Goal: Communication & Community: Answer question/provide support

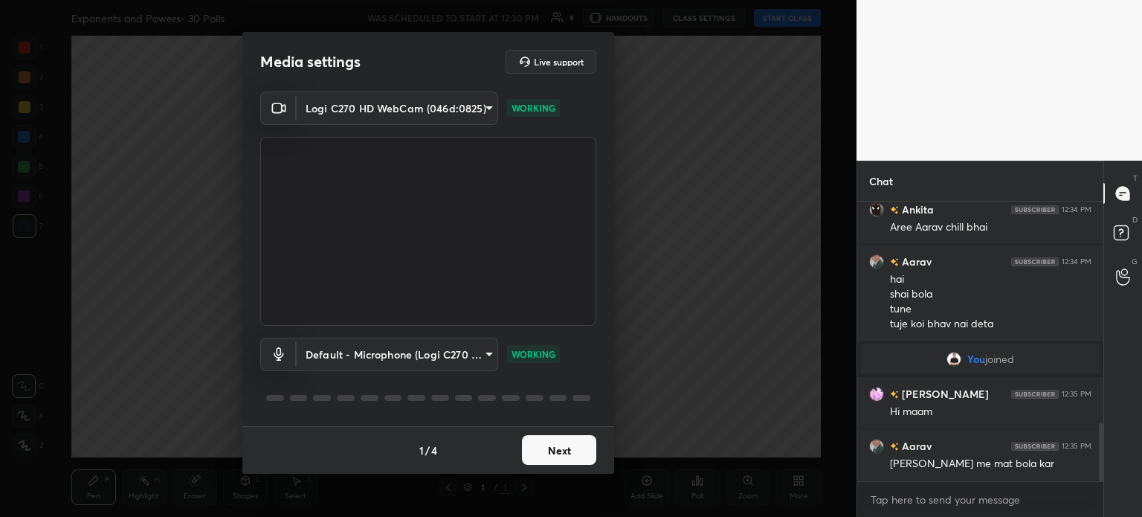
scroll to position [1071, 0]
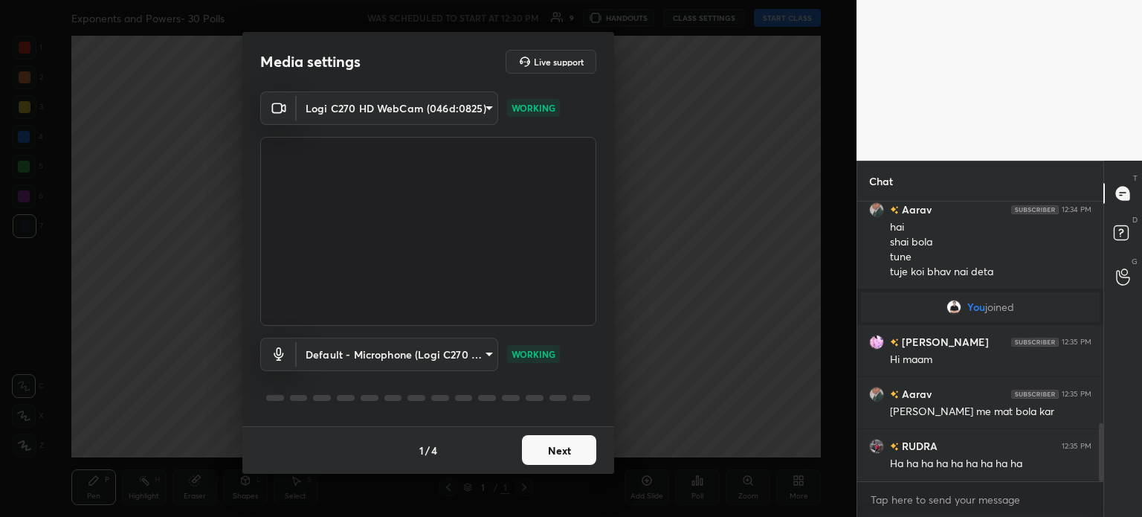
click at [561, 460] on button "Next" at bounding box center [559, 450] width 74 height 30
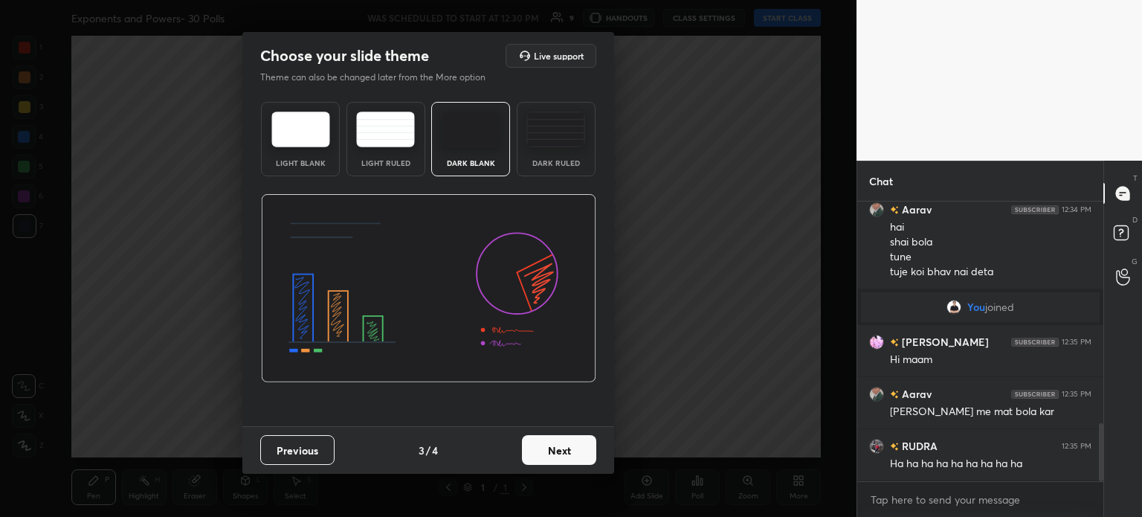
click at [561, 460] on button "Next" at bounding box center [559, 450] width 74 height 30
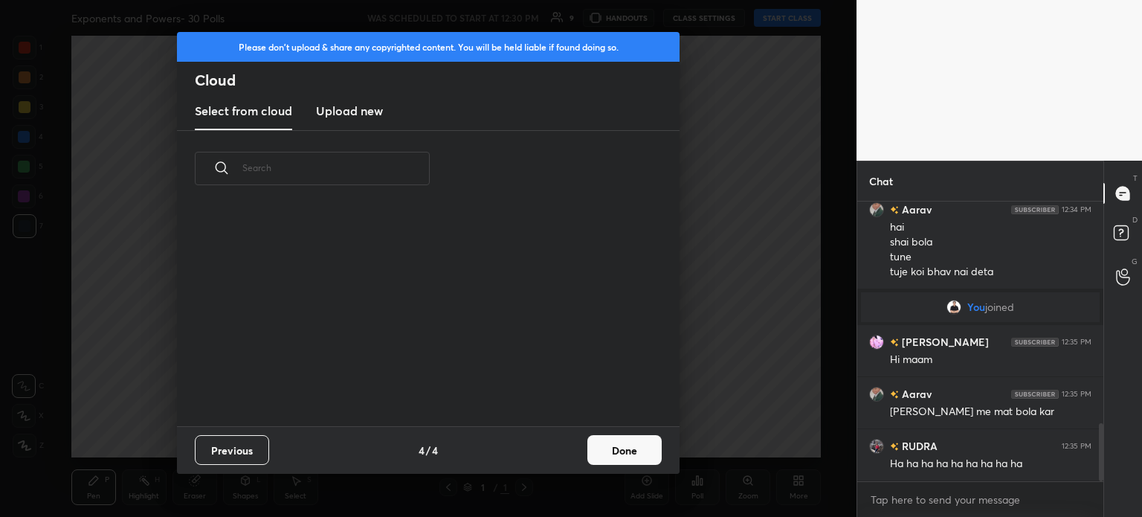
click at [642, 448] on div "Previous 4 / 4 Done" at bounding box center [428, 450] width 503 height 48
click at [642, 448] on button "Done" at bounding box center [624, 450] width 74 height 30
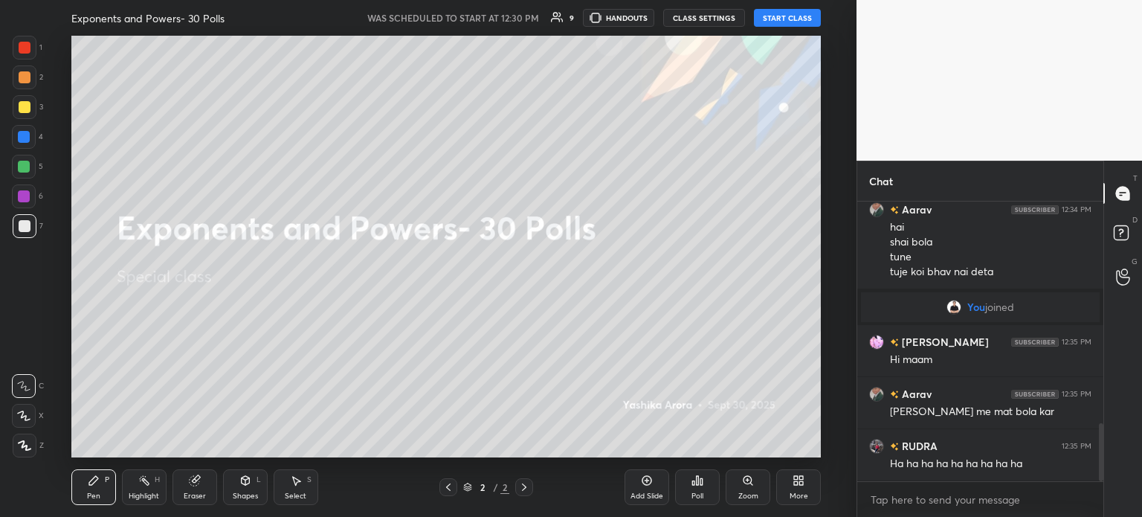
click at [787, 11] on button "START CLASS" at bounding box center [787, 18] width 67 height 18
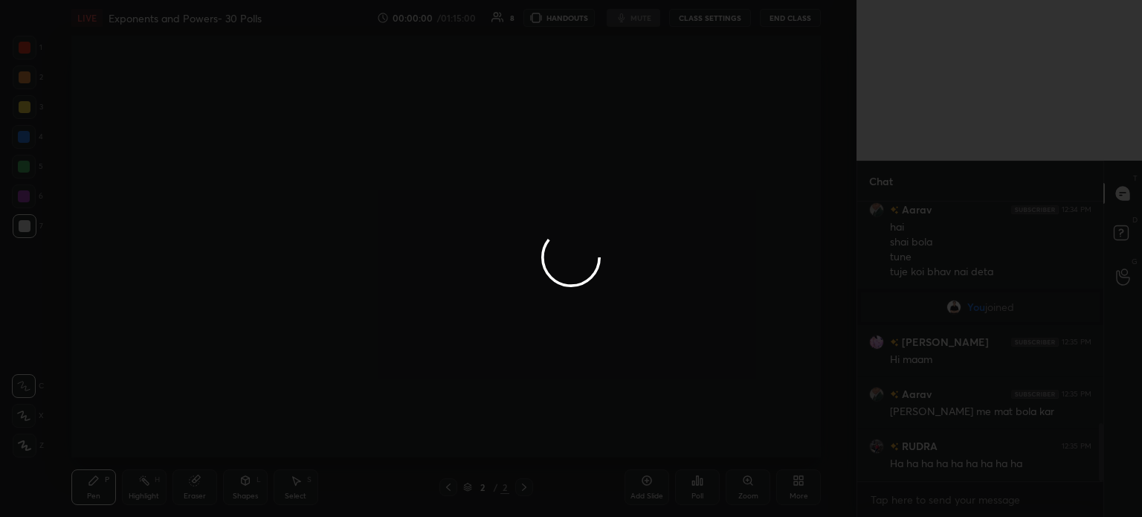
scroll to position [1123, 0]
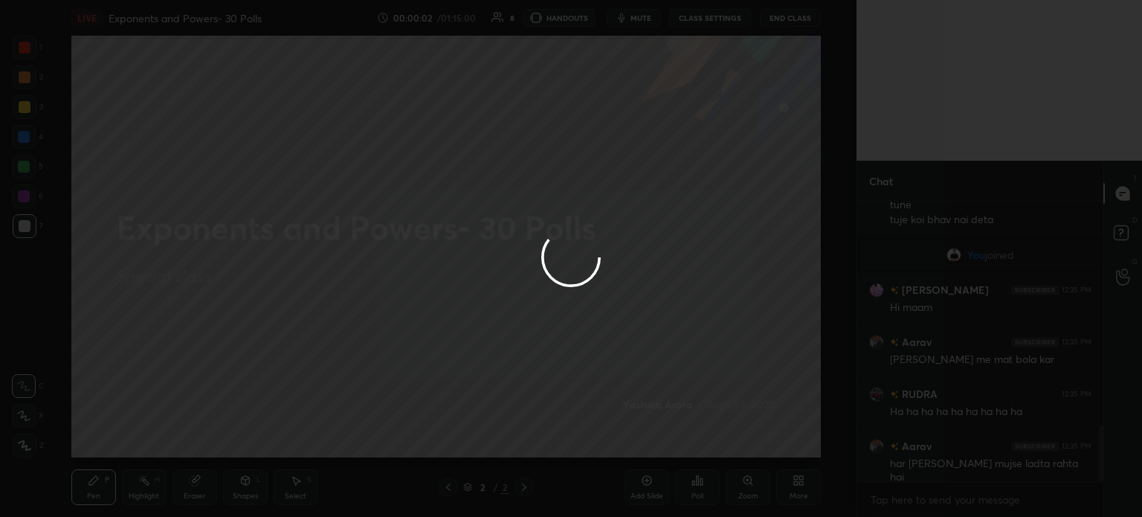
click at [1025, 364] on div at bounding box center [571, 258] width 1142 height 517
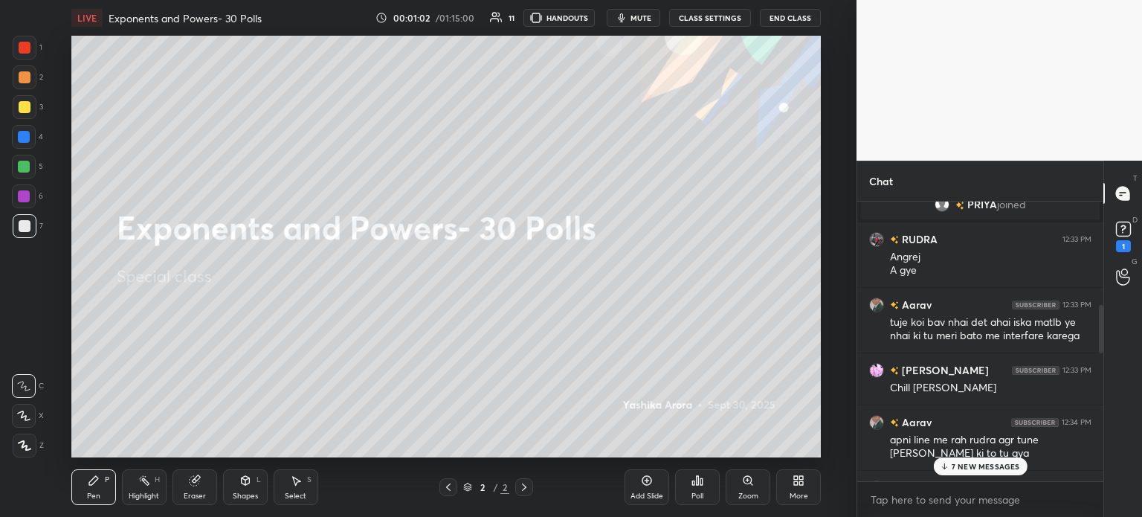
scroll to position [660, 0]
click at [995, 462] on p "7 NEW MESSAGES" at bounding box center [986, 466] width 68 height 9
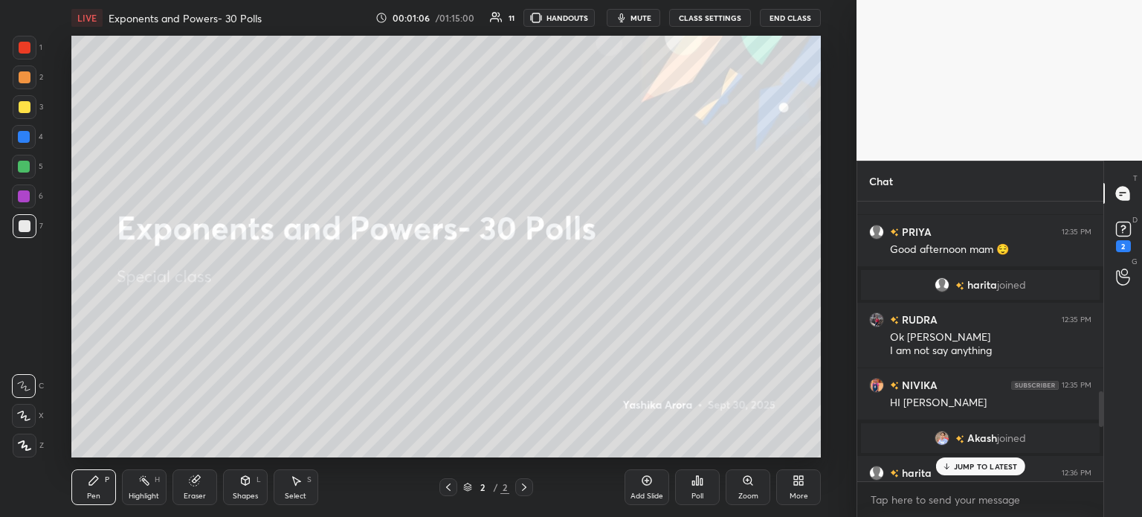
scroll to position [1936, 0]
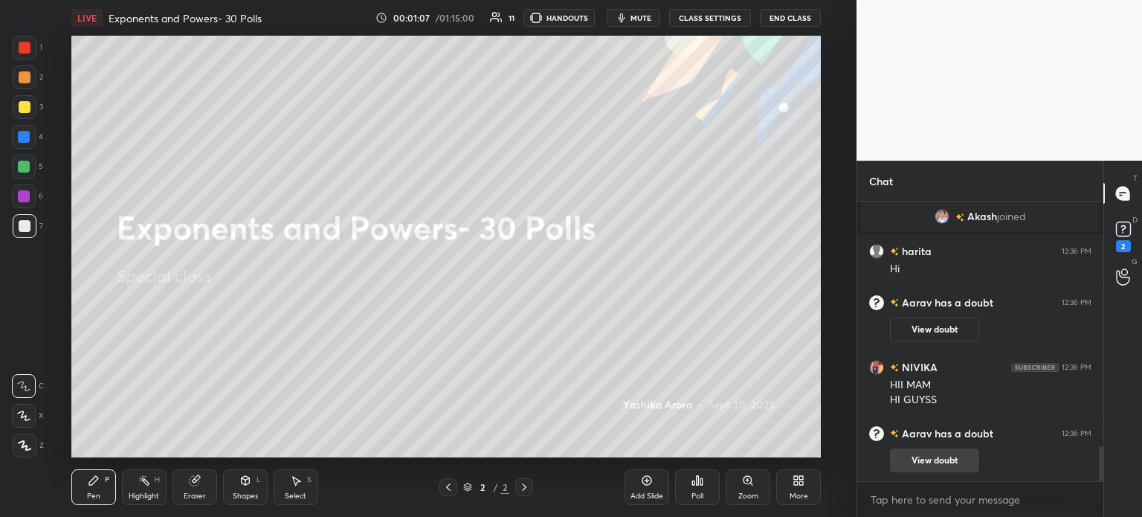
click at [943, 451] on button "View doubt" at bounding box center [934, 460] width 89 height 24
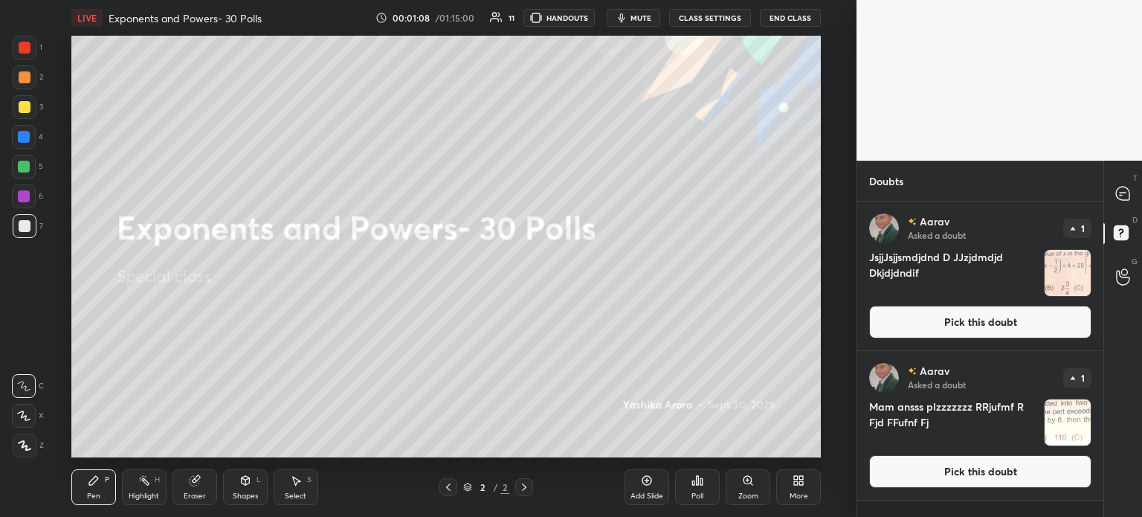
click at [1050, 282] on img "grid" at bounding box center [1068, 273] width 46 height 46
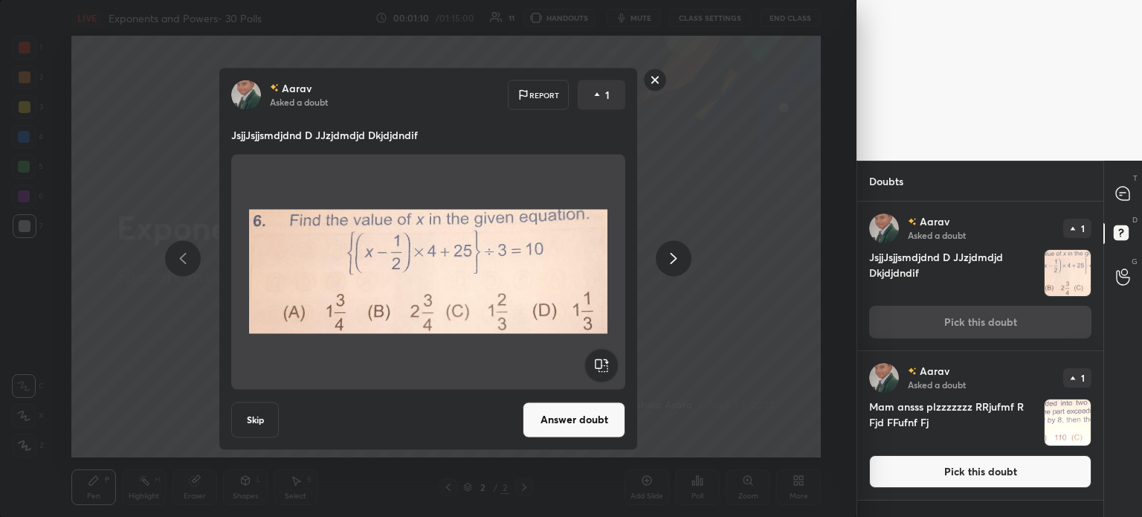
click at [1034, 428] on h4 "Mam ansss plzzzzzzz RRjufmf R Fjd FFufnf Fj" at bounding box center [953, 423] width 169 height 48
click at [1077, 440] on img "grid" at bounding box center [1068, 422] width 46 height 46
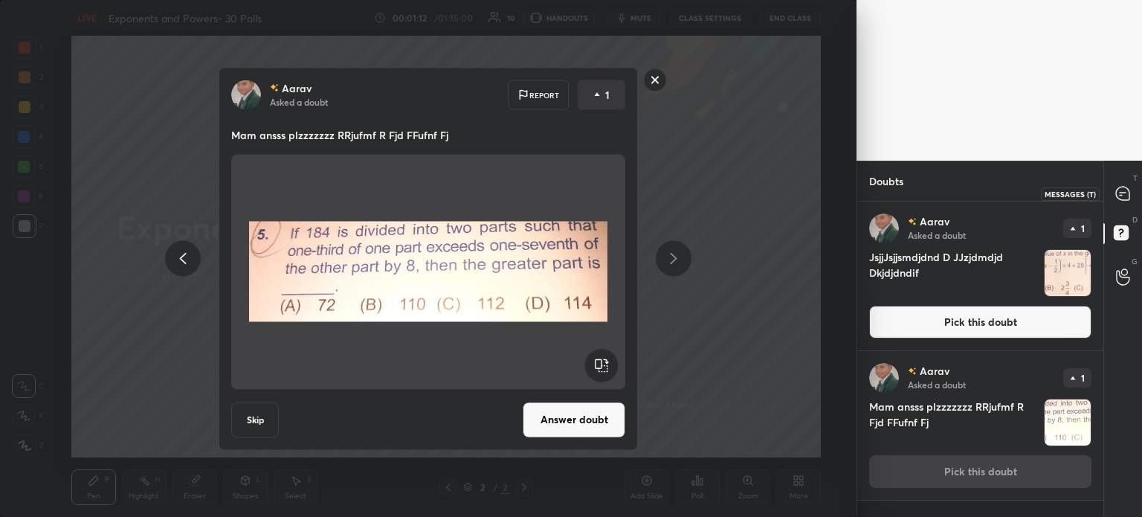
click at [1124, 193] on icon at bounding box center [1123, 193] width 6 height 0
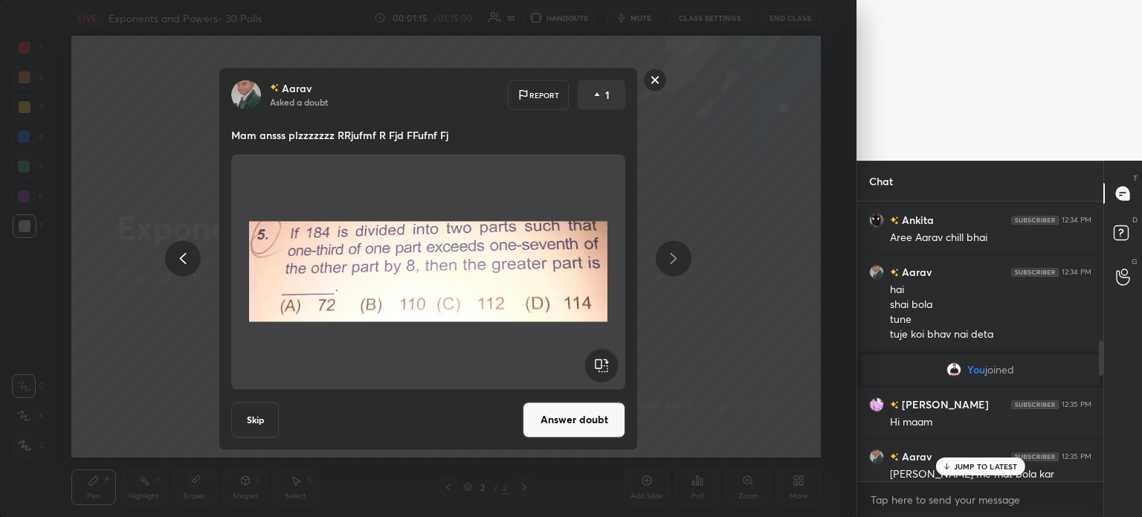
scroll to position [1100, 0]
drag, startPoint x: 986, startPoint y: 465, endPoint x: 979, endPoint y: 471, distance: 8.5
click at [985, 466] on p "1 NEW MESSAGE" at bounding box center [985, 466] width 63 height 9
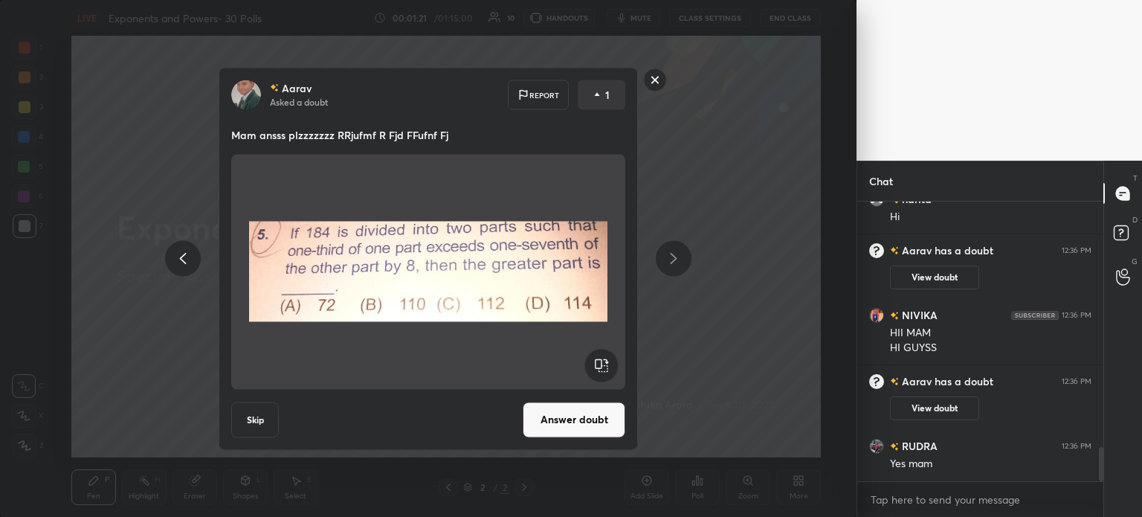
click at [651, 80] on rect at bounding box center [655, 79] width 23 height 23
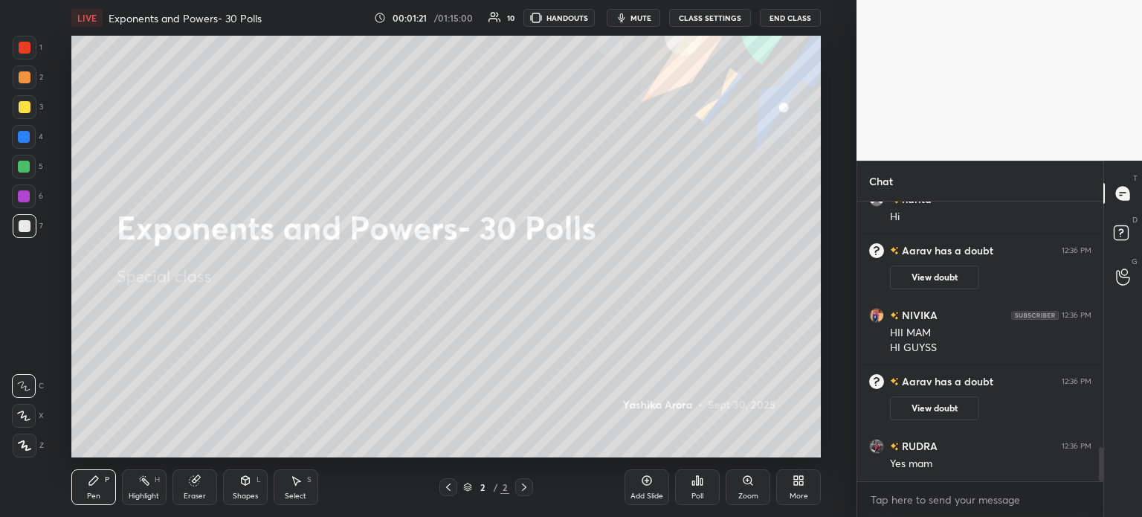
scroll to position [2104, 0]
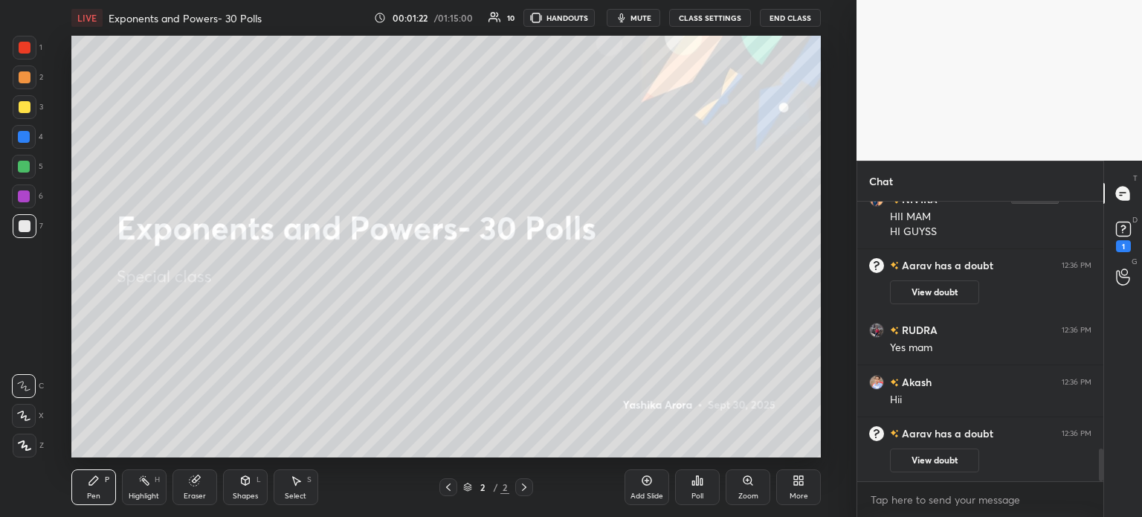
click at [27, 102] on div at bounding box center [25, 107] width 12 height 12
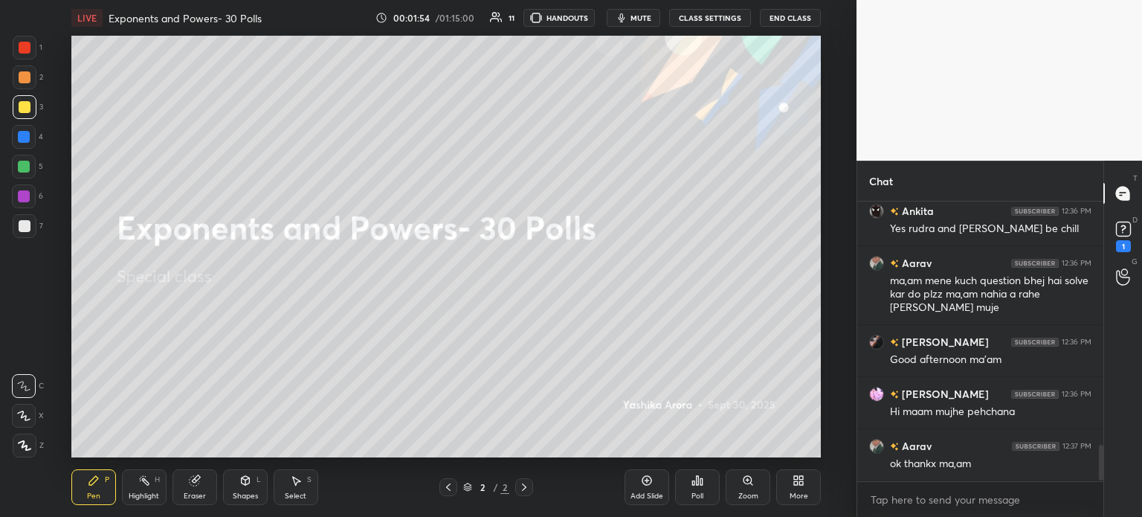
scroll to position [1932, 0]
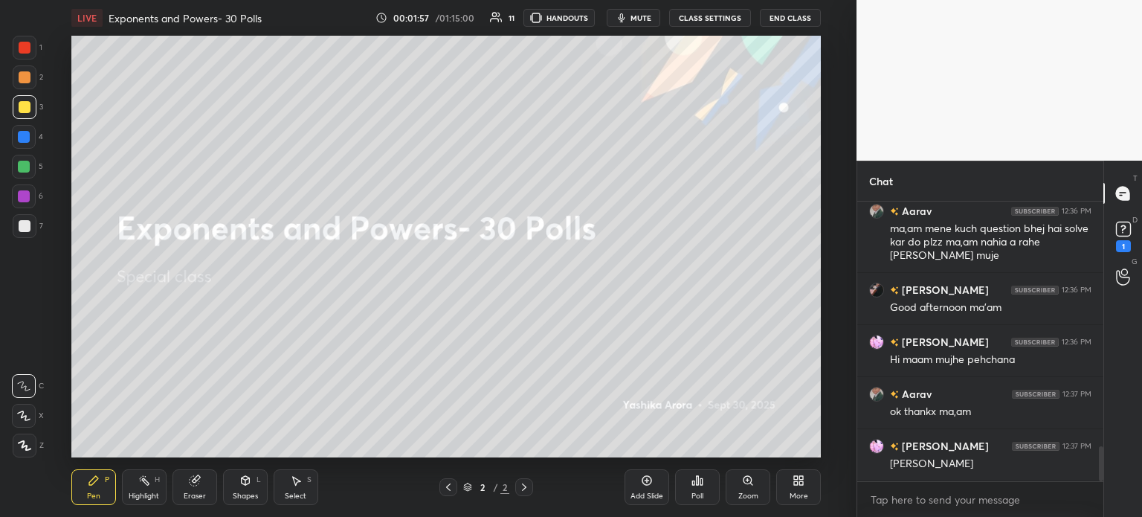
click at [24, 105] on div at bounding box center [25, 107] width 12 height 12
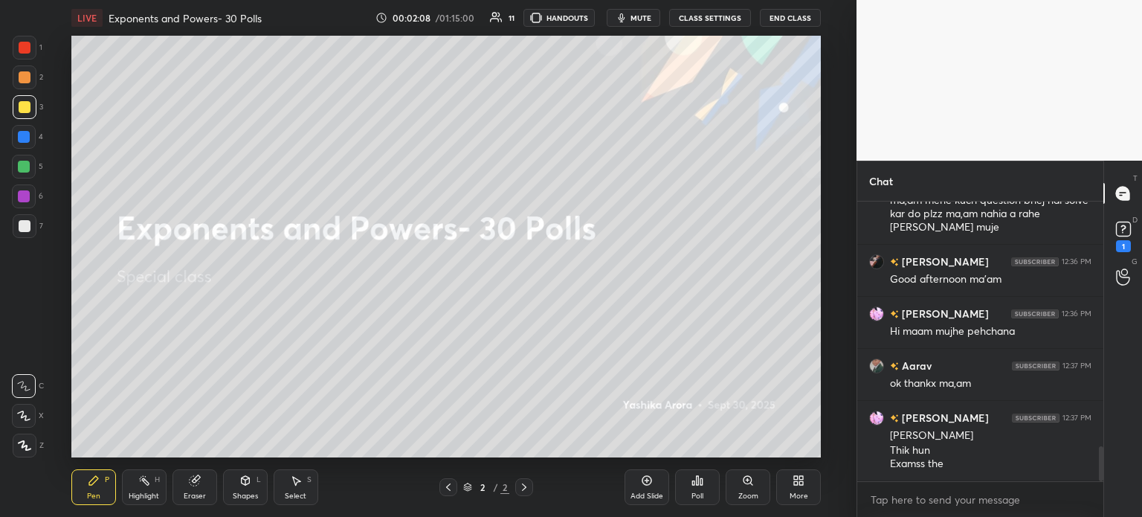
click at [696, 486] on icon at bounding box center [698, 480] width 12 height 12
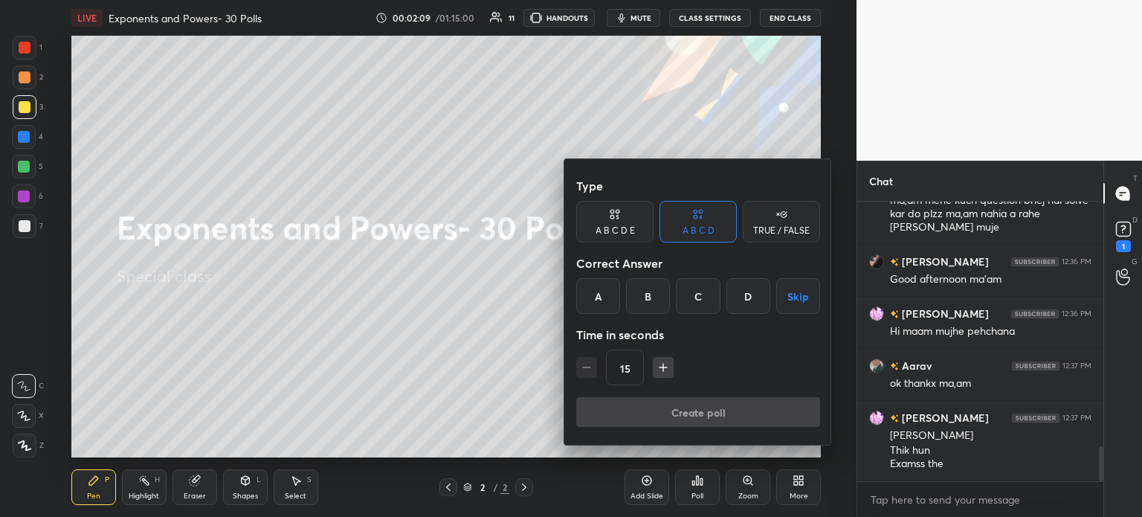
click at [770, 224] on div "TRUE / FALSE" at bounding box center [781, 222] width 77 height 42
click at [639, 286] on div "True" at bounding box center [614, 296] width 77 height 36
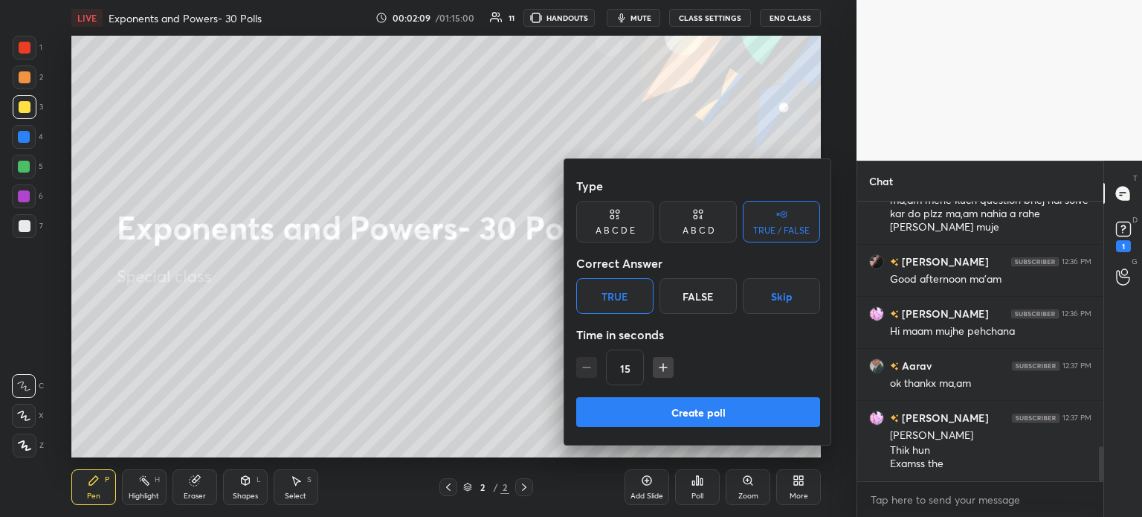
click at [723, 399] on button "Create poll" at bounding box center [698, 412] width 244 height 30
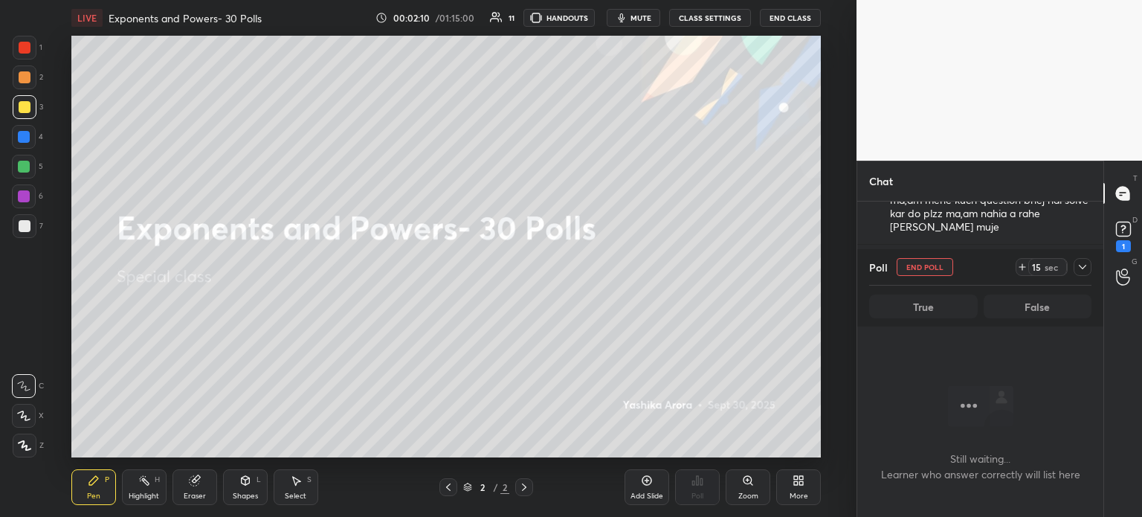
scroll to position [233, 242]
click at [1022, 266] on icon at bounding box center [1022, 267] width 0 height 6
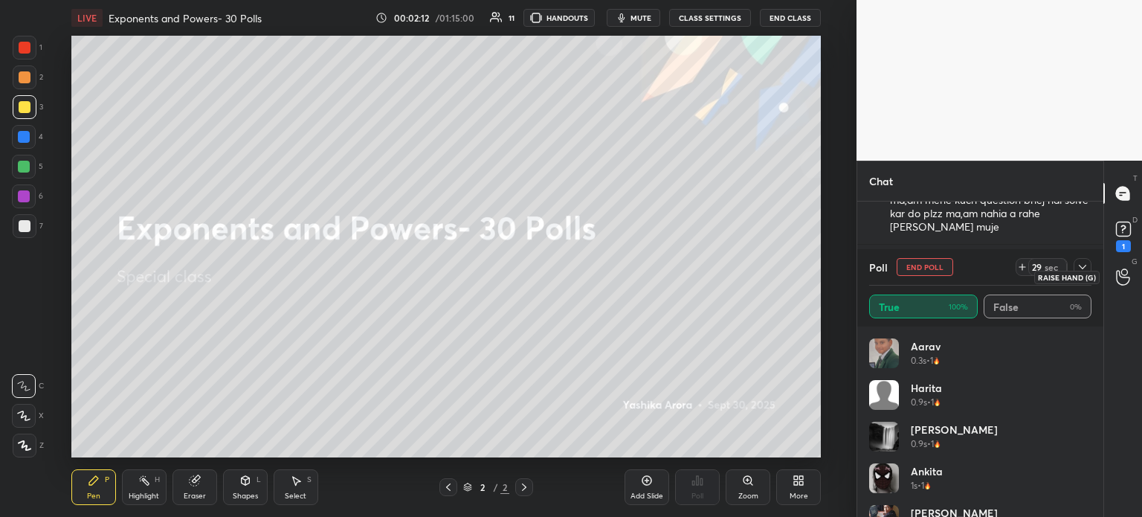
scroll to position [4, 4]
click at [1083, 272] on icon at bounding box center [1083, 267] width 12 height 12
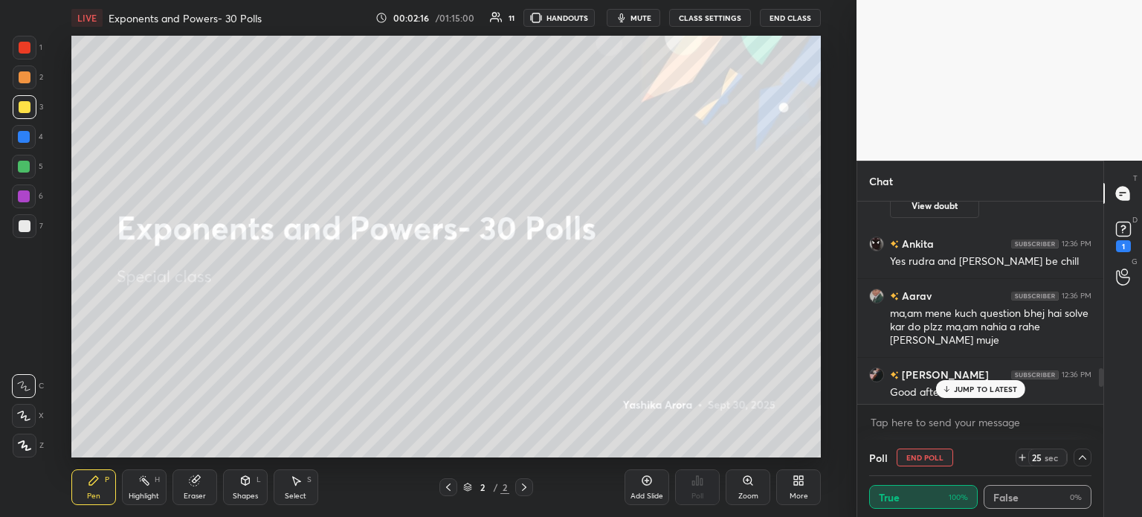
scroll to position [1847, 0]
click at [1121, 238] on icon at bounding box center [1123, 229] width 22 height 22
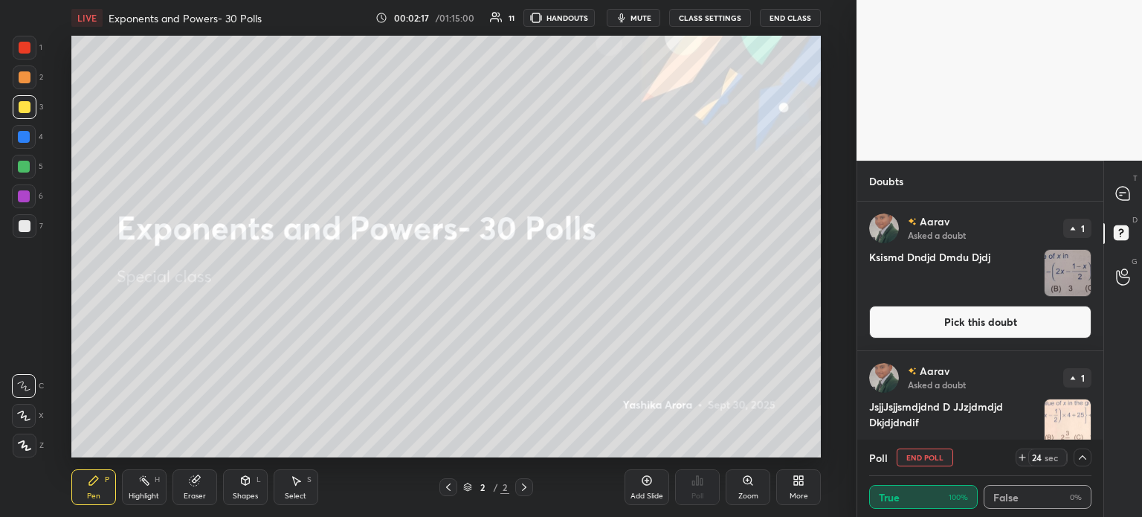
click at [1031, 335] on button "Pick this doubt" at bounding box center [980, 322] width 222 height 33
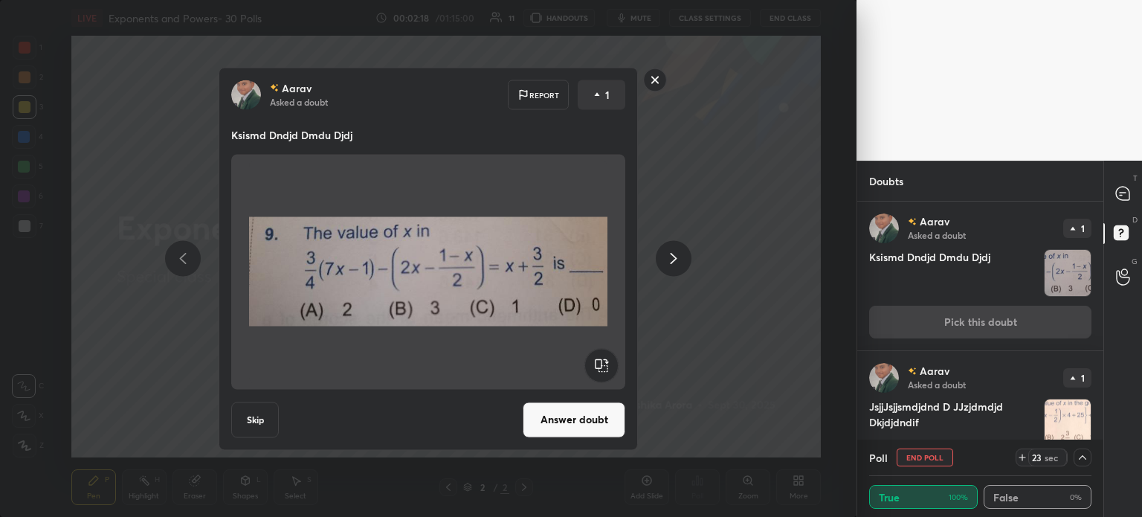
click at [590, 423] on button "Answer doubt" at bounding box center [574, 420] width 103 height 36
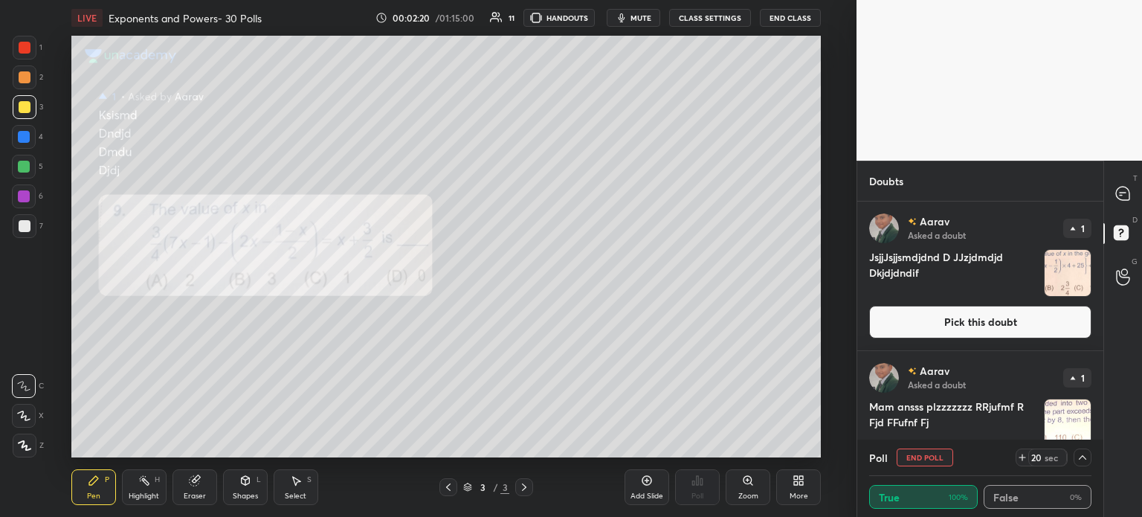
click at [1001, 326] on button "Pick this doubt" at bounding box center [980, 322] width 222 height 33
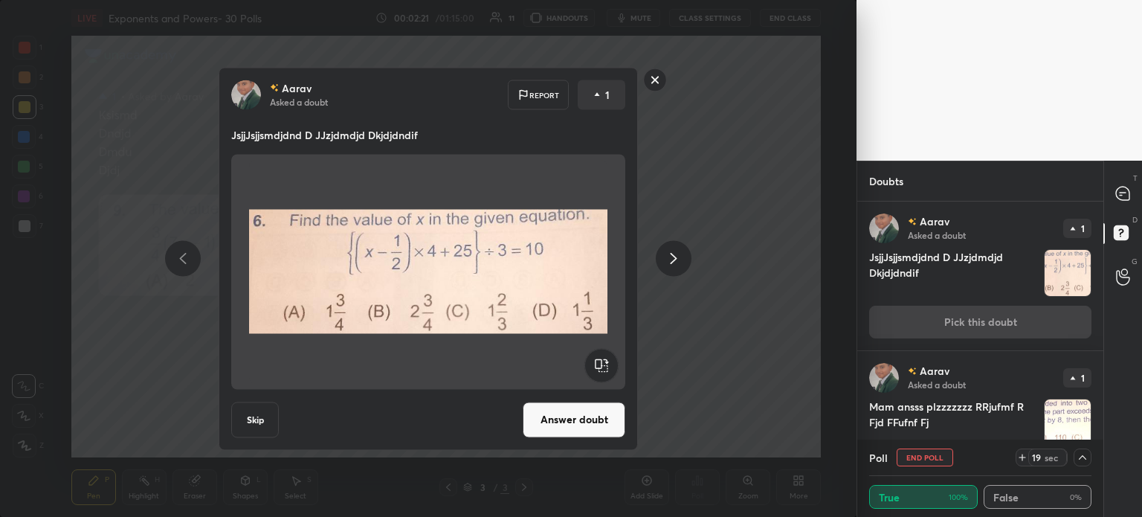
click at [555, 428] on button "Answer doubt" at bounding box center [574, 420] width 103 height 36
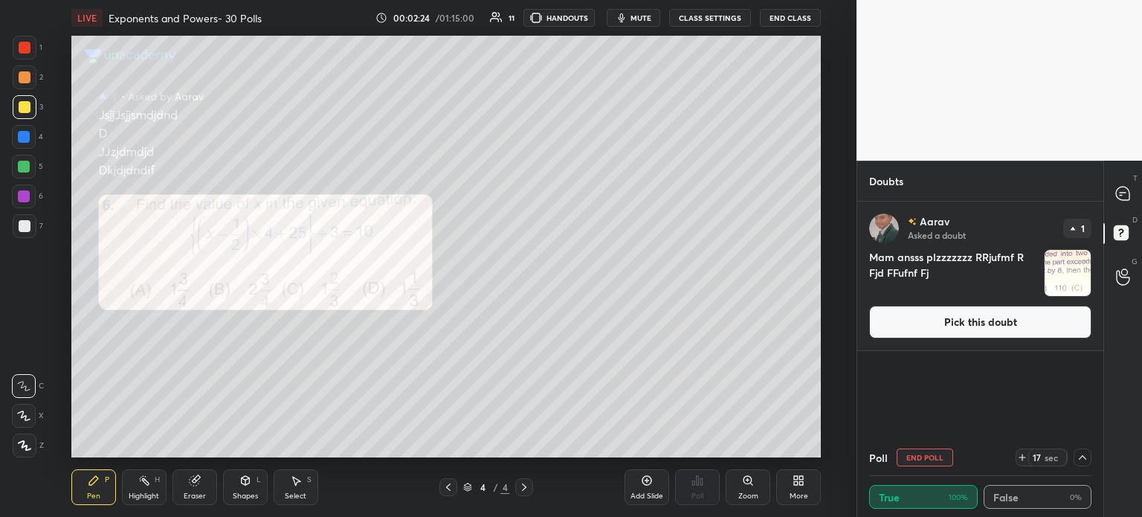
click at [918, 323] on button "Pick this doubt" at bounding box center [980, 322] width 222 height 33
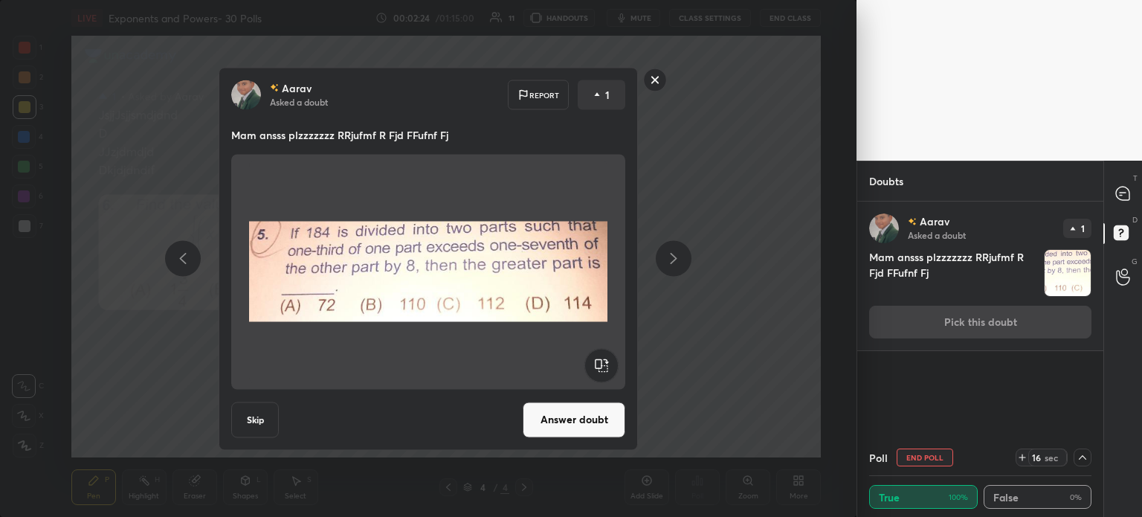
click at [575, 416] on button "Answer doubt" at bounding box center [574, 420] width 103 height 36
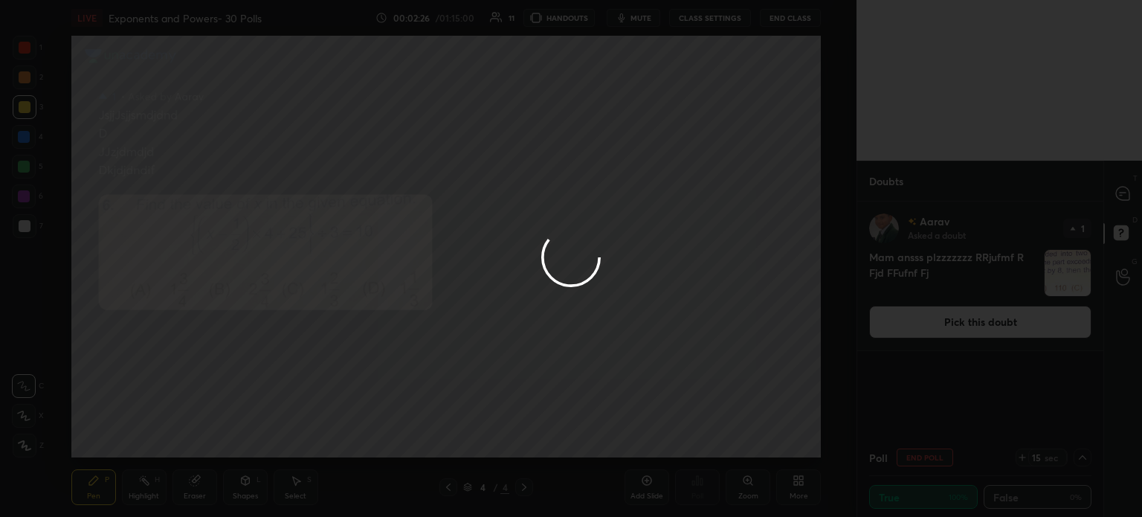
click at [1129, 188] on div at bounding box center [571, 258] width 1142 height 517
click at [1121, 199] on div at bounding box center [571, 258] width 1142 height 517
click at [1121, 195] on div at bounding box center [571, 258] width 1142 height 517
click at [1124, 193] on icon at bounding box center [1122, 193] width 13 height 13
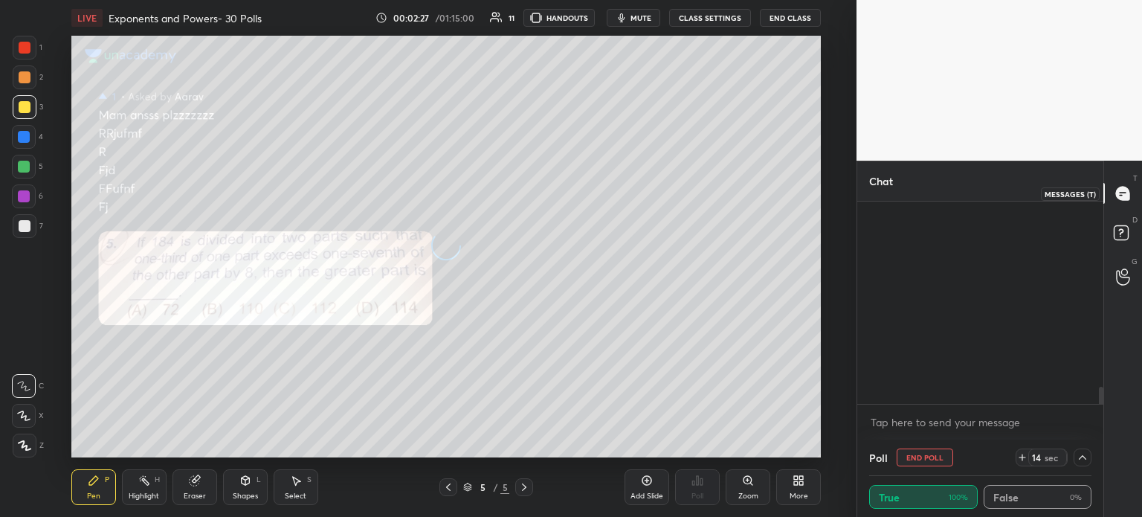
click at [1126, 193] on icon at bounding box center [1123, 193] width 6 height 0
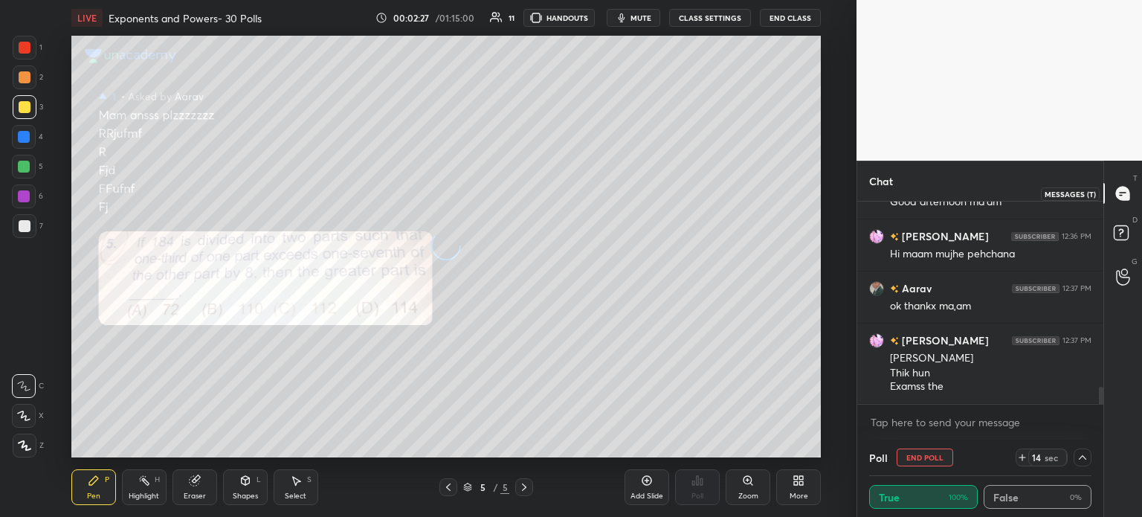
click at [1124, 193] on icon at bounding box center [1123, 193] width 6 height 0
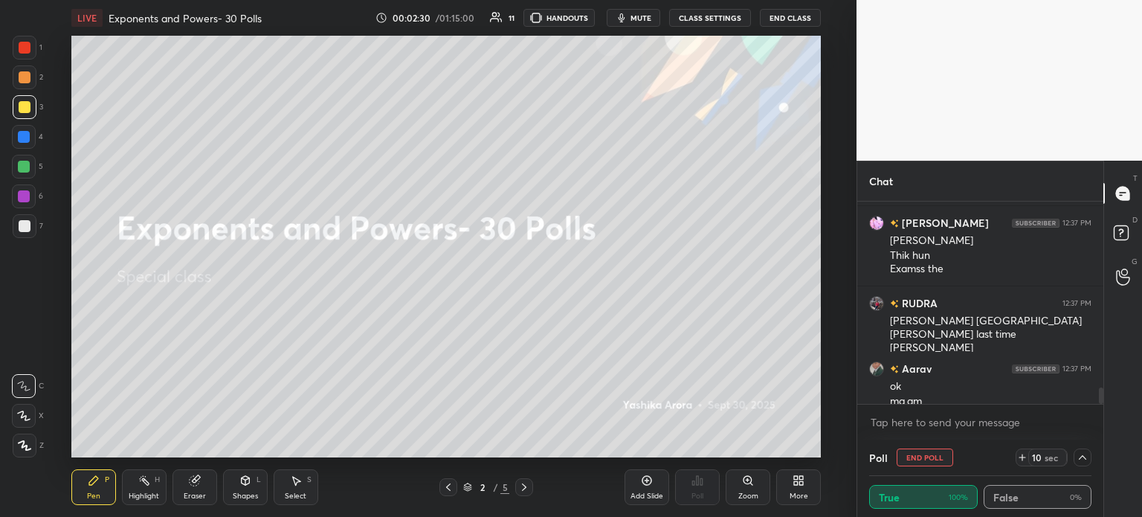
scroll to position [2314, 0]
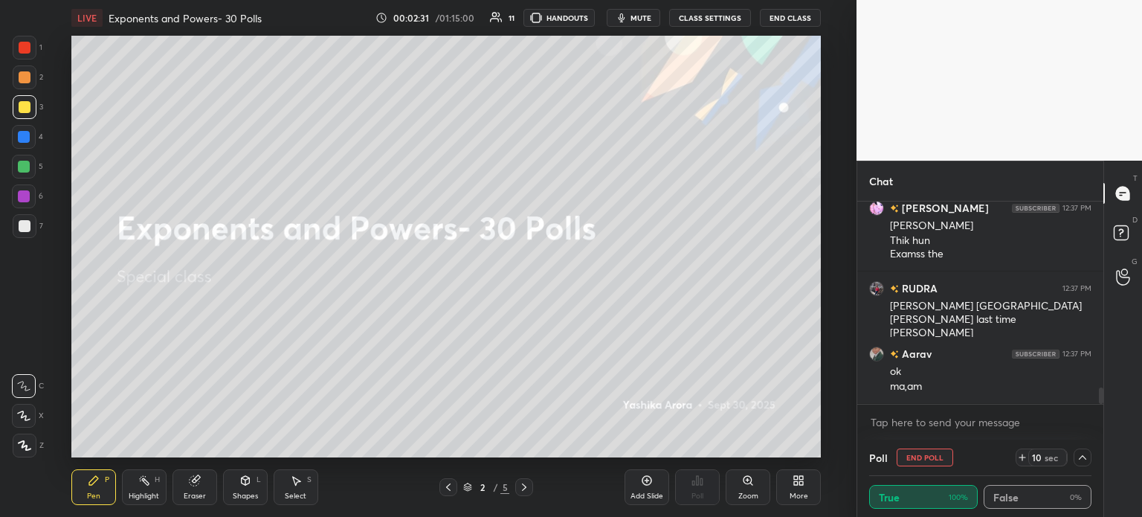
click at [650, 491] on div "Add Slide" at bounding box center [647, 487] width 45 height 36
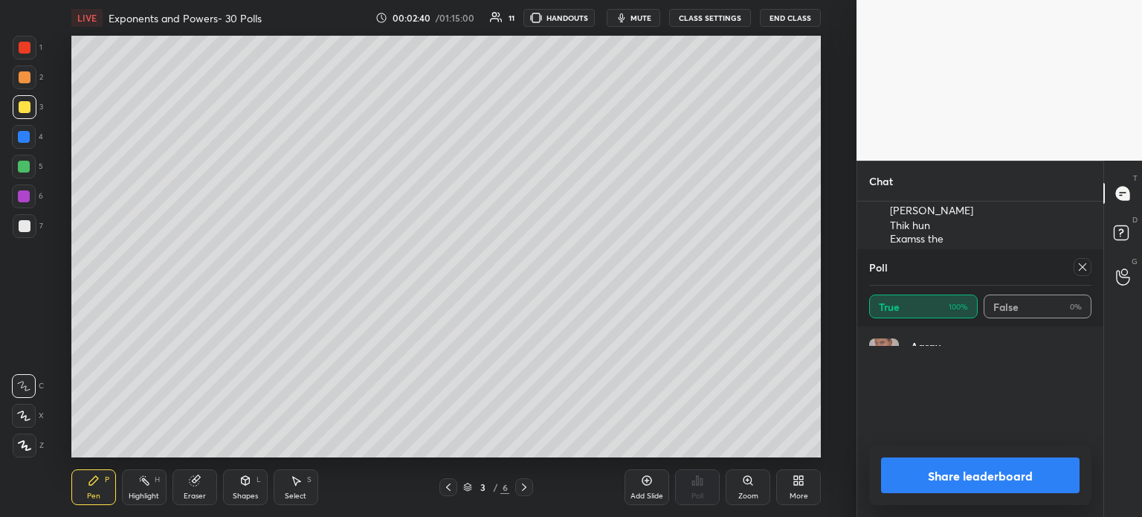
scroll to position [4, 4]
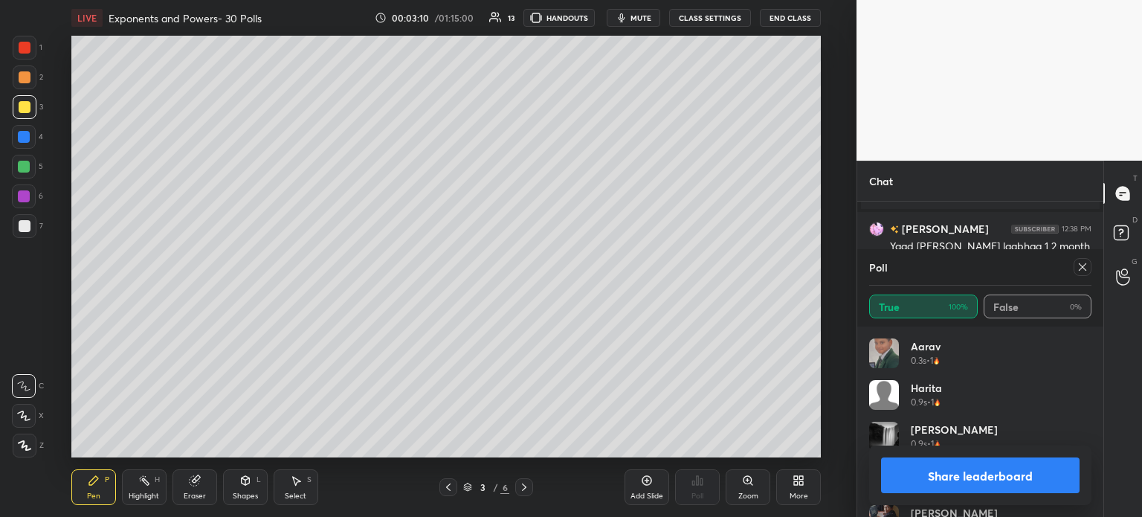
click at [1077, 272] on icon at bounding box center [1083, 267] width 12 height 12
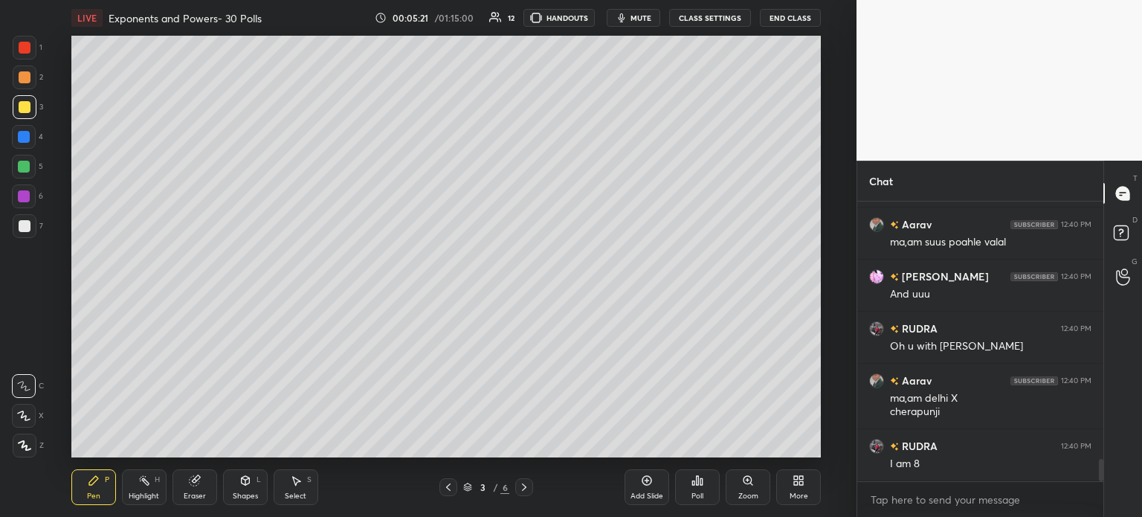
scroll to position [3241, 0]
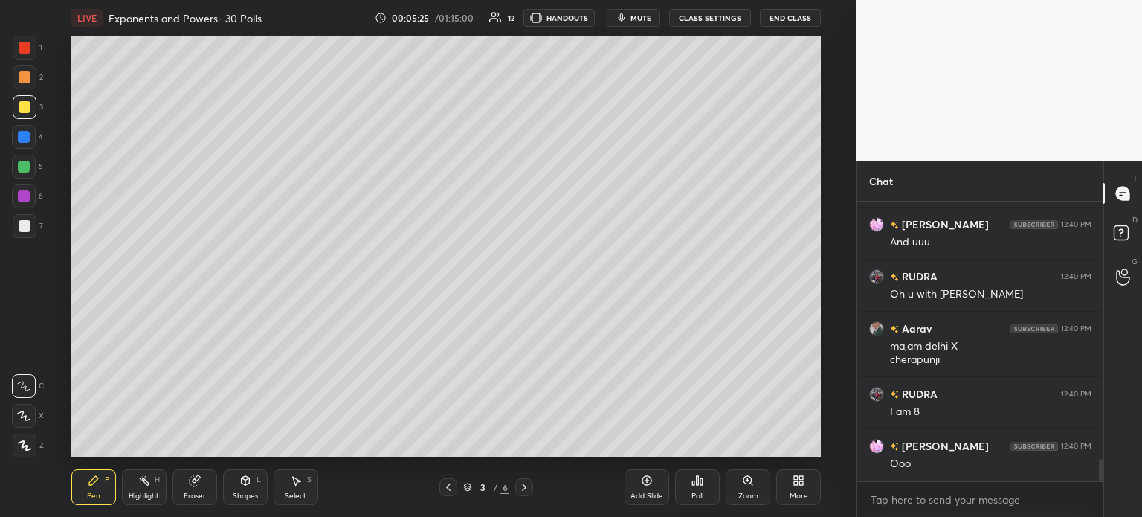
click at [523, 488] on icon at bounding box center [524, 487] width 12 height 12
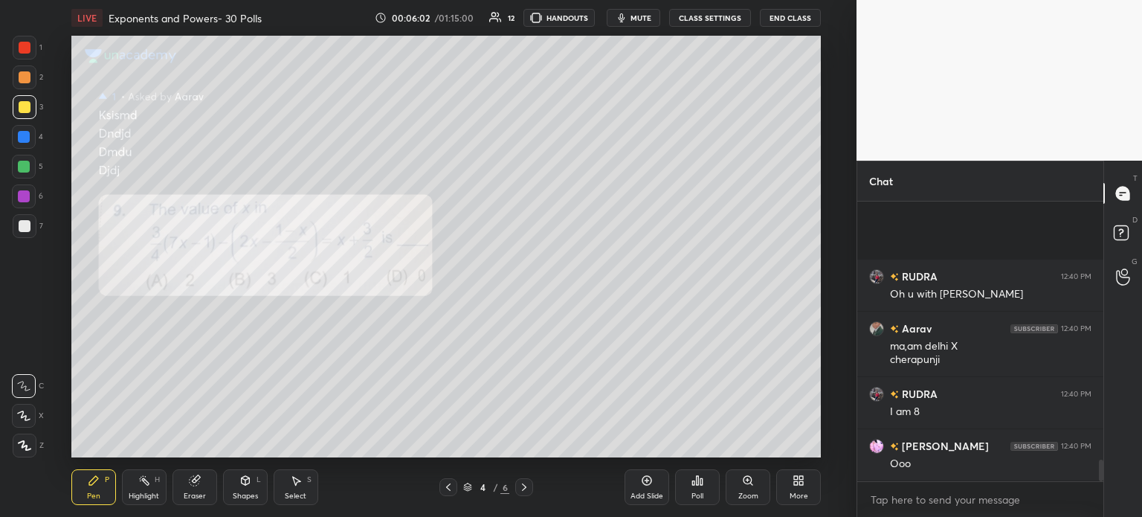
scroll to position [3358, 0]
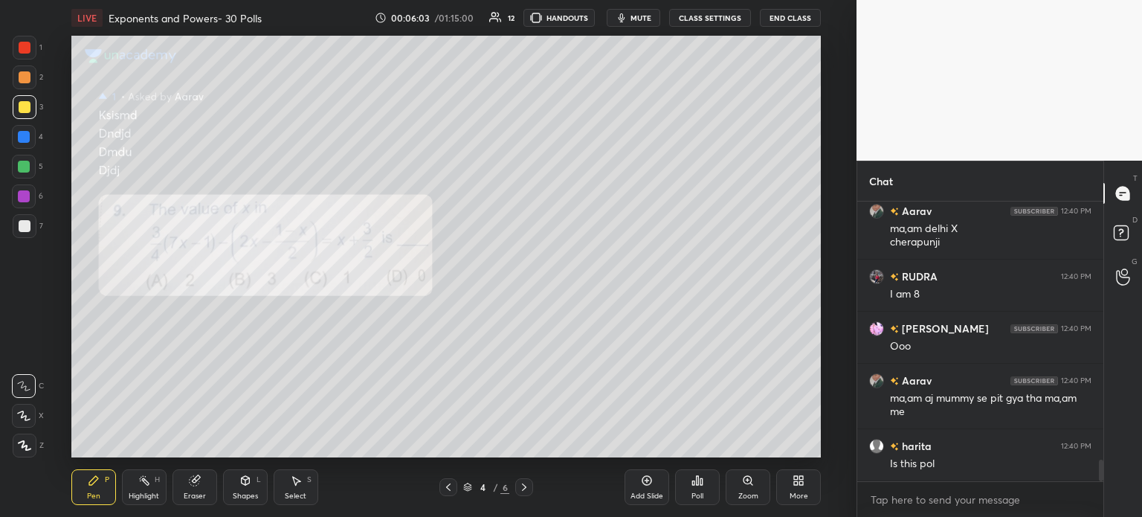
click at [788, 503] on div "More" at bounding box center [798, 487] width 45 height 36
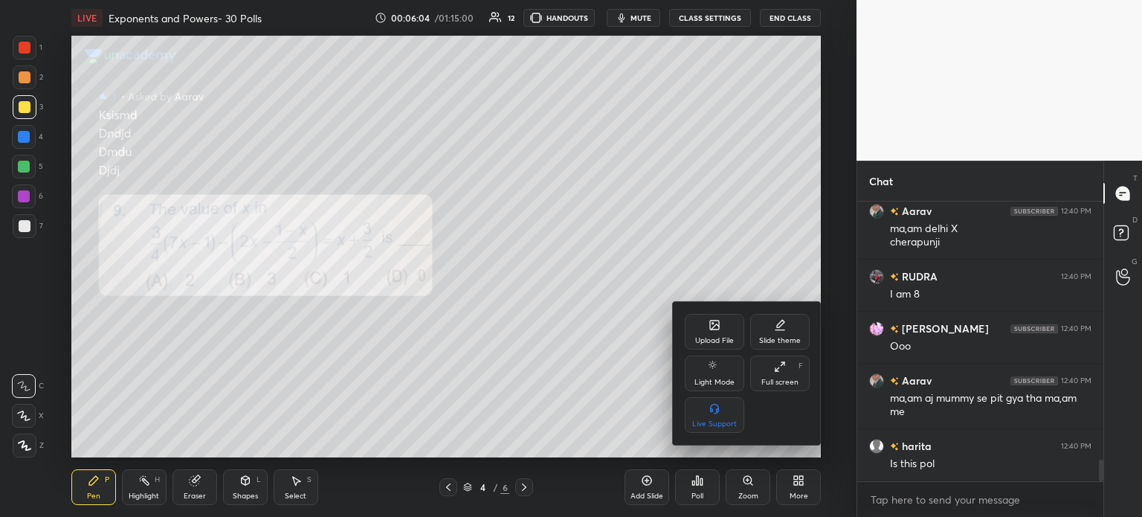
click at [717, 329] on icon at bounding box center [714, 324] width 9 height 9
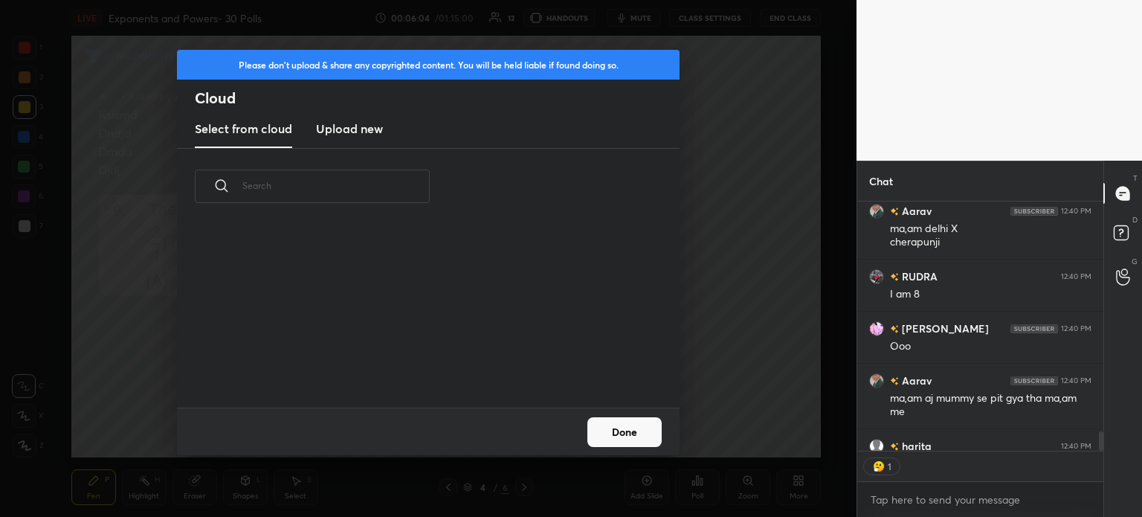
scroll to position [183, 477]
click at [361, 127] on h3 "Upload new" at bounding box center [349, 129] width 67 height 18
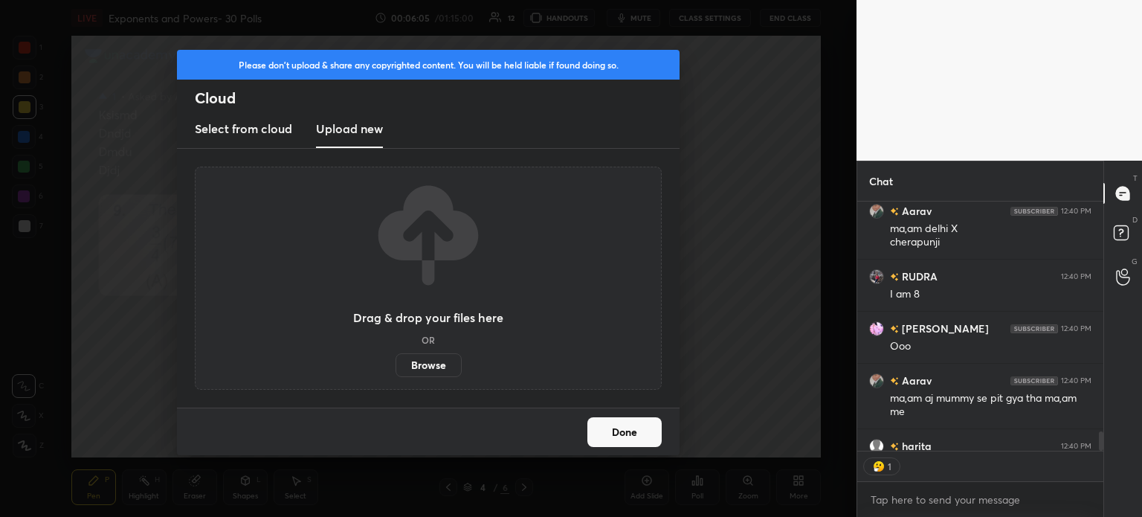
click at [437, 363] on label "Browse" at bounding box center [429, 365] width 66 height 24
click at [396, 363] on input "Browse" at bounding box center [396, 365] width 0 height 24
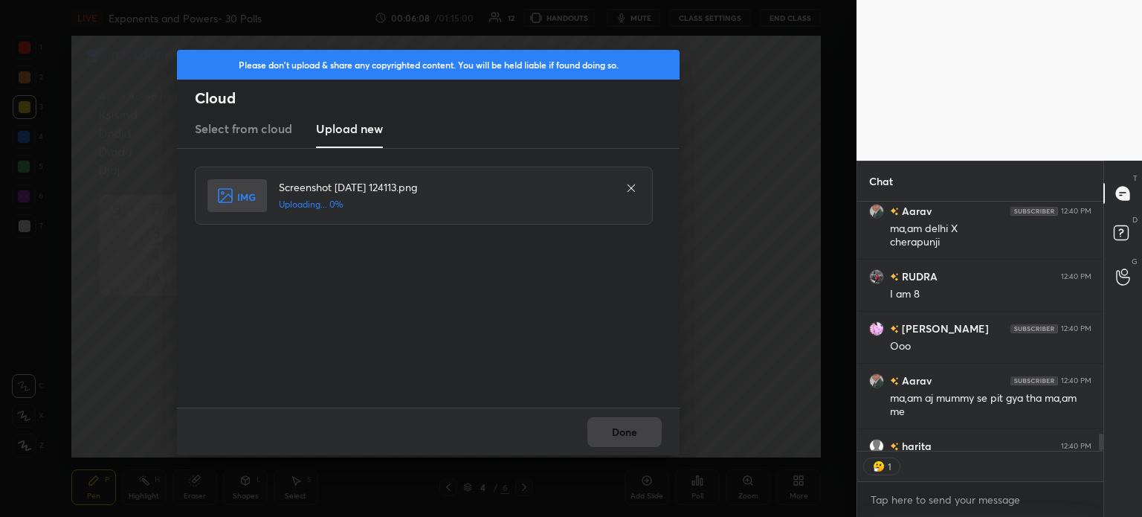
scroll to position [3441, 0]
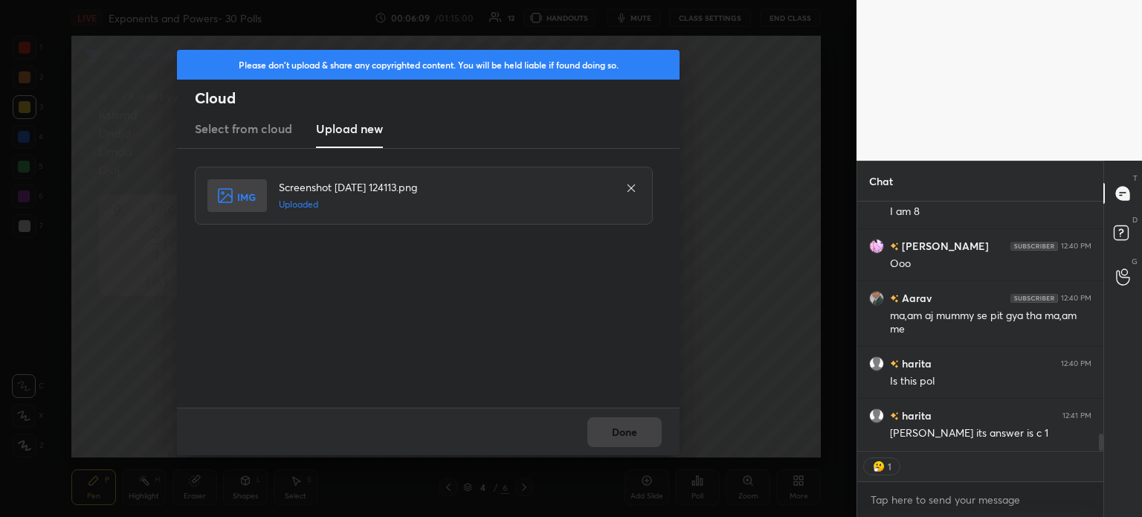
click at [634, 421] on button "Done" at bounding box center [624, 432] width 74 height 30
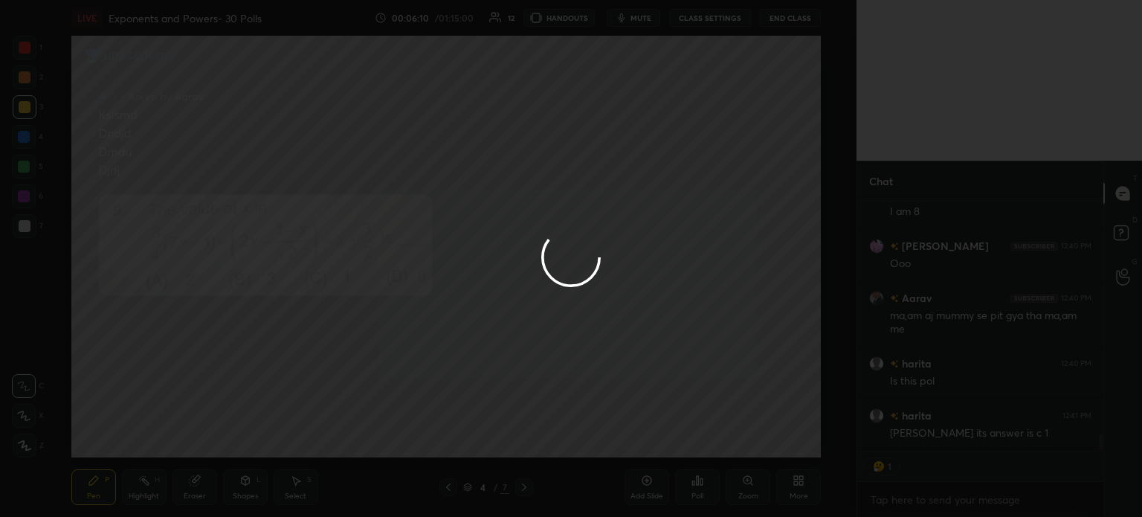
click at [638, 421] on button "Done" at bounding box center [624, 432] width 74 height 30
click at [639, 419] on div at bounding box center [571, 258] width 1142 height 517
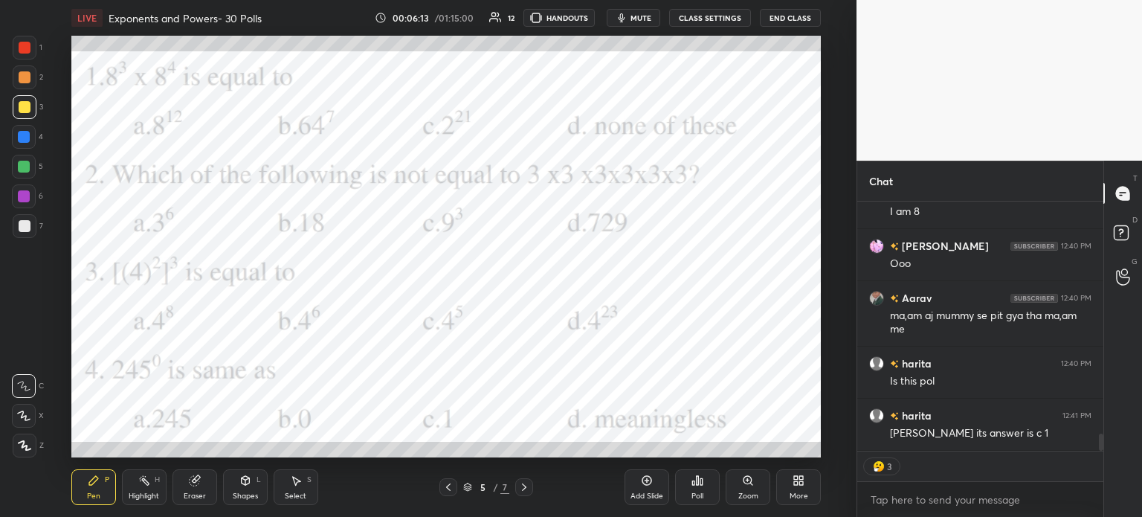
click at [28, 50] on div at bounding box center [25, 48] width 12 height 12
click at [23, 418] on icon at bounding box center [24, 415] width 12 height 9
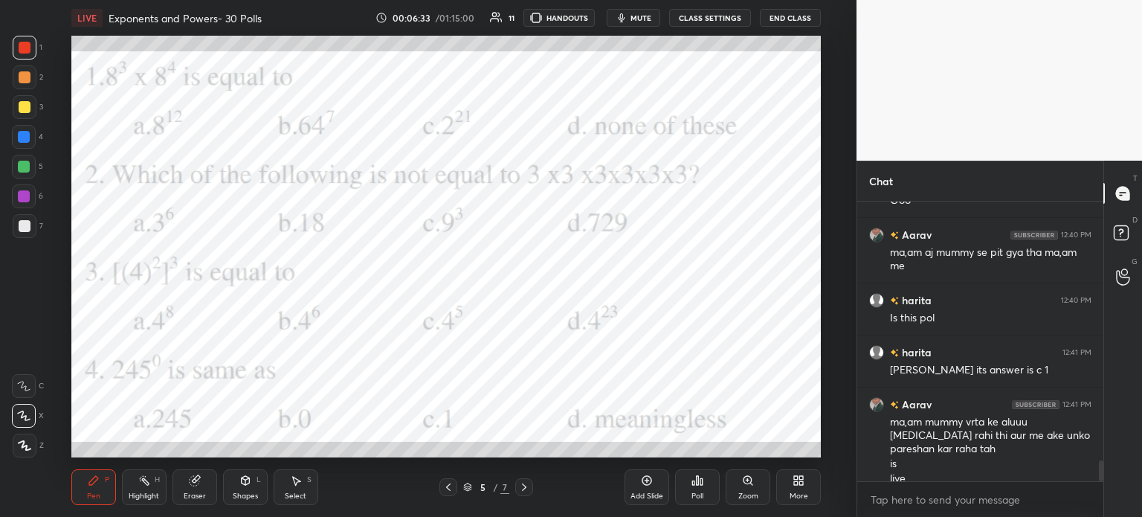
scroll to position [3519, 0]
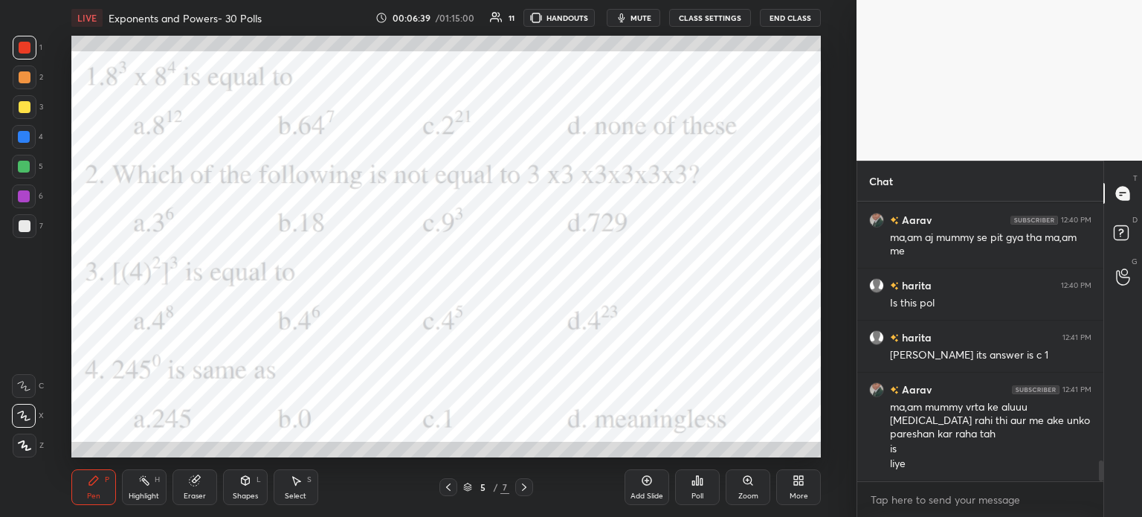
click at [24, 444] on icon at bounding box center [25, 445] width 12 height 9
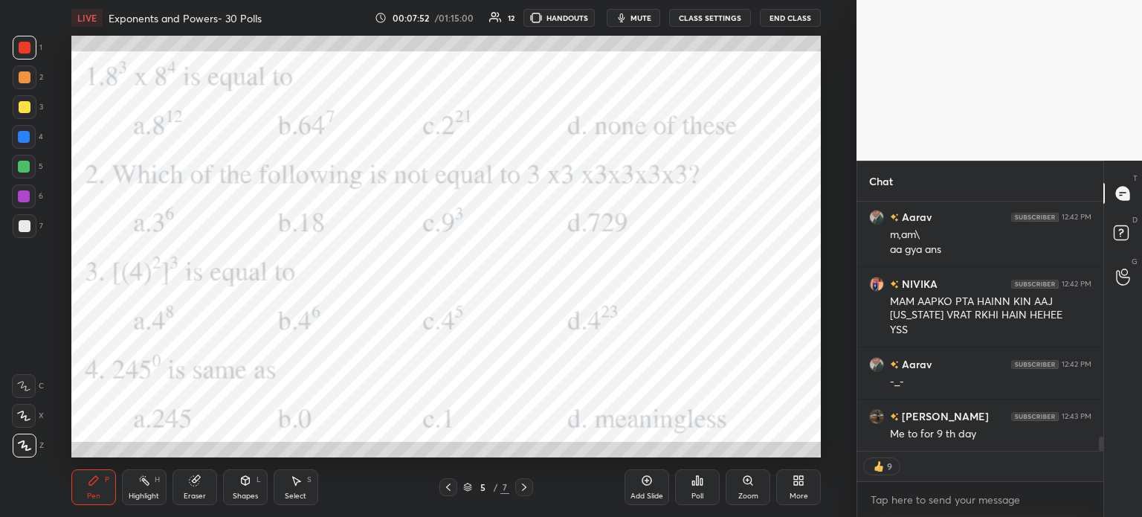
scroll to position [4038, 0]
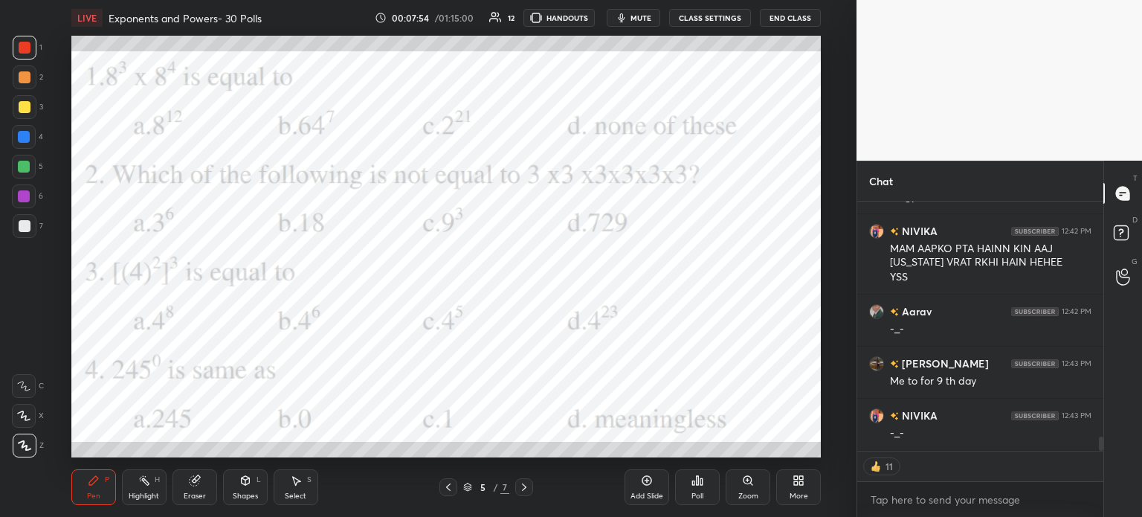
click at [692, 486] on icon at bounding box center [698, 480] width 12 height 12
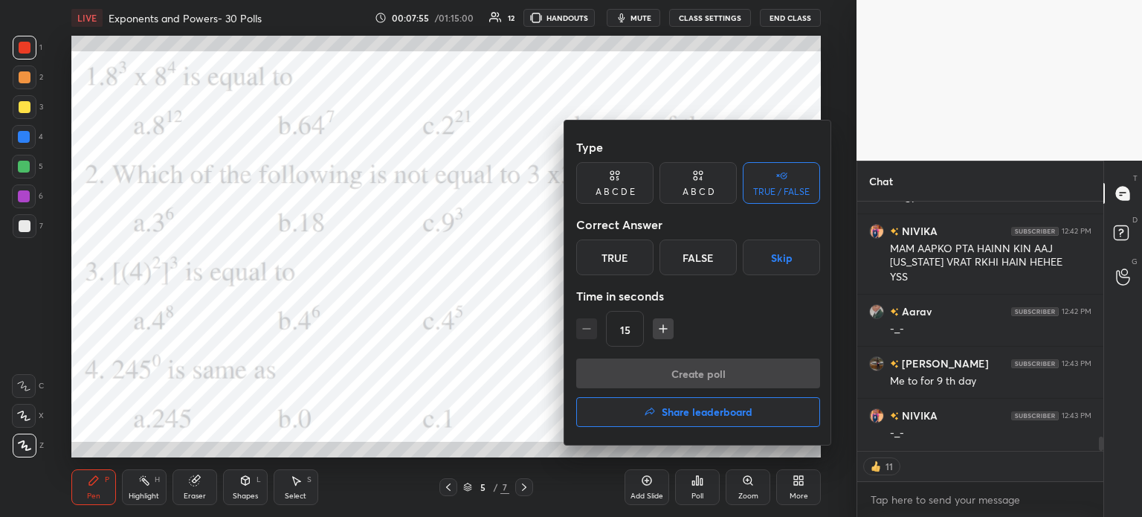
click at [706, 188] on div "A B C D" at bounding box center [699, 191] width 32 height 9
click at [689, 261] on div "C" at bounding box center [698, 257] width 44 height 36
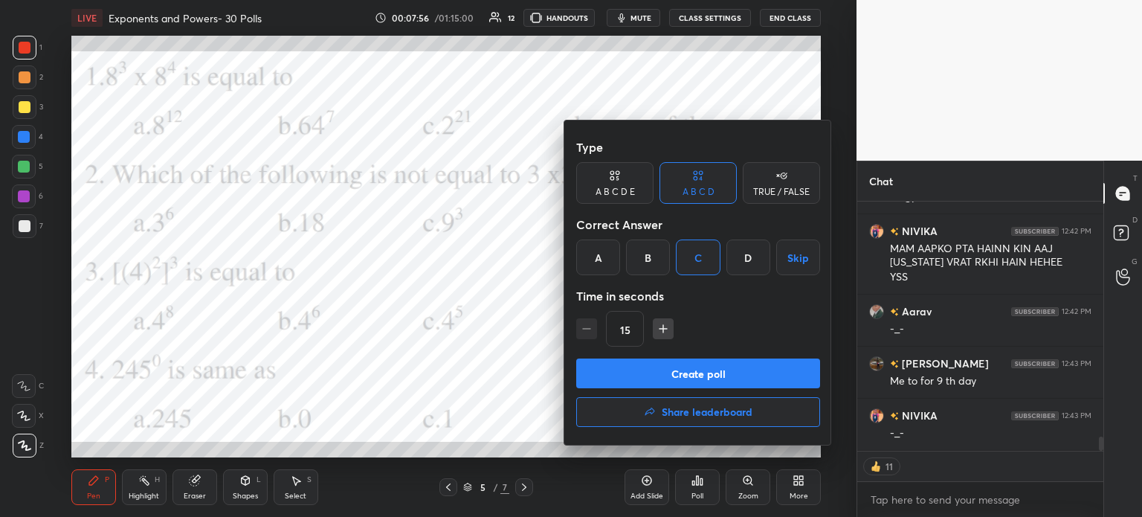
click at [717, 361] on button "Create poll" at bounding box center [698, 373] width 244 height 30
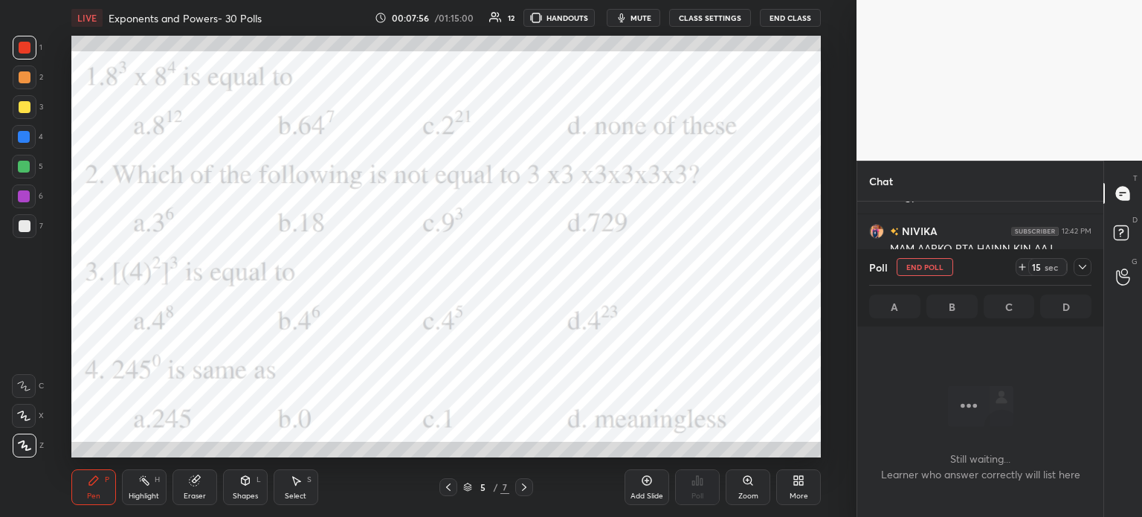
scroll to position [4, 4]
click at [1017, 270] on icon at bounding box center [1022, 267] width 12 height 12
click at [1089, 267] on div at bounding box center [1083, 267] width 18 height 18
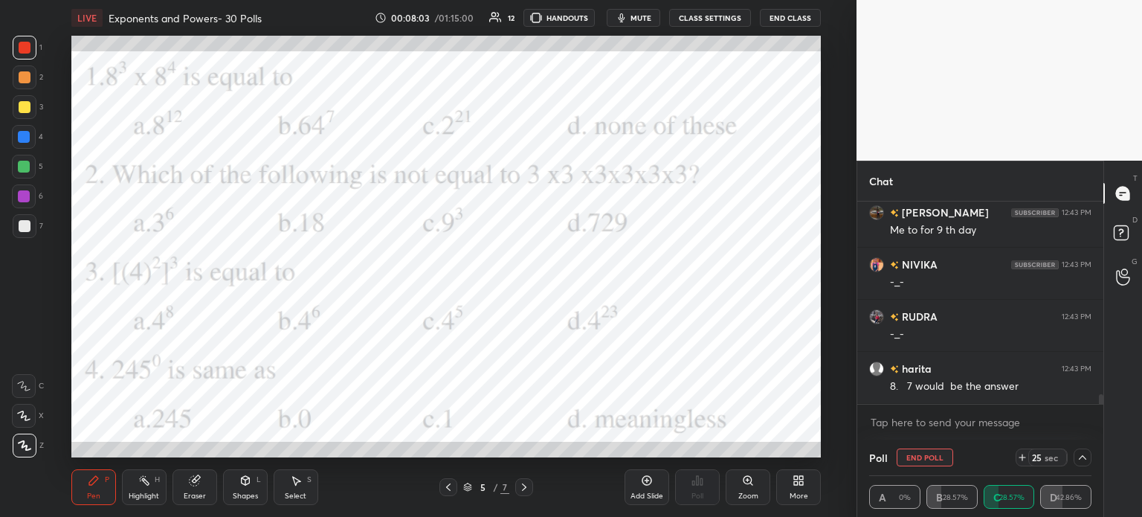
scroll to position [4189, 0]
click at [1080, 457] on icon at bounding box center [1083, 457] width 12 height 12
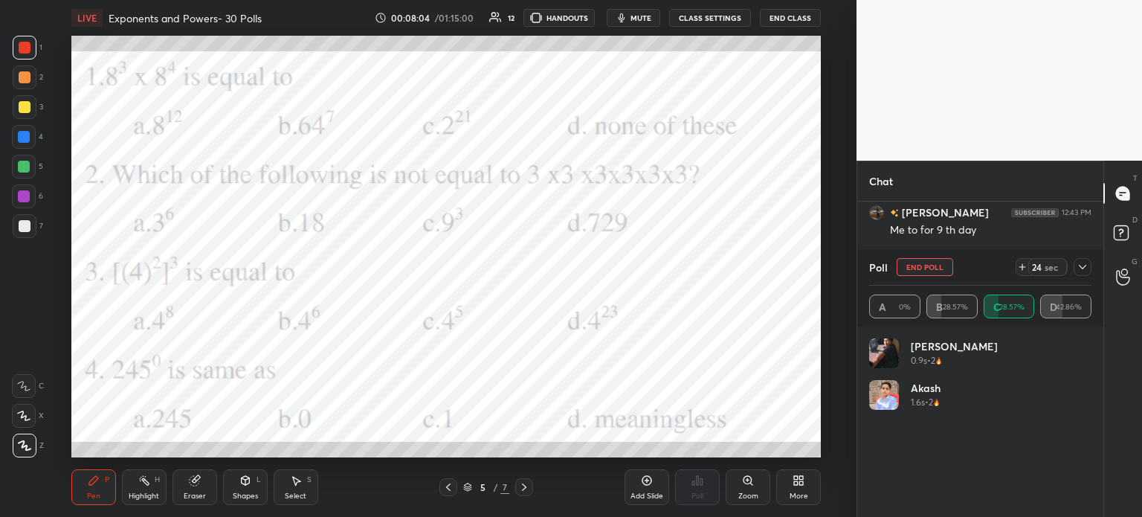
scroll to position [173, 218]
click at [1087, 263] on icon at bounding box center [1083, 267] width 12 height 12
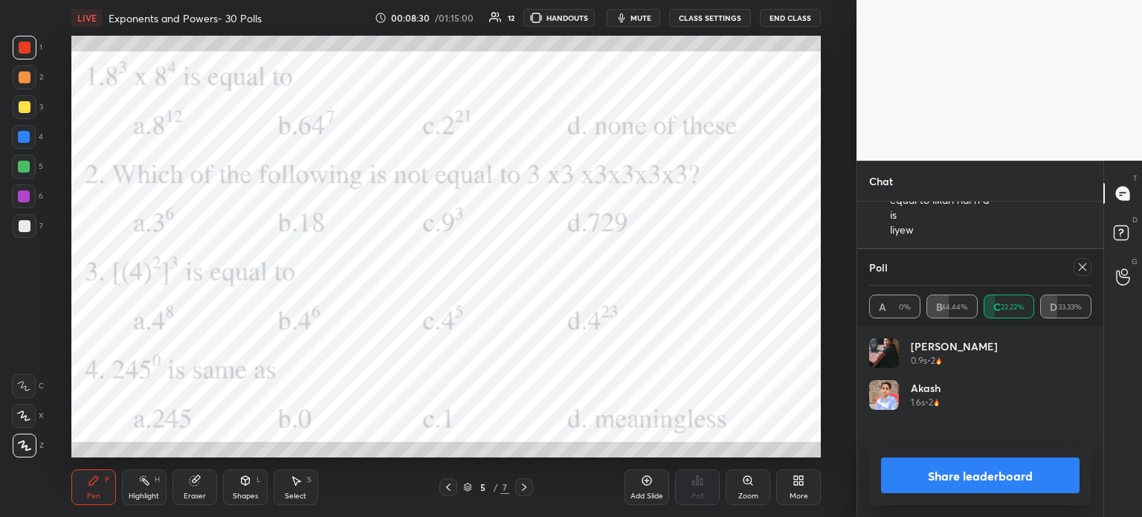
click at [1083, 268] on icon at bounding box center [1083, 267] width 12 height 12
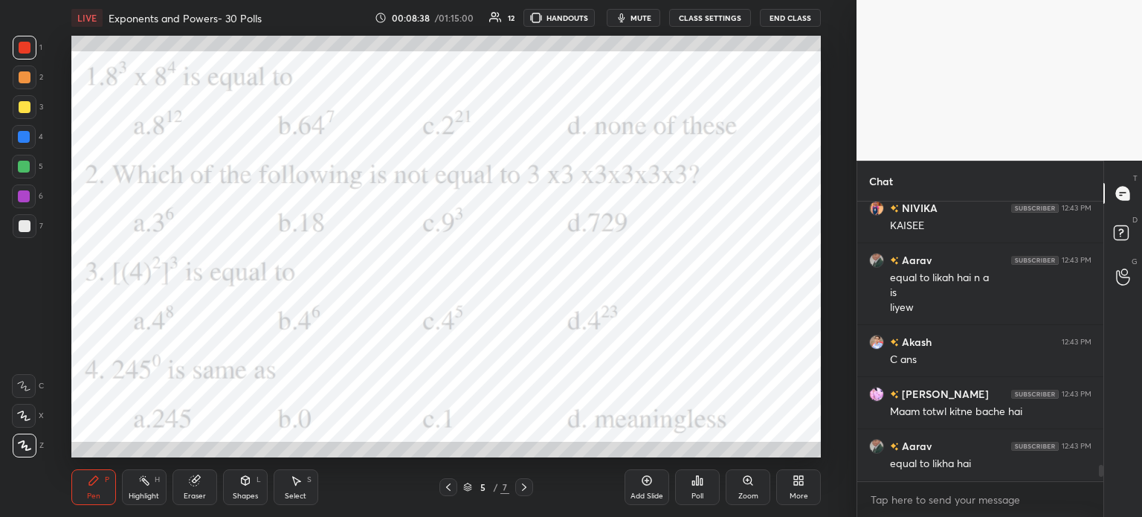
click at [645, 475] on icon at bounding box center [647, 480] width 12 height 12
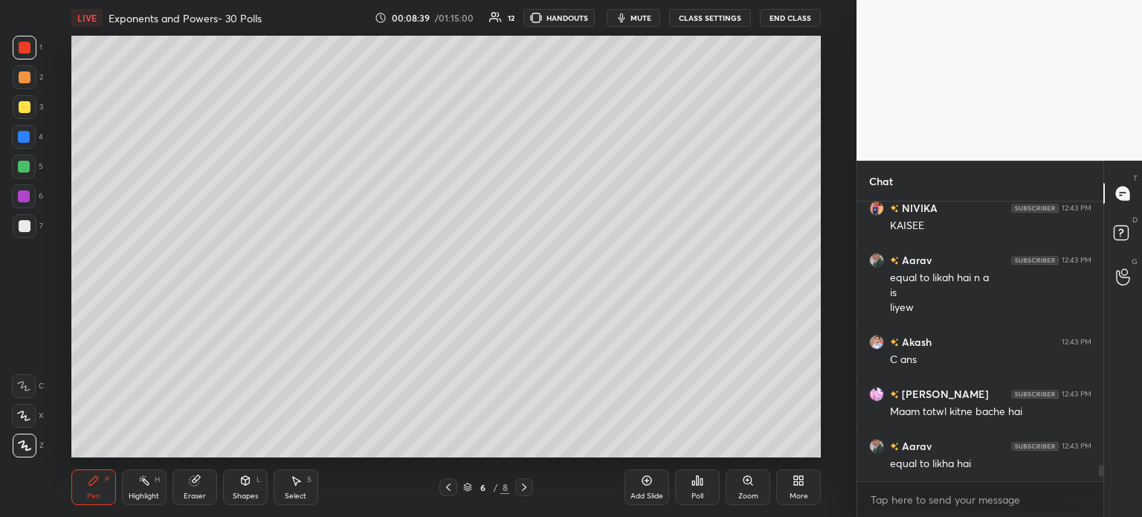
click at [15, 112] on div at bounding box center [25, 107] width 24 height 24
click at [30, 413] on icon at bounding box center [23, 415] width 13 height 10
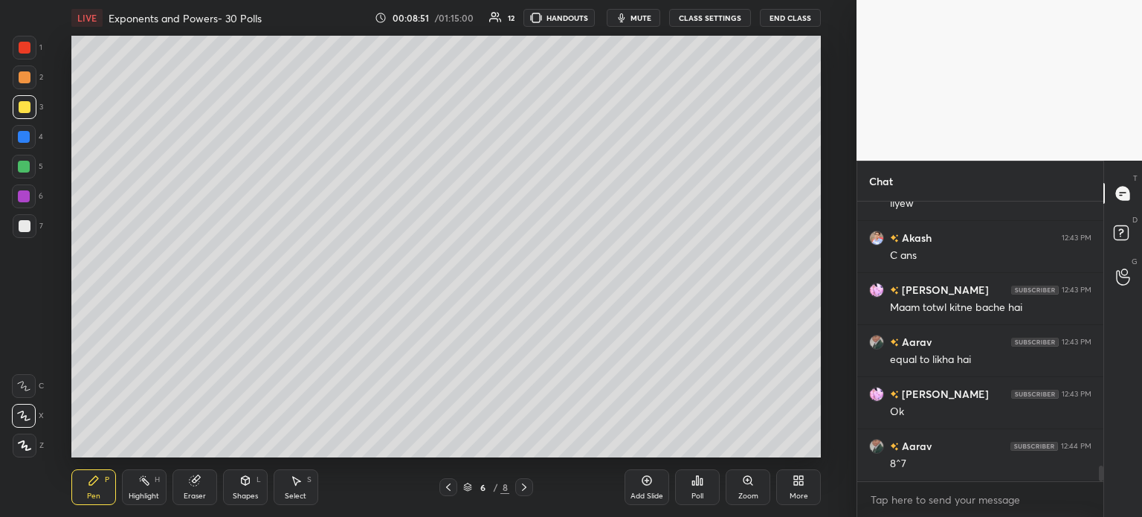
click at [191, 481] on icon at bounding box center [194, 481] width 10 height 10
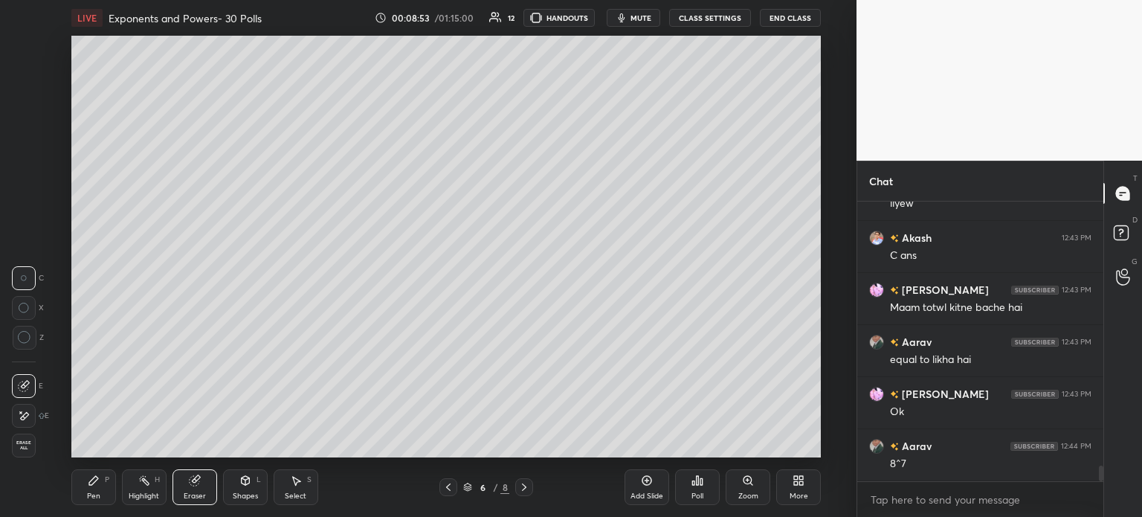
click at [83, 500] on div "Pen P" at bounding box center [93, 487] width 45 height 36
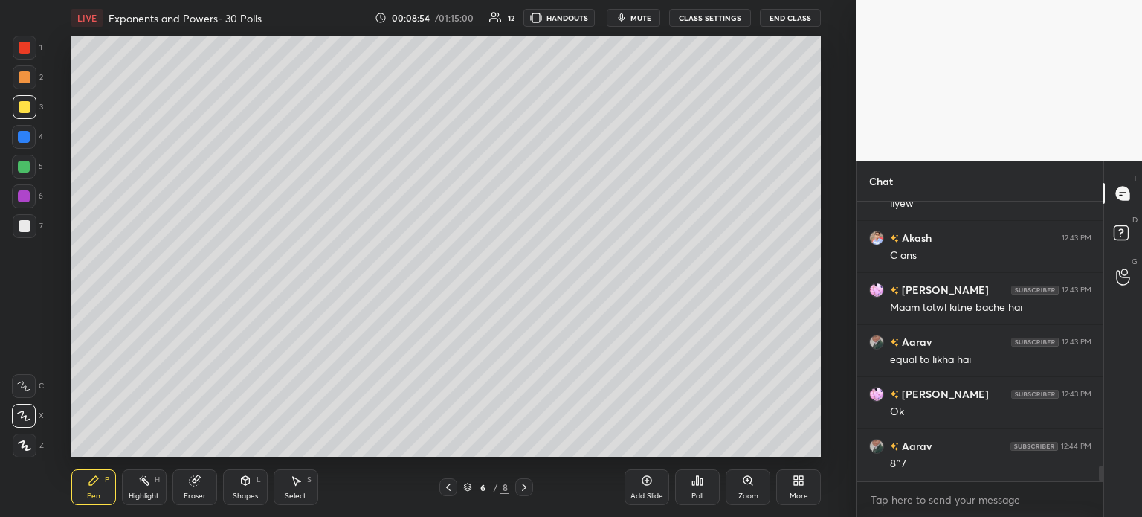
click at [88, 492] on div "Pen" at bounding box center [93, 495] width 13 height 7
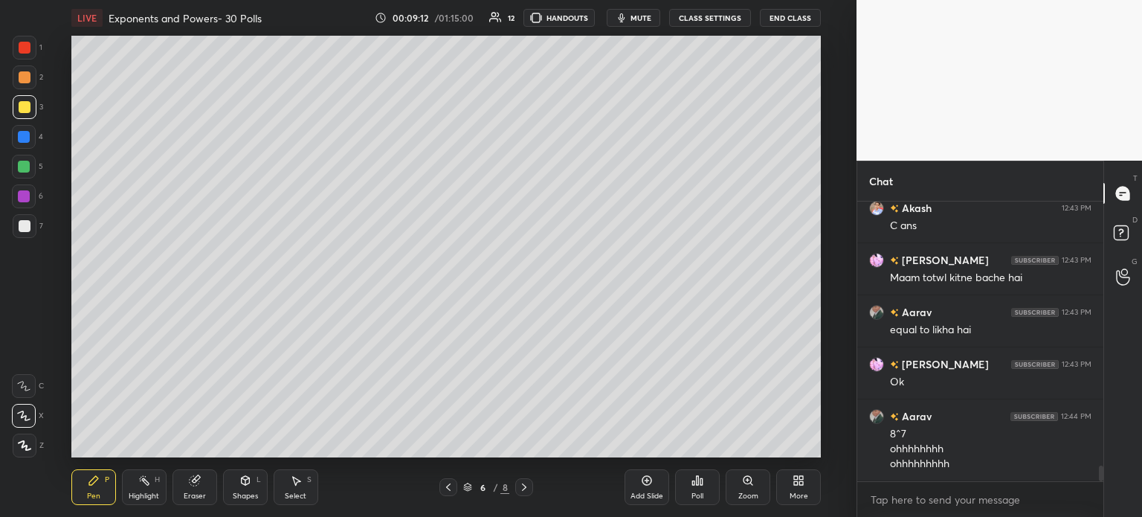
click at [450, 482] on icon at bounding box center [448, 487] width 12 height 12
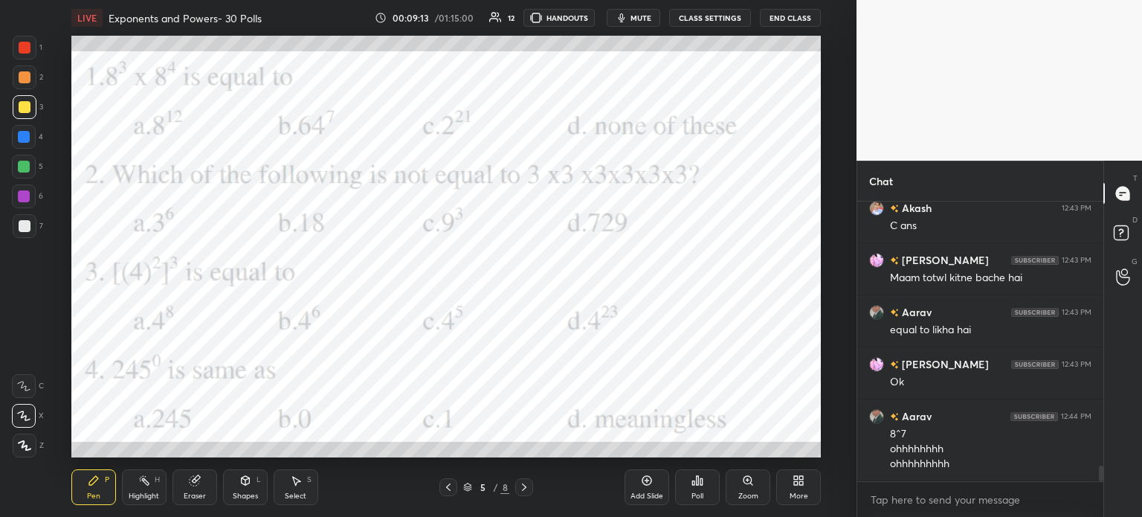
click at [27, 42] on div at bounding box center [25, 48] width 12 height 12
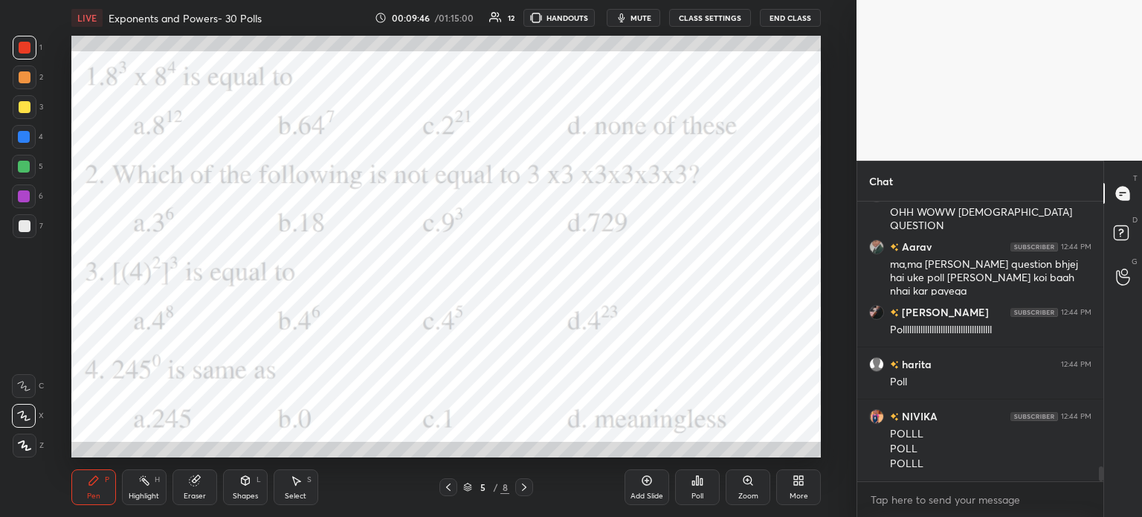
scroll to position [5092, 0]
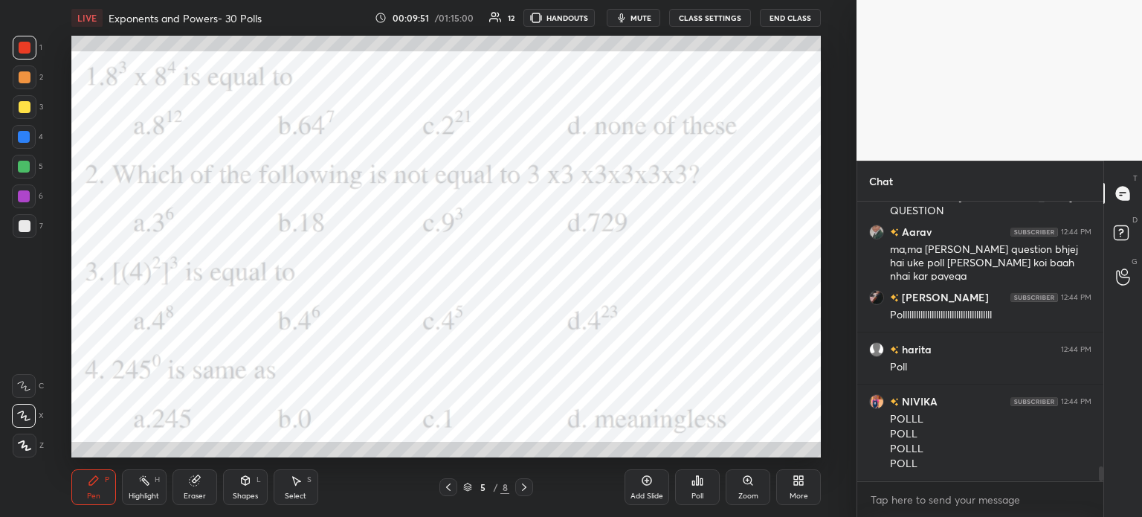
click at [699, 480] on icon at bounding box center [698, 480] width 12 height 12
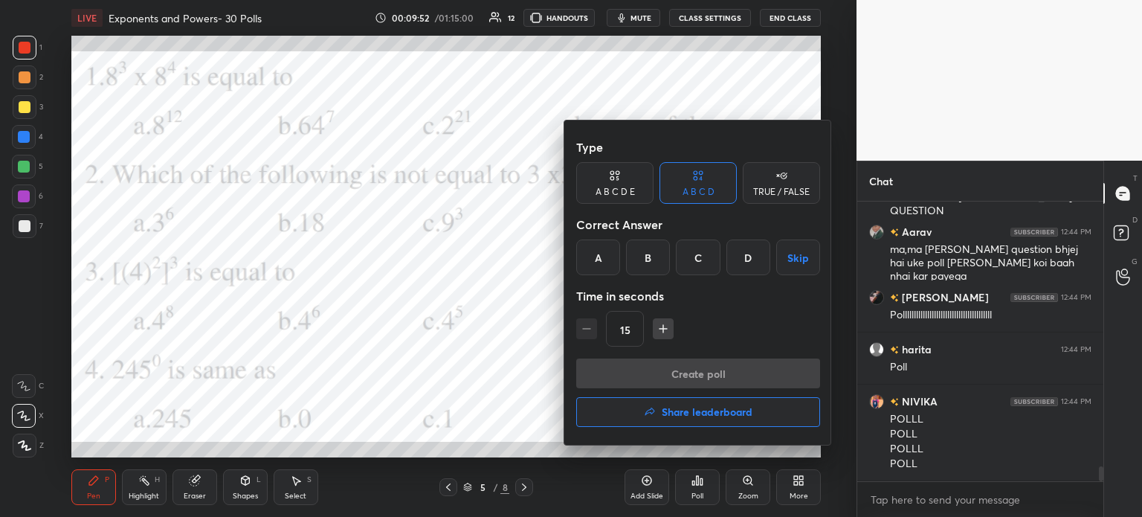
click at [651, 259] on div "B" at bounding box center [648, 257] width 44 height 36
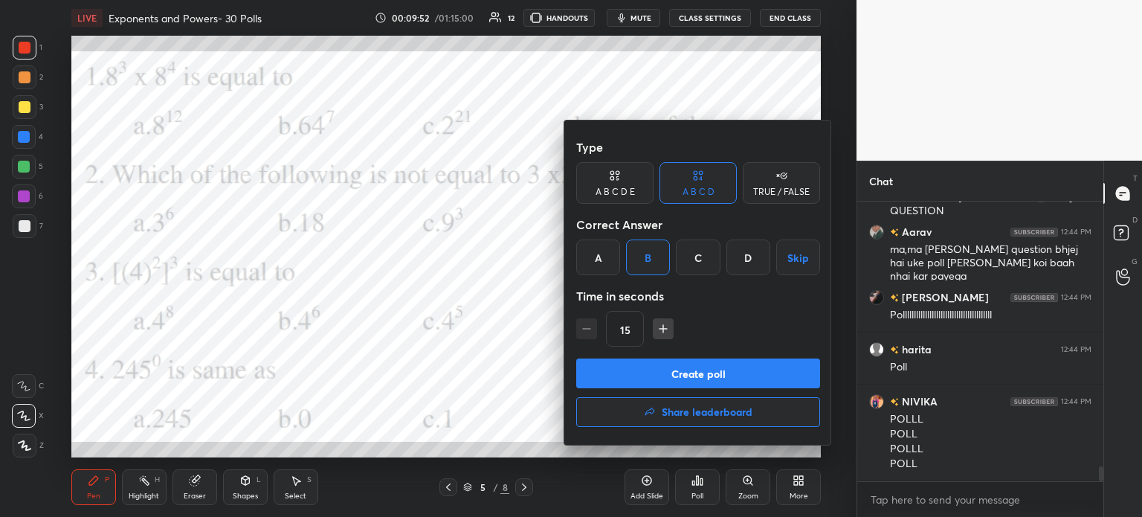
click at [715, 377] on button "Create poll" at bounding box center [698, 373] width 244 height 30
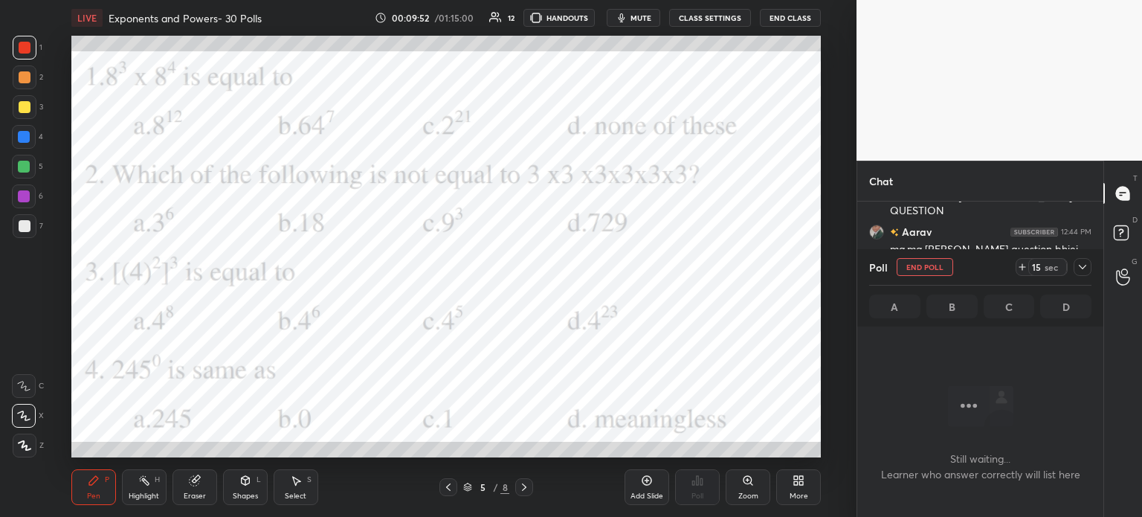
scroll to position [233, 242]
click at [1024, 269] on icon at bounding box center [1022, 267] width 12 height 12
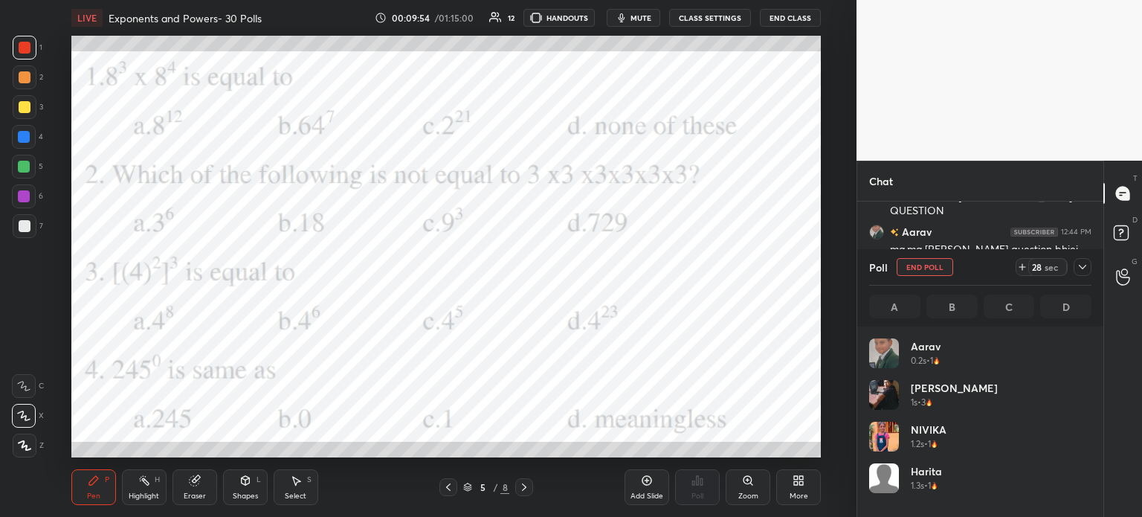
click at [1069, 267] on div "28 sec" at bounding box center [1054, 267] width 76 height 18
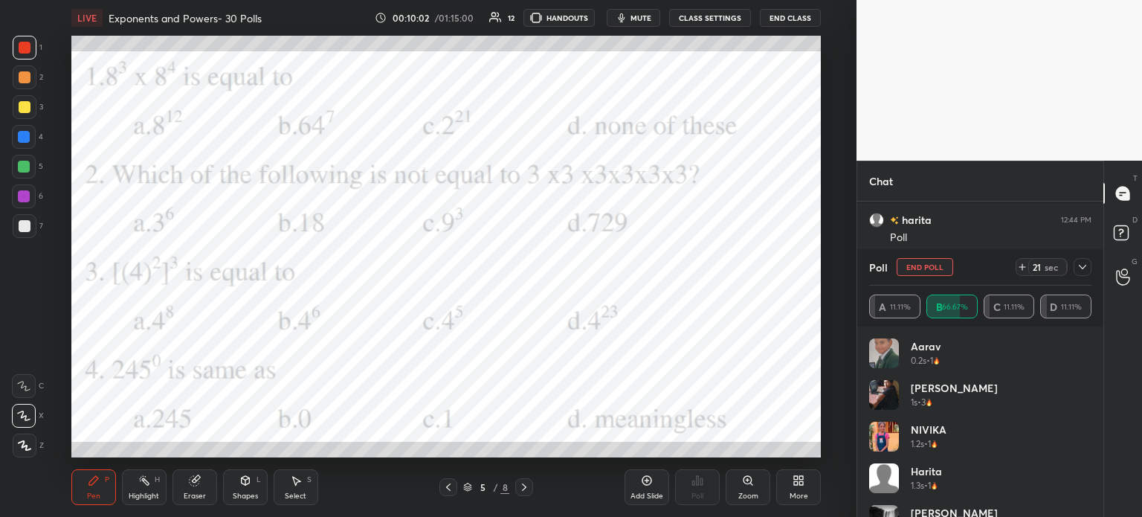
click at [1084, 264] on icon at bounding box center [1083, 267] width 12 height 12
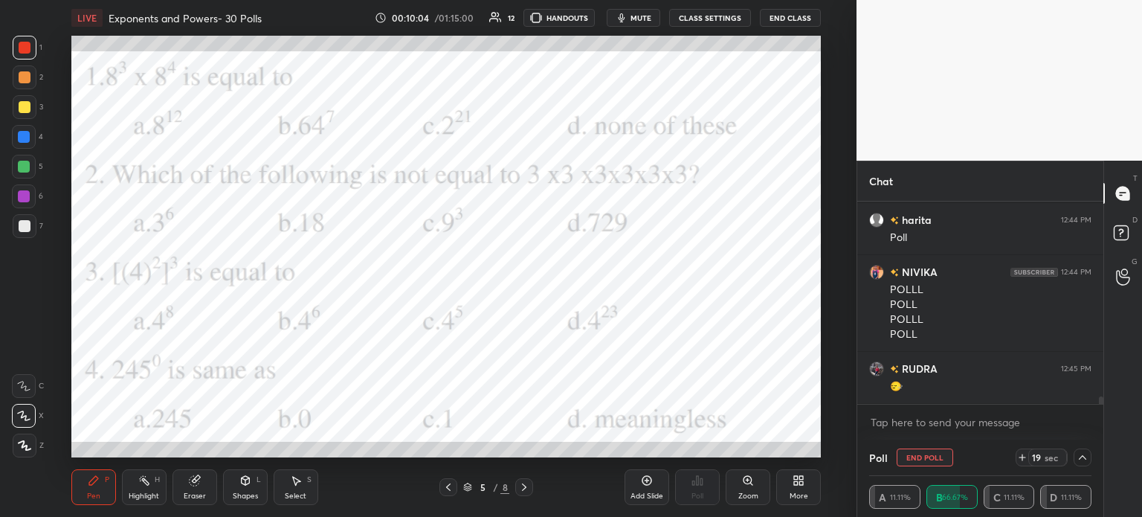
click at [1077, 460] on icon at bounding box center [1083, 457] width 12 height 12
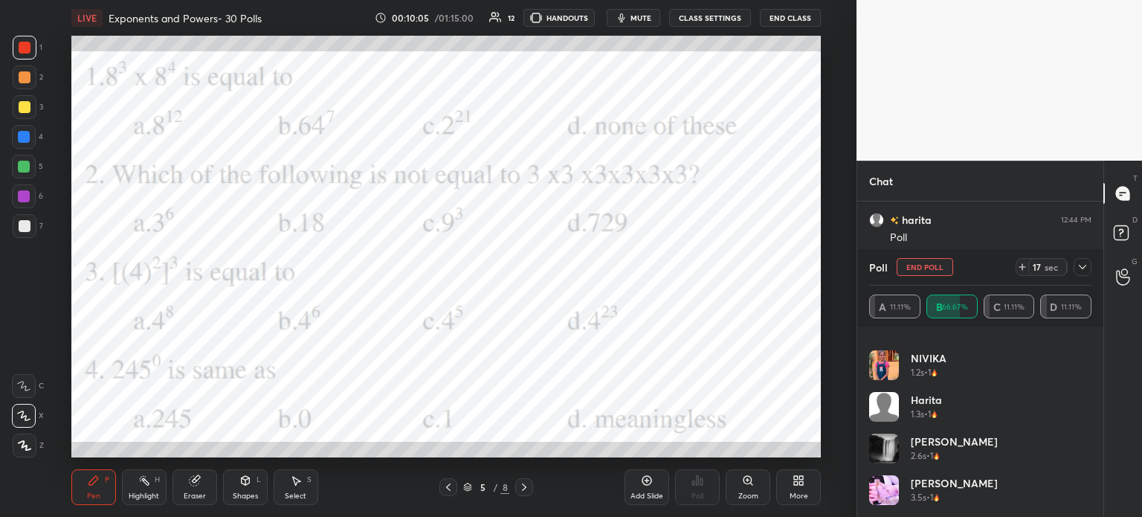
click at [1083, 268] on icon at bounding box center [1082, 267] width 7 height 4
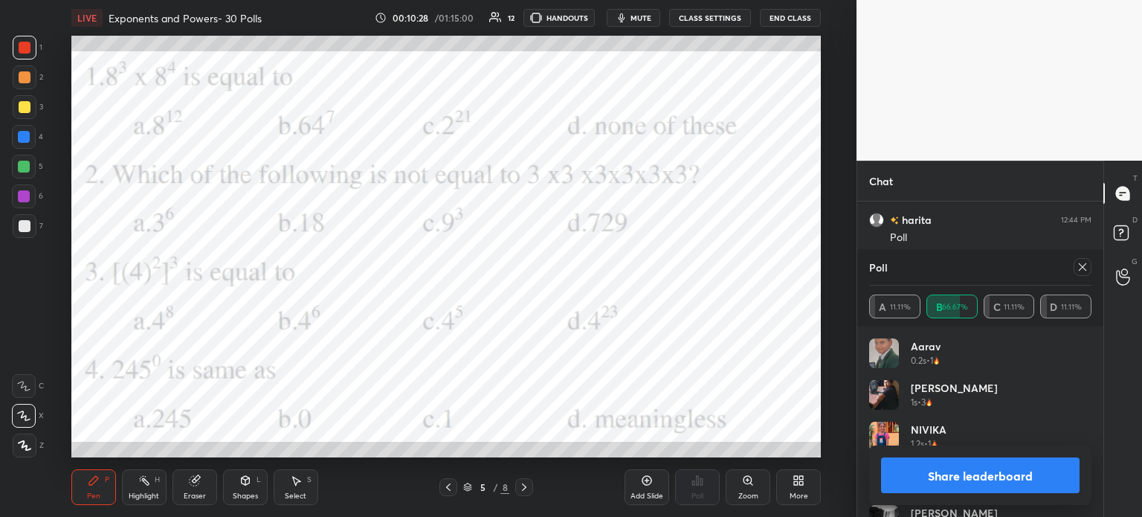
click at [1077, 276] on div "Poll" at bounding box center [980, 267] width 222 height 36
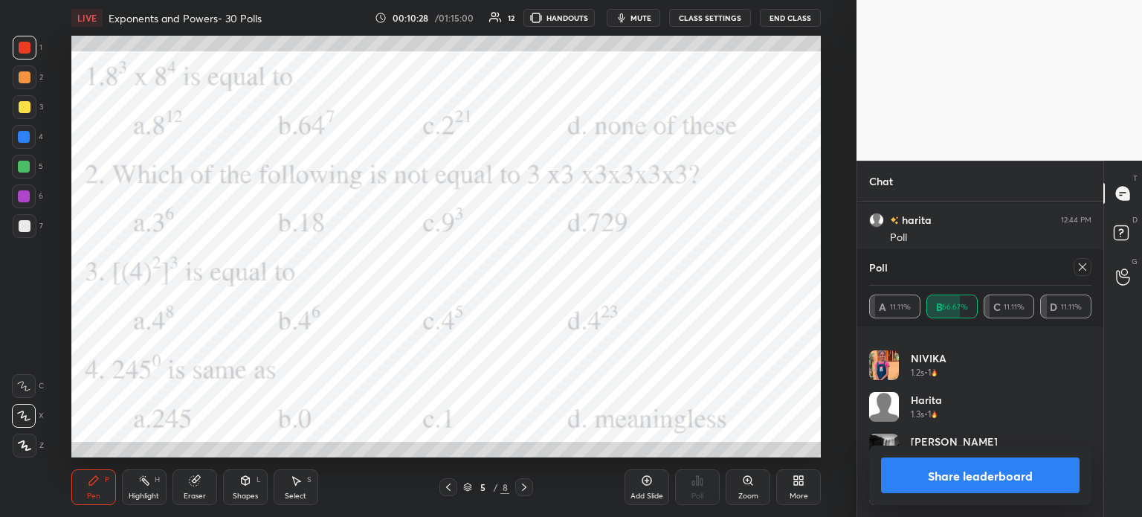
click at [1086, 268] on icon at bounding box center [1083, 267] width 12 height 12
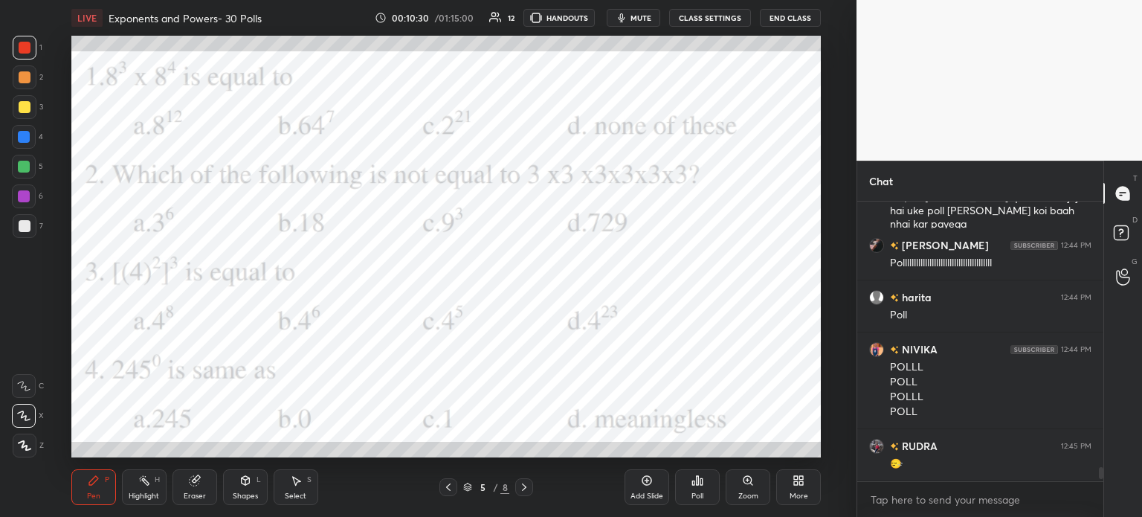
click at [218, 484] on div "Pen P Highlight H Eraser Shapes L Select S" at bounding box center [209, 487] width 277 height 36
click at [193, 489] on div "Eraser" at bounding box center [195, 487] width 45 height 36
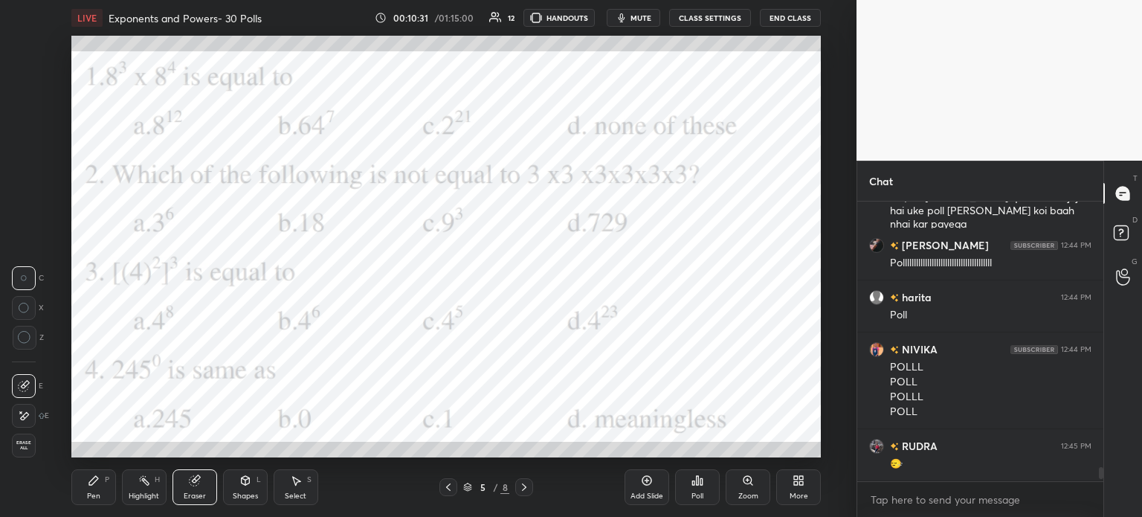
click at [19, 442] on span "Erase all" at bounding box center [24, 445] width 22 height 10
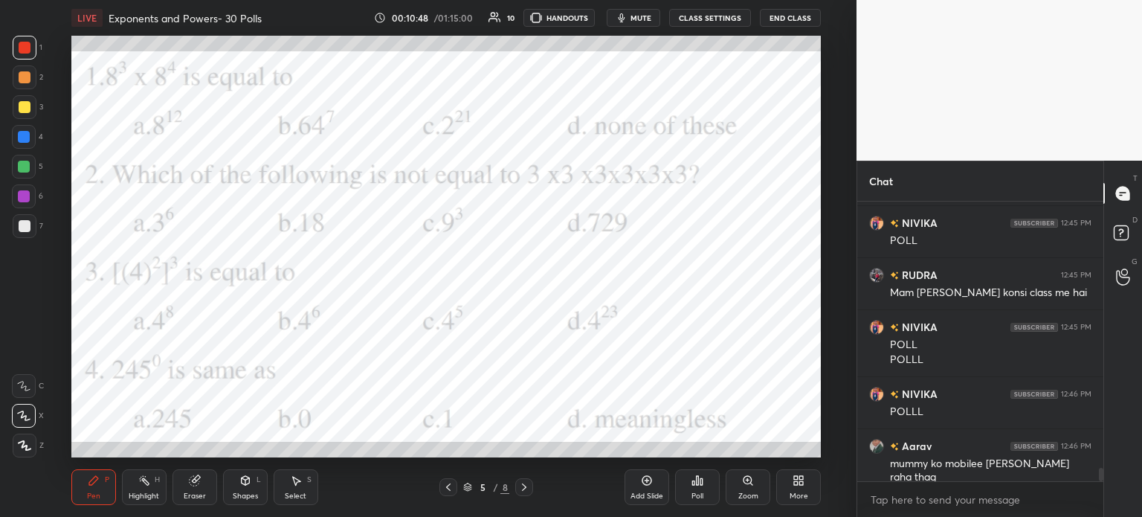
click at [697, 485] on icon at bounding box center [698, 480] width 2 height 9
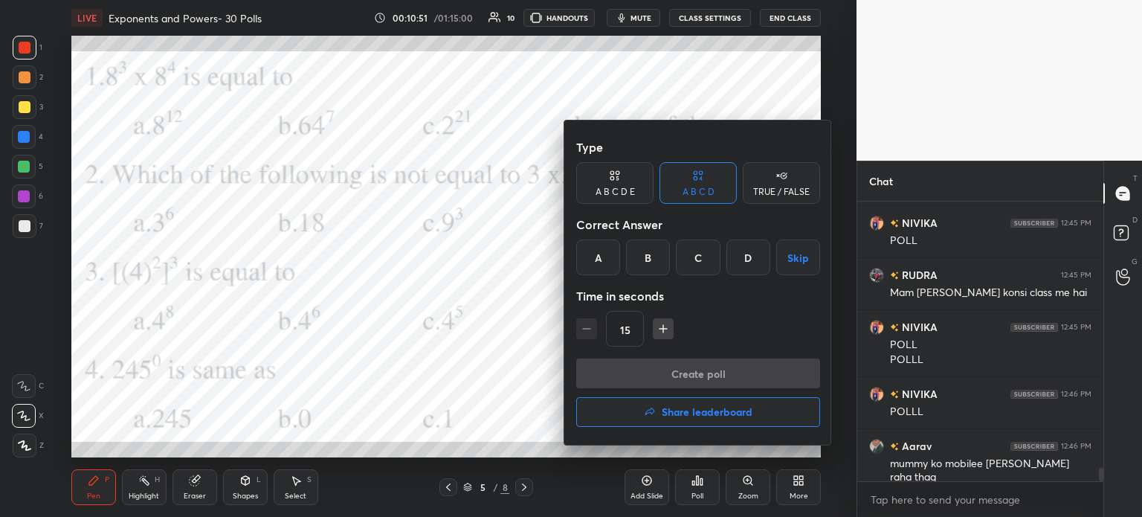
click at [648, 252] on div "B" at bounding box center [648, 257] width 44 height 36
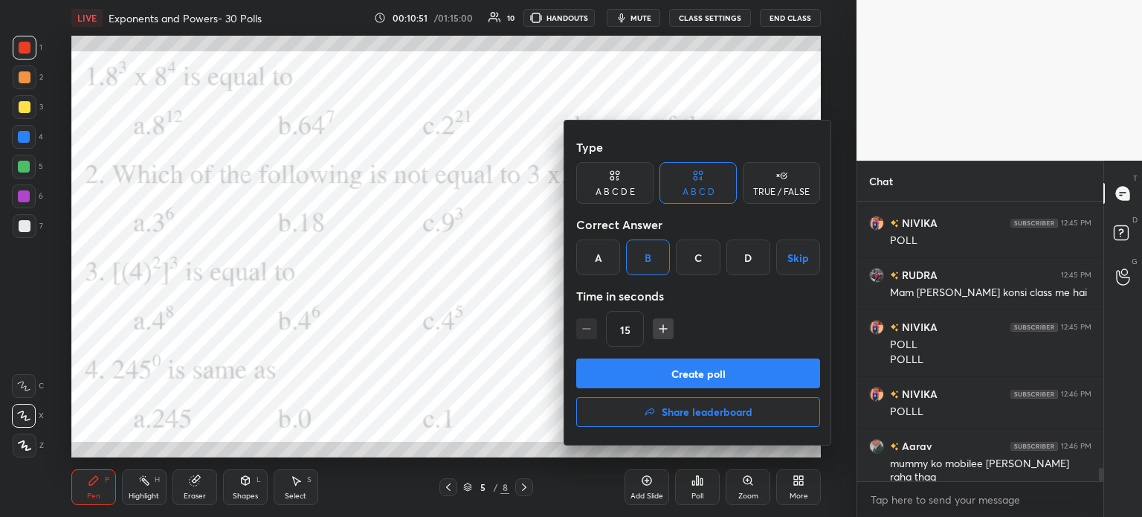
click at [721, 366] on button "Create poll" at bounding box center [698, 373] width 244 height 30
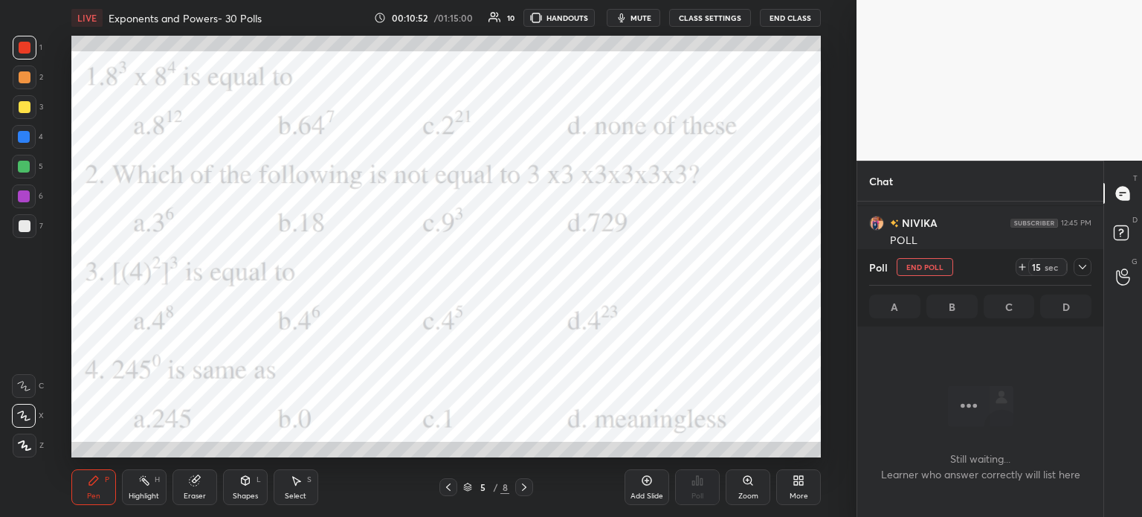
click at [1025, 263] on icon at bounding box center [1022, 267] width 12 height 12
click at [1086, 264] on icon at bounding box center [1083, 267] width 12 height 12
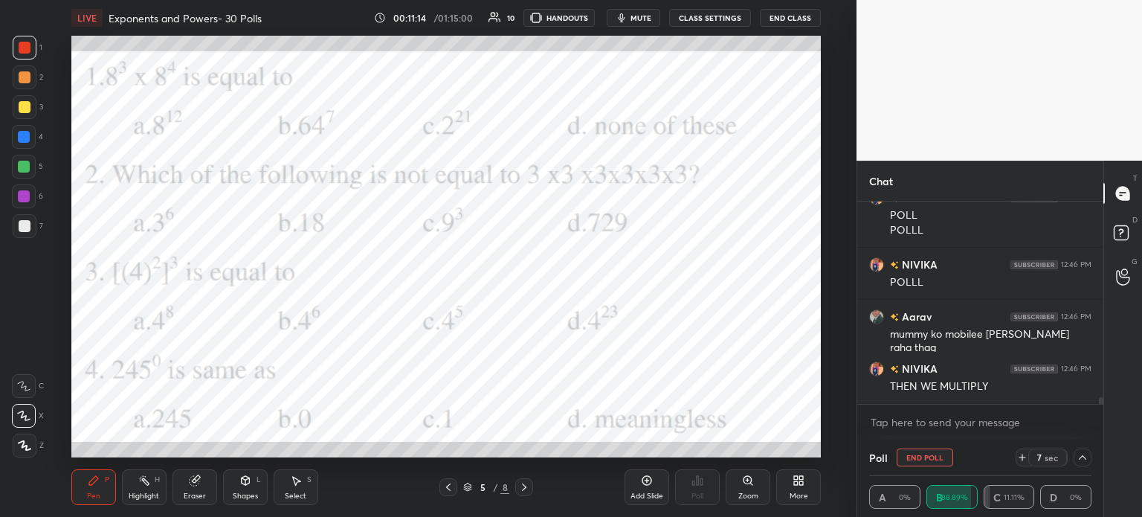
click at [1083, 461] on icon at bounding box center [1083, 457] width 12 height 12
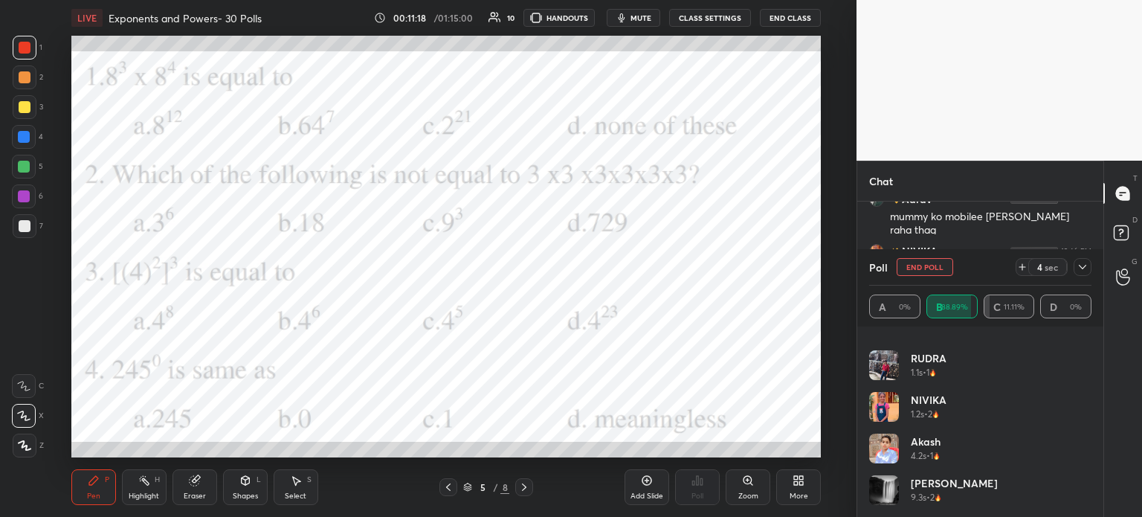
click at [1092, 278] on div "Poll End Poll 4 sec A 0% B 88.89% C 11.11% D 0%" at bounding box center [980, 287] width 246 height 77
click at [1025, 264] on icon at bounding box center [1022, 267] width 12 height 12
click at [909, 260] on button "End Poll" at bounding box center [925, 267] width 57 height 18
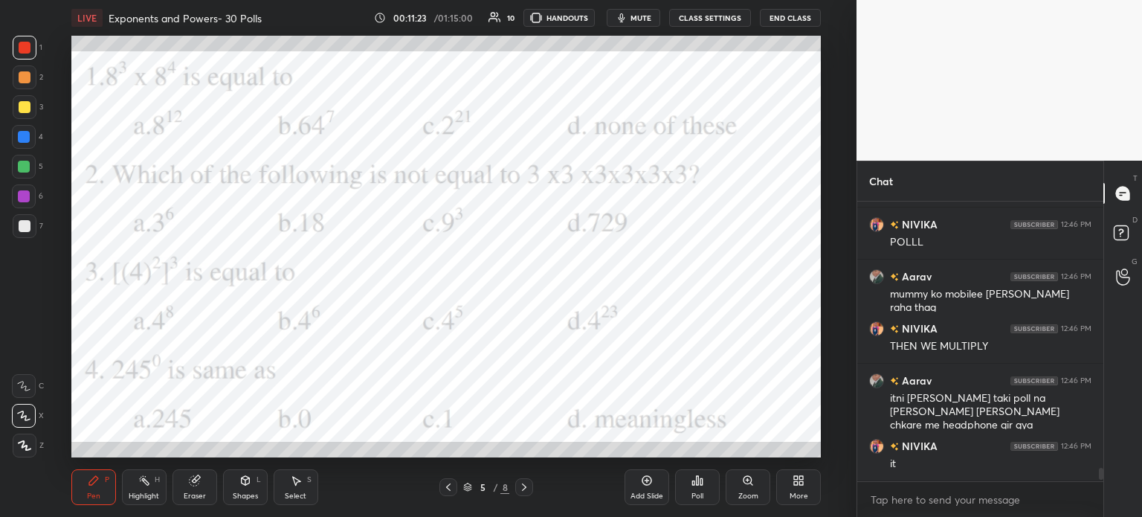
click at [236, 495] on div "Shapes" at bounding box center [245, 495] width 25 height 7
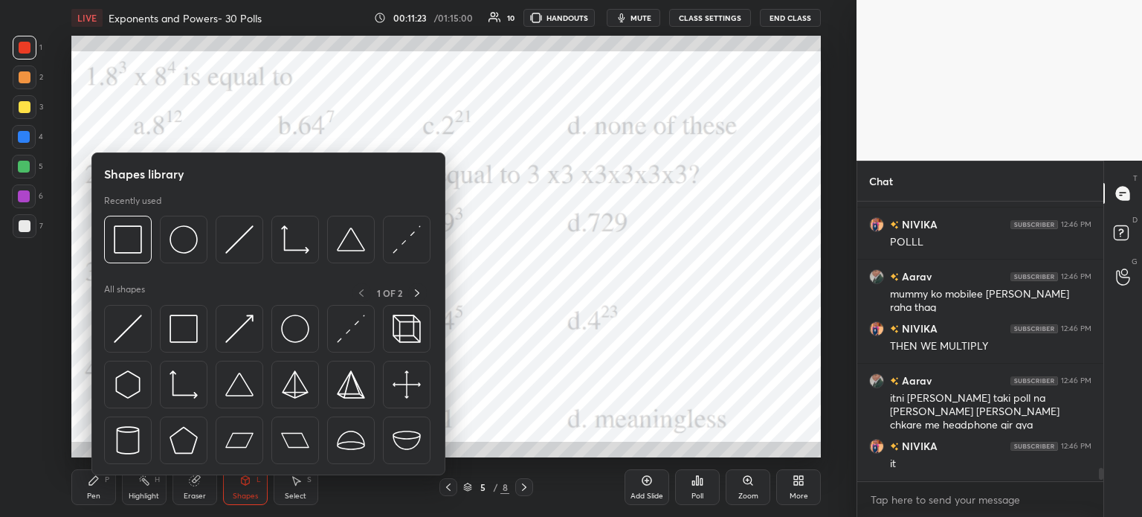
click at [192, 487] on div "Eraser" at bounding box center [195, 487] width 45 height 36
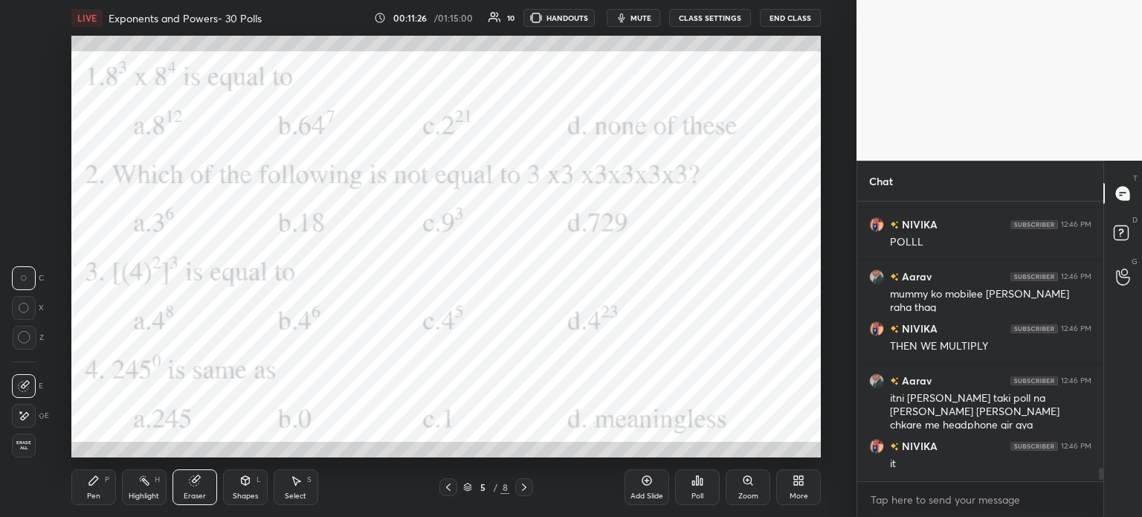
click at [28, 447] on span "Erase all" at bounding box center [24, 445] width 22 height 10
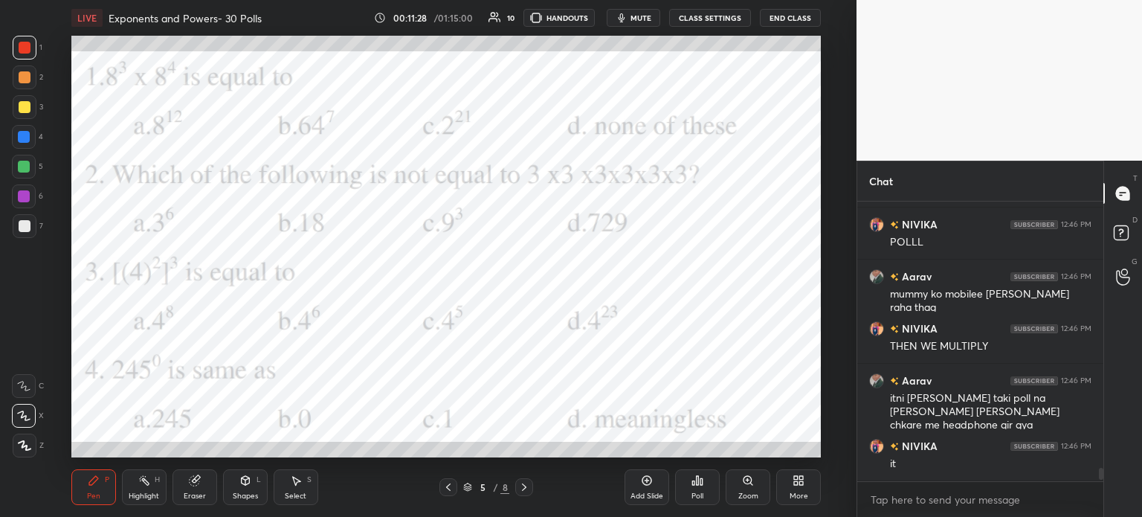
click at [141, 487] on div "Highlight H" at bounding box center [144, 487] width 45 height 36
click at [196, 484] on icon at bounding box center [194, 481] width 10 height 10
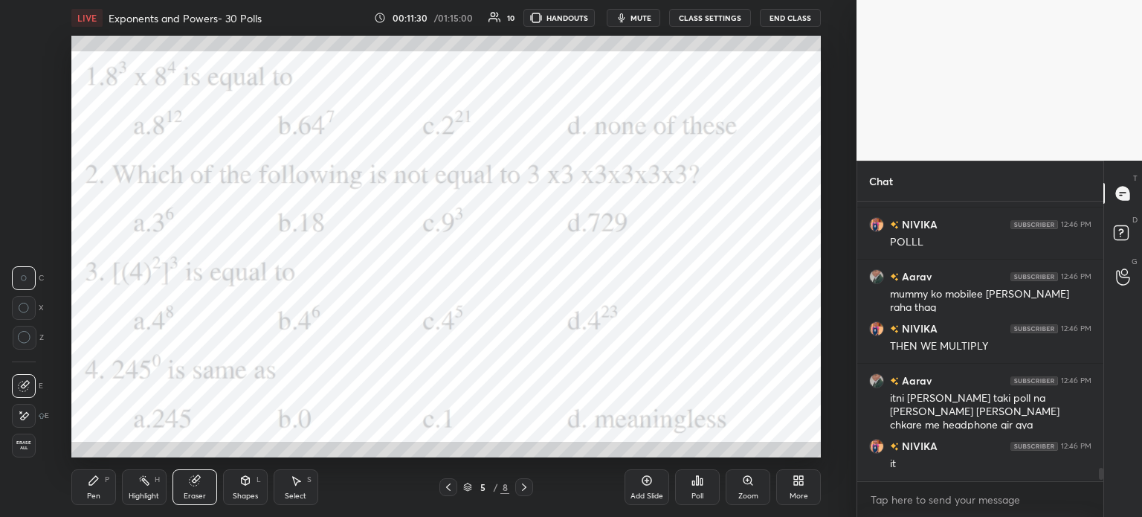
click at [88, 489] on div "Pen P" at bounding box center [93, 487] width 45 height 36
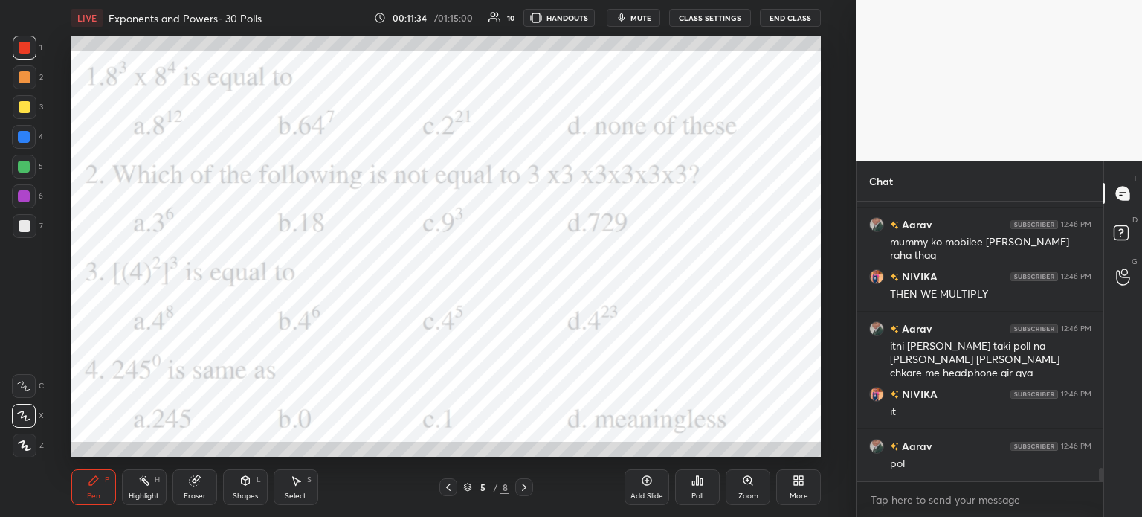
click at [704, 481] on div "Poll" at bounding box center [697, 487] width 45 height 36
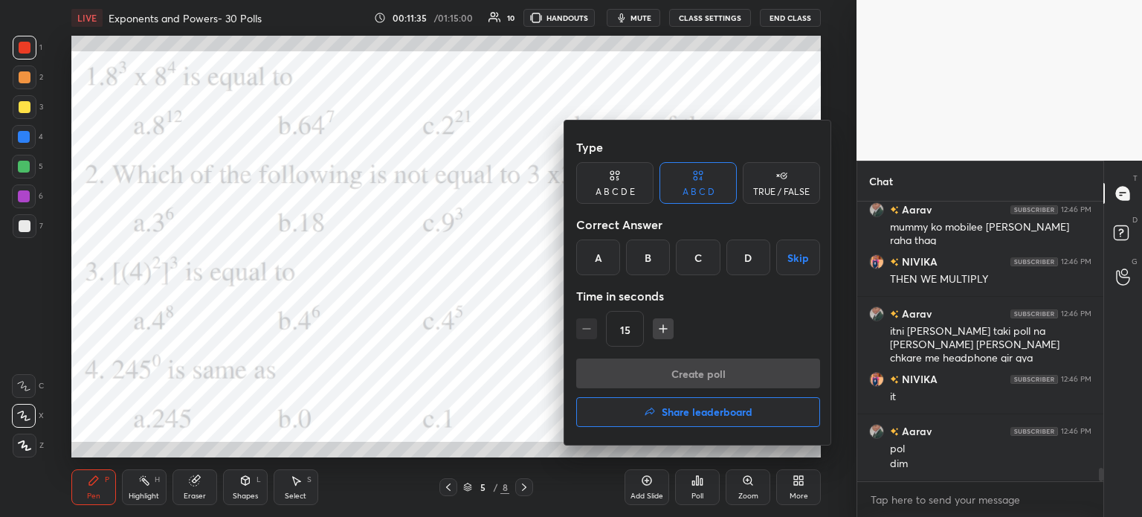
click at [656, 262] on div "B" at bounding box center [648, 257] width 44 height 36
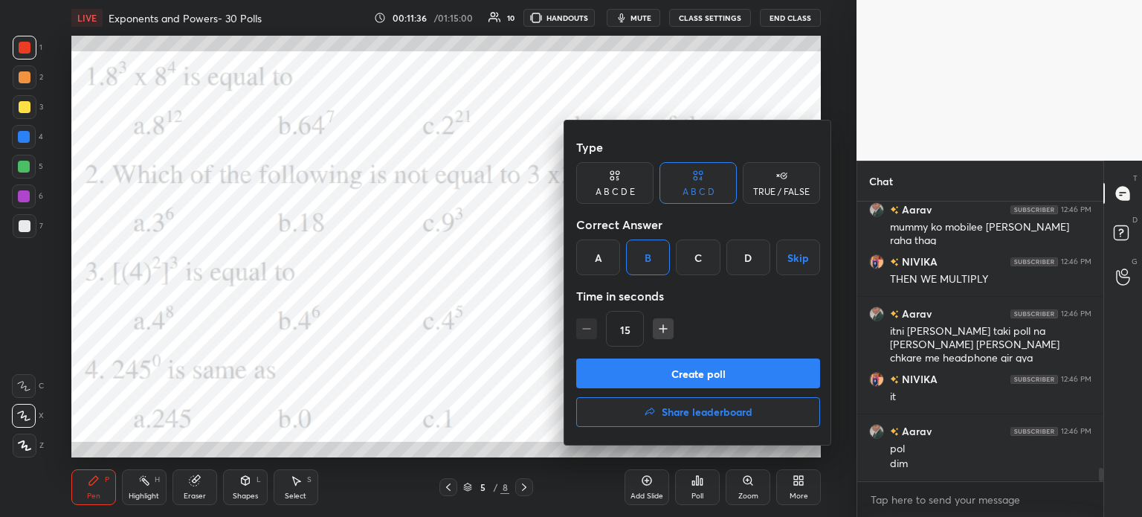
click at [711, 378] on button "Create poll" at bounding box center [698, 373] width 244 height 30
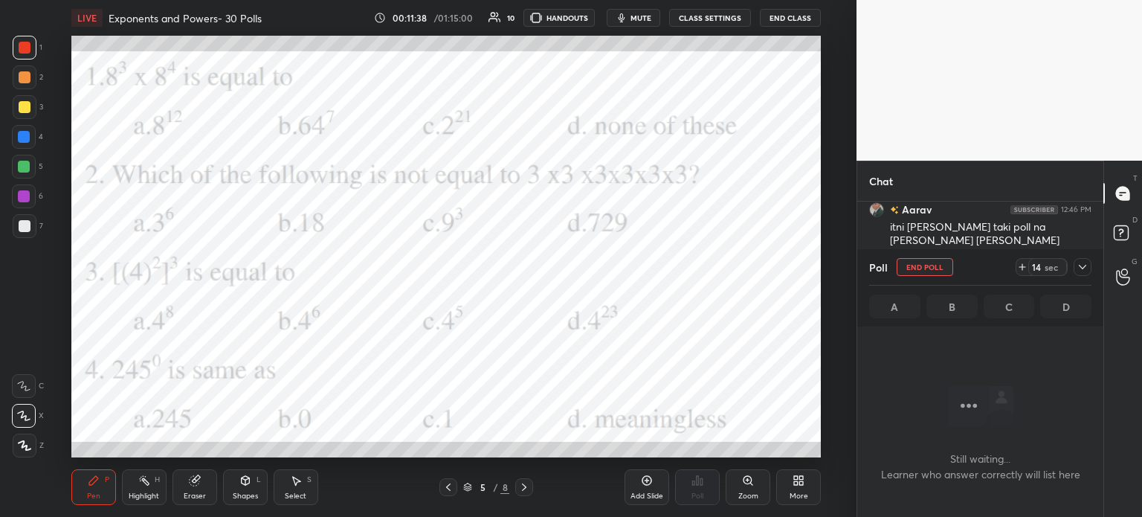
click at [925, 271] on button "End Poll" at bounding box center [925, 267] width 57 height 18
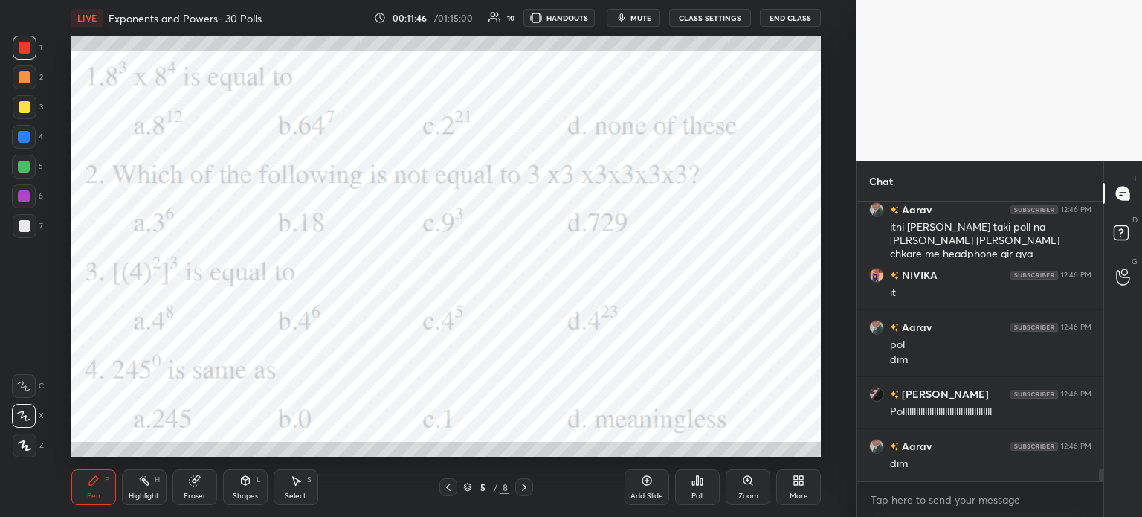
click at [702, 480] on icon at bounding box center [701, 481] width 2 height 7
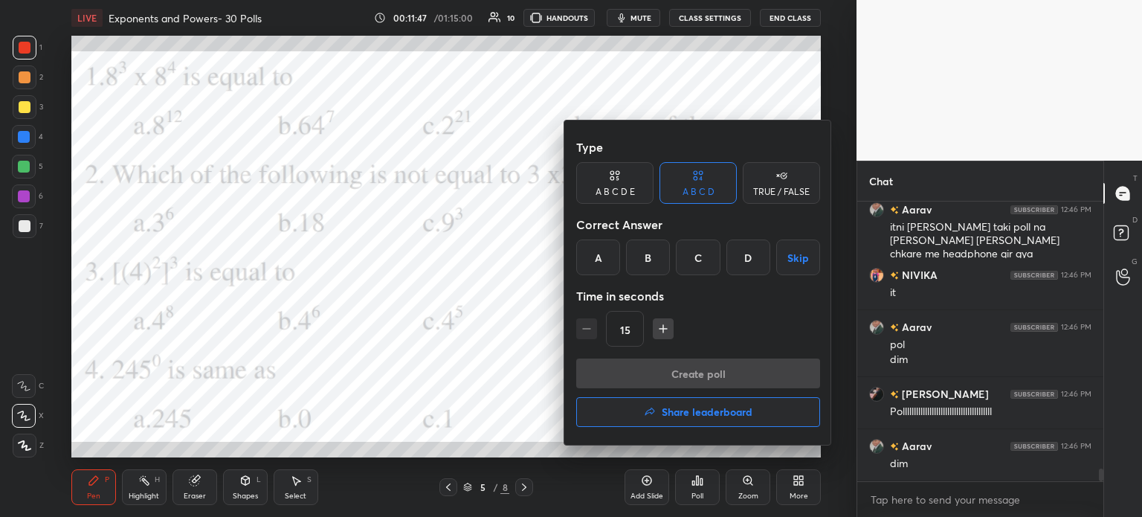
click at [695, 257] on div "C" at bounding box center [698, 257] width 44 height 36
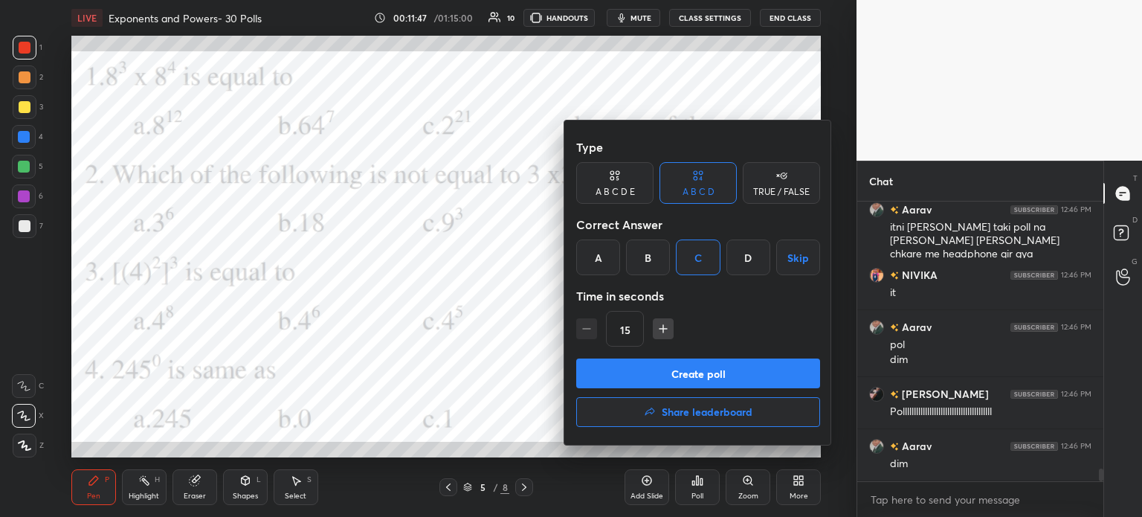
click at [747, 368] on button "Create poll" at bounding box center [698, 373] width 244 height 30
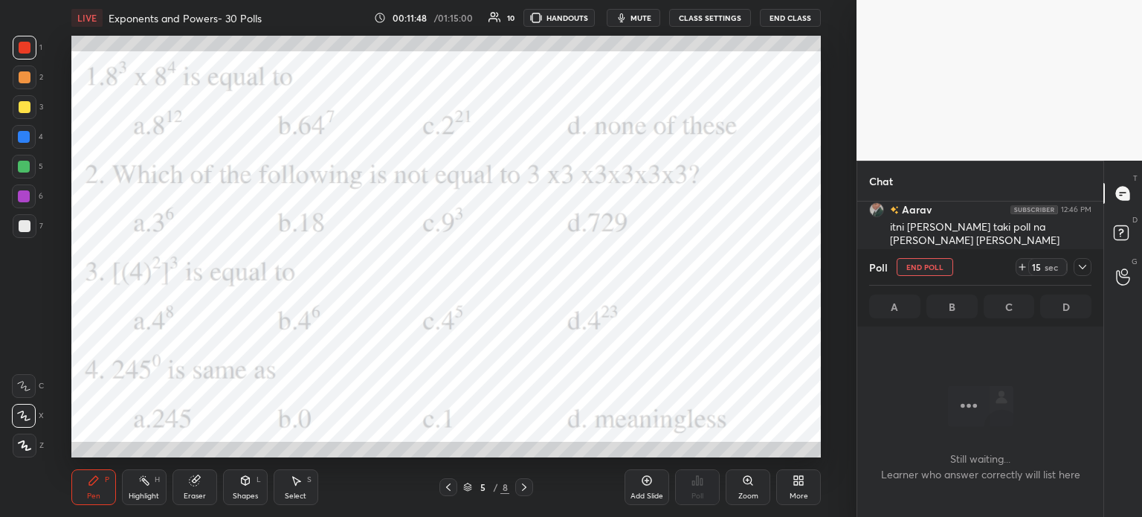
click at [1022, 268] on icon at bounding box center [1022, 267] width 0 height 6
click at [1083, 270] on icon at bounding box center [1083, 267] width 12 height 12
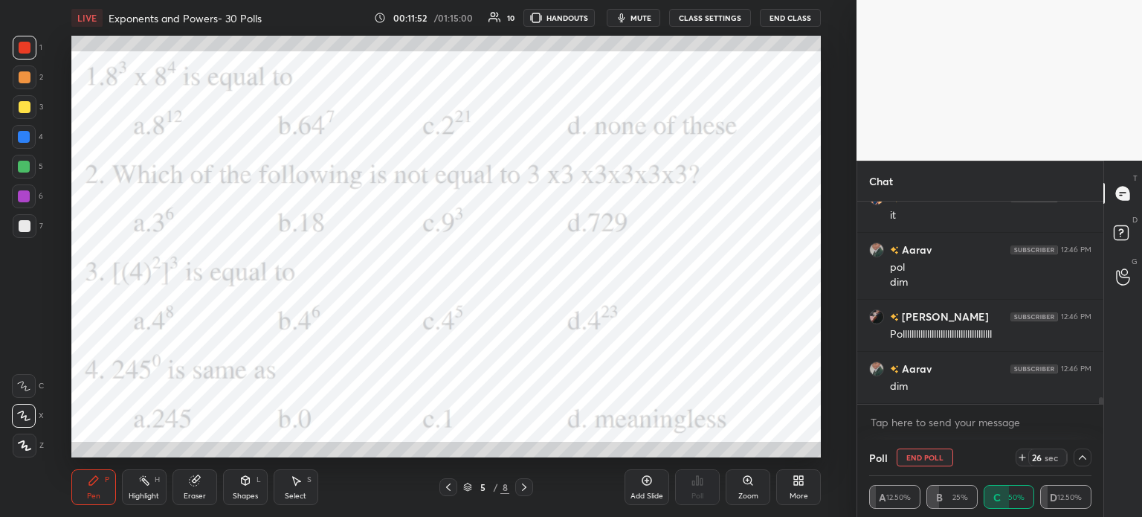
click at [1080, 457] on icon at bounding box center [1083, 457] width 12 height 12
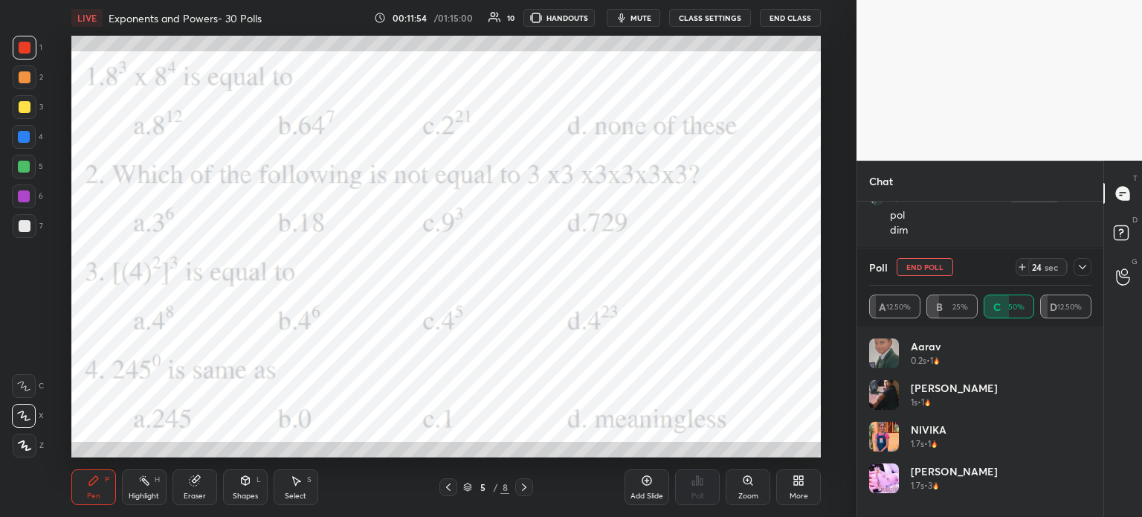
click at [1086, 265] on icon at bounding box center [1083, 267] width 12 height 12
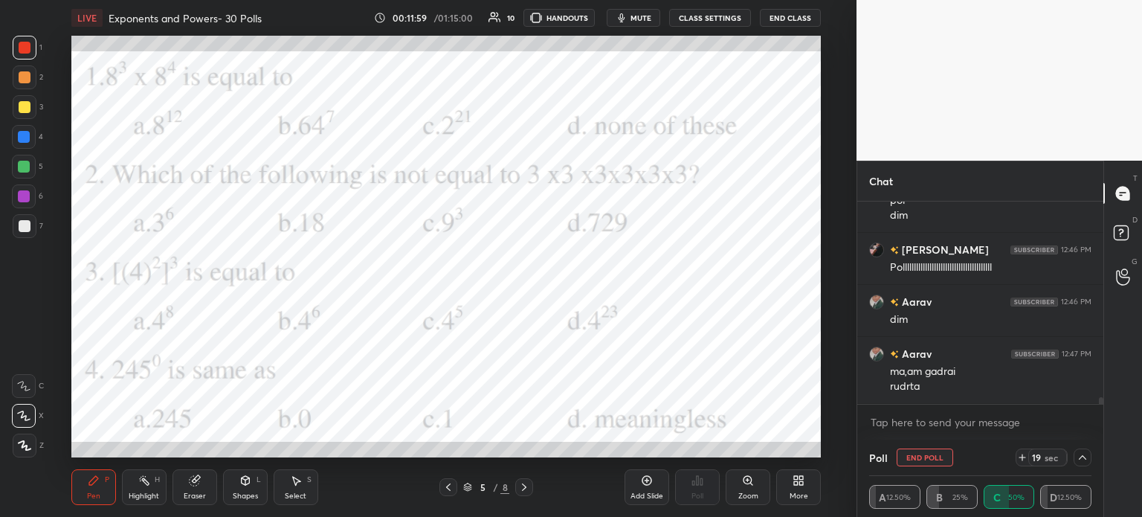
click at [1086, 456] on icon at bounding box center [1083, 457] width 12 height 12
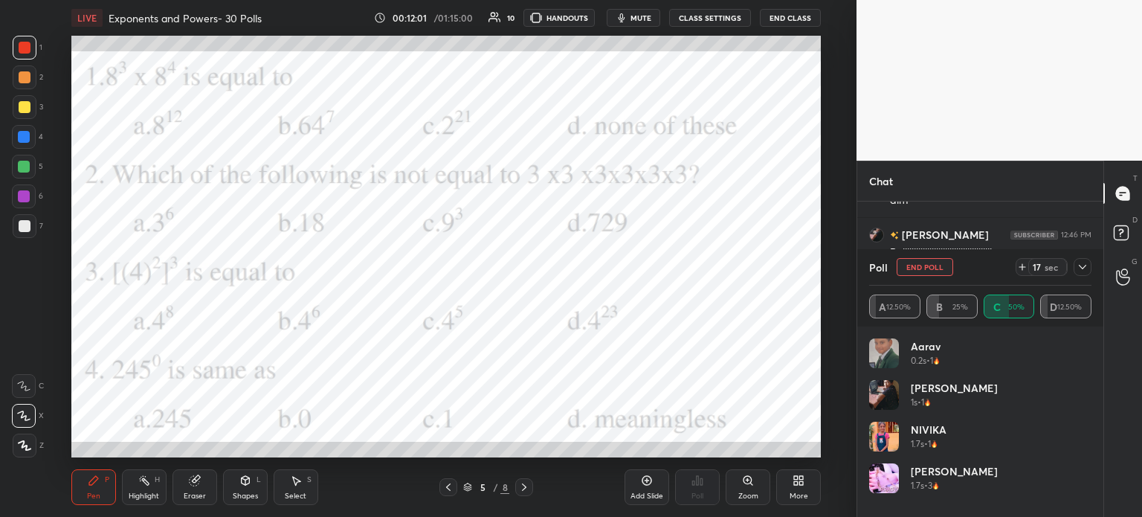
click at [1080, 272] on icon at bounding box center [1083, 267] width 12 height 12
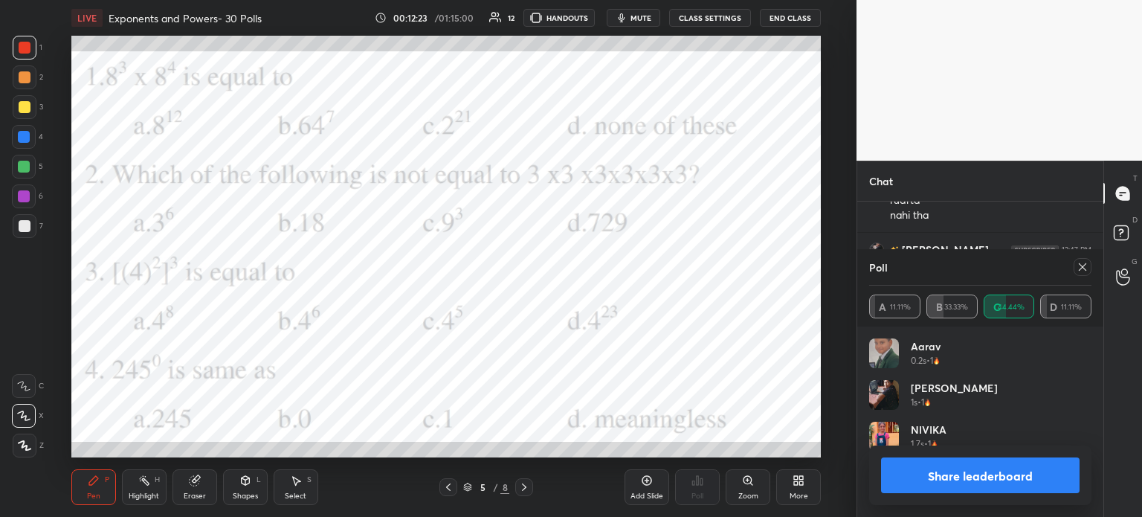
click at [795, 493] on div "More" at bounding box center [799, 495] width 19 height 7
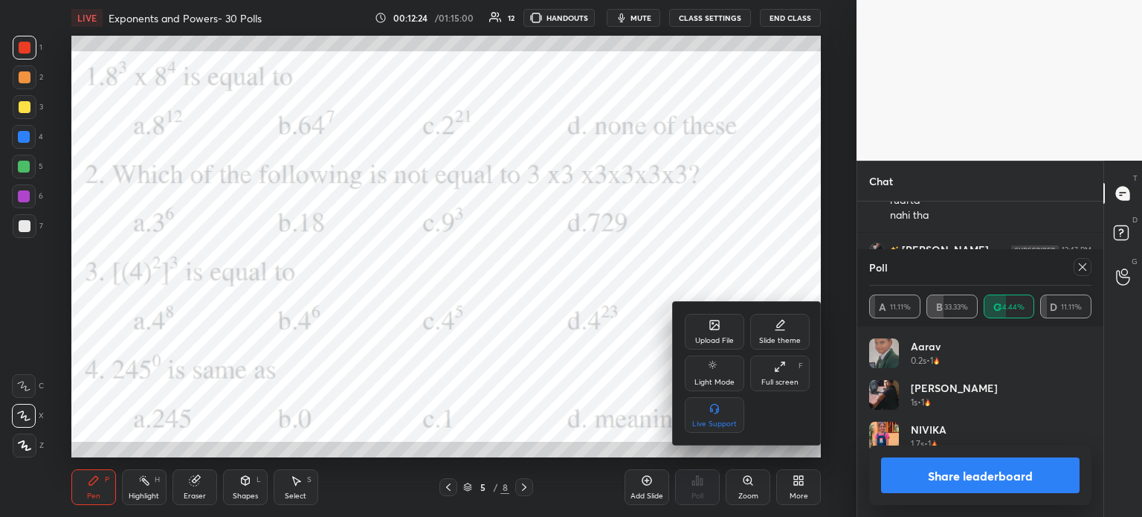
click at [713, 327] on icon at bounding box center [715, 326] width 8 height 5
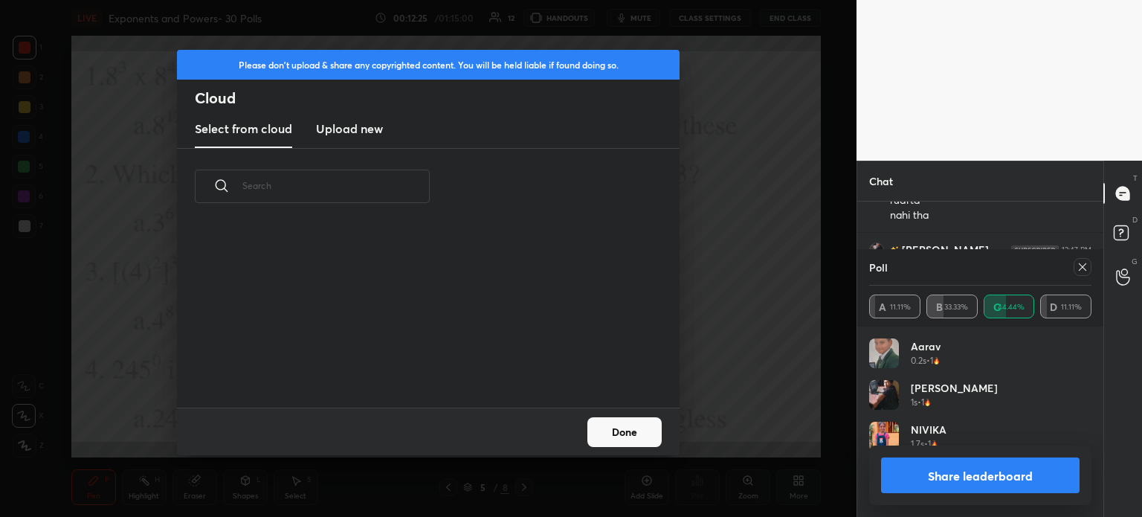
click at [326, 132] on h3 "Upload new" at bounding box center [349, 129] width 67 height 18
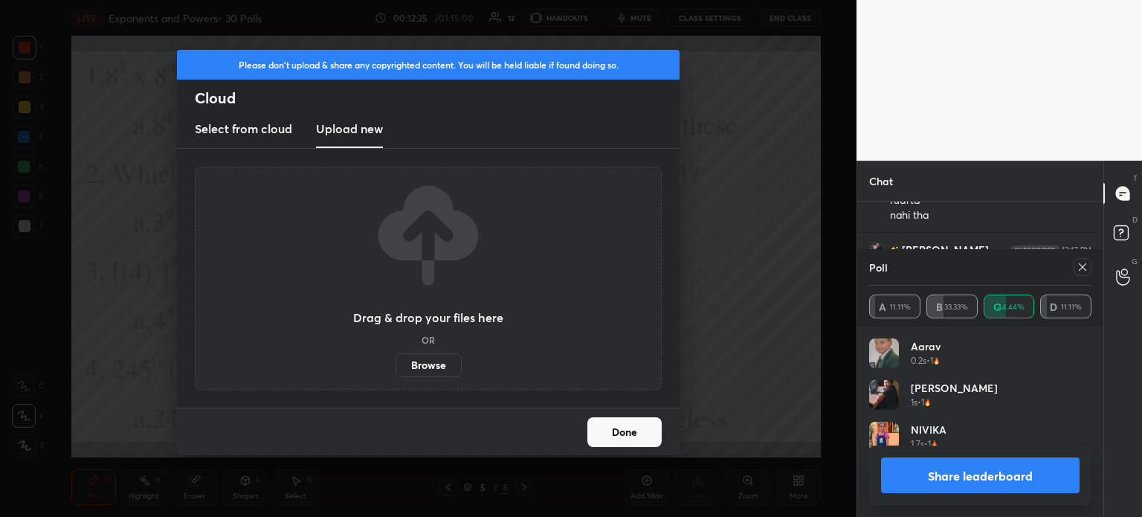
click at [436, 367] on label "Browse" at bounding box center [429, 365] width 66 height 24
click at [396, 367] on input "Browse" at bounding box center [396, 365] width 0 height 24
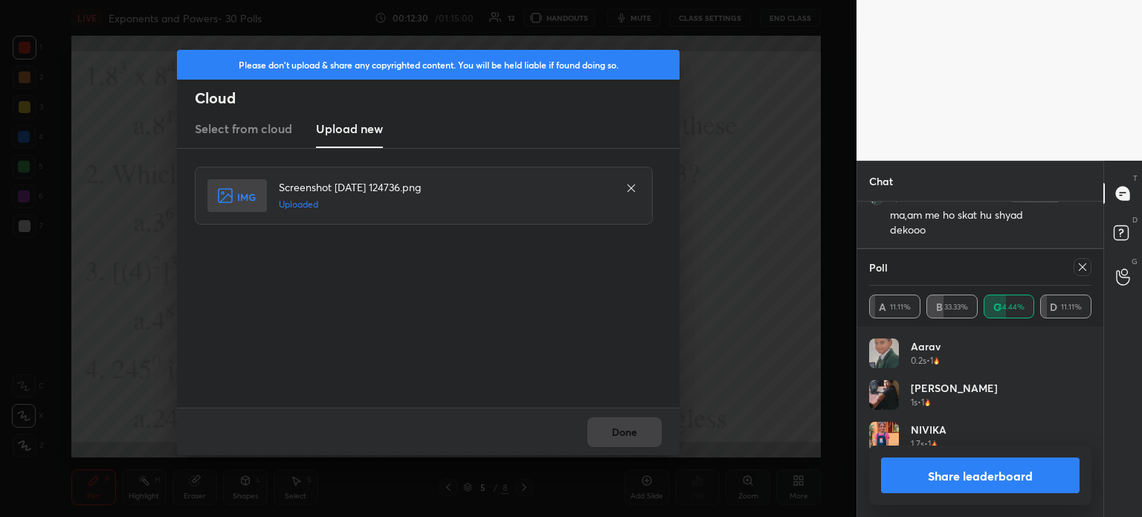
click at [1080, 263] on icon at bounding box center [1083, 267] width 12 height 12
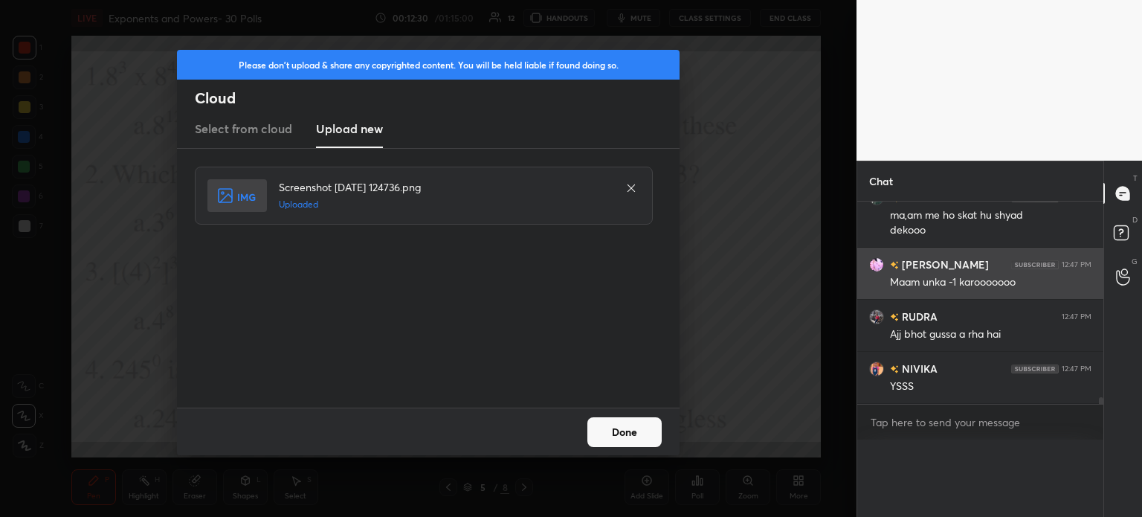
click at [1086, 268] on div "12:47 PM" at bounding box center [1077, 264] width 30 height 9
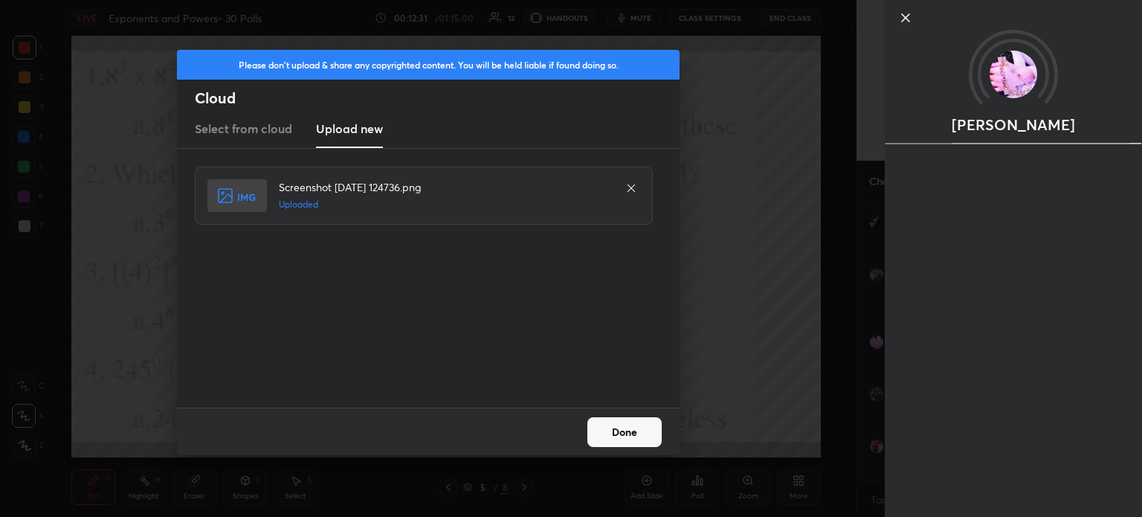
click at [809, 378] on div "Please don't upload & share any copyrighted content. You will be held liable if…" at bounding box center [428, 258] width 857 height 517
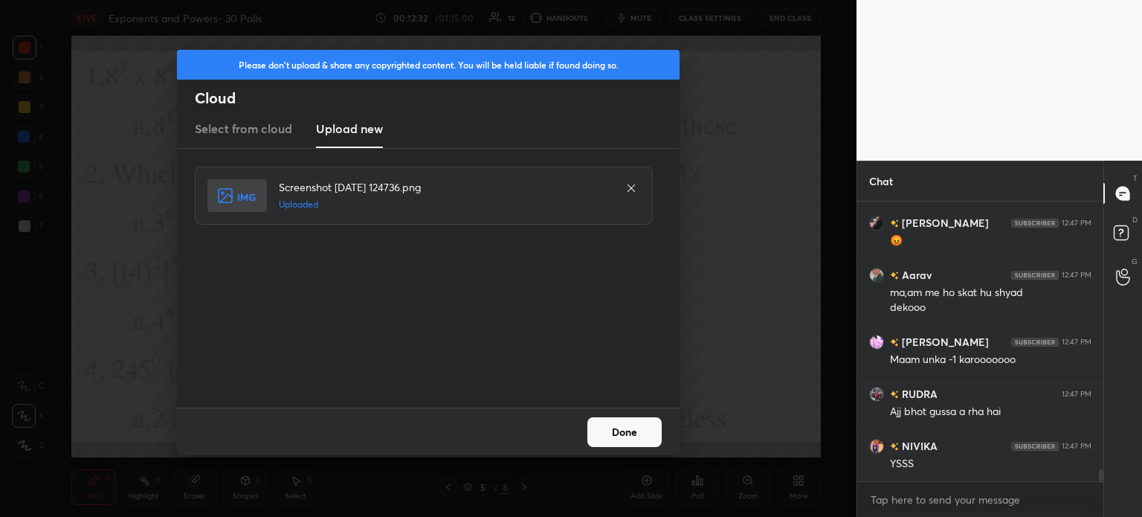
click at [648, 439] on button "Done" at bounding box center [624, 432] width 74 height 30
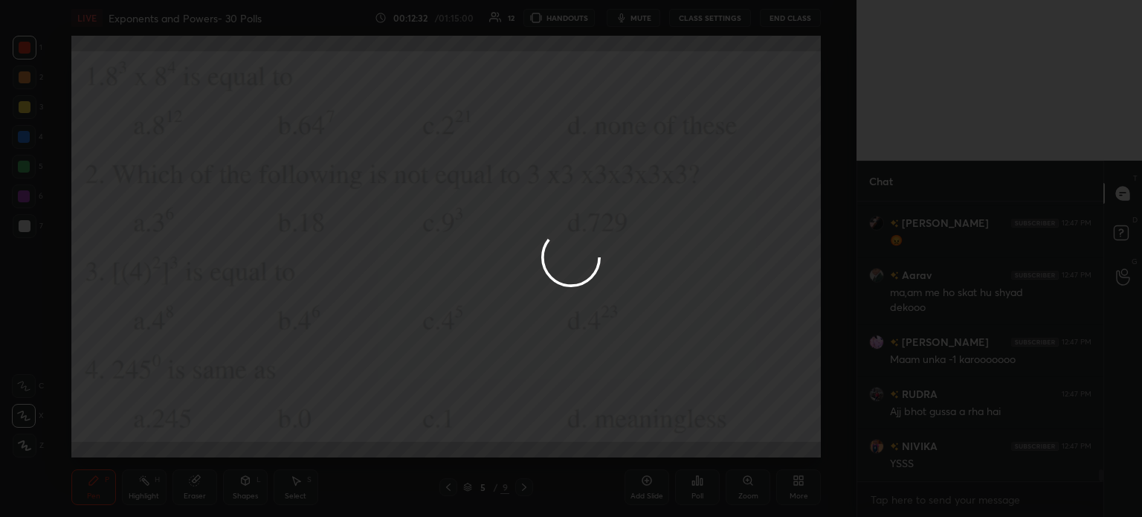
click at [648, 442] on button "Done" at bounding box center [624, 432] width 74 height 30
click at [648, 442] on div at bounding box center [571, 258] width 1142 height 517
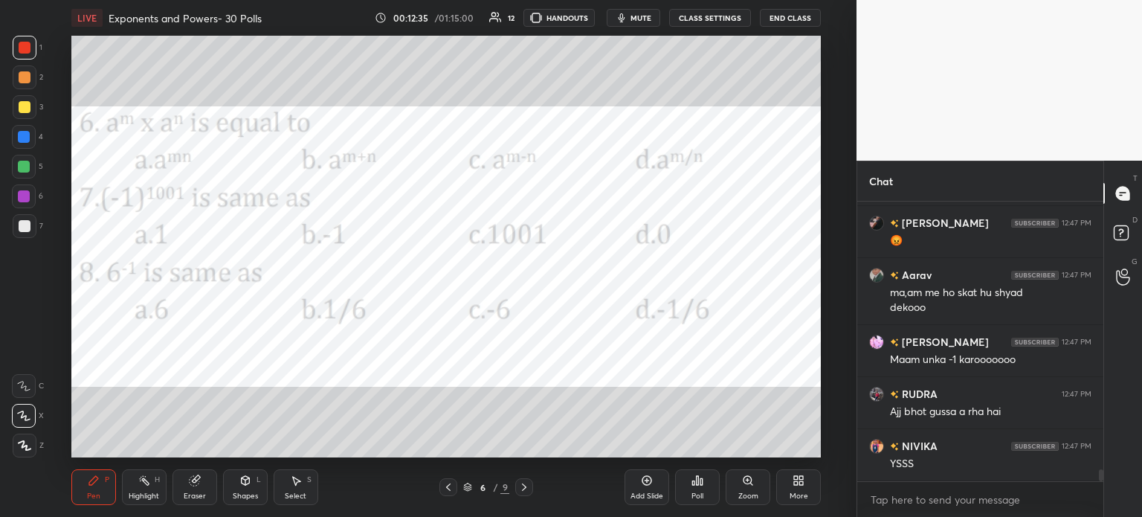
click at [30, 436] on div at bounding box center [25, 446] width 24 height 24
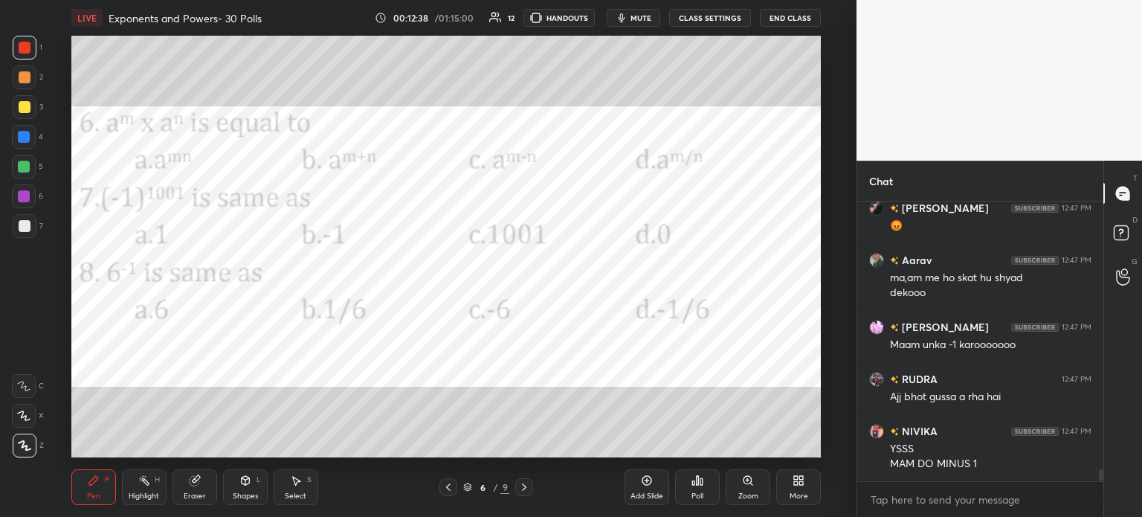
click at [692, 474] on div "Poll" at bounding box center [697, 487] width 45 height 36
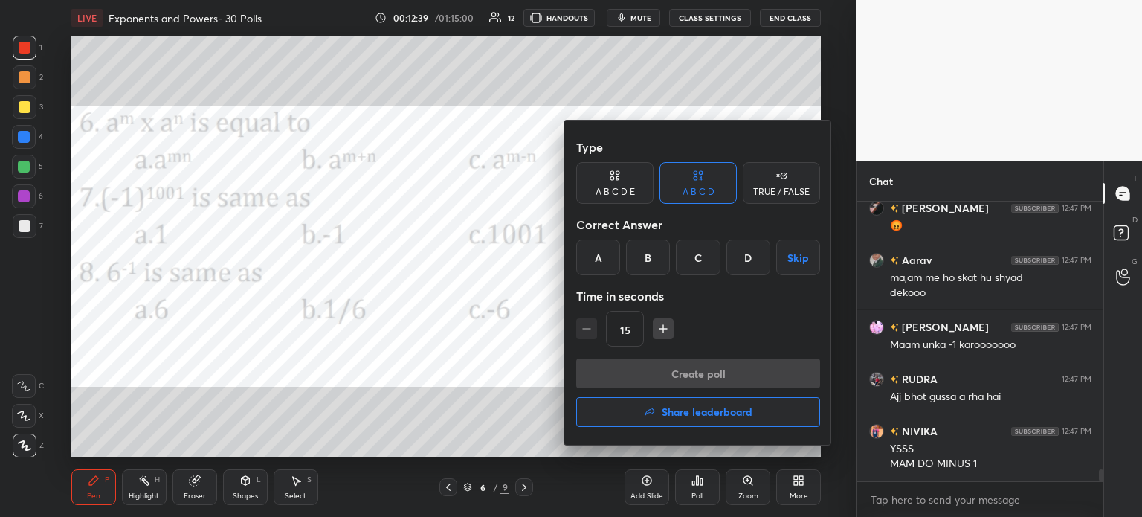
click at [718, 407] on h4 "Share leaderboard" at bounding box center [707, 412] width 91 height 10
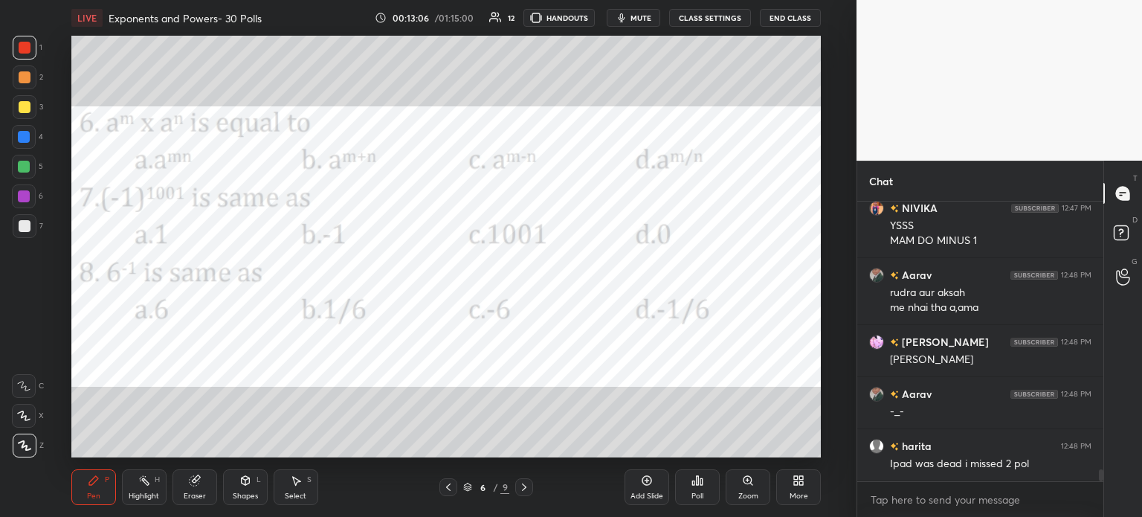
click at [695, 487] on div "Poll" at bounding box center [697, 487] width 45 height 36
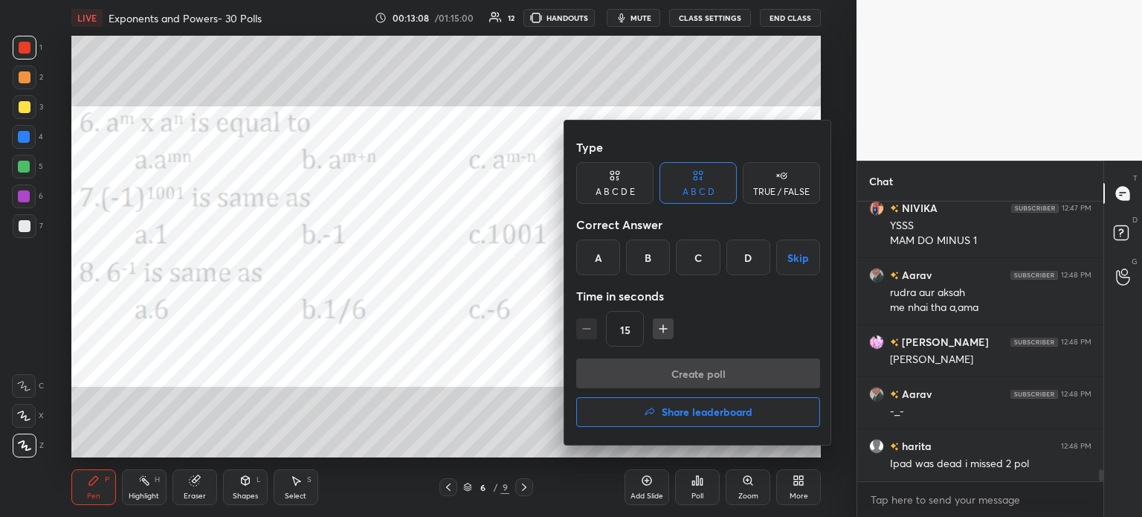
click at [654, 261] on div "B" at bounding box center [648, 257] width 44 height 36
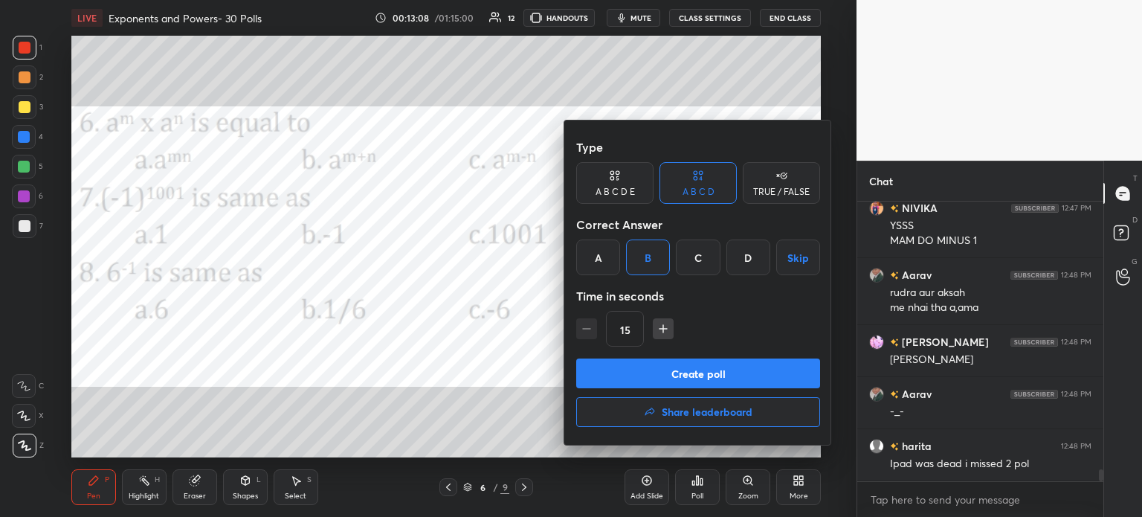
click at [725, 380] on button "Create poll" at bounding box center [698, 373] width 244 height 30
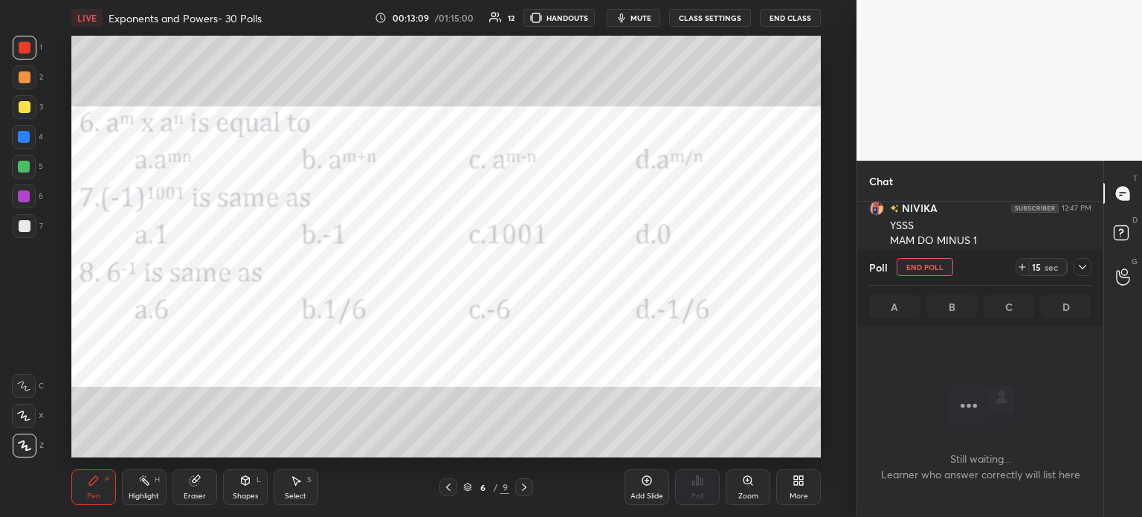
click at [1032, 271] on div "15" at bounding box center [1037, 267] width 12 height 12
click at [1084, 270] on icon at bounding box center [1083, 267] width 12 height 12
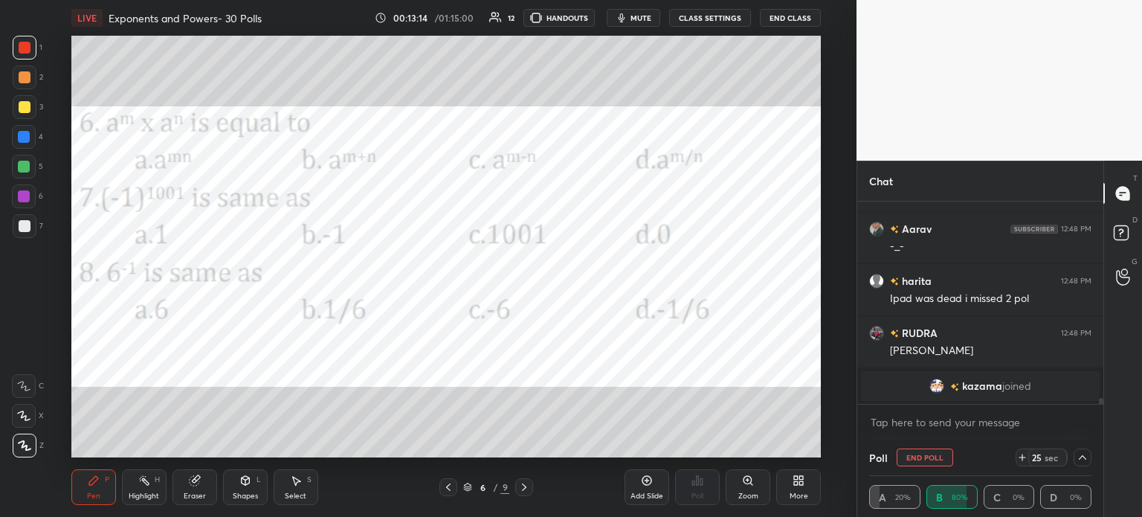
click at [995, 386] on span "kazama" at bounding box center [982, 386] width 40 height 12
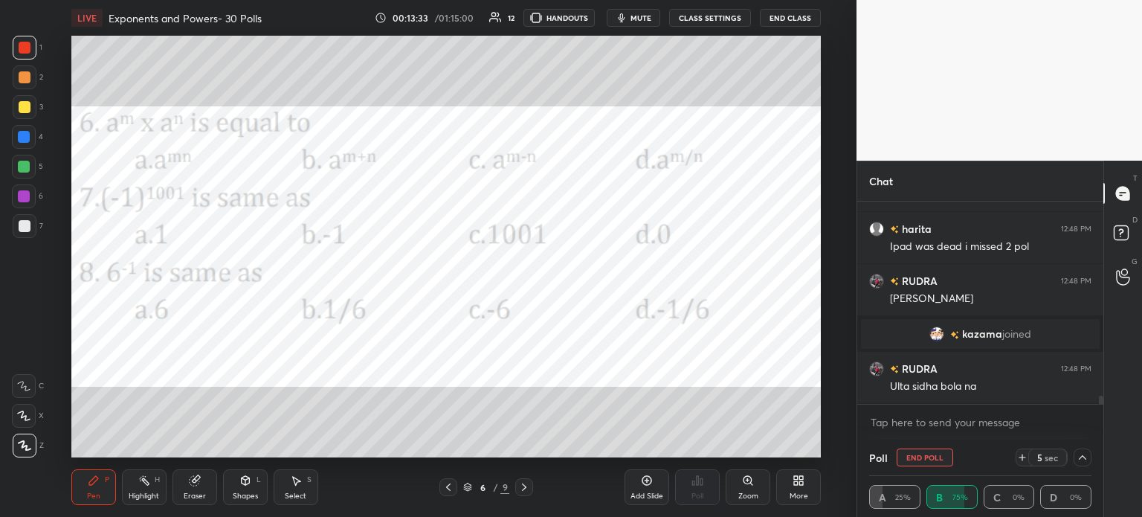
click at [1079, 459] on icon at bounding box center [1083, 457] width 12 height 12
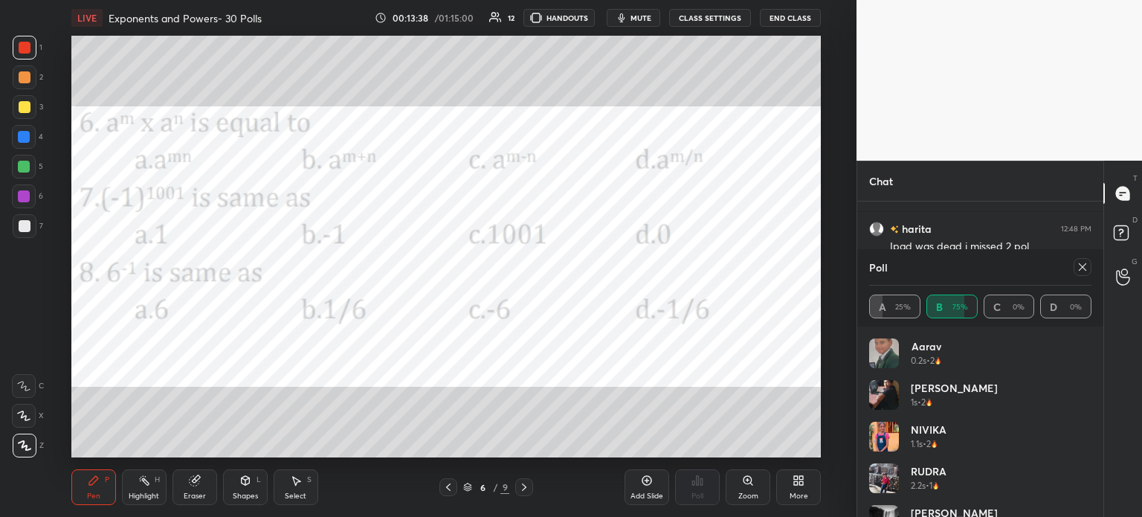
scroll to position [4994, 0]
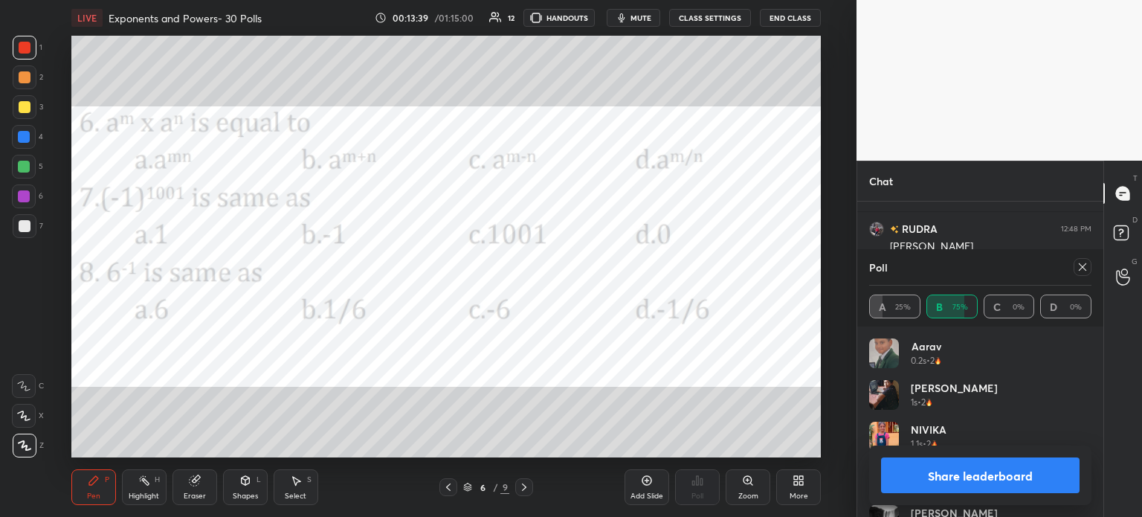
click at [1080, 267] on icon at bounding box center [1083, 267] width 12 height 12
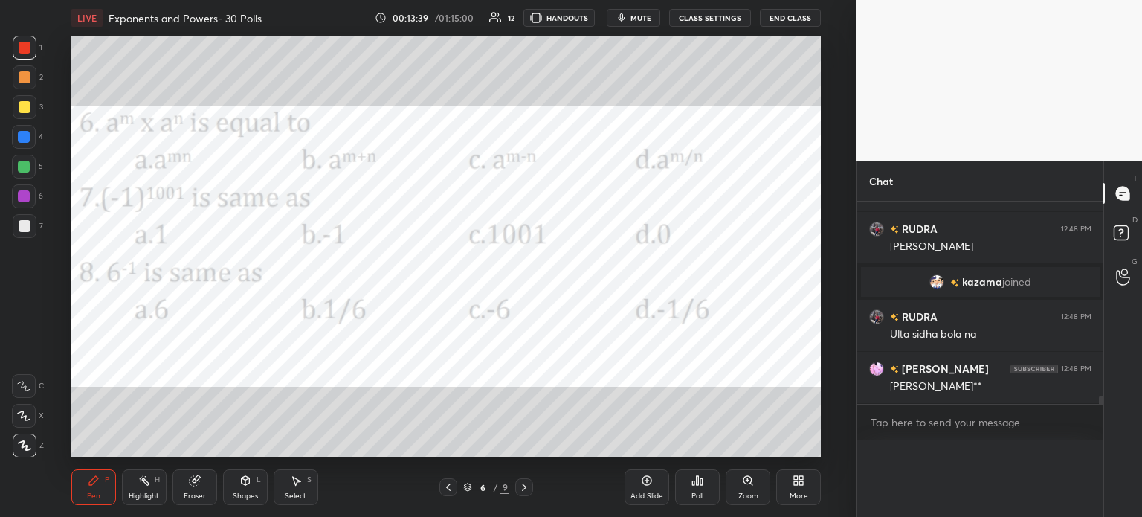
scroll to position [0, 4]
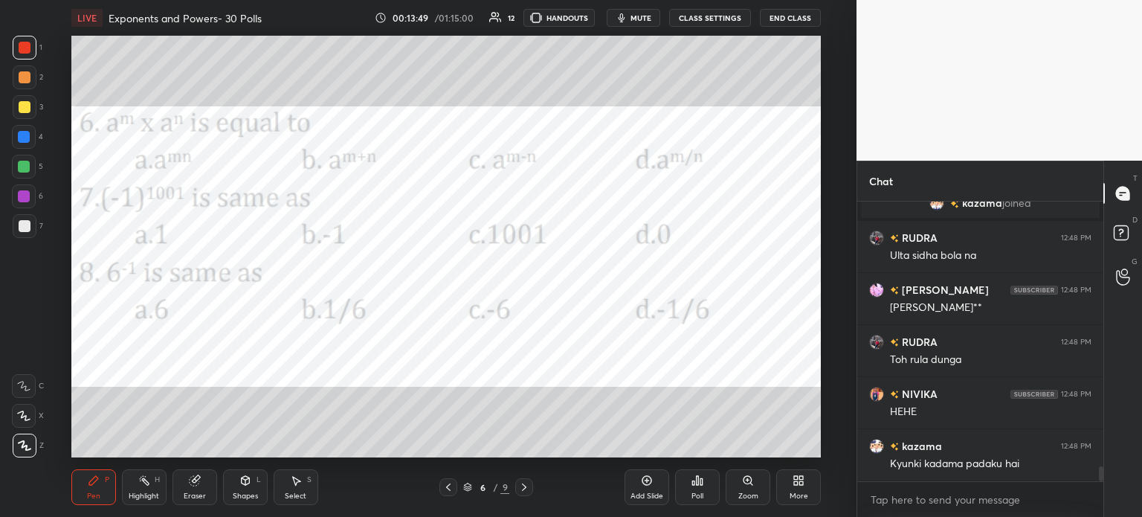
click at [193, 482] on icon at bounding box center [194, 481] width 10 height 10
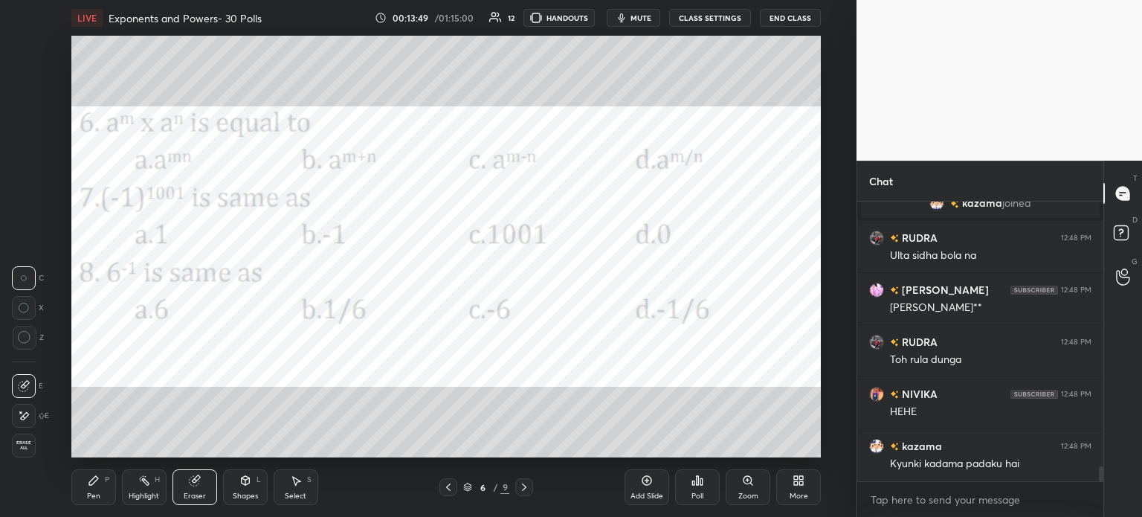
click at [25, 445] on span "Erase all" at bounding box center [24, 445] width 22 height 10
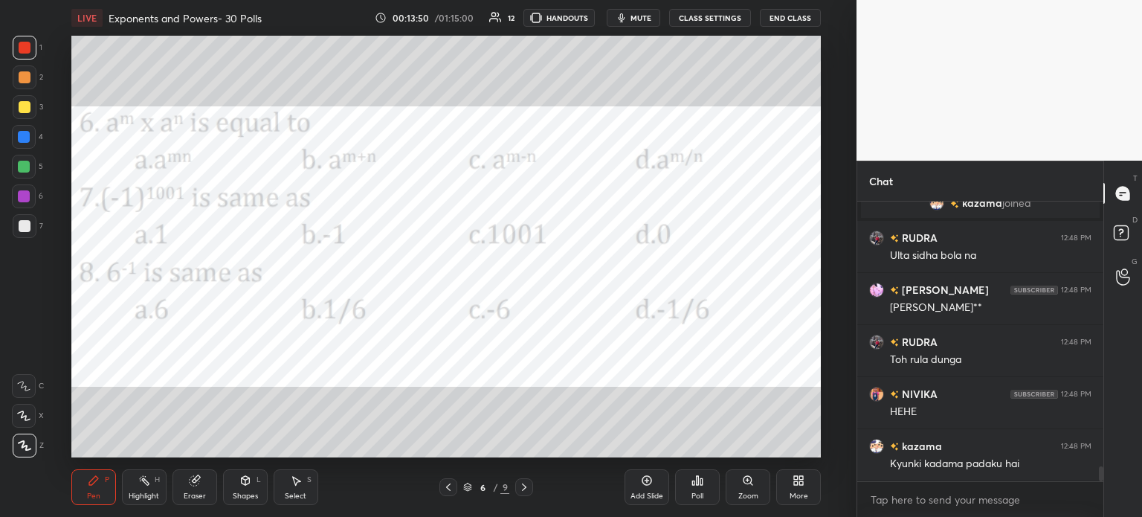
click at [19, 406] on div at bounding box center [24, 416] width 24 height 24
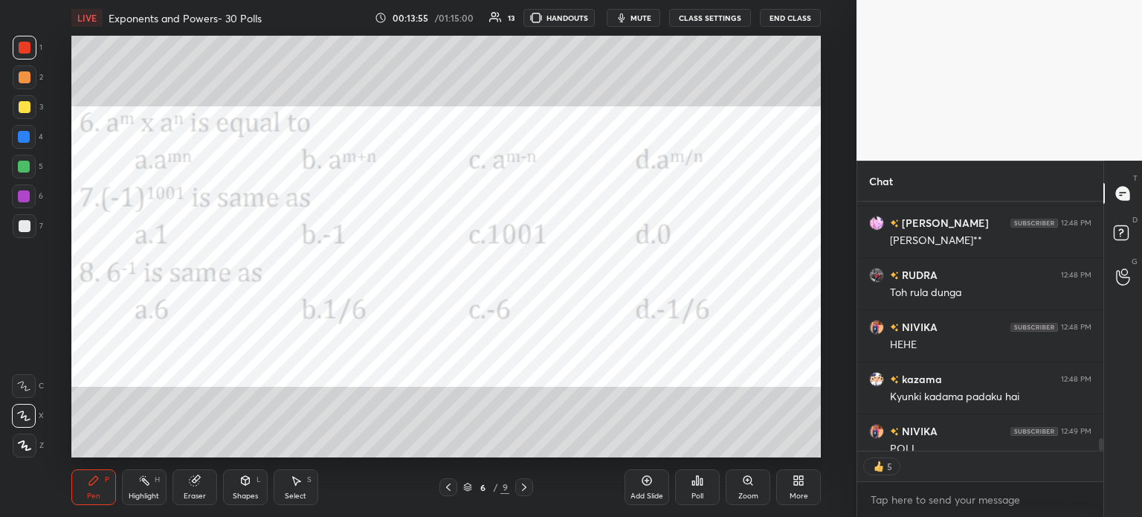
click at [174, 487] on div "Eraser" at bounding box center [195, 487] width 45 height 36
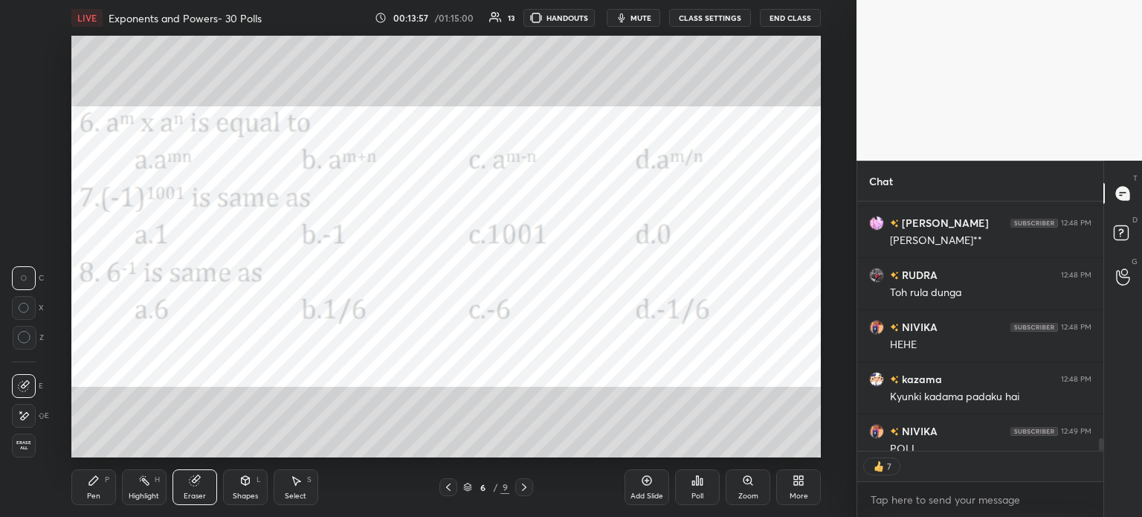
click at [103, 493] on div "Pen P" at bounding box center [93, 487] width 45 height 36
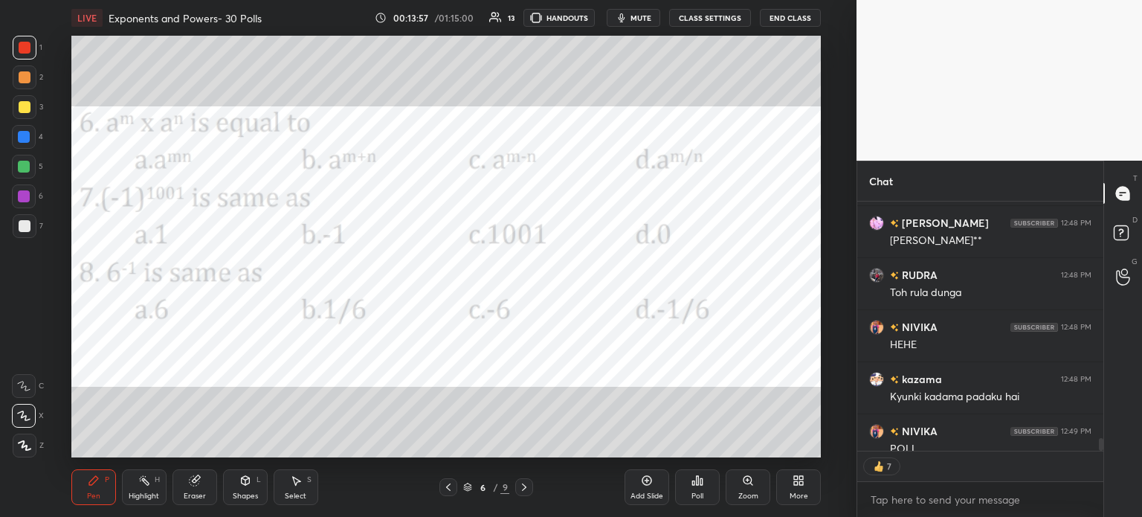
click at [99, 490] on div "Pen P" at bounding box center [93, 487] width 45 height 36
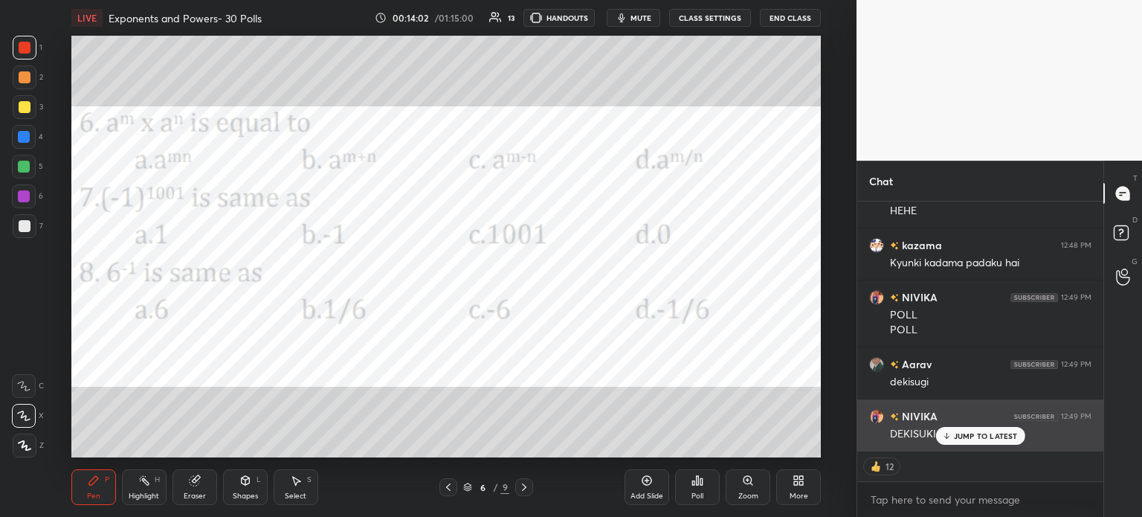
click at [970, 422] on div "NIVIKA 12:49 PM" at bounding box center [980, 416] width 222 height 16
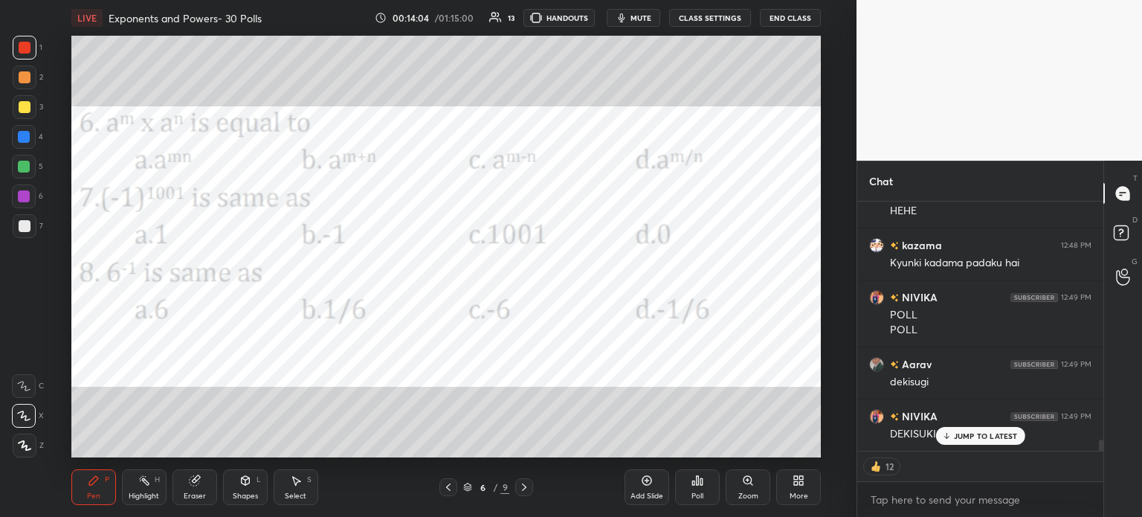
click at [702, 489] on div "Poll" at bounding box center [697, 487] width 45 height 36
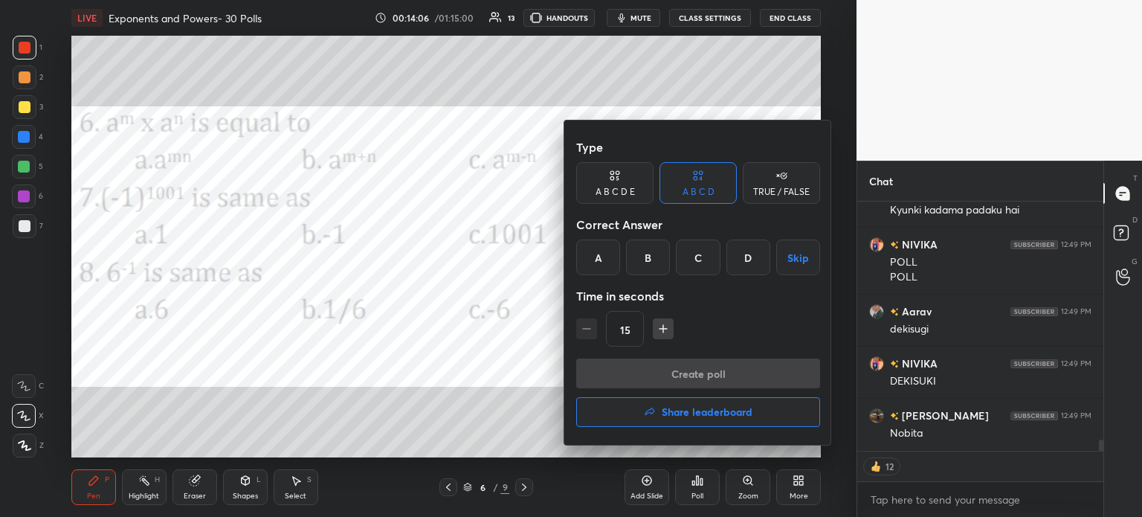
click at [653, 255] on div "B" at bounding box center [648, 257] width 44 height 36
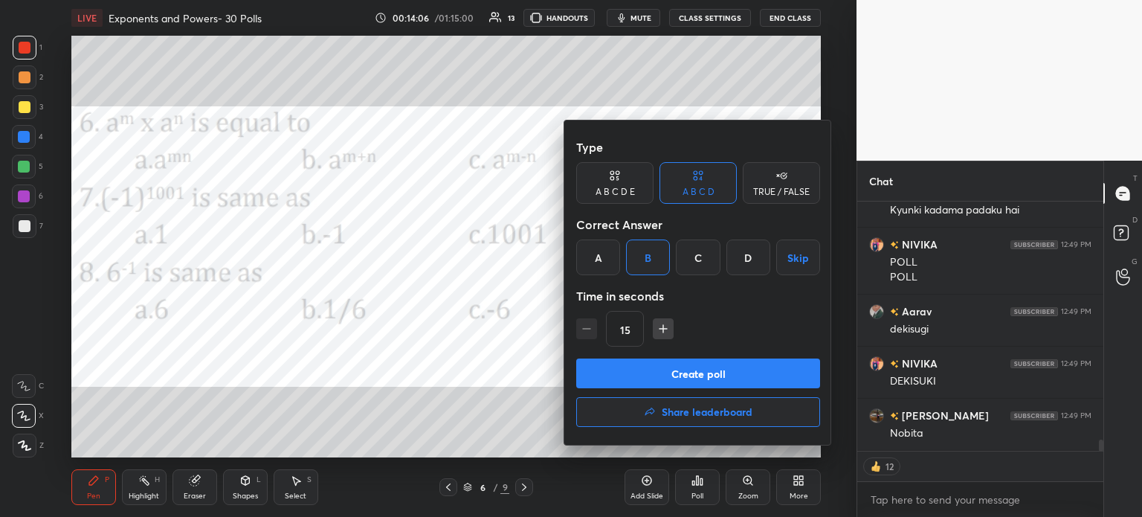
click at [740, 377] on button "Create poll" at bounding box center [698, 373] width 244 height 30
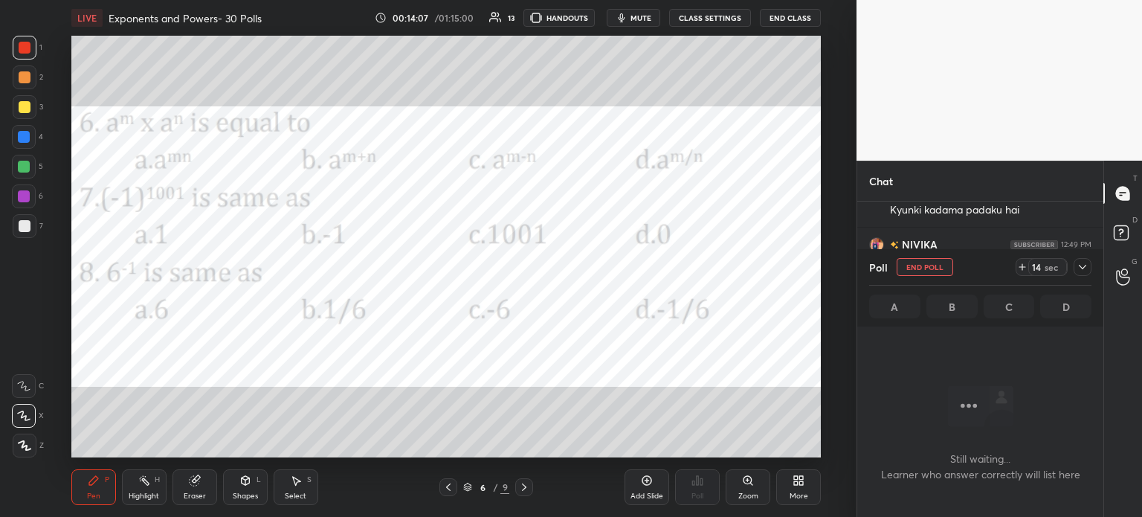
click at [1026, 265] on icon at bounding box center [1022, 267] width 12 height 12
click at [1077, 268] on icon at bounding box center [1083, 267] width 12 height 12
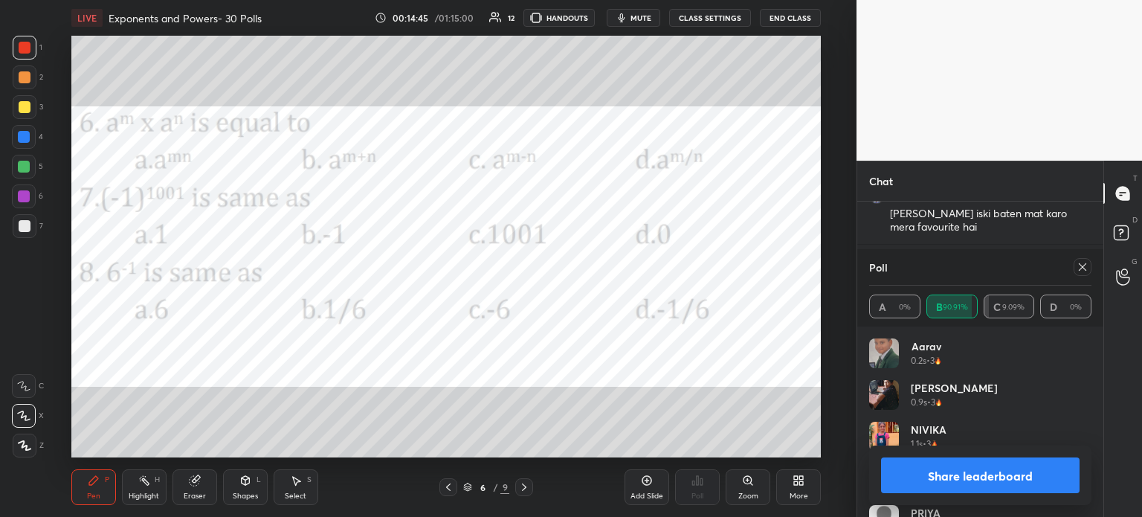
click at [1078, 276] on div "Poll" at bounding box center [980, 267] width 222 height 36
click at [1085, 268] on icon at bounding box center [1083, 267] width 12 height 12
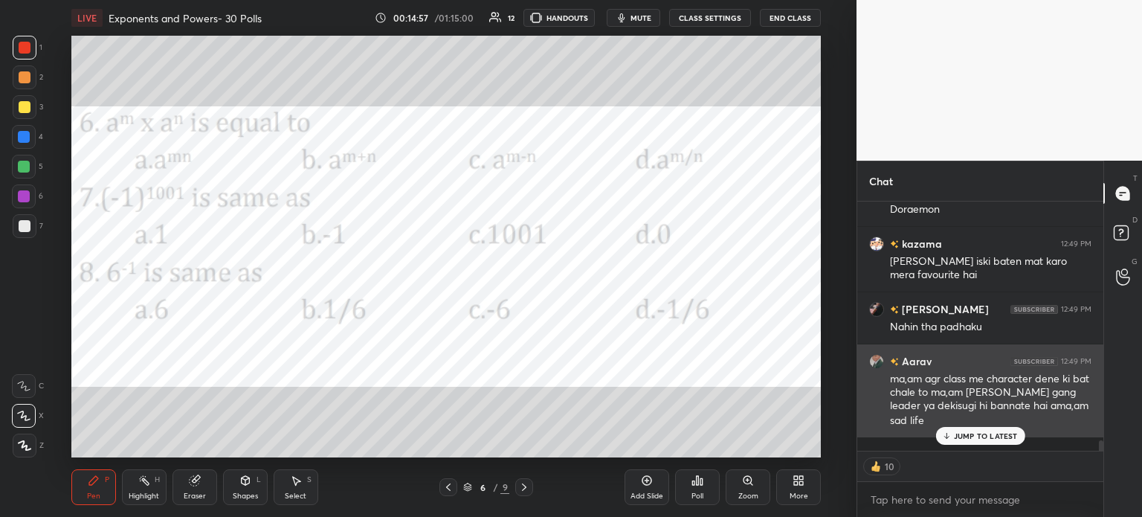
click at [983, 434] on p "JUMP TO LATEST" at bounding box center [986, 435] width 64 height 9
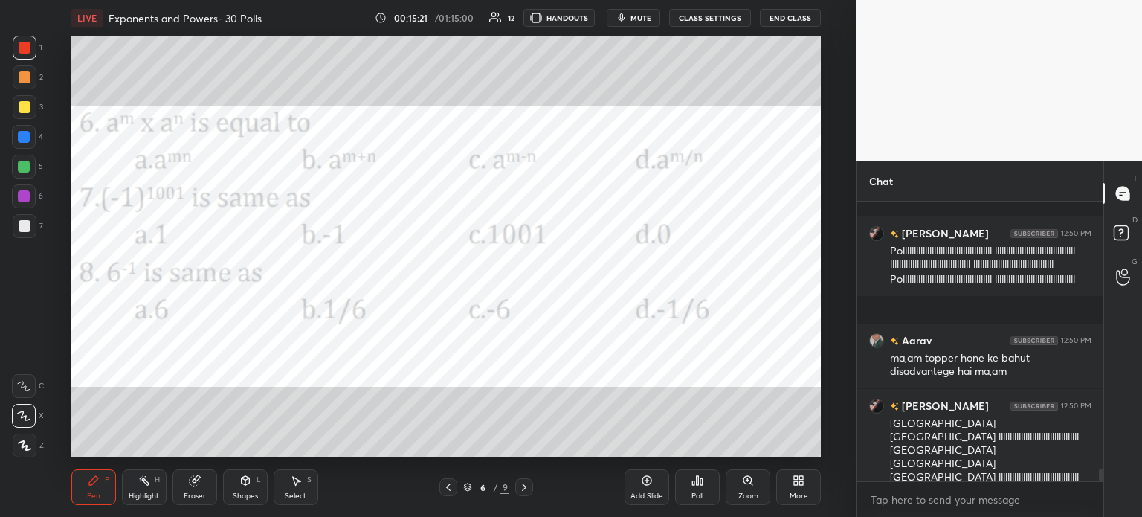
click at [186, 483] on div "Eraser" at bounding box center [195, 487] width 45 height 36
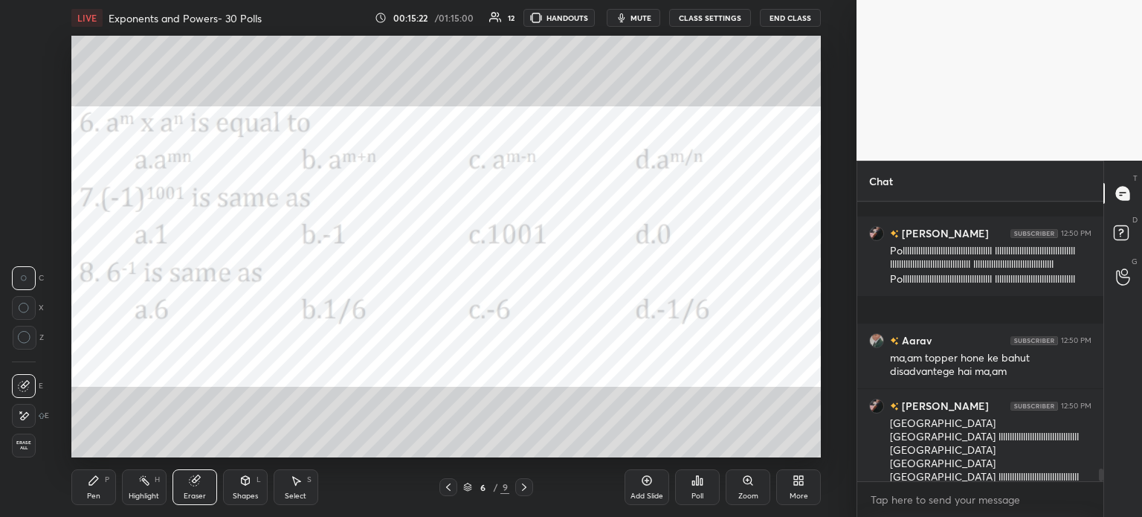
click at [25, 445] on span "Erase all" at bounding box center [24, 445] width 22 height 10
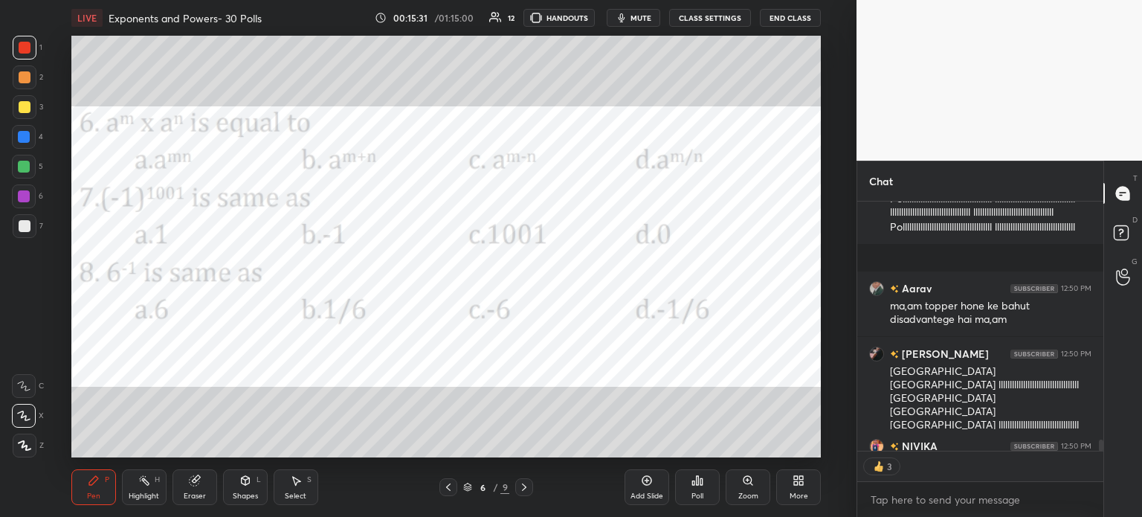
click at [716, 480] on div "Poll" at bounding box center [697, 487] width 45 height 36
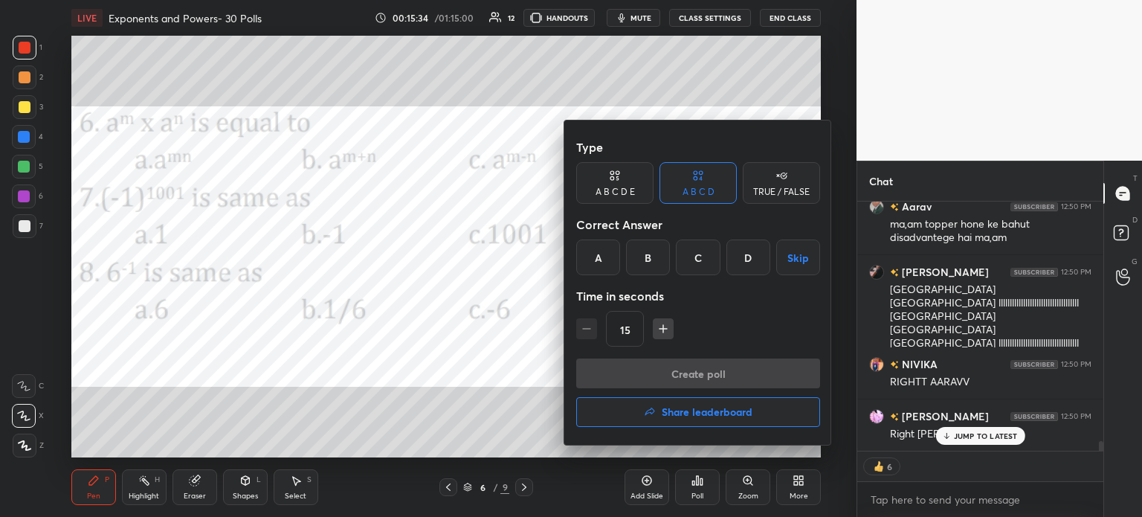
click at [656, 265] on div "B" at bounding box center [648, 257] width 44 height 36
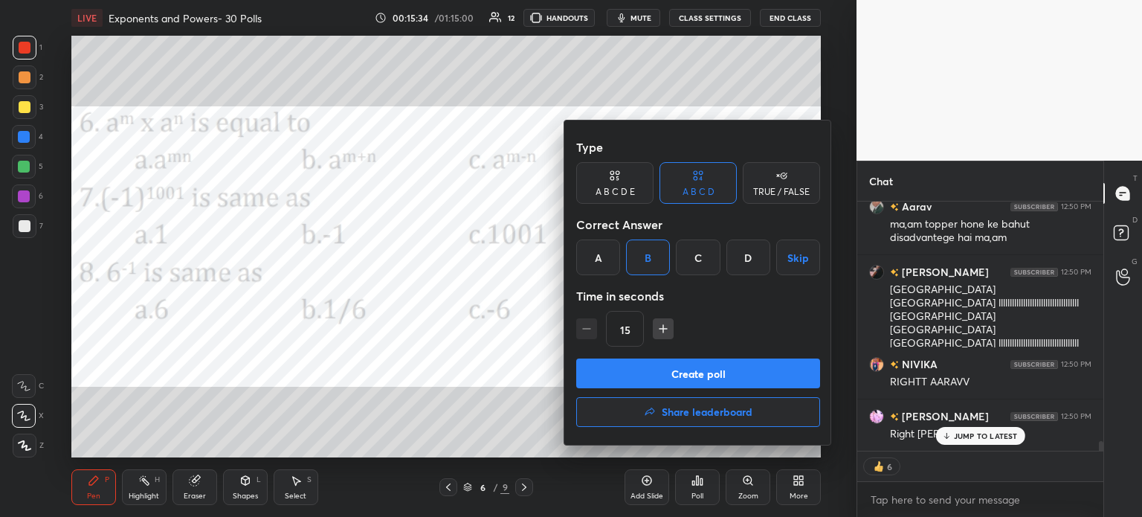
click at [736, 376] on button "Create poll" at bounding box center [698, 373] width 244 height 30
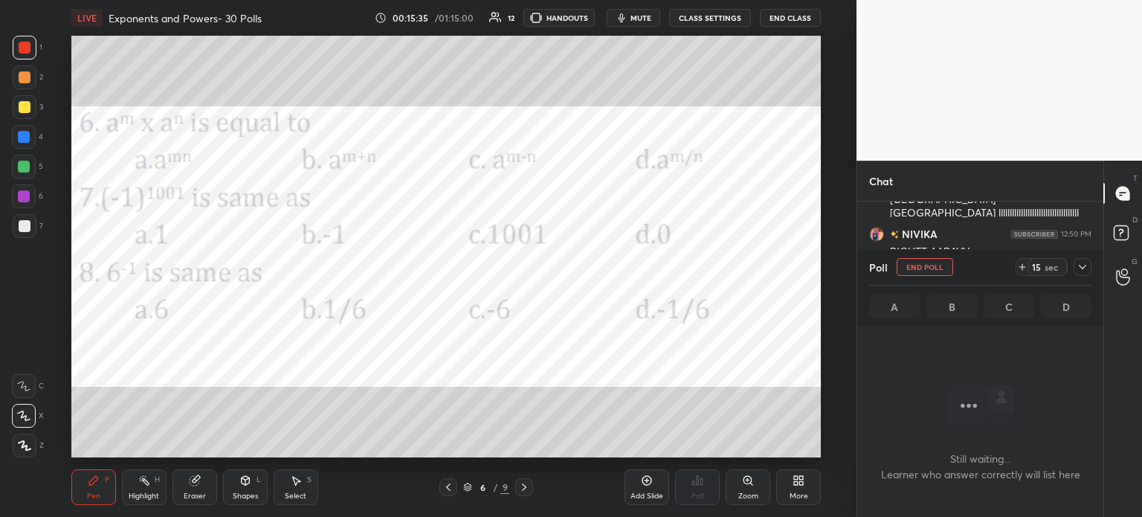
click at [1015, 268] on div "Poll End Poll 15 sec" at bounding box center [980, 267] width 222 height 36
click at [1076, 270] on div at bounding box center [1083, 267] width 18 height 18
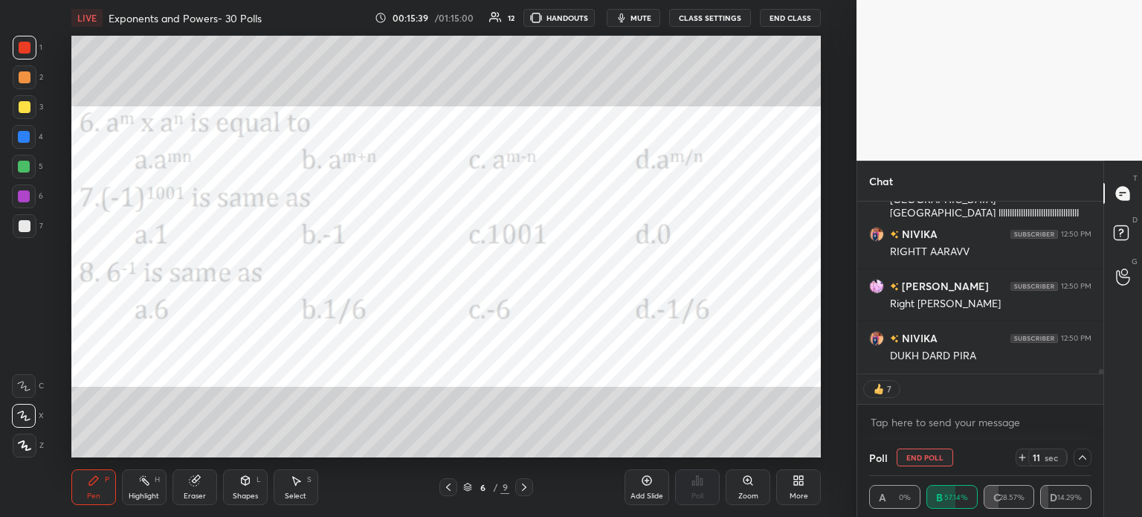
click at [1022, 454] on icon at bounding box center [1022, 457] width 12 height 12
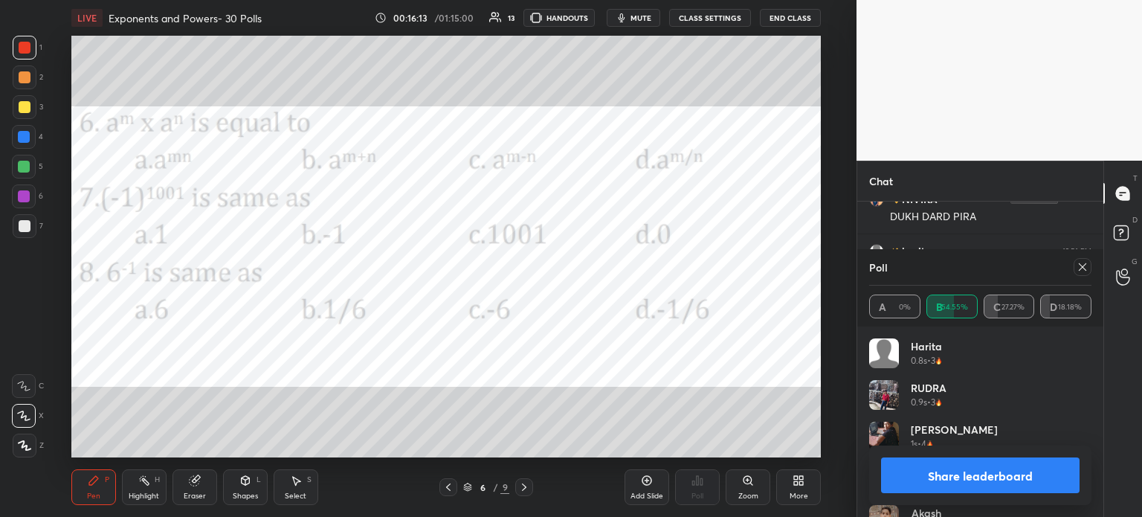
scroll to position [6463, 0]
click at [1080, 272] on icon at bounding box center [1083, 267] width 12 height 12
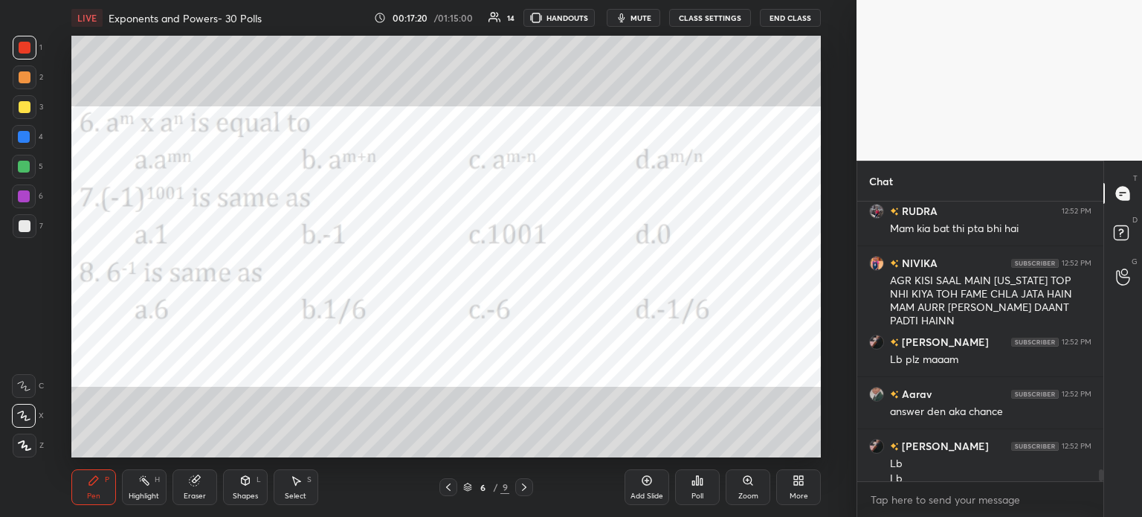
scroll to position [6487, 0]
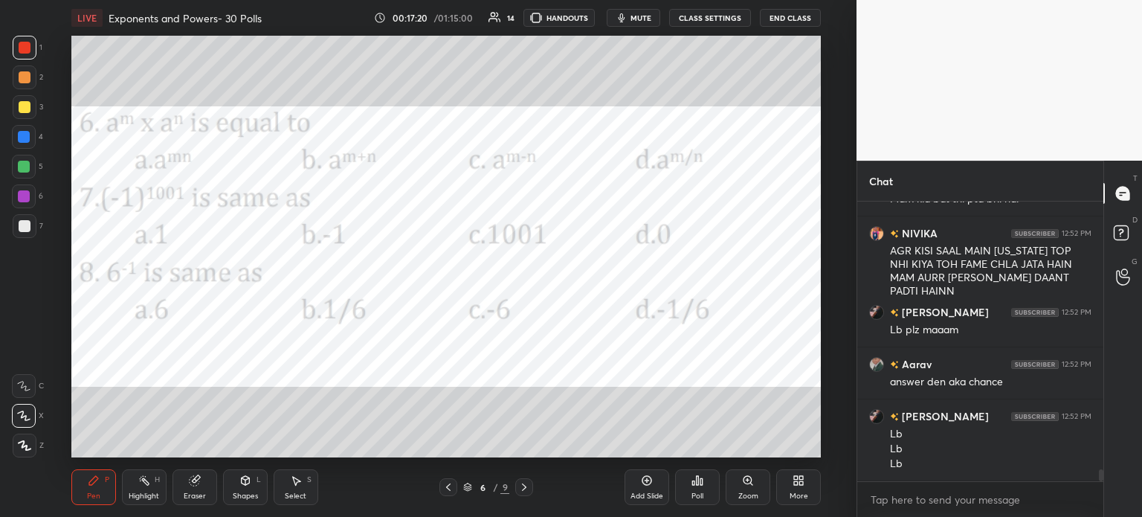
click at [794, 486] on icon at bounding box center [799, 480] width 12 height 12
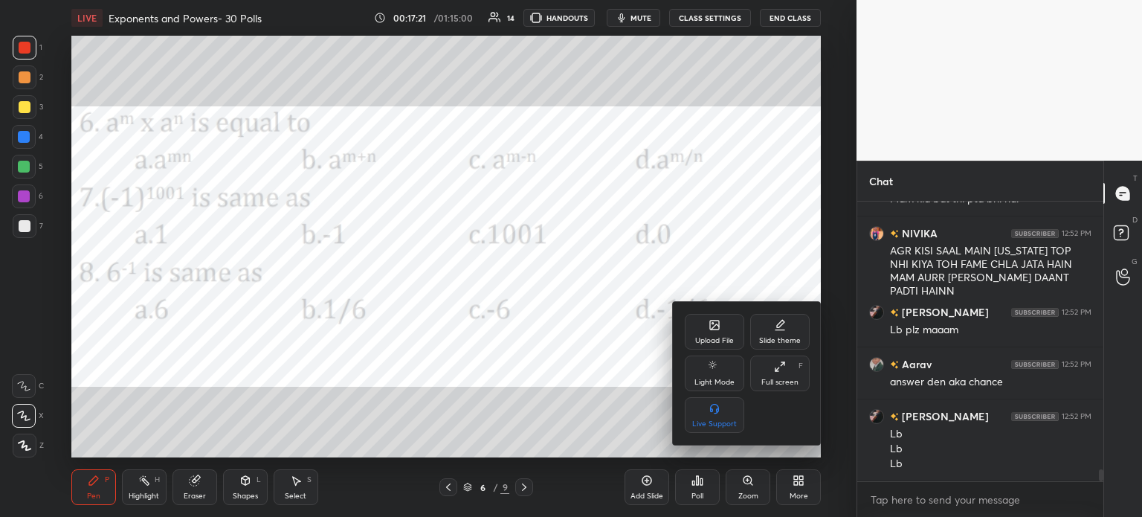
click at [727, 329] on div "Upload File" at bounding box center [714, 332] width 59 height 36
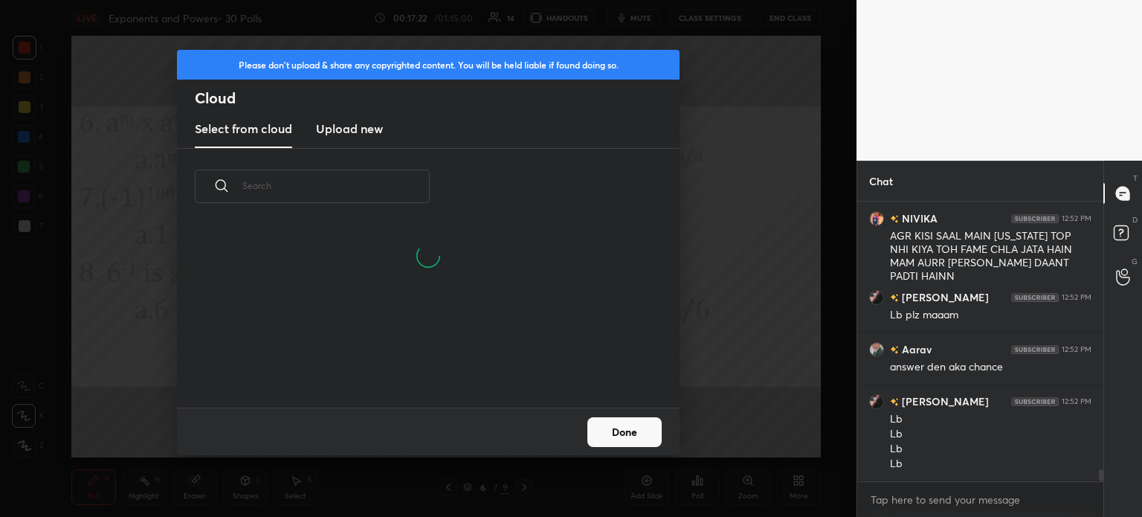
click at [364, 141] on new "Upload new" at bounding box center [349, 129] width 67 height 37
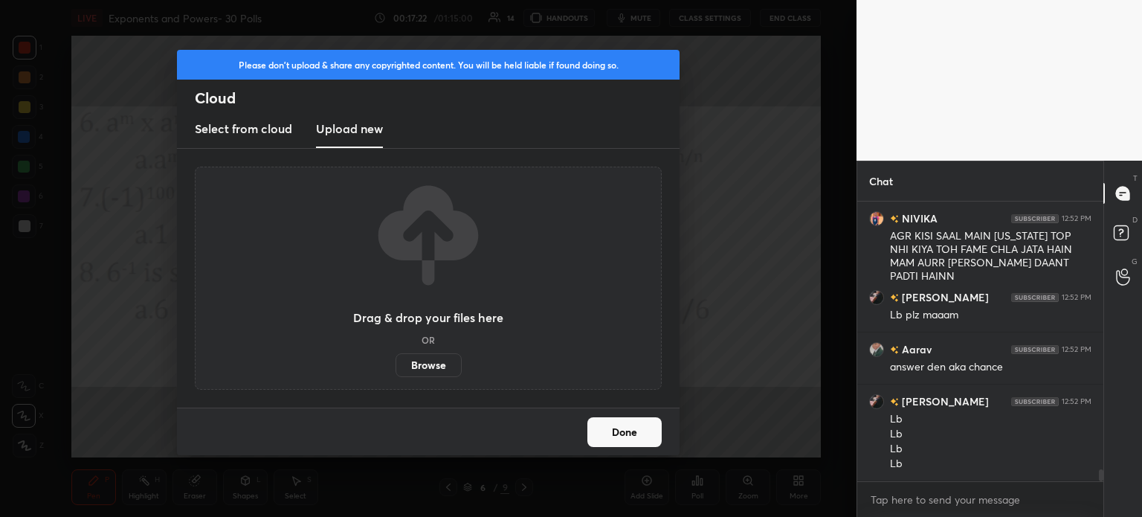
click at [432, 357] on label "Browse" at bounding box center [429, 365] width 66 height 24
click at [396, 357] on input "Browse" at bounding box center [396, 365] width 0 height 24
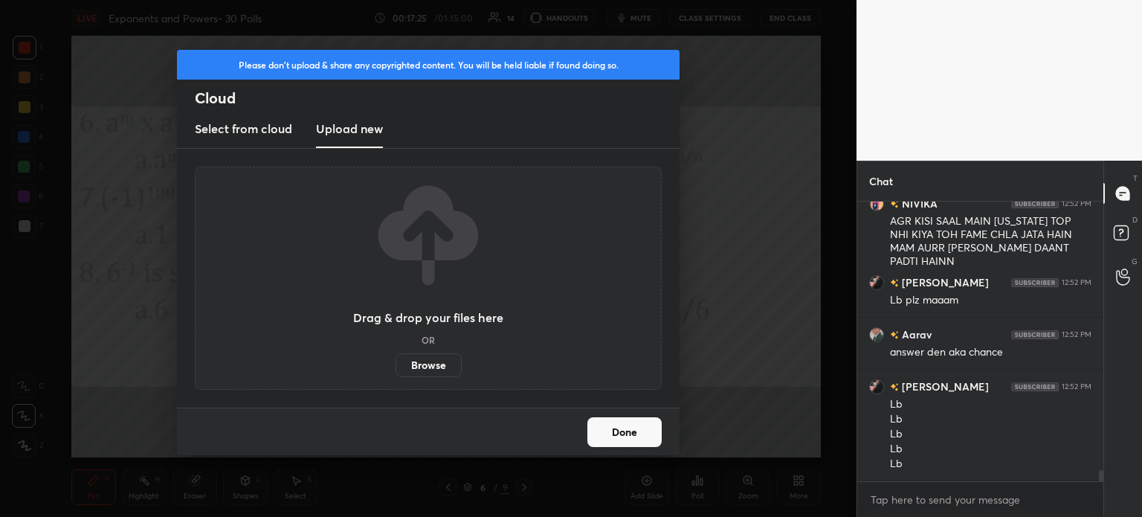
scroll to position [6569, 0]
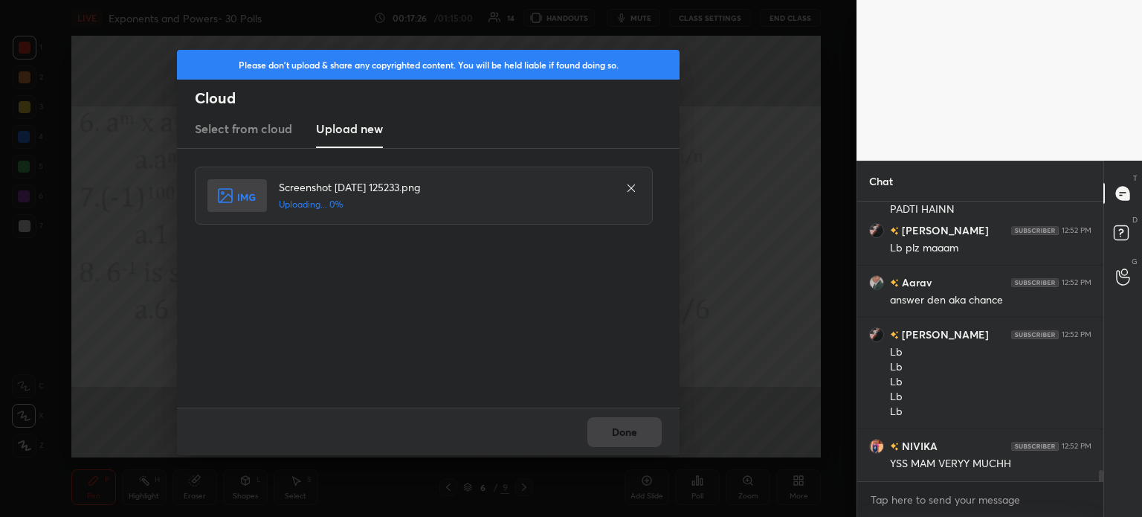
click at [617, 445] on div "Done" at bounding box center [428, 431] width 503 height 48
click at [625, 431] on div "Done" at bounding box center [428, 431] width 503 height 48
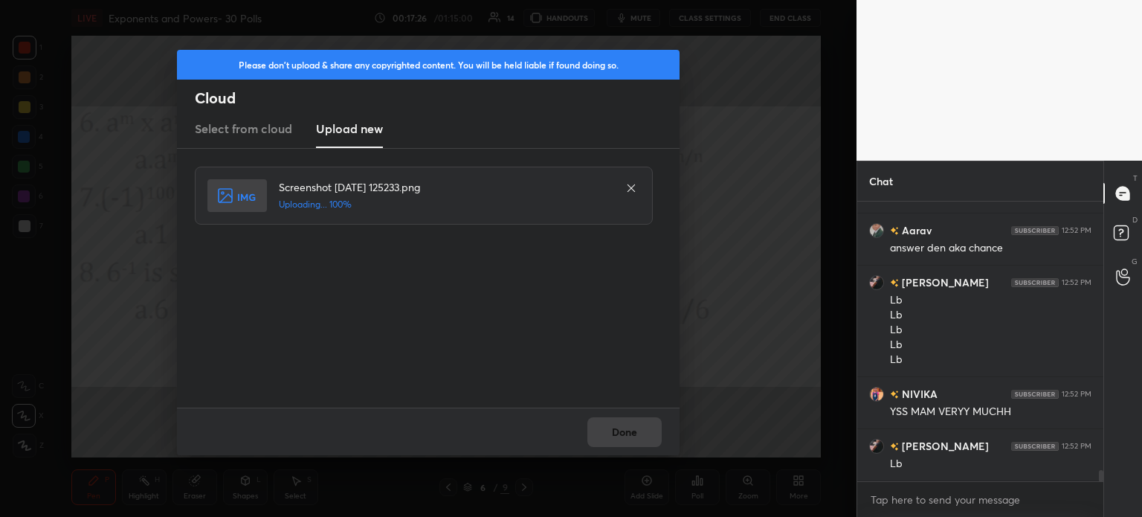
click at [619, 424] on div "Done" at bounding box center [428, 431] width 503 height 48
click at [619, 425] on button "Done" at bounding box center [624, 432] width 74 height 30
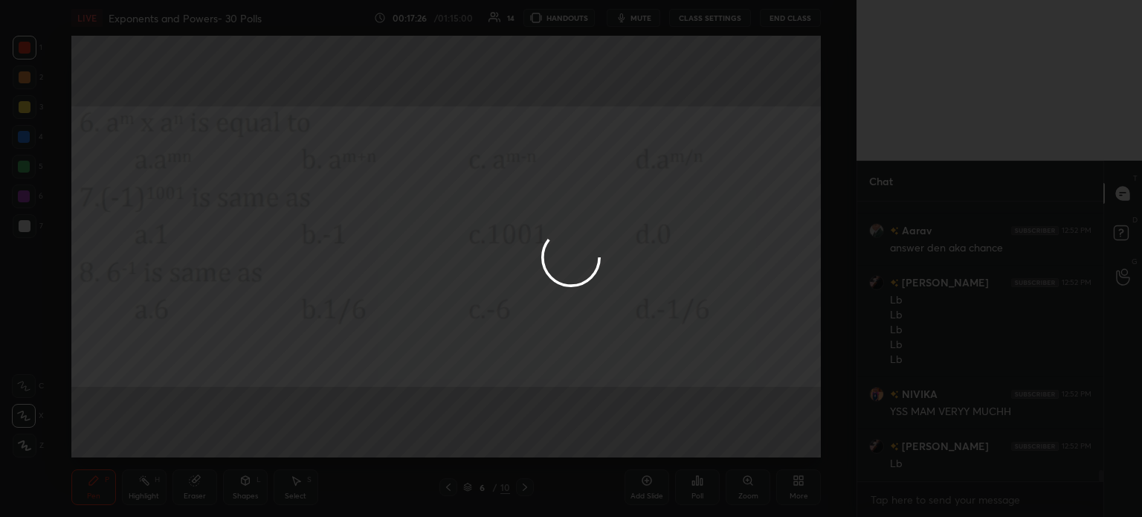
click at [622, 425] on button "Done" at bounding box center [624, 432] width 74 height 30
click at [622, 421] on div at bounding box center [571, 258] width 1142 height 517
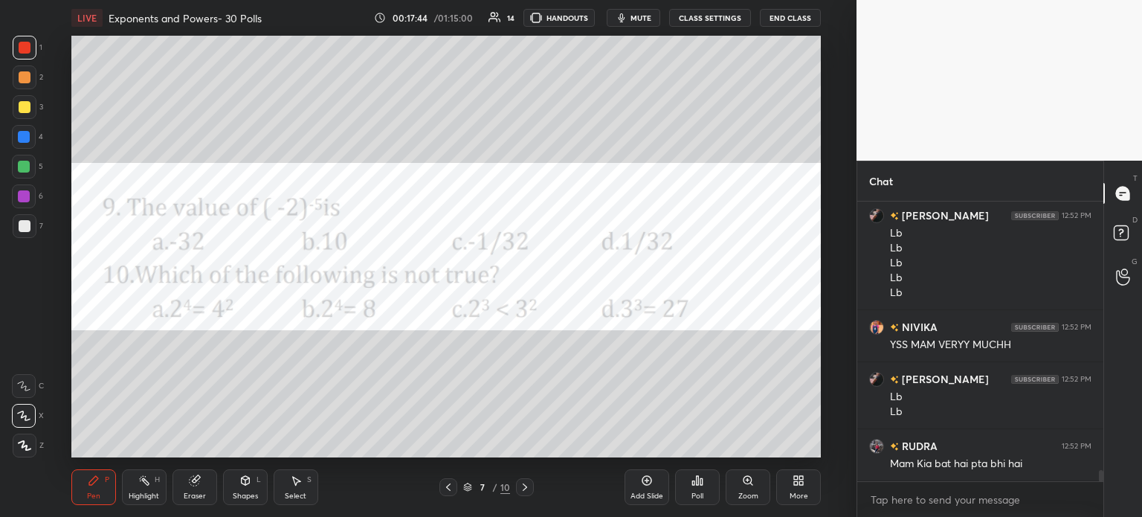
scroll to position [6740, 0]
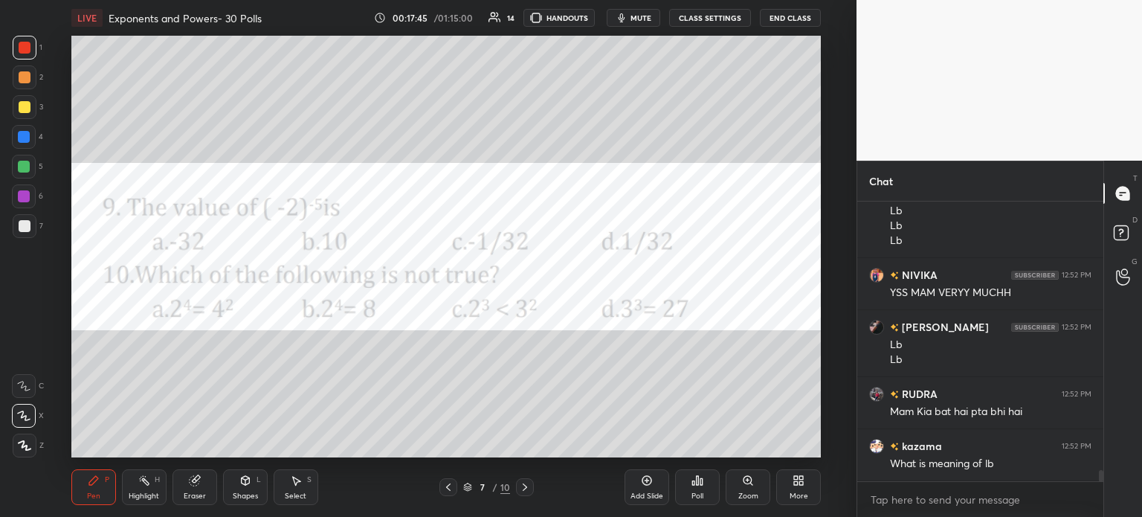
click at [700, 482] on icon at bounding box center [701, 481] width 2 height 7
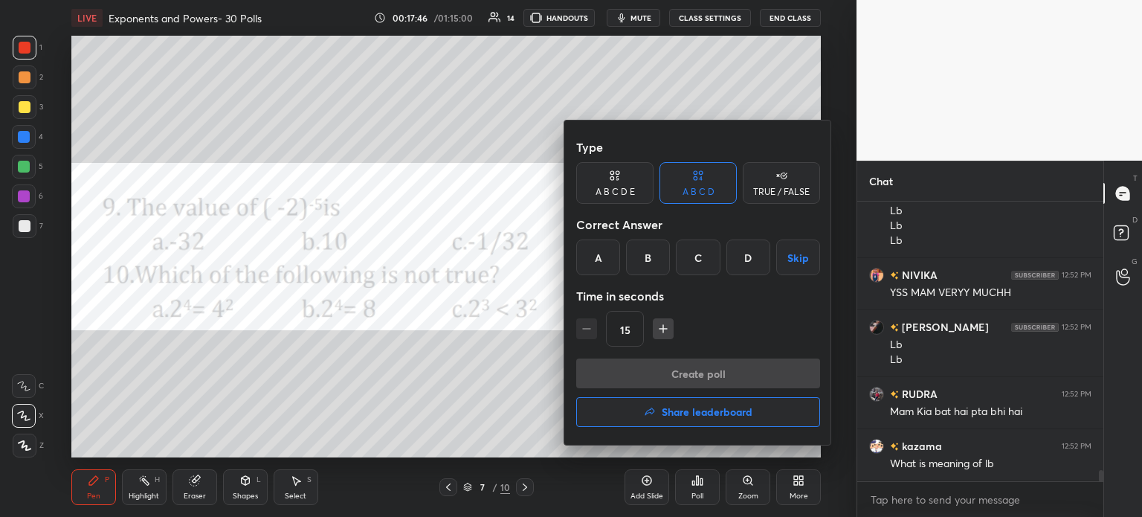
click at [744, 422] on button "Share leaderboard" at bounding box center [698, 412] width 244 height 30
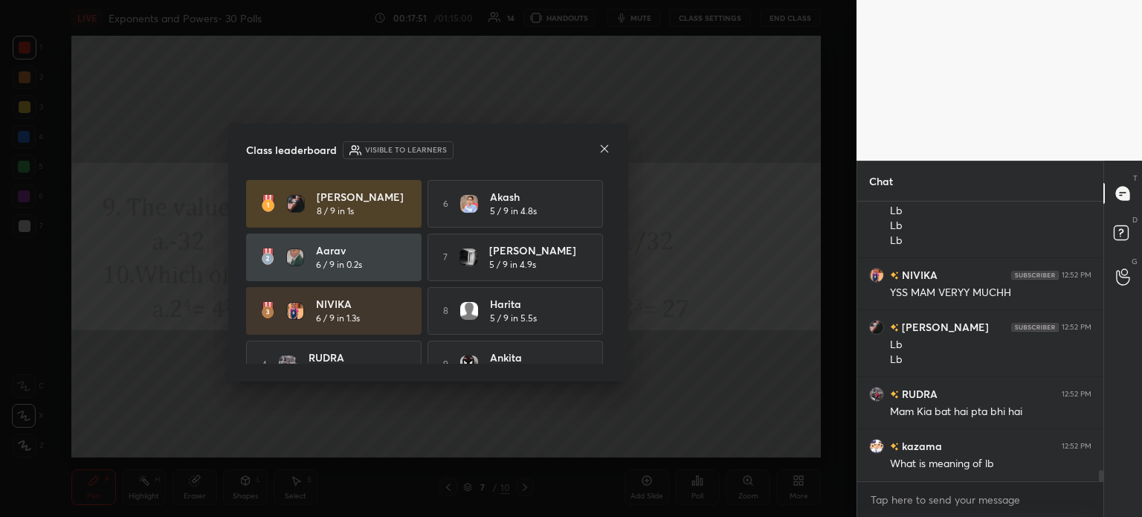
scroll to position [6819, 0]
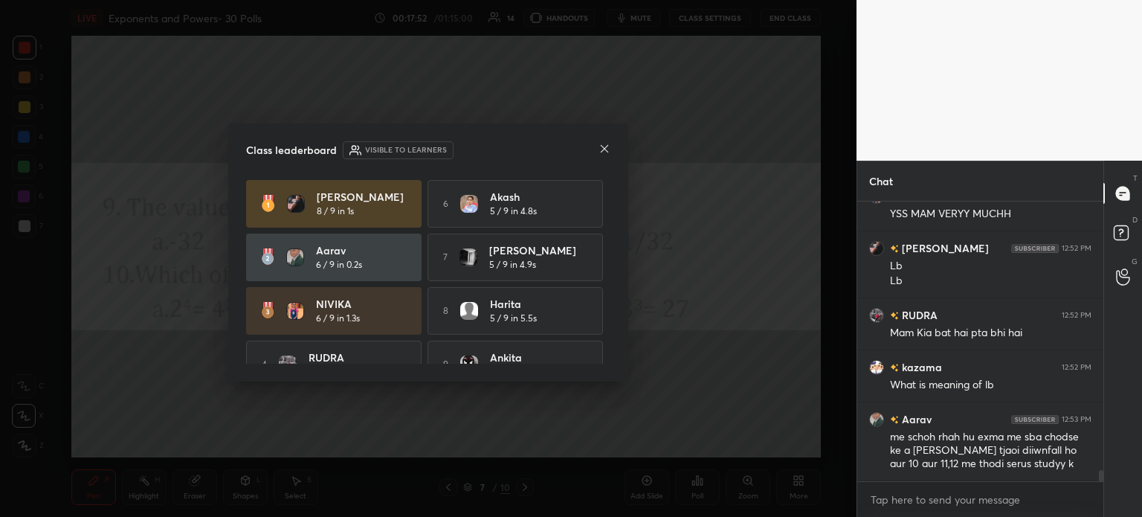
click at [315, 148] on h4 "Class leaderboard" at bounding box center [291, 150] width 91 height 16
click at [375, 143] on div "Visible to learners" at bounding box center [398, 150] width 111 height 18
click at [385, 149] on h6 "Visible to learners" at bounding box center [406, 149] width 82 height 11
click at [391, 149] on h6 "Visible to learners" at bounding box center [406, 149] width 82 height 11
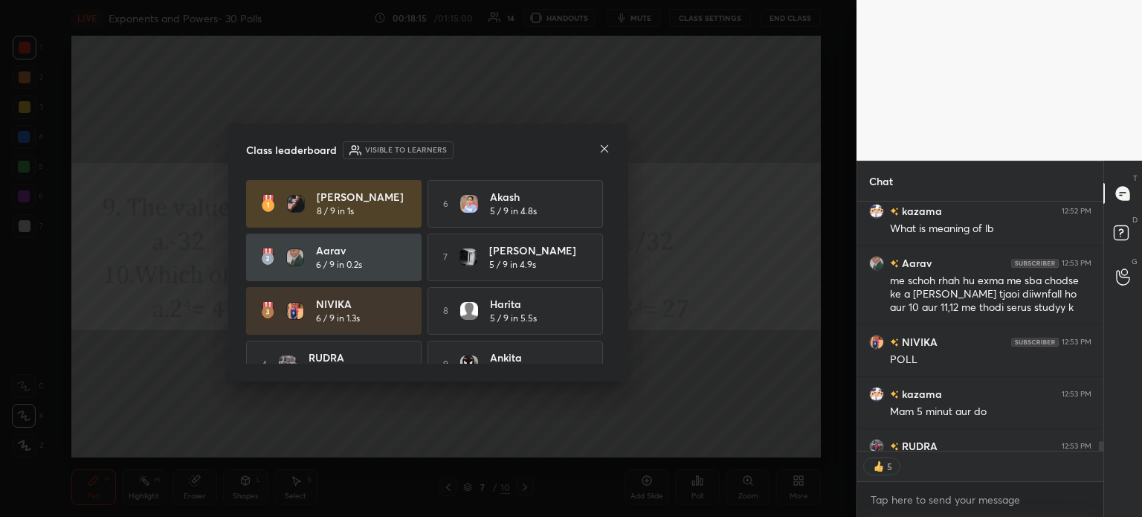
scroll to position [7005, 0]
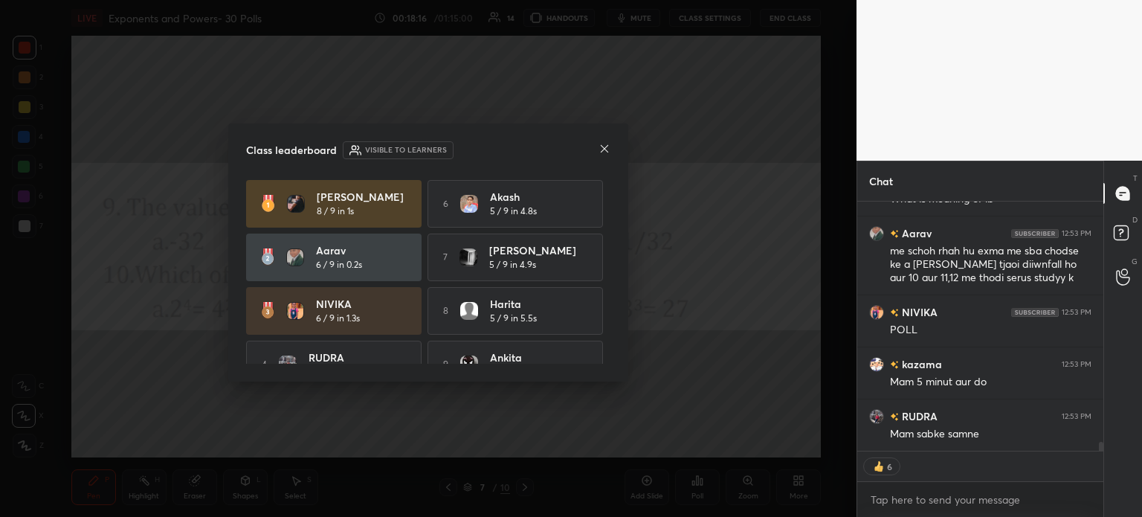
click at [604, 148] on icon at bounding box center [604, 148] width 7 height 7
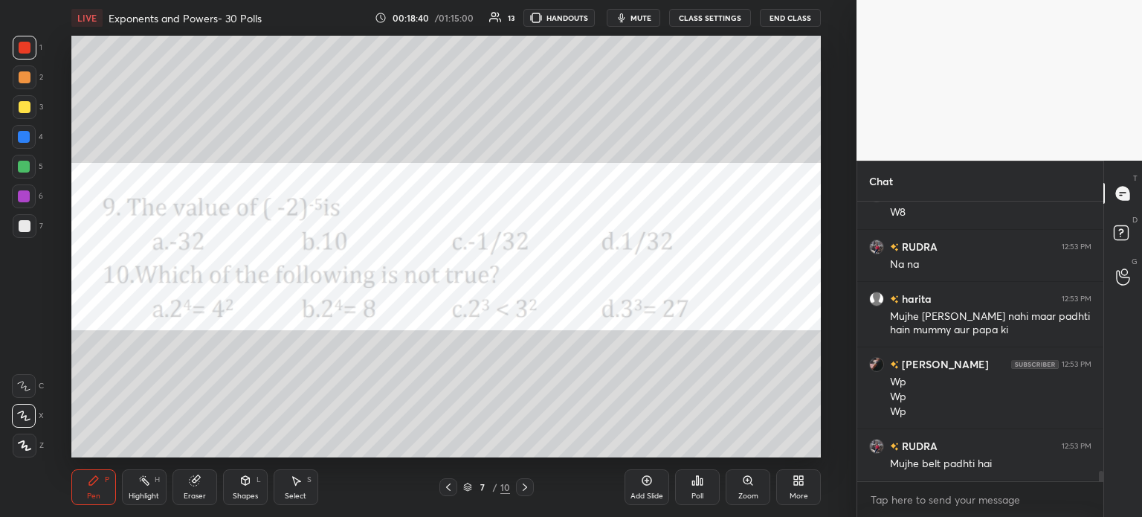
scroll to position [7330, 0]
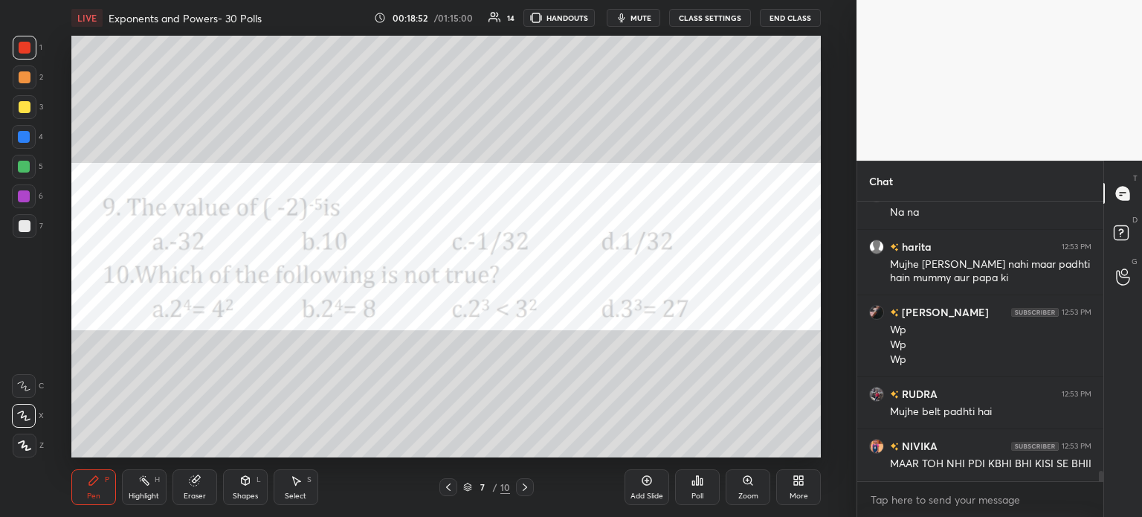
click at [699, 496] on div "Poll" at bounding box center [698, 495] width 12 height 7
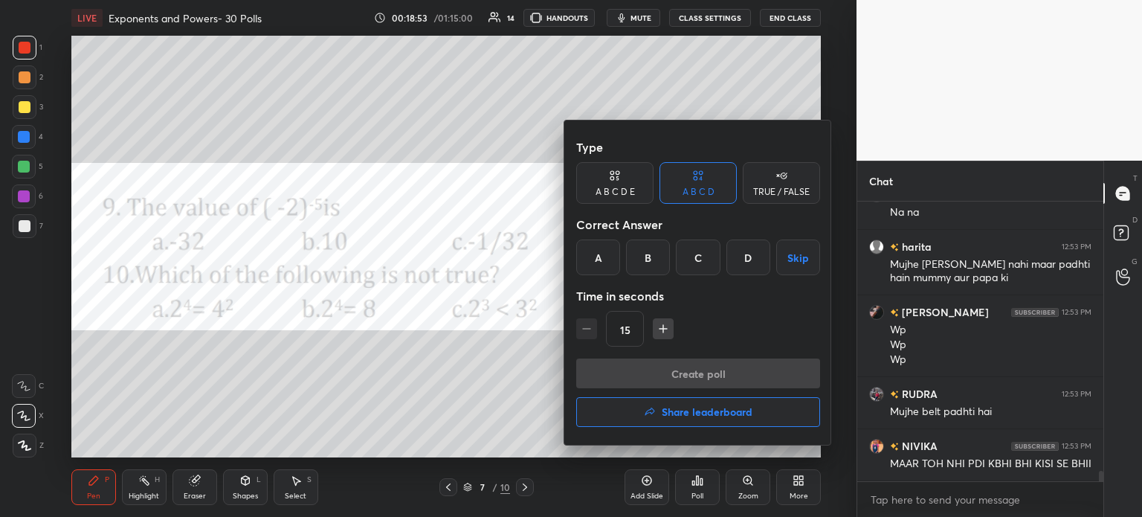
click at [698, 258] on div "C" at bounding box center [698, 257] width 44 height 36
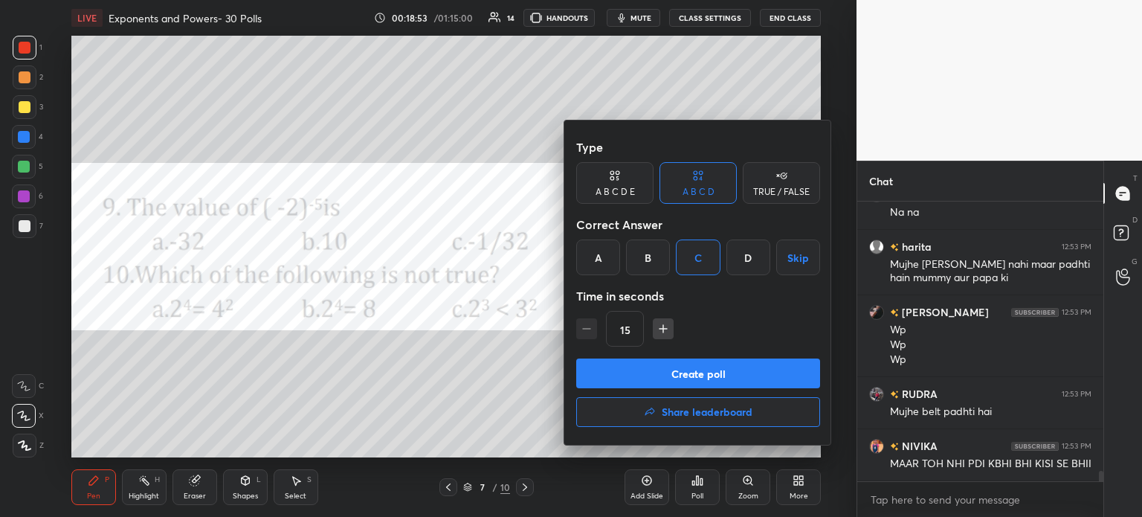
click at [738, 362] on button "Create poll" at bounding box center [698, 373] width 244 height 30
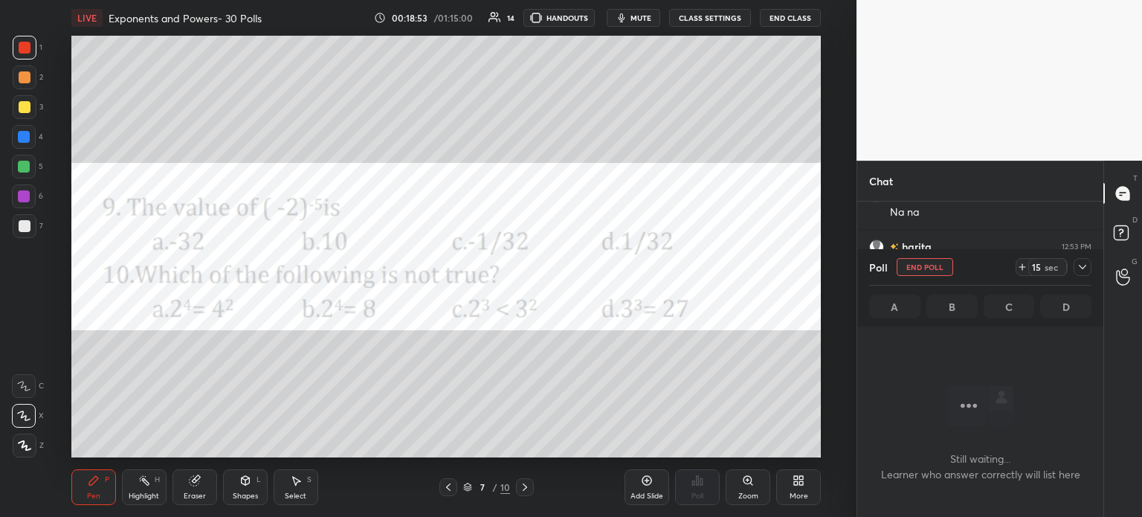
scroll to position [233, 242]
click at [1028, 264] on icon at bounding box center [1022, 267] width 12 height 12
click at [1074, 269] on div at bounding box center [1083, 267] width 18 height 18
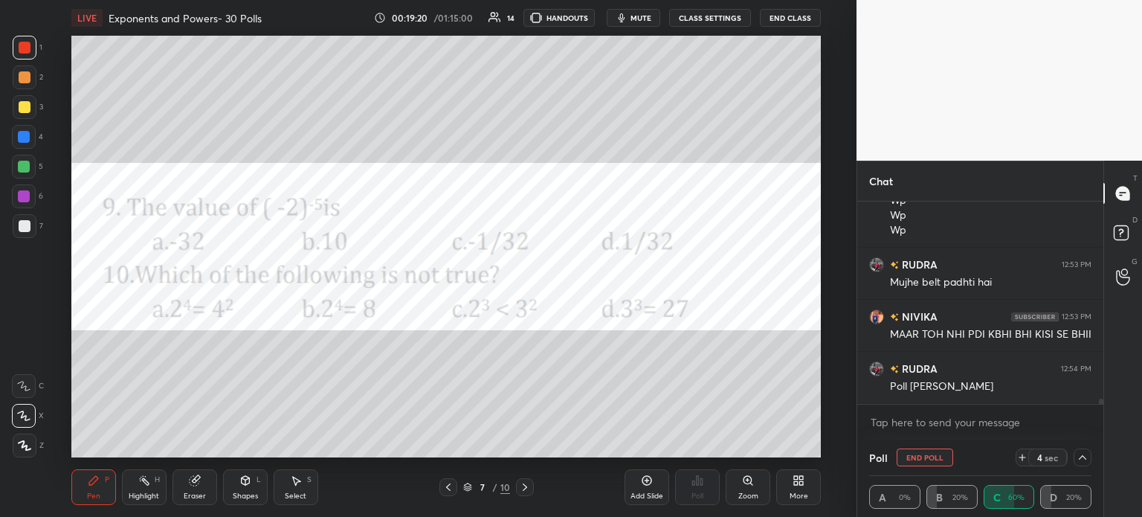
click at [1076, 460] on div at bounding box center [1083, 457] width 18 height 18
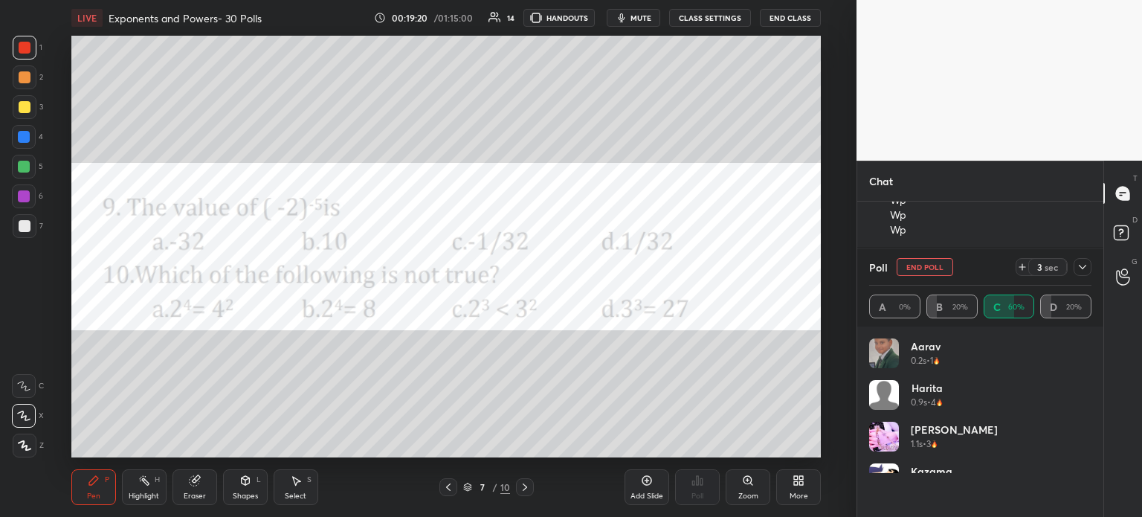
scroll to position [5, 4]
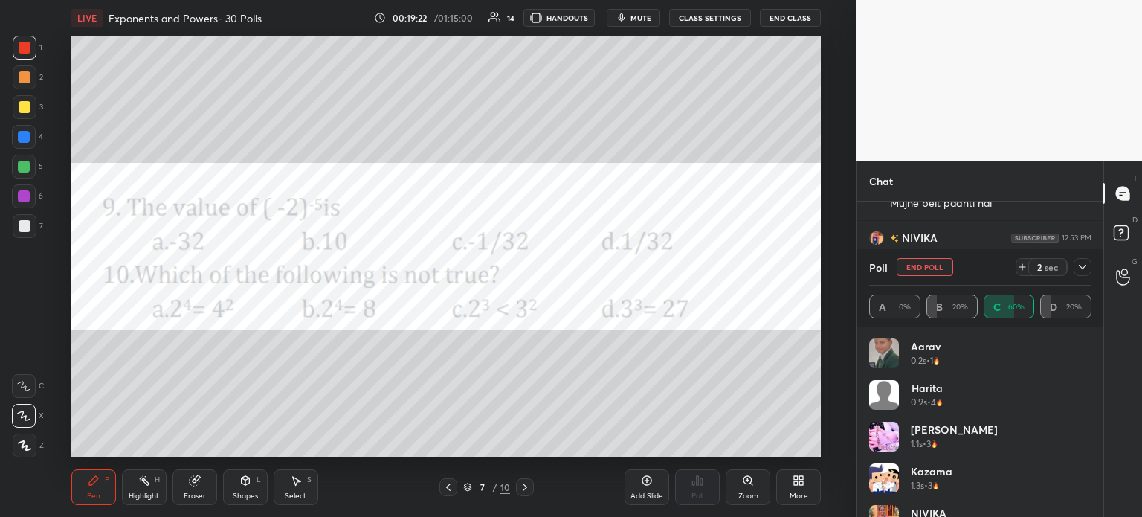
click at [926, 262] on button "End Poll" at bounding box center [925, 267] width 57 height 18
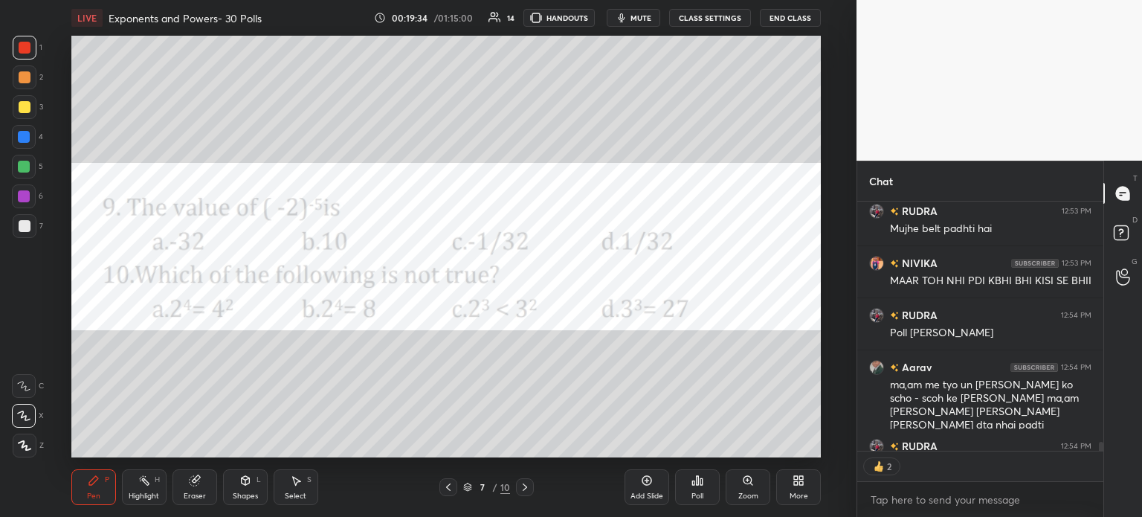
click at [191, 488] on div "Eraser" at bounding box center [195, 487] width 45 height 36
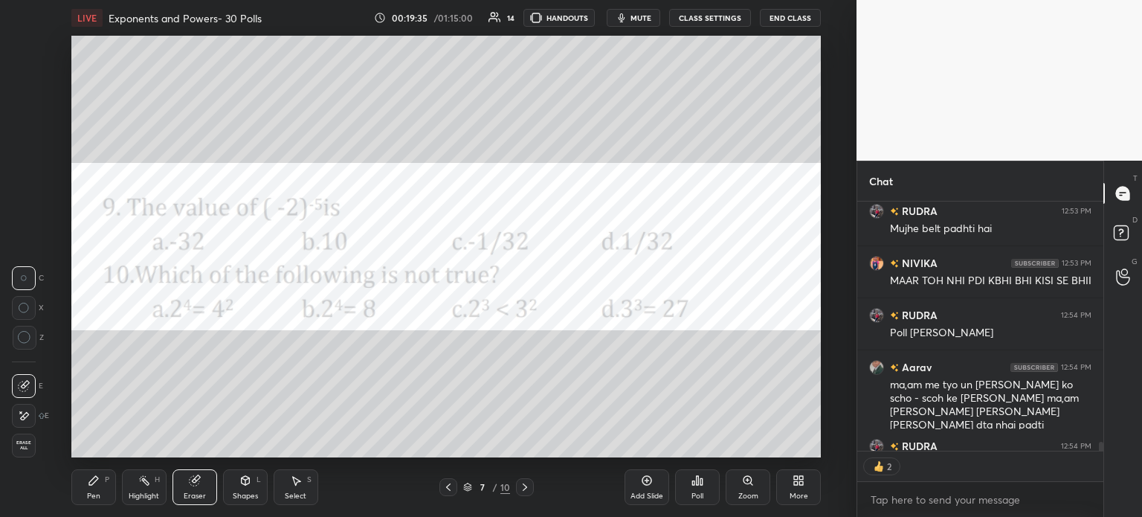
click at [26, 448] on span "Erase all" at bounding box center [24, 445] width 22 height 10
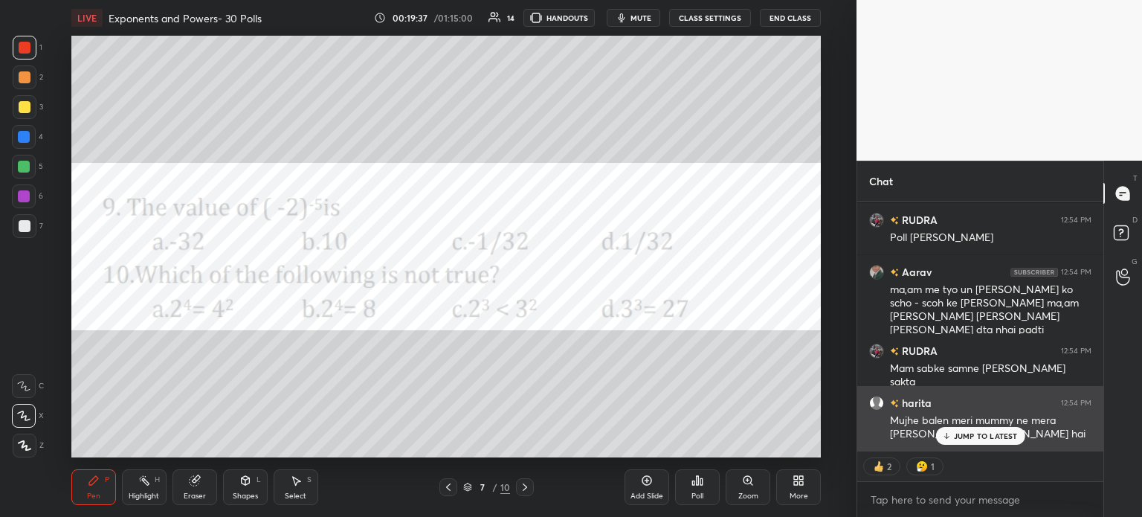
click at [967, 438] on p "JUMP TO LATEST" at bounding box center [986, 435] width 64 height 9
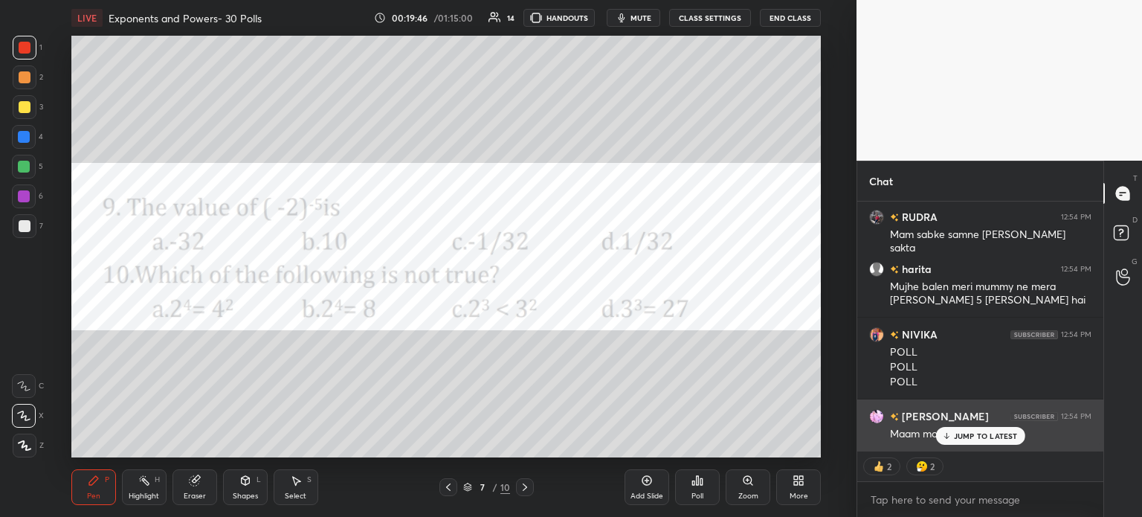
click at [967, 437] on p "JUMP TO LATEST" at bounding box center [986, 435] width 64 height 9
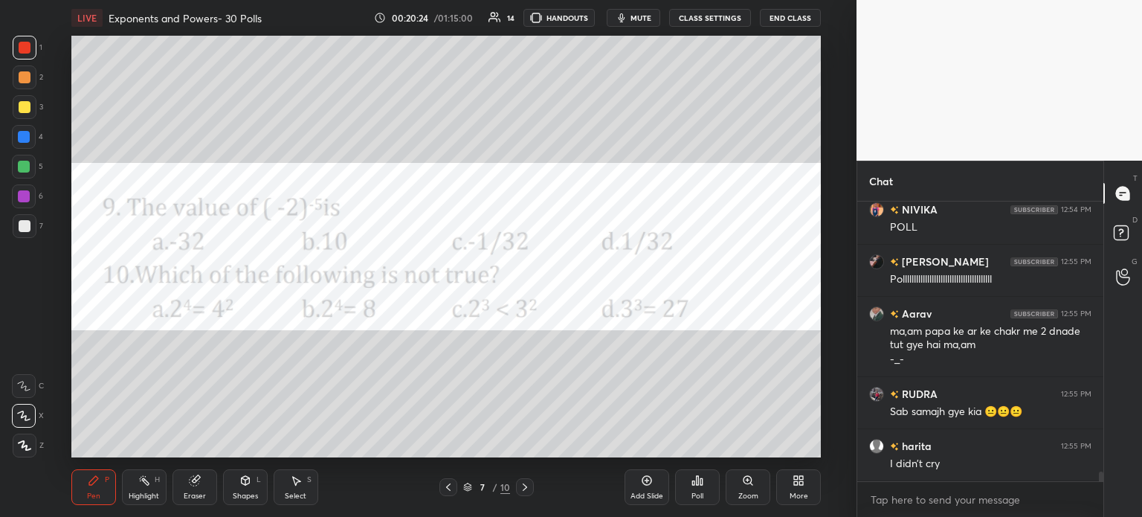
click at [694, 487] on div "Poll" at bounding box center [697, 487] width 45 height 36
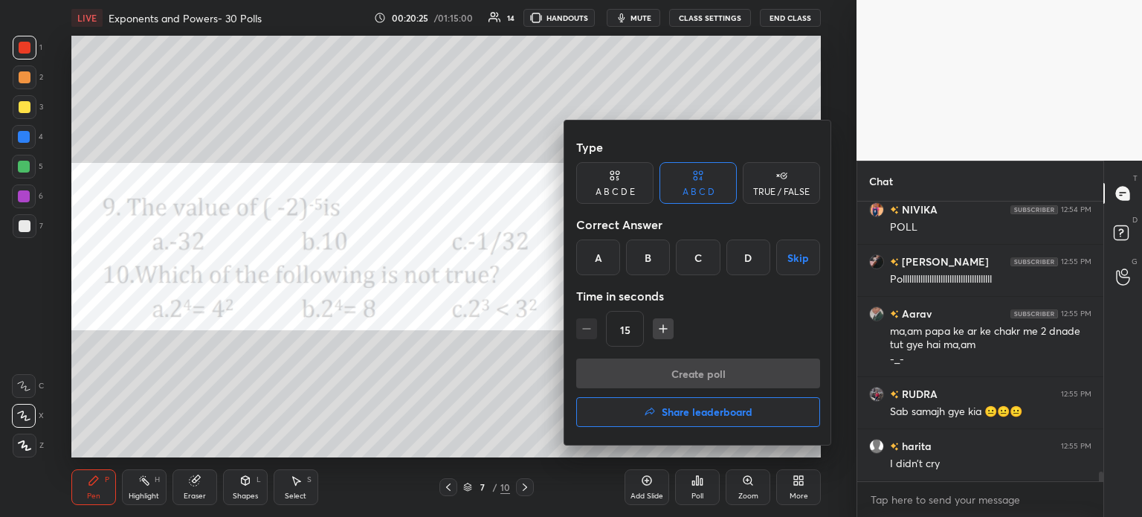
click at [650, 261] on div "B" at bounding box center [648, 257] width 44 height 36
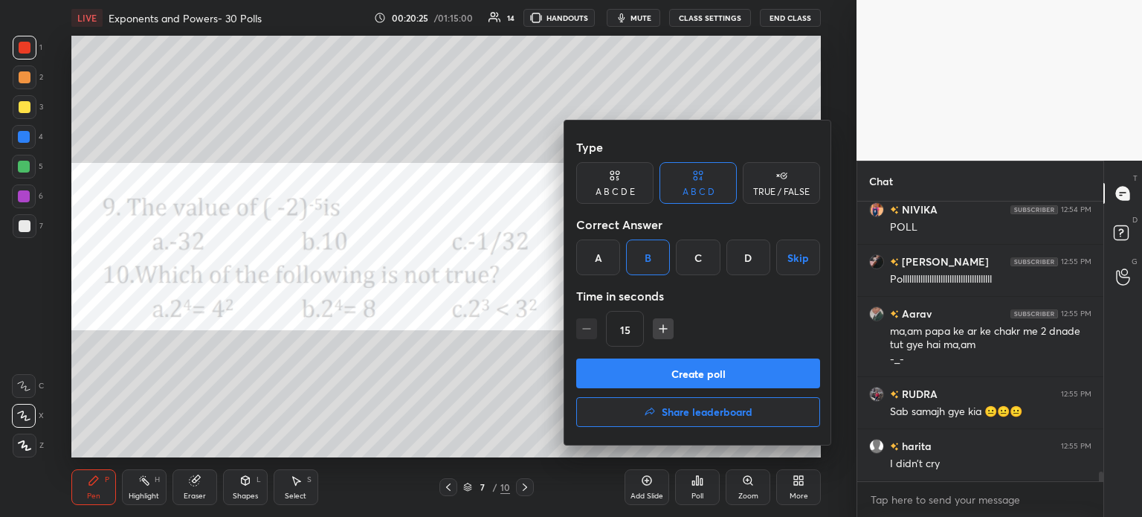
click at [770, 371] on button "Create poll" at bounding box center [698, 373] width 244 height 30
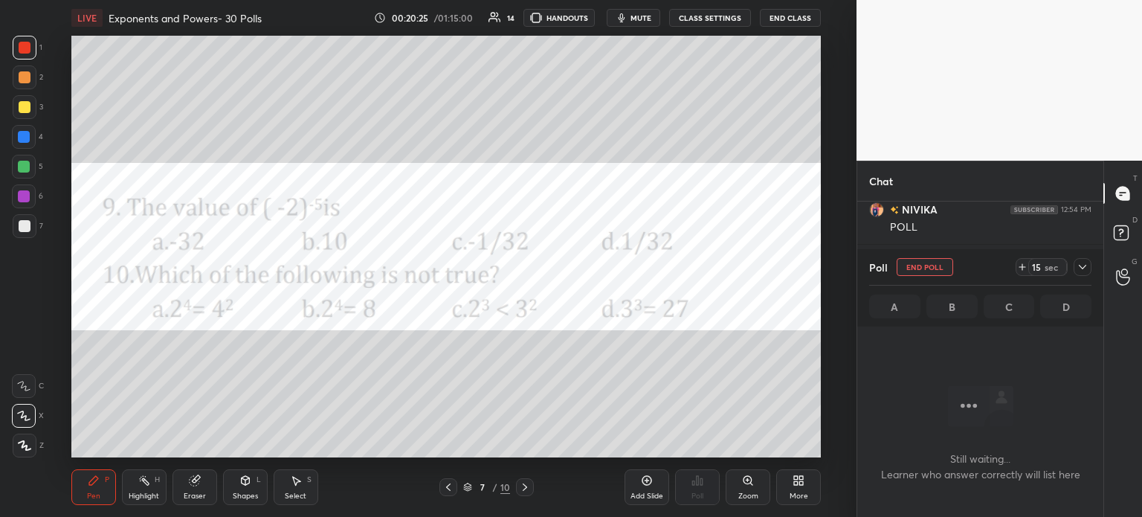
scroll to position [233, 242]
click at [1025, 267] on icon at bounding box center [1022, 267] width 6 height 0
click at [1086, 268] on icon at bounding box center [1083, 267] width 12 height 12
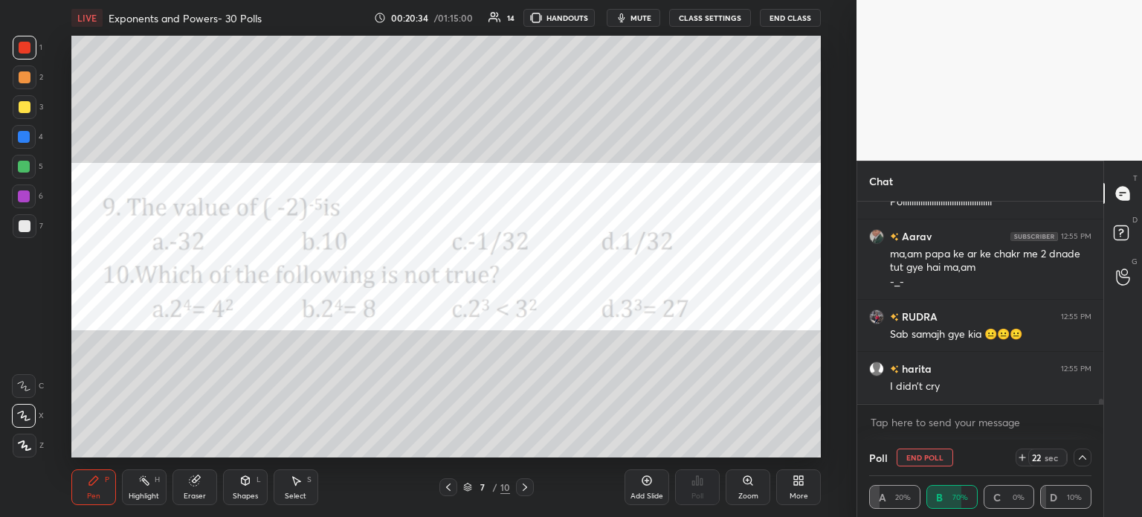
click at [1084, 463] on icon at bounding box center [1083, 457] width 12 height 12
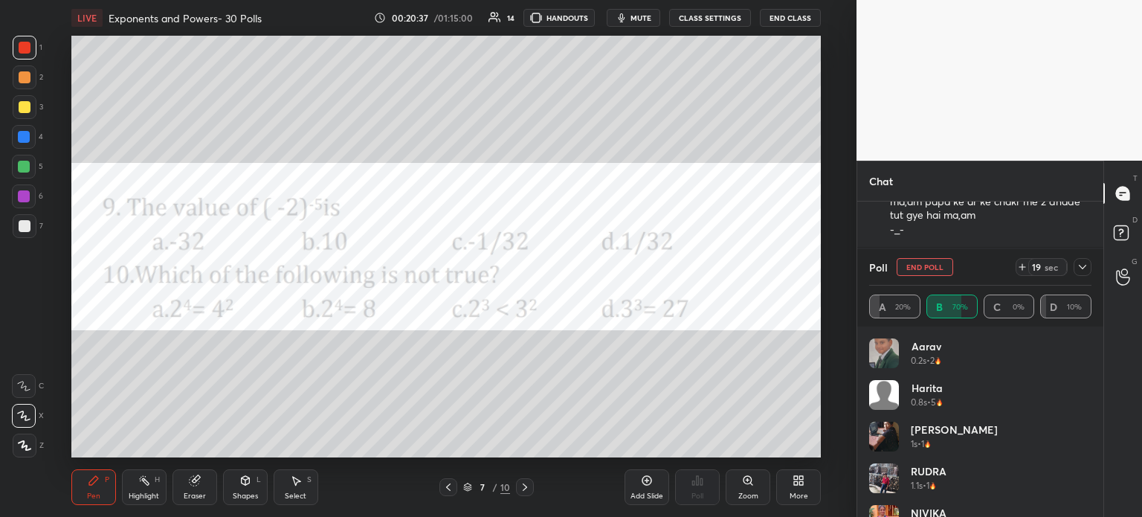
click at [1086, 271] on icon at bounding box center [1083, 267] width 12 height 12
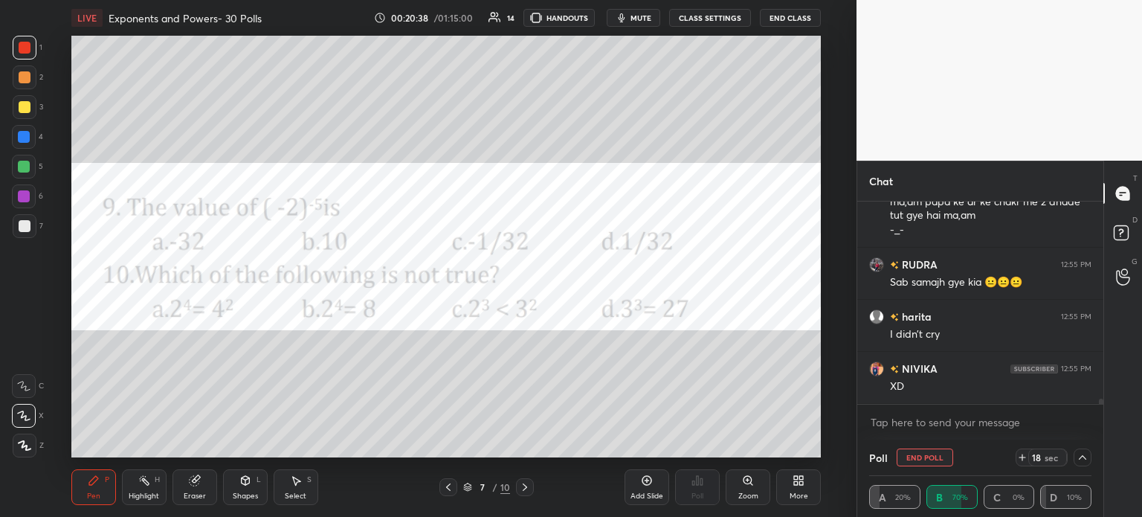
click at [1077, 454] on icon at bounding box center [1083, 457] width 12 height 12
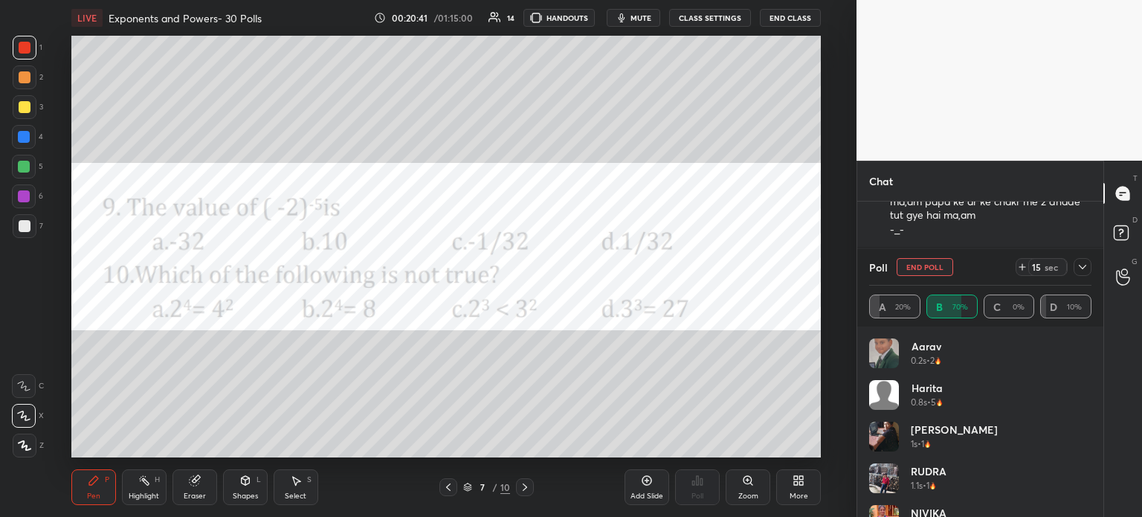
click at [1080, 264] on icon at bounding box center [1083, 267] width 12 height 12
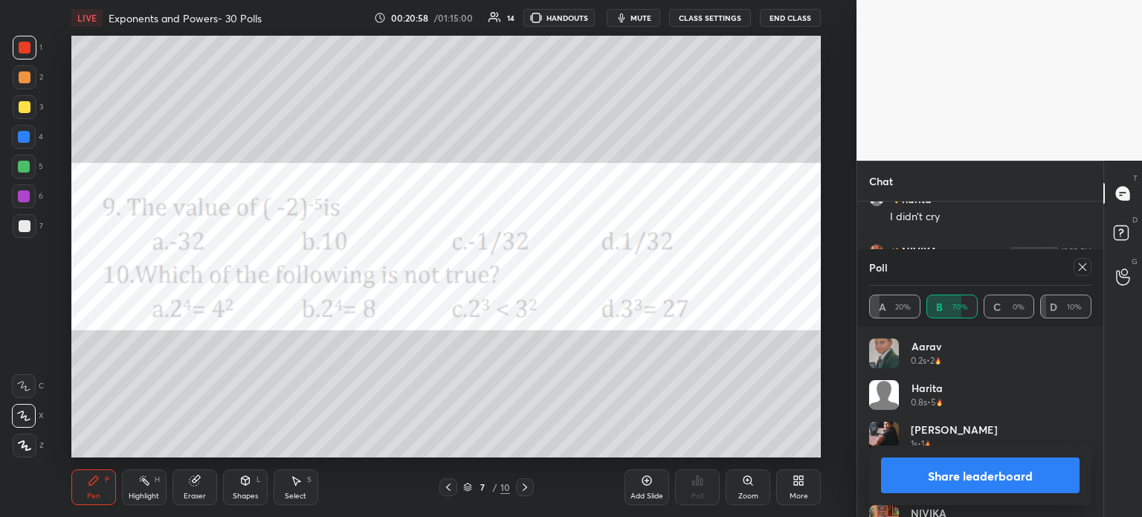
click at [1077, 268] on icon at bounding box center [1083, 267] width 12 height 12
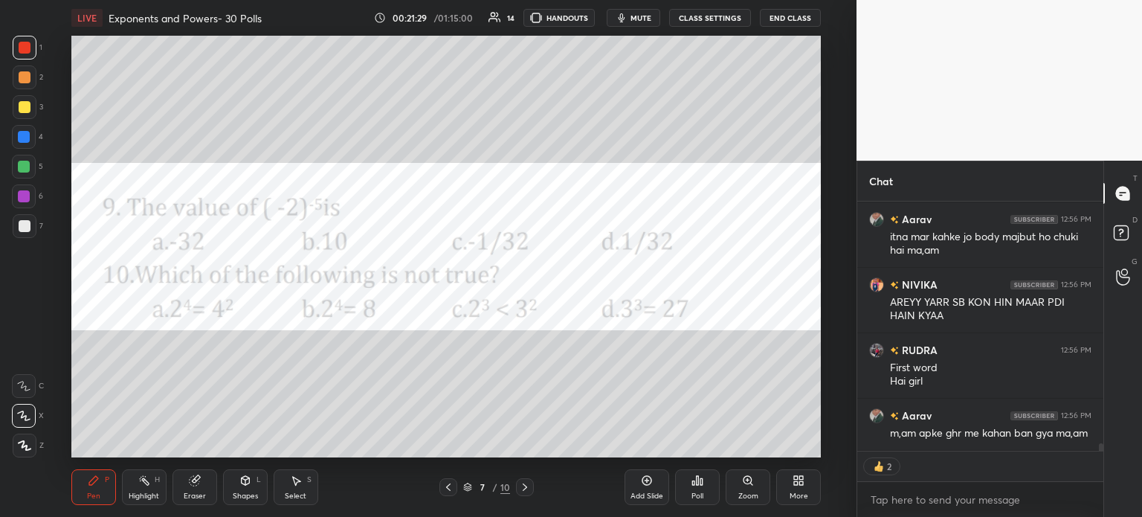
click at [800, 485] on icon at bounding box center [802, 483] width 4 height 4
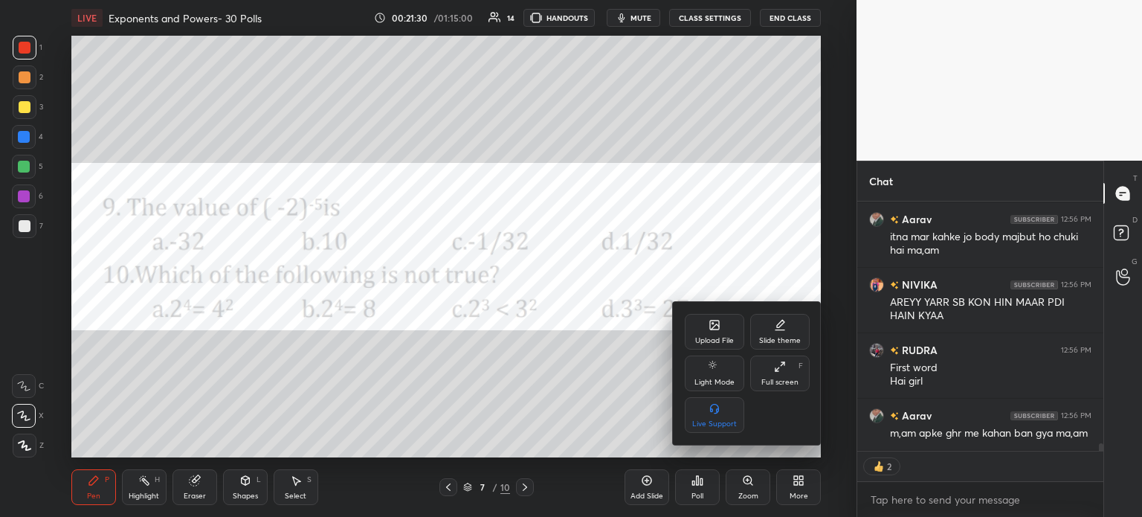
click at [713, 322] on icon at bounding box center [714, 324] width 9 height 9
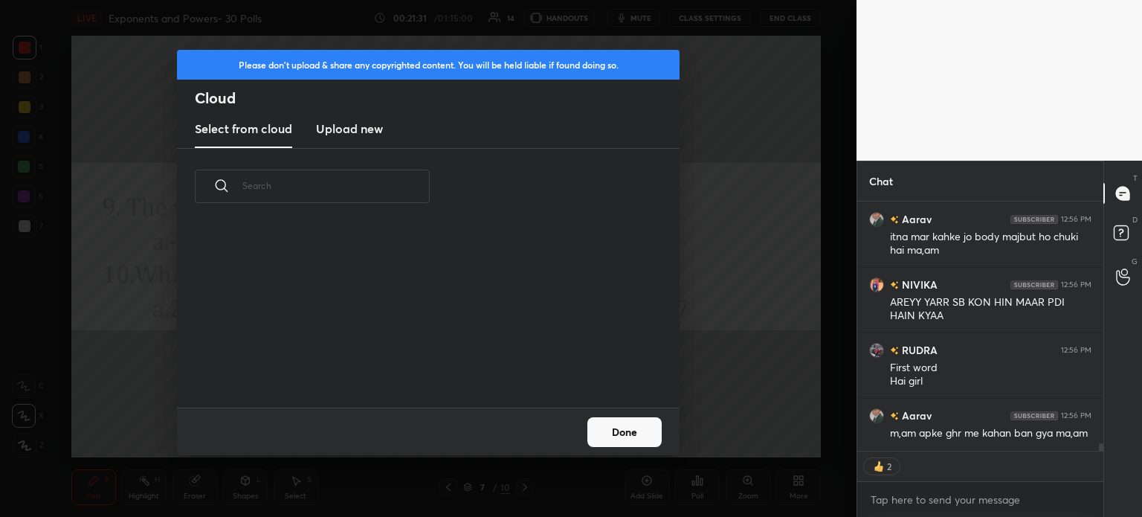
click at [344, 125] on h3 "Upload new" at bounding box center [349, 129] width 67 height 18
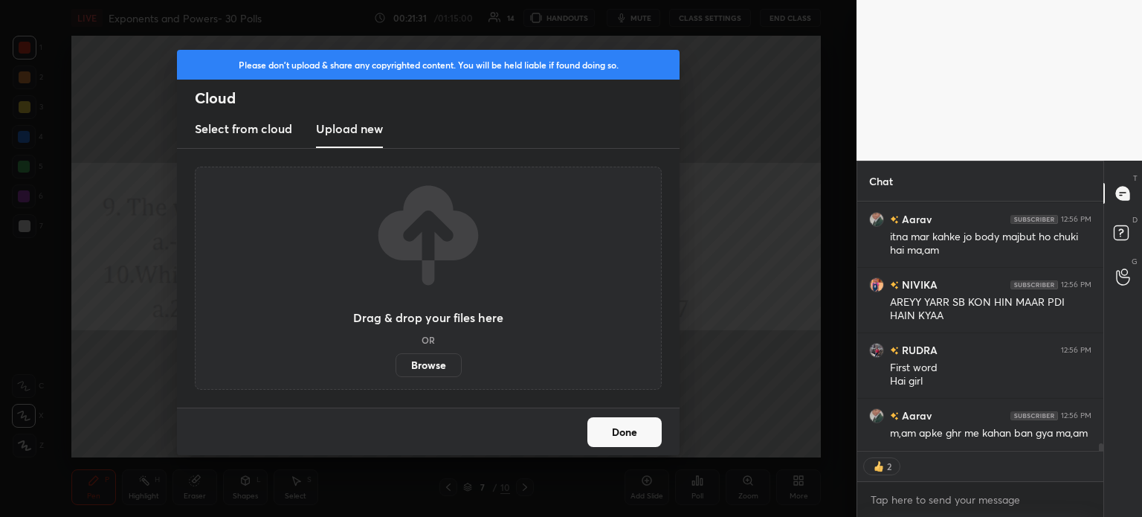
click at [431, 356] on label "Browse" at bounding box center [429, 365] width 66 height 24
click at [396, 356] on input "Browse" at bounding box center [396, 365] width 0 height 24
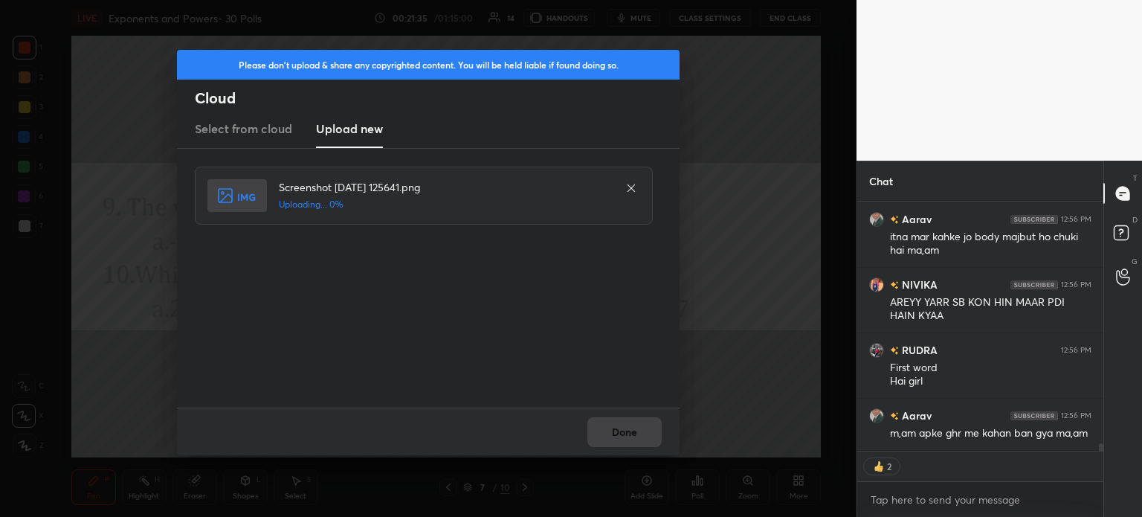
click at [586, 417] on div "Done" at bounding box center [428, 431] width 503 height 48
click at [602, 427] on div "Done" at bounding box center [428, 431] width 503 height 48
click at [616, 428] on button "Done" at bounding box center [624, 432] width 74 height 30
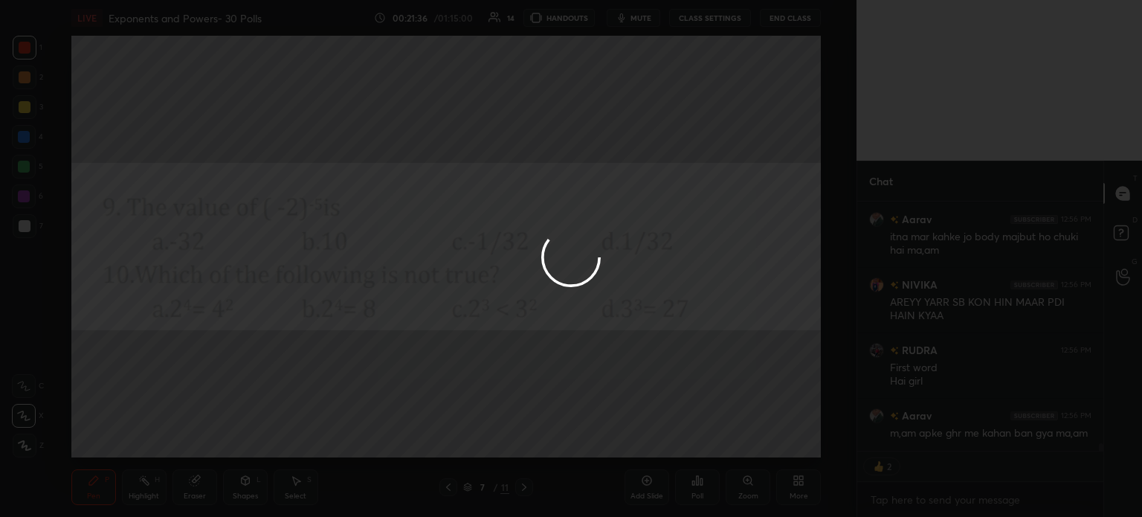
click at [622, 435] on button "Done" at bounding box center [624, 432] width 74 height 30
click at [625, 437] on div at bounding box center [571, 258] width 1142 height 517
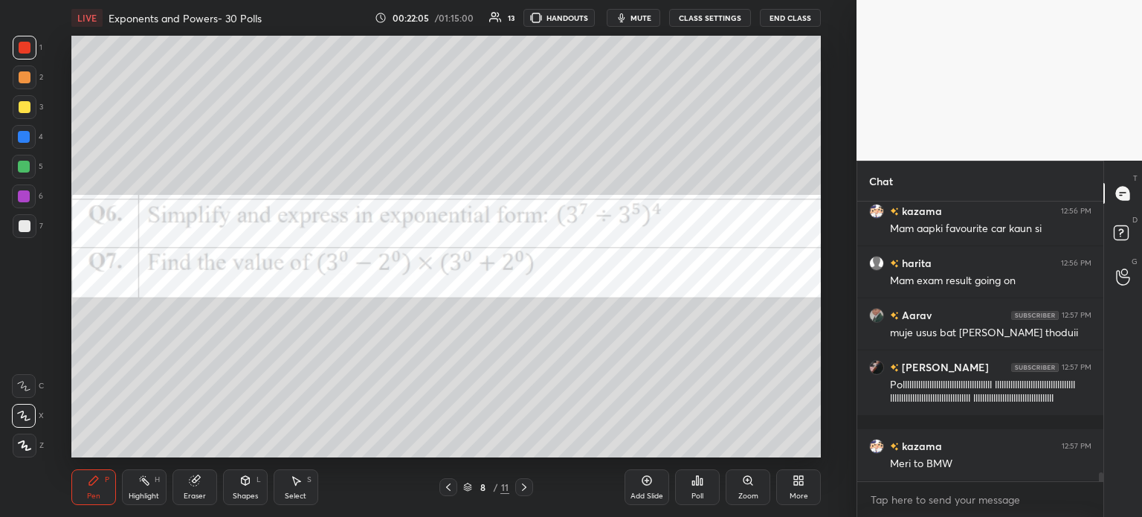
scroll to position [8889, 0]
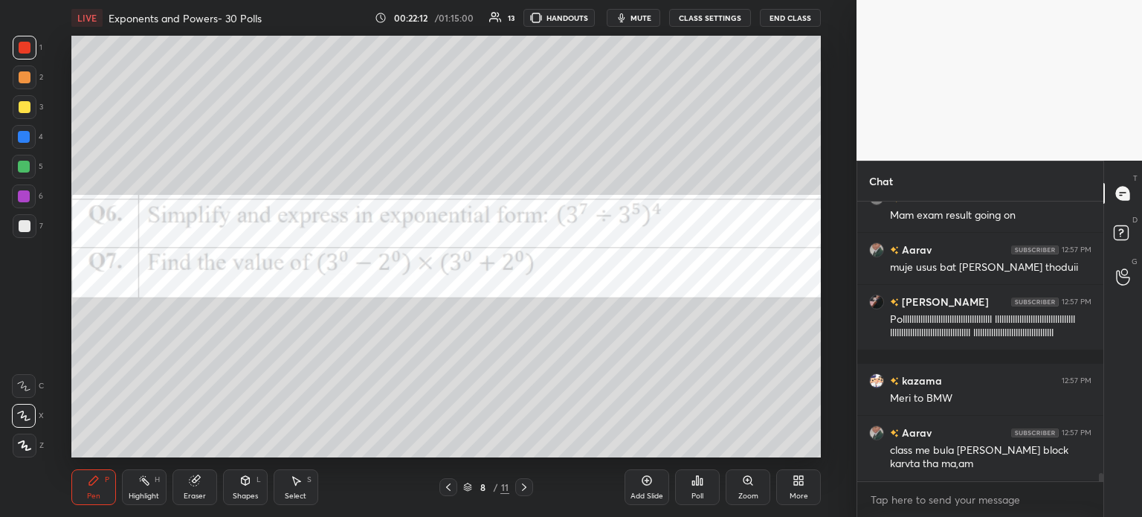
click at [27, 99] on div at bounding box center [25, 107] width 24 height 24
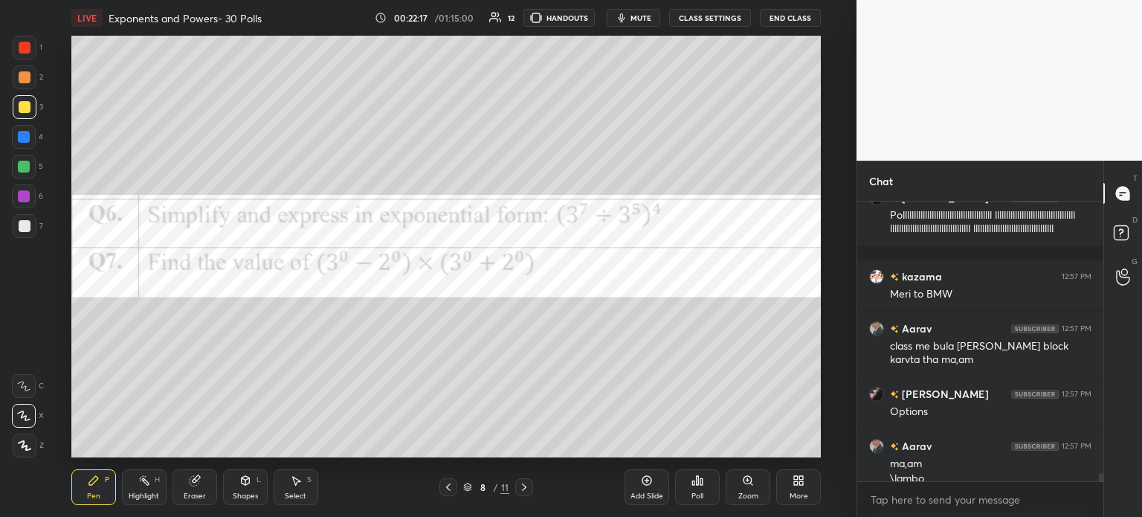
scroll to position [9008, 0]
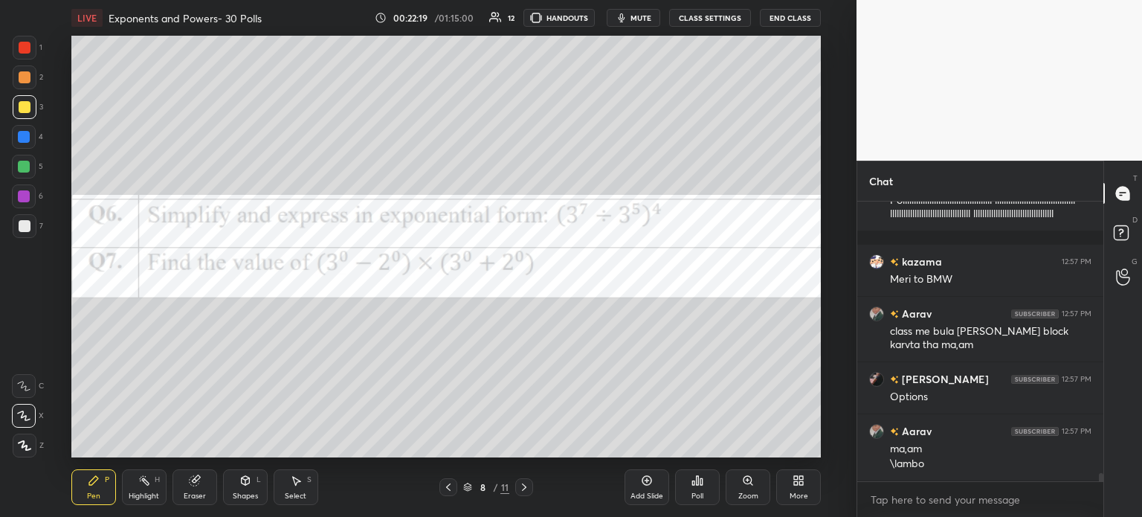
click at [287, 485] on div "Select S" at bounding box center [296, 487] width 45 height 36
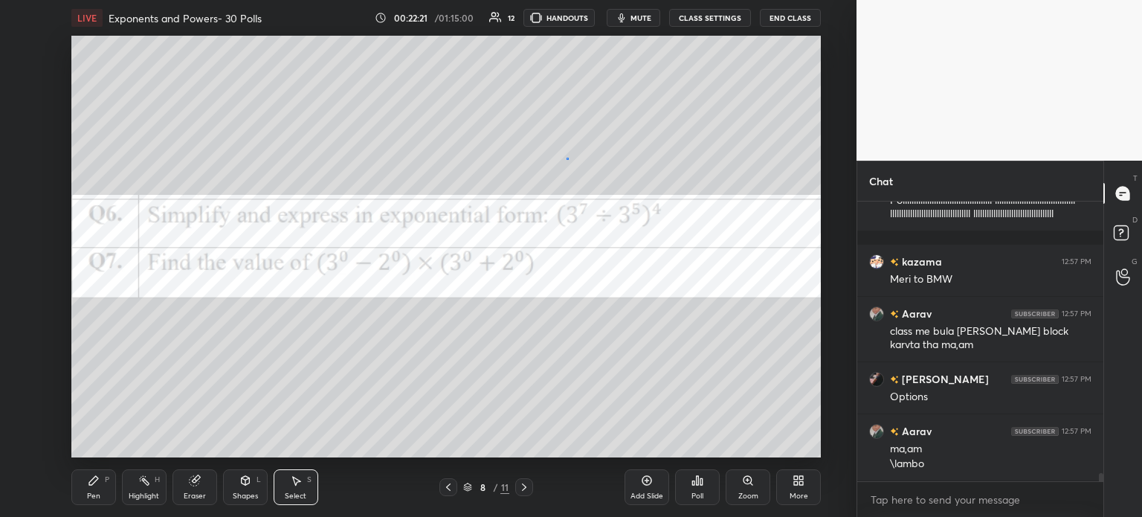
click at [567, 159] on div "0 ° Undo Copy Duplicate Duplicate to new slide Delete" at bounding box center [446, 247] width 750 height 422
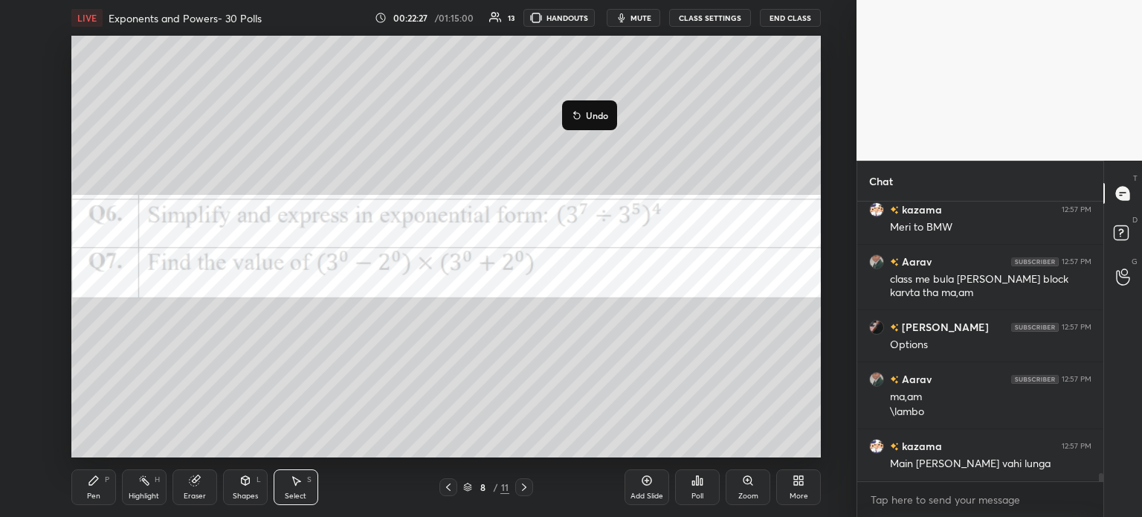
click at [95, 496] on div "Pen" at bounding box center [93, 495] width 13 height 7
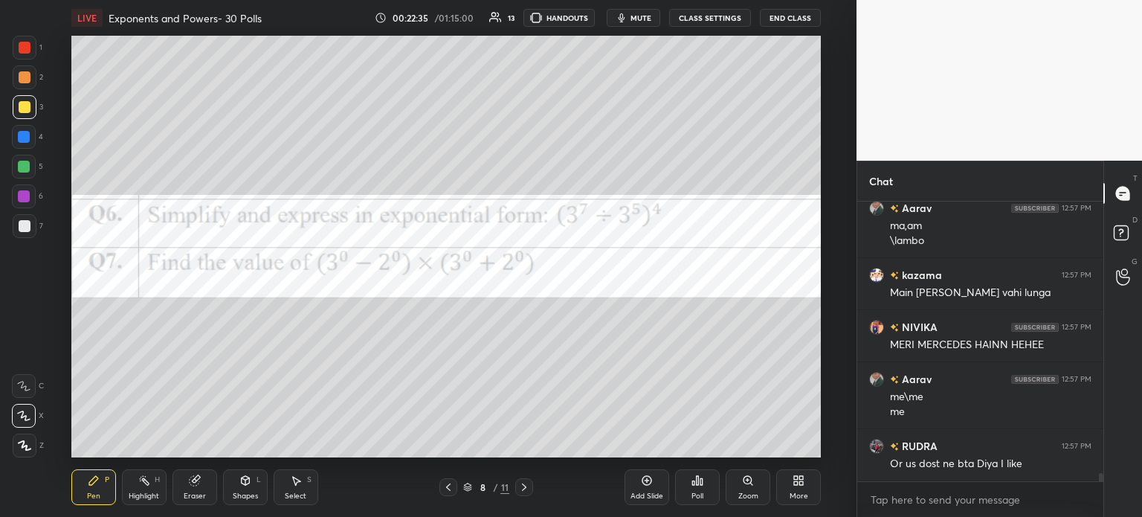
scroll to position [9283, 0]
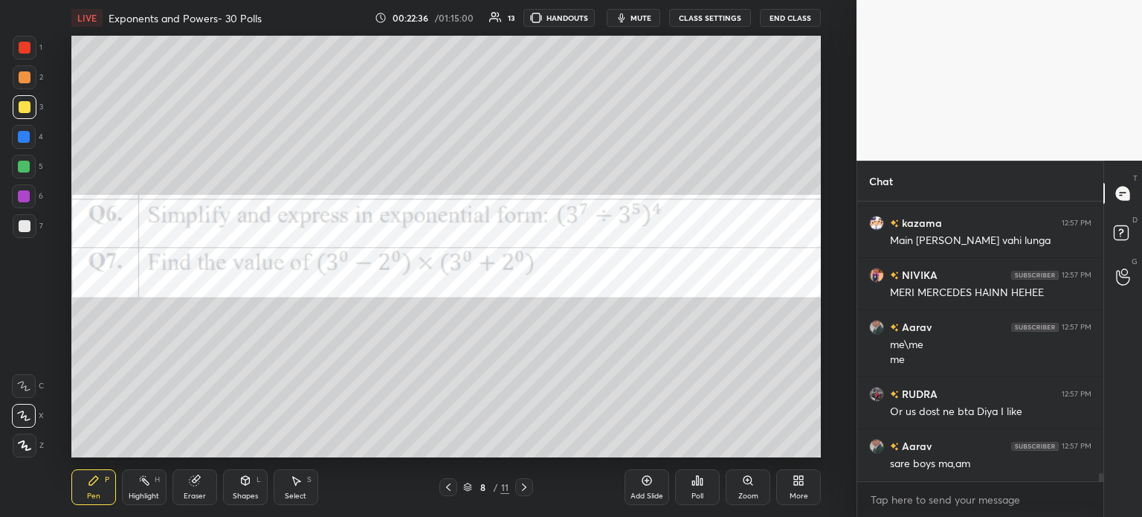
click at [30, 44] on div at bounding box center [25, 48] width 12 height 12
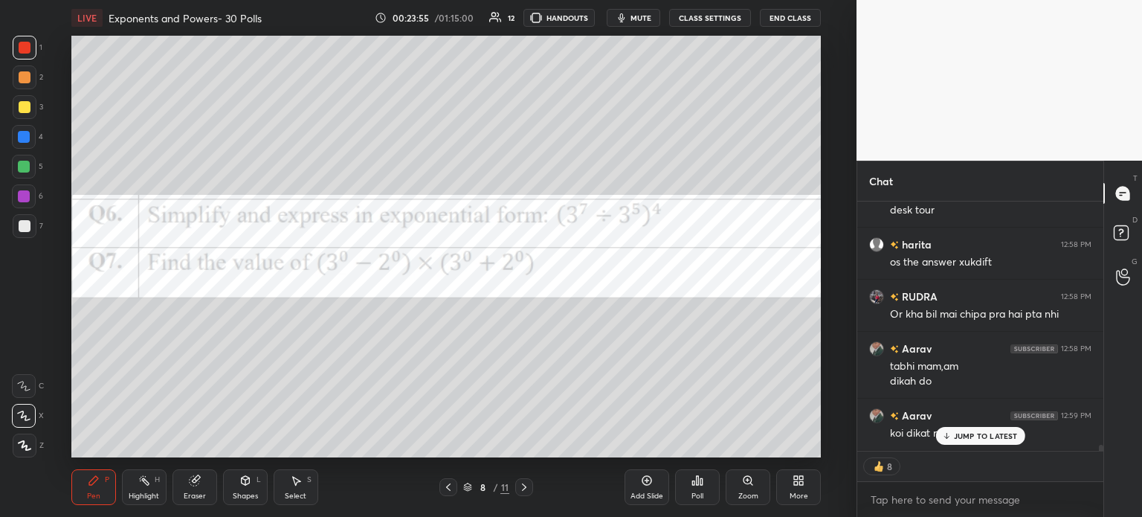
scroll to position [9884, 0]
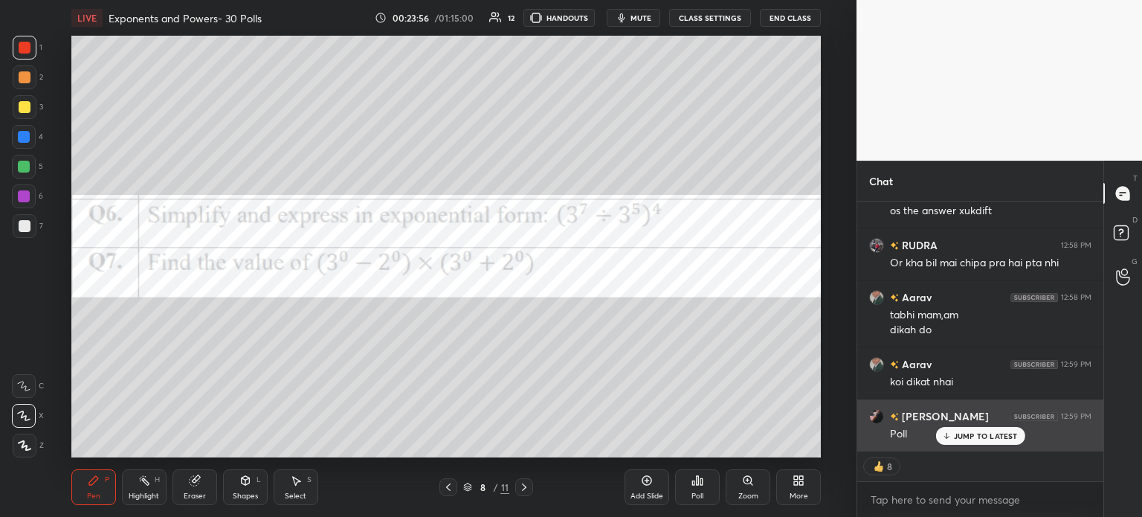
click at [985, 440] on p "JUMP TO LATEST" at bounding box center [986, 435] width 64 height 9
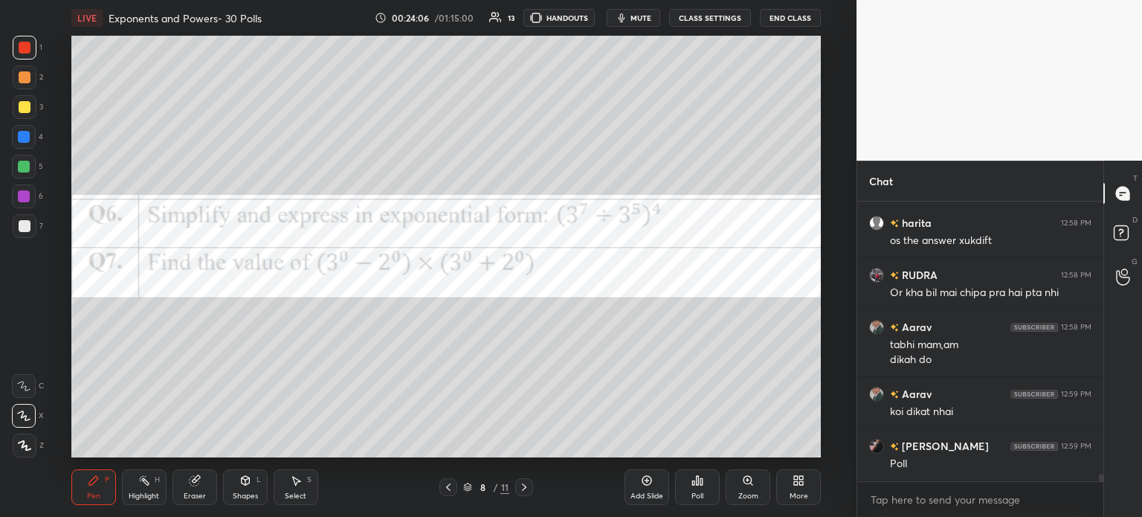
scroll to position [9933, 0]
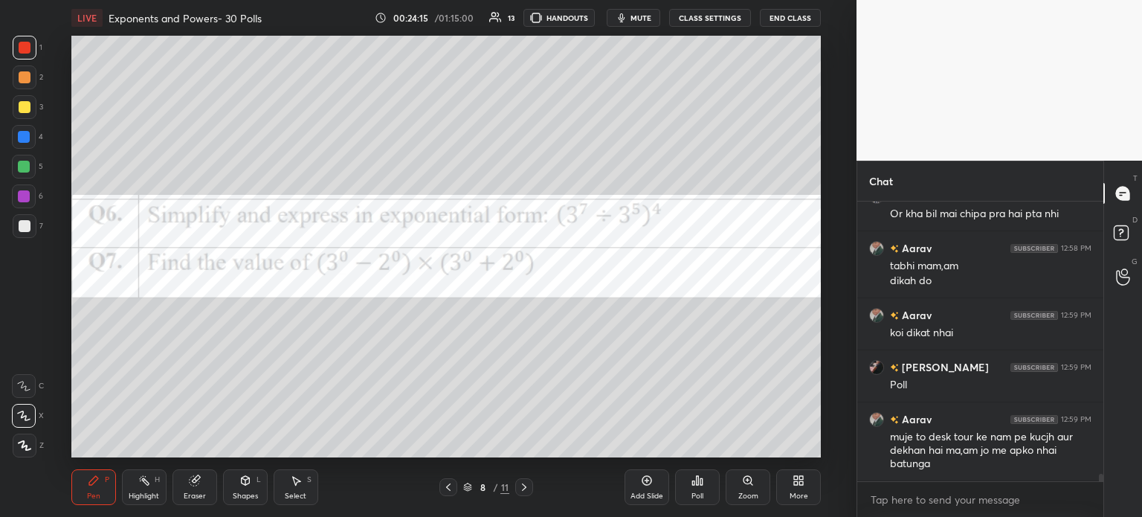
click at [702, 487] on div "Poll" at bounding box center [697, 487] width 45 height 36
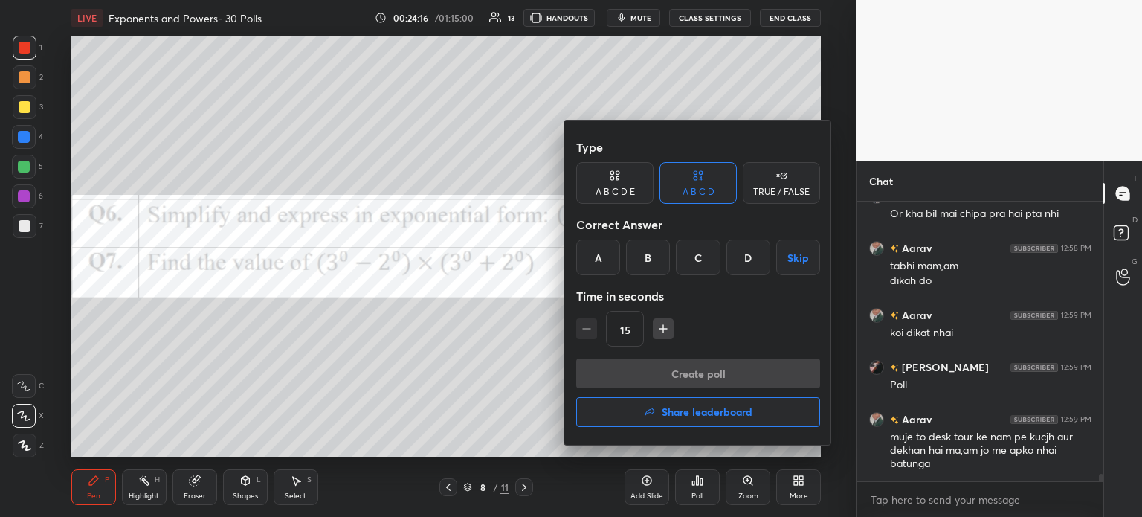
click at [607, 265] on div "A" at bounding box center [598, 257] width 44 height 36
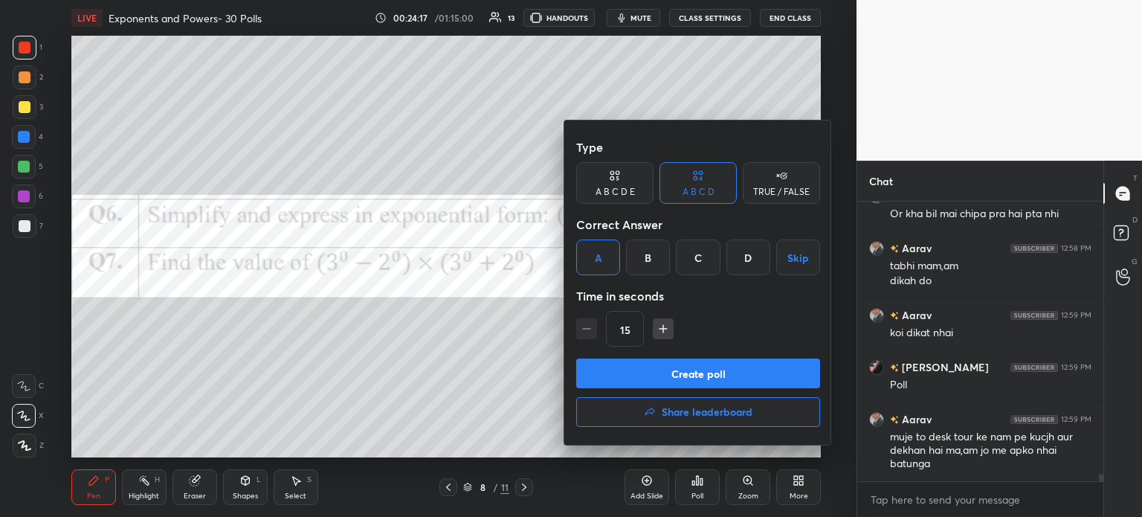
click at [736, 383] on button "Create poll" at bounding box center [698, 373] width 244 height 30
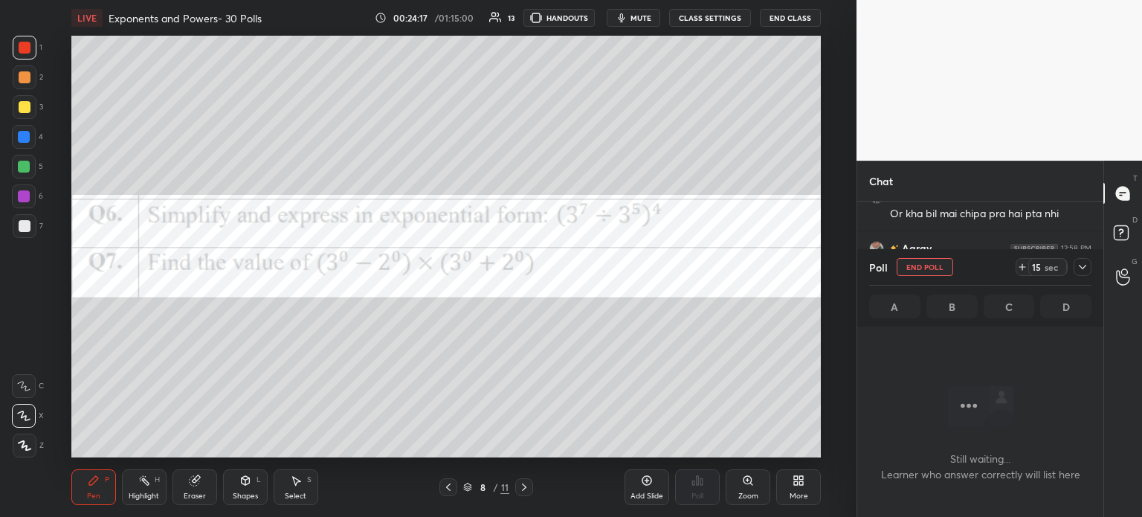
scroll to position [233, 242]
click at [1028, 264] on icon at bounding box center [1022, 267] width 12 height 12
click at [1080, 264] on icon at bounding box center [1083, 267] width 12 height 12
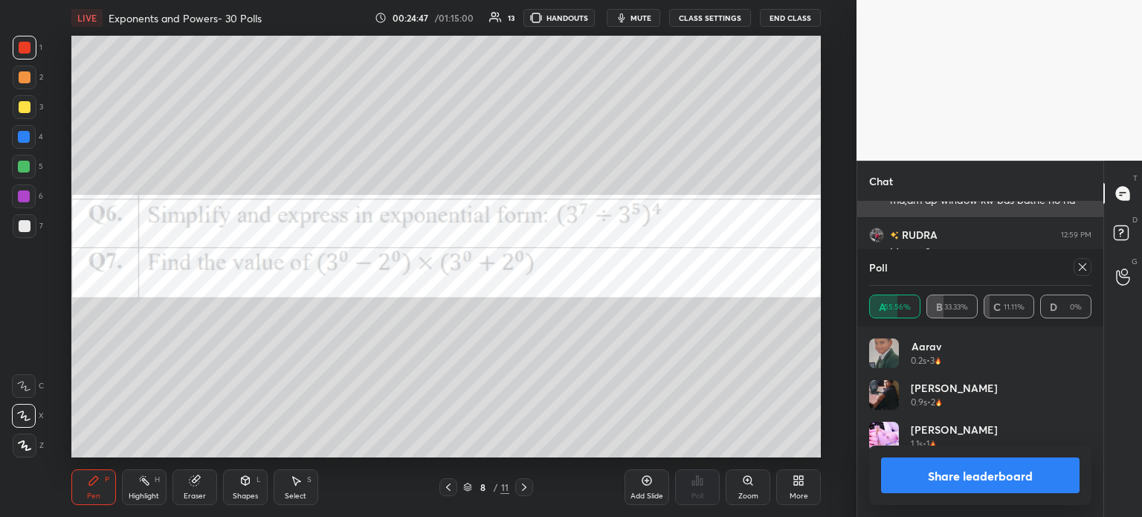
scroll to position [4, 4]
click at [1078, 262] on icon at bounding box center [1083, 267] width 12 height 12
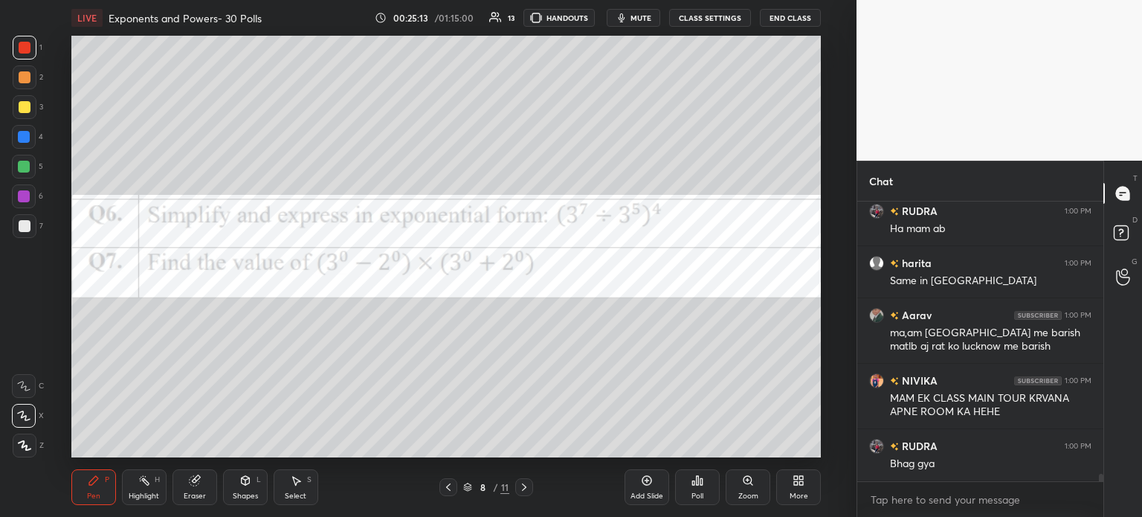
click at [700, 486] on icon at bounding box center [698, 480] width 12 height 12
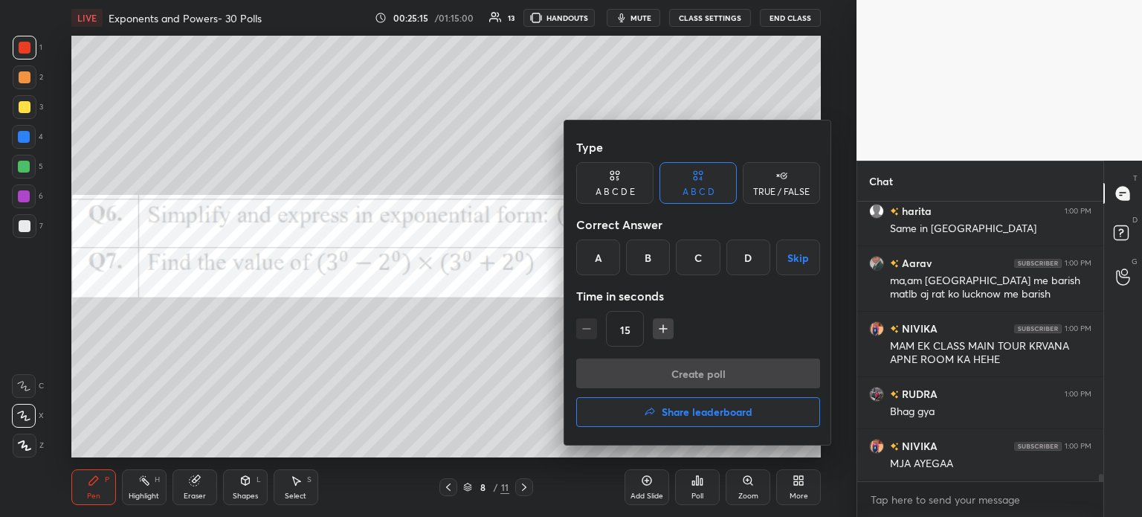
click at [599, 246] on div "A" at bounding box center [598, 257] width 44 height 36
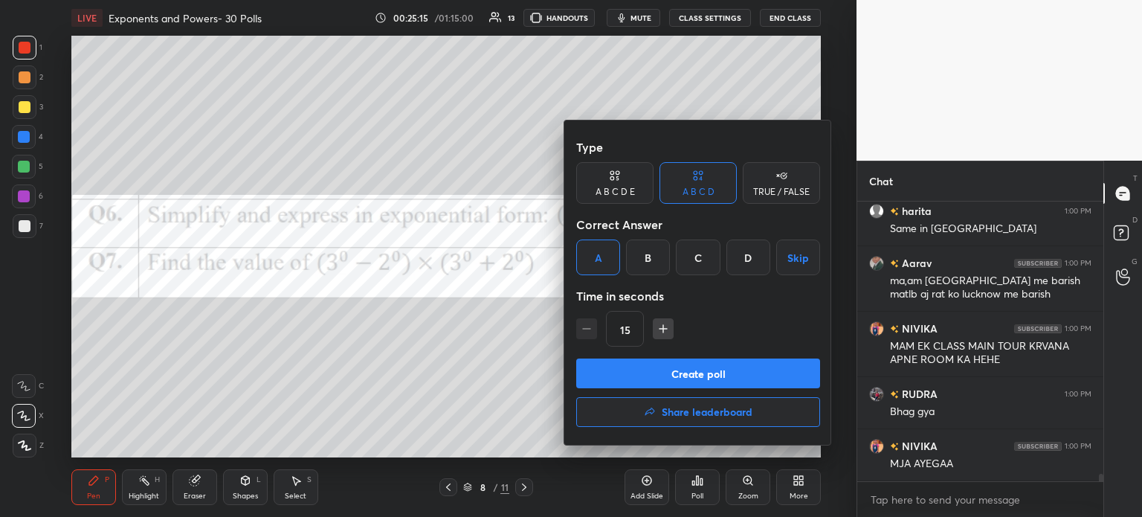
click at [686, 373] on button "Create poll" at bounding box center [698, 373] width 244 height 30
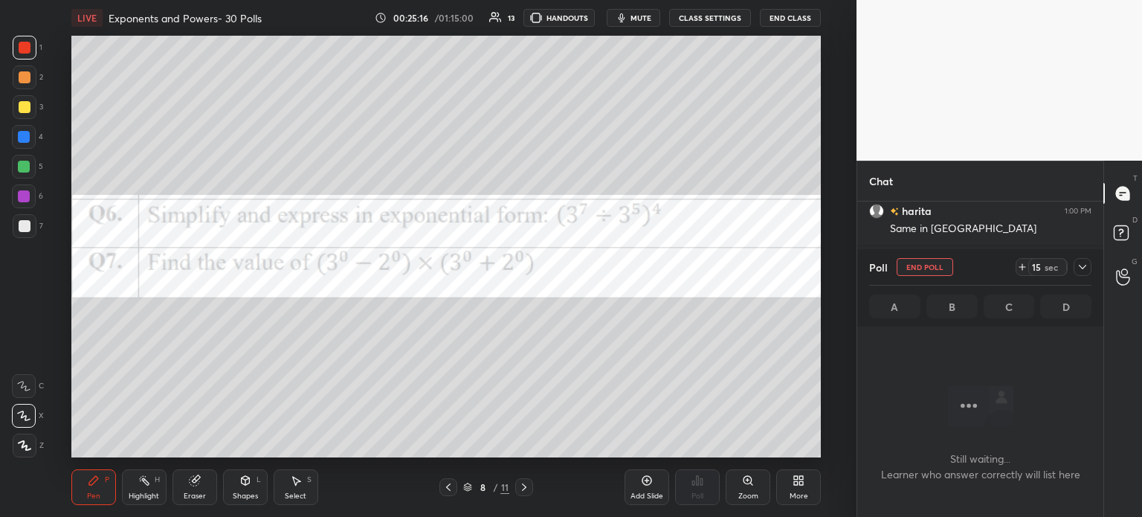
click at [1022, 266] on icon at bounding box center [1022, 267] width 0 height 6
click at [1082, 275] on div at bounding box center [1083, 267] width 18 height 18
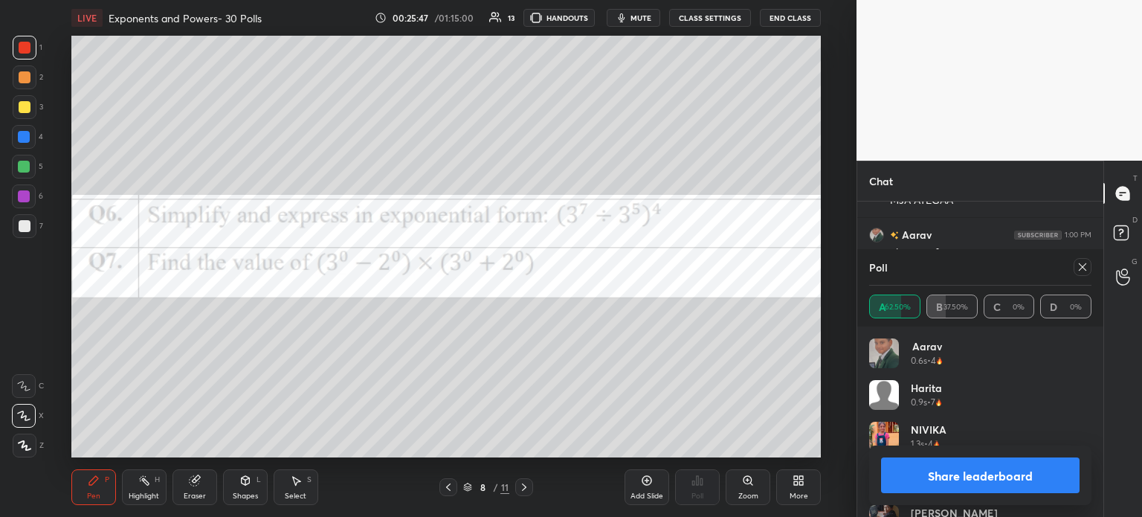
click at [1079, 267] on icon at bounding box center [1083, 267] width 12 height 12
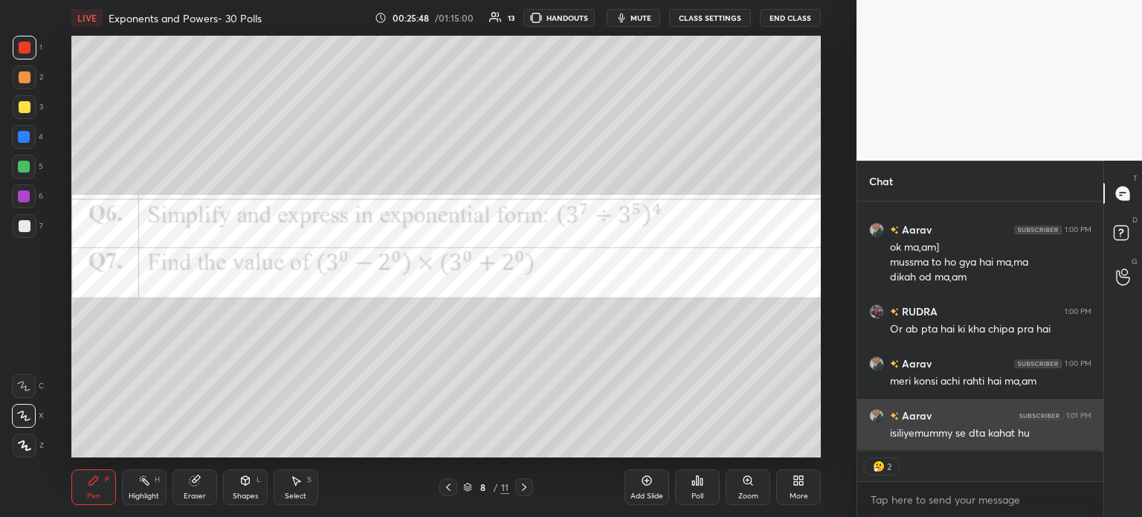
click at [980, 432] on div "isiliyemummy se dta kahat hu" at bounding box center [991, 433] width 202 height 15
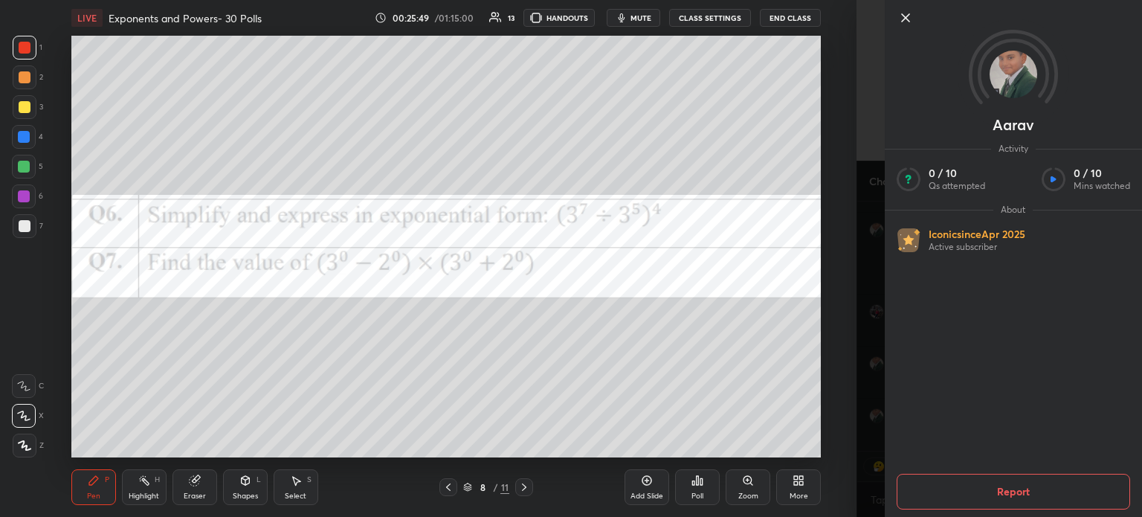
click at [824, 405] on div "Setting up your live class Poll for secs No correct answer Start poll" at bounding box center [446, 247] width 797 height 422
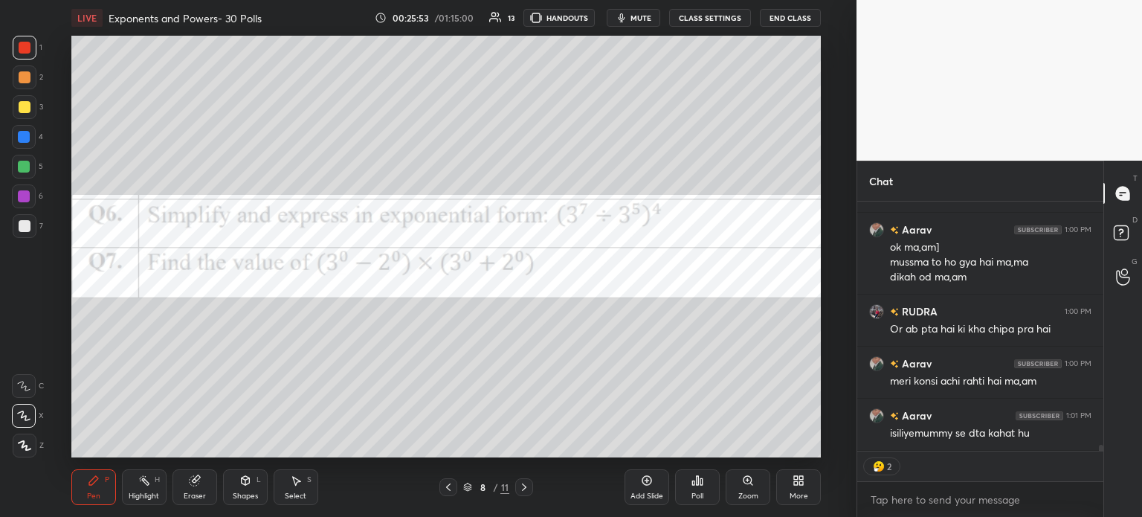
click at [219, 491] on div "Pen P Highlight H Eraser Shapes L Select S" at bounding box center [209, 487] width 277 height 36
click at [196, 487] on div "Eraser" at bounding box center [195, 487] width 45 height 36
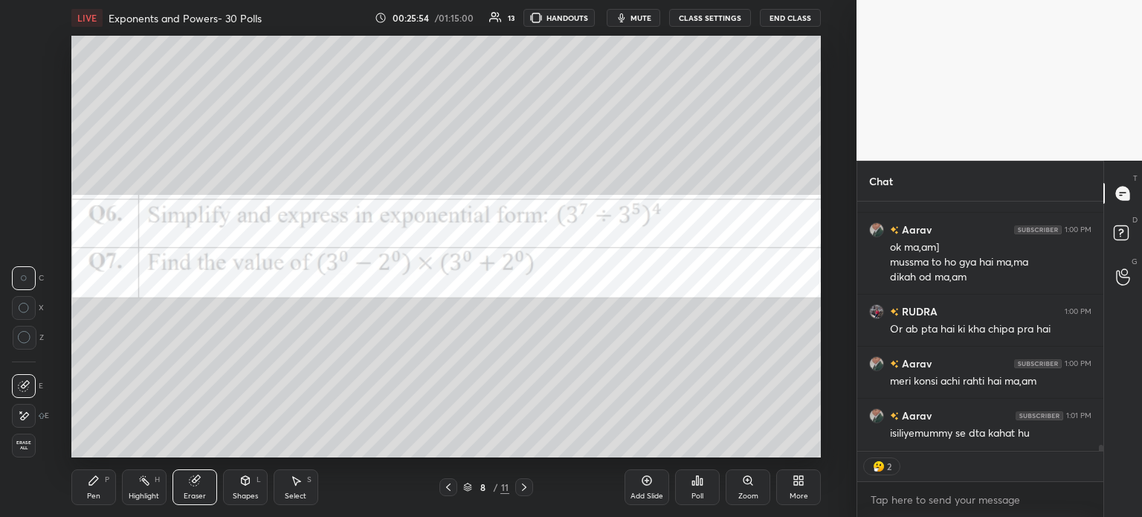
click at [31, 434] on div "Erase all" at bounding box center [24, 446] width 24 height 24
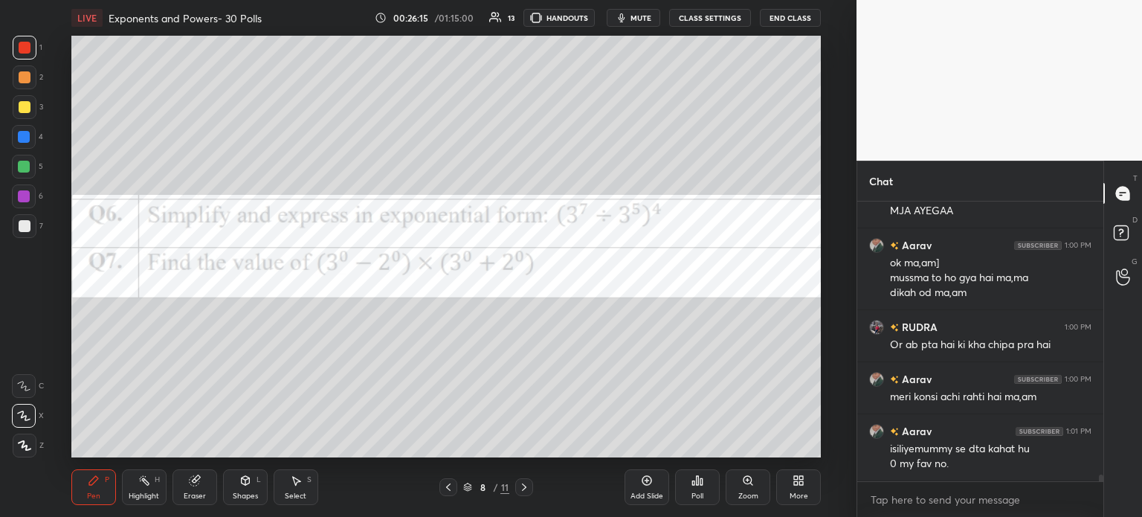
scroll to position [275, 242]
click at [794, 479] on icon at bounding box center [796, 478] width 4 height 4
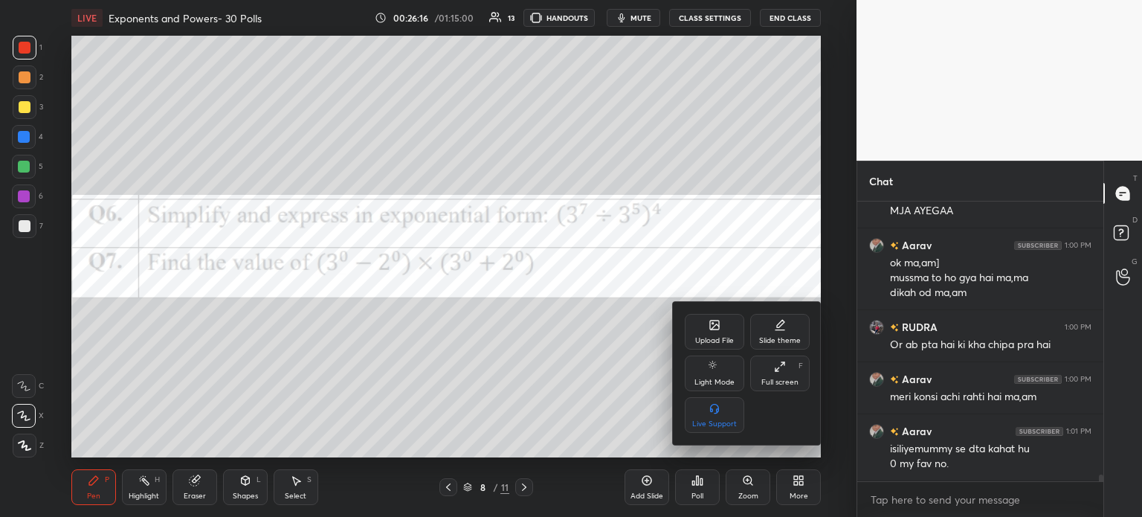
click at [699, 332] on div "Upload File" at bounding box center [714, 332] width 59 height 36
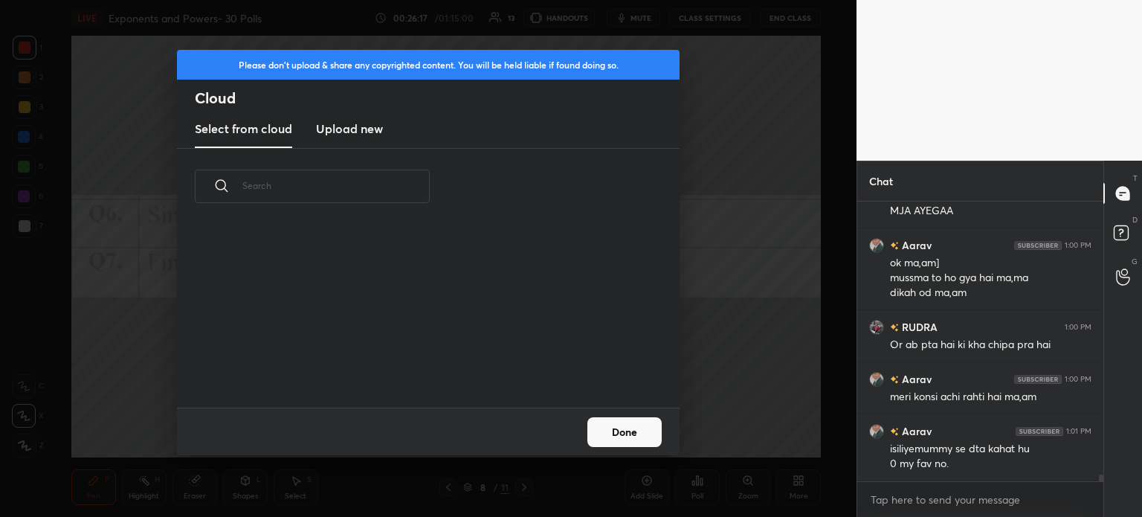
click at [375, 142] on new "Upload new" at bounding box center [349, 129] width 67 height 37
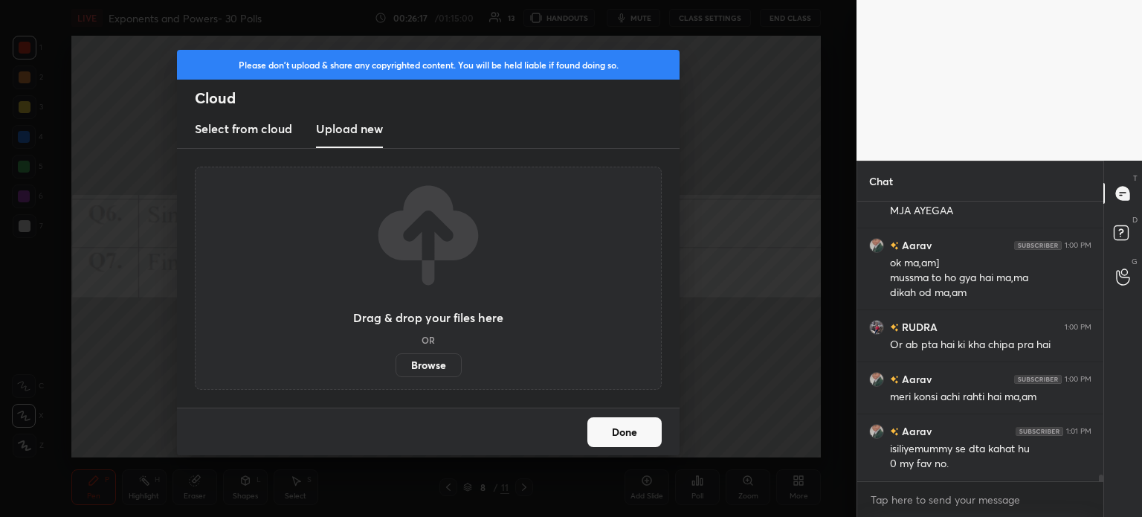
click at [430, 363] on label "Browse" at bounding box center [429, 365] width 66 height 24
click at [396, 363] on input "Browse" at bounding box center [396, 365] width 0 height 24
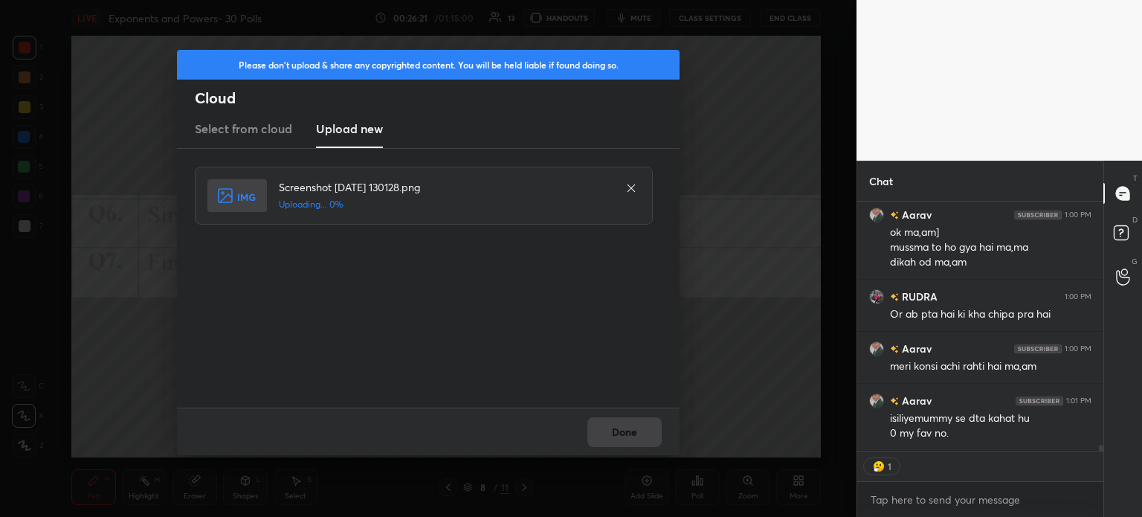
click at [643, 441] on div "Done" at bounding box center [428, 431] width 503 height 48
click at [629, 431] on button "Done" at bounding box center [624, 432] width 74 height 30
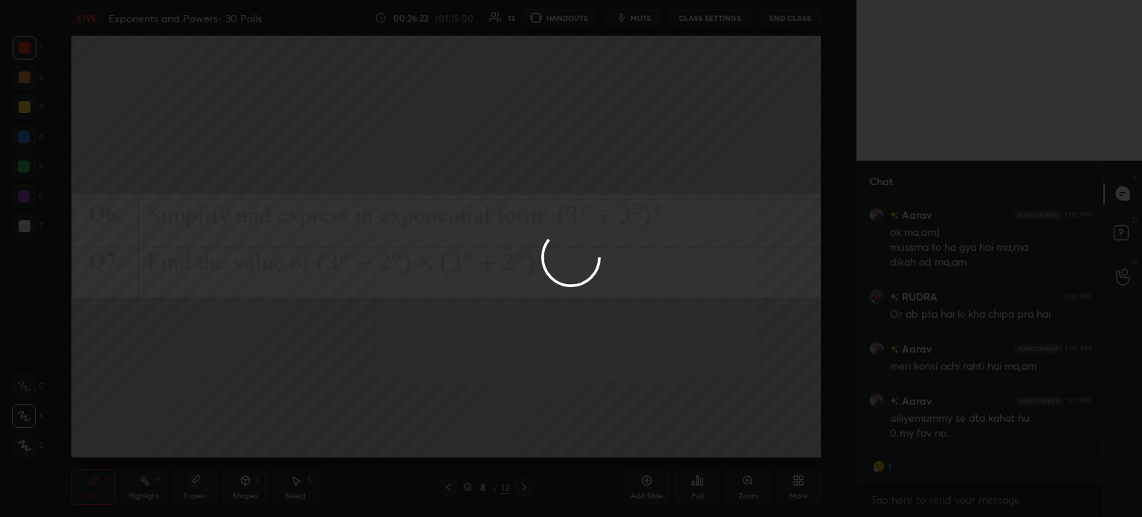
click at [628, 434] on button "Done" at bounding box center [624, 432] width 74 height 30
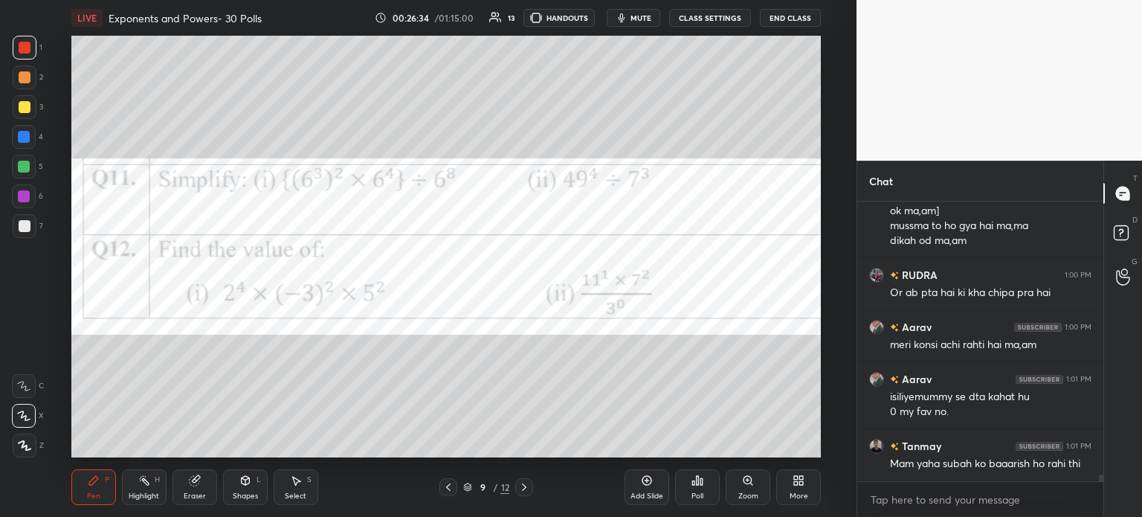
click at [192, 487] on div "Eraser" at bounding box center [195, 487] width 45 height 36
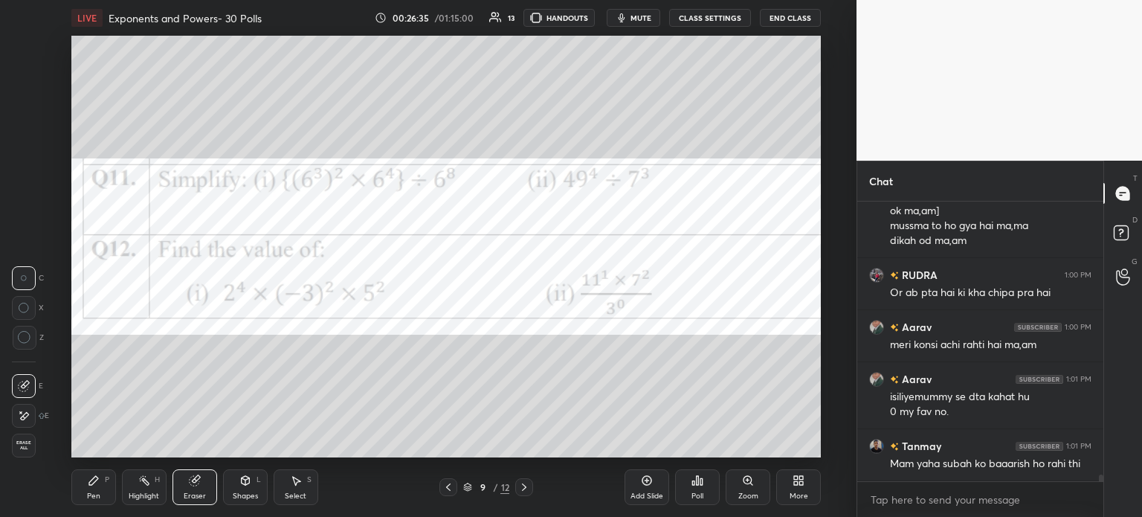
click at [24, 445] on span "Erase all" at bounding box center [24, 445] width 22 height 10
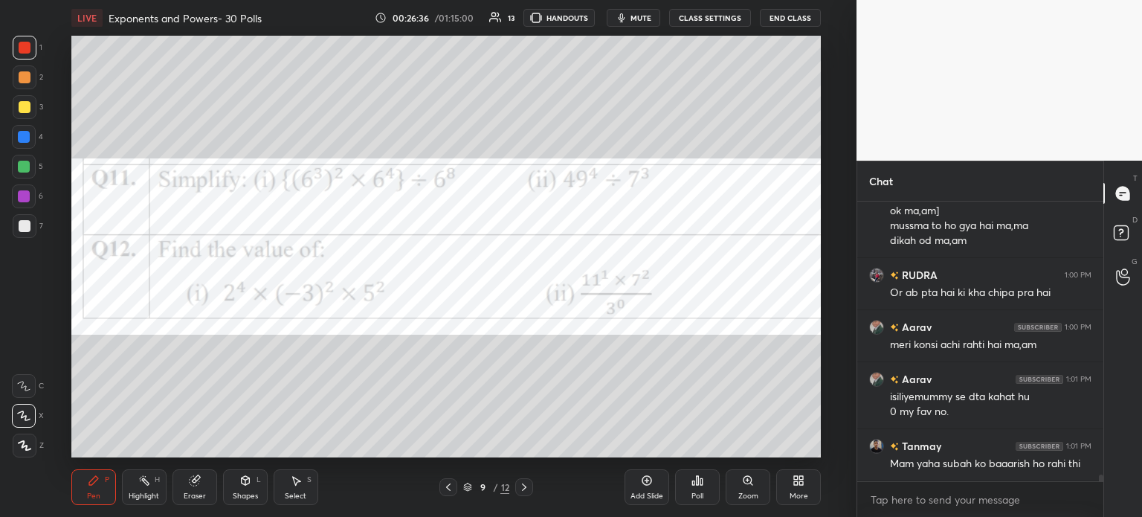
click at [26, 99] on div at bounding box center [25, 107] width 24 height 24
click at [631, 20] on button "mute" at bounding box center [634, 18] width 54 height 18
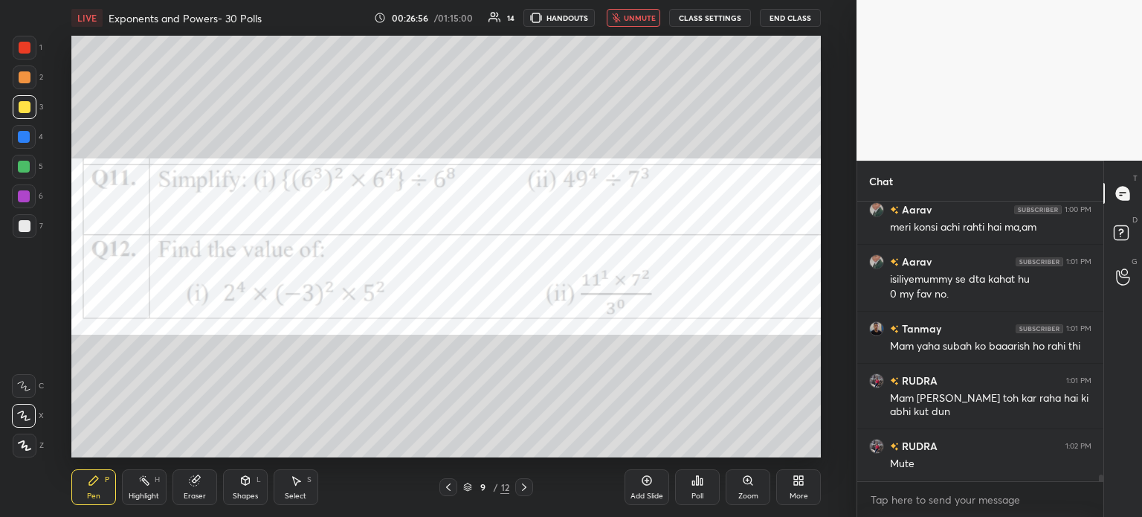
scroll to position [10999, 0]
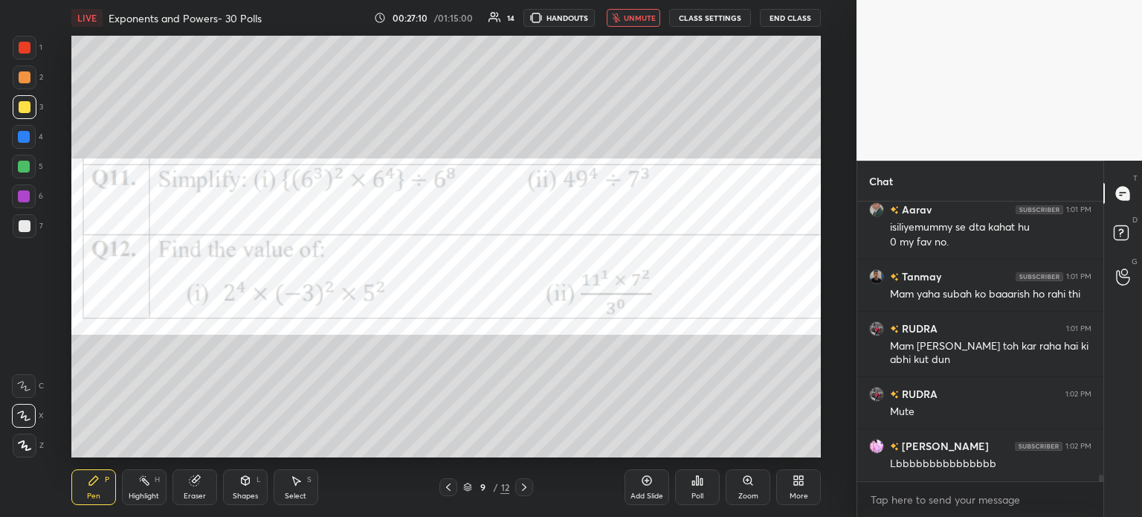
click at [629, 12] on button "unmute" at bounding box center [634, 18] width 54 height 18
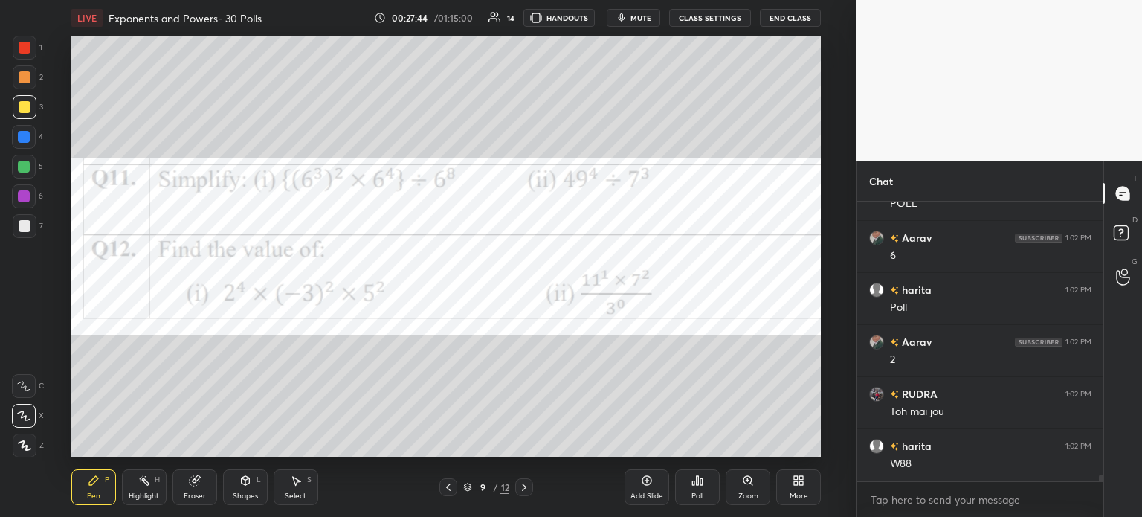
scroll to position [11520, 0]
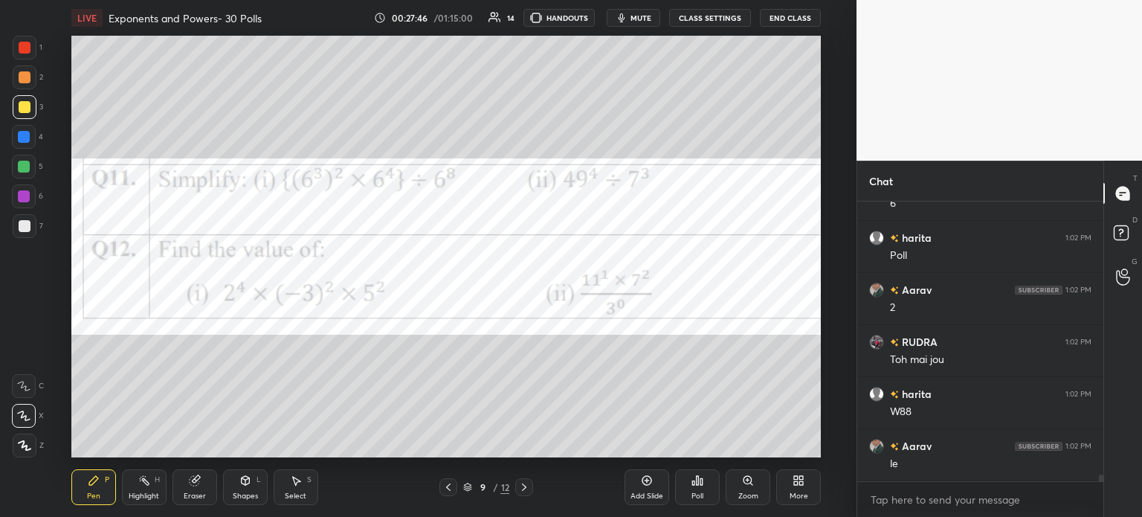
click at [291, 490] on div "Select S" at bounding box center [296, 487] width 45 height 36
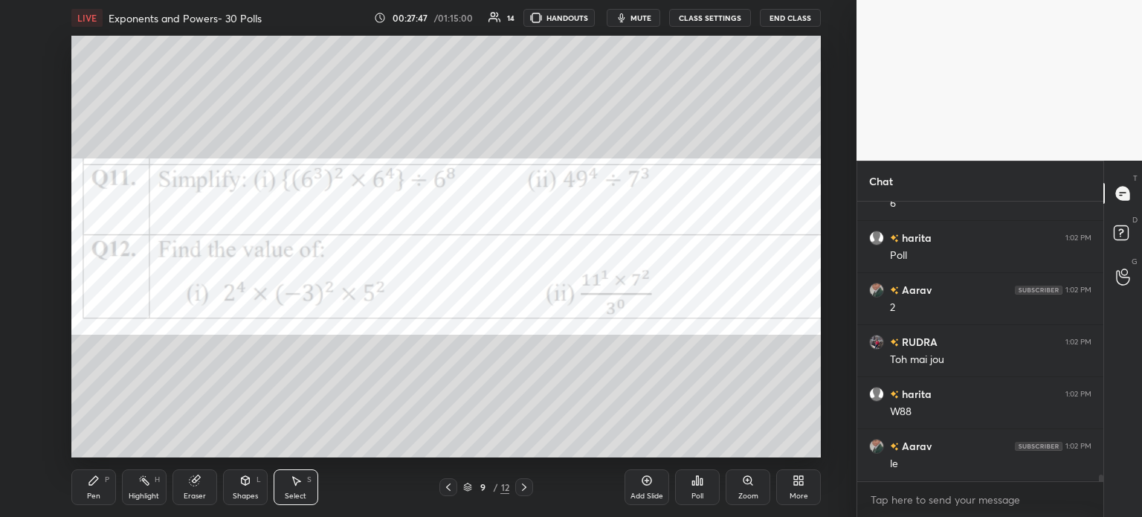
scroll to position [11572, 0]
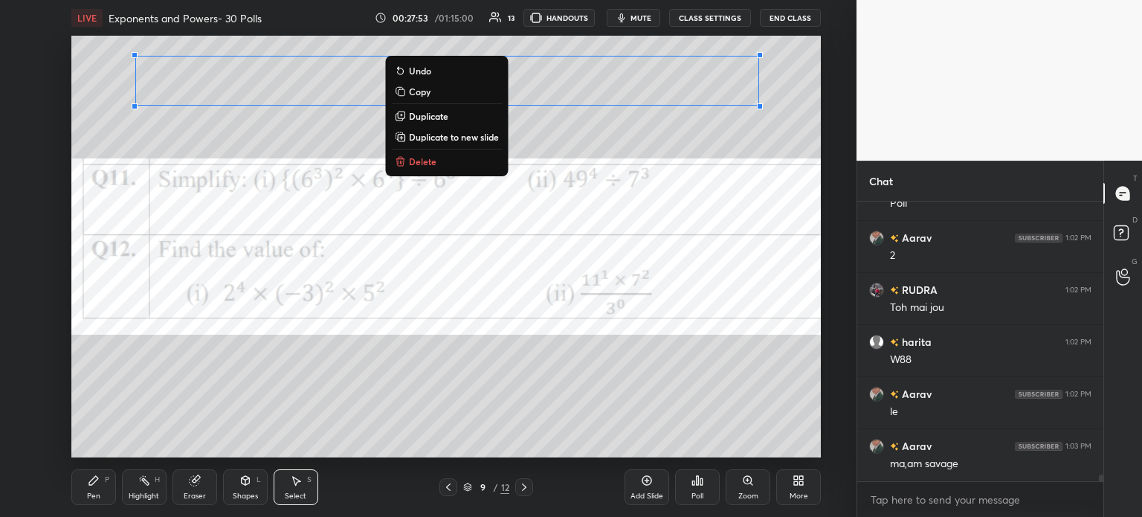
click at [80, 489] on div "Pen P" at bounding box center [93, 487] width 45 height 36
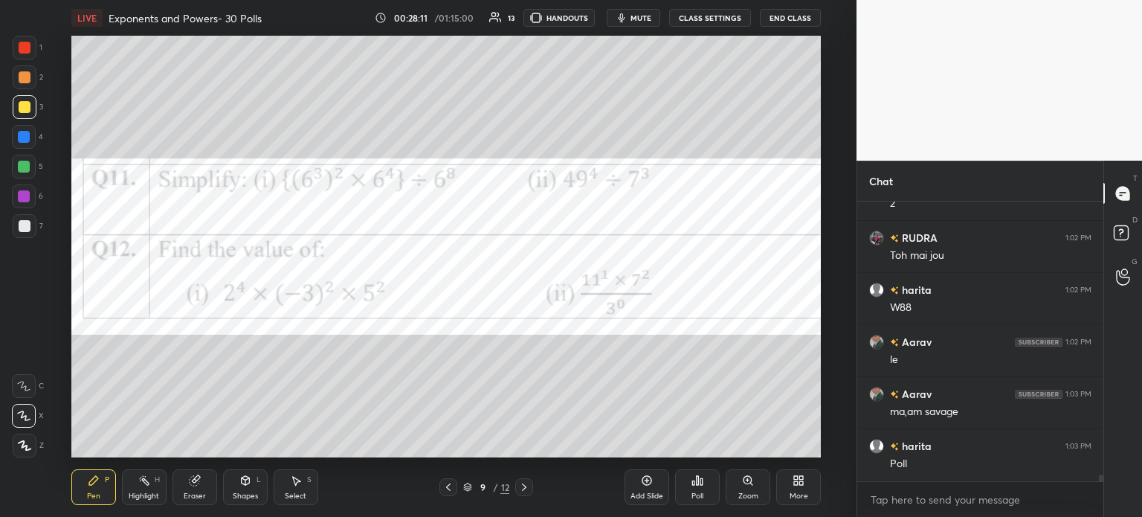
scroll to position [11703, 0]
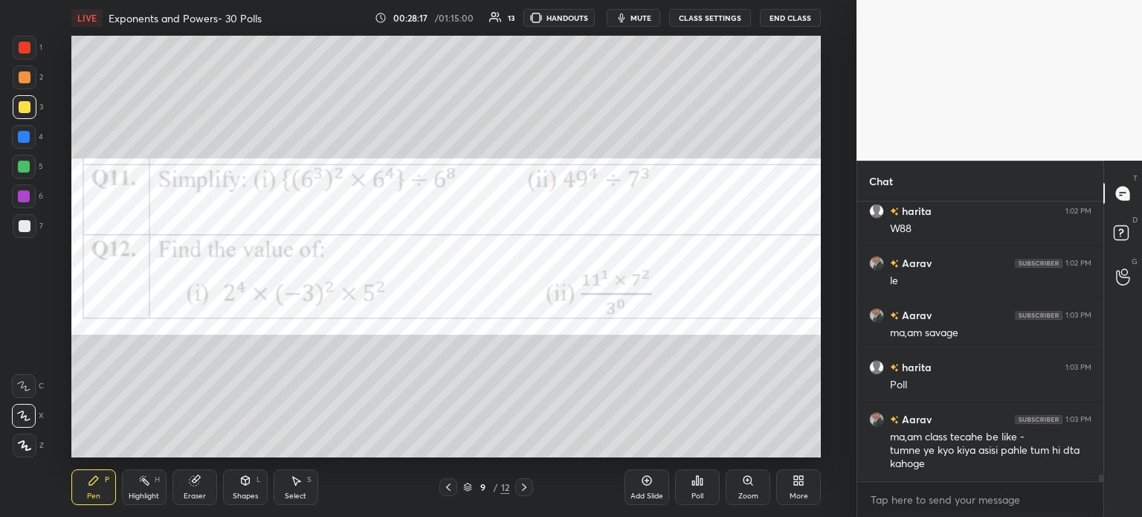
click at [191, 485] on icon at bounding box center [194, 481] width 10 height 10
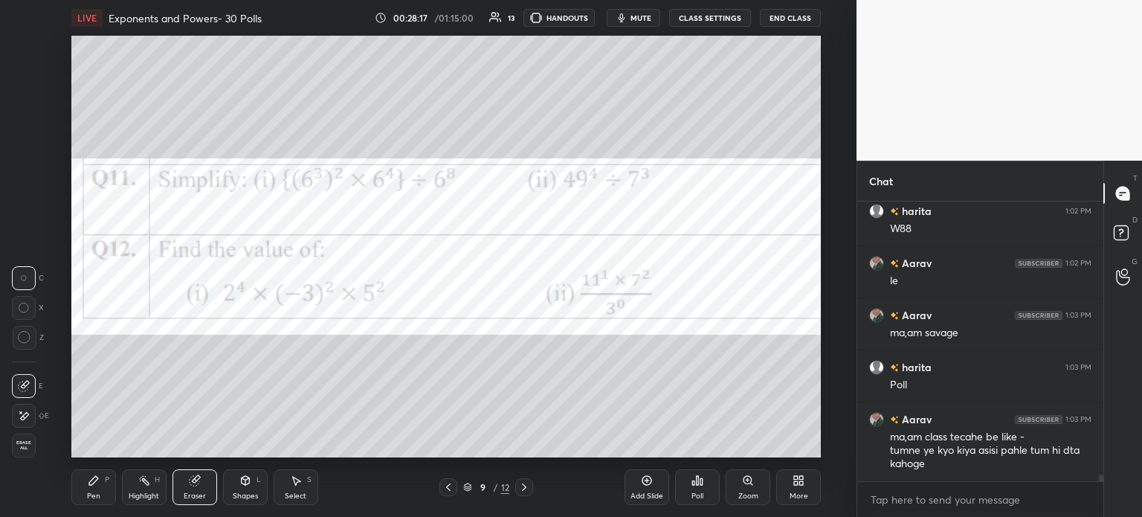
click at [232, 491] on div "Shapes L" at bounding box center [245, 487] width 45 height 36
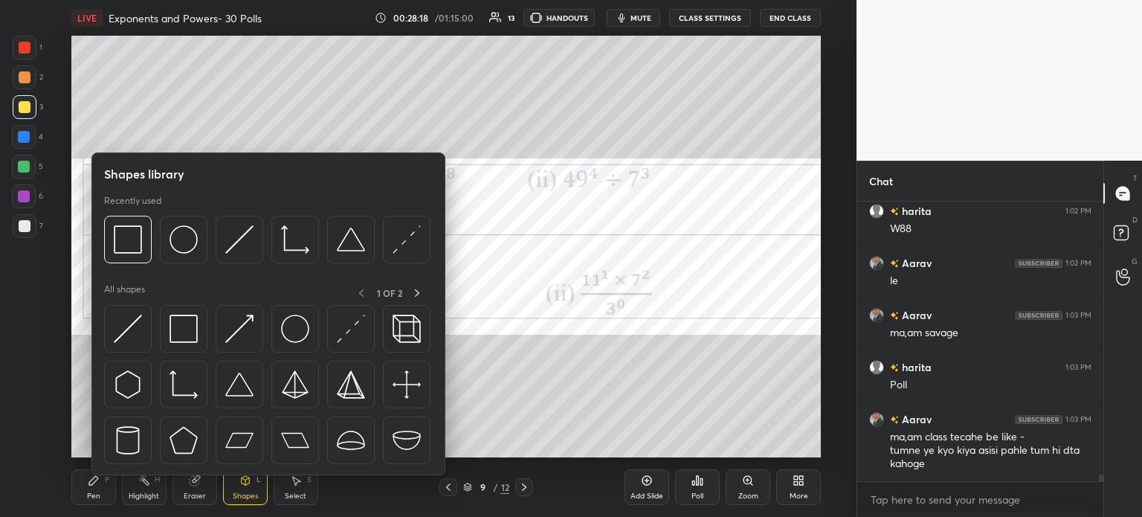
click at [193, 486] on icon at bounding box center [195, 480] width 12 height 12
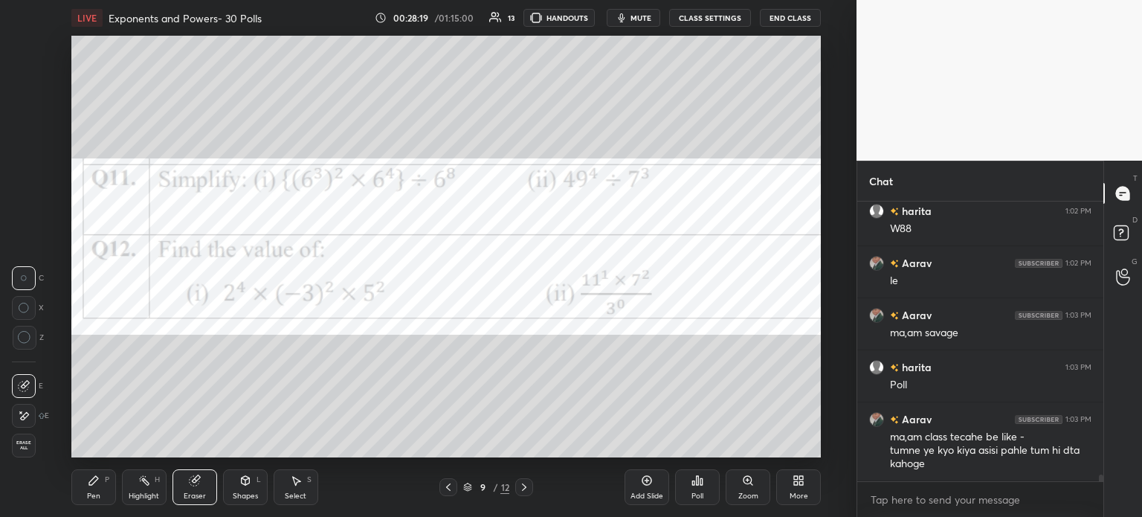
click at [27, 416] on icon at bounding box center [25, 415] width 8 height 7
click at [94, 463] on div "Pen P Highlight H Eraser Shapes L Select S 9 / 12 Add Slide Poll Zoom More" at bounding box center [446, 486] width 750 height 59
click at [88, 486] on icon at bounding box center [94, 480] width 12 height 12
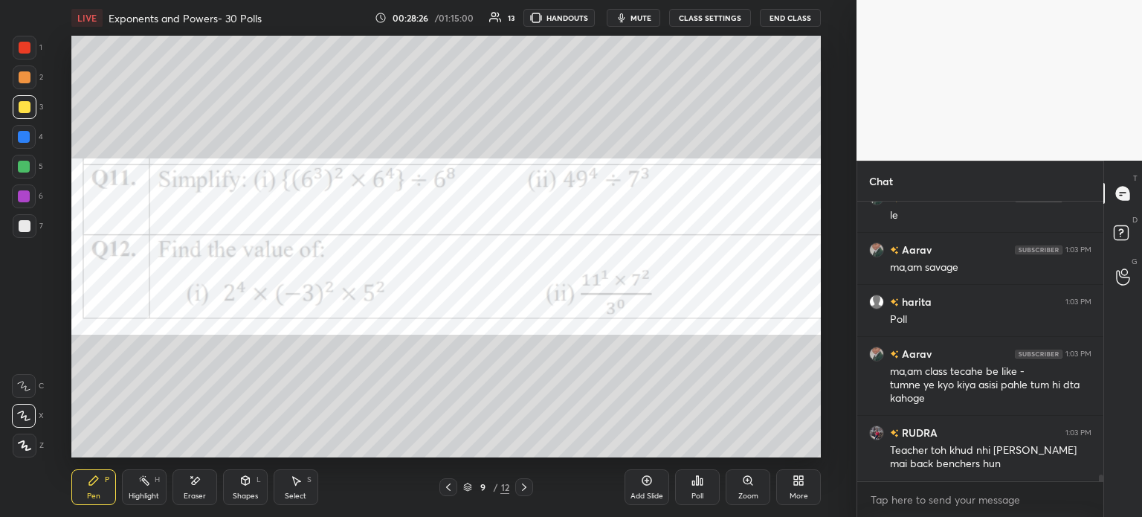
scroll to position [11820, 0]
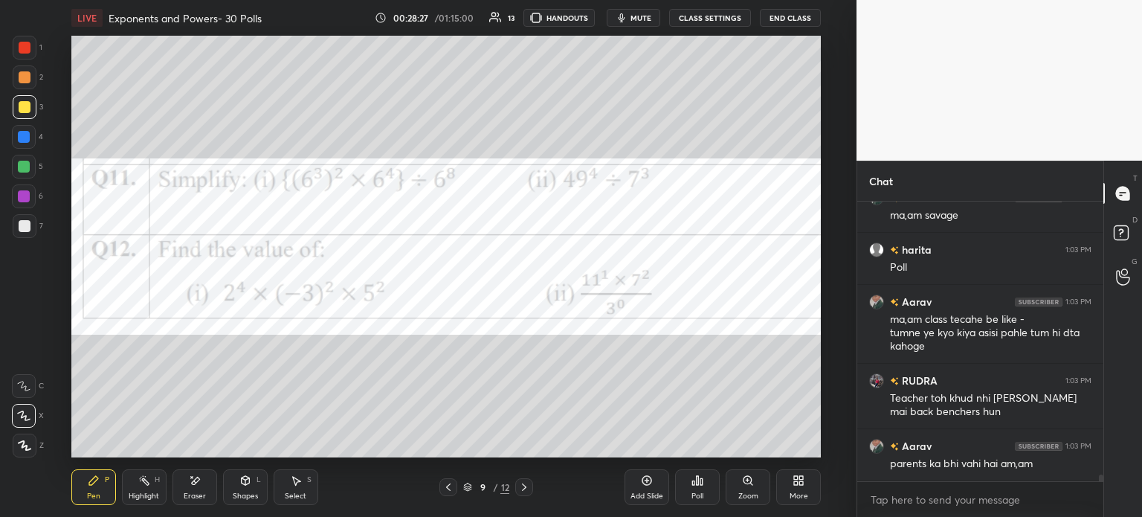
click at [701, 478] on icon at bounding box center [701, 481] width 2 height 7
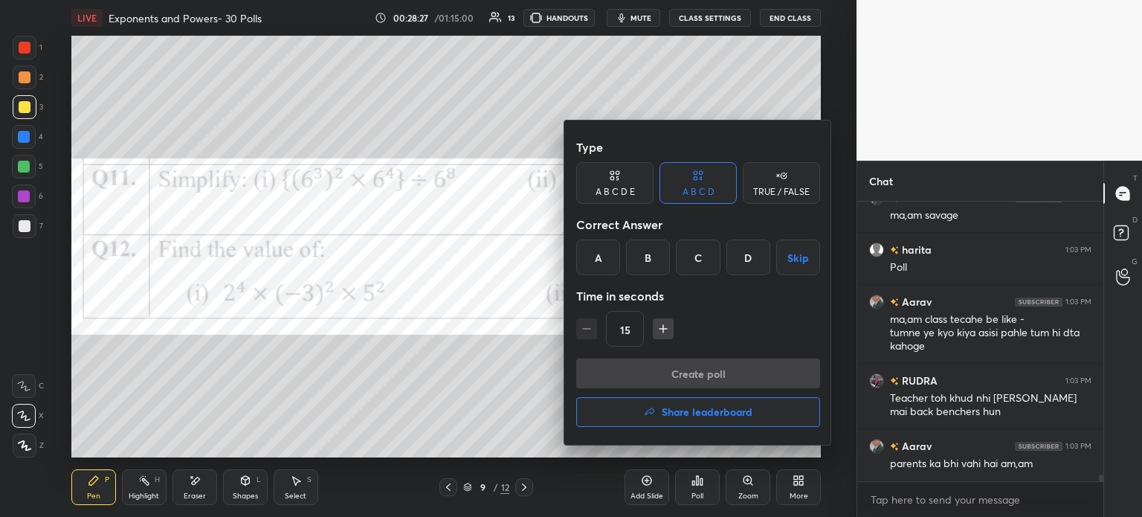
click at [646, 258] on div "B" at bounding box center [648, 257] width 44 height 36
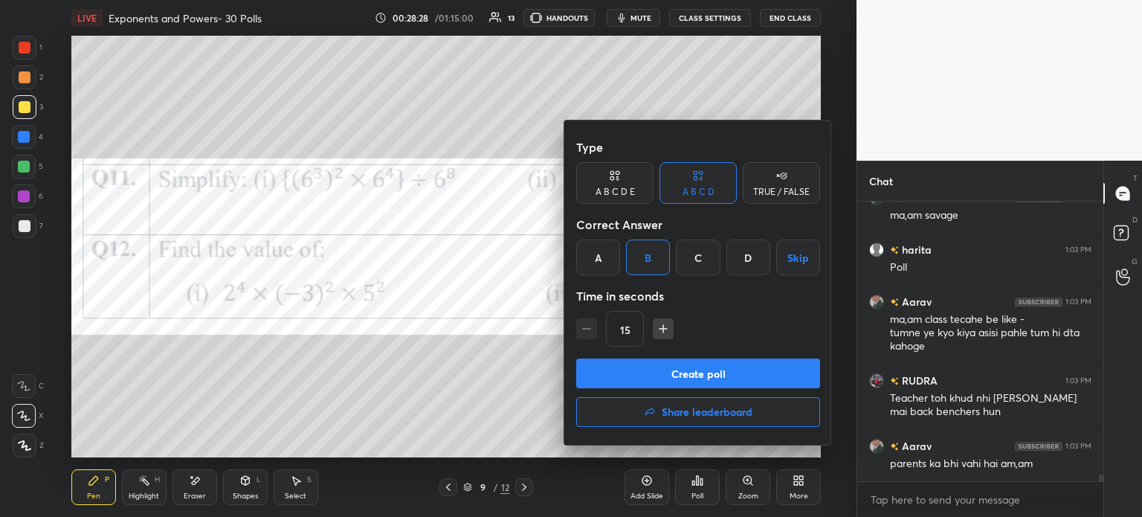
click at [732, 365] on button "Create poll" at bounding box center [698, 373] width 244 height 30
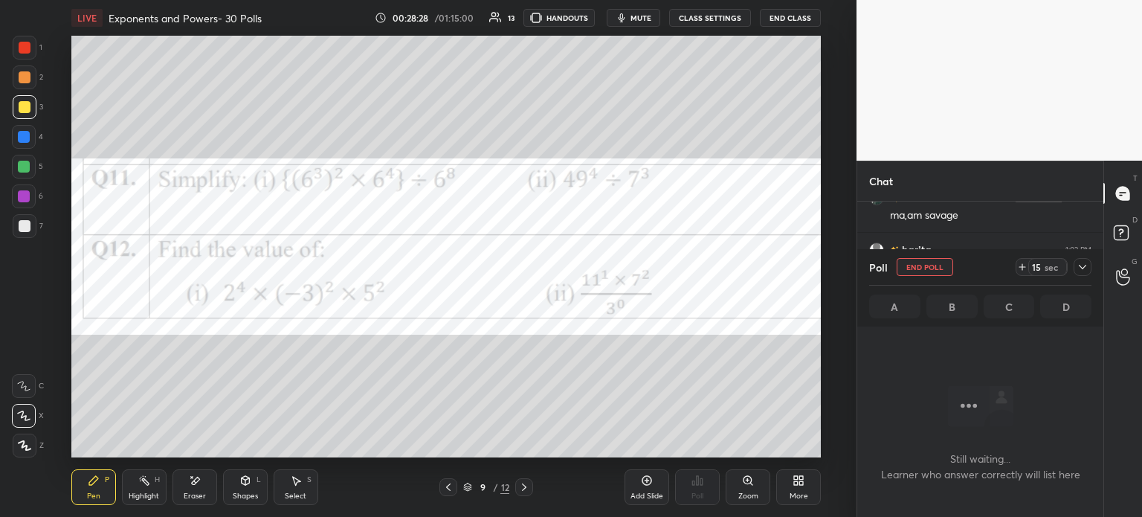
scroll to position [233, 242]
click at [1023, 268] on icon at bounding box center [1022, 267] width 12 height 12
click at [1080, 265] on icon at bounding box center [1082, 267] width 7 height 4
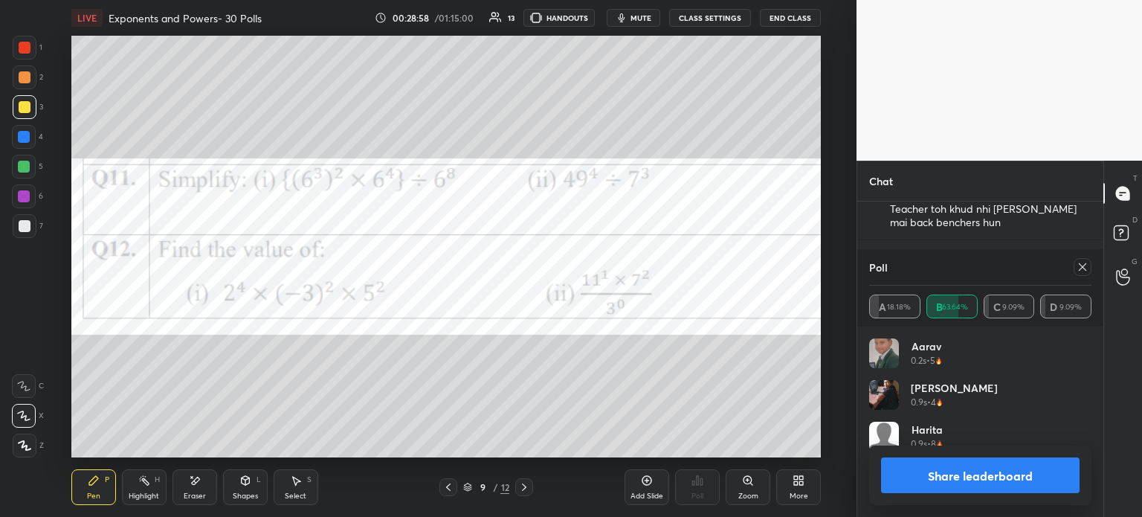
scroll to position [4, 4]
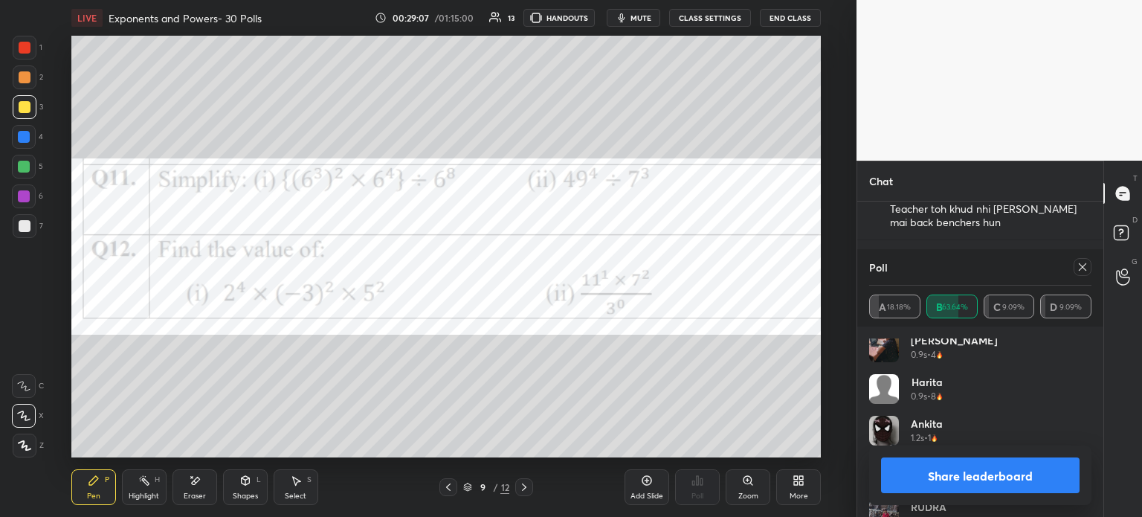
click at [1080, 265] on icon at bounding box center [1083, 267] width 12 height 12
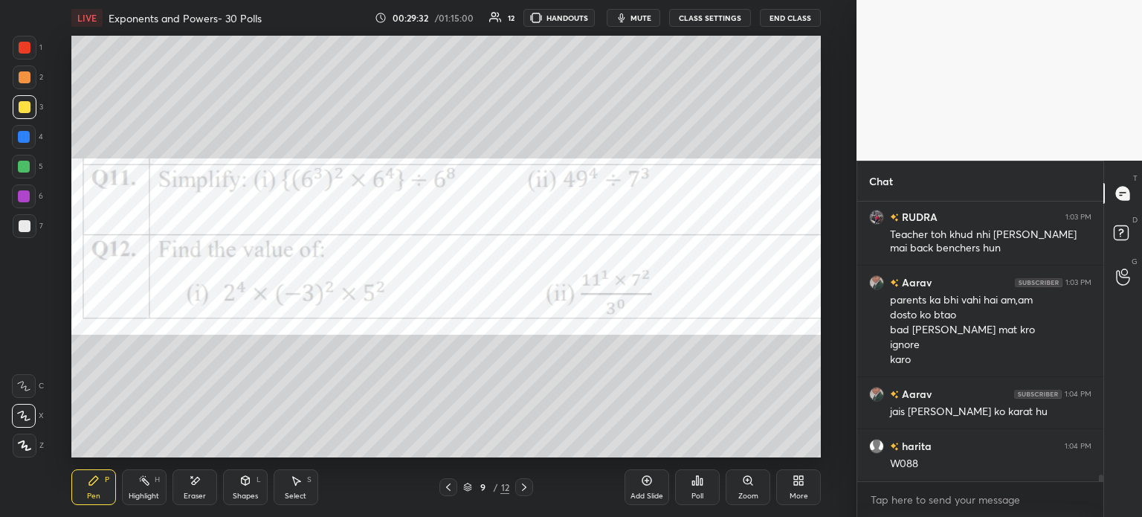
click at [636, 13] on button "mute" at bounding box center [634, 18] width 54 height 18
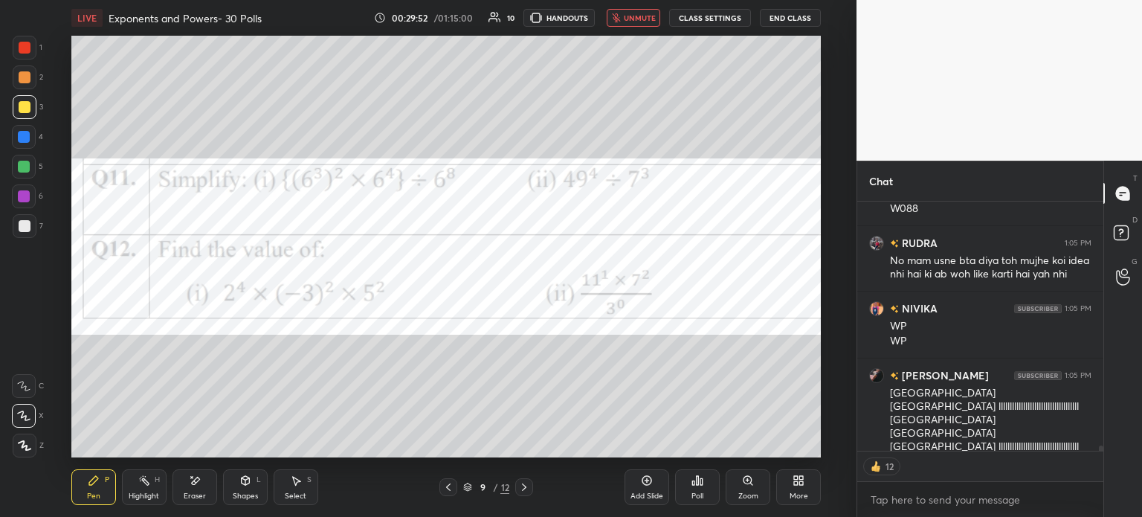
click at [637, 25] on button "unmute" at bounding box center [634, 18] width 54 height 18
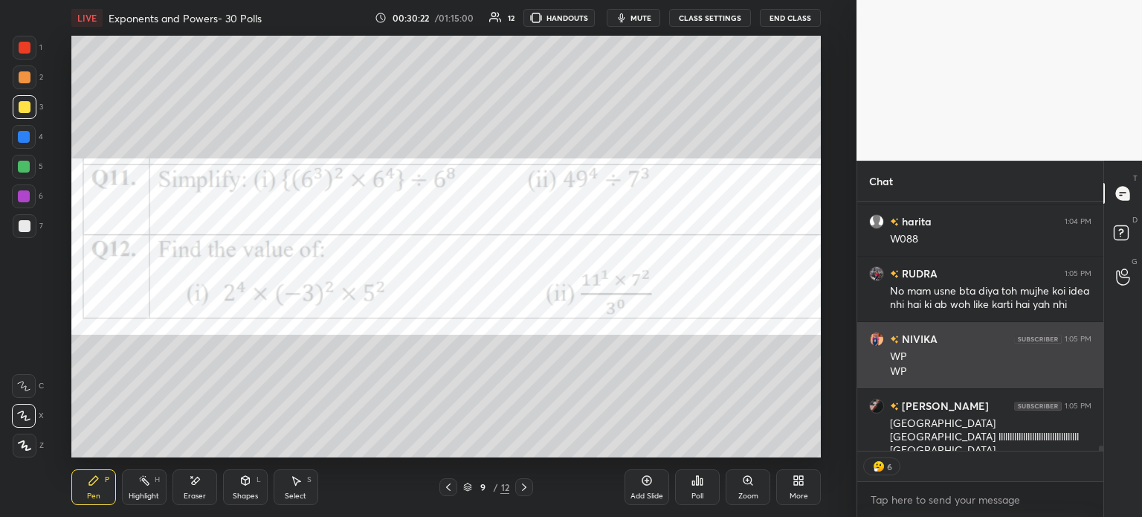
scroll to position [12239, 0]
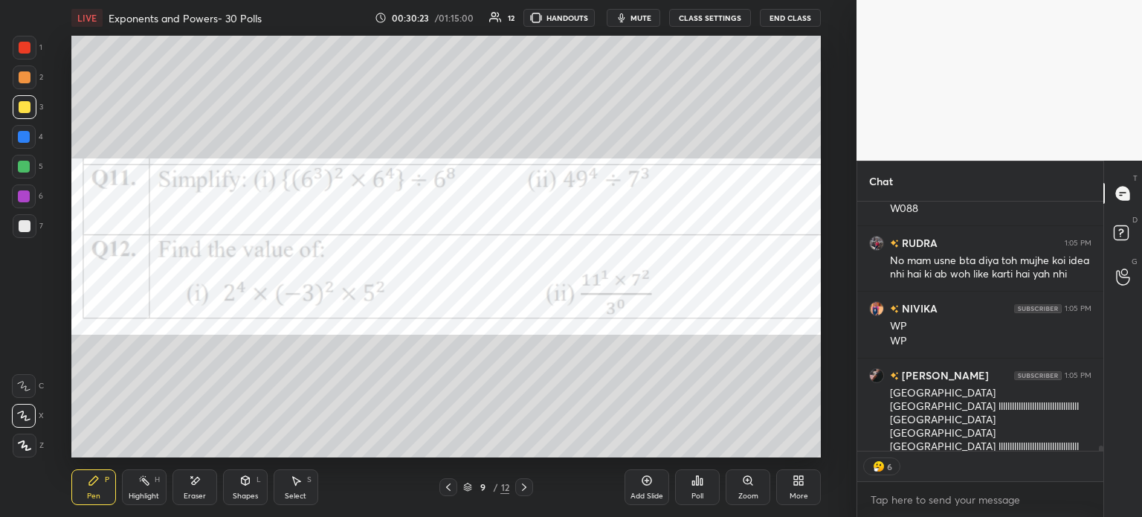
click at [703, 478] on icon at bounding box center [698, 480] width 12 height 12
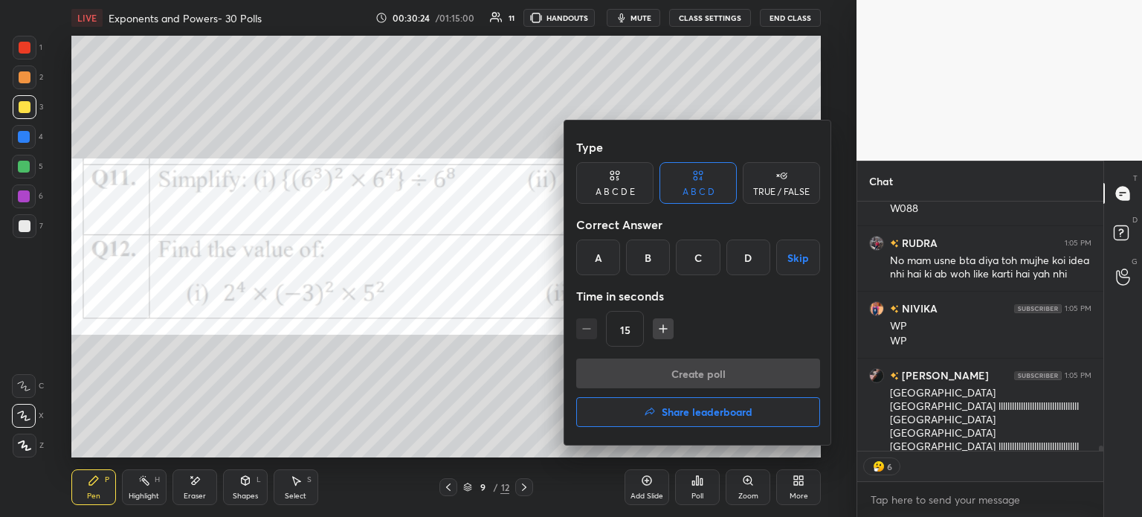
click at [654, 243] on div "B" at bounding box center [648, 257] width 44 height 36
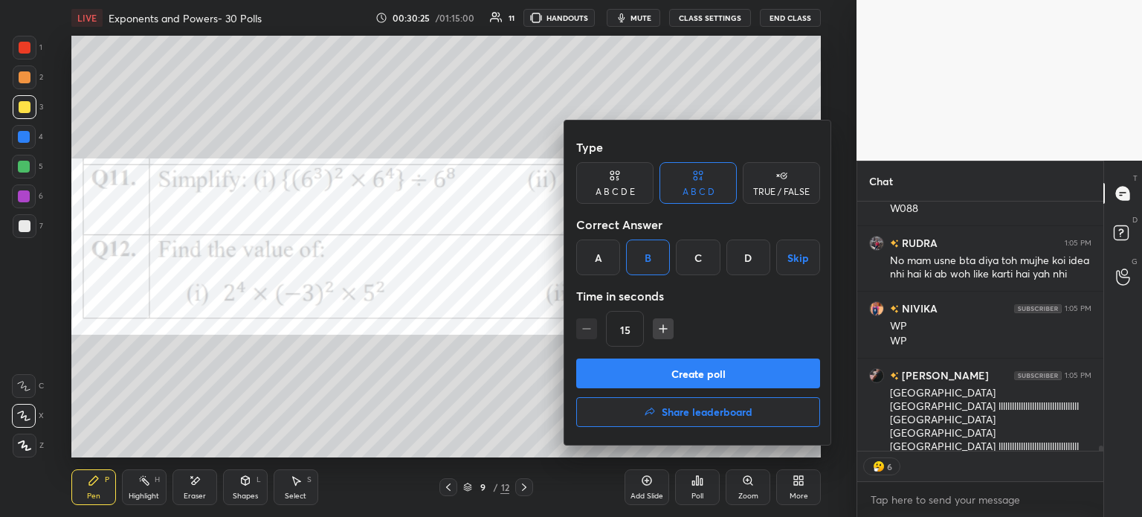
click at [717, 361] on button "Create poll" at bounding box center [698, 373] width 244 height 30
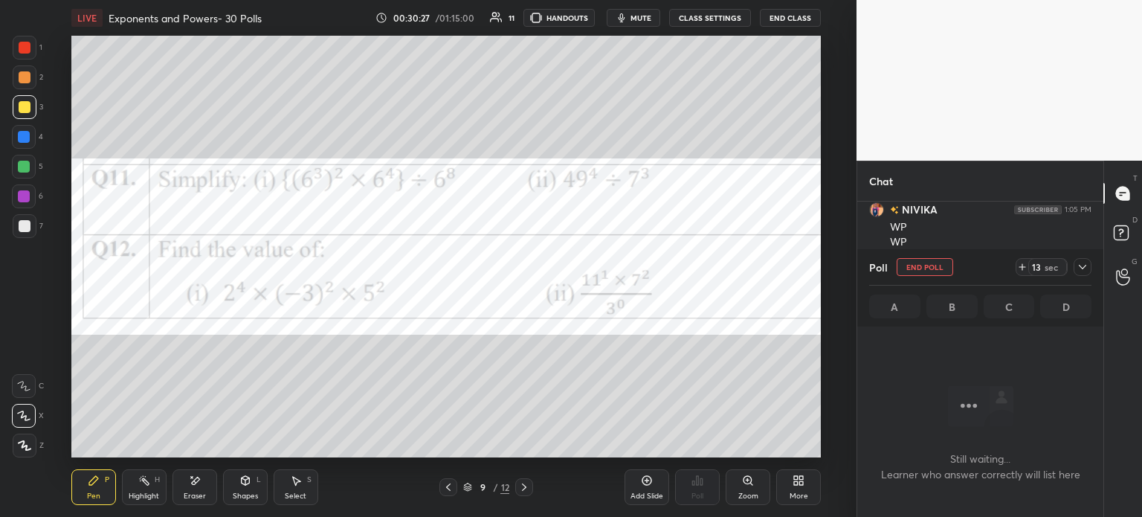
scroll to position [4, 4]
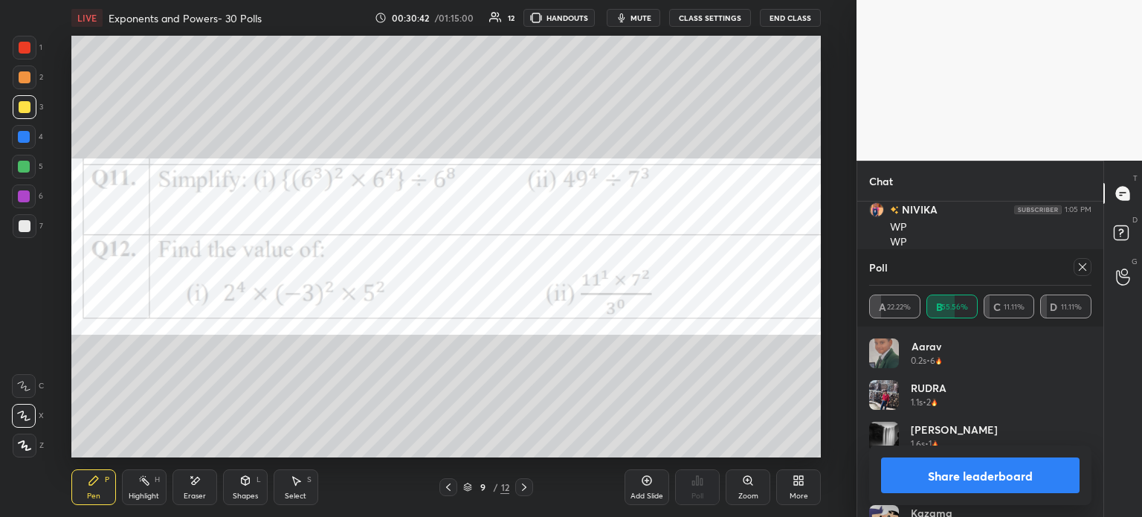
click at [1090, 270] on div at bounding box center [1083, 267] width 18 height 18
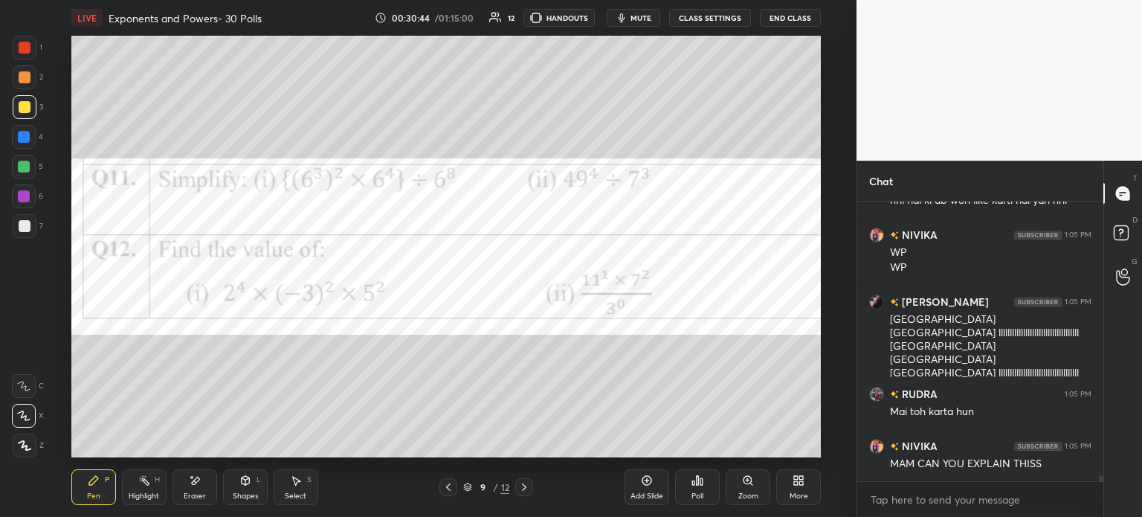
click at [193, 486] on icon at bounding box center [195, 480] width 12 height 13
click at [29, 445] on span "Erase all" at bounding box center [24, 445] width 22 height 10
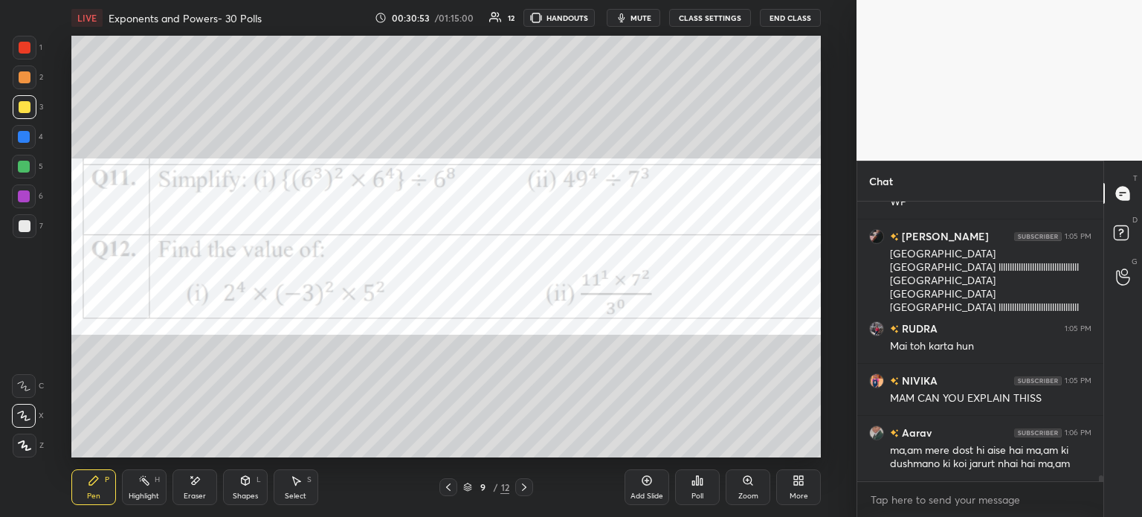
click at [306, 493] on div "Select S" at bounding box center [296, 487] width 45 height 36
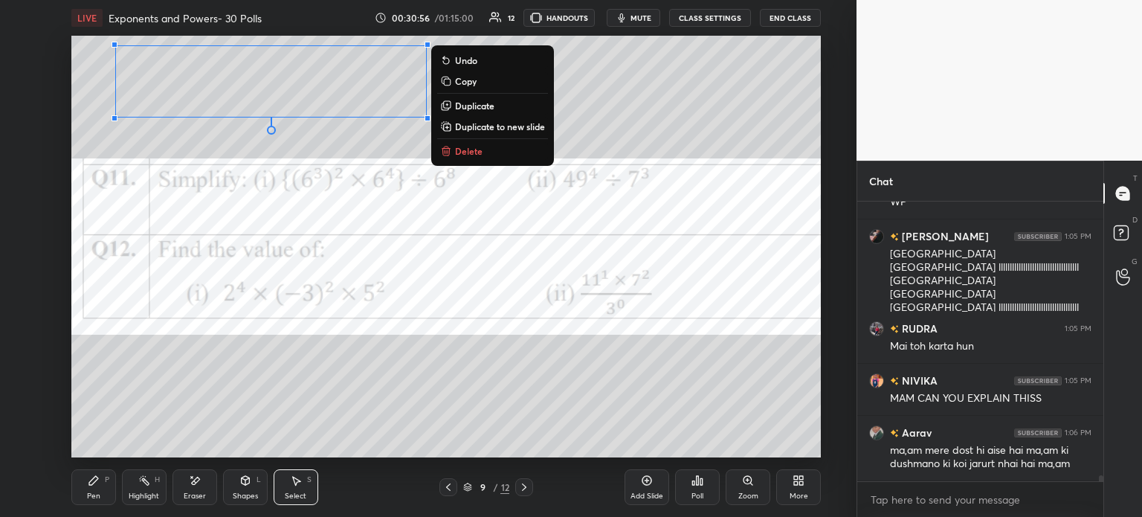
click at [501, 126] on p "Duplicate to new slide" at bounding box center [500, 126] width 90 height 12
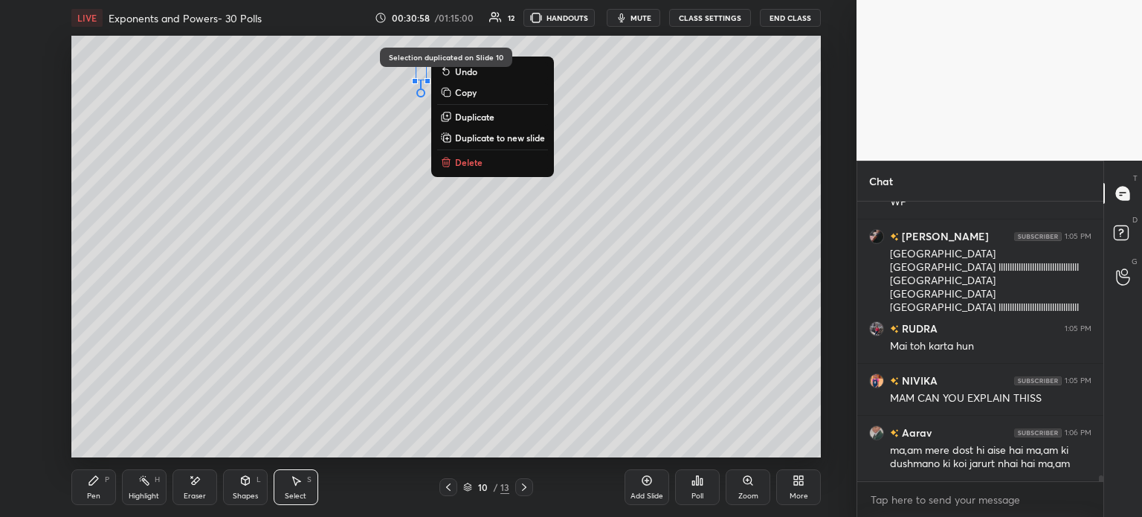
click at [470, 158] on p "Delete" at bounding box center [469, 162] width 28 height 12
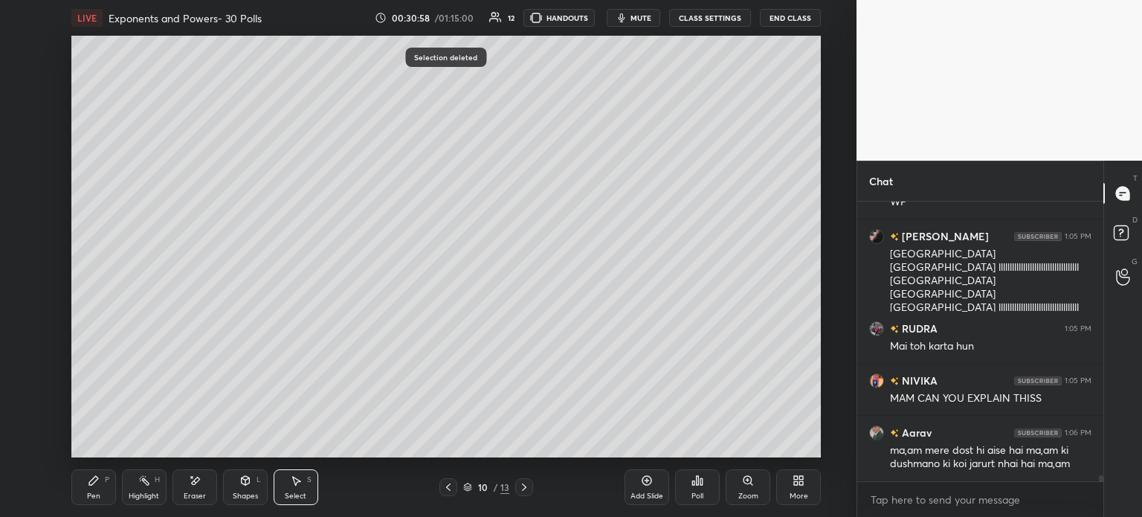
click at [95, 479] on icon at bounding box center [93, 480] width 9 height 9
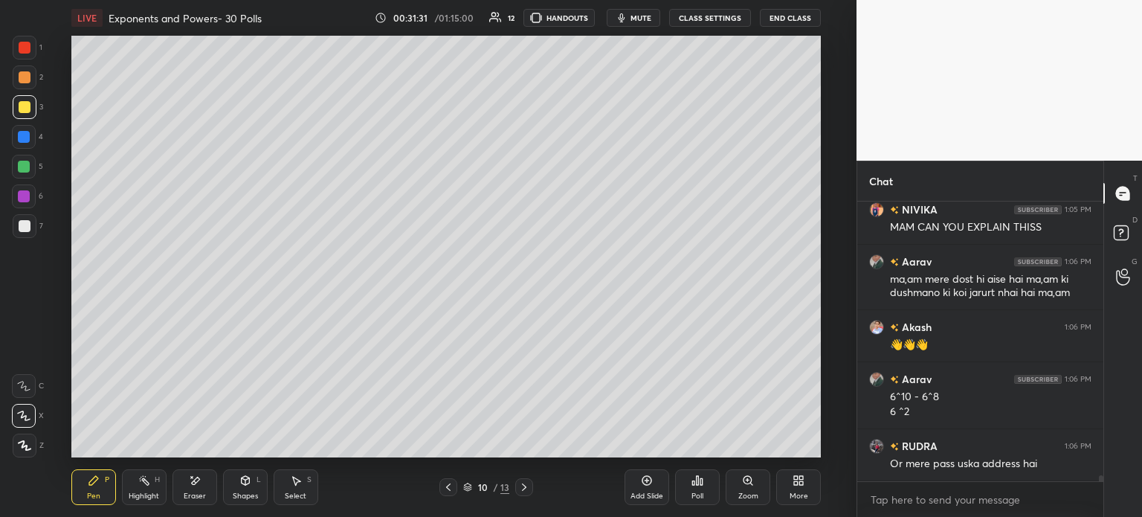
scroll to position [12614, 0]
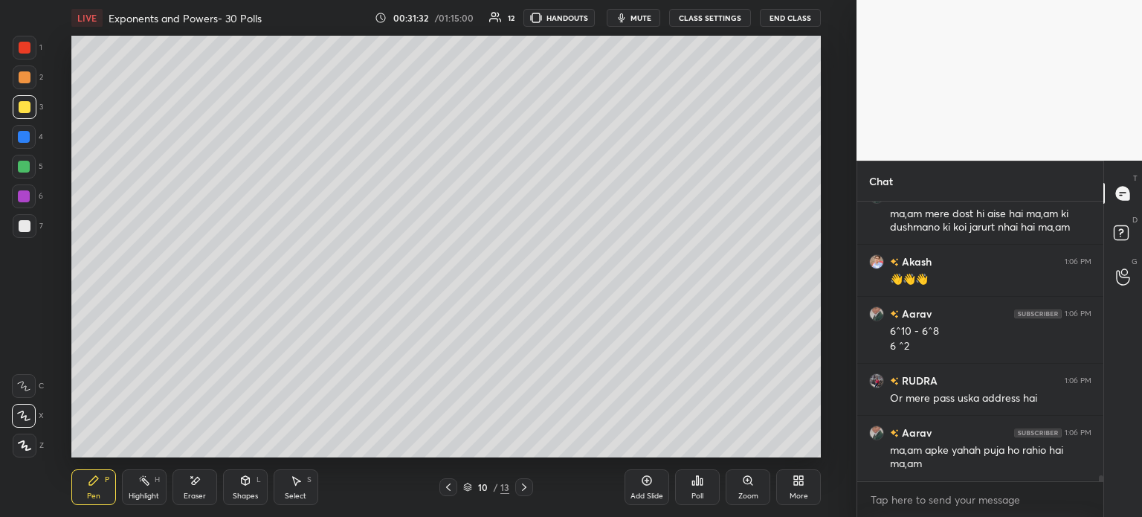
click at [457, 487] on div at bounding box center [448, 487] width 18 height 18
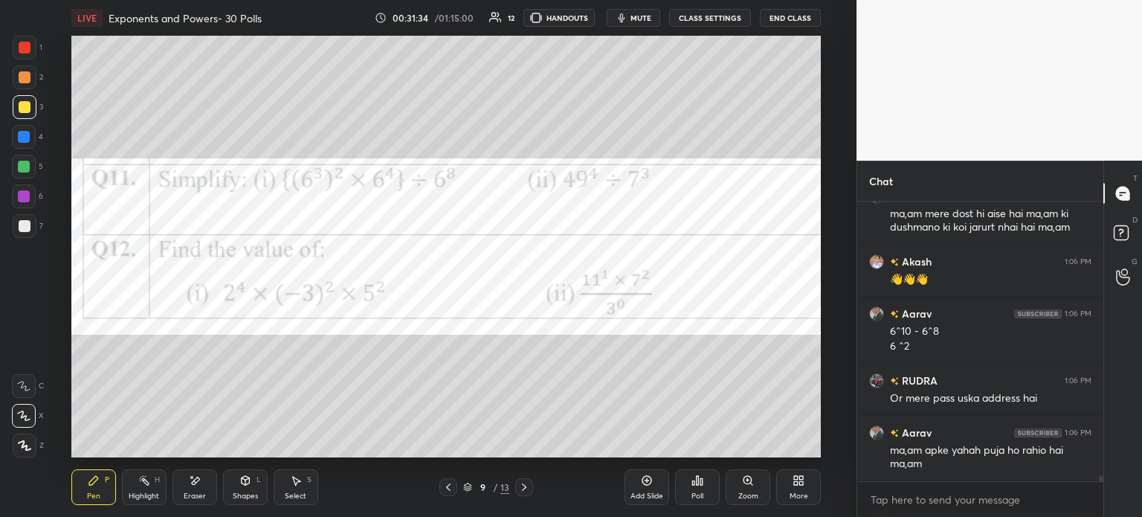
click at [187, 488] on div "Eraser" at bounding box center [195, 487] width 45 height 36
click at [36, 445] on div "Erase all" at bounding box center [25, 446] width 27 height 24
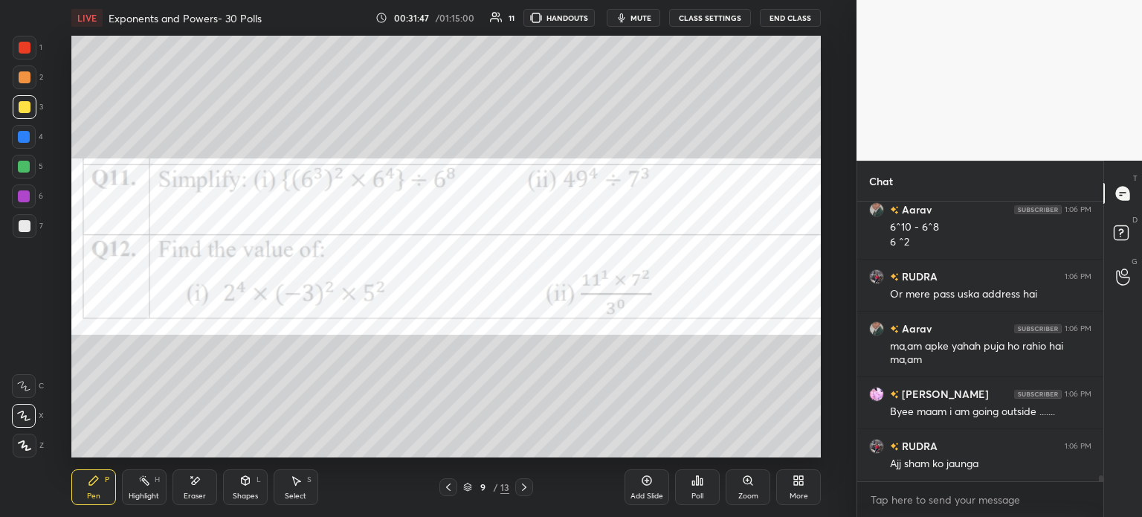
scroll to position [12770, 0]
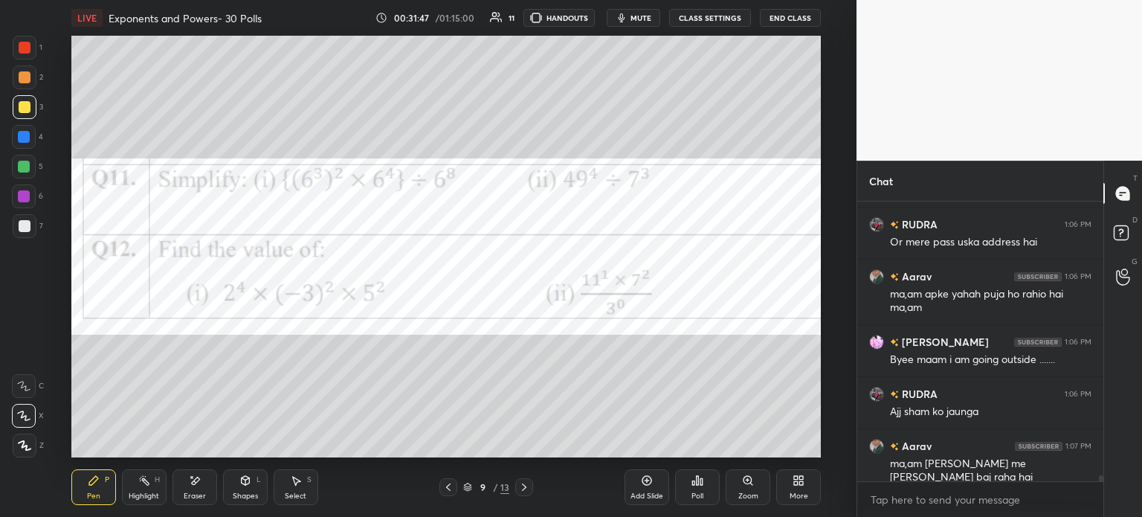
click at [289, 512] on div "Pen P Highlight H Eraser Shapes L Select S 9 / 13 Add Slide Poll Zoom More" at bounding box center [446, 486] width 750 height 59
click at [297, 487] on div "Select S" at bounding box center [296, 487] width 45 height 36
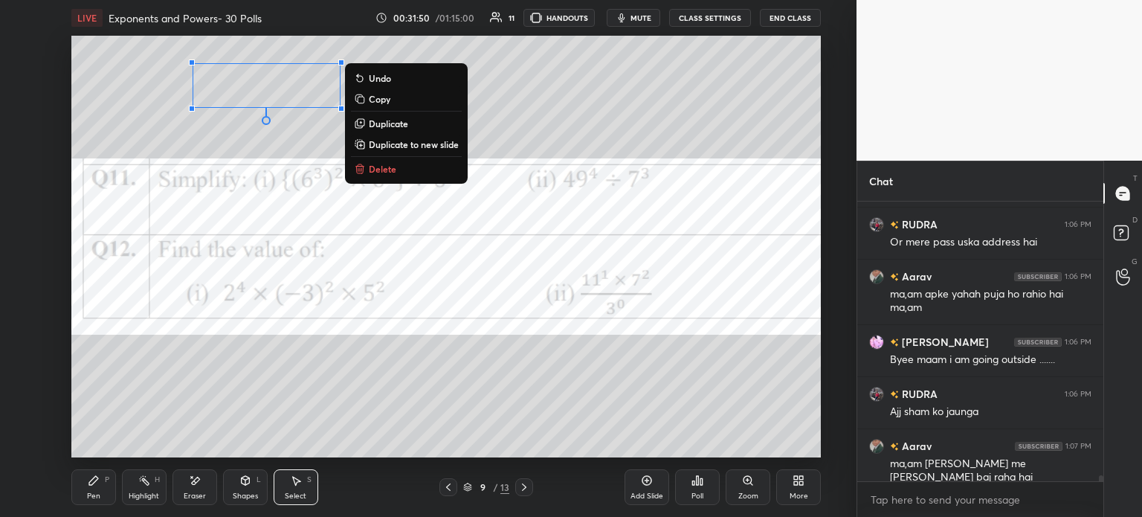
click at [400, 145] on p "Duplicate to new slide" at bounding box center [414, 144] width 90 height 12
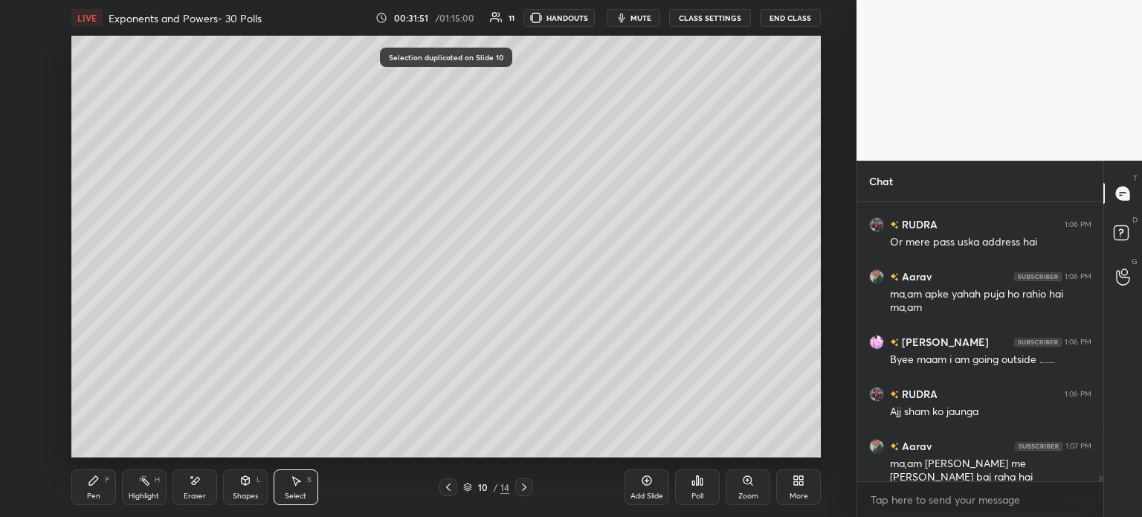
click at [83, 502] on div "Pen P" at bounding box center [93, 487] width 45 height 36
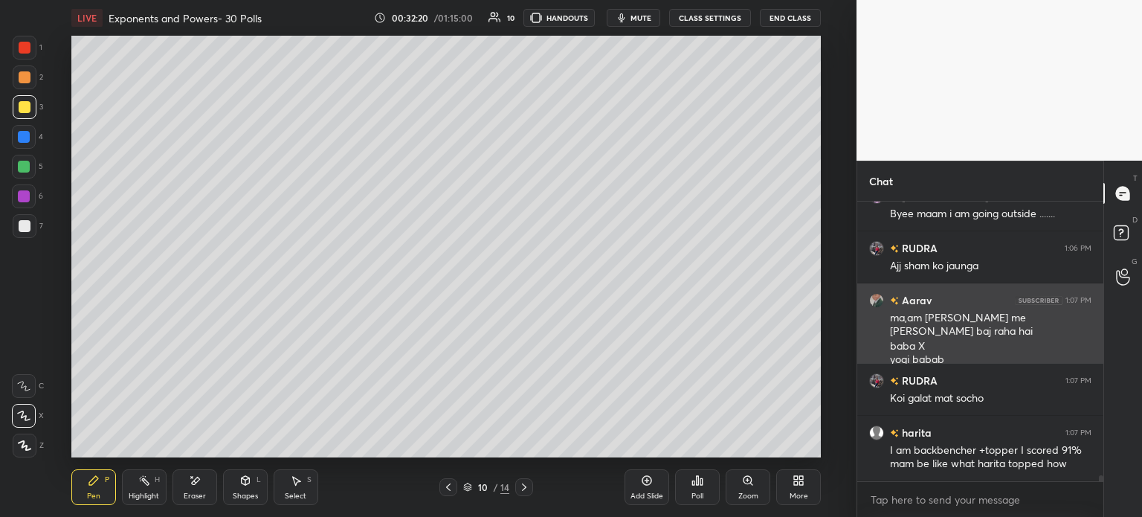
scroll to position [12968, 0]
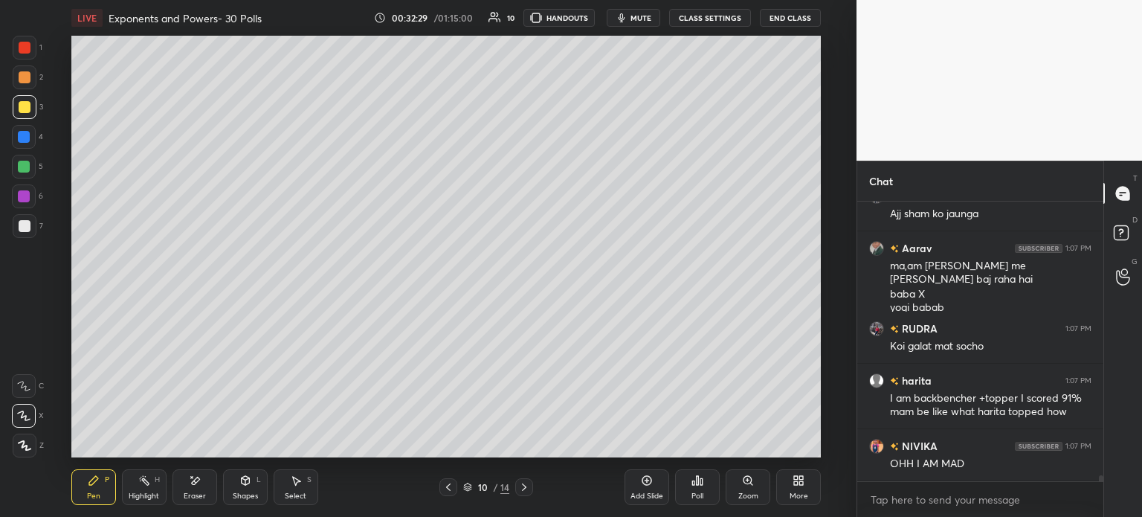
click at [451, 485] on icon at bounding box center [448, 487] width 12 height 12
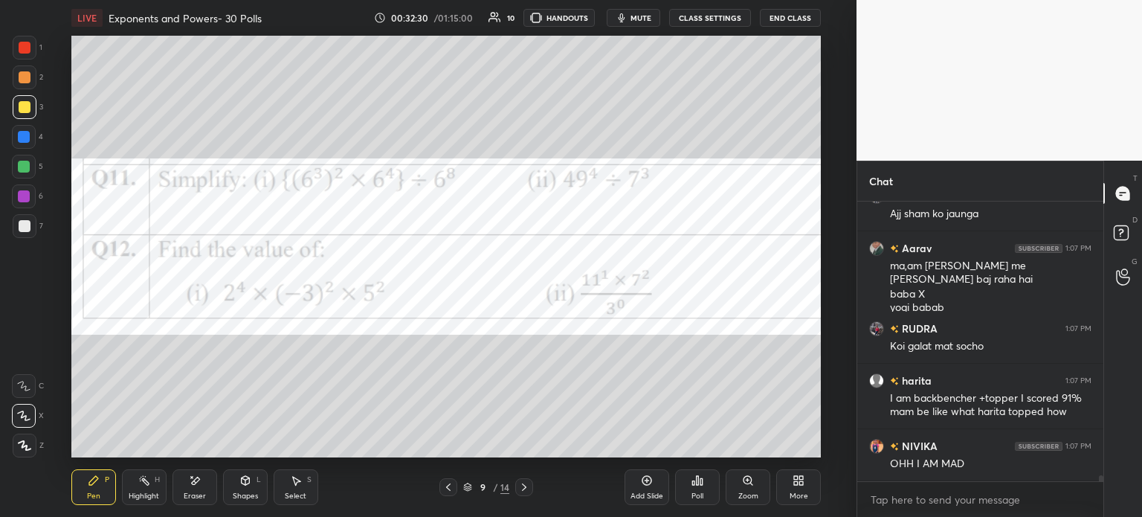
click at [182, 486] on div "Eraser" at bounding box center [195, 487] width 45 height 36
click at [21, 442] on span "Erase all" at bounding box center [24, 445] width 22 height 10
click at [23, 42] on div at bounding box center [25, 48] width 12 height 12
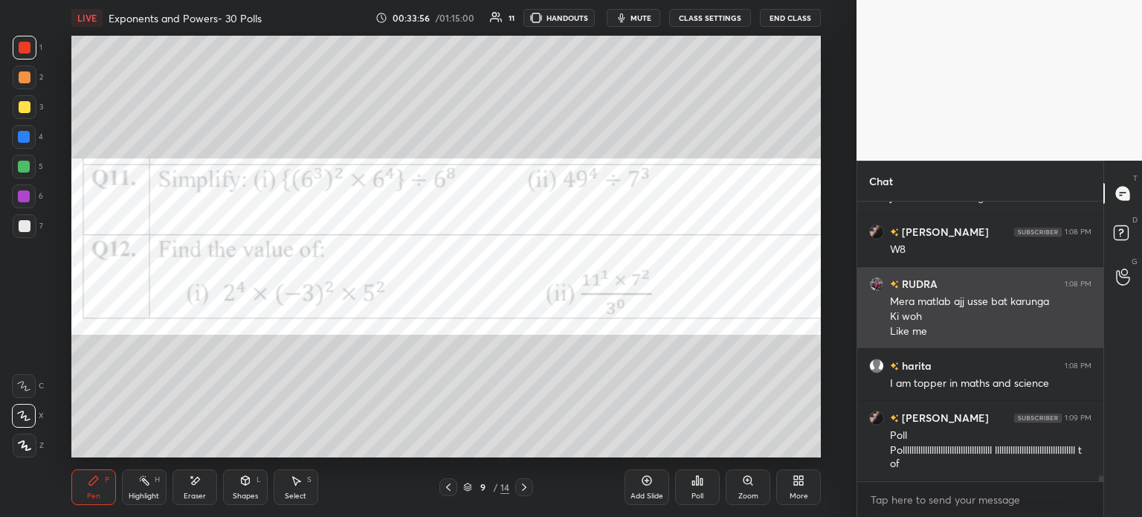
scroll to position [13380, 0]
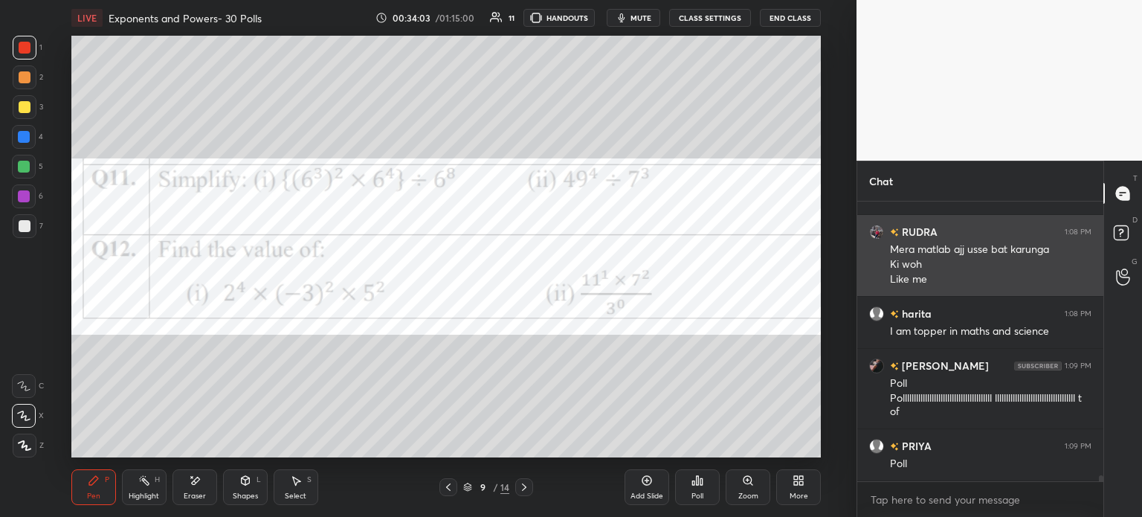
click at [906, 253] on div "Mera matlab ajj usse bat karunga" at bounding box center [991, 249] width 202 height 15
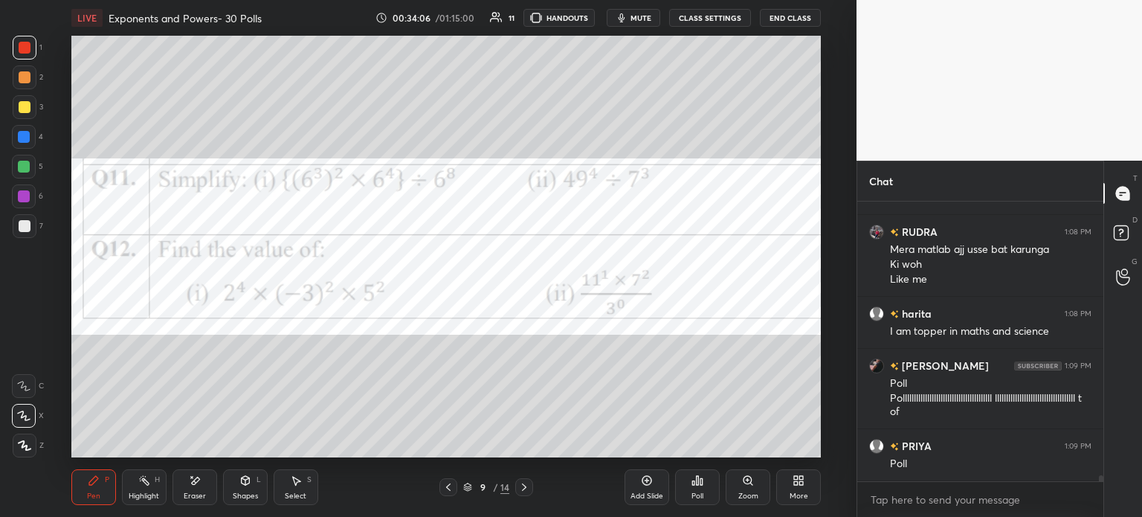
click at [701, 484] on icon at bounding box center [701, 481] width 2 height 7
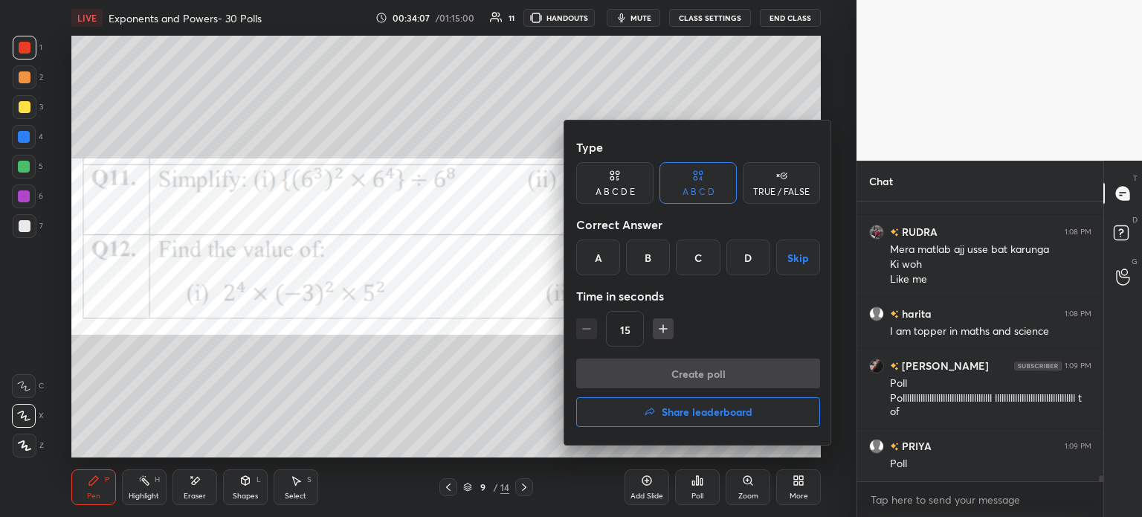
click at [646, 252] on div "B" at bounding box center [648, 257] width 44 height 36
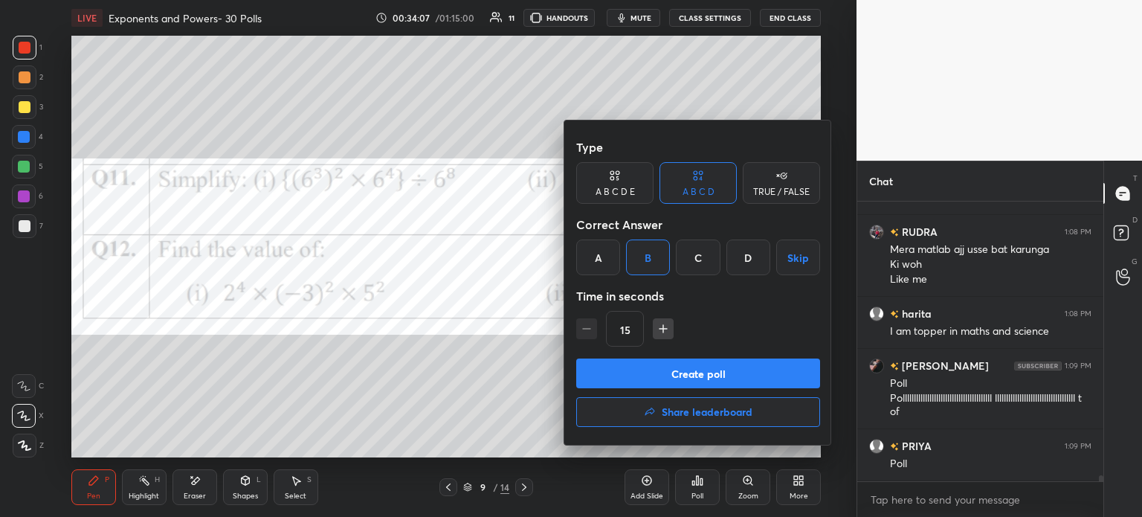
click at [738, 369] on button "Create poll" at bounding box center [698, 373] width 244 height 30
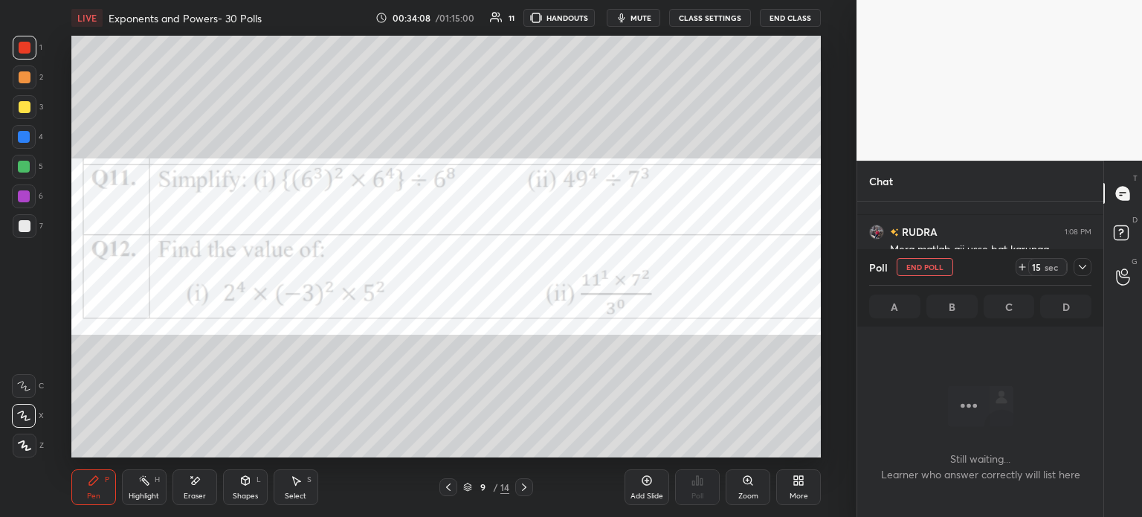
scroll to position [233, 242]
click at [1022, 267] on icon at bounding box center [1022, 267] width 12 height 12
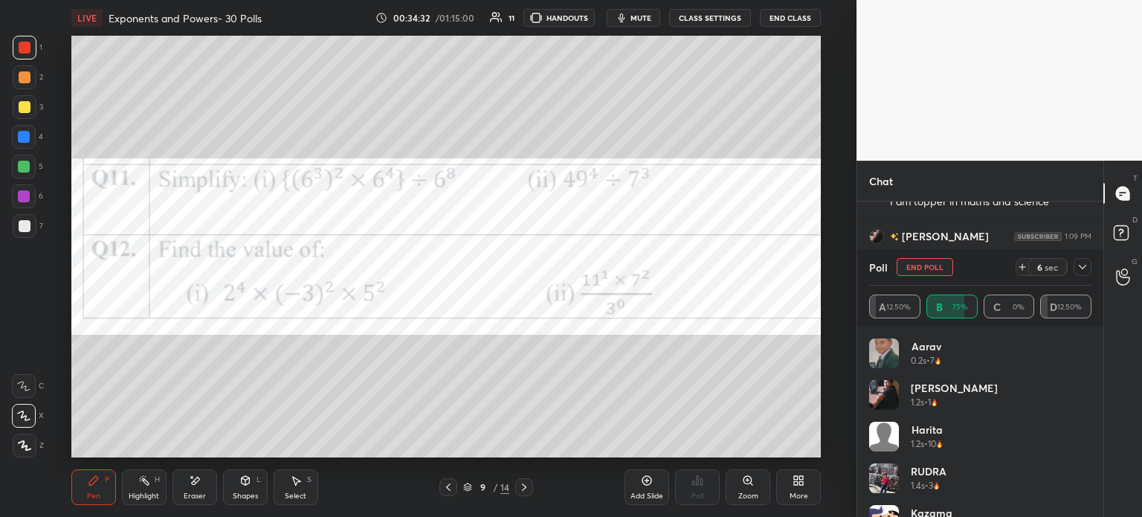
scroll to position [13575, 0]
click at [928, 264] on button "End Poll" at bounding box center [925, 267] width 57 height 18
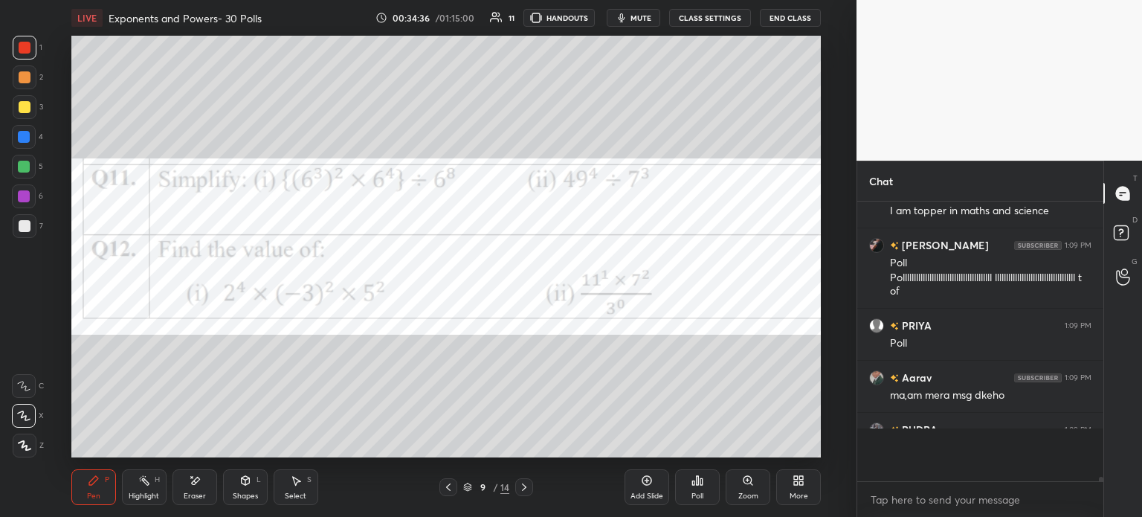
scroll to position [311, 242]
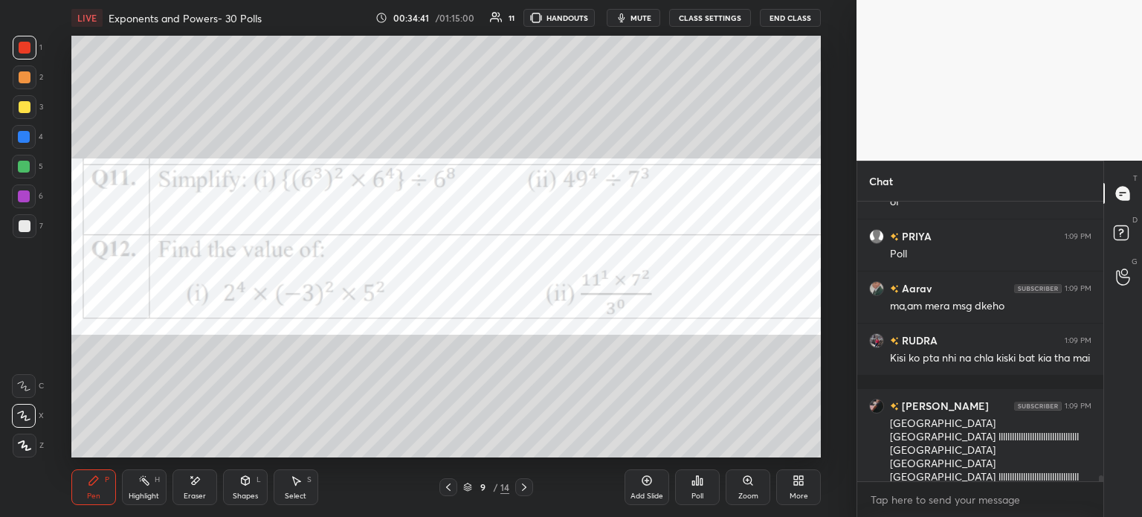
click at [313, 498] on div "Select S" at bounding box center [296, 487] width 45 height 36
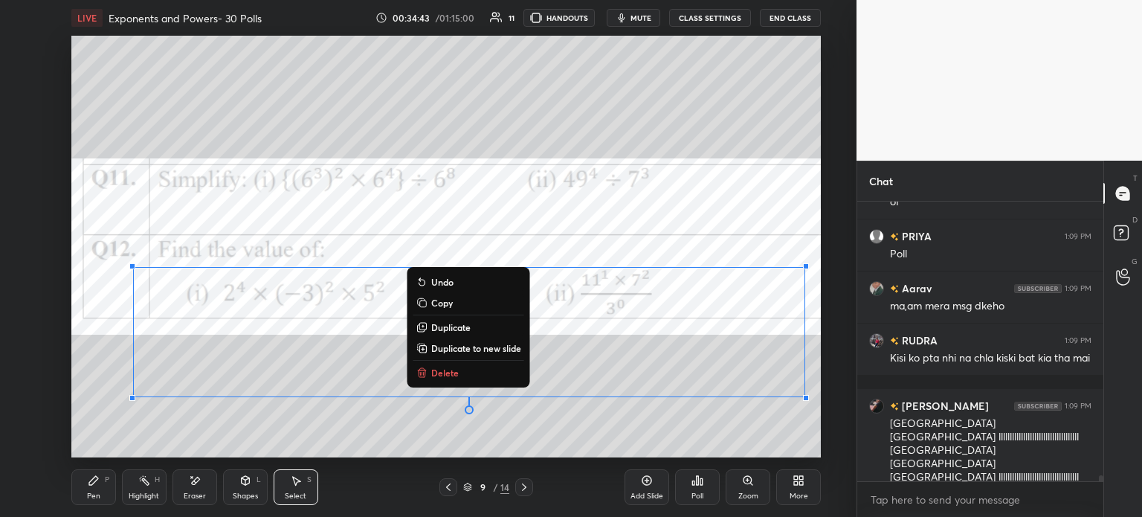
click at [506, 373] on button "Delete" at bounding box center [468, 373] width 111 height 18
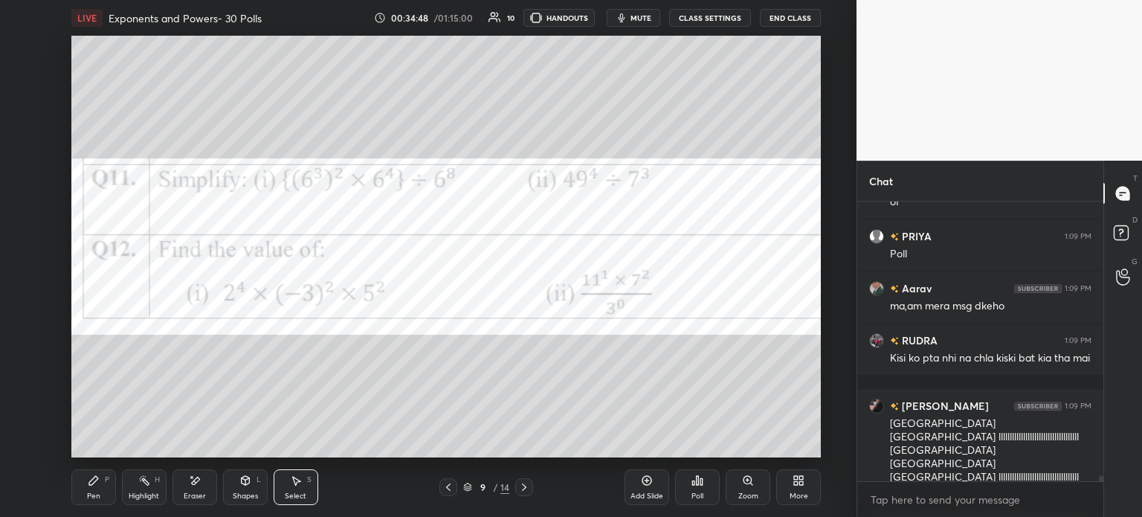
click at [94, 501] on div "Pen P" at bounding box center [93, 487] width 45 height 36
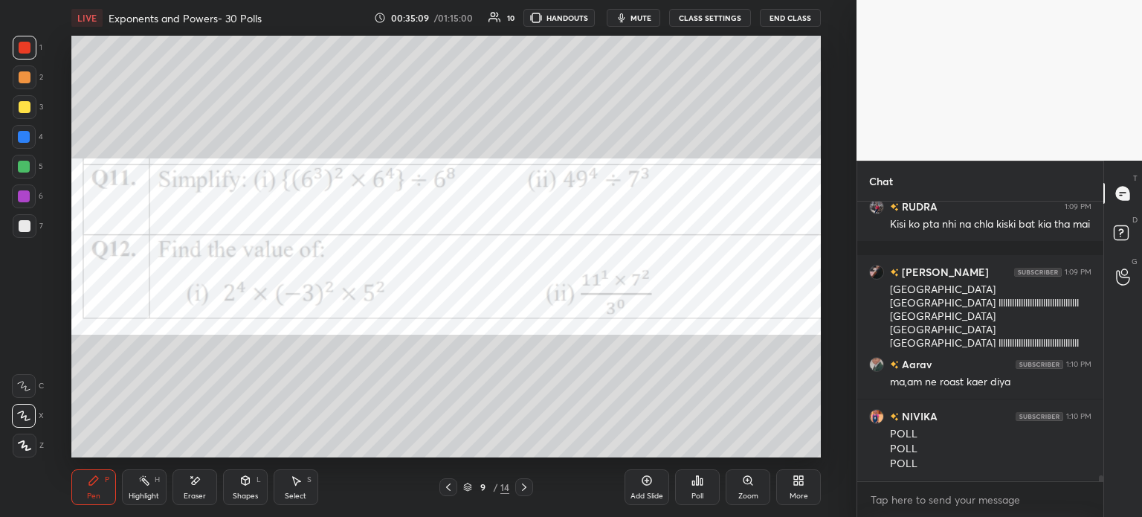
scroll to position [13776, 0]
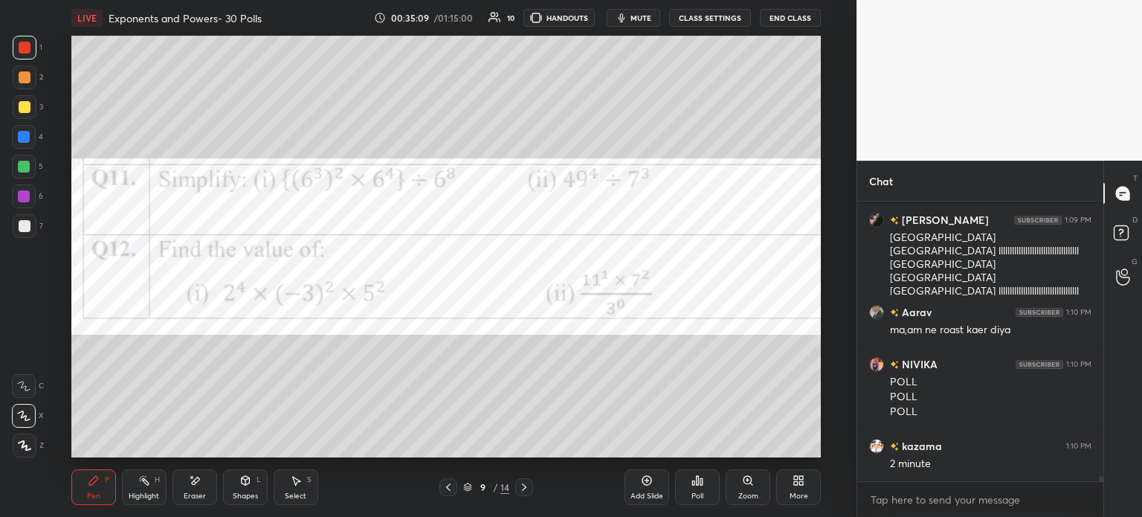
click at [708, 493] on div "Poll" at bounding box center [697, 487] width 45 height 36
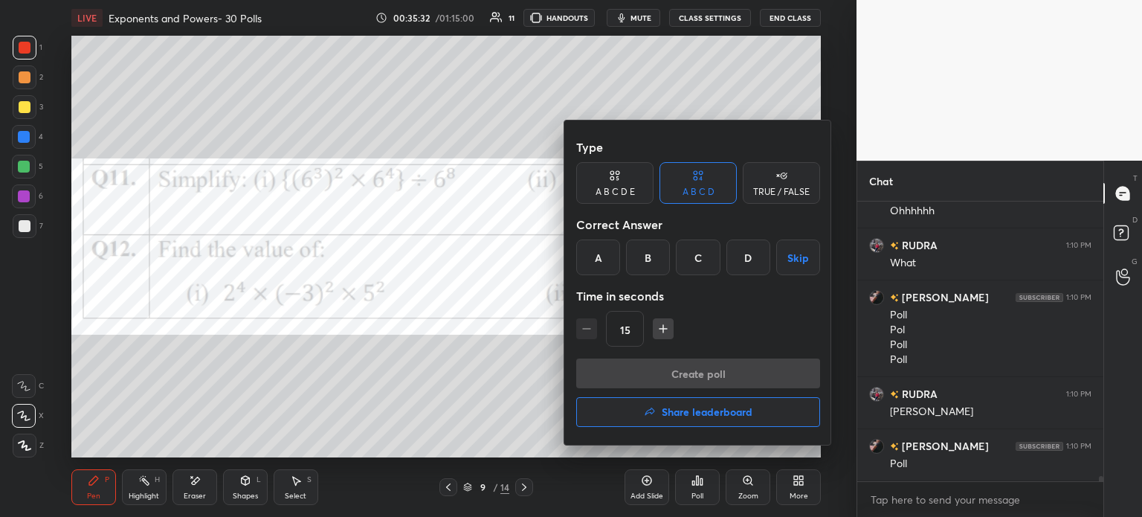
scroll to position [14304, 0]
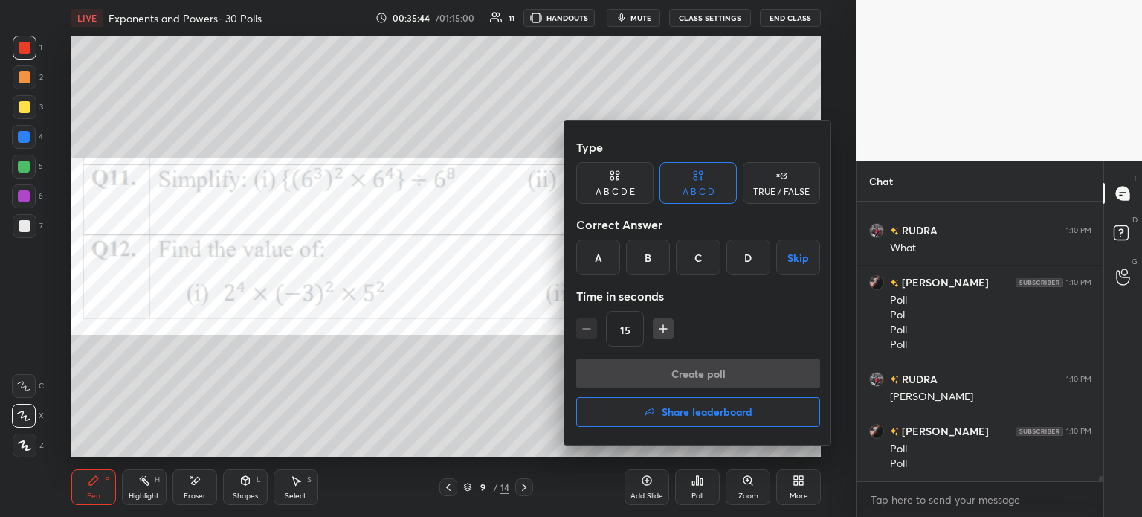
click at [602, 257] on div "A" at bounding box center [598, 257] width 44 height 36
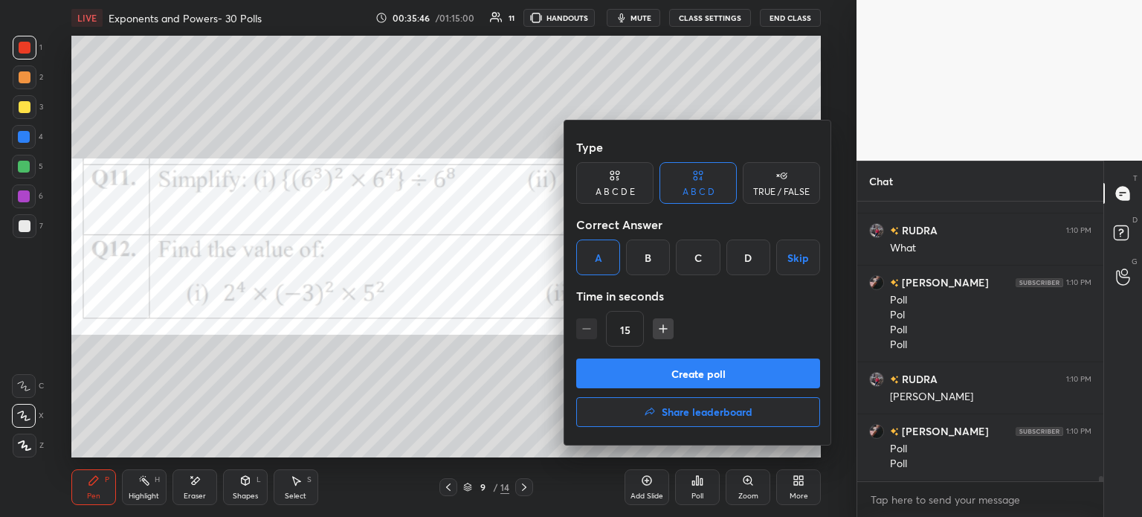
click at [741, 372] on button "Create poll" at bounding box center [698, 373] width 244 height 30
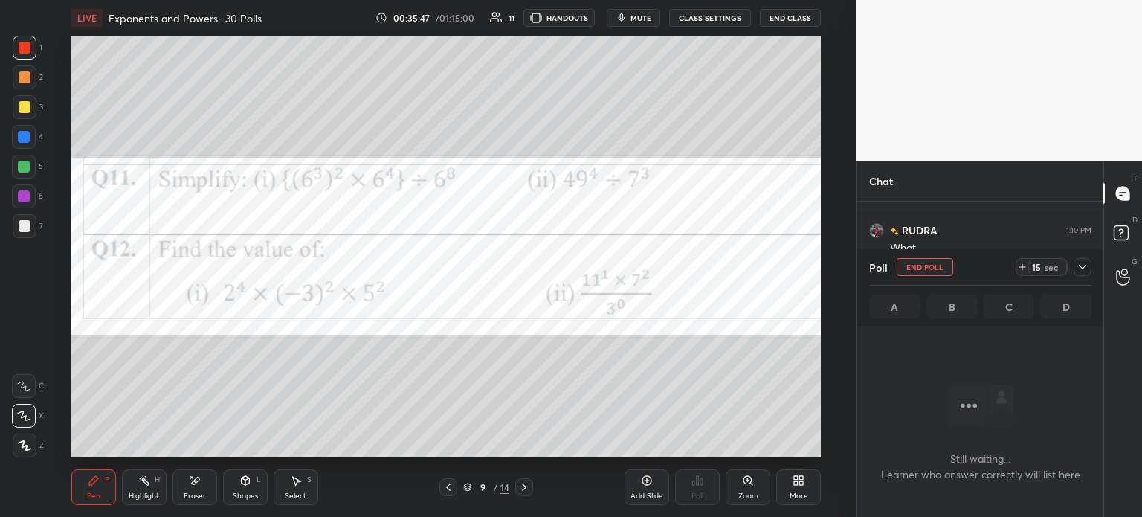
scroll to position [233, 242]
click at [1031, 263] on div "15 sec" at bounding box center [1047, 267] width 39 height 18
click at [1091, 268] on div at bounding box center [1083, 267] width 18 height 18
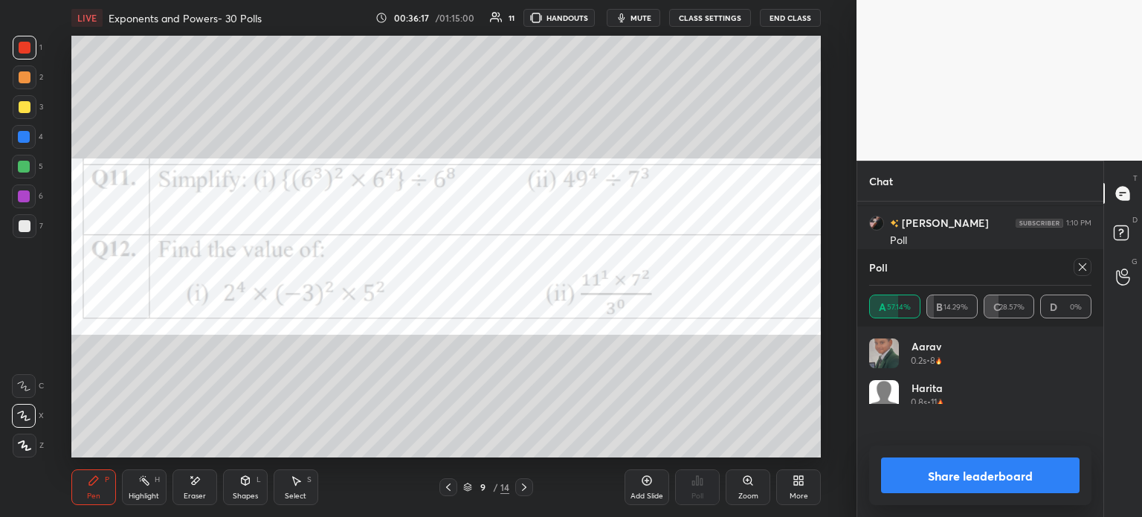
scroll to position [174, 218]
click at [646, 17] on span "mute" at bounding box center [641, 18] width 21 height 10
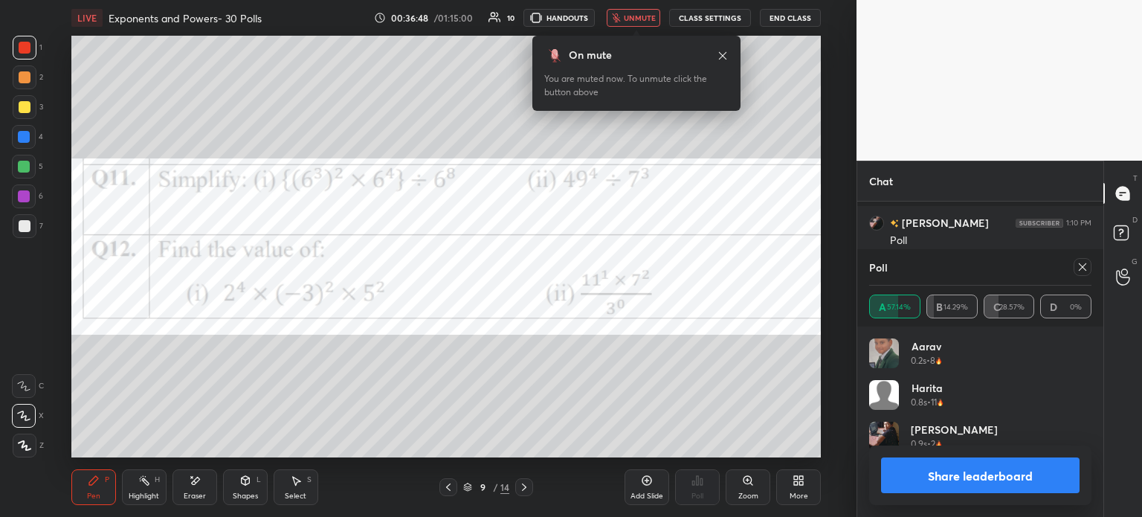
scroll to position [14631, 0]
click at [1078, 268] on icon at bounding box center [1083, 267] width 12 height 12
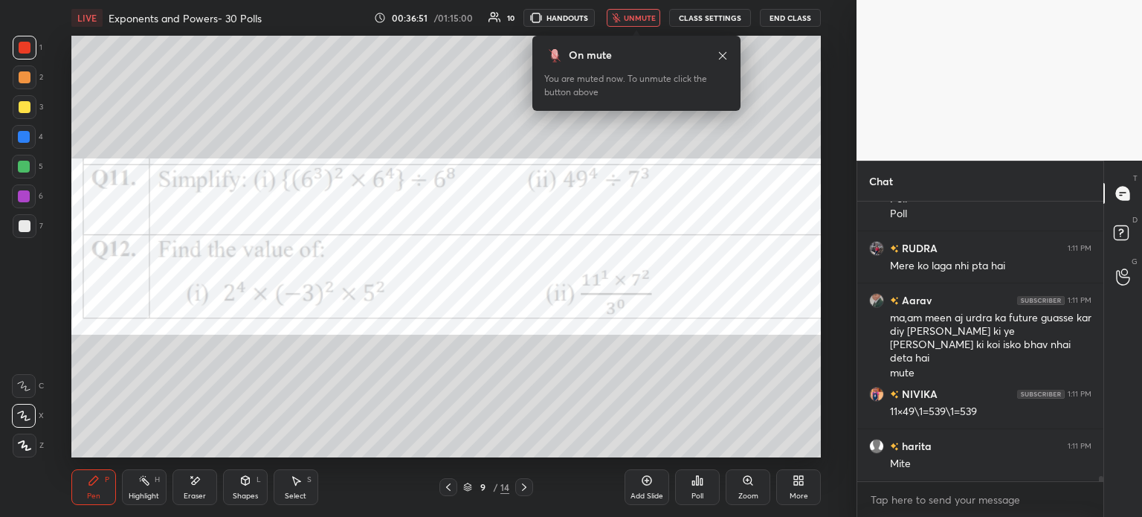
scroll to position [14605, 0]
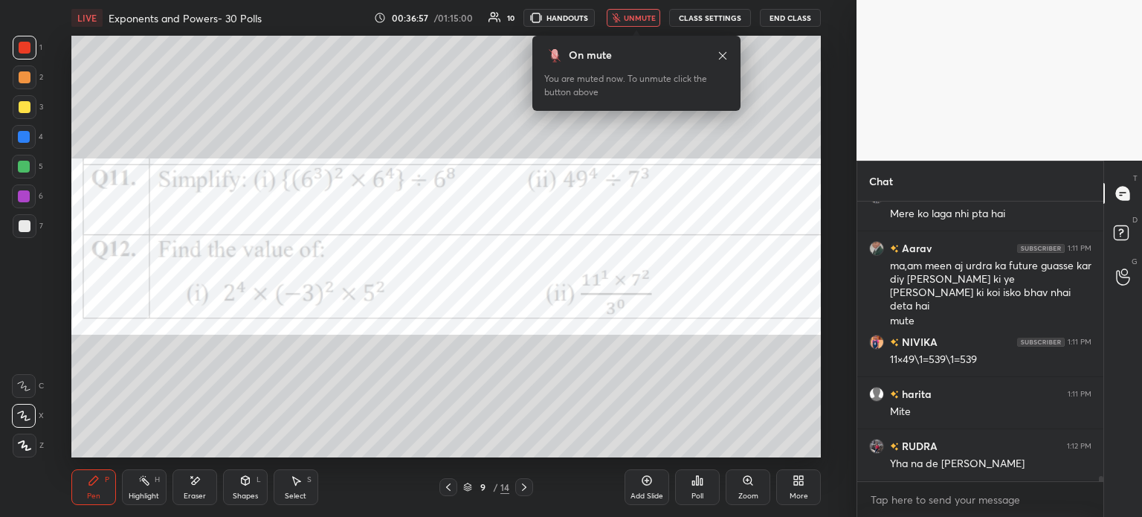
click at [649, 21] on span "unmute" at bounding box center [640, 18] width 32 height 10
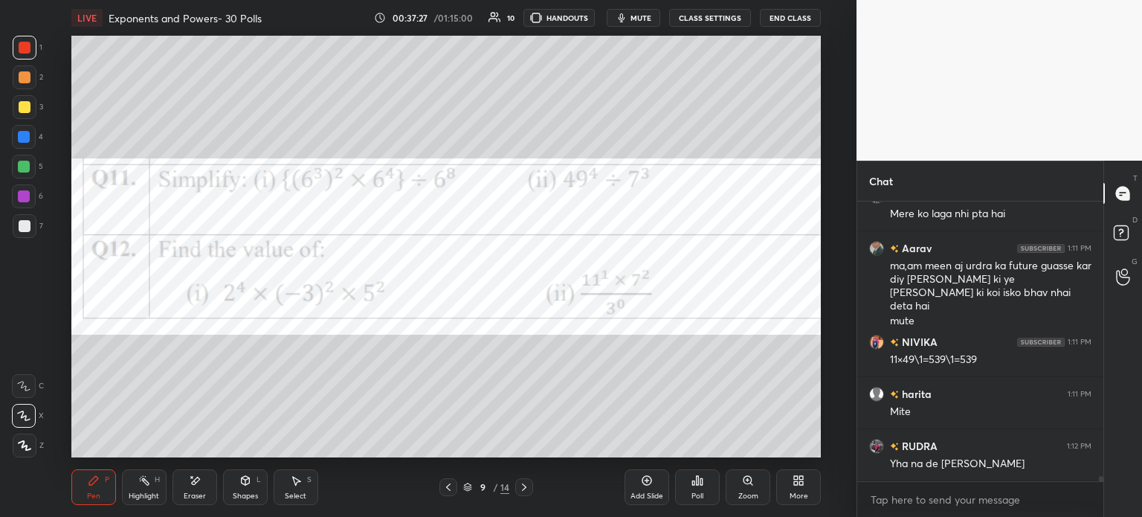
scroll to position [14736, 0]
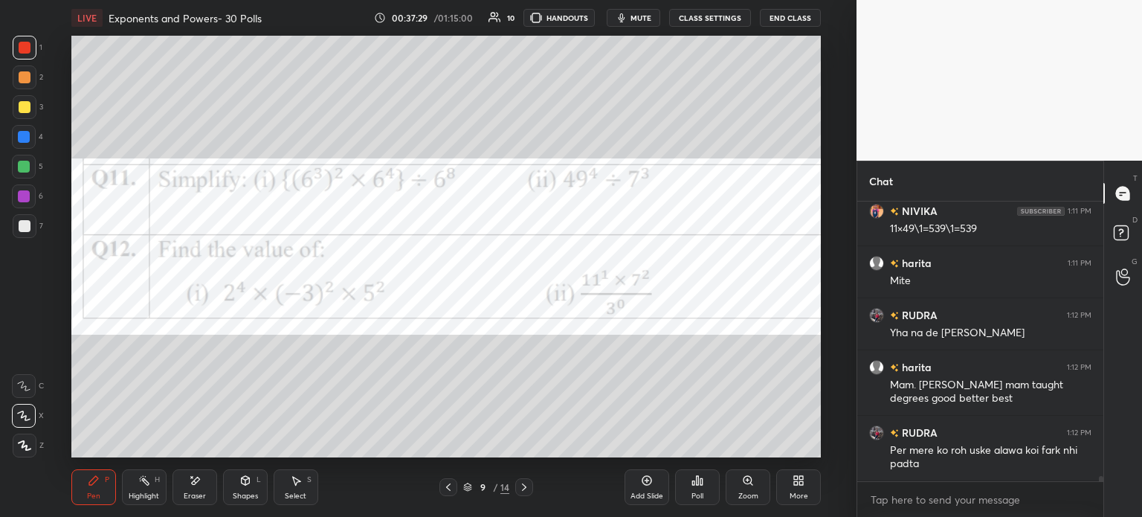
click at [797, 487] on div "More" at bounding box center [798, 487] width 45 height 36
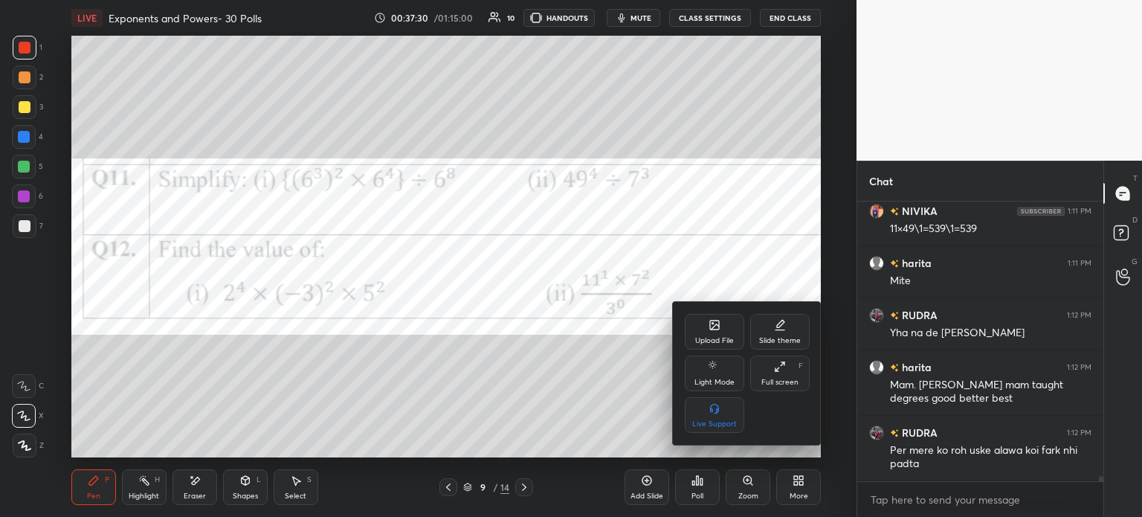
click at [712, 335] on div "Upload File" at bounding box center [714, 332] width 59 height 36
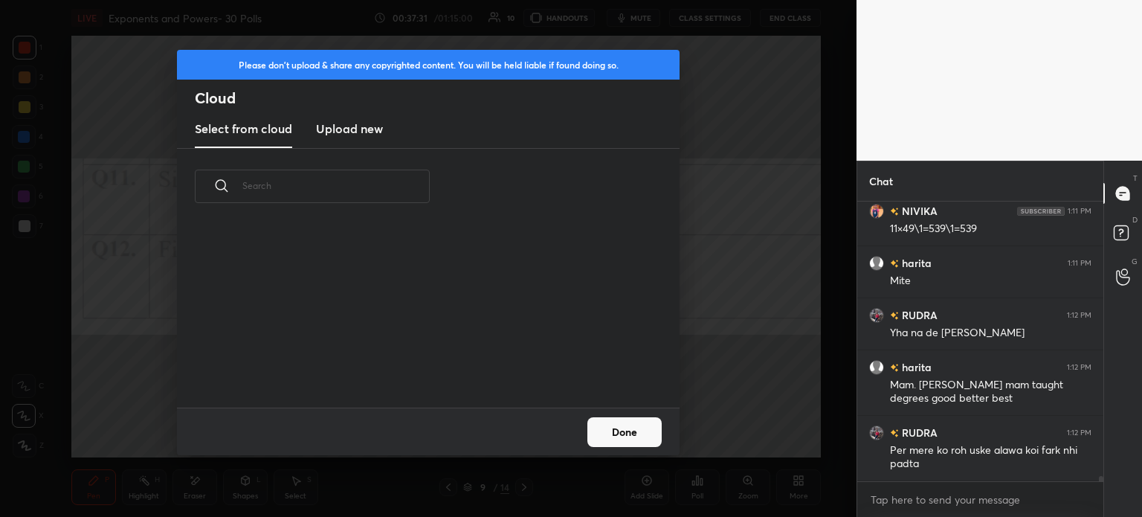
scroll to position [183, 477]
click at [373, 126] on h3 "Upload new" at bounding box center [349, 129] width 67 height 18
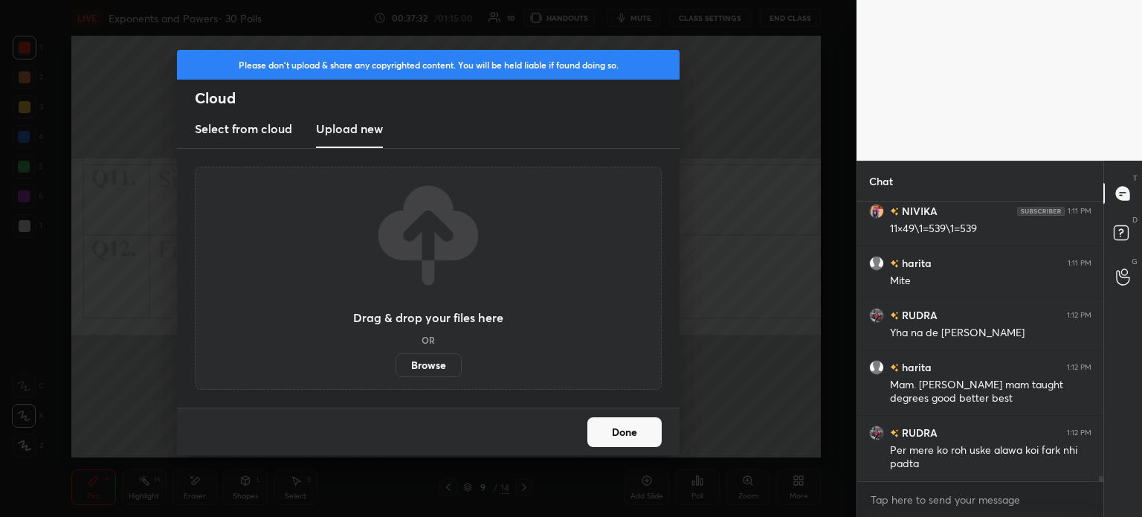
click at [431, 361] on label "Browse" at bounding box center [429, 365] width 66 height 24
click at [396, 361] on input "Browse" at bounding box center [396, 365] width 0 height 24
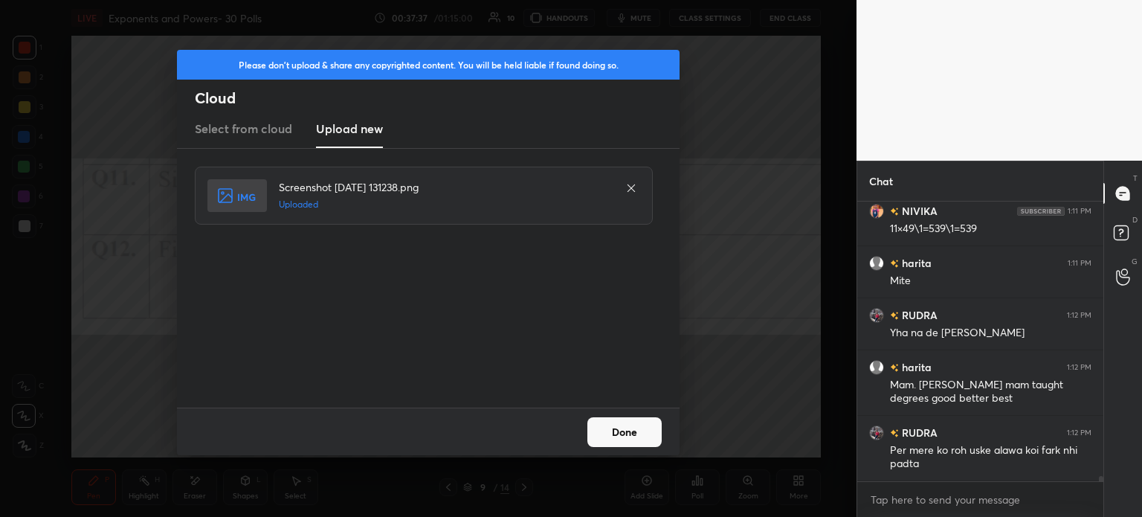
click at [637, 438] on button "Done" at bounding box center [624, 432] width 74 height 30
click at [641, 431] on button "Done" at bounding box center [624, 432] width 74 height 30
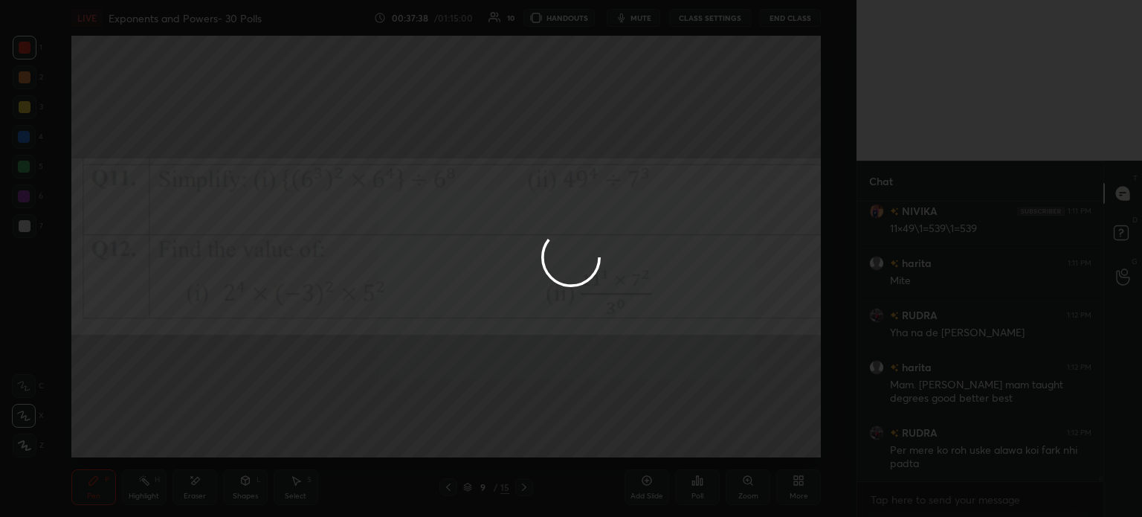
click at [642, 423] on div at bounding box center [571, 258] width 1142 height 517
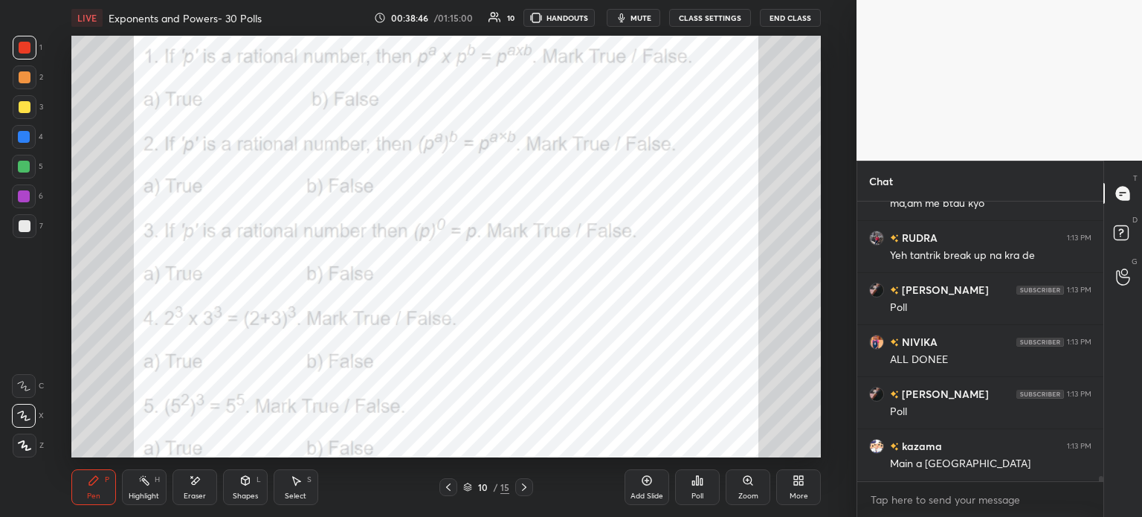
scroll to position [15685, 0]
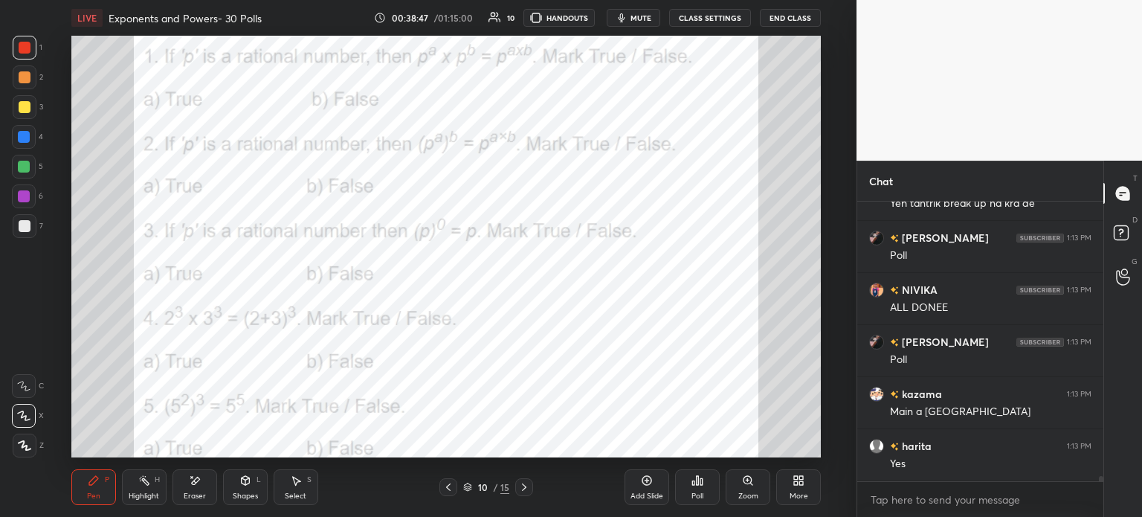
click at [693, 501] on div "Poll" at bounding box center [697, 487] width 45 height 36
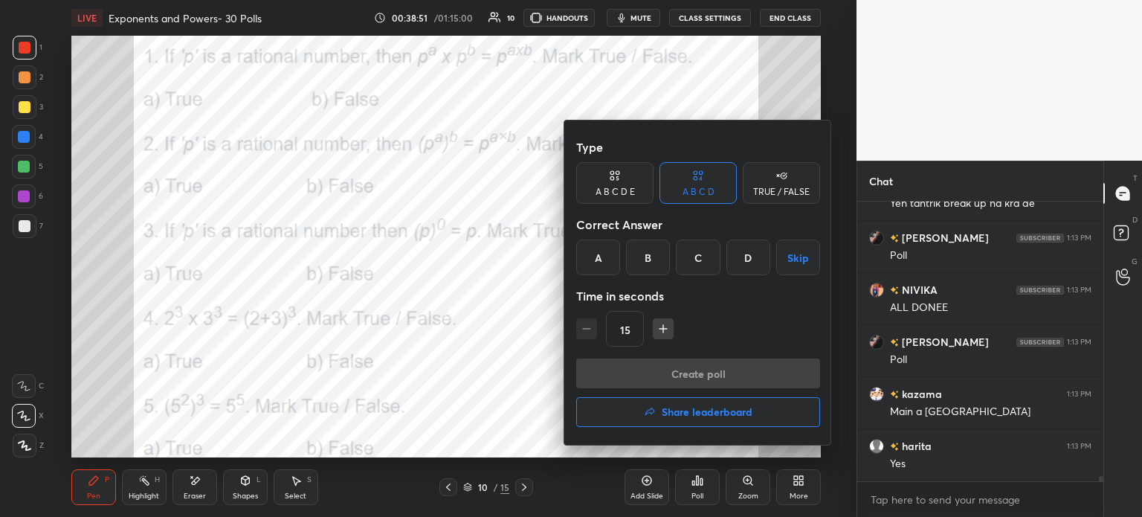
click at [787, 190] on div "TRUE / FALSE" at bounding box center [781, 191] width 57 height 9
click at [684, 245] on div "False" at bounding box center [698, 257] width 77 height 36
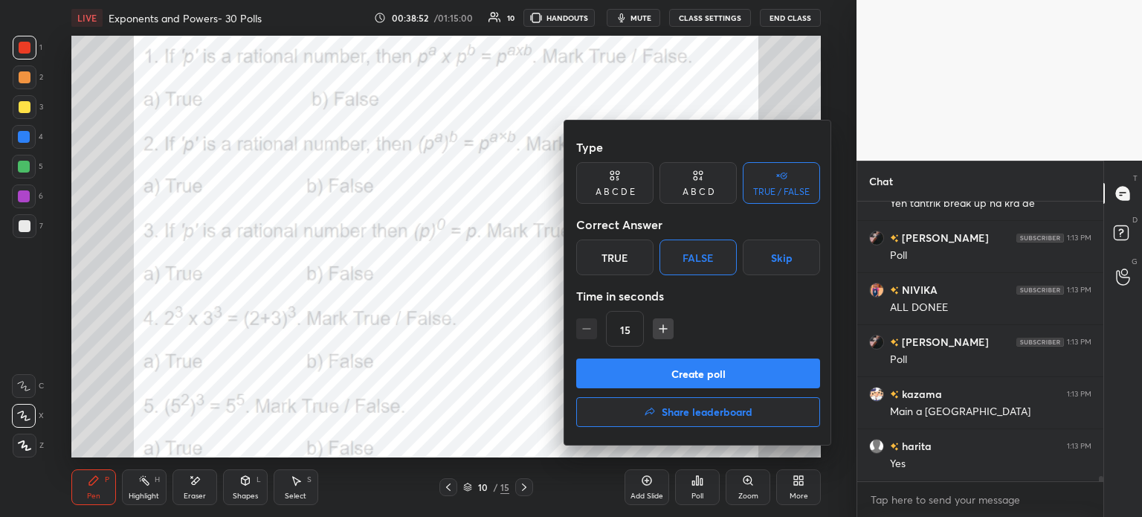
click at [779, 399] on button "Share leaderboard" at bounding box center [698, 412] width 244 height 30
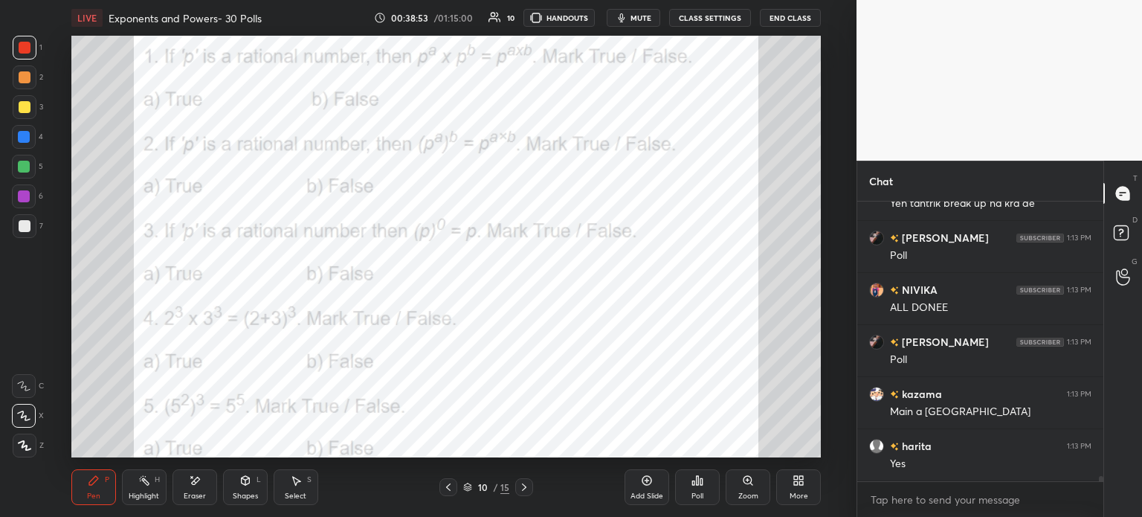
click at [699, 482] on icon at bounding box center [698, 480] width 2 height 9
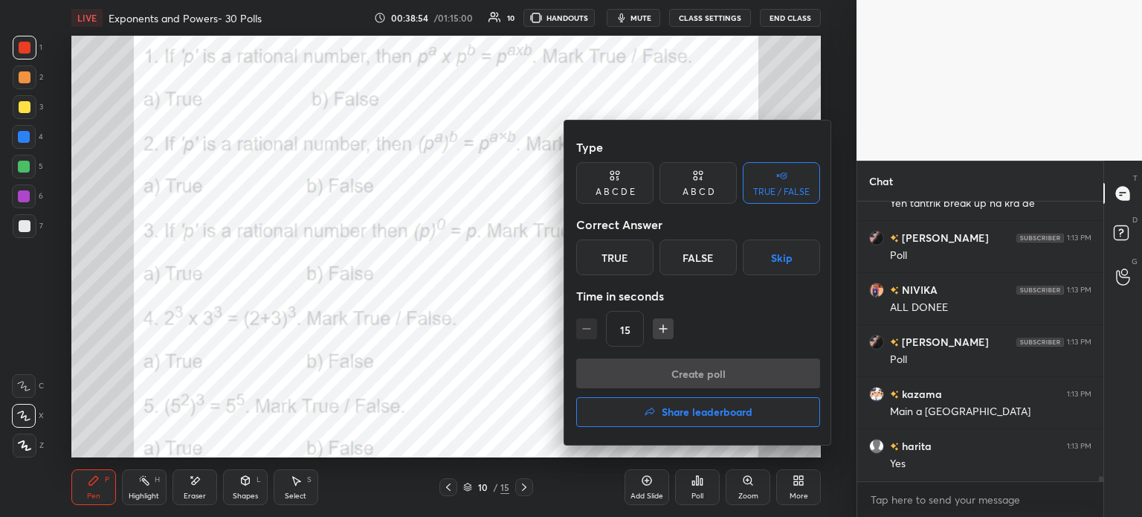
click at [708, 249] on div "False" at bounding box center [698, 257] width 77 height 36
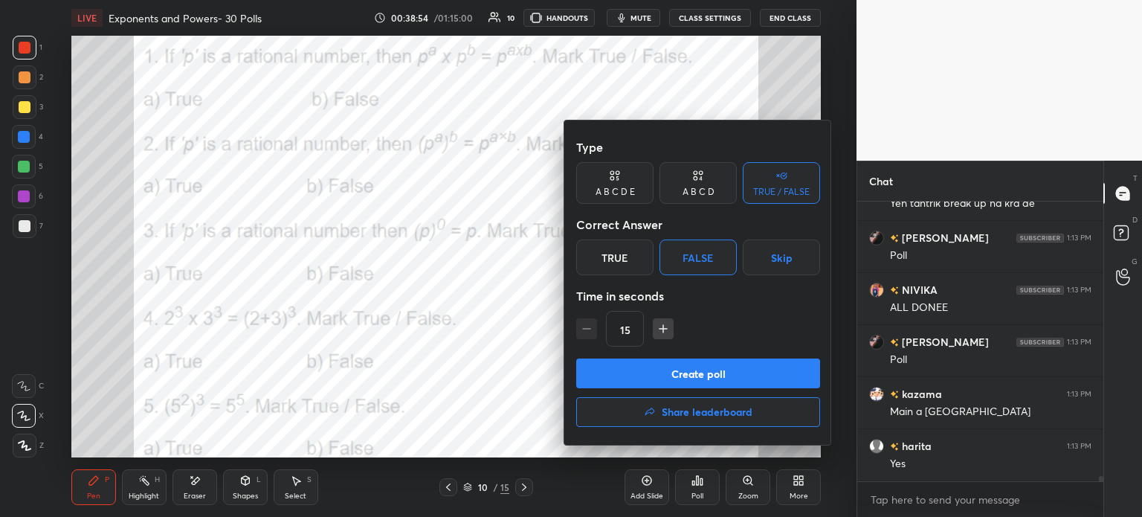
click at [770, 376] on button "Create poll" at bounding box center [698, 373] width 244 height 30
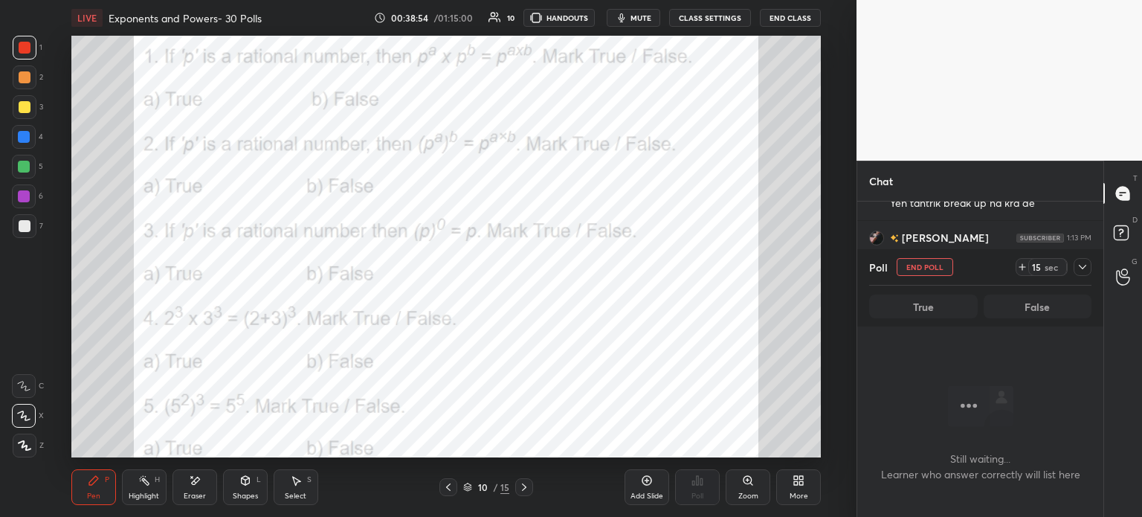
scroll to position [4, 4]
click at [1024, 264] on icon at bounding box center [1022, 267] width 12 height 12
click at [1080, 271] on icon at bounding box center [1083, 267] width 12 height 12
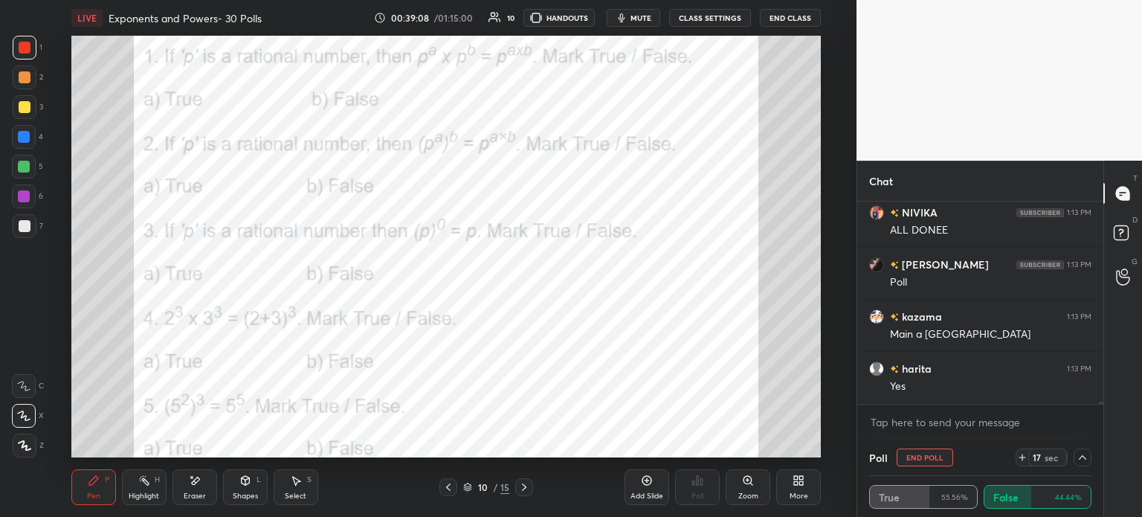
click at [1082, 451] on icon at bounding box center [1083, 457] width 12 height 12
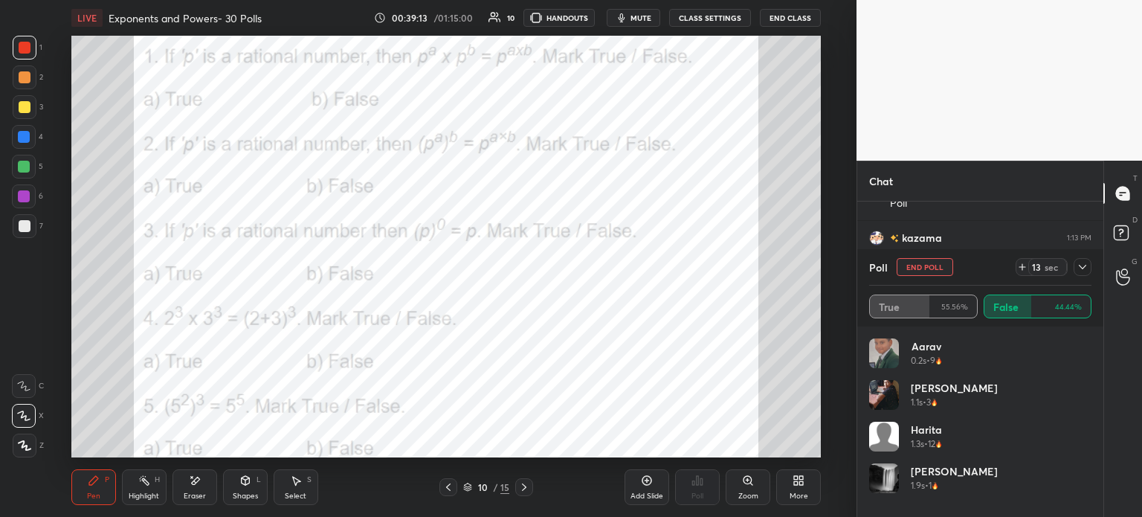
click at [1088, 262] on icon at bounding box center [1083, 267] width 12 height 12
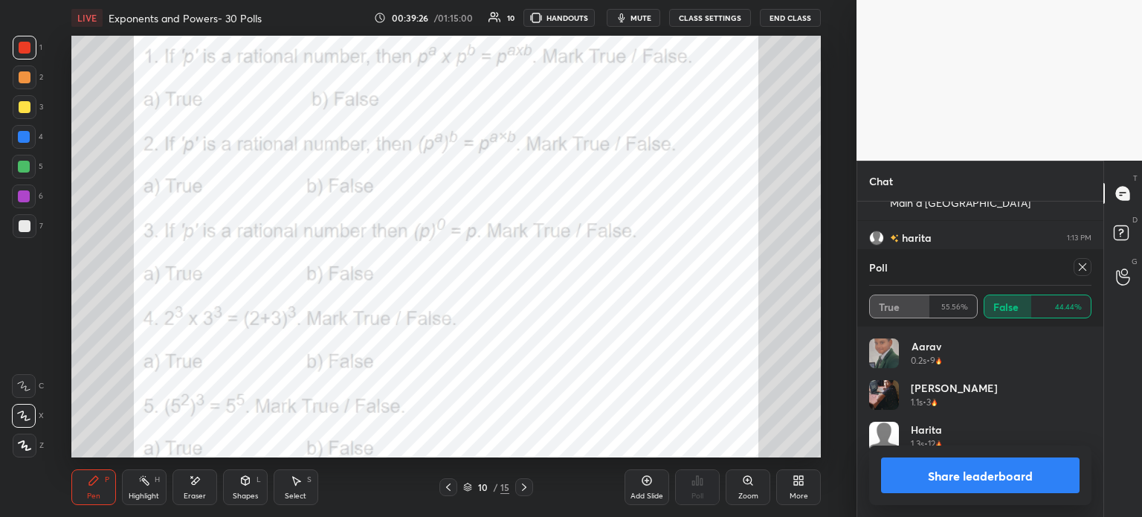
click at [1082, 268] on icon at bounding box center [1083, 267] width 12 height 12
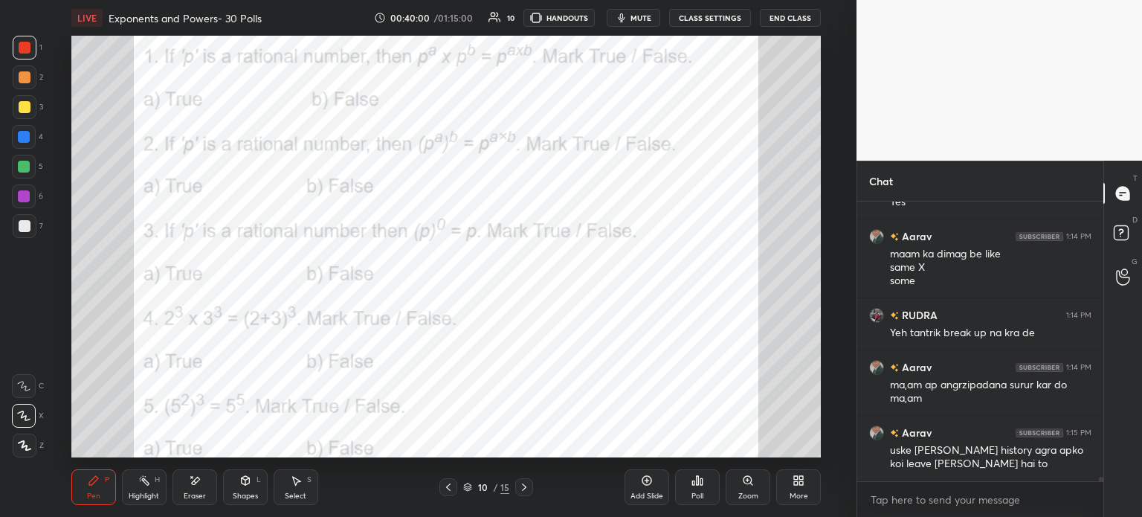
click at [695, 489] on div "Poll" at bounding box center [697, 487] width 45 height 36
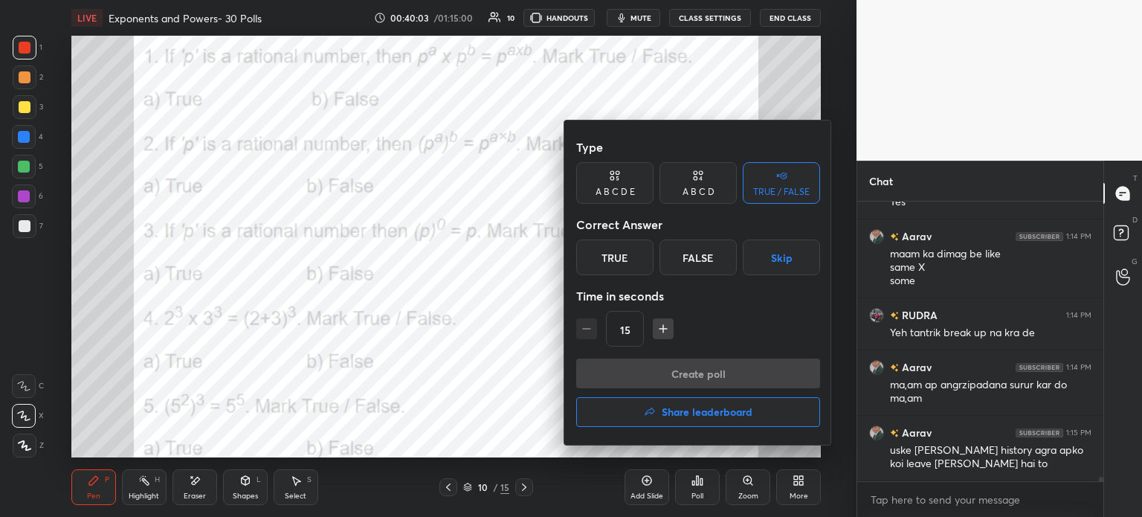
click at [613, 258] on div "True" at bounding box center [614, 257] width 77 height 36
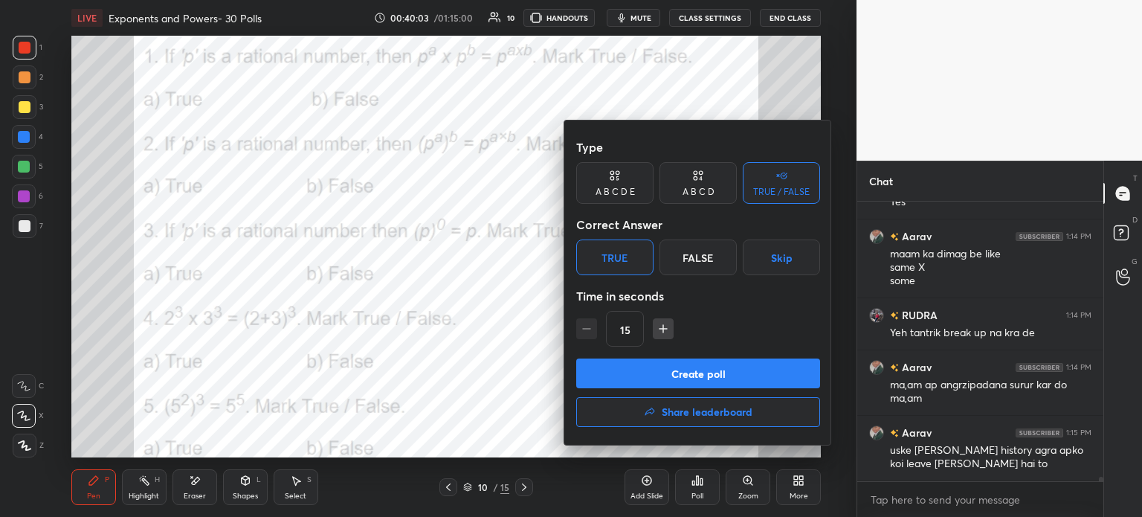
click at [732, 366] on button "Create poll" at bounding box center [698, 373] width 244 height 30
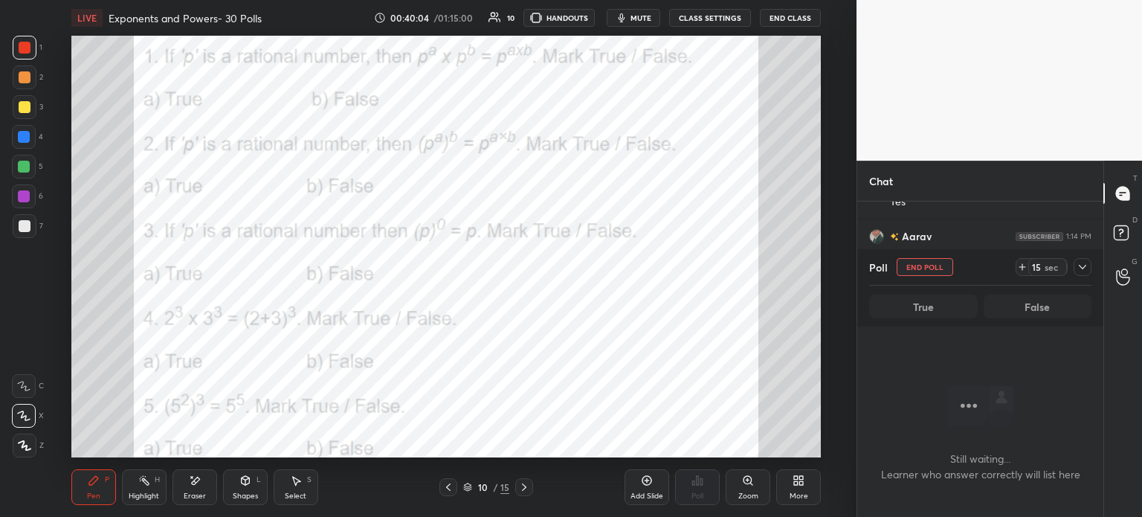
click at [1019, 271] on icon at bounding box center [1022, 267] width 12 height 12
click at [1078, 268] on icon at bounding box center [1083, 267] width 12 height 12
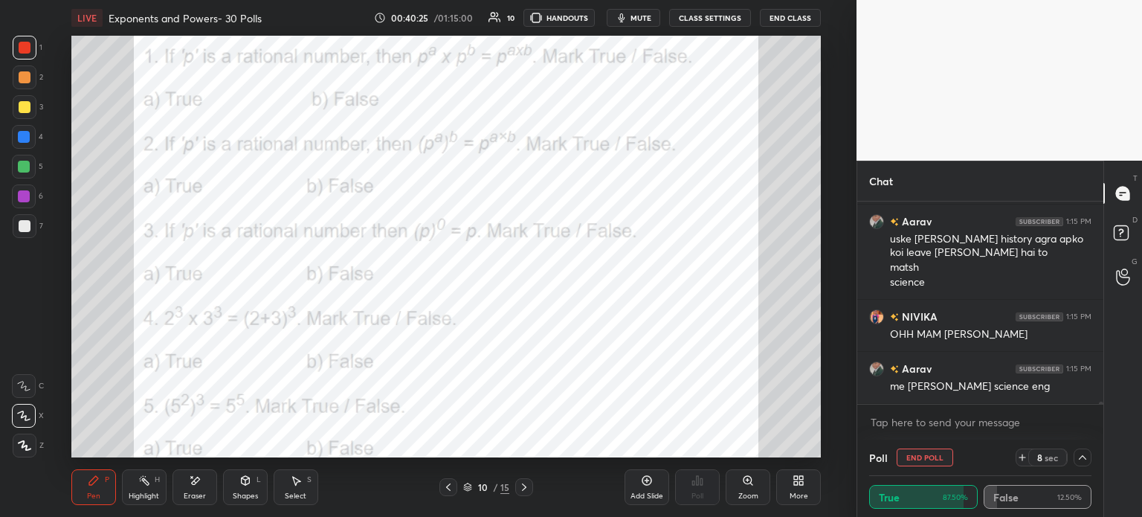
click at [918, 456] on button "End Poll" at bounding box center [925, 457] width 57 height 18
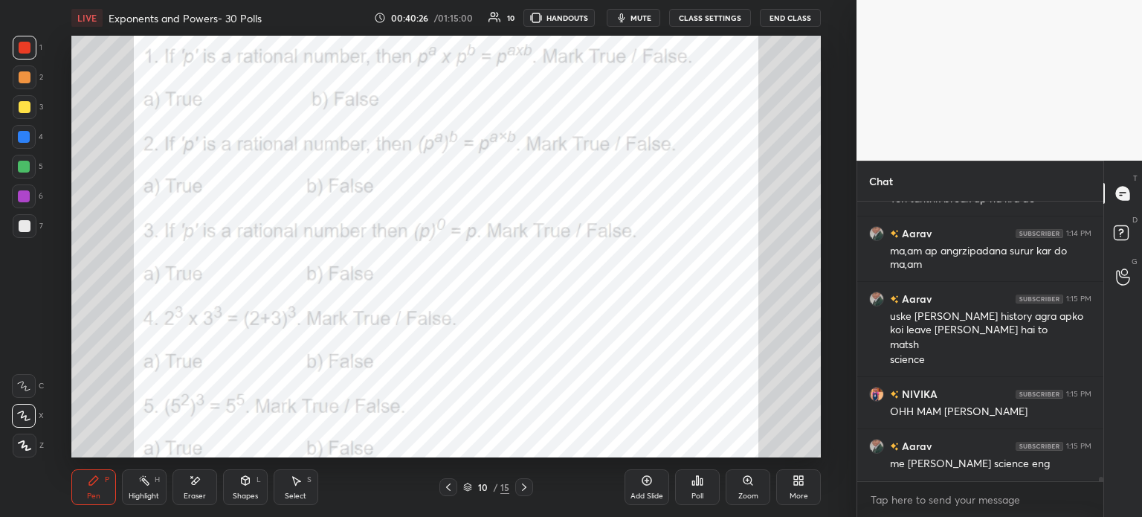
click at [695, 483] on icon at bounding box center [698, 480] width 12 height 12
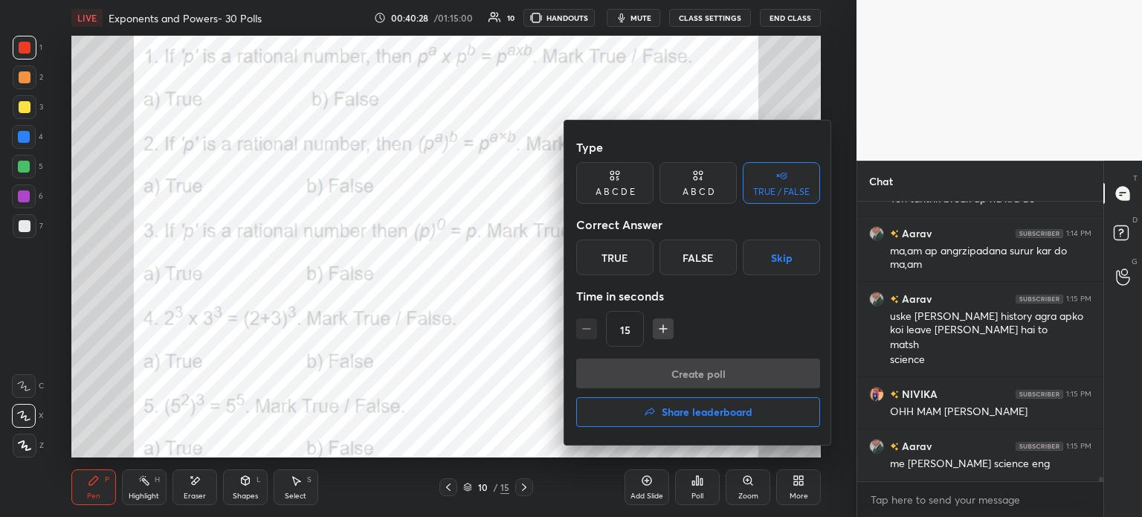
click at [705, 254] on div "False" at bounding box center [698, 257] width 77 height 36
click at [744, 368] on button "Create poll" at bounding box center [698, 373] width 244 height 30
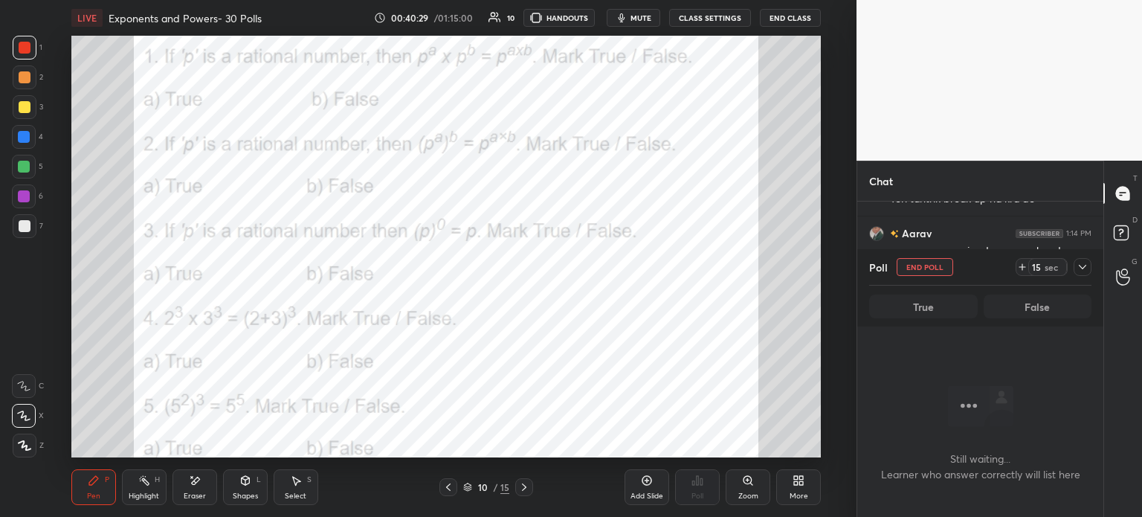
click at [1080, 270] on icon at bounding box center [1083, 267] width 12 height 12
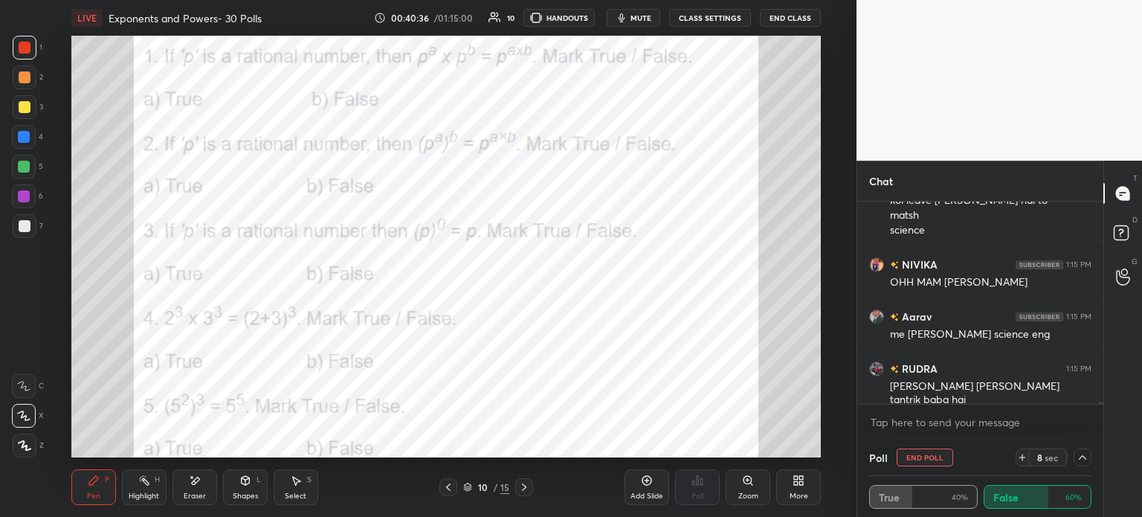
click at [1069, 451] on div "8 sec" at bounding box center [1054, 457] width 76 height 18
click at [1077, 453] on icon at bounding box center [1083, 457] width 12 height 12
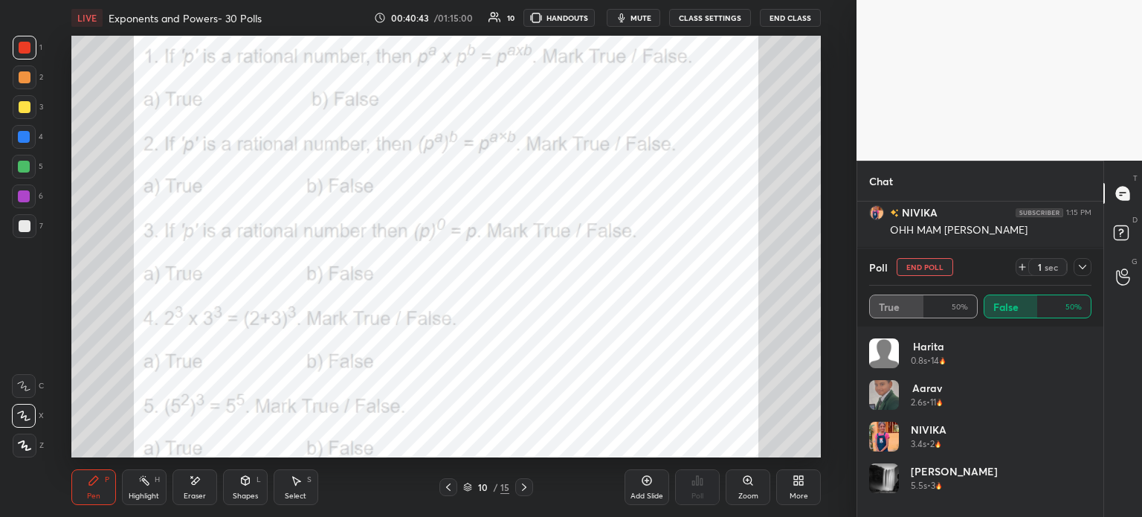
click at [1086, 266] on icon at bounding box center [1082, 267] width 7 height 4
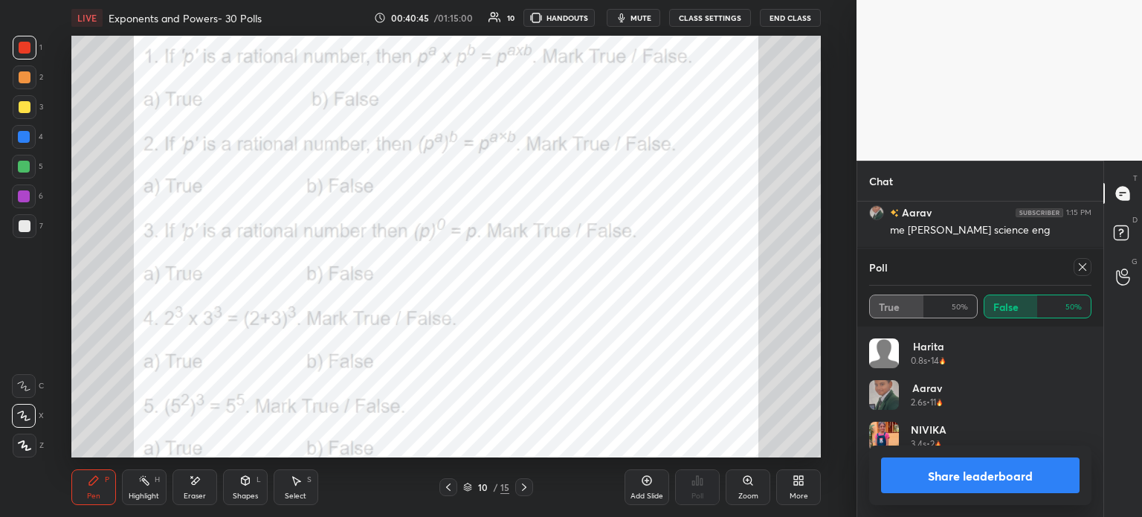
click at [1076, 261] on div at bounding box center [1083, 267] width 18 height 18
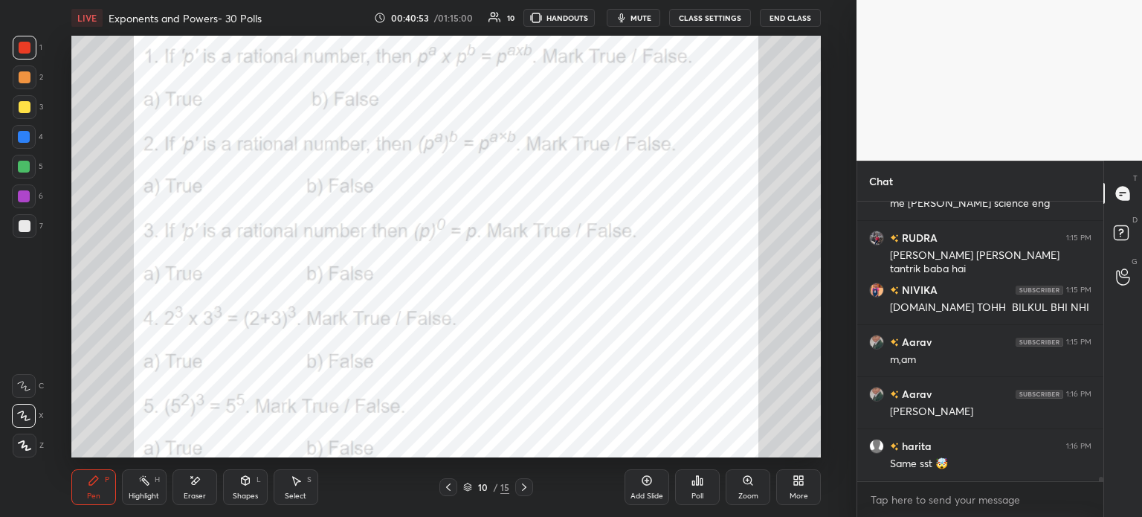
click at [197, 483] on icon at bounding box center [195, 480] width 12 height 13
click at [30, 445] on span "Erase all" at bounding box center [24, 445] width 22 height 10
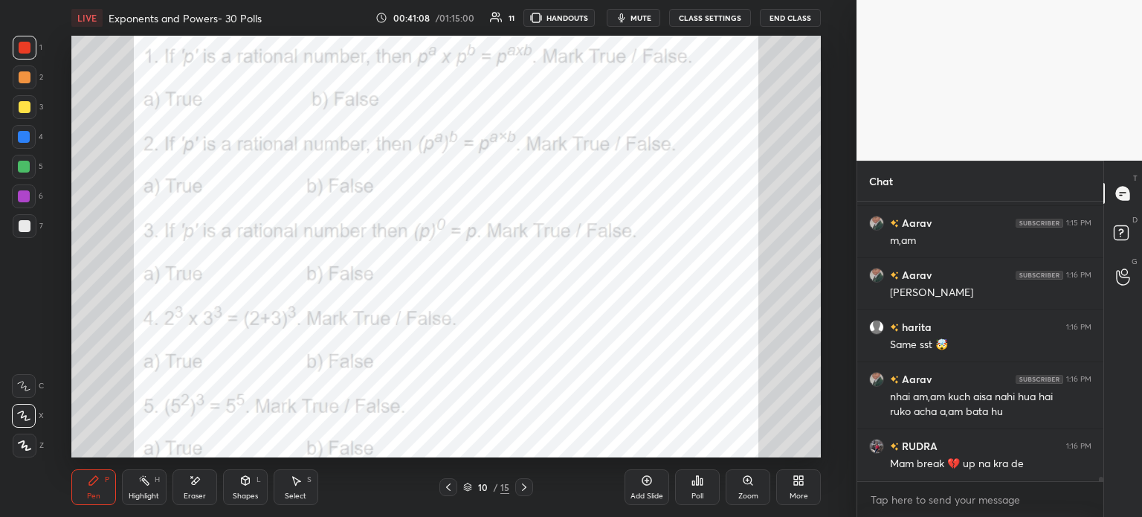
click at [698, 497] on div "Poll" at bounding box center [698, 495] width 12 height 7
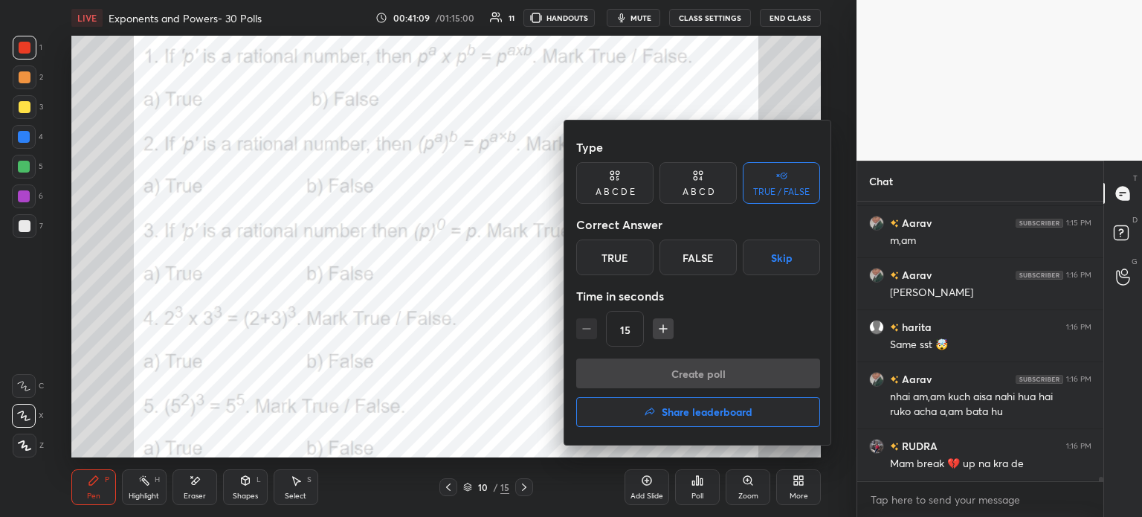
click at [712, 274] on div "False" at bounding box center [698, 257] width 77 height 36
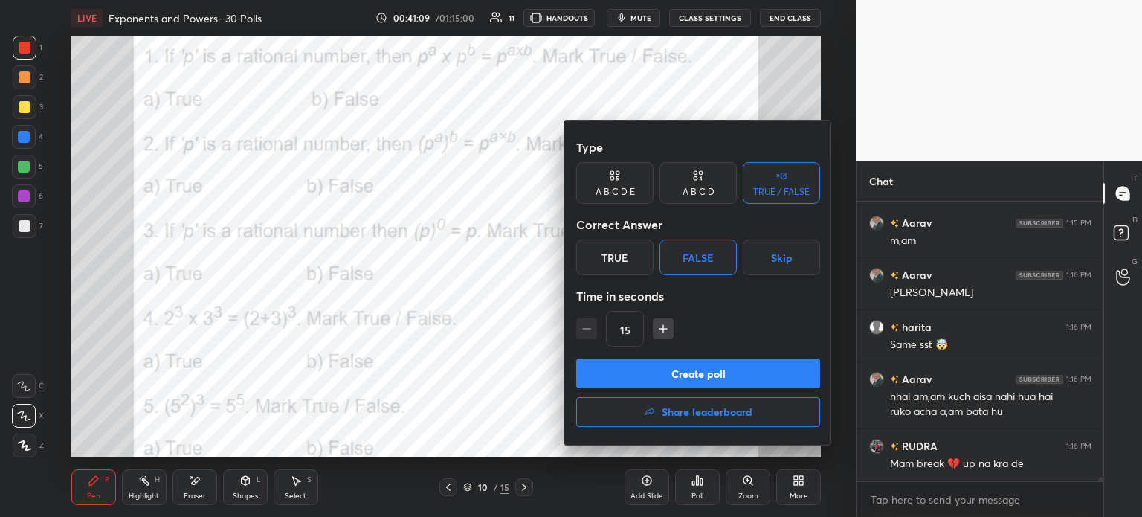
click at [750, 365] on button "Create poll" at bounding box center [698, 373] width 244 height 30
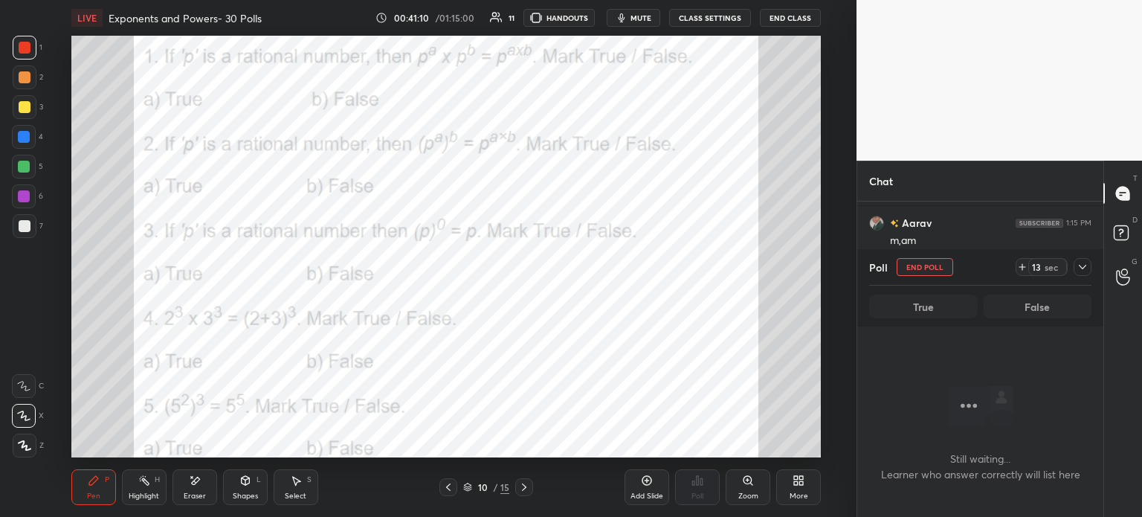
click at [1082, 269] on icon at bounding box center [1083, 267] width 12 height 12
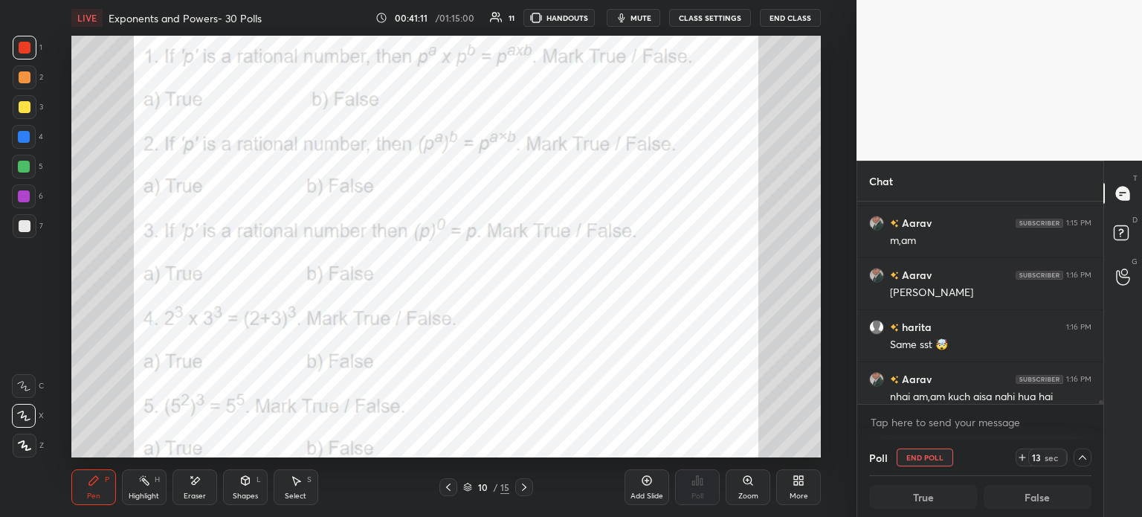
click at [1025, 460] on icon at bounding box center [1022, 457] width 12 height 12
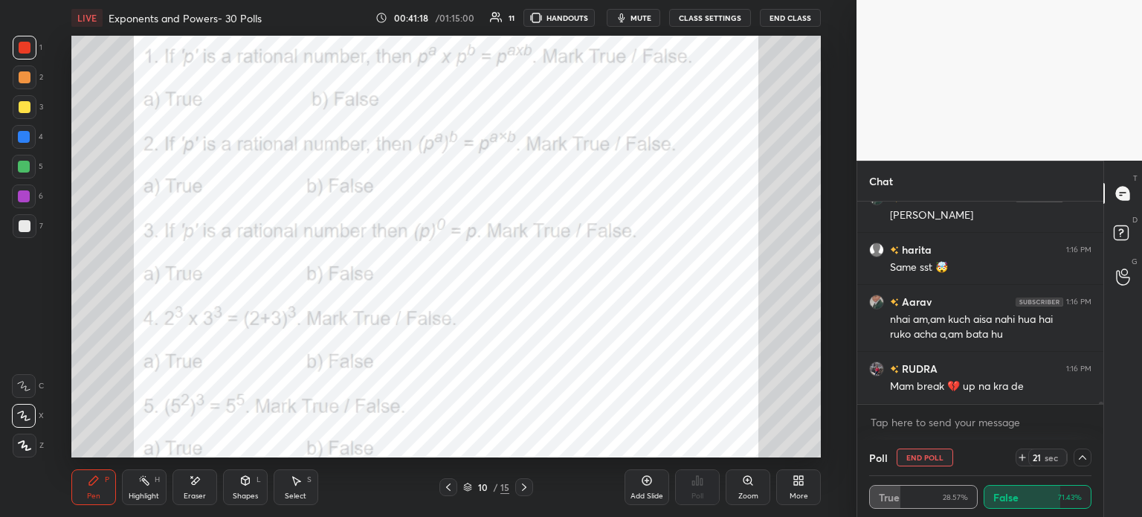
click at [1085, 455] on icon at bounding box center [1083, 457] width 12 height 12
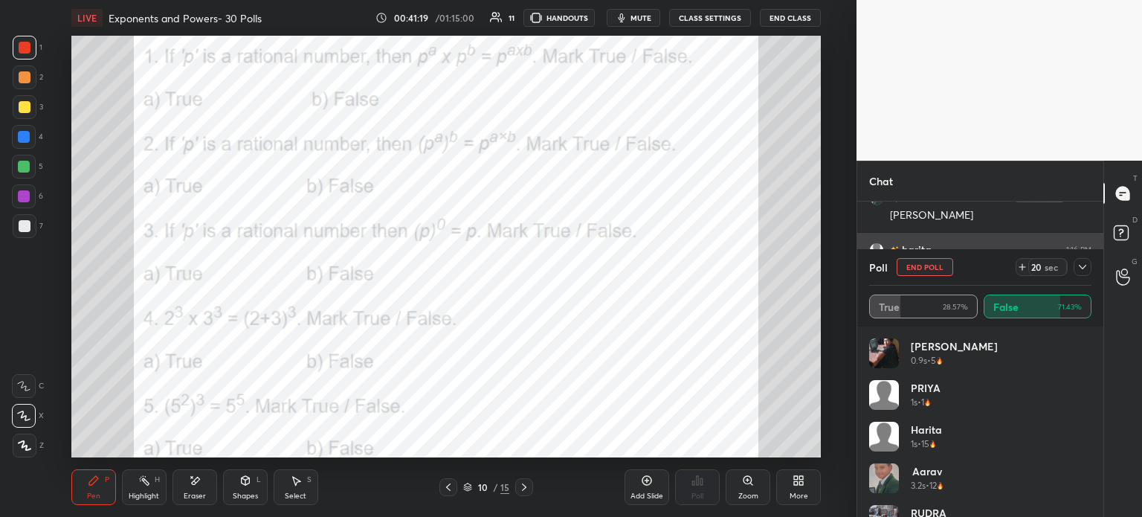
click at [1080, 269] on icon at bounding box center [1083, 267] width 12 height 12
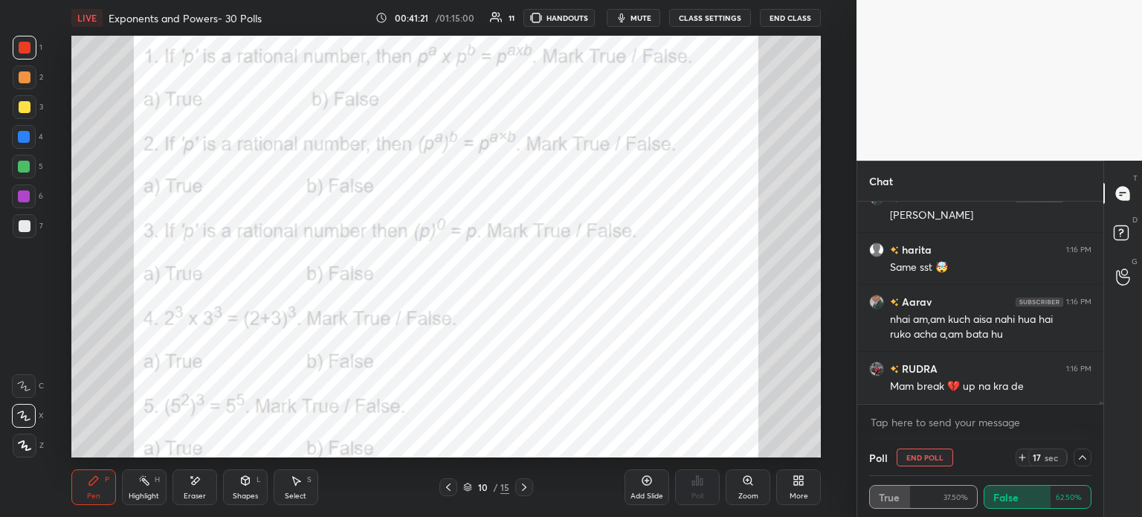
click at [189, 483] on icon at bounding box center [195, 480] width 12 height 13
click at [94, 478] on icon at bounding box center [93, 480] width 9 height 9
click at [88, 479] on icon at bounding box center [94, 480] width 12 height 12
click at [1083, 458] on icon at bounding box center [1083, 457] width 12 height 12
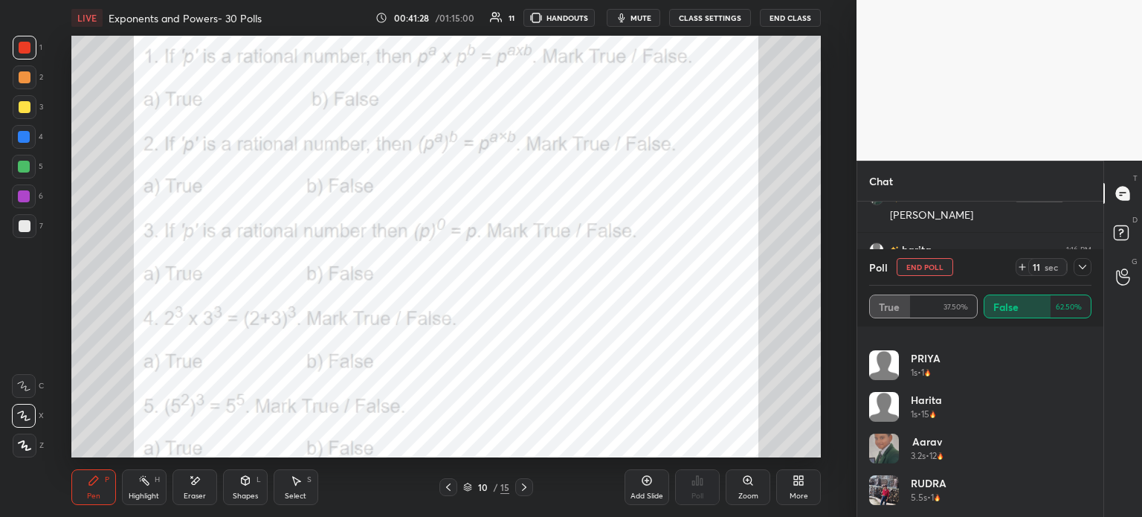
click at [1083, 268] on icon at bounding box center [1082, 267] width 7 height 4
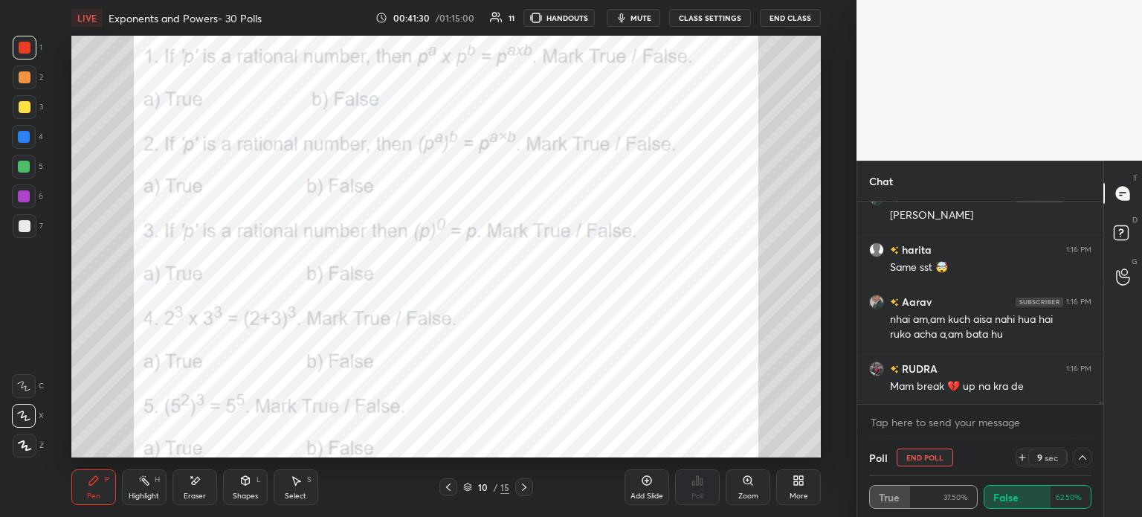
click at [1079, 457] on icon at bounding box center [1083, 457] width 12 height 12
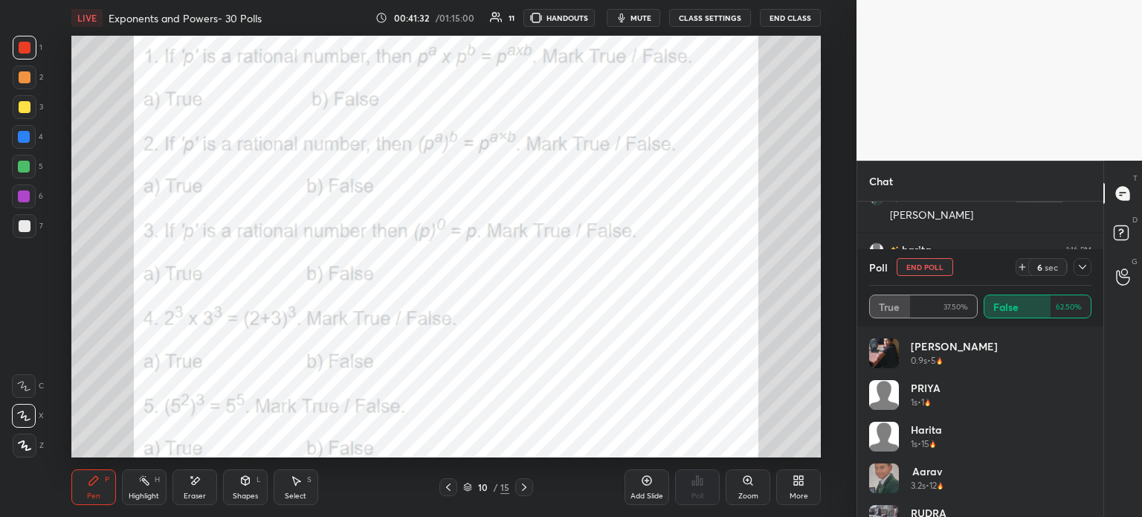
click at [1080, 266] on icon at bounding box center [1082, 267] width 7 height 4
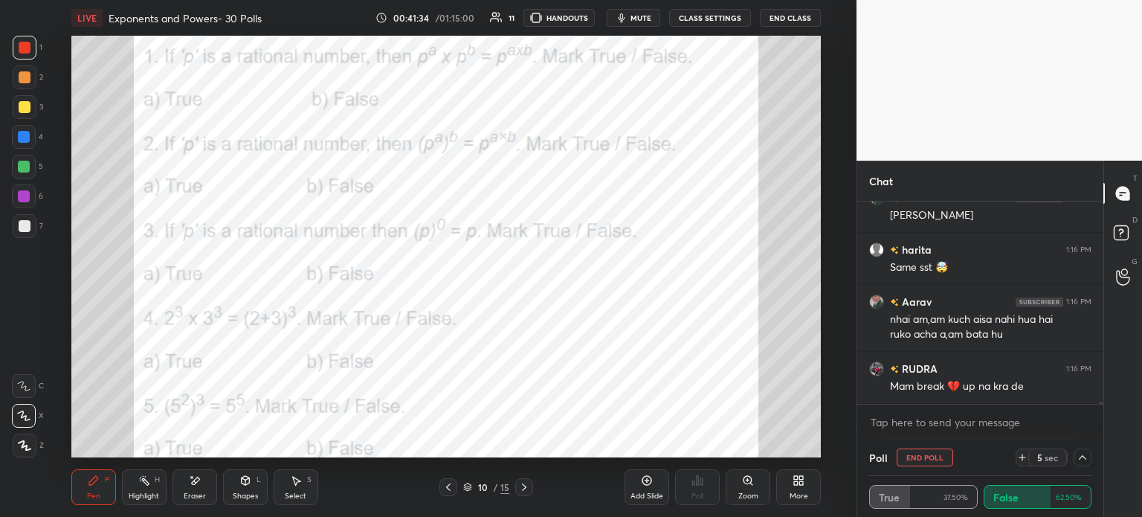
click at [1083, 461] on icon at bounding box center [1083, 457] width 12 height 12
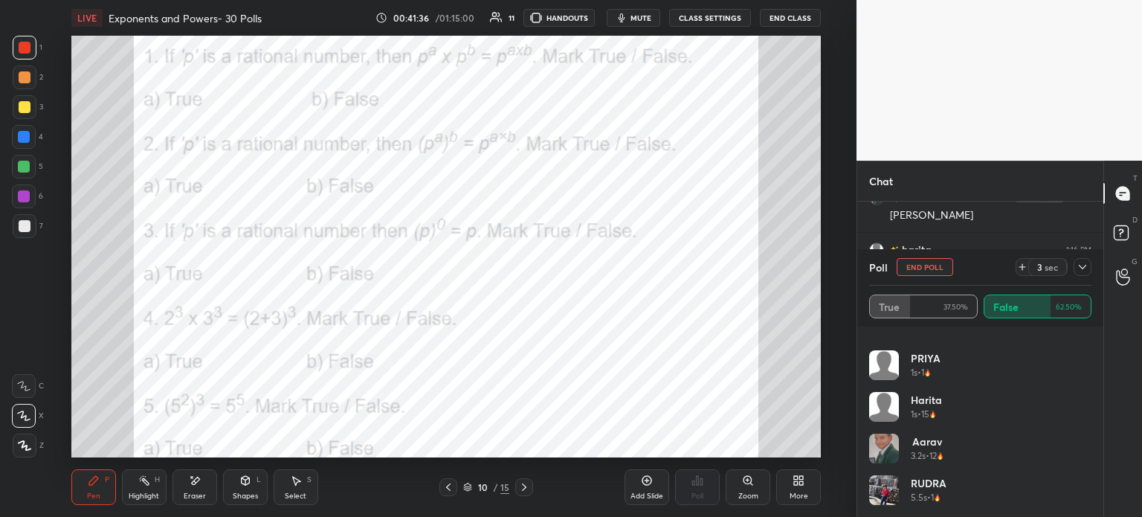
click at [1078, 271] on icon at bounding box center [1083, 267] width 12 height 12
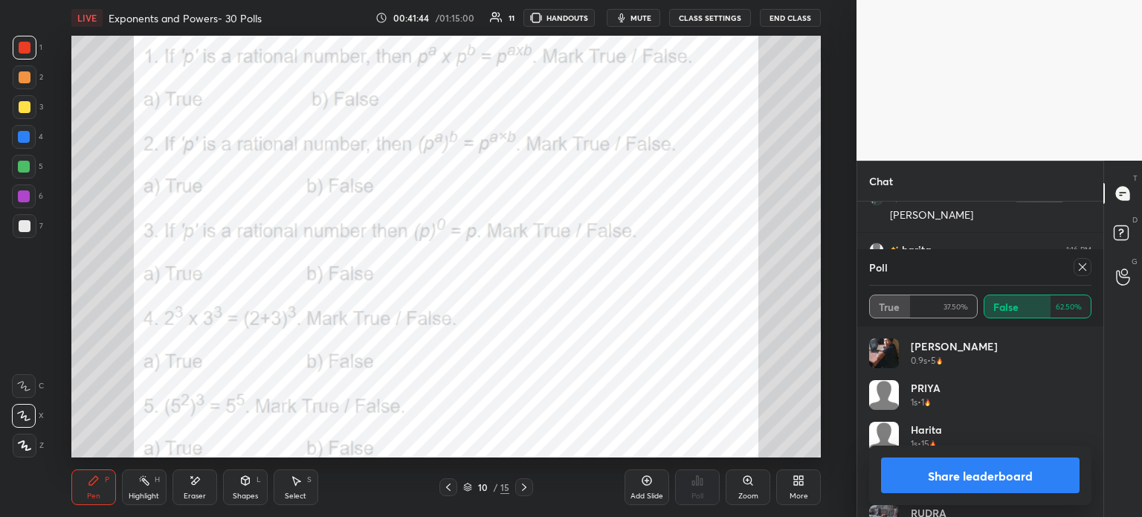
click at [1084, 265] on icon at bounding box center [1082, 266] width 7 height 7
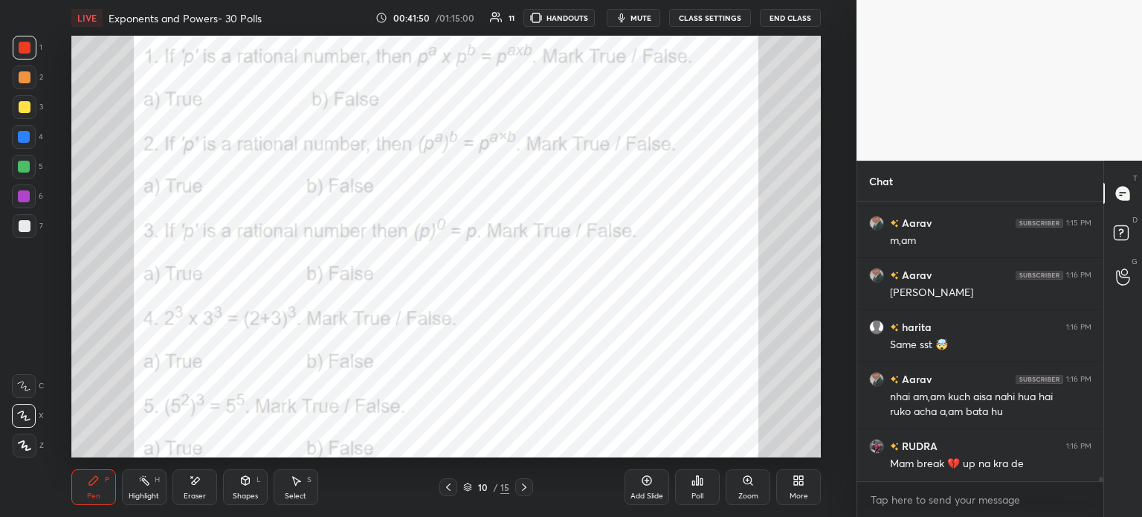
click at [188, 490] on div "Eraser" at bounding box center [195, 487] width 45 height 36
click at [11, 451] on div "1 2 3 4 5 6 7 C X Z E E Erase all H H" at bounding box center [24, 247] width 48 height 422
click at [31, 443] on span "Erase all" at bounding box center [24, 445] width 22 height 10
click at [700, 488] on div "Poll" at bounding box center [697, 487] width 45 height 36
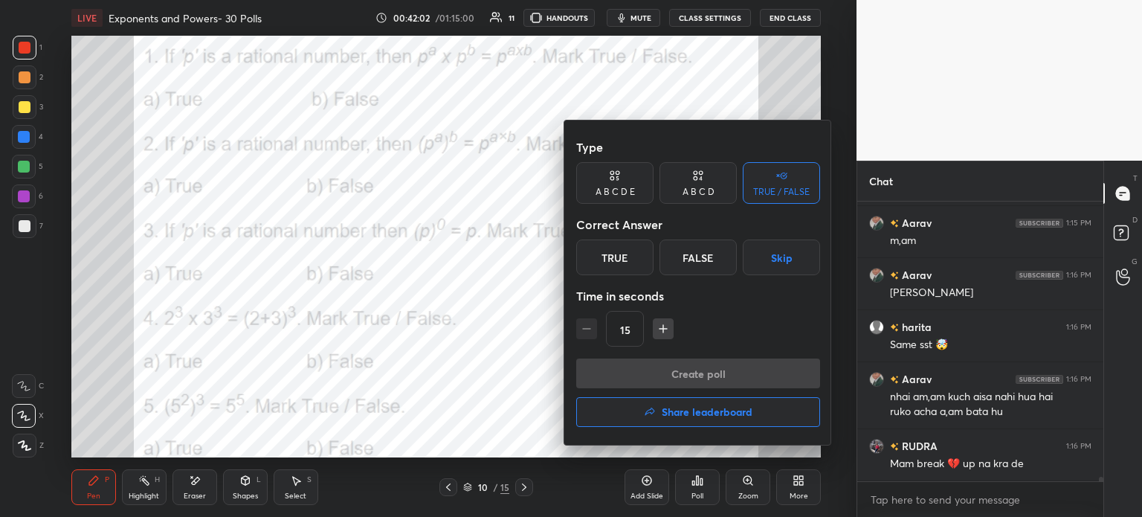
click at [710, 257] on div "False" at bounding box center [698, 257] width 77 height 36
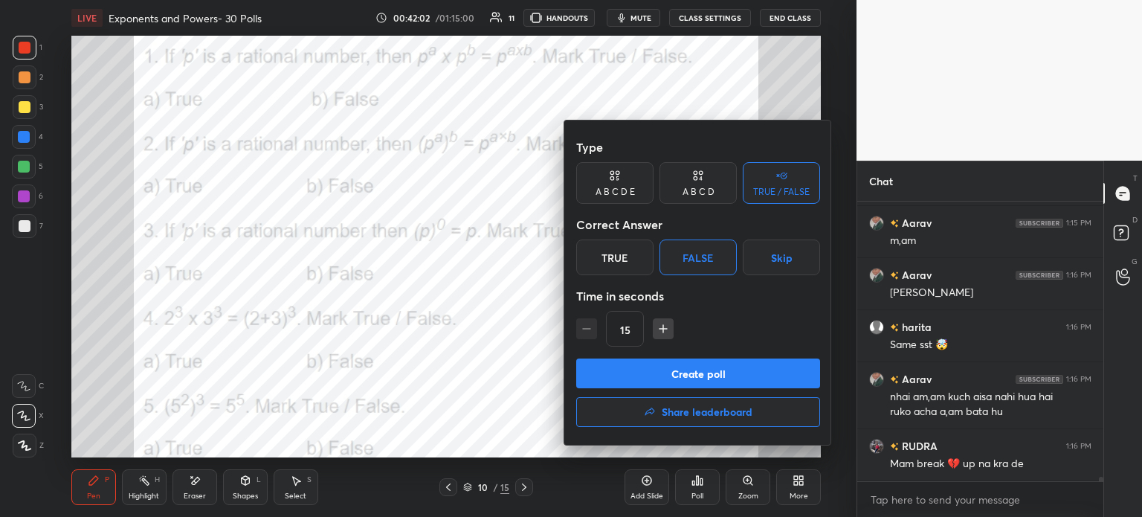
click at [770, 359] on button "Create poll" at bounding box center [698, 373] width 244 height 30
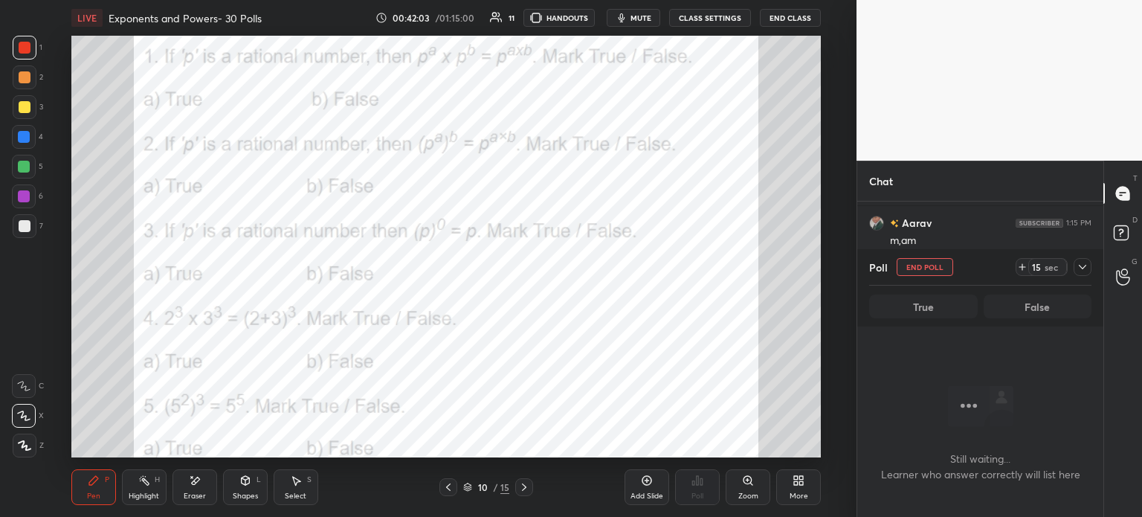
click at [1023, 268] on icon at bounding box center [1022, 267] width 12 height 12
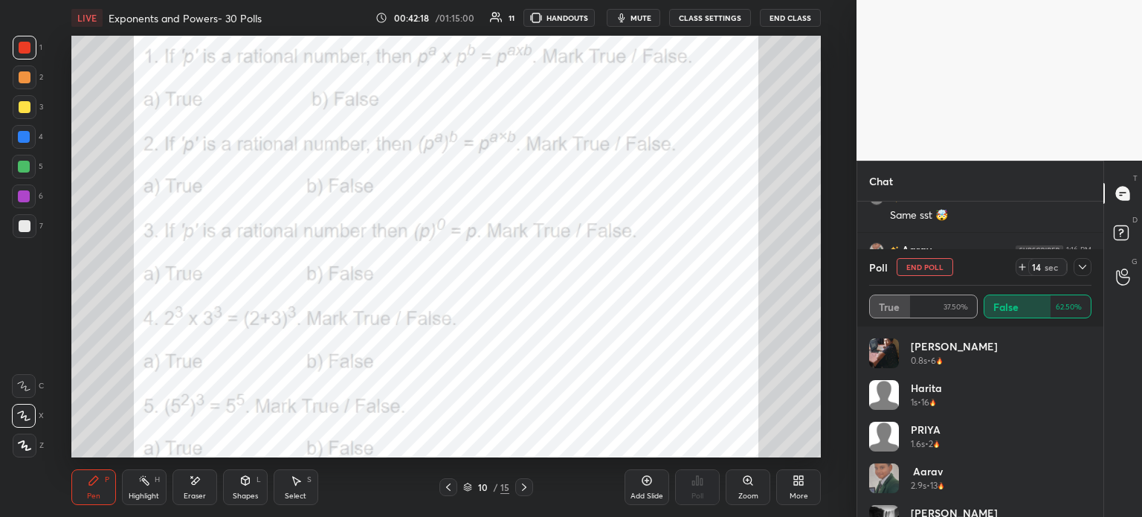
click at [1081, 266] on icon at bounding box center [1083, 267] width 12 height 12
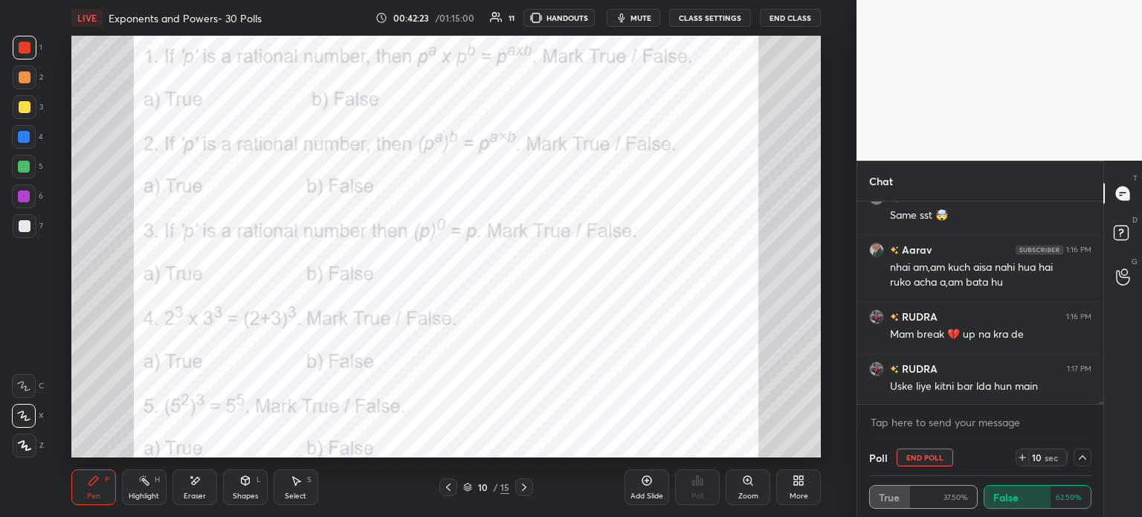
click at [924, 460] on button "End Poll" at bounding box center [925, 457] width 57 height 18
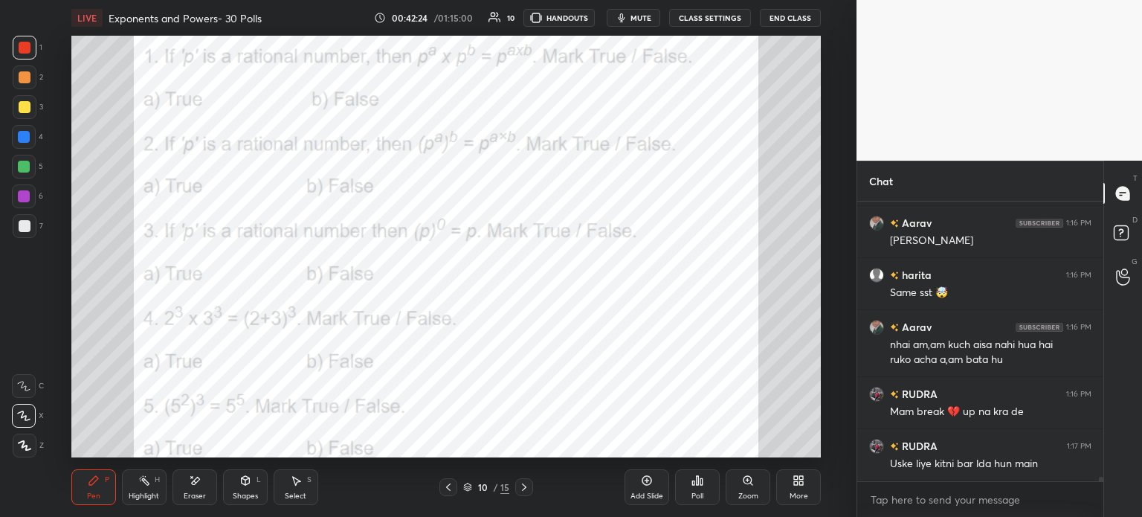
click at [808, 483] on div "More" at bounding box center [798, 487] width 45 height 36
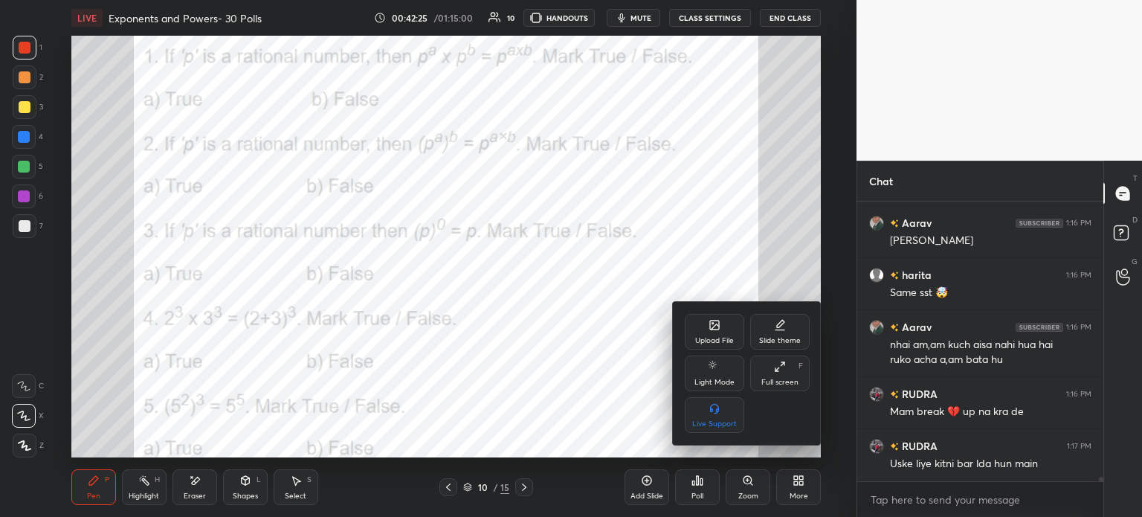
click at [720, 323] on icon at bounding box center [715, 325] width 12 height 12
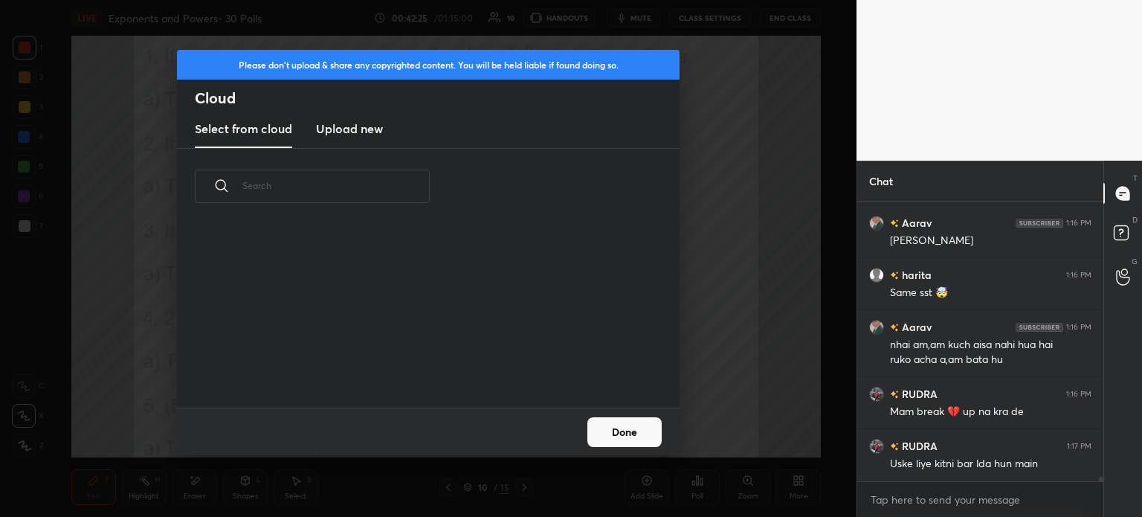
click at [358, 124] on h3 "Upload new" at bounding box center [349, 129] width 67 height 18
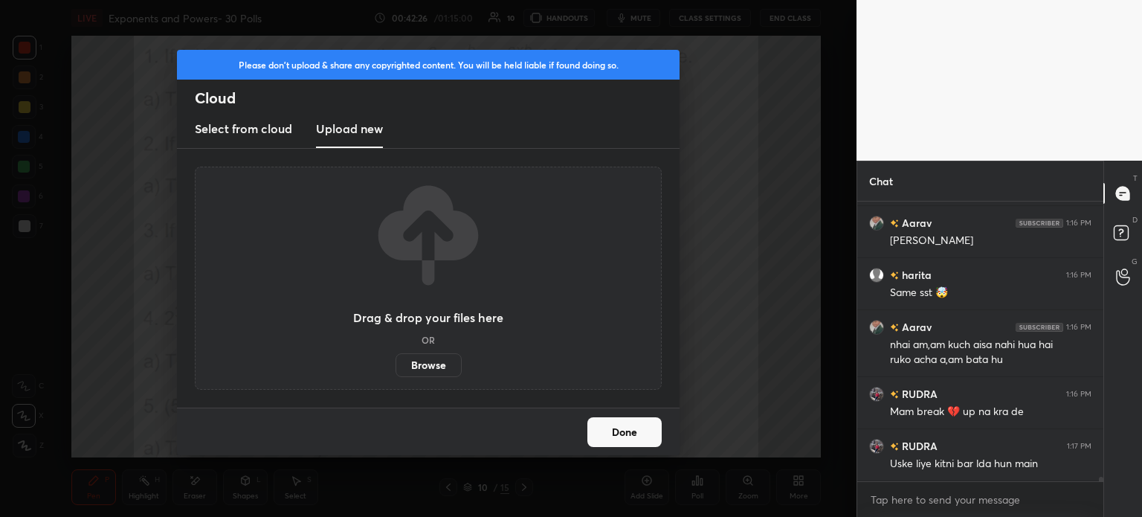
click at [435, 370] on label "Browse" at bounding box center [429, 365] width 66 height 24
click at [396, 370] on input "Browse" at bounding box center [396, 365] width 0 height 24
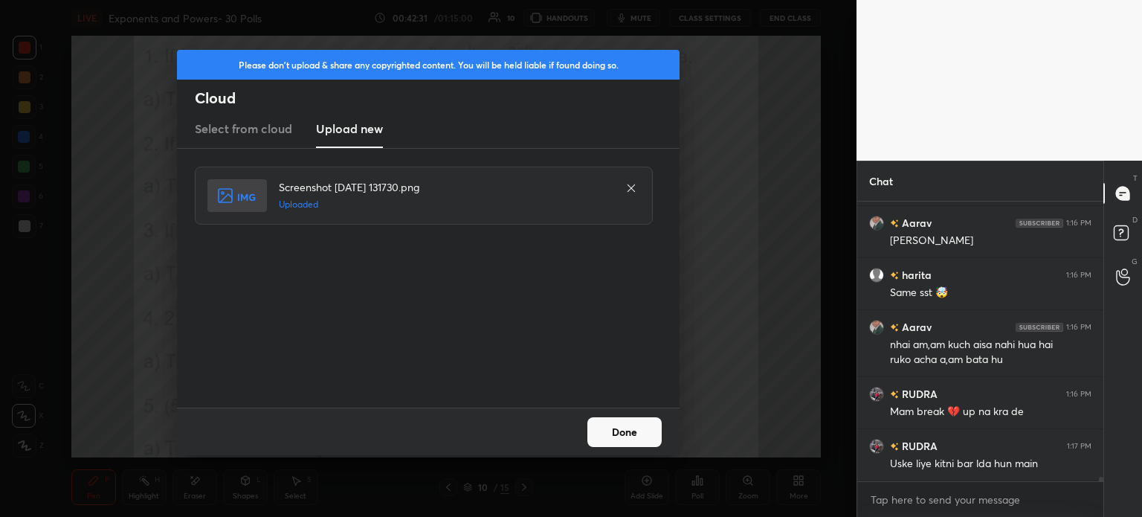
click at [625, 429] on button "Done" at bounding box center [624, 432] width 74 height 30
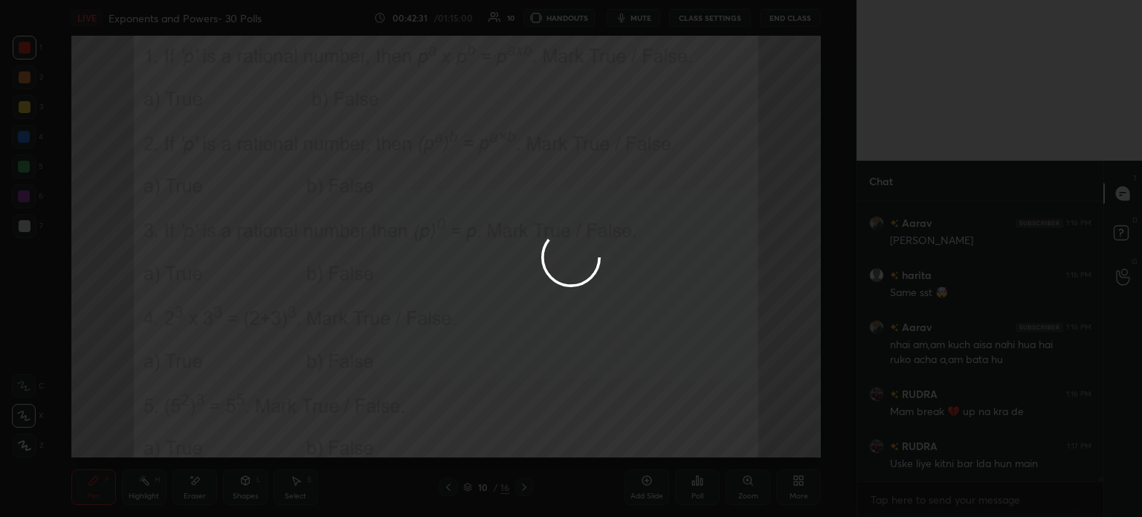
click at [616, 425] on button "Done" at bounding box center [624, 432] width 74 height 30
click at [616, 426] on div at bounding box center [571, 258] width 1142 height 517
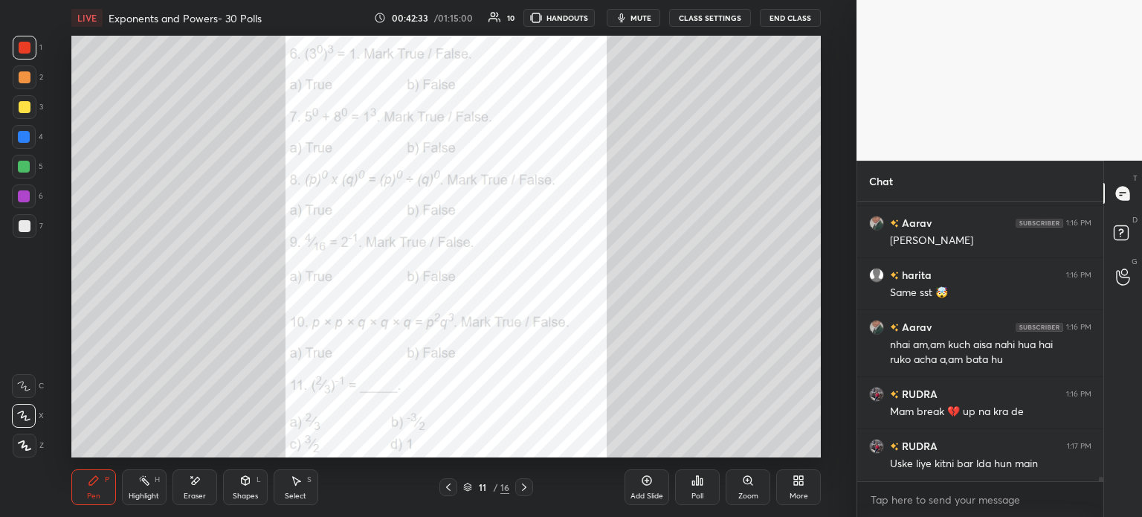
click at [744, 494] on div "Zoom" at bounding box center [748, 495] width 20 height 7
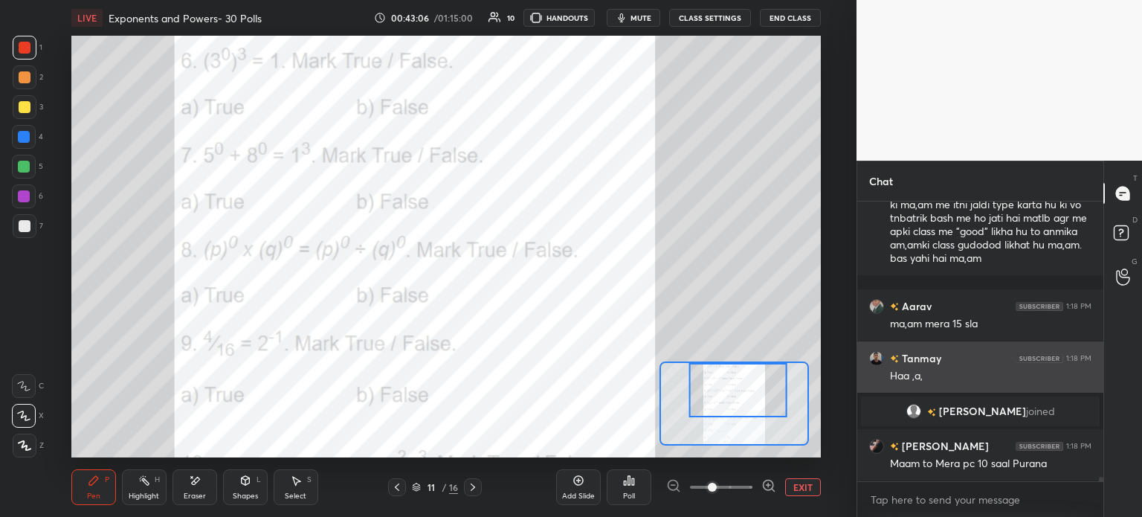
scroll to position [17046, 0]
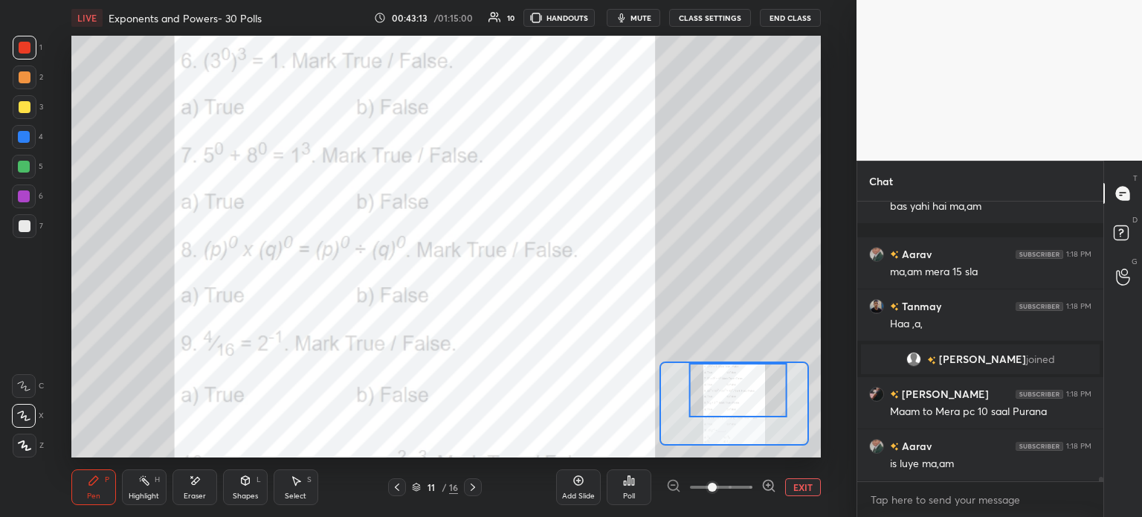
click at [634, 485] on icon at bounding box center [633, 481] width 2 height 7
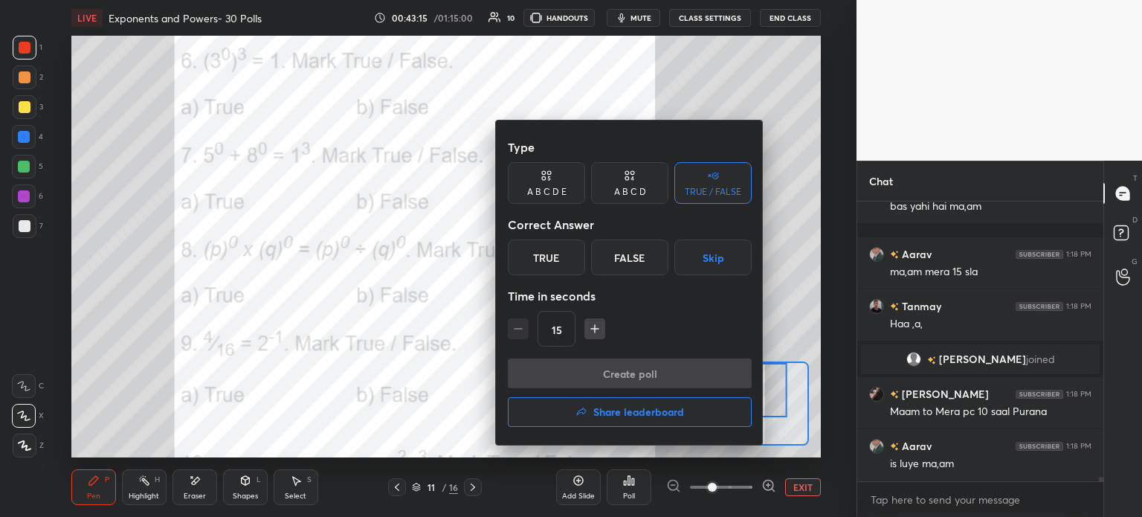
click at [556, 255] on div "True" at bounding box center [546, 257] width 77 height 36
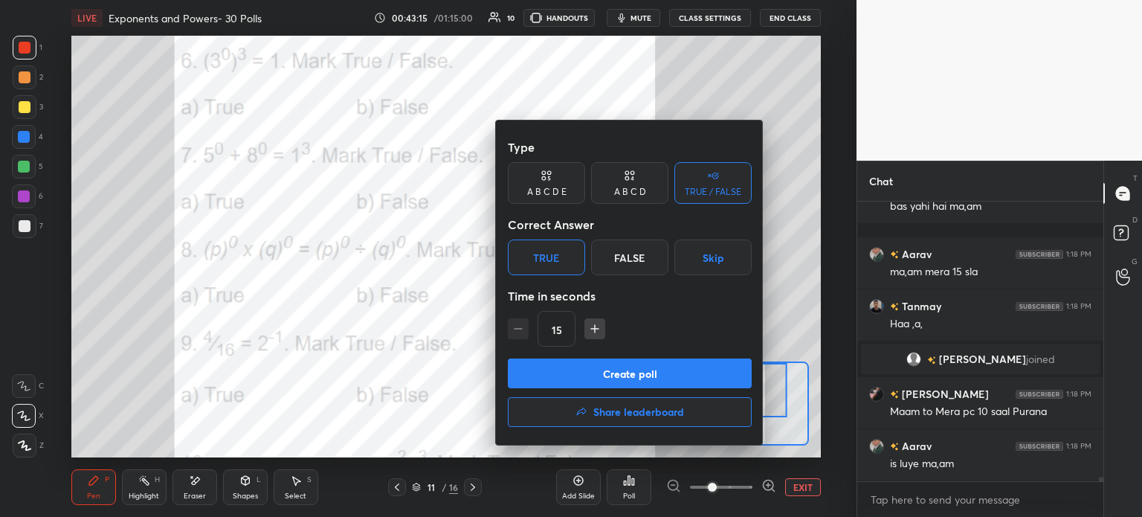
click at [653, 358] on button "Create poll" at bounding box center [630, 373] width 244 height 30
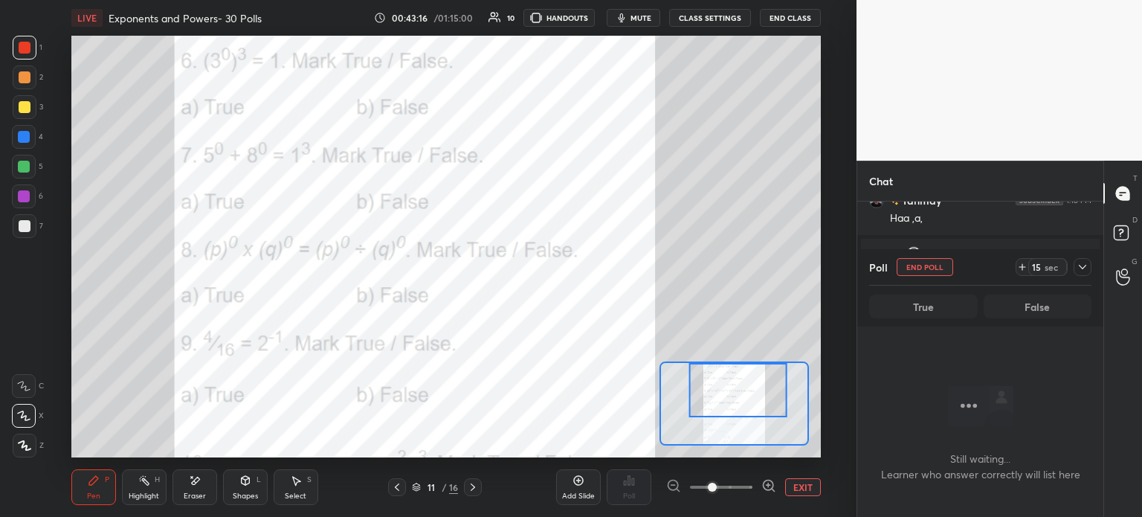
click at [1020, 264] on icon at bounding box center [1022, 267] width 12 height 12
click at [1072, 263] on div "15 sec" at bounding box center [1054, 267] width 76 height 18
click at [1083, 278] on div "Poll End Poll 29 sec" at bounding box center [980, 267] width 222 height 36
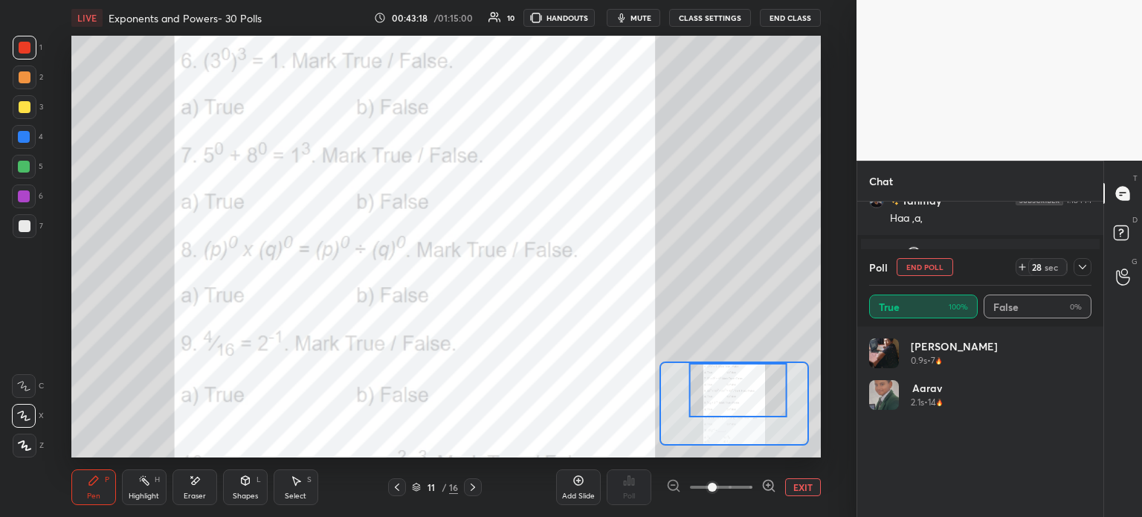
click at [1086, 264] on icon at bounding box center [1083, 267] width 12 height 12
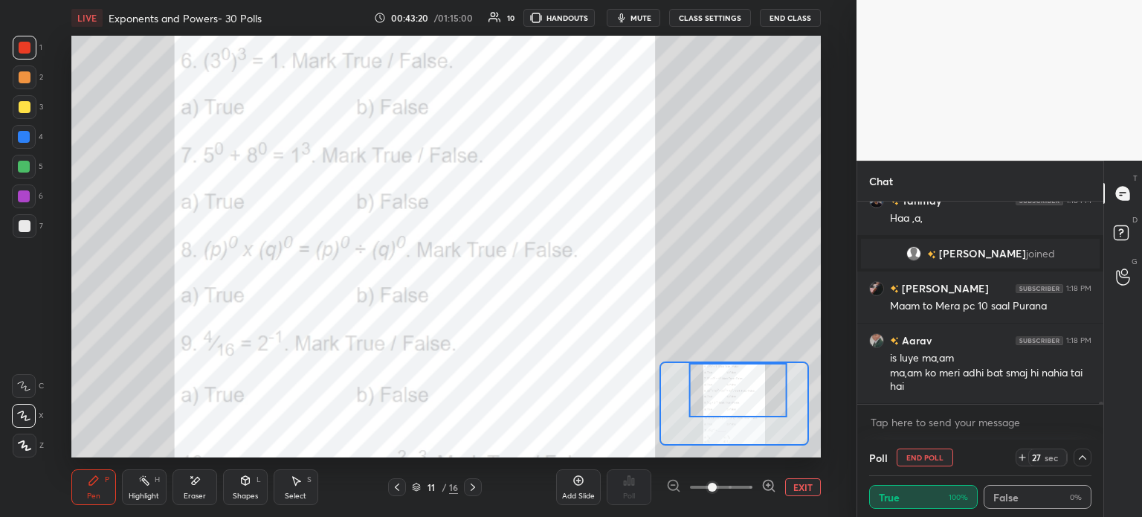
click at [1083, 460] on icon at bounding box center [1083, 457] width 12 height 12
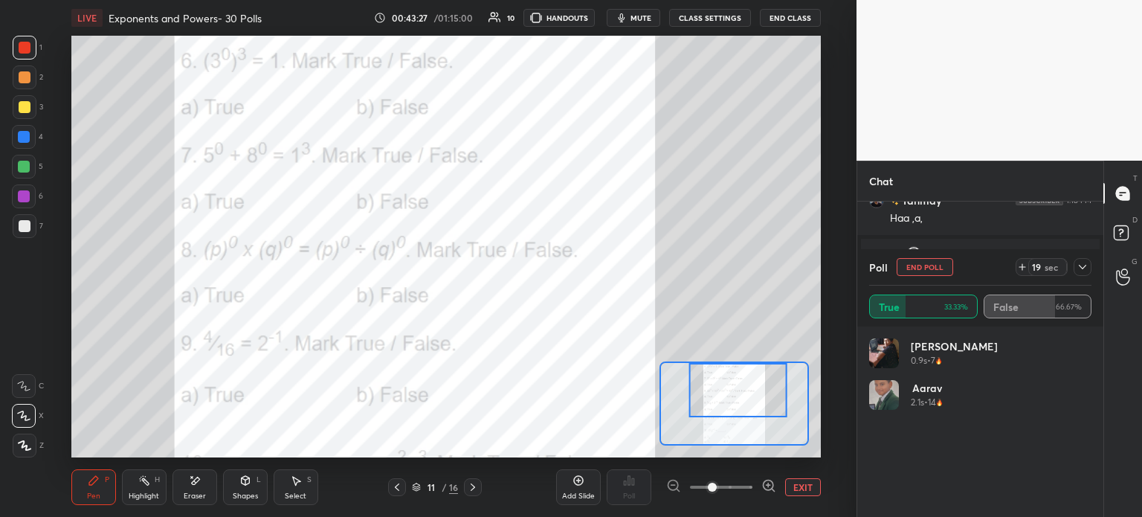
click at [1082, 265] on icon at bounding box center [1083, 267] width 12 height 12
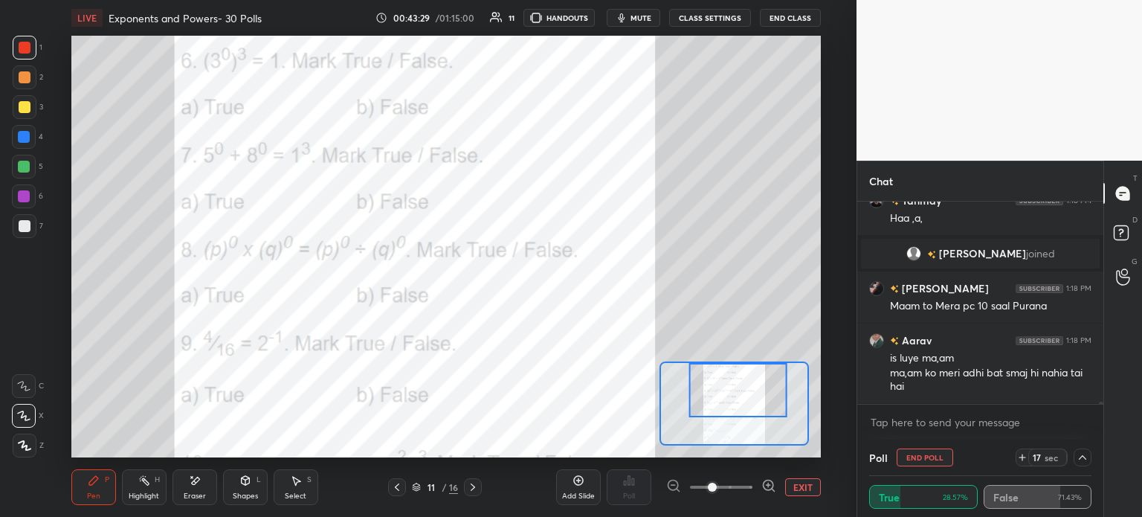
click at [1084, 460] on icon at bounding box center [1083, 457] width 12 height 12
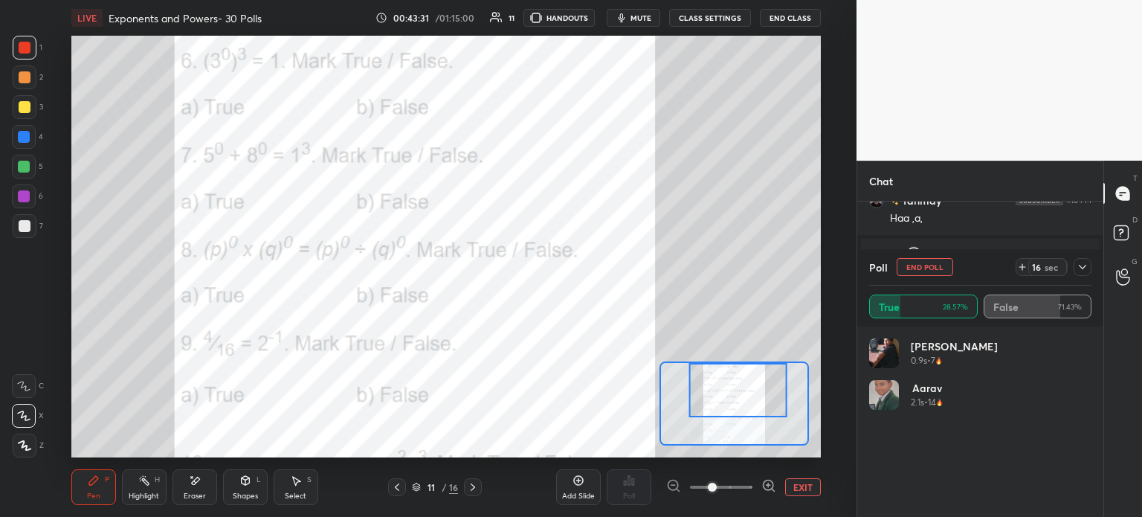
click at [1085, 267] on icon at bounding box center [1082, 267] width 7 height 4
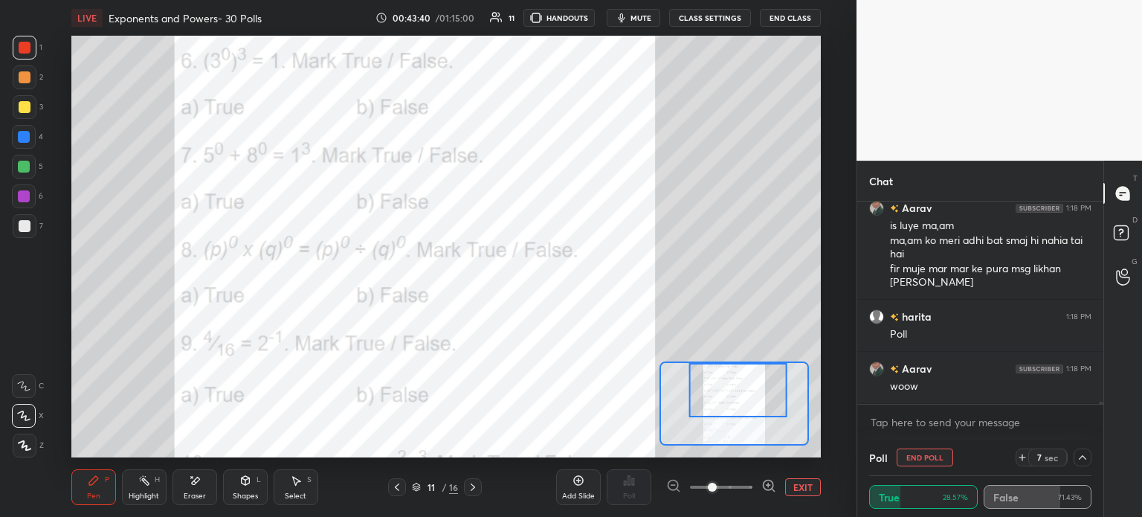
click at [1020, 457] on icon at bounding box center [1022, 457] width 12 height 12
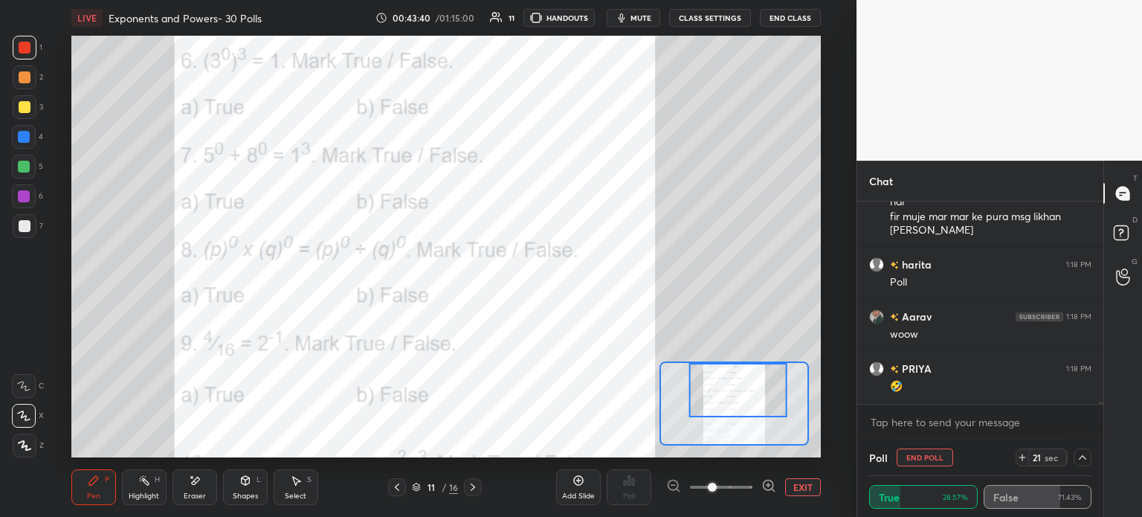
click at [1022, 459] on icon at bounding box center [1022, 457] width 12 height 12
click at [1080, 460] on icon at bounding box center [1083, 457] width 12 height 12
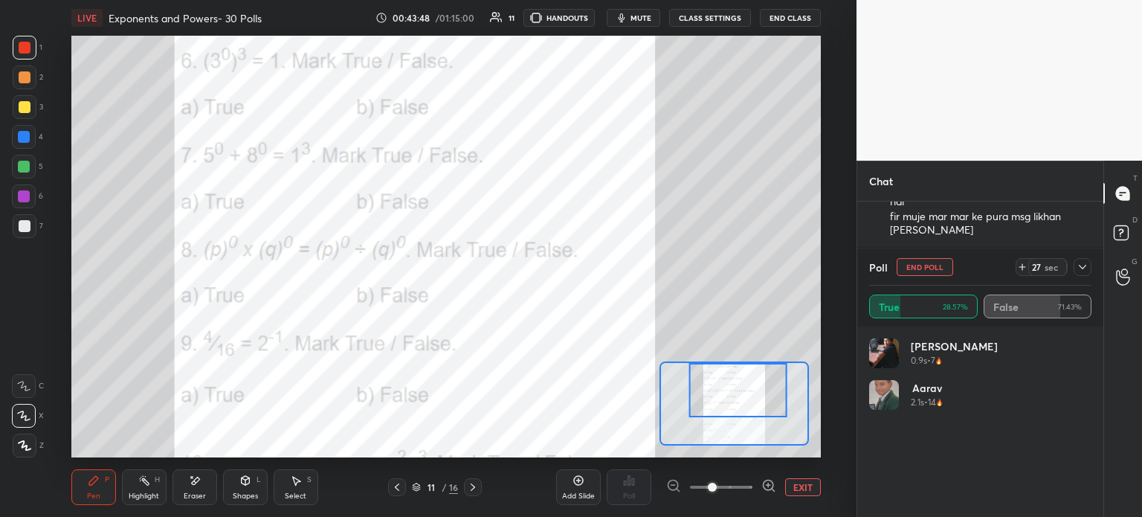
click at [1083, 269] on icon at bounding box center [1083, 267] width 12 height 12
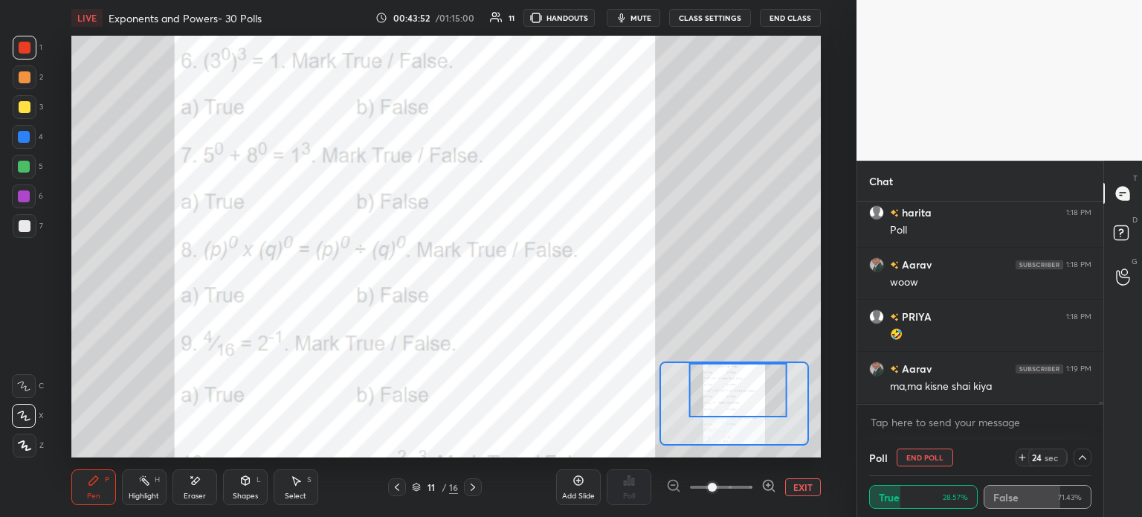
click at [1080, 461] on icon at bounding box center [1083, 457] width 12 height 12
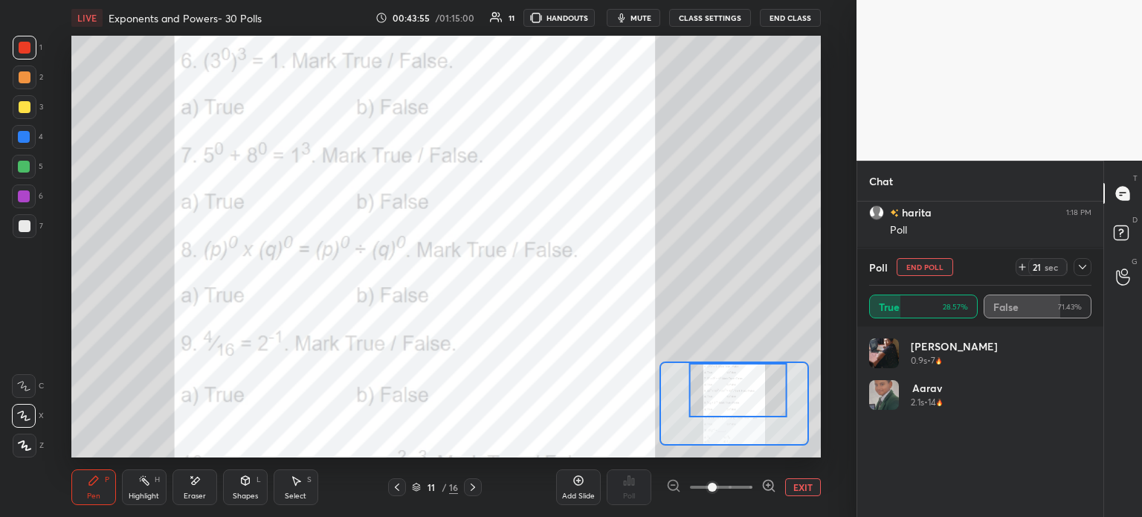
click at [1074, 268] on div at bounding box center [1083, 267] width 18 height 18
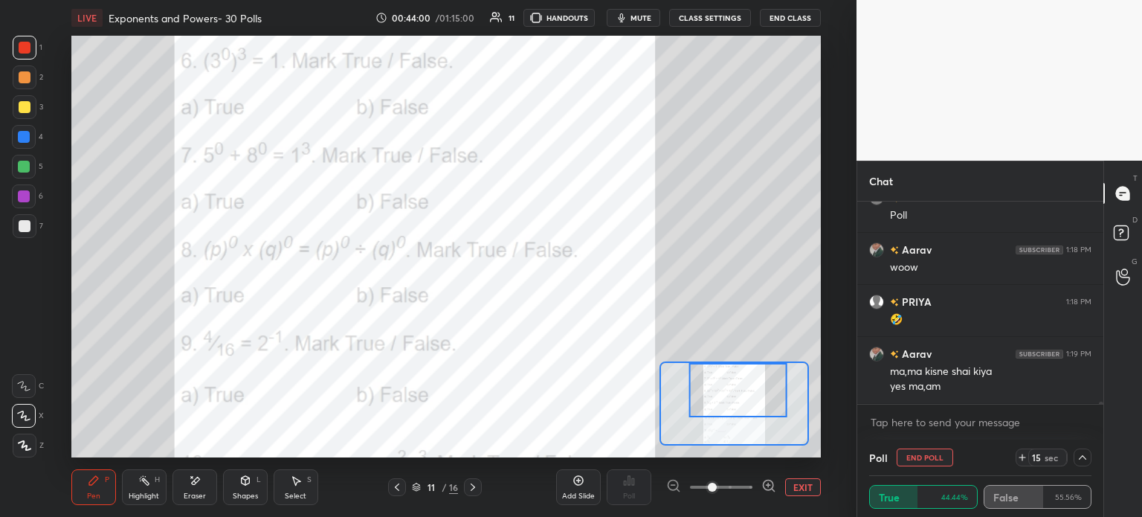
click at [1086, 454] on icon at bounding box center [1083, 457] width 12 height 12
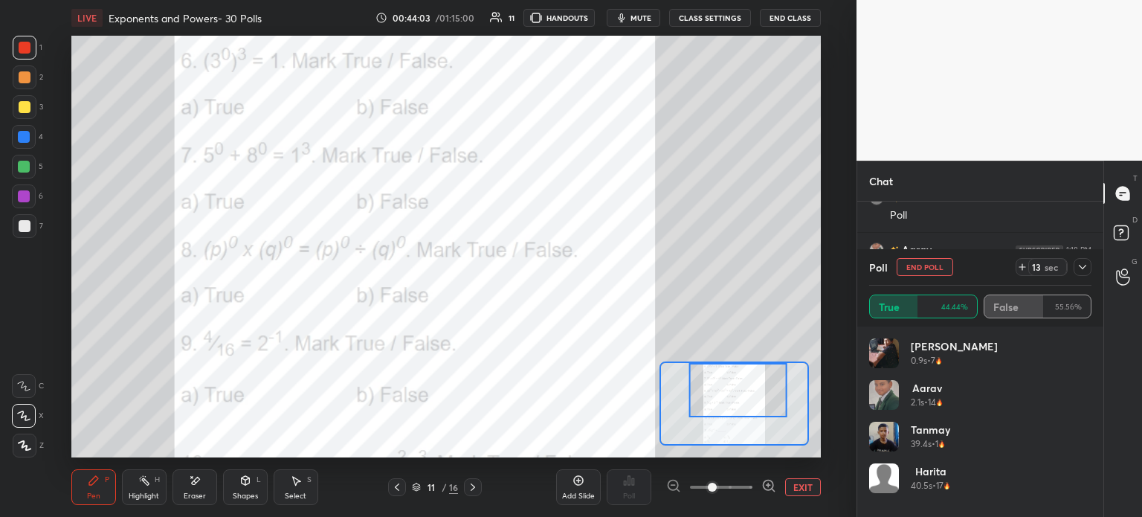
click at [1079, 272] on icon at bounding box center [1083, 267] width 12 height 12
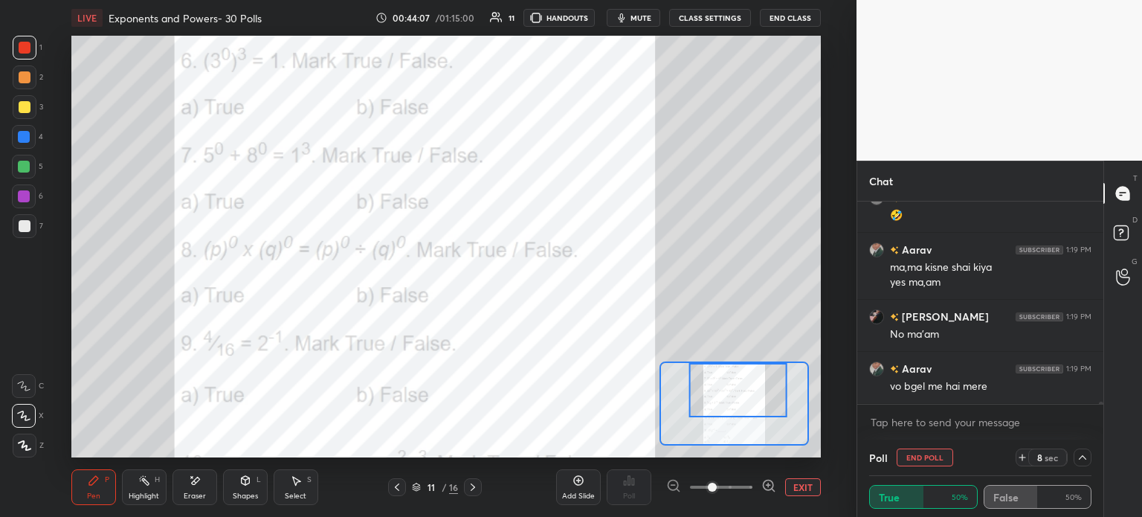
click at [1084, 456] on icon at bounding box center [1083, 457] width 12 height 12
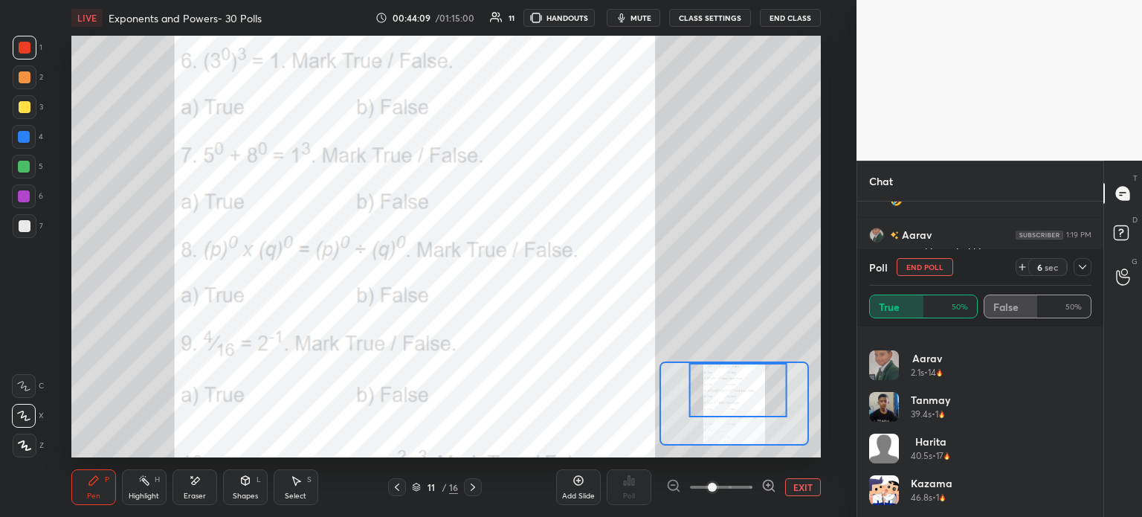
click at [1085, 273] on icon at bounding box center [1083, 267] width 12 height 12
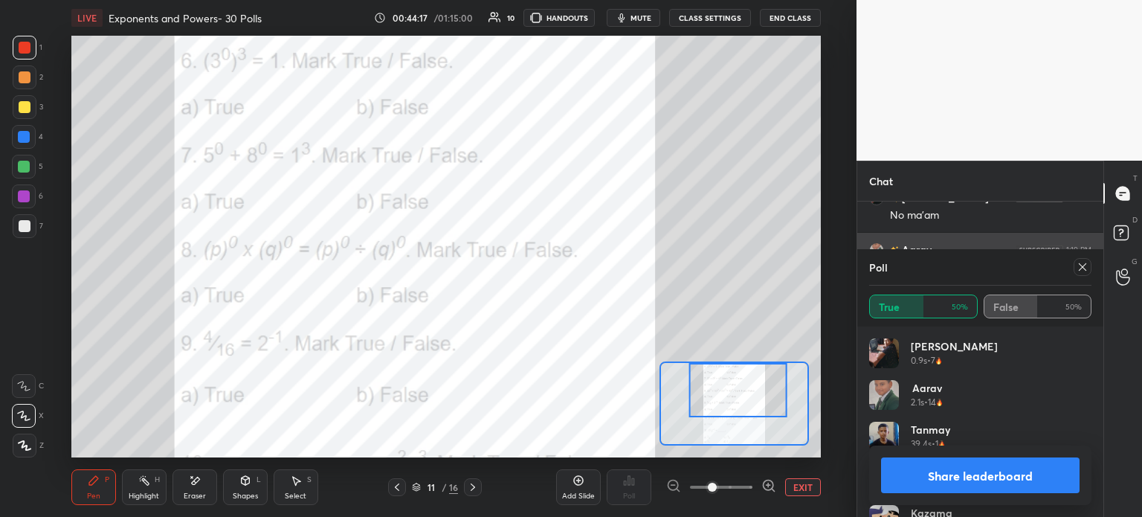
click at [1080, 265] on icon at bounding box center [1083, 267] width 12 height 12
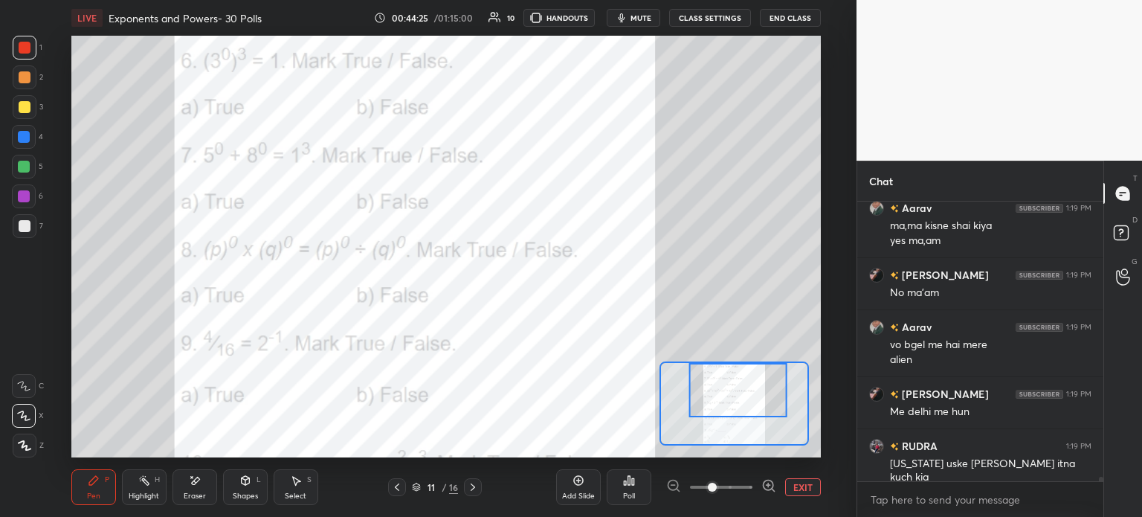
click at [195, 494] on div "Eraser" at bounding box center [195, 495] width 22 height 7
click at [37, 445] on div "Erase all" at bounding box center [25, 446] width 27 height 24
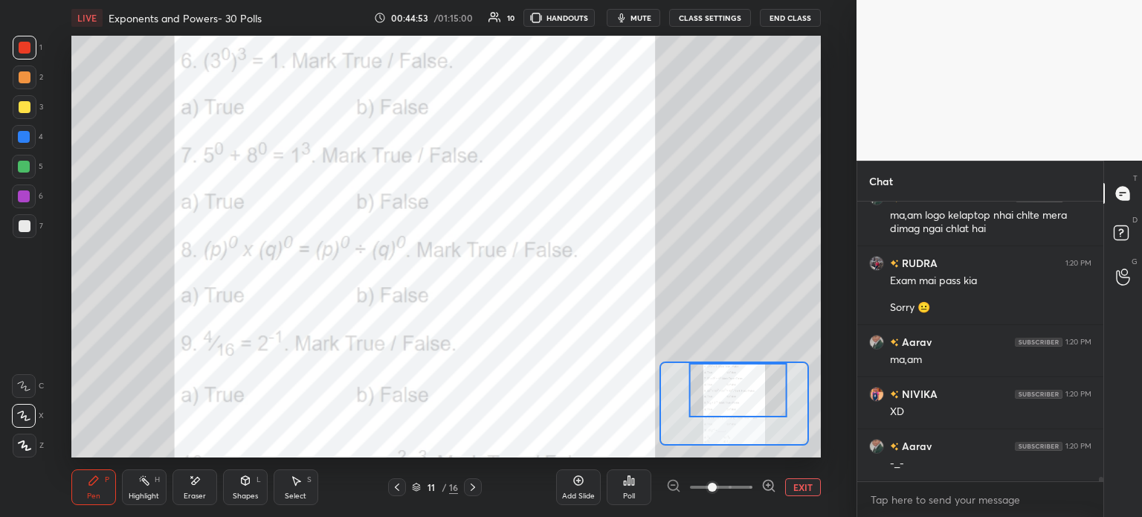
click at [625, 477] on icon at bounding box center [629, 480] width 12 height 12
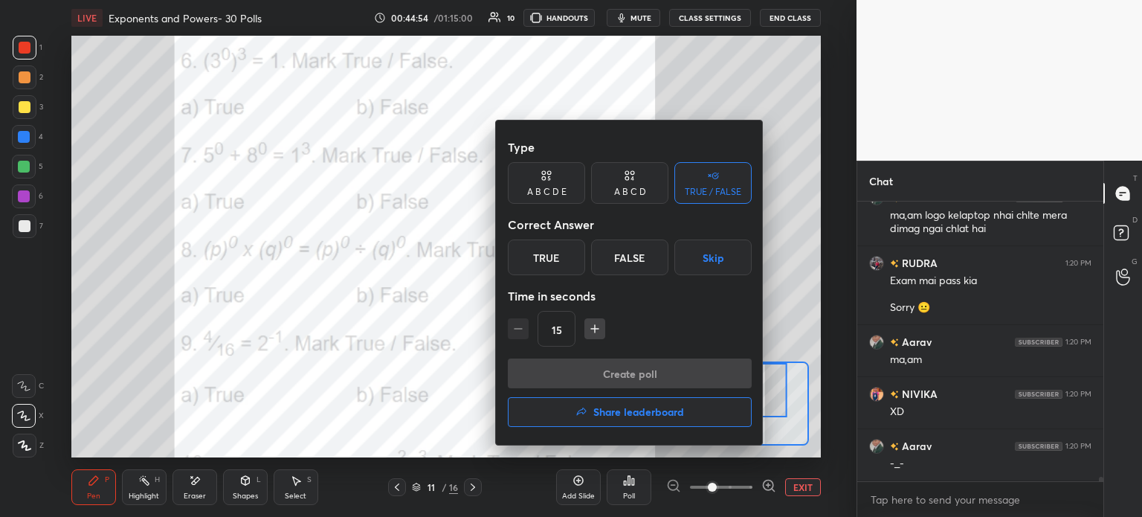
click at [643, 260] on div "False" at bounding box center [629, 257] width 77 height 36
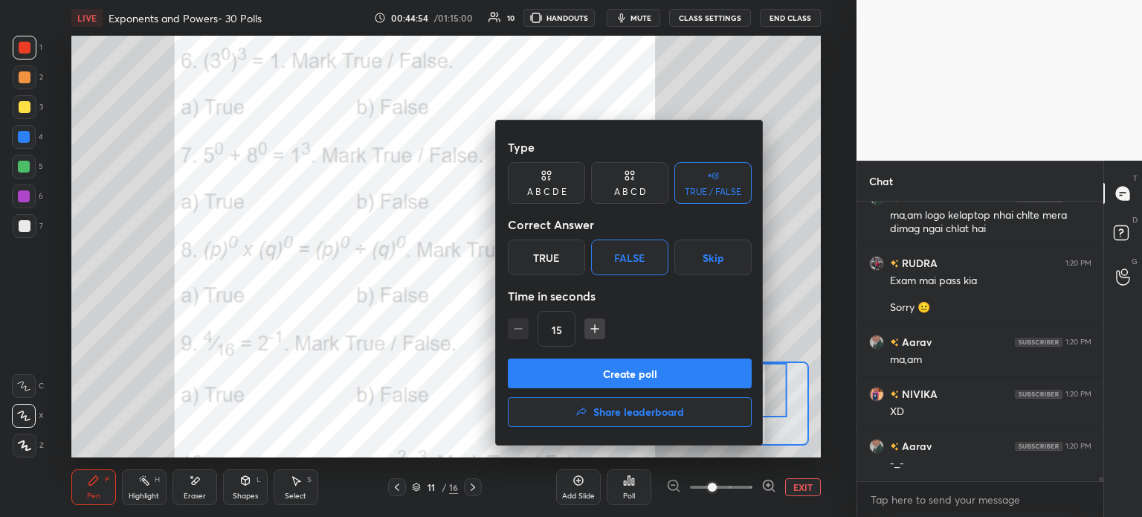
click at [702, 374] on button "Create poll" at bounding box center [630, 373] width 244 height 30
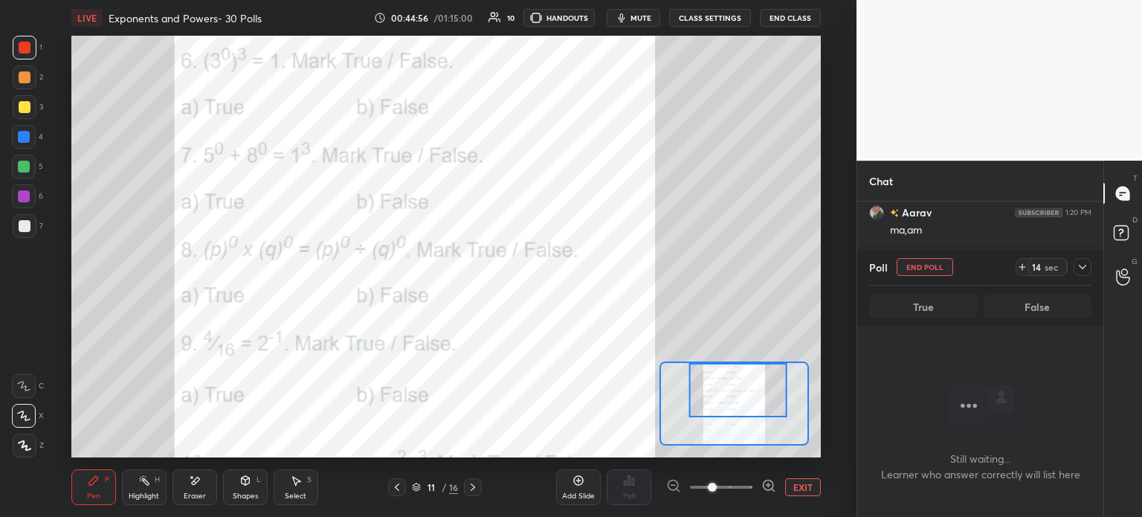
click at [1074, 269] on div at bounding box center [1083, 267] width 18 height 18
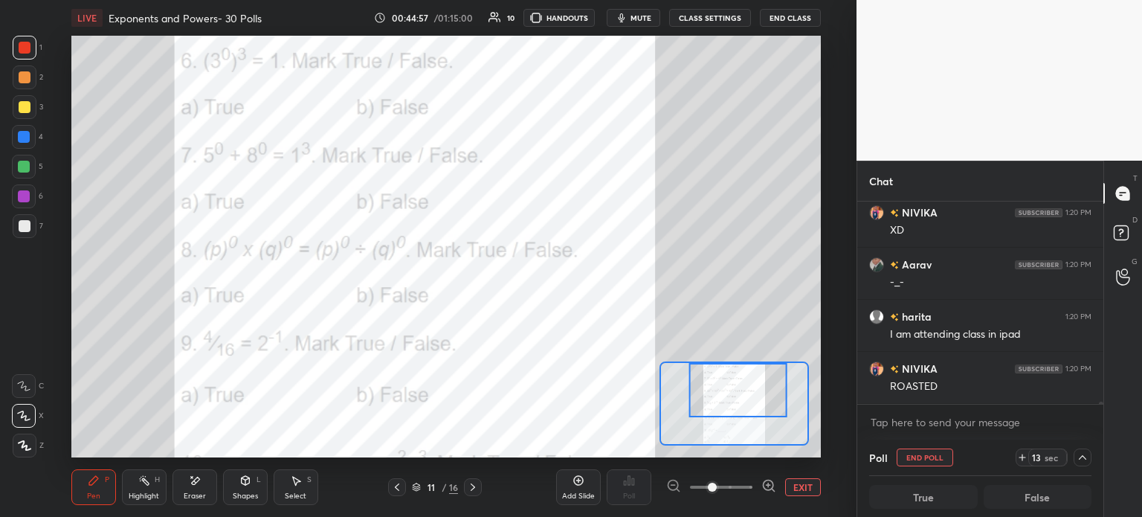
click at [1017, 457] on icon at bounding box center [1022, 457] width 12 height 12
click at [1076, 459] on div at bounding box center [1083, 457] width 18 height 18
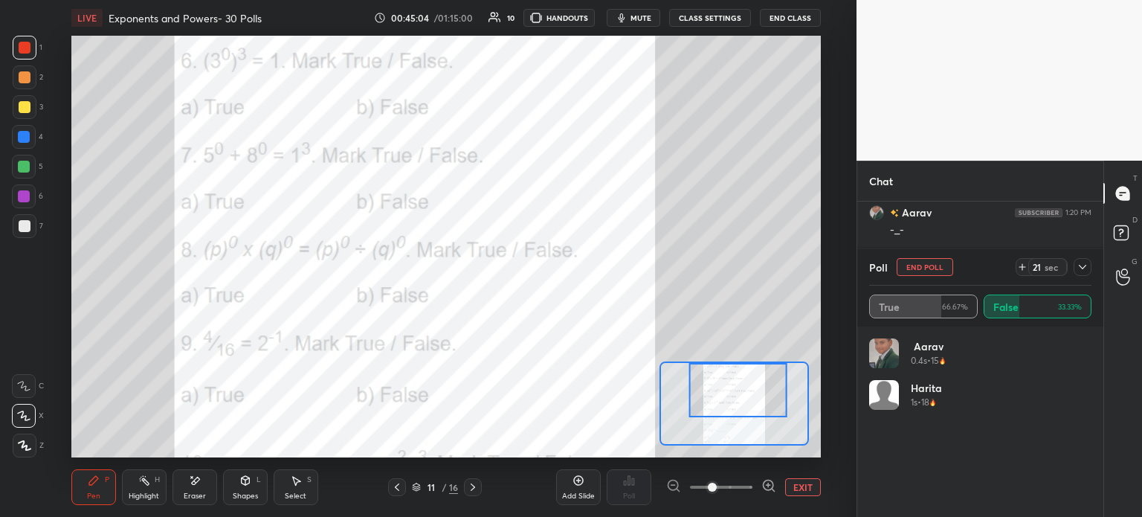
click at [1084, 270] on icon at bounding box center [1083, 267] width 12 height 12
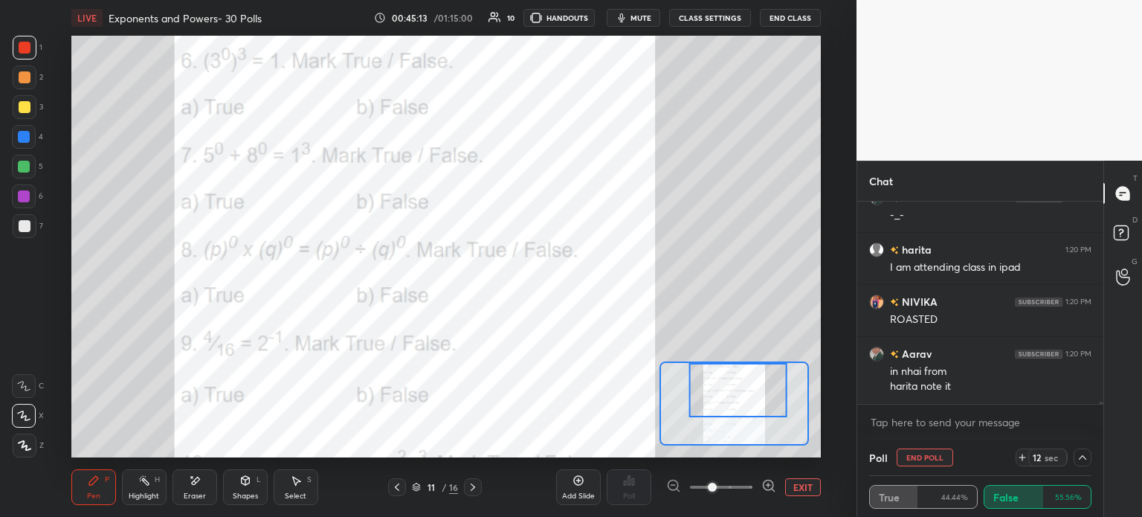
click at [1077, 463] on div at bounding box center [1083, 457] width 18 height 18
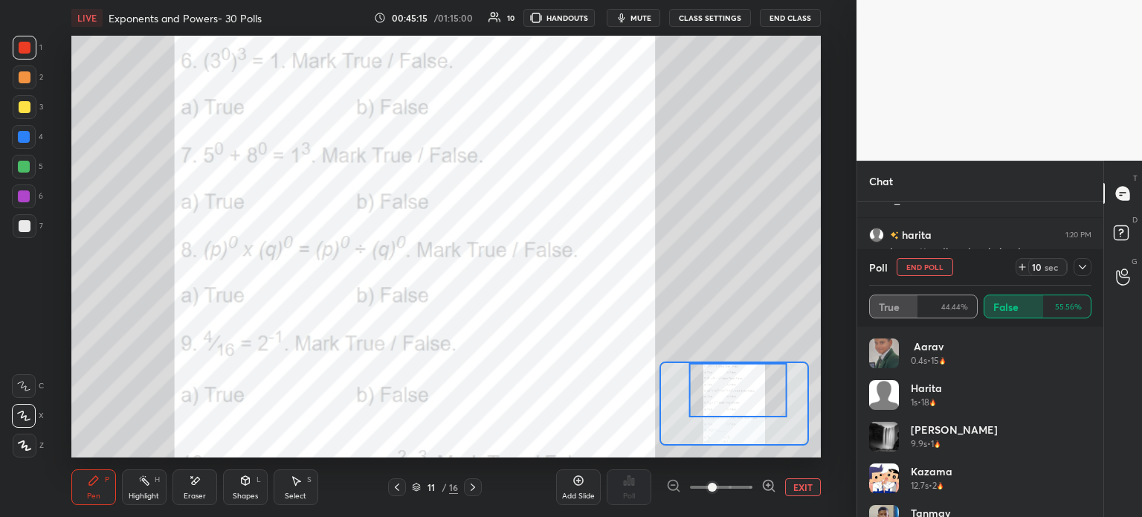
click at [1081, 259] on div at bounding box center [1083, 267] width 18 height 18
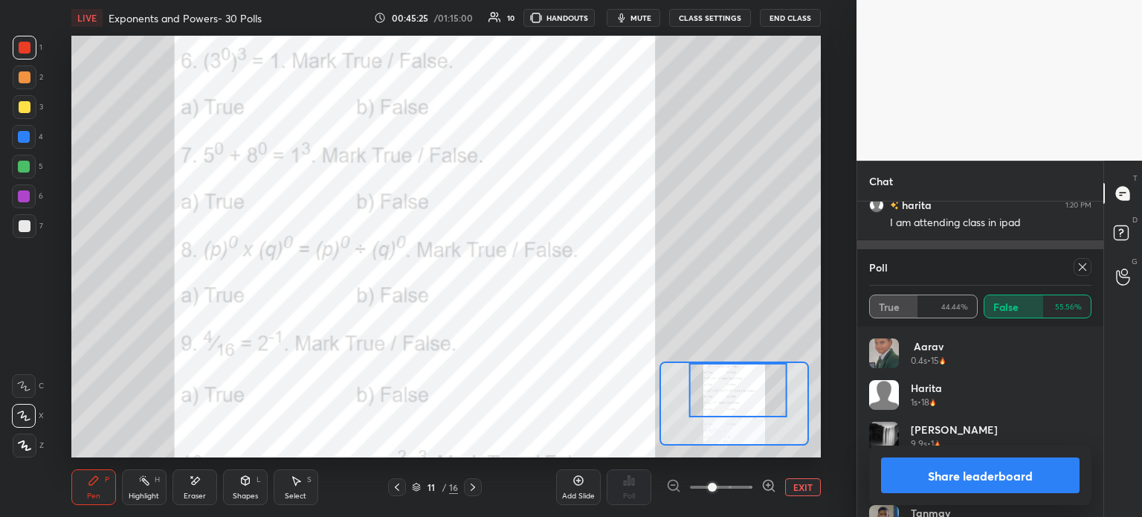
click at [1080, 268] on icon at bounding box center [1083, 267] width 12 height 12
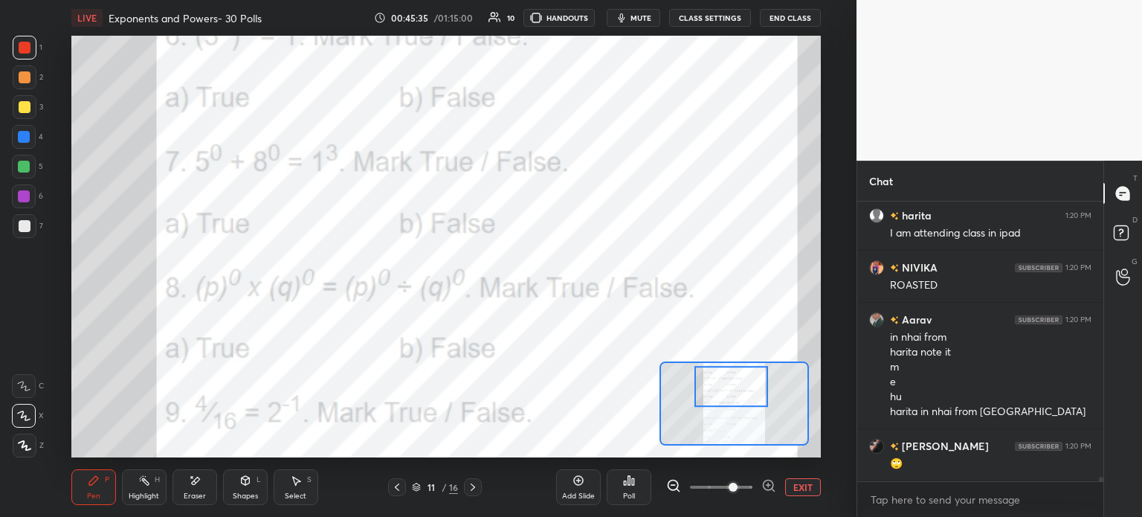
click at [186, 485] on div "Eraser" at bounding box center [195, 487] width 45 height 36
click at [13, 445] on span "Erase all" at bounding box center [24, 445] width 22 height 10
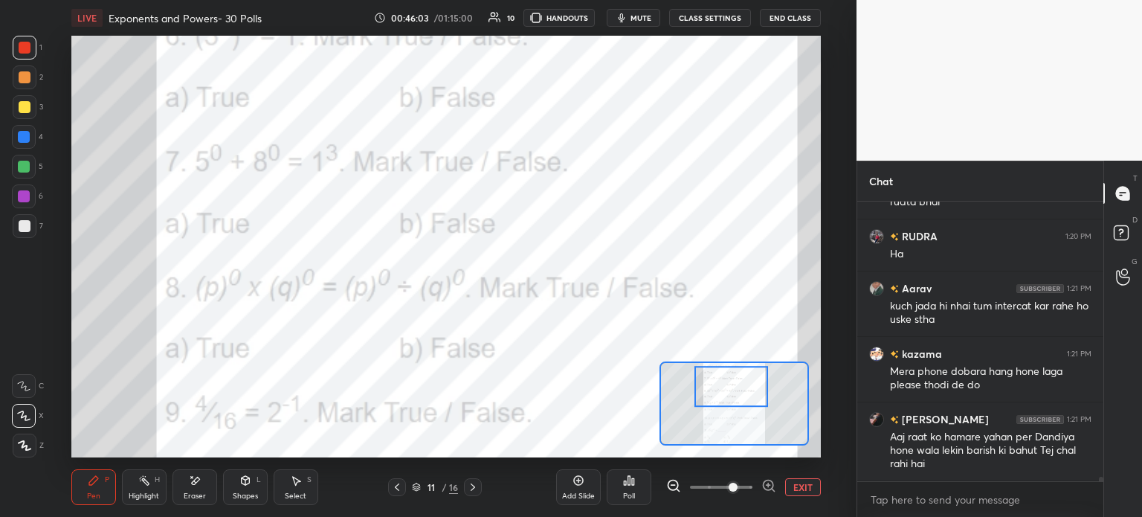
click at [174, 492] on div "Eraser" at bounding box center [195, 487] width 45 height 36
click at [31, 441] on span "Erase all" at bounding box center [24, 445] width 22 height 10
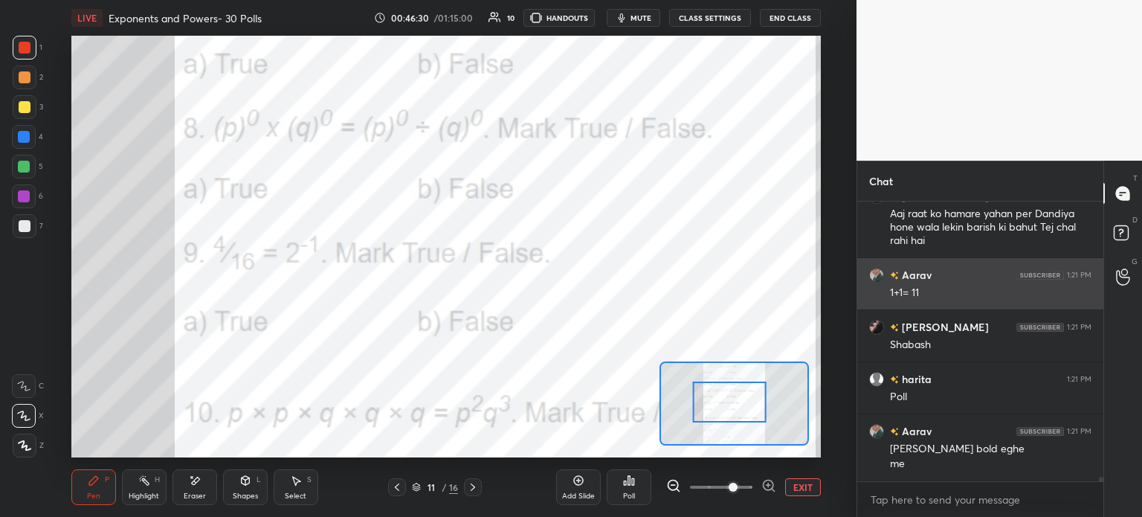
scroll to position [18668, 0]
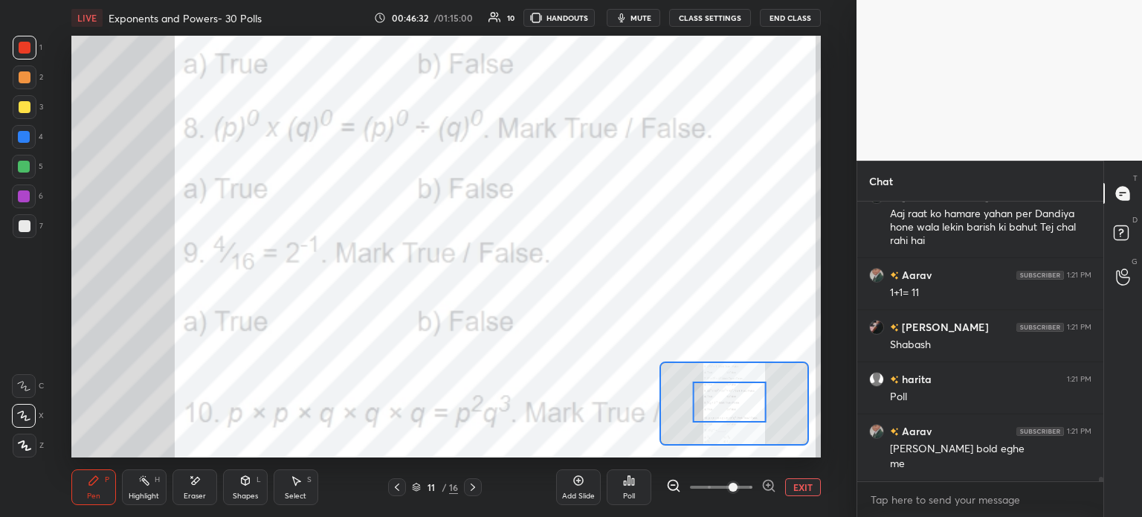
click at [628, 489] on div "Poll" at bounding box center [629, 487] width 45 height 36
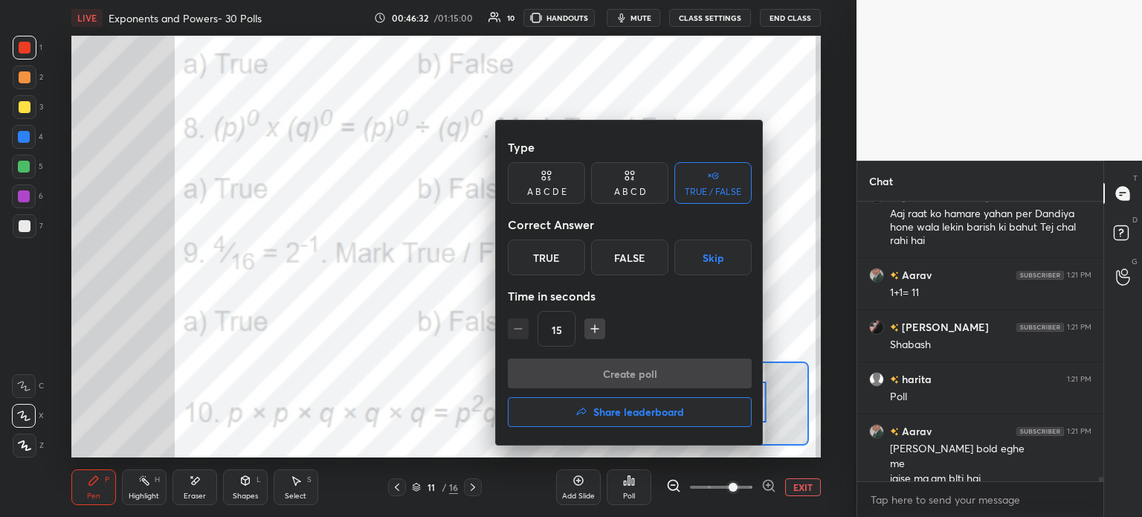
scroll to position [18683, 0]
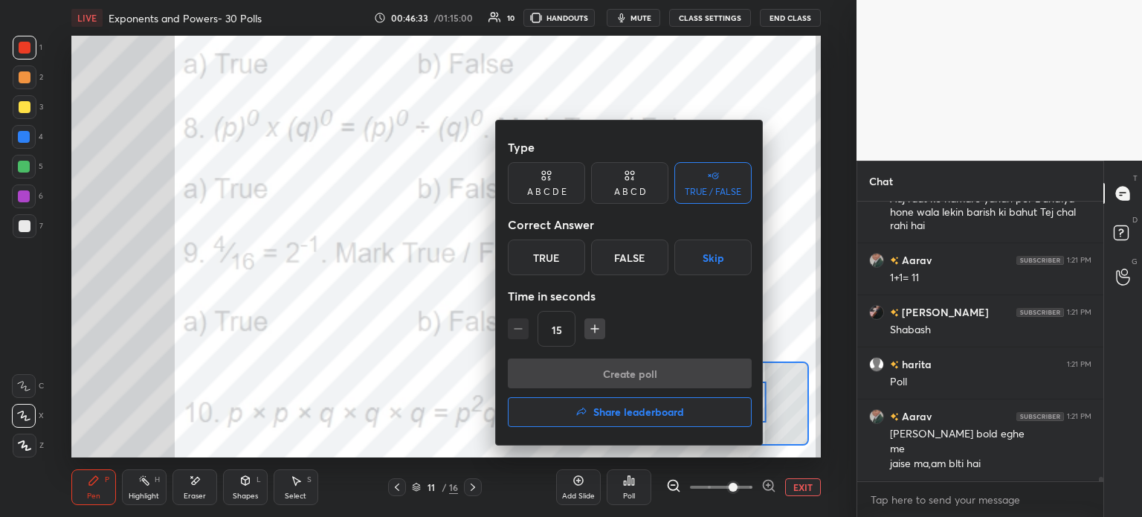
click at [425, 262] on div at bounding box center [571, 258] width 1142 height 517
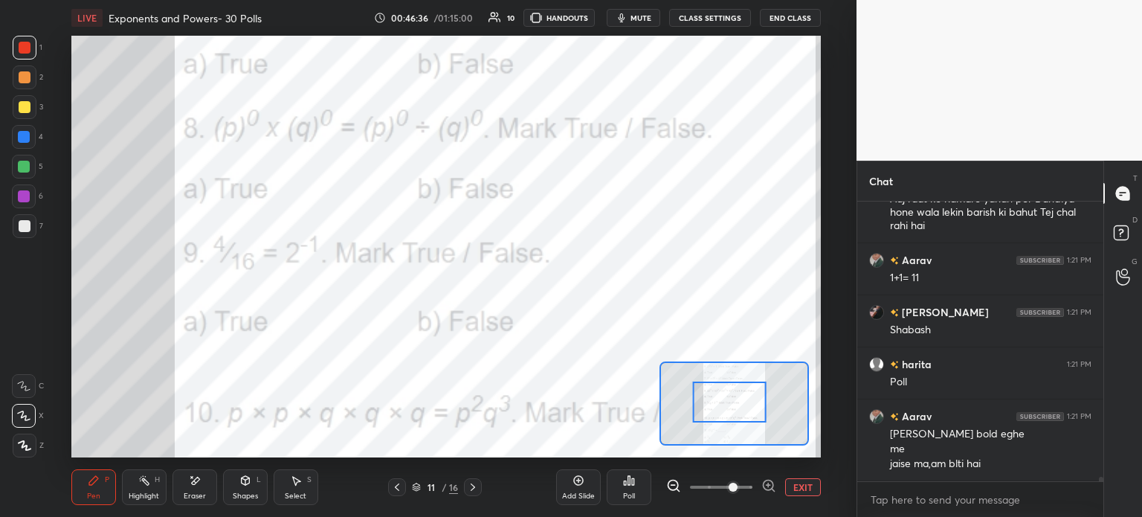
click at [623, 492] on div "Poll" at bounding box center [629, 495] width 12 height 7
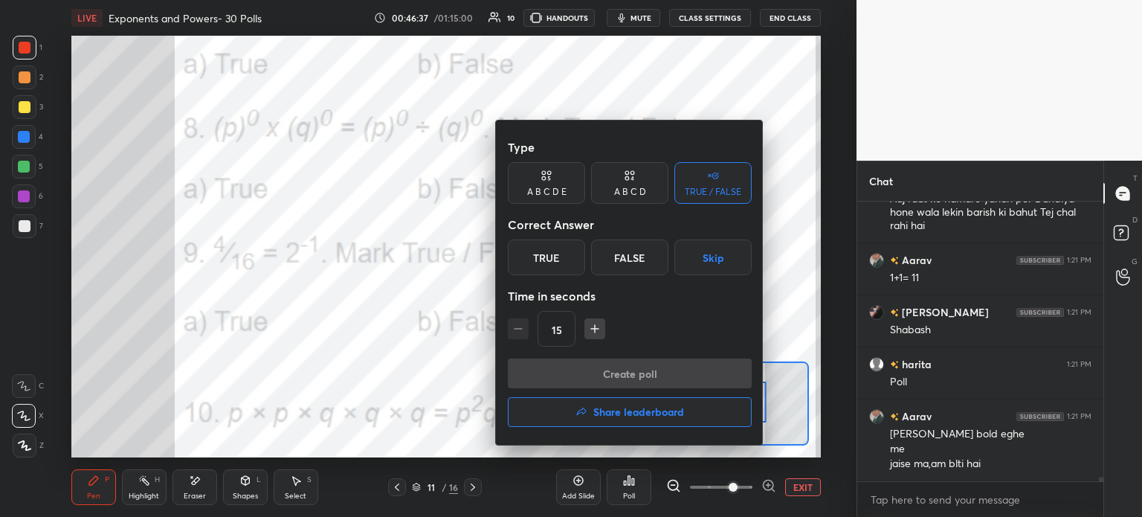
click at [550, 251] on div "True" at bounding box center [546, 257] width 77 height 36
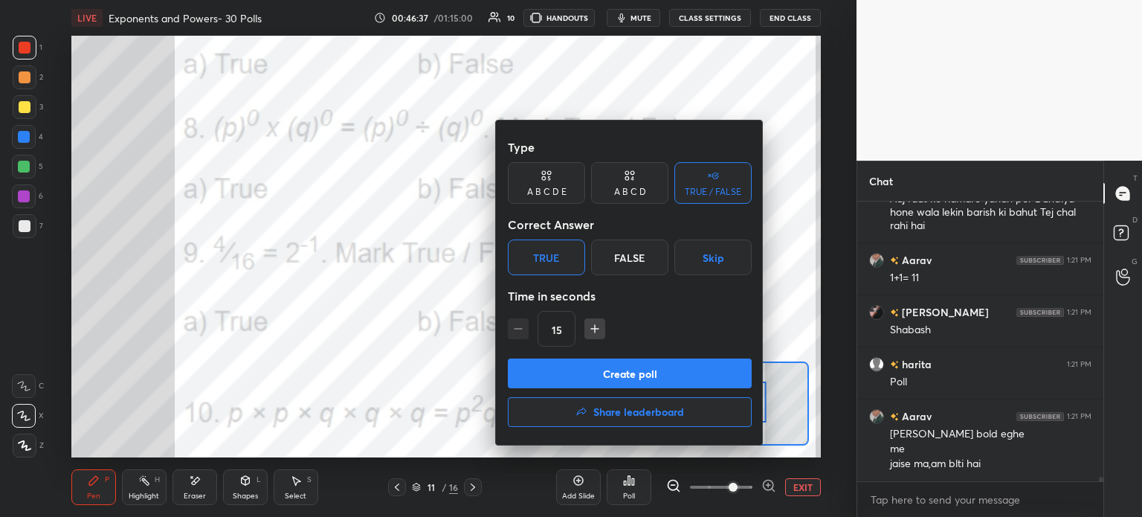
click at [673, 363] on button "Create poll" at bounding box center [630, 373] width 244 height 30
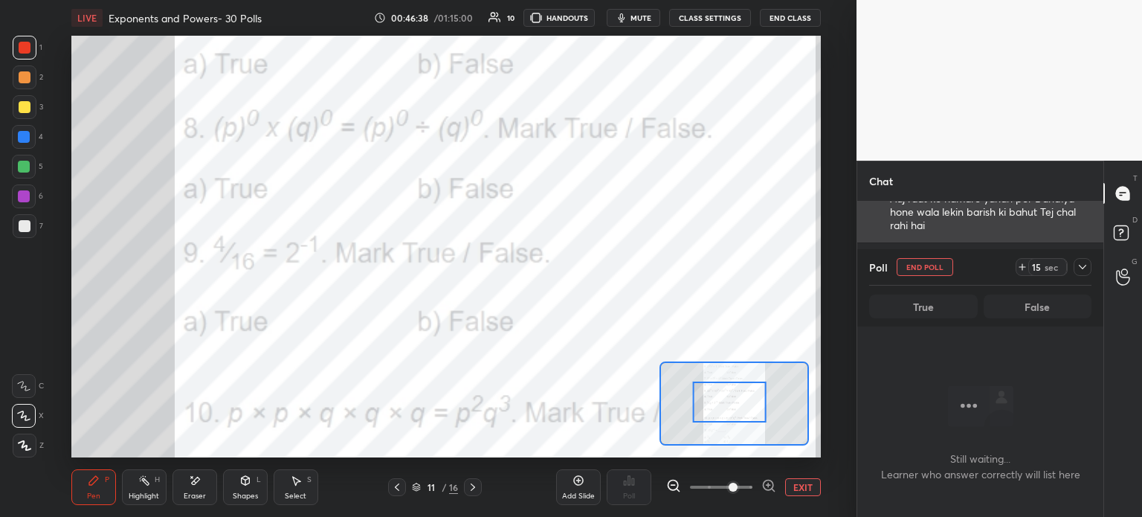
scroll to position [5, 4]
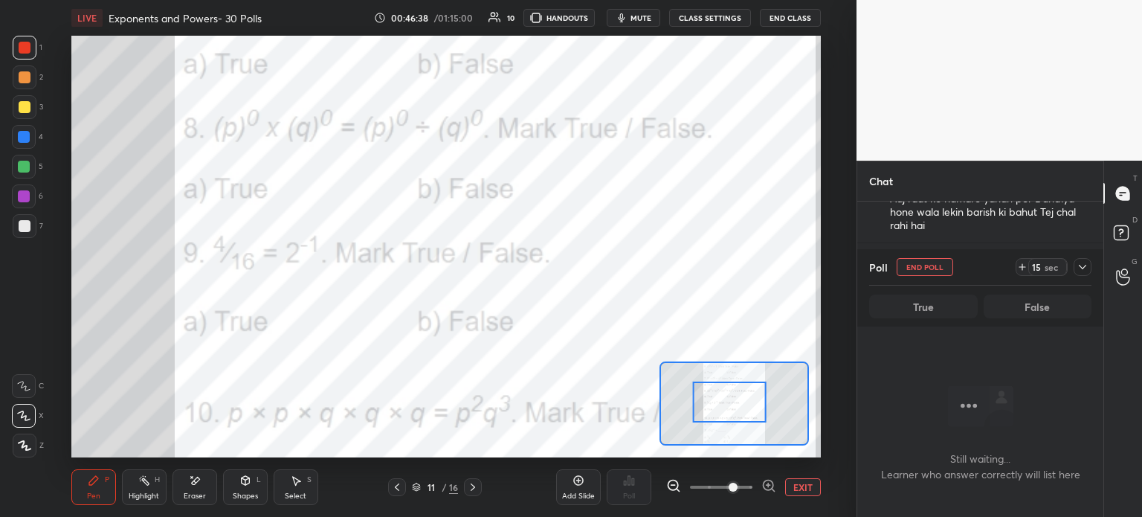
click at [1022, 267] on icon at bounding box center [1022, 267] width 6 height 0
click at [1080, 268] on icon at bounding box center [1083, 267] width 12 height 12
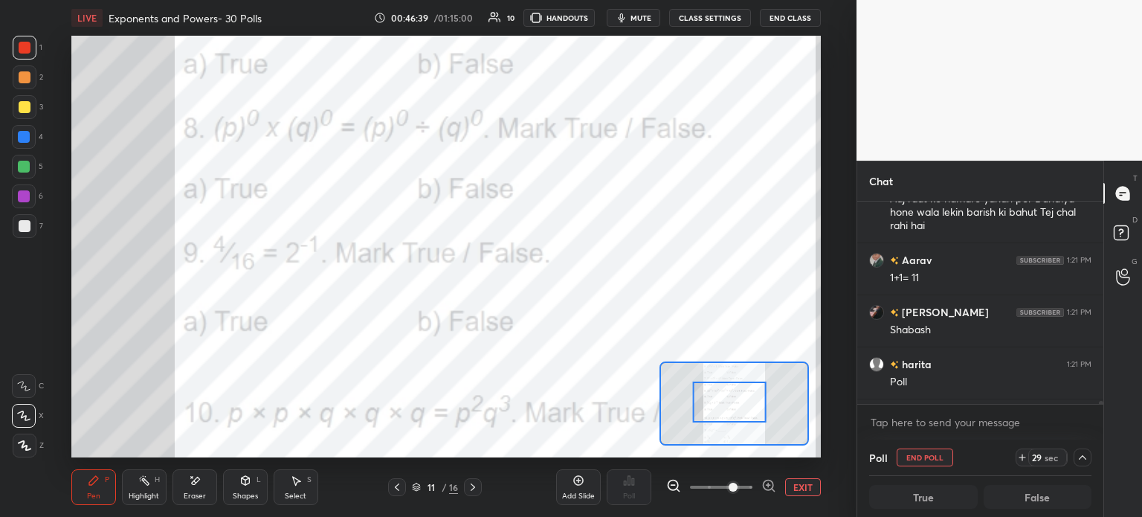
click at [639, 19] on span "mute" at bounding box center [641, 18] width 21 height 10
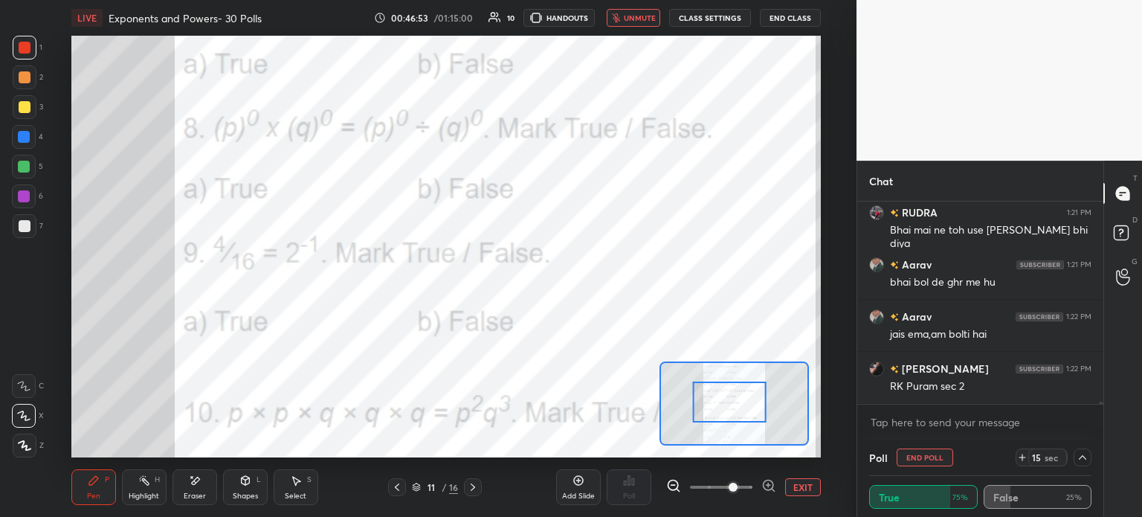
click at [639, 17] on span "unmute" at bounding box center [640, 18] width 32 height 10
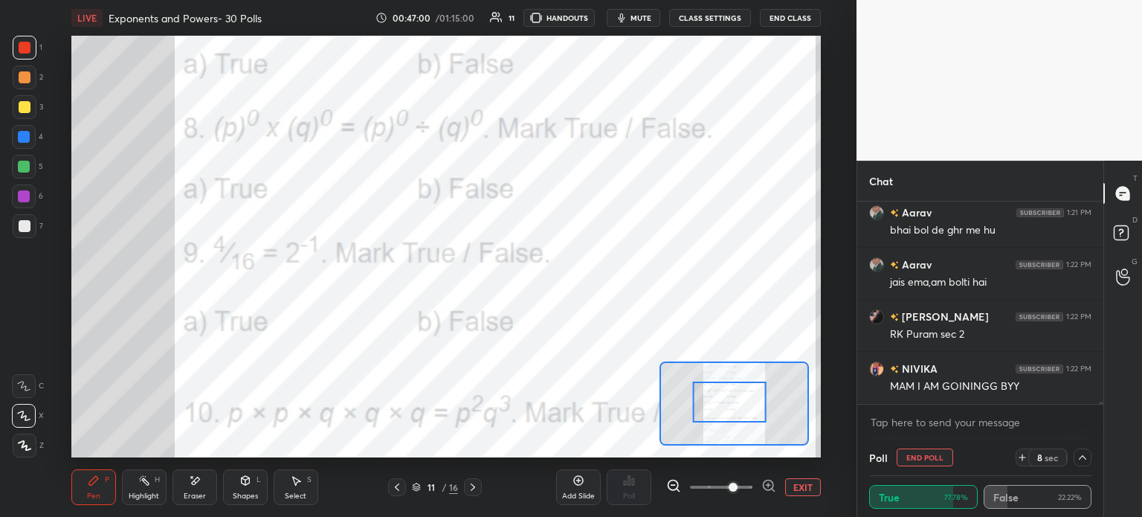
click at [642, 25] on button "mute" at bounding box center [634, 18] width 54 height 18
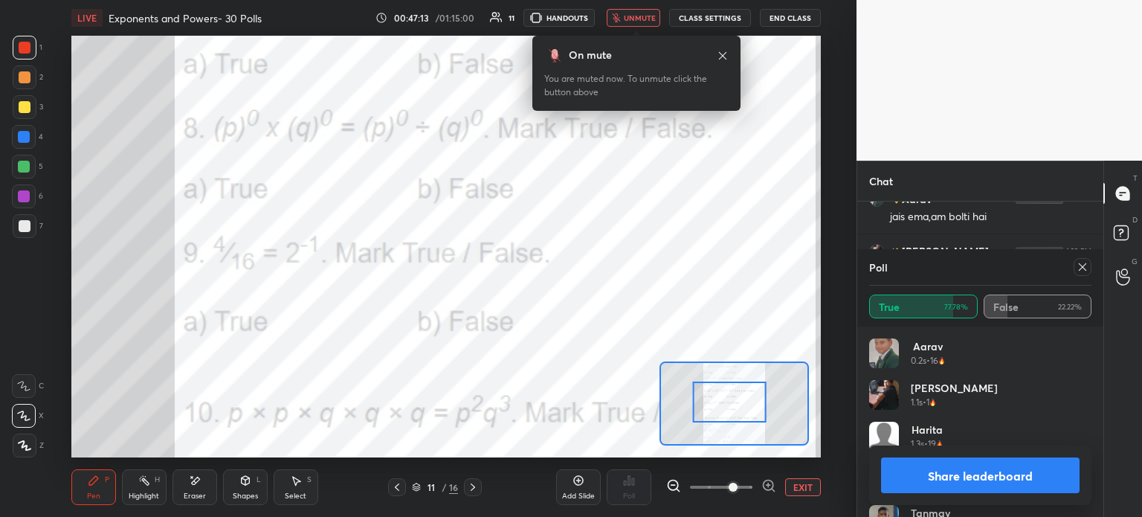
click at [1076, 269] on div at bounding box center [1083, 267] width 18 height 18
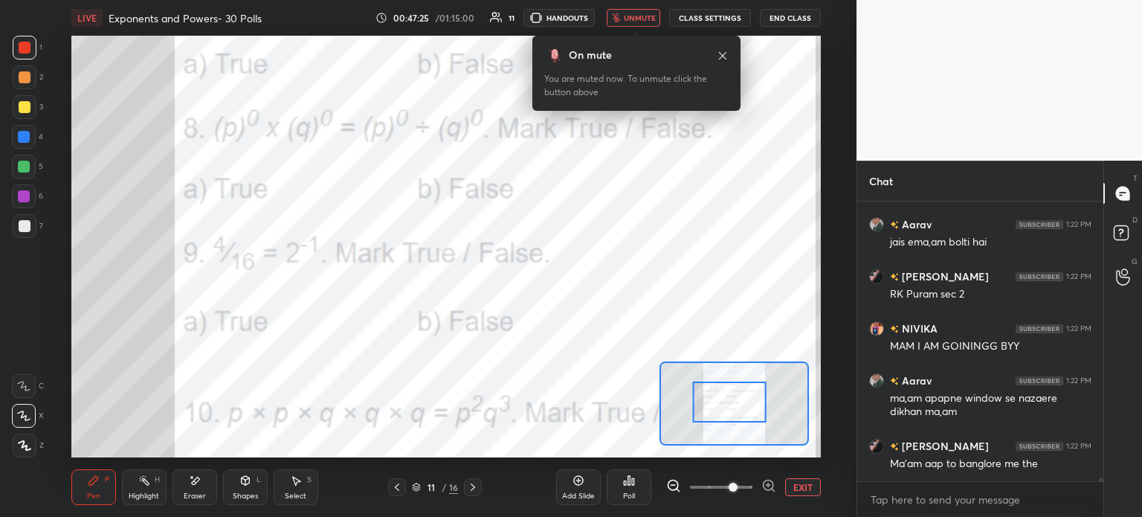
click at [638, 22] on span "unmute" at bounding box center [640, 18] width 32 height 10
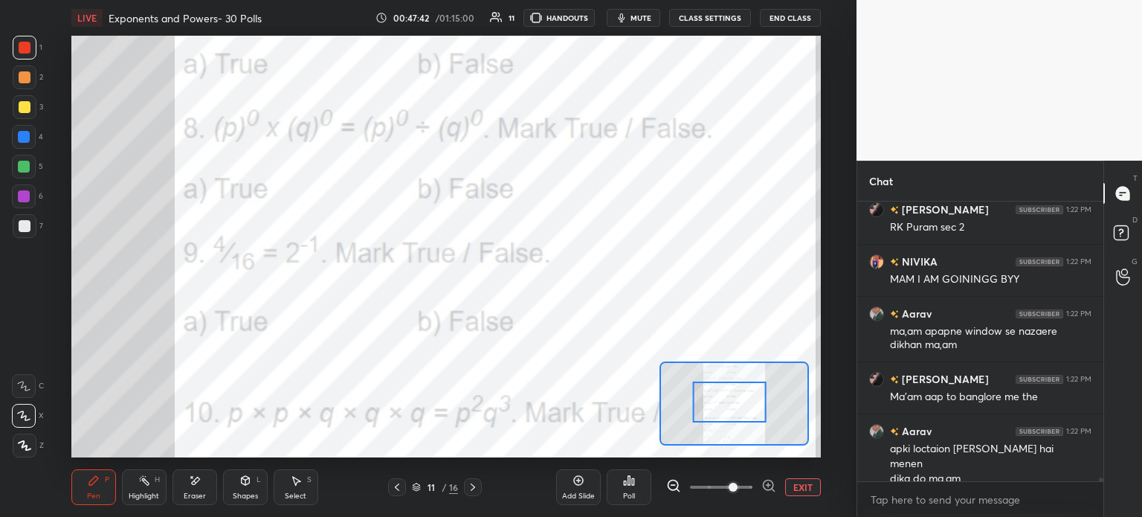
scroll to position [19143, 0]
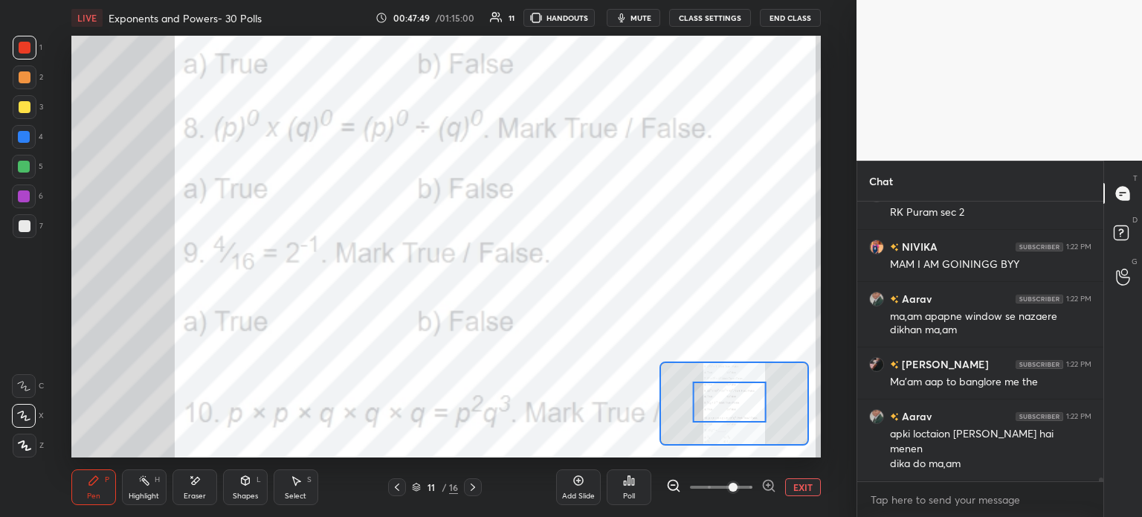
click at [645, 19] on span "mute" at bounding box center [641, 18] width 21 height 10
click at [637, 13] on span "unmute" at bounding box center [640, 18] width 32 height 10
click at [623, 495] on div "Poll" at bounding box center [629, 495] width 12 height 7
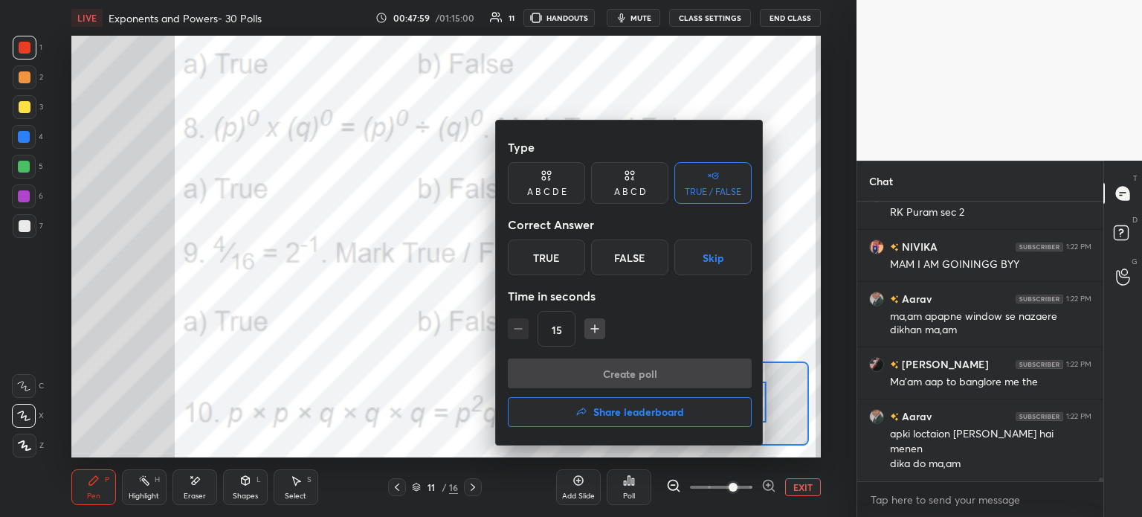
click at [651, 254] on div "False" at bounding box center [629, 257] width 77 height 36
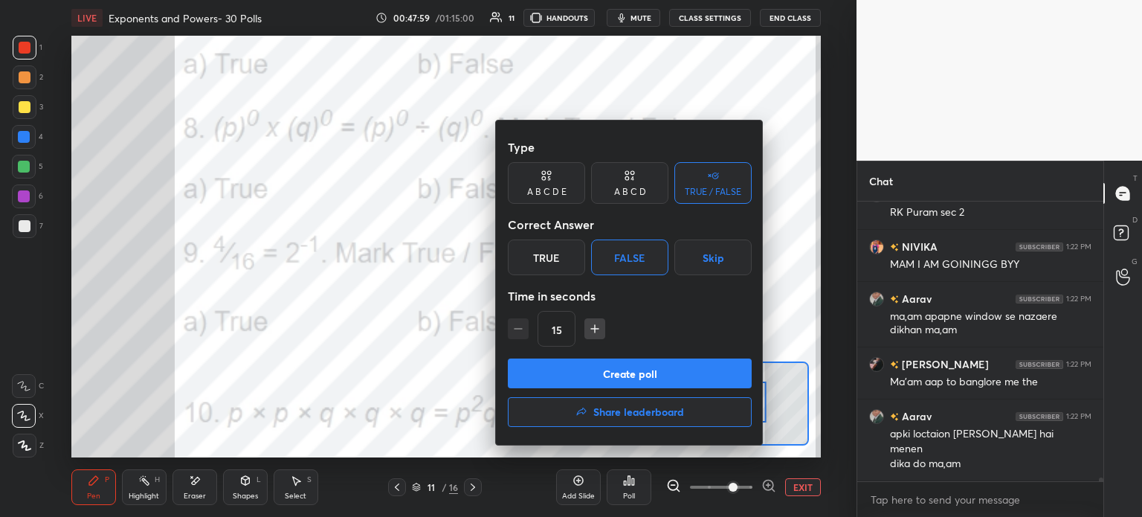
click at [729, 374] on button "Create poll" at bounding box center [630, 373] width 244 height 30
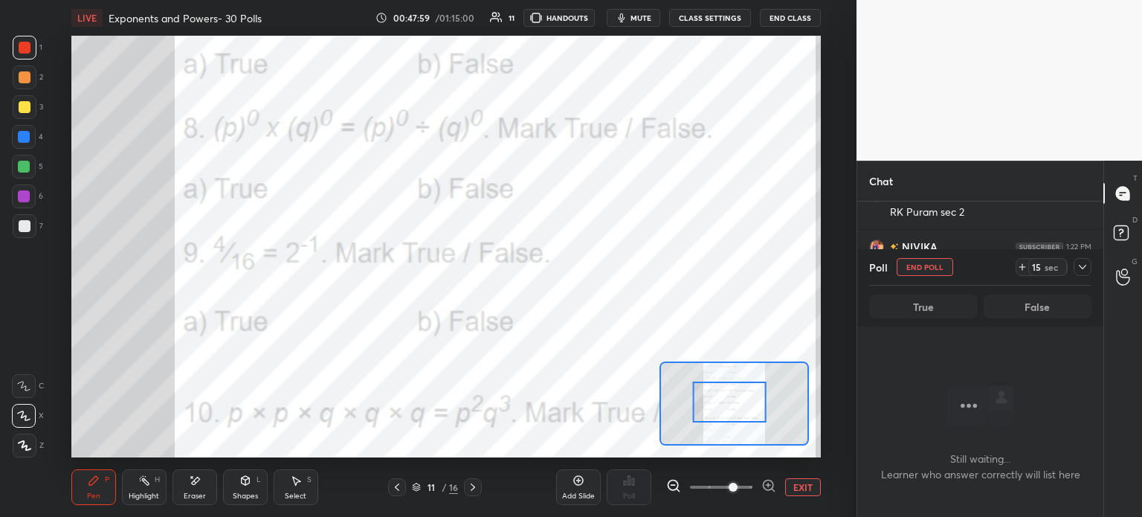
scroll to position [4, 4]
click at [1018, 265] on icon at bounding box center [1022, 267] width 12 height 12
click at [1079, 266] on icon at bounding box center [1083, 267] width 12 height 12
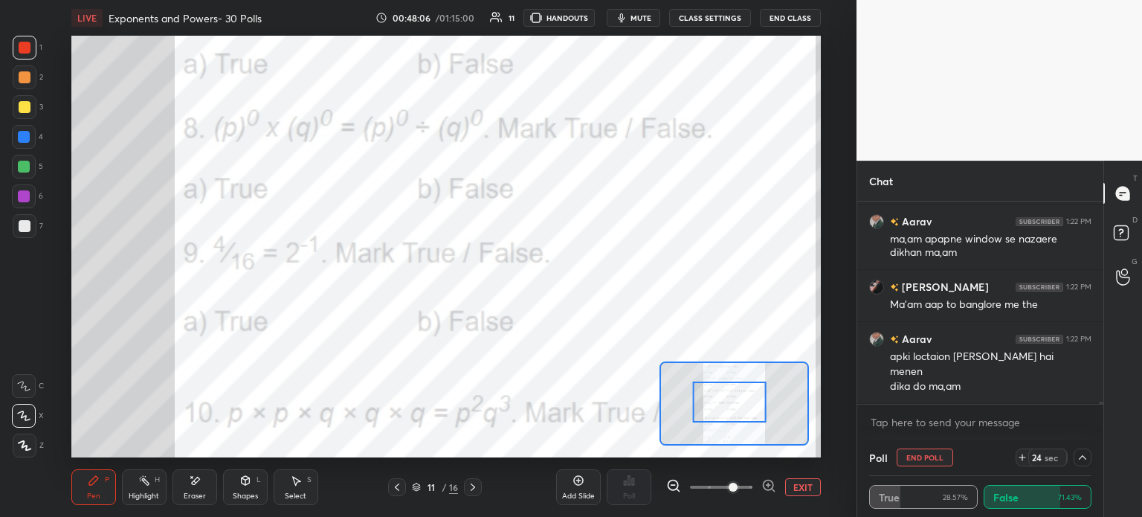
click at [1087, 454] on icon at bounding box center [1083, 457] width 12 height 12
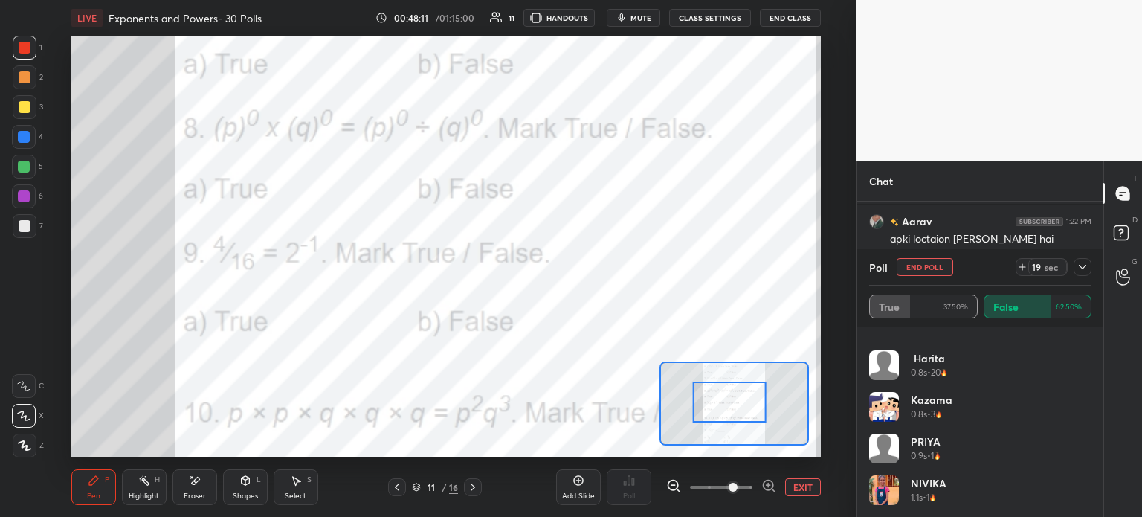
click at [1079, 267] on icon at bounding box center [1083, 267] width 12 height 12
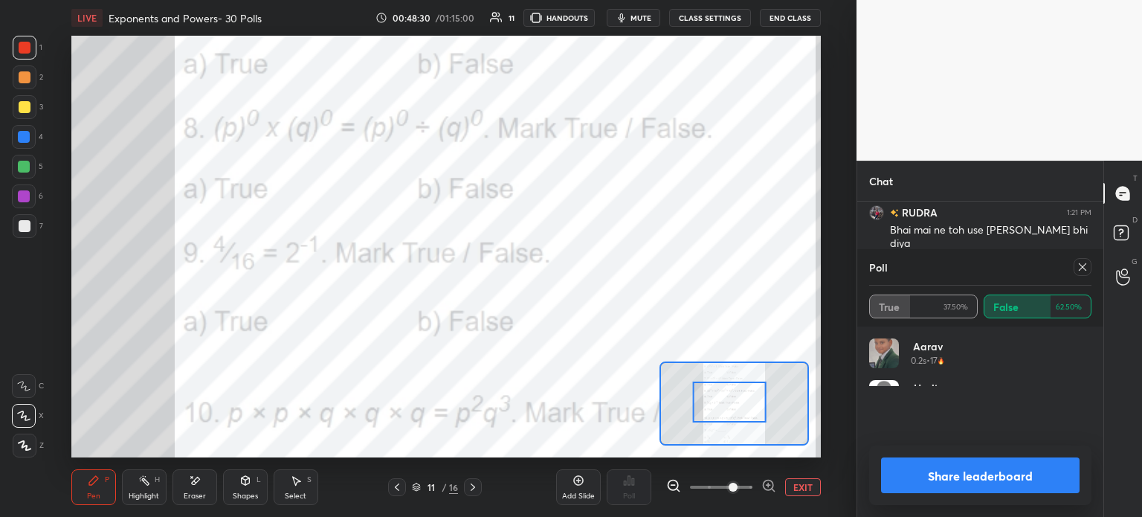
scroll to position [0, 0]
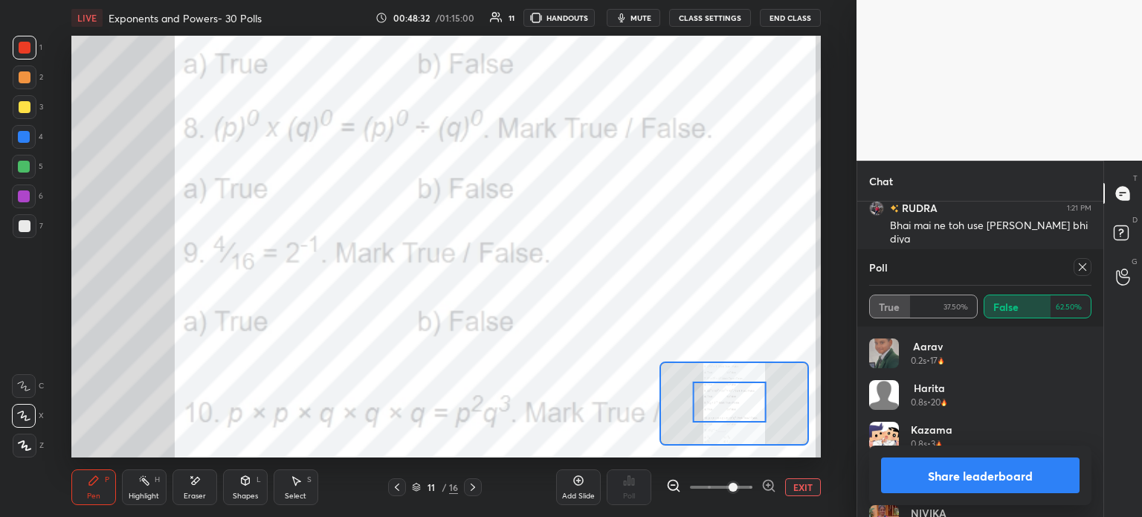
click at [1074, 272] on div at bounding box center [1083, 267] width 18 height 18
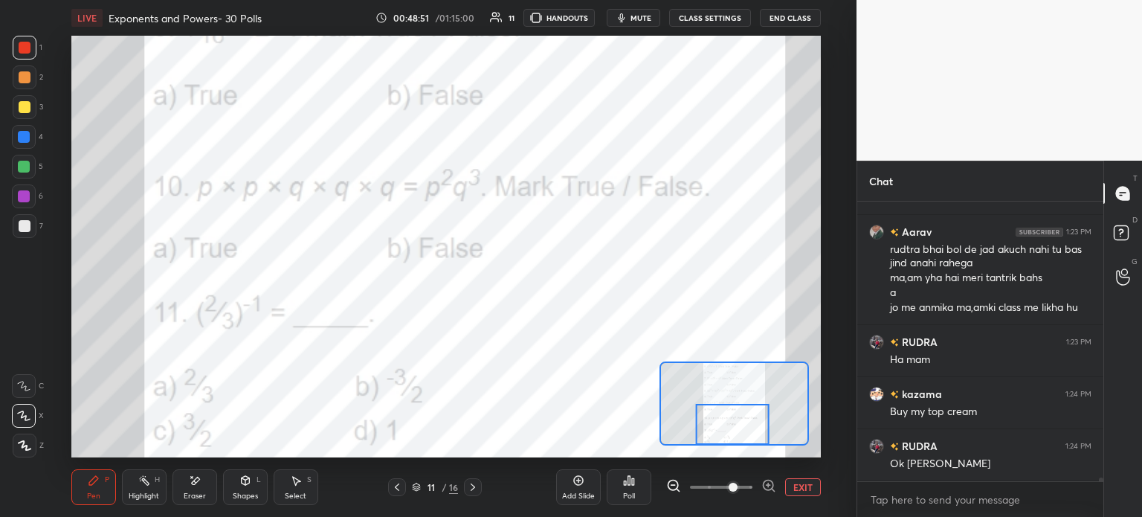
click at [198, 486] on icon at bounding box center [195, 480] width 12 height 13
click at [27, 445] on span "Erase all" at bounding box center [24, 445] width 22 height 10
click at [634, 487] on div "Poll" at bounding box center [629, 487] width 45 height 36
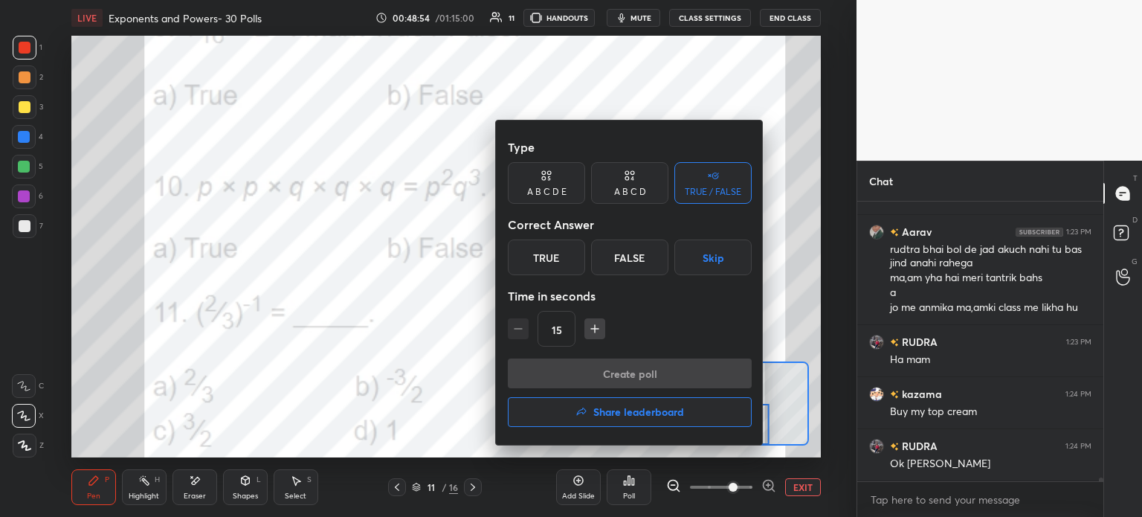
click at [550, 260] on div "True" at bounding box center [546, 257] width 77 height 36
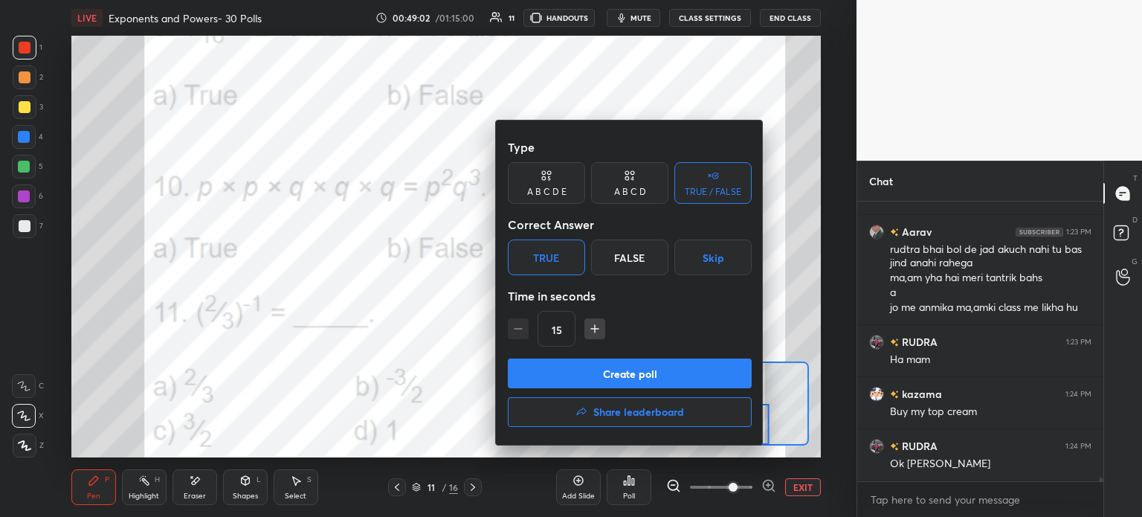
click at [657, 360] on button "Create poll" at bounding box center [630, 373] width 244 height 30
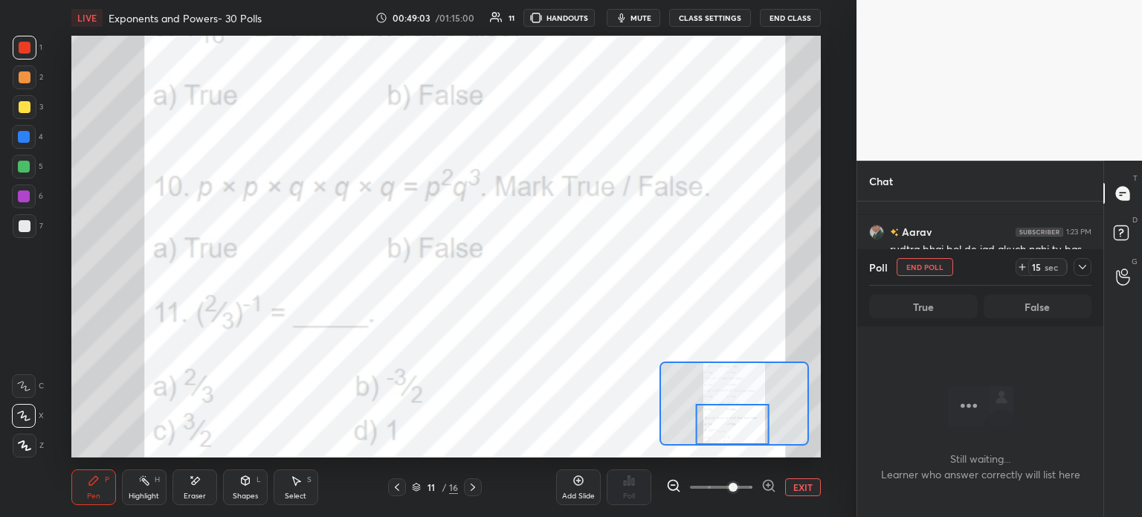
click at [1021, 269] on icon at bounding box center [1022, 267] width 12 height 12
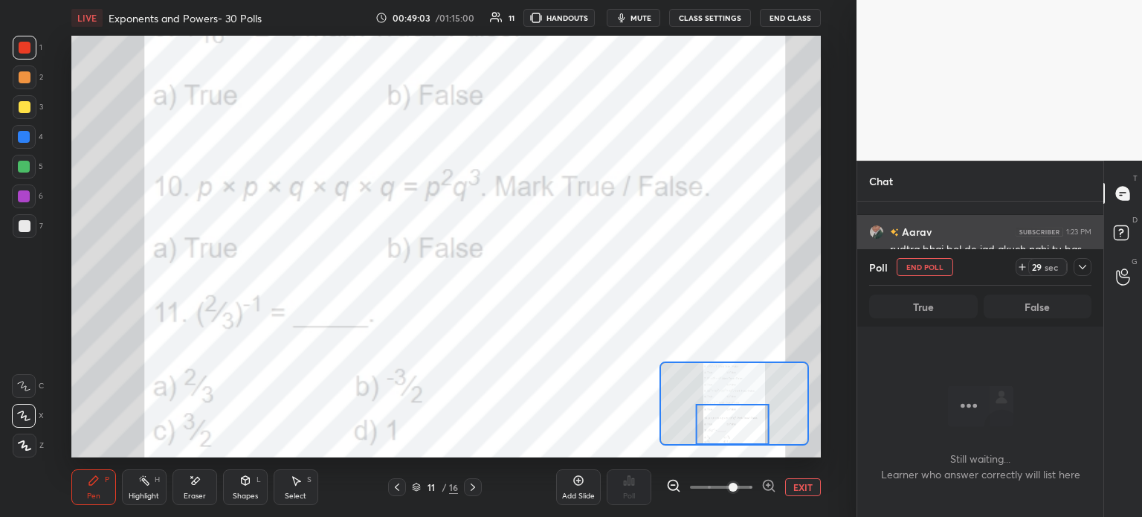
click at [1077, 267] on icon at bounding box center [1083, 267] width 12 height 12
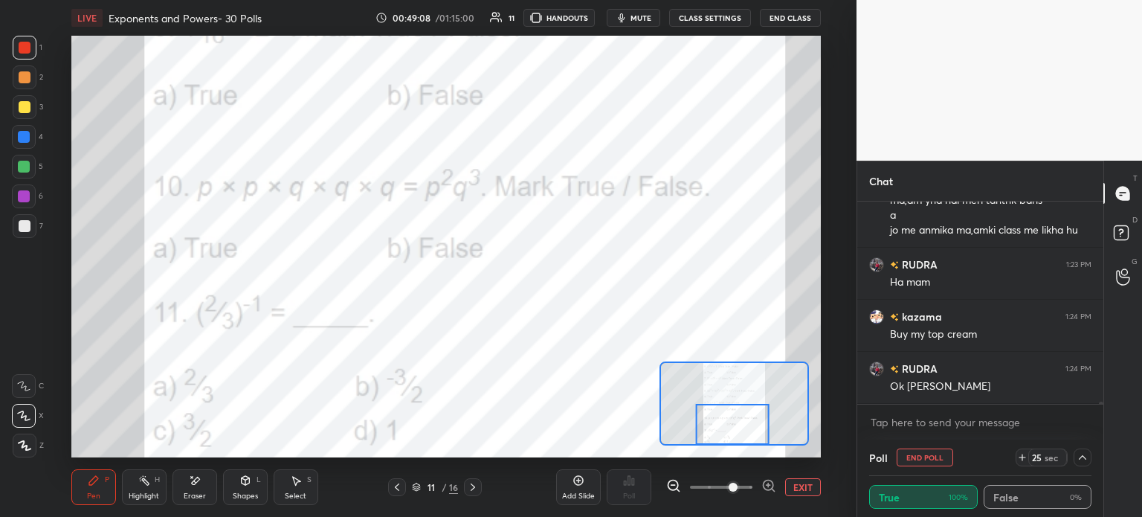
click at [1081, 451] on icon at bounding box center [1083, 457] width 12 height 12
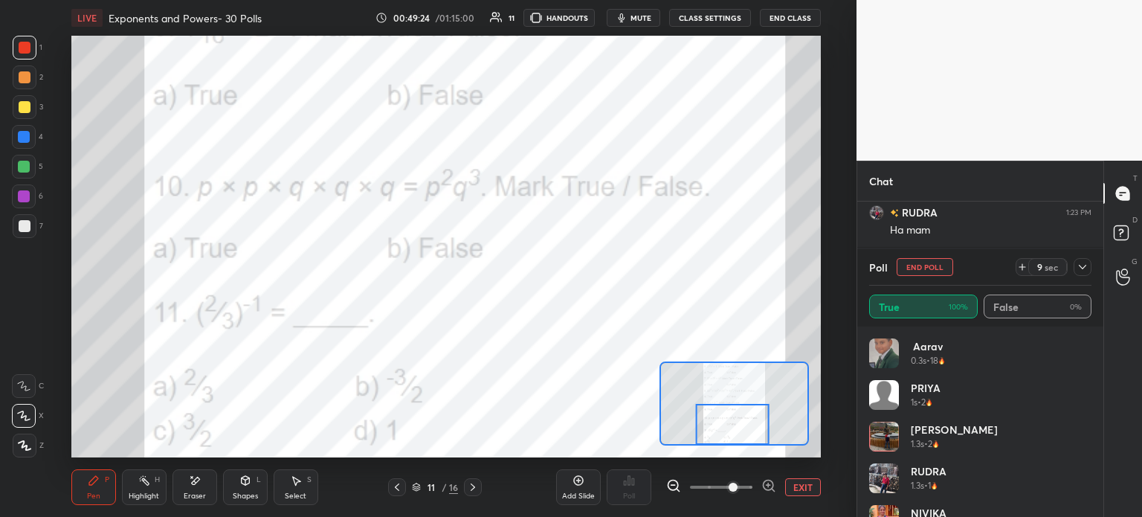
click at [1074, 264] on div at bounding box center [1083, 267] width 18 height 18
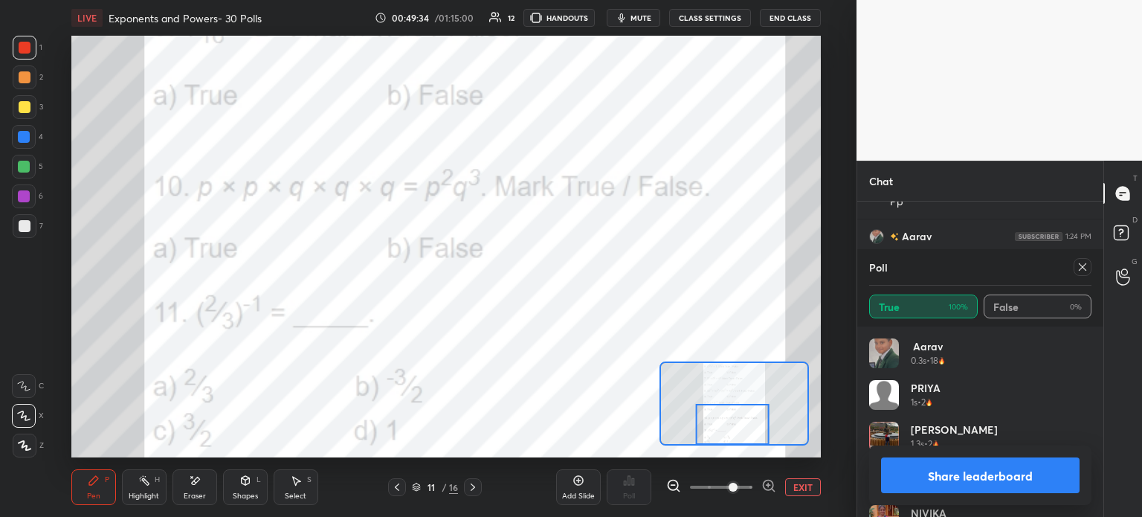
click at [1079, 270] on icon at bounding box center [1083, 267] width 12 height 12
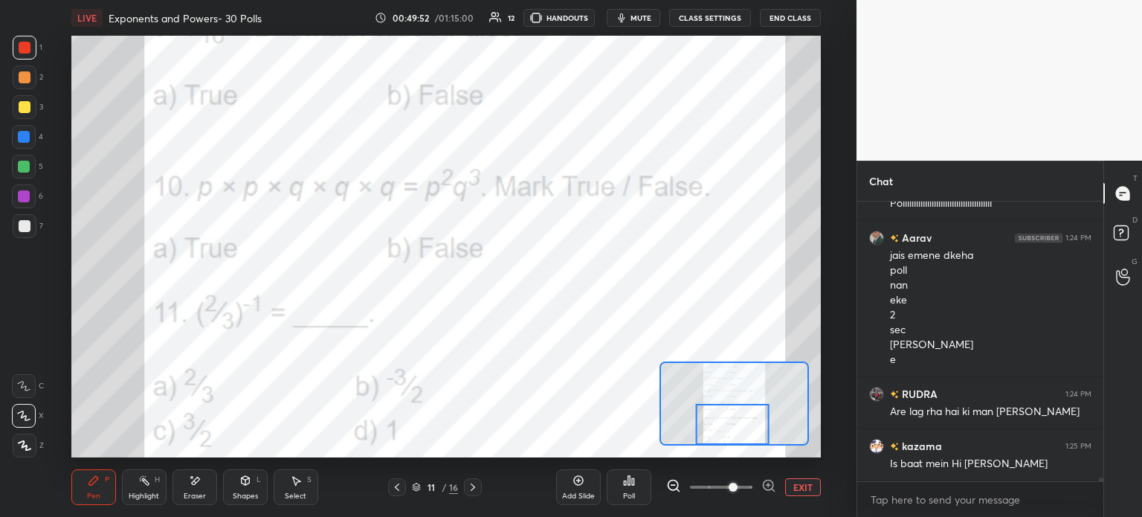
click at [202, 492] on div "Eraser" at bounding box center [195, 495] width 22 height 7
click at [25, 444] on span "Erase all" at bounding box center [24, 445] width 22 height 10
click at [631, 484] on icon at bounding box center [629, 480] width 2 height 9
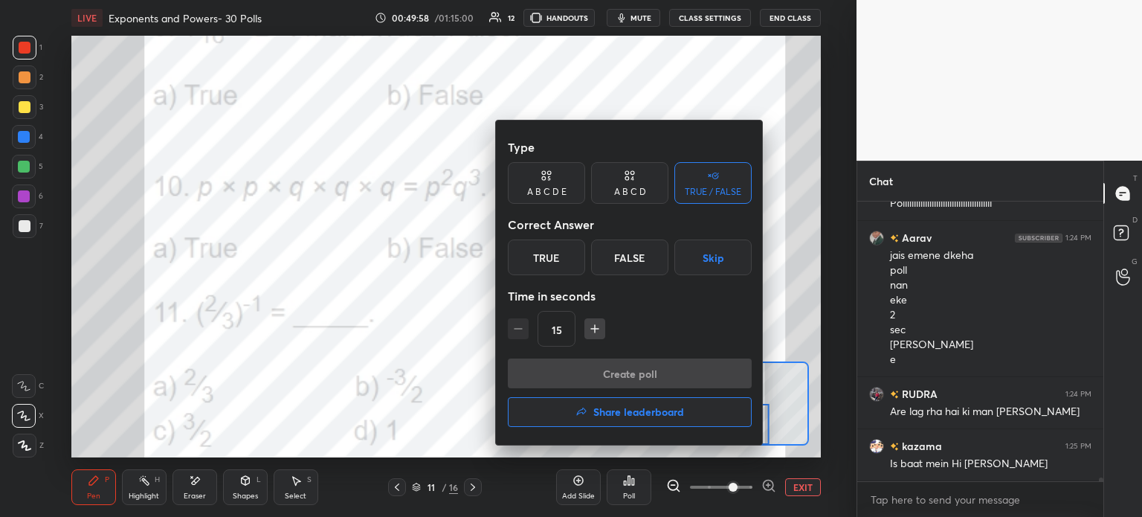
click at [627, 206] on div "Type A B C D E A B C D TRUE / FALSE Correct Answer True False Skip Time in seco…" at bounding box center [630, 245] width 244 height 226
click at [624, 262] on div "False" at bounding box center [629, 257] width 77 height 36
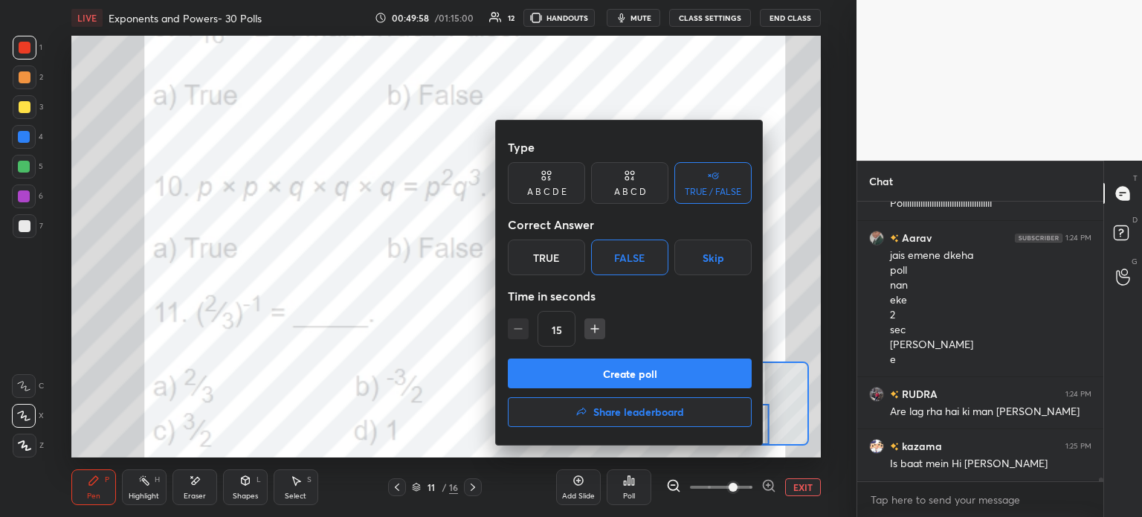
click at [628, 187] on div "A B C D" at bounding box center [630, 191] width 32 height 9
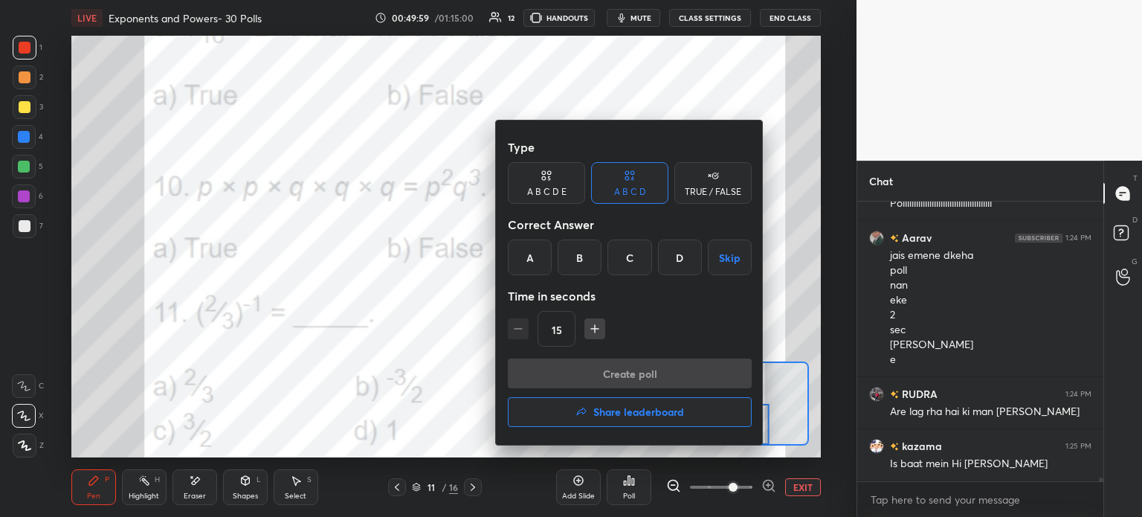
click at [625, 245] on div "C" at bounding box center [630, 257] width 44 height 36
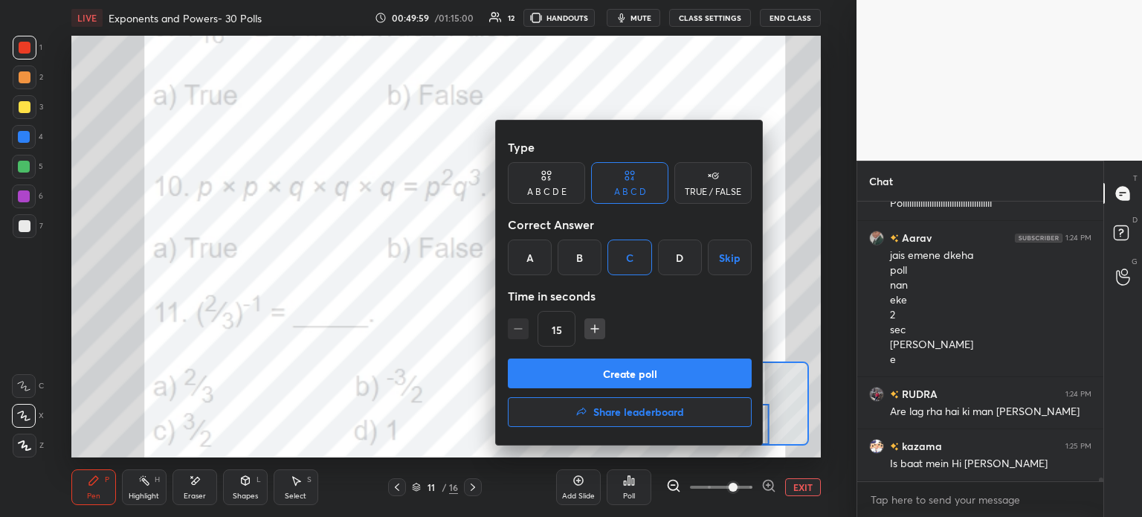
click at [657, 365] on button "Create poll" at bounding box center [630, 373] width 244 height 30
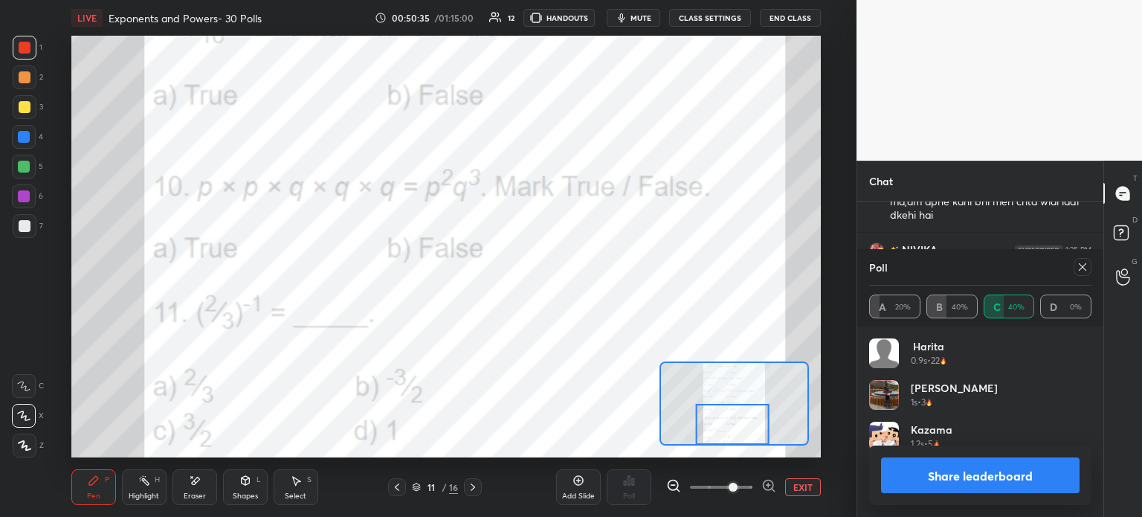
scroll to position [20220, 0]
click at [1083, 269] on icon at bounding box center [1083, 267] width 12 height 12
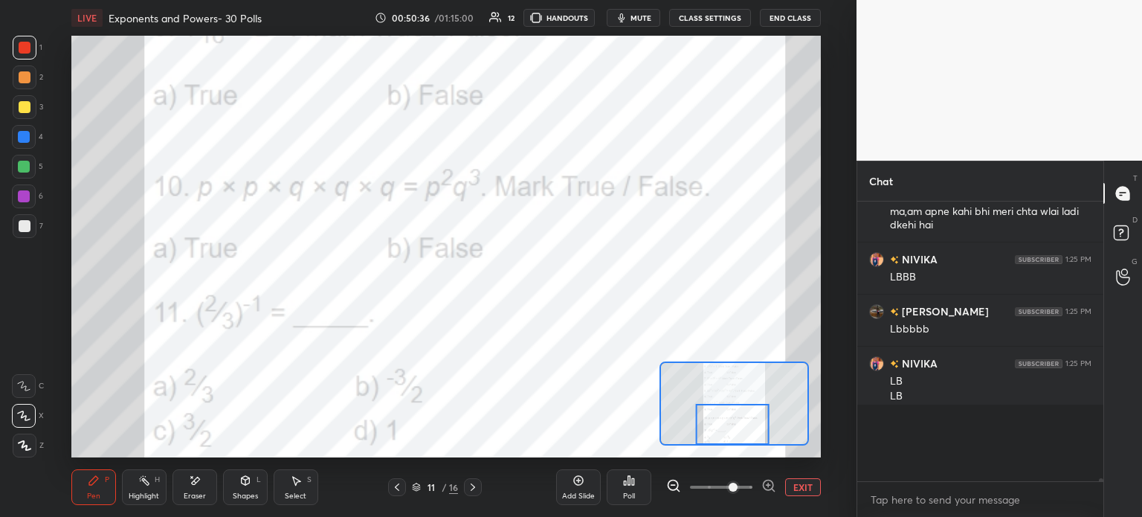
scroll to position [303, 242]
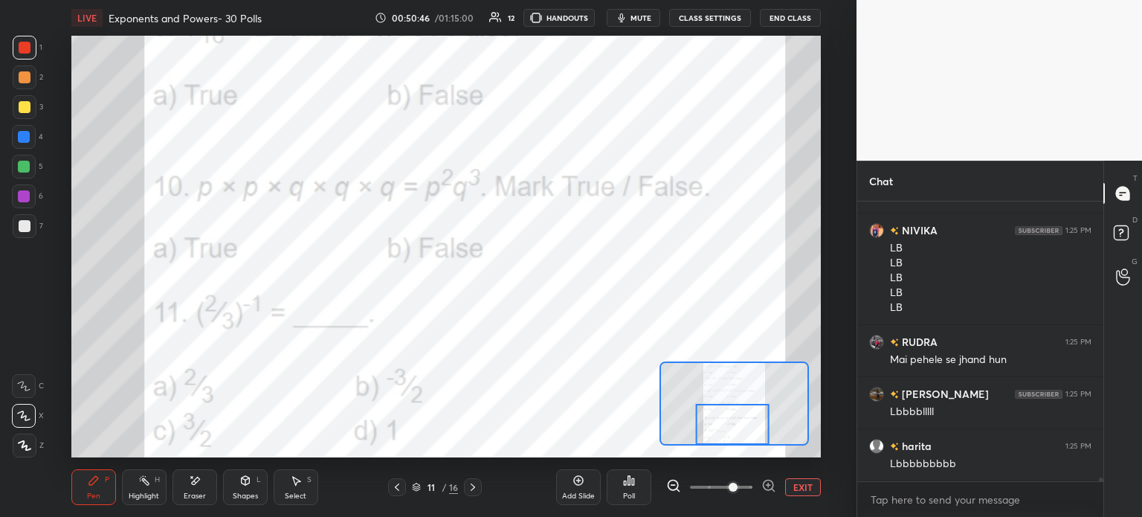
click at [616, 493] on div "Poll" at bounding box center [629, 487] width 45 height 36
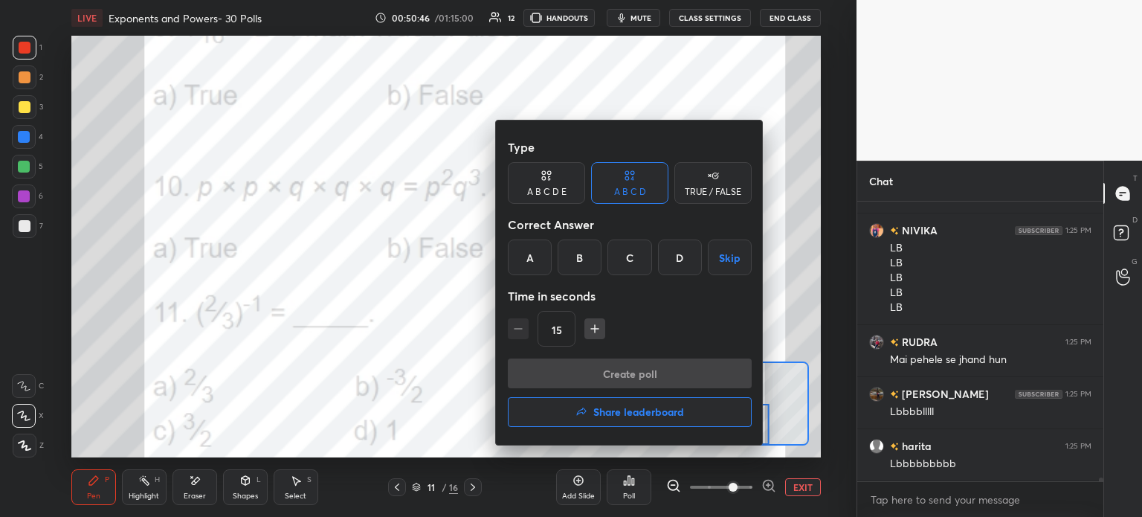
click at [663, 428] on div "Create poll Share leaderboard" at bounding box center [630, 395] width 244 height 74
click at [665, 421] on button "Share leaderboard" at bounding box center [630, 412] width 244 height 30
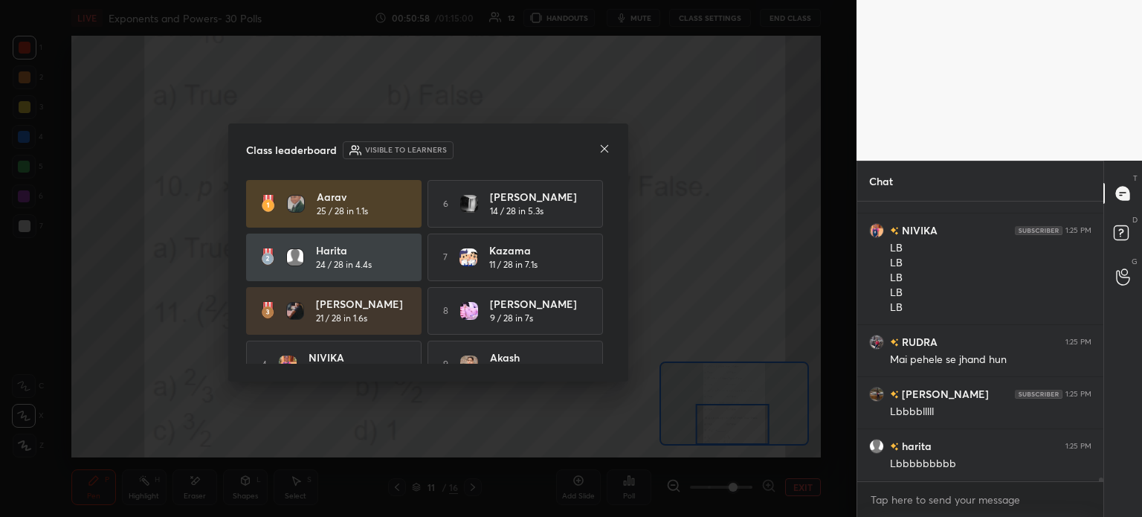
scroll to position [20395, 0]
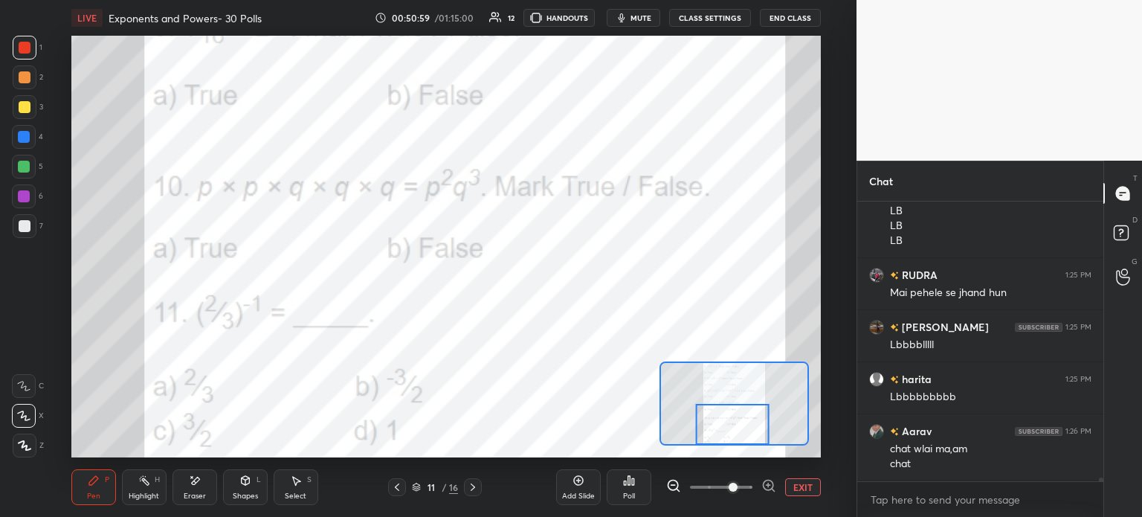
click at [807, 493] on button "EXIT" at bounding box center [803, 487] width 36 height 18
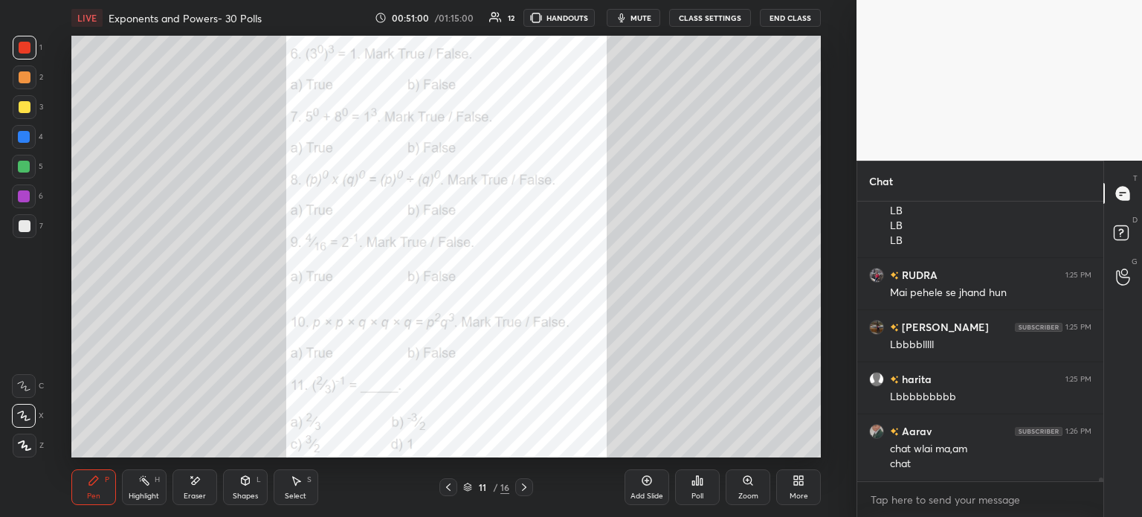
click at [785, 477] on div "More" at bounding box center [798, 487] width 45 height 36
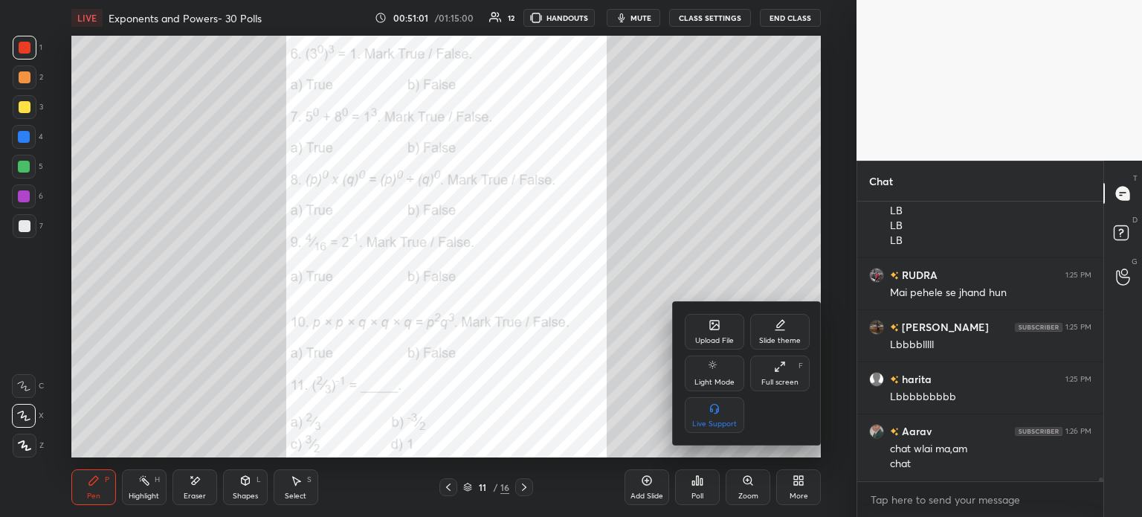
click at [715, 323] on icon at bounding box center [714, 324] width 9 height 9
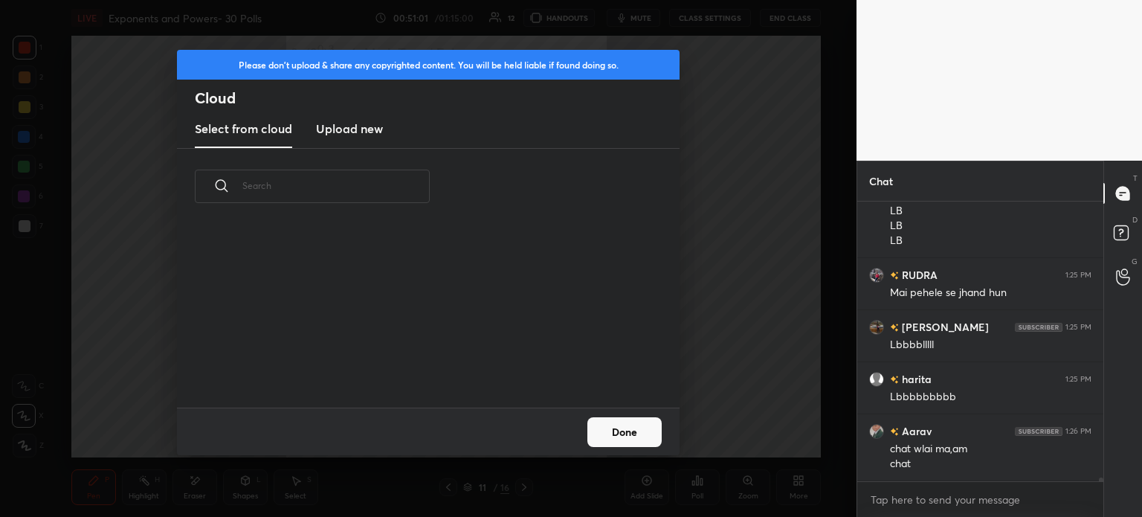
scroll to position [183, 477]
click at [363, 129] on h3 "Upload new" at bounding box center [349, 129] width 67 height 18
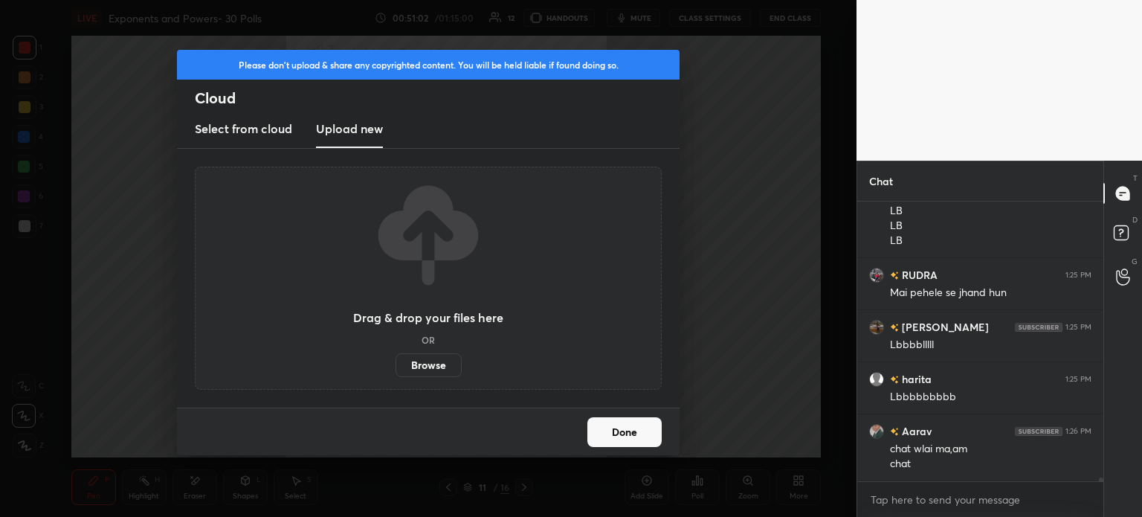
click at [445, 370] on label "Browse" at bounding box center [429, 365] width 66 height 24
click at [396, 370] on input "Browse" at bounding box center [396, 365] width 0 height 24
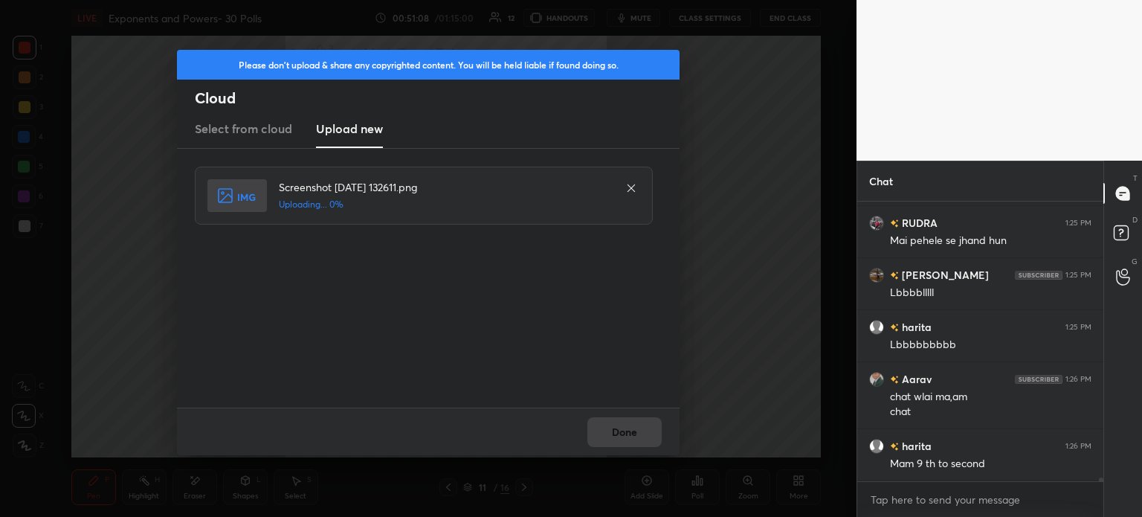
scroll to position [20499, 0]
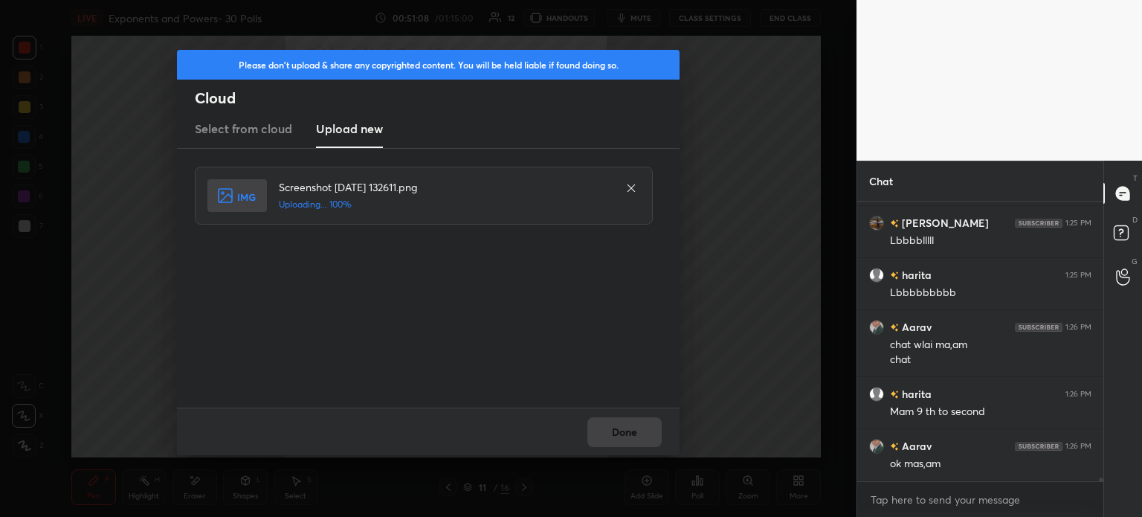
click at [622, 428] on div "Done" at bounding box center [428, 431] width 503 height 48
click at [623, 428] on button "Done" at bounding box center [624, 432] width 74 height 30
click at [622, 431] on button "Done" at bounding box center [624, 432] width 74 height 30
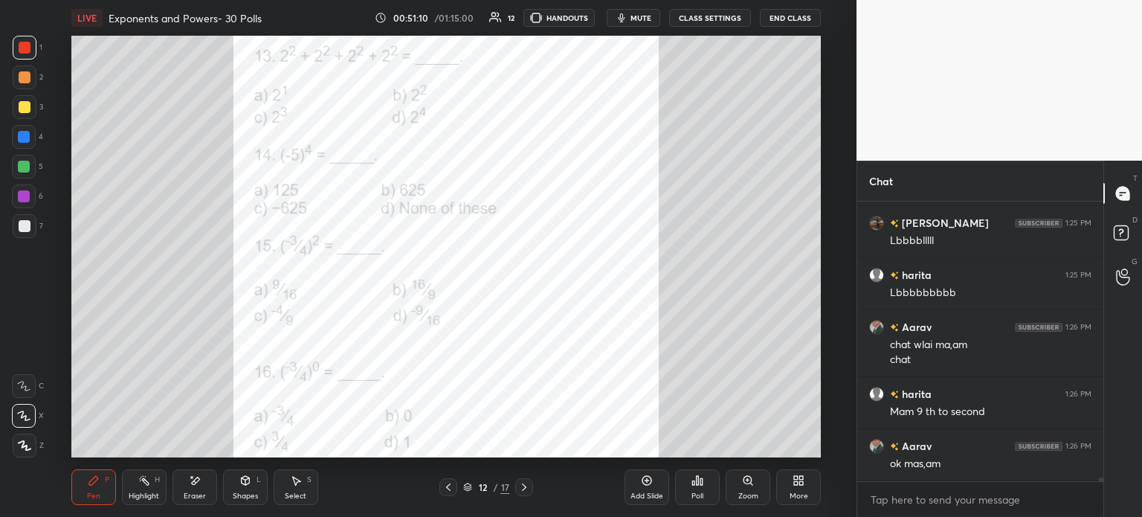
click at [690, 493] on div "Poll" at bounding box center [697, 487] width 45 height 36
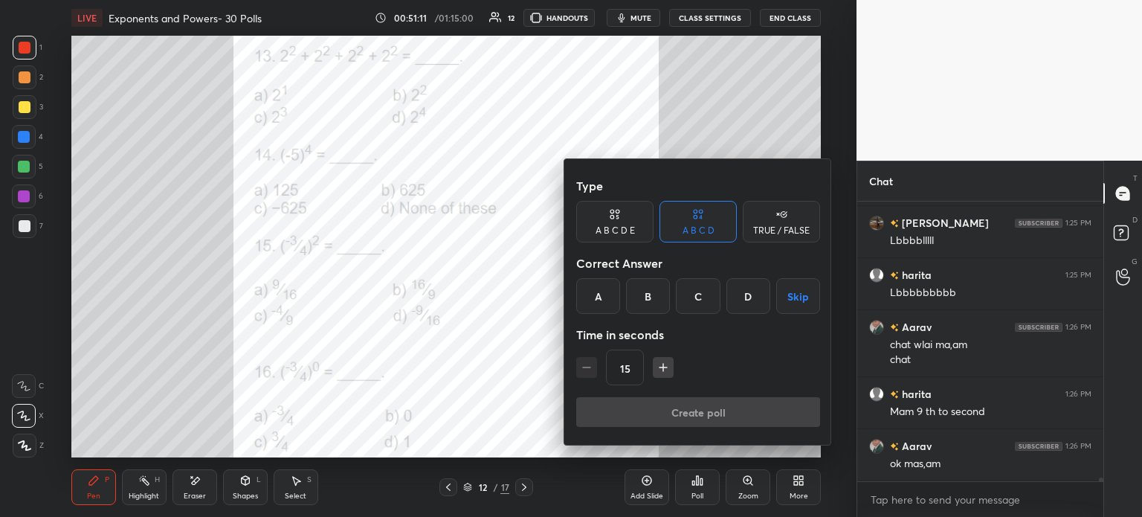
click at [723, 397] on div "Create poll" at bounding box center [698, 415] width 244 height 36
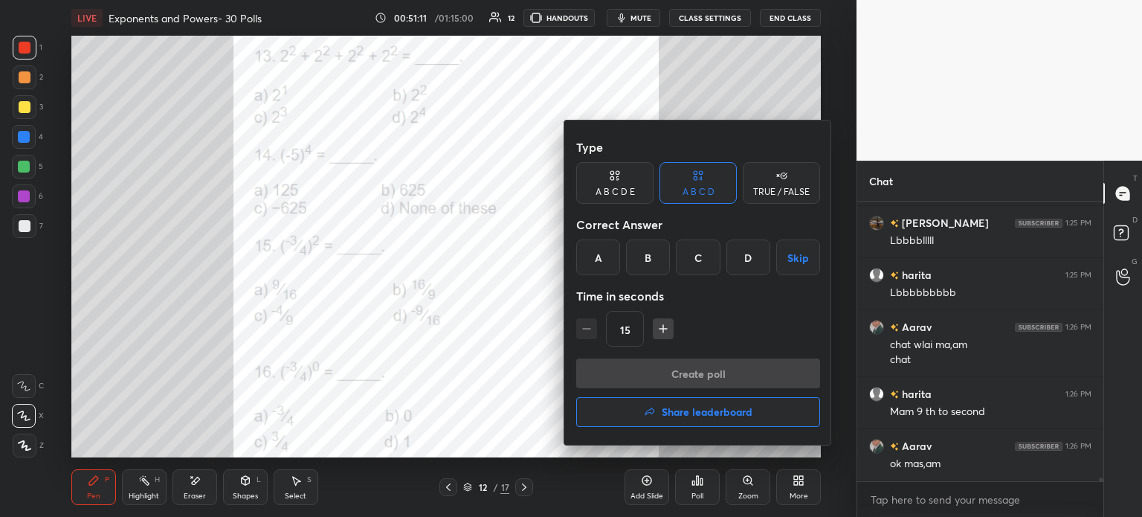
click at [745, 417] on h4 "Share leaderboard" at bounding box center [707, 412] width 91 height 10
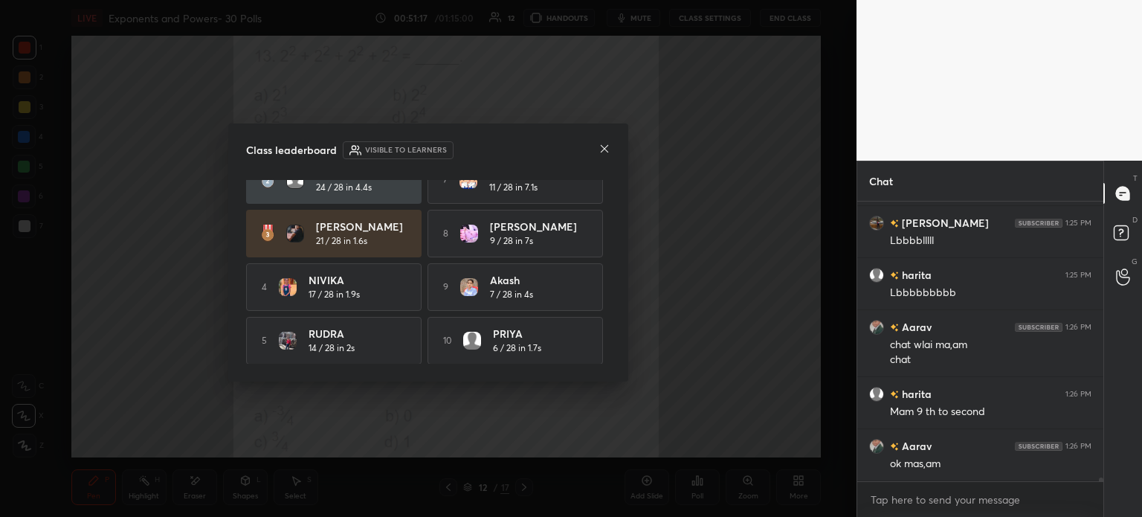
scroll to position [20551, 0]
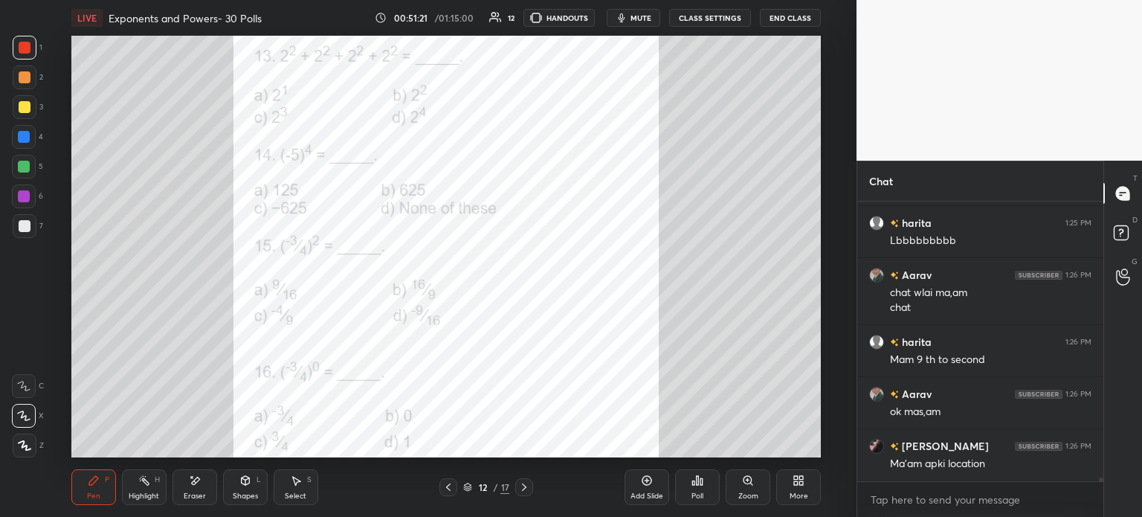
click at [645, 16] on span "mute" at bounding box center [641, 18] width 21 height 10
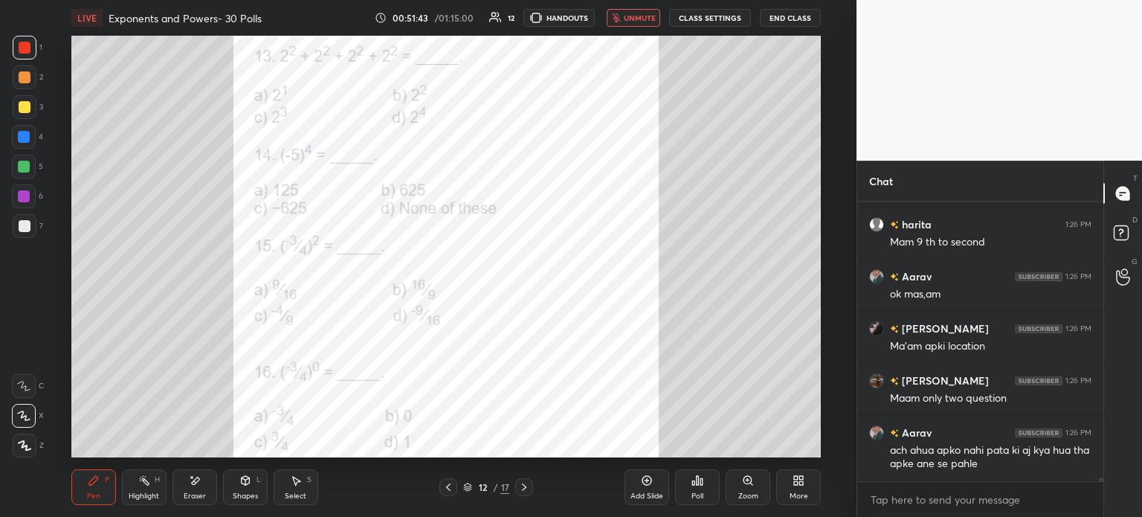
scroll to position [20721, 0]
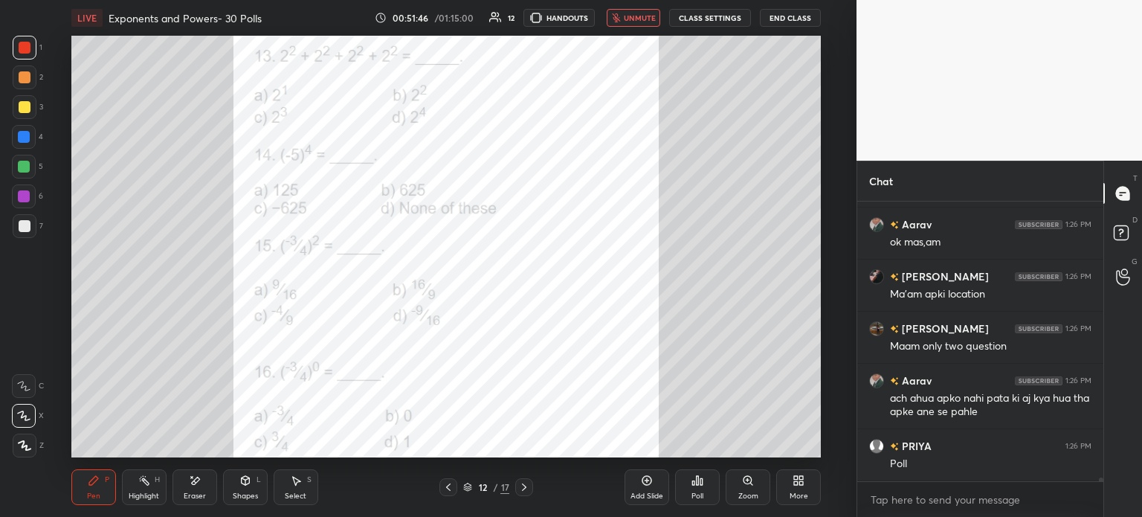
click at [636, 17] on span "unmute" at bounding box center [640, 18] width 32 height 10
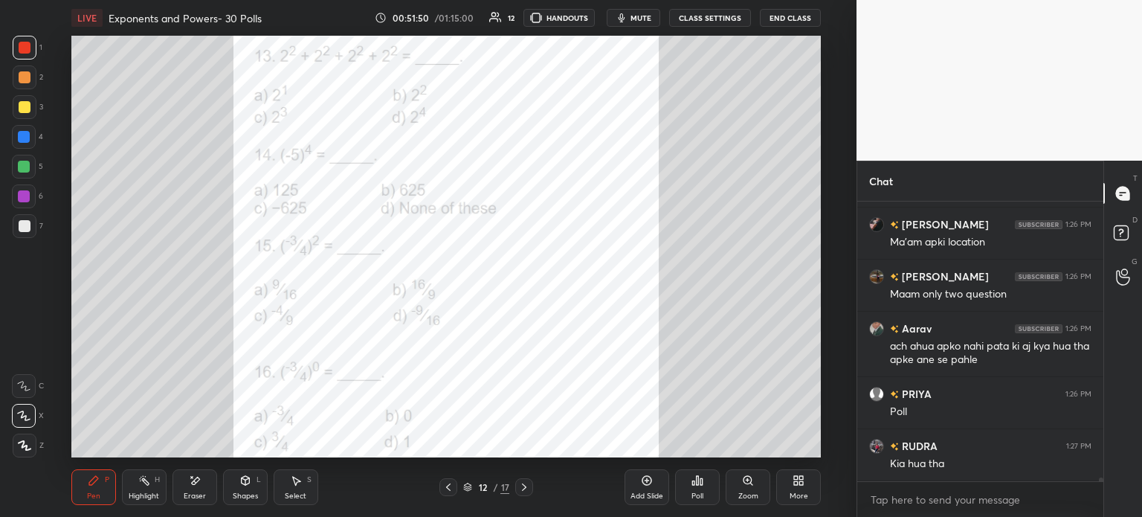
click at [707, 494] on div "Poll" at bounding box center [697, 487] width 45 height 36
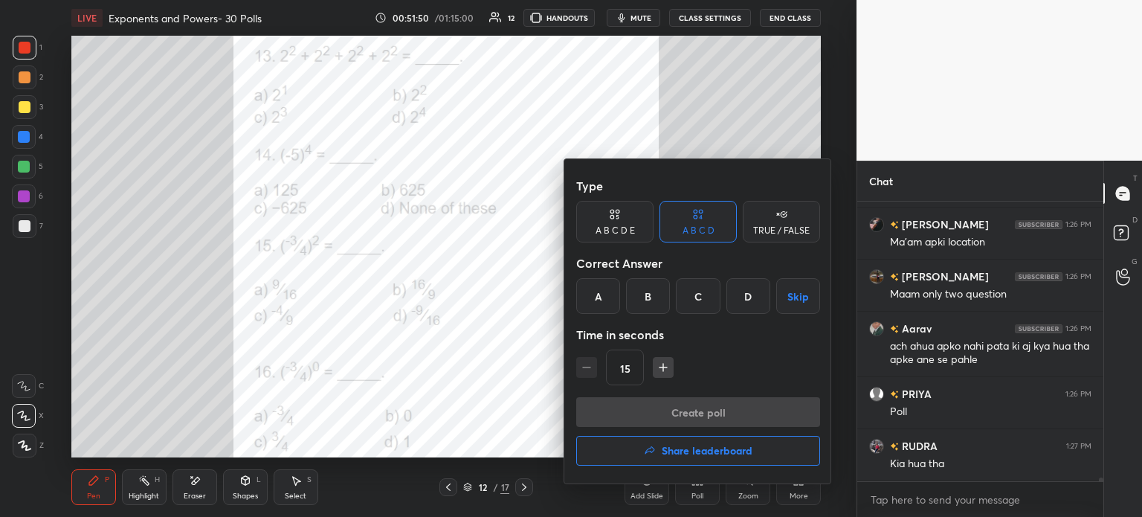
click at [709, 445] on h4 "Share leaderboard" at bounding box center [707, 450] width 91 height 10
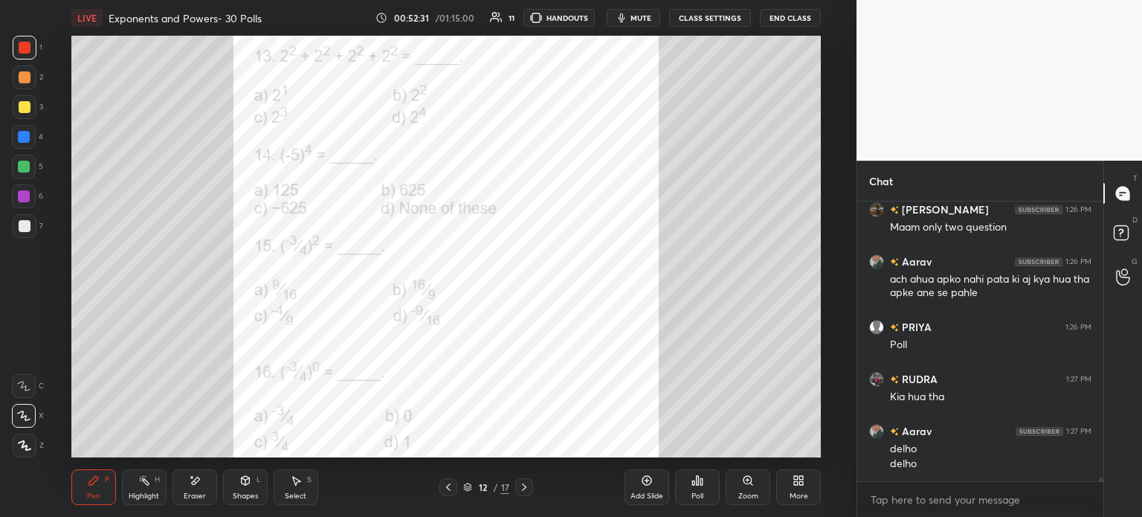
scroll to position [20892, 0]
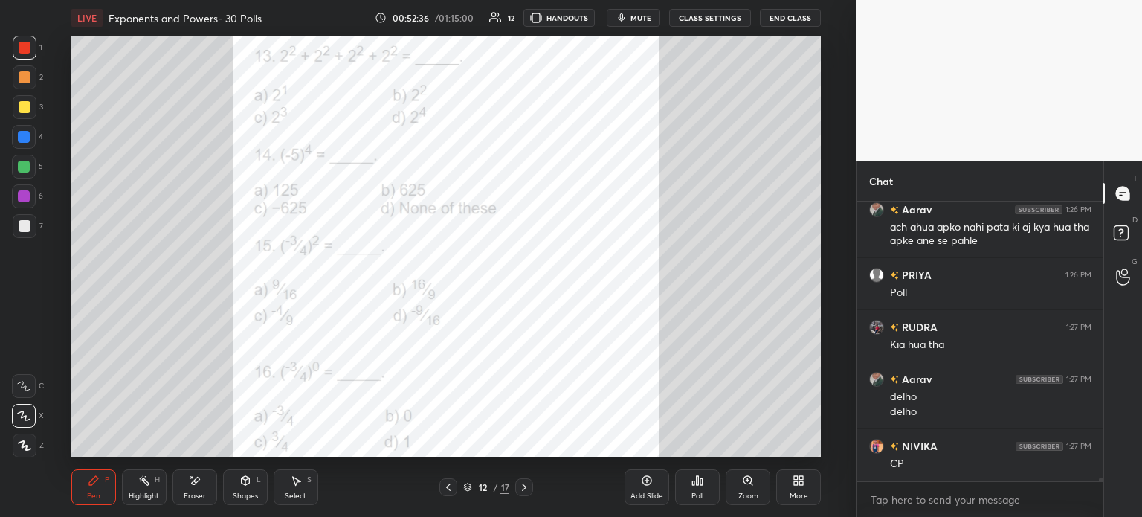
click at [689, 481] on div "Poll" at bounding box center [697, 487] width 45 height 36
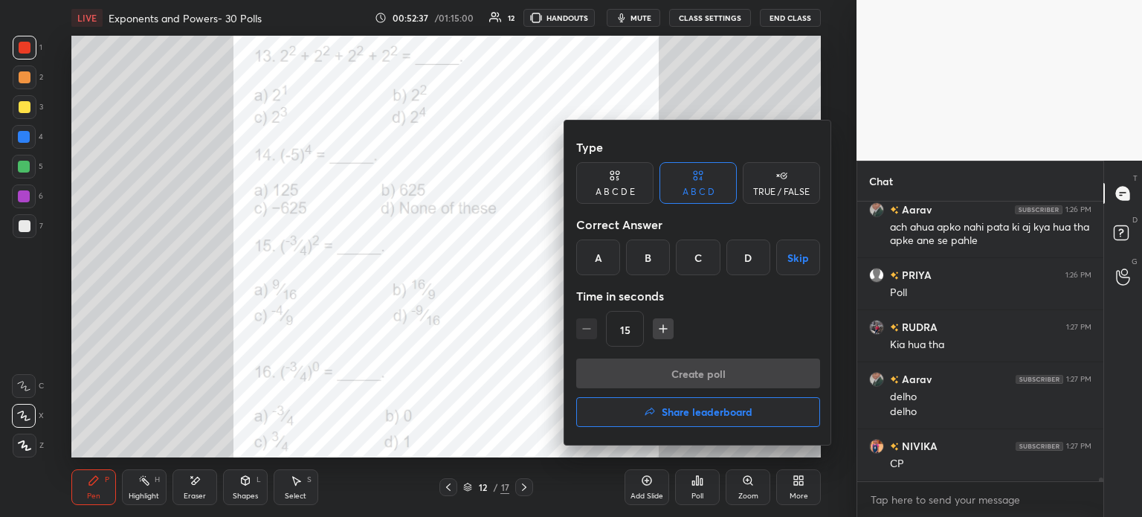
click at [745, 253] on div "D" at bounding box center [748, 257] width 44 height 36
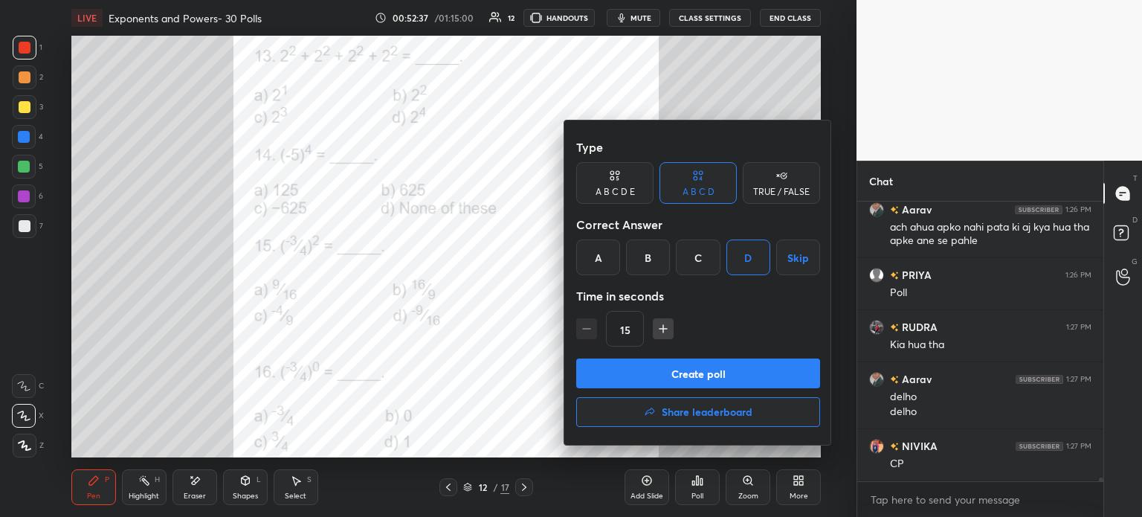
click at [781, 377] on button "Create poll" at bounding box center [698, 373] width 244 height 30
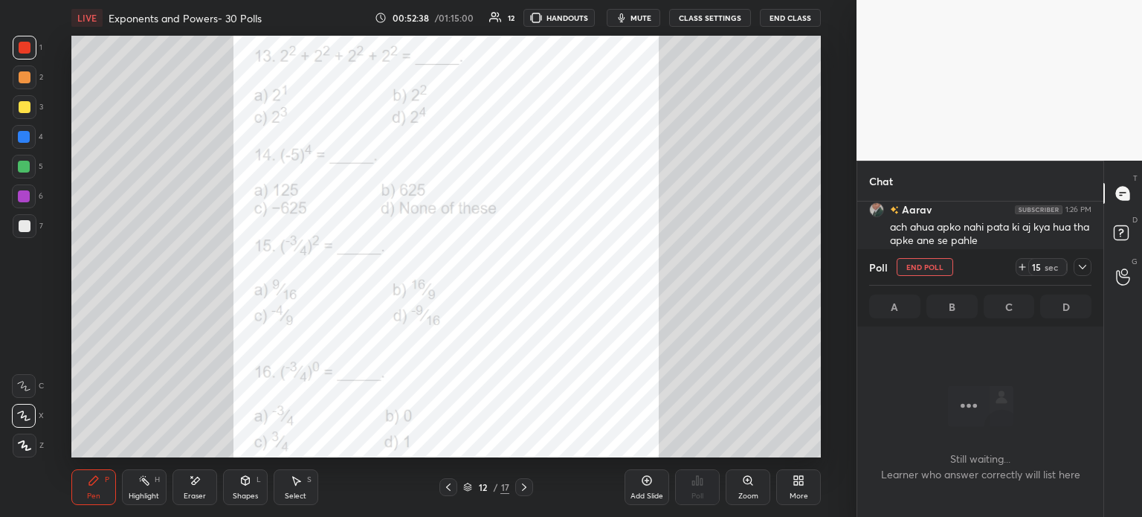
scroll to position [233, 242]
click at [1026, 264] on icon at bounding box center [1022, 267] width 12 height 12
click at [1095, 271] on div "Poll End Poll 29 sec A B C D" at bounding box center [980, 287] width 246 height 77
click at [1098, 251] on div "Poll End Poll 29 sec A B C D" at bounding box center [980, 287] width 246 height 77
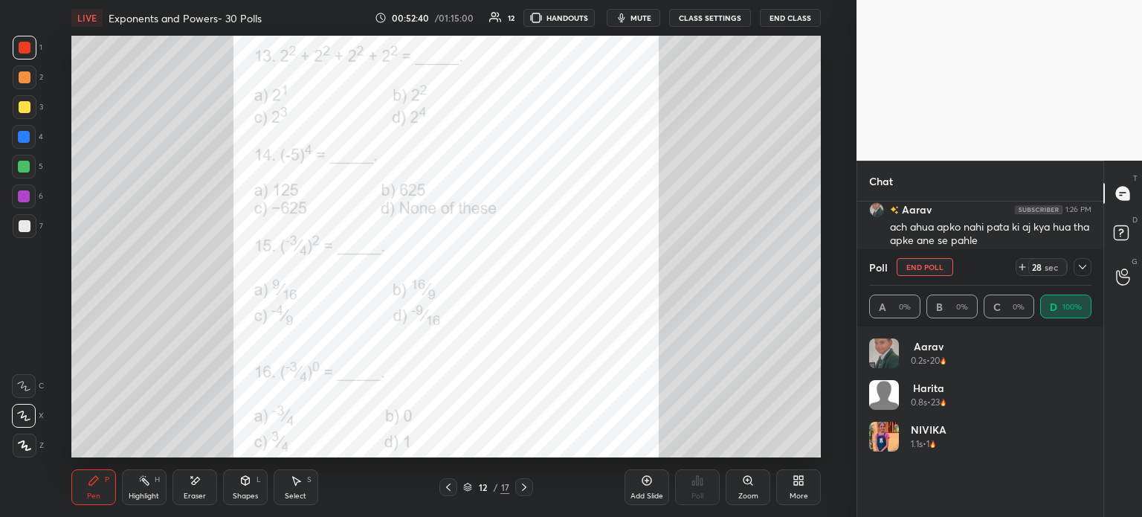
scroll to position [174, 218]
click at [1103, 262] on div "Poll End Poll 28 sec A 0% B 0% C 0% D 100%" at bounding box center [980, 287] width 246 height 77
click at [1077, 272] on icon at bounding box center [1083, 267] width 12 height 12
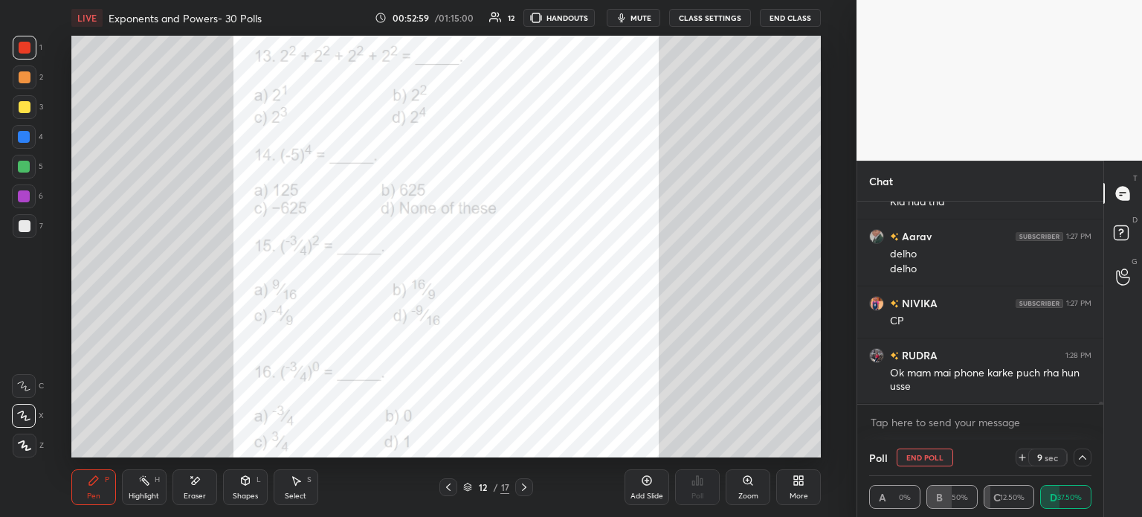
scroll to position [21113, 0]
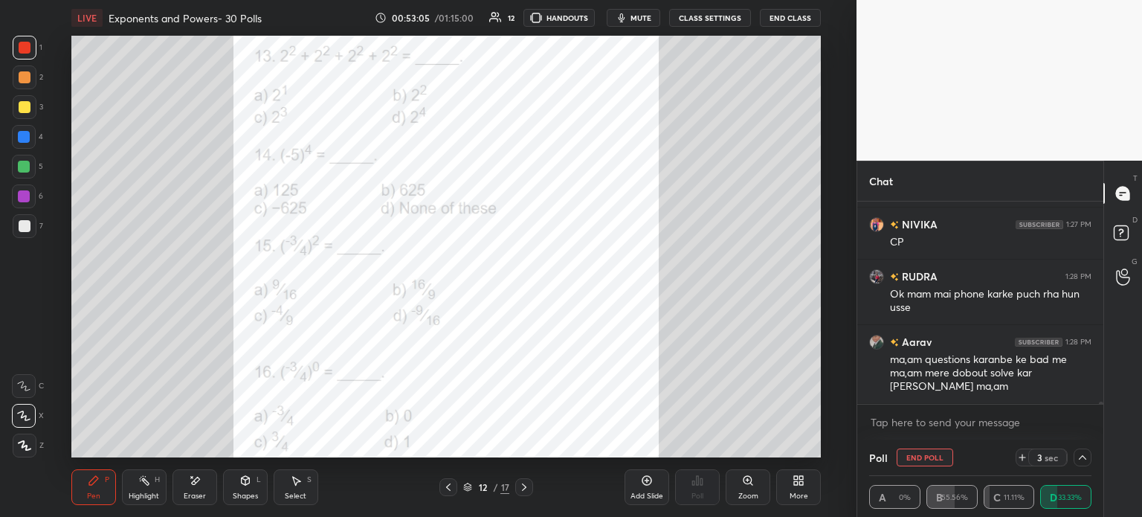
click at [927, 449] on button "End Poll" at bounding box center [925, 457] width 57 height 18
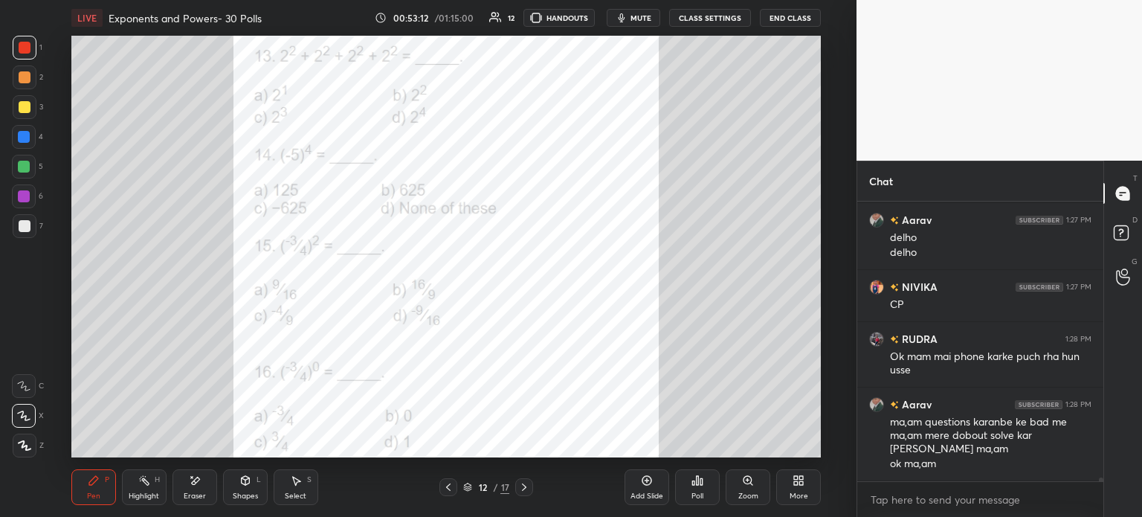
click at [715, 489] on div "Poll" at bounding box center [697, 487] width 45 height 36
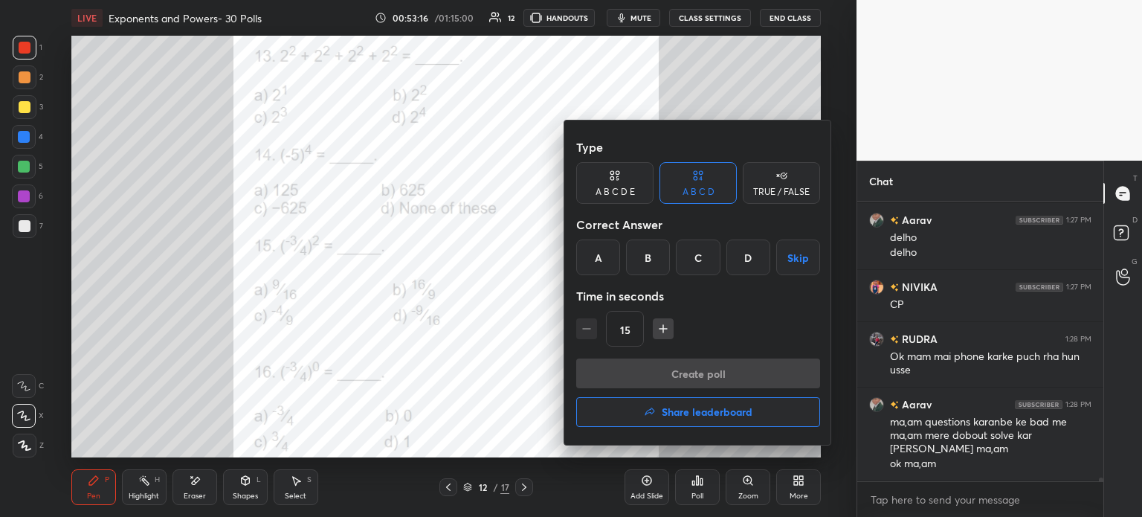
click at [646, 253] on div "B" at bounding box center [648, 257] width 44 height 36
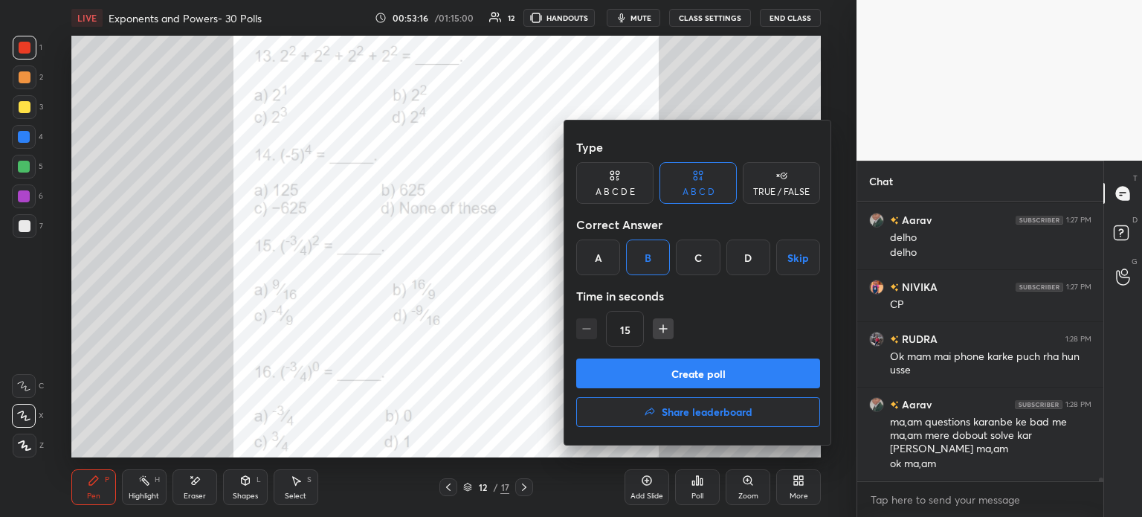
click at [720, 376] on button "Create poll" at bounding box center [698, 373] width 244 height 30
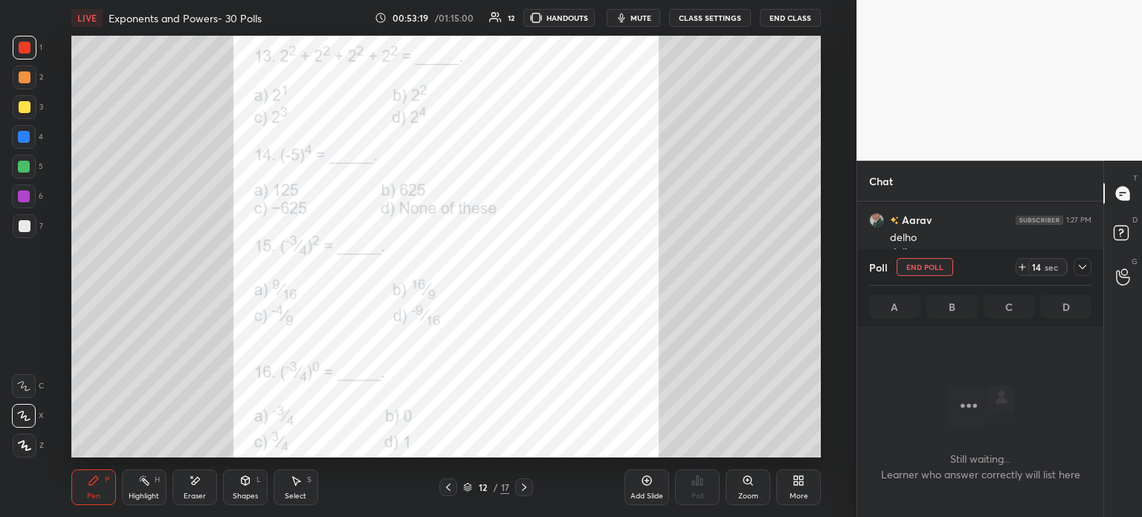
click at [1028, 269] on icon at bounding box center [1022, 267] width 12 height 12
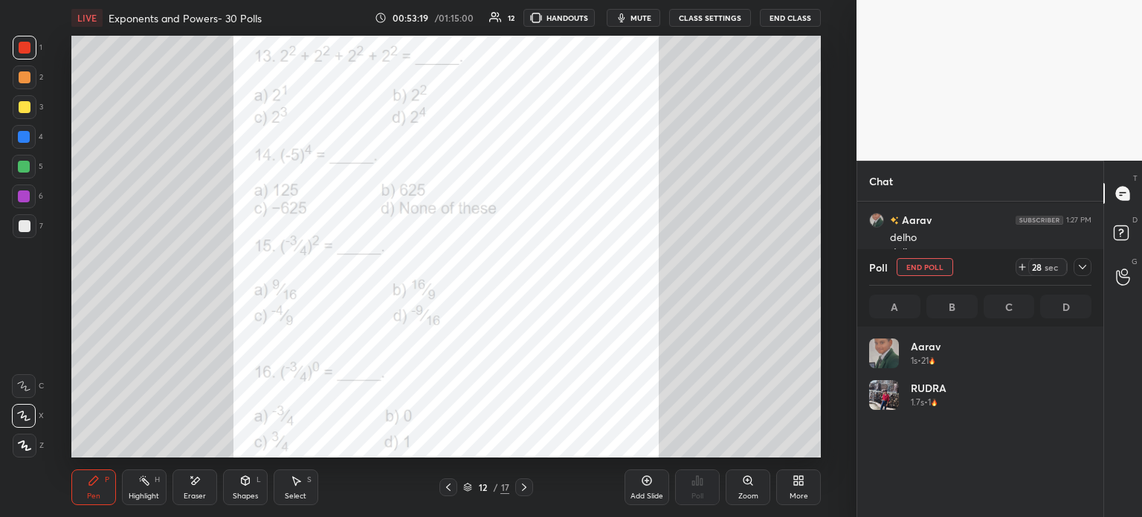
click at [1089, 269] on div at bounding box center [1083, 267] width 18 height 18
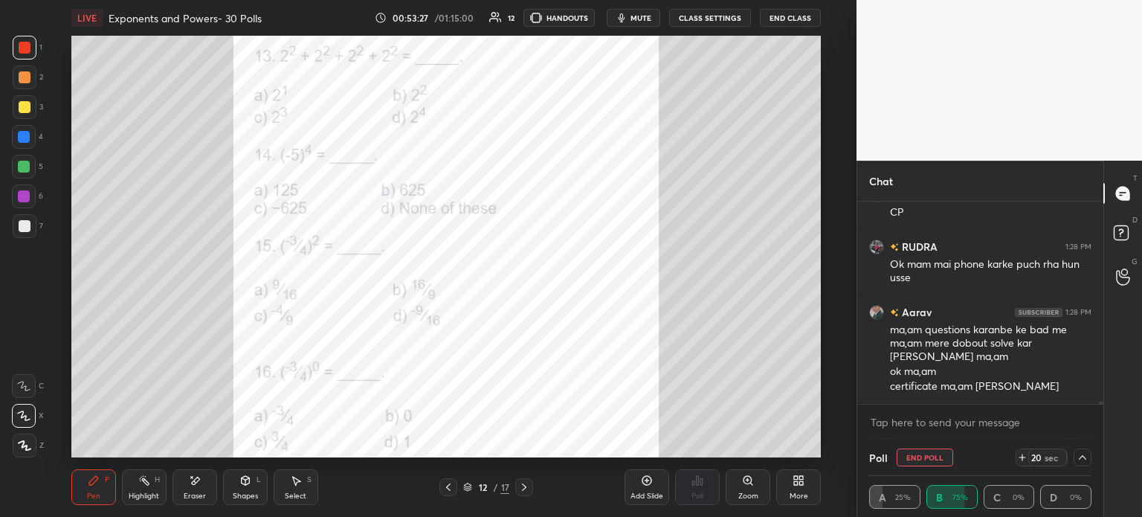
click at [781, 494] on div "More" at bounding box center [798, 487] width 45 height 36
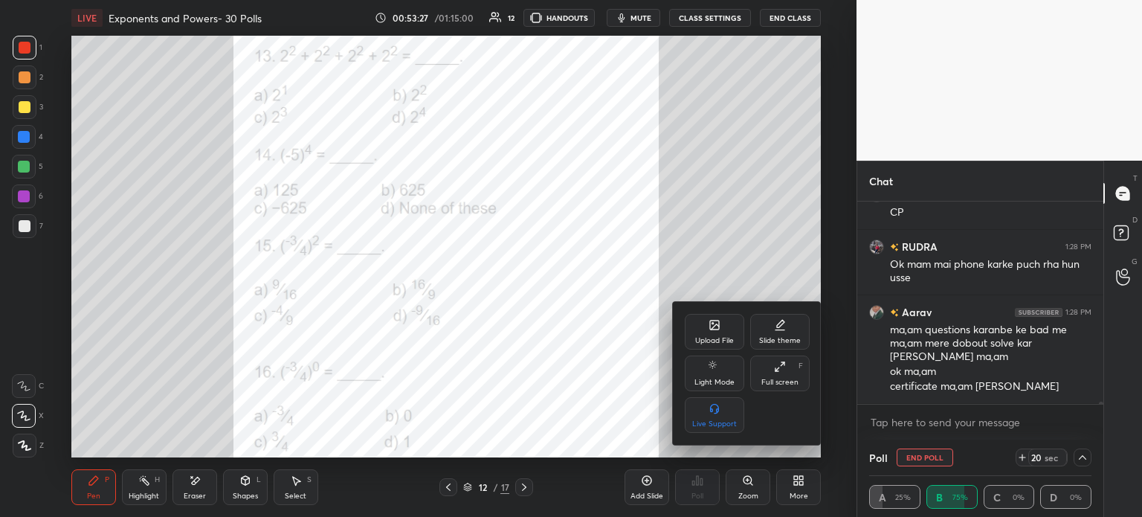
click at [706, 338] on div "Upload File" at bounding box center [714, 340] width 39 height 7
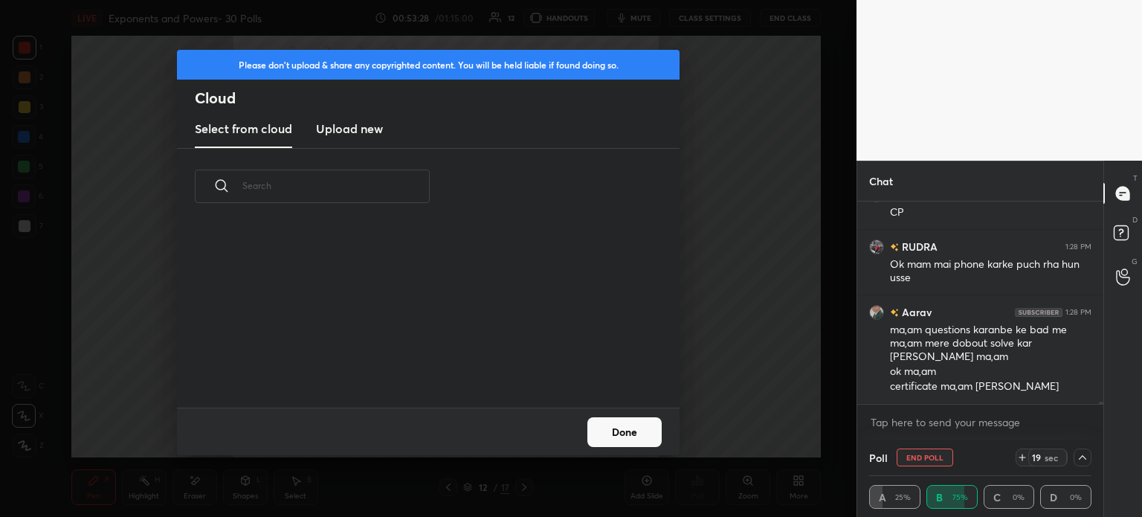
click at [373, 131] on h3 "Upload new" at bounding box center [349, 129] width 67 height 18
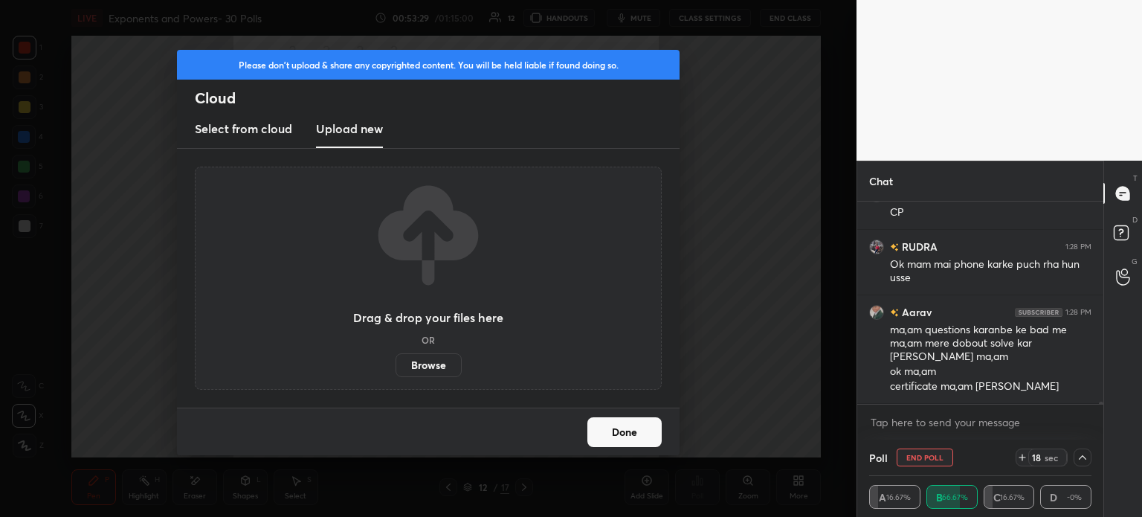
click at [634, 437] on button "Done" at bounding box center [624, 432] width 74 height 30
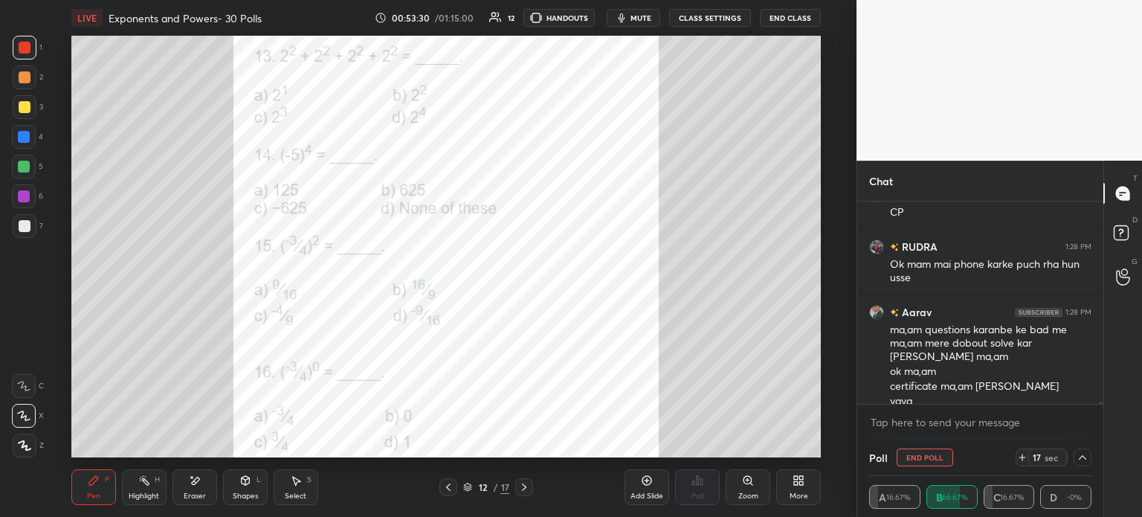
click at [790, 483] on div "More" at bounding box center [798, 487] width 45 height 36
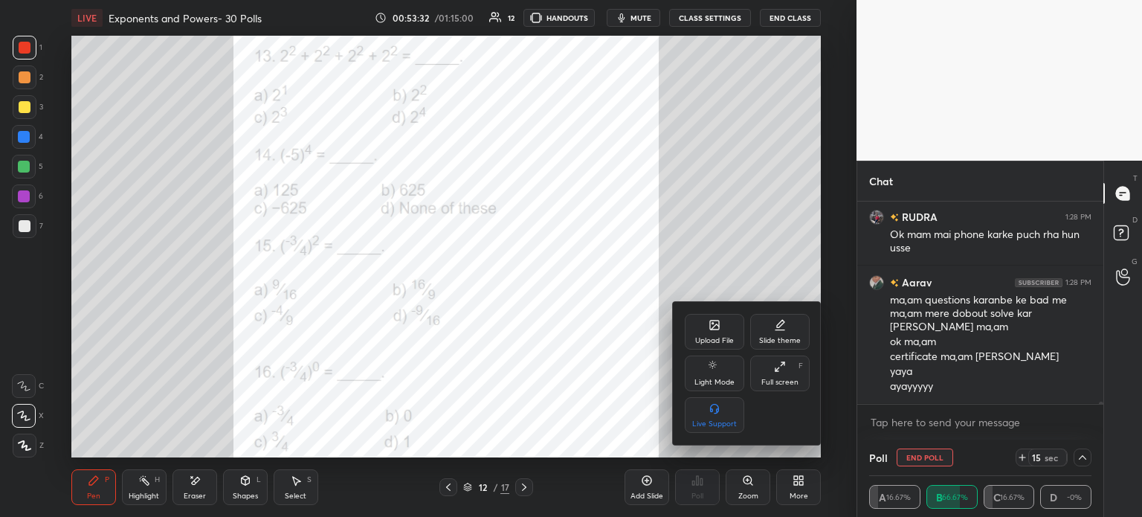
click at [709, 312] on div "Upload File Slide theme Light Mode Full screen F Live Support" at bounding box center [747, 373] width 149 height 143
click at [781, 321] on icon at bounding box center [780, 323] width 7 height 7
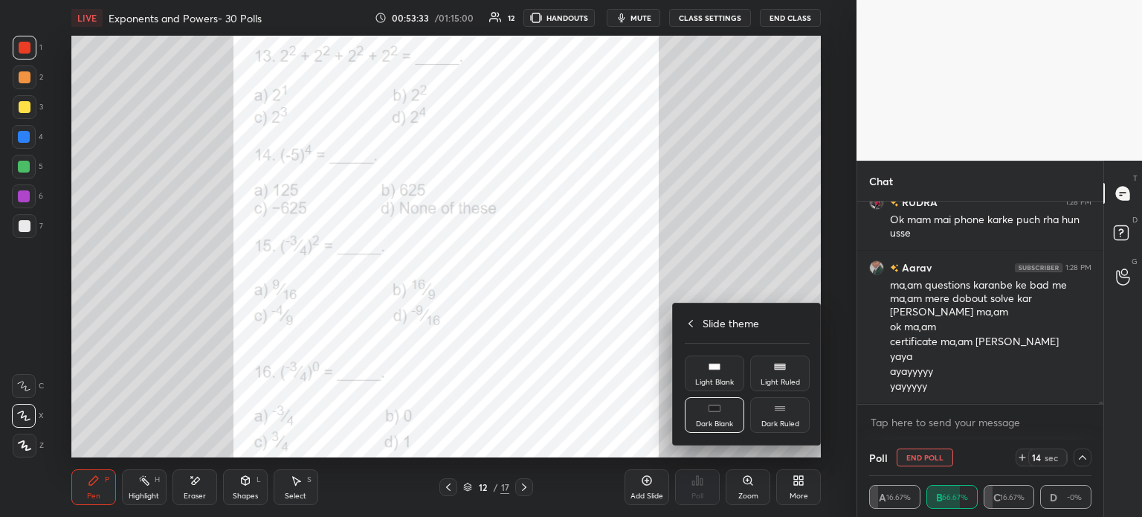
click at [717, 373] on icon at bounding box center [715, 367] width 12 height 12
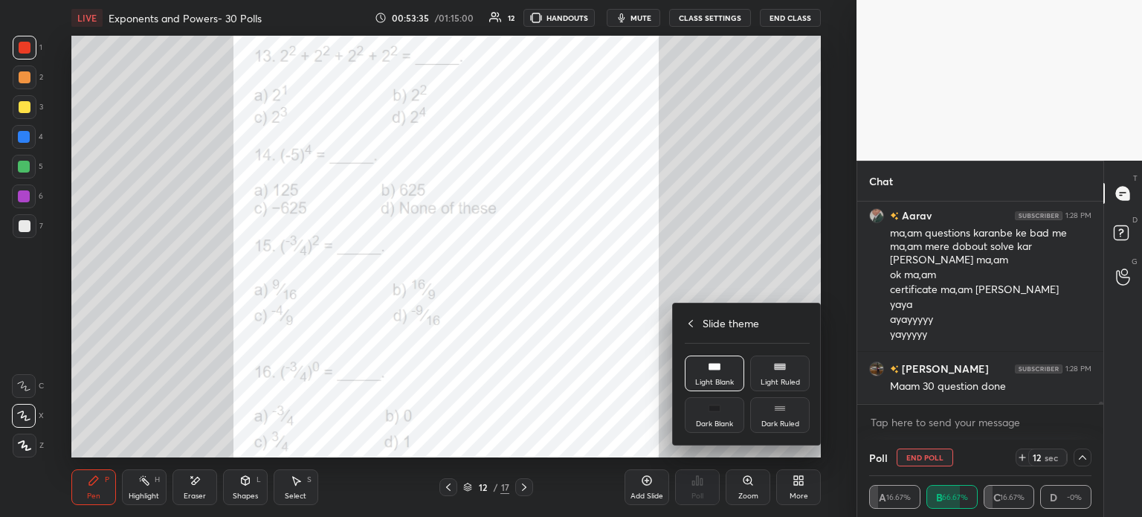
click at [685, 315] on div "Slide theme Light Blank Light Ruled Dark Blank Dark Ruled" at bounding box center [747, 373] width 149 height 141
click at [651, 477] on div at bounding box center [571, 258] width 1142 height 517
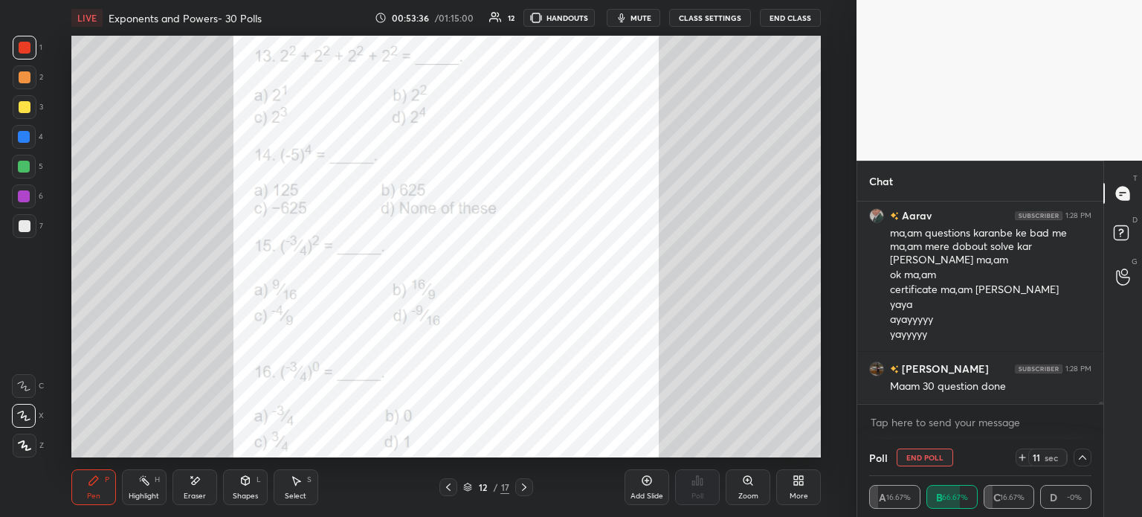
click at [645, 483] on icon at bounding box center [647, 480] width 12 height 12
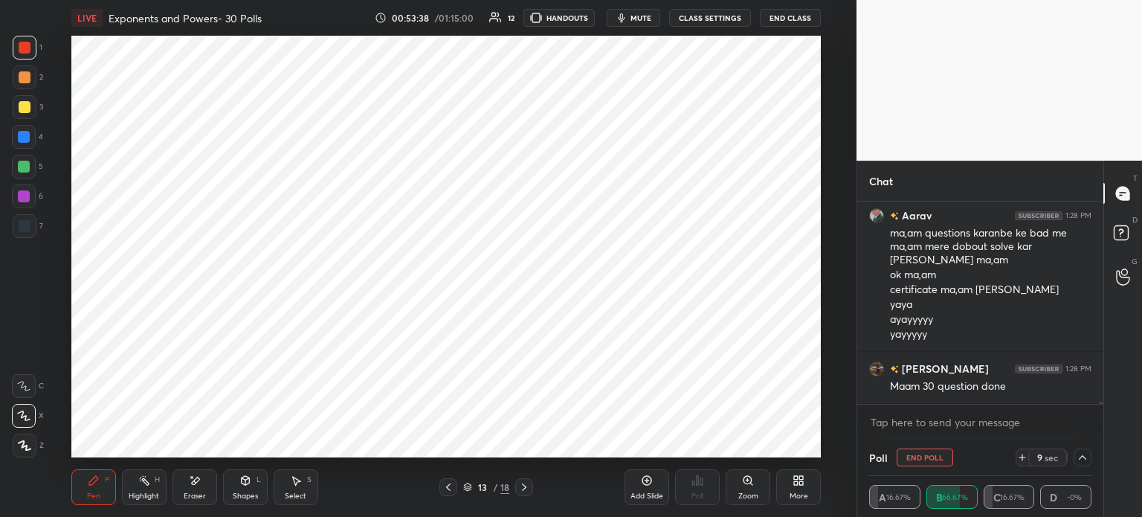
click at [802, 494] on div "More" at bounding box center [799, 495] width 19 height 7
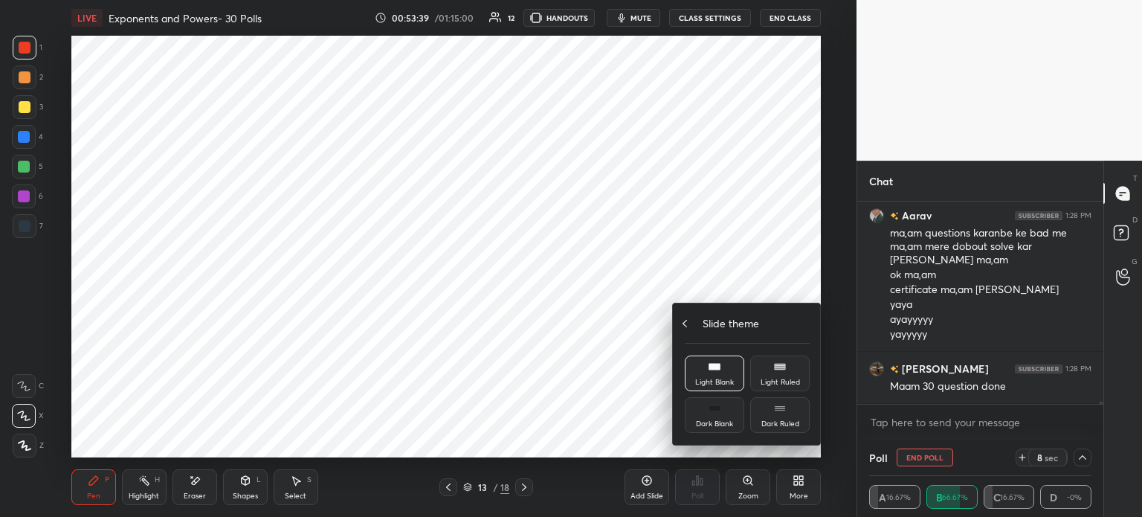
click at [696, 320] on div "Slide theme" at bounding box center [747, 323] width 125 height 16
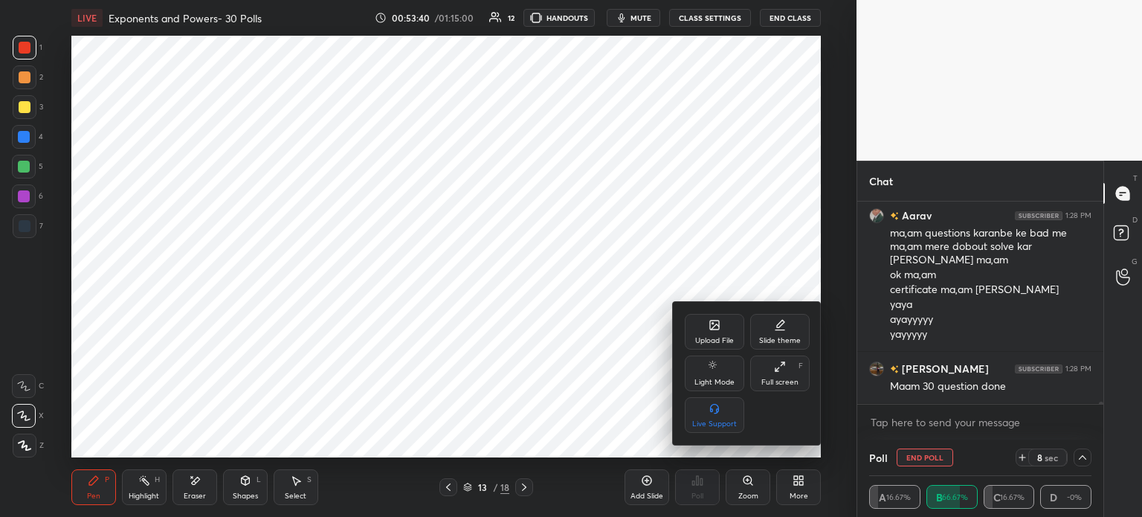
click at [720, 329] on div "Upload File" at bounding box center [714, 332] width 59 height 36
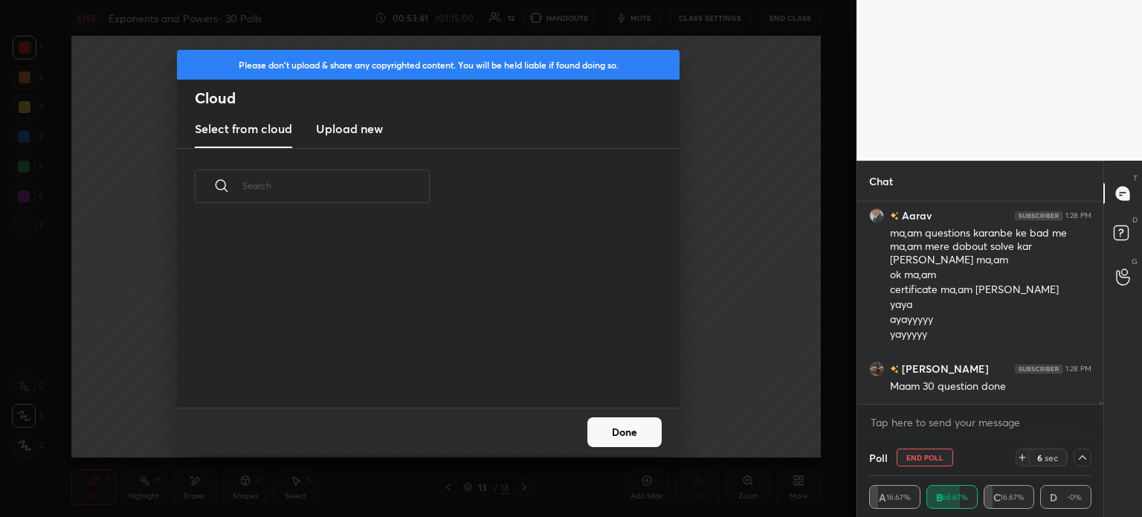
click at [352, 133] on h3 "Upload new" at bounding box center [349, 129] width 67 height 18
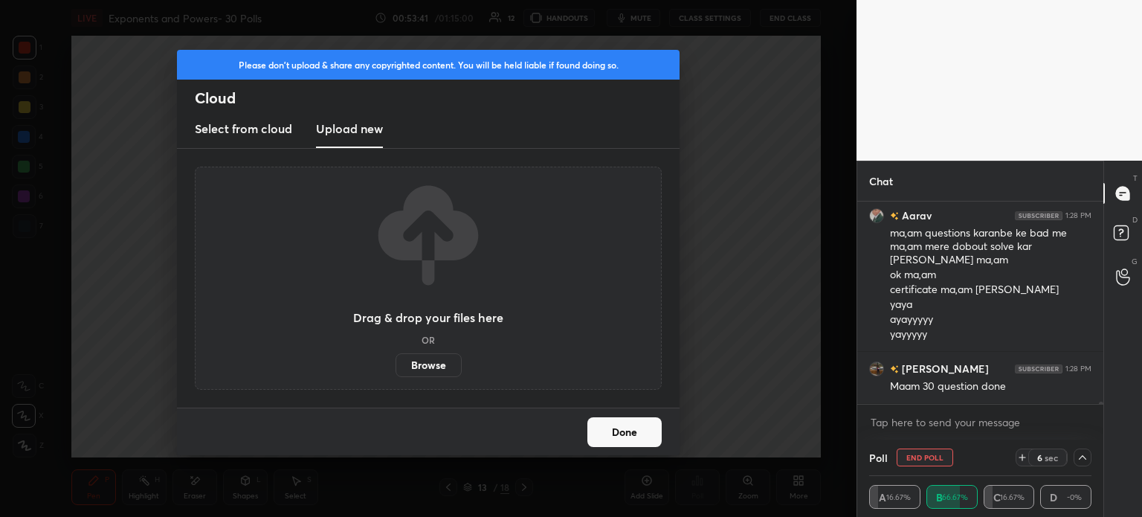
click at [422, 364] on label "Browse" at bounding box center [429, 365] width 66 height 24
click at [396, 364] on input "Browse" at bounding box center [396, 365] width 0 height 24
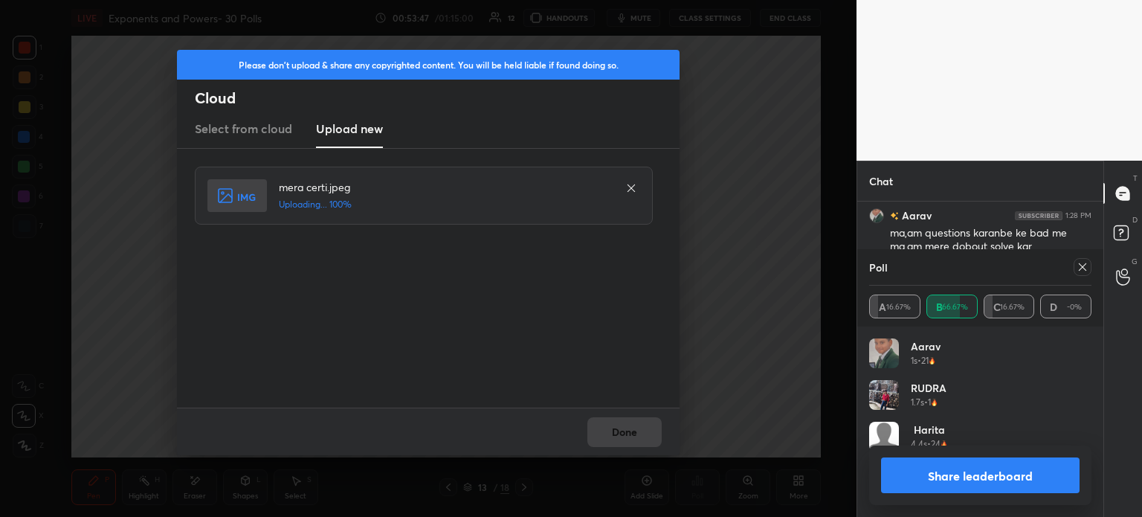
click at [629, 410] on div "Done" at bounding box center [428, 431] width 503 height 48
click at [615, 434] on div "Done" at bounding box center [428, 431] width 503 height 48
click at [616, 436] on button "Done" at bounding box center [624, 432] width 74 height 30
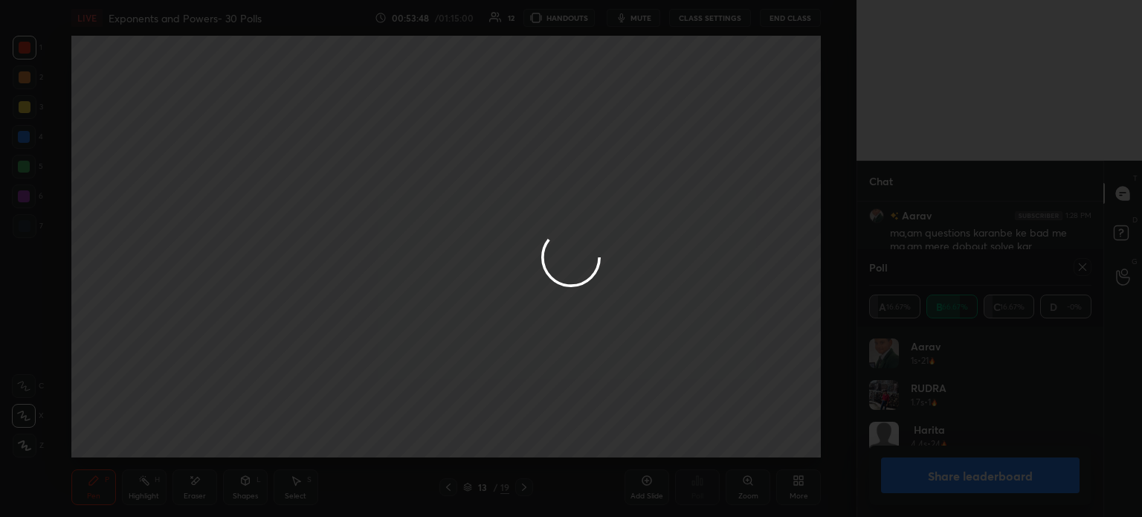
click at [622, 435] on button "Done" at bounding box center [624, 432] width 74 height 30
click at [955, 483] on button "Share leaderboard" at bounding box center [980, 475] width 199 height 36
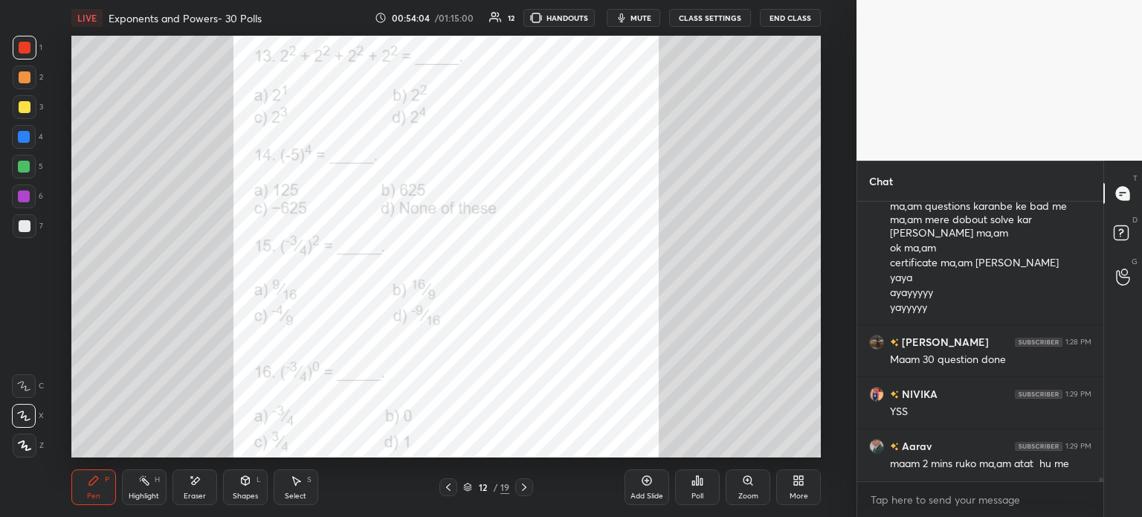
click at [699, 480] on icon at bounding box center [698, 480] width 12 height 12
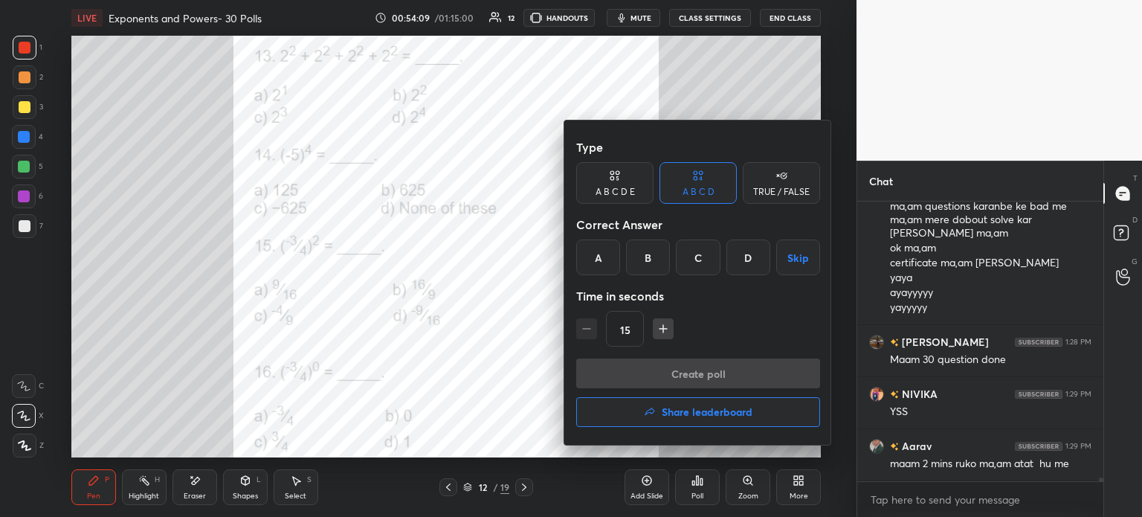
click at [587, 249] on div "A" at bounding box center [598, 257] width 44 height 36
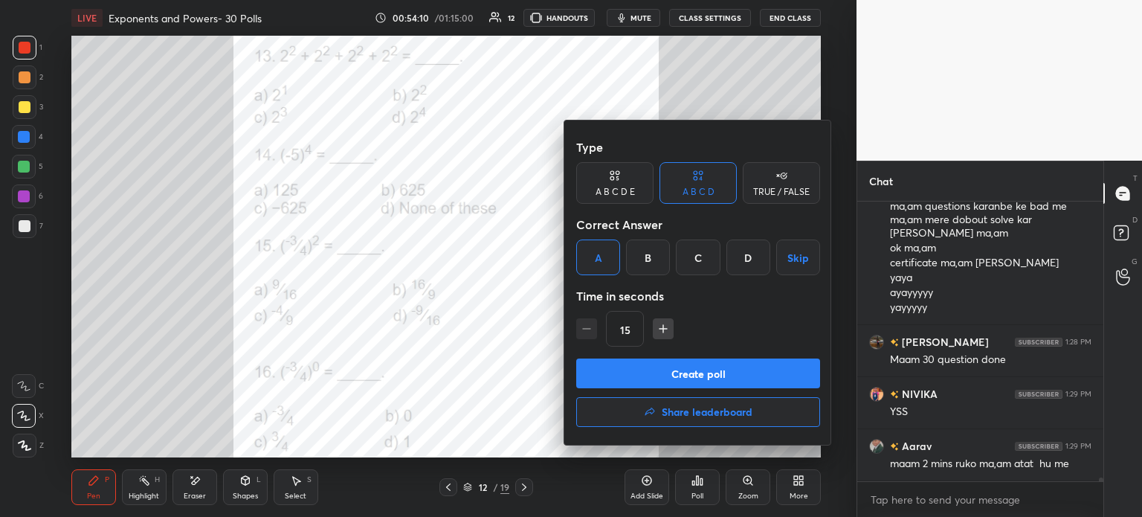
click at [715, 352] on div "Type A B C D E A B C D TRUE / FALSE Correct Answer A B C D Skip Time in seconds…" at bounding box center [698, 245] width 244 height 226
click at [721, 361] on button "Create poll" at bounding box center [698, 373] width 244 height 30
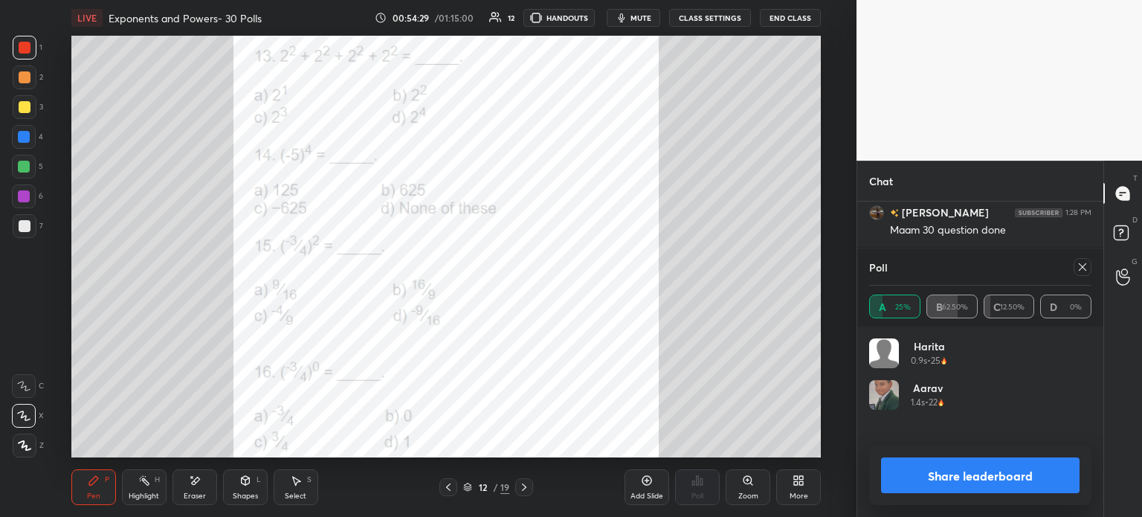
click at [191, 482] on icon at bounding box center [195, 480] width 12 height 13
click at [92, 487] on div "Pen P" at bounding box center [93, 487] width 45 height 36
click at [192, 489] on div "Eraser" at bounding box center [195, 487] width 45 height 36
click at [15, 445] on span "Erase all" at bounding box center [24, 445] width 22 height 10
click at [21, 445] on div "1 2 3 4 5 6 7 C X Z E E Erase all H H" at bounding box center [24, 247] width 48 height 422
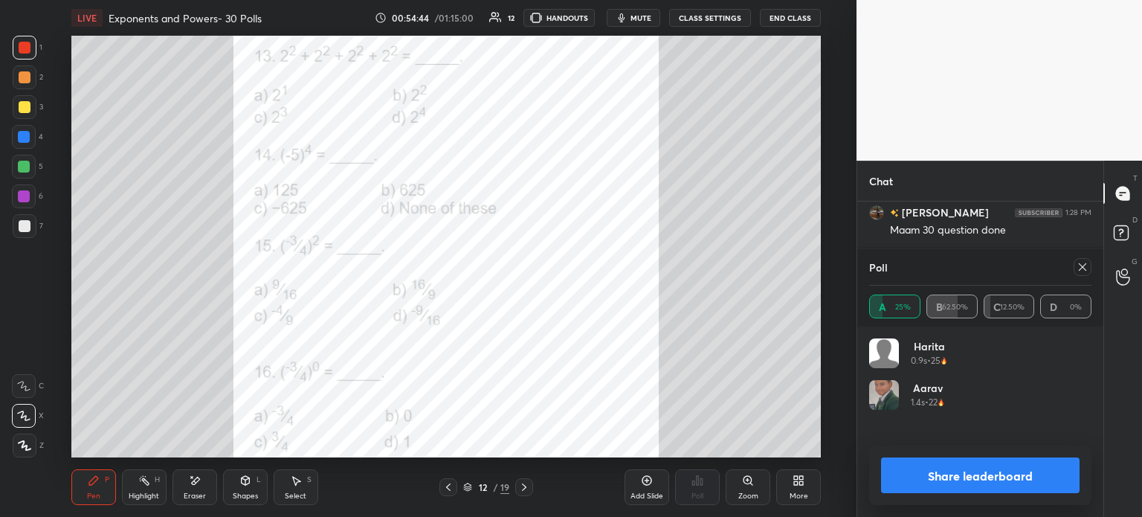
click at [1089, 261] on div at bounding box center [1083, 267] width 18 height 18
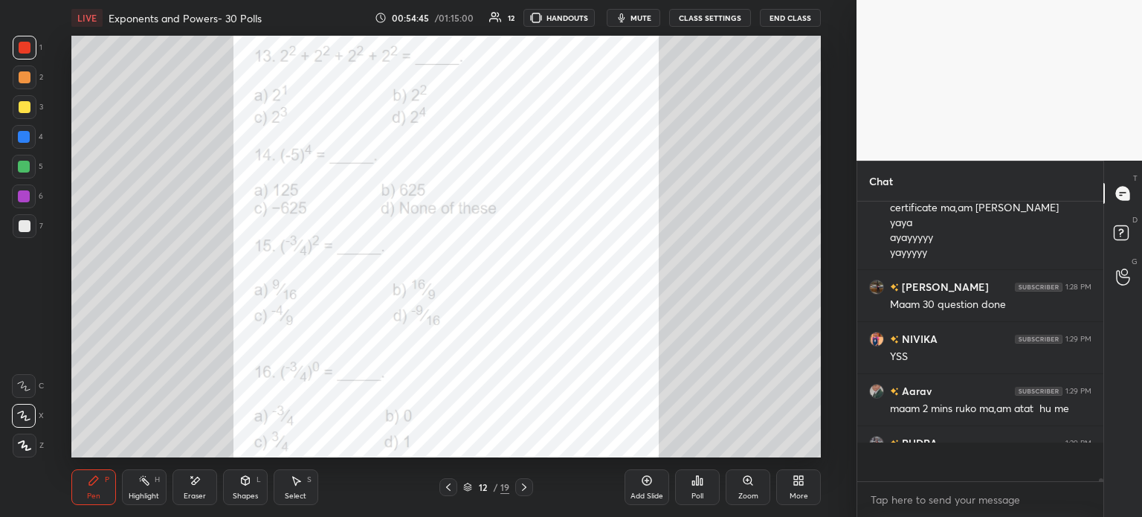
click at [703, 490] on div "Poll" at bounding box center [697, 487] width 45 height 36
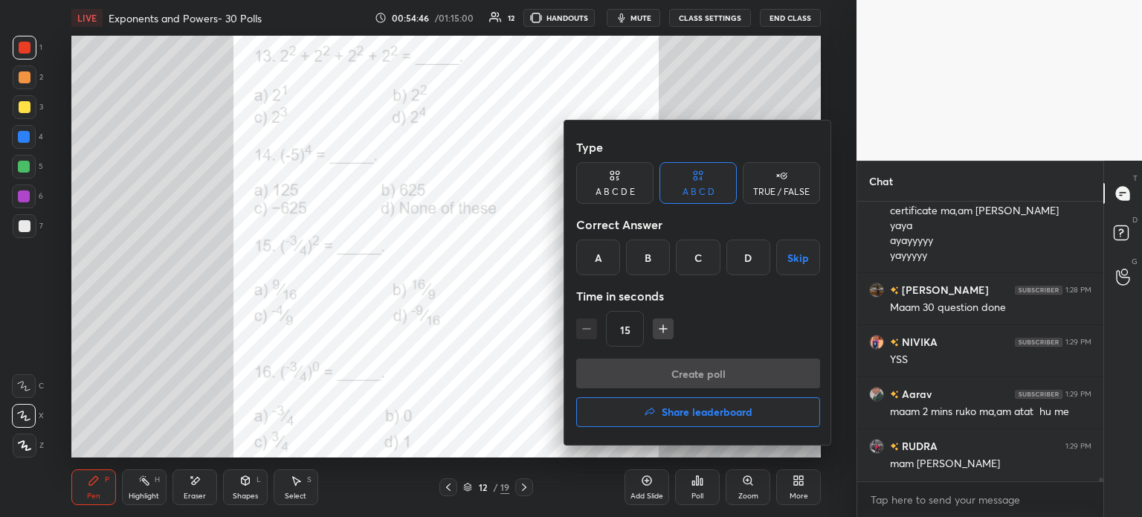
click at [744, 254] on div "D" at bounding box center [748, 257] width 44 height 36
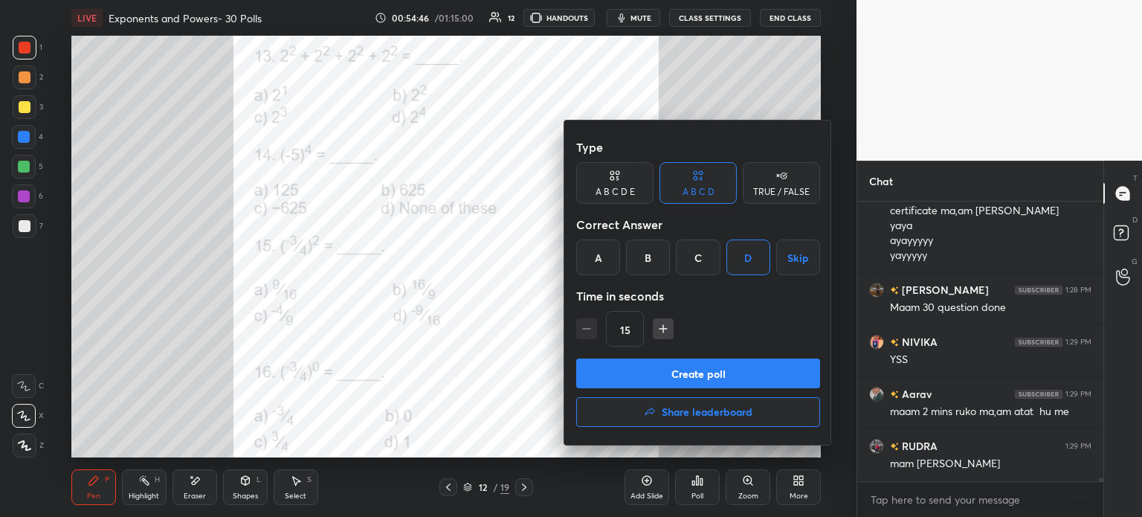
click at [784, 376] on button "Create poll" at bounding box center [698, 373] width 244 height 30
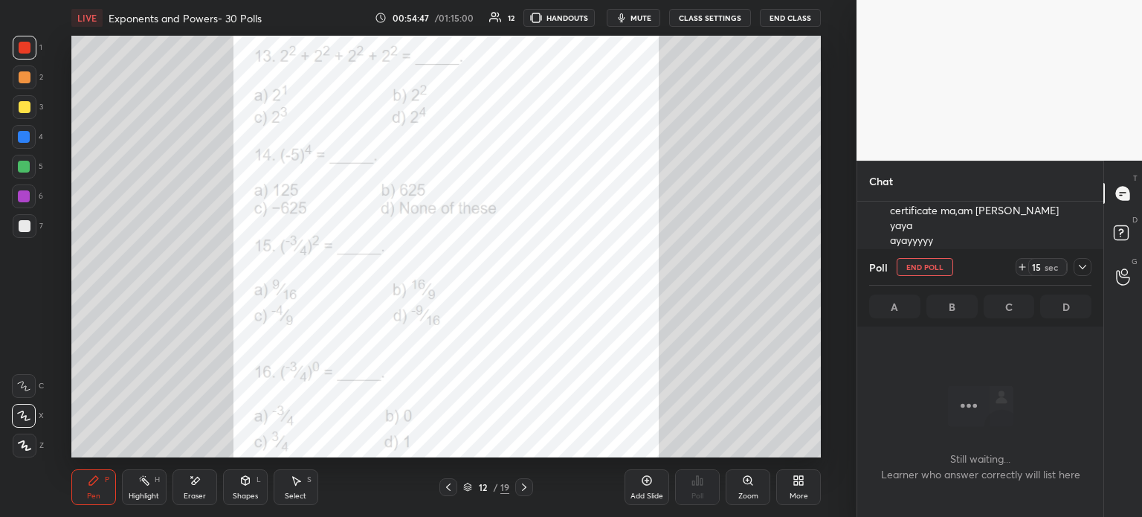
click at [1028, 267] on icon at bounding box center [1022, 267] width 12 height 12
click at [1089, 264] on div at bounding box center [1083, 267] width 18 height 18
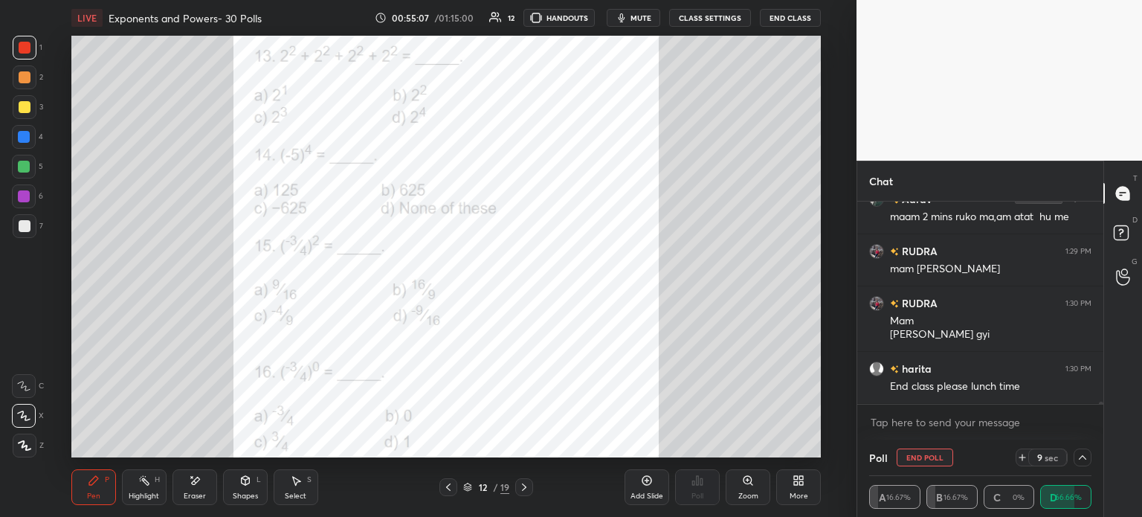
click at [916, 453] on button "End Poll" at bounding box center [925, 457] width 57 height 18
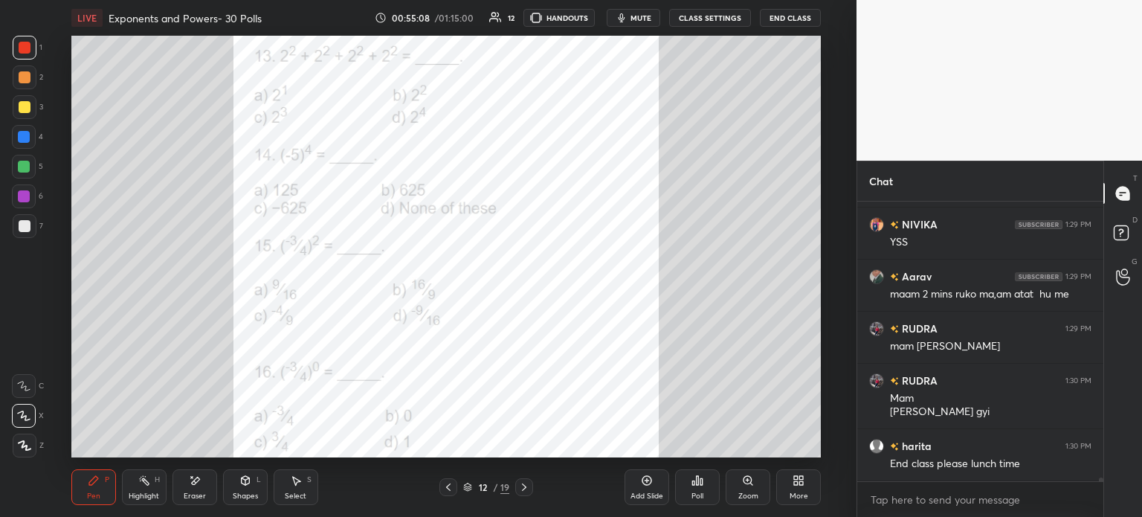
click at [796, 485] on icon at bounding box center [796, 483] width 4 height 4
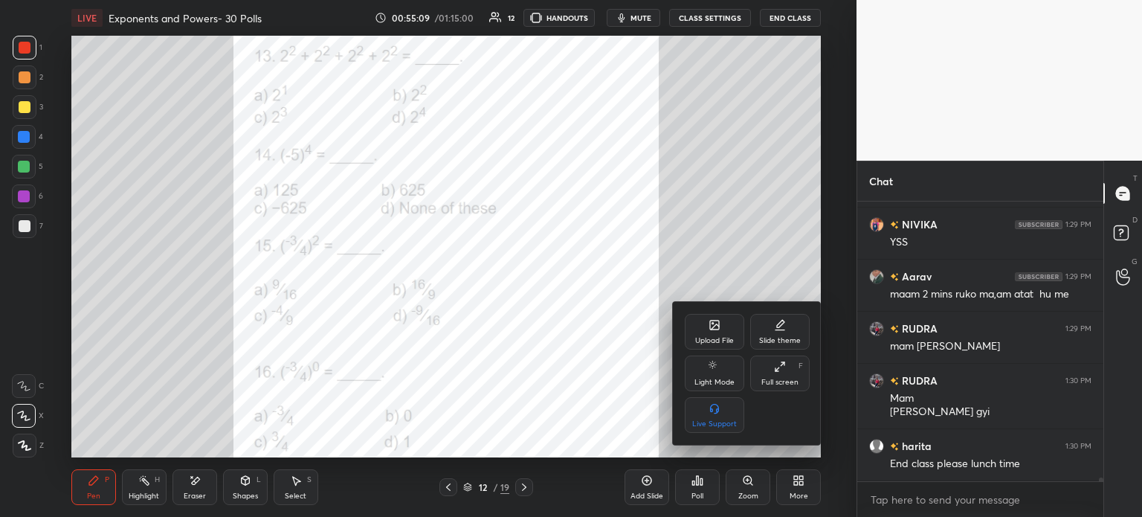
click at [580, 383] on div at bounding box center [571, 258] width 1142 height 517
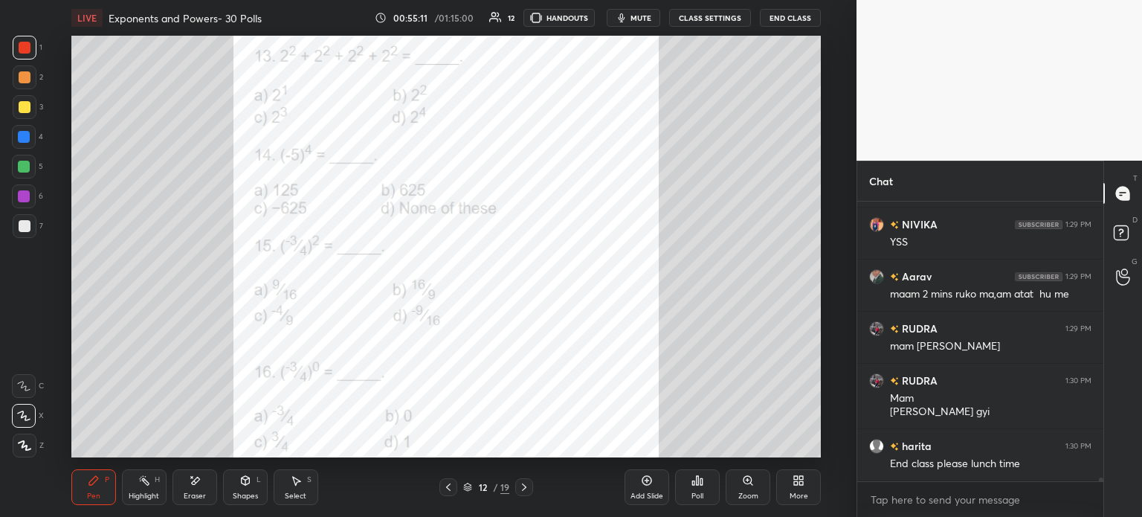
click at [523, 488] on icon at bounding box center [524, 487] width 12 height 12
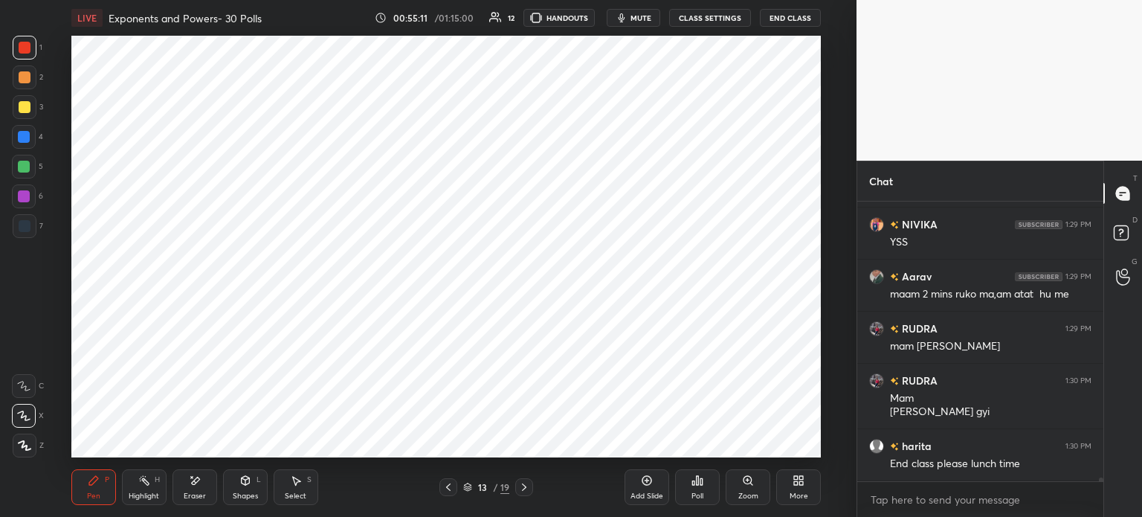
click at [521, 483] on icon at bounding box center [524, 487] width 12 height 12
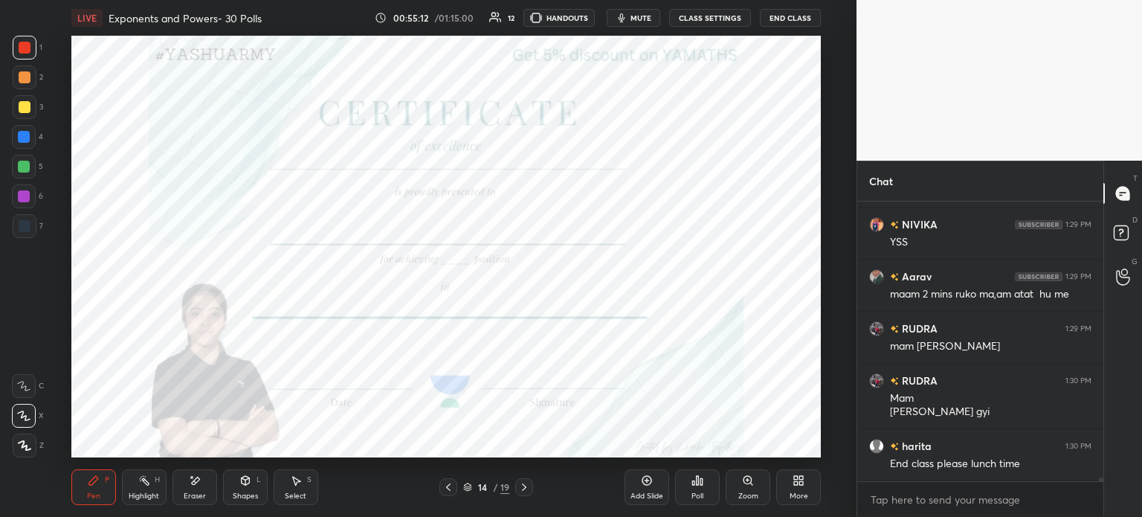
click at [22, 227] on div at bounding box center [25, 226] width 12 height 12
click at [699, 482] on icon at bounding box center [698, 480] width 12 height 12
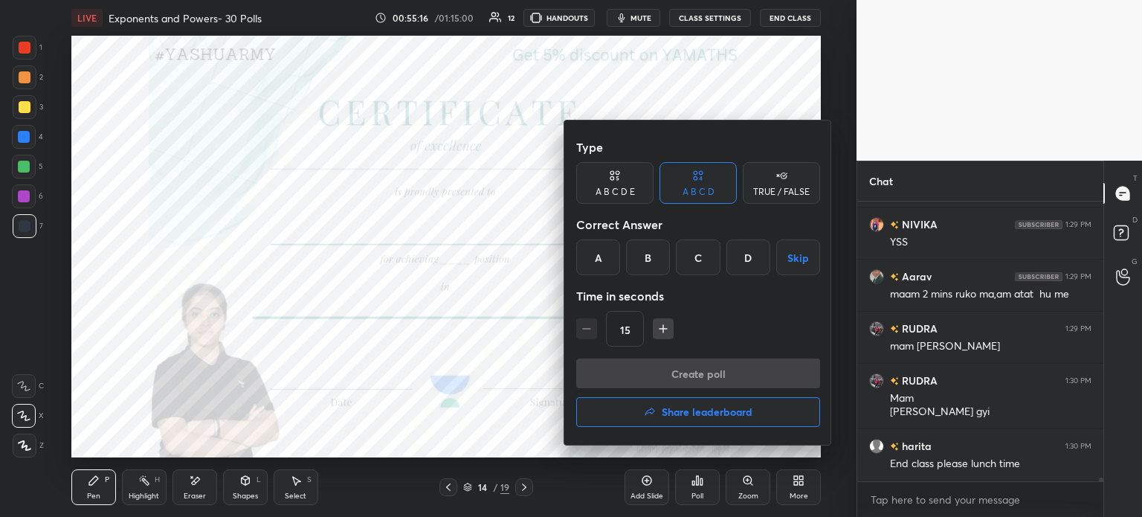
click at [737, 399] on button "Share leaderboard" at bounding box center [698, 412] width 244 height 30
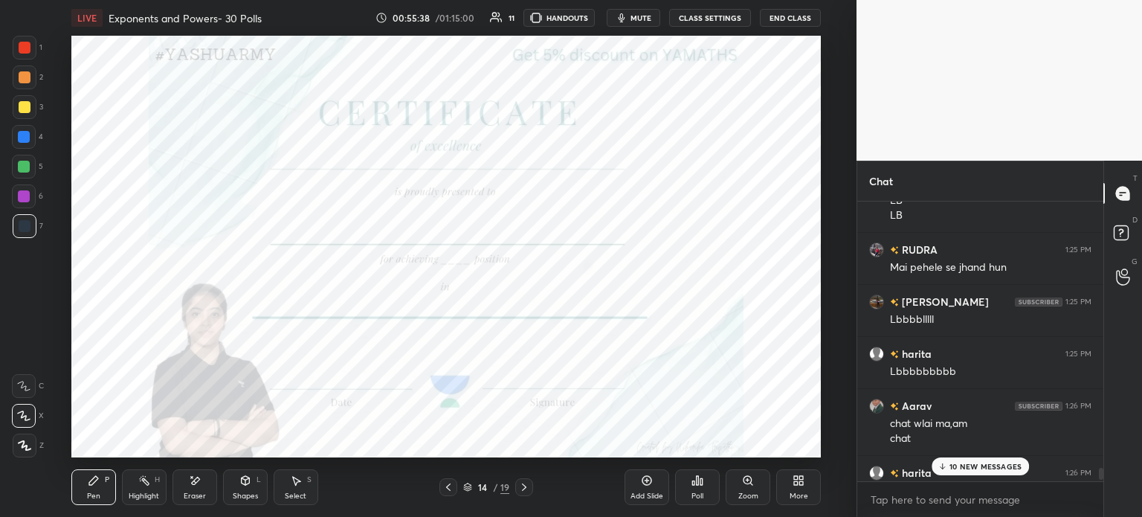
click at [300, 485] on icon at bounding box center [296, 480] width 12 height 12
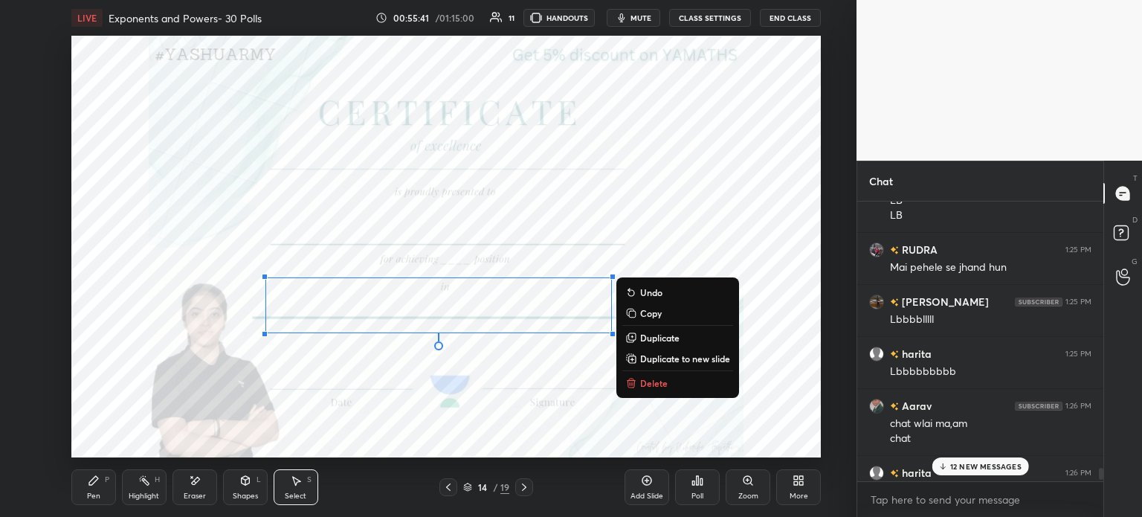
click at [98, 486] on icon at bounding box center [94, 480] width 12 height 12
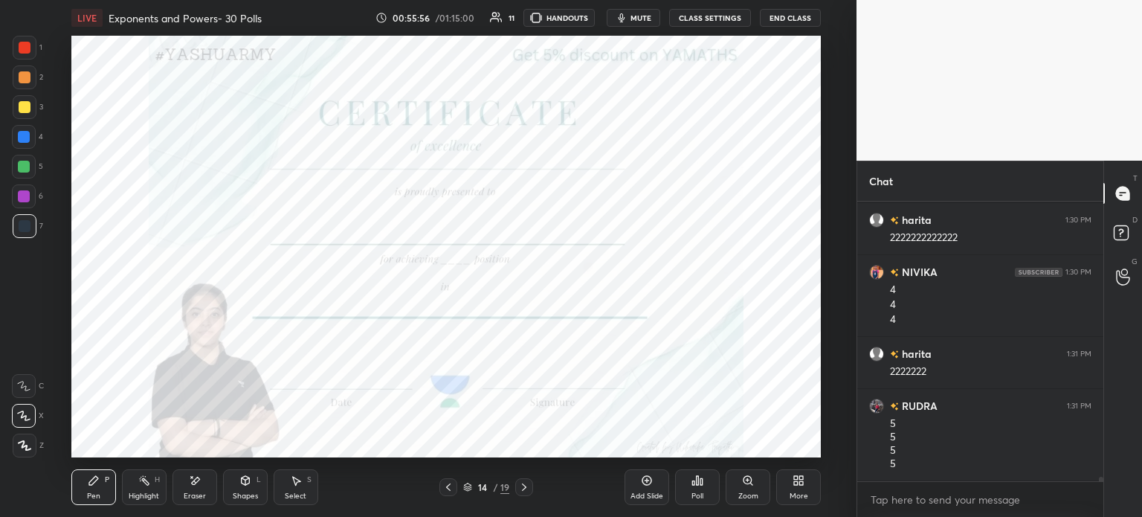
click at [184, 488] on div "Eraser" at bounding box center [195, 487] width 45 height 36
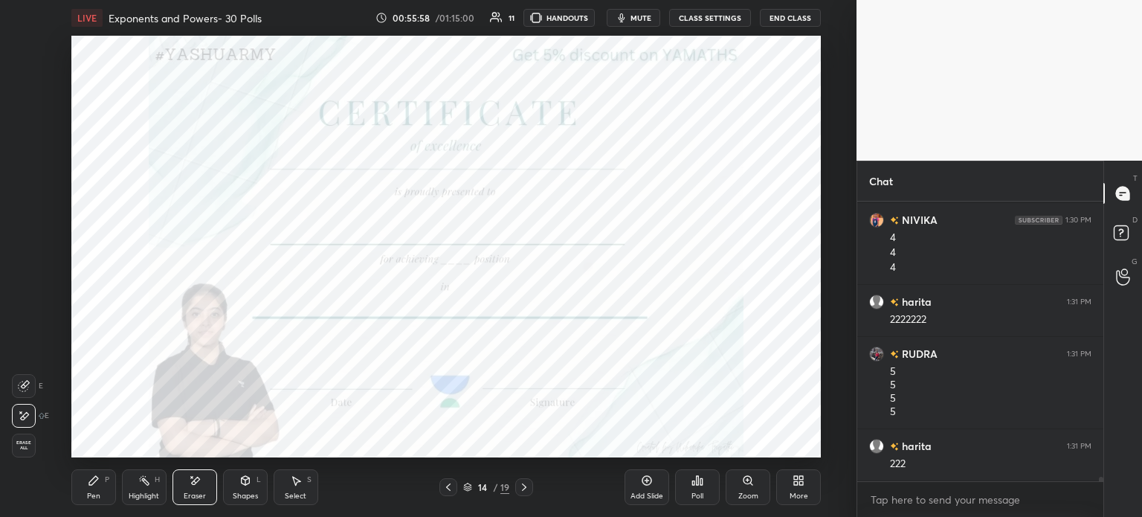
click at [100, 490] on div "Pen P" at bounding box center [93, 487] width 45 height 36
click at [95, 481] on icon at bounding box center [93, 480] width 9 height 9
click at [190, 483] on icon at bounding box center [195, 480] width 12 height 13
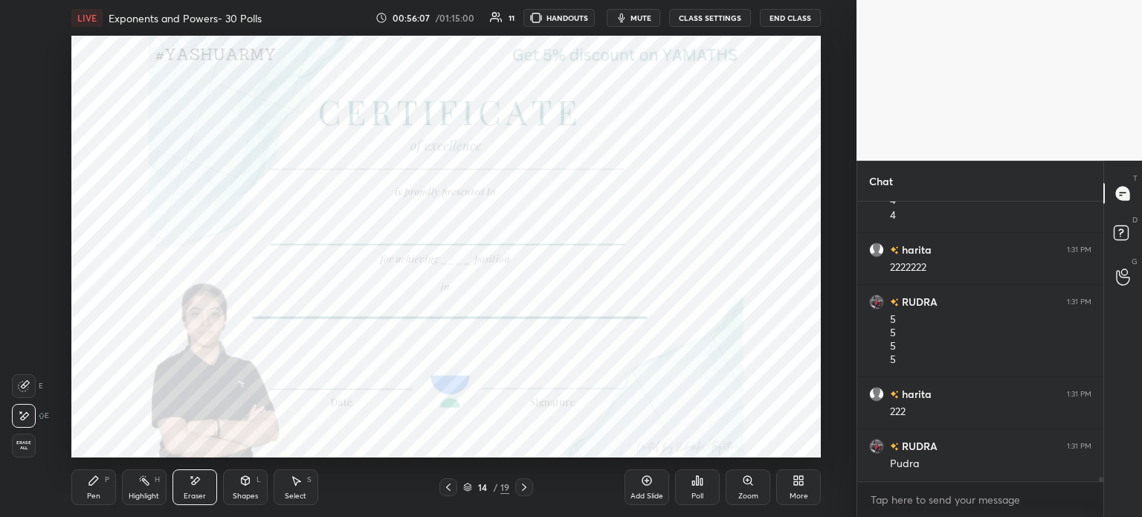
click at [59, 490] on div "LIVE Exponents and Powers- 30 Polls 00:56:07 / 01:15:00 11 HANDOUTS mute CLASS …" at bounding box center [446, 258] width 797 height 517
click at [92, 483] on icon at bounding box center [93, 480] width 9 height 9
click at [193, 493] on div "Eraser" at bounding box center [195, 495] width 22 height 7
click at [86, 477] on div "Pen P" at bounding box center [93, 487] width 45 height 36
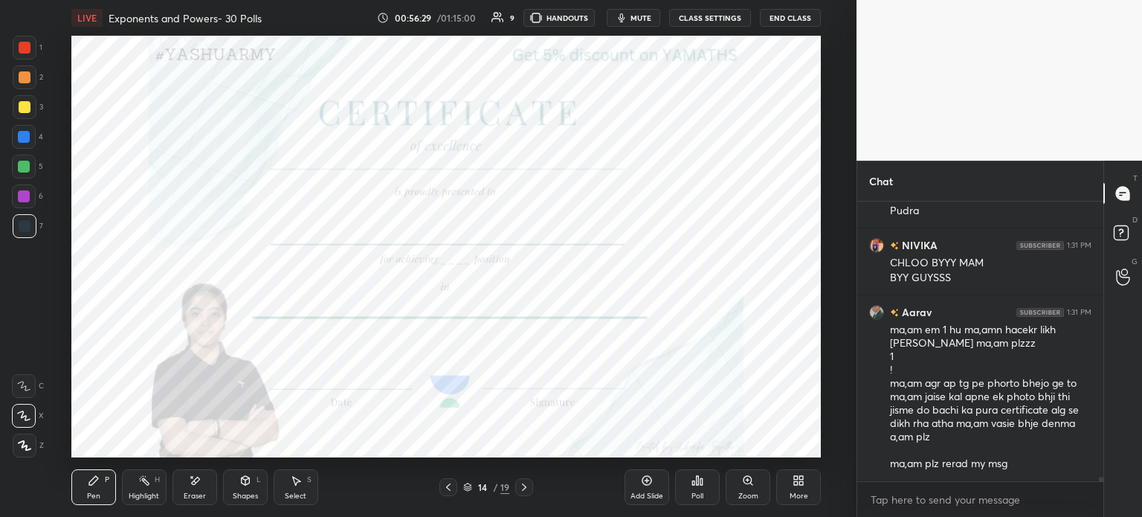
scroll to position [16644, 0]
click at [181, 491] on div "Eraser" at bounding box center [195, 487] width 45 height 36
click at [98, 470] on div "Pen P" at bounding box center [93, 487] width 45 height 36
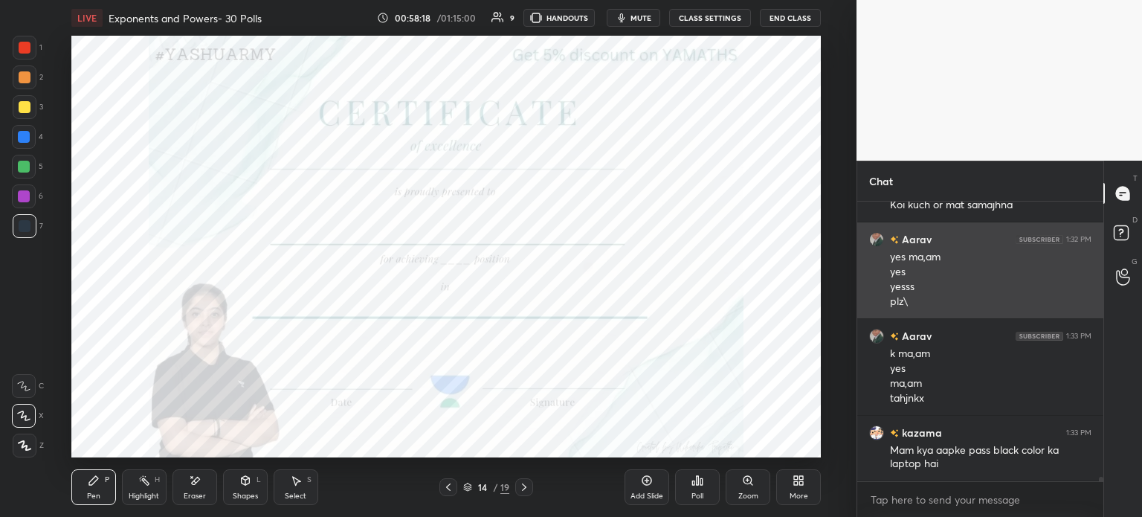
scroll to position [17363, 0]
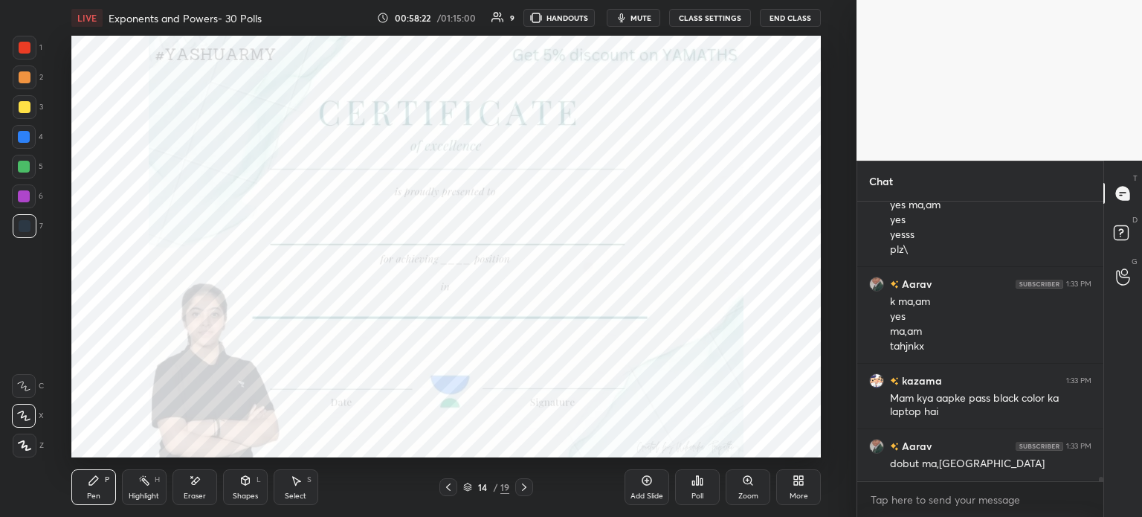
click at [449, 484] on icon at bounding box center [448, 487] width 12 height 12
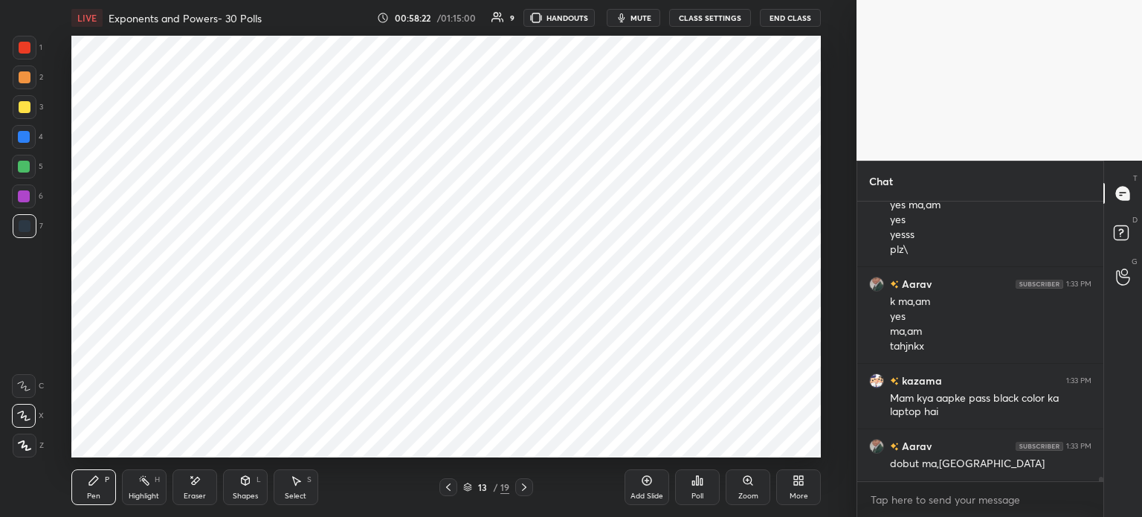
click at [449, 487] on icon at bounding box center [448, 487] width 12 height 12
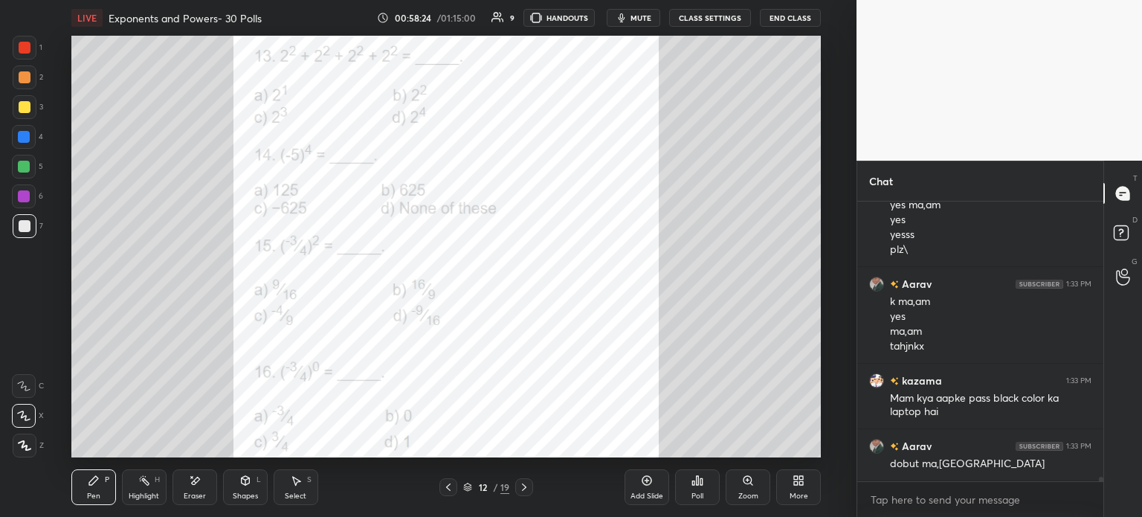
click at [451, 484] on icon at bounding box center [448, 487] width 12 height 12
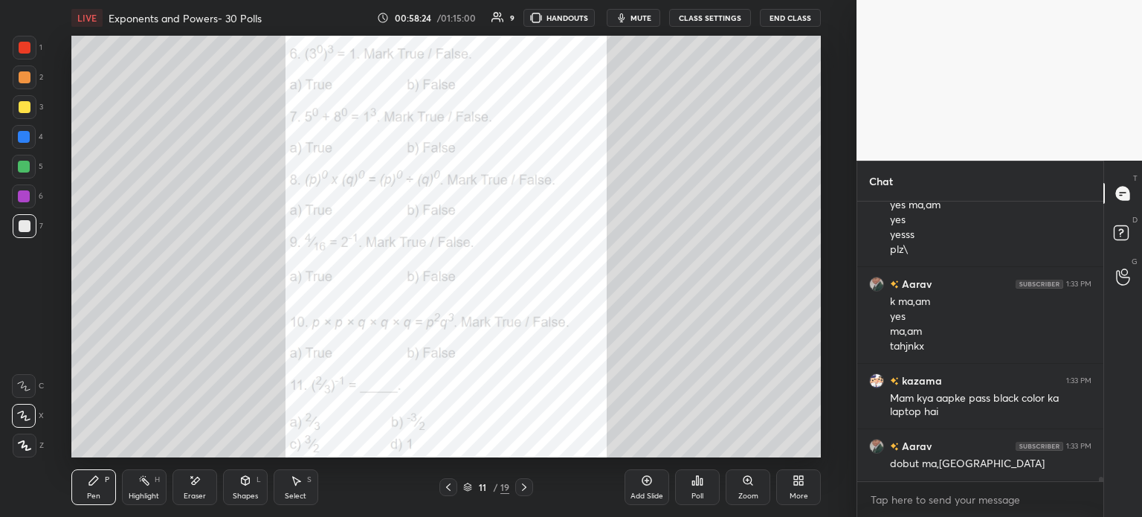
click at [453, 486] on icon at bounding box center [448, 487] width 12 height 12
click at [454, 487] on icon at bounding box center [448, 487] width 12 height 12
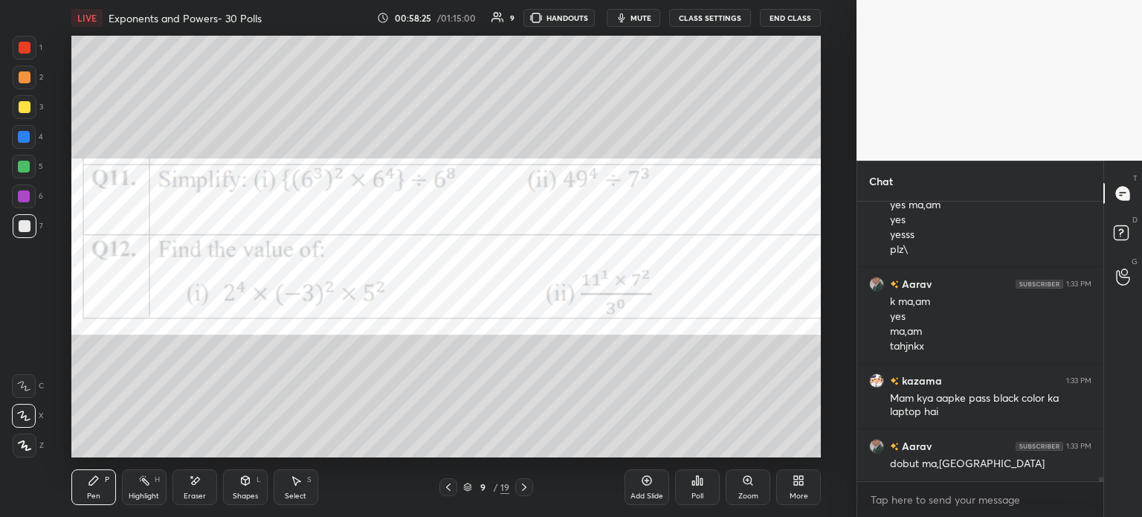
click at [451, 487] on icon at bounding box center [448, 487] width 12 height 12
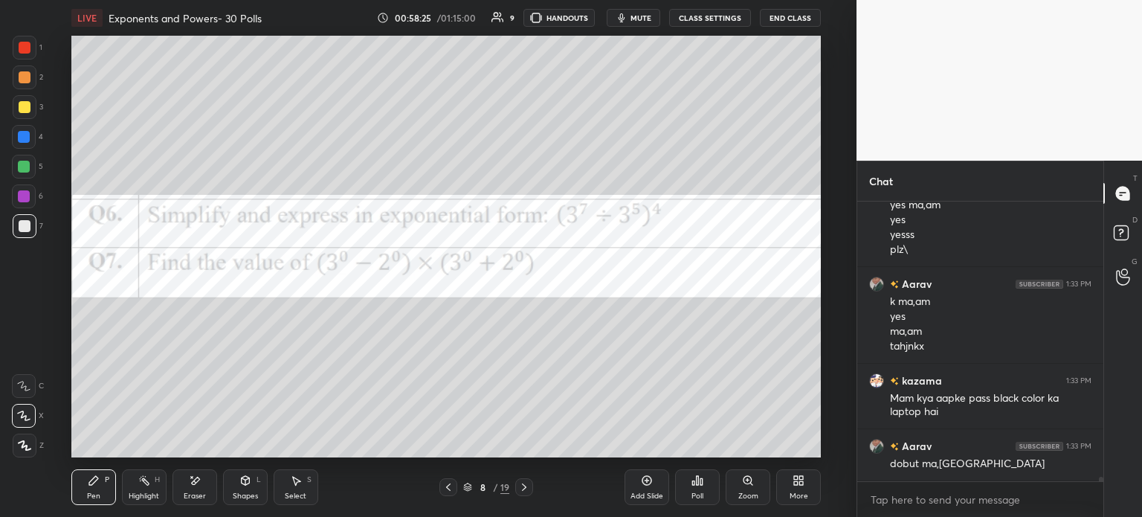
click at [449, 485] on icon at bounding box center [448, 486] width 4 height 7
click at [451, 486] on icon at bounding box center [448, 487] width 12 height 12
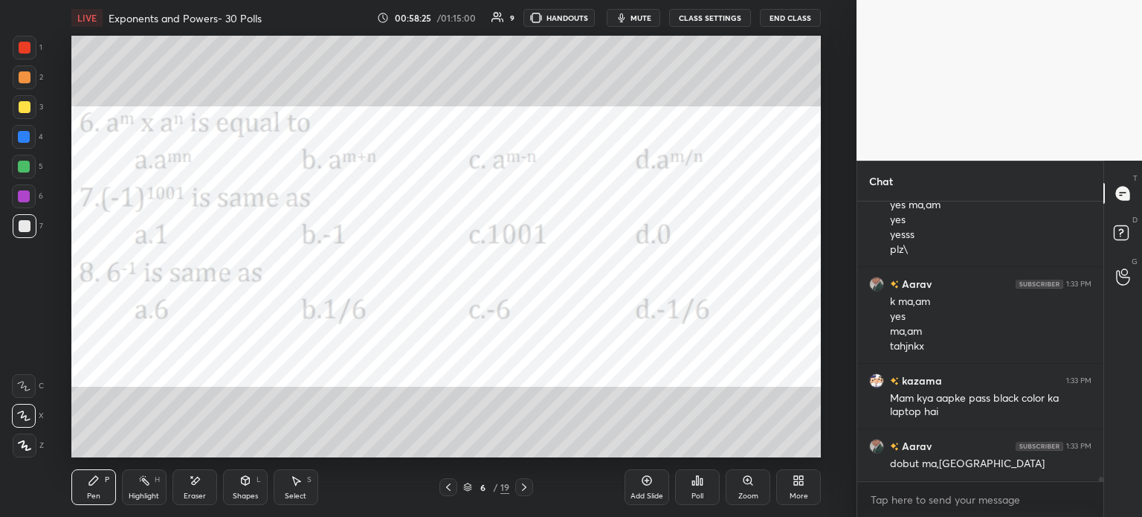
click at [452, 488] on icon at bounding box center [448, 487] width 12 height 12
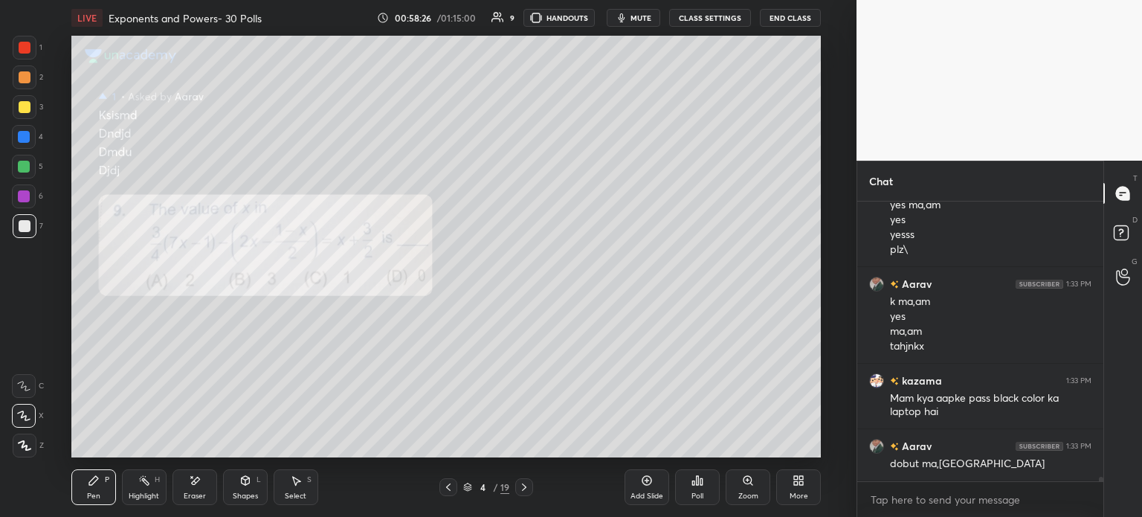
click at [452, 489] on icon at bounding box center [448, 487] width 12 height 12
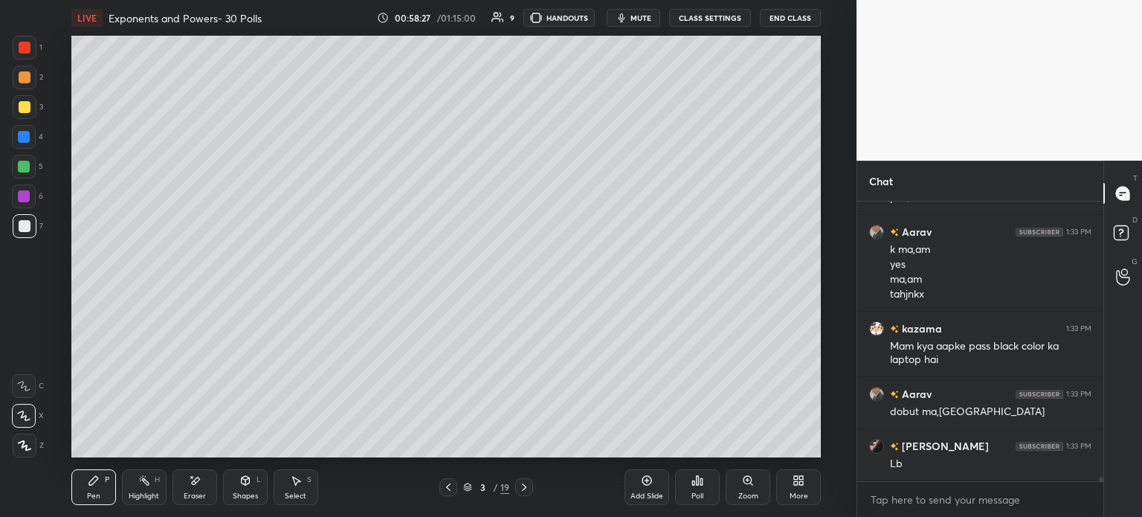
scroll to position [17467, 0]
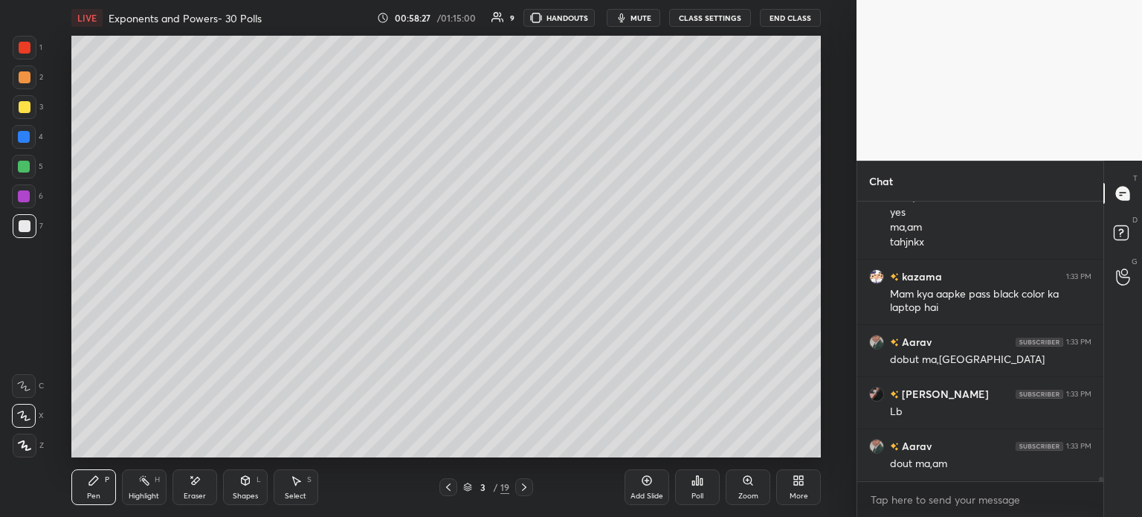
click at [449, 483] on icon at bounding box center [448, 487] width 12 height 12
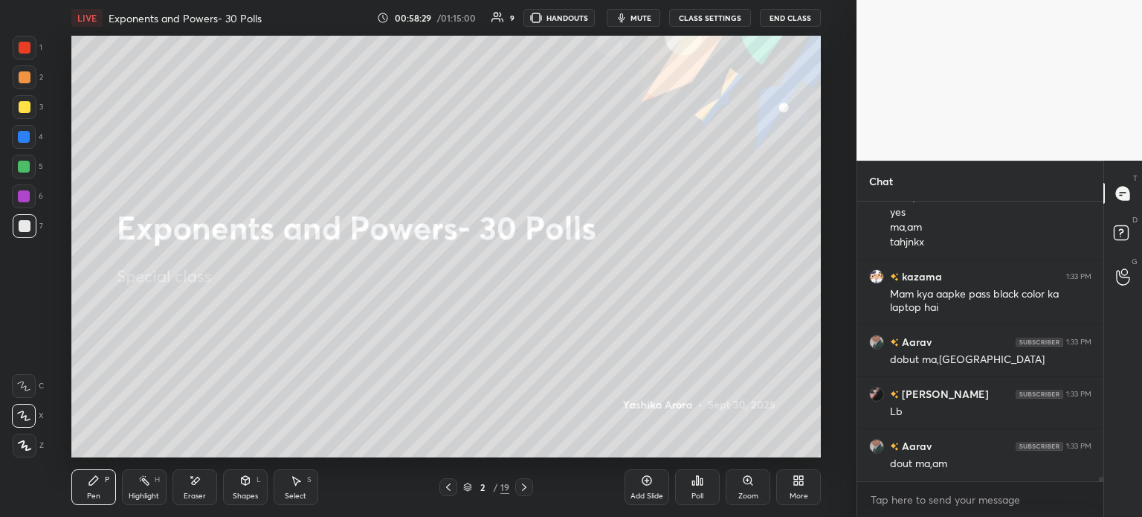
click at [448, 492] on icon at bounding box center [448, 487] width 12 height 12
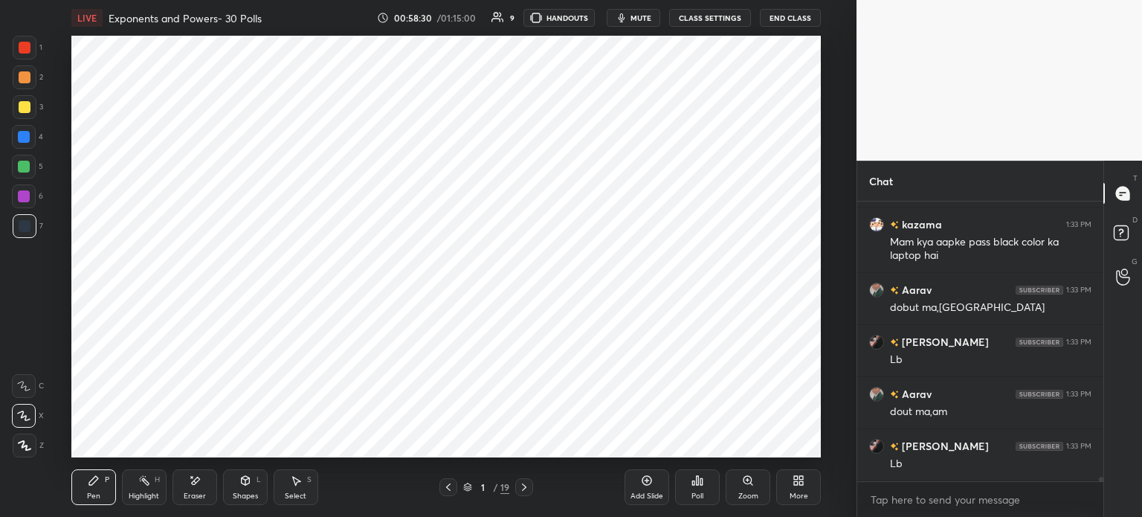
click at [522, 488] on icon at bounding box center [524, 487] width 12 height 12
click at [523, 487] on icon at bounding box center [524, 487] width 12 height 12
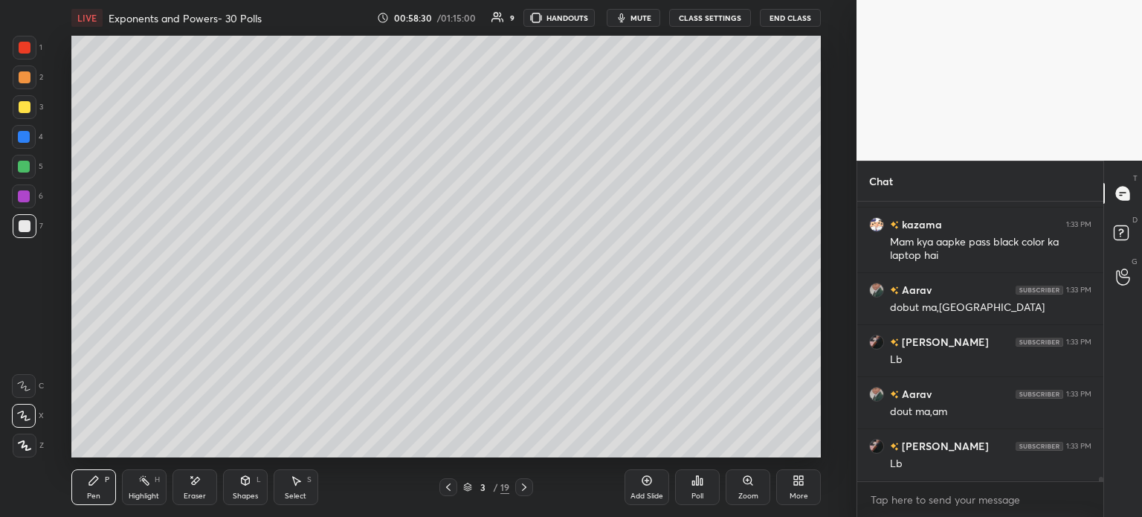
click at [523, 487] on icon at bounding box center [524, 487] width 12 height 12
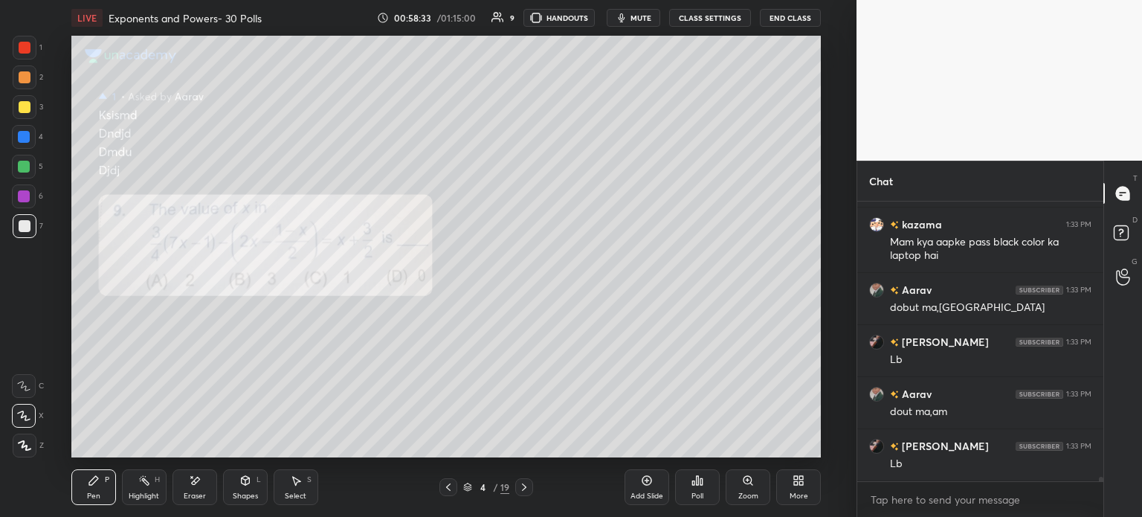
click at [27, 45] on div at bounding box center [25, 48] width 12 height 12
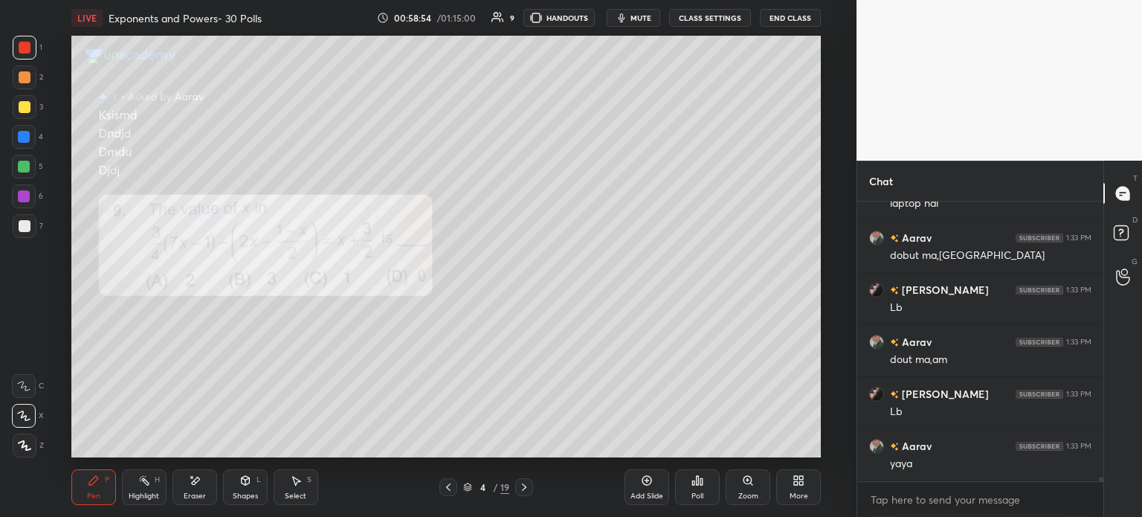
click at [311, 490] on div "Select S" at bounding box center [296, 487] width 45 height 36
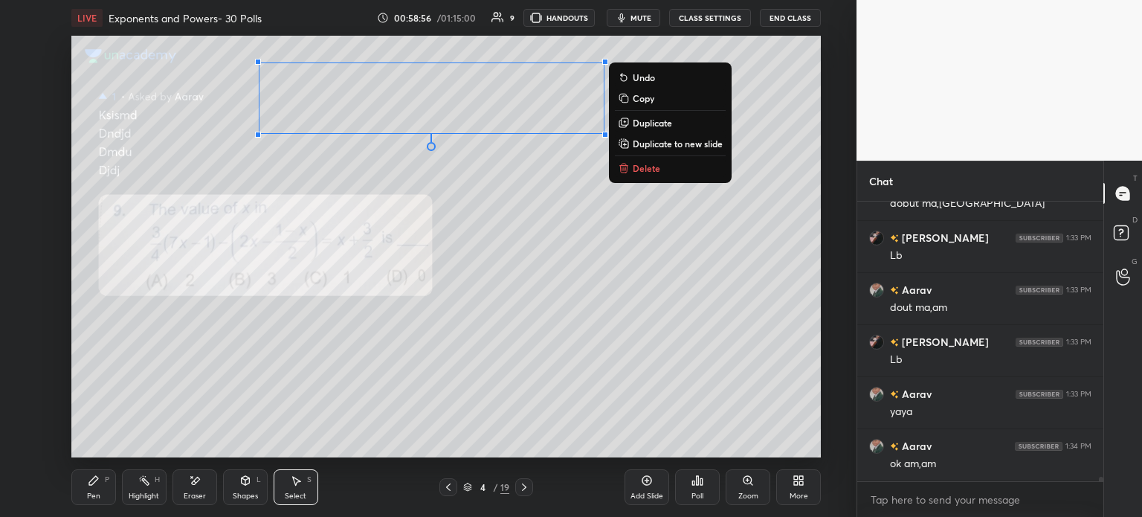
click at [85, 492] on div "Pen P" at bounding box center [93, 487] width 45 height 36
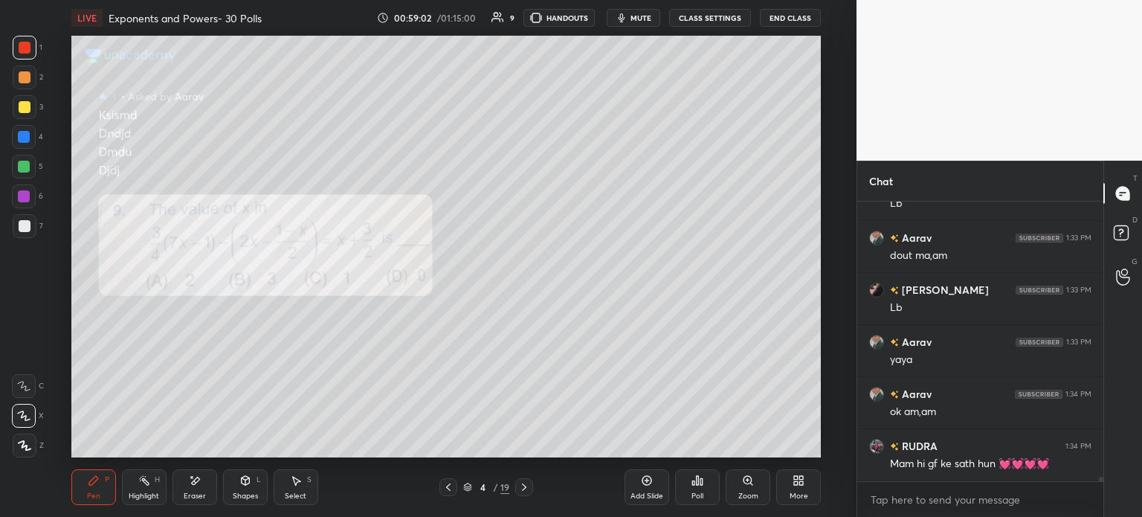
scroll to position [17727, 0]
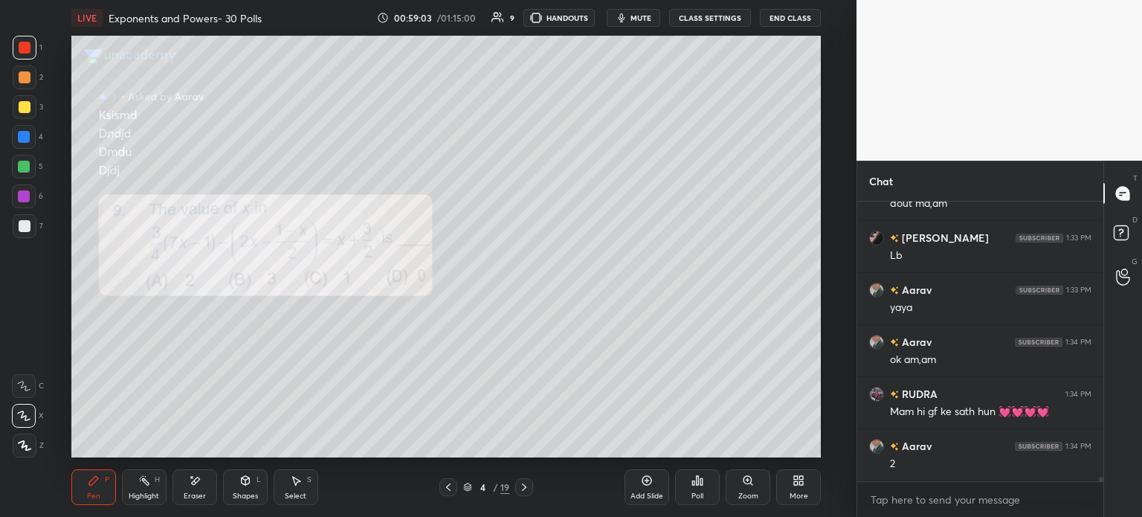
click at [305, 485] on div "Select S" at bounding box center [296, 487] width 45 height 36
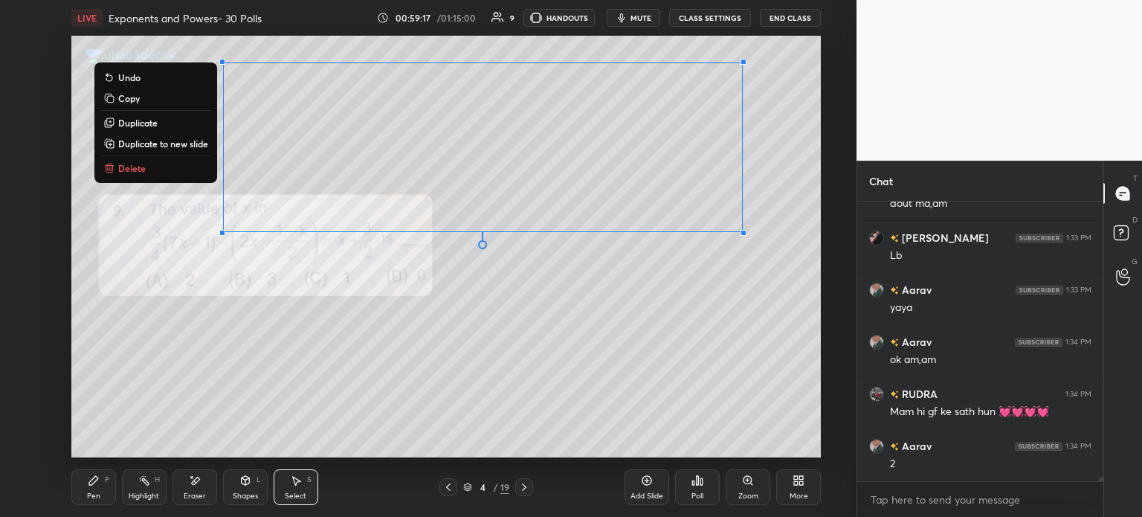
click at [158, 144] on p "Duplicate to new slide" at bounding box center [163, 144] width 90 height 12
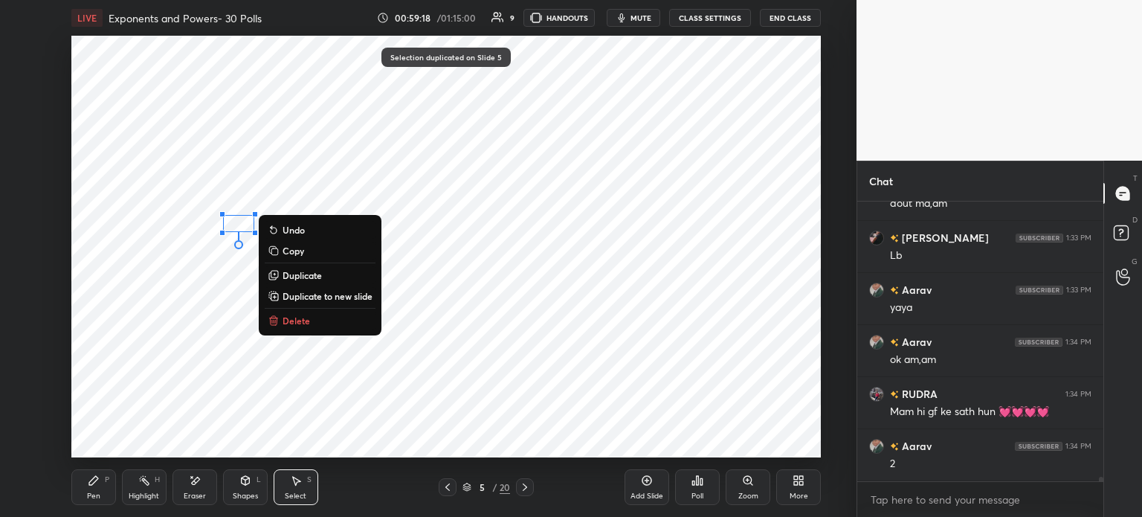
click at [332, 333] on div "0 ° Undo Copy Duplicate Duplicate to new slide Delete" at bounding box center [446, 247] width 750 height 422
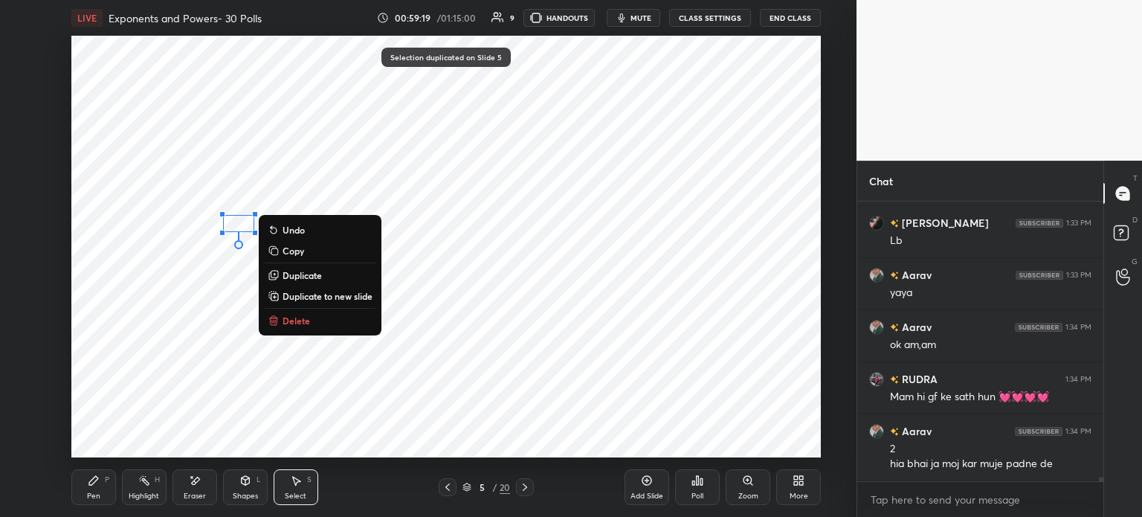
click at [320, 323] on button "Delete" at bounding box center [320, 321] width 111 height 18
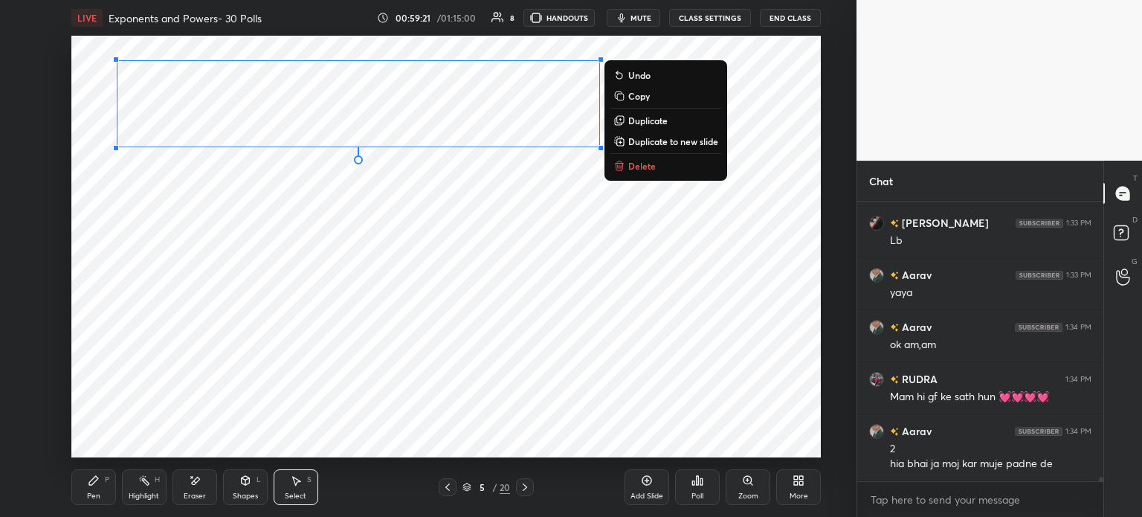
click at [86, 489] on div "Pen P" at bounding box center [93, 487] width 45 height 36
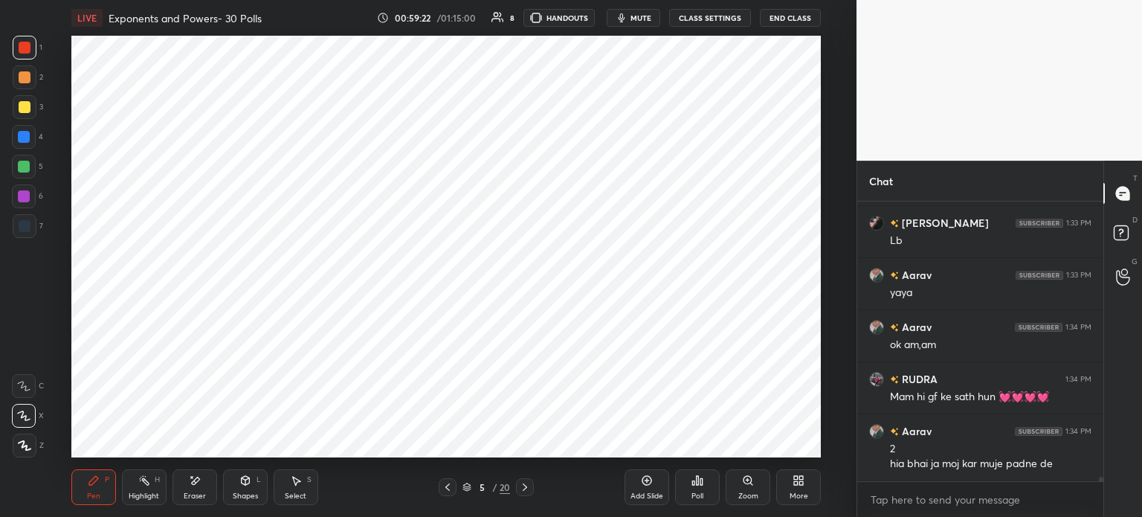
click at [22, 228] on div at bounding box center [25, 226] width 12 height 12
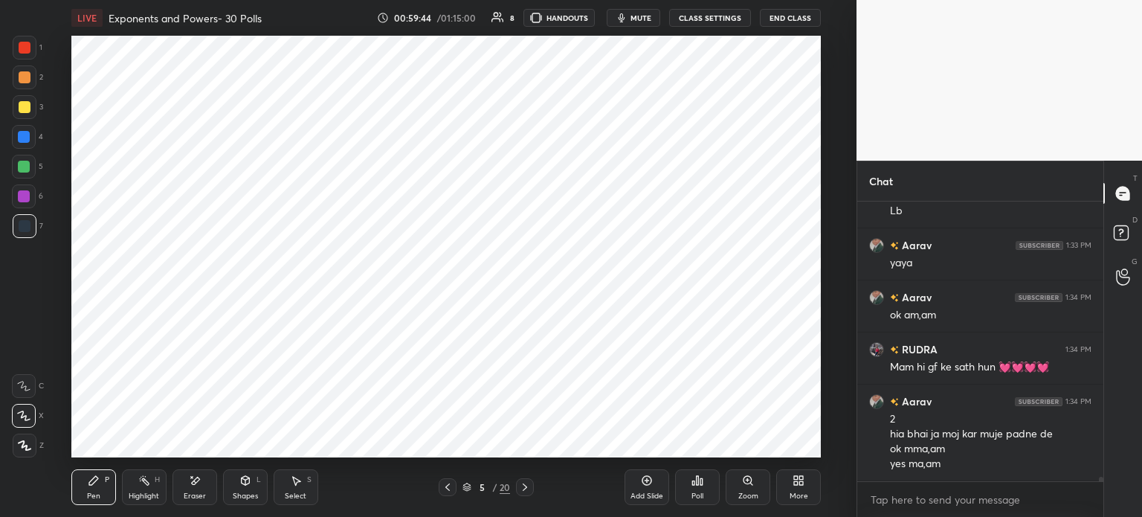
scroll to position [17824, 0]
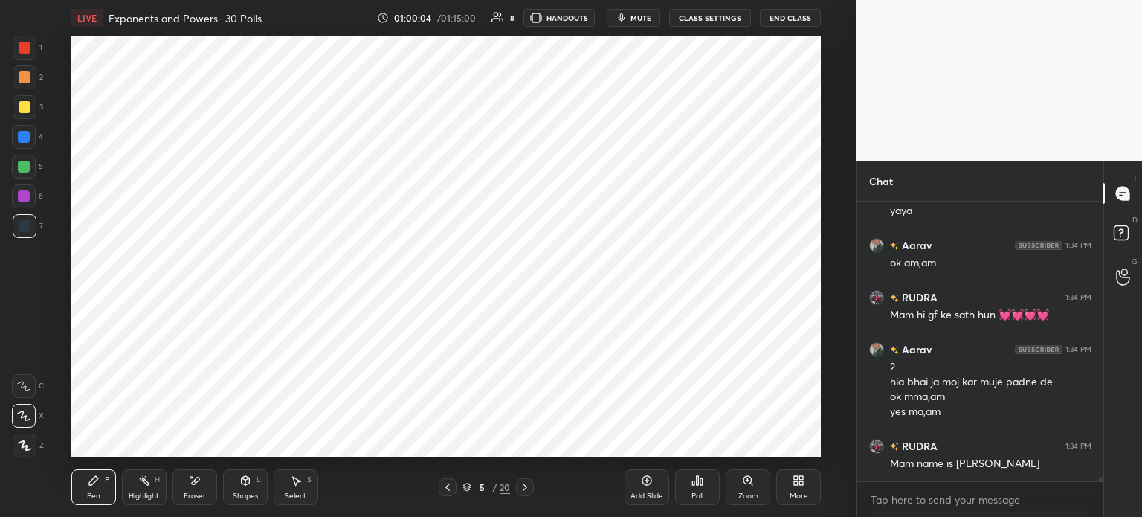
click at [294, 483] on icon at bounding box center [296, 480] width 12 height 12
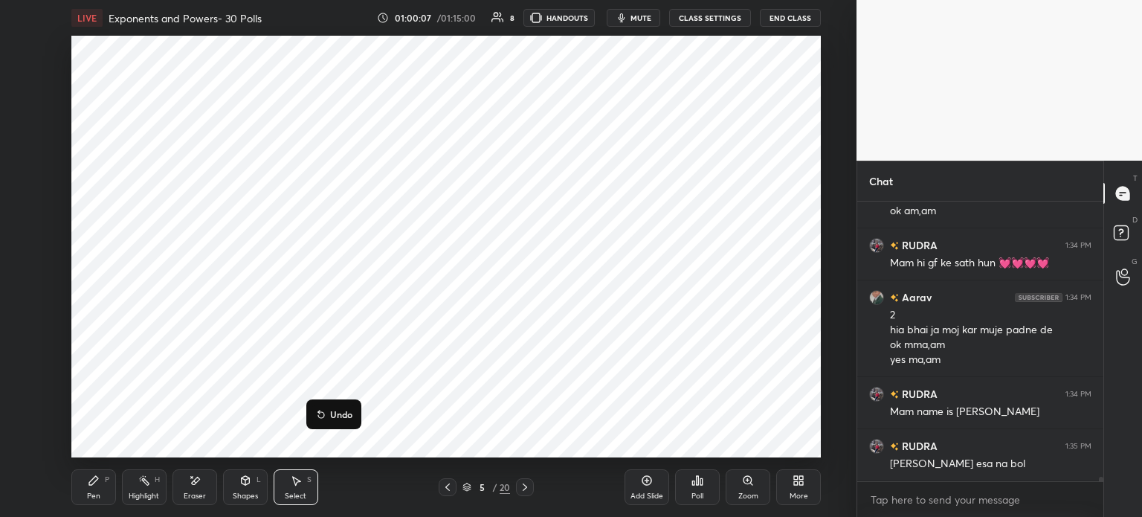
click at [84, 483] on div "Pen P" at bounding box center [93, 487] width 45 height 36
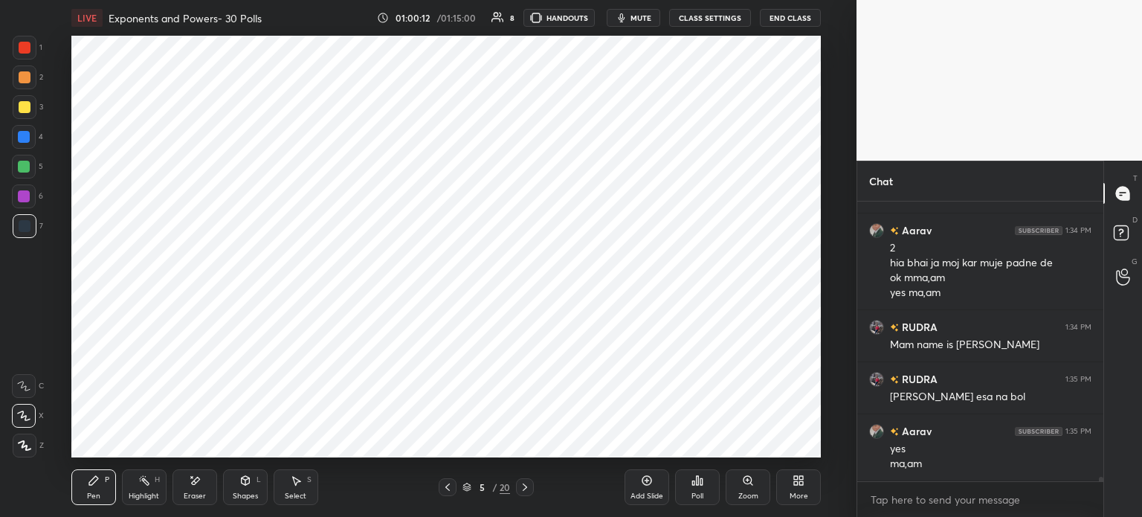
scroll to position [17958, 0]
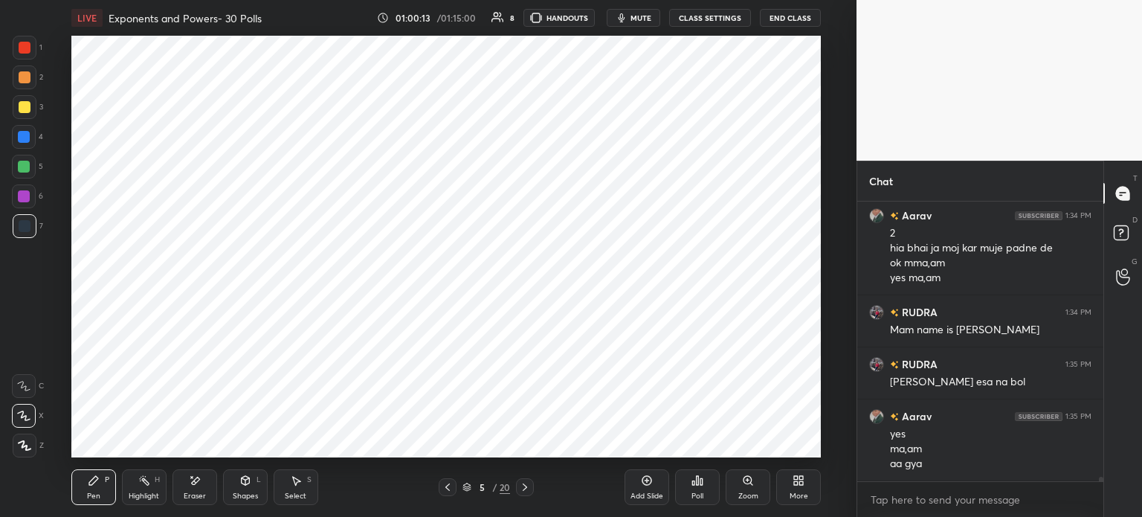
click at [289, 484] on div "Select S" at bounding box center [296, 487] width 45 height 36
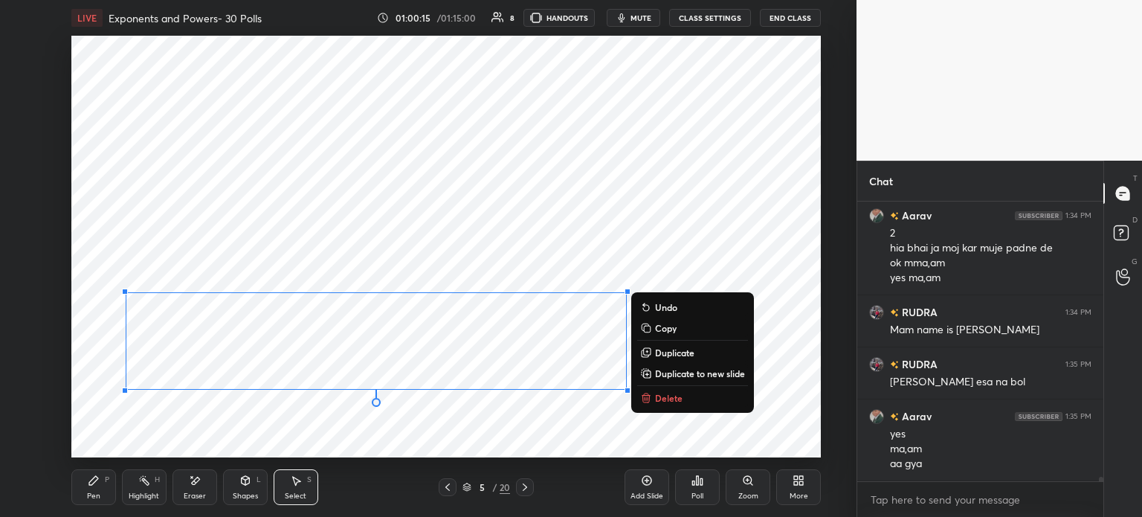
click at [680, 374] on p "Duplicate to new slide" at bounding box center [700, 373] width 90 height 12
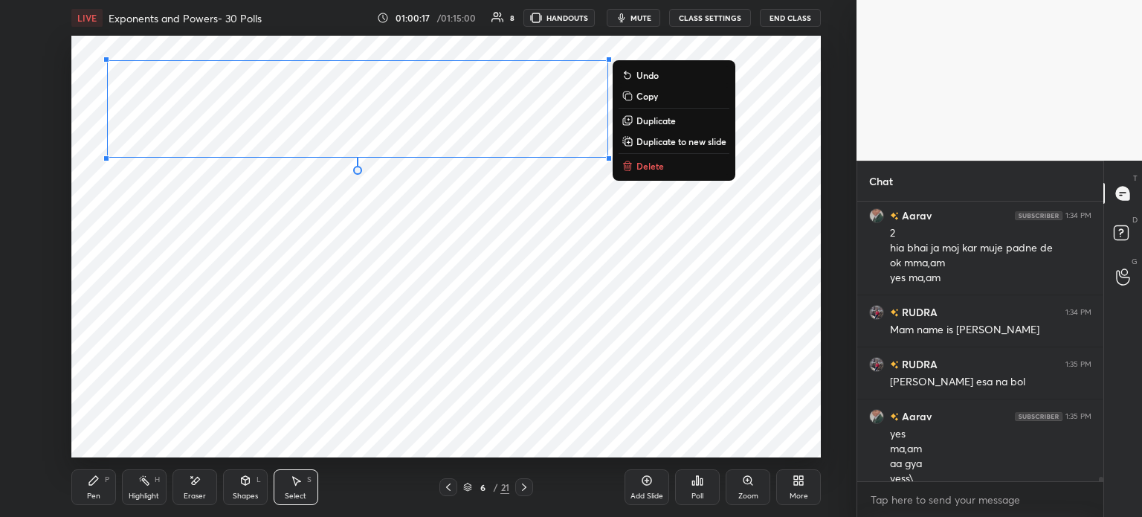
scroll to position [17972, 0]
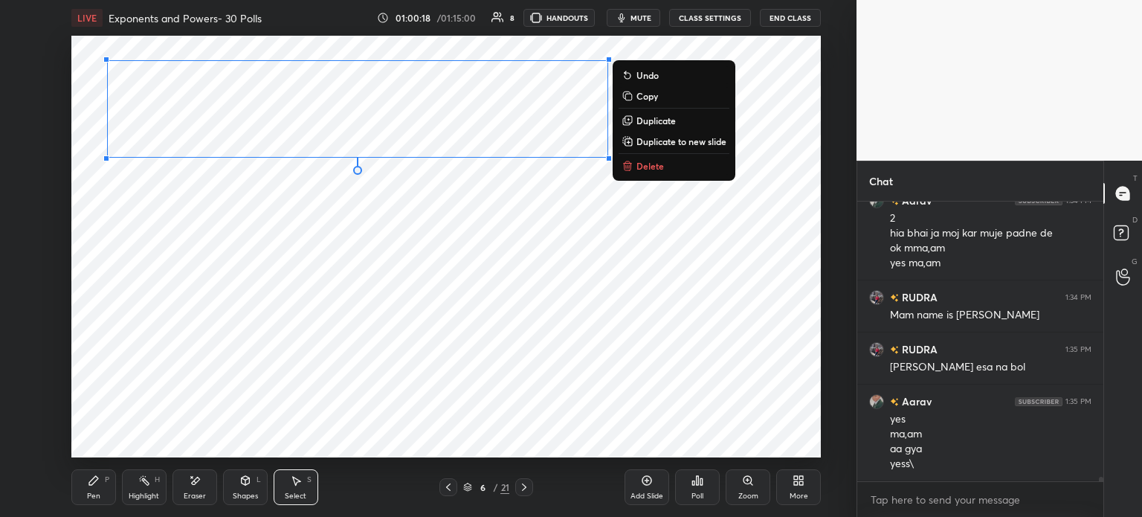
click at [98, 477] on icon at bounding box center [94, 480] width 12 height 12
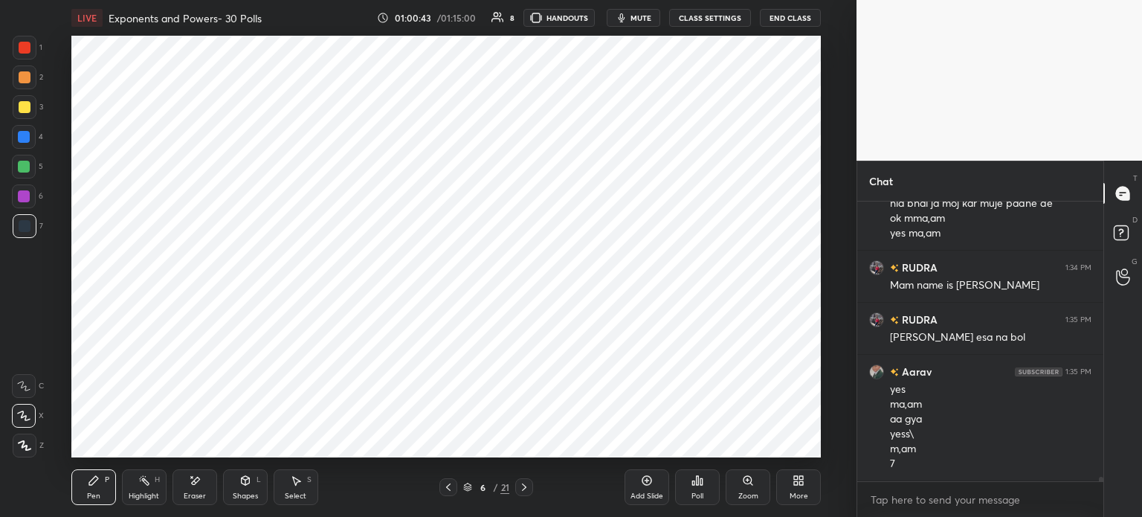
scroll to position [18066, 0]
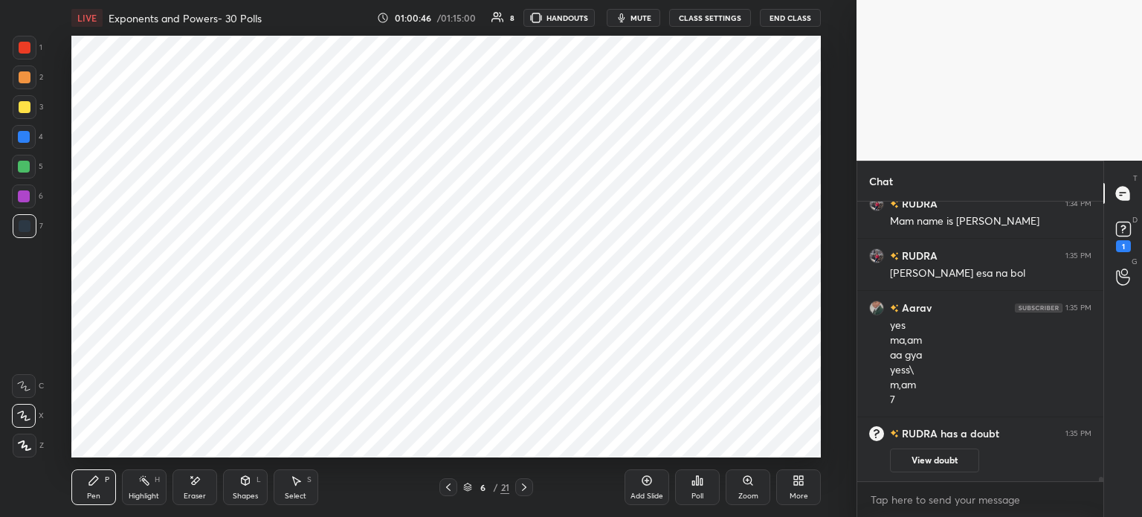
click at [1124, 239] on icon at bounding box center [1123, 229] width 22 height 22
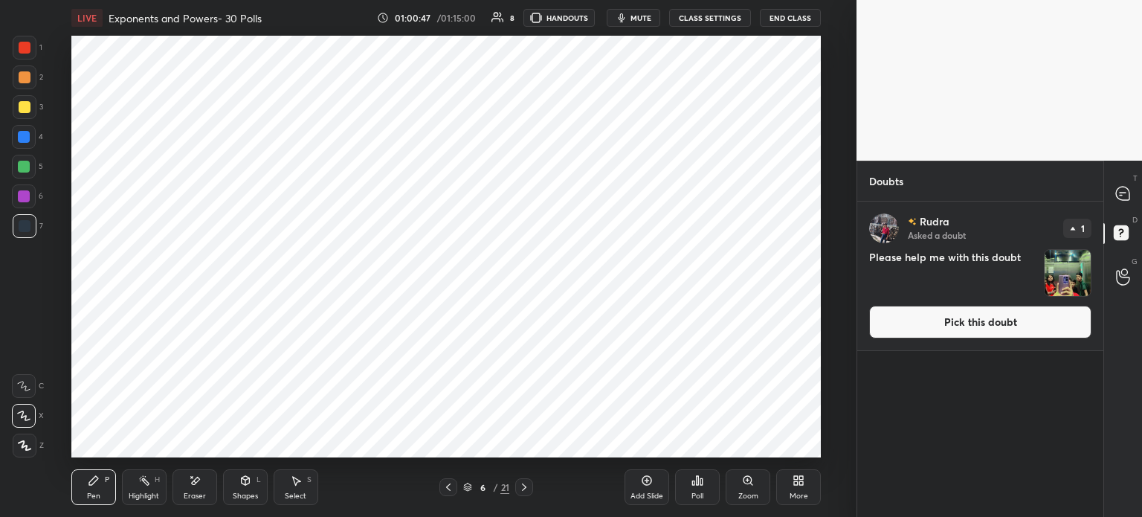
click at [1071, 267] on img "grid" at bounding box center [1068, 273] width 46 height 46
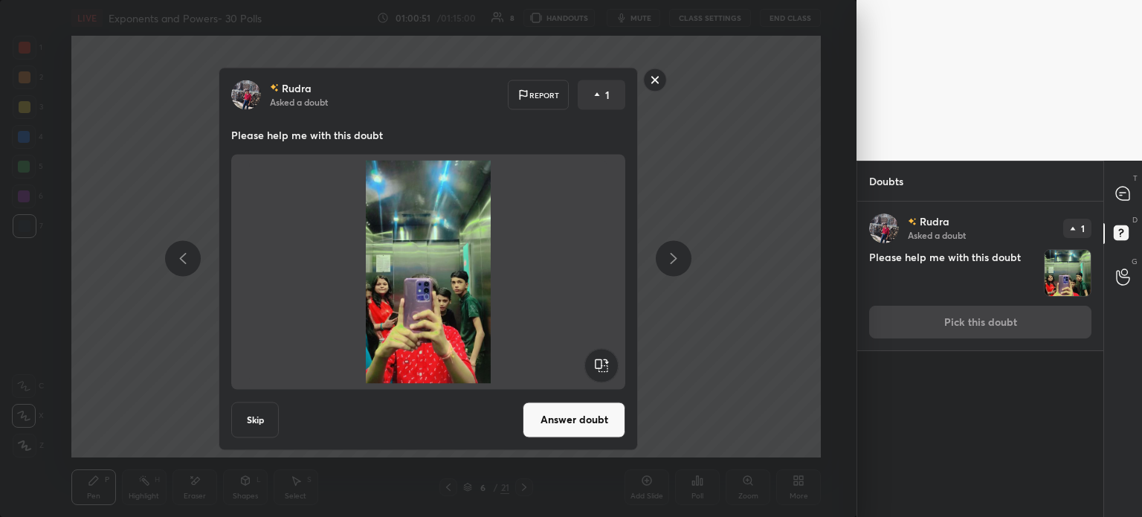
click at [1123, 196] on icon at bounding box center [1122, 193] width 13 height 13
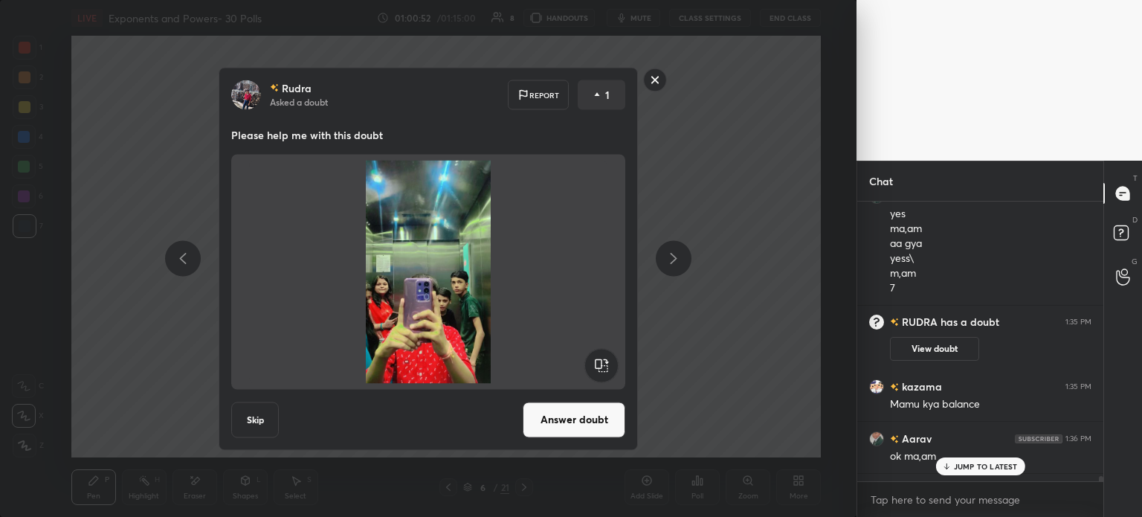
scroll to position [16896, 0]
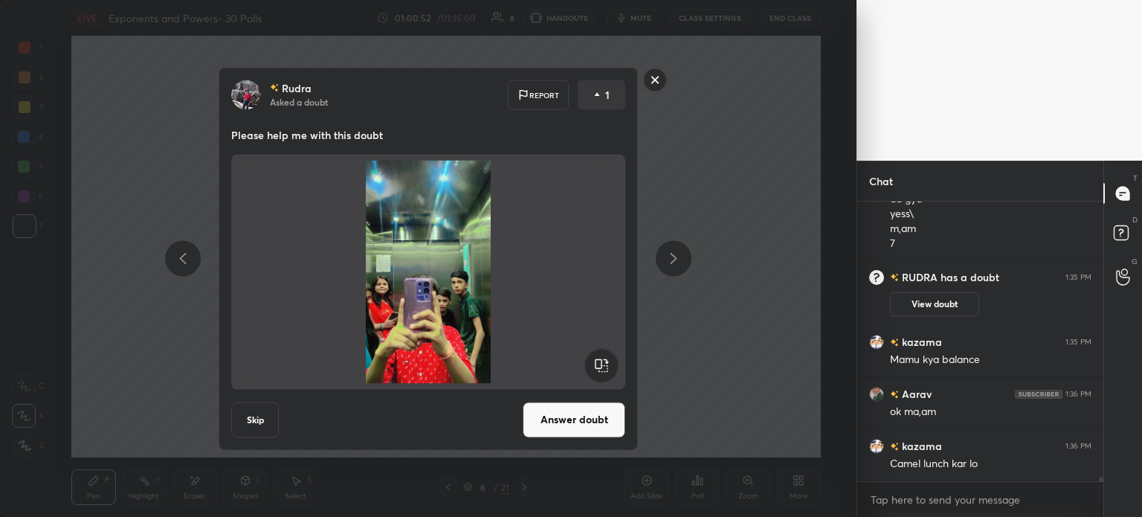
click at [699, 360] on div "Rudra Asked a doubt Report 1 Please help me with this doubt Skip Answer doubt" at bounding box center [428, 258] width 562 height 383
click at [791, 428] on div "Rudra Asked a doubt Report 1 Please help me with this doubt Skip Answer doubt" at bounding box center [428, 258] width 857 height 517
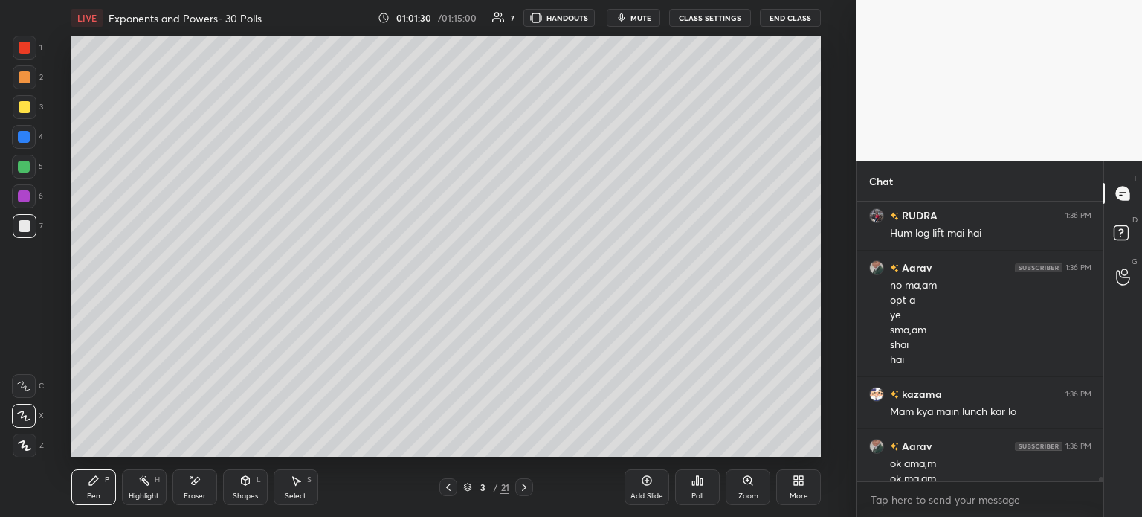
scroll to position [17208, 0]
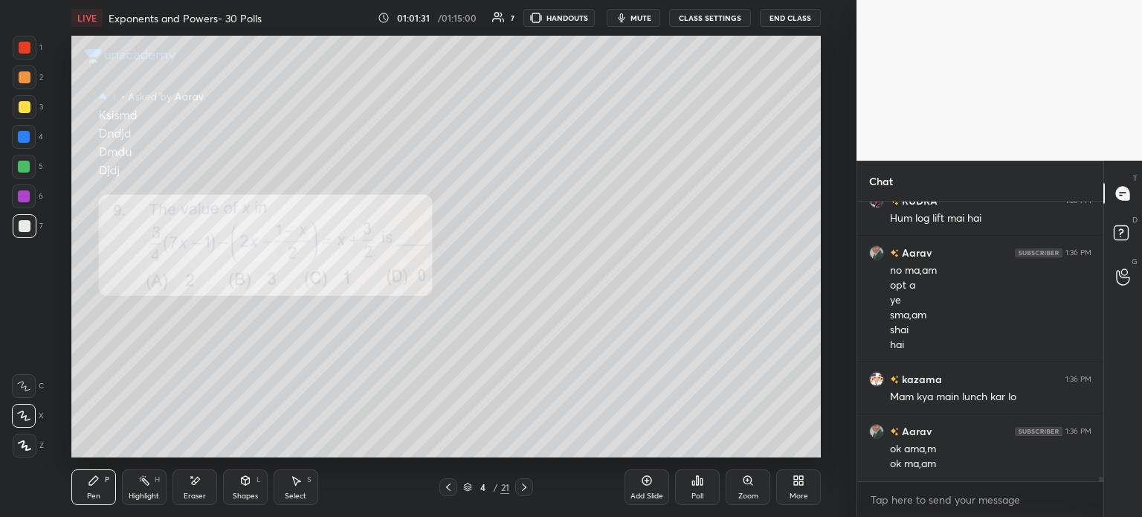
click at [190, 483] on icon at bounding box center [195, 480] width 12 height 13
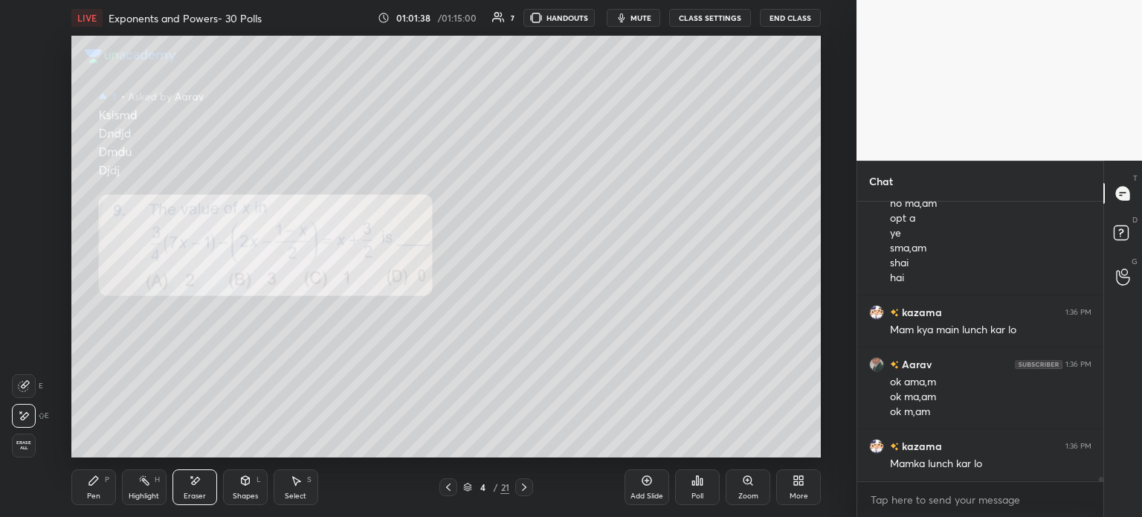
scroll to position [17327, 0]
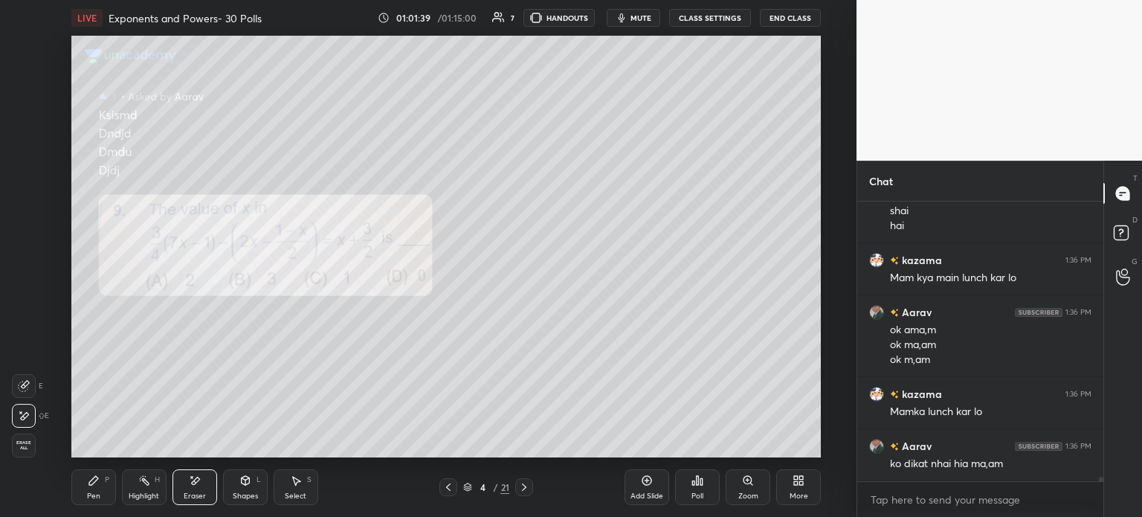
click at [524, 483] on icon at bounding box center [524, 487] width 12 height 12
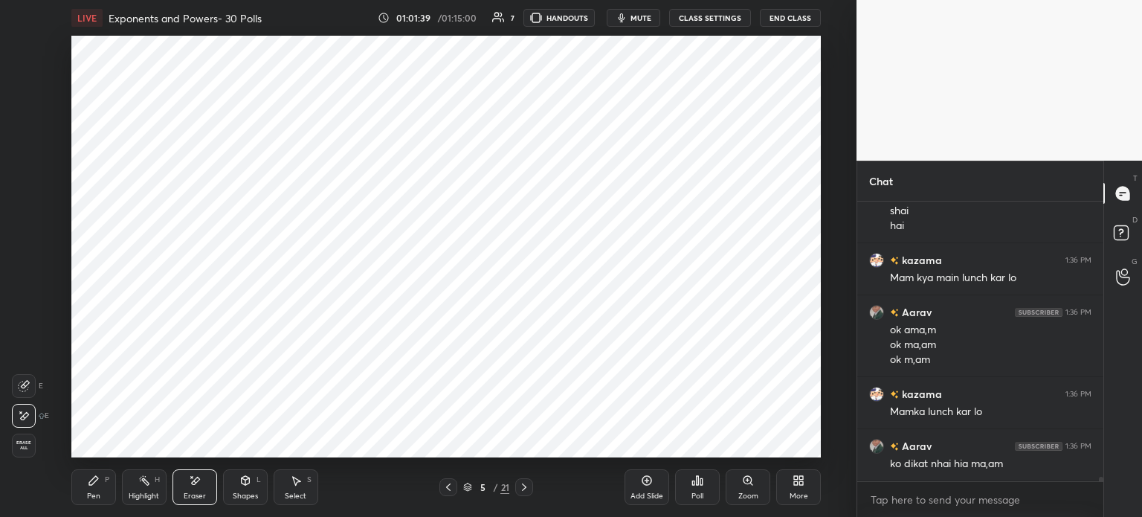
click at [524, 485] on icon at bounding box center [524, 487] width 12 height 12
click at [525, 485] on icon at bounding box center [524, 487] width 12 height 12
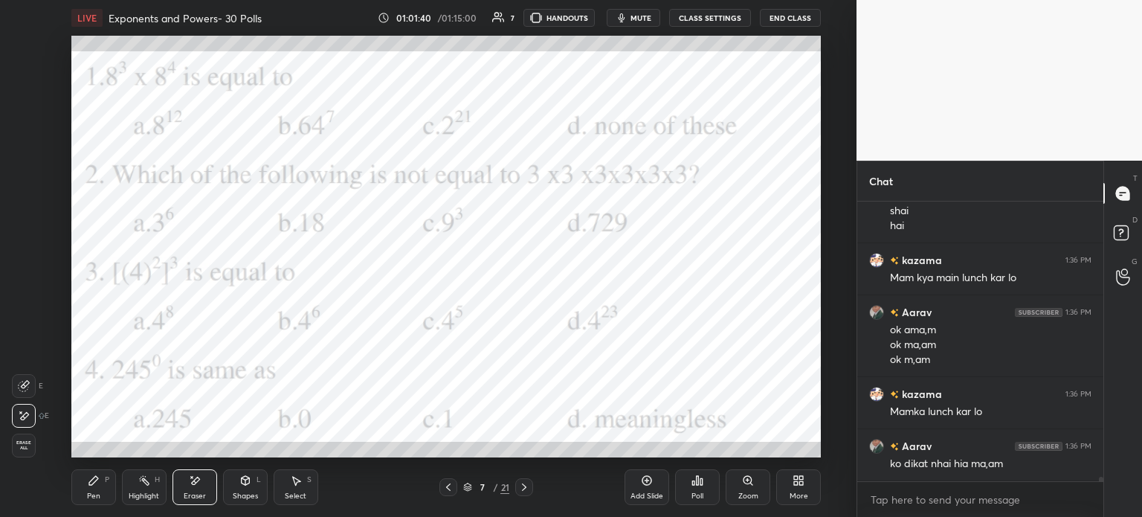
click at [524, 489] on icon at bounding box center [524, 486] width 4 height 7
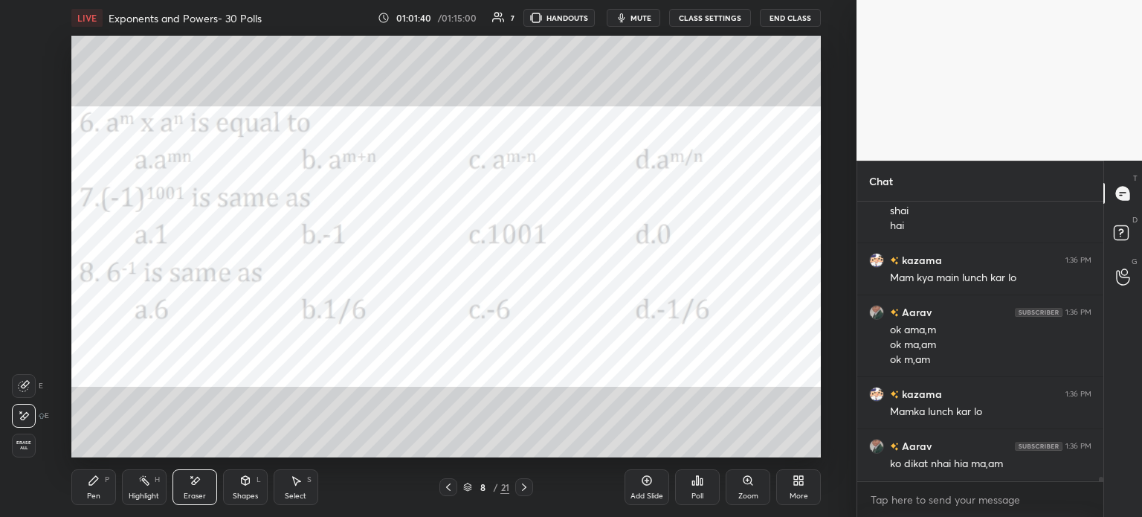
click at [523, 486] on icon at bounding box center [524, 487] width 12 height 12
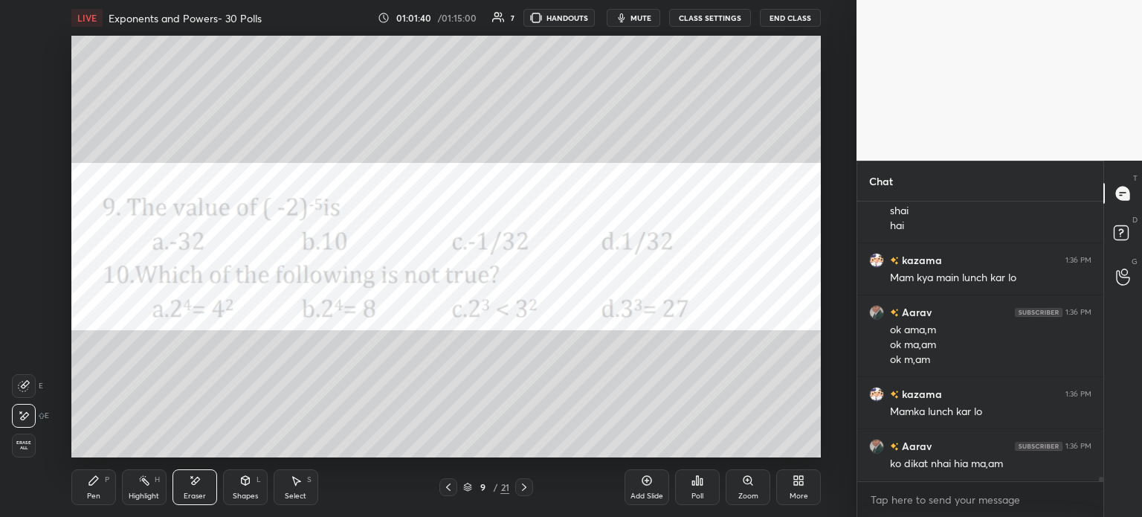
click at [521, 484] on icon at bounding box center [524, 487] width 12 height 12
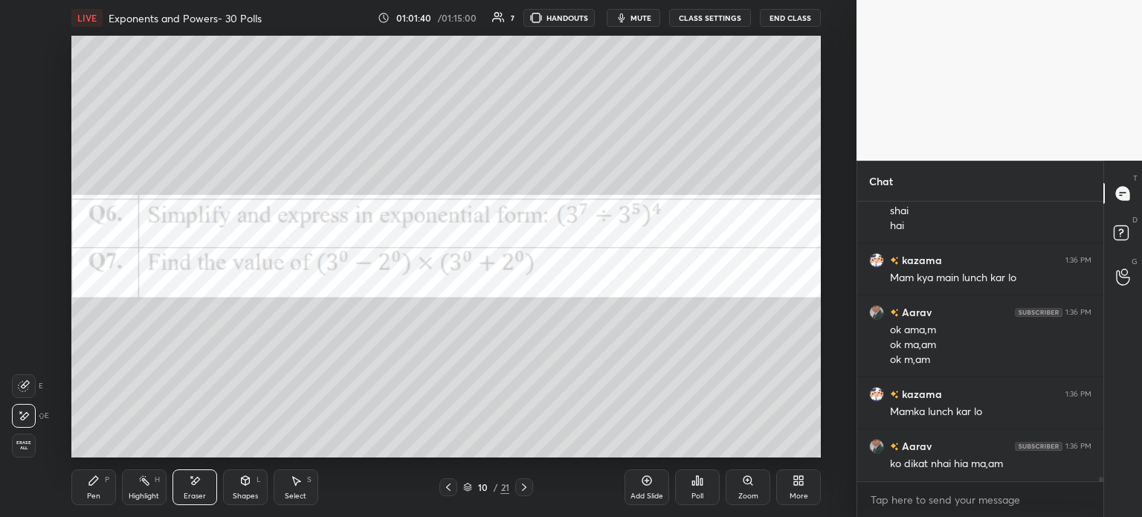
click at [525, 485] on icon at bounding box center [524, 487] width 12 height 12
click at [526, 487] on icon at bounding box center [524, 486] width 4 height 7
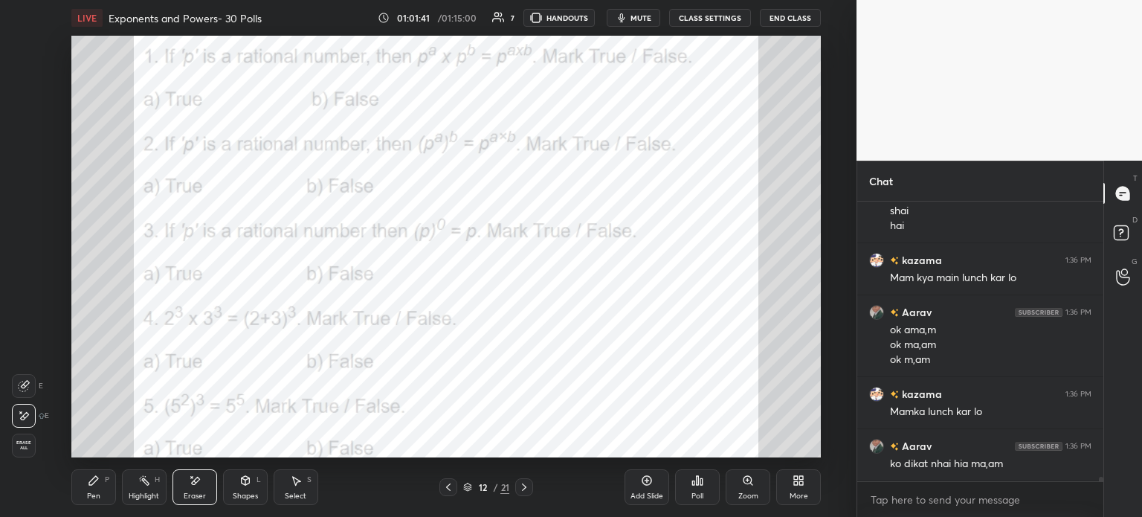
click at [525, 487] on icon at bounding box center [524, 487] width 12 height 12
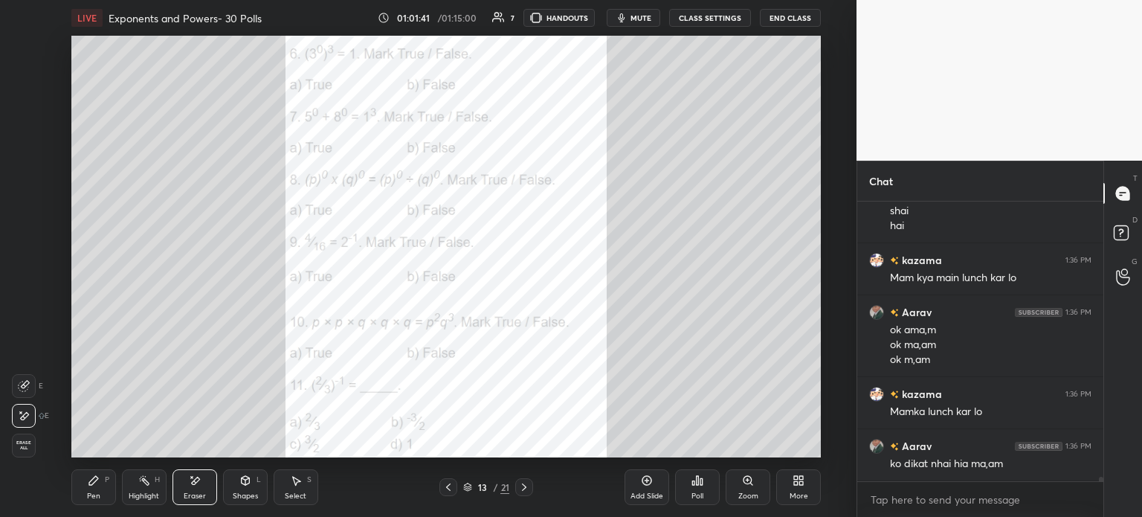
click at [525, 489] on icon at bounding box center [524, 487] width 12 height 12
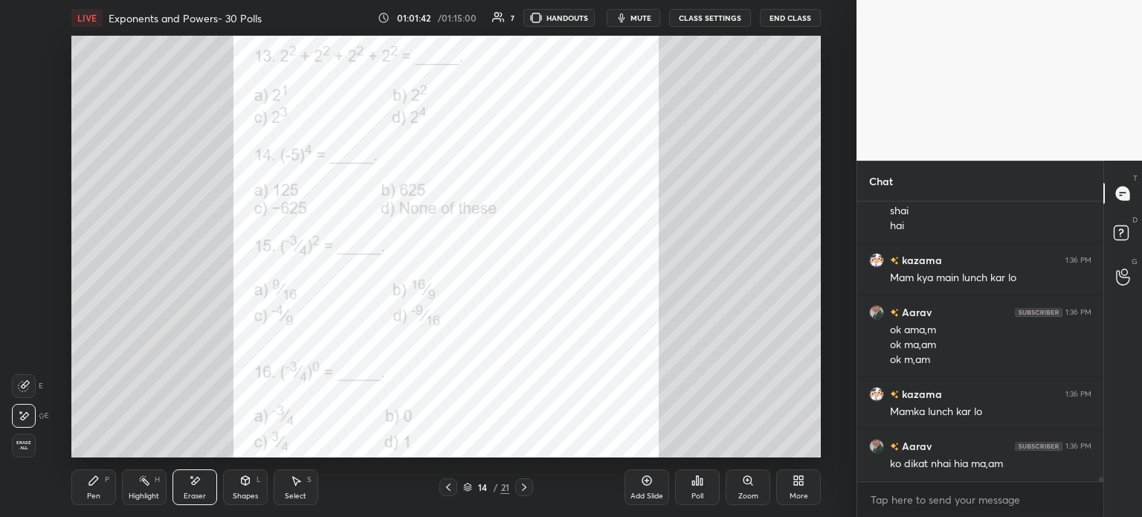
click at [523, 489] on icon at bounding box center [524, 486] width 4 height 7
click at [528, 491] on icon at bounding box center [524, 487] width 12 height 12
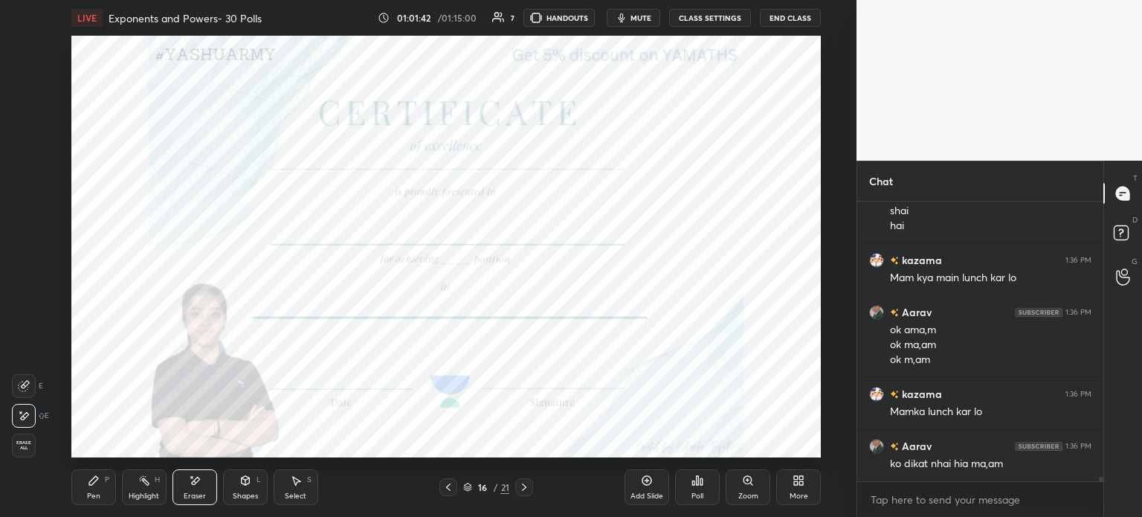
click at [528, 487] on icon at bounding box center [524, 487] width 12 height 12
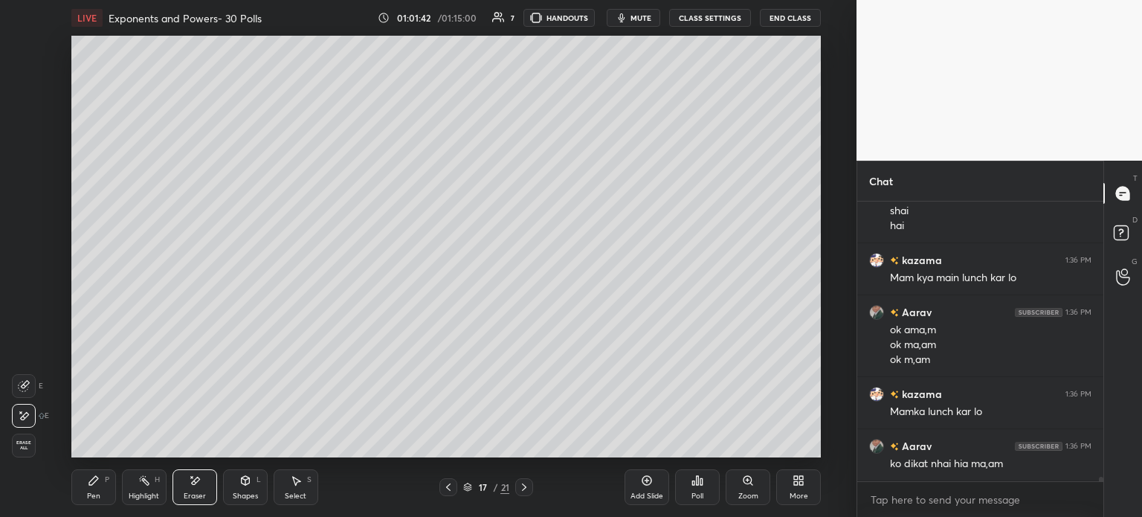
click at [526, 489] on icon at bounding box center [524, 487] width 12 height 12
click at [528, 490] on icon at bounding box center [524, 487] width 12 height 12
click at [527, 492] on icon at bounding box center [524, 487] width 12 height 12
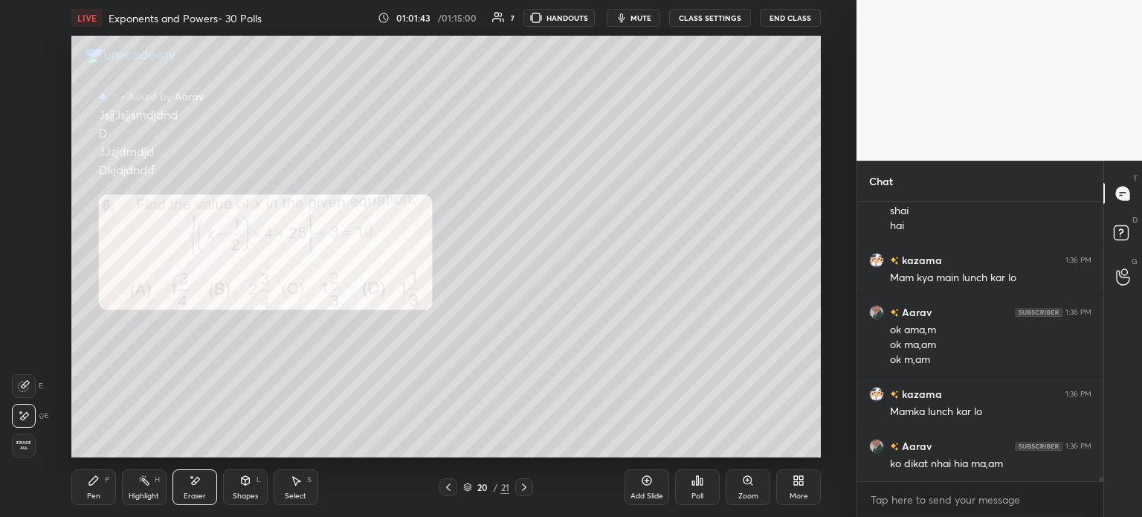
click at [527, 487] on icon at bounding box center [524, 487] width 12 height 12
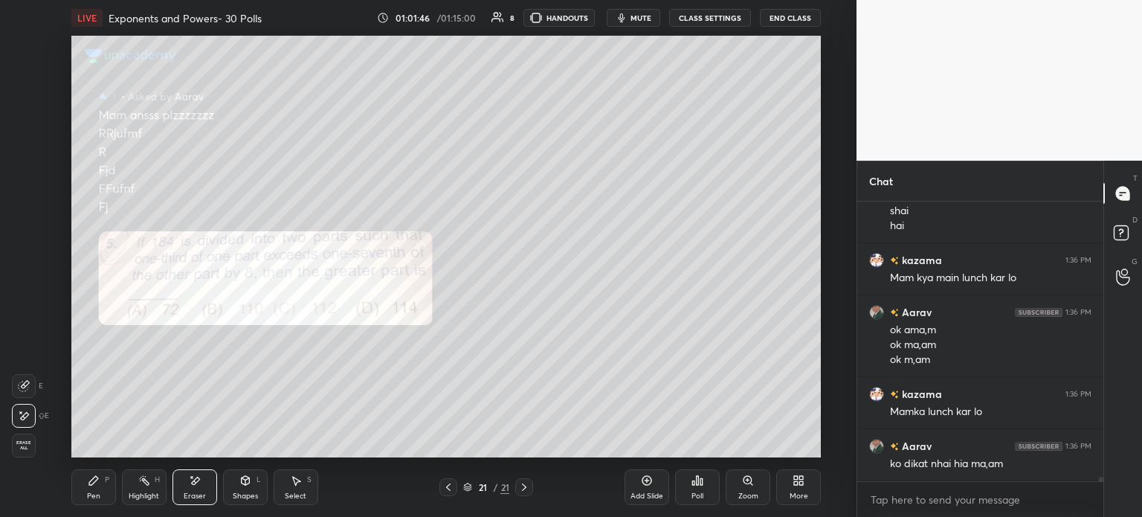
scroll to position [17392, 0]
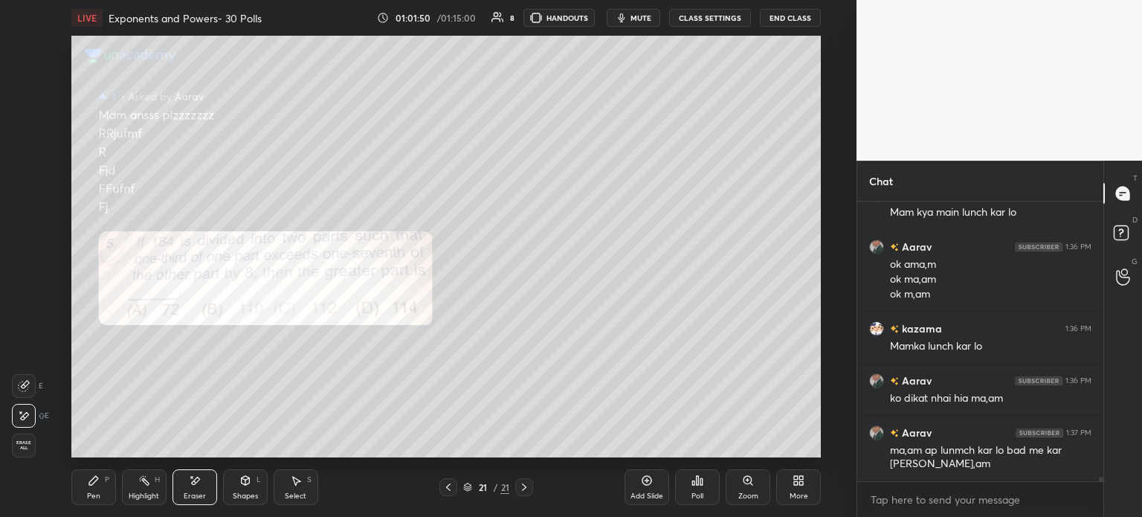
click at [446, 486] on icon at bounding box center [448, 487] width 12 height 12
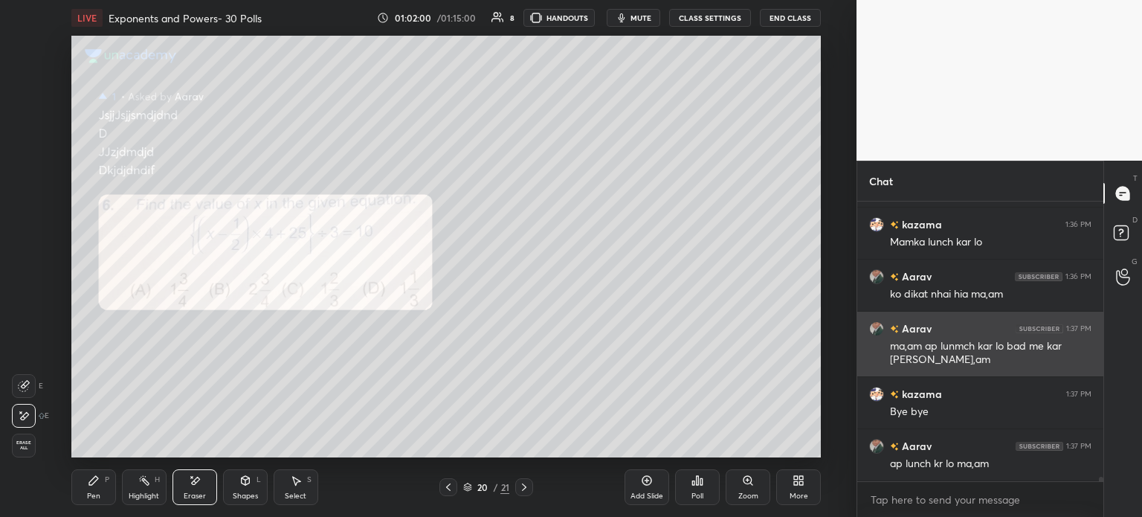
scroll to position [17511, 0]
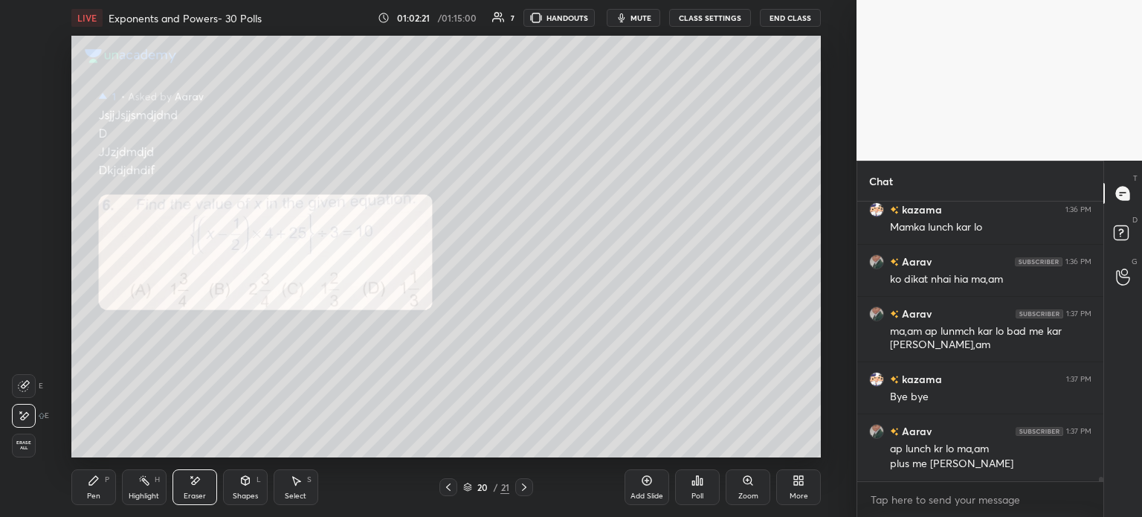
click at [805, 22] on button "End Class" at bounding box center [790, 18] width 61 height 18
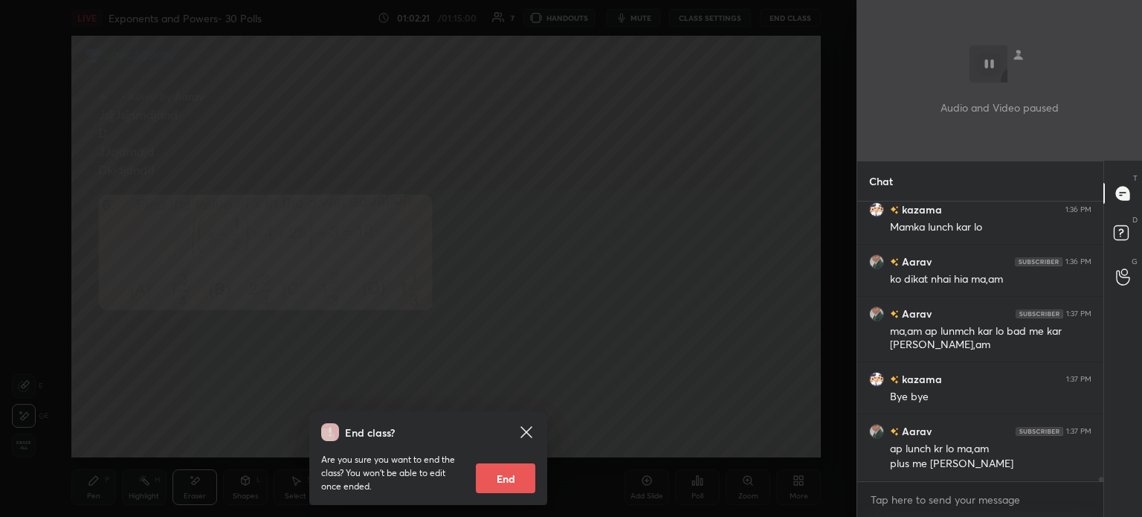
click at [505, 479] on button "End" at bounding box center [505, 478] width 59 height 30
type textarea "x"
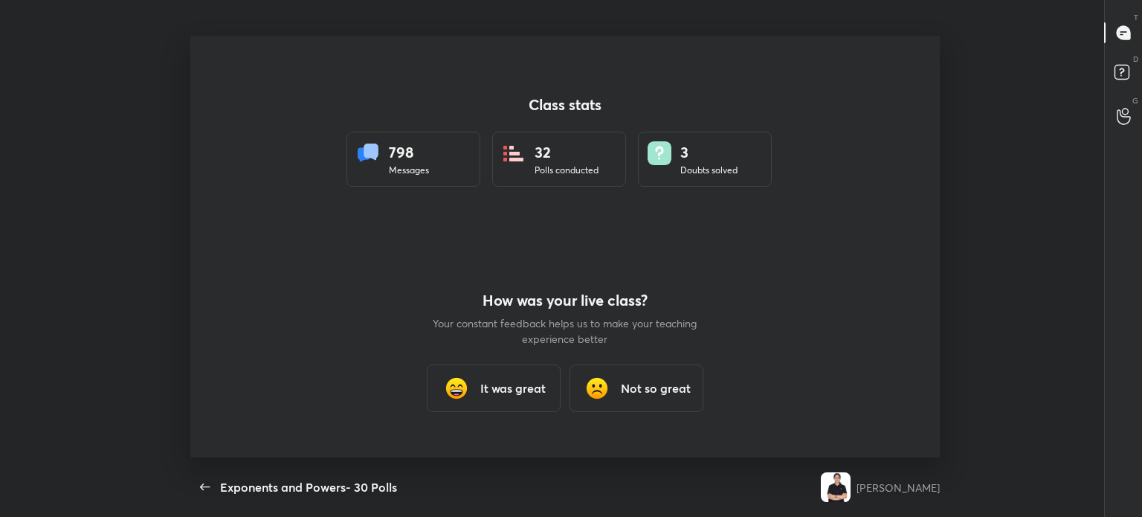
scroll to position [73936, 73282]
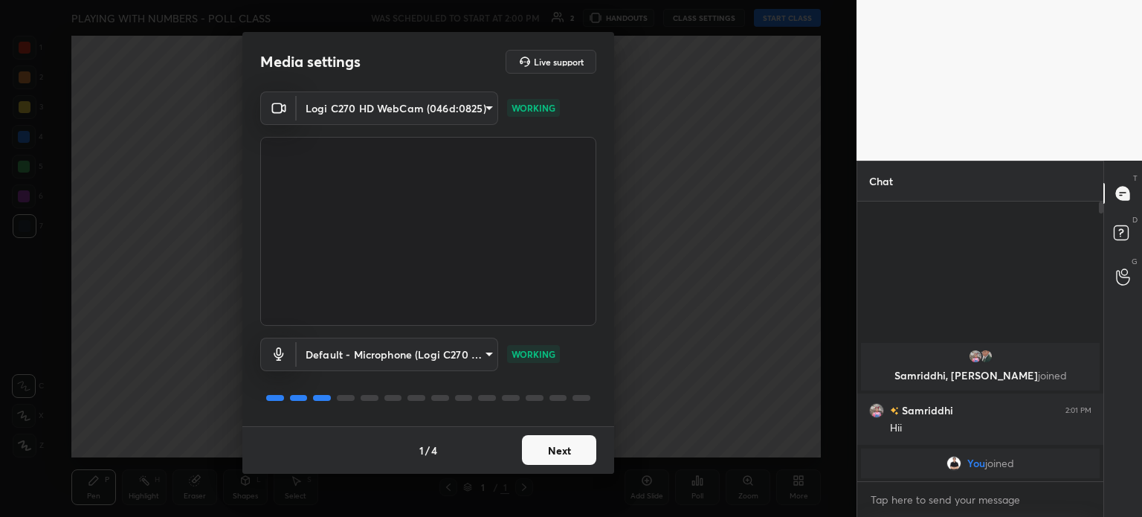
click at [583, 463] on button "Next" at bounding box center [559, 450] width 74 height 30
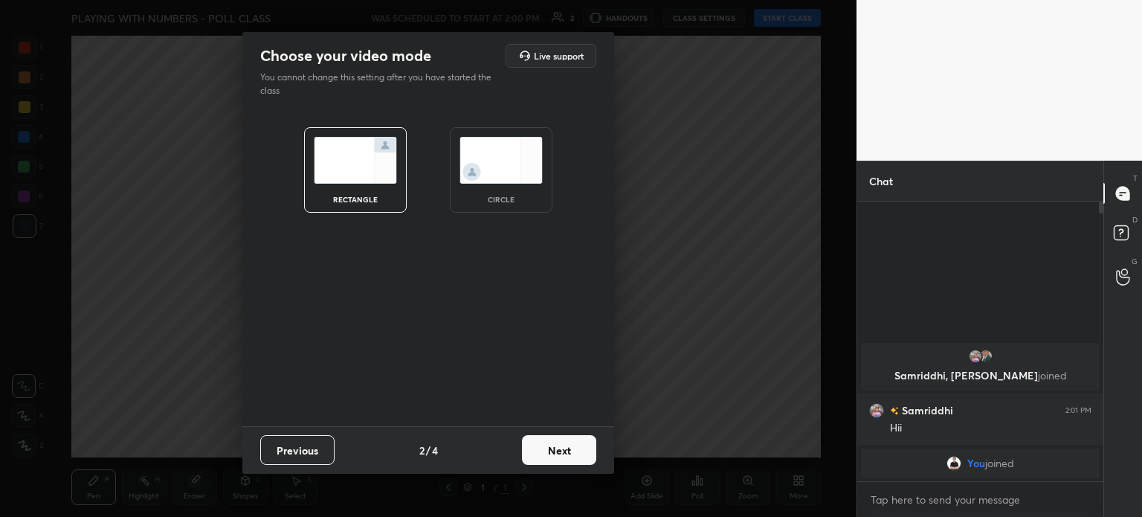
click at [580, 448] on button "Next" at bounding box center [559, 450] width 74 height 30
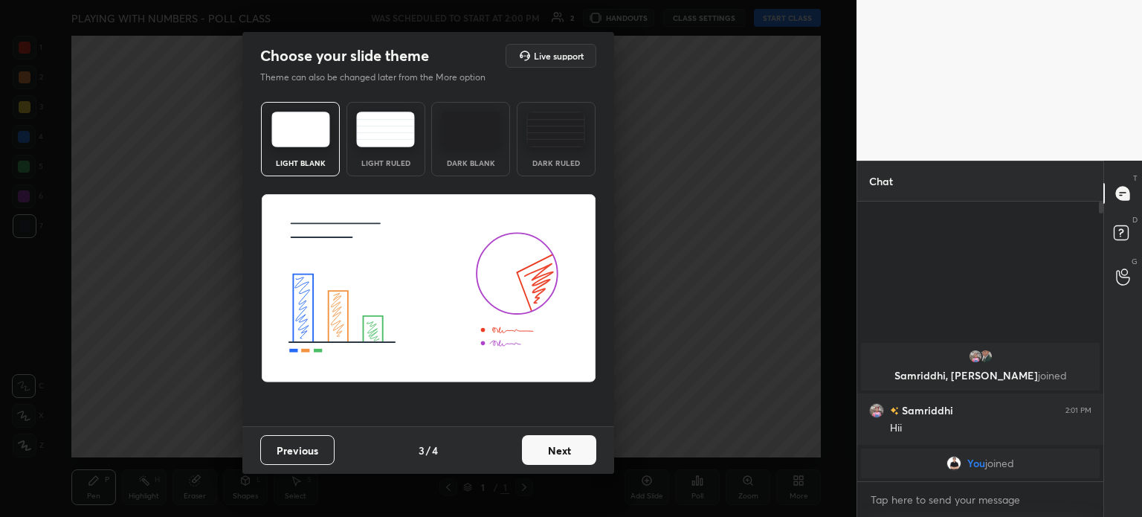
click at [580, 448] on button "Next" at bounding box center [559, 450] width 74 height 30
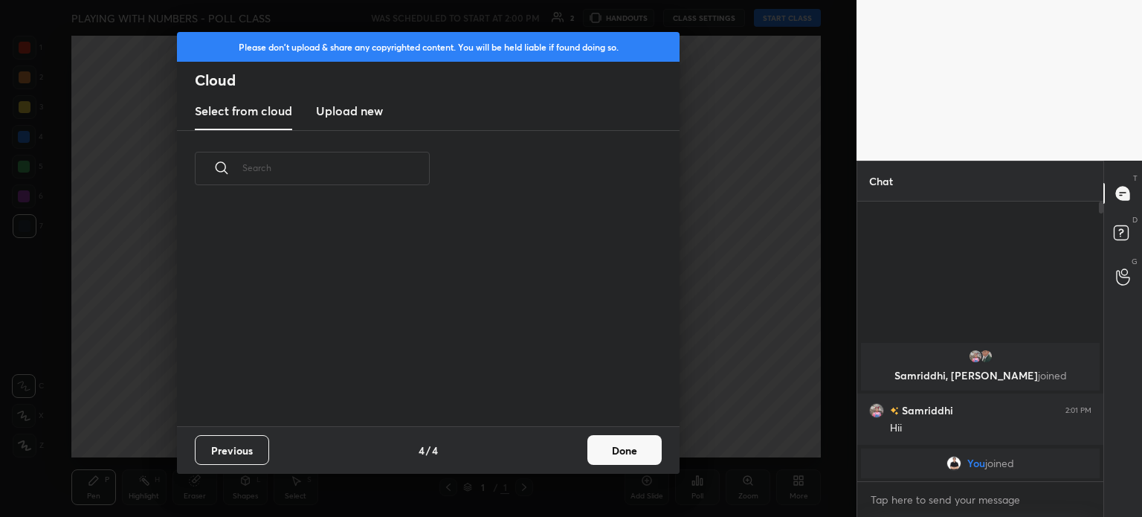
drag, startPoint x: 580, startPoint y: 448, endPoint x: 606, endPoint y: 445, distance: 26.2
click at [606, 445] on div "Previous 4 / 4 Done" at bounding box center [428, 450] width 503 height 48
click at [606, 445] on button "Done" at bounding box center [624, 450] width 74 height 30
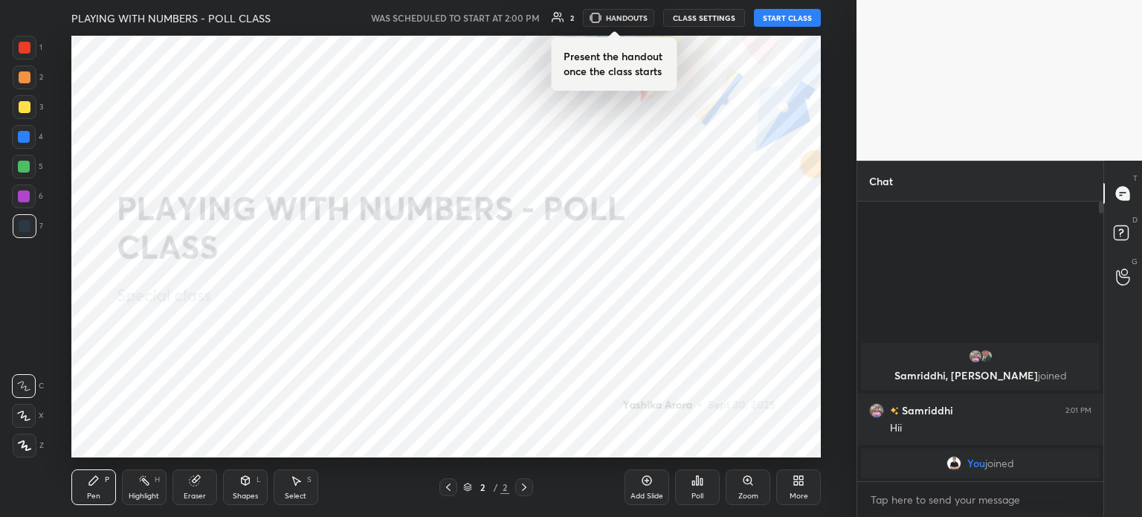
click at [780, 24] on button "START CLASS" at bounding box center [787, 18] width 67 height 18
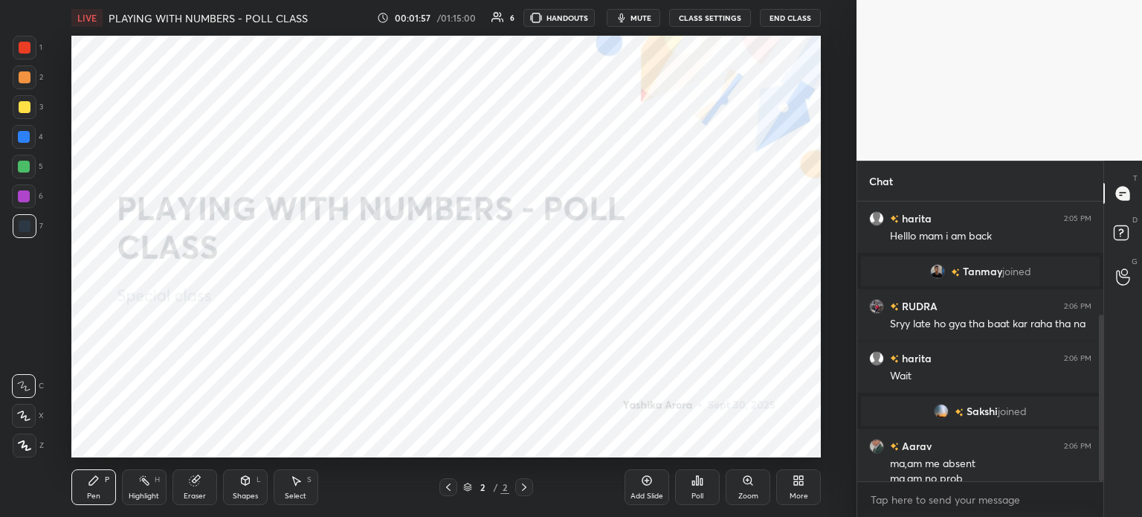
scroll to position [189, 0]
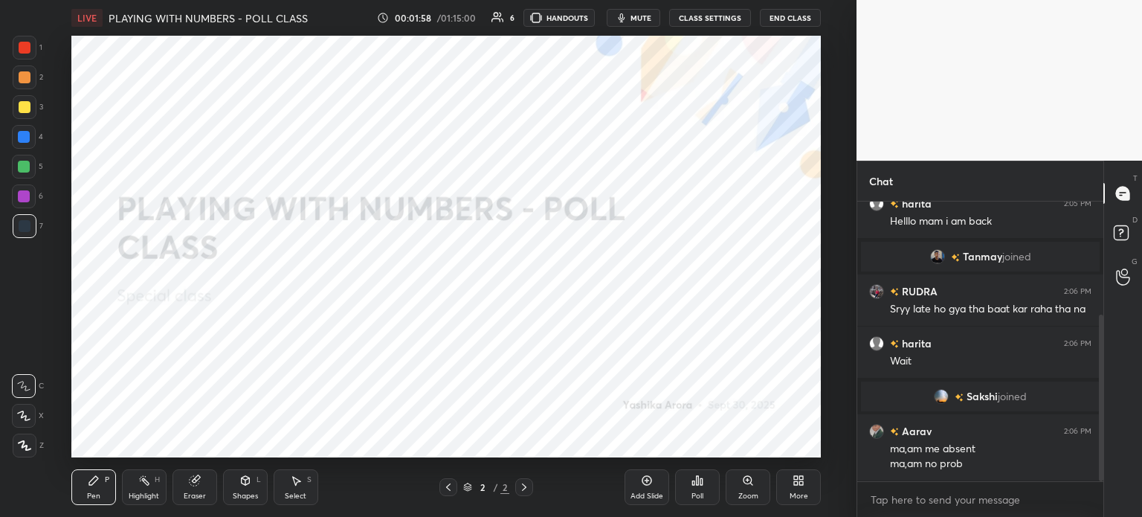
click at [202, 496] on div "Eraser" at bounding box center [195, 495] width 22 height 7
click at [200, 492] on div "Eraser" at bounding box center [195, 495] width 22 height 7
click at [28, 439] on div "Erase all" at bounding box center [24, 446] width 24 height 24
click at [27, 439] on div "1 2 3 4 5 6 7 C X Z C X Z E E Erase all H H" at bounding box center [24, 247] width 48 height 422
click at [28, 416] on icon at bounding box center [23, 415] width 13 height 10
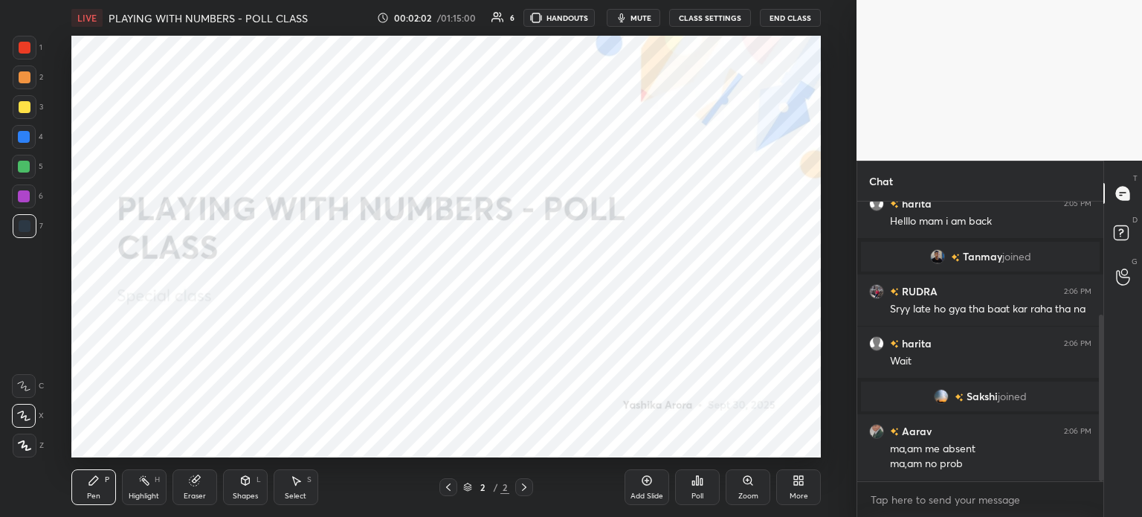
scroll to position [204, 0]
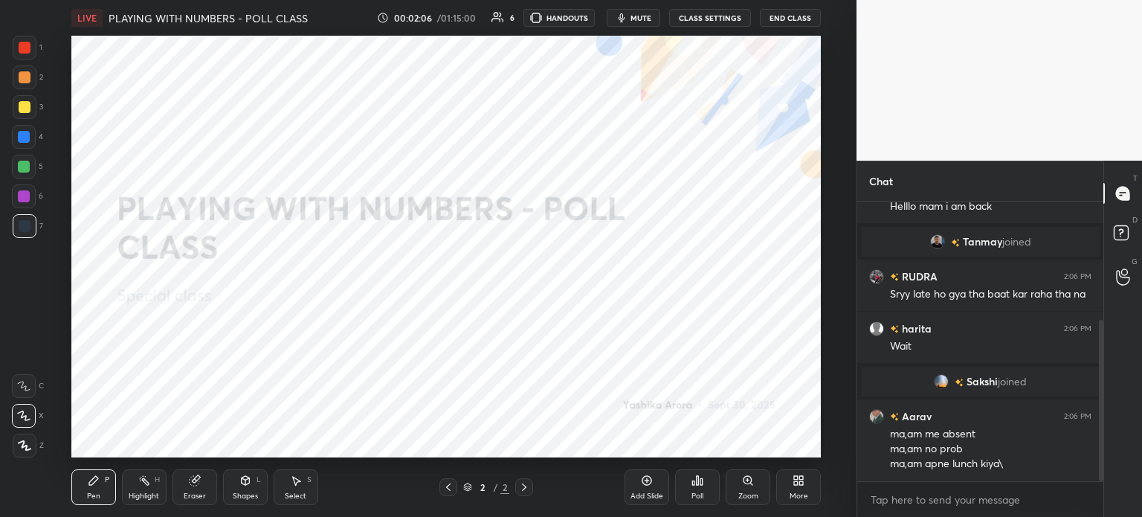
click at [700, 492] on div "Poll" at bounding box center [698, 495] width 12 height 7
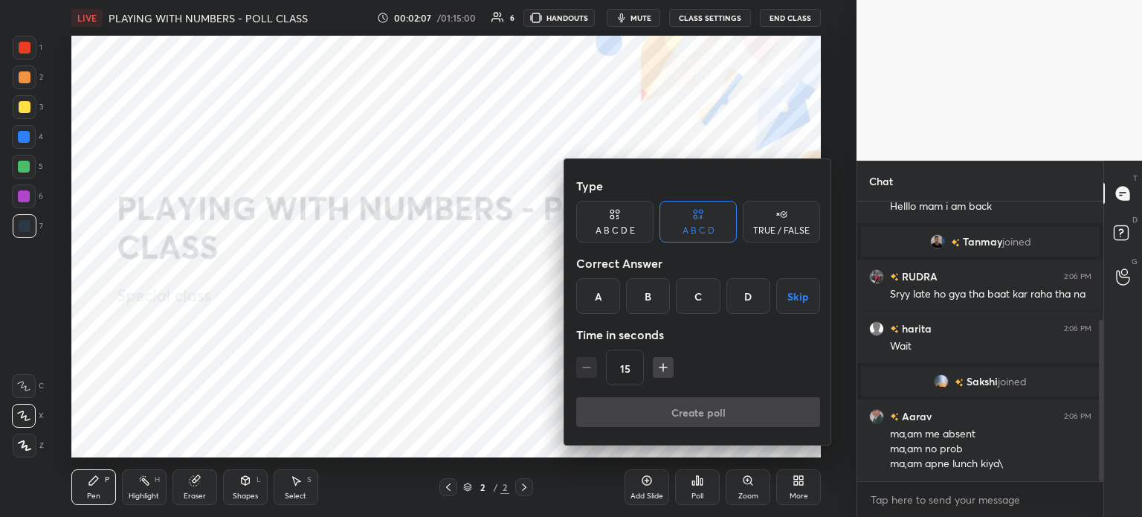
click at [781, 219] on icon at bounding box center [782, 214] width 12 height 15
click at [622, 299] on div "True" at bounding box center [614, 296] width 77 height 36
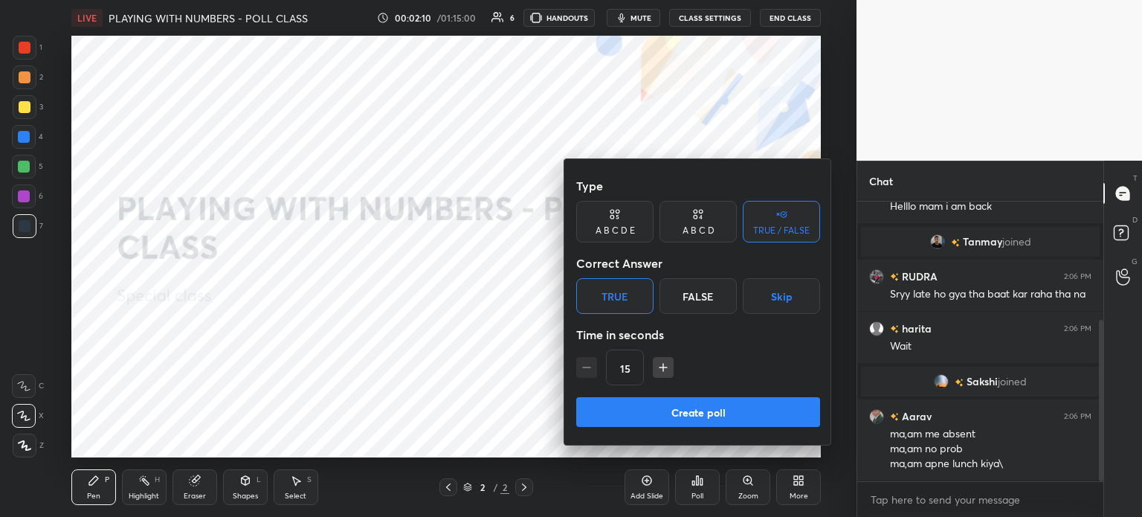
click at [753, 409] on button "Create poll" at bounding box center [698, 412] width 244 height 30
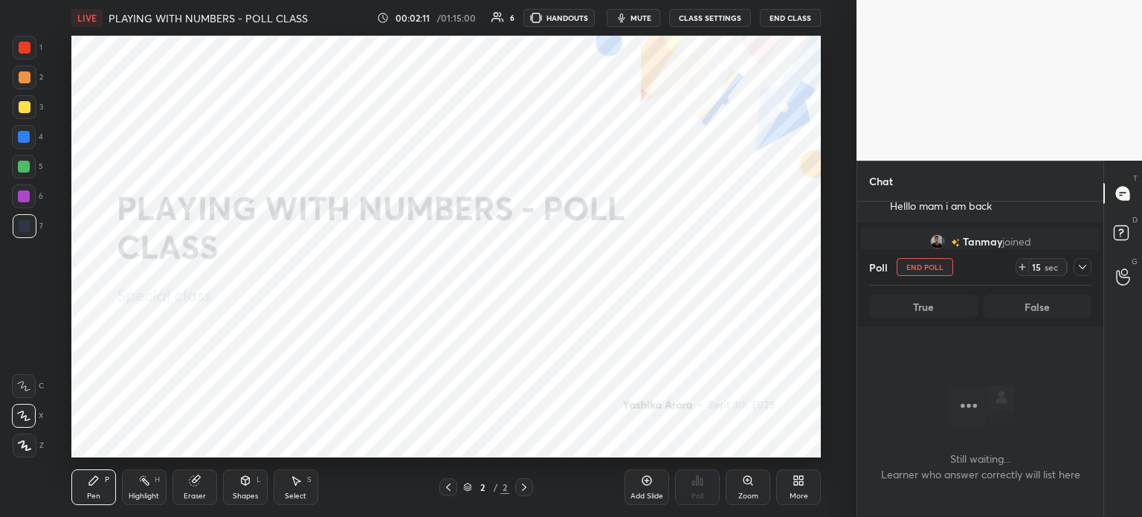
scroll to position [233, 242]
click at [1019, 268] on icon at bounding box center [1022, 267] width 12 height 12
click at [1079, 267] on icon at bounding box center [1083, 267] width 12 height 12
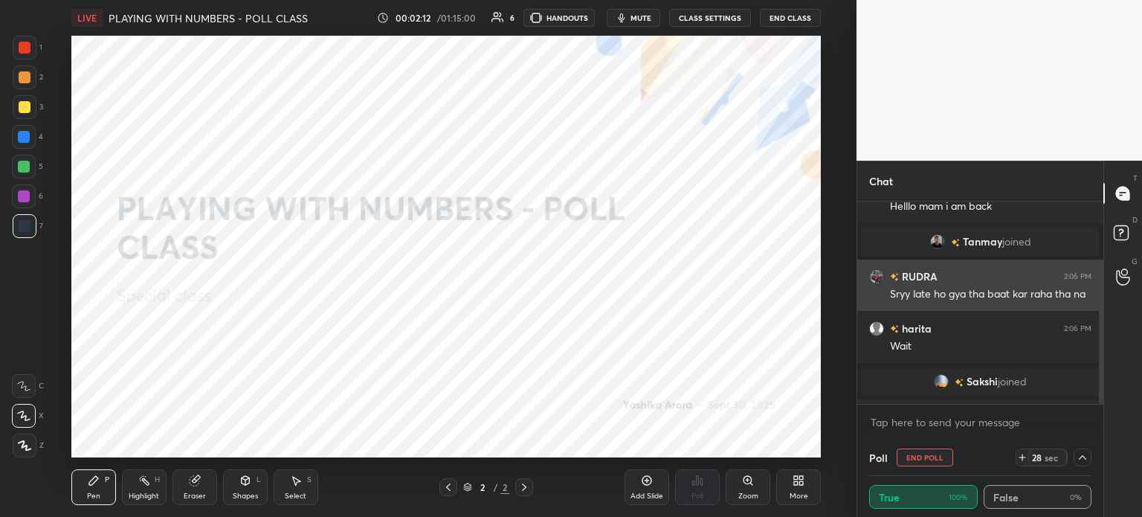
scroll to position [0, 4]
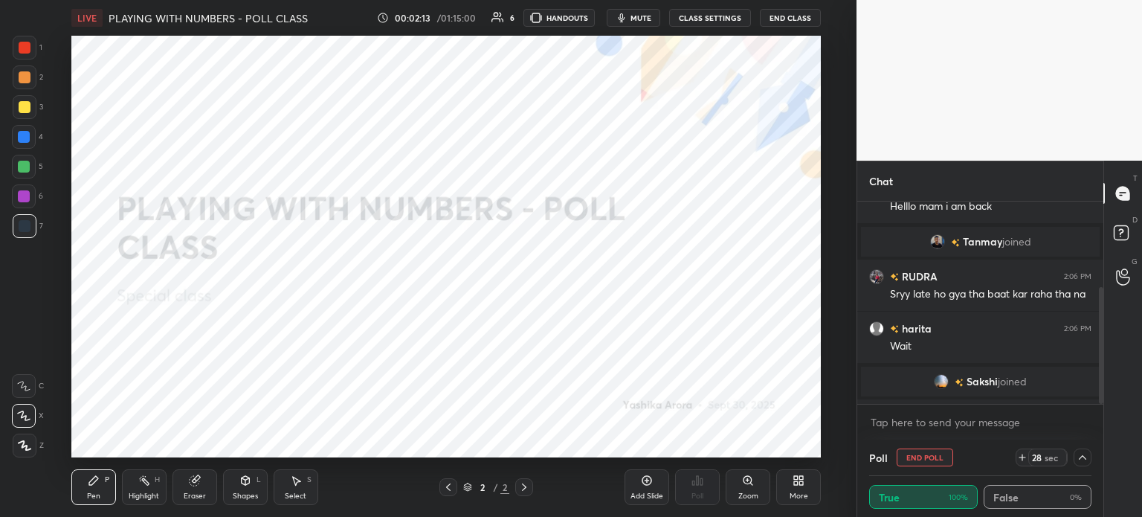
click at [650, 23] on button "mute" at bounding box center [634, 18] width 54 height 18
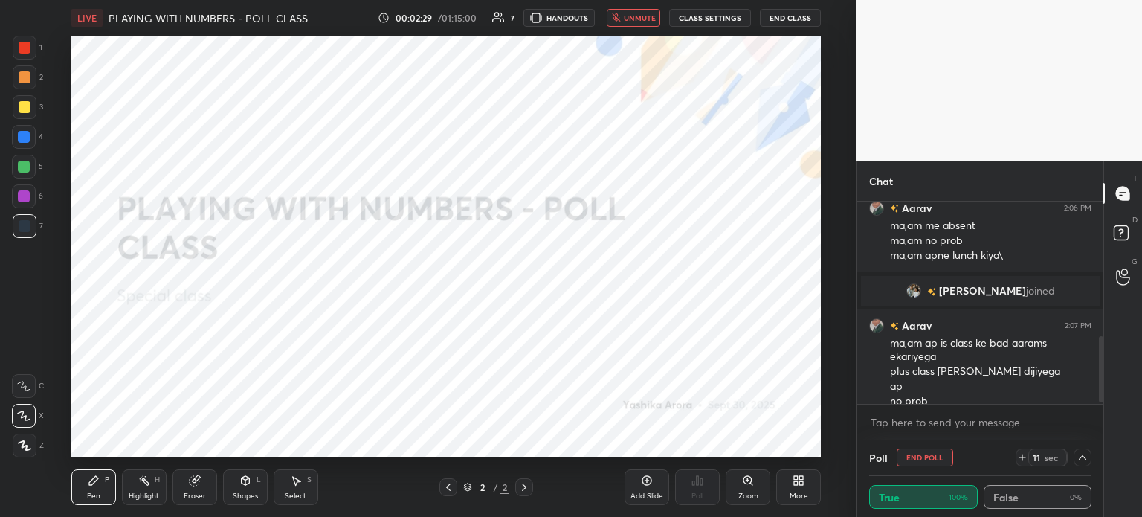
scroll to position [415, 0]
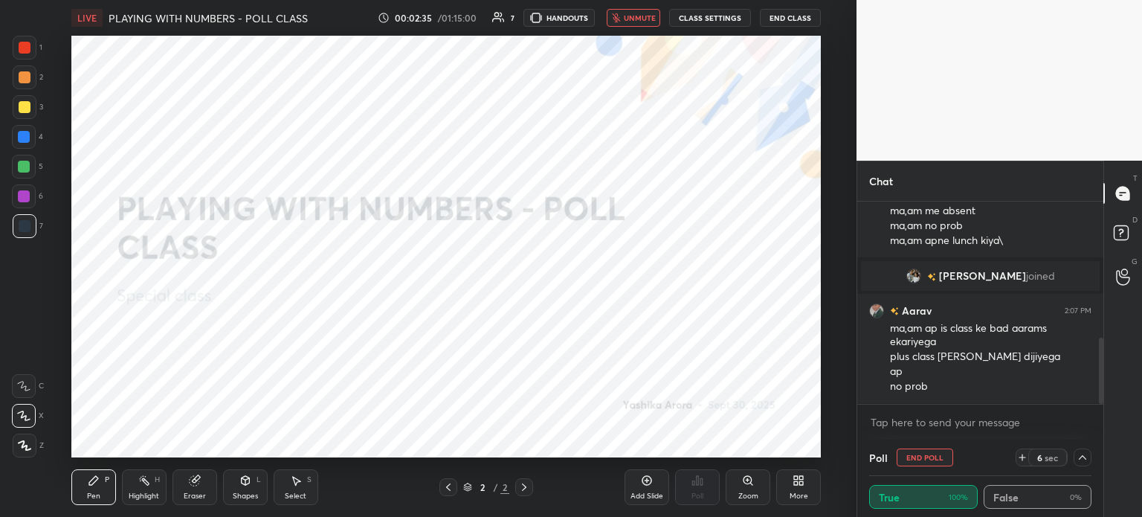
click at [625, 23] on button "unmute" at bounding box center [634, 18] width 54 height 18
click at [796, 487] on div "More" at bounding box center [798, 487] width 45 height 36
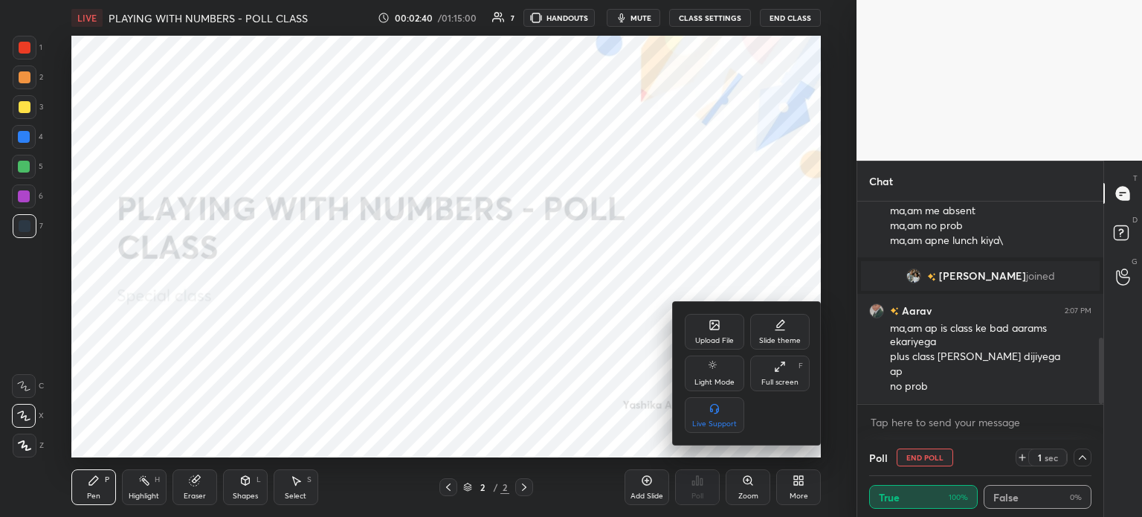
click at [721, 326] on div "Upload File" at bounding box center [714, 332] width 59 height 36
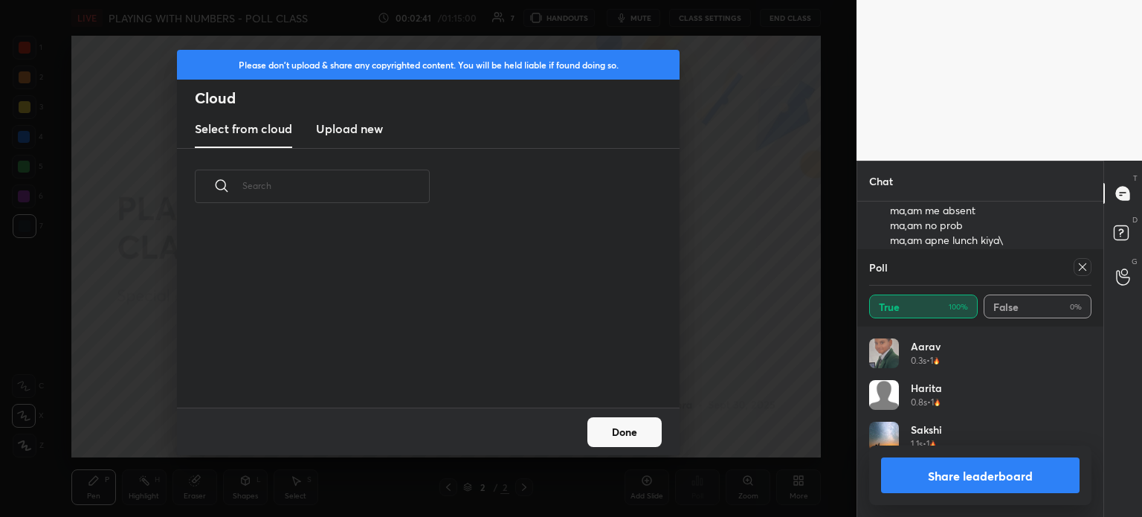
scroll to position [174, 218]
click at [363, 124] on h3 "Upload new" at bounding box center [349, 129] width 67 height 18
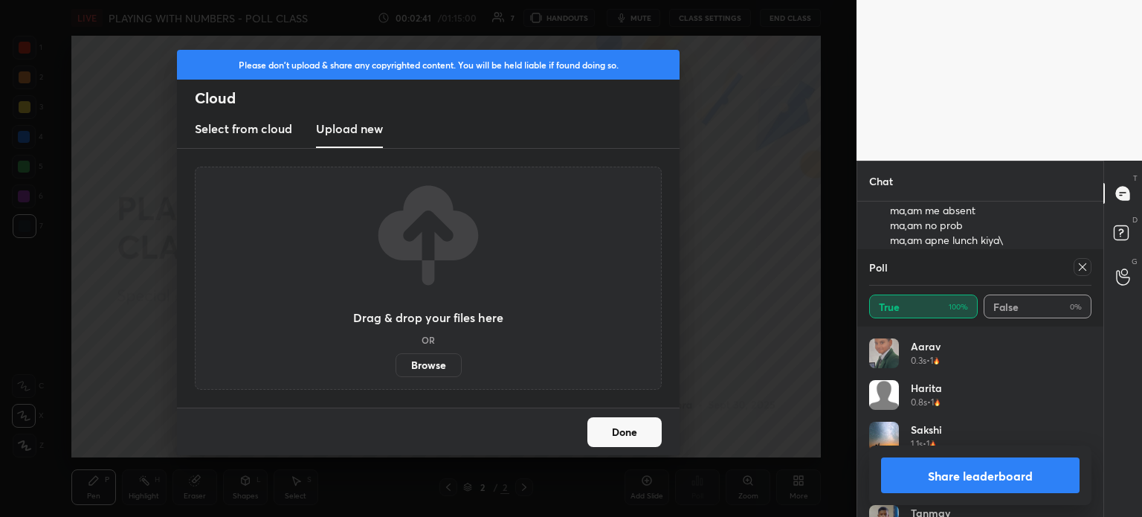
click at [438, 349] on div "Drag & drop your files here OR Browse" at bounding box center [428, 278] width 150 height 198
click at [418, 366] on label "Browse" at bounding box center [429, 365] width 66 height 24
click at [396, 366] on input "Browse" at bounding box center [396, 365] width 0 height 24
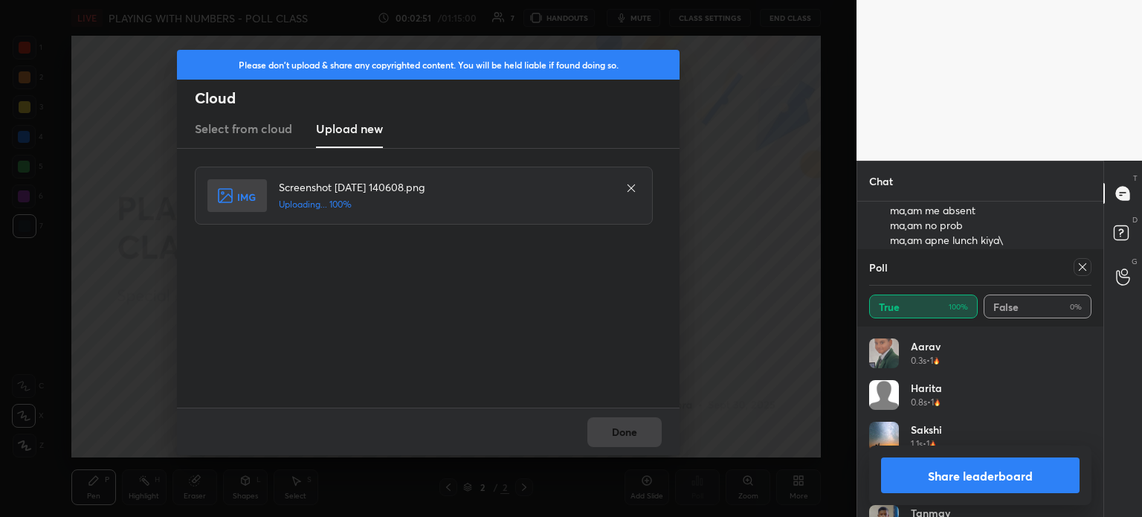
click at [1074, 271] on div at bounding box center [1083, 267] width 18 height 18
type textarea "x"
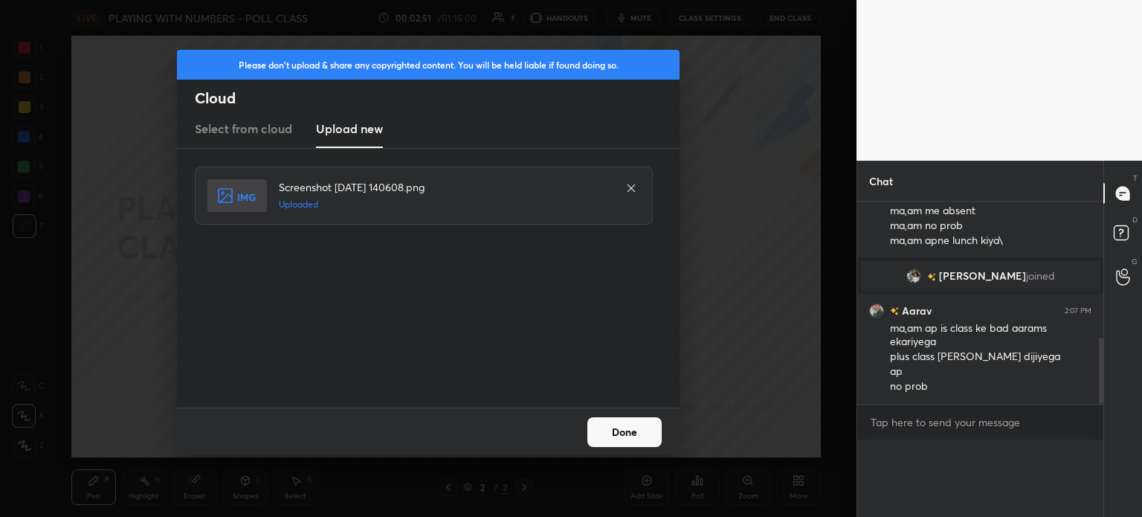
scroll to position [0, 0]
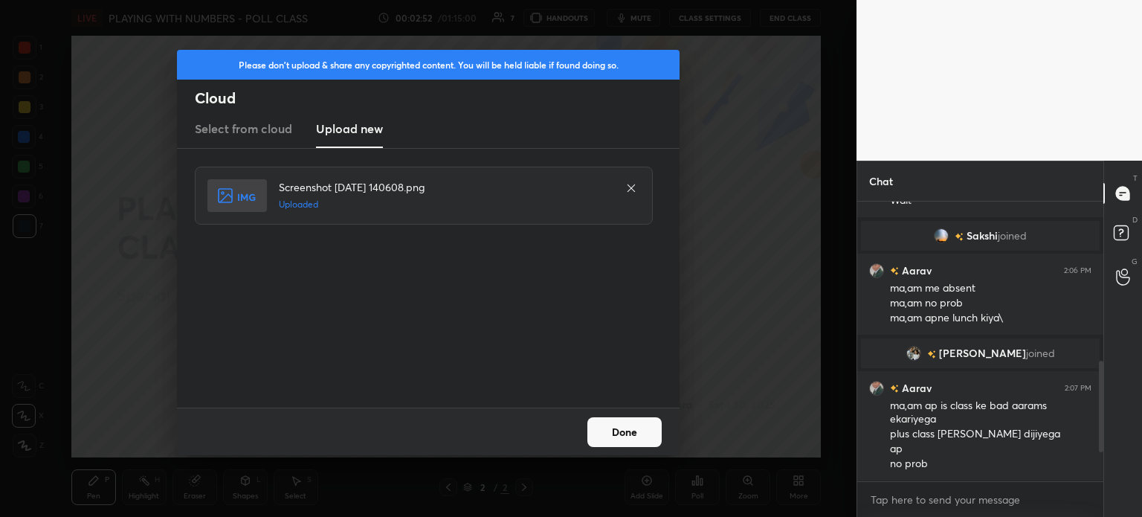
click at [645, 445] on button "Done" at bounding box center [624, 432] width 74 height 30
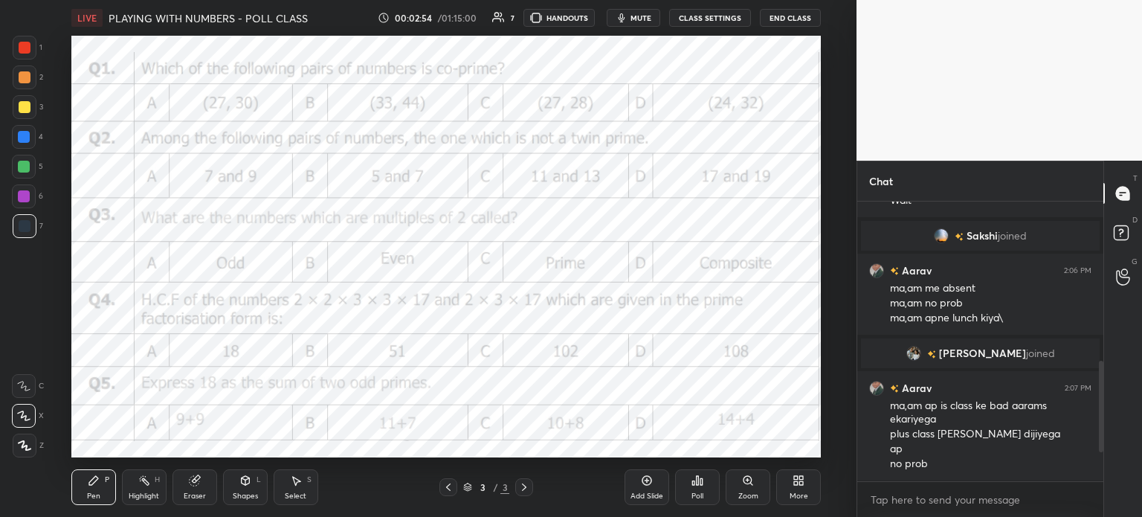
click at [921, 352] on img "grid" at bounding box center [913, 353] width 15 height 15
click at [20, 45] on div at bounding box center [25, 48] width 12 height 12
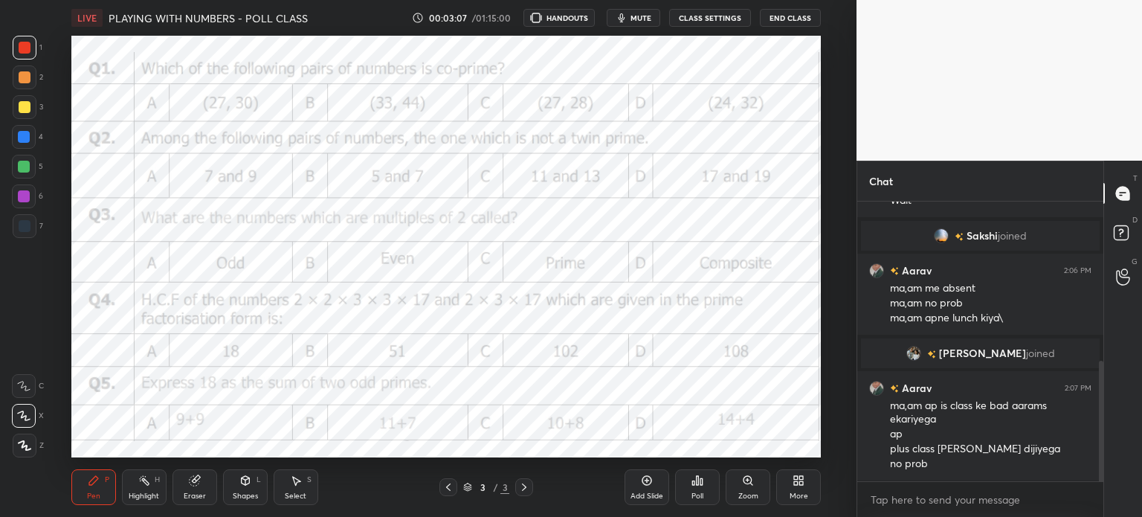
scroll to position [73936, 73561]
click at [642, 19] on span "mute" at bounding box center [641, 18] width 21 height 10
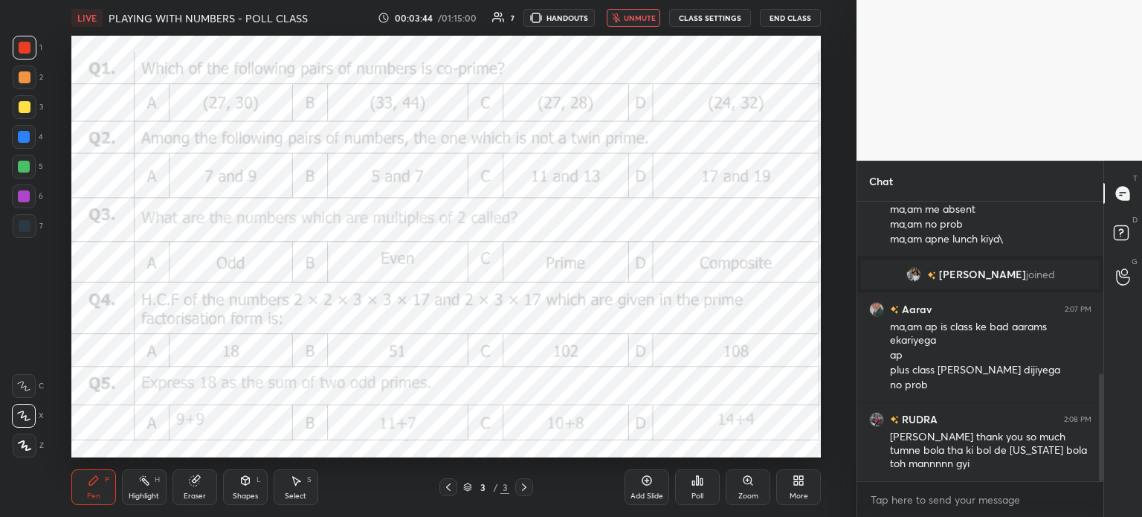
click at [713, 19] on button "CLASS SETTINGS" at bounding box center [710, 18] width 82 height 18
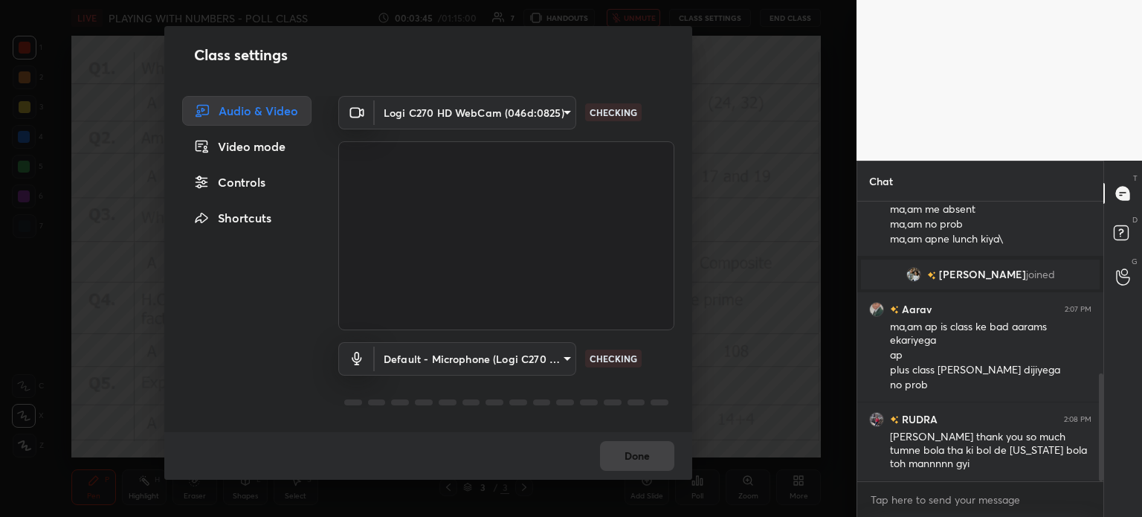
click at [472, 110] on body "1 2 3 4 5 6 7 C X Z C X Z E E Erase all H H LIVE PLAYING WITH NUMBERS - POLL CL…" at bounding box center [571, 258] width 1142 height 517
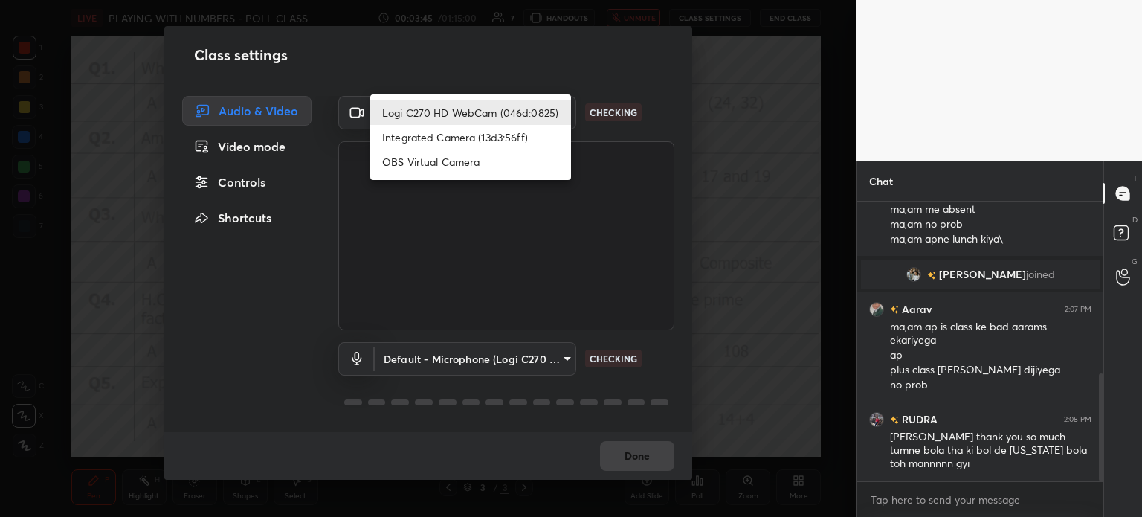
click at [461, 110] on li "Logi C270 HD WebCam (046d:0825)" at bounding box center [470, 112] width 201 height 25
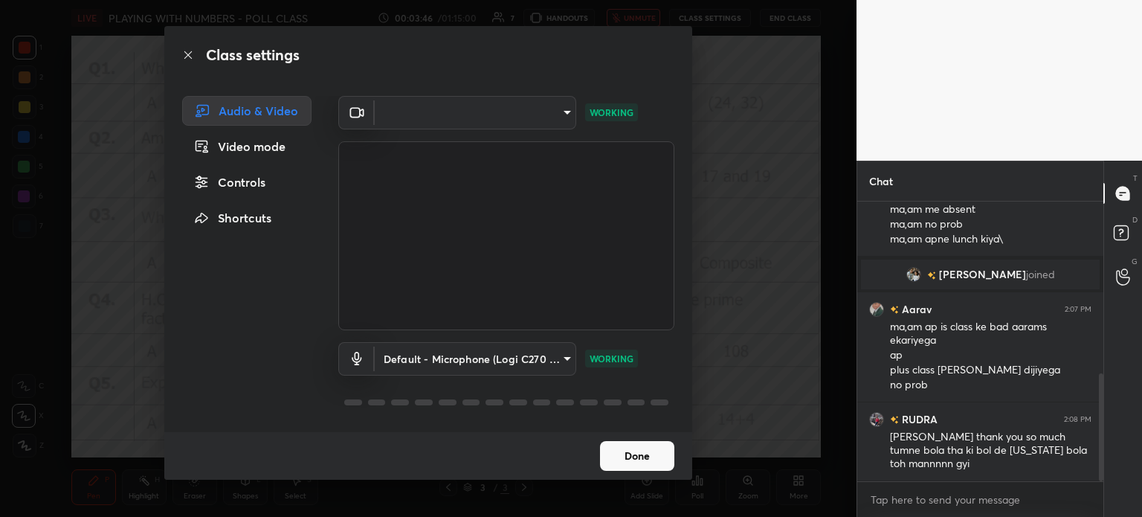
click at [654, 458] on button "Done" at bounding box center [637, 456] width 74 height 30
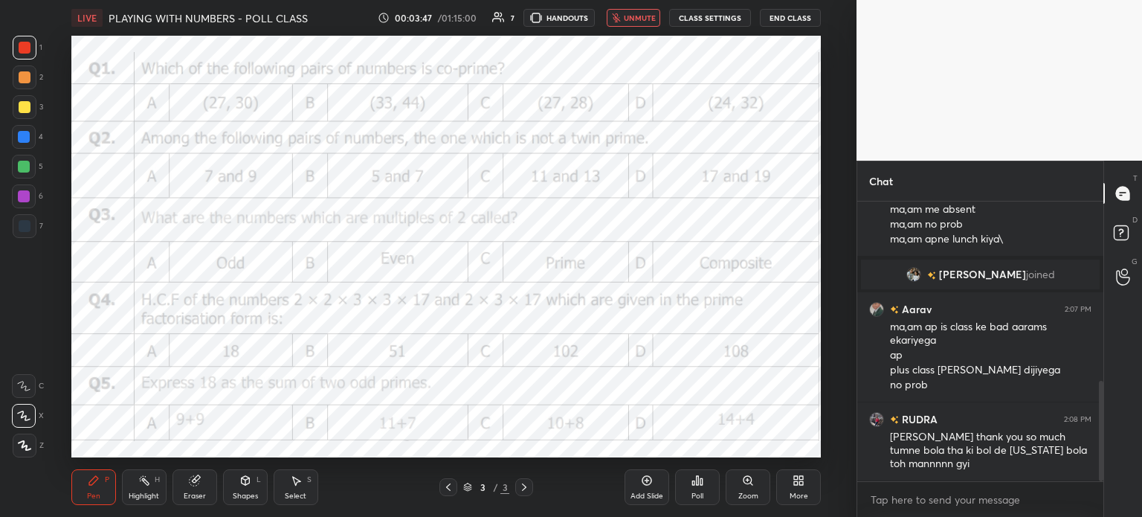
scroll to position [498, 0]
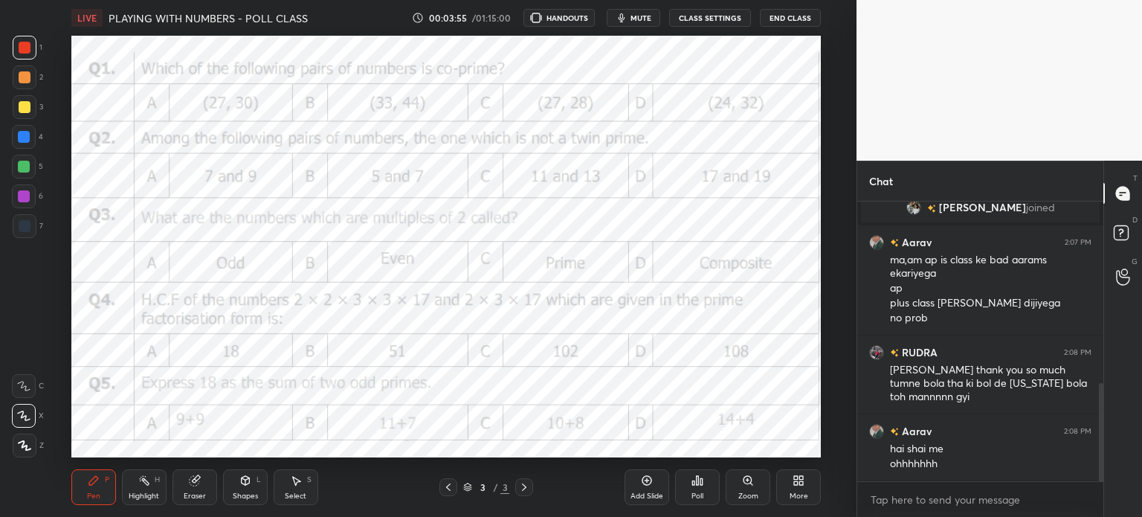
scroll to position [73936, 73561]
click at [620, 13] on icon "button" at bounding box center [622, 18] width 12 height 12
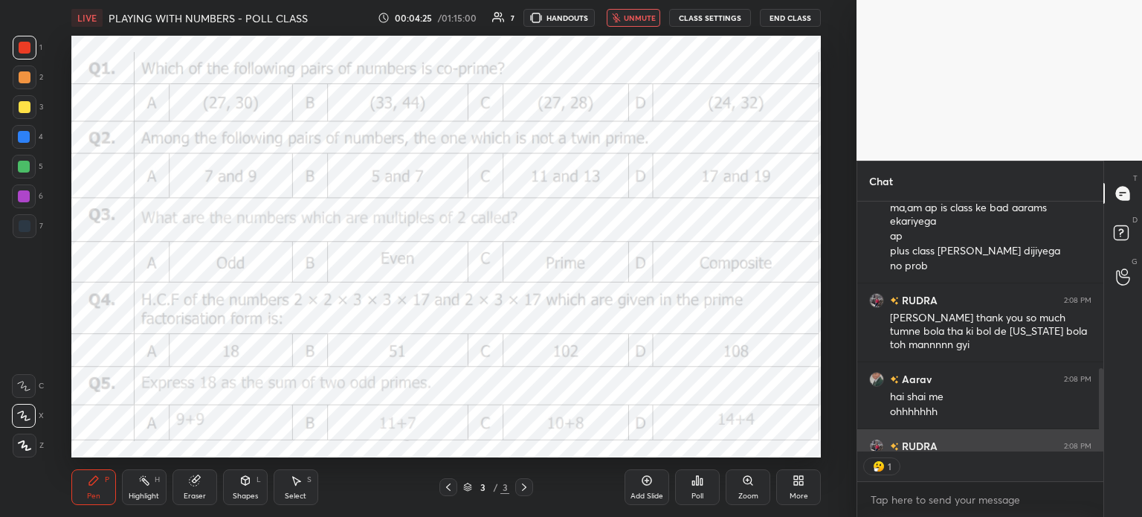
scroll to position [648, 0]
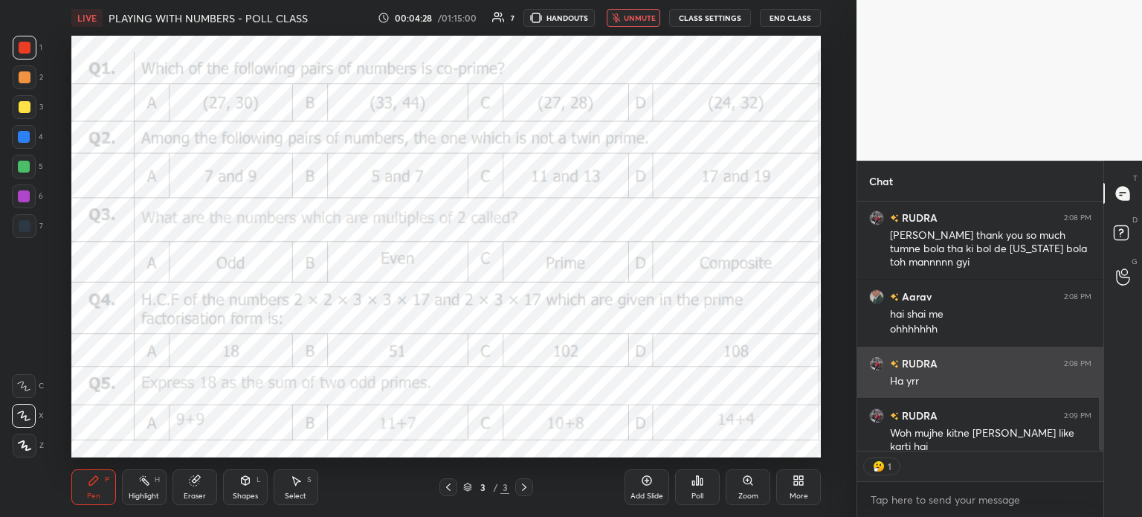
type textarea "x"
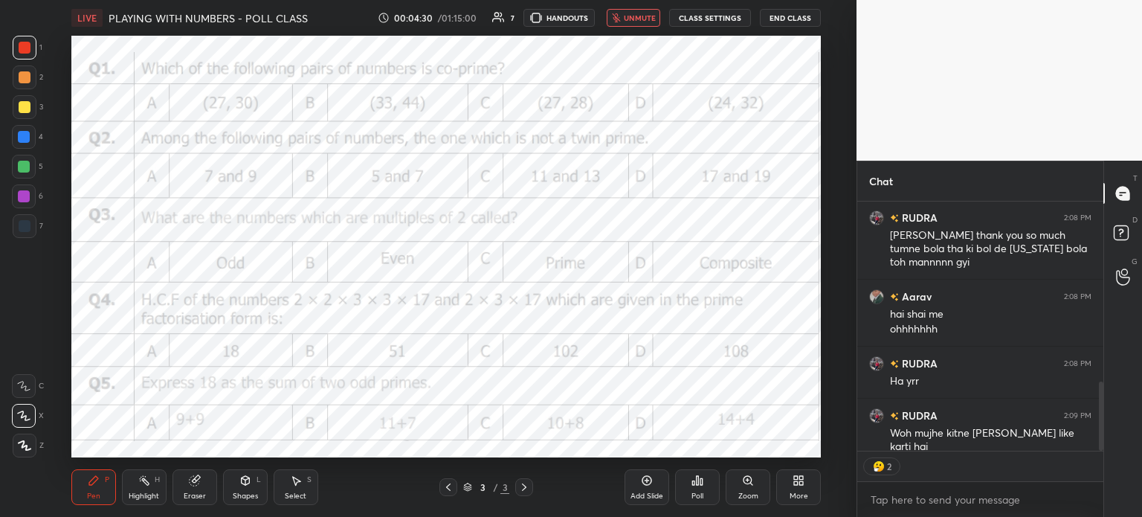
click at [708, 26] on button "CLASS SETTINGS" at bounding box center [710, 18] width 82 height 18
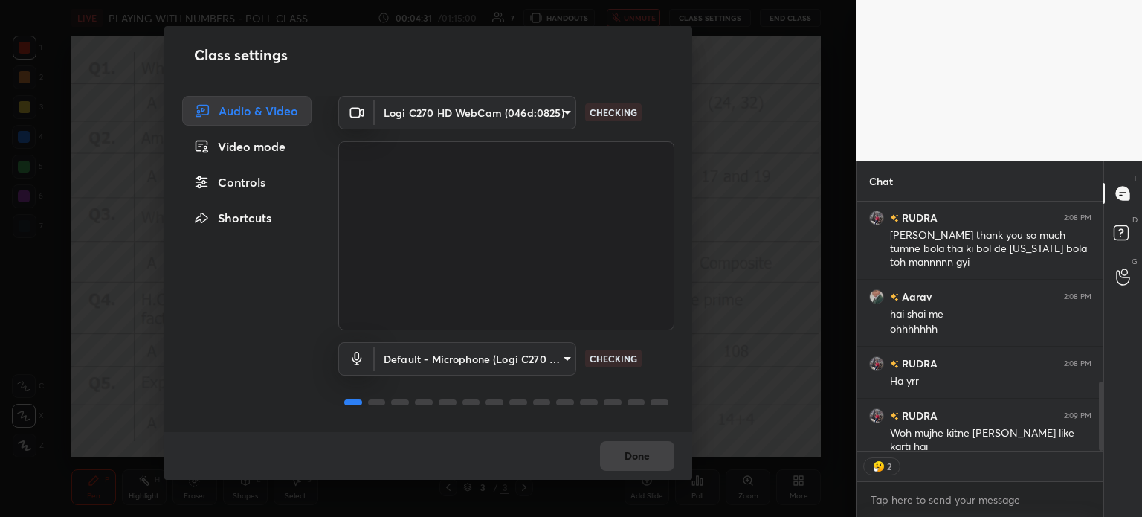
click at [242, 194] on div "Controls" at bounding box center [246, 182] width 129 height 30
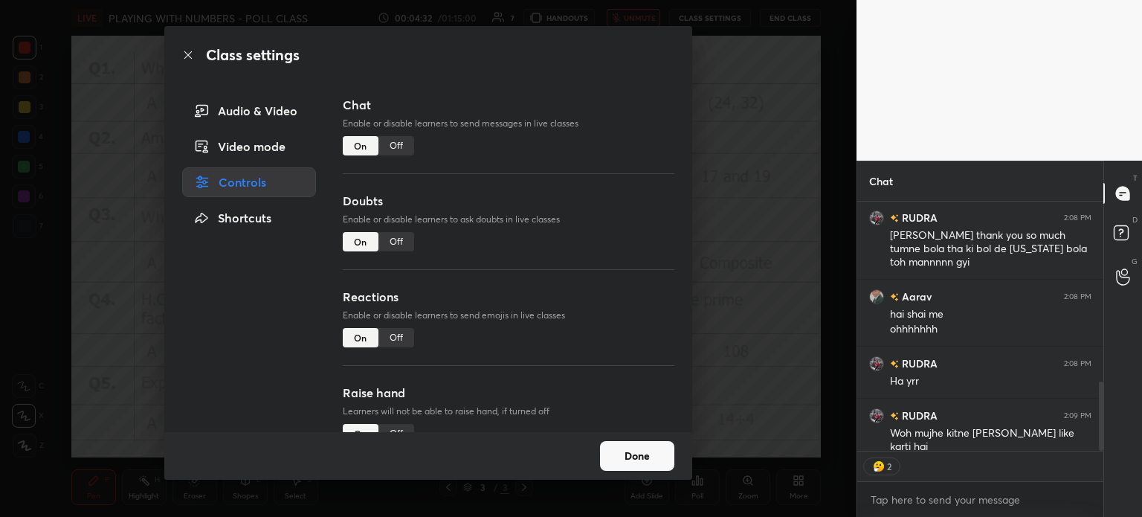
click at [370, 143] on div "On" at bounding box center [361, 145] width 36 height 19
click at [393, 142] on div "Off" at bounding box center [396, 145] width 36 height 19
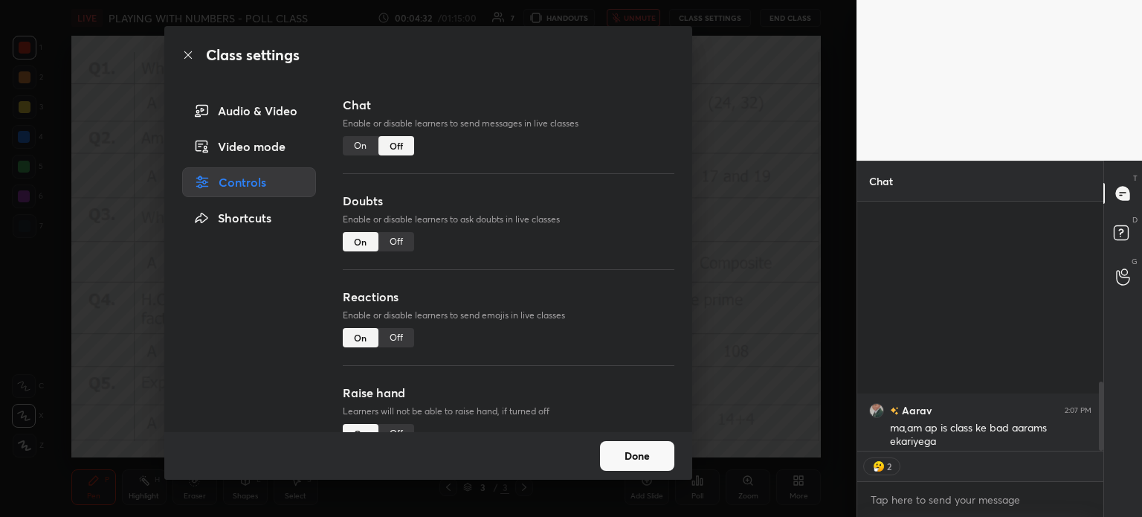
click at [393, 233] on div "Off" at bounding box center [396, 241] width 36 height 19
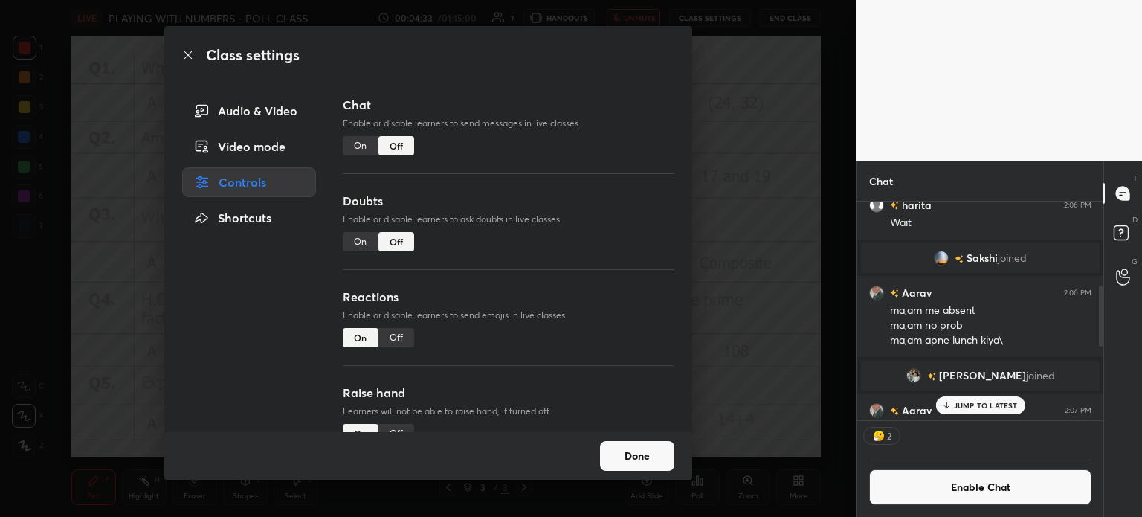
click at [636, 456] on button "Done" at bounding box center [637, 456] width 74 height 30
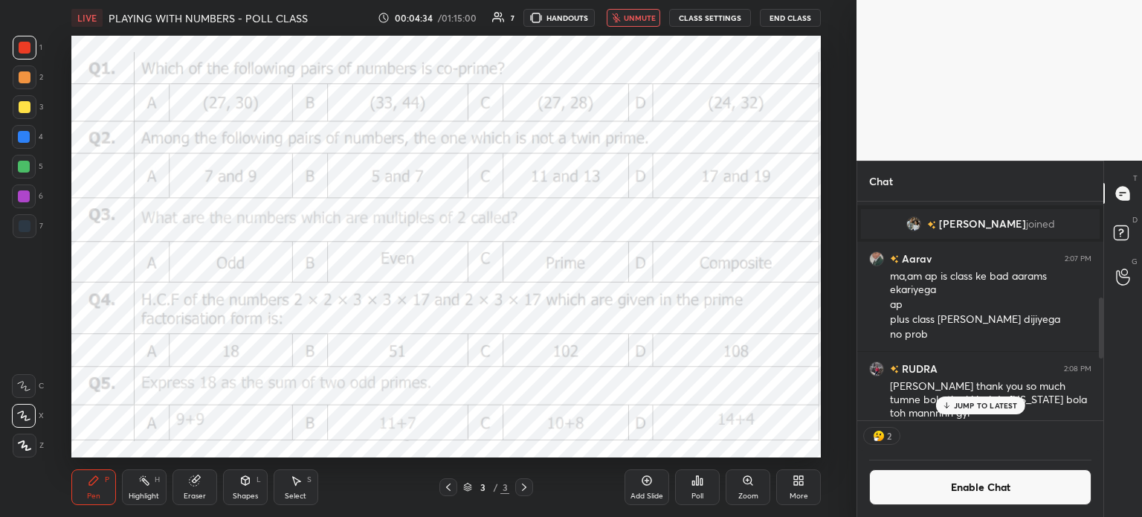
scroll to position [678, 0]
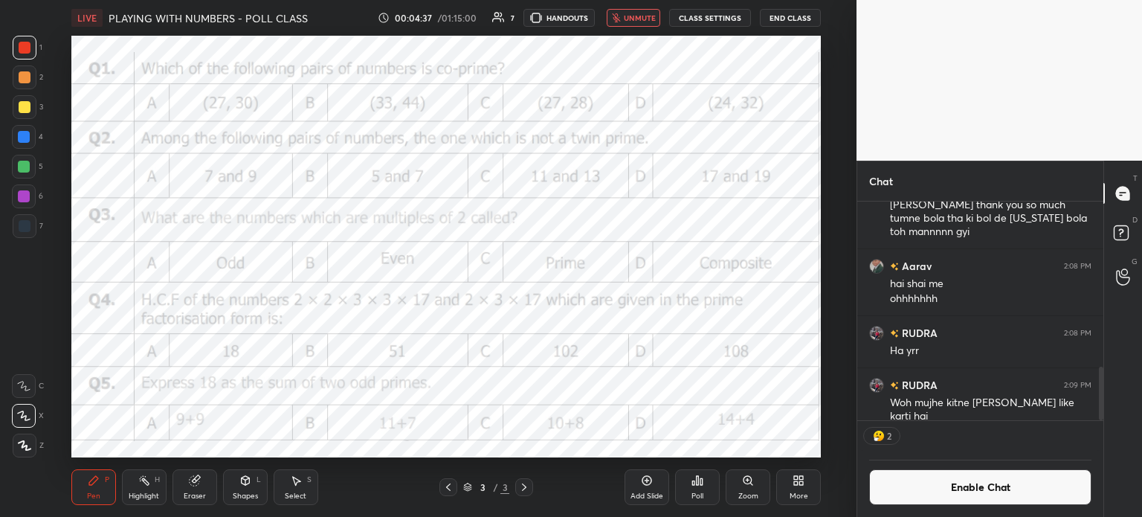
click at [793, 486] on icon at bounding box center [799, 480] width 12 height 12
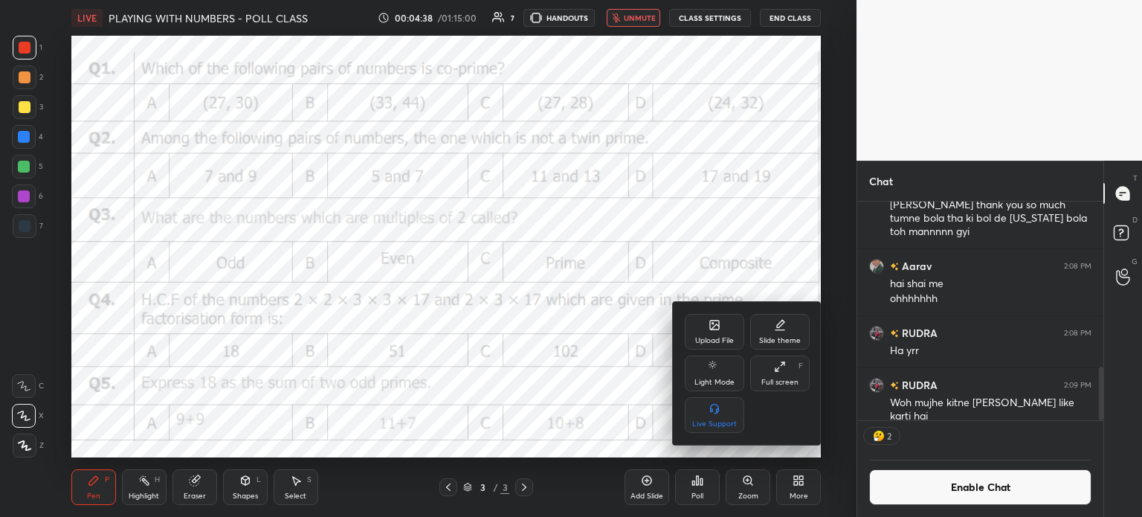
click at [723, 329] on div "Upload File" at bounding box center [714, 332] width 59 height 36
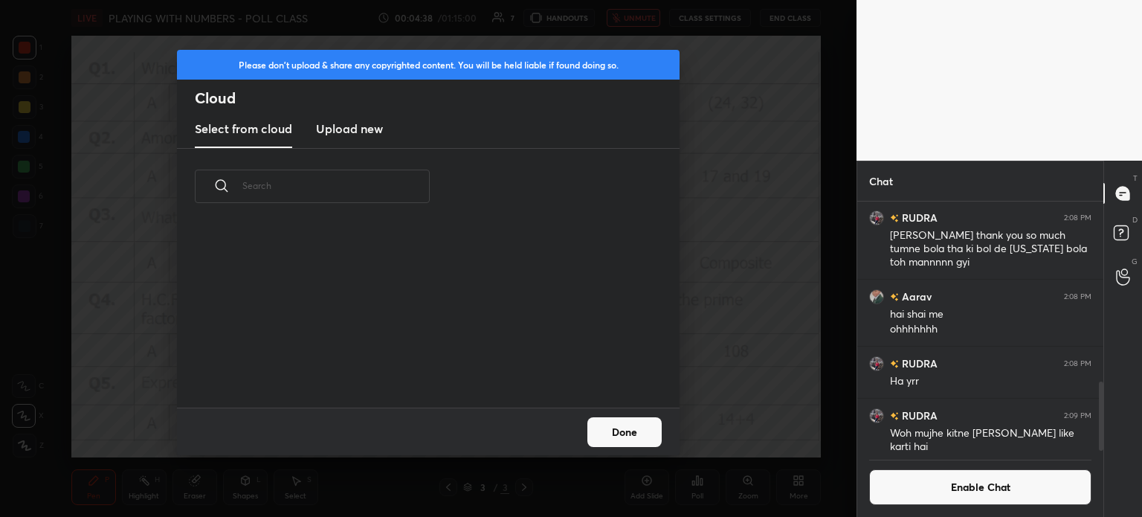
scroll to position [0, 0]
click at [369, 135] on h3 "Upload new" at bounding box center [349, 129] width 67 height 18
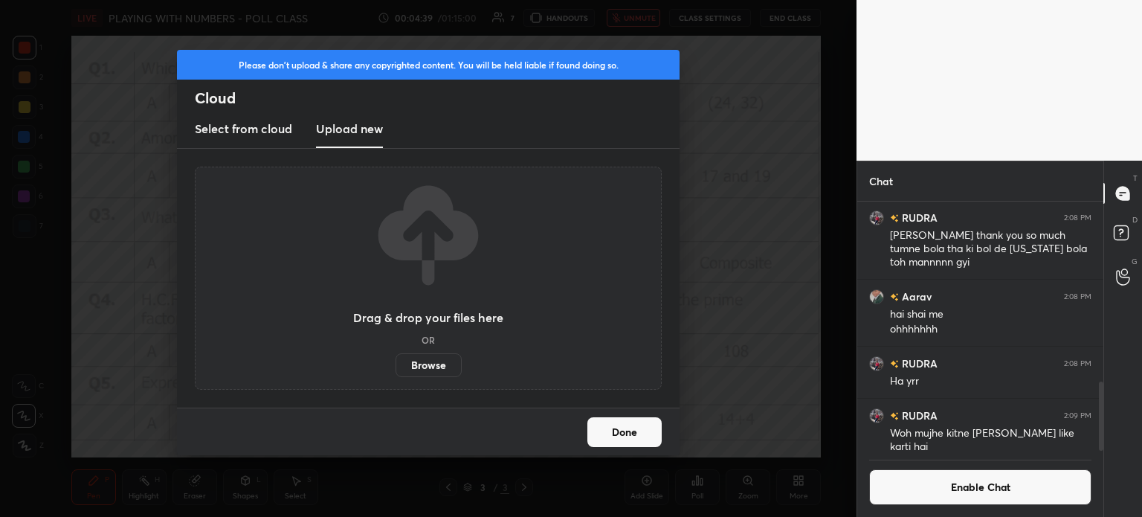
click at [438, 363] on label "Browse" at bounding box center [429, 365] width 66 height 24
click at [396, 363] on input "Browse" at bounding box center [396, 365] width 0 height 24
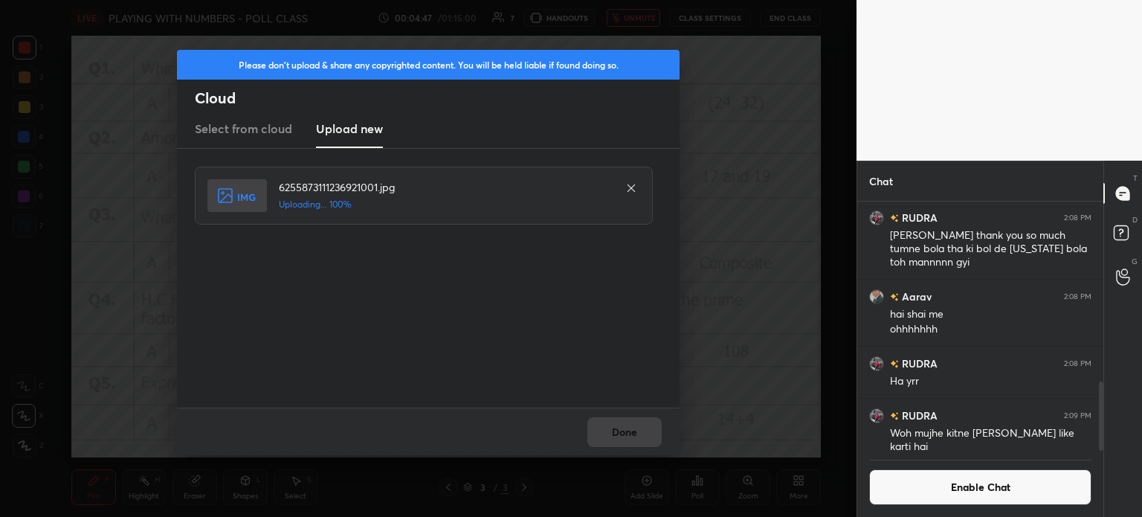
click at [623, 435] on button "Done" at bounding box center [624, 432] width 74 height 30
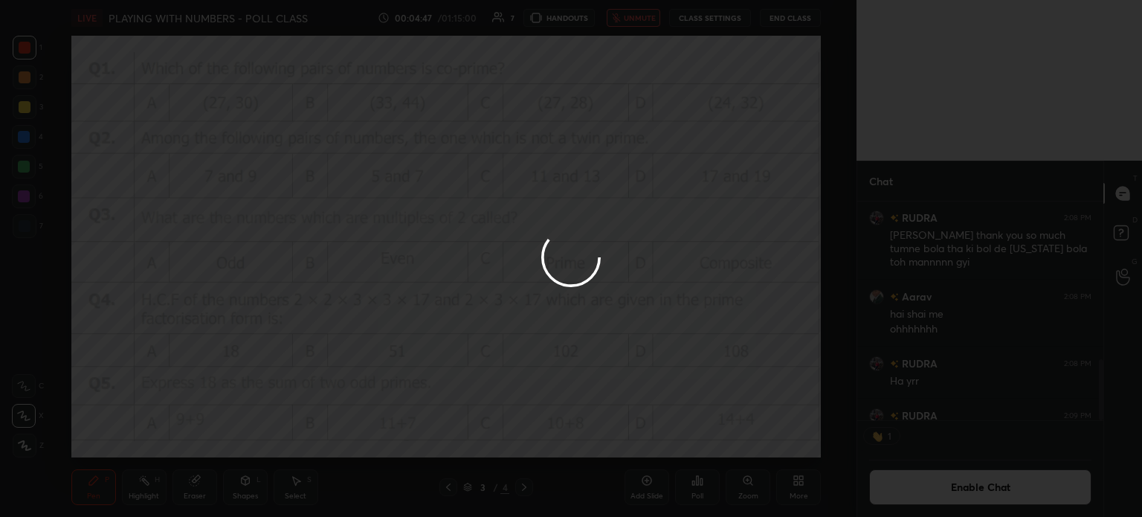
click at [625, 437] on button "Done" at bounding box center [624, 432] width 74 height 30
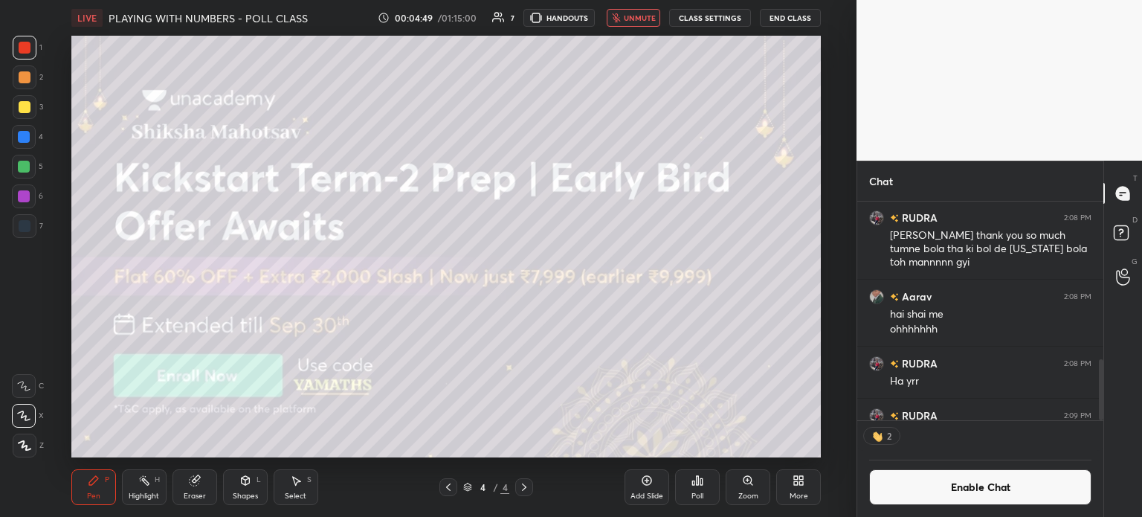
click at [446, 490] on icon at bounding box center [448, 487] width 12 height 12
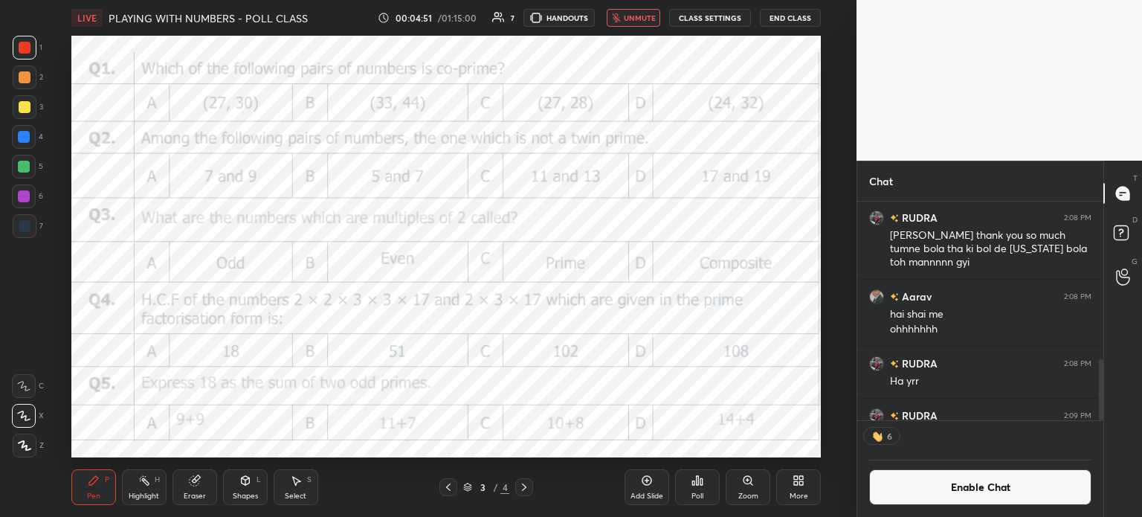
click at [784, 493] on div "More" at bounding box center [798, 487] width 45 height 36
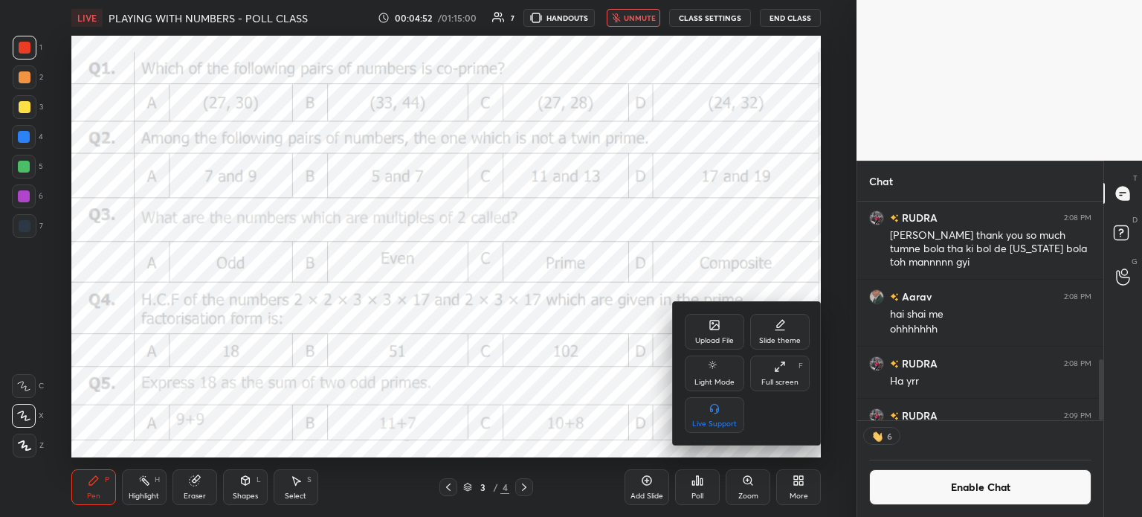
click at [700, 332] on div "Upload File" at bounding box center [714, 332] width 59 height 36
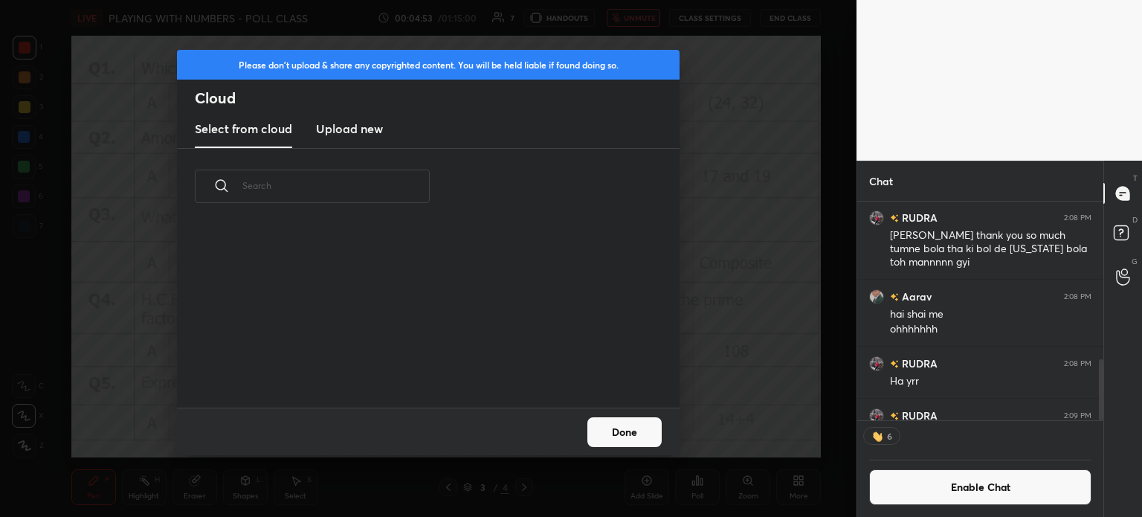
click at [358, 139] on new "Upload new" at bounding box center [349, 129] width 67 height 37
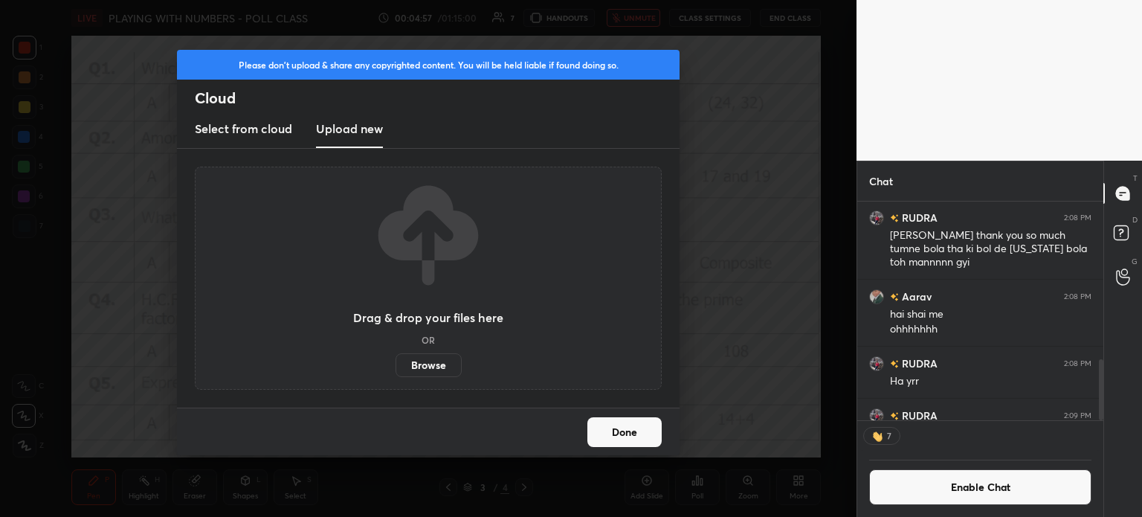
click at [437, 360] on label "Browse" at bounding box center [429, 365] width 66 height 24
click at [396, 360] on input "Browse" at bounding box center [396, 365] width 0 height 24
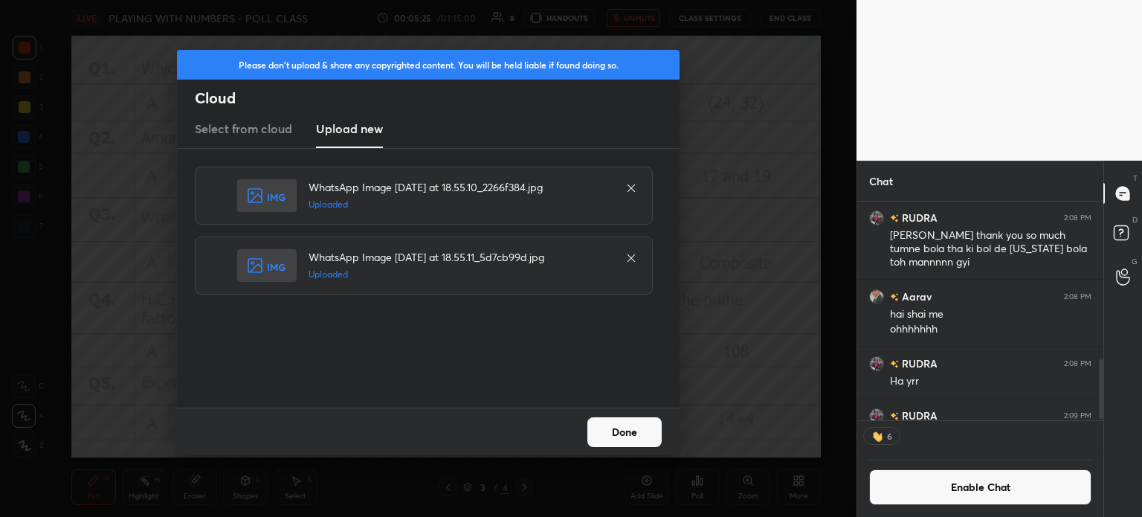
click at [621, 437] on button "Done" at bounding box center [624, 432] width 74 height 30
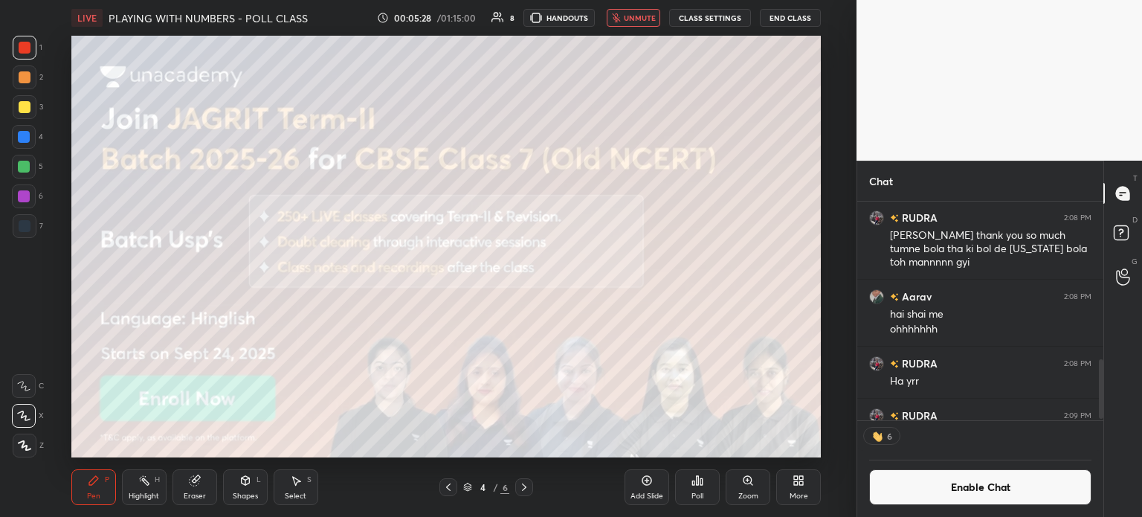
click at [452, 487] on icon at bounding box center [448, 487] width 12 height 12
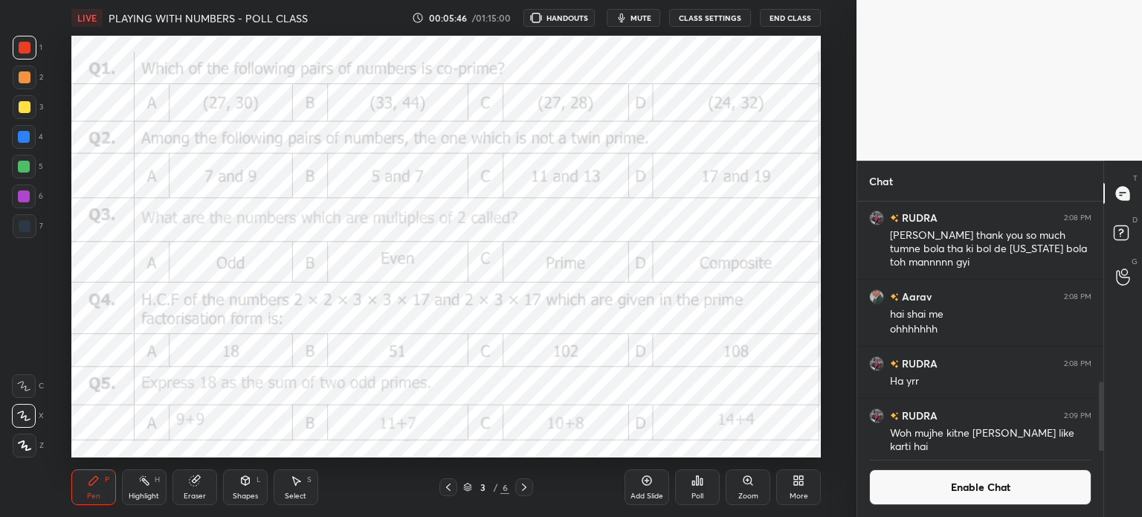
scroll to position [73936, 73561]
click at [639, 12] on button "mute" at bounding box center [634, 18] width 54 height 18
click at [291, 490] on div "Select S" at bounding box center [296, 487] width 45 height 36
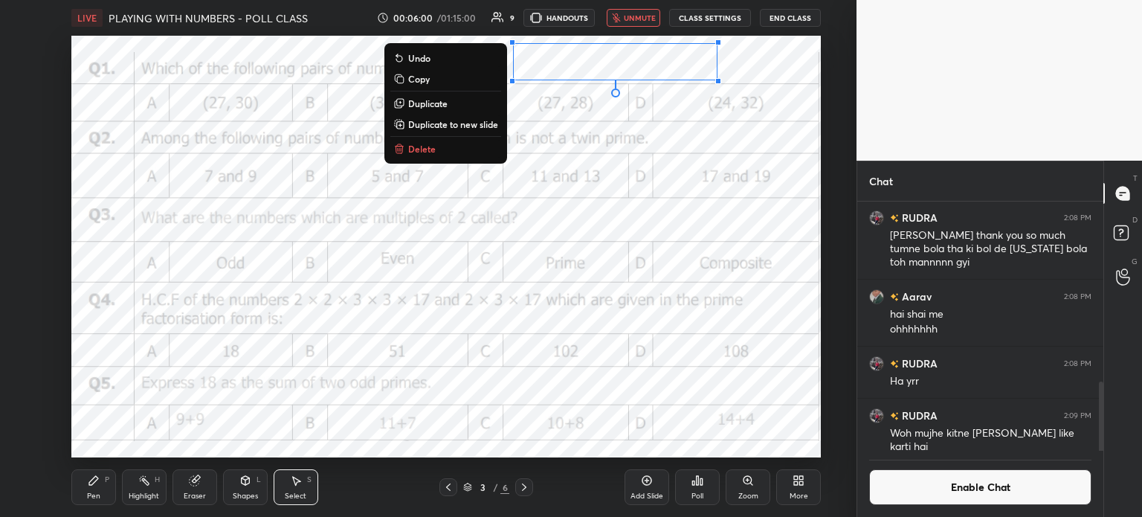
click at [87, 497] on div "Pen" at bounding box center [93, 495] width 13 height 7
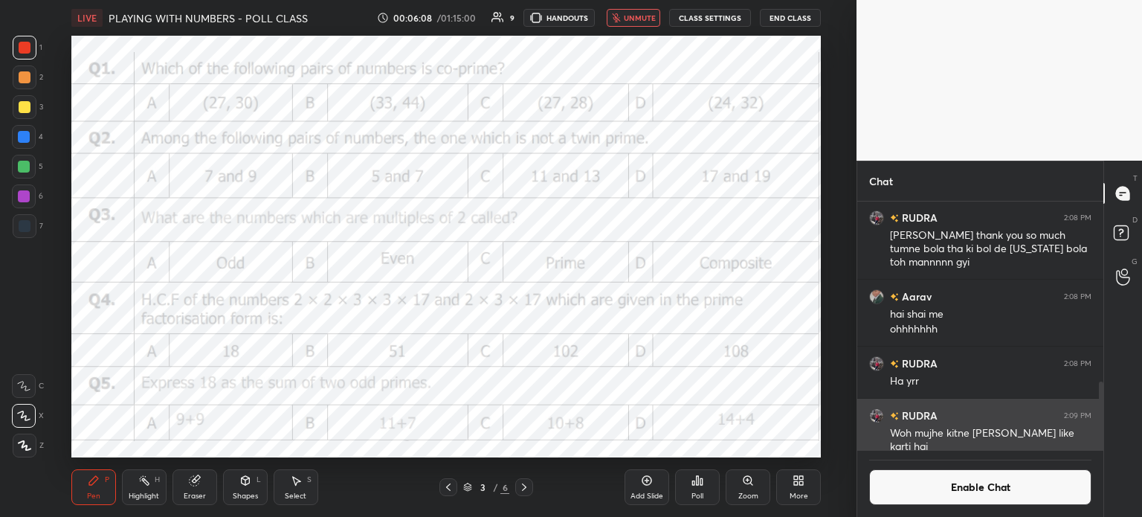
click at [938, 436] on div "Woh mujhe kitne [PERSON_NAME] like karti hai" at bounding box center [991, 440] width 202 height 28
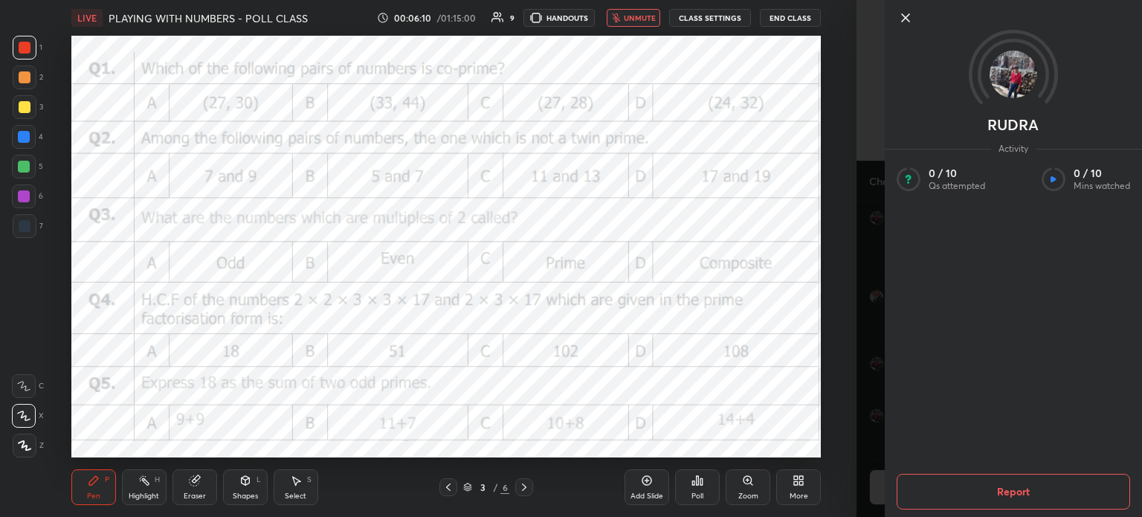
click at [973, 484] on button "Report" at bounding box center [1013, 492] width 233 height 36
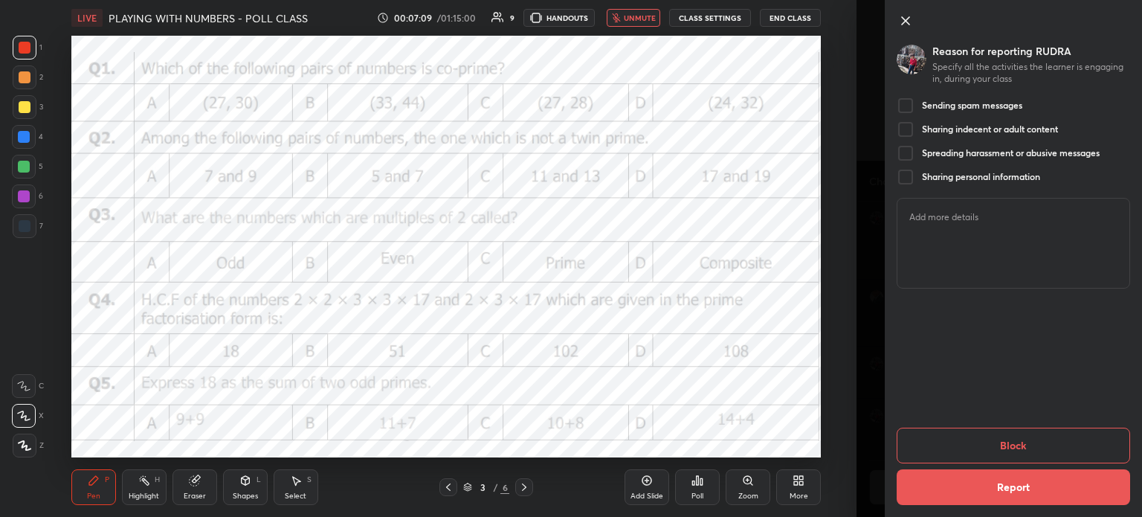
click at [833, 254] on div "Setting up your live class Poll for secs No correct answer Start poll" at bounding box center [446, 247] width 797 height 422
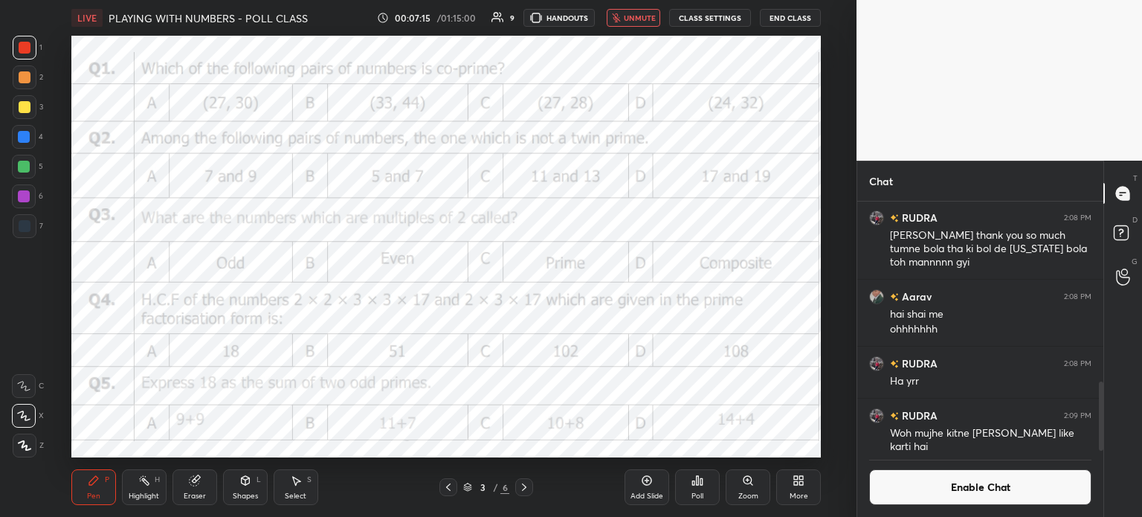
click at [714, 14] on button "CLASS SETTINGS" at bounding box center [710, 18] width 82 height 18
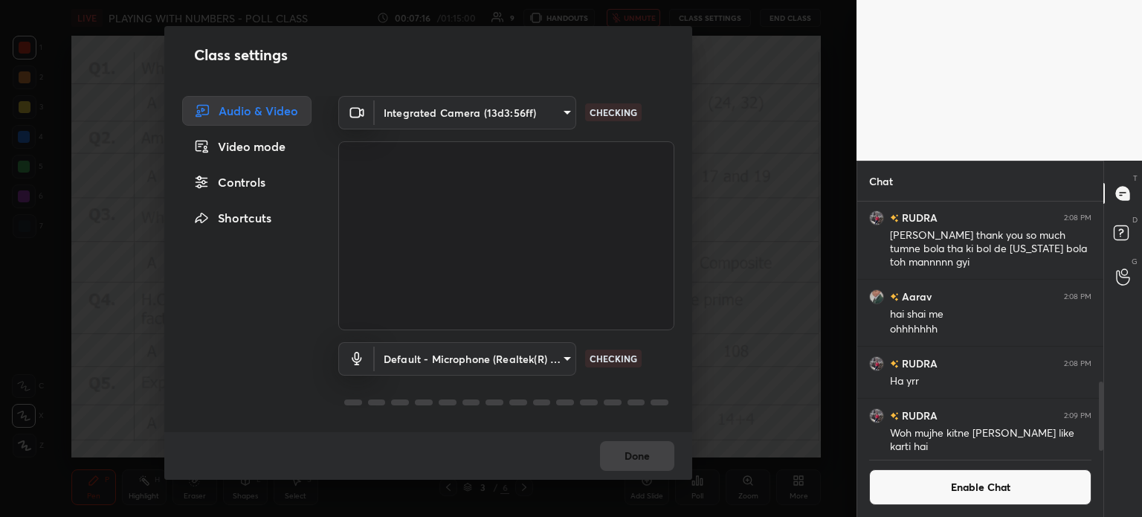
click at [456, 116] on body "1 2 3 4 5 6 7 C X Z C X Z E E Erase all H H LIVE PLAYING WITH NUMBERS - POLL CL…" at bounding box center [571, 258] width 1142 height 517
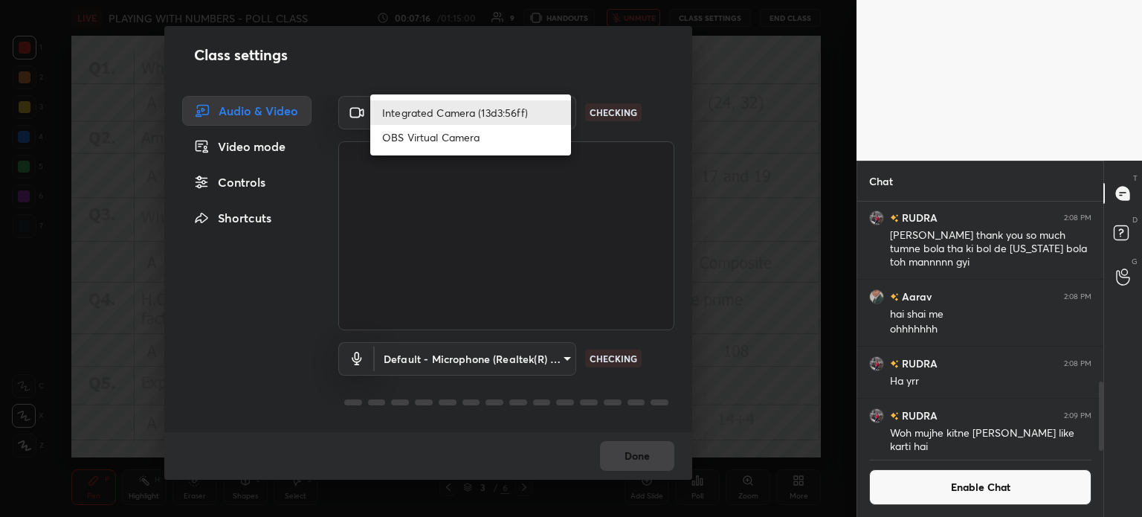
click at [460, 113] on li "Integrated Camera (13d3:56ff)" at bounding box center [470, 112] width 201 height 25
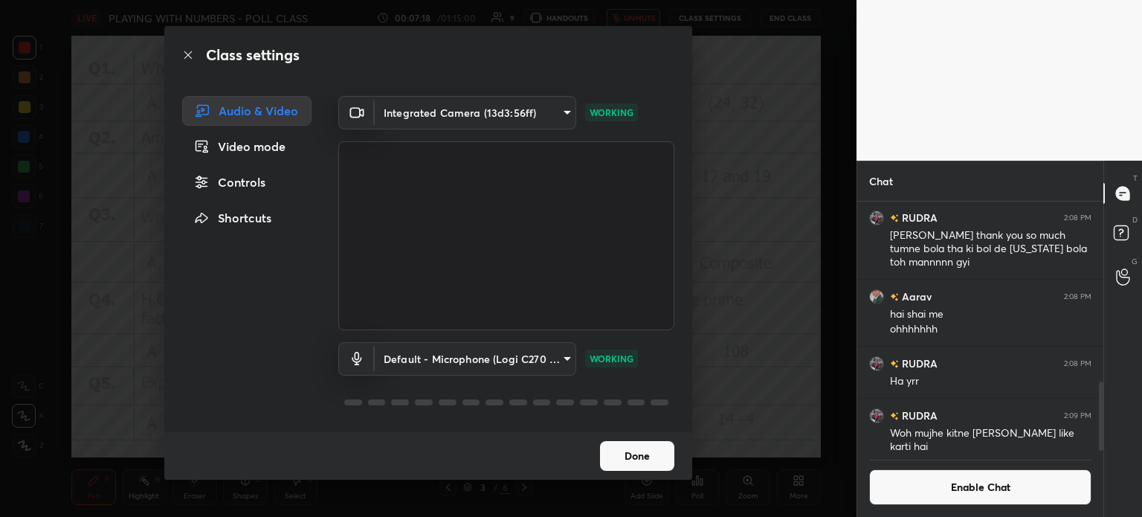
click at [477, 113] on body "1 2 3 4 5 6 7 C X Z C X Z E E Erase all H H LIVE PLAYING WITH NUMBERS - POLL CL…" at bounding box center [571, 258] width 1142 height 517
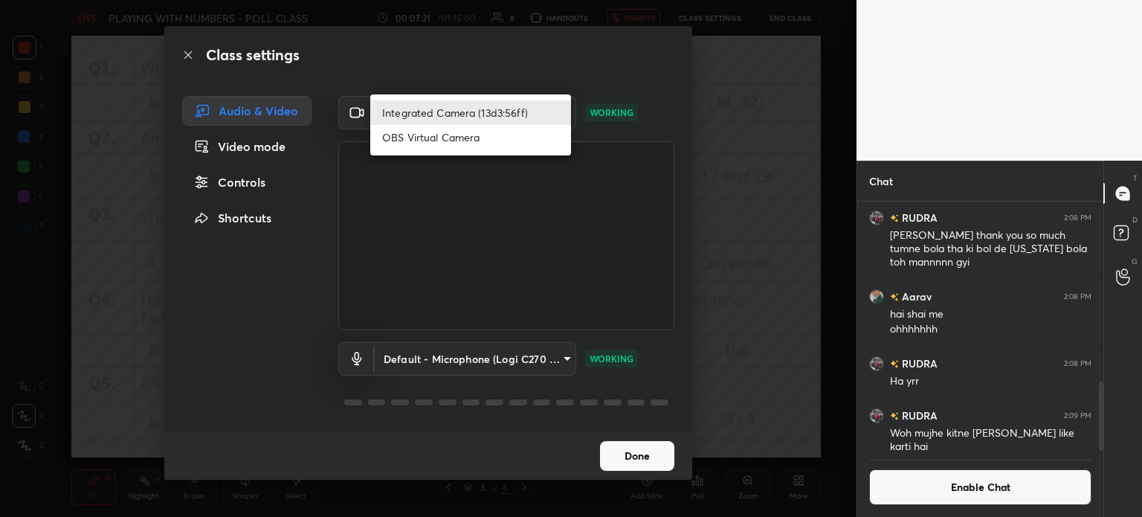
click at [416, 106] on li "Integrated Camera (13d3:56ff)" at bounding box center [470, 112] width 201 height 25
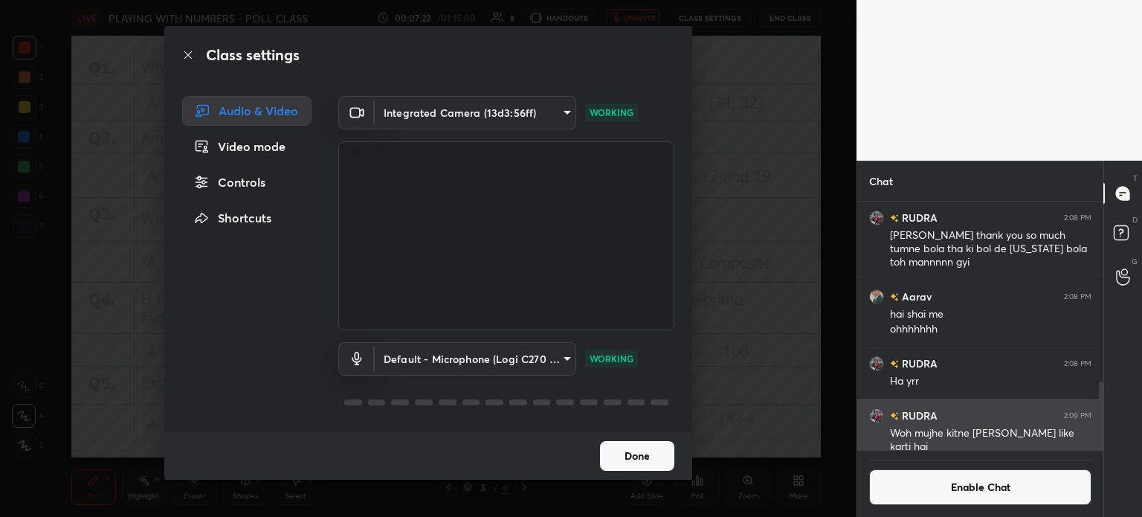
click at [904, 420] on h6 "RUDRA" at bounding box center [918, 415] width 39 height 16
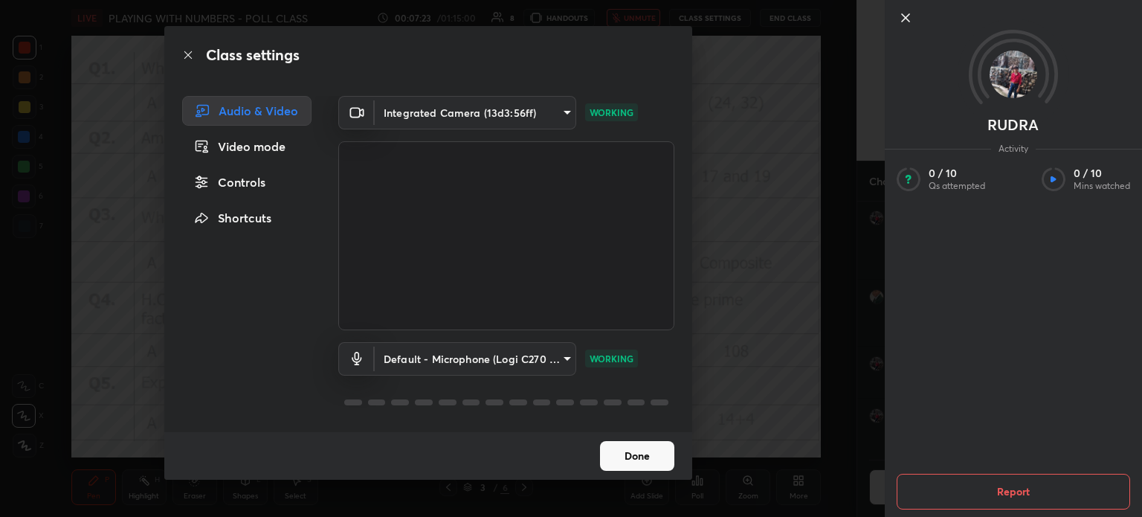
click at [982, 490] on button "Report" at bounding box center [1013, 492] width 233 height 36
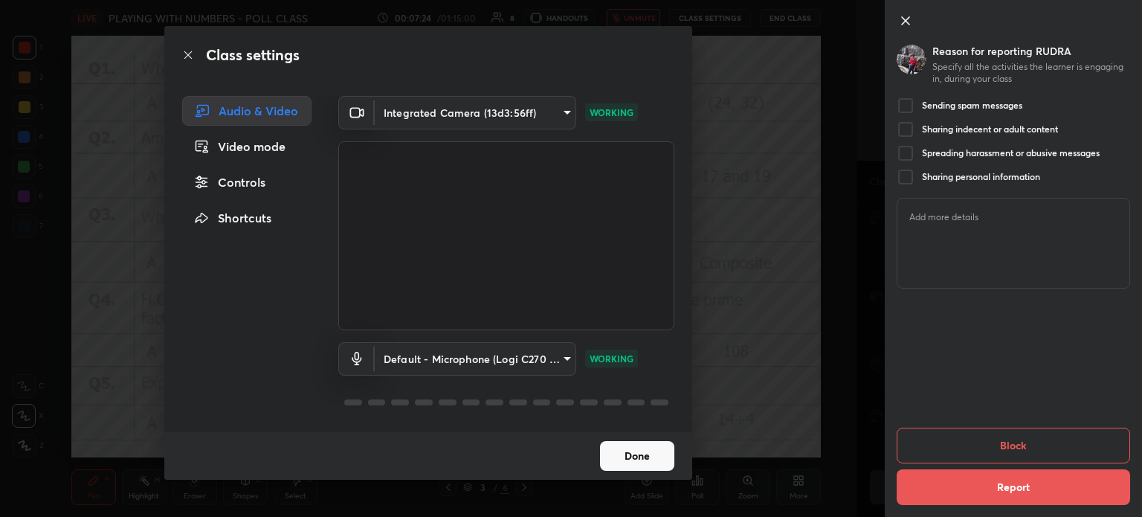
click at [963, 130] on h5 "Sharing indecent or adult content" at bounding box center [990, 129] width 136 height 12
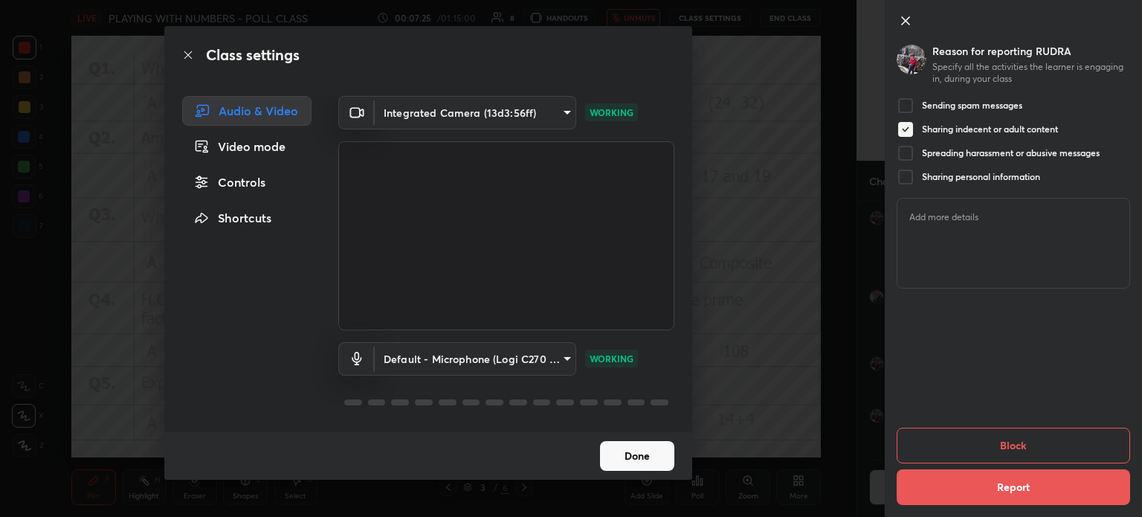
click at [985, 448] on button "Block" at bounding box center [1013, 446] width 233 height 36
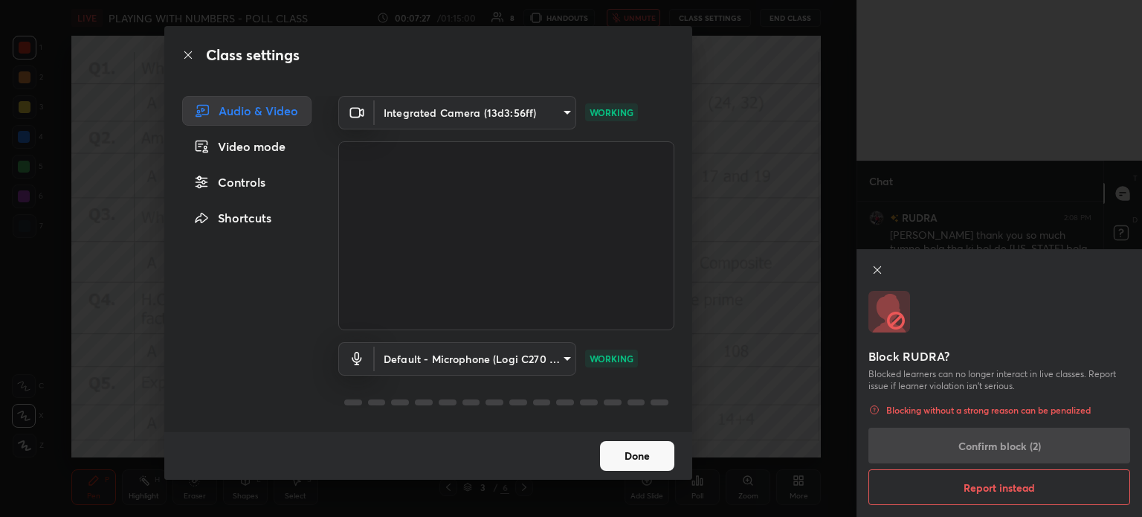
click at [990, 449] on div "Block RUDRA? Blocked learners can no longer interact in live classes. Report is…" at bounding box center [1000, 383] width 286 height 268
click at [993, 451] on div "Block RUDRA? Blocked learners can no longer interact in live classes. Report is…" at bounding box center [1000, 383] width 286 height 268
click at [996, 451] on div "Block RUDRA? Blocked learners can no longer interact in live classes. Report is…" at bounding box center [1000, 383] width 286 height 268
click at [1001, 449] on div "Block RUDRA? Blocked learners can no longer interact in live classes. Report is…" at bounding box center [1000, 383] width 286 height 268
click at [1002, 450] on div "Block RUDRA? Blocked learners can no longer interact in live classes. Report is…" at bounding box center [1000, 383] width 286 height 268
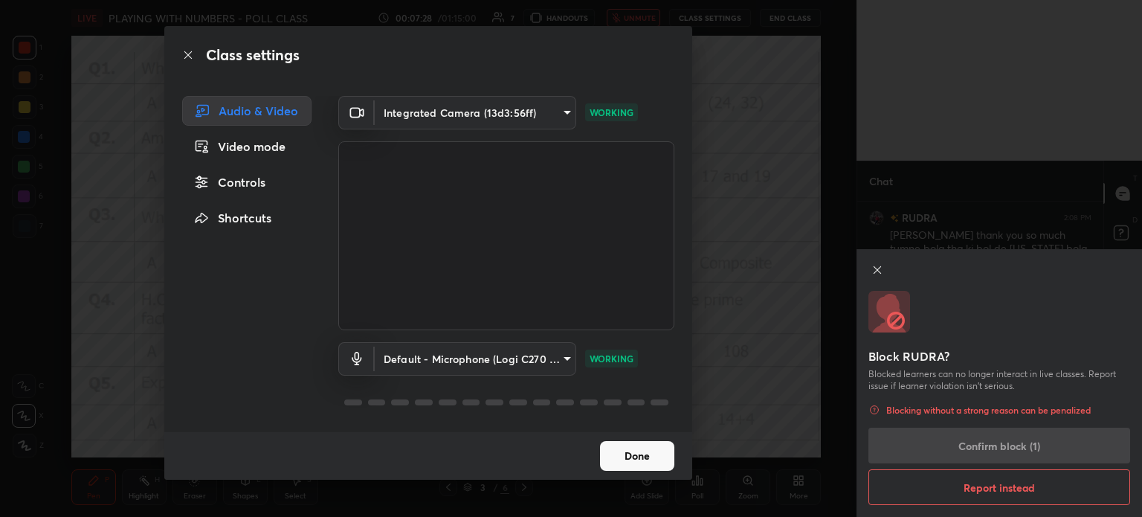
click at [1002, 451] on div "Block RUDRA? Blocked learners can no longer interact in live classes. Report is…" at bounding box center [1000, 383] width 286 height 268
click at [1004, 451] on div "Block RUDRA? Blocked learners can no longer interact in live classes. Report is…" at bounding box center [1000, 383] width 286 height 268
click at [1005, 450] on div "Block RUDRA? Blocked learners can no longer interact in live classes. Report is…" at bounding box center [1000, 383] width 286 height 268
click at [1005, 449] on div "Block RUDRA? Blocked learners can no longer interact in live classes. Report is…" at bounding box center [1000, 383] width 286 height 268
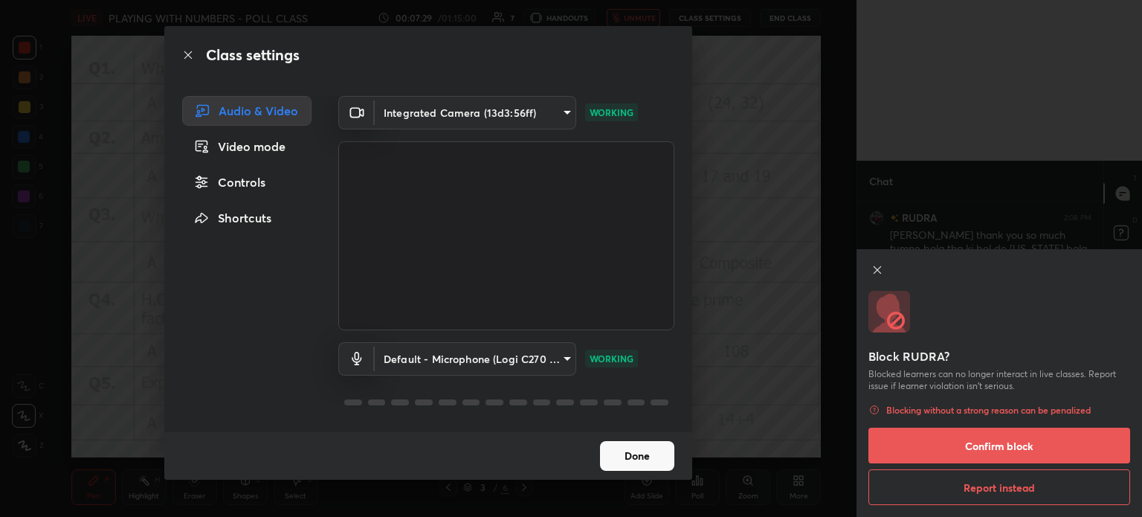
click at [1006, 448] on button "Confirm block" at bounding box center [1000, 446] width 262 height 36
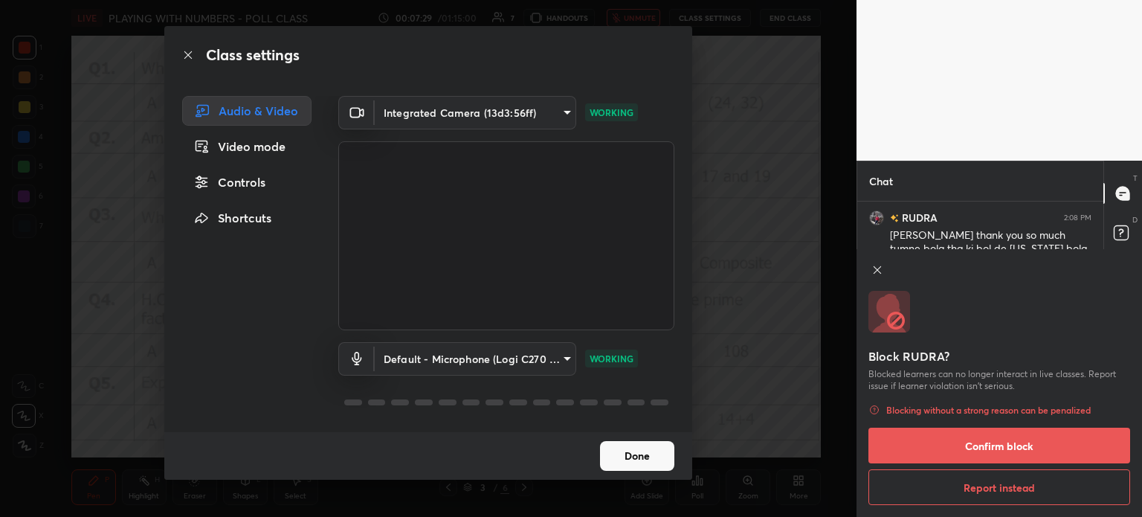
click at [1003, 445] on div "Block RUDRA? Blocked learners can no longer interact in live classes. Report is…" at bounding box center [1000, 258] width 286 height 517
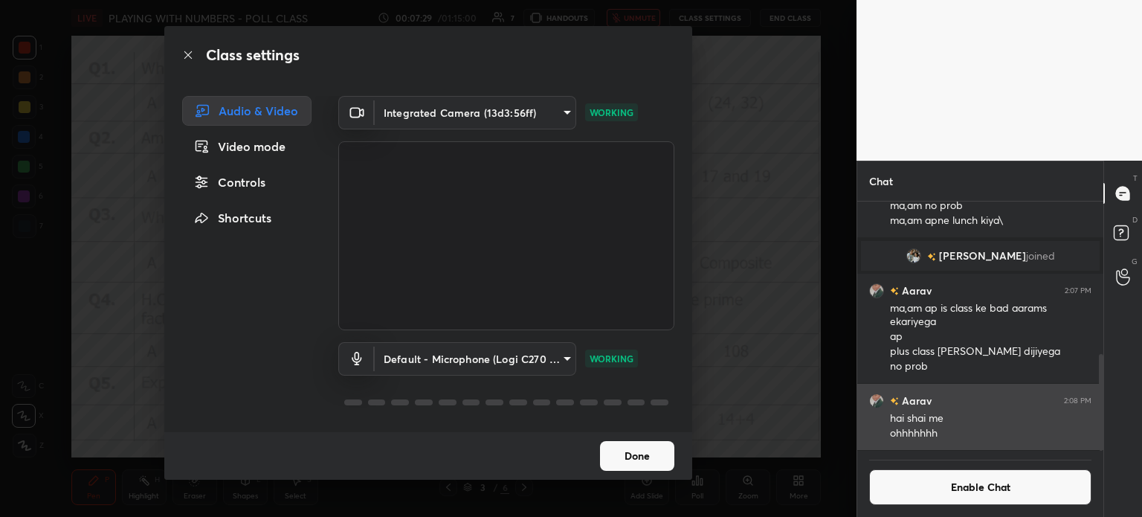
scroll to position [395, 0]
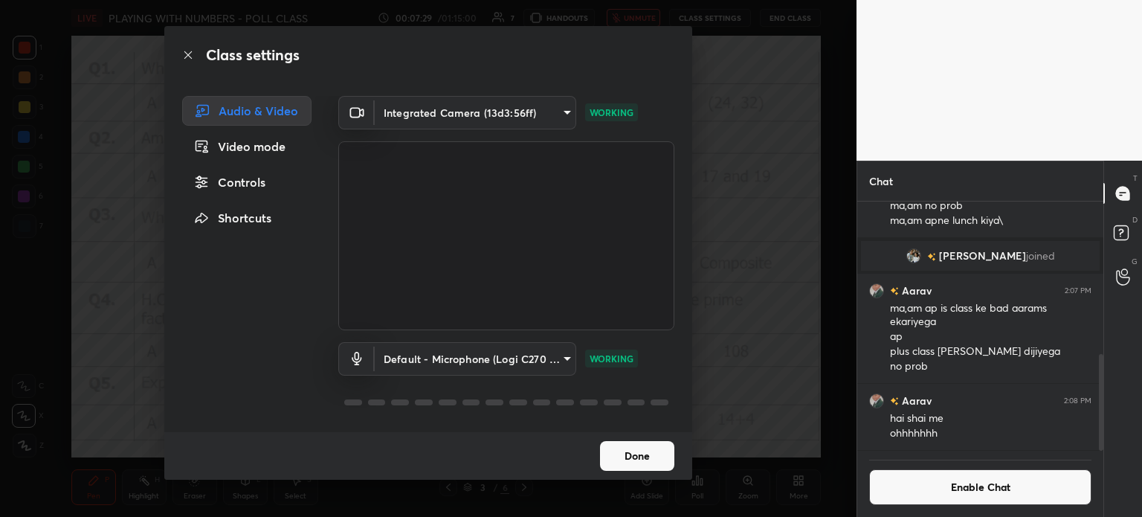
click at [454, 106] on body "1 2 3 4 5 6 7 C X Z C X Z E E Erase all H H LIVE PLAYING WITH NUMBERS - POLL CL…" at bounding box center [571, 258] width 1142 height 517
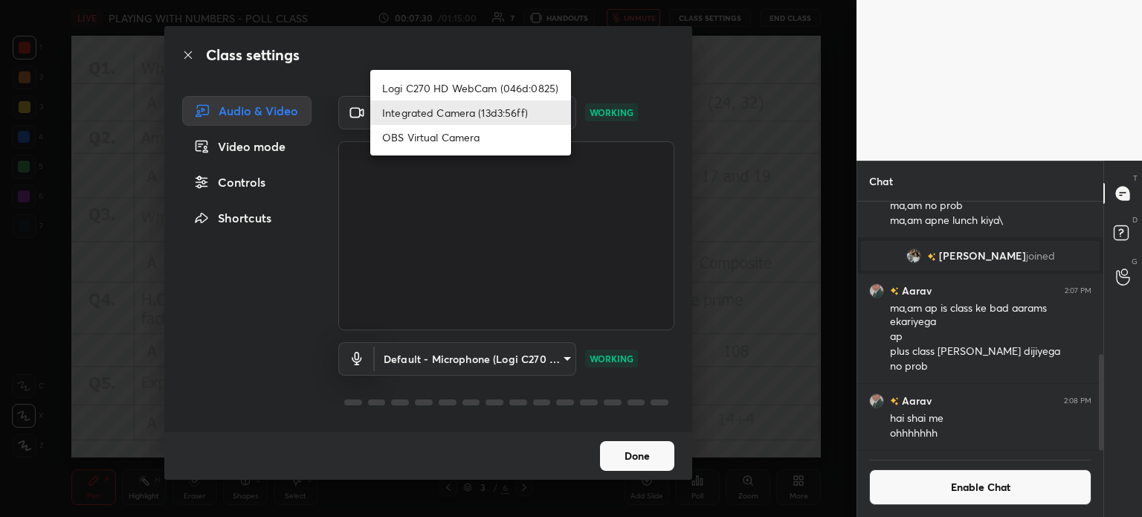
click at [454, 92] on li "Logi C270 HD WebCam (046d:0825)" at bounding box center [470, 88] width 201 height 25
type input "19ebecde83a3010ed1a141209ced1db595e06d2a1fc758087318fab5b1b7718e"
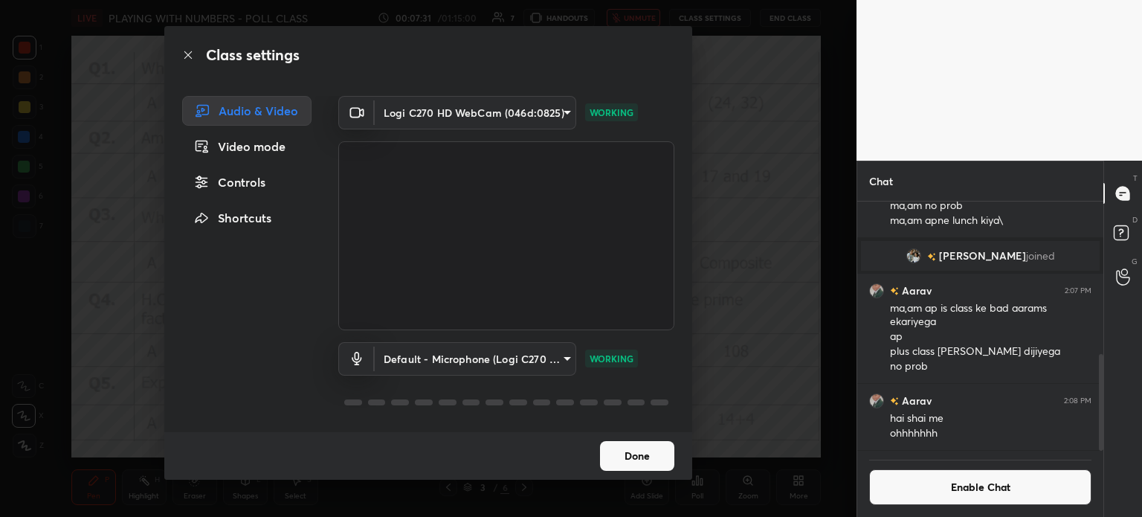
click at [639, 463] on button "Done" at bounding box center [637, 456] width 74 height 30
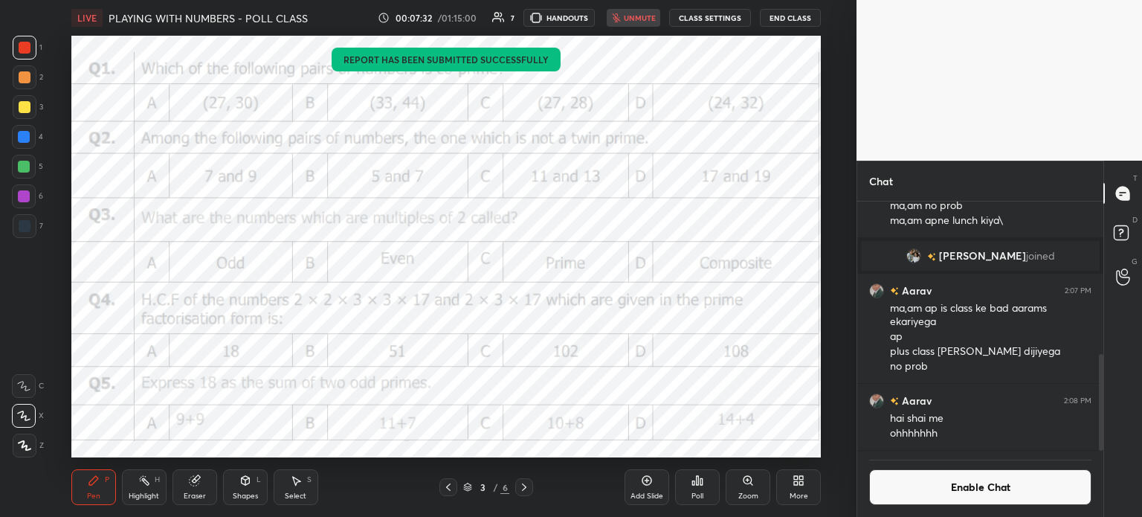
click at [657, 16] on div "00:07:32 / 01:15:00 7 HANDOUTS unmute CLASS SETTINGS End Class" at bounding box center [599, 18] width 443 height 18
click at [639, 22] on div "00:07:33 / 01:15:00 7 HANDOUTS unmute CLASS SETTINGS End Class" at bounding box center [599, 18] width 443 height 18
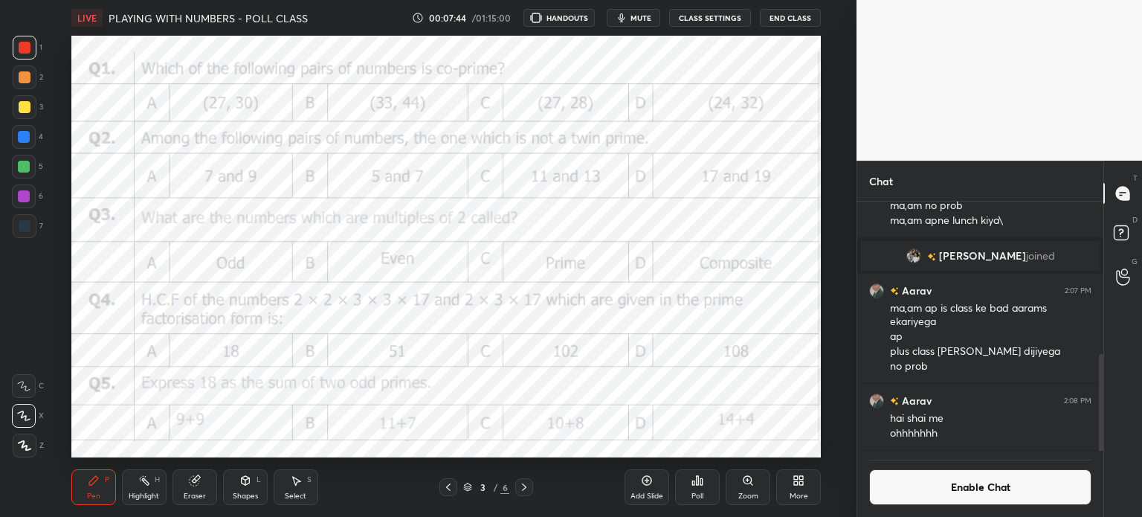
scroll to position [73936, 73561]
click at [919, 484] on button "Enable Chat" at bounding box center [980, 487] width 222 height 36
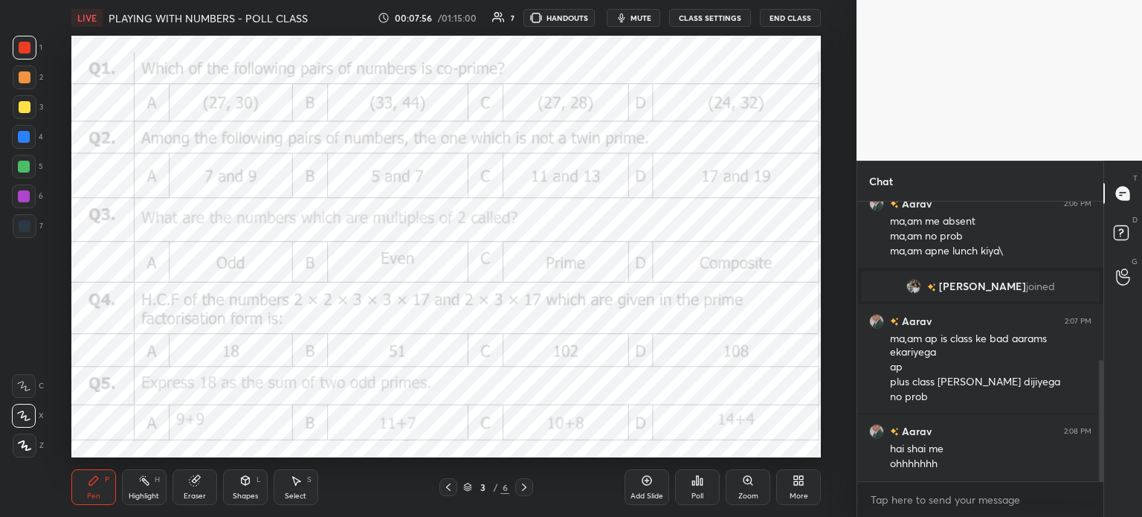
click at [176, 503] on div "Eraser" at bounding box center [195, 487] width 45 height 36
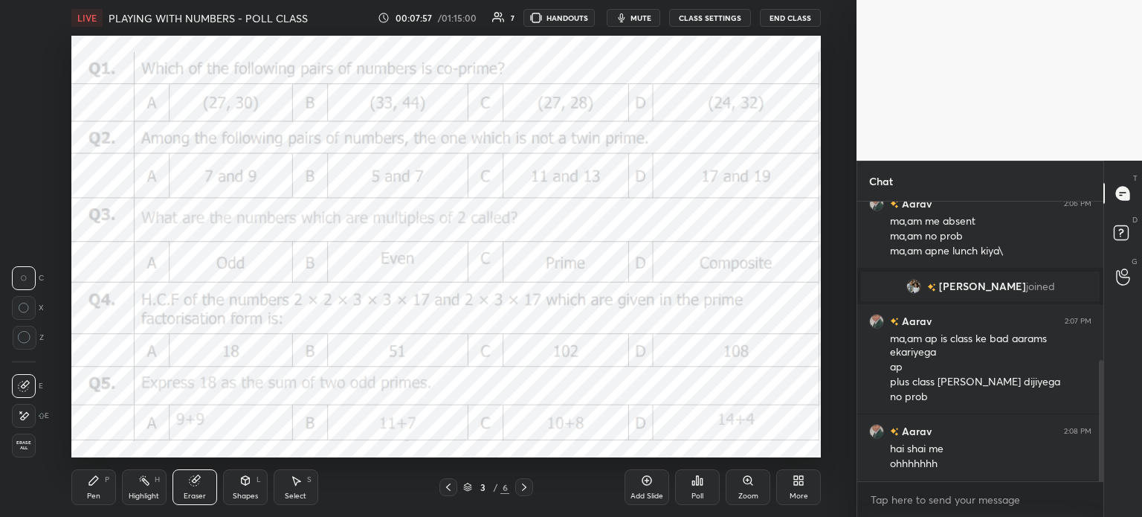
click at [30, 442] on span "Erase all" at bounding box center [24, 445] width 22 height 10
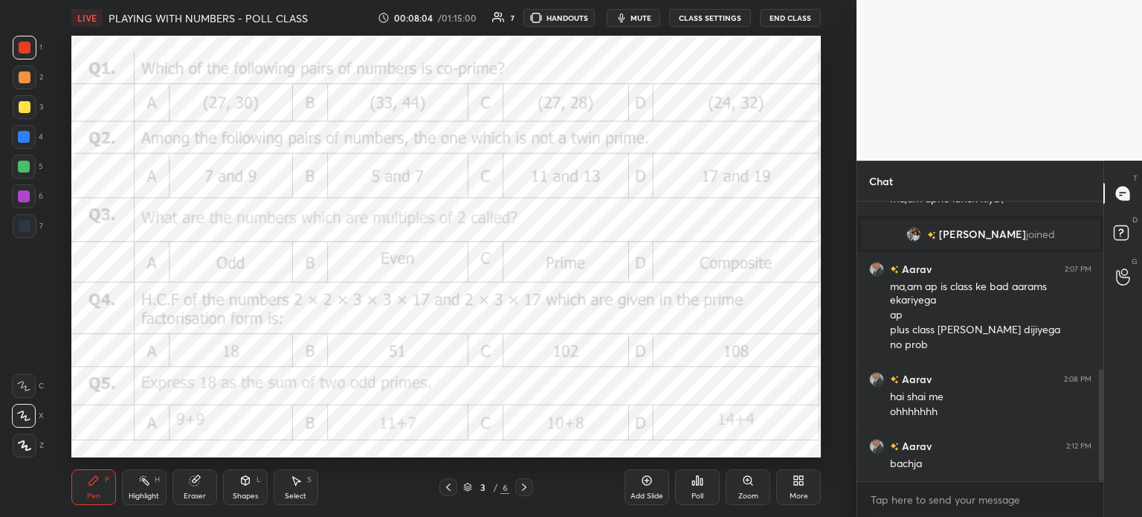
scroll to position [431, 0]
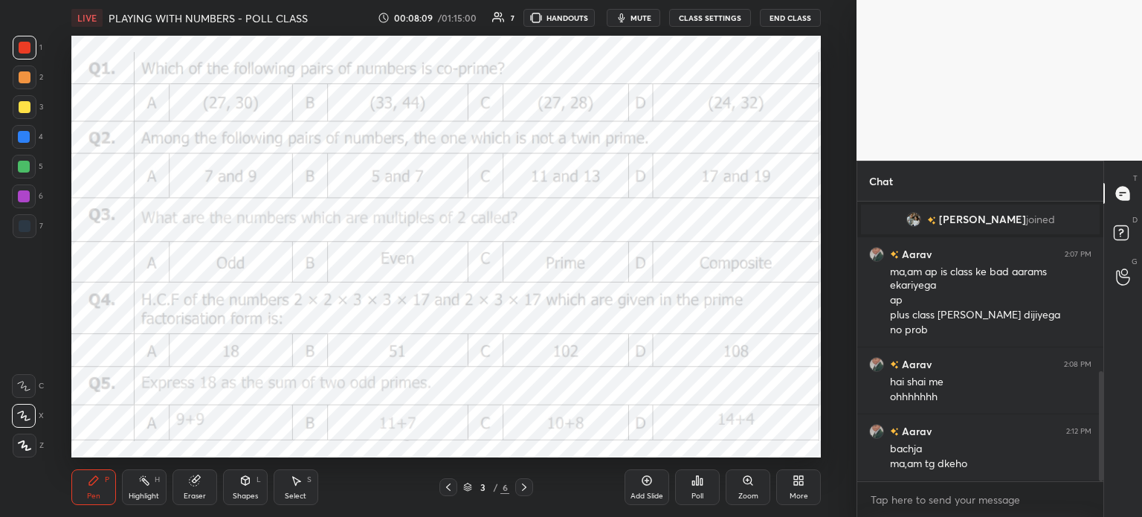
click at [692, 492] on div "Poll" at bounding box center [698, 495] width 12 height 7
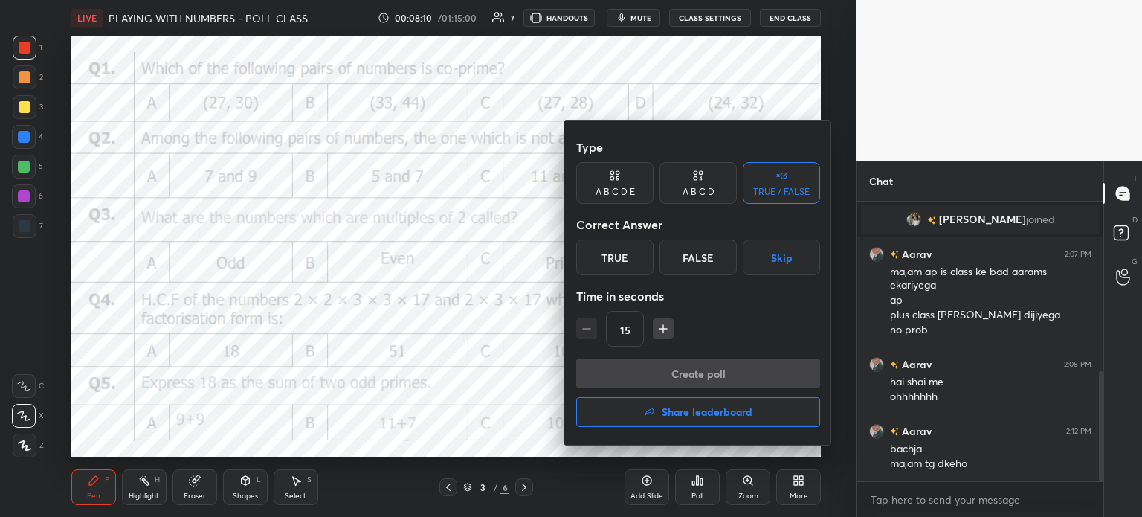
click at [703, 207] on div "Type A B C D E A B C D TRUE / FALSE Correct Answer True False Skip Time in seco…" at bounding box center [698, 245] width 244 height 226
click at [686, 266] on div "False" at bounding box center [698, 257] width 77 height 36
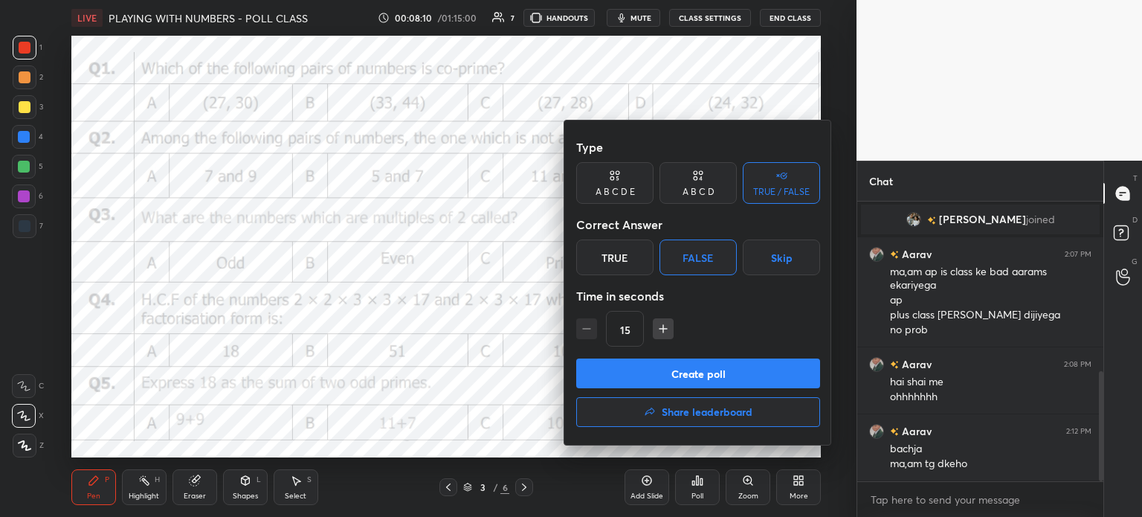
click at [708, 184] on div "A B C D" at bounding box center [698, 183] width 77 height 42
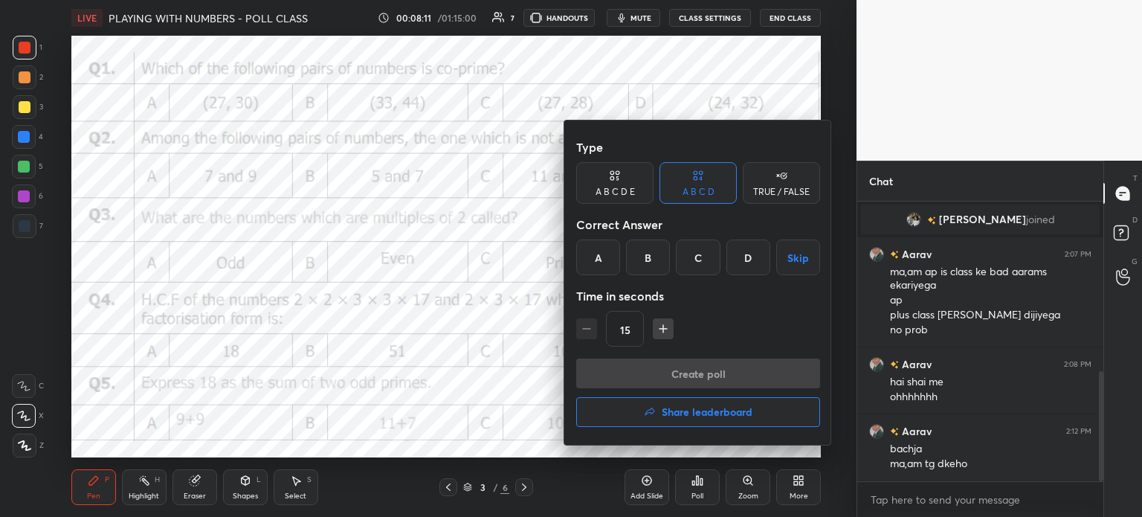
click at [695, 254] on div "C" at bounding box center [698, 257] width 44 height 36
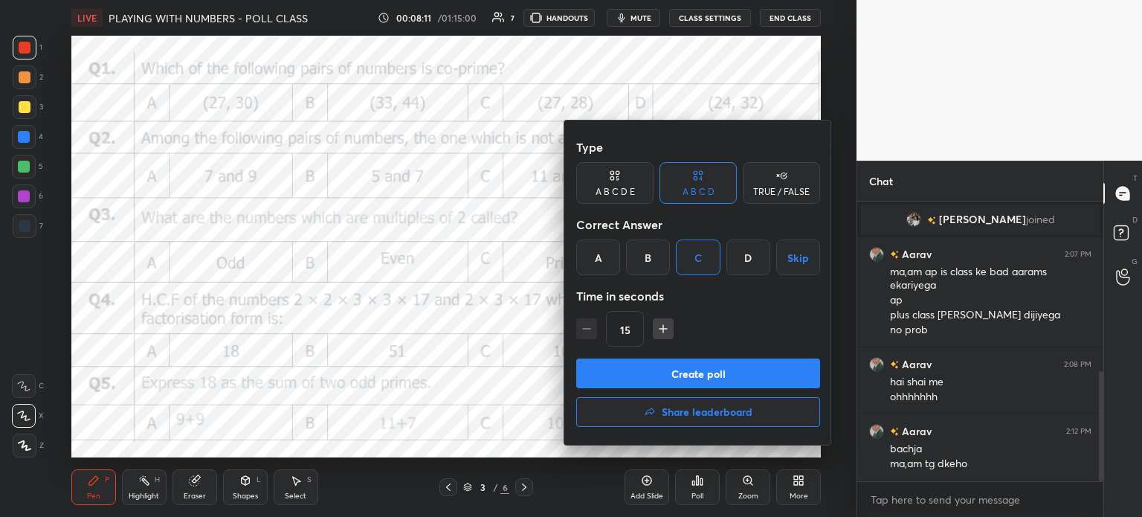
click at [735, 383] on button "Create poll" at bounding box center [698, 373] width 244 height 30
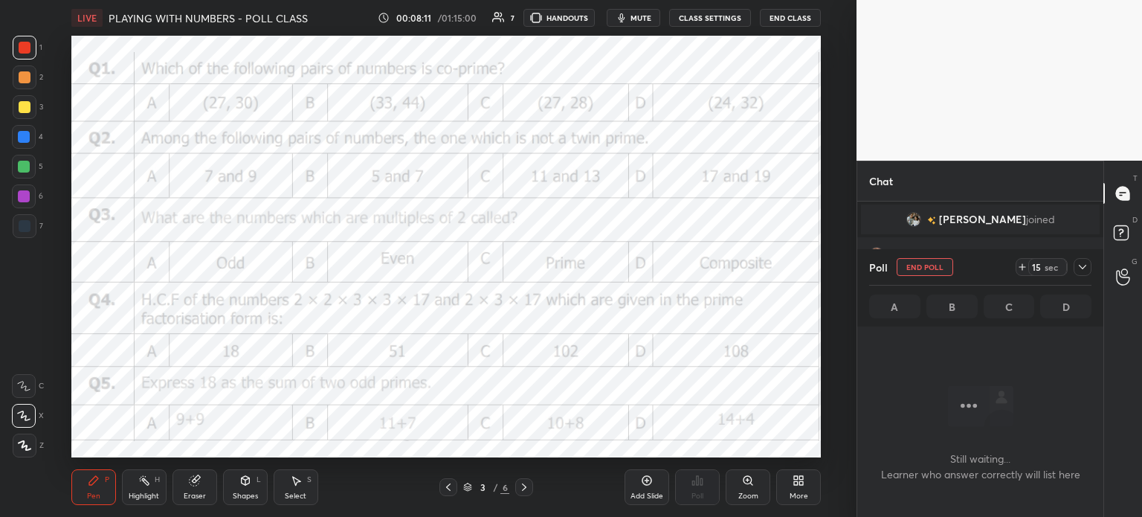
scroll to position [0, 0]
click at [1022, 268] on icon at bounding box center [1022, 267] width 12 height 12
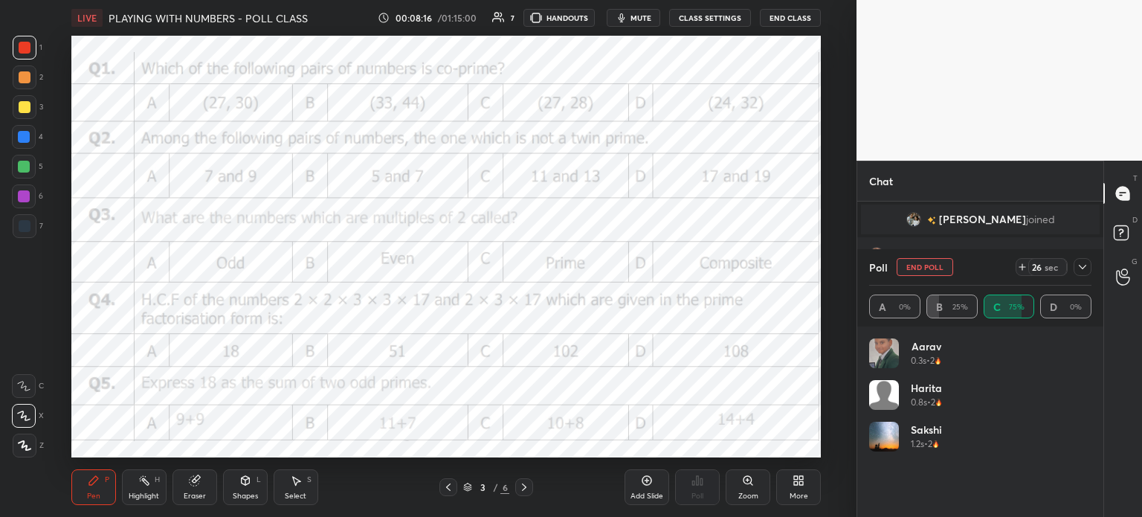
click at [1080, 269] on icon at bounding box center [1083, 267] width 12 height 12
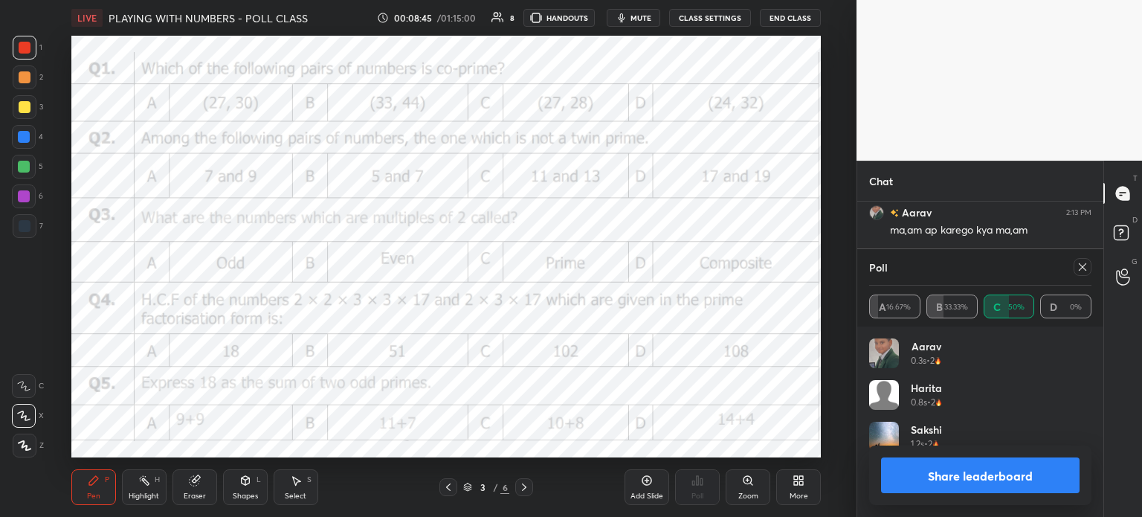
click at [1080, 267] on icon at bounding box center [1083, 267] width 12 height 12
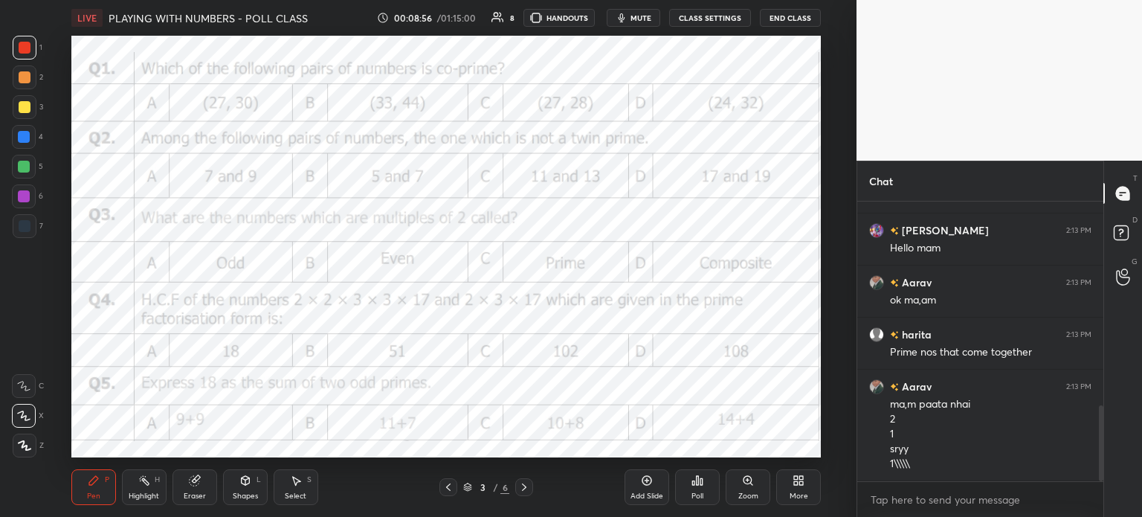
click at [650, 493] on div "Add Slide" at bounding box center [647, 495] width 33 height 7
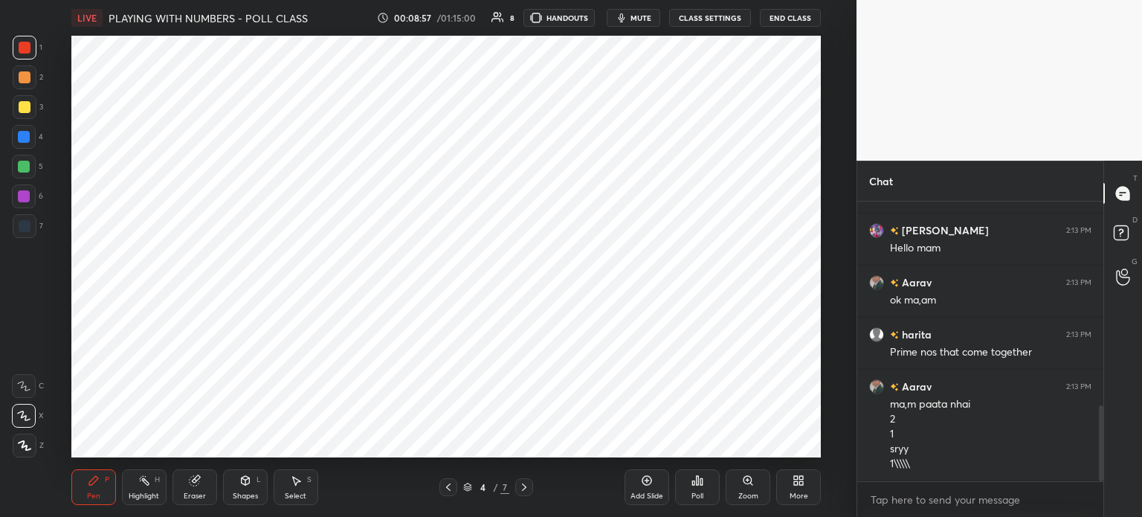
click at [34, 111] on div at bounding box center [25, 107] width 24 height 24
click at [33, 216] on div at bounding box center [25, 226] width 24 height 24
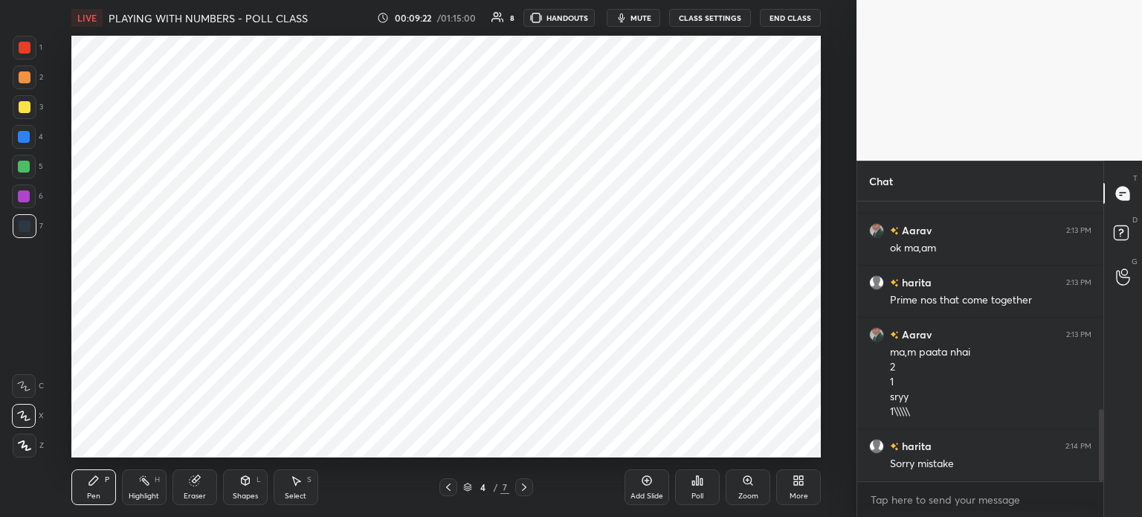
click at [154, 497] on div "Highlight" at bounding box center [144, 495] width 30 height 7
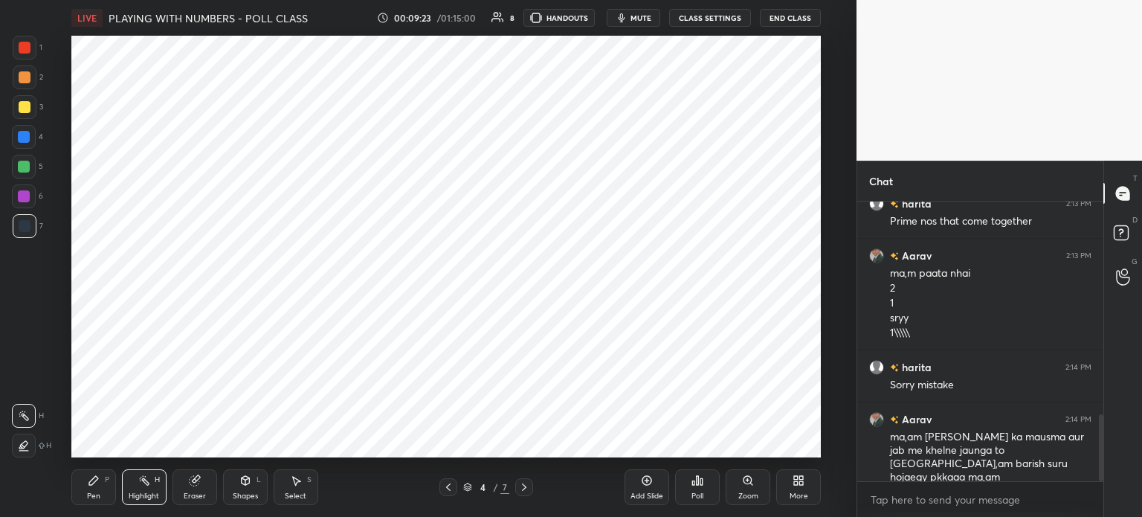
click at [30, 445] on div at bounding box center [24, 446] width 24 height 24
click at [95, 484] on icon at bounding box center [94, 480] width 12 height 12
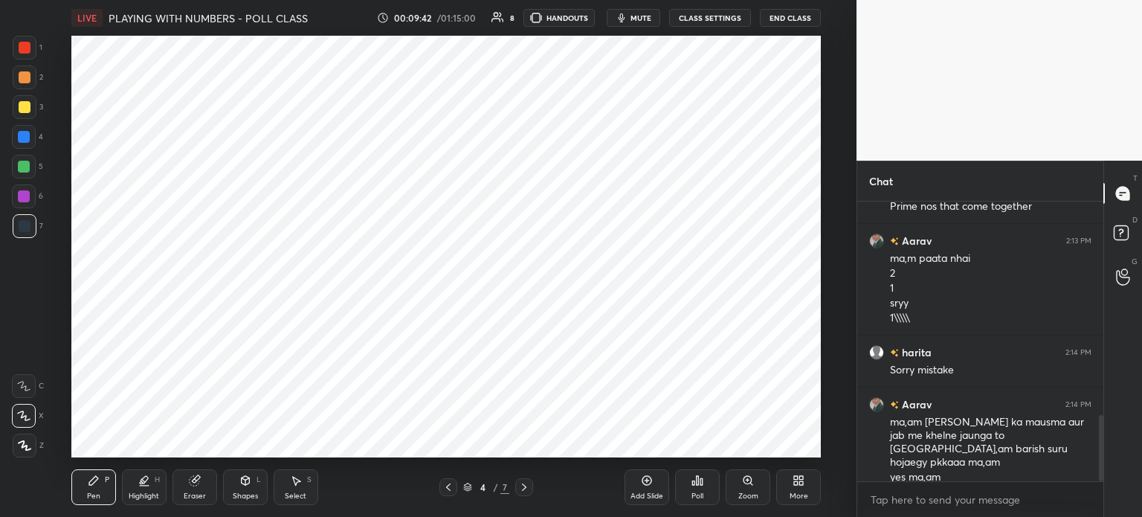
click at [454, 489] on icon at bounding box center [448, 487] width 12 height 12
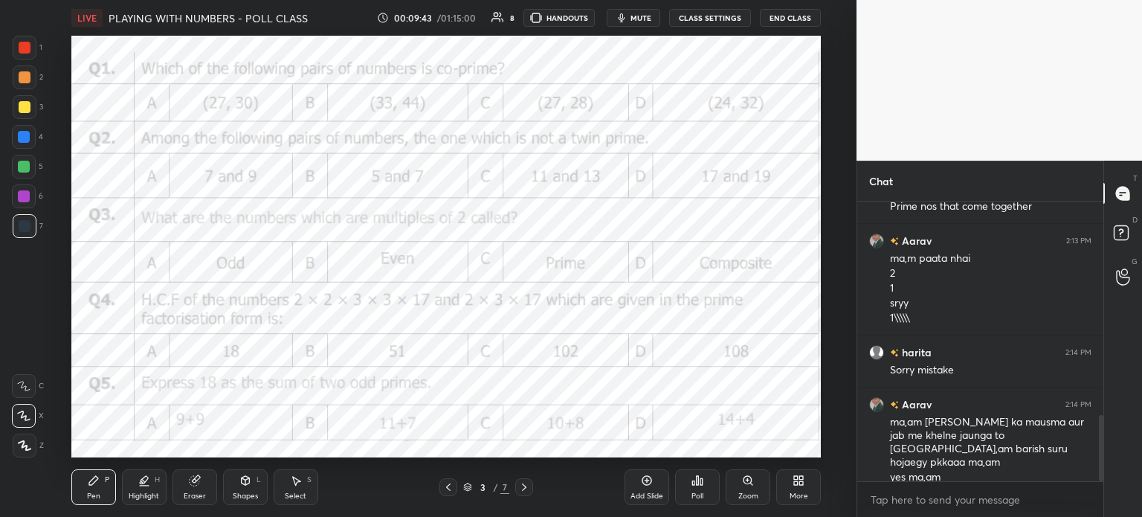
click at [201, 486] on div "Eraser" at bounding box center [195, 487] width 45 height 36
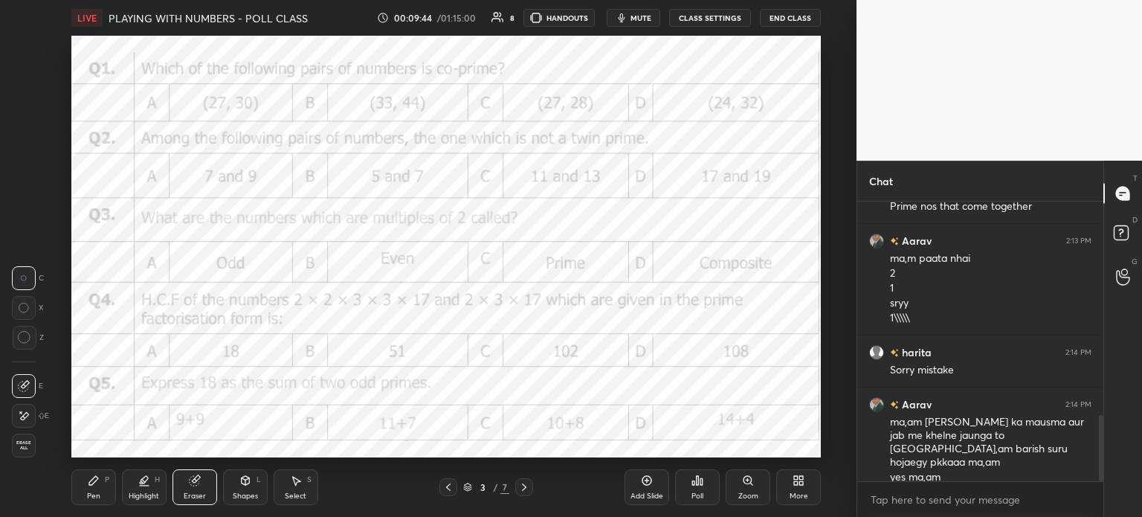
click at [23, 411] on icon at bounding box center [24, 416] width 12 height 13
click at [83, 493] on div "Pen P" at bounding box center [93, 487] width 45 height 36
click at [89, 486] on icon at bounding box center [94, 480] width 12 height 12
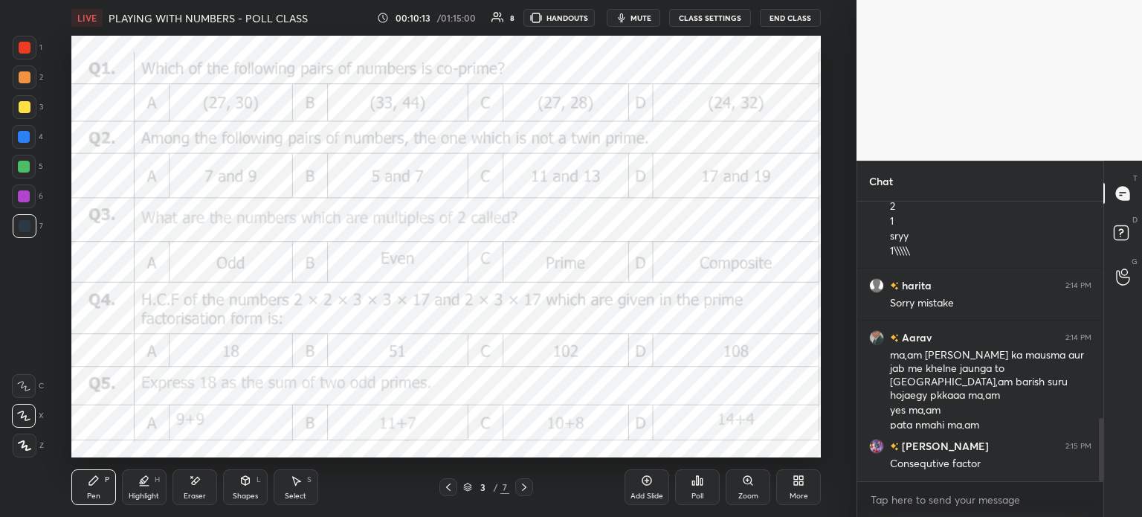
scroll to position [1016, 0]
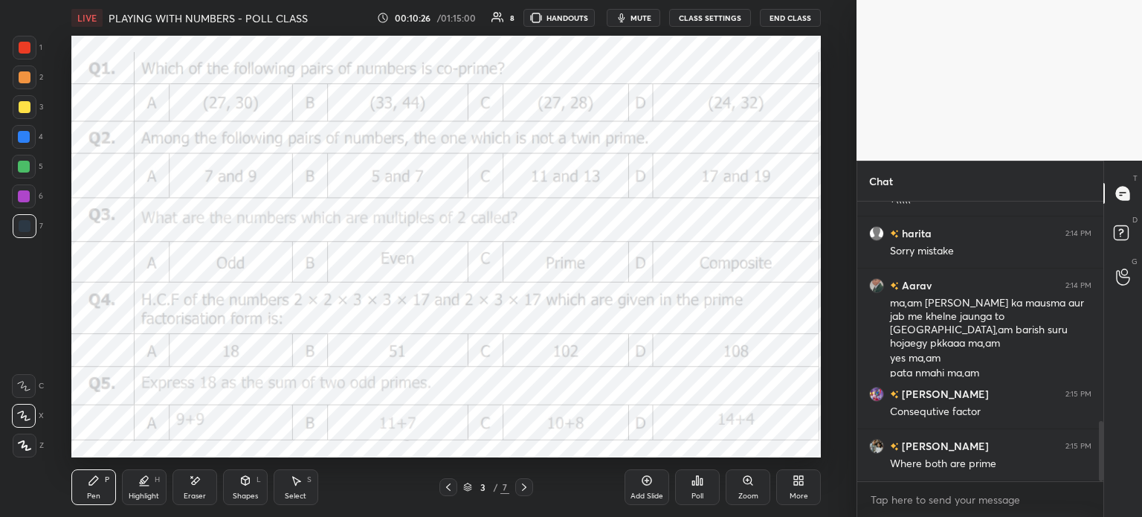
click at [700, 487] on div "Poll" at bounding box center [697, 487] width 45 height 36
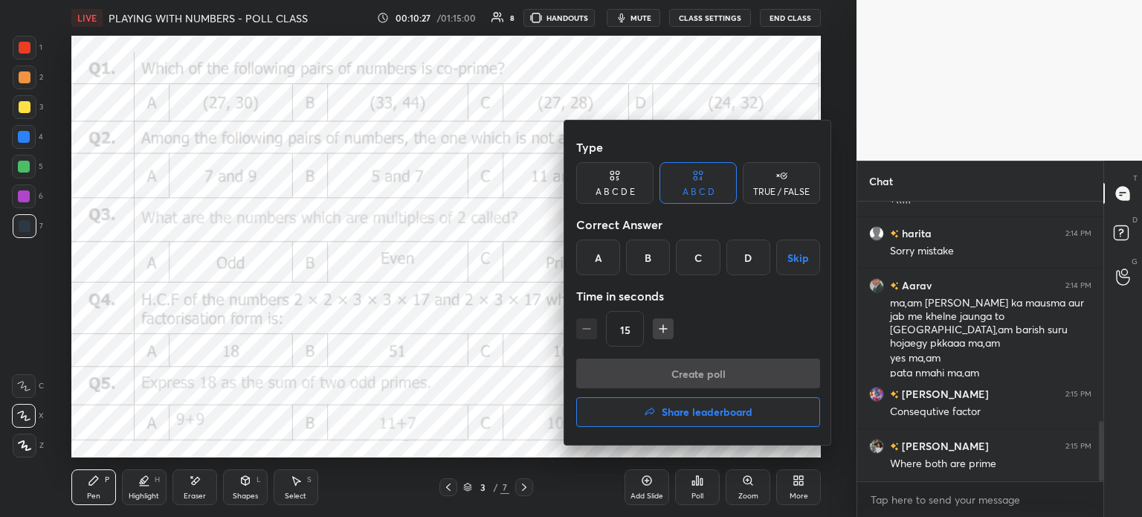
click at [611, 255] on div "A" at bounding box center [598, 257] width 44 height 36
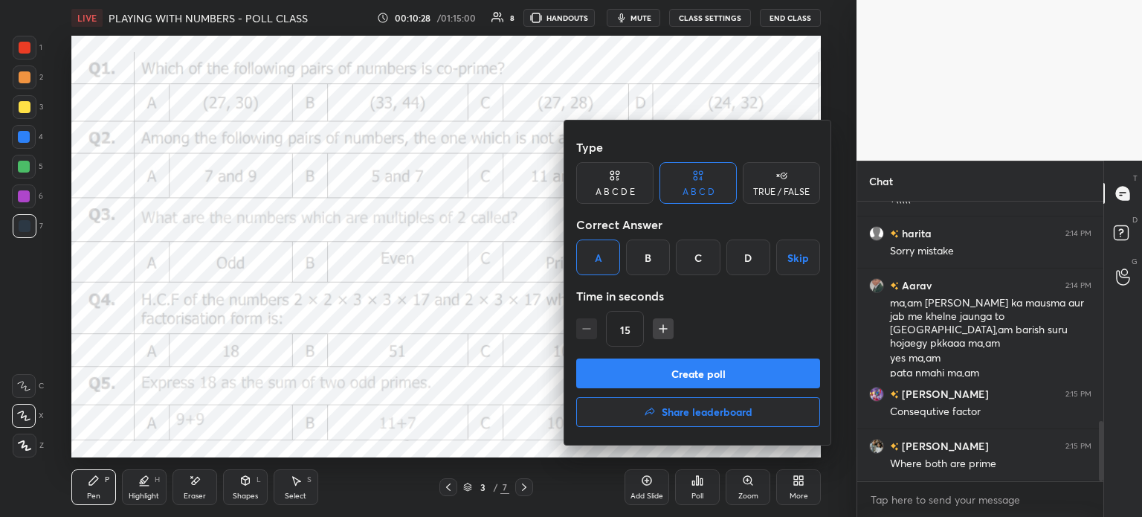
click at [716, 377] on button "Create poll" at bounding box center [698, 373] width 244 height 30
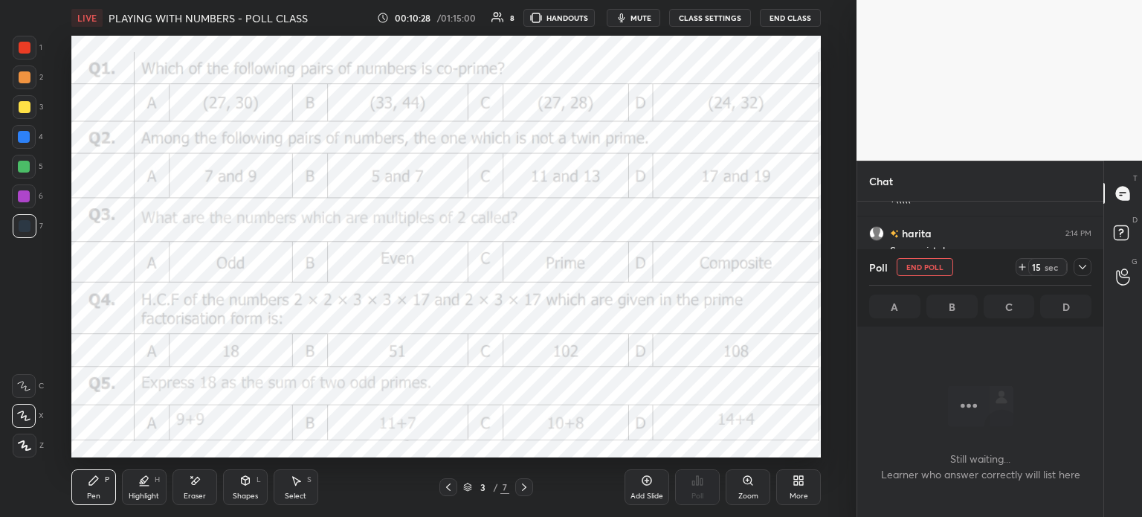
scroll to position [4, 4]
click at [1017, 266] on icon at bounding box center [1022, 267] width 12 height 12
click at [1078, 268] on icon at bounding box center [1083, 267] width 12 height 12
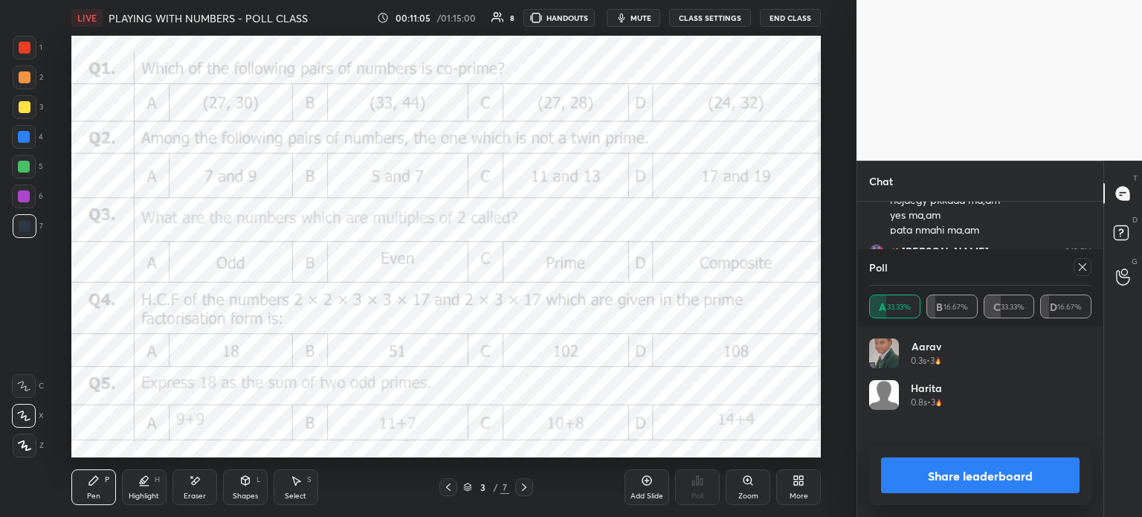
scroll to position [1224, 0]
click at [1086, 266] on icon at bounding box center [1083, 267] width 12 height 12
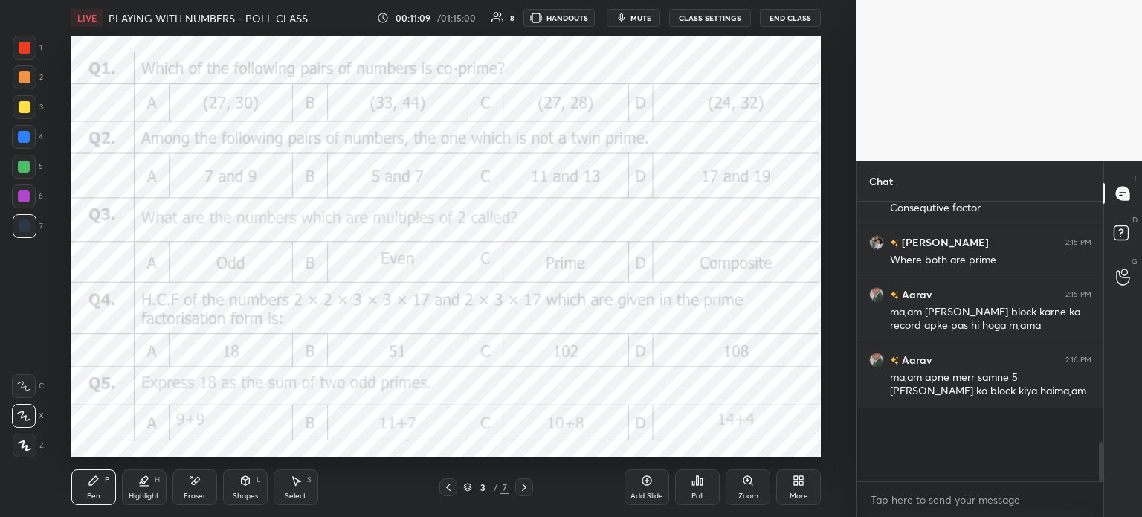
scroll to position [259, 242]
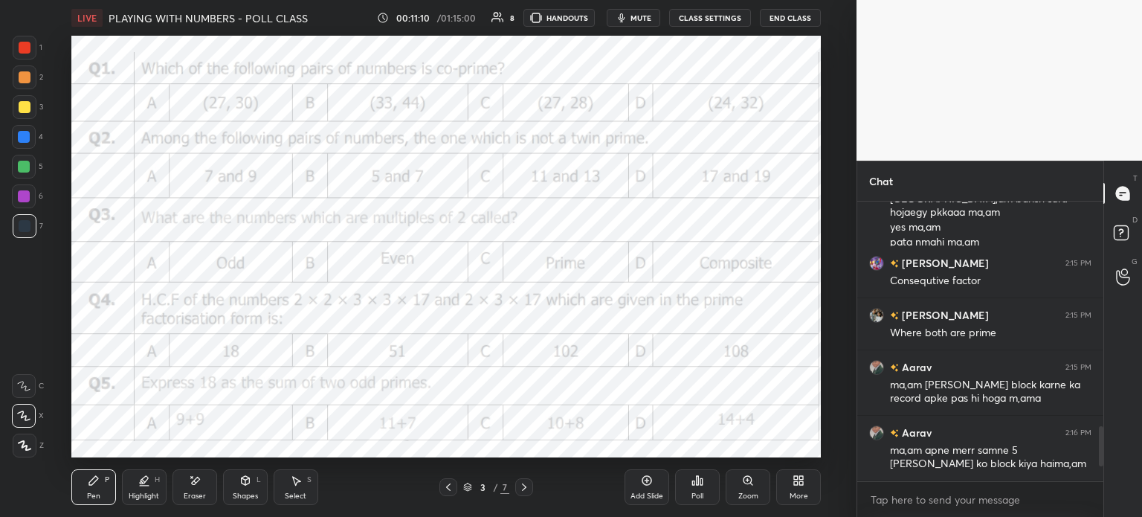
click at [202, 486] on div "Eraser" at bounding box center [195, 487] width 45 height 36
click at [24, 442] on span "Erase all" at bounding box center [24, 445] width 22 height 10
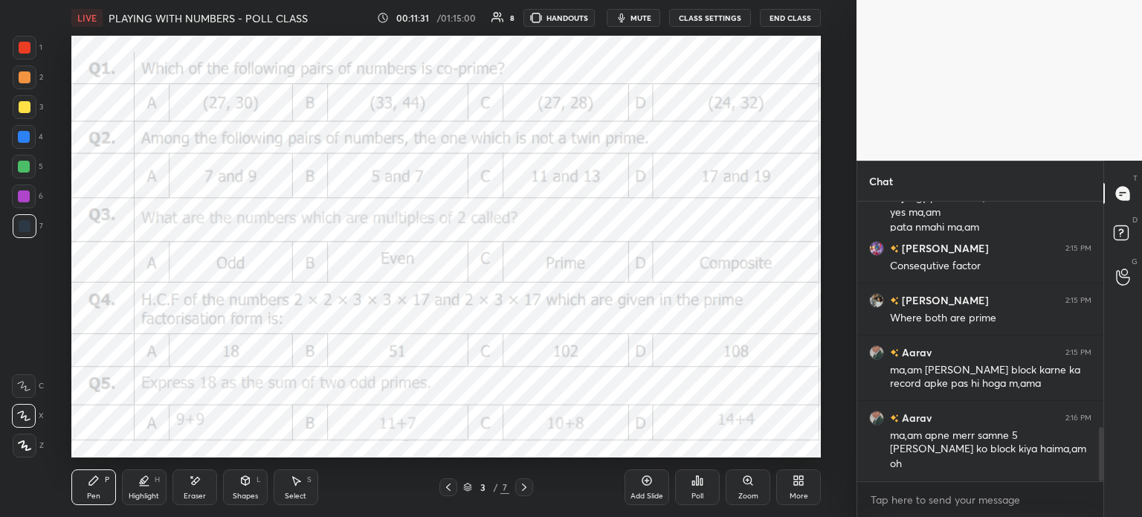
click at [29, 48] on div at bounding box center [25, 48] width 12 height 12
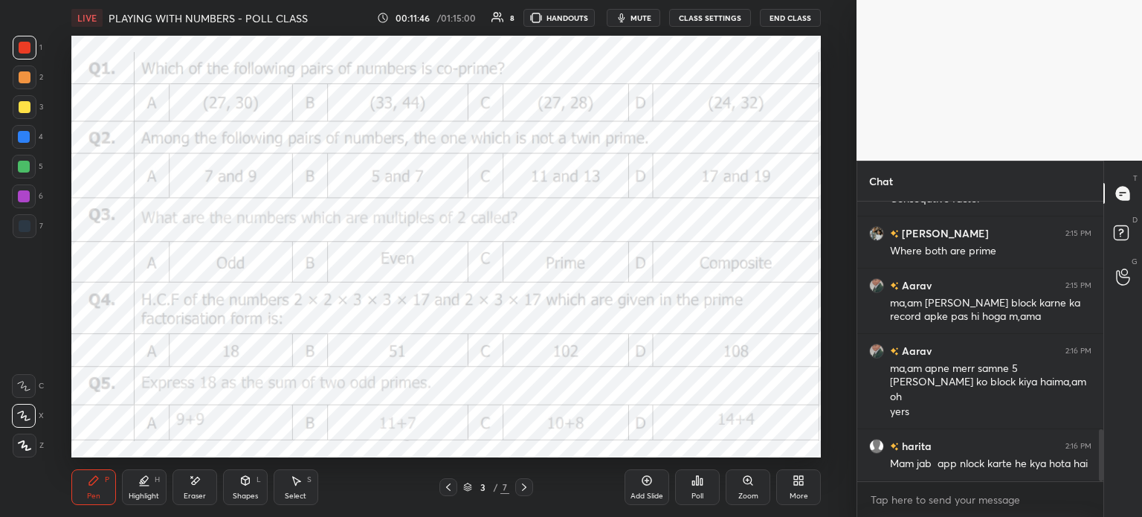
click at [700, 478] on icon at bounding box center [701, 481] width 2 height 7
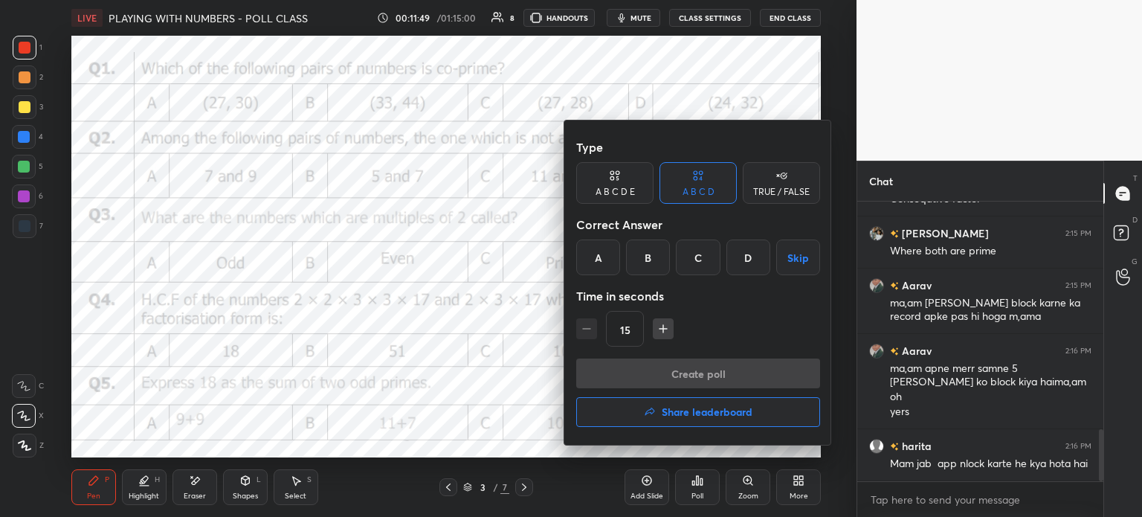
click at [655, 256] on div "B" at bounding box center [648, 257] width 44 height 36
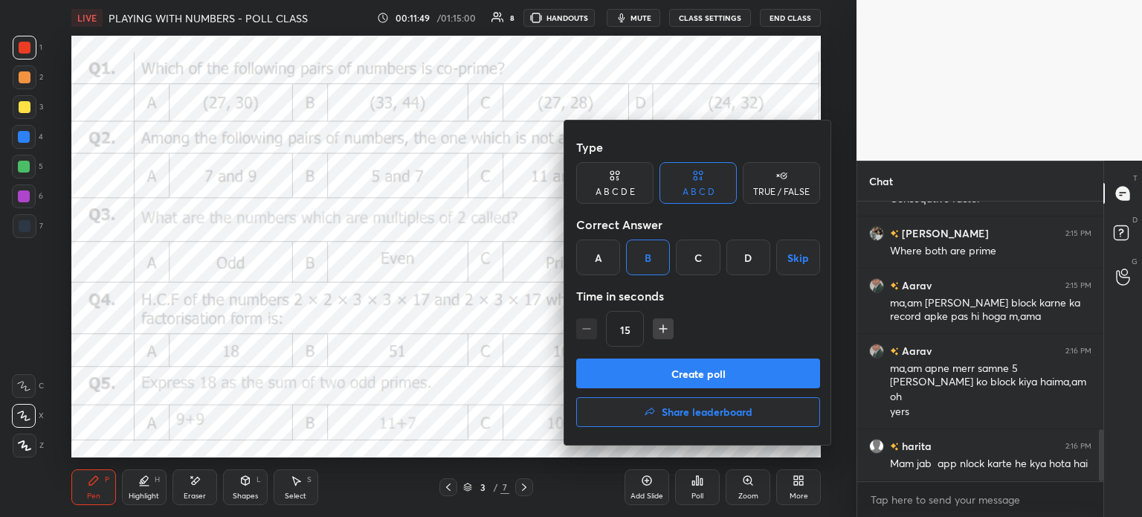
click at [729, 360] on button "Create poll" at bounding box center [698, 373] width 244 height 30
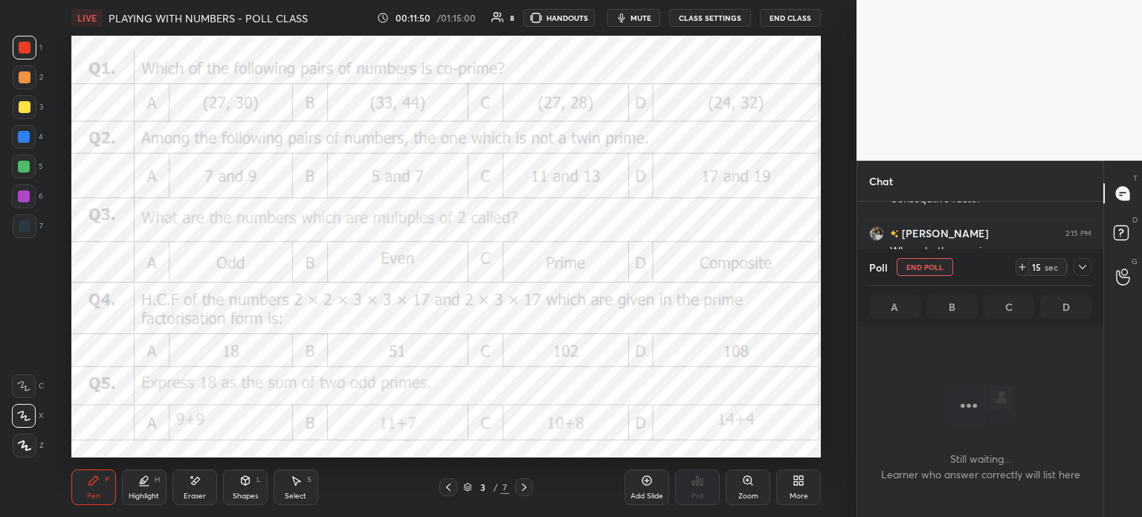
click at [1020, 266] on icon at bounding box center [1022, 267] width 12 height 12
click at [1074, 264] on div at bounding box center [1083, 267] width 18 height 18
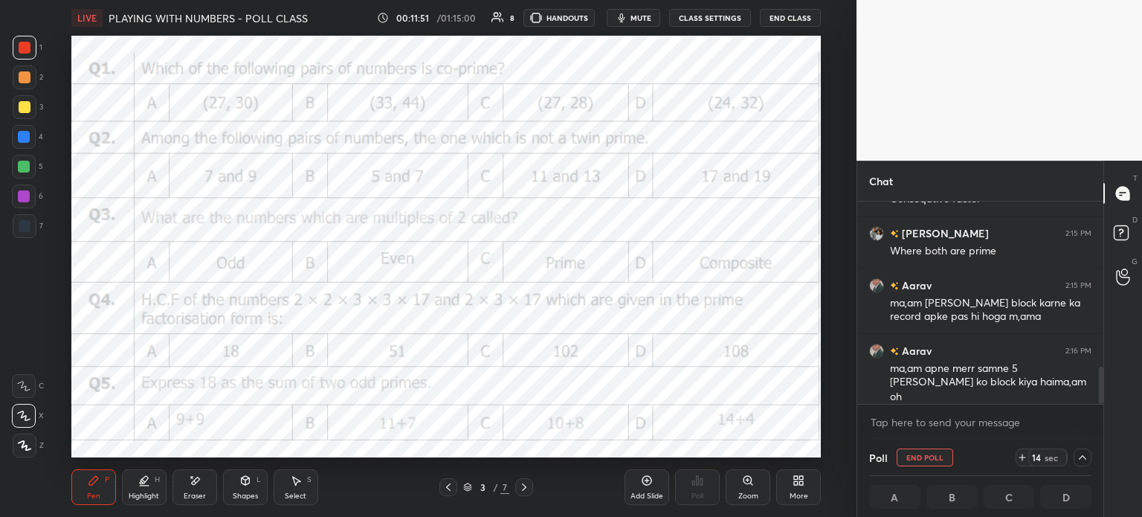
click at [1017, 455] on icon at bounding box center [1022, 457] width 12 height 12
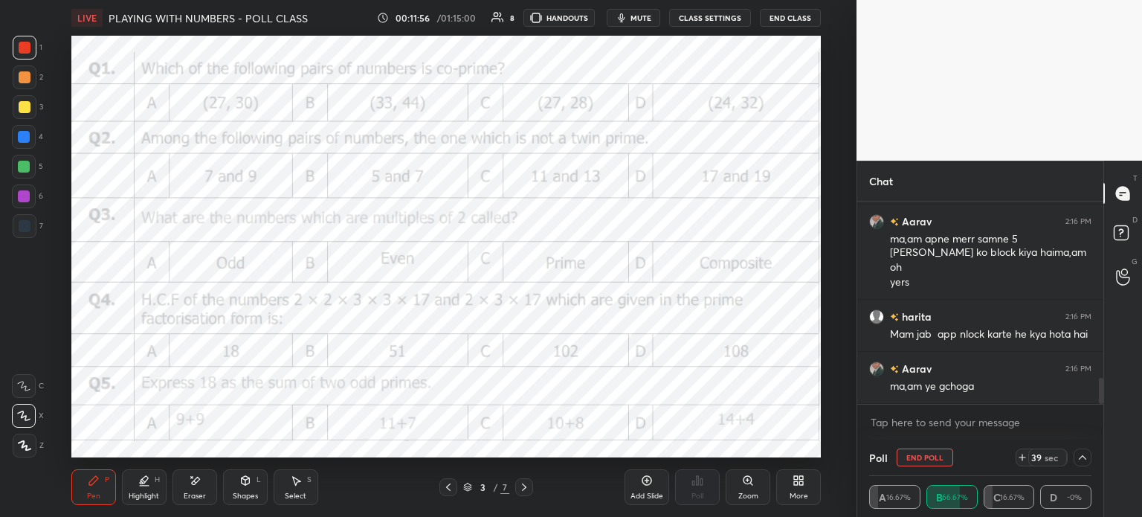
click at [193, 469] on div "Pen P Highlight H Eraser Shapes L Select S 3 / 7 Add Slide Poll Zoom More" at bounding box center [446, 486] width 750 height 59
click at [189, 481] on icon at bounding box center [195, 480] width 12 height 13
click at [91, 474] on icon at bounding box center [94, 480] width 12 height 12
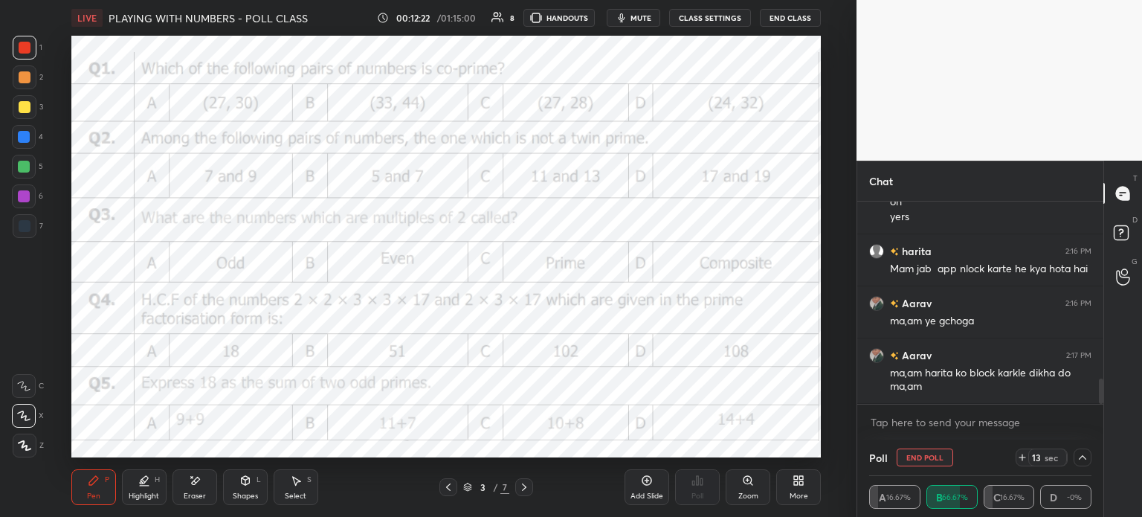
click at [1080, 456] on icon at bounding box center [1083, 457] width 12 height 12
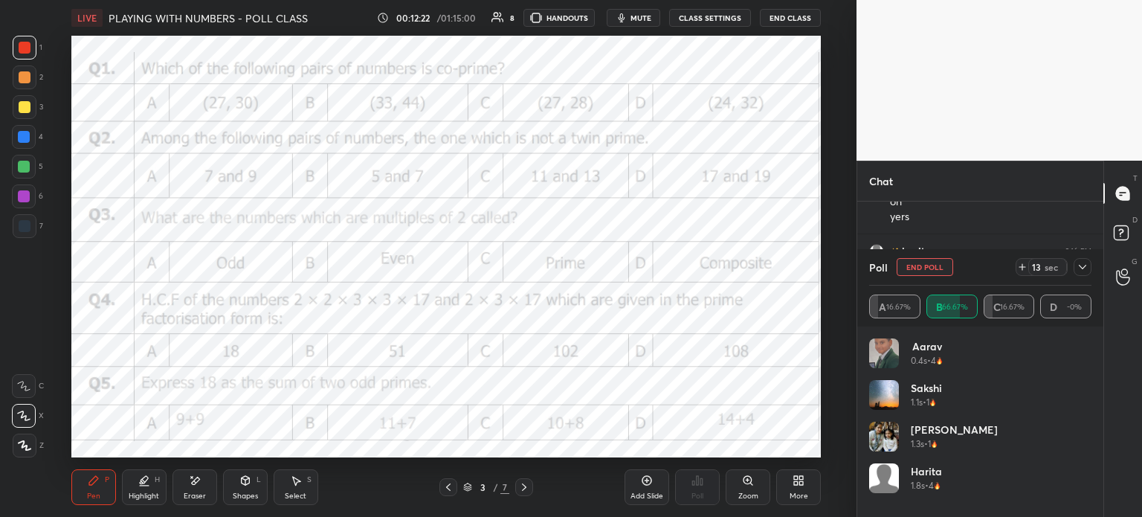
scroll to position [174, 218]
click at [1083, 271] on icon at bounding box center [1083, 267] width 12 height 12
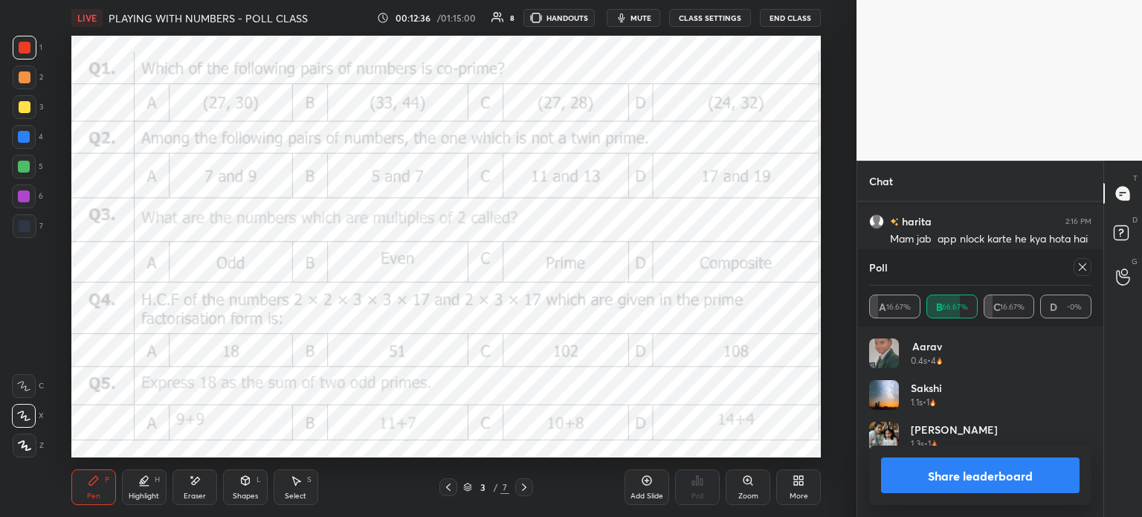
scroll to position [1483, 0]
click at [1081, 264] on icon at bounding box center [1083, 267] width 12 height 12
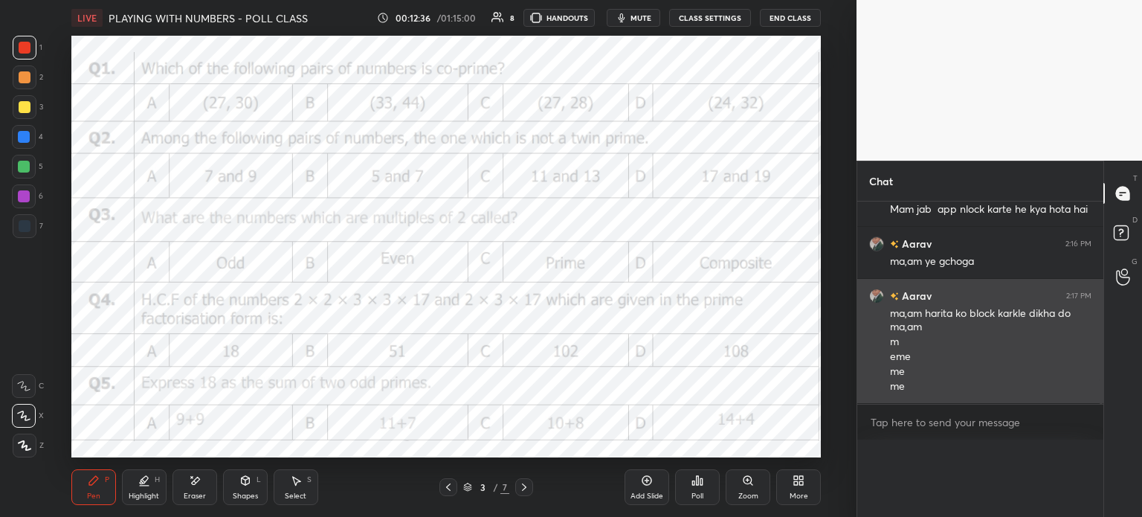
scroll to position [65, 218]
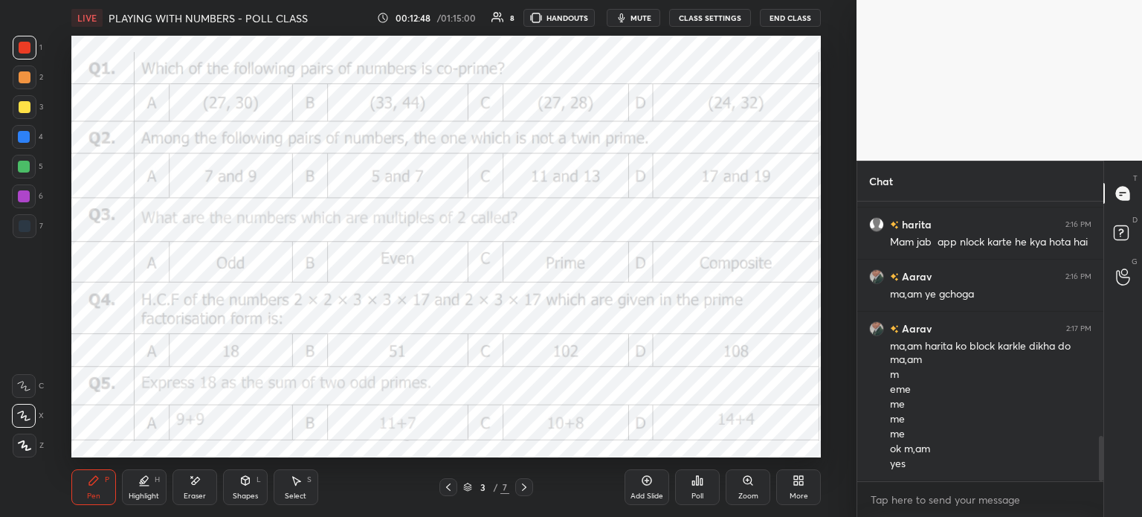
click at [196, 486] on icon at bounding box center [195, 480] width 12 height 13
click at [29, 444] on span "Erase all" at bounding box center [24, 445] width 22 height 10
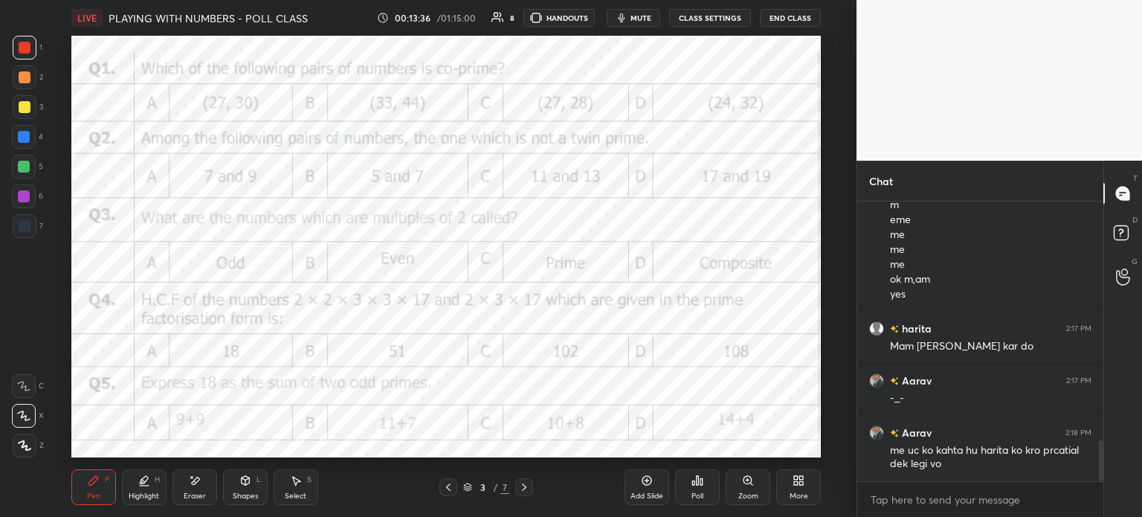
click at [705, 483] on div "Poll" at bounding box center [697, 487] width 45 height 36
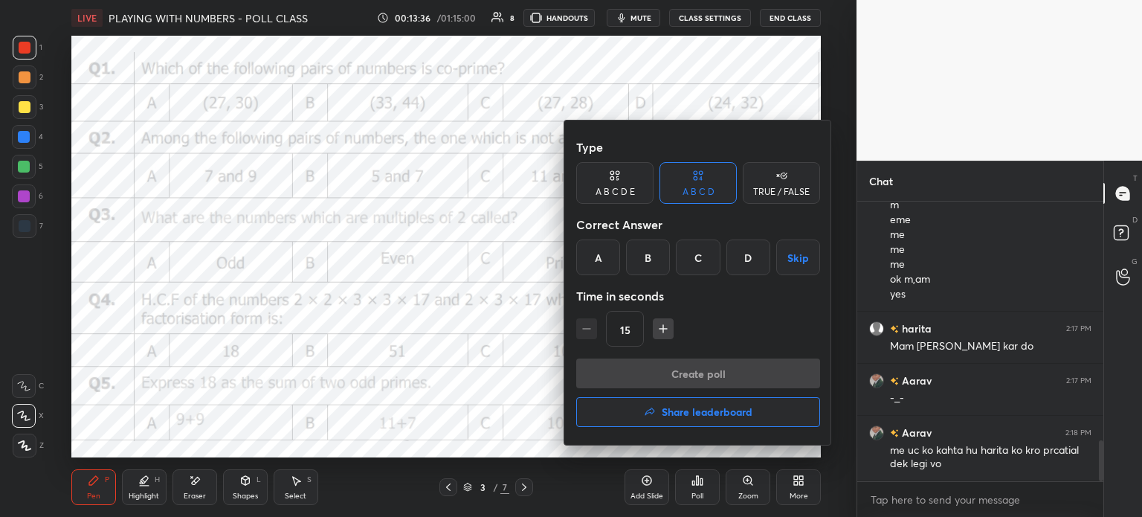
click at [697, 251] on div "C" at bounding box center [698, 257] width 44 height 36
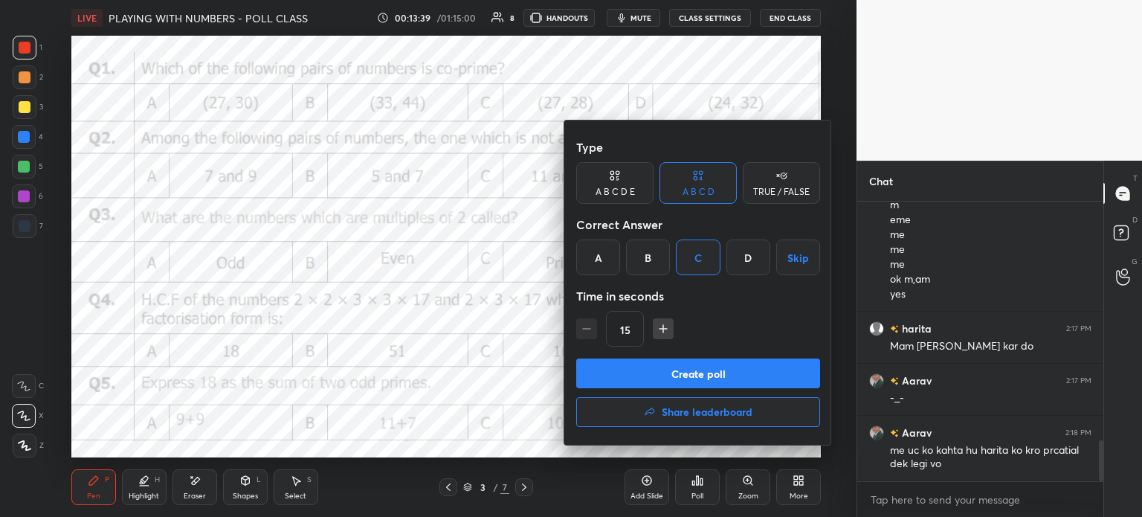
click at [712, 368] on button "Create poll" at bounding box center [698, 373] width 244 height 30
type textarea "x"
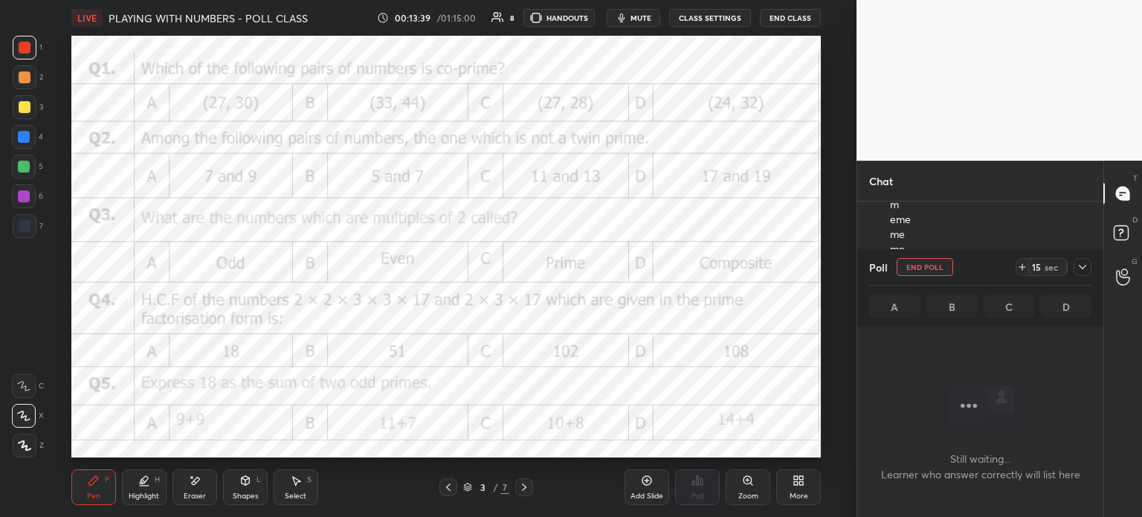
scroll to position [4, 4]
click at [1025, 270] on icon at bounding box center [1022, 267] width 12 height 12
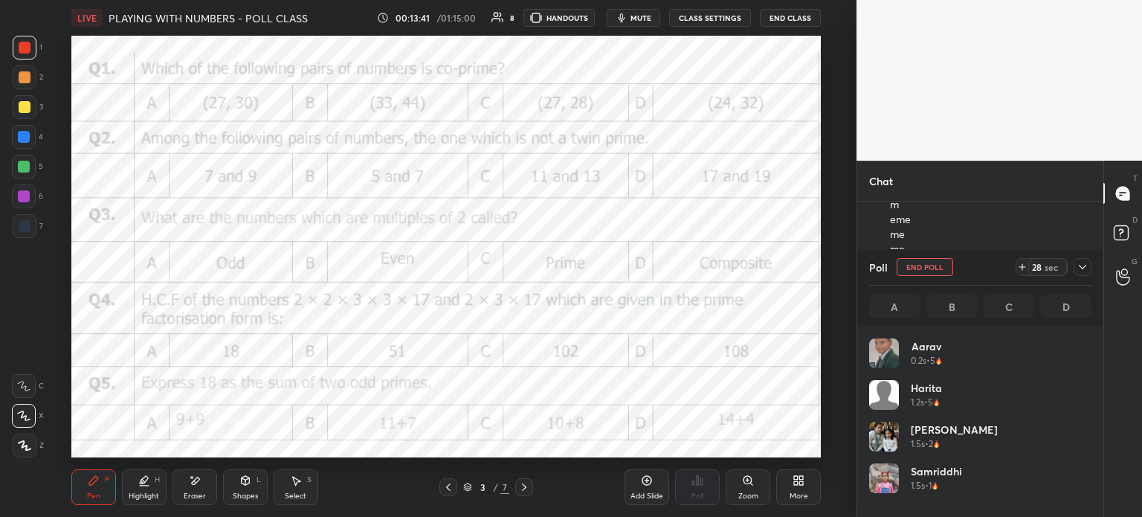
scroll to position [174, 218]
click at [634, 17] on span "mute" at bounding box center [641, 18] width 21 height 10
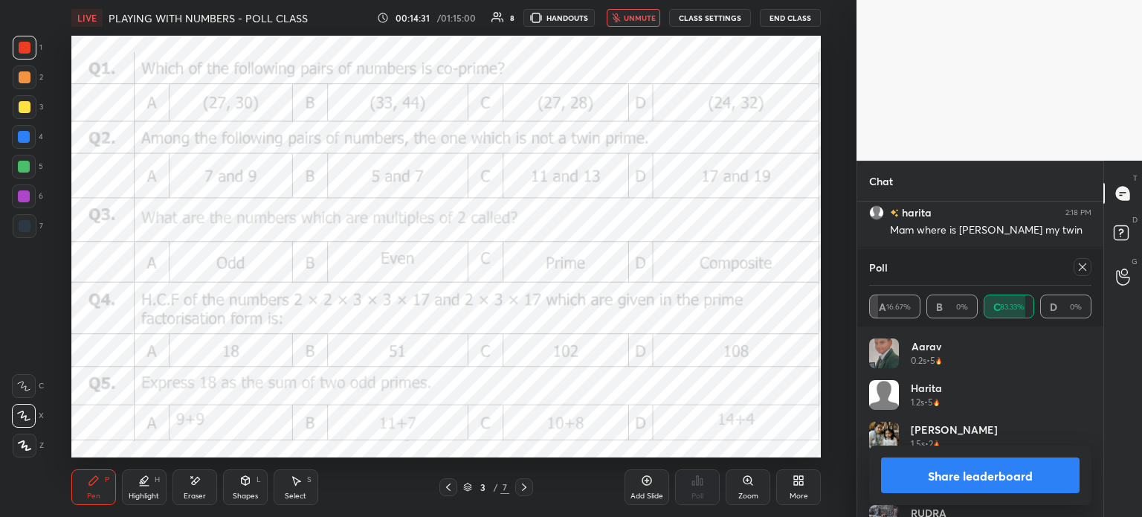
scroll to position [1920, 0]
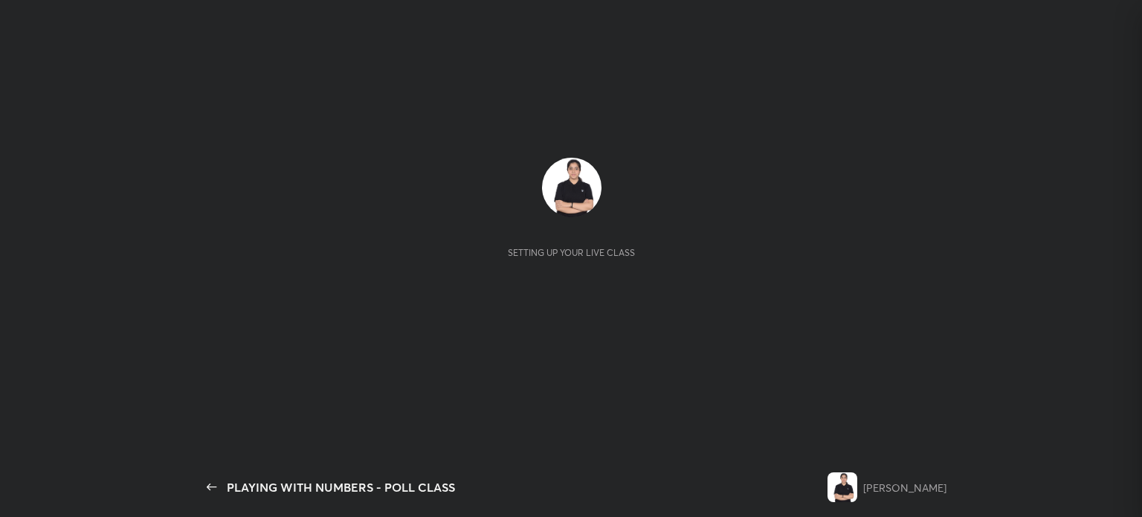
scroll to position [1430, 0]
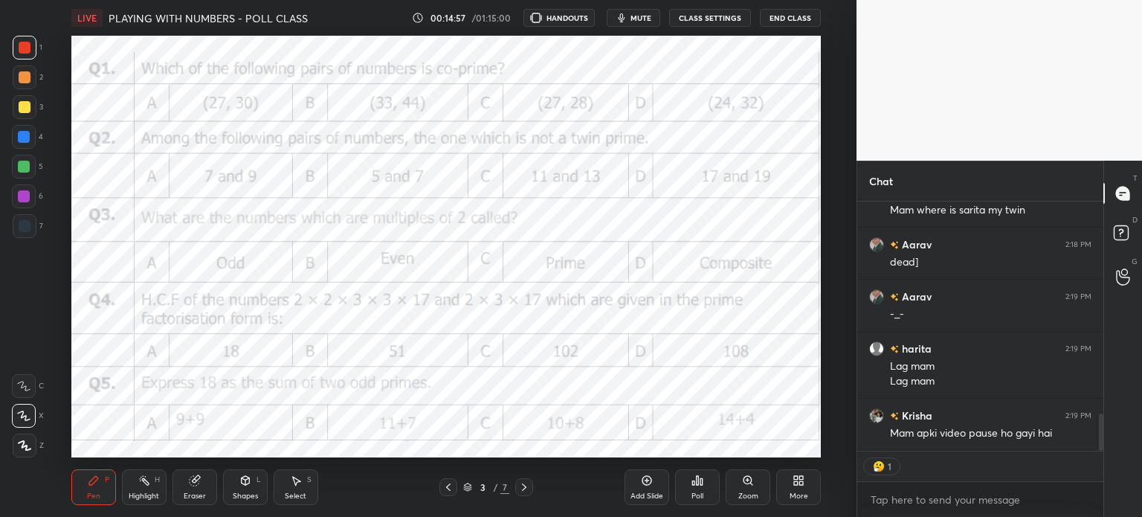
type textarea "x"
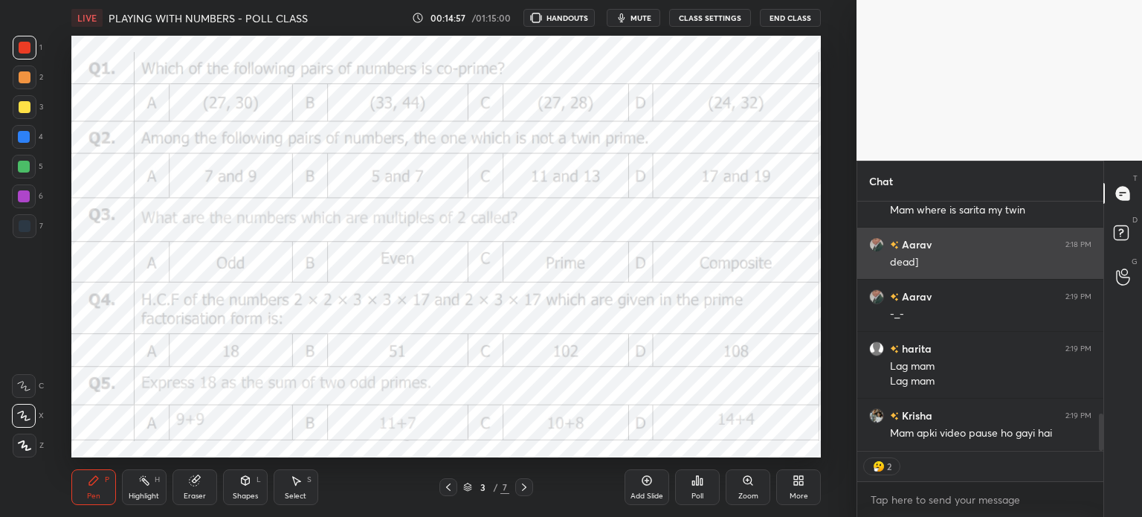
scroll to position [73936, 73561]
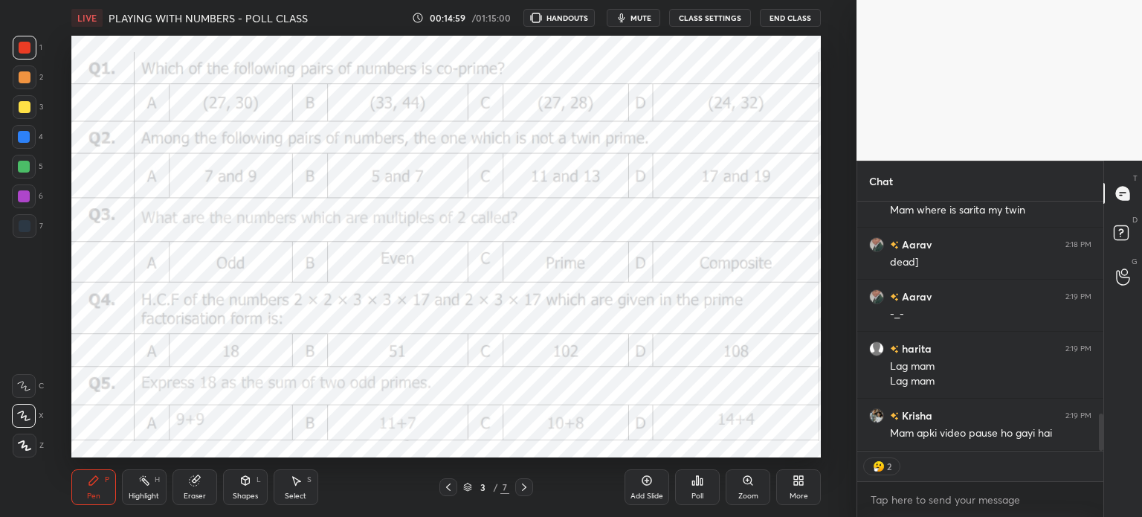
click at [703, 12] on button "CLASS SETTINGS" at bounding box center [710, 18] width 82 height 18
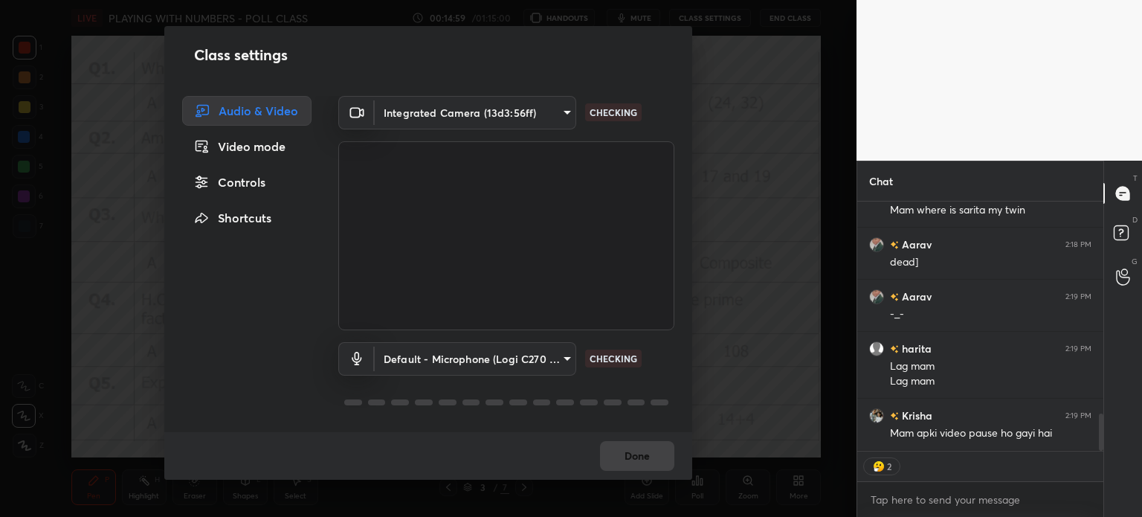
click at [467, 125] on body "1 2 3 4 5 6 7 C X Z C X Z E E Erase all H H LIVE PLAYING WITH NUMBERS - POLL CL…" at bounding box center [571, 258] width 1142 height 517
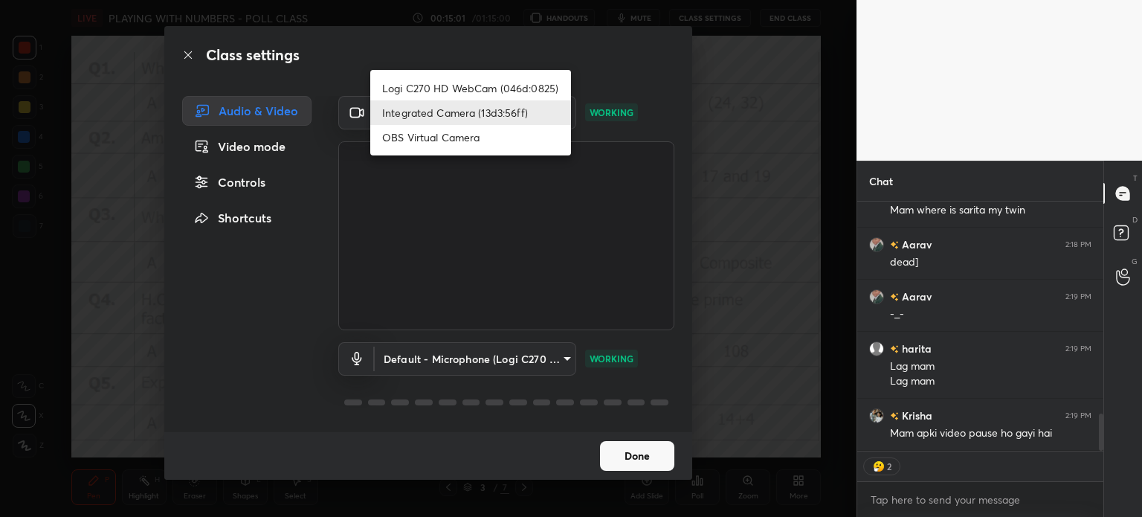
click at [472, 88] on li "Logi C270 HD WebCam (046d:0825)" at bounding box center [470, 88] width 201 height 25
type input "19ebecde83a3010ed1a141209ced1db595e06d2a1fc758087318fab5b1b7718e"
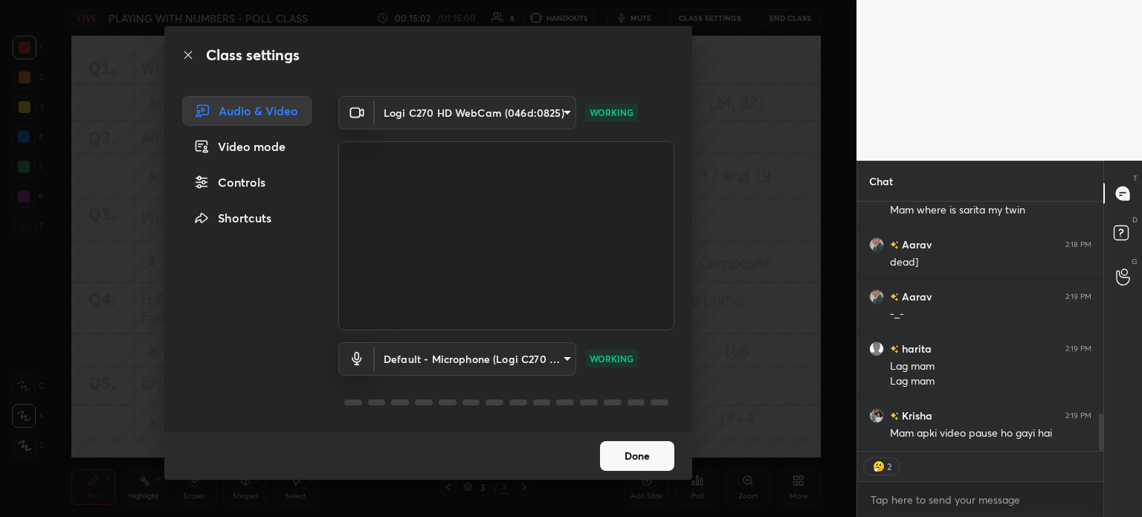
click at [623, 447] on button "Done" at bounding box center [637, 456] width 74 height 30
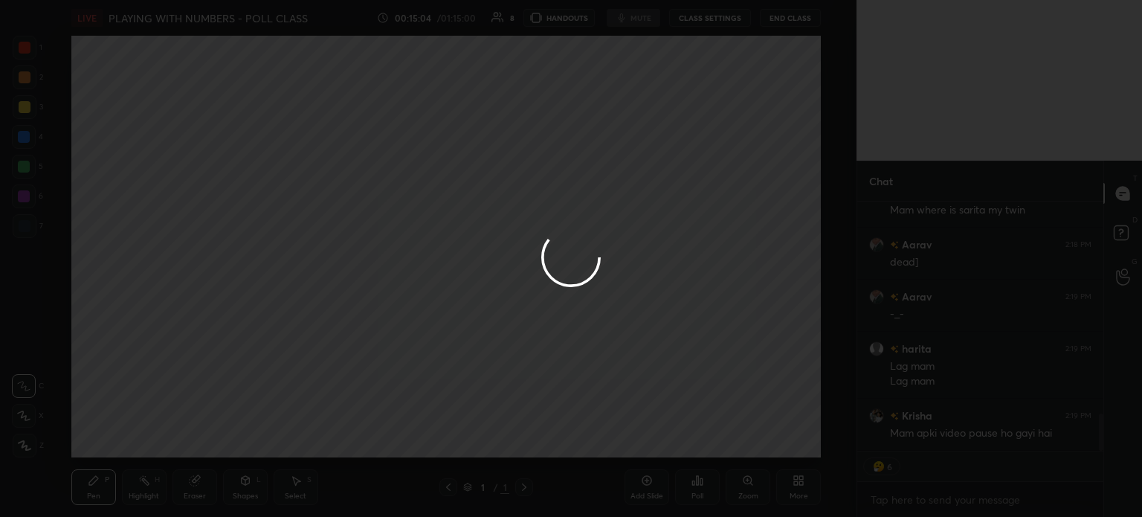
type textarea "x"
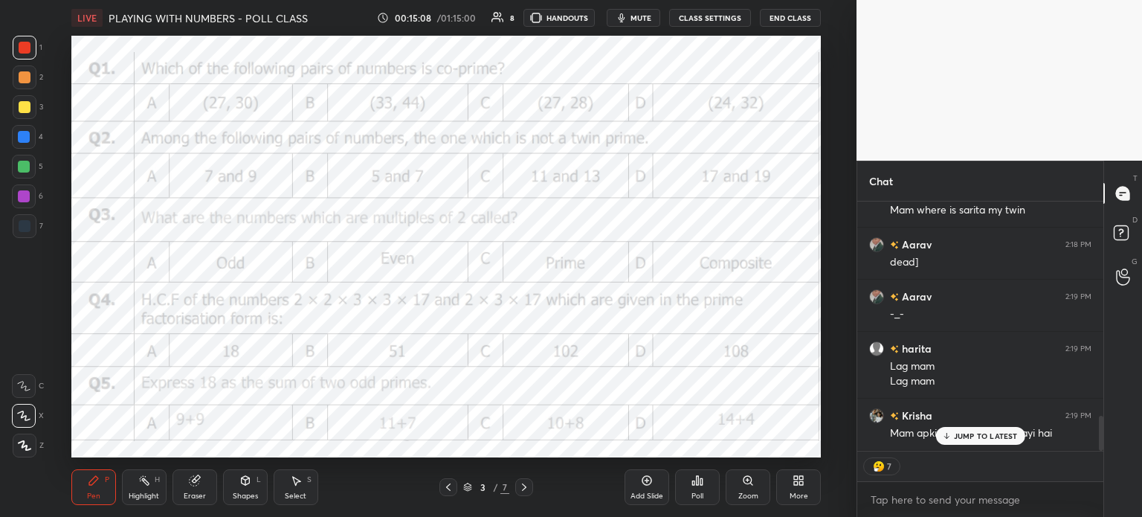
scroll to position [1535, 0]
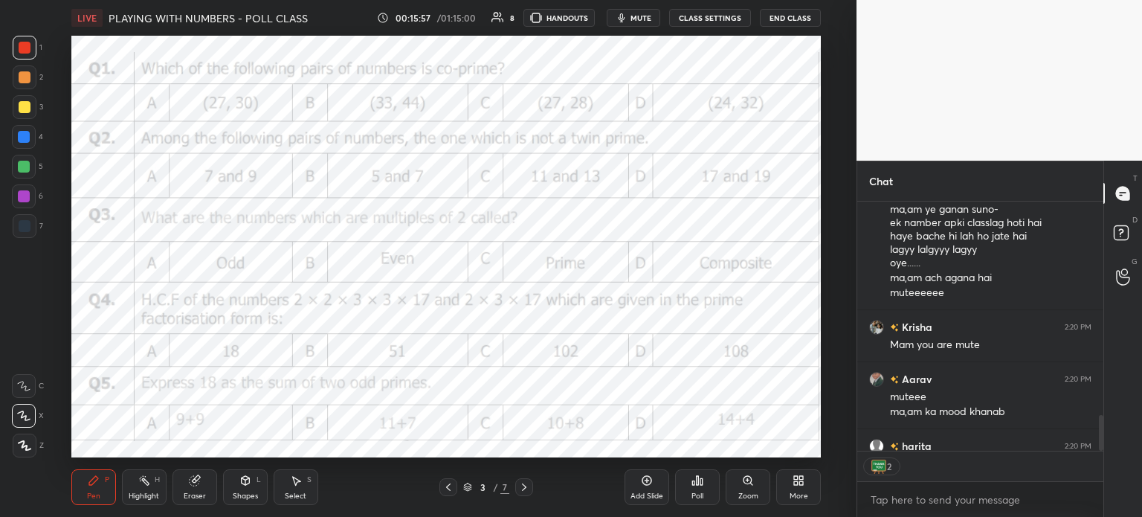
scroll to position [1707, 0]
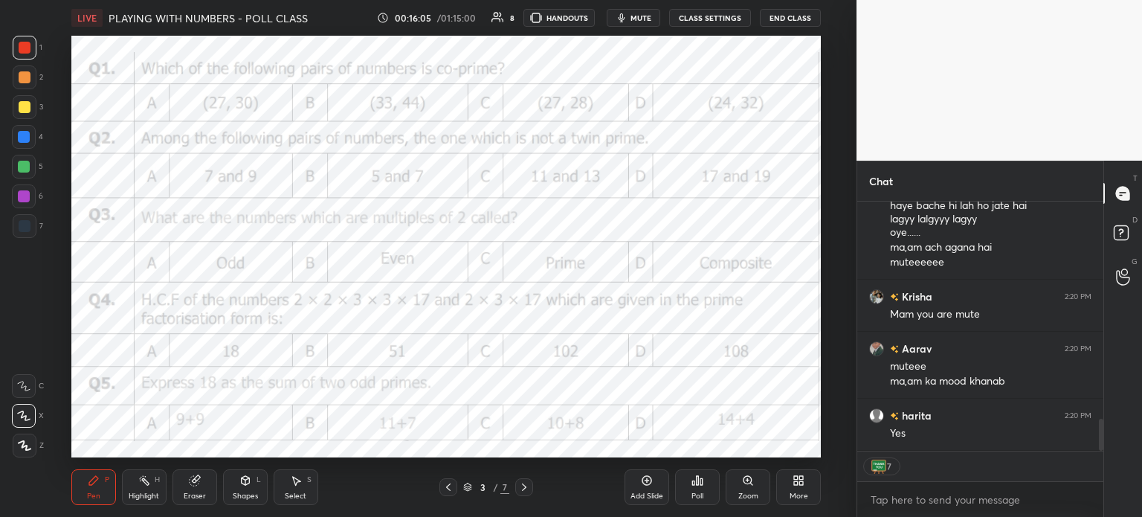
click at [638, 482] on div "Add Slide" at bounding box center [647, 487] width 45 height 36
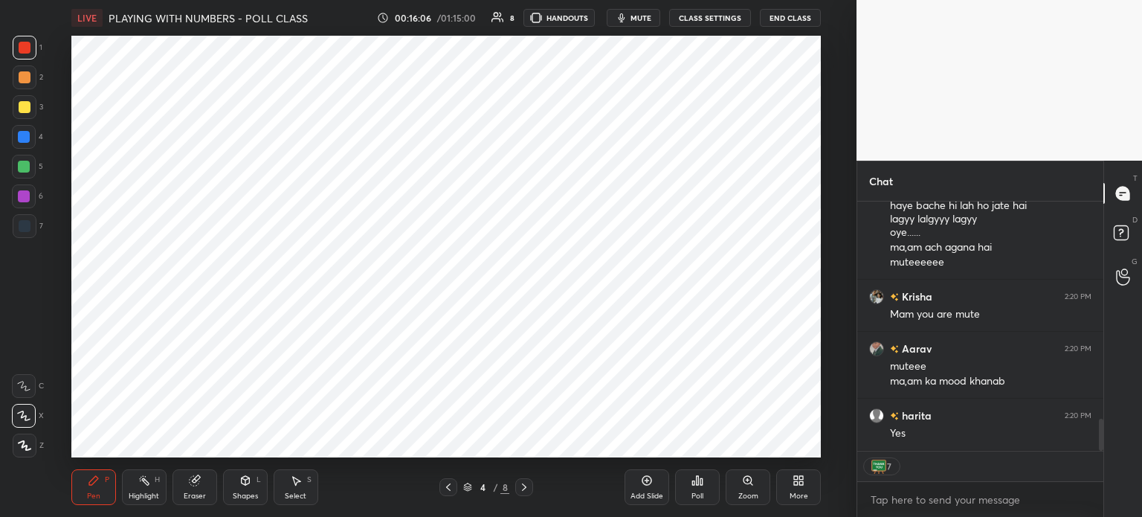
click at [27, 221] on div at bounding box center [25, 226] width 12 height 12
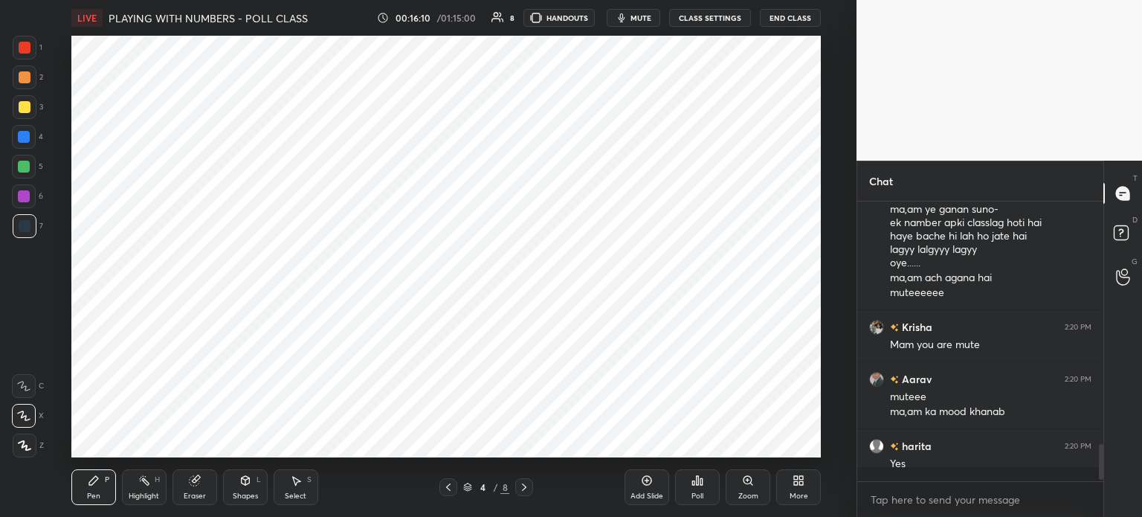
scroll to position [4, 4]
click at [28, 101] on div at bounding box center [25, 107] width 12 height 12
click at [28, 38] on div at bounding box center [25, 48] width 24 height 24
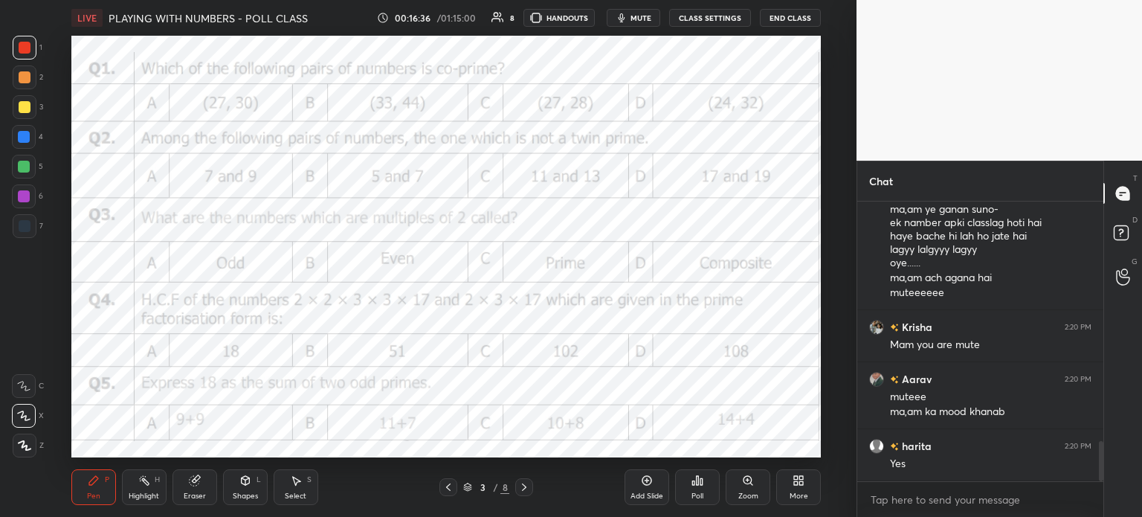
click at [182, 491] on div "Eraser" at bounding box center [195, 487] width 45 height 36
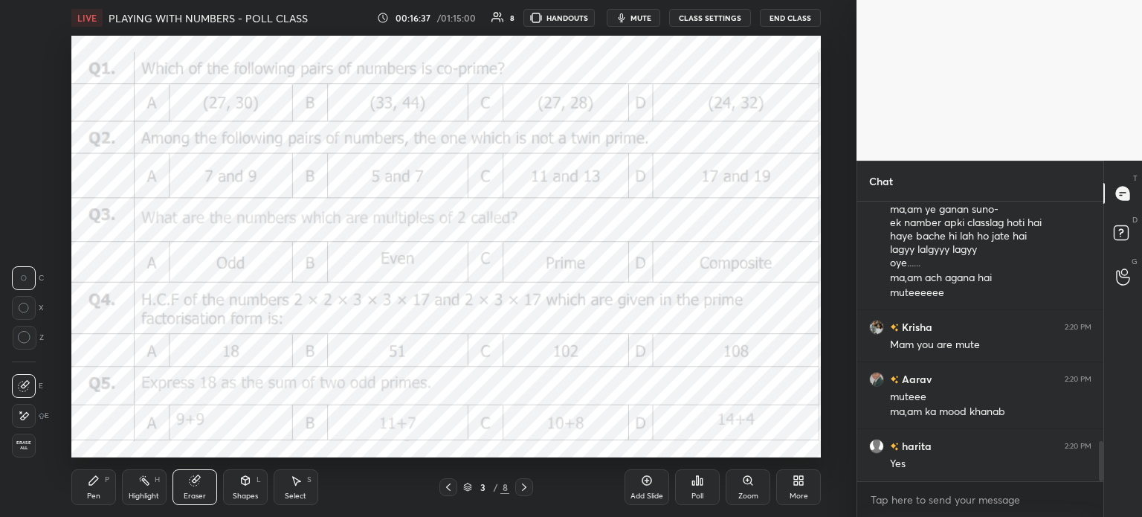
click at [13, 448] on span "Erase all" at bounding box center [24, 445] width 22 height 10
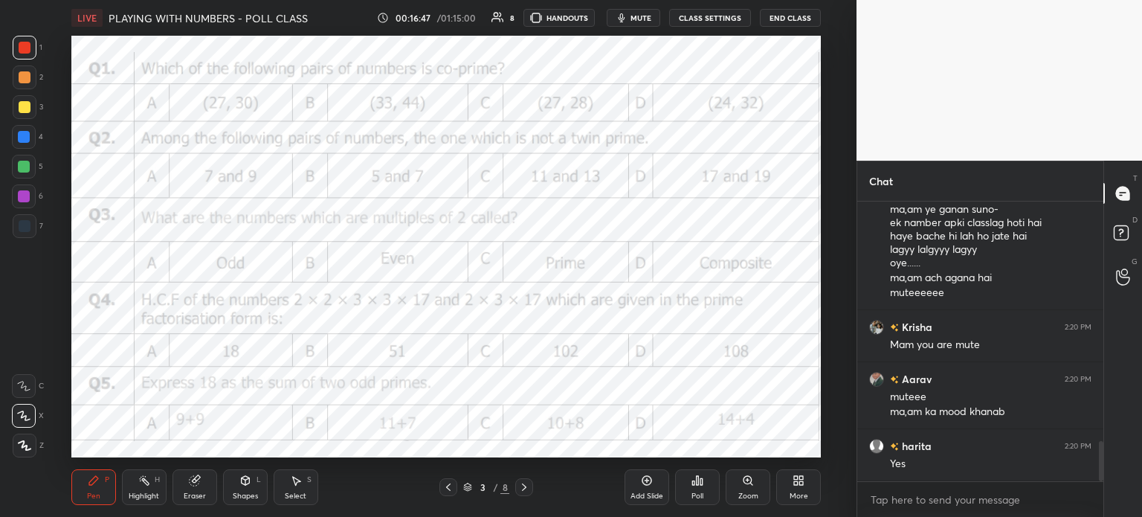
click at [697, 482] on icon at bounding box center [698, 480] width 2 height 9
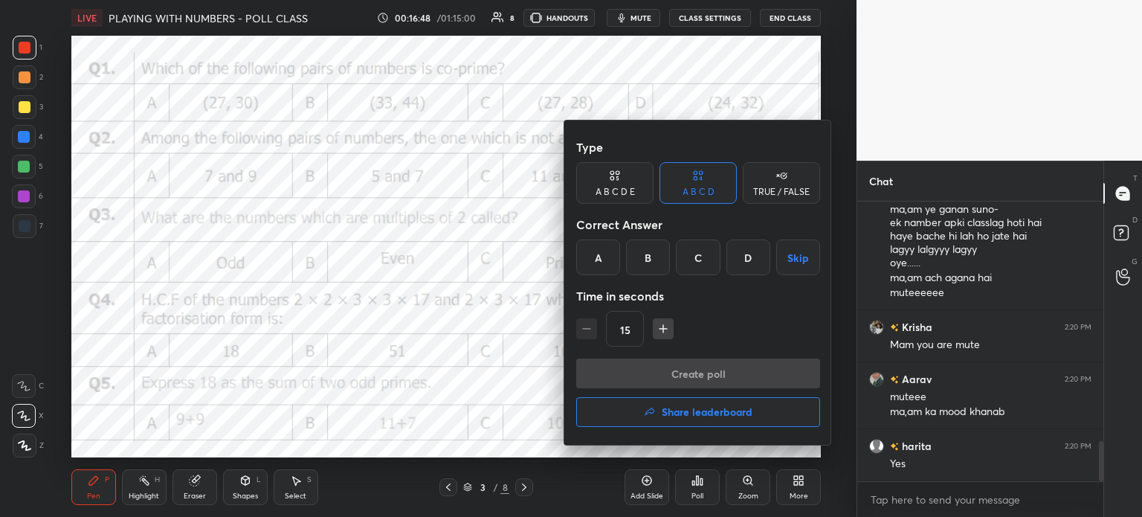
click at [658, 245] on div "B" at bounding box center [648, 257] width 44 height 36
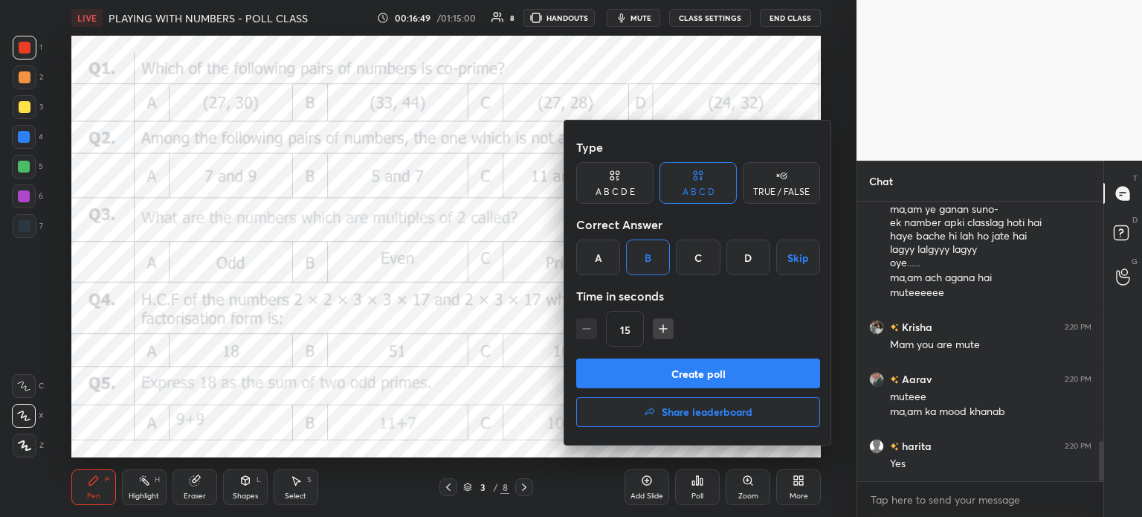
click at [744, 371] on button "Create poll" at bounding box center [698, 373] width 244 height 30
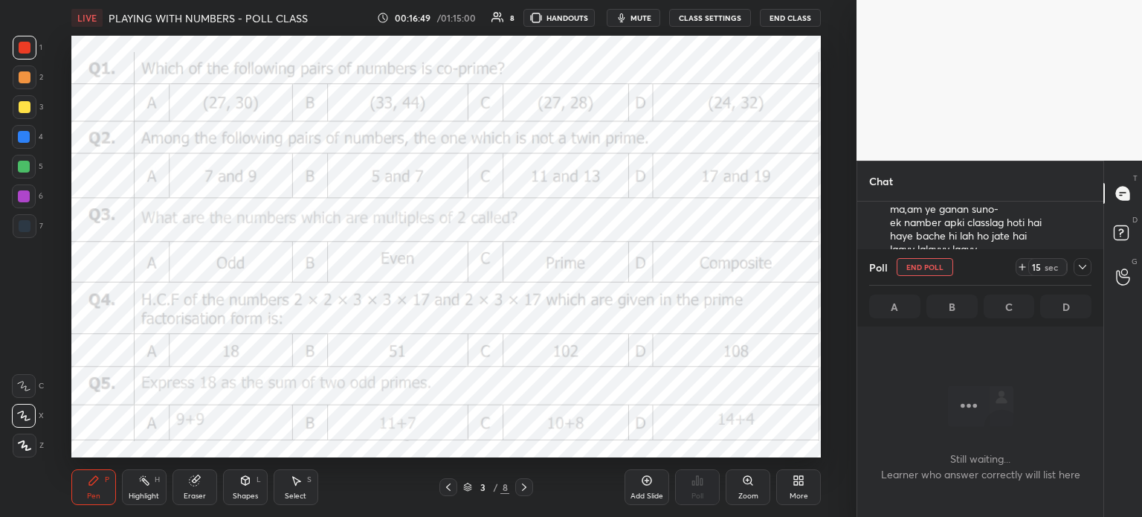
scroll to position [0, 0]
click at [1023, 265] on icon at bounding box center [1022, 267] width 12 height 12
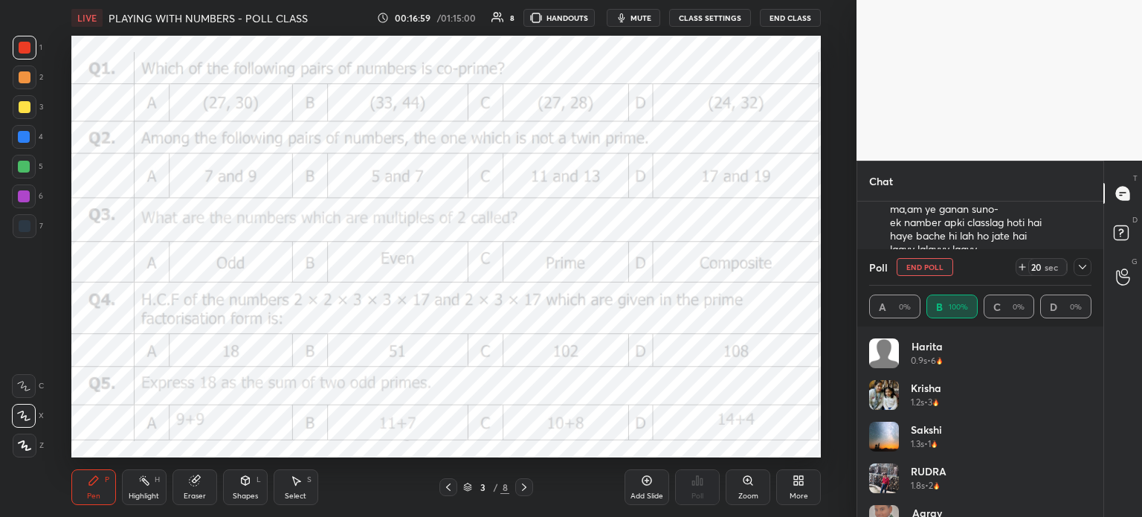
click at [1077, 273] on icon at bounding box center [1083, 267] width 12 height 12
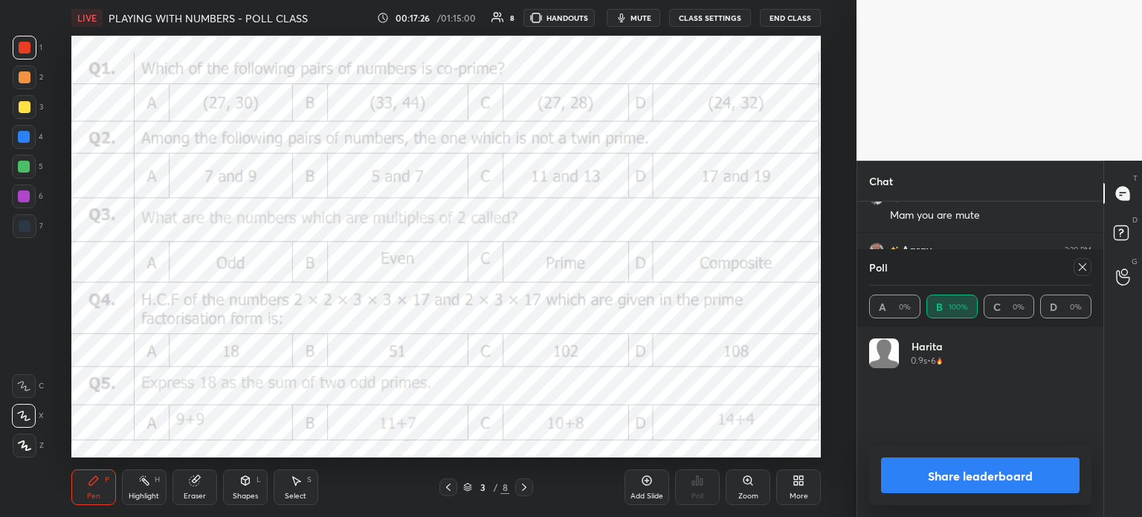
scroll to position [174, 218]
click at [1077, 266] on icon at bounding box center [1083, 267] width 12 height 12
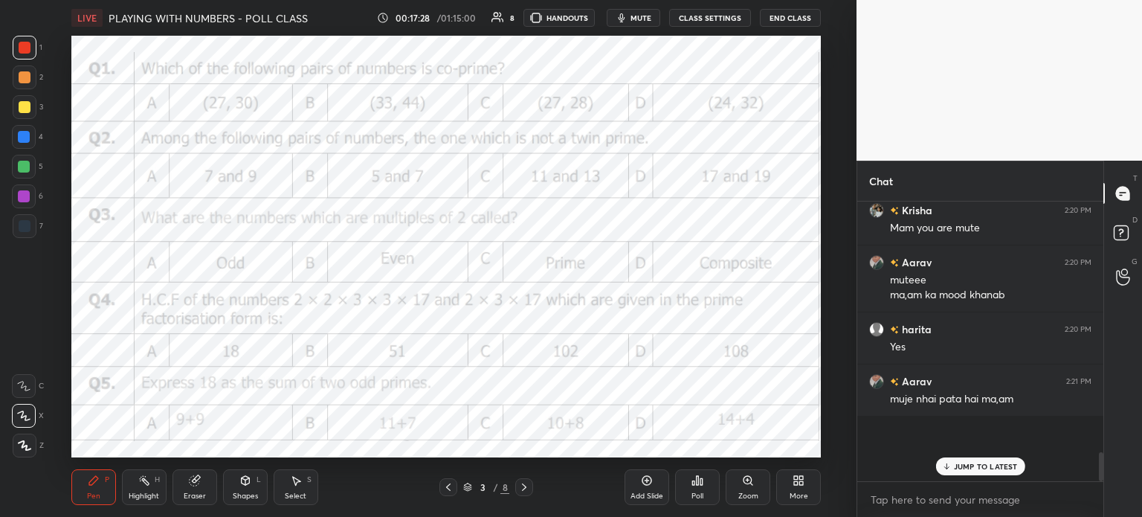
scroll to position [229, 242]
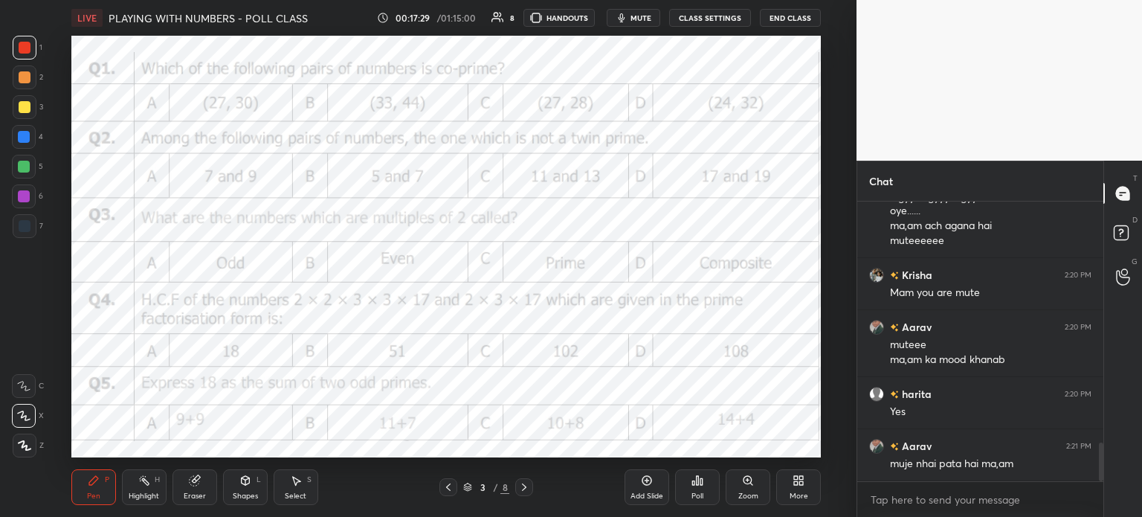
click at [800, 489] on div "More" at bounding box center [798, 487] width 45 height 36
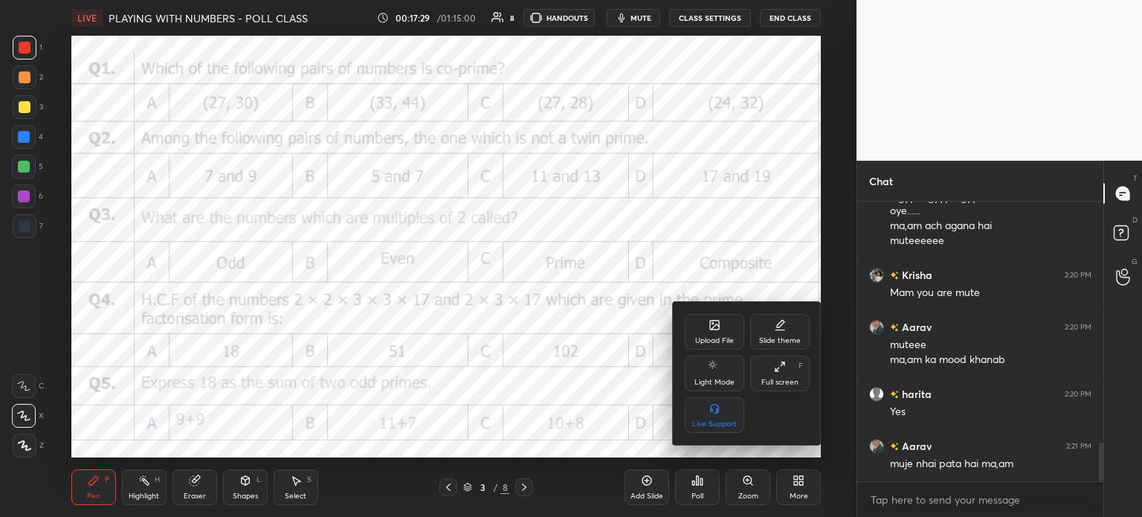
click at [705, 329] on div "Upload File" at bounding box center [714, 332] width 59 height 36
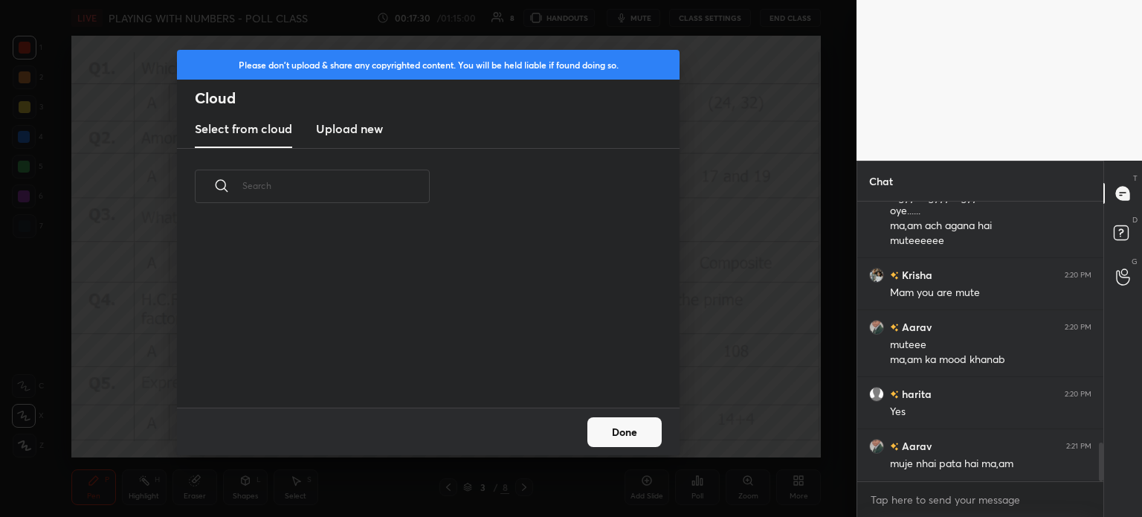
click at [339, 128] on h3 "Upload new" at bounding box center [349, 129] width 67 height 18
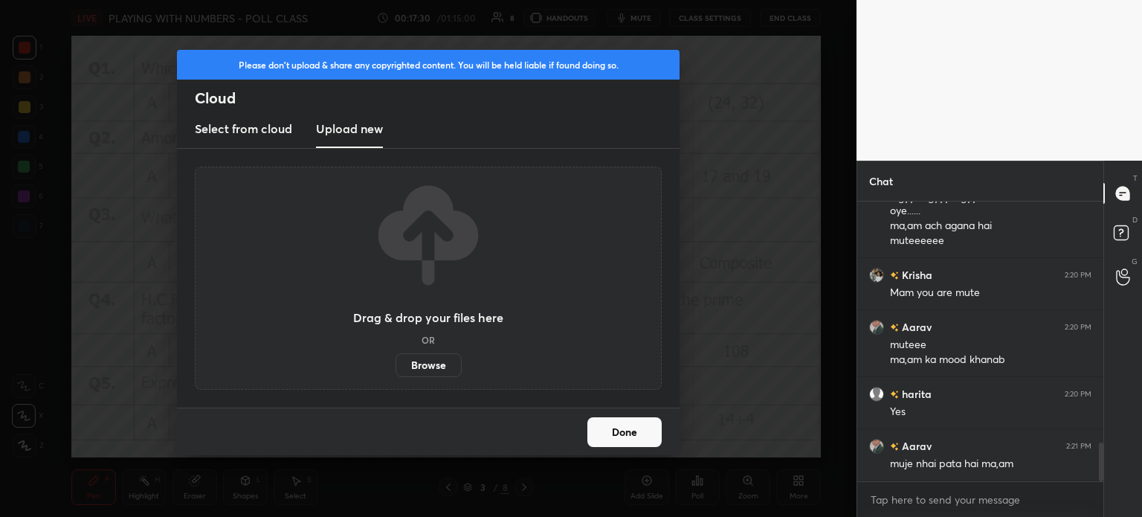
click at [440, 376] on label "Browse" at bounding box center [429, 365] width 66 height 24
click at [396, 376] on input "Browse" at bounding box center [396, 365] width 0 height 24
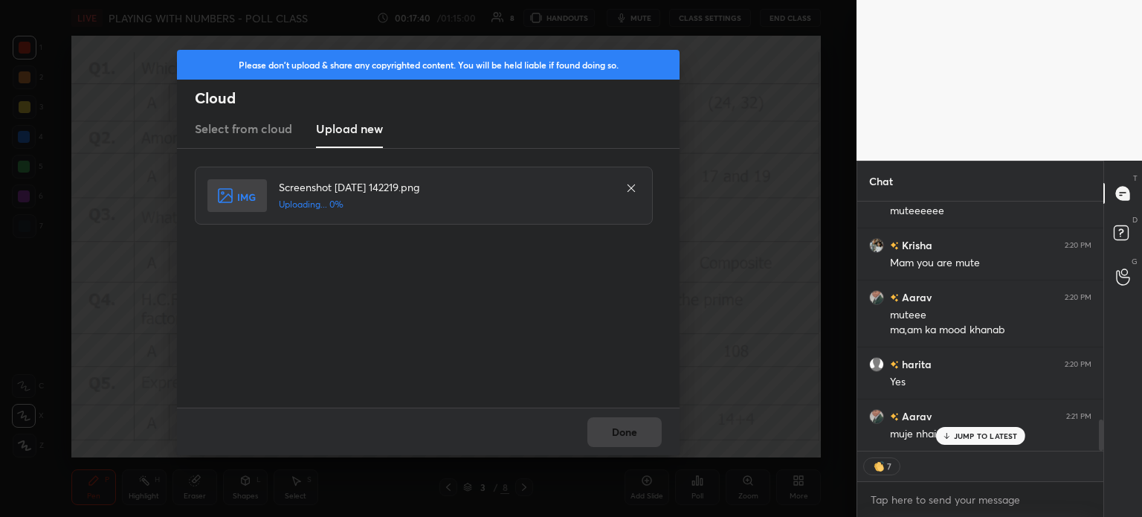
click at [619, 419] on div "Done" at bounding box center [428, 431] width 503 height 48
click at [622, 434] on div "Done" at bounding box center [428, 431] width 503 height 48
click at [625, 436] on div "Done" at bounding box center [428, 431] width 503 height 48
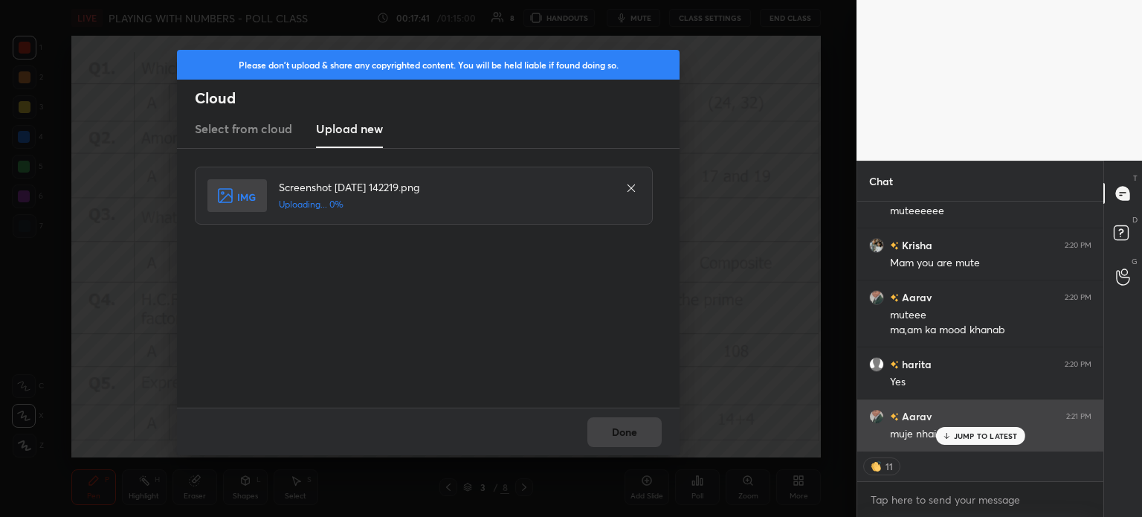
click at [961, 431] on p "JUMP TO LATEST" at bounding box center [986, 435] width 64 height 9
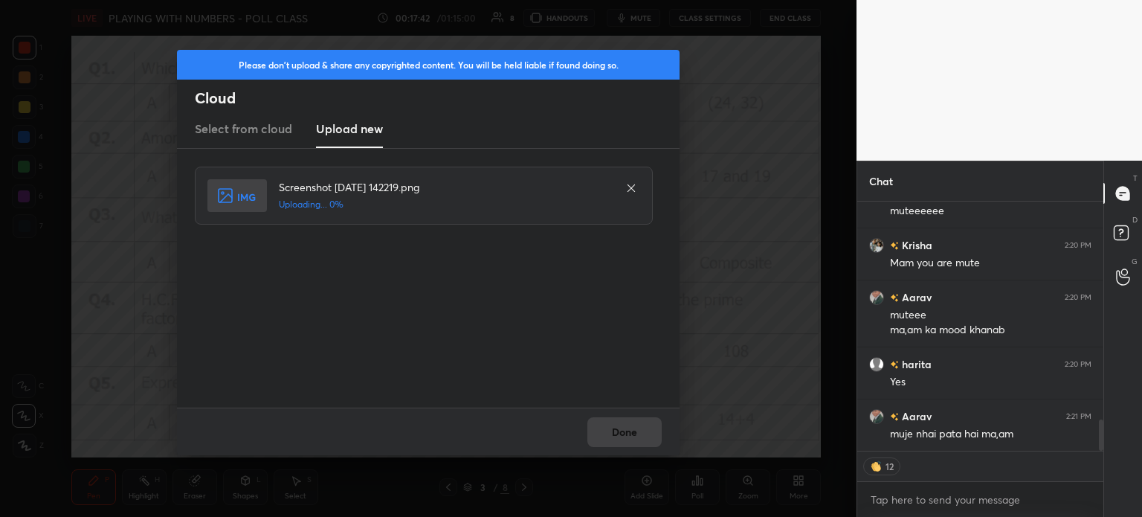
click at [589, 431] on div "Done" at bounding box center [428, 431] width 503 height 48
click at [601, 436] on div "Done" at bounding box center [428, 431] width 503 height 48
click at [609, 439] on div "Done" at bounding box center [428, 431] width 503 height 48
click at [613, 436] on button "Done" at bounding box center [624, 432] width 74 height 30
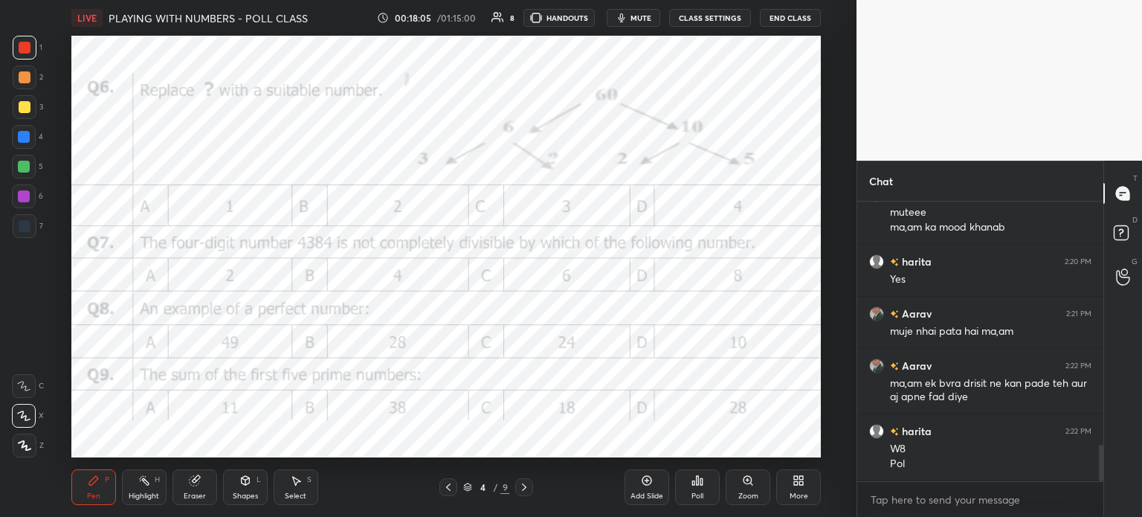
click at [707, 490] on div "Poll" at bounding box center [697, 487] width 45 height 36
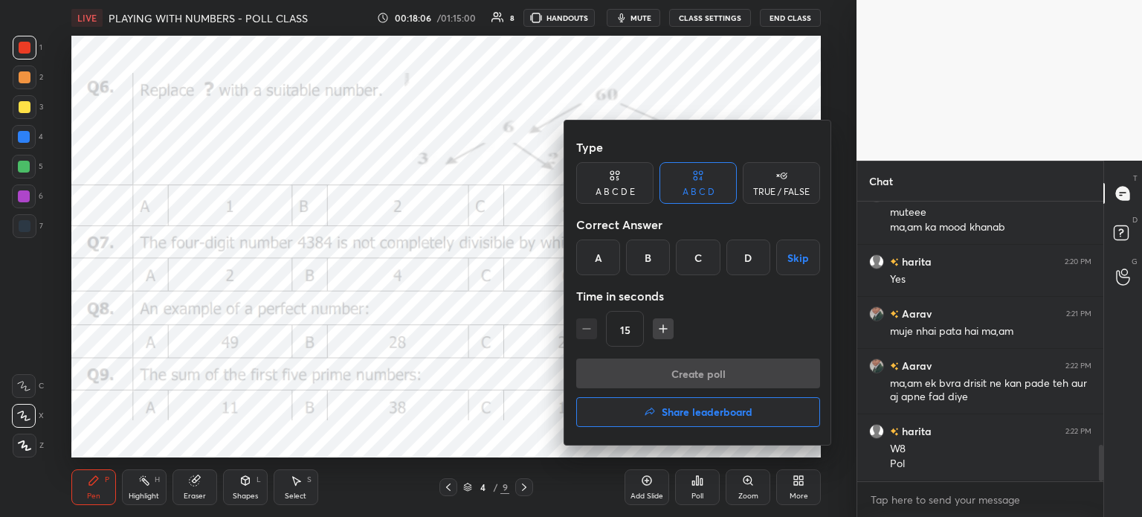
click at [669, 257] on div "B" at bounding box center [648, 257] width 44 height 36
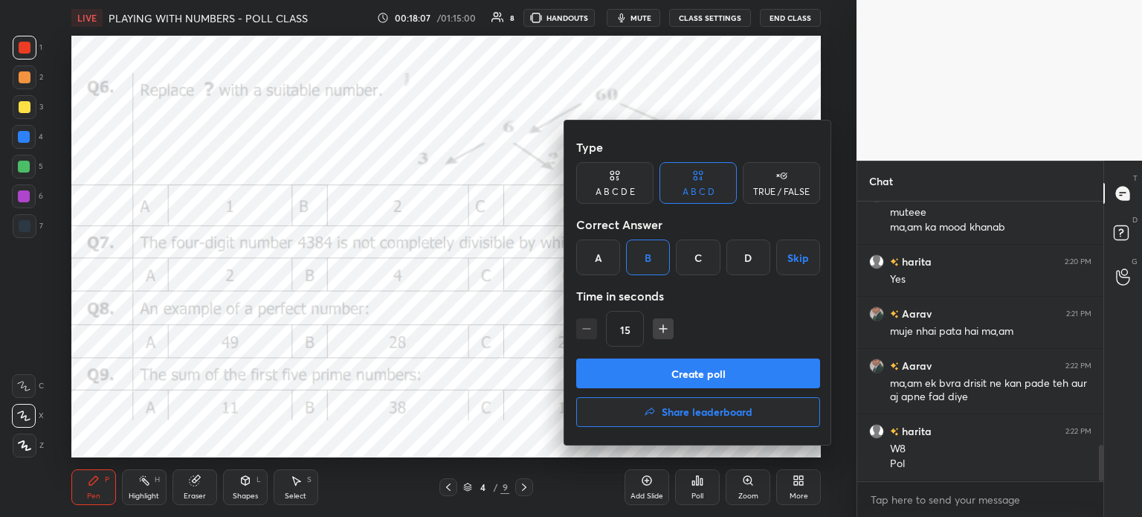
click at [715, 365] on button "Create poll" at bounding box center [698, 373] width 244 height 30
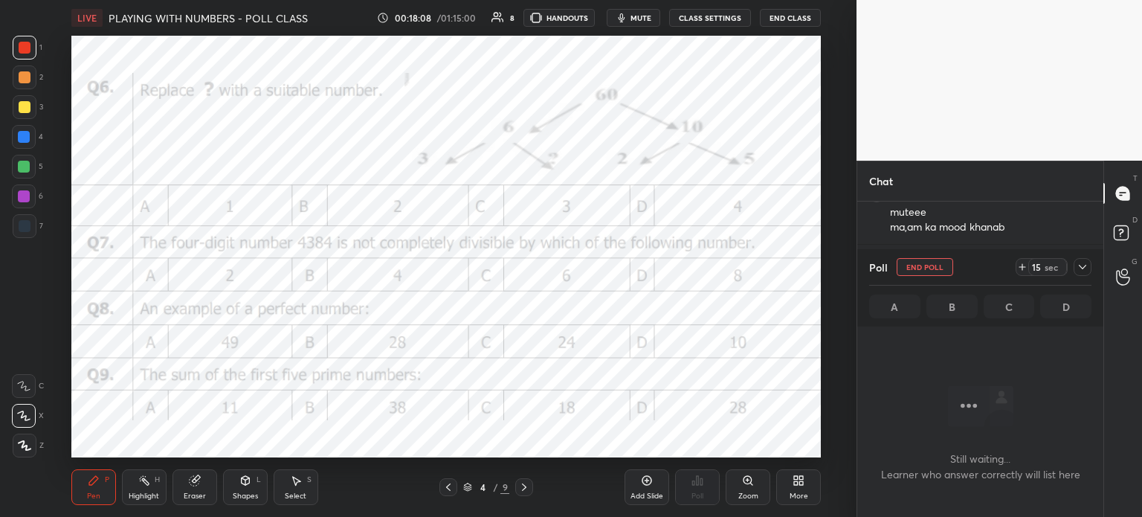
click at [1025, 268] on icon at bounding box center [1022, 267] width 12 height 12
click at [1086, 267] on icon at bounding box center [1083, 267] width 12 height 12
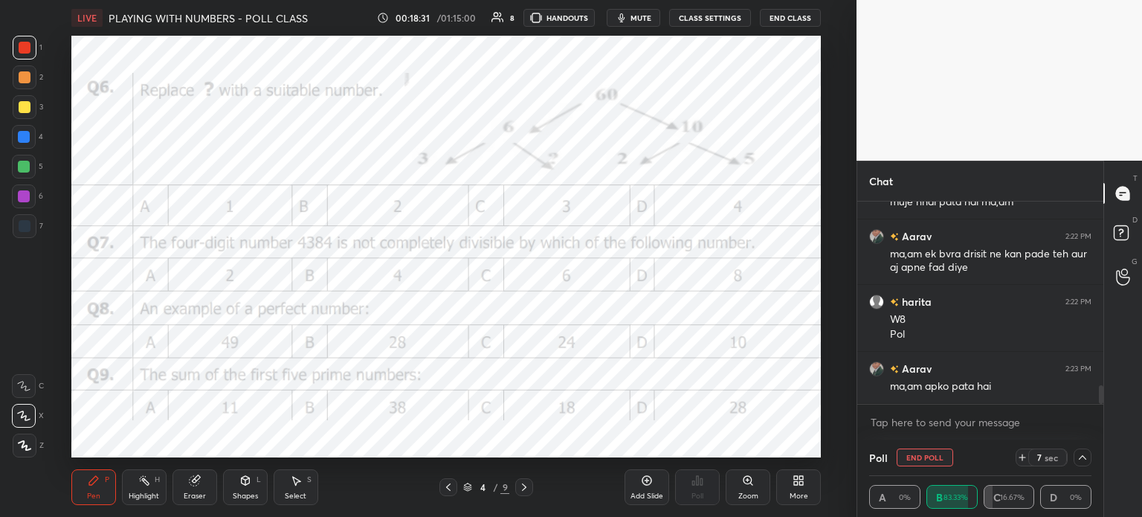
scroll to position [2042, 0]
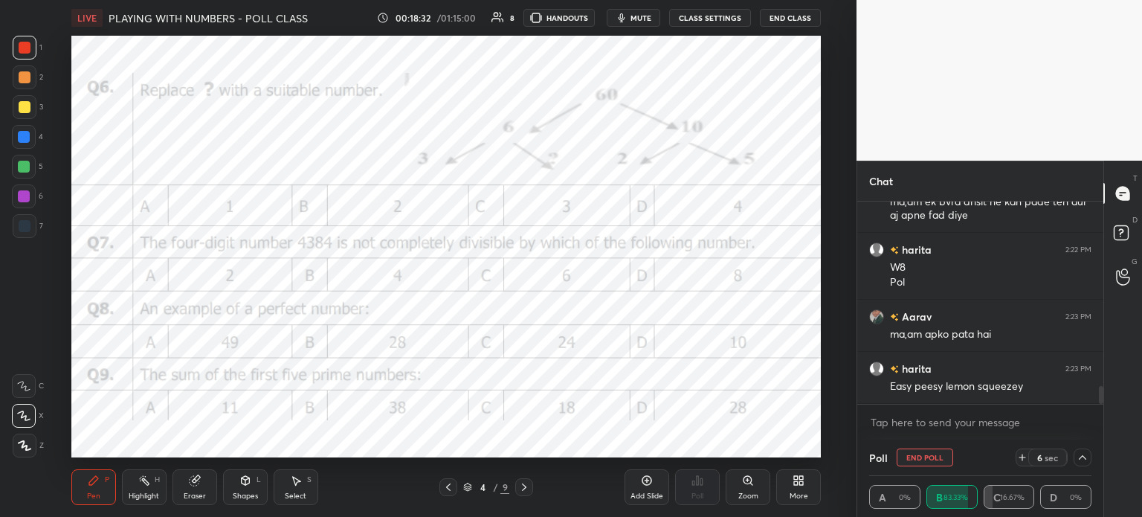
click at [924, 457] on button "End Poll" at bounding box center [925, 457] width 57 height 18
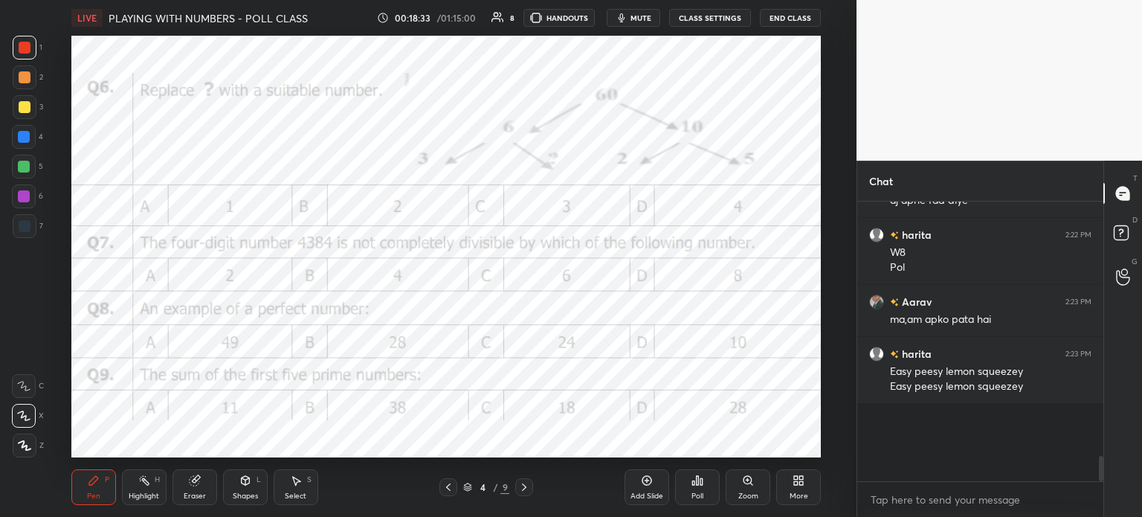
scroll to position [5, 4]
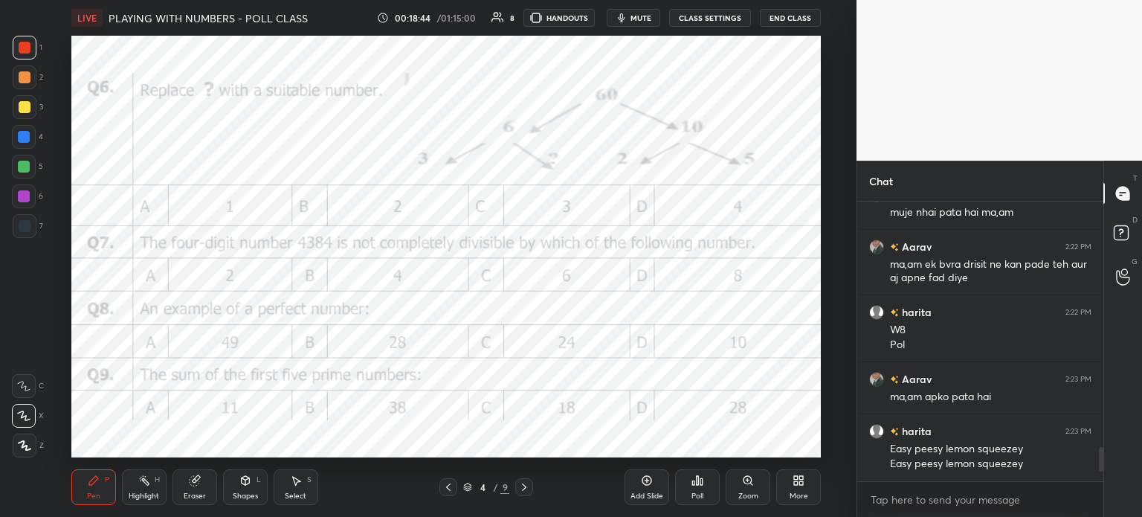
click at [187, 497] on div "Eraser" at bounding box center [195, 495] width 22 height 7
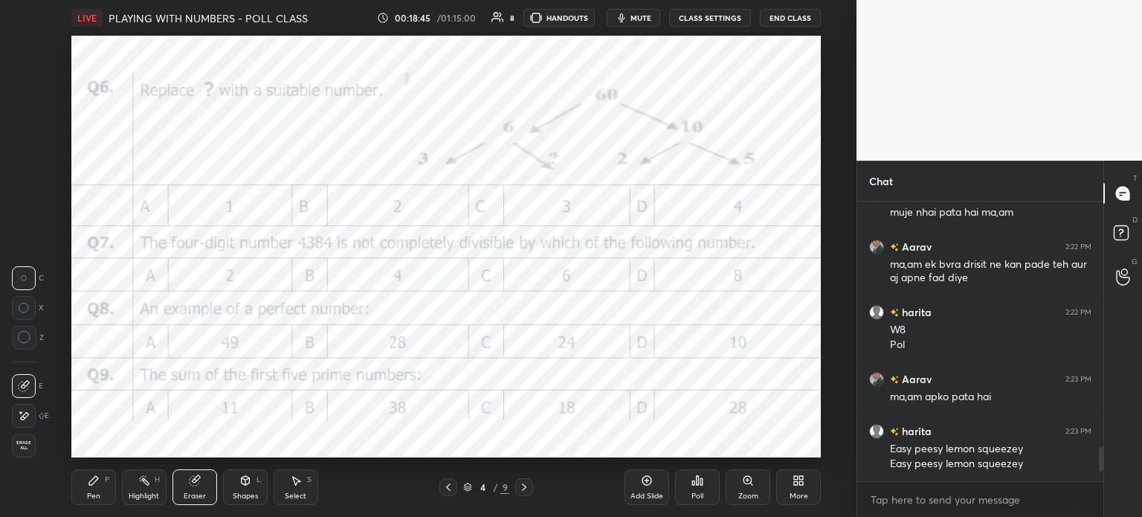
click at [10, 451] on div "1 2 3 4 5 6 7 C X Z C X Z E E Erase all H H" at bounding box center [24, 247] width 48 height 422
click at [24, 439] on div "Erase all" at bounding box center [24, 446] width 24 height 24
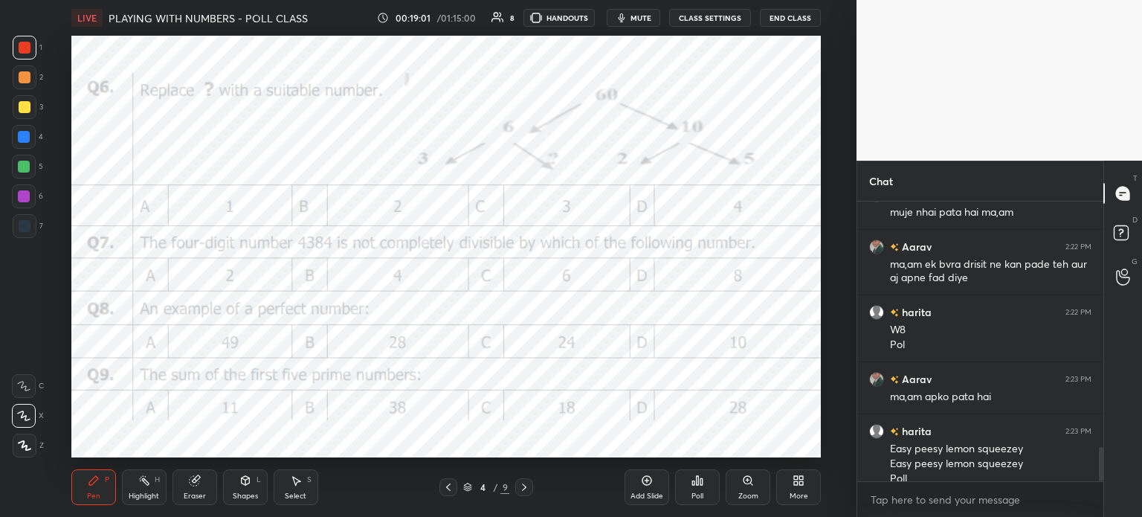
scroll to position [1994, 0]
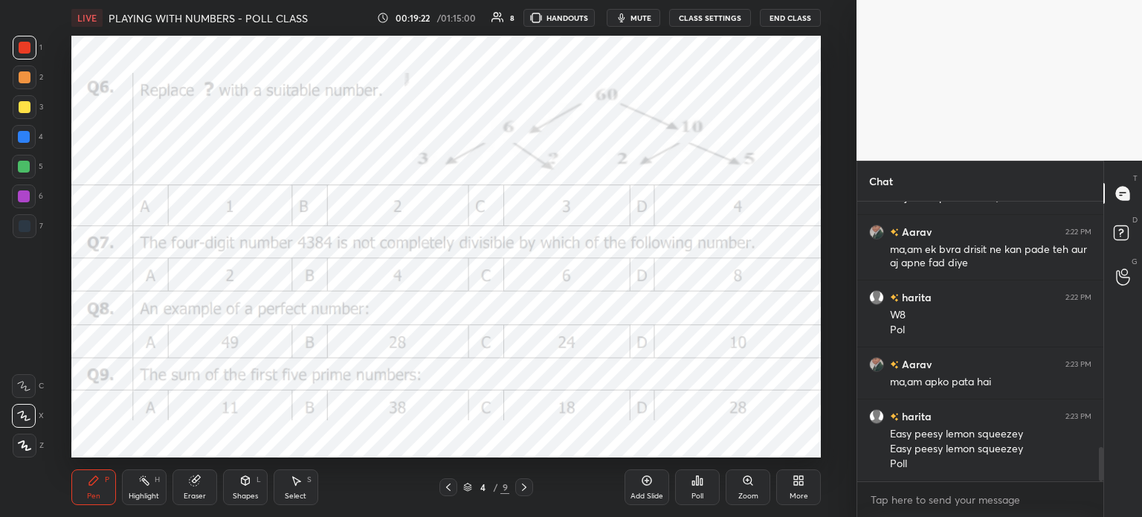
click at [696, 474] on icon at bounding box center [698, 480] width 12 height 12
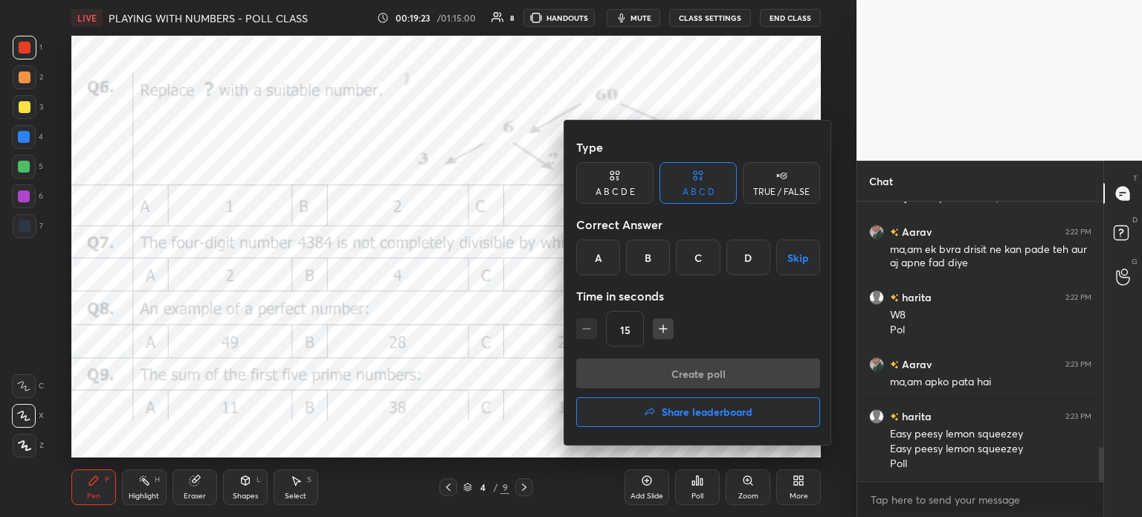
click at [700, 250] on div "C" at bounding box center [698, 257] width 44 height 36
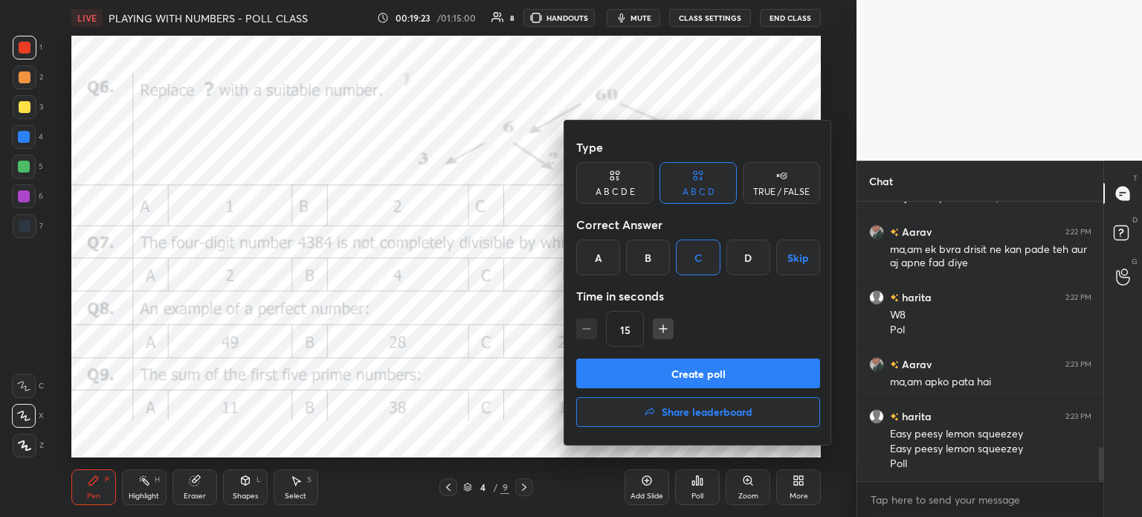
click at [751, 367] on button "Create poll" at bounding box center [698, 373] width 244 height 30
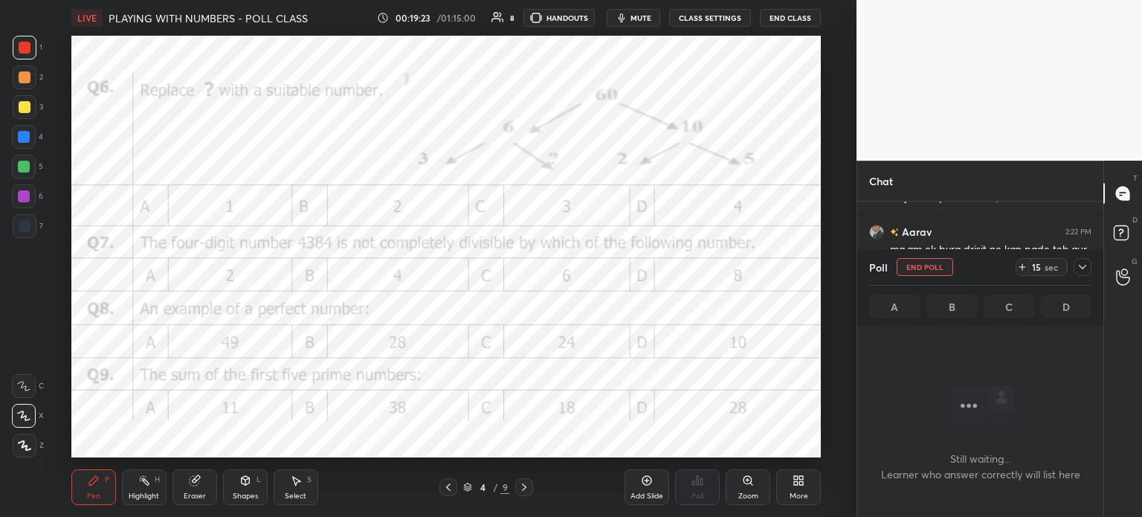
scroll to position [233, 242]
click at [1028, 262] on div "15 sec" at bounding box center [1047, 267] width 39 height 18
click at [1068, 271] on div "29 sec" at bounding box center [1054, 267] width 76 height 18
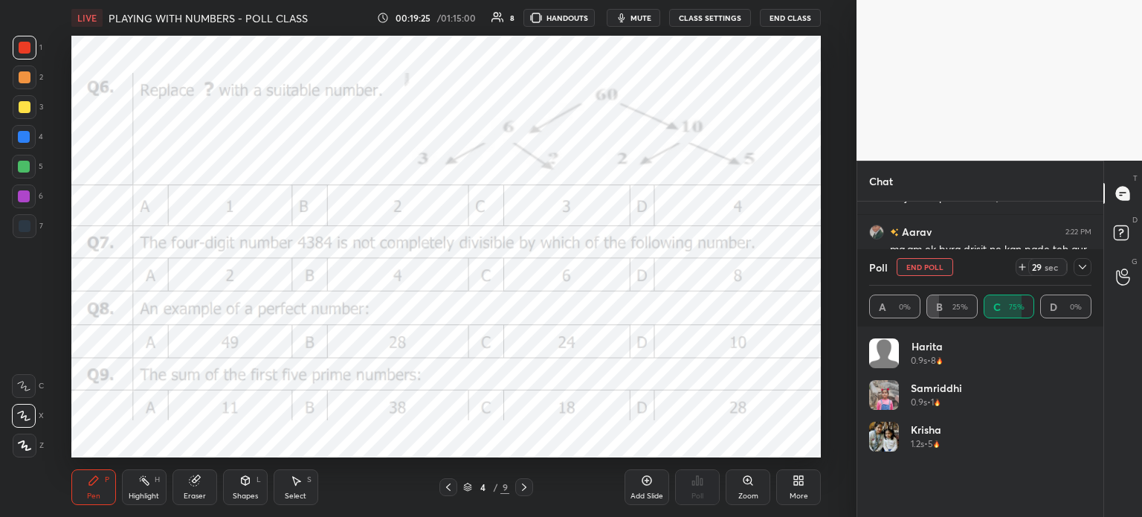
scroll to position [4, 4]
click at [1084, 269] on icon at bounding box center [1083, 267] width 12 height 12
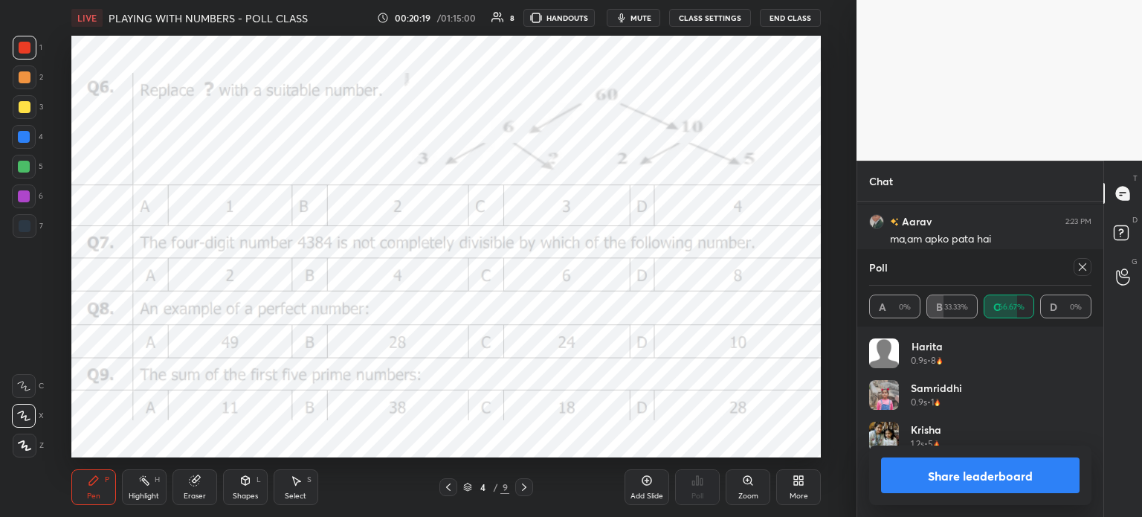
scroll to position [2189, 0]
click at [1077, 269] on icon at bounding box center [1083, 267] width 12 height 12
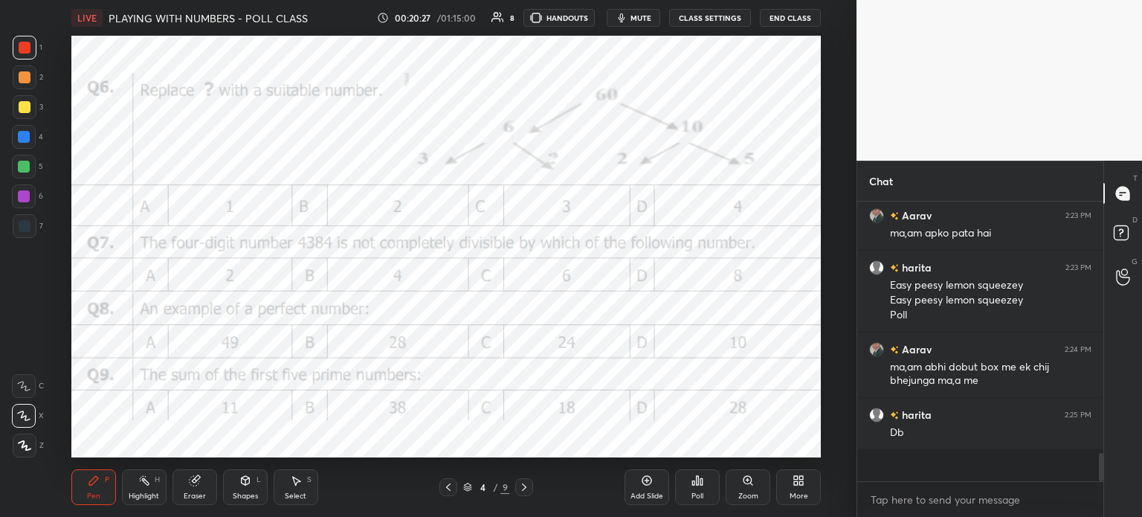
scroll to position [275, 242]
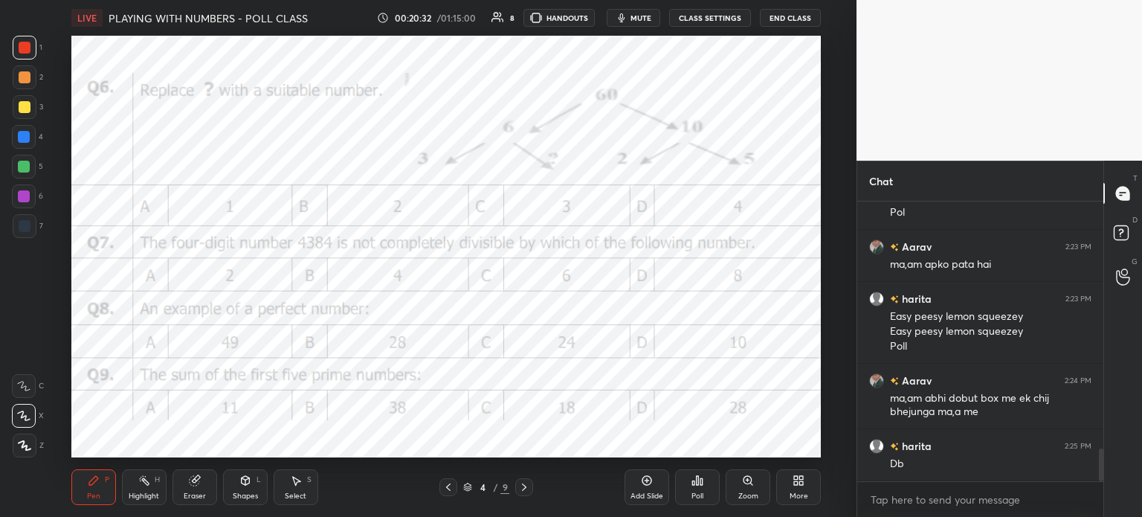
click at [158, 489] on div "Highlight H" at bounding box center [144, 487] width 45 height 36
click at [198, 489] on div "Eraser" at bounding box center [195, 487] width 45 height 36
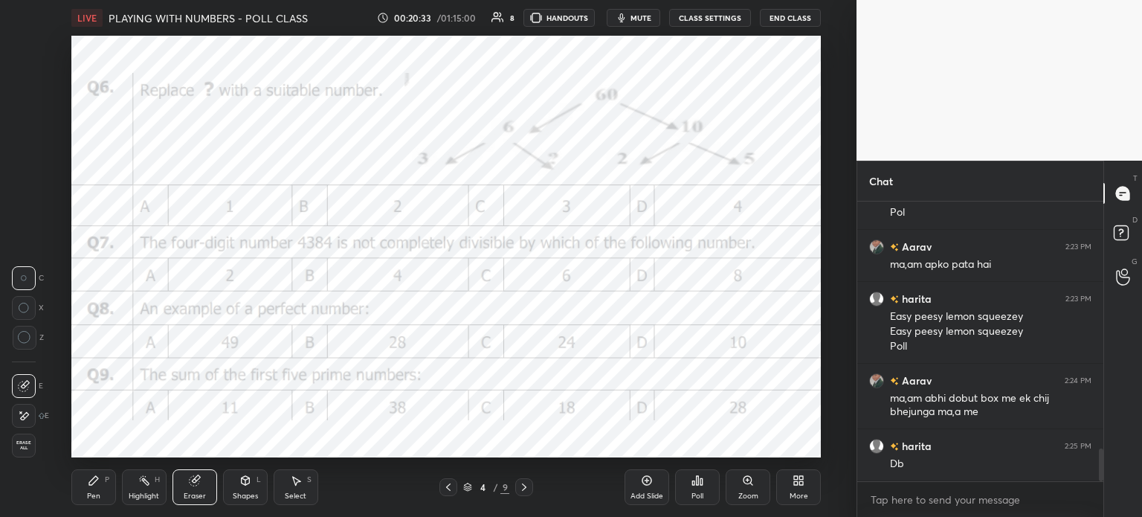
click at [18, 444] on span "Erase all" at bounding box center [24, 445] width 22 height 10
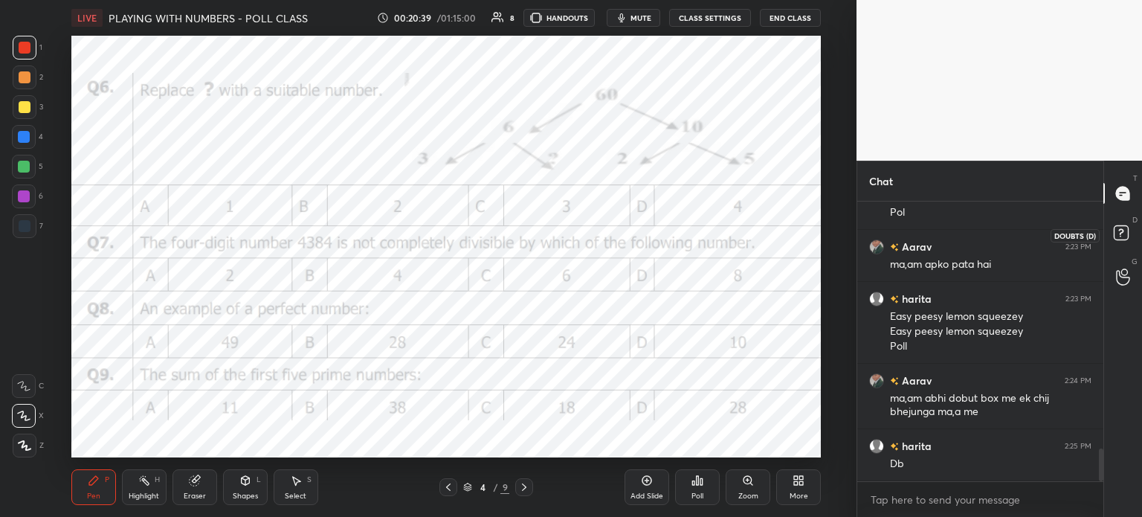
click at [1122, 243] on icon at bounding box center [1123, 235] width 27 height 27
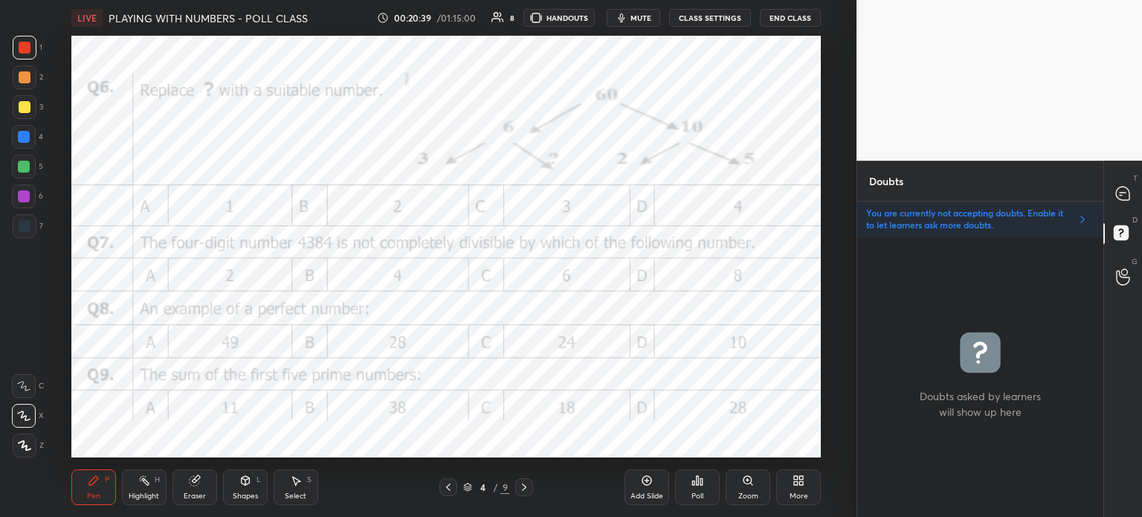
click at [1073, 219] on div "You are currently not accepting doubts. Enable it to let learners ask more doub…" at bounding box center [980, 220] width 246 height 36
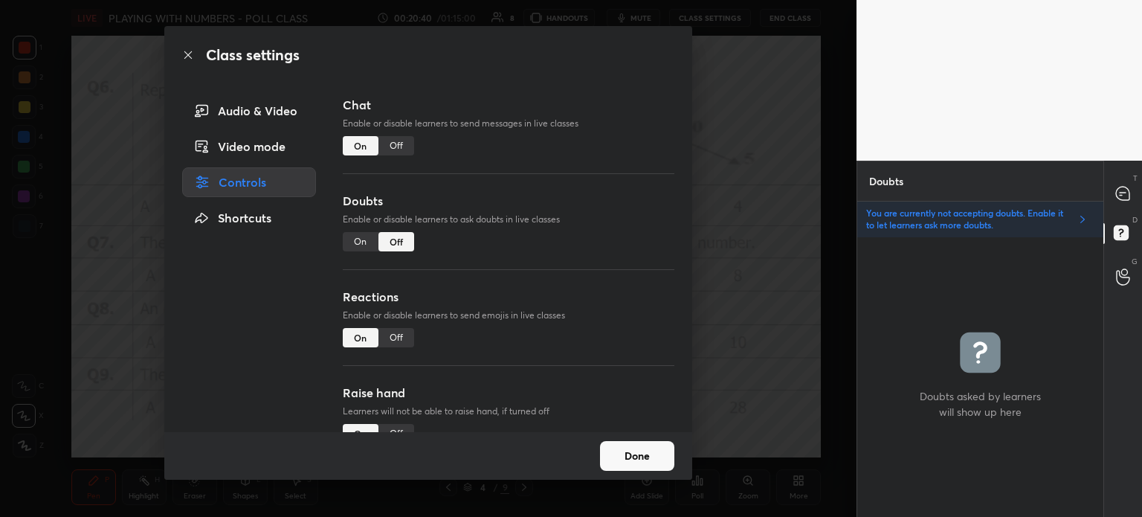
click at [345, 237] on div "On" at bounding box center [361, 241] width 36 height 19
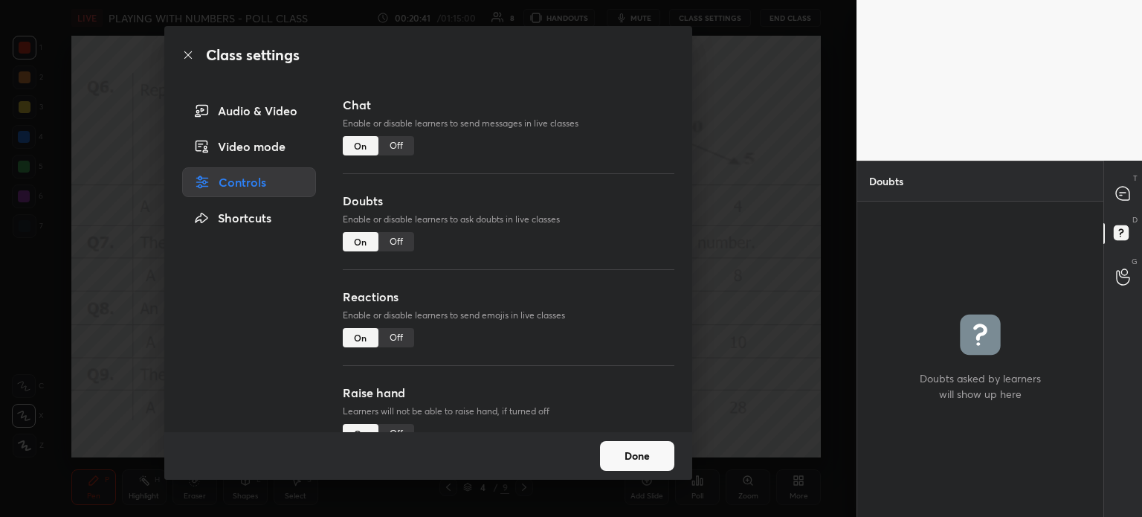
click at [642, 449] on button "Done" at bounding box center [637, 456] width 74 height 30
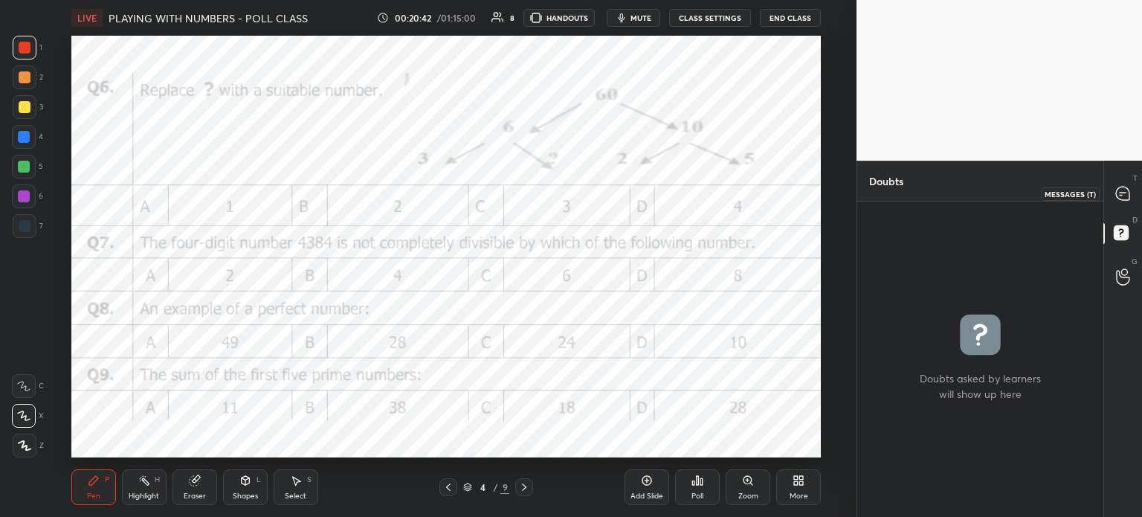
click at [1118, 186] on icon at bounding box center [1123, 194] width 16 height 16
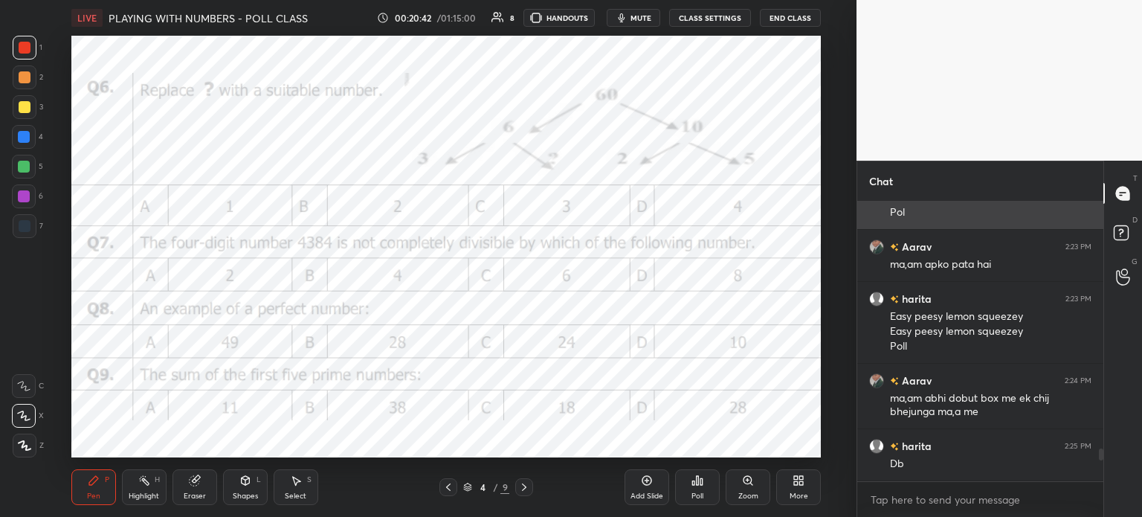
scroll to position [275, 242]
click at [206, 479] on div "Eraser" at bounding box center [195, 487] width 45 height 36
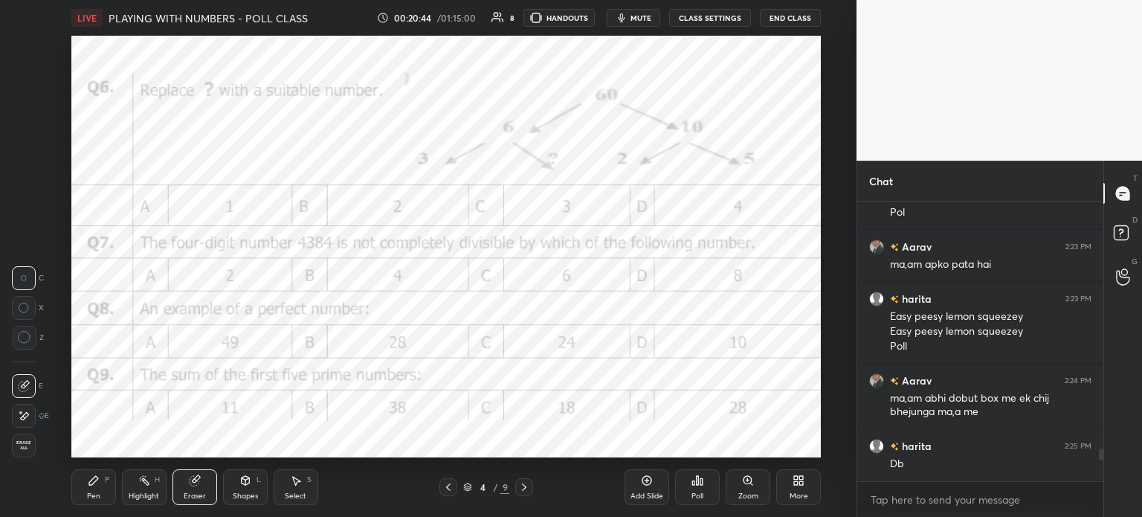
click at [16, 454] on div "Erase all" at bounding box center [24, 446] width 24 height 24
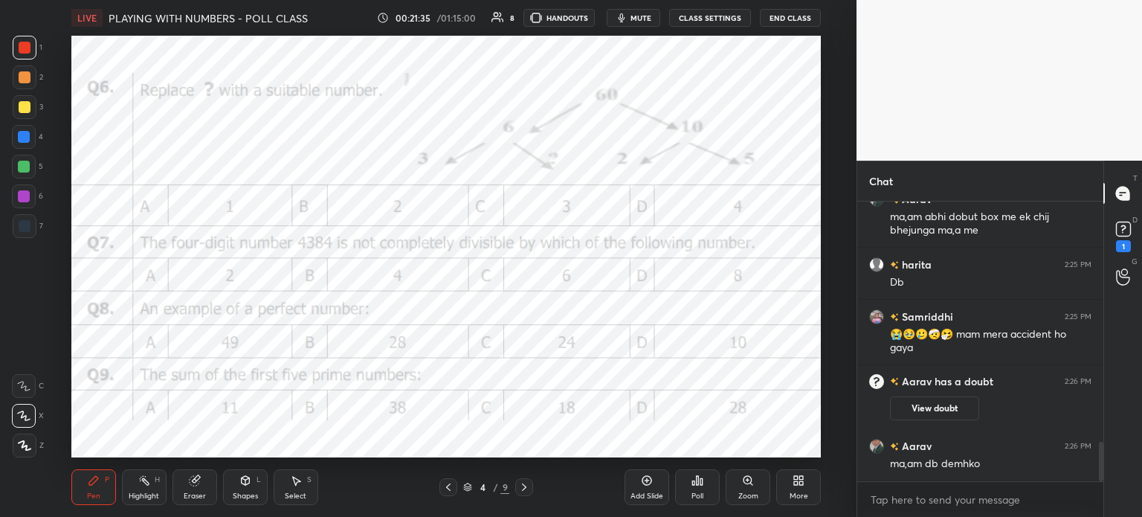
scroll to position [1715, 0]
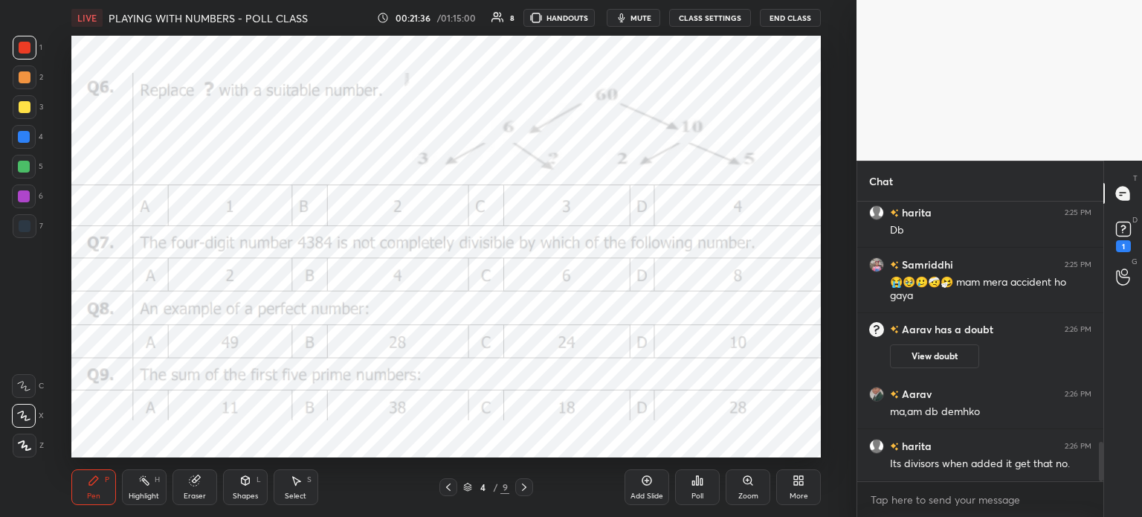
click at [968, 365] on button "View doubt" at bounding box center [934, 356] width 89 height 24
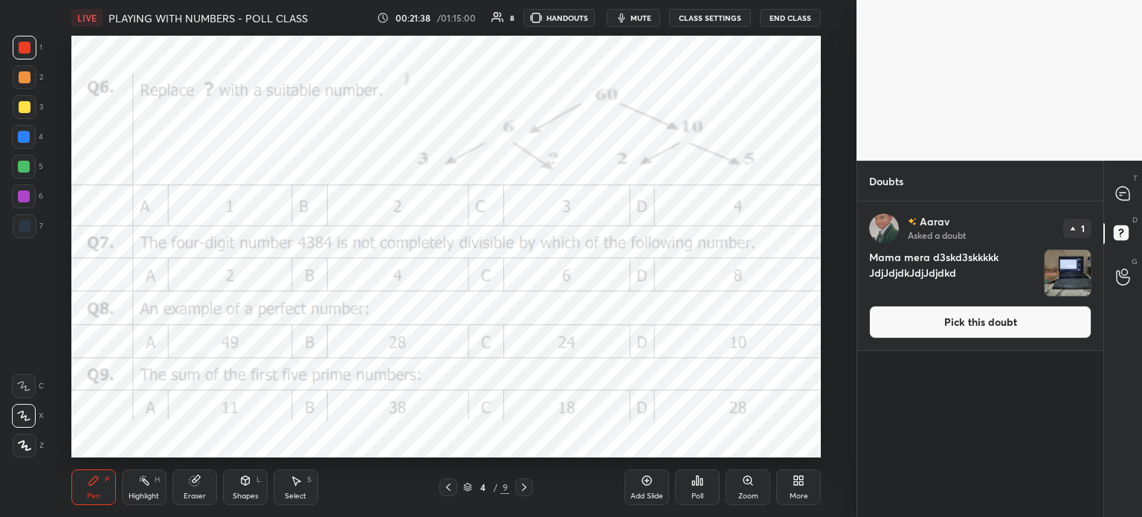
click at [1068, 270] on img "grid" at bounding box center [1068, 273] width 46 height 46
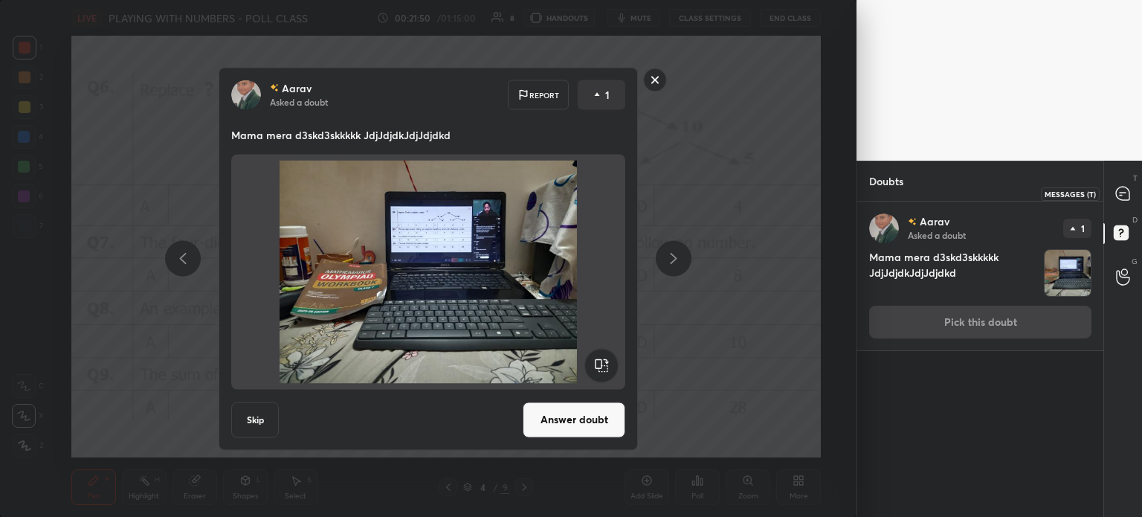
click at [1116, 187] on icon at bounding box center [1123, 194] width 16 height 16
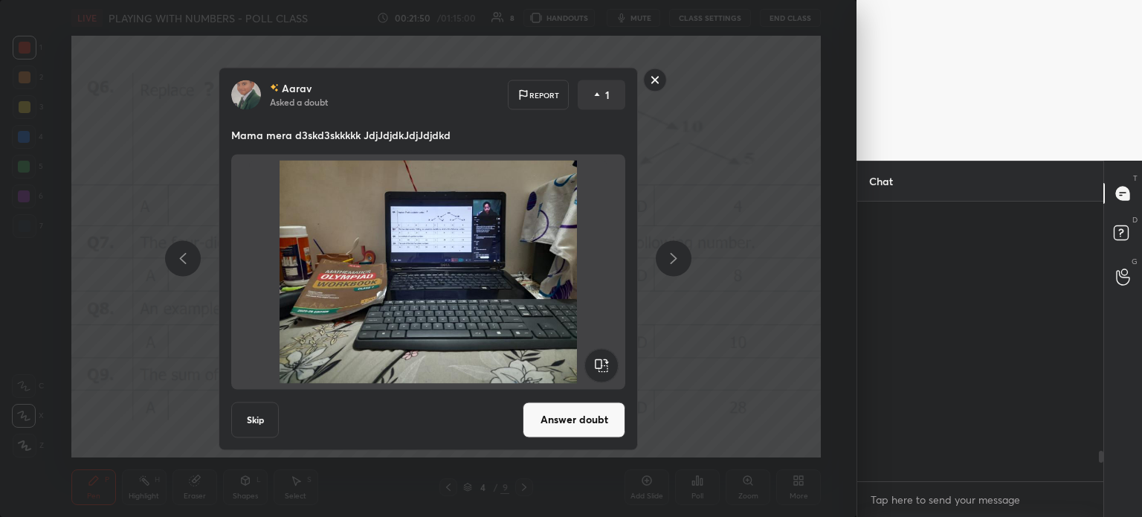
scroll to position [275, 242]
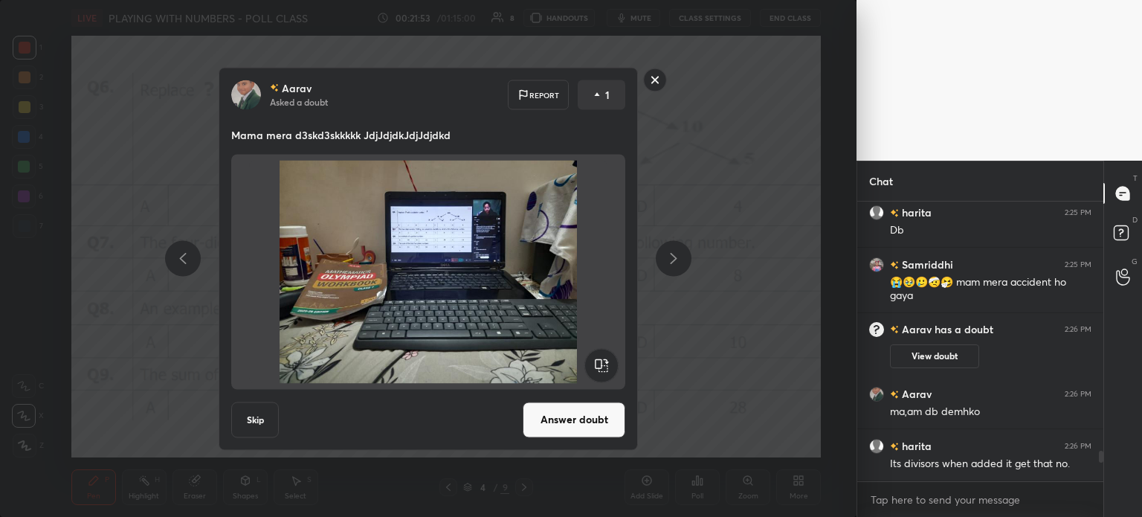
click at [782, 377] on div "[PERSON_NAME] Asked a doubt Report 1 Mama mera d3skd3skkkkk JdjJdjdkJdjJdjdkd S…" at bounding box center [428, 258] width 857 height 517
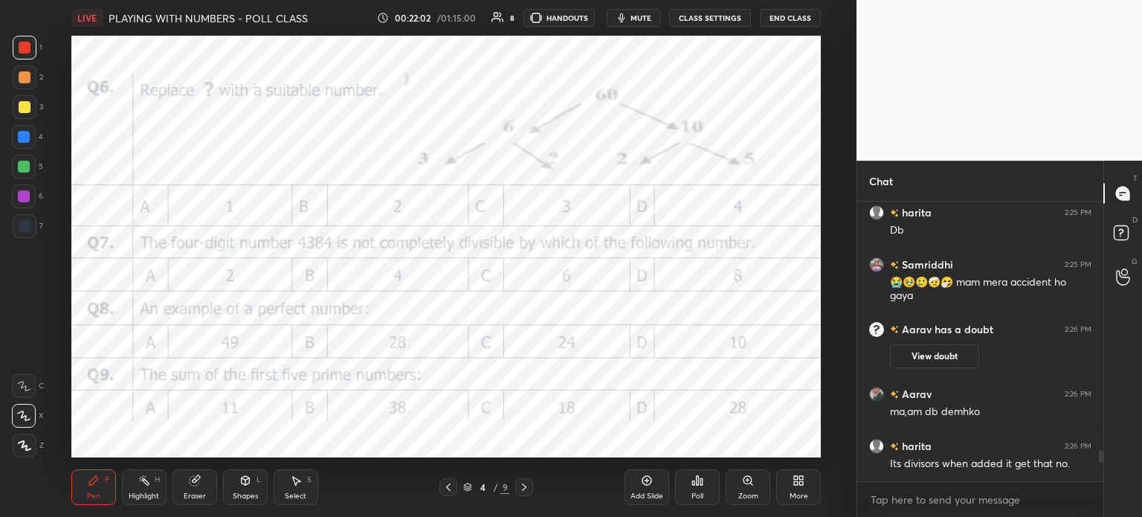
click at [645, 496] on div "Add Slide" at bounding box center [647, 495] width 33 height 7
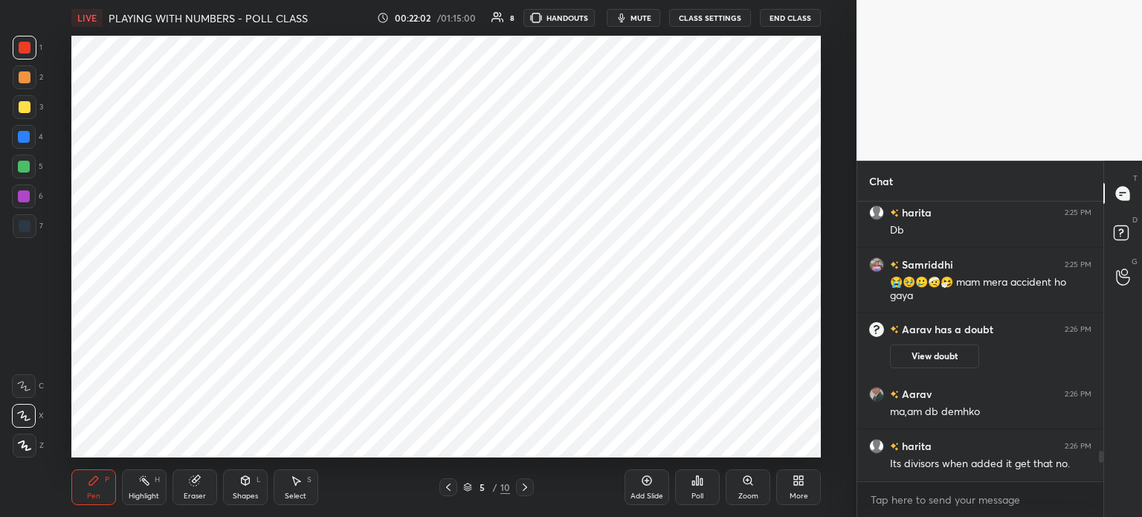
click at [24, 227] on div at bounding box center [25, 226] width 12 height 12
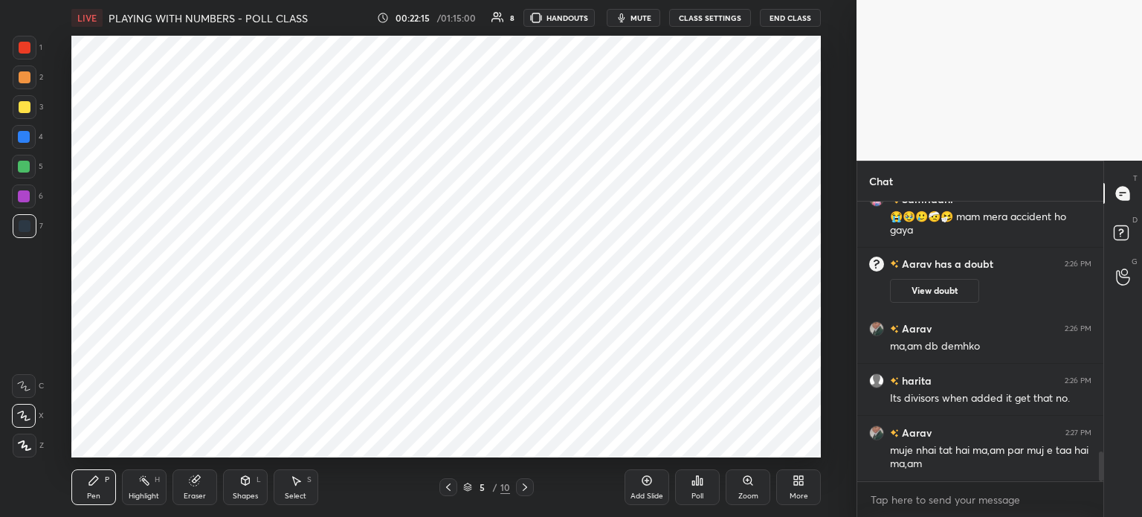
click at [26, 50] on div at bounding box center [25, 48] width 12 height 12
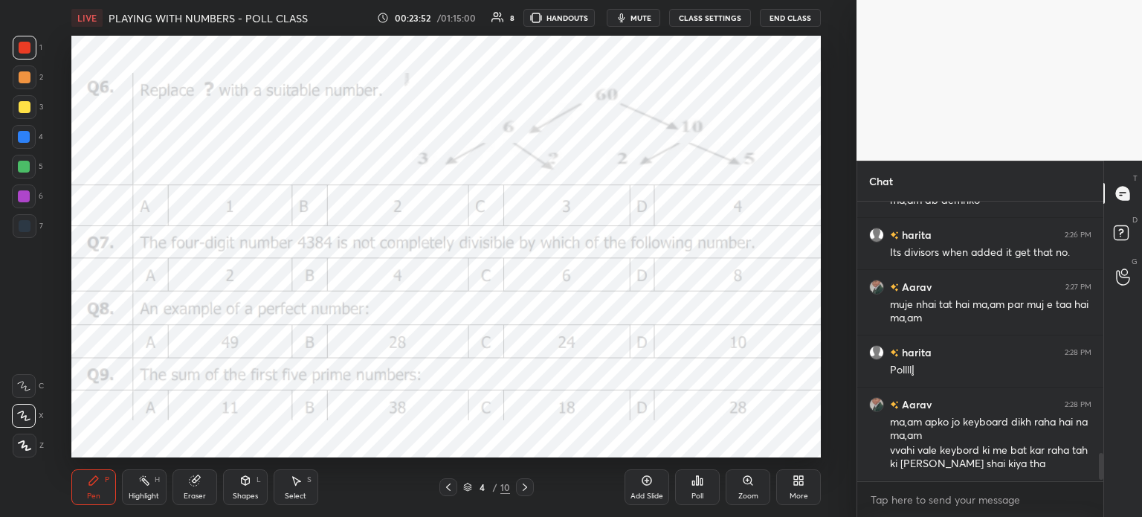
scroll to position [2671, 0]
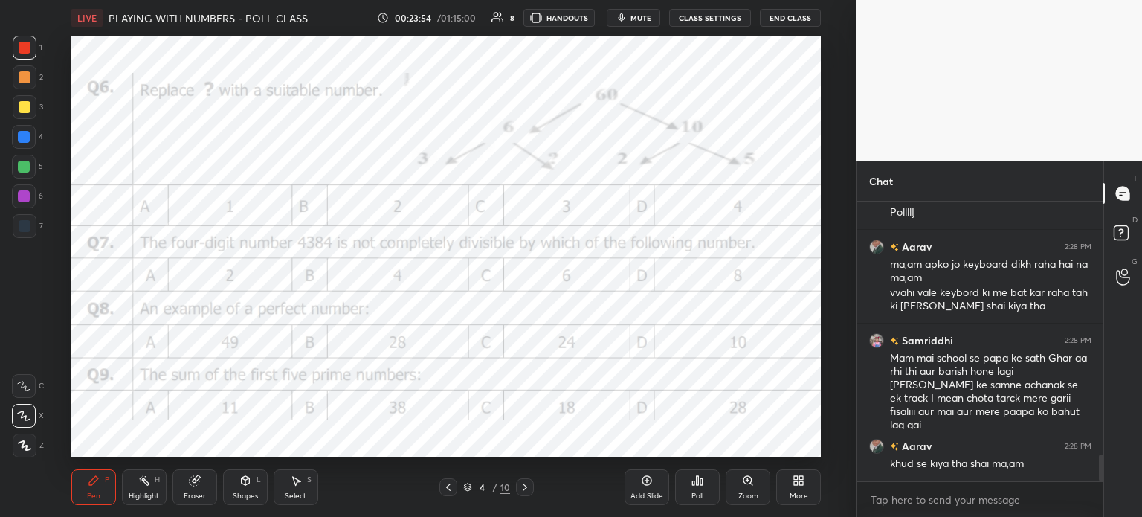
click at [681, 486] on div "Poll" at bounding box center [697, 487] width 45 height 36
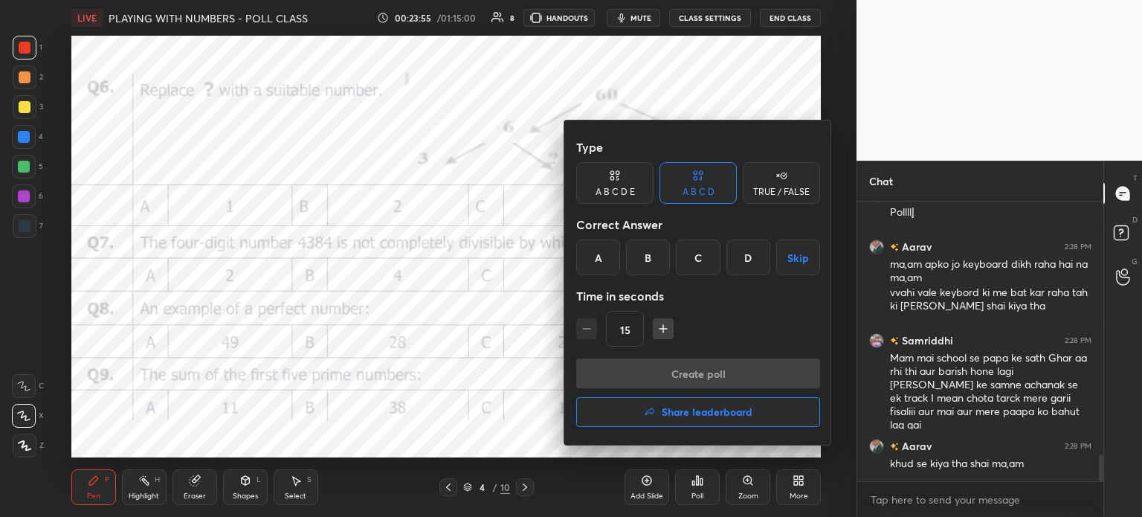
click at [649, 252] on div "B" at bounding box center [648, 257] width 44 height 36
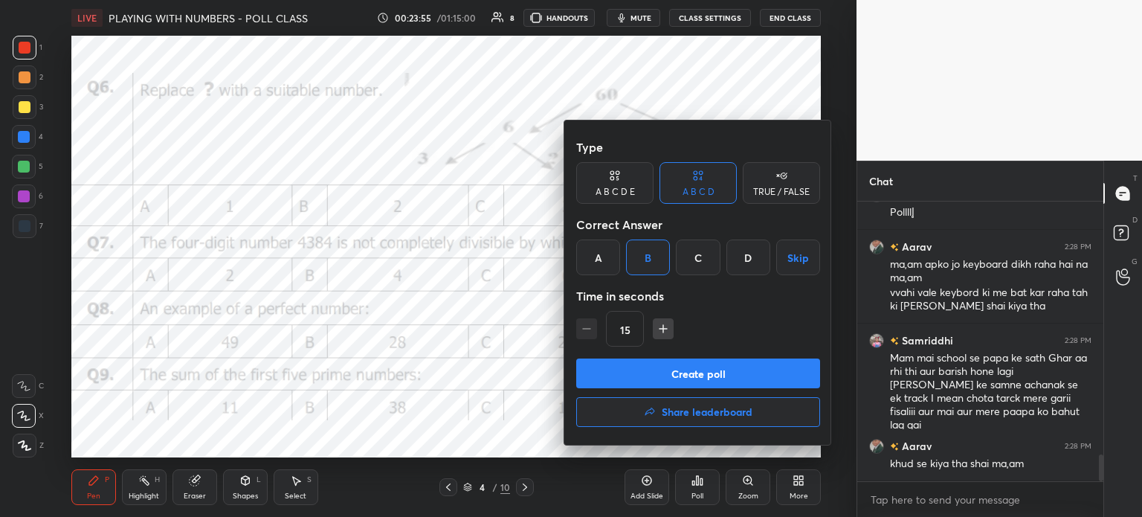
click at [744, 359] on button "Create poll" at bounding box center [698, 373] width 244 height 30
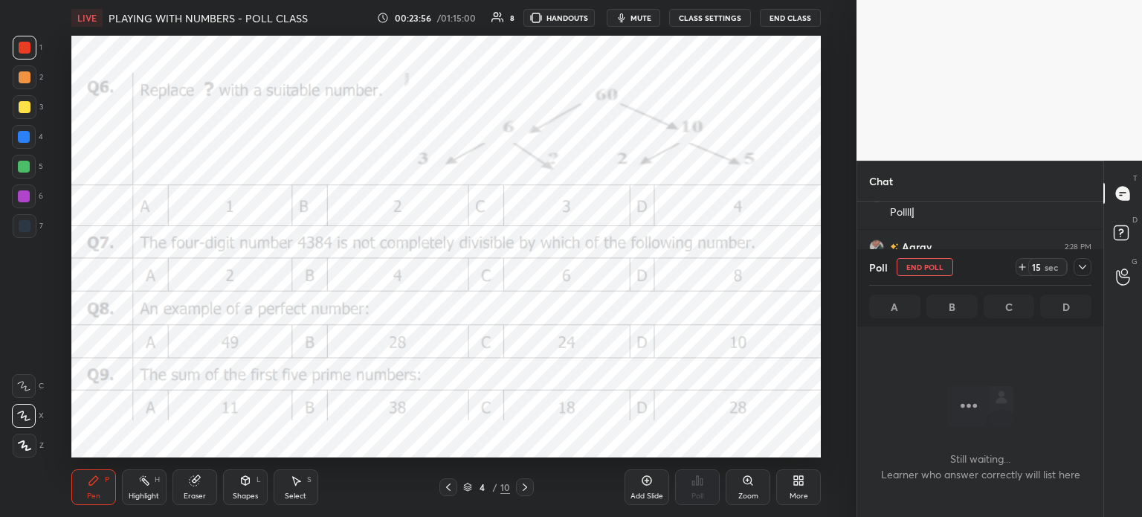
scroll to position [233, 242]
click at [1030, 265] on div "15 sec" at bounding box center [1047, 267] width 39 height 18
click at [1095, 267] on div "Poll End Poll 29 sec A B C D" at bounding box center [980, 287] width 246 height 77
click at [1083, 265] on icon at bounding box center [1083, 267] width 12 height 12
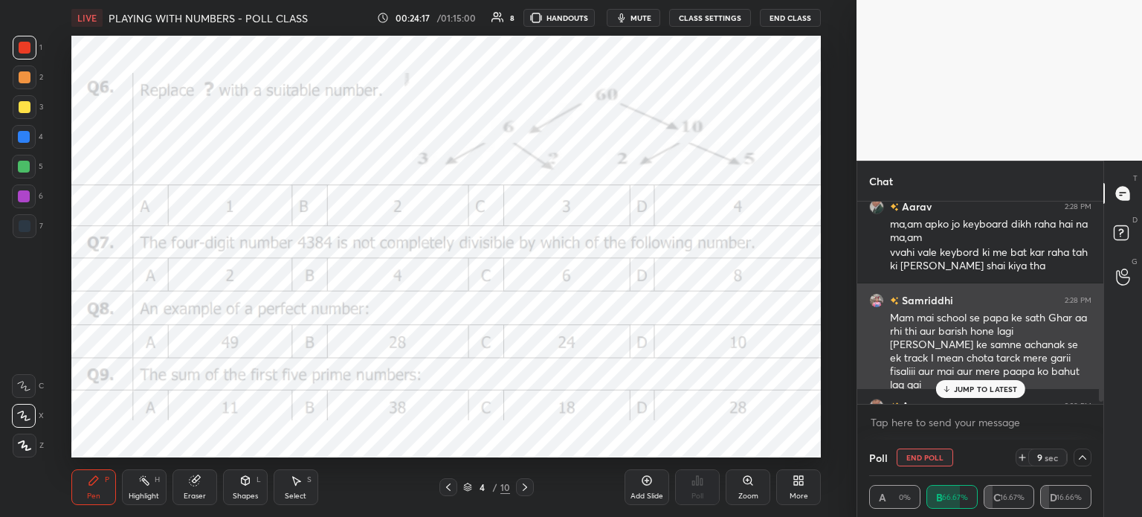
scroll to position [2748, 0]
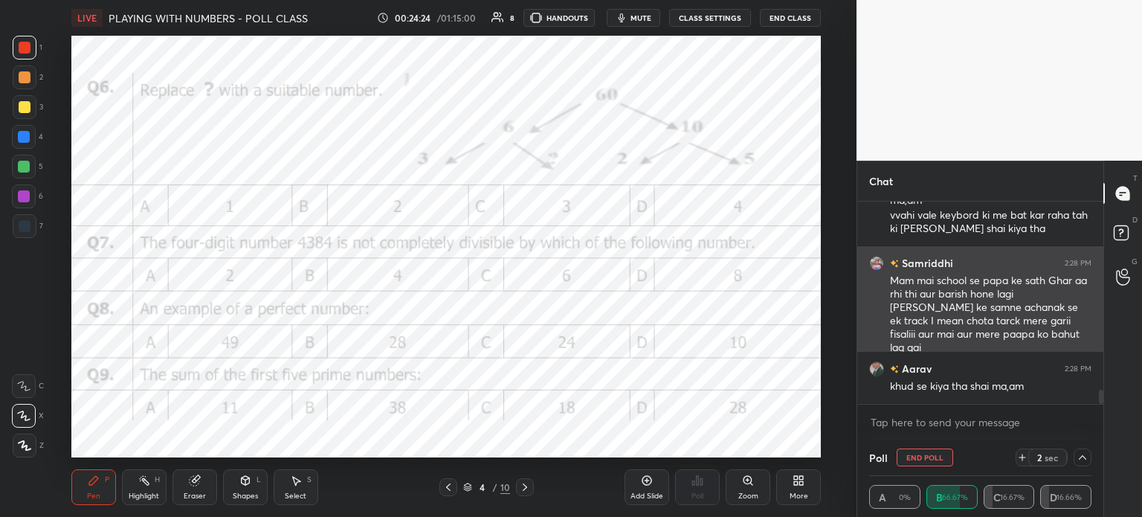
click at [883, 315] on div "Samriddhi 2:28 PM Mam mai school se papa ke sath Ghar aa rhi thi aur barish hon…" at bounding box center [980, 305] width 246 height 118
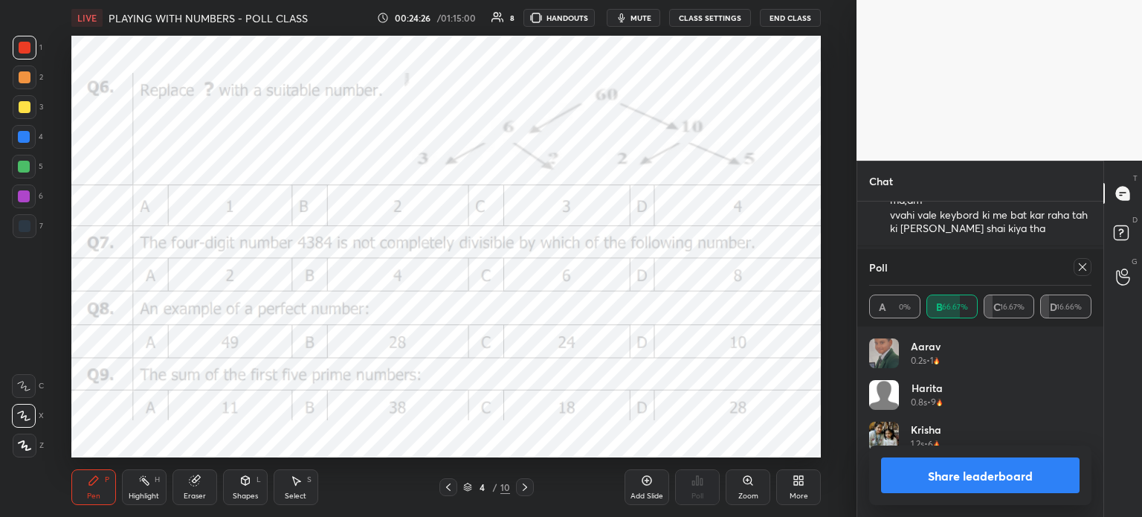
scroll to position [174, 218]
click at [1080, 273] on div at bounding box center [1083, 267] width 18 height 18
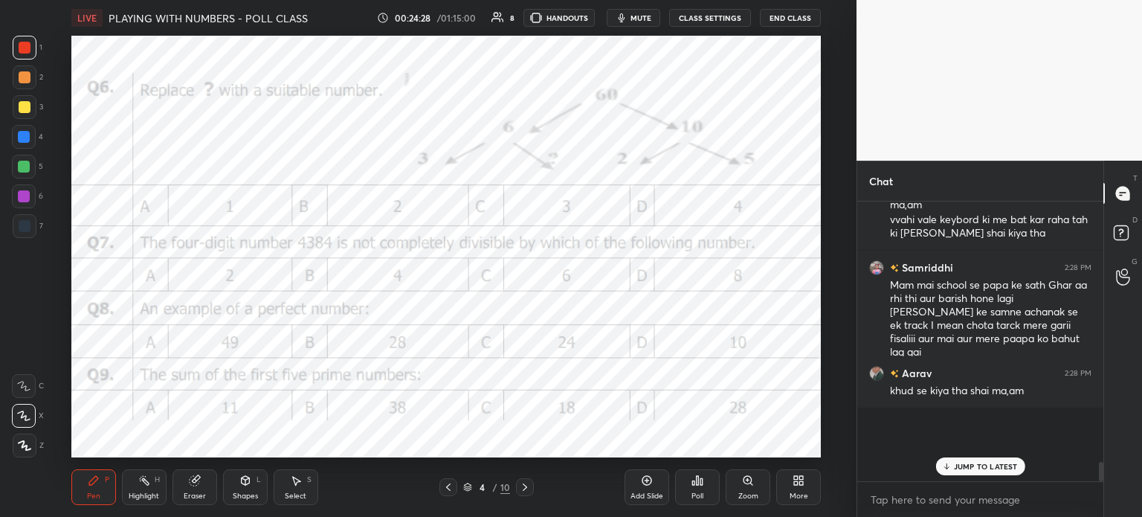
scroll to position [229, 242]
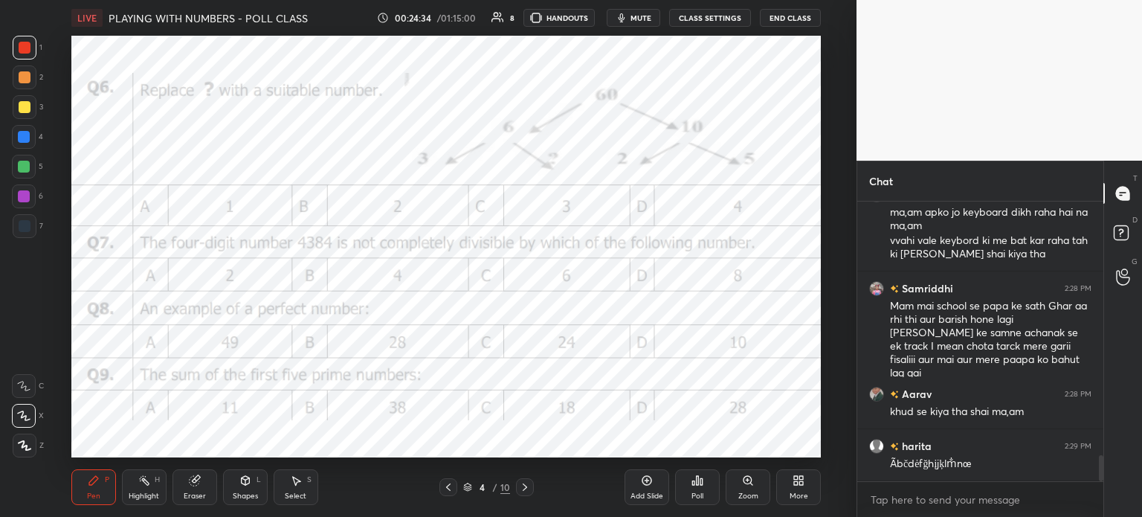
click at [193, 484] on icon at bounding box center [194, 481] width 10 height 10
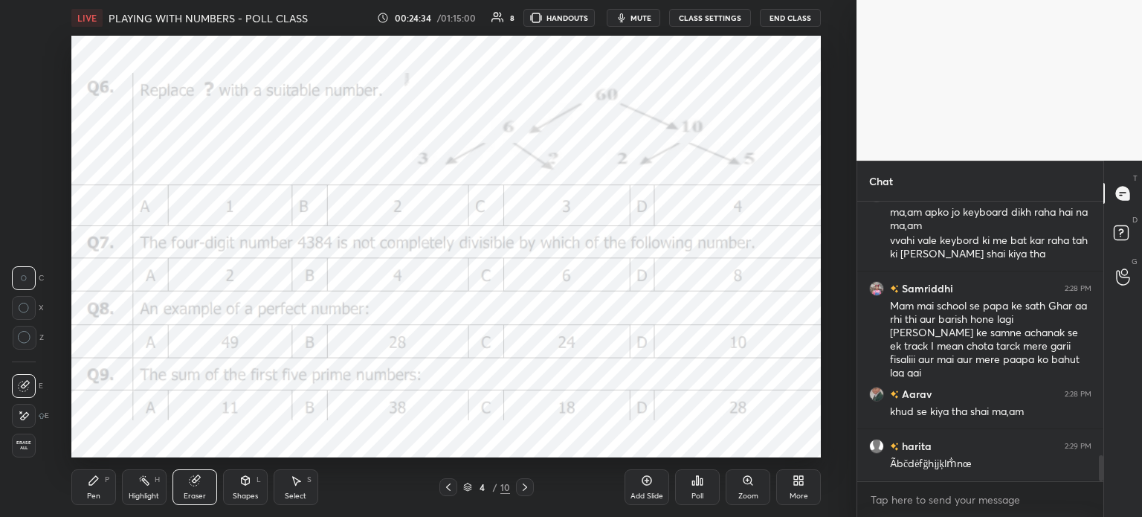
click at [27, 450] on span "Erase all" at bounding box center [24, 445] width 22 height 10
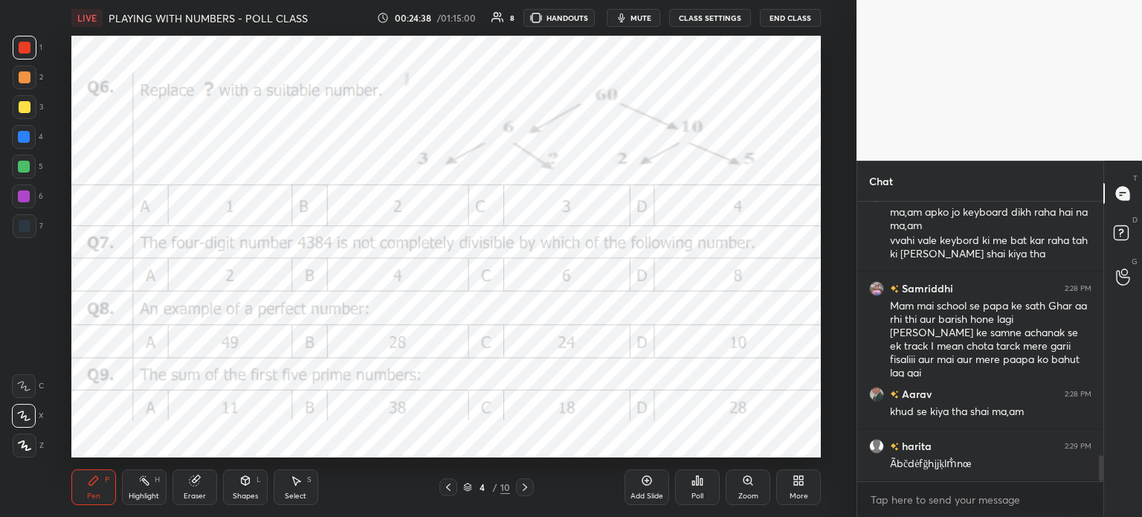
click at [644, 484] on icon at bounding box center [647, 481] width 10 height 10
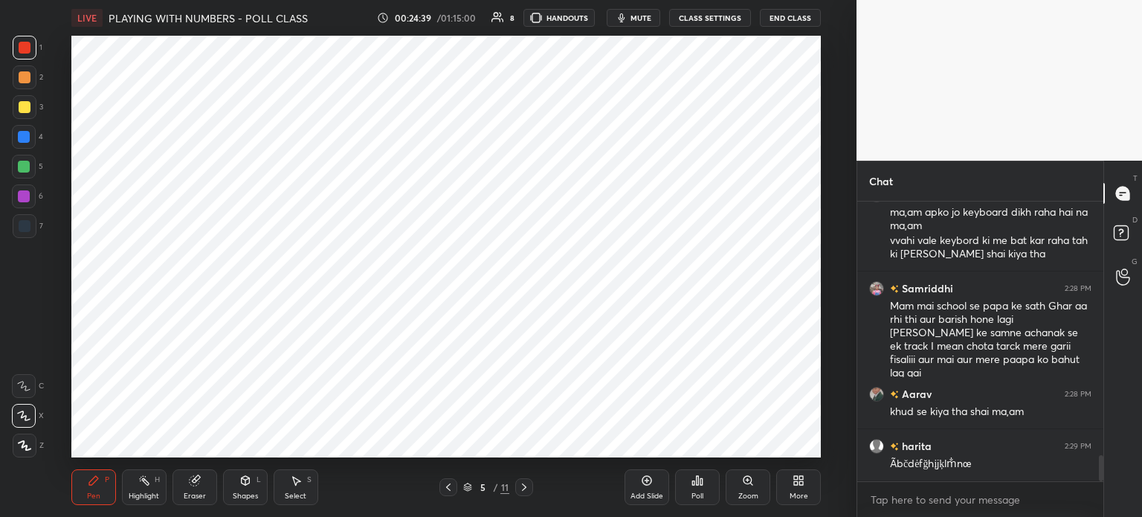
click at [29, 221] on div at bounding box center [25, 226] width 12 height 12
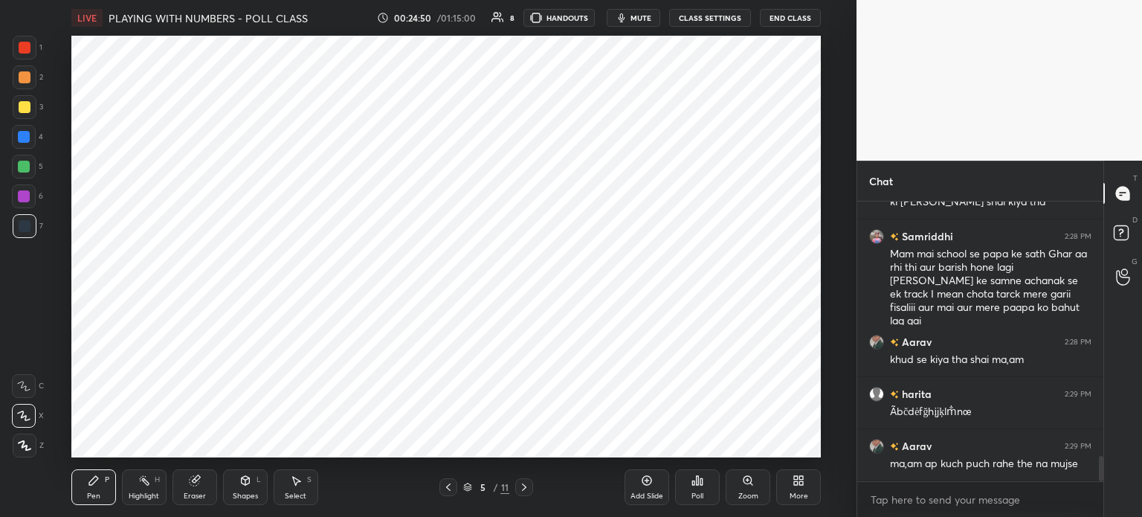
click at [21, 132] on div at bounding box center [24, 137] width 12 height 12
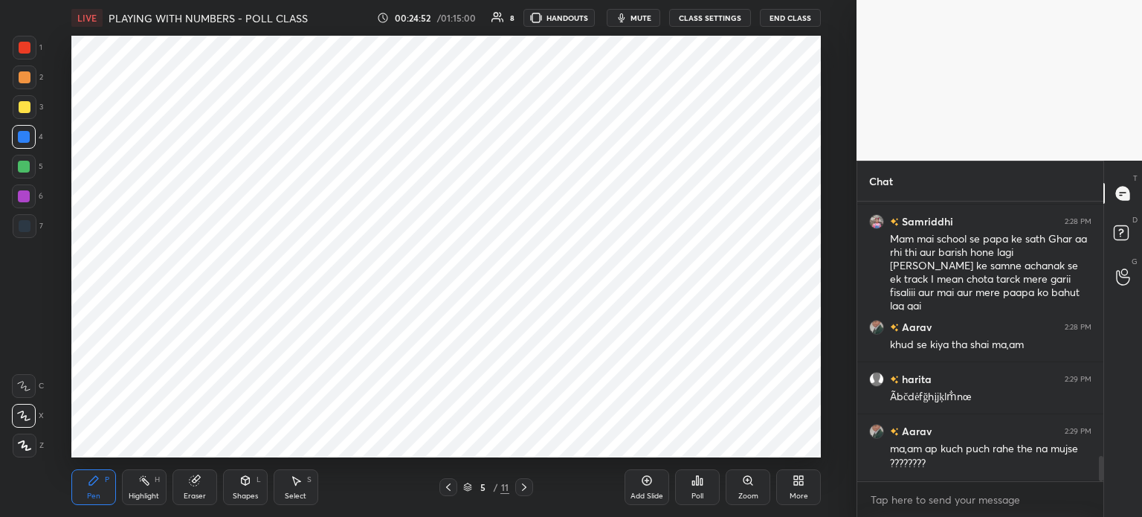
click at [13, 49] on div at bounding box center [25, 48] width 24 height 24
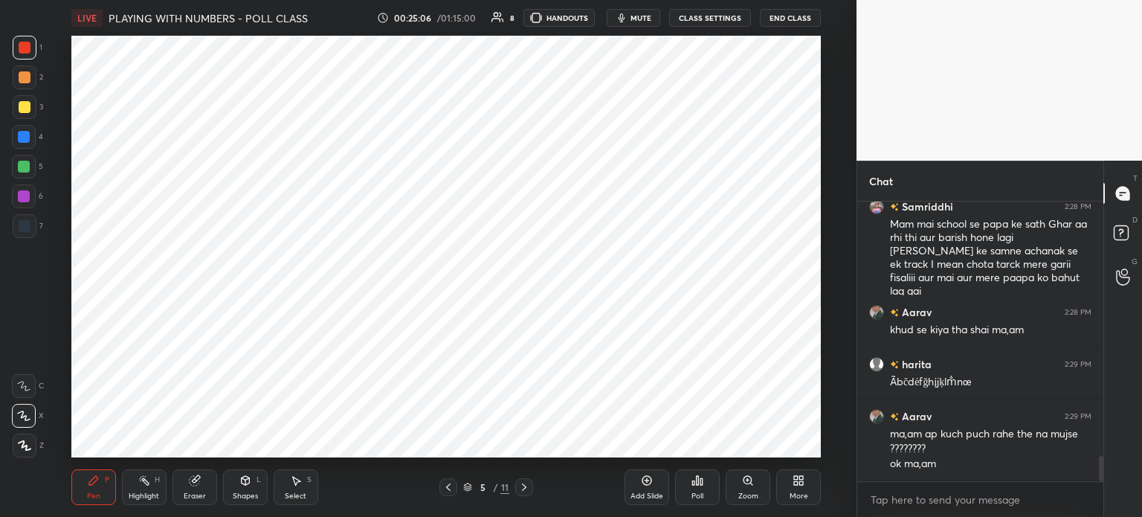
scroll to position [5, 4]
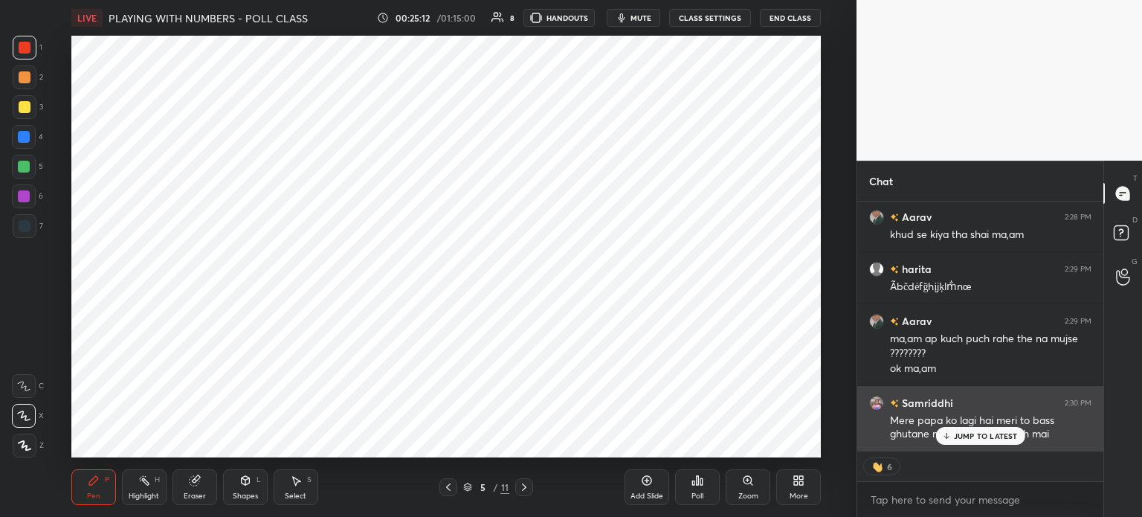
click at [985, 439] on p "JUMP TO LATEST" at bounding box center [986, 435] width 64 height 9
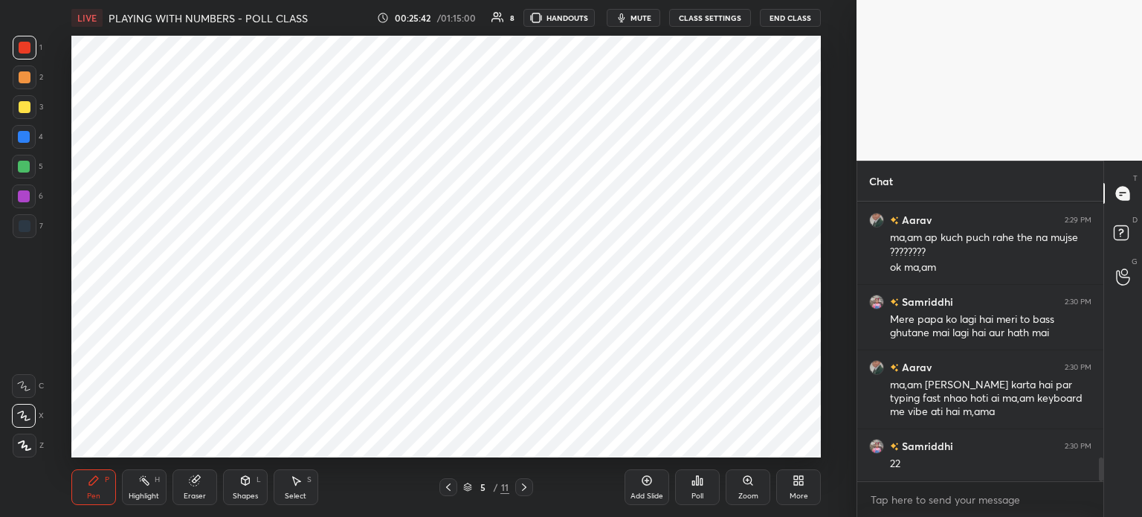
click at [451, 483] on icon at bounding box center [448, 487] width 12 height 12
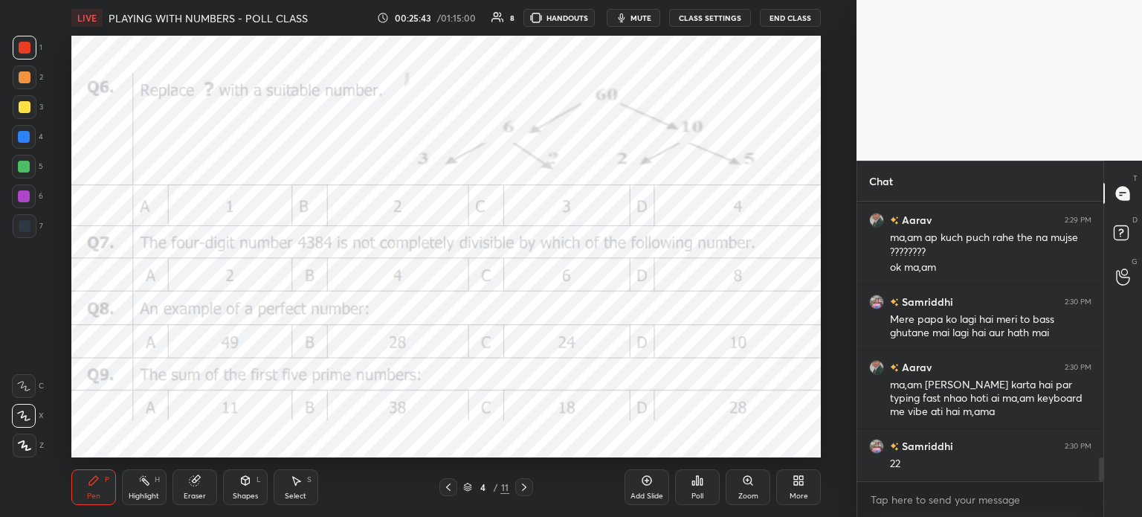
click at [186, 484] on div "Eraser" at bounding box center [195, 487] width 45 height 36
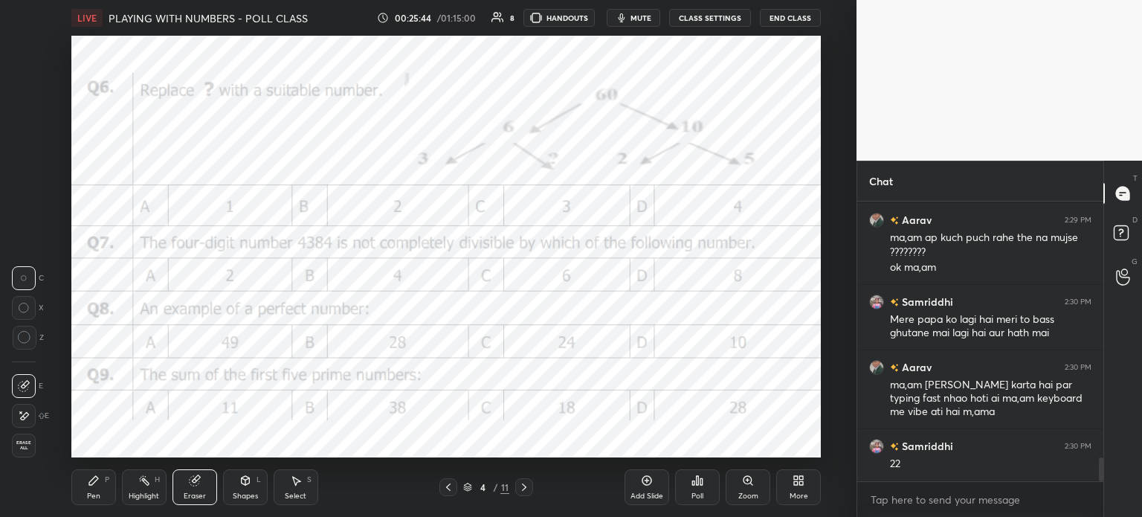
click at [24, 444] on span "Erase all" at bounding box center [24, 445] width 22 height 10
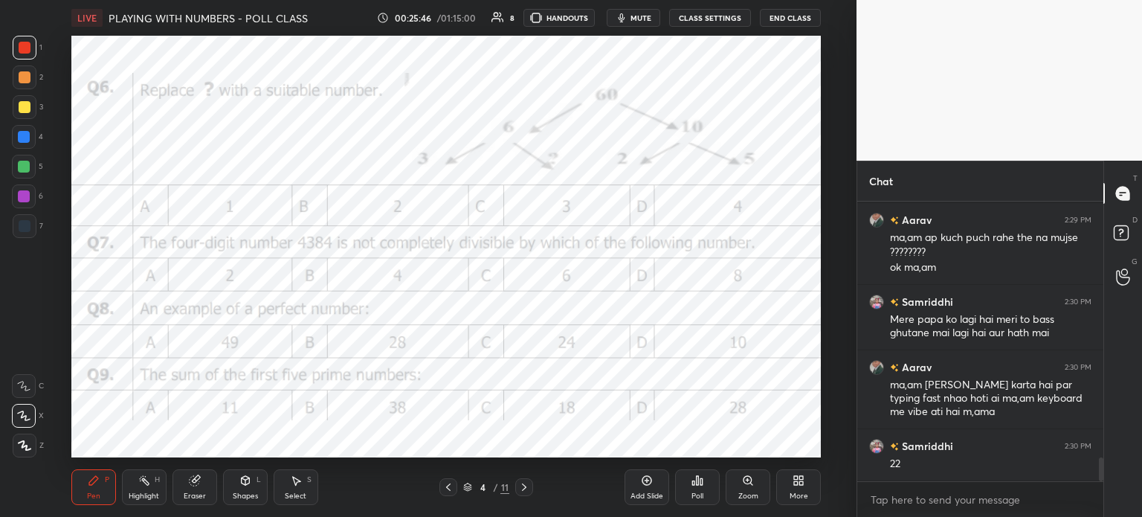
click at [199, 489] on div "Eraser" at bounding box center [195, 487] width 45 height 36
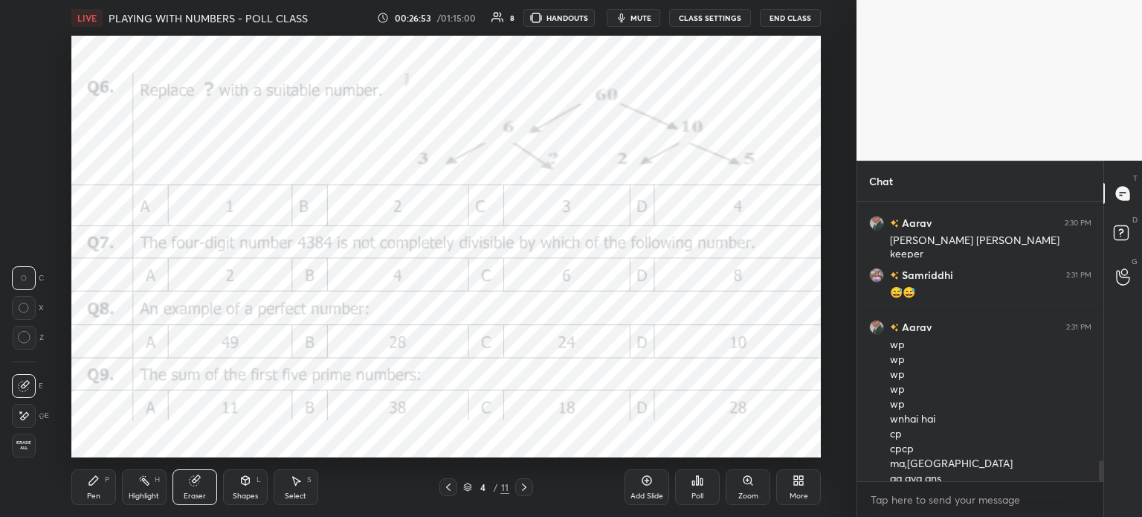
scroll to position [3425, 0]
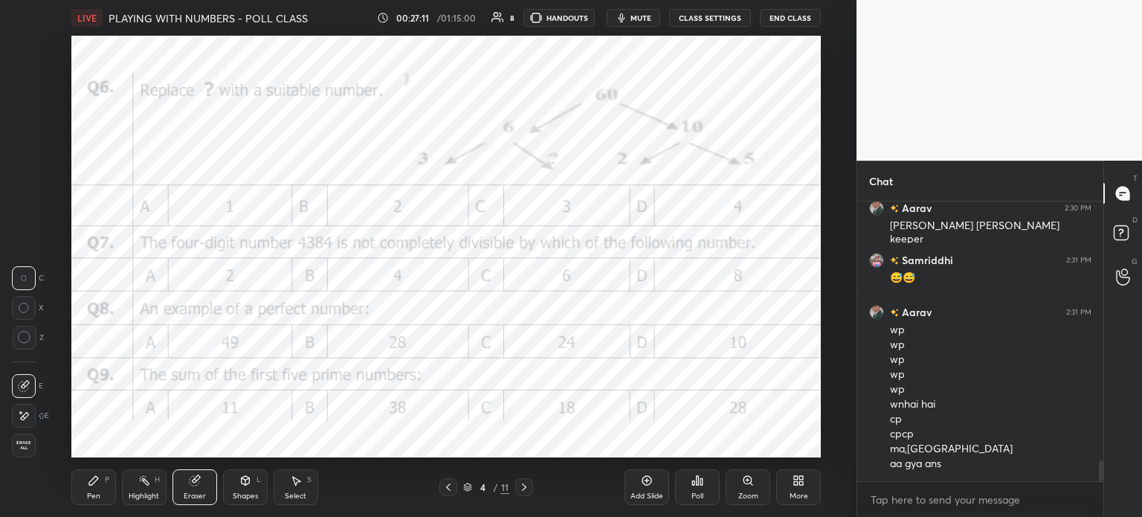
click at [107, 483] on div "P" at bounding box center [107, 479] width 4 height 7
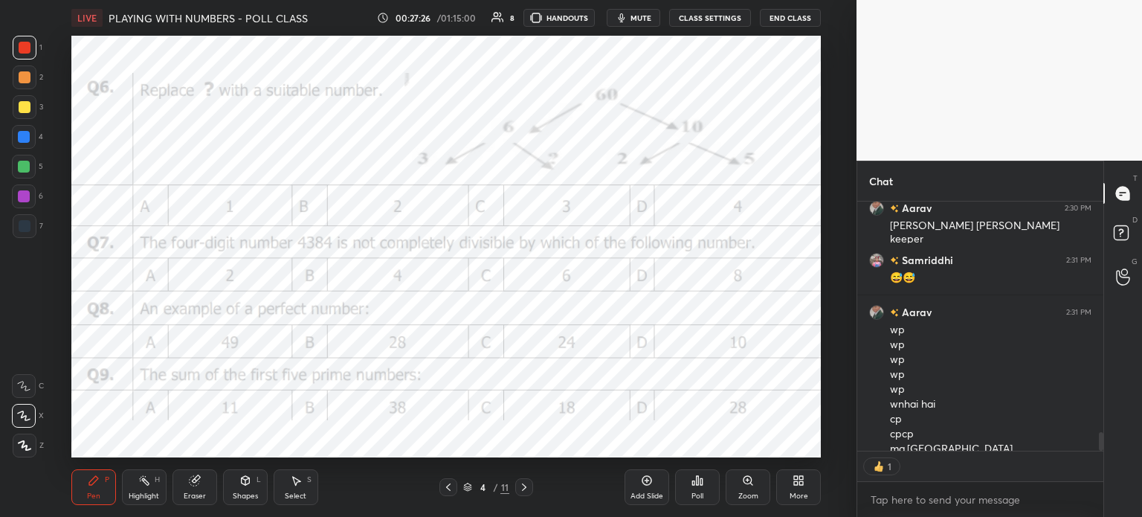
scroll to position [245, 242]
click at [705, 472] on div "Poll" at bounding box center [697, 487] width 45 height 36
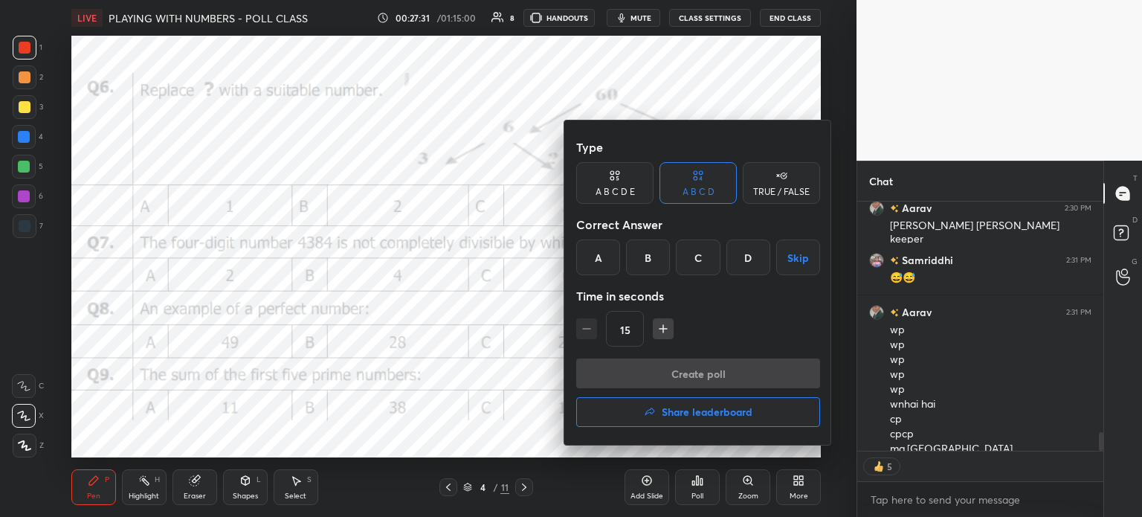
click at [744, 246] on div "D" at bounding box center [748, 257] width 44 height 36
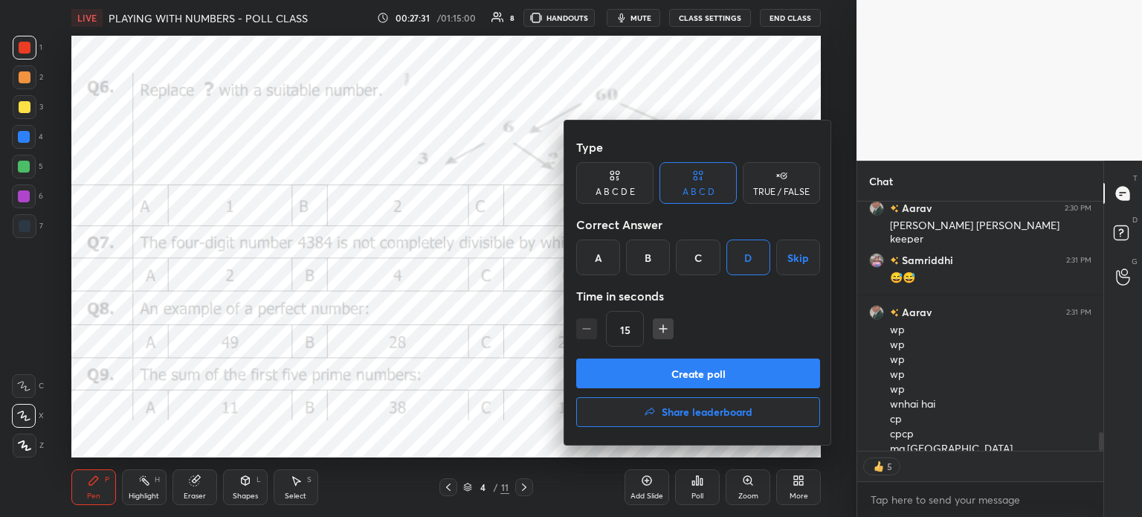
click at [740, 374] on button "Create poll" at bounding box center [698, 373] width 244 height 30
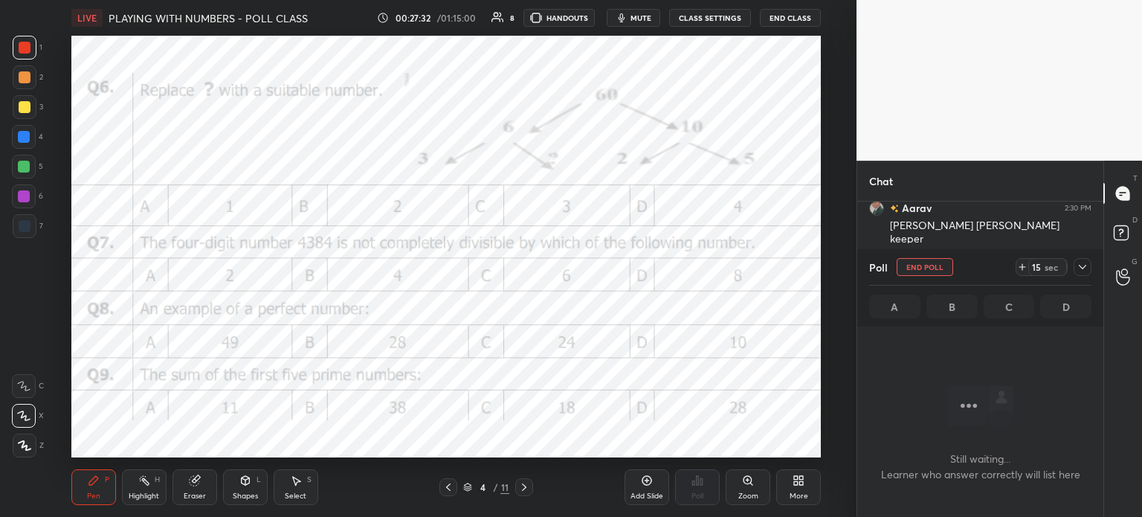
scroll to position [4, 4]
click at [1028, 268] on icon at bounding box center [1022, 267] width 12 height 12
click at [1072, 267] on div "29 sec" at bounding box center [1054, 267] width 76 height 18
click at [1092, 261] on div "Poll End Poll 29 sec A B C D" at bounding box center [980, 287] width 246 height 77
click at [1089, 266] on div at bounding box center [1083, 267] width 18 height 18
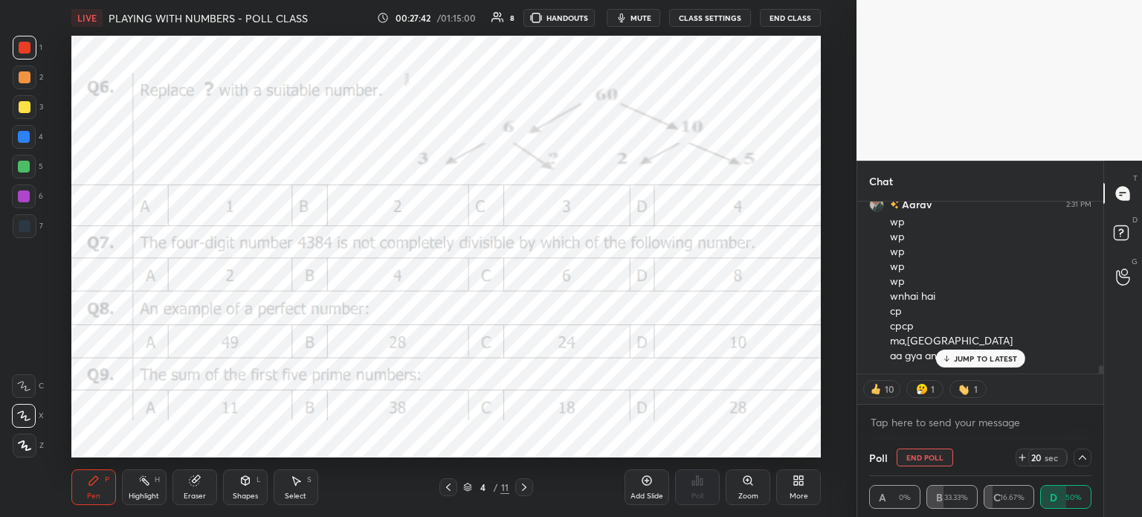
scroll to position [3584, 0]
click at [1085, 460] on icon at bounding box center [1083, 457] width 12 height 12
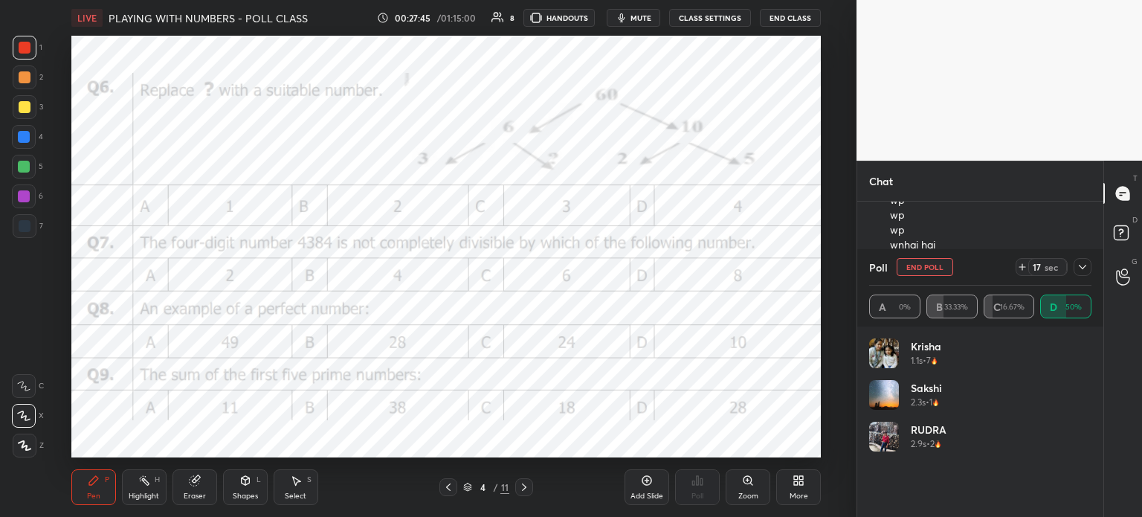
scroll to position [174, 218]
click at [1022, 266] on icon at bounding box center [1022, 267] width 0 height 6
click at [1091, 268] on div at bounding box center [1083, 267] width 18 height 18
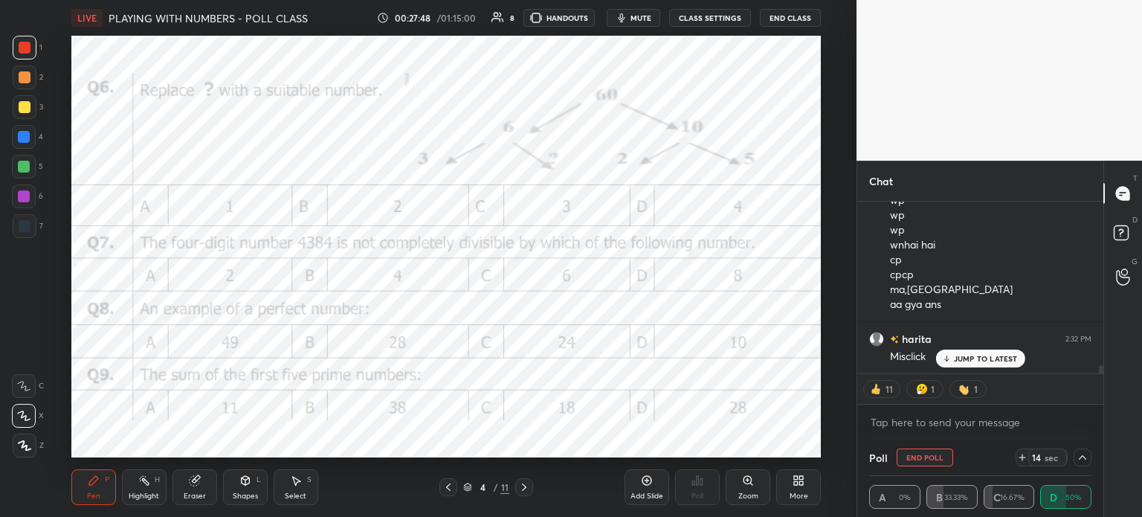
scroll to position [0, 0]
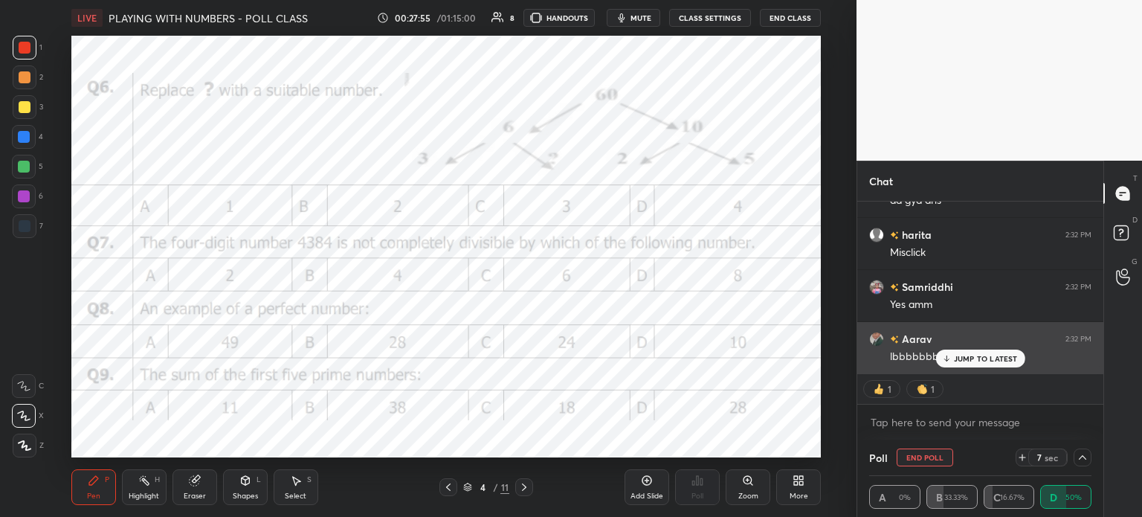
click at [961, 359] on p "JUMP TO LATEST" at bounding box center [986, 358] width 64 height 9
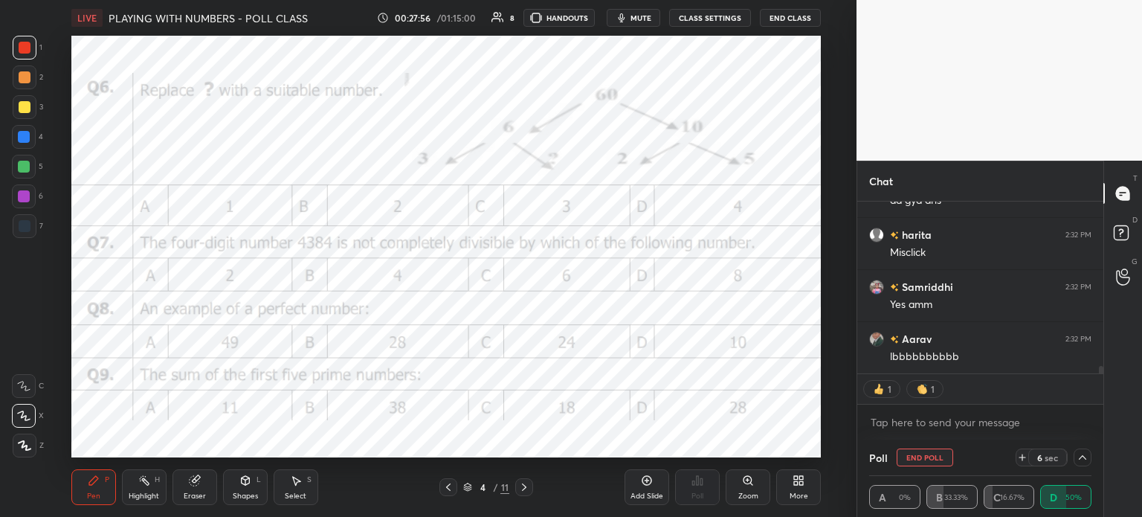
click at [925, 459] on button "End Poll" at bounding box center [925, 457] width 57 height 18
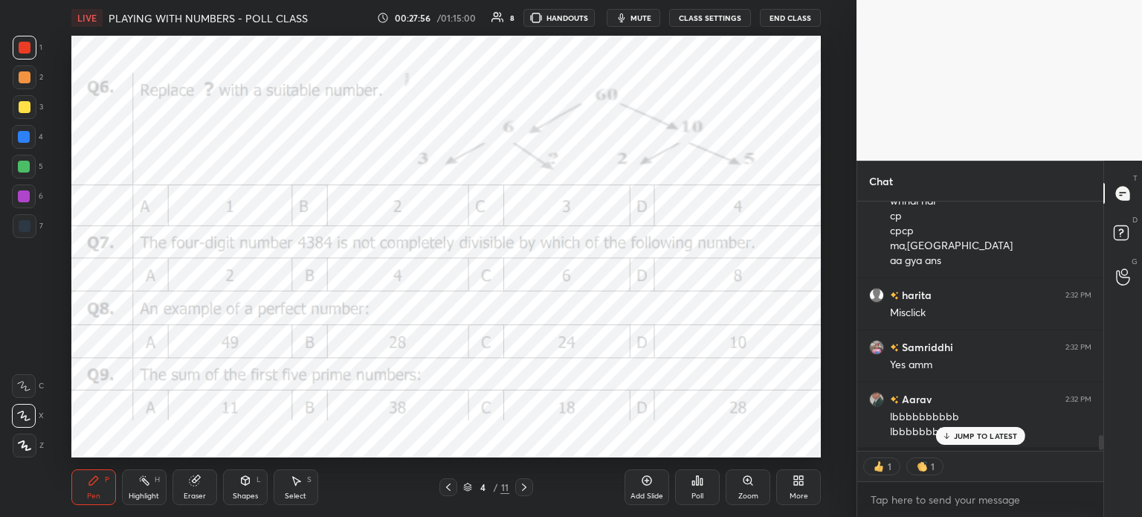
click at [693, 487] on div "Poll" at bounding box center [697, 487] width 45 height 36
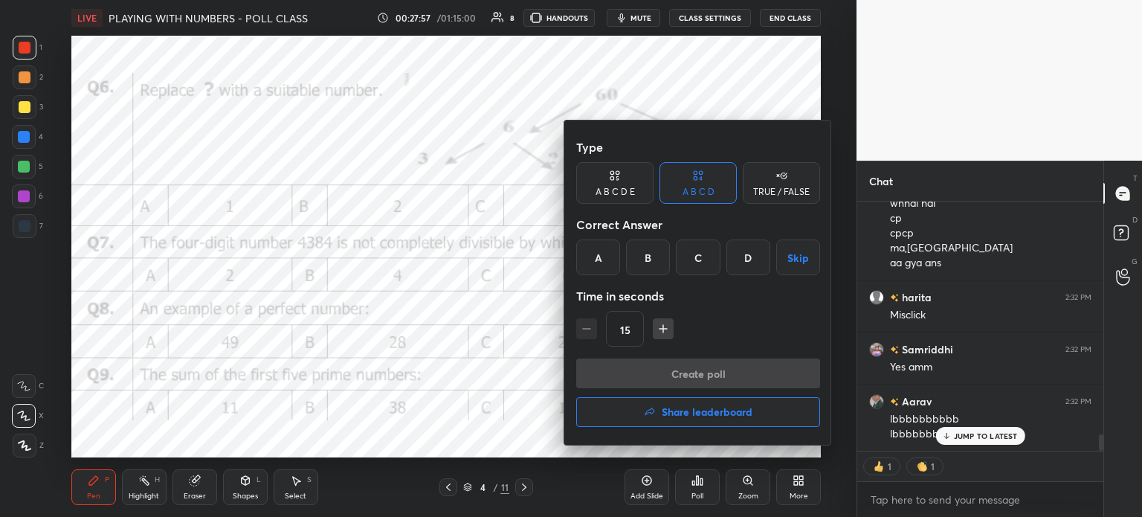
click at [700, 419] on button "Share leaderboard" at bounding box center [698, 412] width 244 height 30
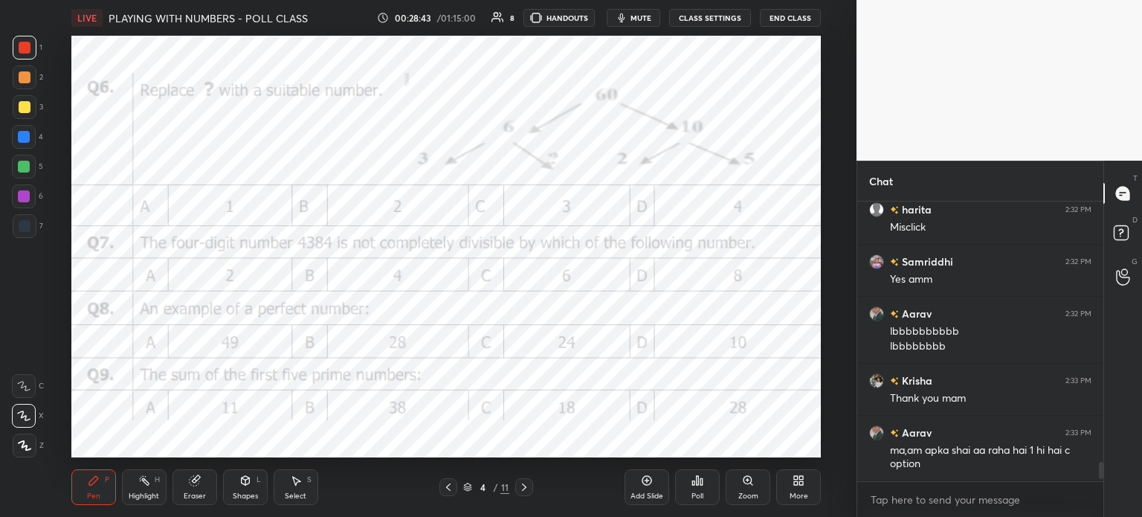
click at [794, 492] on div "More" at bounding box center [799, 495] width 19 height 7
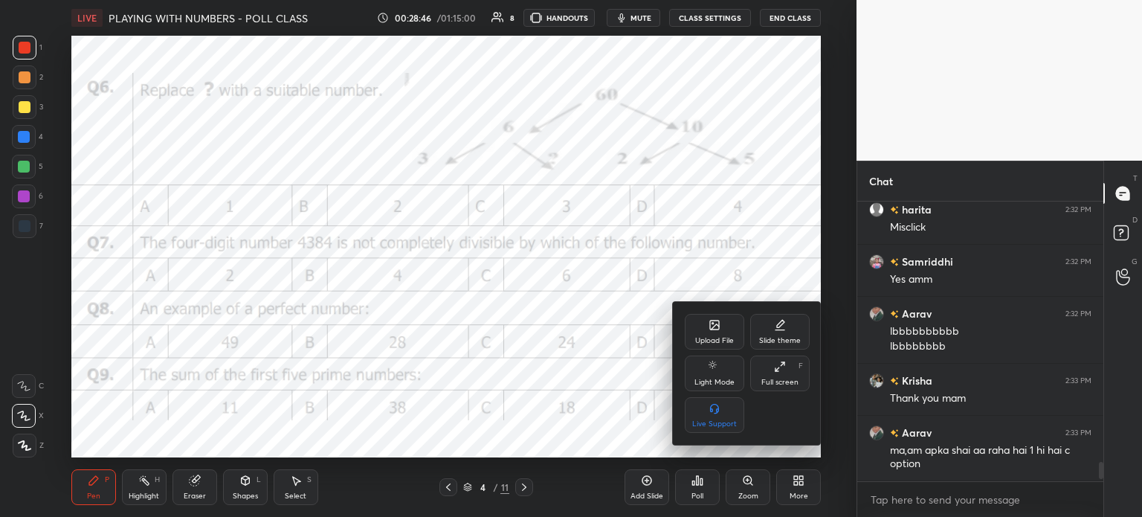
click at [726, 333] on div "Upload File" at bounding box center [714, 332] width 59 height 36
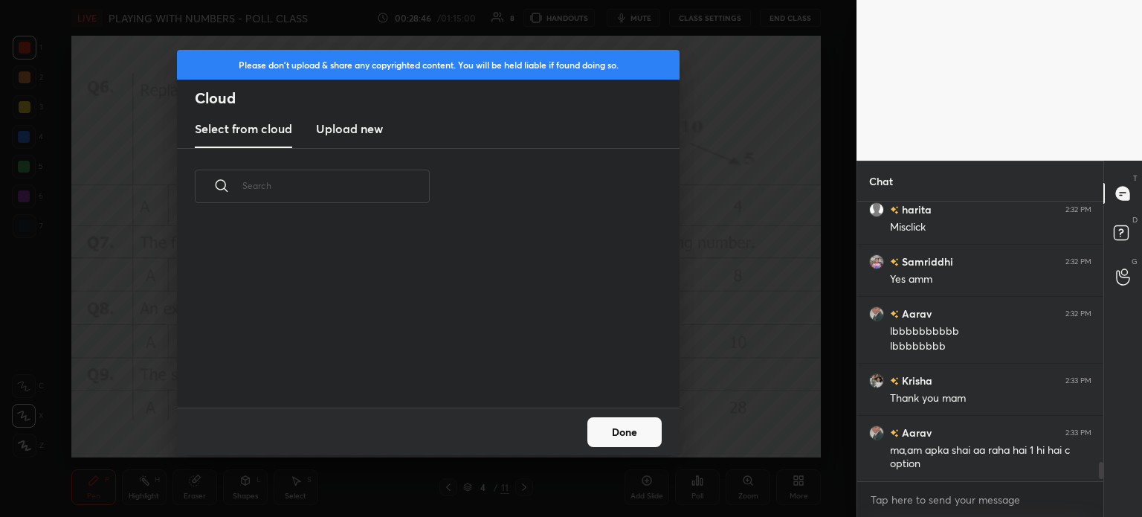
click at [359, 133] on h3 "Upload new" at bounding box center [349, 129] width 67 height 18
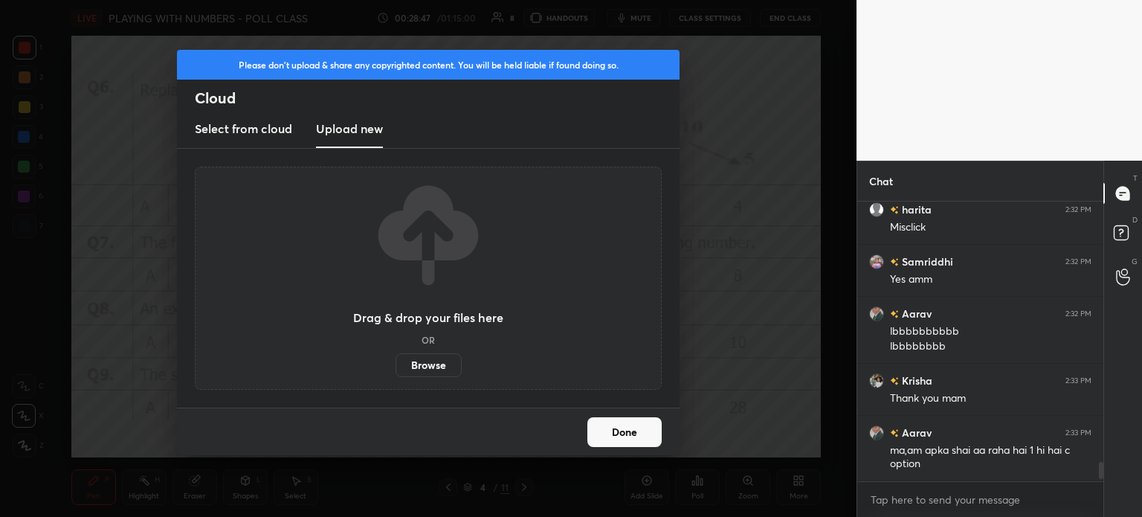
click at [424, 377] on label "Browse" at bounding box center [429, 365] width 66 height 24
click at [396, 377] on input "Browse" at bounding box center [396, 365] width 0 height 24
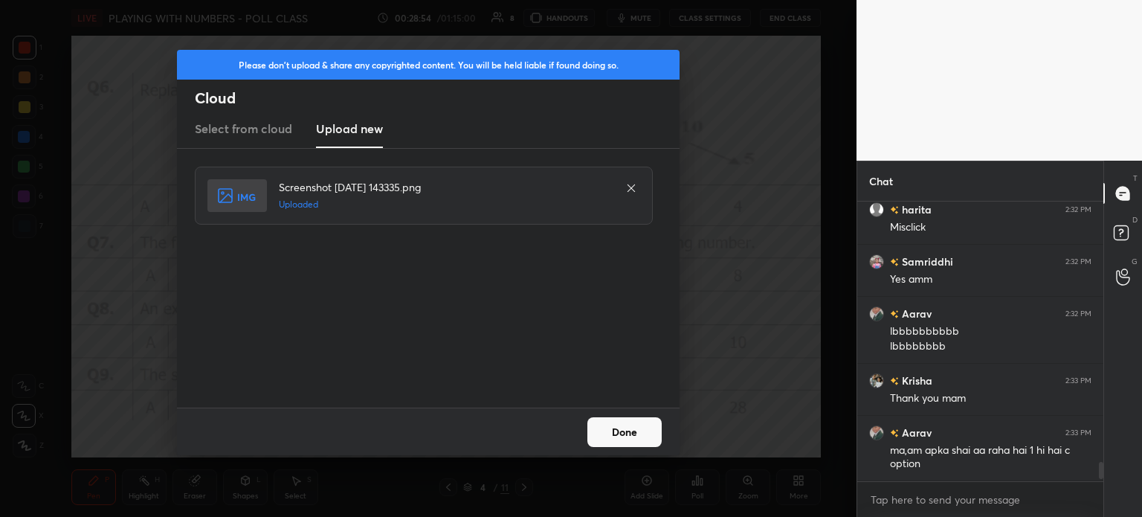
click at [621, 435] on button "Done" at bounding box center [624, 432] width 74 height 30
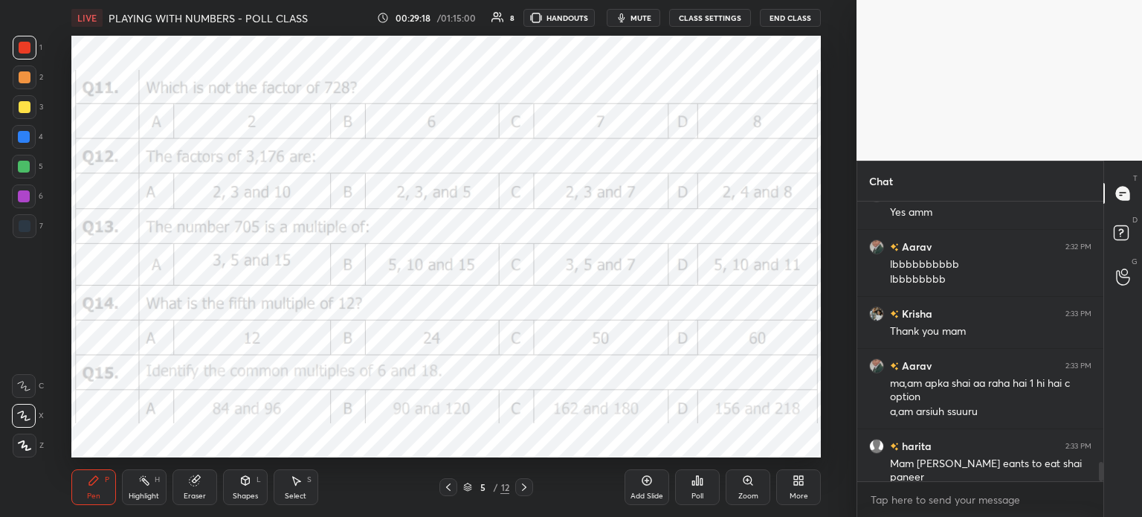
scroll to position [3846, 0]
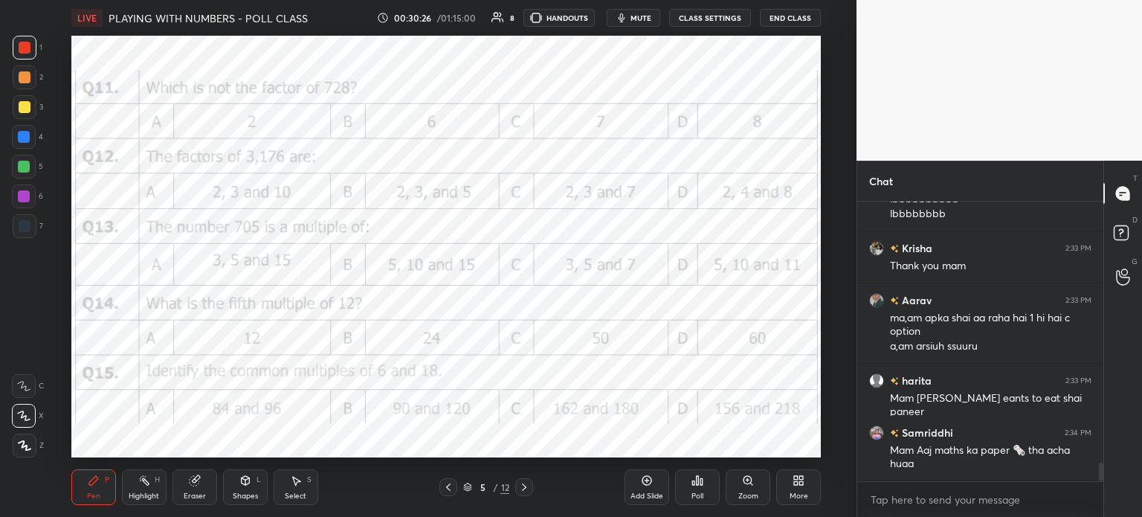
click at [703, 488] on div "Poll" at bounding box center [697, 487] width 45 height 36
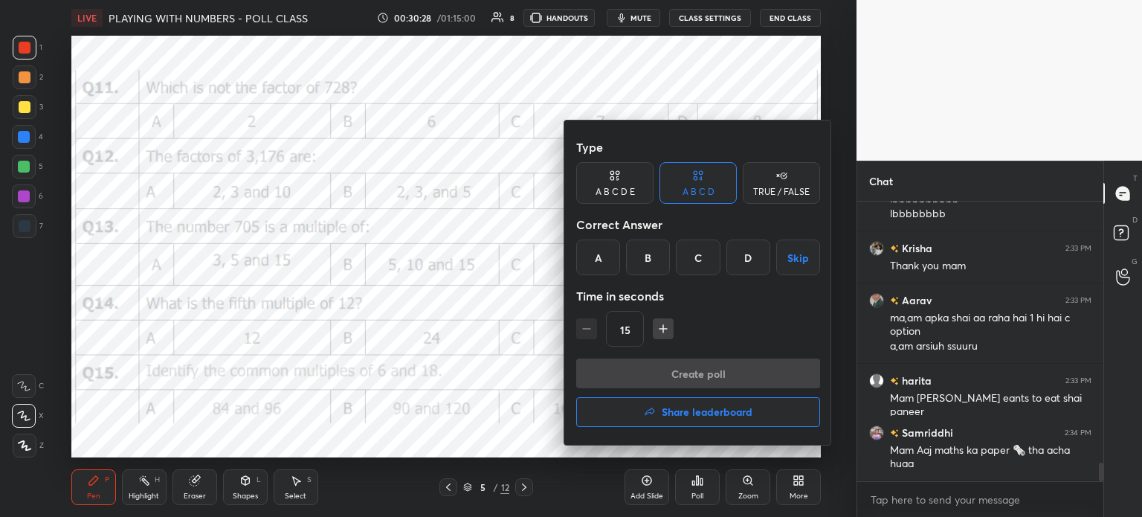
click at [653, 256] on div "B" at bounding box center [648, 257] width 44 height 36
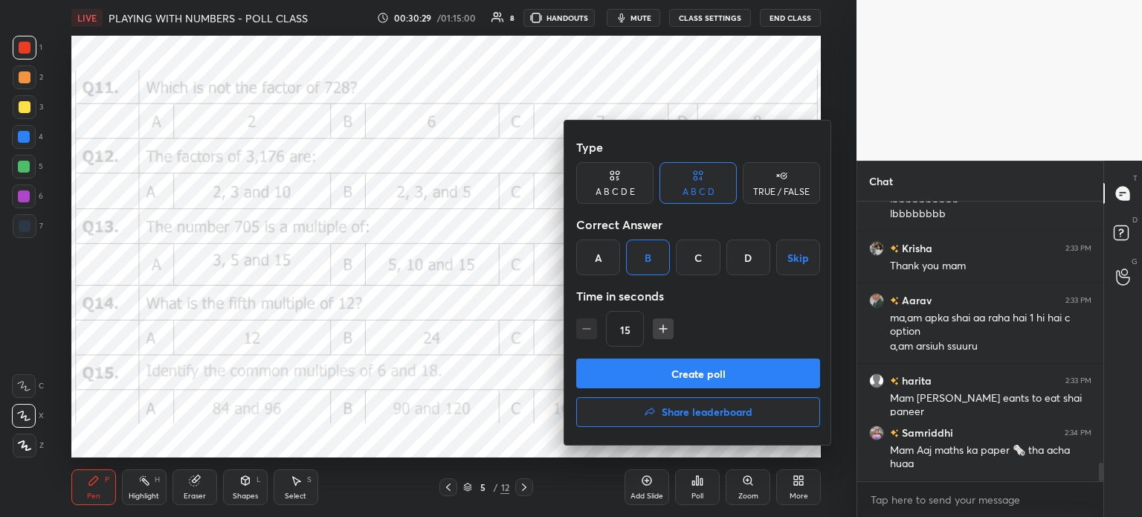
click at [715, 365] on button "Create poll" at bounding box center [698, 373] width 244 height 30
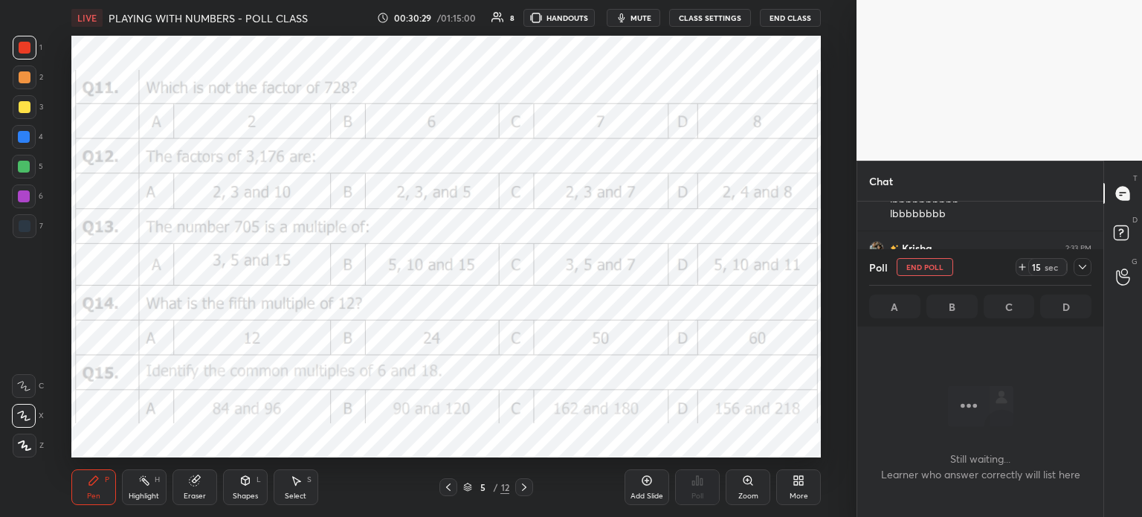
scroll to position [233, 242]
click at [1019, 267] on icon at bounding box center [1022, 267] width 6 height 0
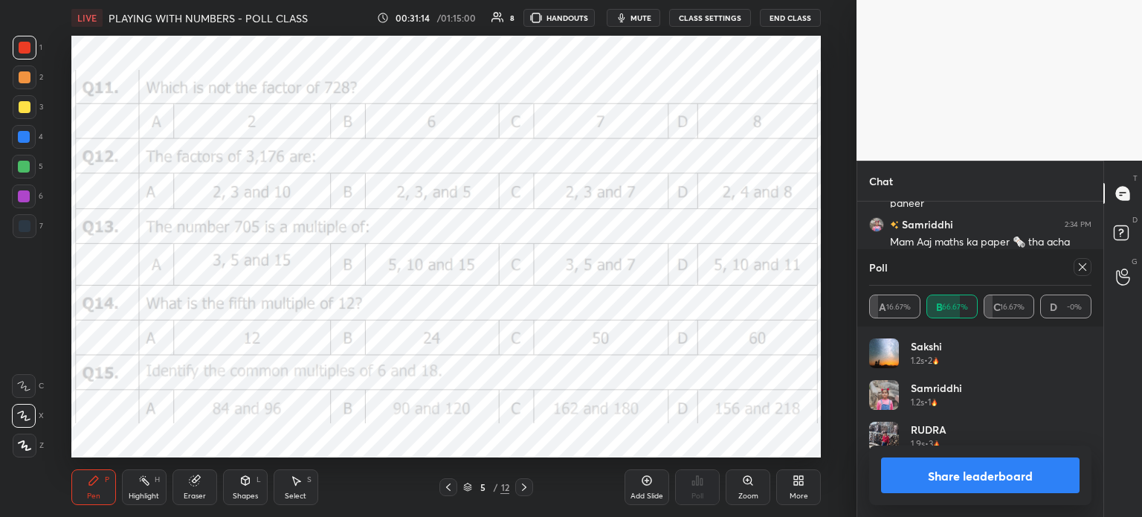
scroll to position [4069, 0]
click at [1082, 268] on icon at bounding box center [1082, 266] width 7 height 7
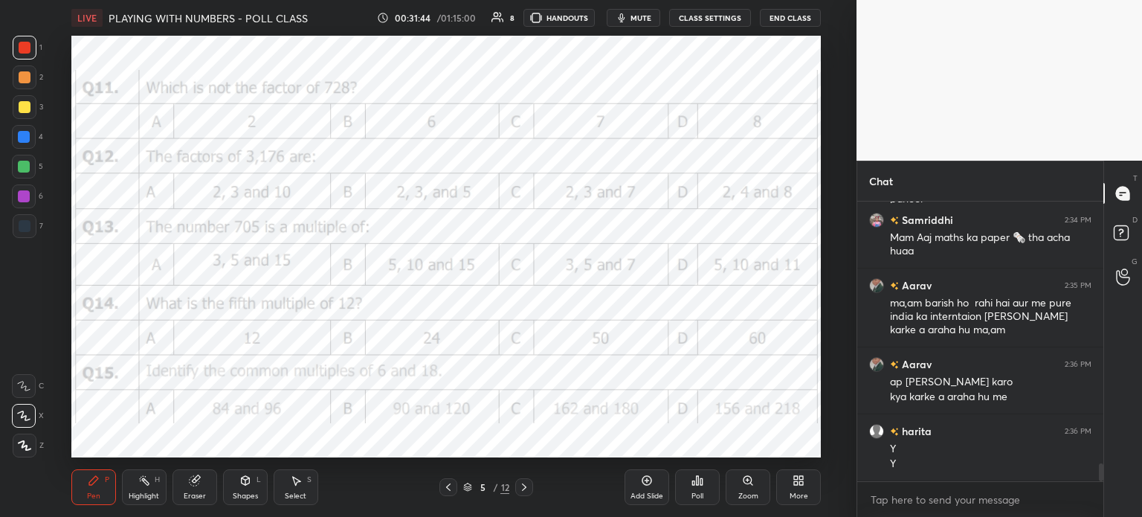
scroll to position [4111, 0]
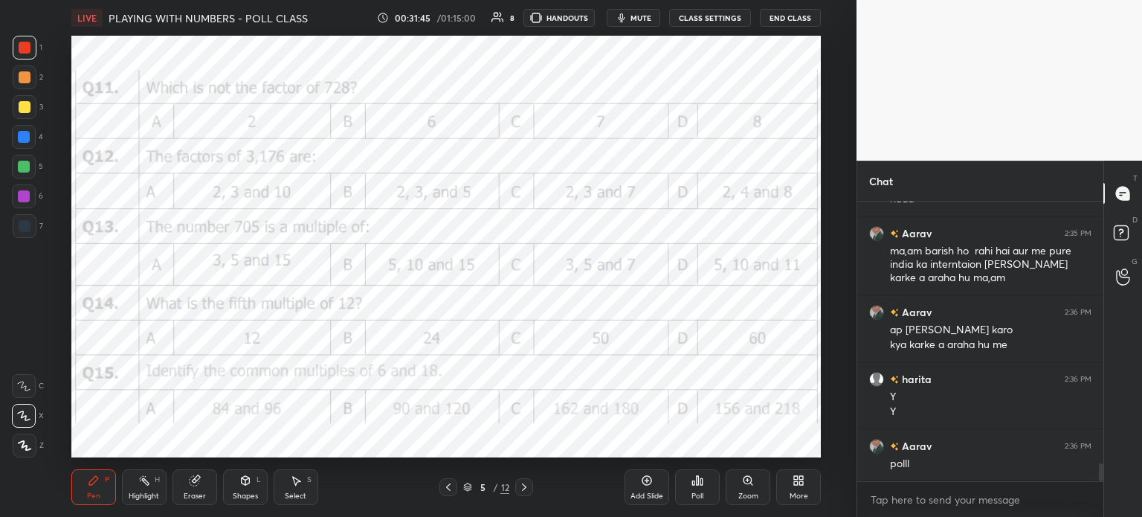
click at [700, 484] on icon at bounding box center [701, 481] width 2 height 7
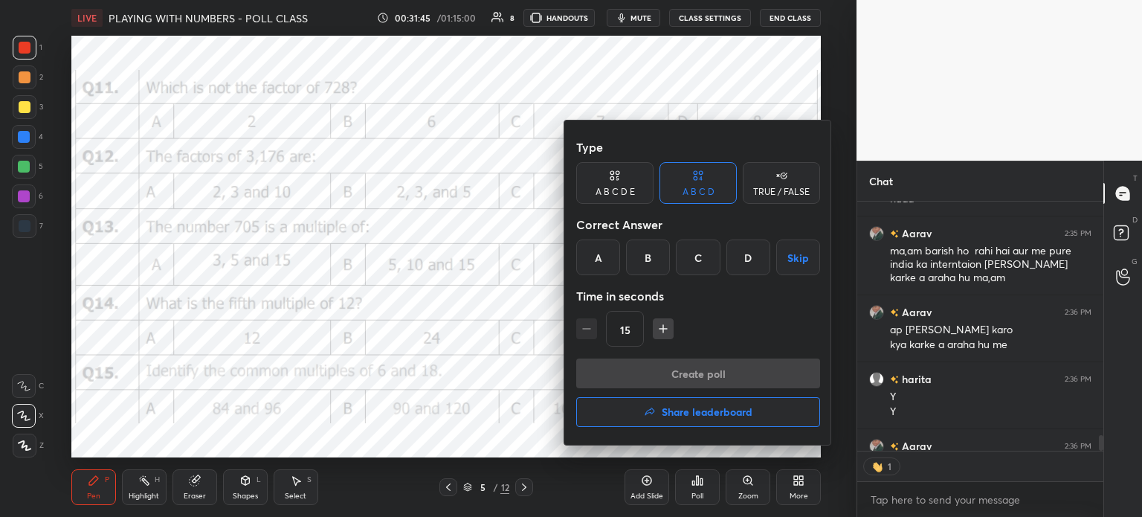
scroll to position [4, 4]
click at [747, 258] on div "D" at bounding box center [748, 257] width 44 height 36
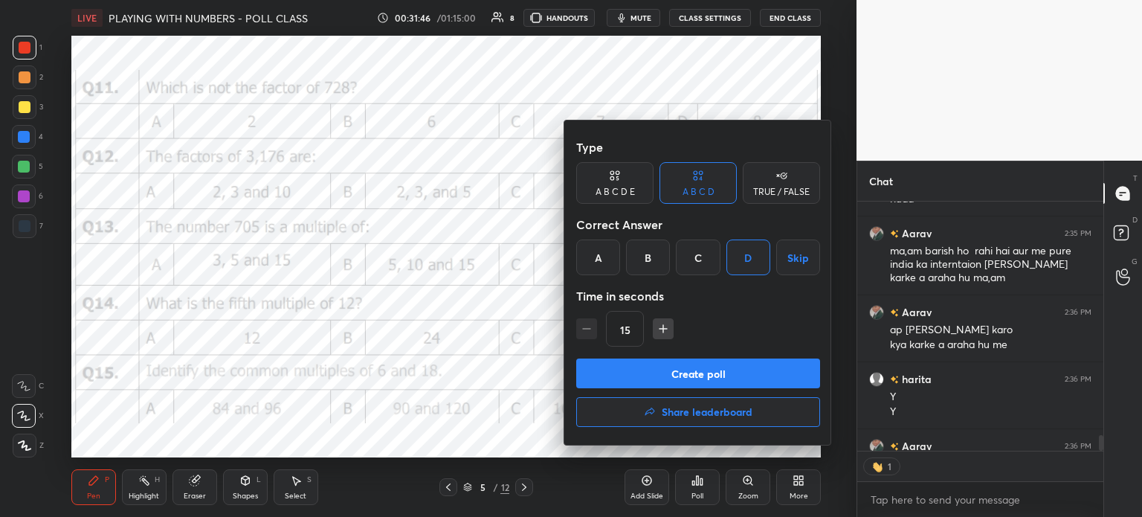
click at [760, 371] on button "Create poll" at bounding box center [698, 373] width 244 height 30
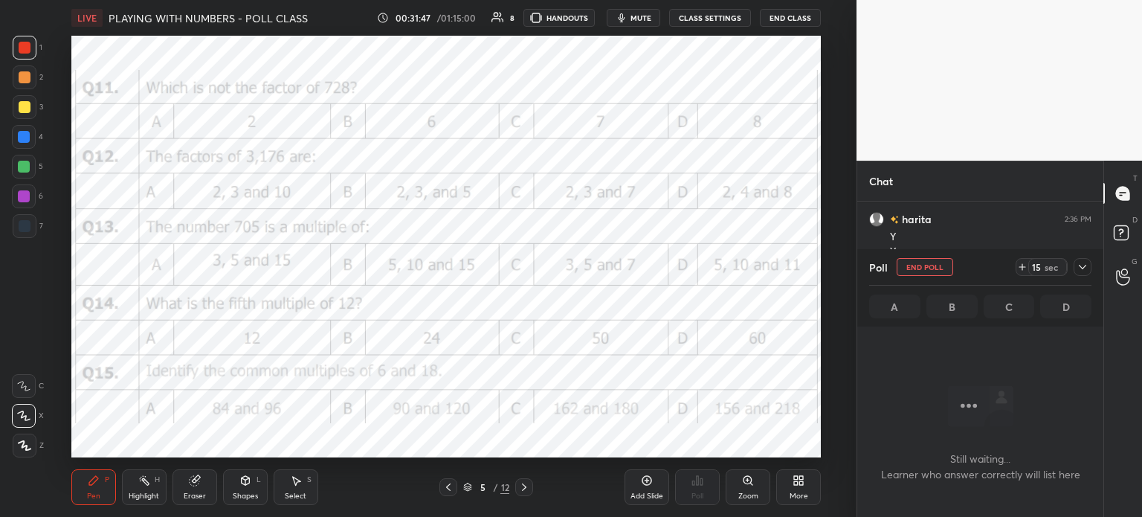
click at [1028, 268] on icon at bounding box center [1022, 267] width 12 height 12
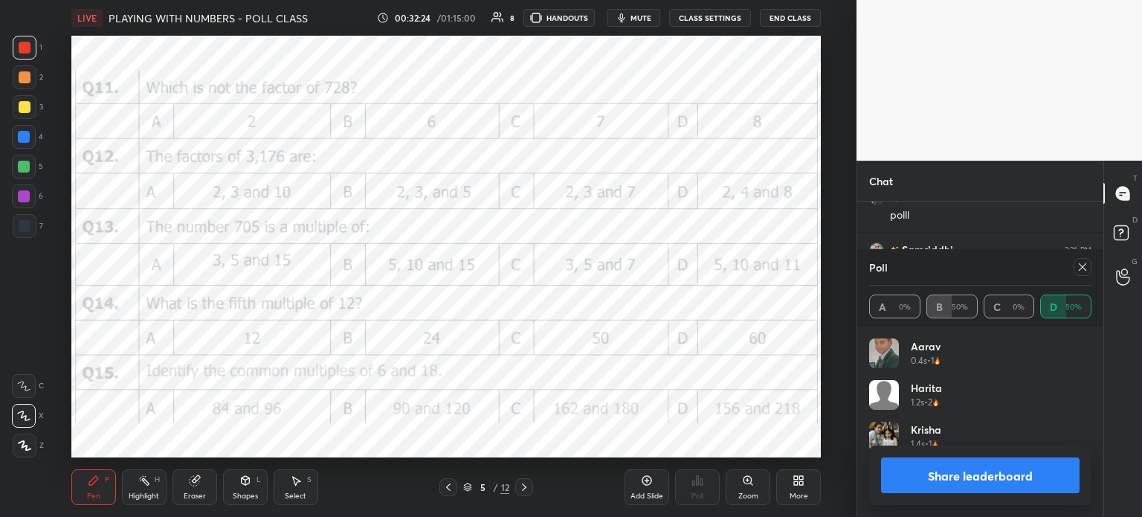
click at [1083, 270] on icon at bounding box center [1083, 267] width 12 height 12
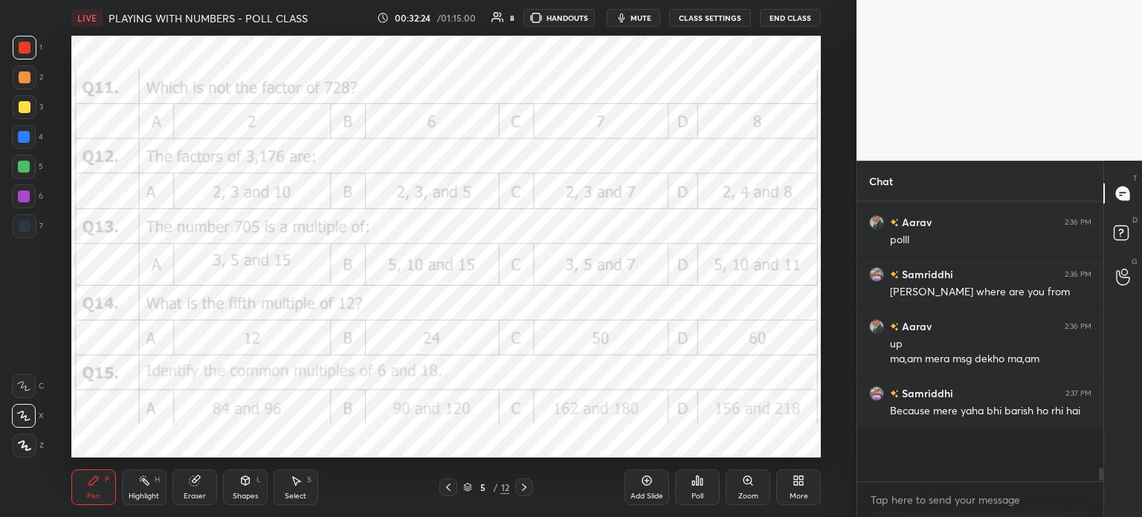
scroll to position [223, 242]
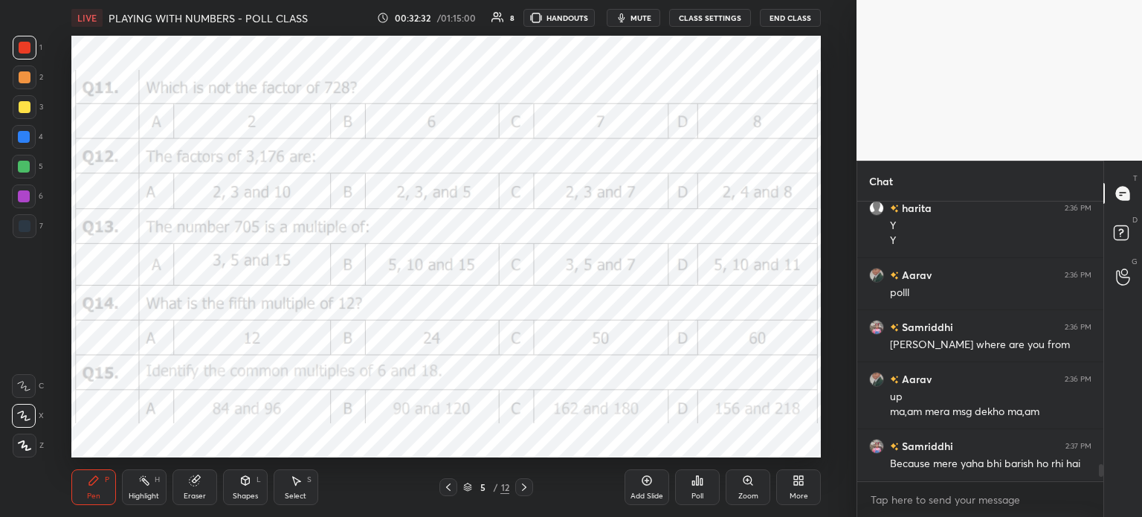
click at [193, 483] on icon at bounding box center [194, 481] width 10 height 10
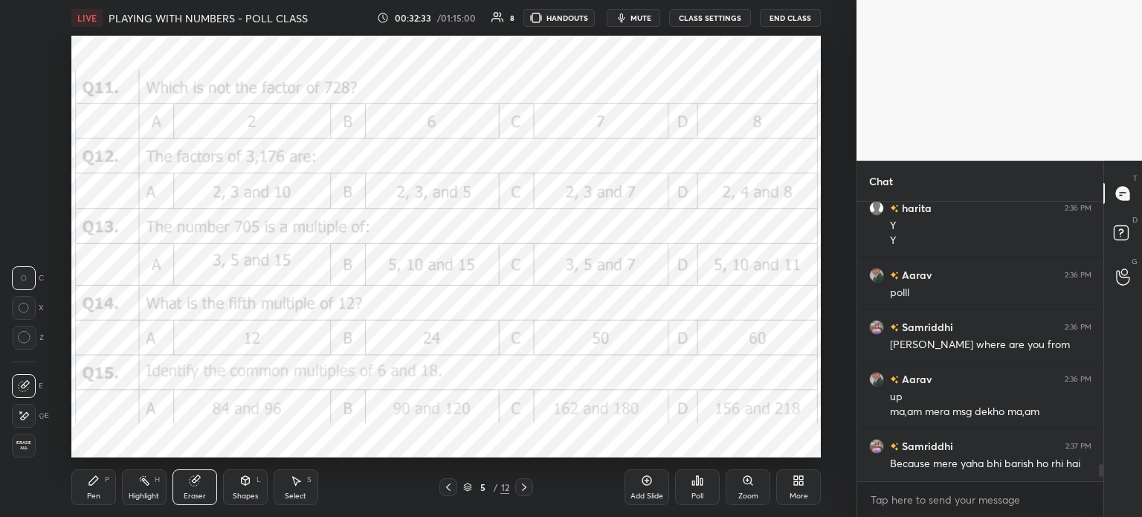
click at [17, 423] on div at bounding box center [24, 416] width 24 height 24
click at [93, 481] on icon at bounding box center [93, 480] width 9 height 9
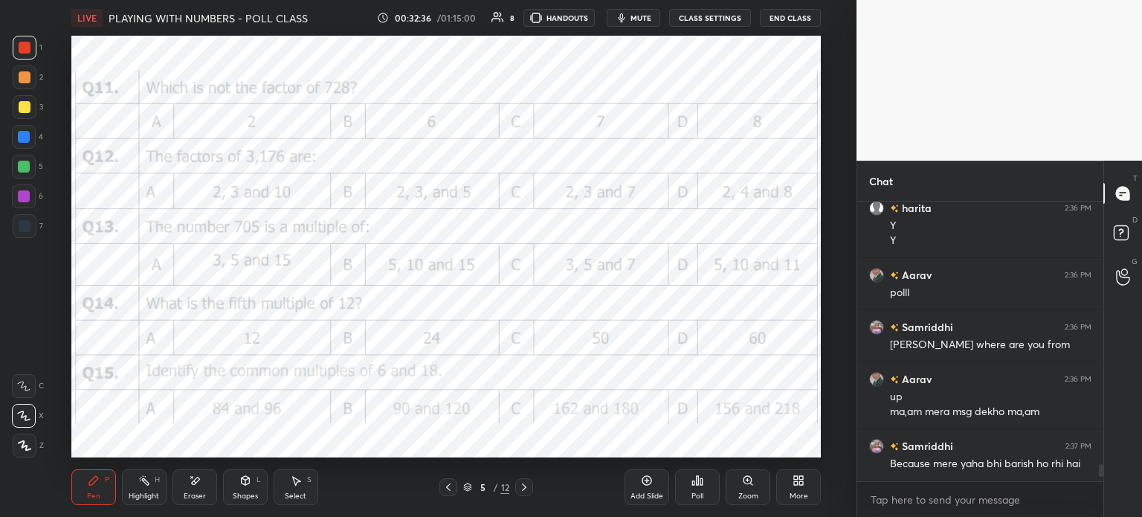
click at [92, 483] on icon at bounding box center [93, 480] width 9 height 9
click at [97, 486] on icon at bounding box center [94, 480] width 12 height 12
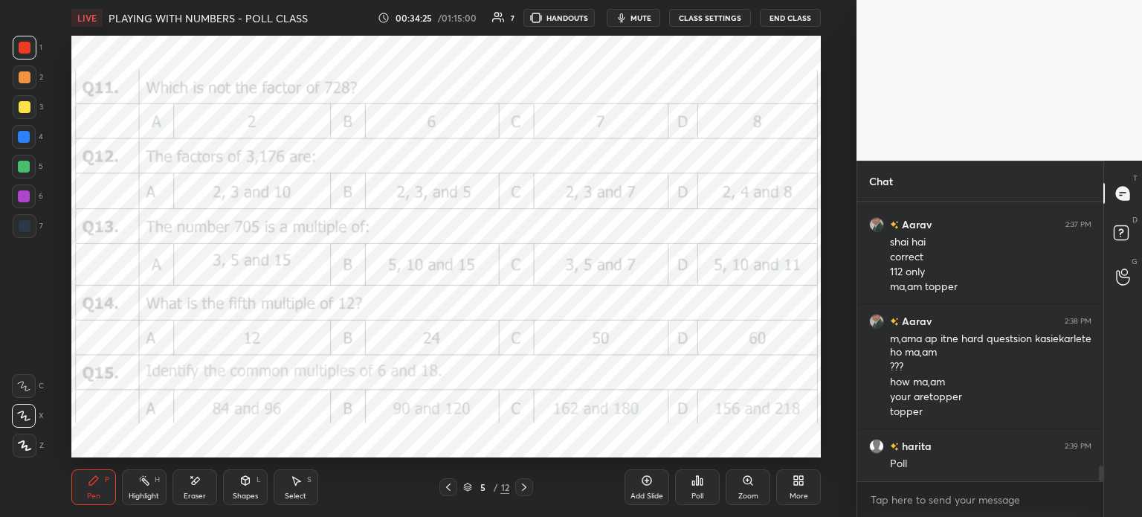
scroll to position [4711, 0]
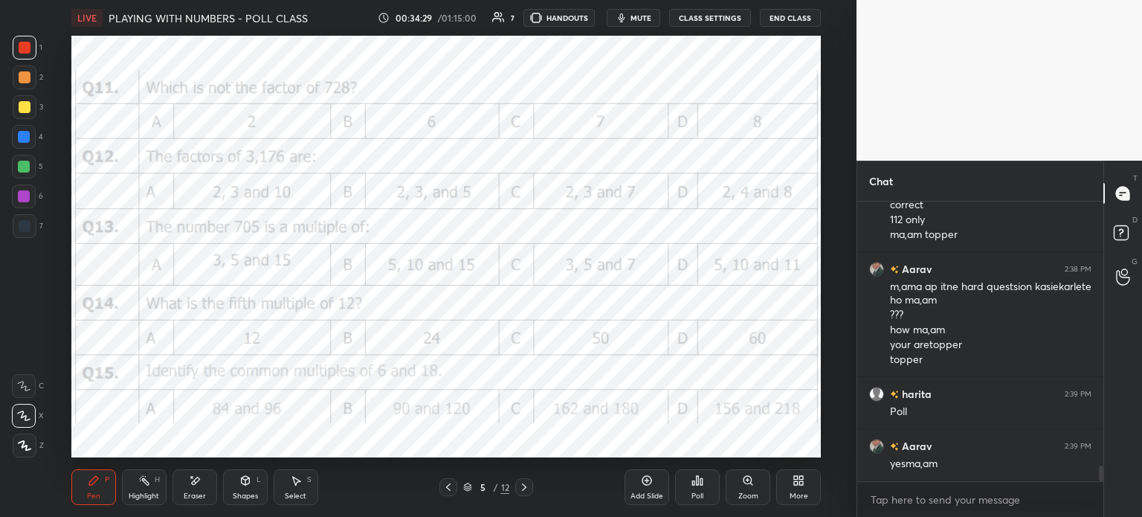
click at [689, 480] on div "Poll" at bounding box center [697, 487] width 45 height 36
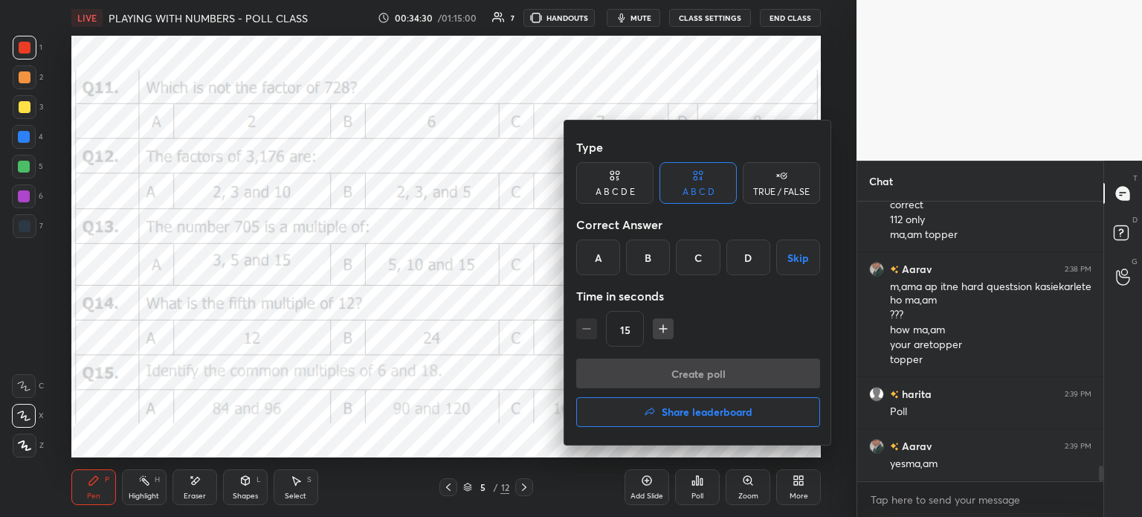
click at [599, 257] on div "A" at bounding box center [598, 257] width 44 height 36
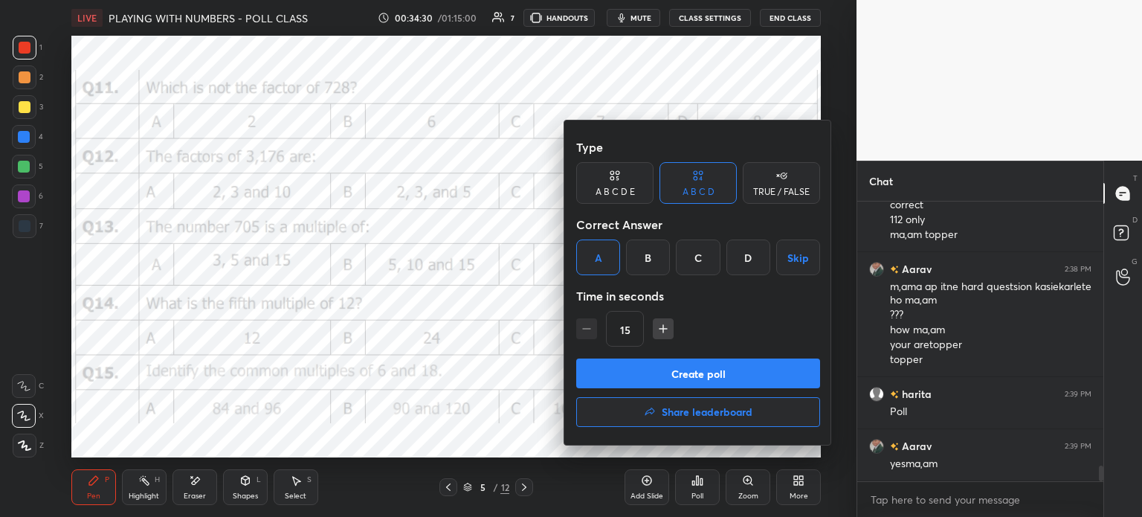
click at [718, 373] on button "Create poll" at bounding box center [698, 373] width 244 height 30
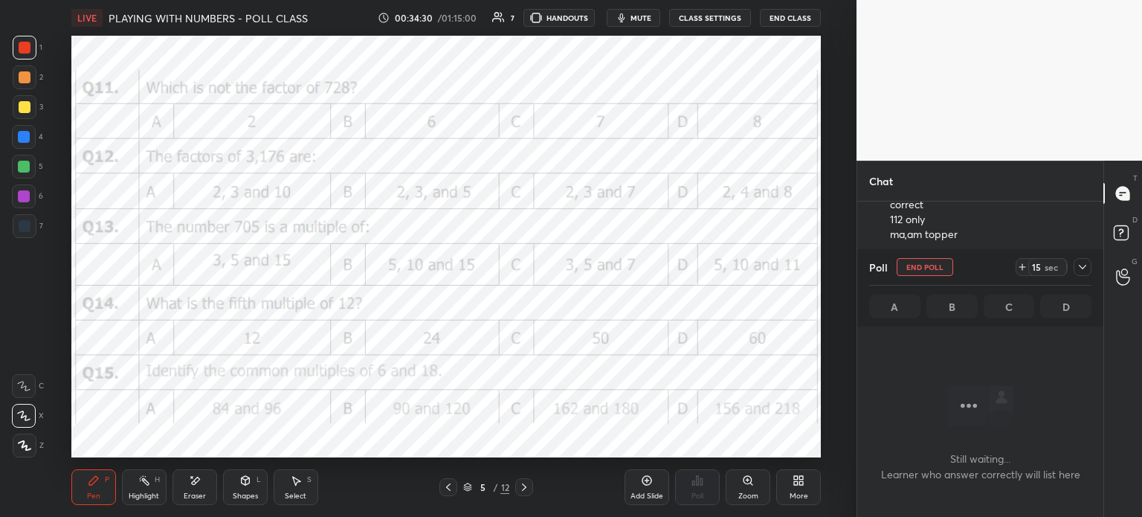
scroll to position [4, 4]
click at [1088, 267] on icon at bounding box center [1083, 267] width 12 height 12
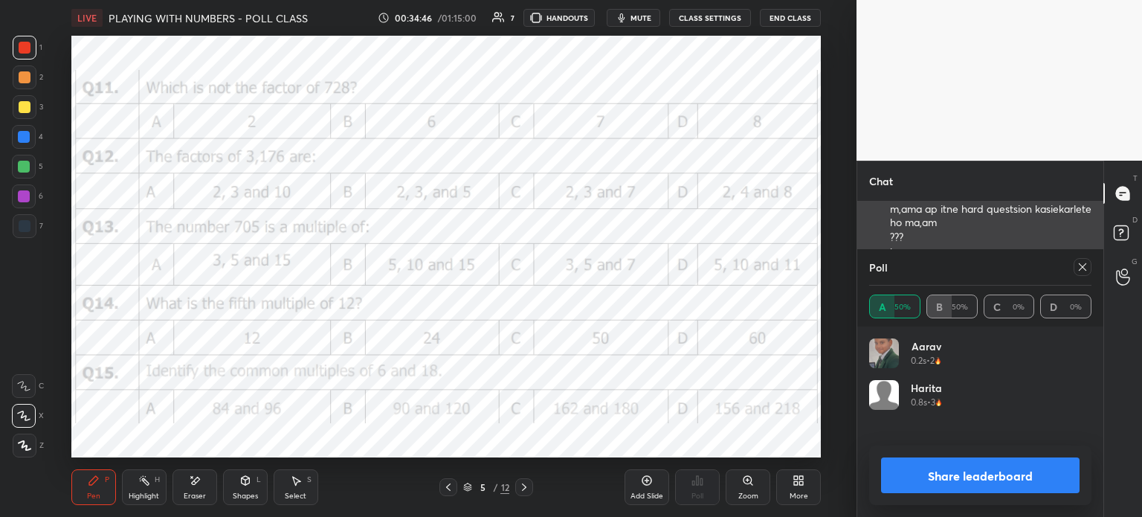
scroll to position [174, 218]
click at [1078, 268] on icon at bounding box center [1083, 267] width 12 height 12
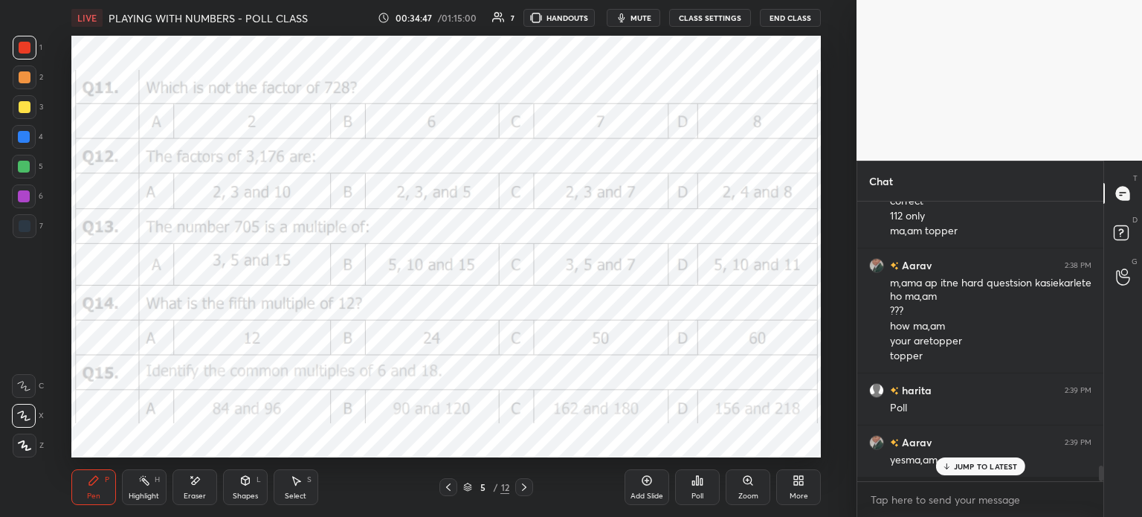
scroll to position [275, 242]
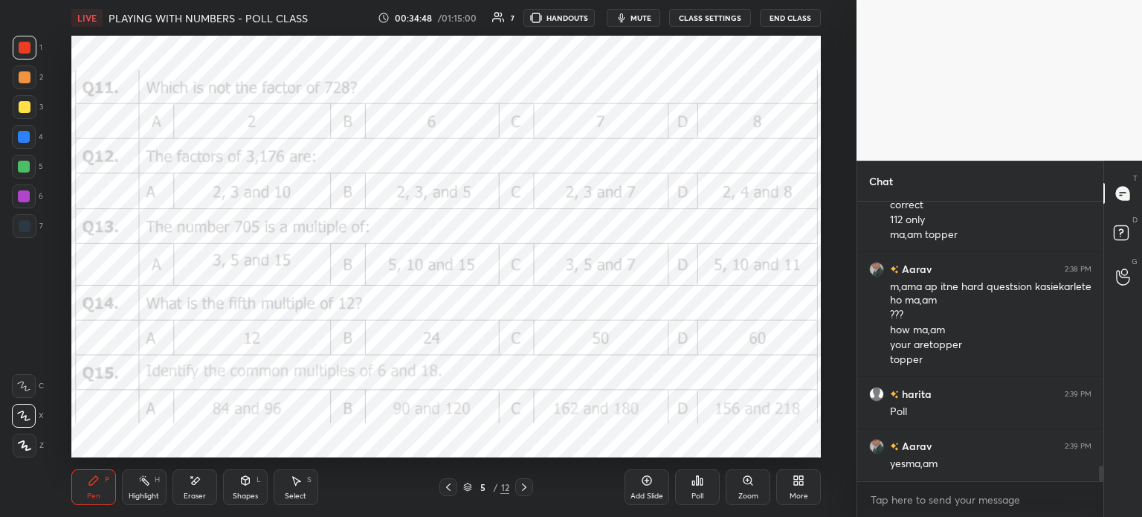
click at [196, 487] on icon at bounding box center [195, 480] width 12 height 13
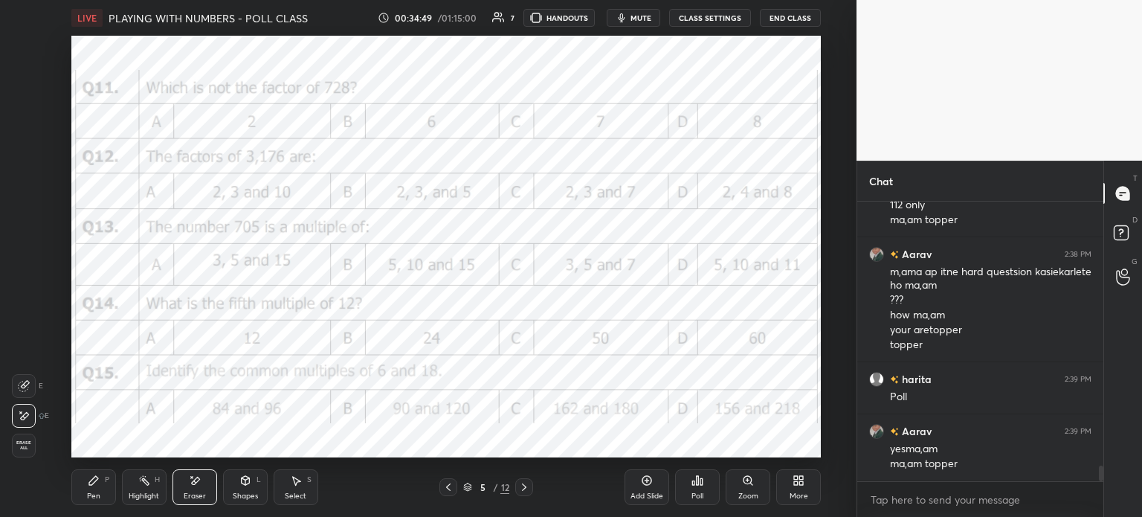
click at [23, 444] on span "Erase all" at bounding box center [24, 445] width 22 height 10
click at [179, 487] on div "Eraser" at bounding box center [195, 487] width 45 height 36
click at [44, 444] on div "E E Erase all" at bounding box center [30, 412] width 37 height 89
click at [17, 442] on span "Erase all" at bounding box center [24, 445] width 22 height 10
click at [697, 484] on icon at bounding box center [698, 480] width 2 height 9
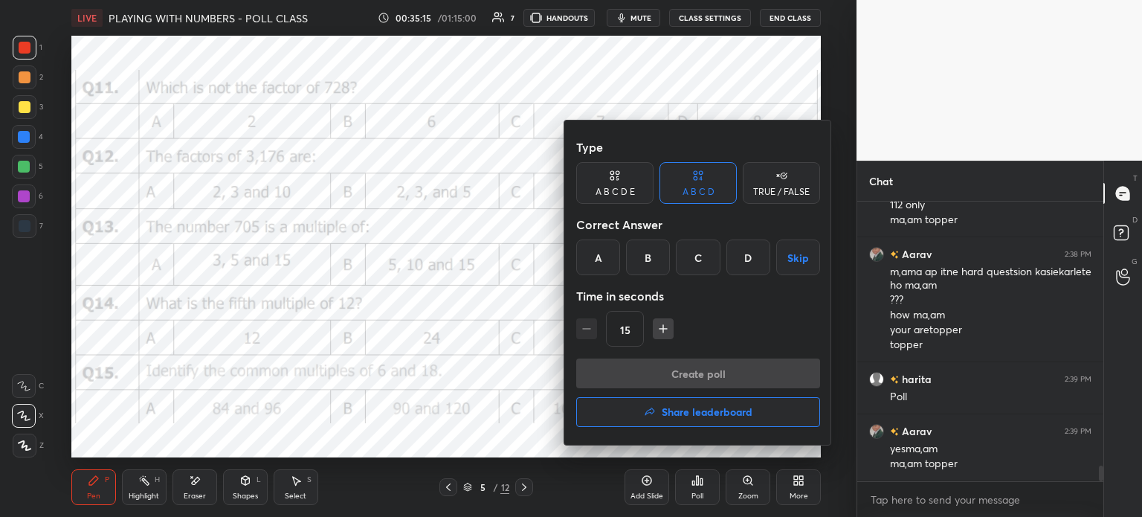
click at [747, 265] on div "D" at bounding box center [748, 257] width 44 height 36
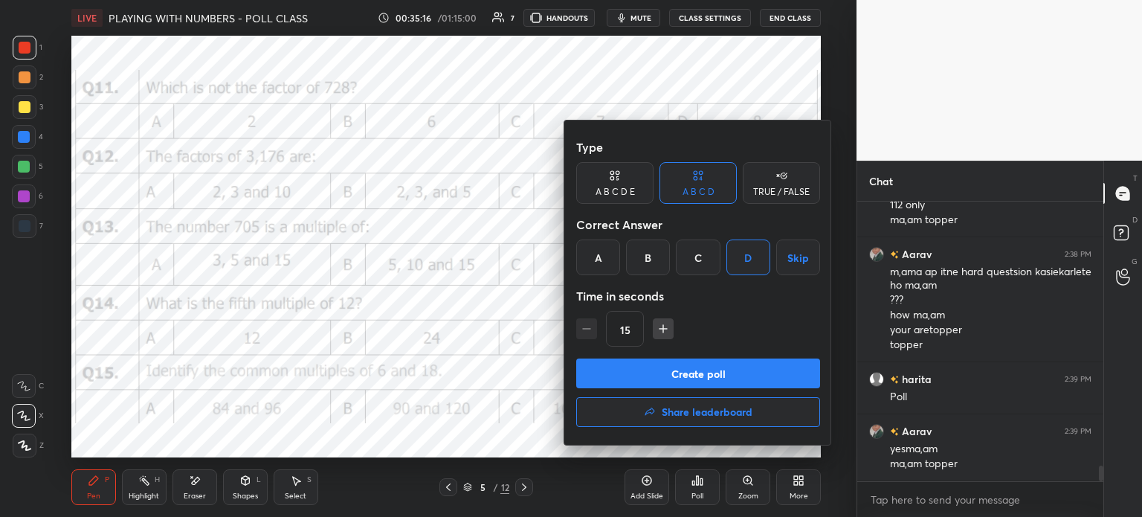
click at [738, 381] on button "Create poll" at bounding box center [698, 373] width 244 height 30
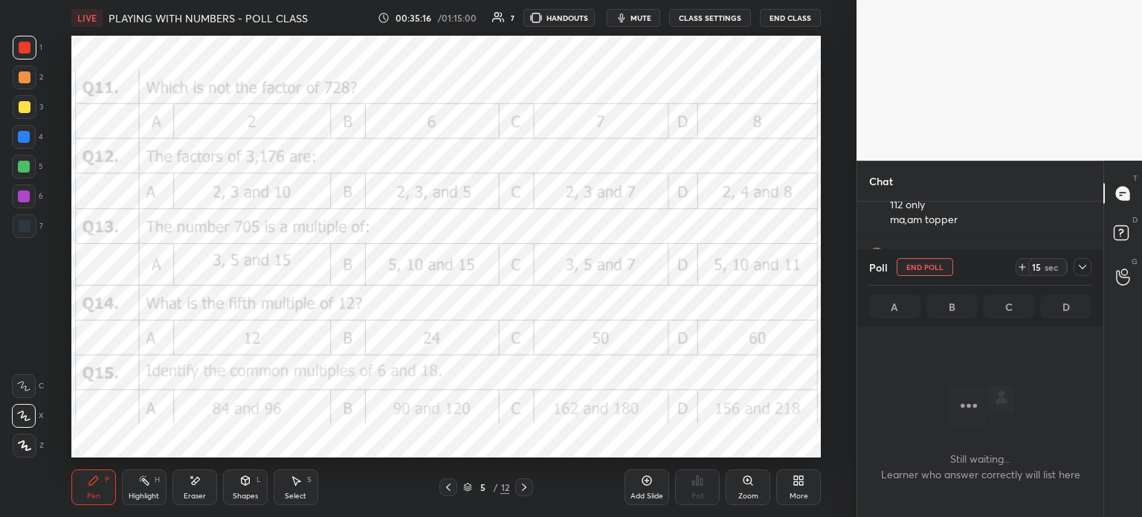
click at [1016, 262] on div "15 sec" at bounding box center [1042, 267] width 52 height 18
click at [1023, 267] on icon at bounding box center [1022, 267] width 12 height 12
click at [1086, 268] on icon at bounding box center [1083, 267] width 12 height 12
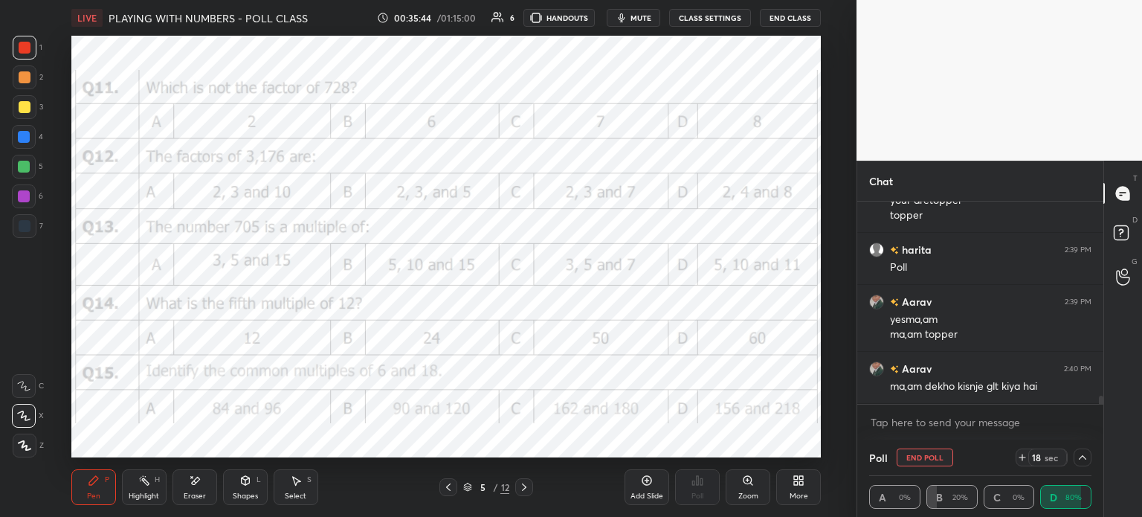
click at [1085, 462] on icon at bounding box center [1083, 457] width 12 height 12
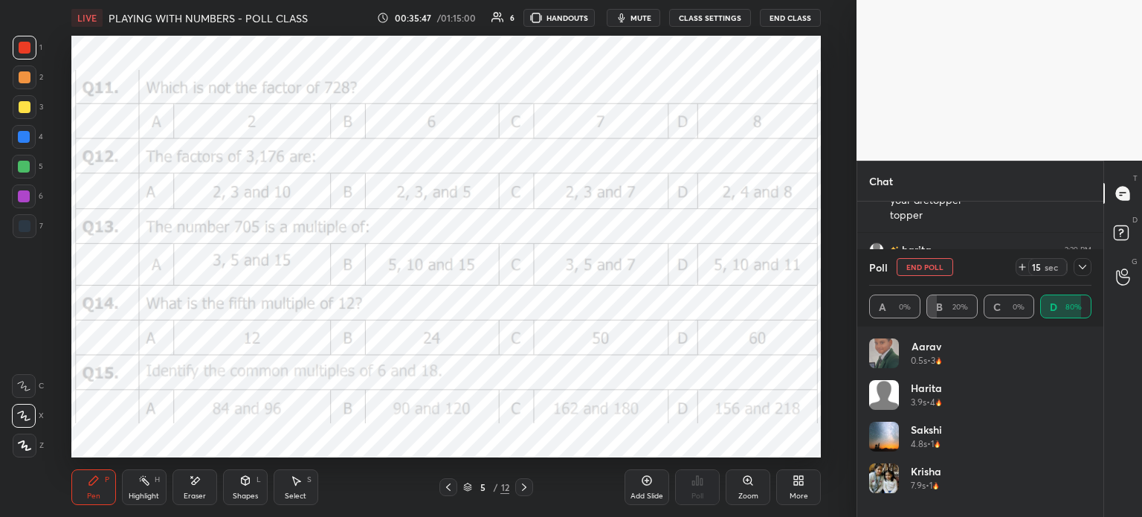
click at [1083, 269] on icon at bounding box center [1082, 267] width 7 height 4
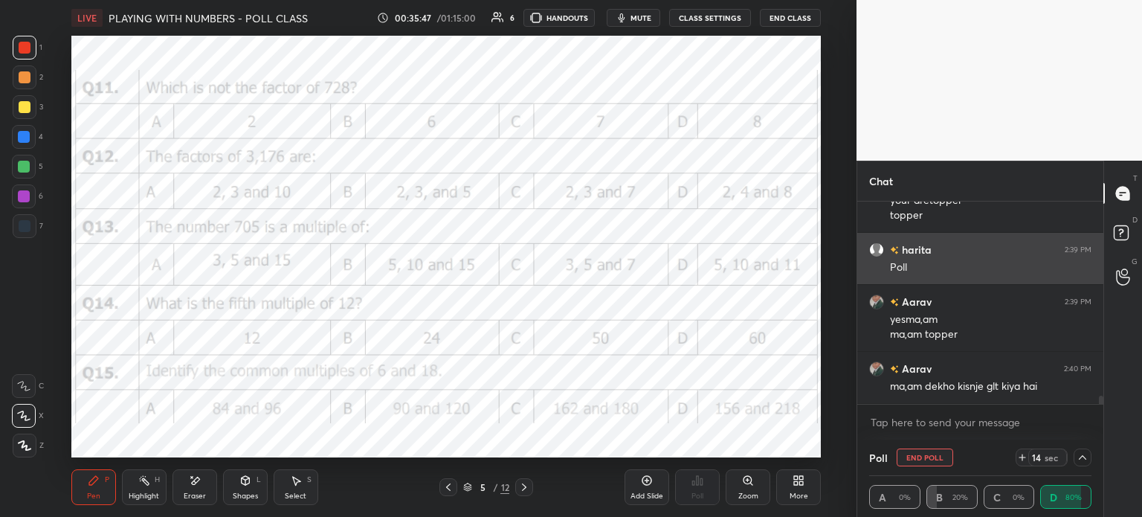
scroll to position [0, 4]
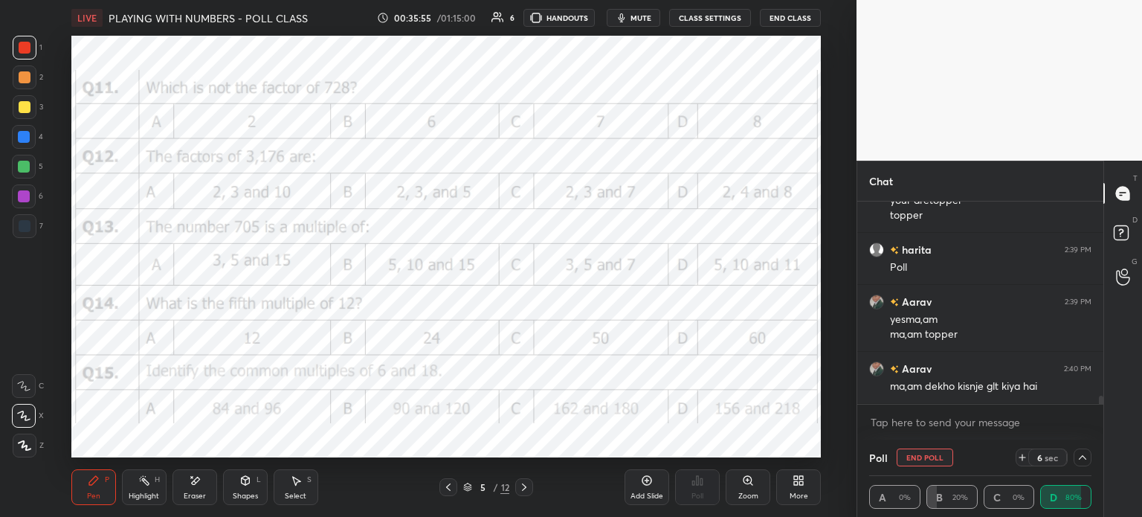
click at [193, 487] on div "Eraser" at bounding box center [195, 487] width 45 height 36
click at [24, 444] on span "Erase all" at bounding box center [24, 445] width 22 height 10
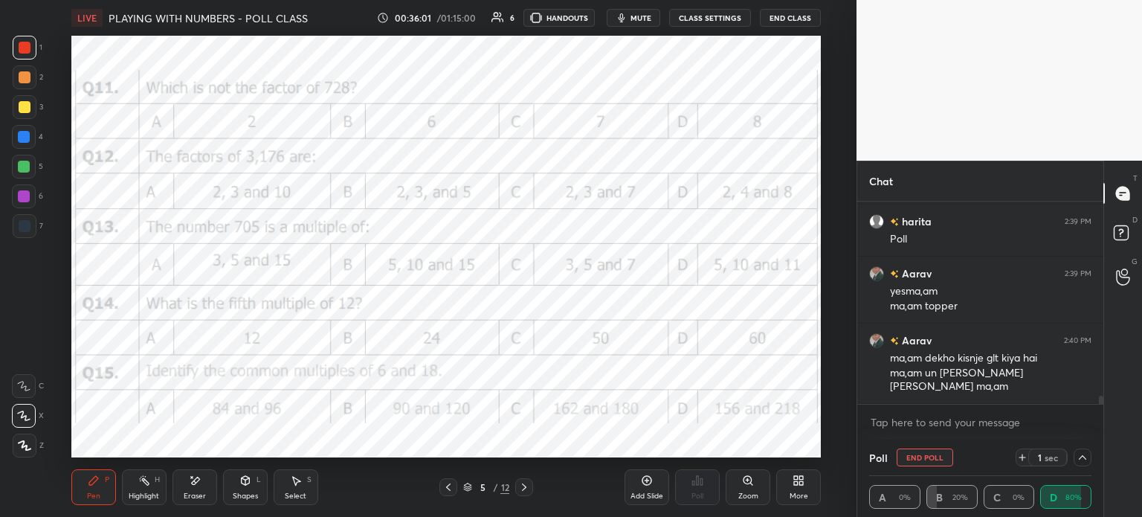
click at [916, 458] on div "Poll End Poll 1 sec" at bounding box center [980, 457] width 222 height 36
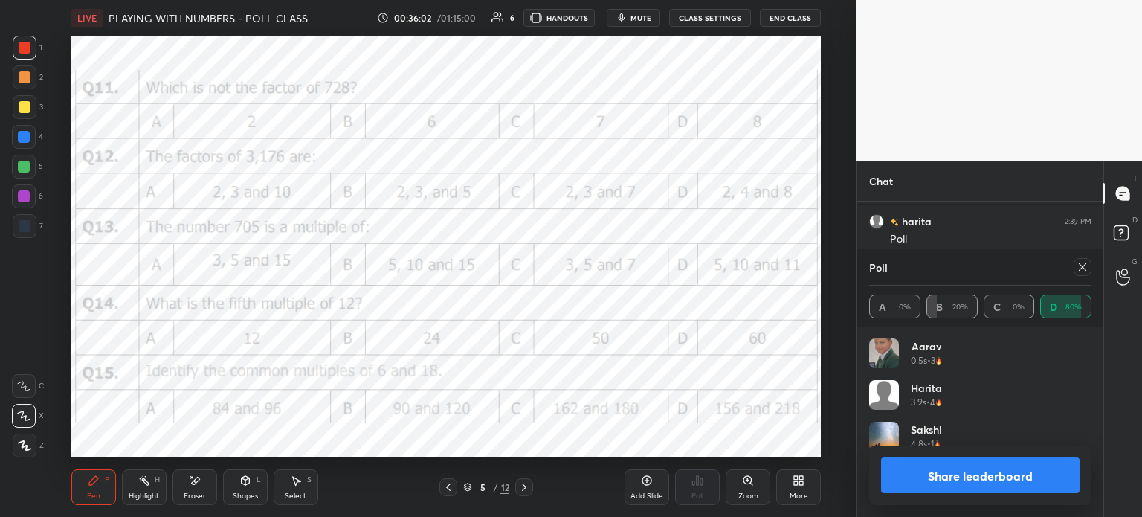
scroll to position [174, 218]
click at [1083, 267] on icon at bounding box center [1083, 267] width 12 height 12
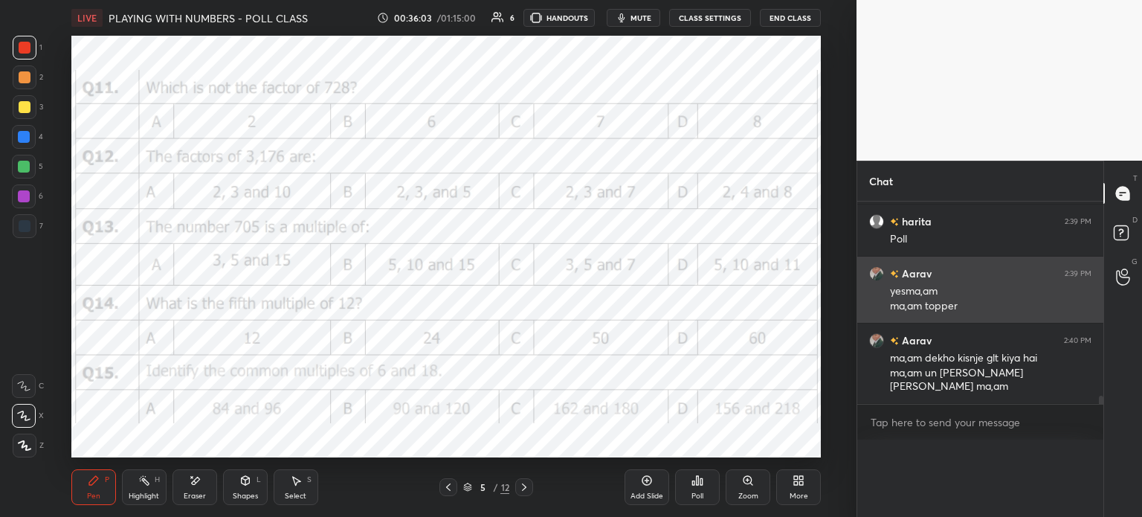
scroll to position [65, 218]
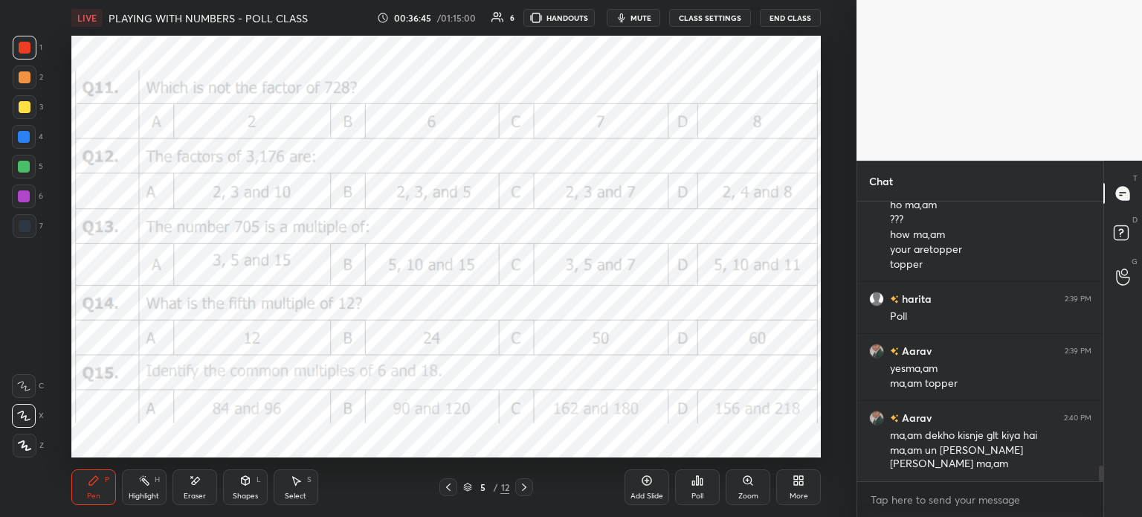
click at [706, 483] on div "Poll" at bounding box center [697, 487] width 45 height 36
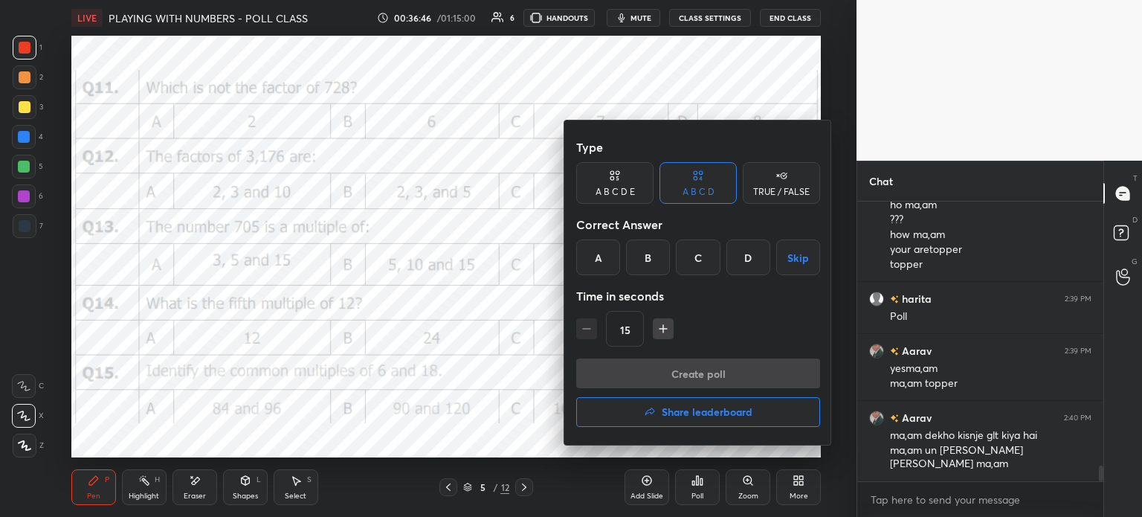
click at [697, 255] on div "C" at bounding box center [698, 257] width 44 height 36
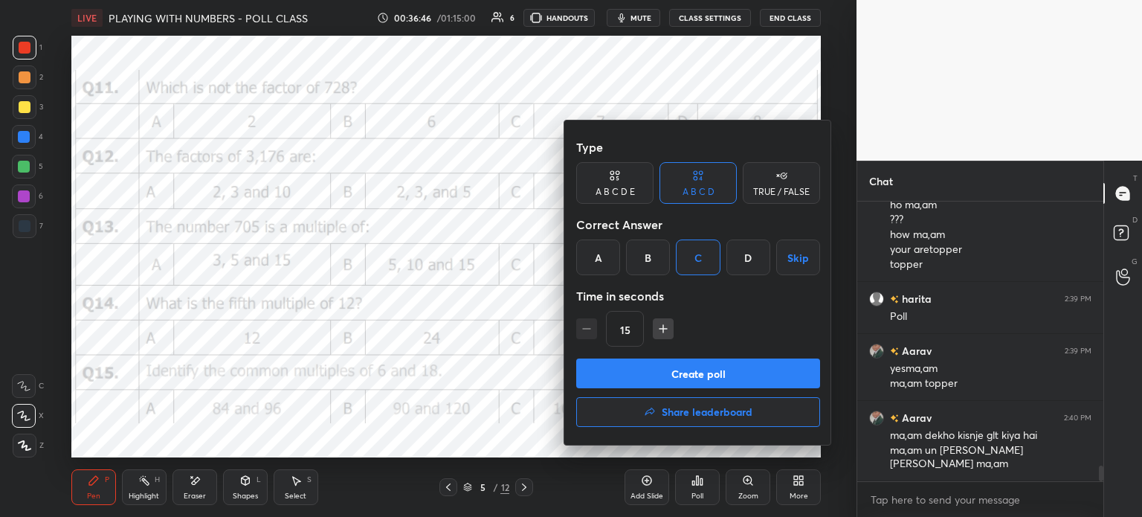
click at [743, 376] on button "Create poll" at bounding box center [698, 373] width 244 height 30
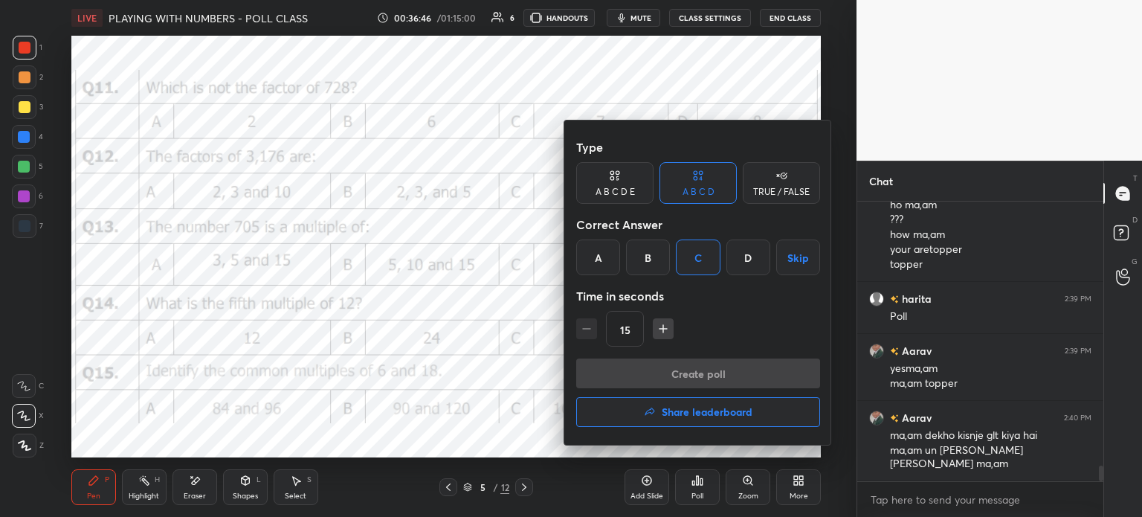
scroll to position [4, 4]
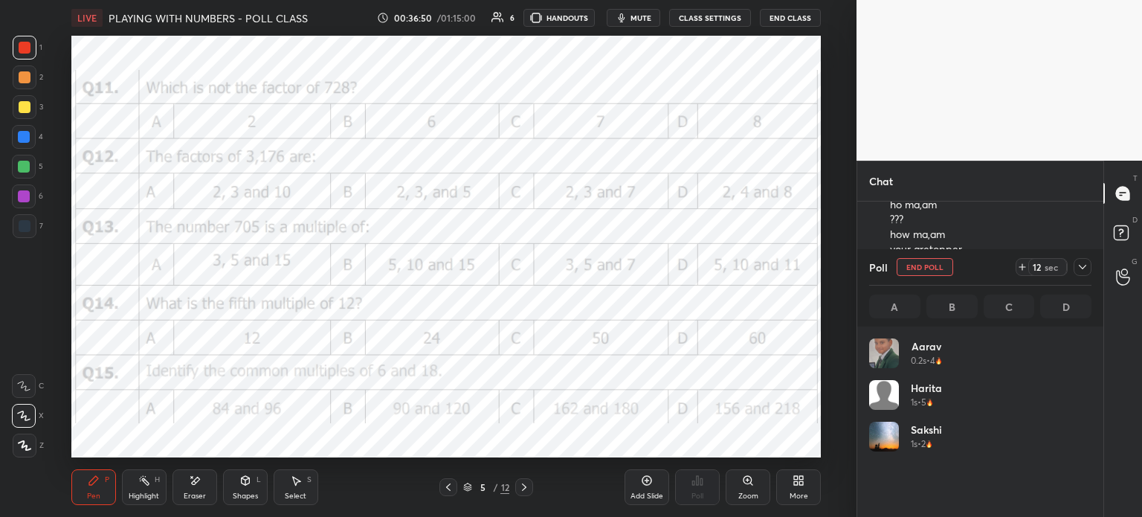
click at [1080, 265] on icon at bounding box center [1083, 267] width 12 height 12
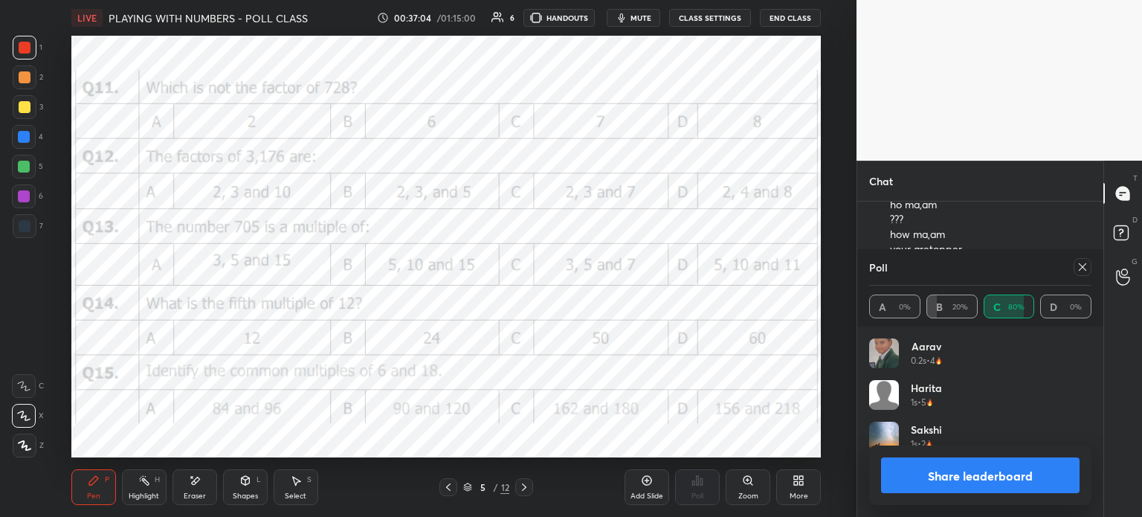
click at [1084, 263] on icon at bounding box center [1083, 267] width 12 height 12
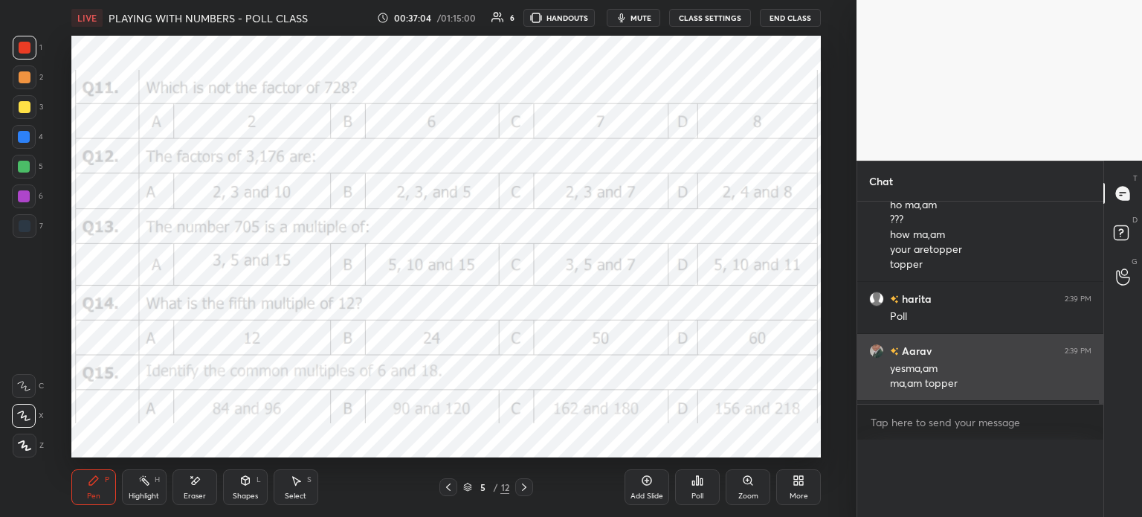
scroll to position [223, 242]
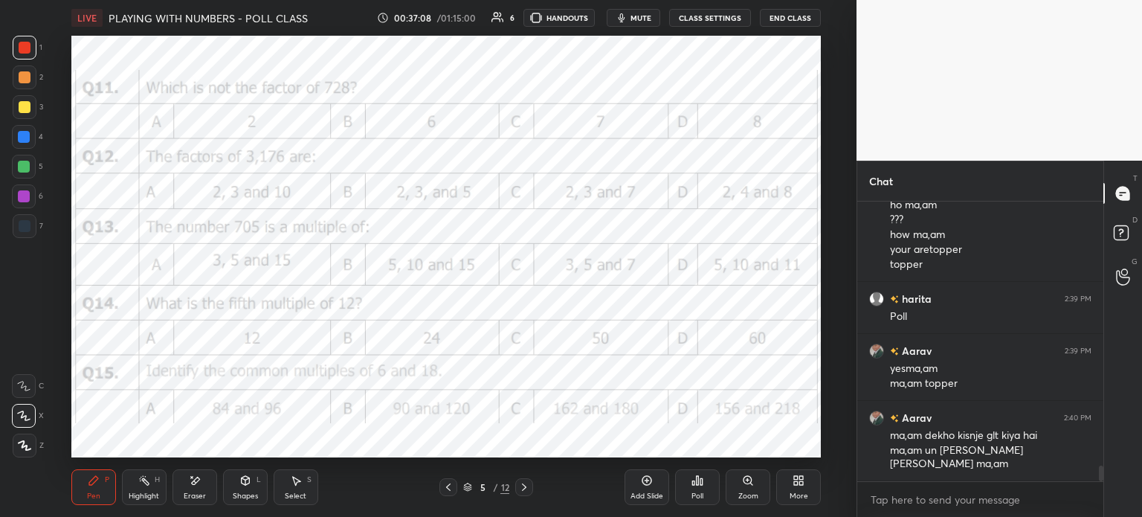
click at [796, 484] on icon at bounding box center [796, 483] width 4 height 4
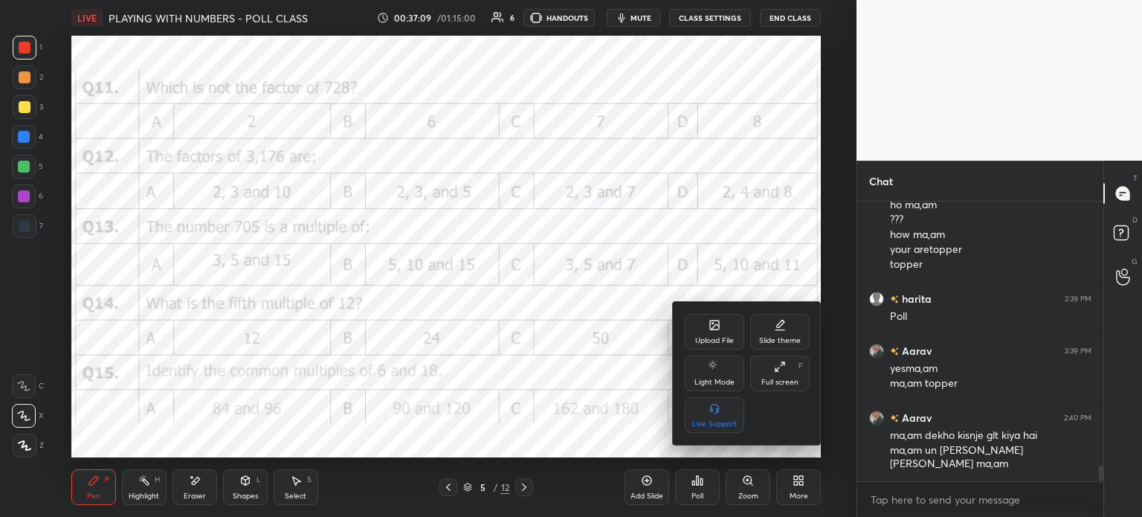
click at [735, 332] on div "Upload File" at bounding box center [714, 332] width 59 height 36
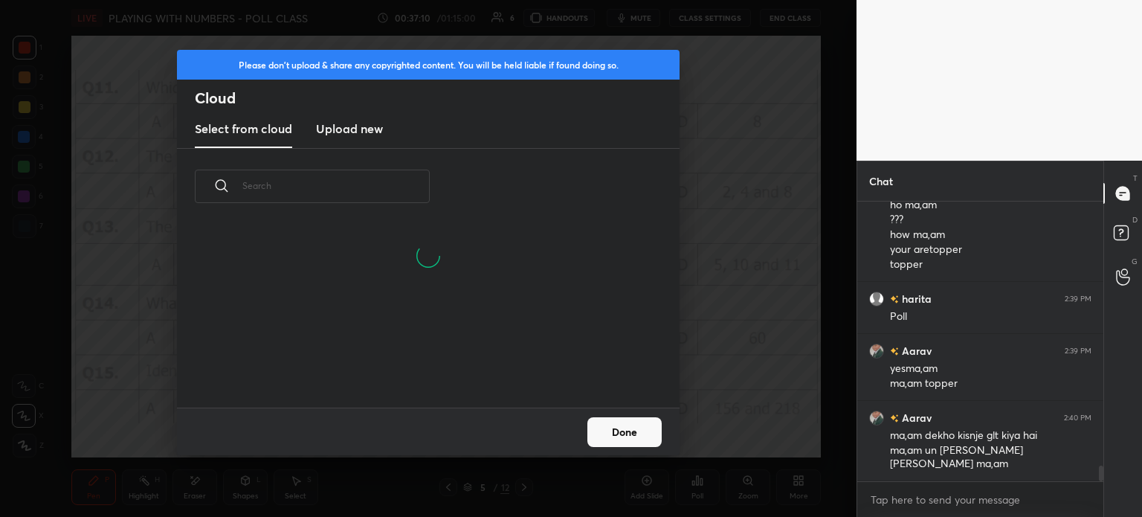
click at [343, 130] on h3 "Upload new" at bounding box center [349, 129] width 67 height 18
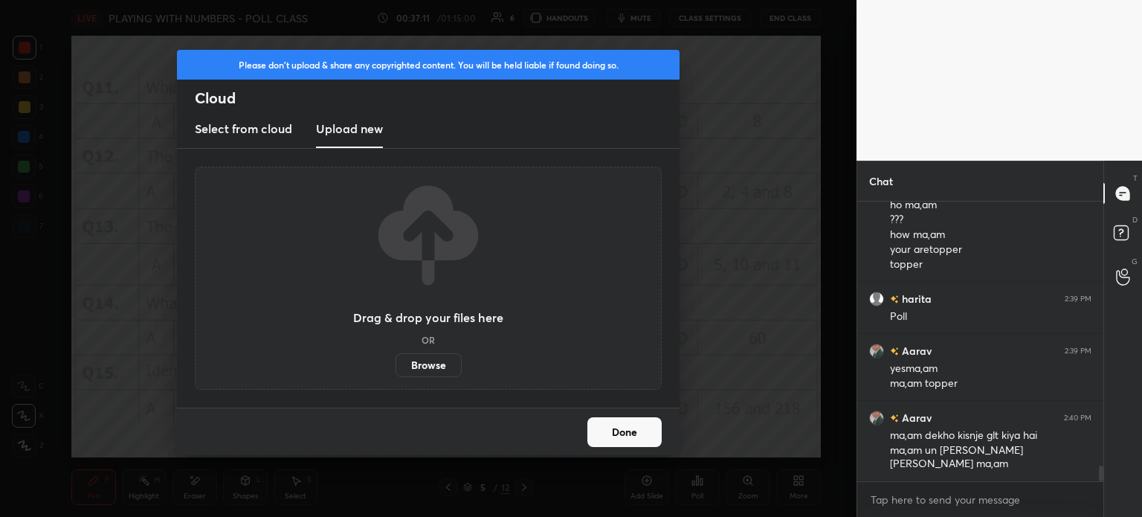
click at [436, 370] on label "Browse" at bounding box center [429, 365] width 66 height 24
click at [396, 370] on input "Browse" at bounding box center [396, 365] width 0 height 24
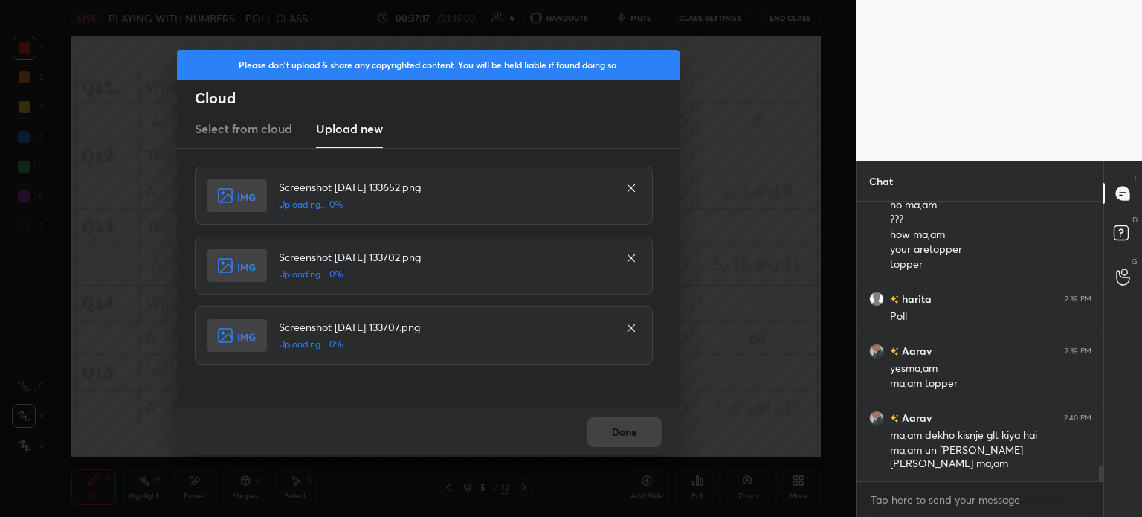
click at [630, 433] on div "Done" at bounding box center [428, 431] width 503 height 48
click at [631, 433] on div "Done" at bounding box center [428, 431] width 503 height 48
click at [625, 435] on div "Done" at bounding box center [428, 431] width 503 height 48
click at [628, 433] on div "Done" at bounding box center [428, 431] width 503 height 48
click at [626, 439] on button "Done" at bounding box center [624, 432] width 74 height 30
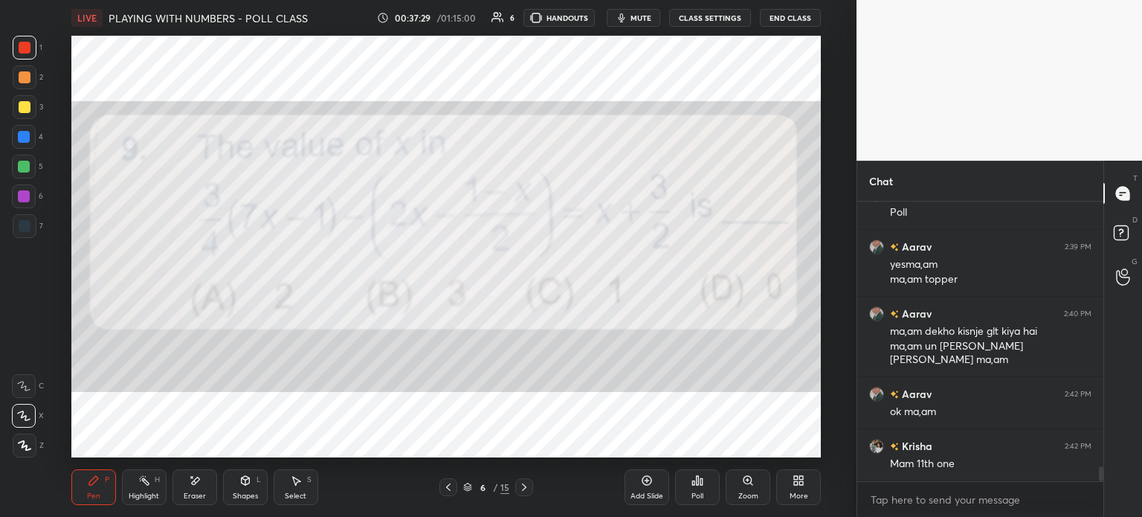
click at [801, 499] on div "More" at bounding box center [799, 495] width 19 height 7
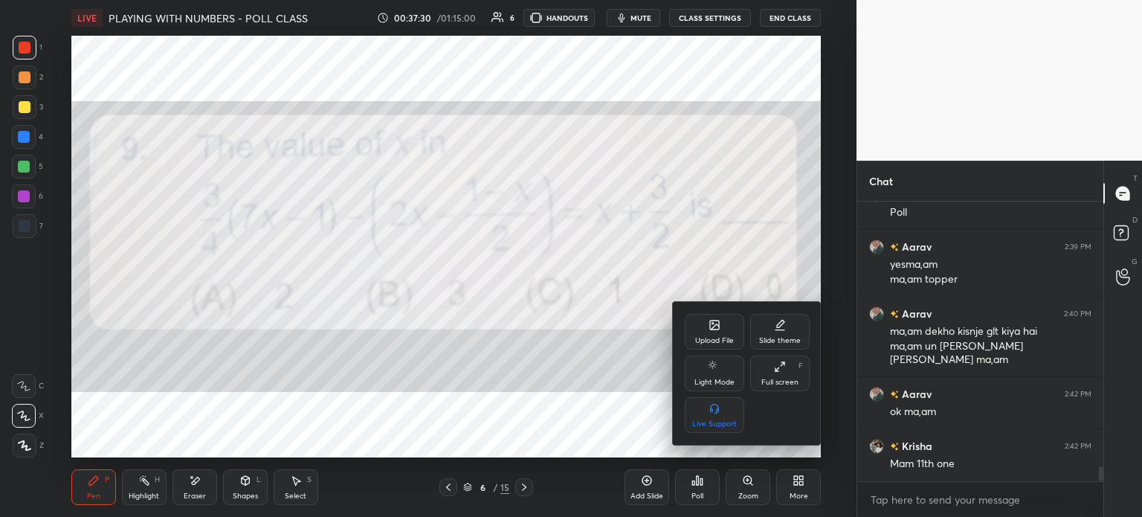
click at [698, 329] on div "Upload File" at bounding box center [714, 332] width 59 height 36
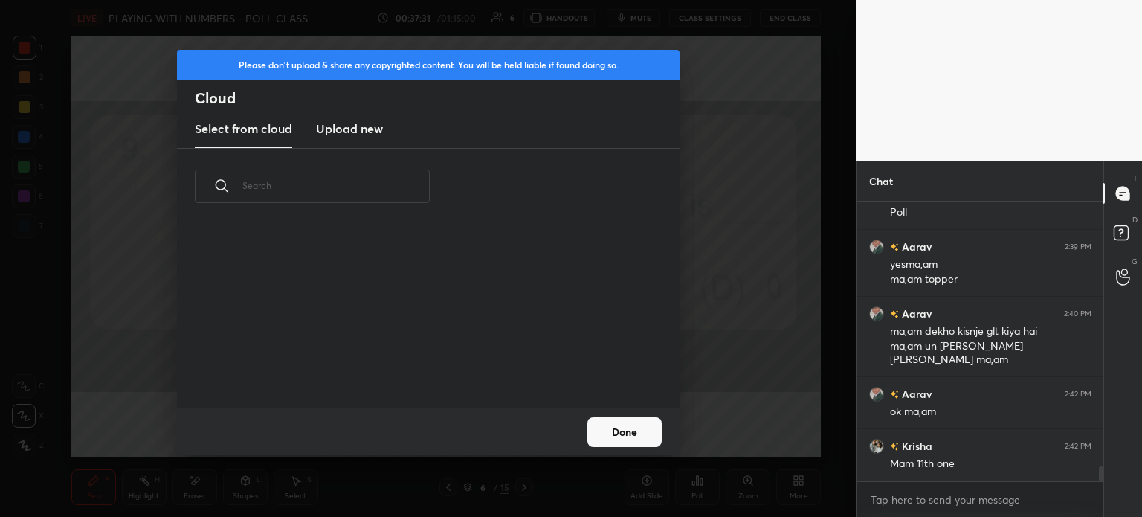
click at [359, 131] on h3 "Upload new" at bounding box center [349, 129] width 67 height 18
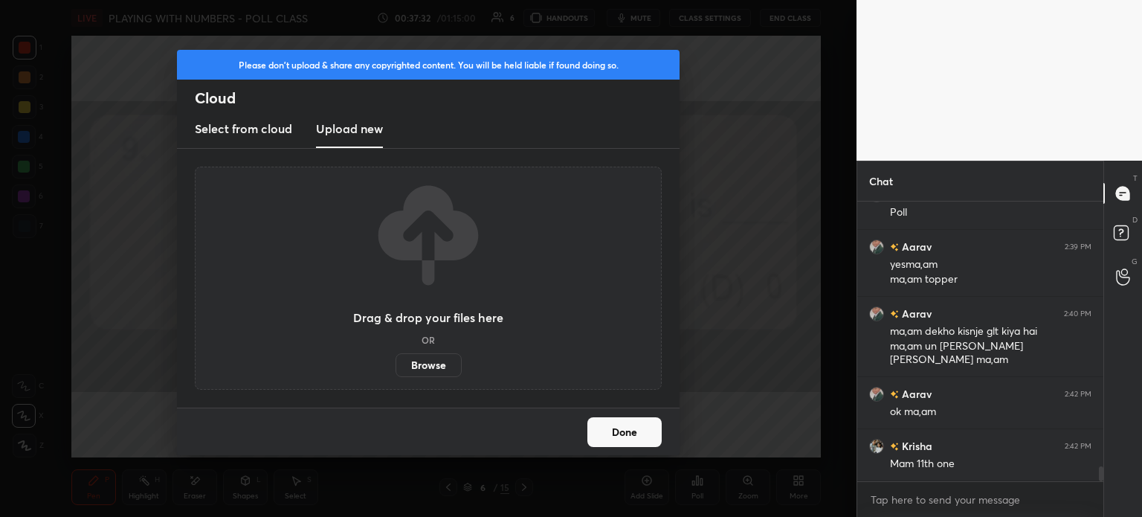
click at [428, 367] on label "Browse" at bounding box center [429, 365] width 66 height 24
click at [396, 367] on input "Browse" at bounding box center [396, 365] width 0 height 24
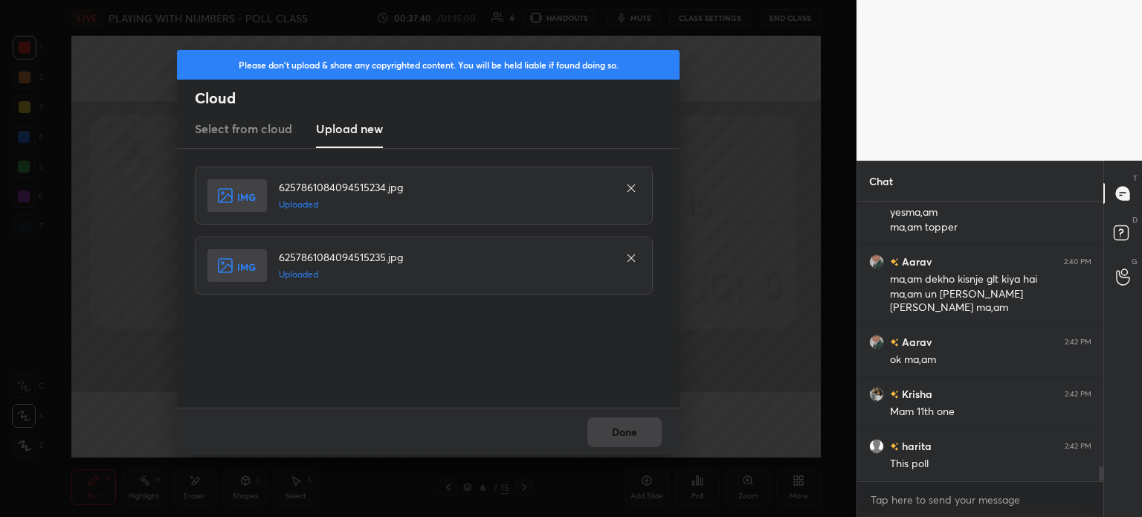
click at [684, 428] on div "Please don't upload & share any copyrighted content. You will be held liable if…" at bounding box center [428, 258] width 857 height 517
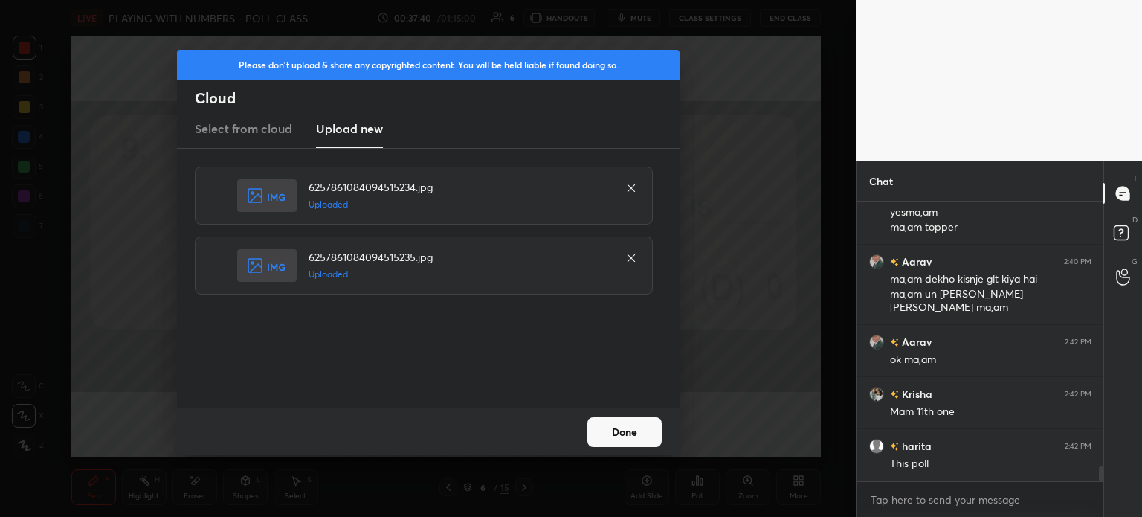
click at [650, 428] on button "Done" at bounding box center [624, 432] width 74 height 30
click at [651, 428] on button "Done" at bounding box center [624, 432] width 74 height 30
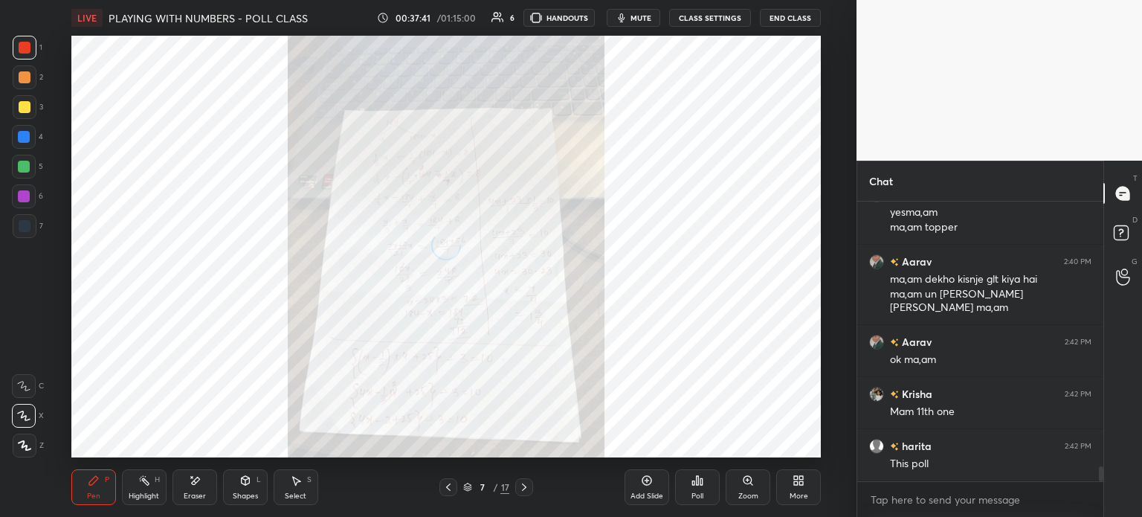
click at [449, 487] on icon at bounding box center [448, 487] width 12 height 12
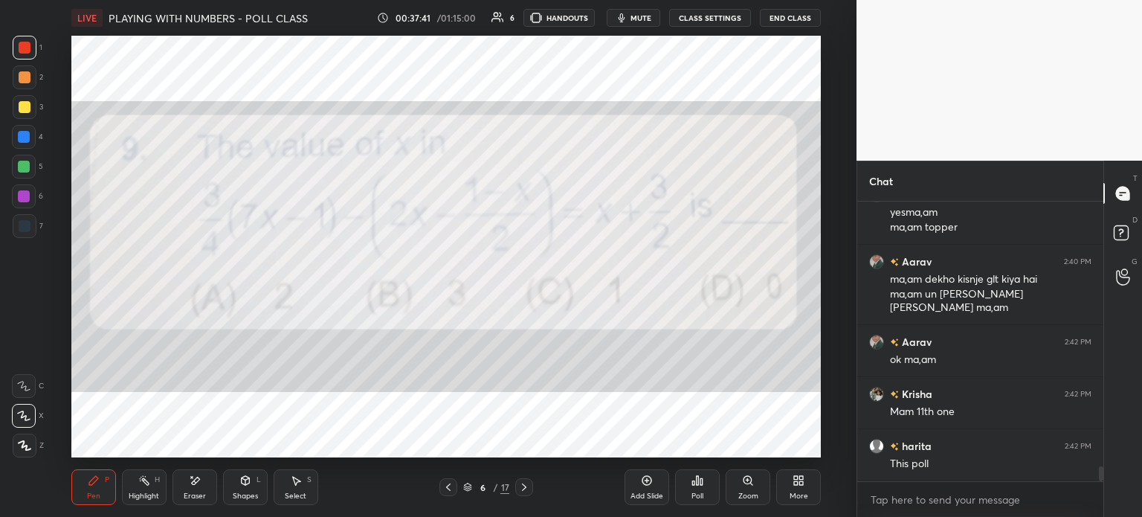
click at [449, 488] on icon at bounding box center [448, 487] width 12 height 12
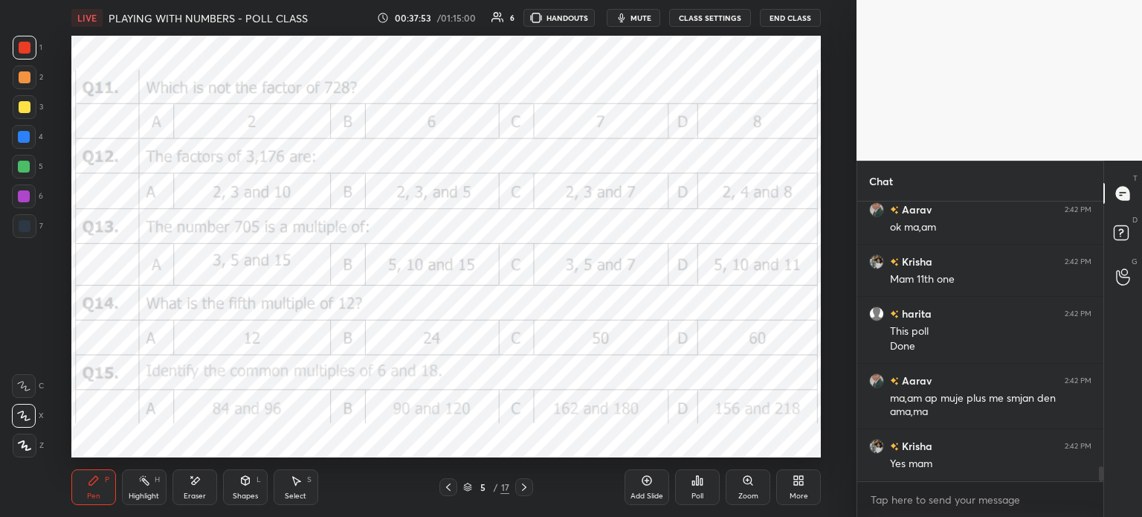
scroll to position [5147, 0]
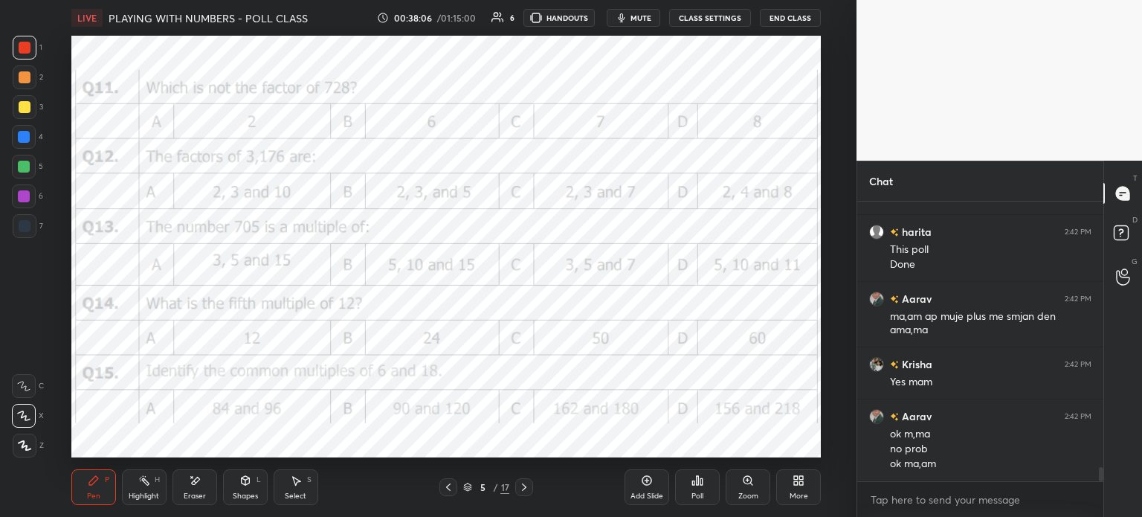
click at [528, 486] on icon at bounding box center [524, 487] width 12 height 12
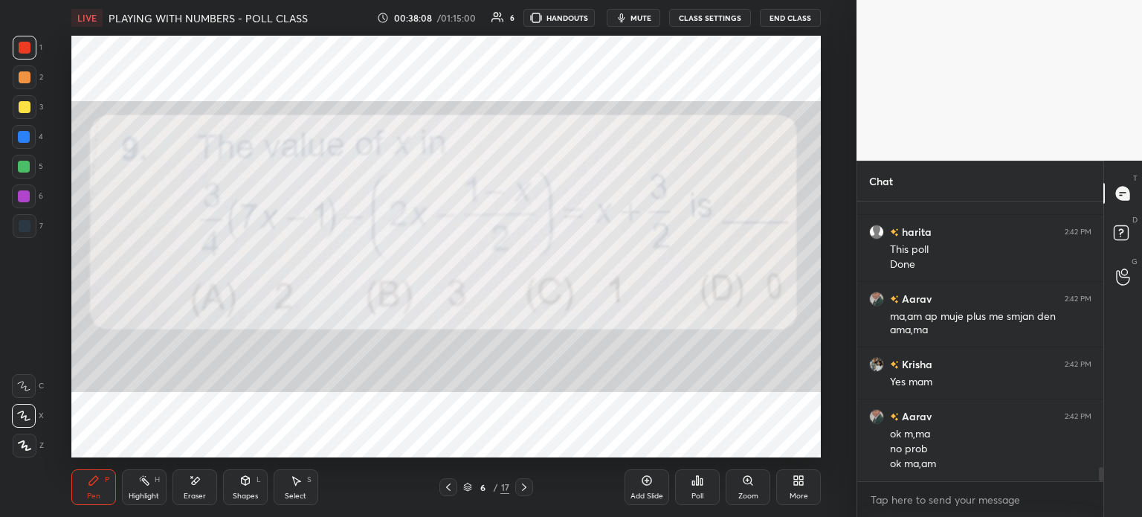
click at [524, 483] on icon at bounding box center [524, 487] width 12 height 12
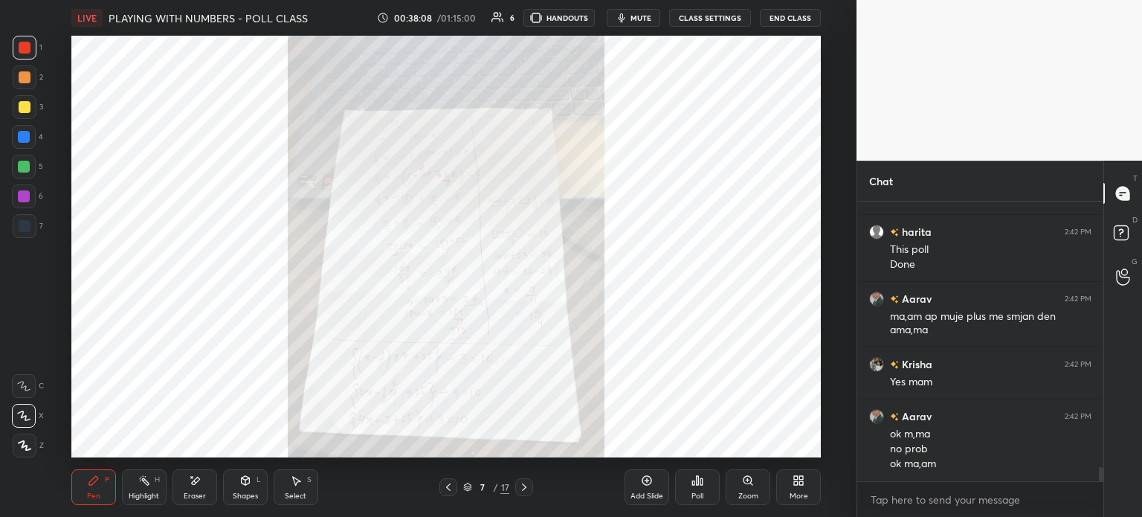
click at [523, 484] on icon at bounding box center [524, 486] width 4 height 7
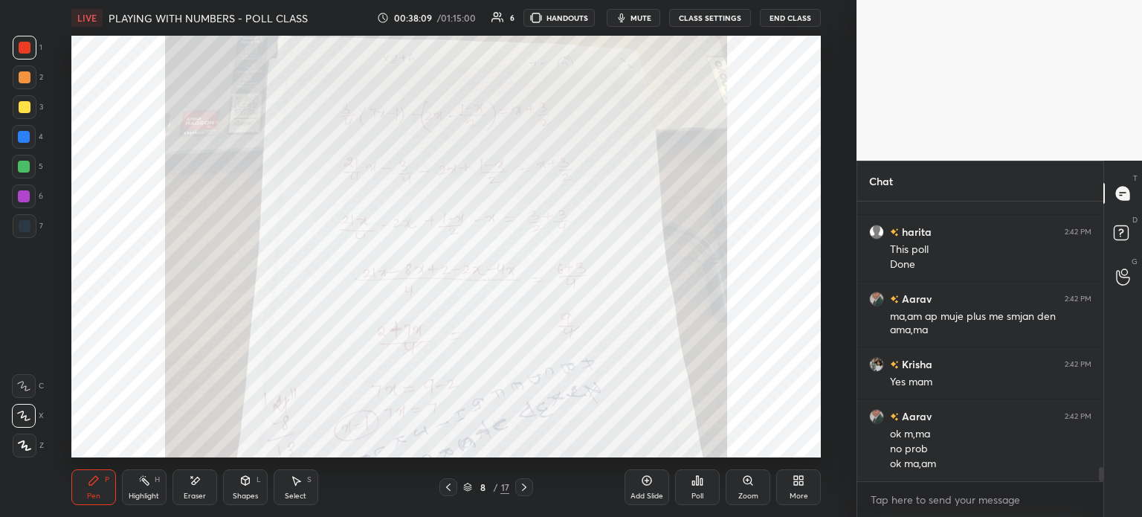
scroll to position [5229, 0]
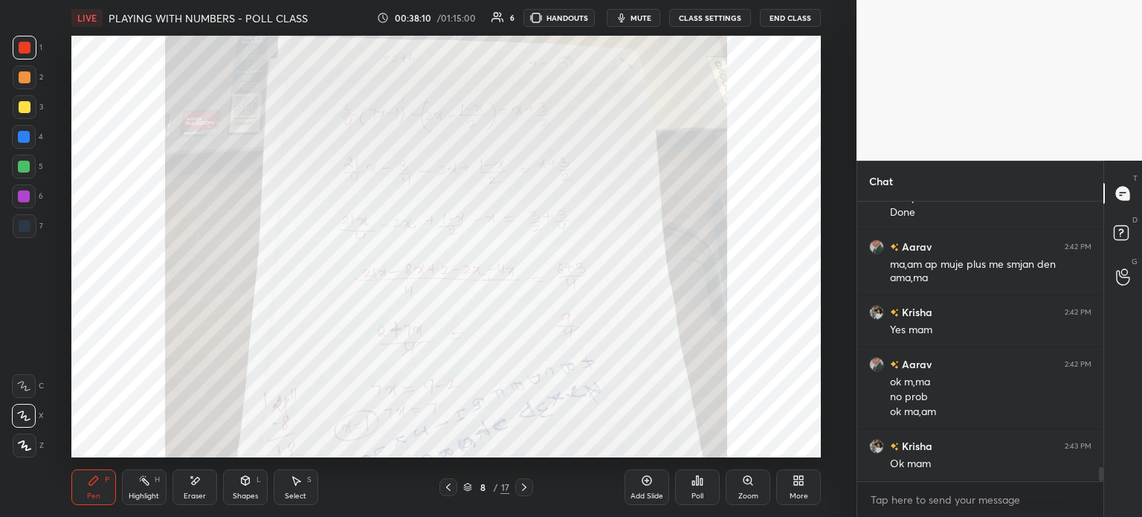
click at [439, 488] on div at bounding box center [448, 487] width 18 height 18
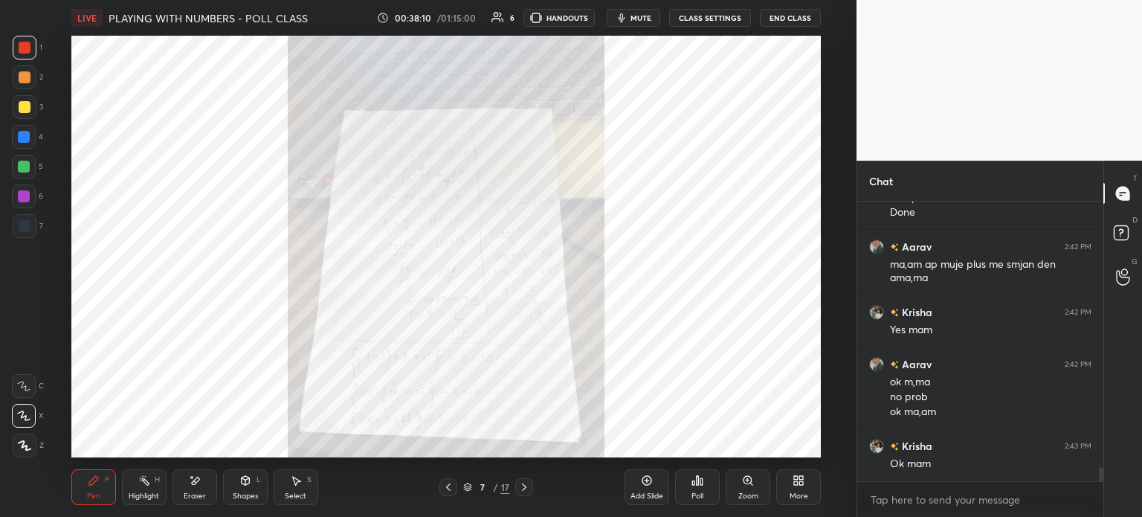
scroll to position [5281, 0]
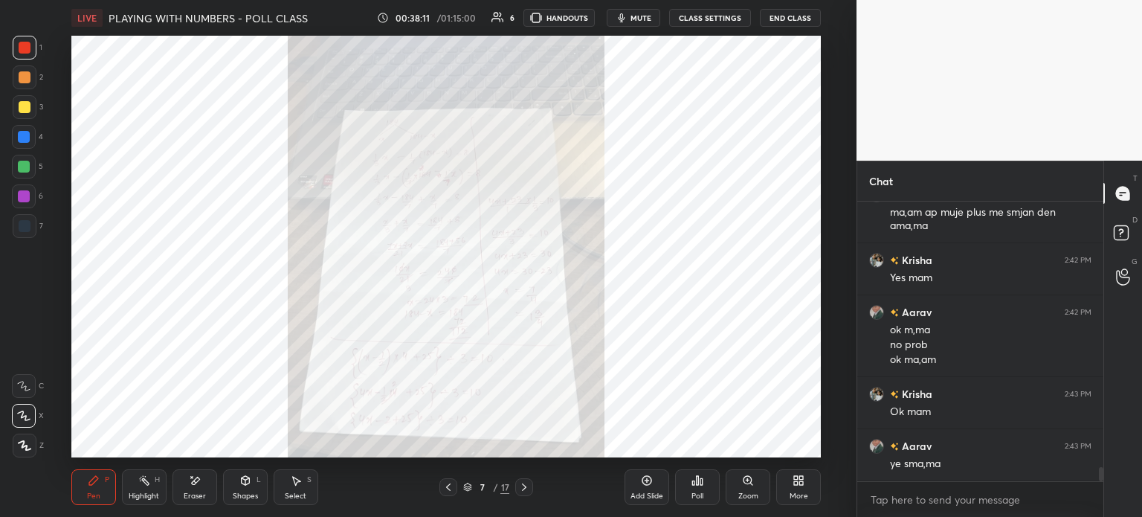
click at [524, 492] on icon at bounding box center [524, 487] width 12 height 12
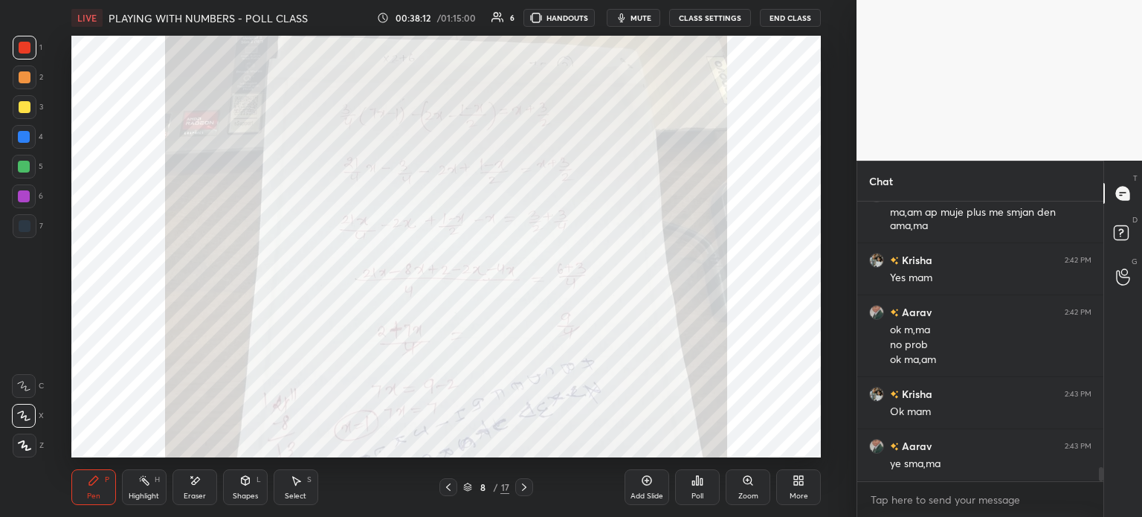
click at [747, 485] on icon at bounding box center [748, 480] width 12 height 12
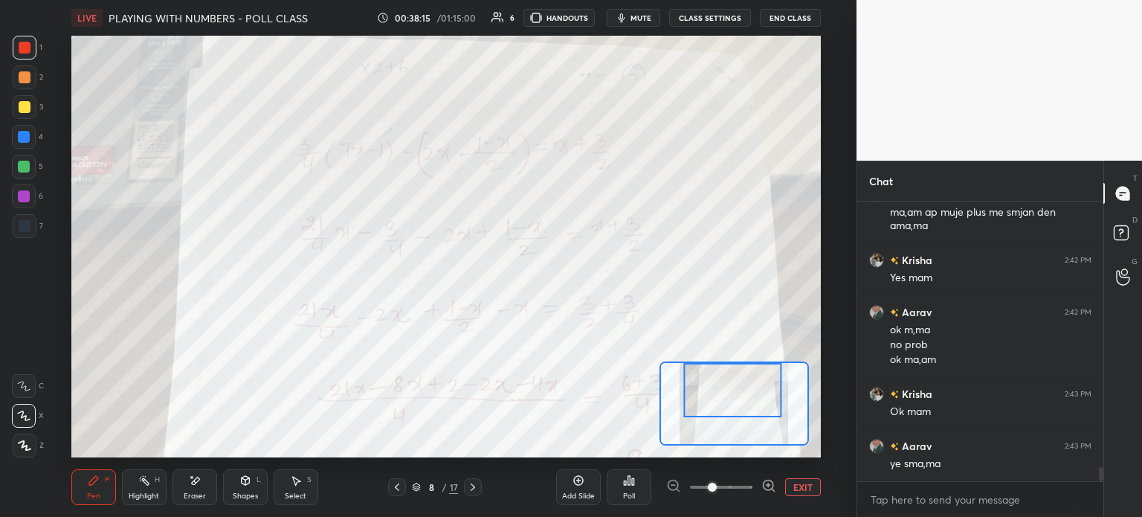
scroll to position [5296, 0]
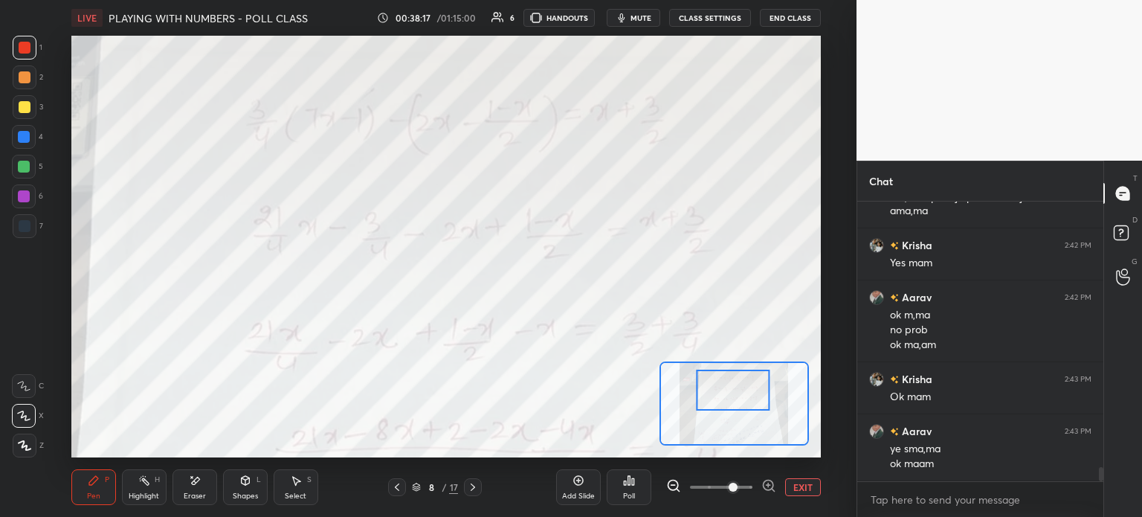
click at [25, 235] on div at bounding box center [25, 226] width 24 height 24
click at [19, 383] on icon at bounding box center [24, 385] width 12 height 9
click at [203, 486] on div "Eraser" at bounding box center [195, 487] width 45 height 36
click at [26, 447] on span "Erase all" at bounding box center [24, 445] width 22 height 10
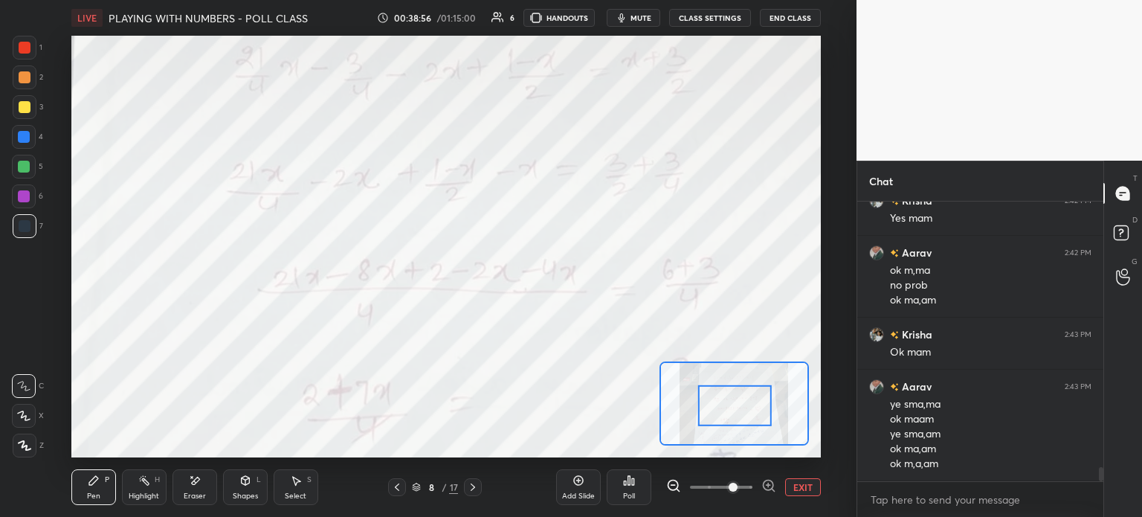
scroll to position [5355, 0]
click at [201, 484] on div "Eraser" at bounding box center [195, 487] width 45 height 36
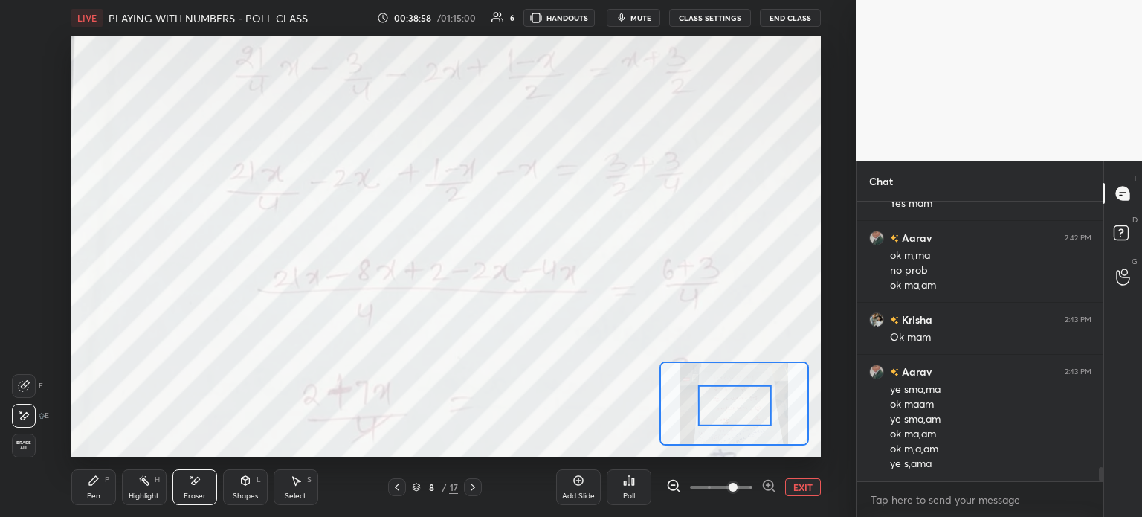
click at [25, 445] on span "Erase all" at bounding box center [24, 445] width 22 height 10
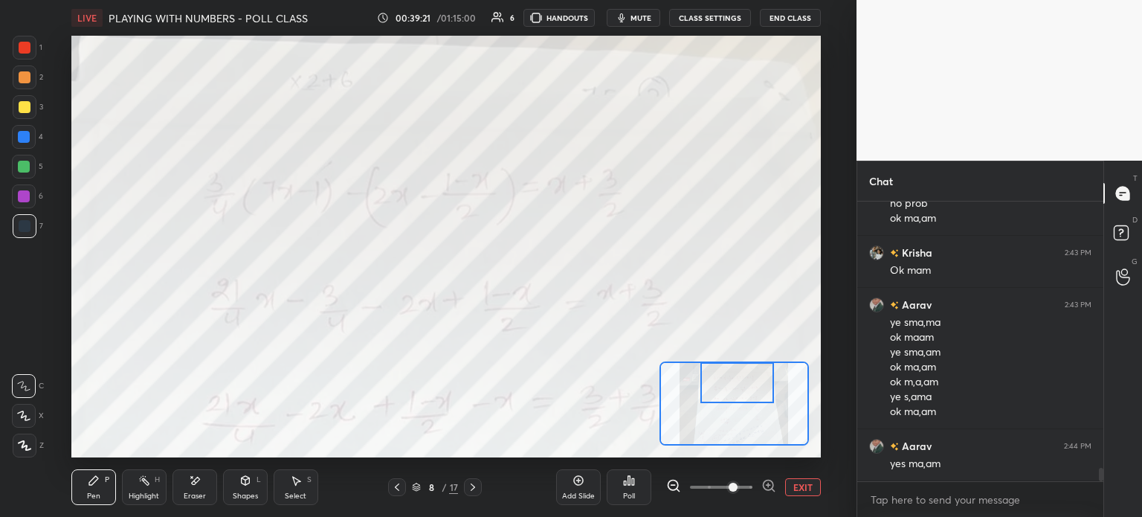
scroll to position [5437, 0]
click at [202, 488] on div "Eraser" at bounding box center [195, 487] width 45 height 36
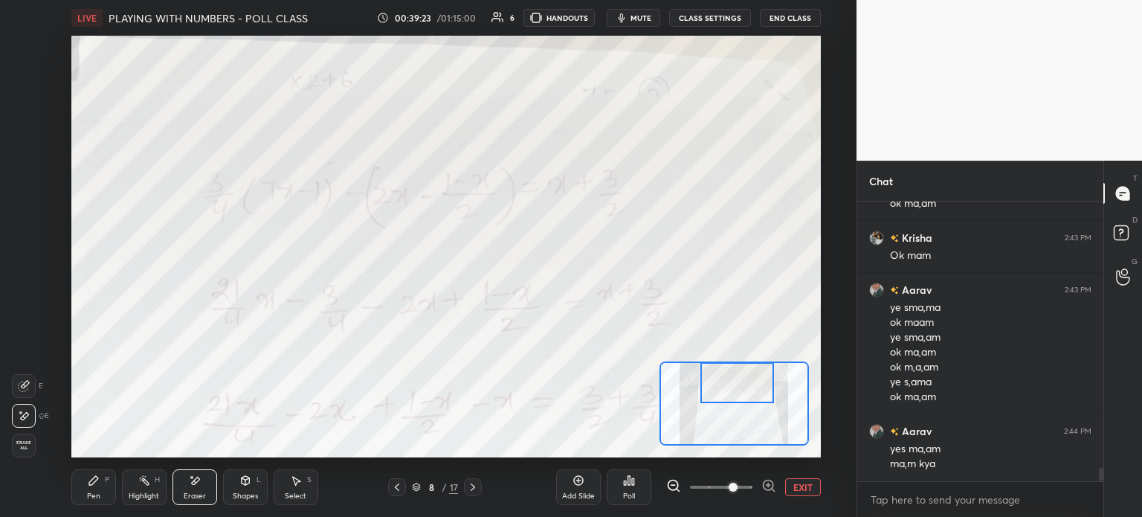
click at [15, 442] on span "Erase all" at bounding box center [24, 445] width 22 height 10
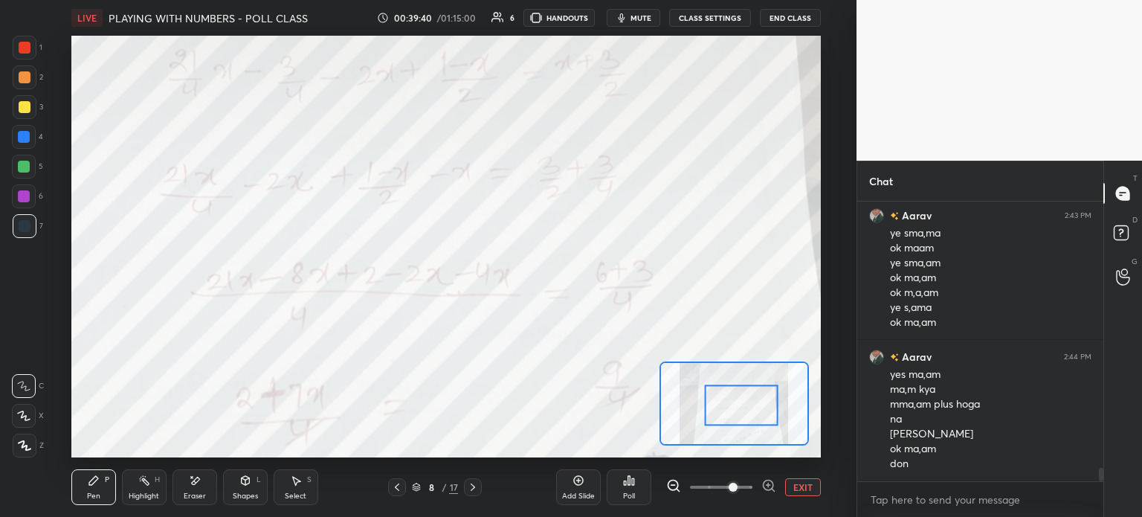
scroll to position [5526, 0]
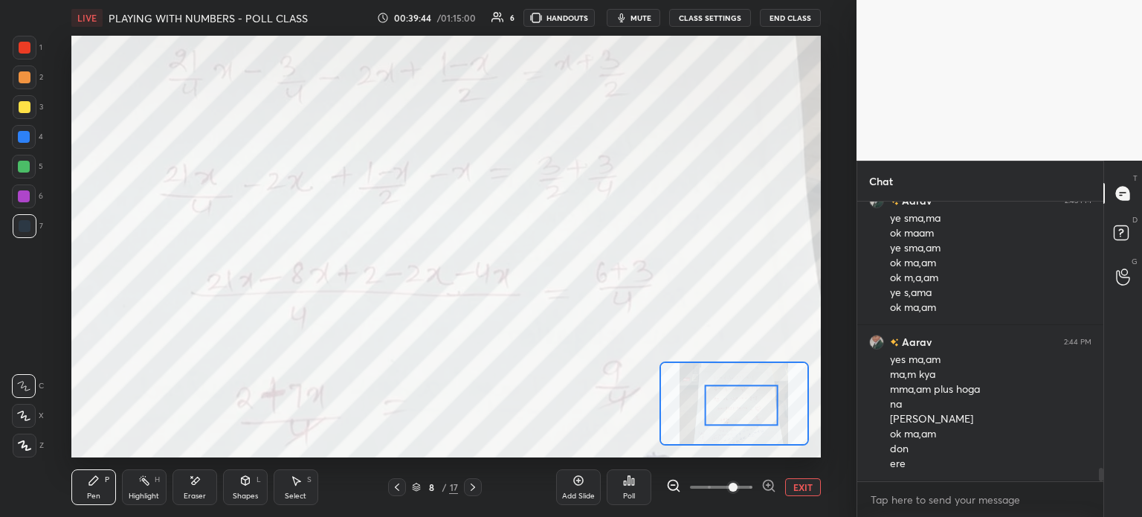
click at [189, 495] on div "Eraser" at bounding box center [195, 495] width 22 height 7
click at [16, 448] on span "Erase all" at bounding box center [24, 445] width 22 height 10
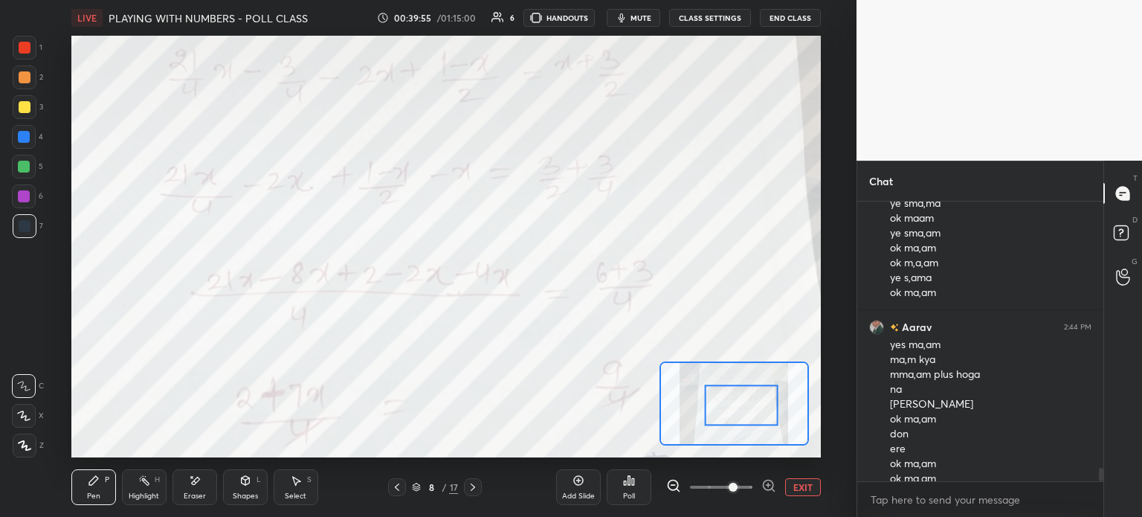
scroll to position [5556, 0]
click at [199, 486] on icon at bounding box center [195, 480] width 12 height 13
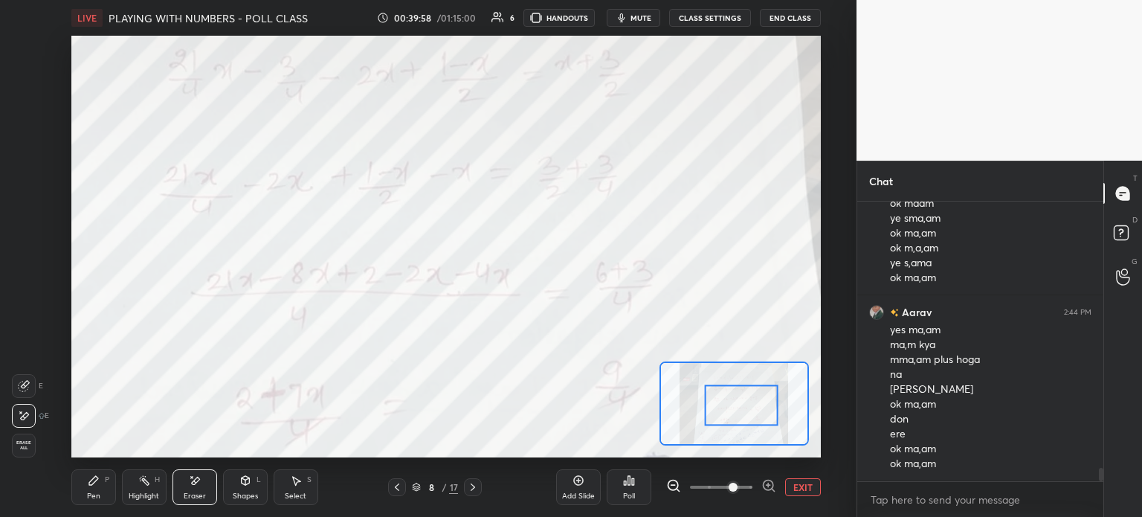
click at [22, 445] on span "Erase all" at bounding box center [24, 445] width 22 height 10
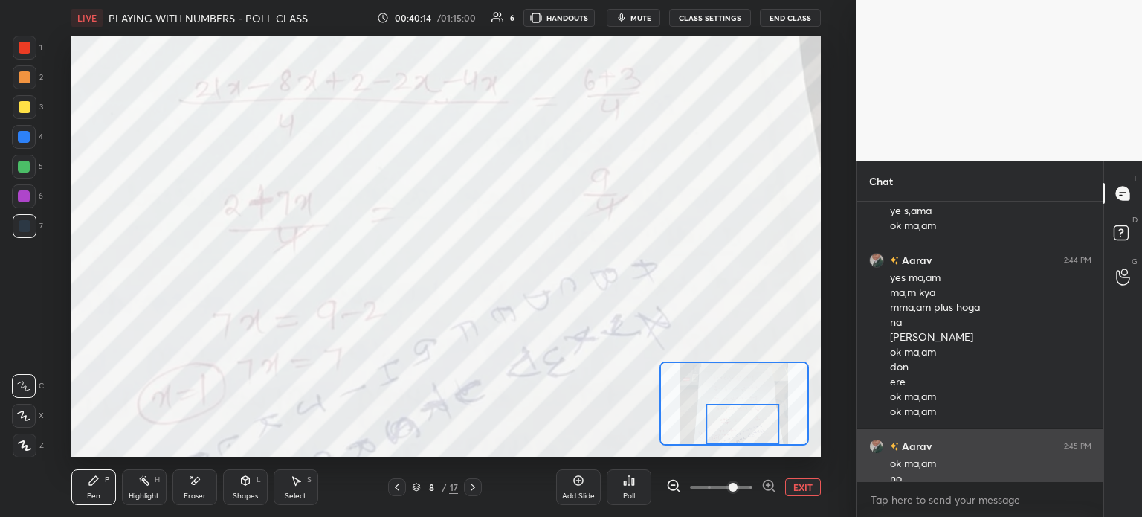
scroll to position [5623, 0]
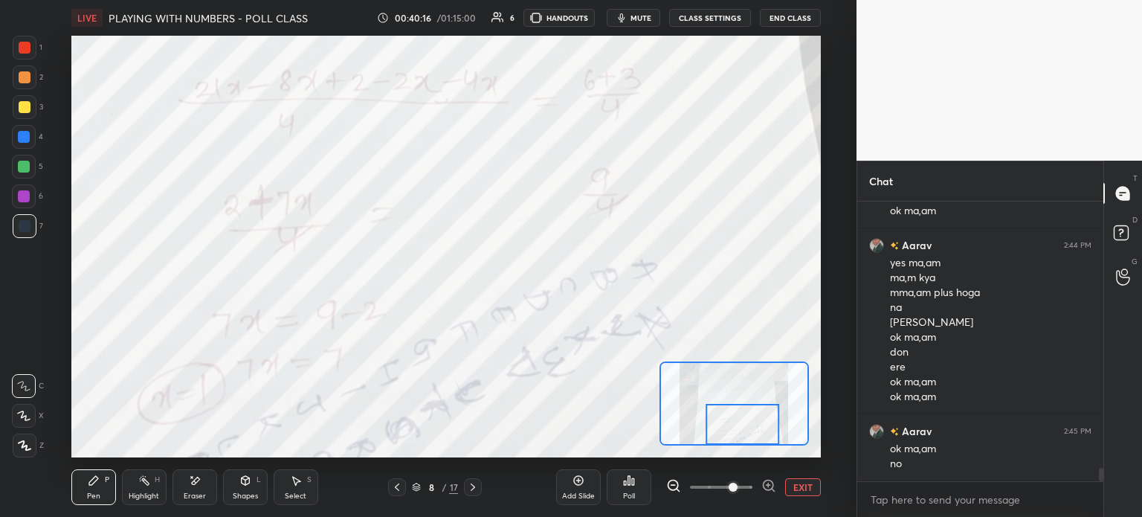
click at [806, 483] on button "EXIT" at bounding box center [803, 487] width 36 height 18
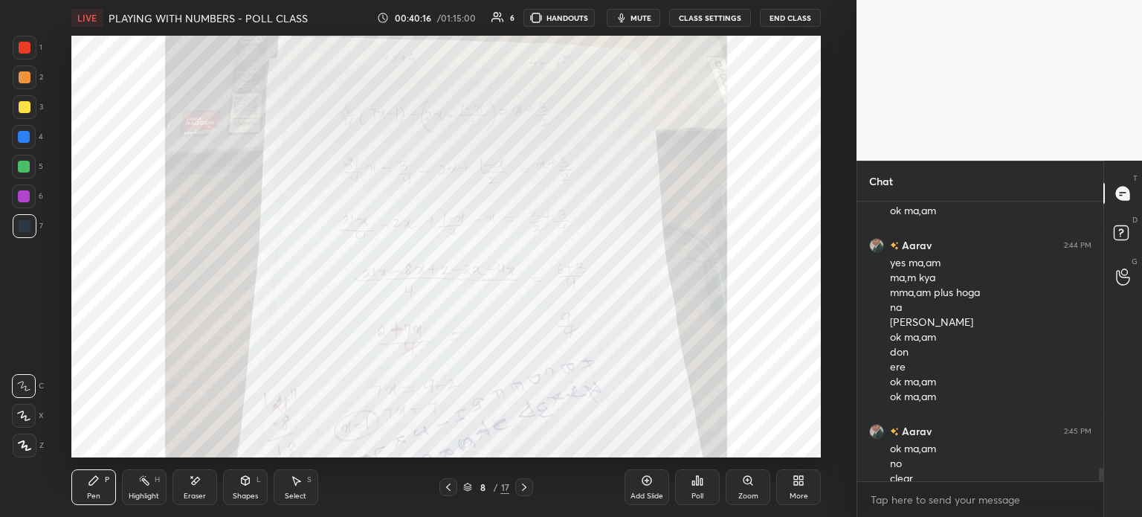
scroll to position [5638, 0]
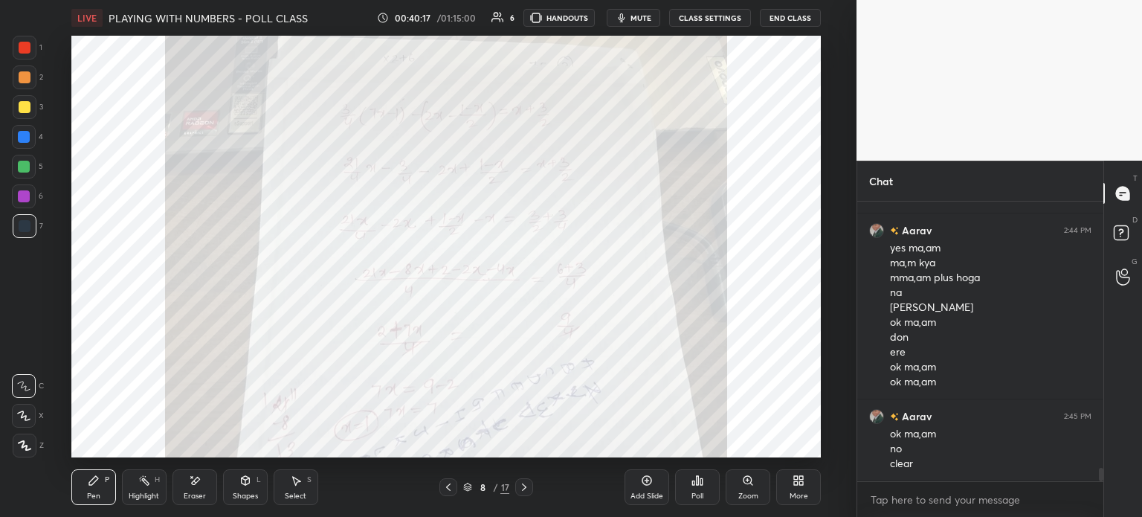
click at [451, 487] on icon at bounding box center [448, 487] width 12 height 12
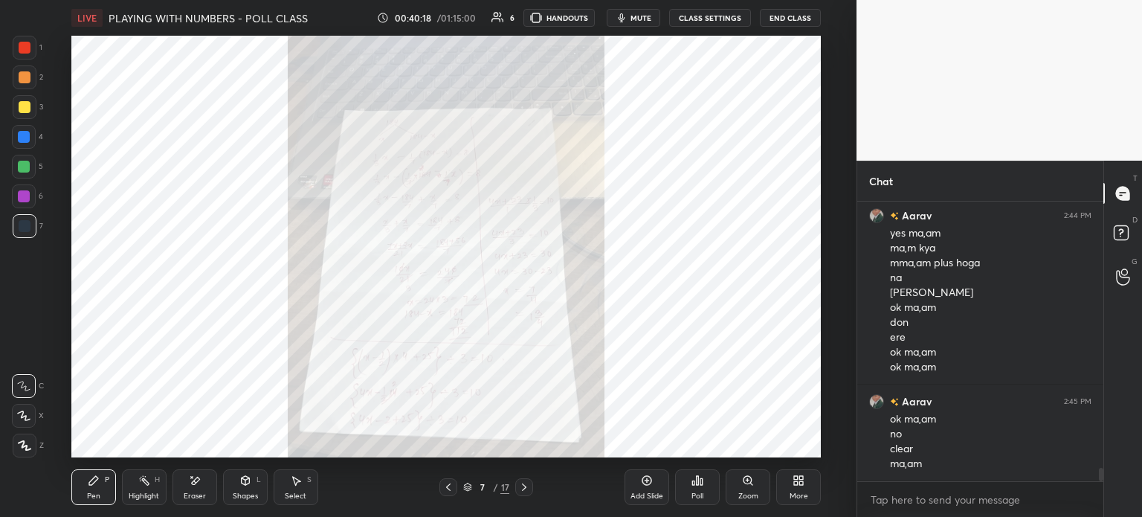
click at [452, 487] on icon at bounding box center [448, 487] width 12 height 12
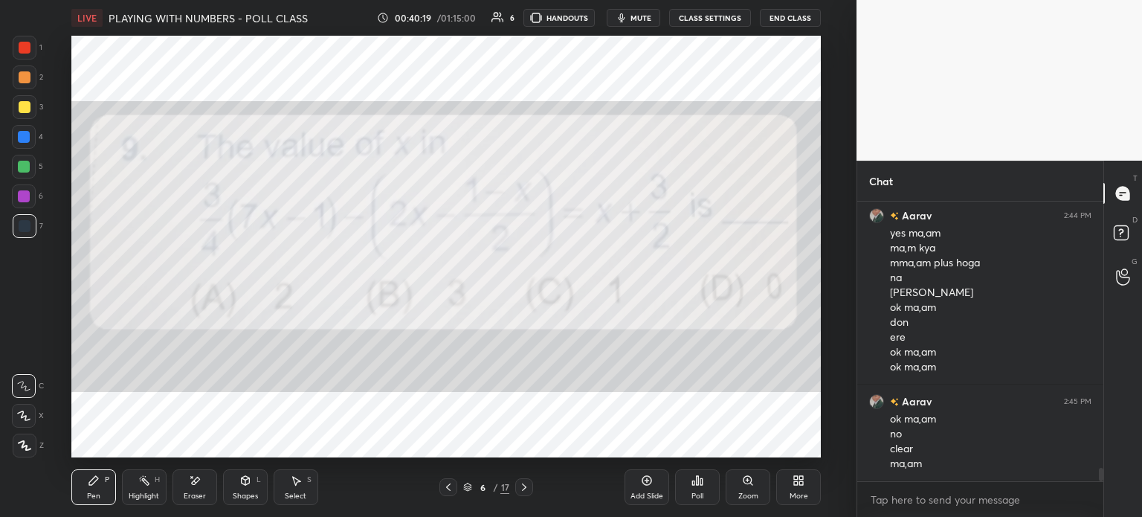
click at [519, 489] on icon at bounding box center [524, 487] width 12 height 12
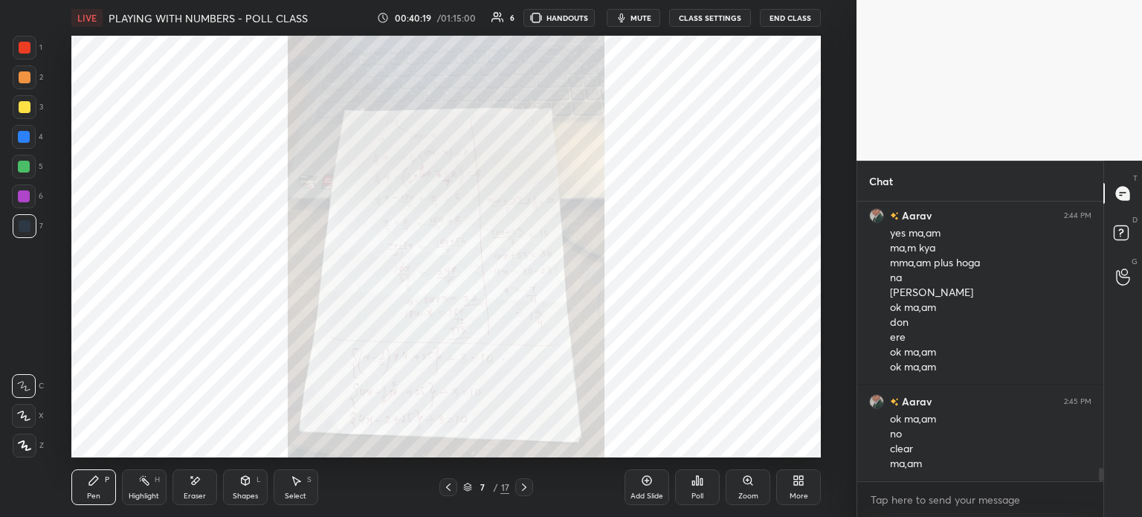
click at [518, 488] on icon at bounding box center [524, 487] width 12 height 12
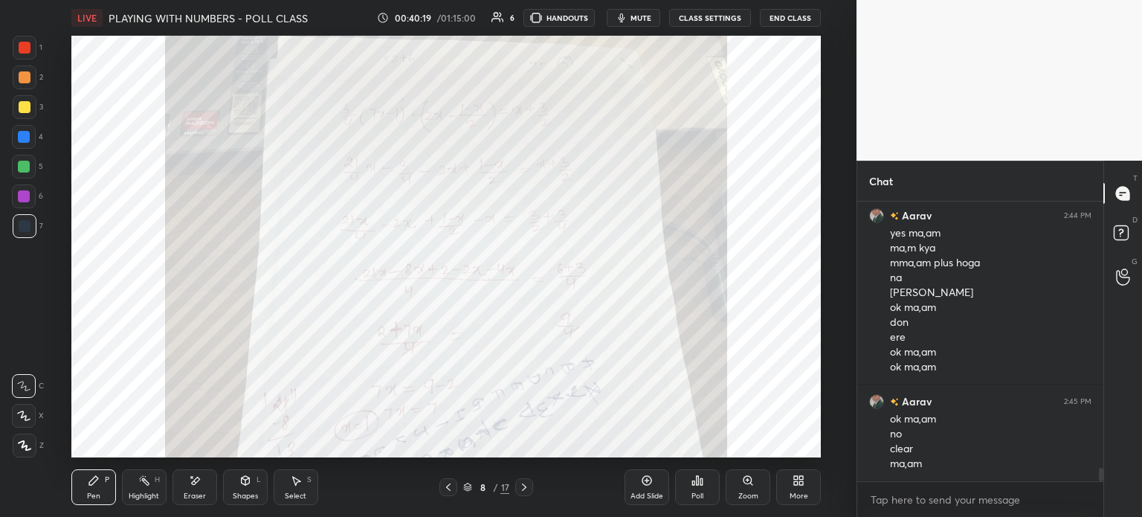
click at [521, 490] on icon at bounding box center [524, 487] width 12 height 12
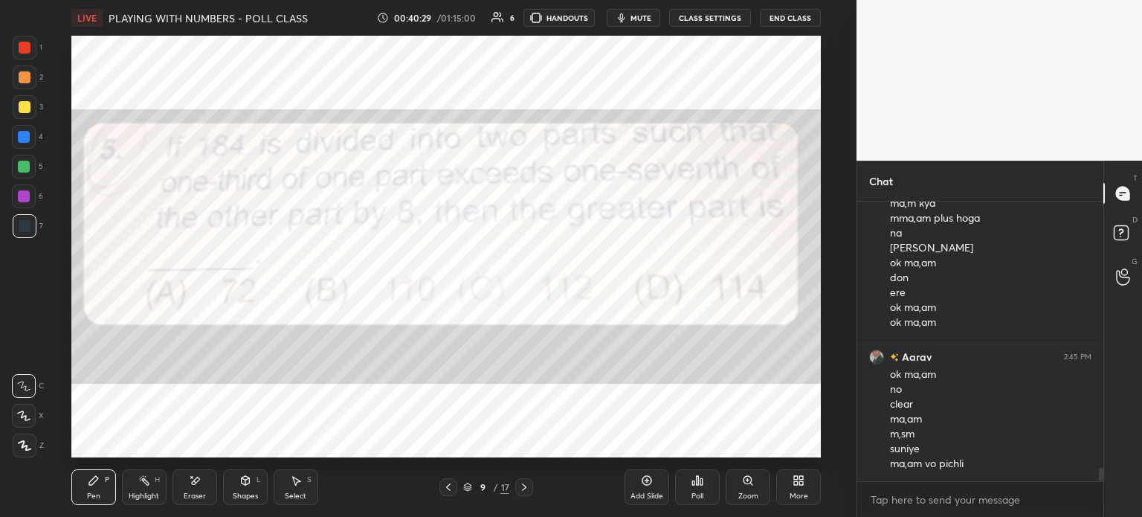
scroll to position [5712, 0]
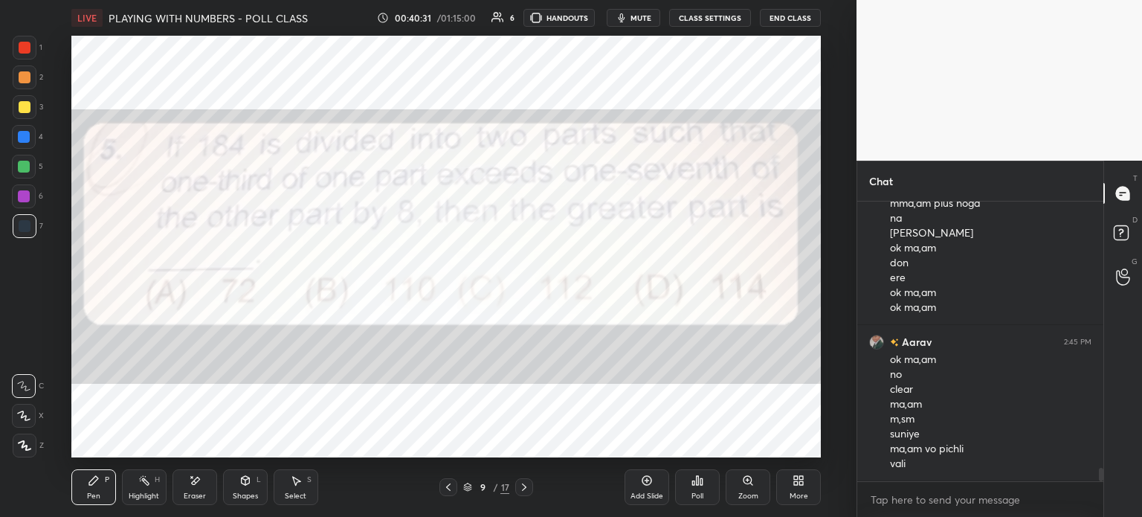
click at [530, 487] on div at bounding box center [524, 487] width 18 height 18
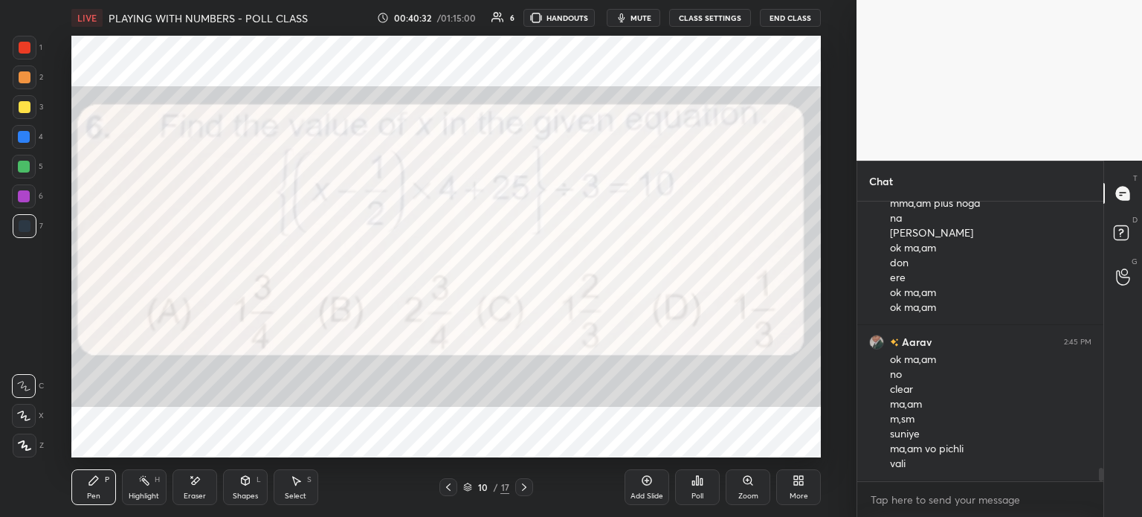
click at [445, 483] on icon at bounding box center [448, 487] width 12 height 12
click at [448, 486] on icon at bounding box center [448, 487] width 12 height 12
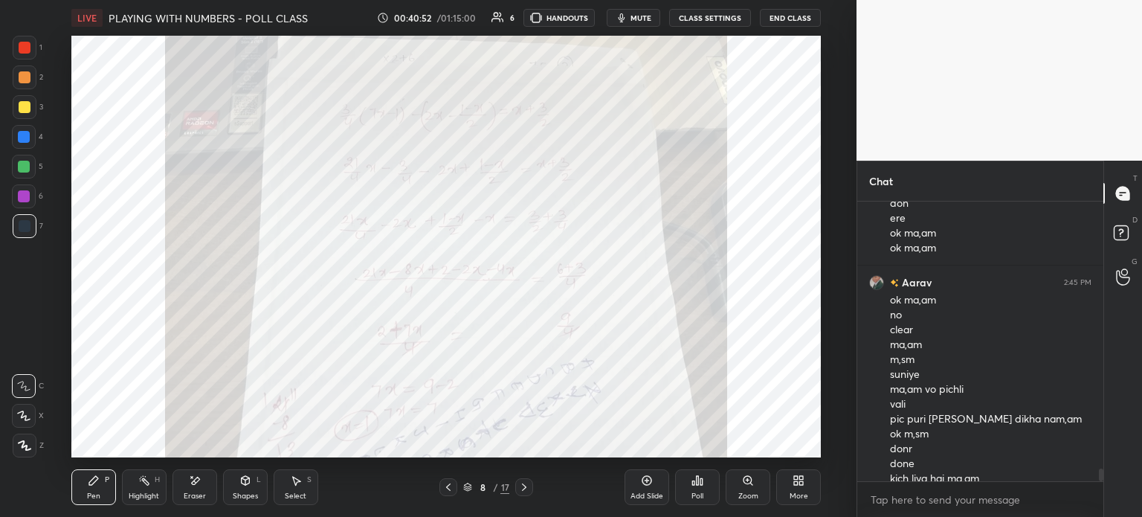
scroll to position [5787, 0]
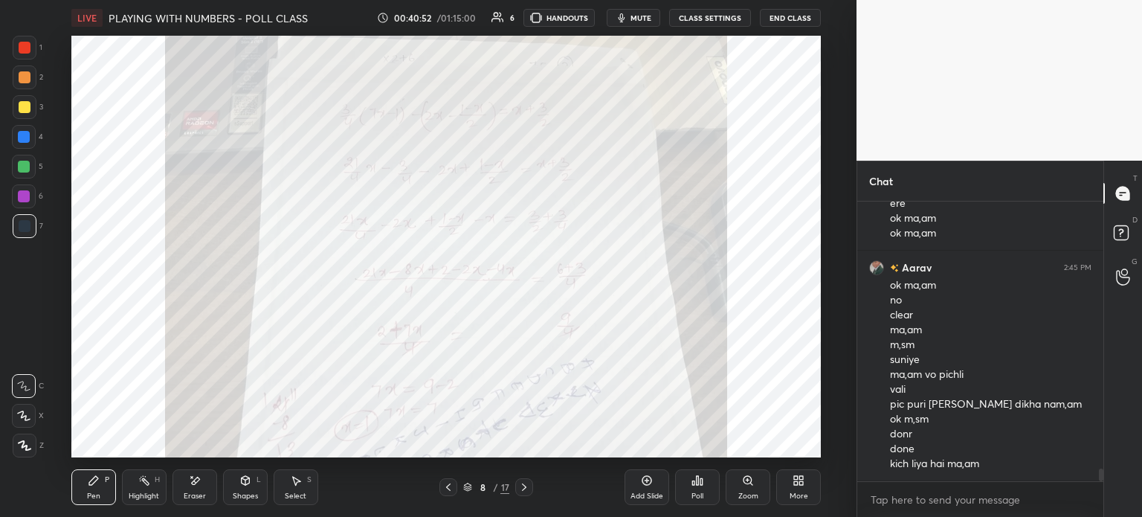
click at [445, 488] on icon at bounding box center [448, 487] width 12 height 12
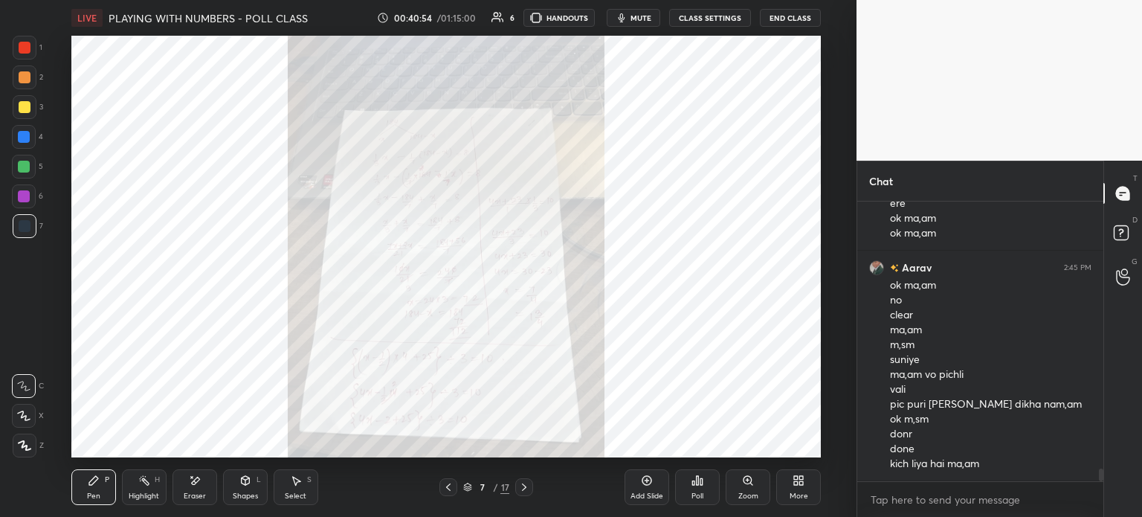
click at [521, 486] on icon at bounding box center [524, 487] width 12 height 12
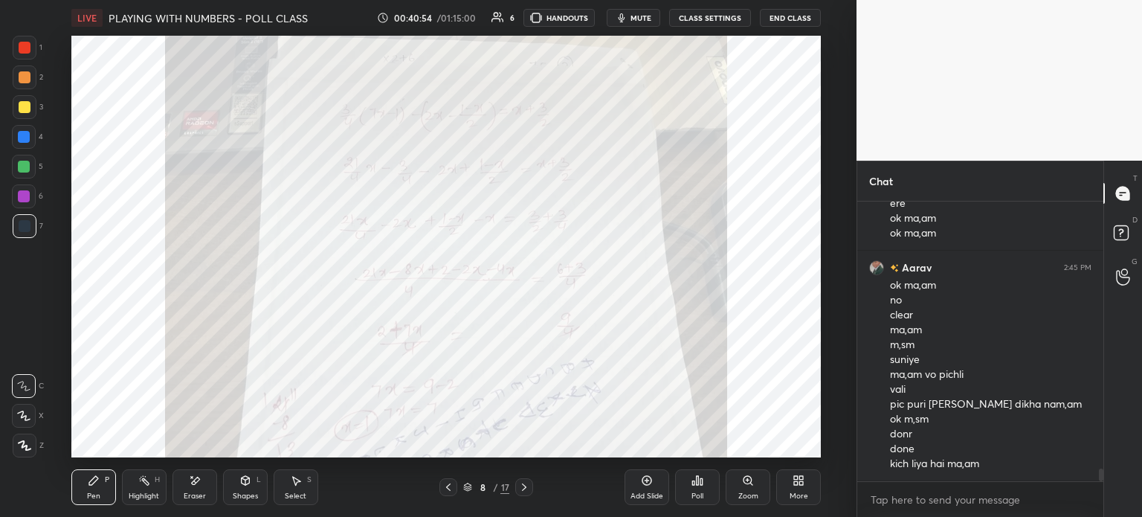
click at [523, 490] on icon at bounding box center [524, 486] width 4 height 7
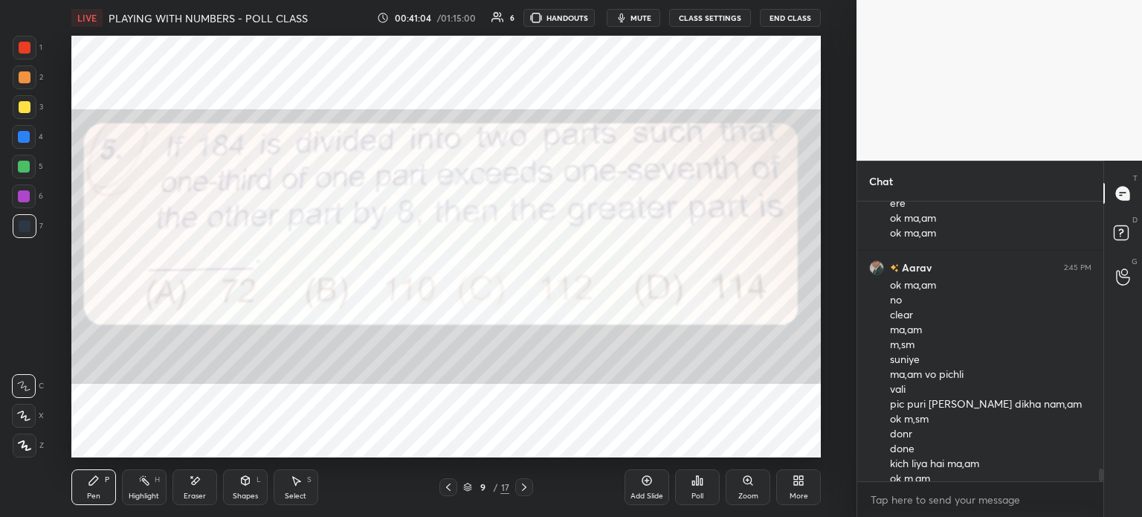
scroll to position [5801, 0]
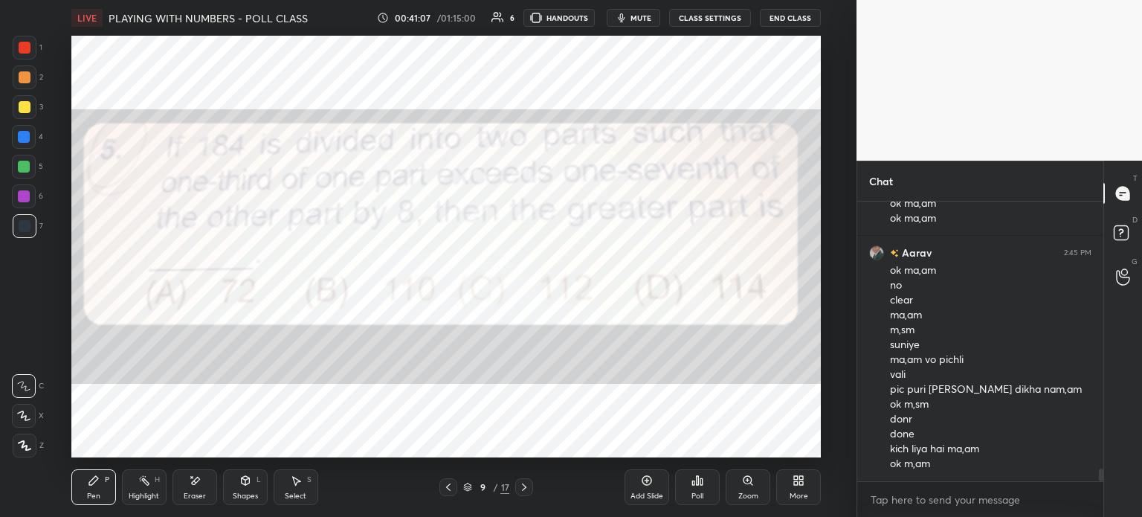
click at [445, 486] on icon at bounding box center [448, 487] width 12 height 12
click at [447, 484] on icon at bounding box center [448, 487] width 12 height 12
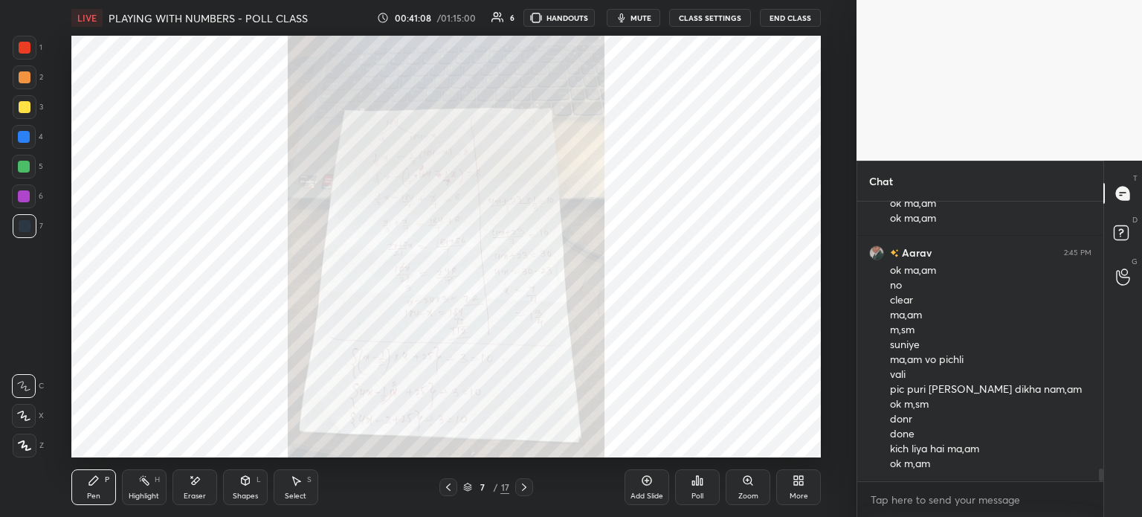
click at [751, 483] on icon at bounding box center [751, 484] width 2 height 2
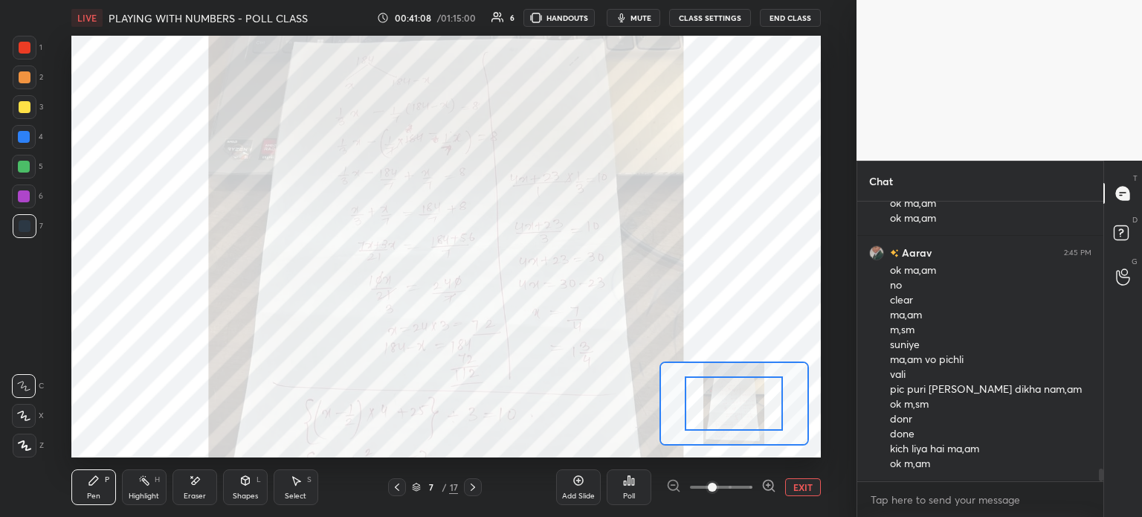
click at [717, 486] on span at bounding box center [712, 487] width 9 height 9
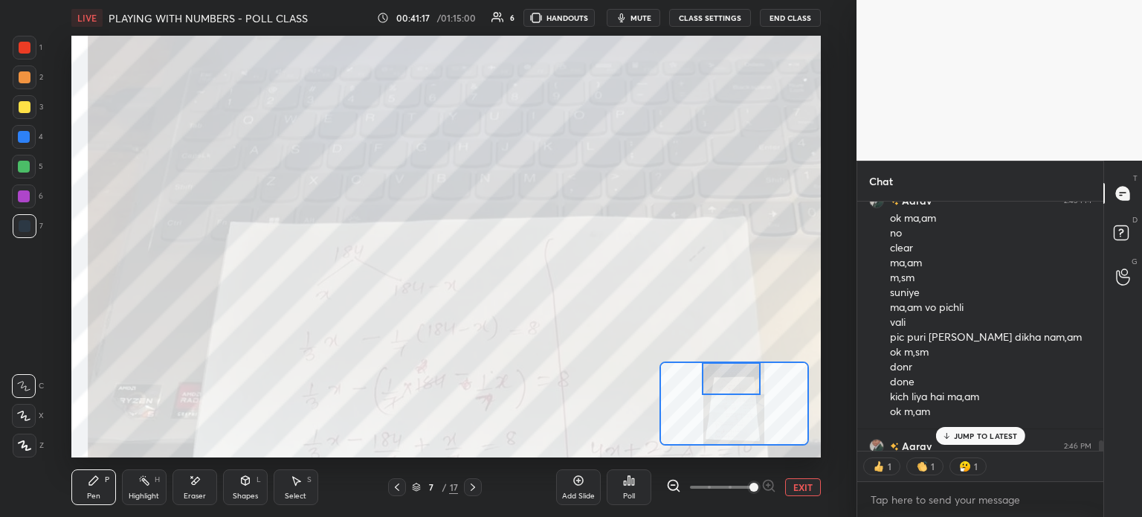
scroll to position [5883, 0]
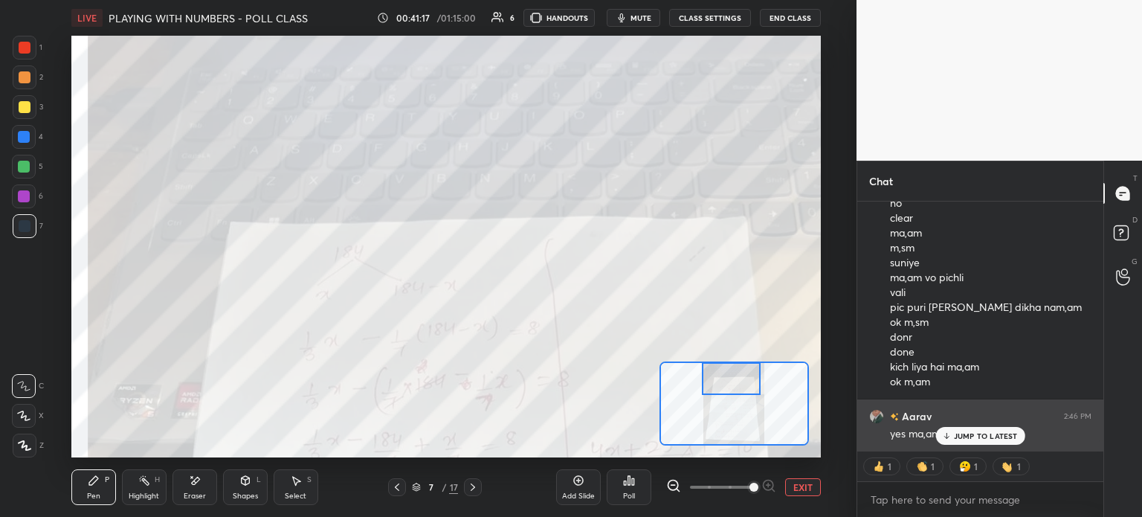
click at [956, 438] on p "JUMP TO LATEST" at bounding box center [986, 435] width 64 height 9
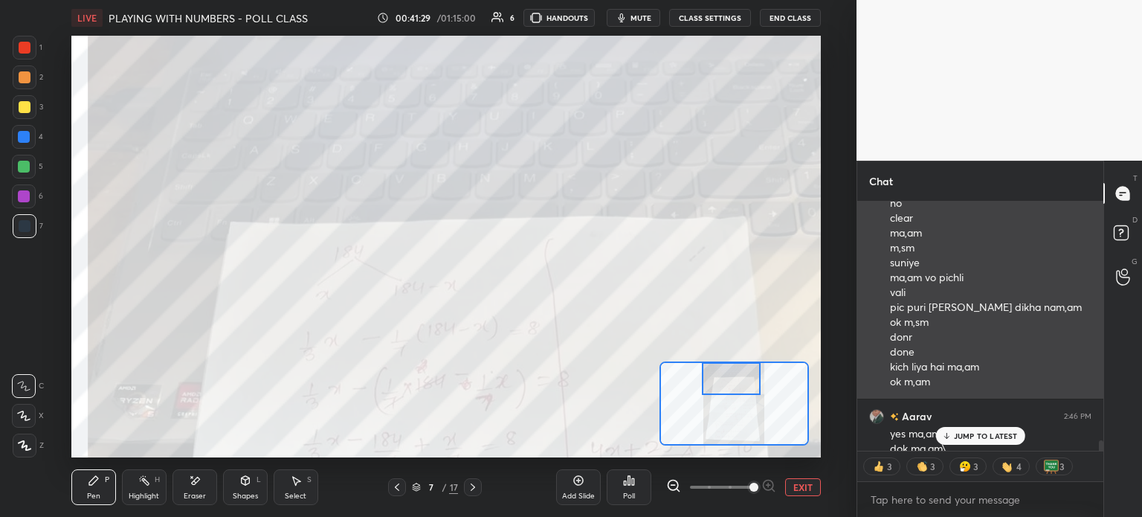
scroll to position [5898, 0]
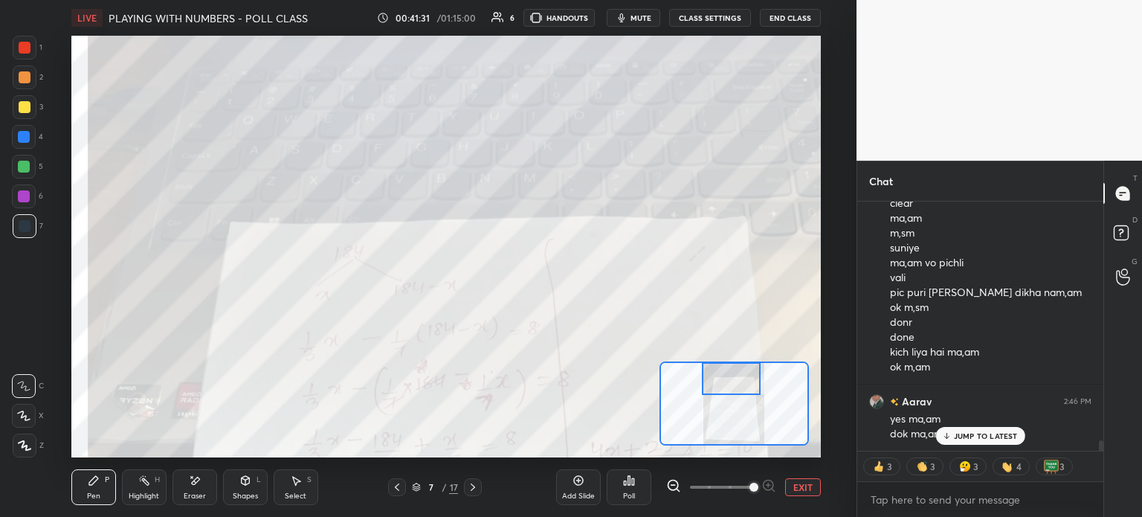
click at [196, 482] on icon at bounding box center [195, 480] width 8 height 7
click at [21, 447] on span "Erase all" at bounding box center [24, 445] width 22 height 10
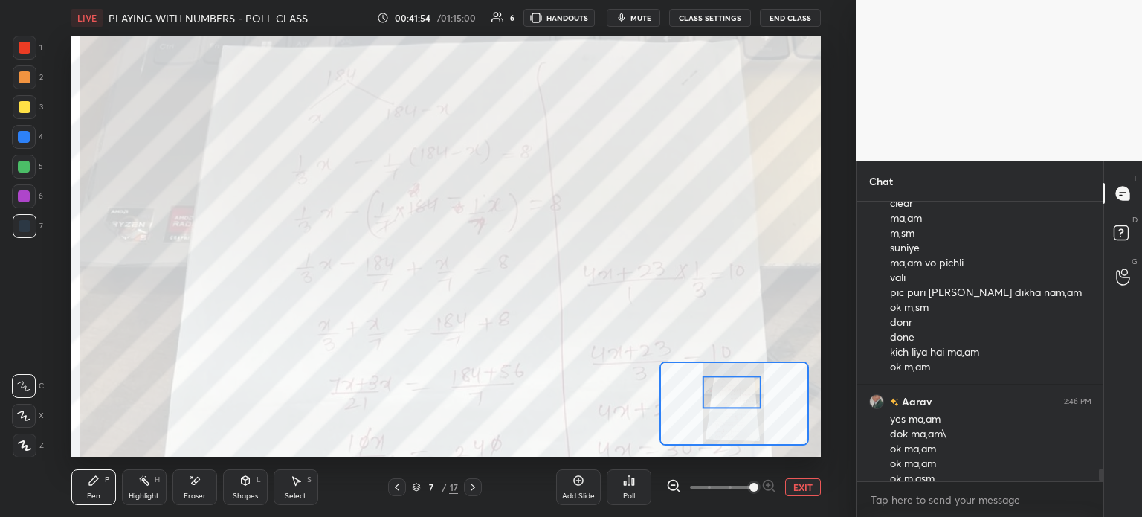
scroll to position [5913, 0]
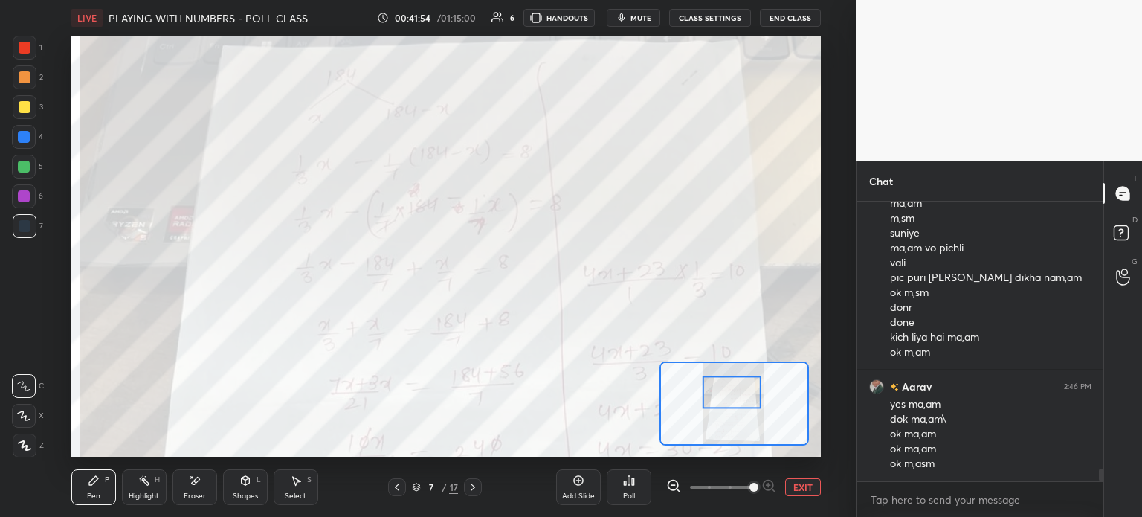
click at [202, 484] on div "Eraser" at bounding box center [195, 487] width 45 height 36
click at [79, 493] on div "Pen P" at bounding box center [93, 487] width 45 height 36
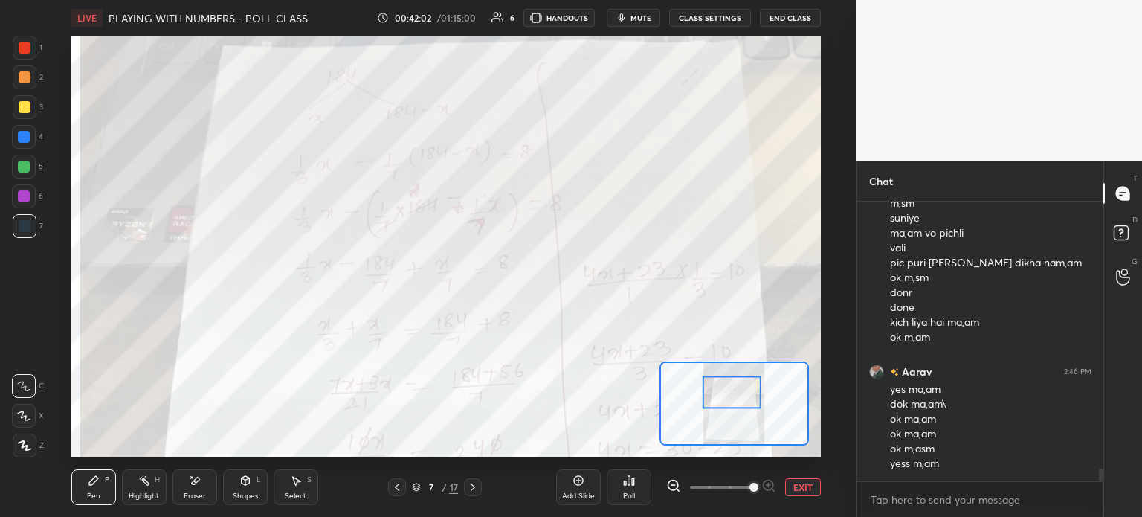
click at [189, 489] on div "Eraser" at bounding box center [195, 487] width 45 height 36
click at [18, 442] on span "Erase all" at bounding box center [24, 445] width 22 height 10
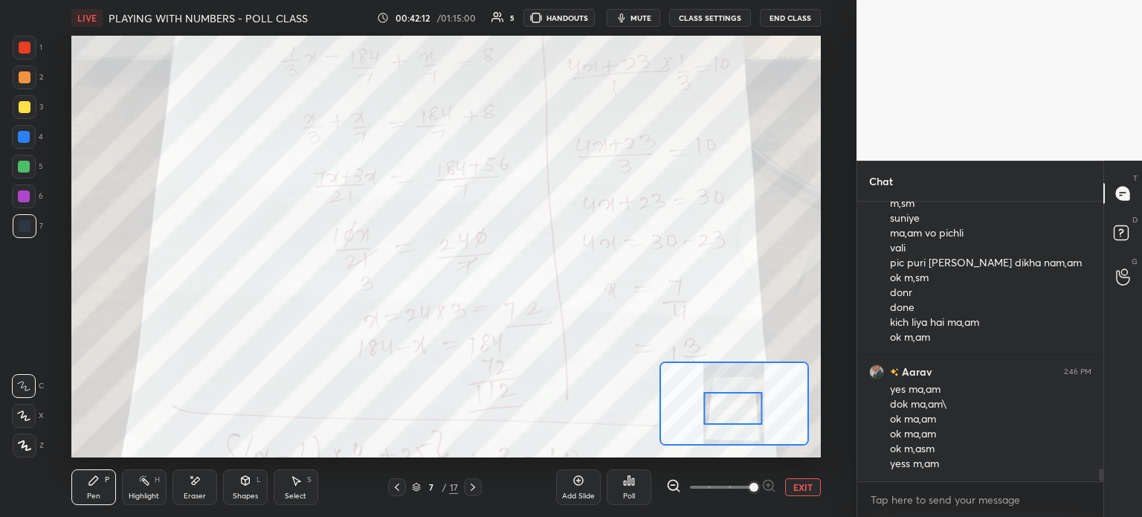
click at [190, 484] on icon at bounding box center [195, 480] width 12 height 13
click at [25, 443] on span "Erase all" at bounding box center [24, 445] width 22 height 10
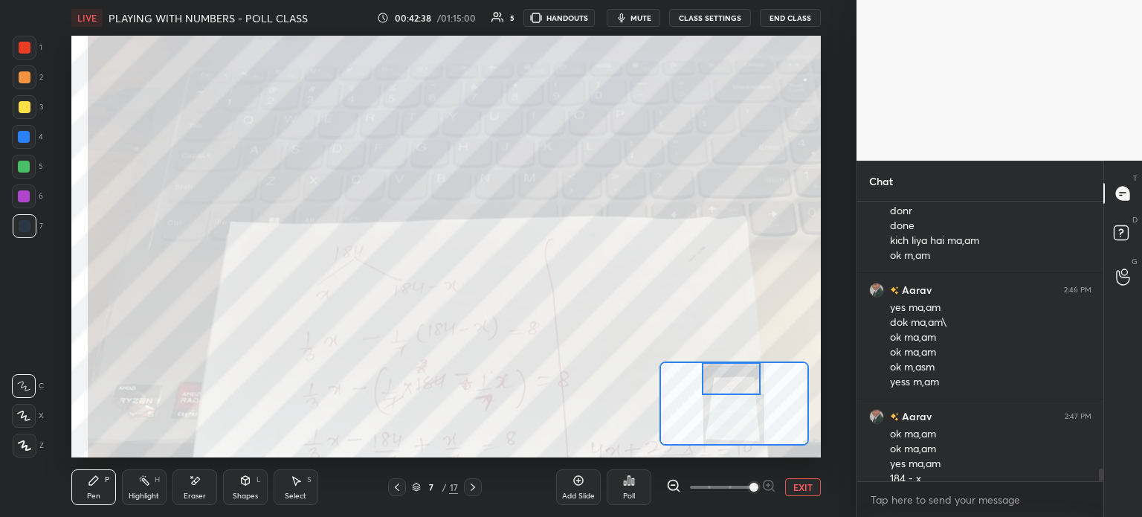
scroll to position [6025, 0]
click at [476, 487] on icon at bounding box center [473, 487] width 12 height 12
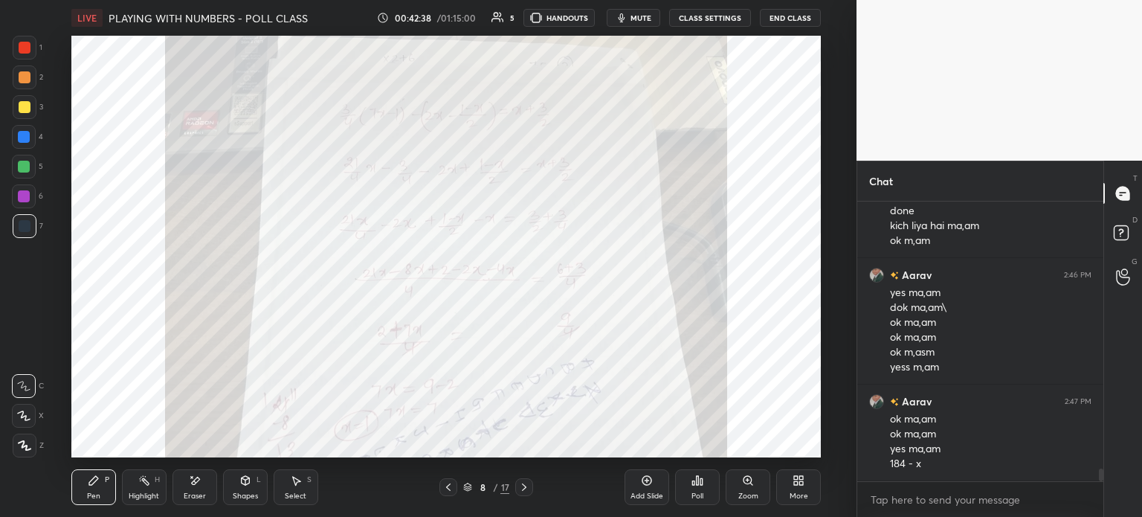
click at [480, 483] on div "8" at bounding box center [482, 487] width 15 height 9
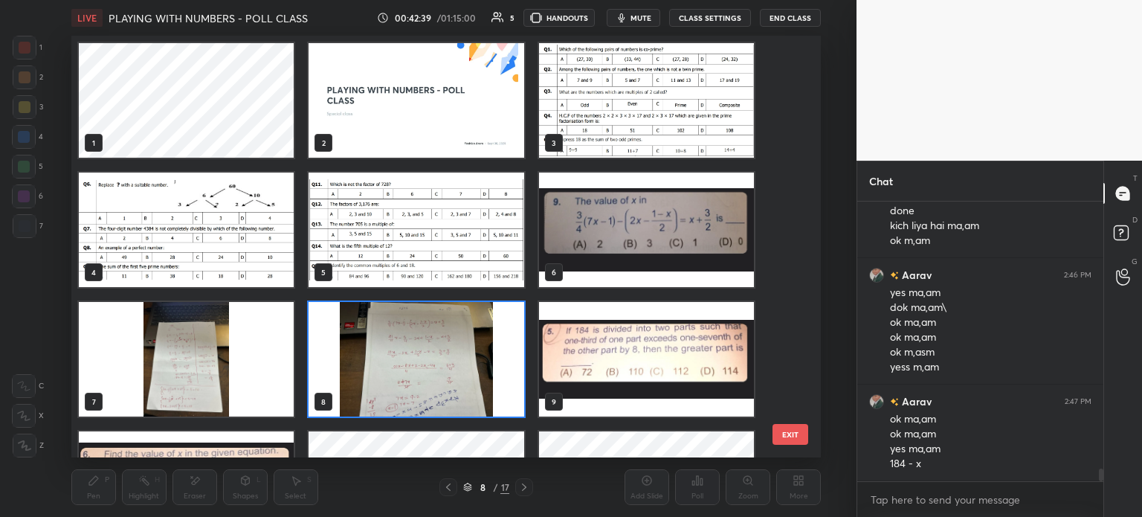
scroll to position [417, 743]
click at [622, 349] on img "grid" at bounding box center [645, 359] width 215 height 115
click at [620, 352] on img "grid" at bounding box center [645, 359] width 215 height 115
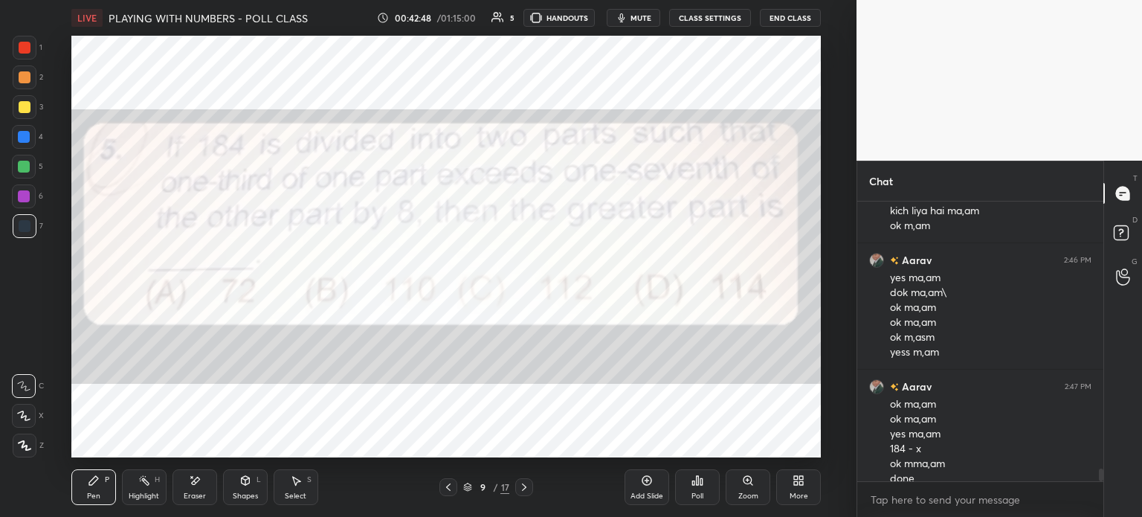
scroll to position [6054, 0]
click at [448, 487] on icon at bounding box center [448, 487] width 12 height 12
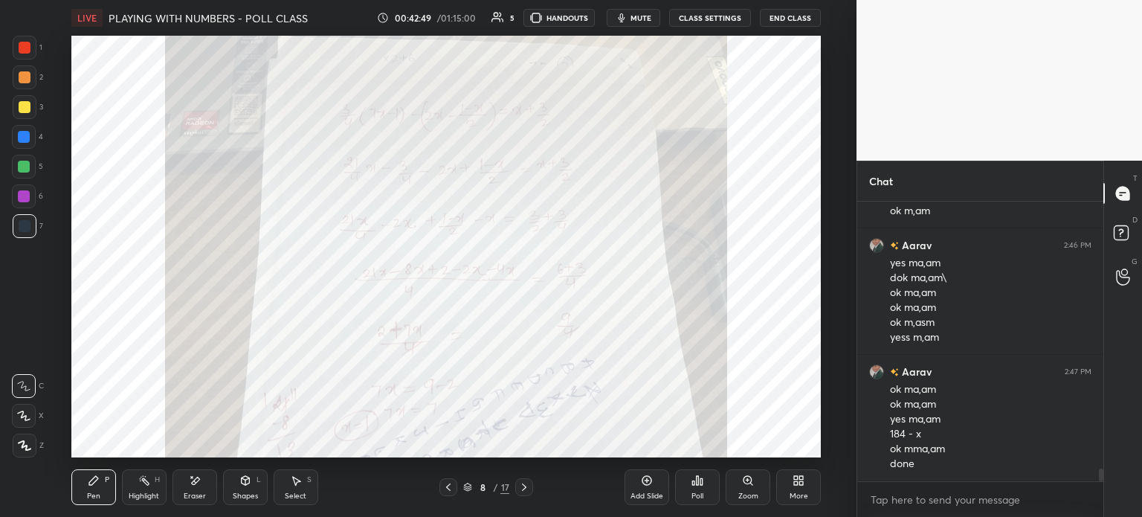
click at [514, 496] on div "8 / 17" at bounding box center [486, 487] width 94 height 18
click at [523, 488] on icon at bounding box center [524, 487] width 12 height 12
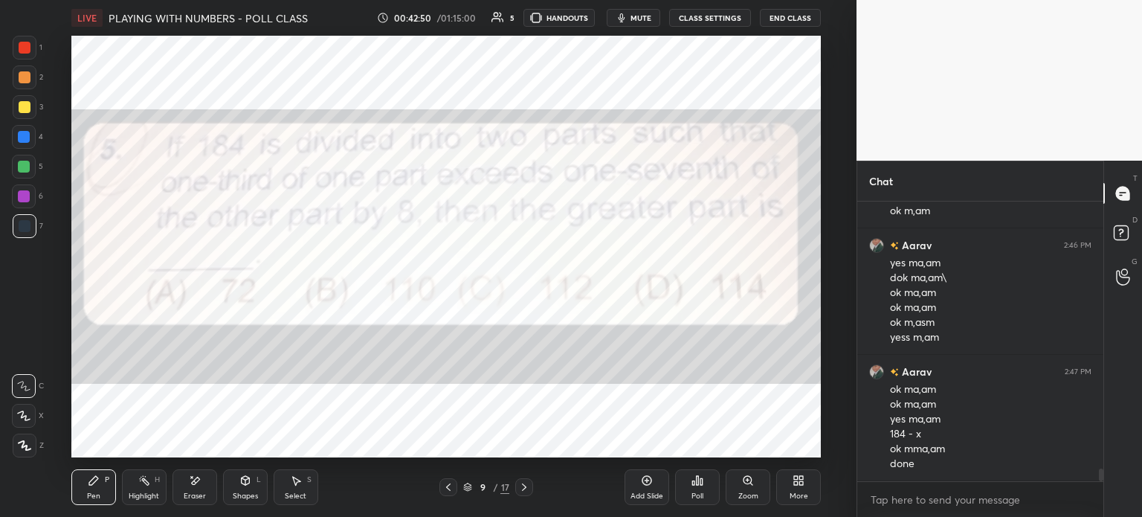
click at [525, 489] on icon at bounding box center [524, 487] width 12 height 12
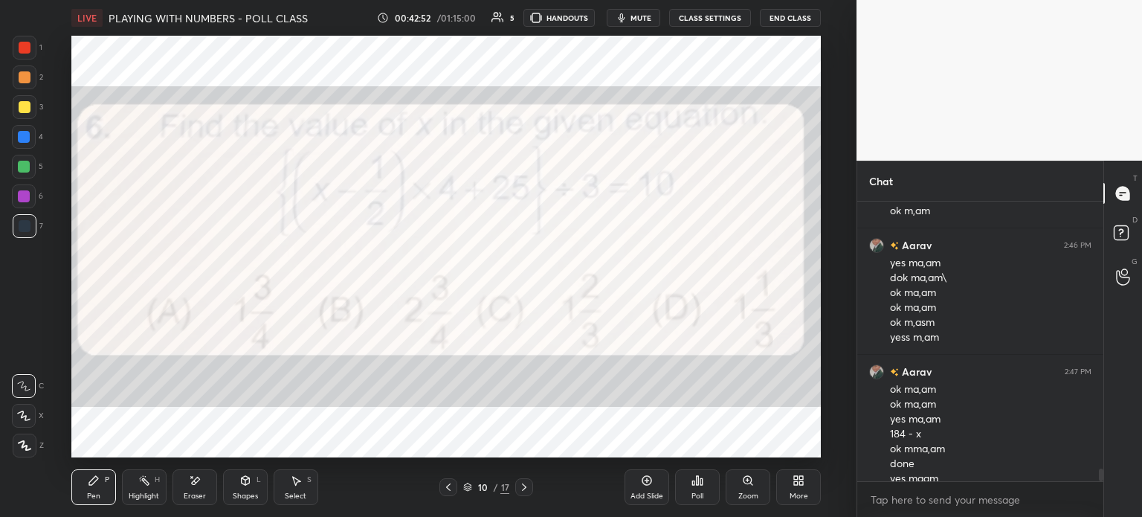
scroll to position [6069, 0]
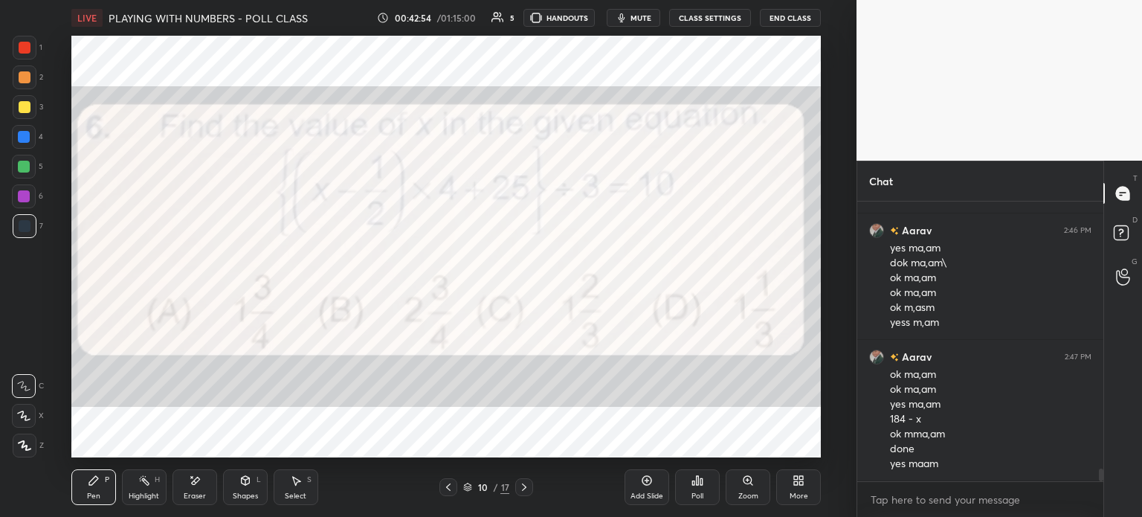
click at [442, 490] on div at bounding box center [448, 487] width 18 height 18
click at [440, 490] on div at bounding box center [448, 487] width 18 height 18
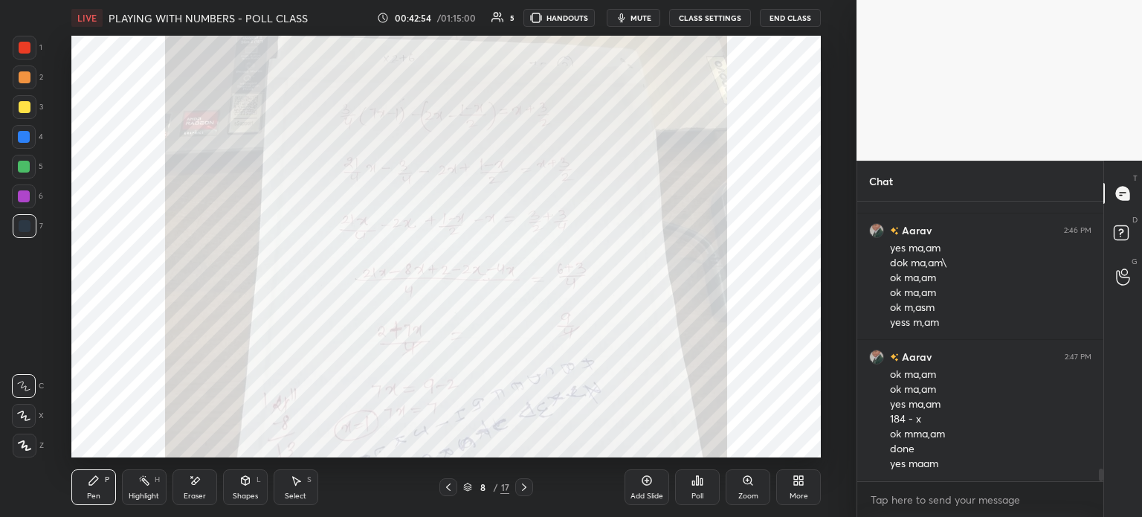
click at [444, 490] on icon at bounding box center [448, 487] width 12 height 12
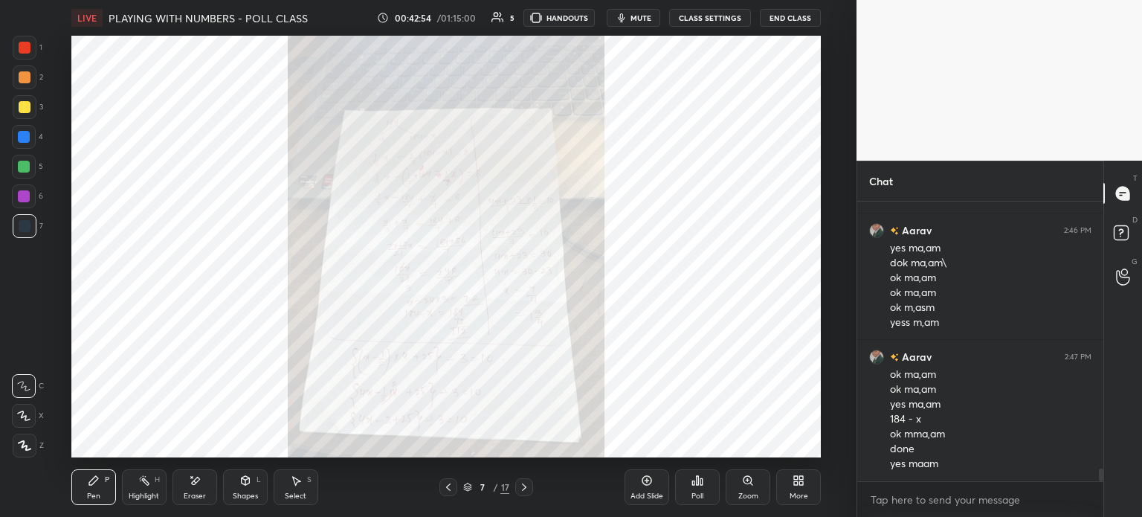
click at [449, 490] on icon at bounding box center [448, 486] width 4 height 7
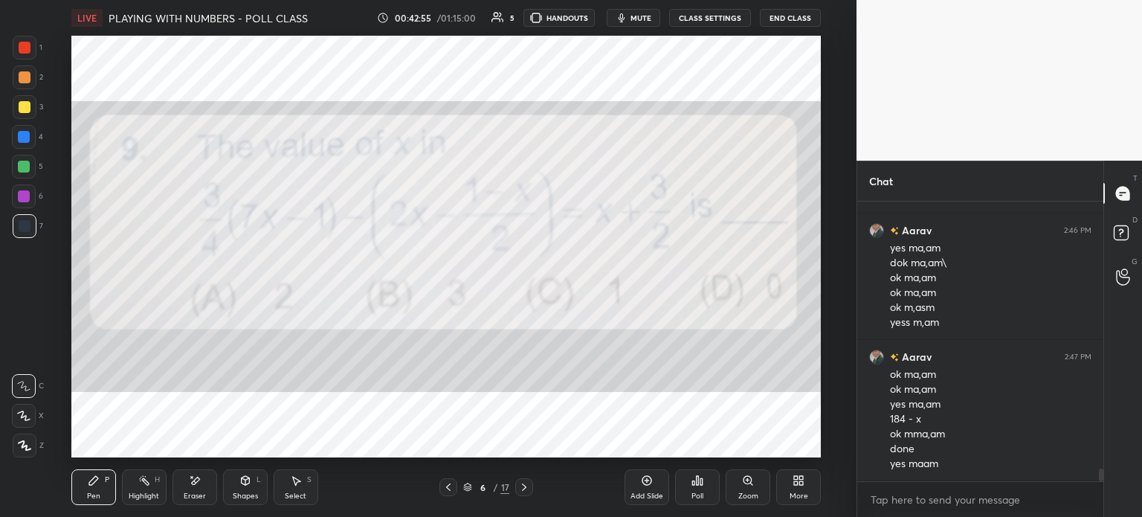
click at [526, 487] on icon at bounding box center [524, 487] width 12 height 12
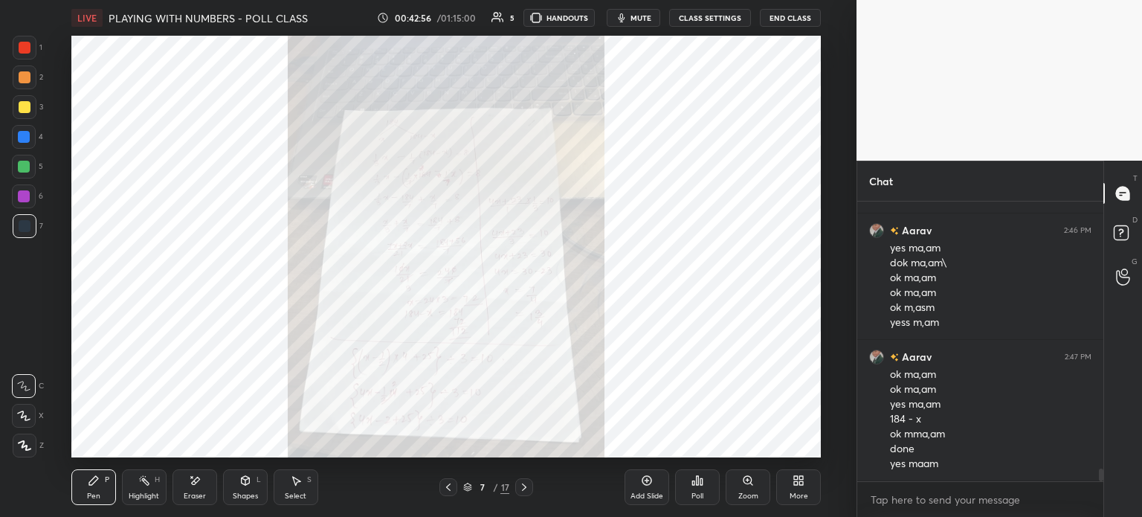
click at [744, 485] on icon at bounding box center [748, 480] width 12 height 12
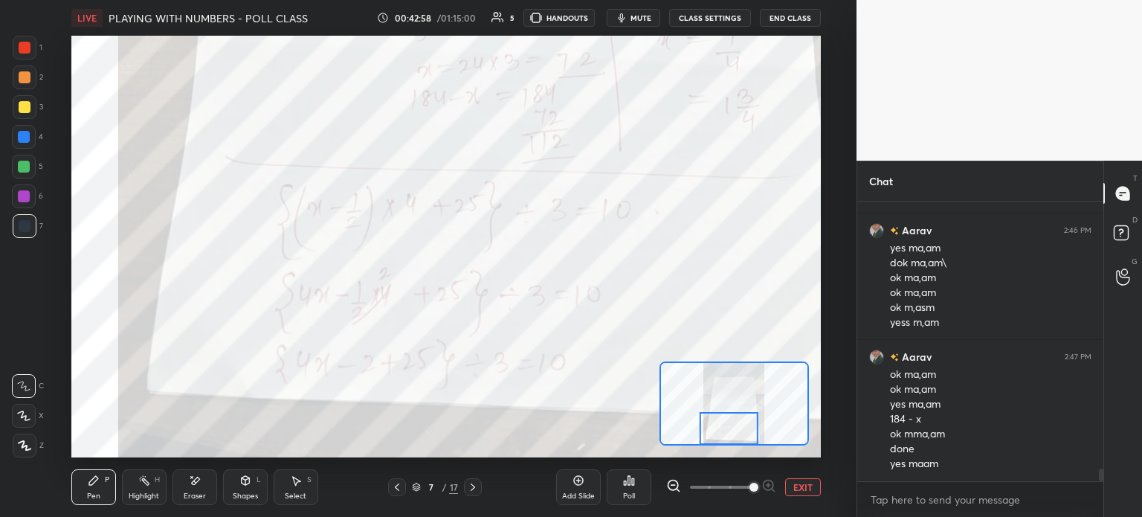
click at [190, 487] on div "Eraser" at bounding box center [195, 487] width 45 height 36
click at [24, 448] on span "Erase all" at bounding box center [24, 445] width 22 height 10
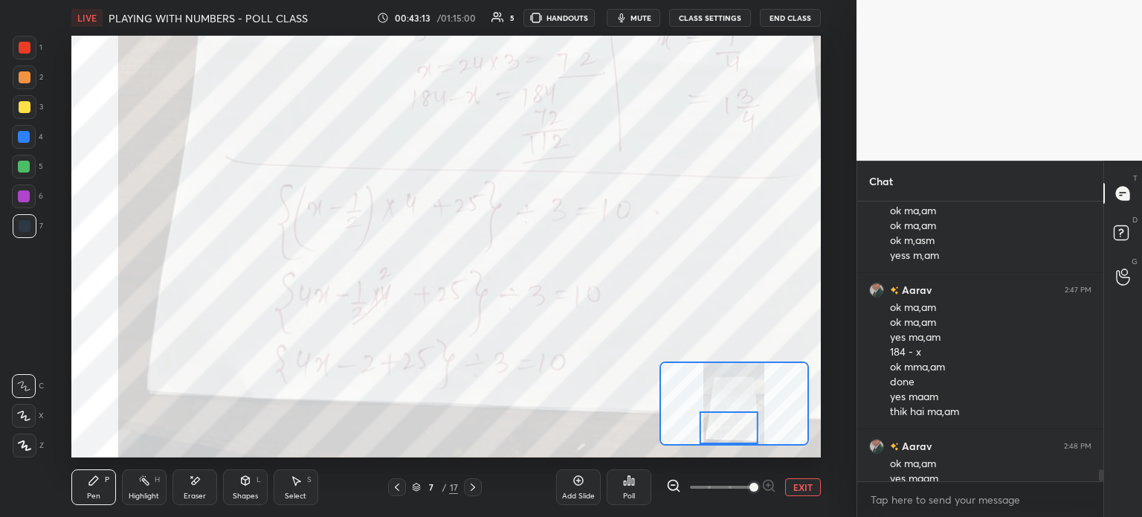
scroll to position [6151, 0]
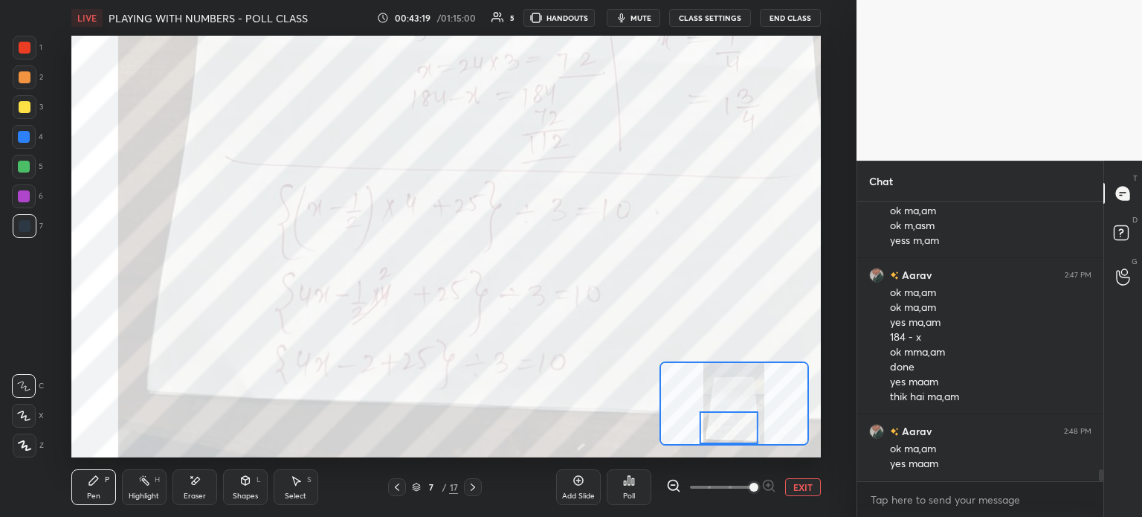
click at [207, 486] on div "Eraser" at bounding box center [195, 487] width 45 height 36
click at [18, 442] on span "Erase all" at bounding box center [24, 445] width 22 height 10
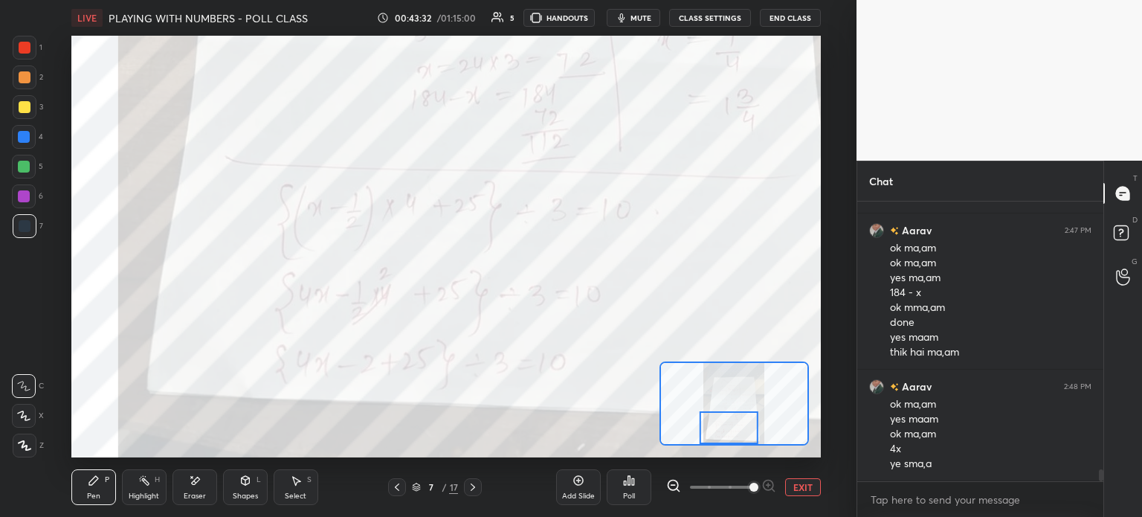
scroll to position [6210, 0]
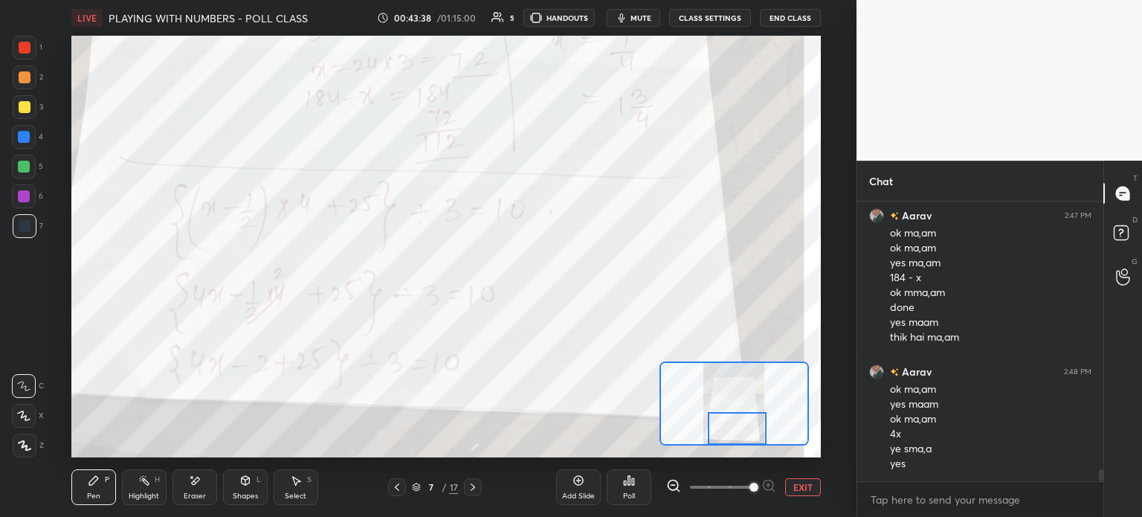
click at [216, 487] on div "Eraser" at bounding box center [195, 487] width 45 height 36
click at [32, 444] on span "Erase all" at bounding box center [24, 445] width 22 height 10
click at [21, 50] on div at bounding box center [25, 48] width 12 height 12
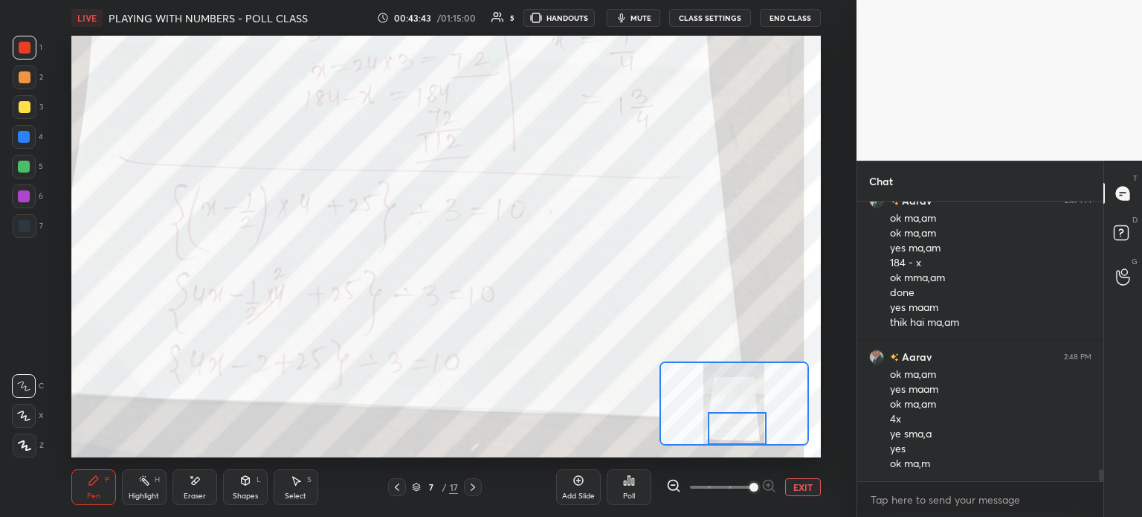
click at [19, 103] on div at bounding box center [25, 107] width 12 height 12
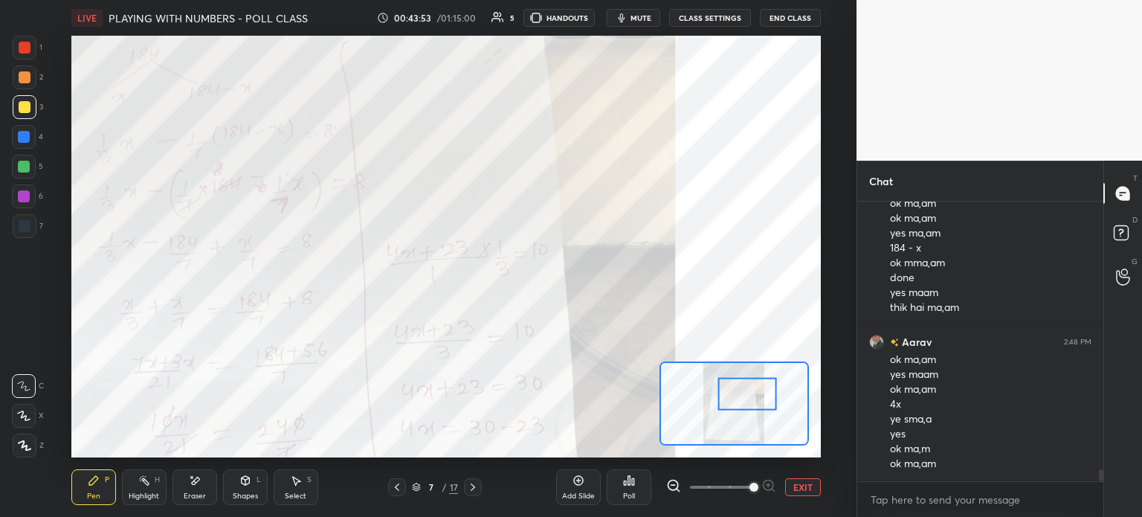
scroll to position [6255, 0]
click at [30, 227] on div at bounding box center [25, 226] width 24 height 24
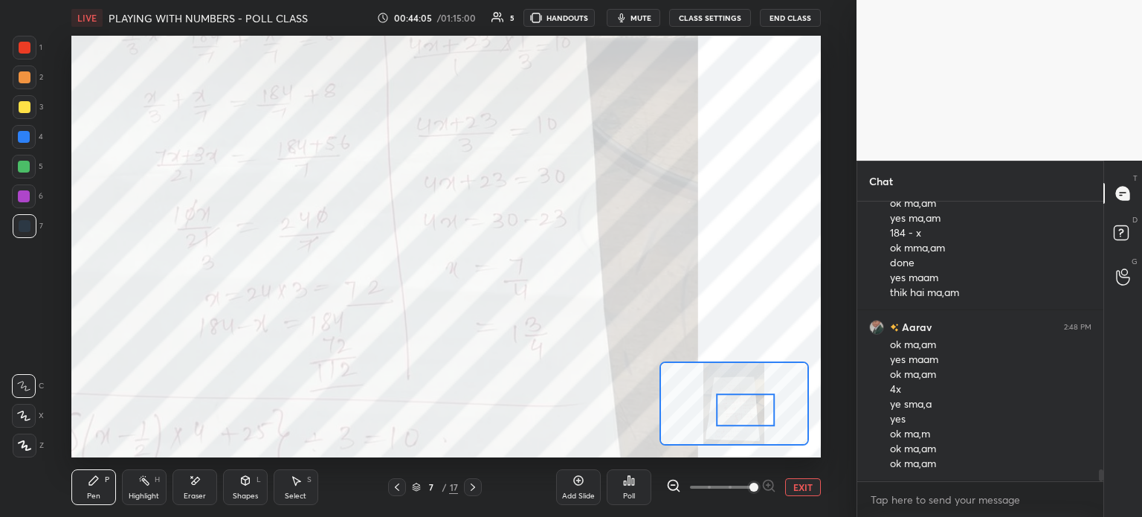
scroll to position [6307, 0]
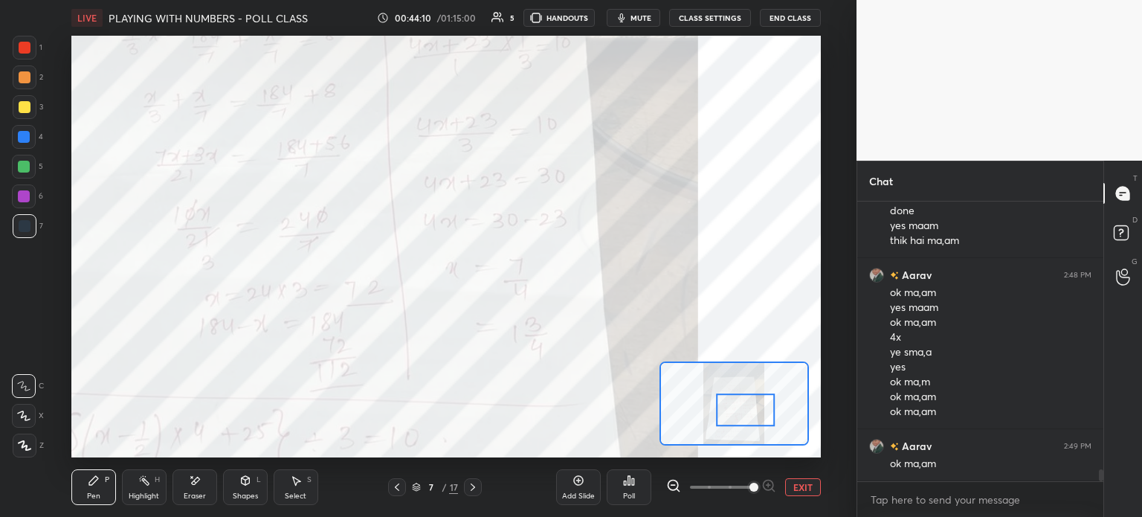
click at [198, 492] on div "Eraser" at bounding box center [195, 495] width 22 height 7
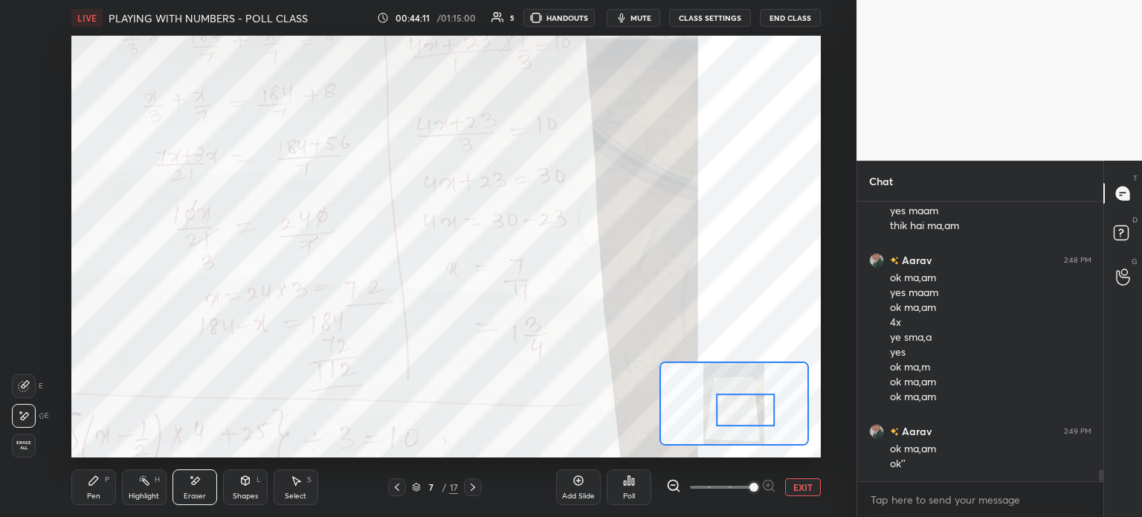
click at [19, 440] on span "Erase all" at bounding box center [24, 445] width 22 height 10
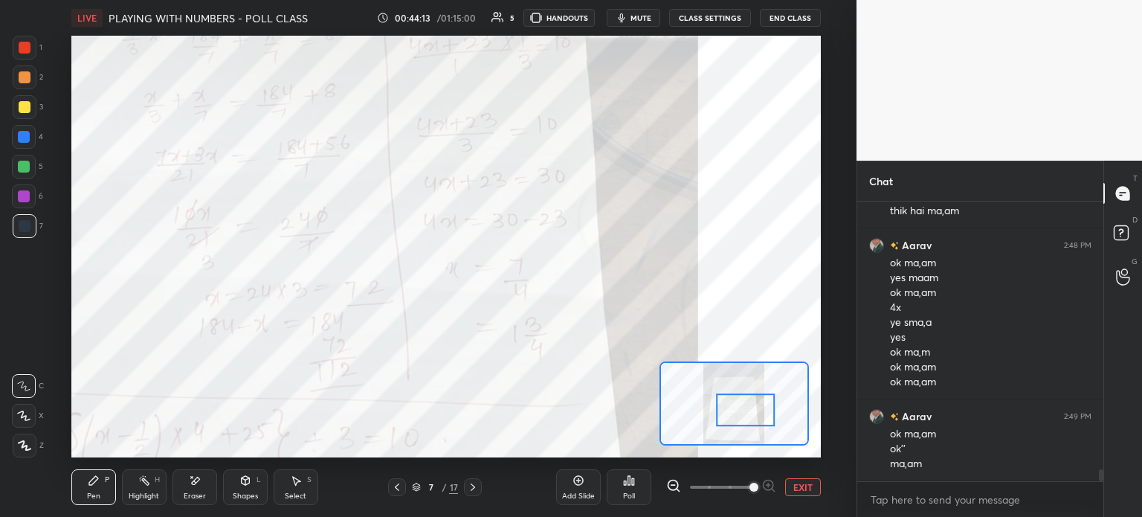
click at [801, 486] on button "EXIT" at bounding box center [803, 487] width 36 height 18
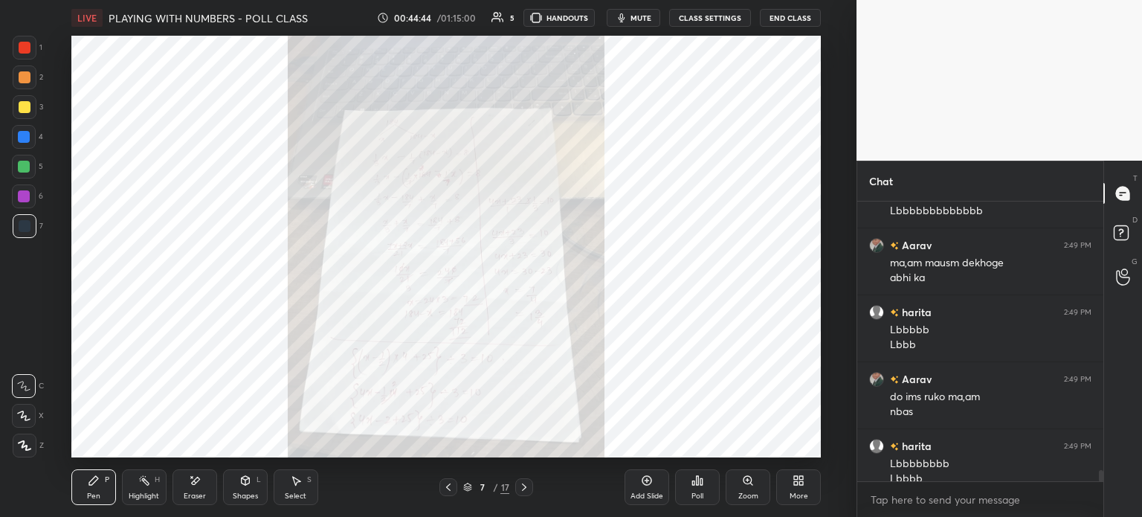
scroll to position [6746, 0]
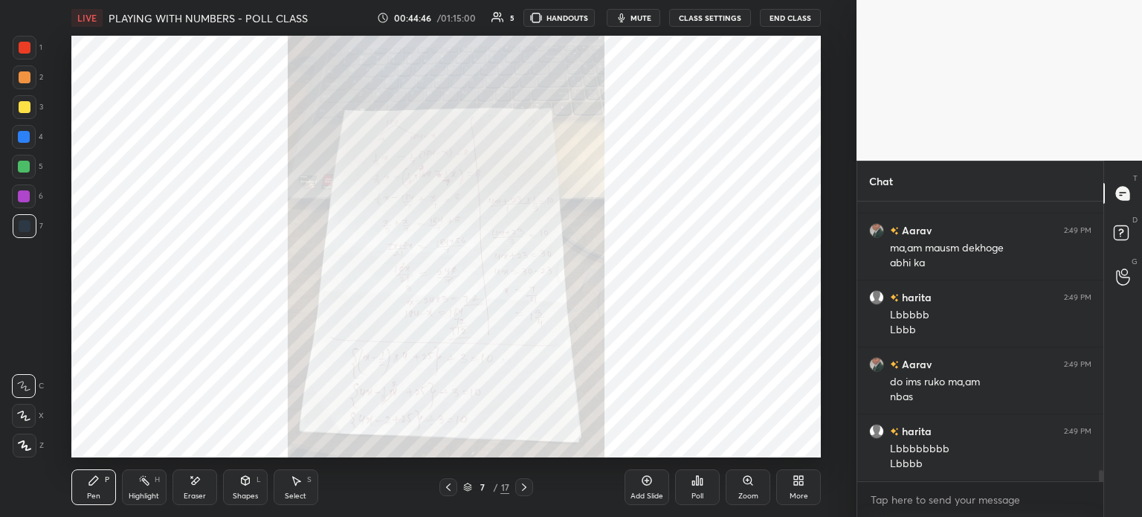
click at [704, 483] on div "Poll" at bounding box center [697, 487] width 45 height 36
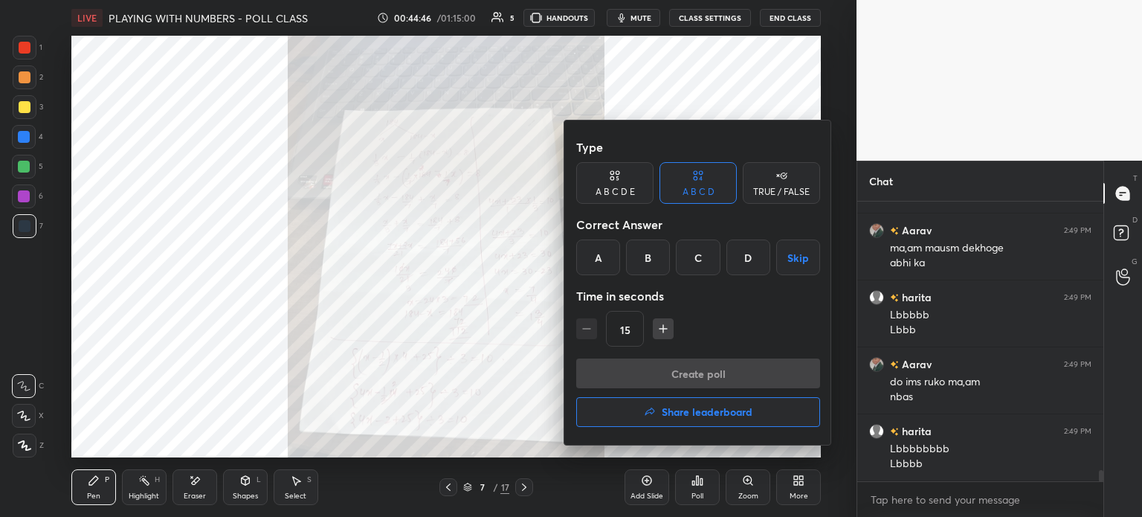
click at [714, 416] on h4 "Share leaderboard" at bounding box center [707, 412] width 91 height 10
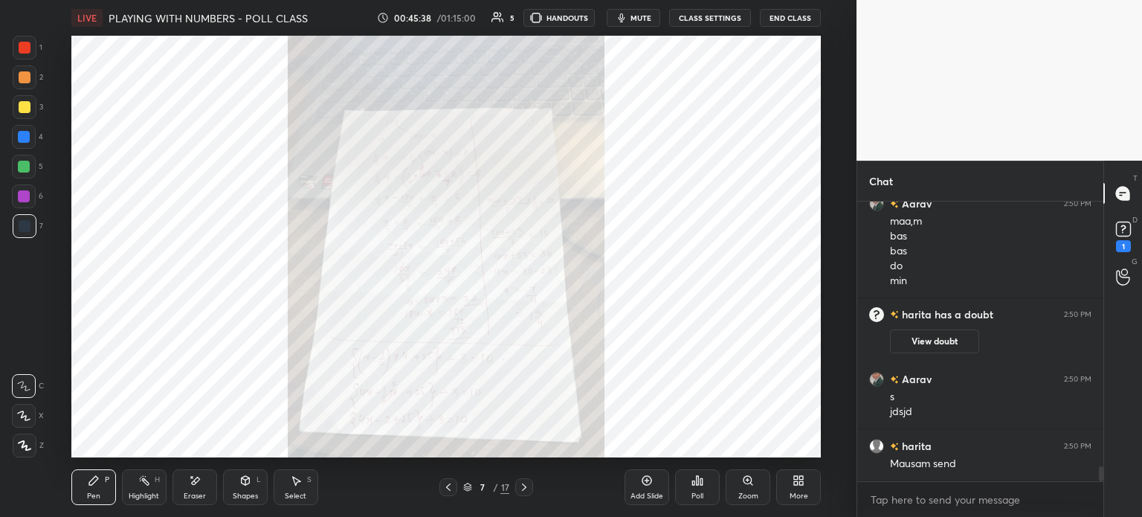
scroll to position [4905, 0]
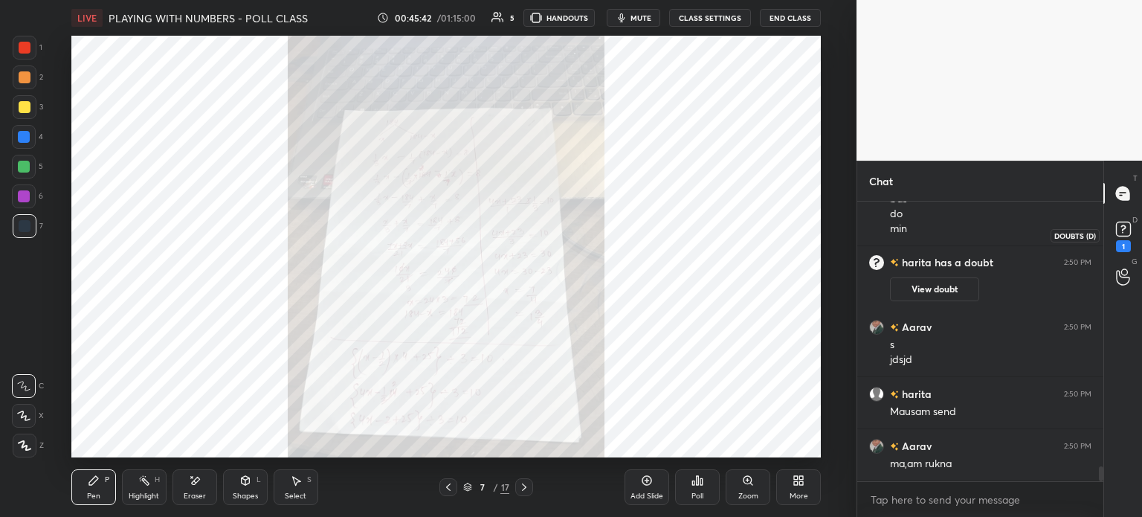
click at [1122, 232] on icon at bounding box center [1122, 232] width 1 height 1
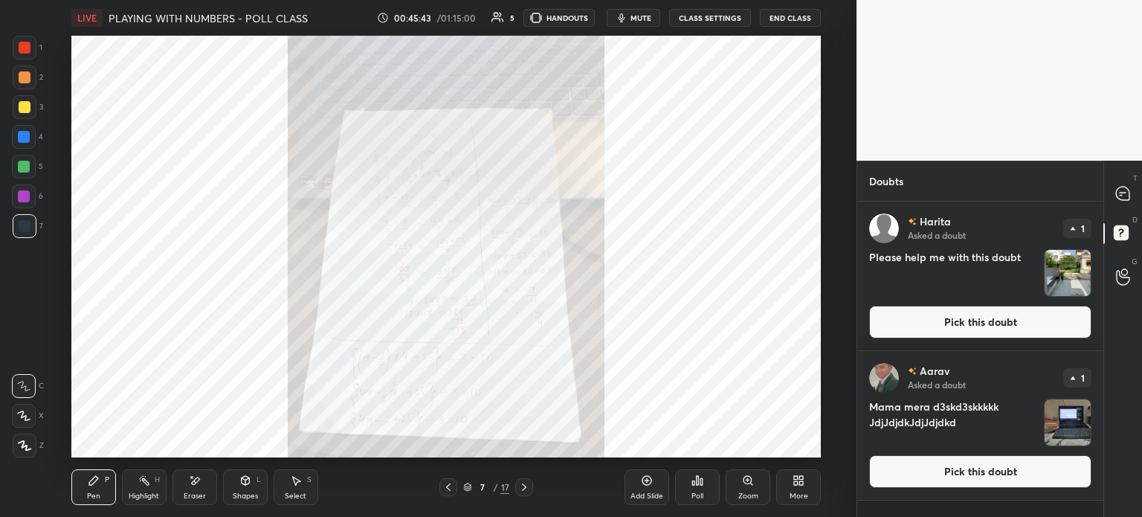
click at [1063, 265] on img "grid" at bounding box center [1068, 273] width 46 height 46
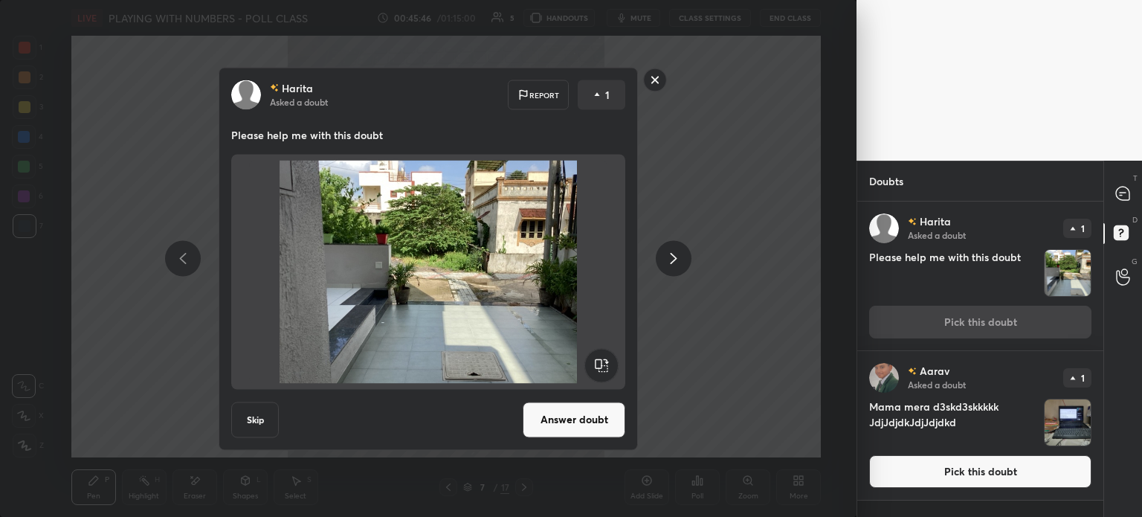
click at [584, 422] on button "Answer doubt" at bounding box center [574, 420] width 103 height 36
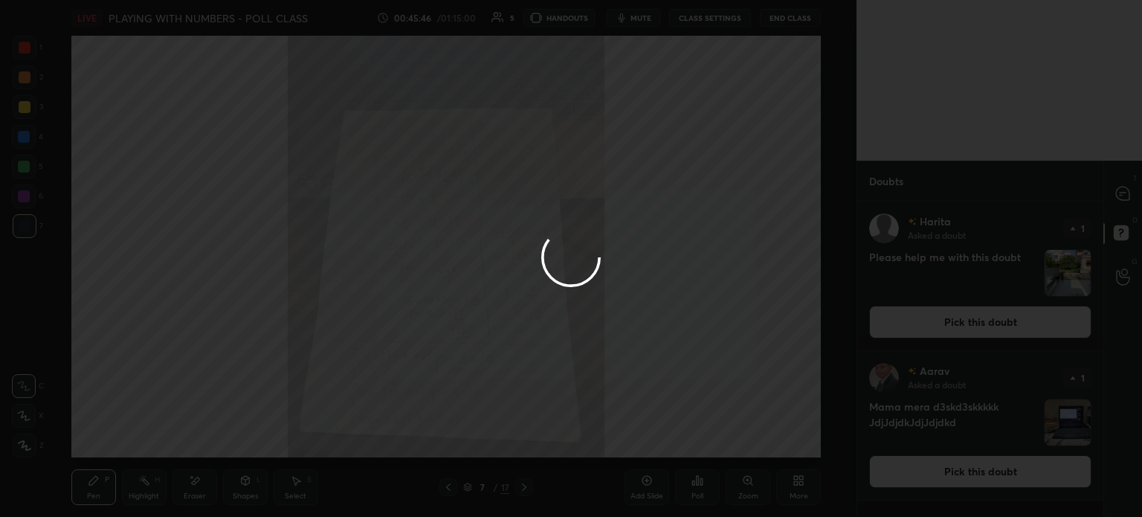
click at [1048, 404] on div at bounding box center [571, 258] width 1142 height 517
click at [1130, 190] on div at bounding box center [571, 258] width 1142 height 517
click at [1122, 201] on div at bounding box center [571, 258] width 1142 height 517
click at [1118, 199] on div at bounding box center [571, 258] width 1142 height 517
click at [1120, 191] on div at bounding box center [571, 258] width 1142 height 517
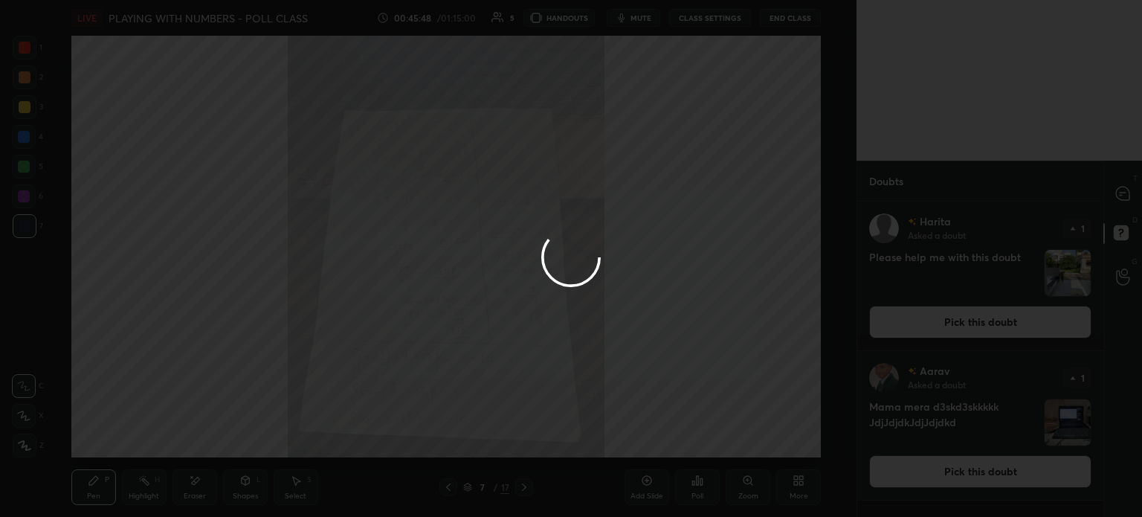
click at [1121, 196] on div at bounding box center [571, 258] width 1142 height 517
click at [1118, 196] on icon at bounding box center [1122, 193] width 13 height 13
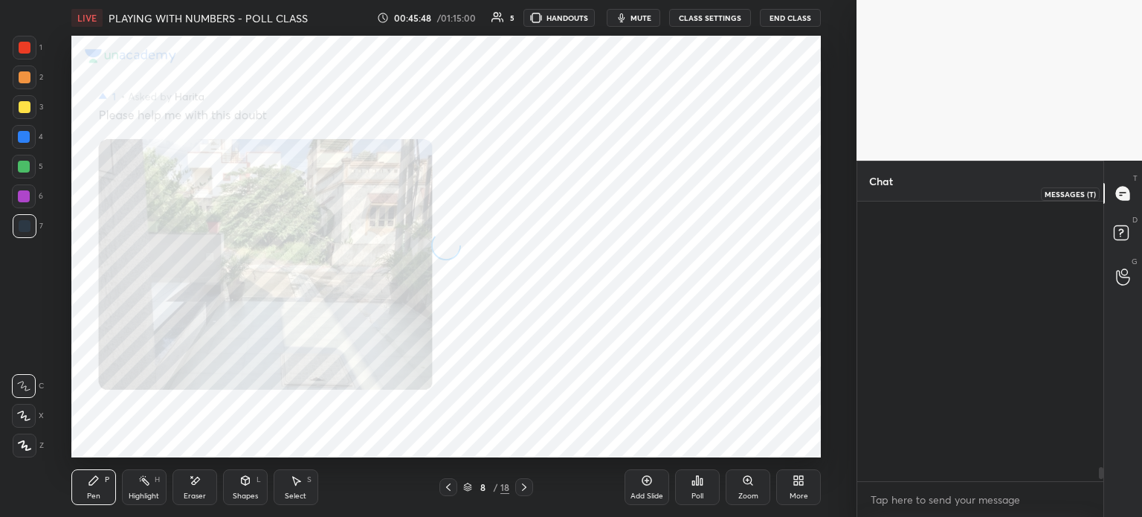
click at [1121, 193] on icon at bounding box center [1122, 193] width 13 height 13
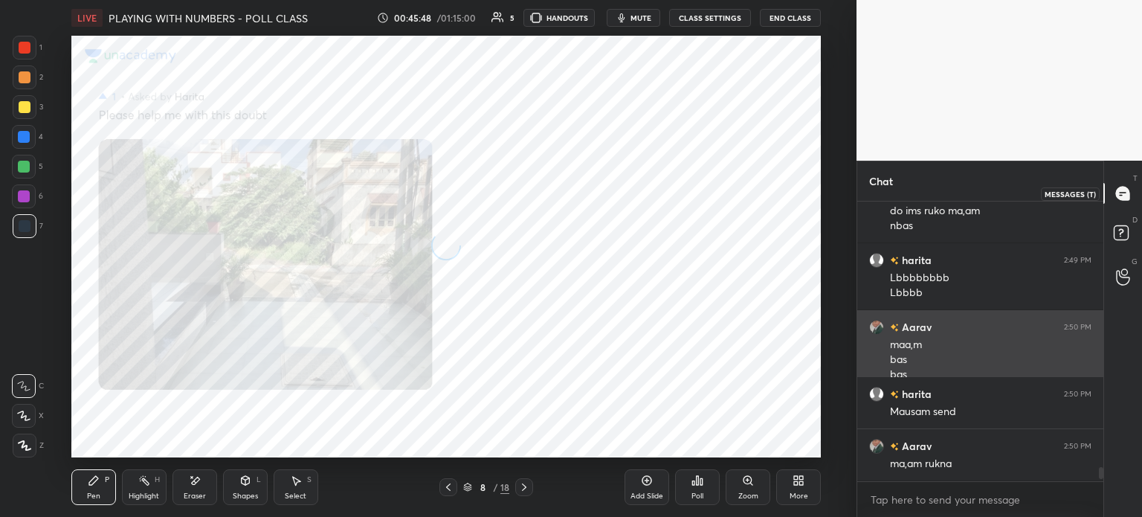
click at [1121, 190] on icon at bounding box center [1122, 193] width 13 height 13
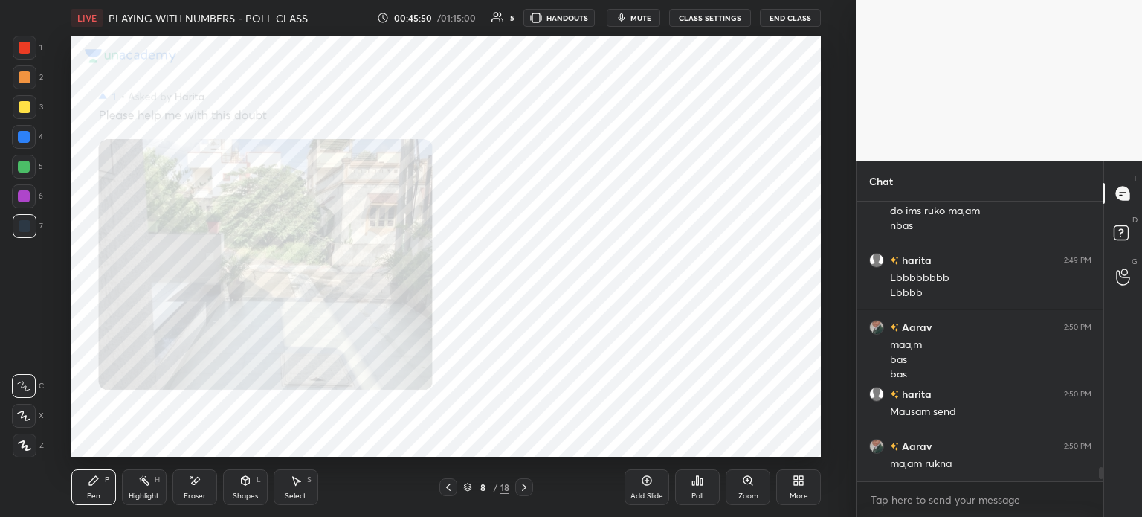
click at [742, 489] on div "Zoom" at bounding box center [748, 487] width 45 height 36
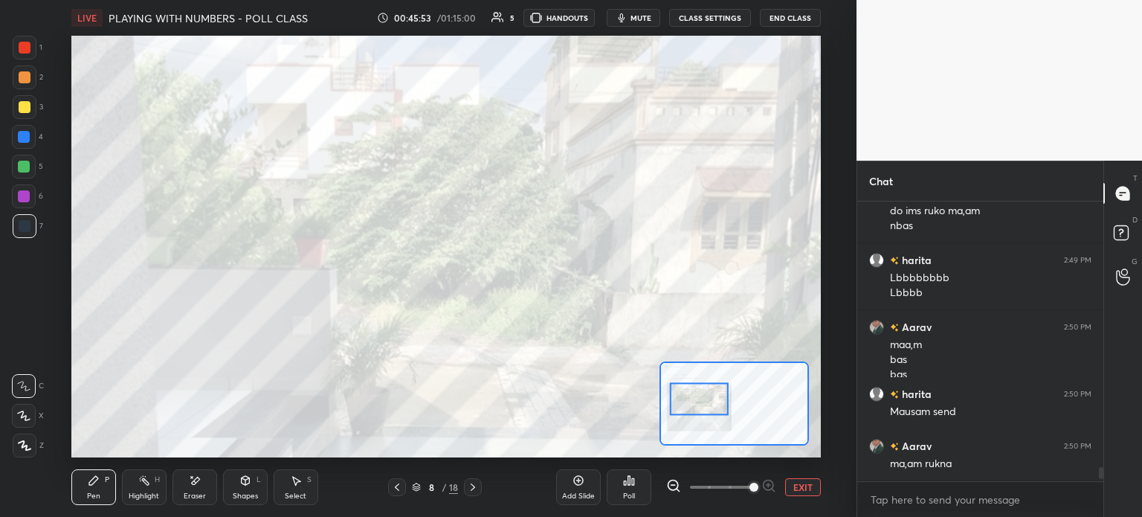
click at [805, 493] on button "EXIT" at bounding box center [803, 487] width 36 height 18
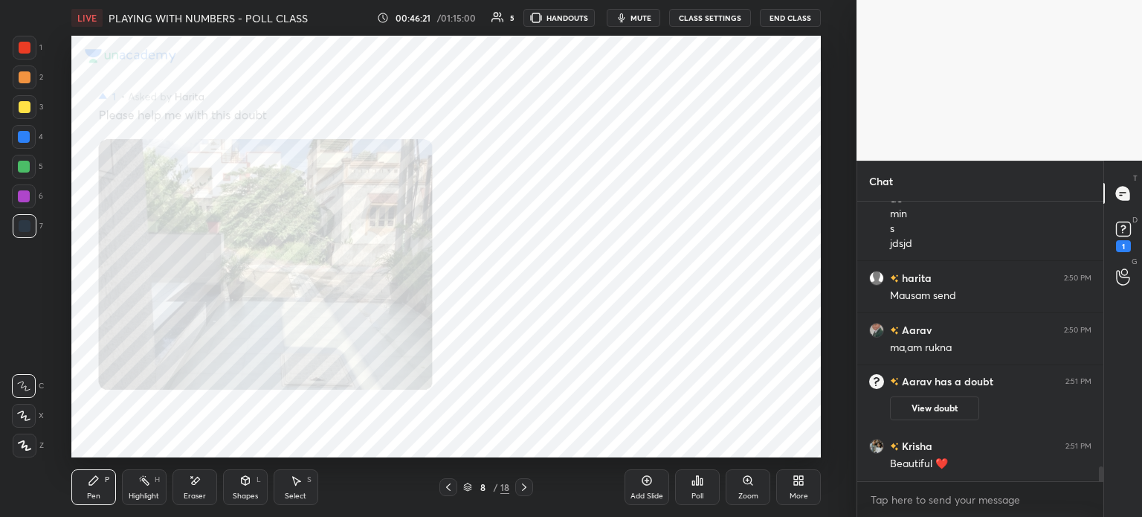
scroll to position [4942, 0]
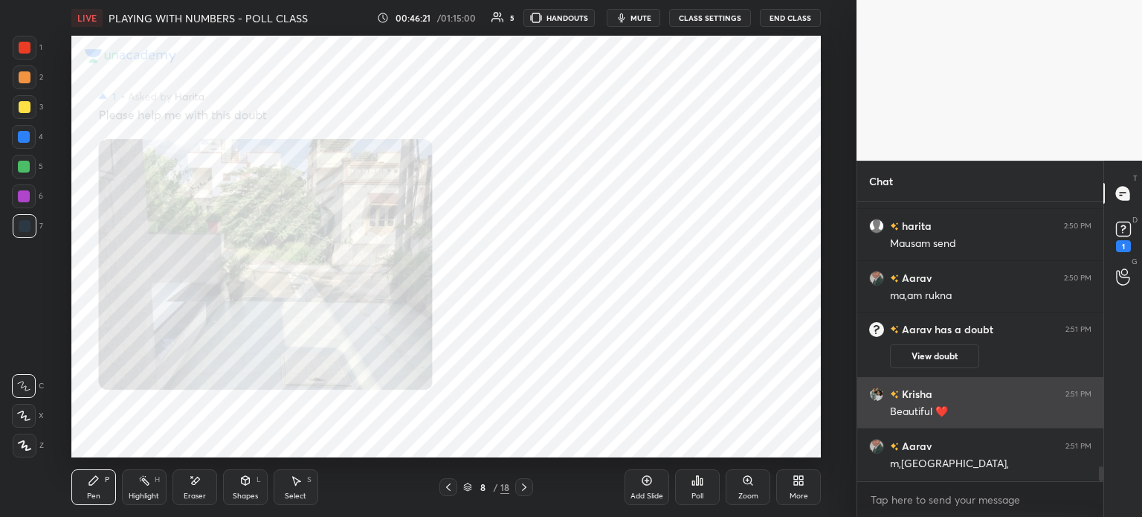
click at [946, 382] on div "[PERSON_NAME] 2:51 PM Beautiful ❤️" at bounding box center [980, 402] width 246 height 51
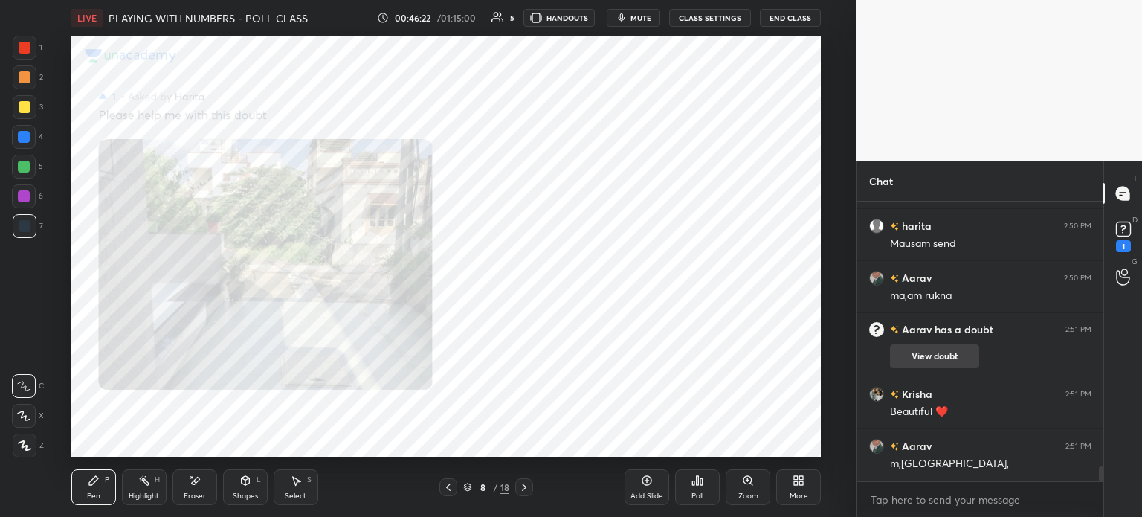
scroll to position [4957, 0]
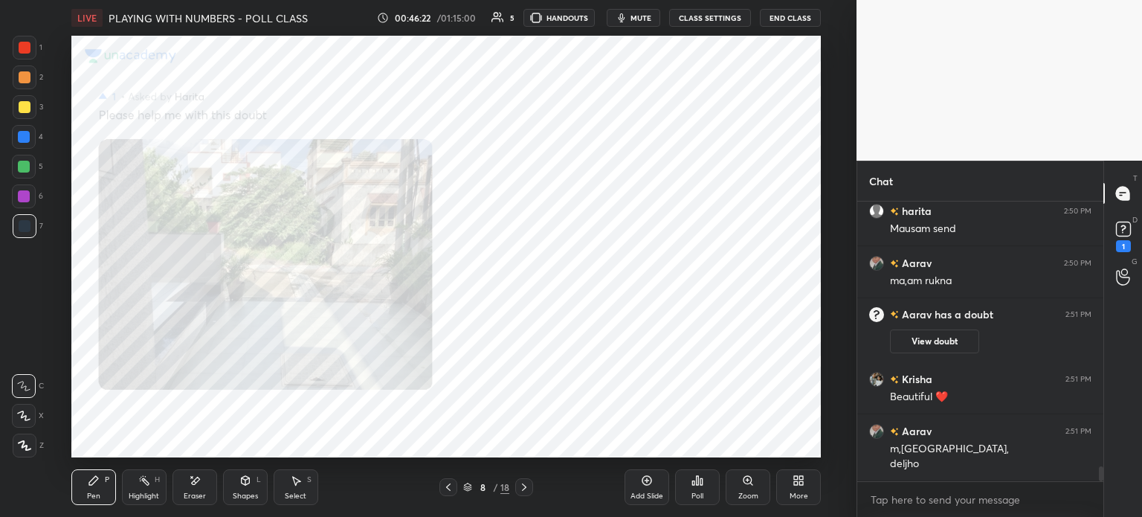
click at [939, 351] on button "View doubt" at bounding box center [934, 341] width 89 height 24
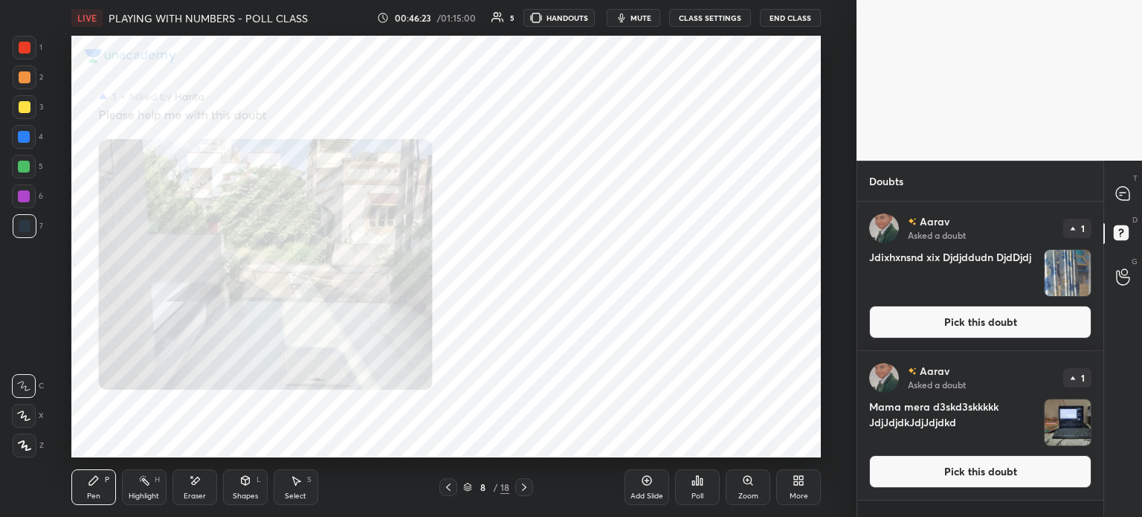
click at [1067, 258] on img "grid" at bounding box center [1068, 273] width 46 height 46
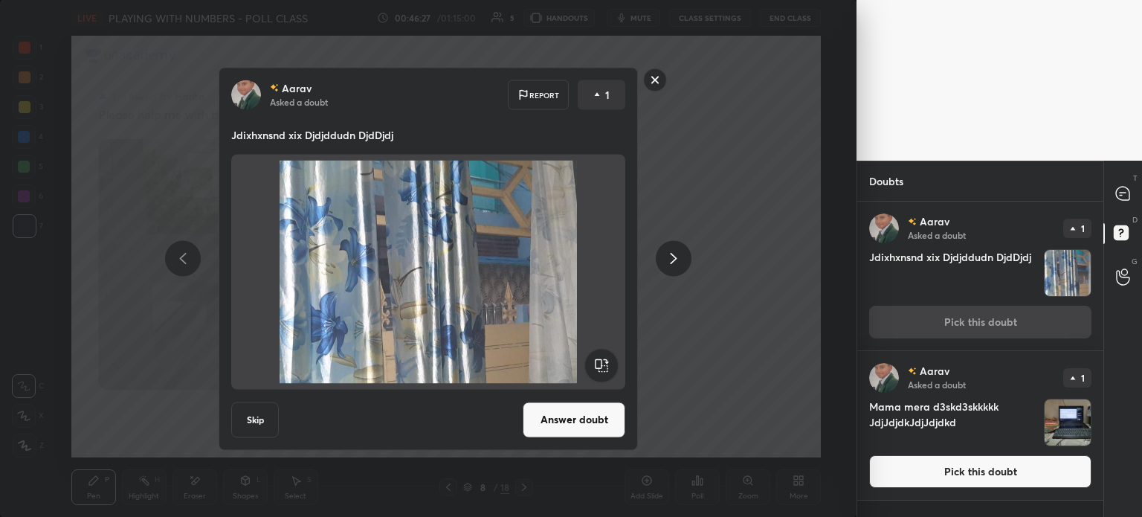
click at [588, 411] on button "Answer doubt" at bounding box center [574, 420] width 103 height 36
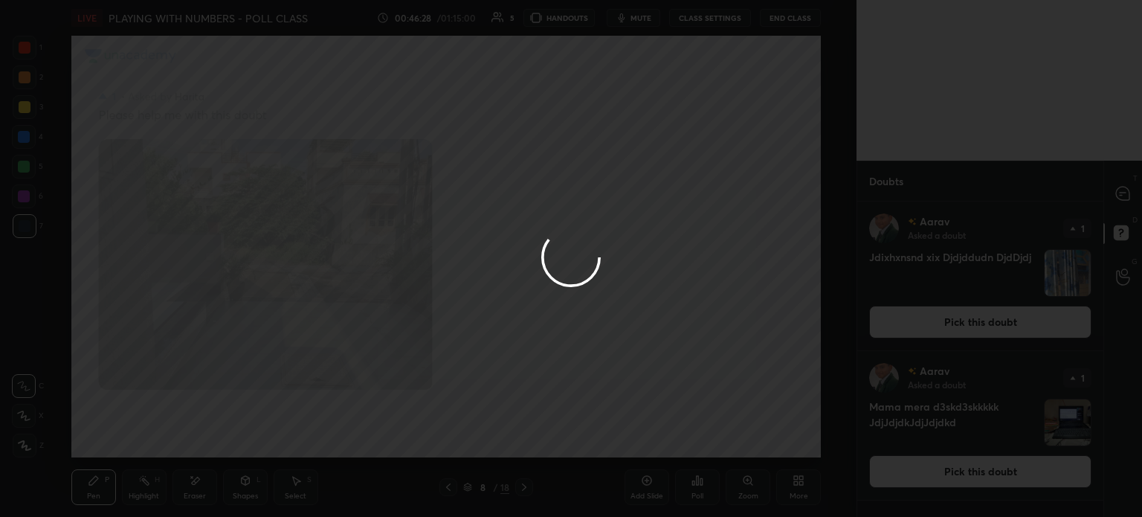
click at [1120, 203] on div at bounding box center [571, 258] width 1142 height 517
click at [1124, 196] on div at bounding box center [571, 258] width 1142 height 517
click at [1115, 198] on div at bounding box center [571, 258] width 1142 height 517
click at [1117, 198] on div at bounding box center [571, 258] width 1142 height 517
click at [1110, 196] on div at bounding box center [1124, 193] width 30 height 27
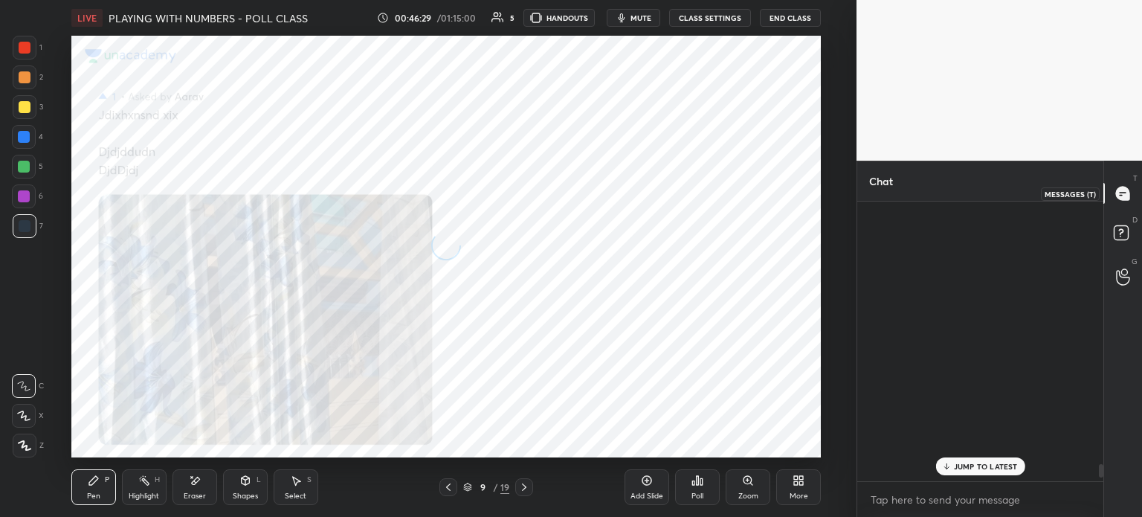
click at [1112, 193] on div at bounding box center [1124, 193] width 30 height 27
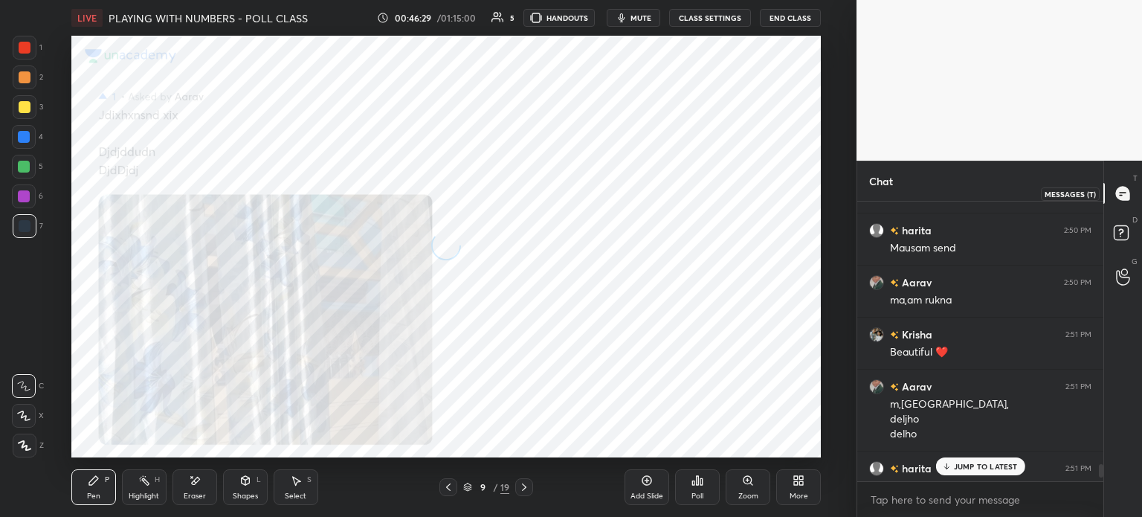
click at [1111, 192] on div at bounding box center [1124, 193] width 30 height 27
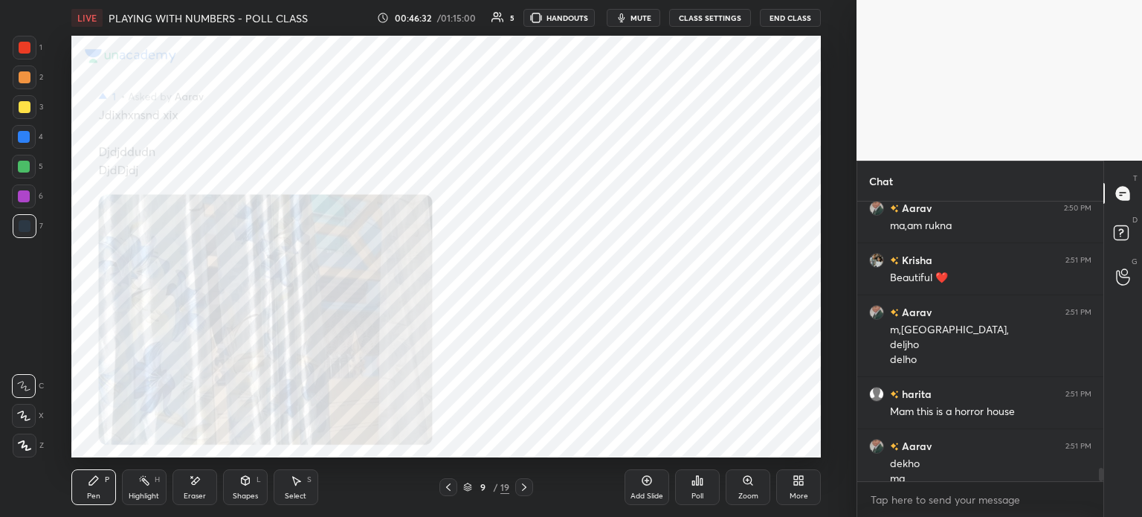
scroll to position [5614, 0]
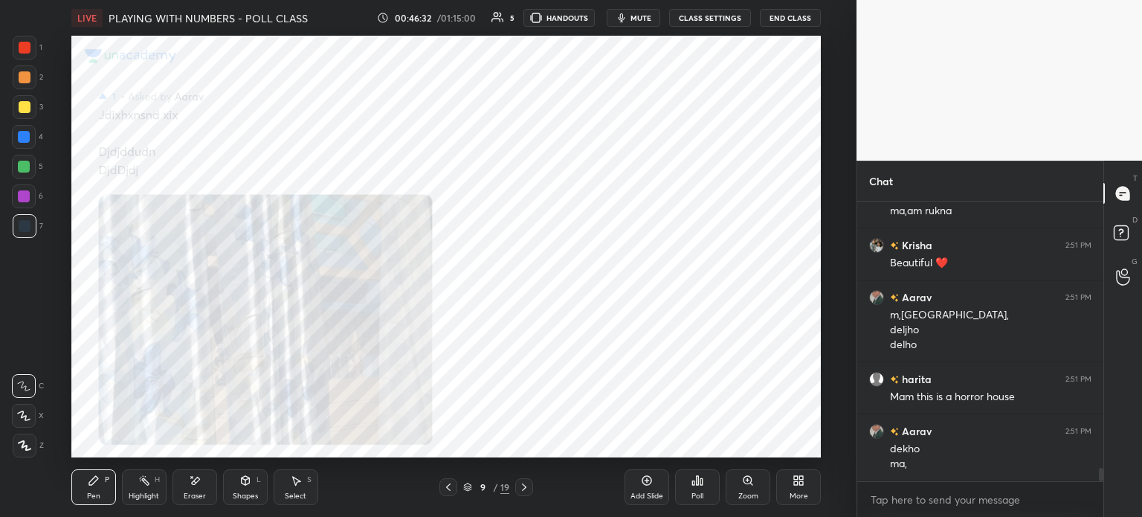
click at [739, 489] on div "Zoom" at bounding box center [748, 487] width 45 height 36
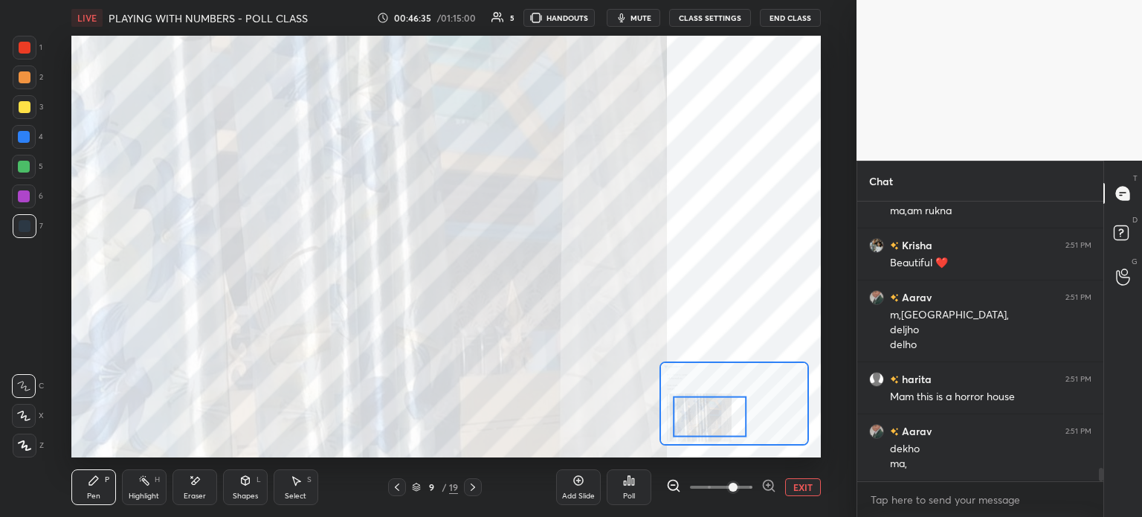
scroll to position [5629, 0]
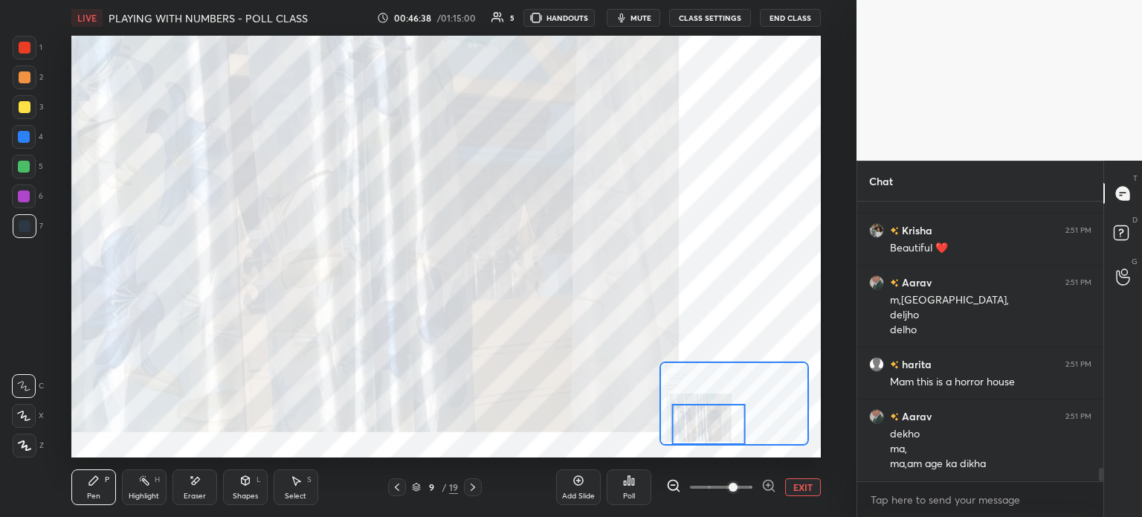
click at [787, 487] on button "EXIT" at bounding box center [803, 487] width 36 height 18
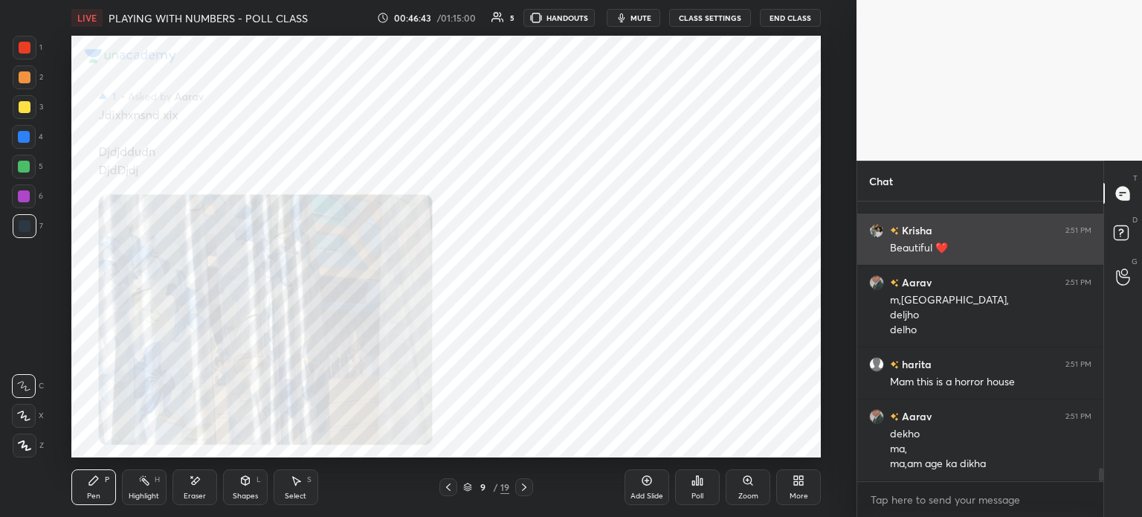
scroll to position [5644, 0]
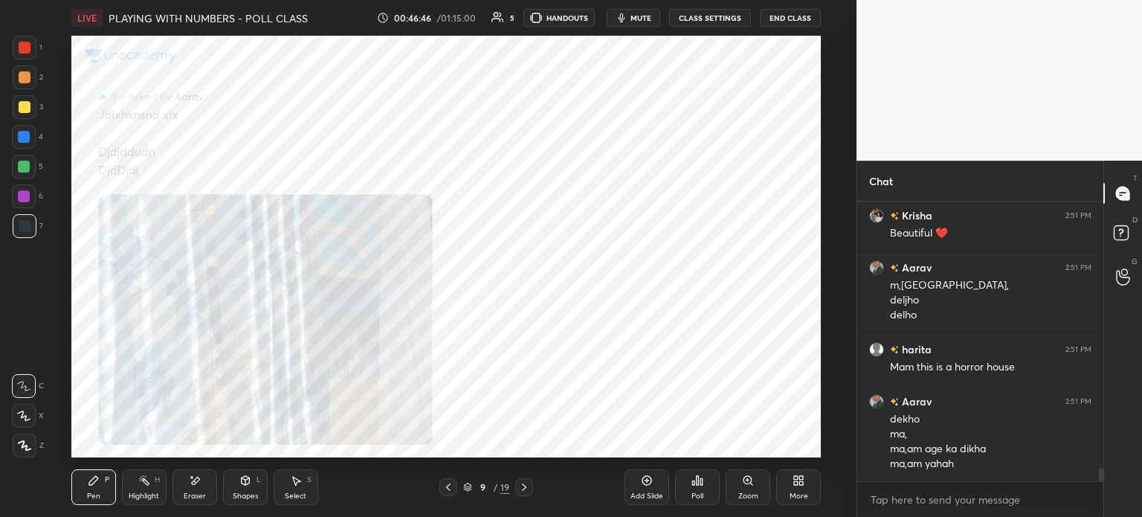
click at [787, 14] on button "End Class" at bounding box center [790, 18] width 61 height 18
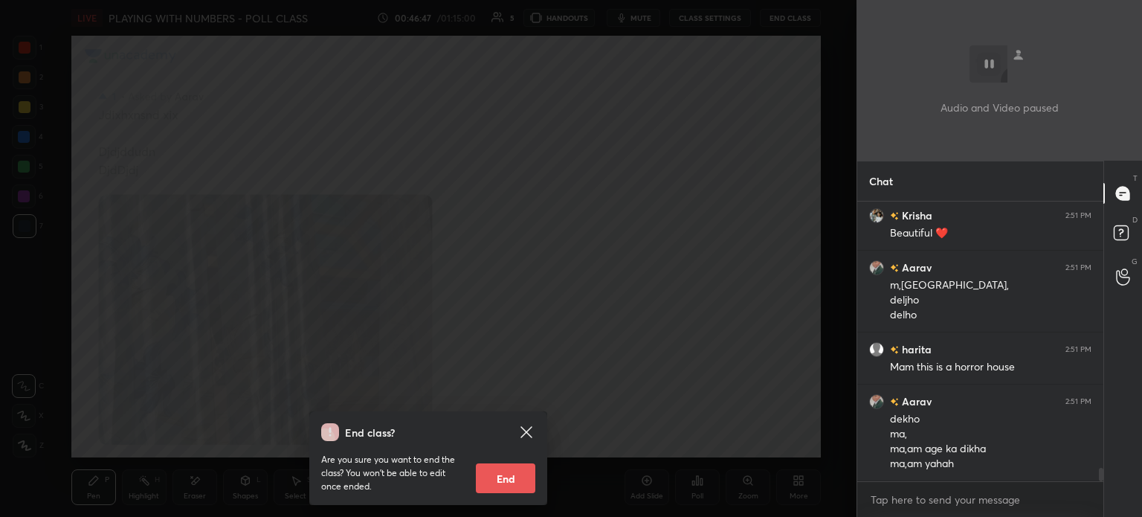
scroll to position [5696, 0]
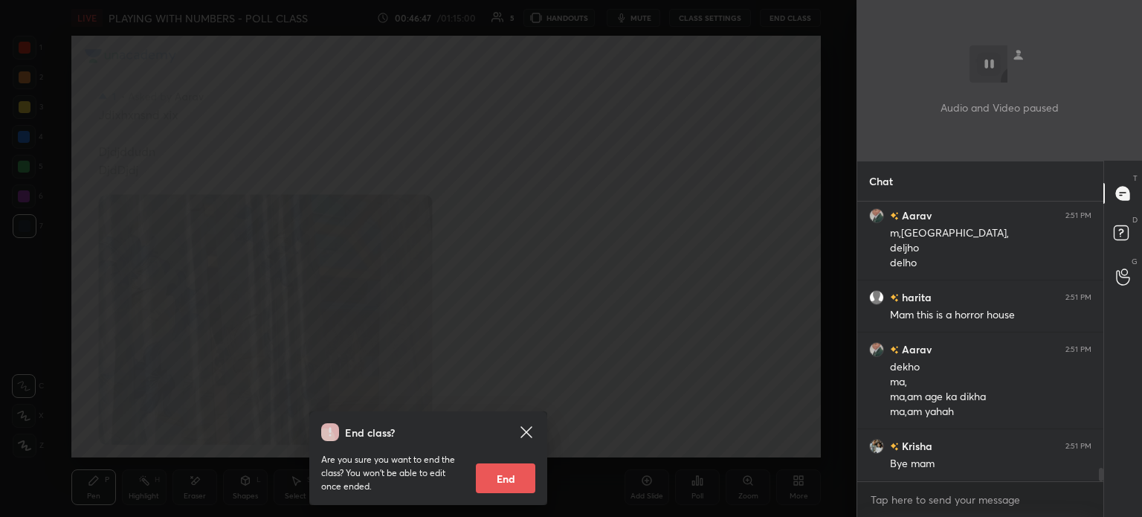
click at [526, 487] on button "End" at bounding box center [505, 478] width 59 height 30
type textarea "x"
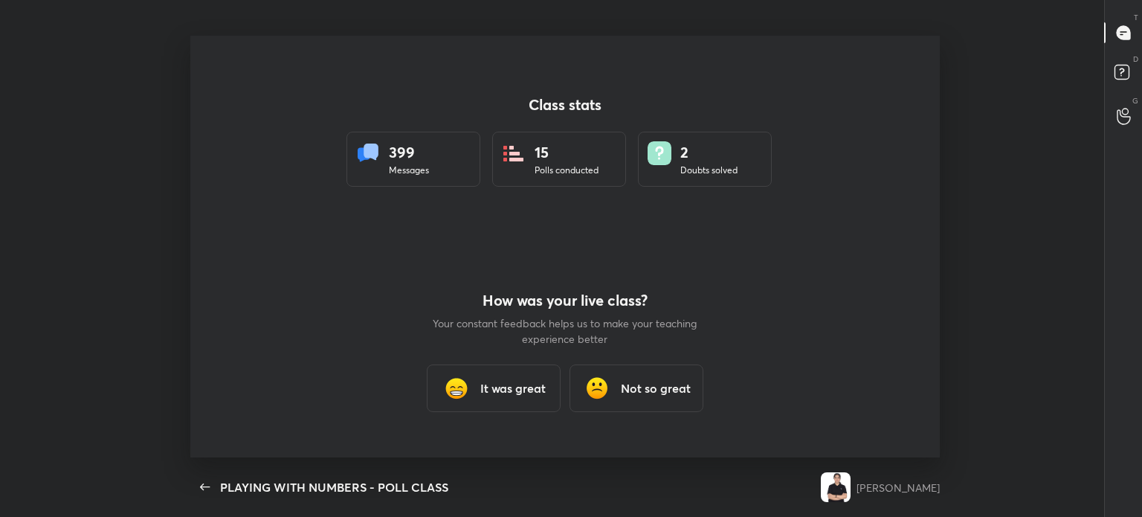
scroll to position [0, 0]
